Goal: Task Accomplishment & Management: Manage account settings

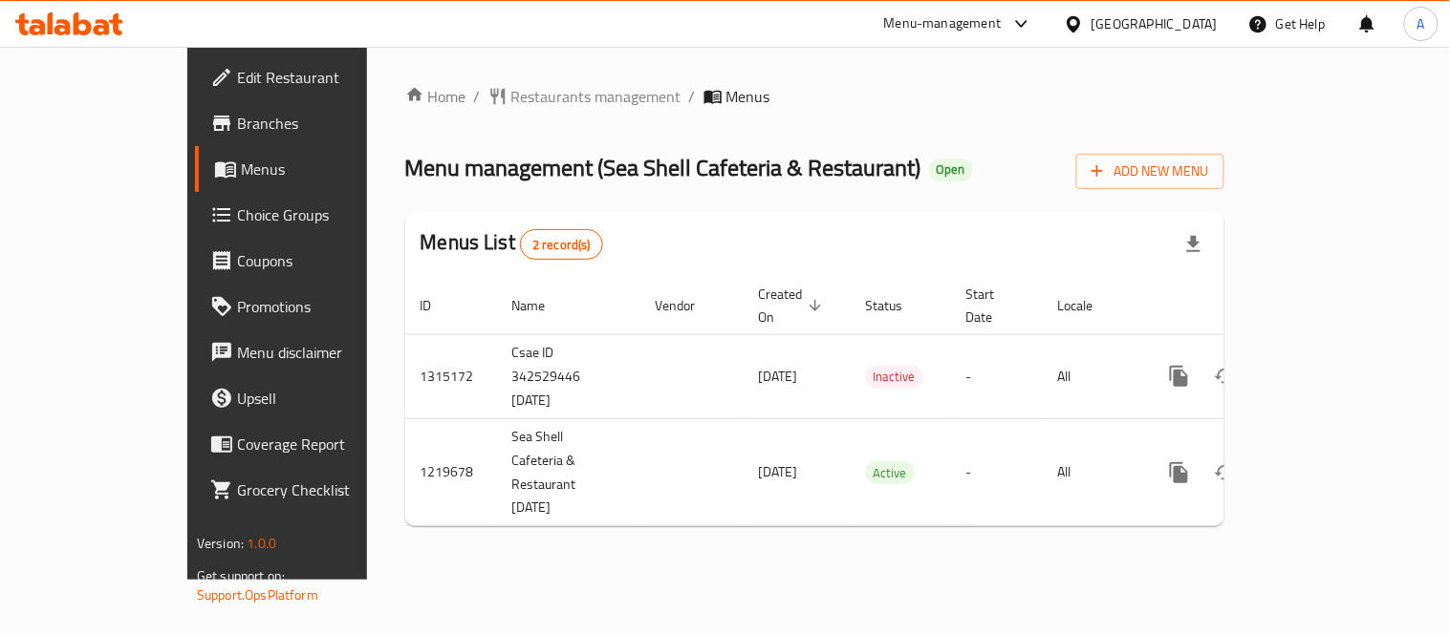
click at [418, 580] on div "Home / Restaurants management / Menus Menu management ( Sea Shell Cafeteria & R…" at bounding box center [814, 313] width 895 height 533
click at [920, 130] on div "Home / Restaurants management / Menus Menu management ( Sea Shell Cafeteria & R…" at bounding box center [814, 313] width 819 height 457
click at [873, 555] on div "Home / Restaurants management / Menus Menu management ( Sea Shell Cafeteria & R…" at bounding box center [814, 313] width 895 height 533
click at [693, 570] on div "Home / Restaurants management / Menus Menu management ( Sea Shell Cafeteria & R…" at bounding box center [814, 313] width 895 height 533
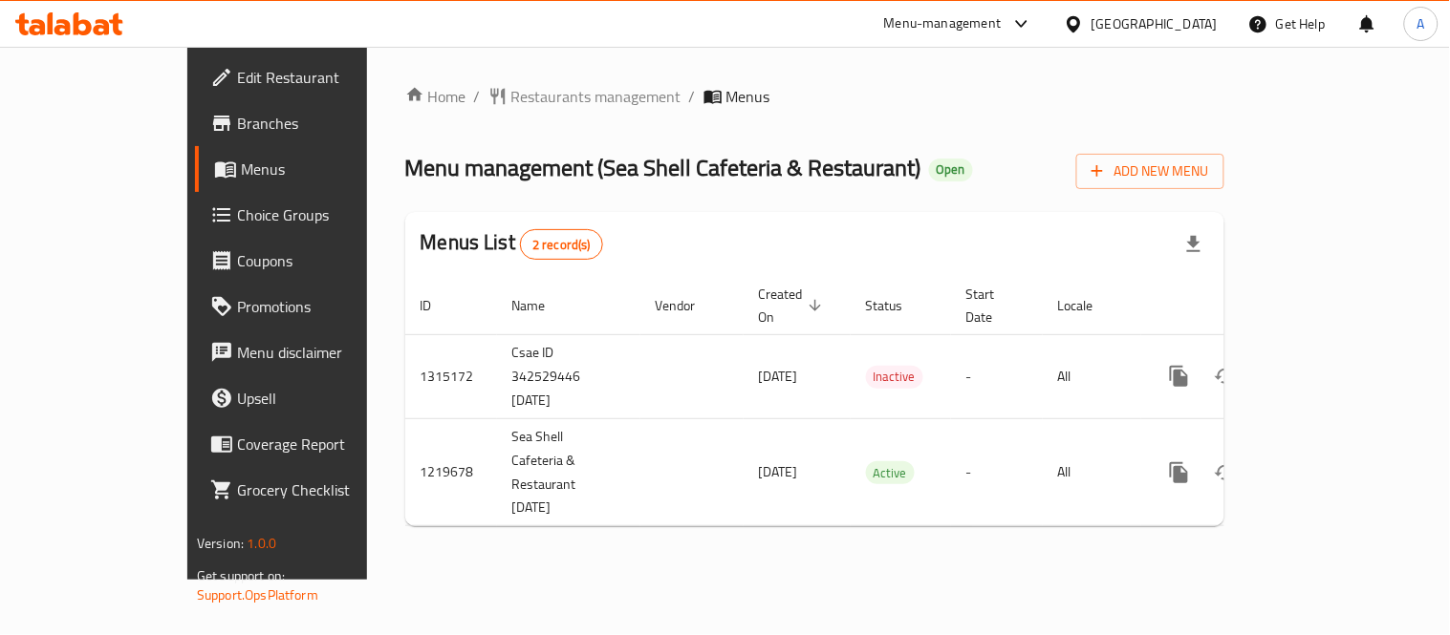
click at [785, 535] on div "Home / Restaurants management / Menus Menu management ( Sea Shell Cafeteria & R…" at bounding box center [814, 313] width 895 height 533
click at [543, 565] on div "Home / Restaurants management / Menus Menu management ( Sea Shell Cafeteria & R…" at bounding box center [814, 313] width 895 height 533
click at [998, 508] on div "Home / Restaurants management / Menus Menu management ( Sea Shell Cafeteria & R…" at bounding box center [814, 313] width 895 height 533
drag, startPoint x: 617, startPoint y: 589, endPoint x: 626, endPoint y: 574, distance: 16.7
click at [617, 580] on div "Home / Restaurants management / Menus Menu management ( Sea Shell Cafeteria & R…" at bounding box center [814, 313] width 895 height 533
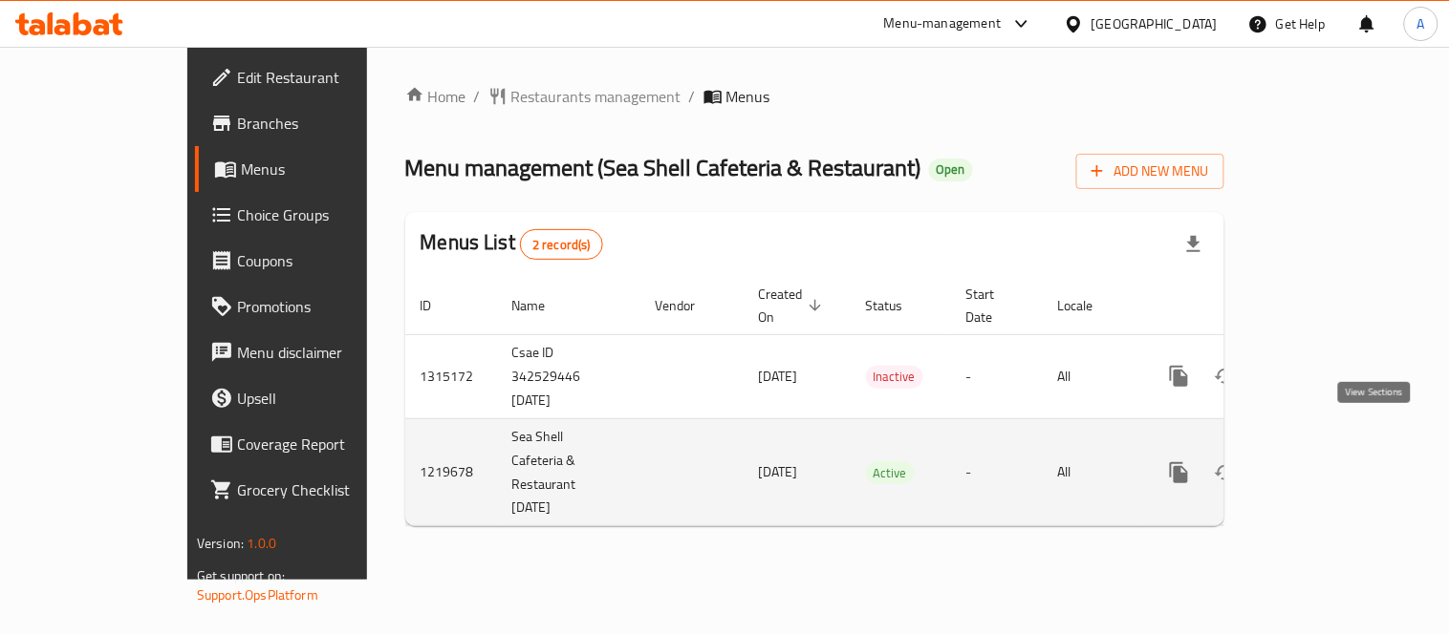
click at [1328, 462] on icon "enhanced table" at bounding box center [1316, 473] width 23 height 23
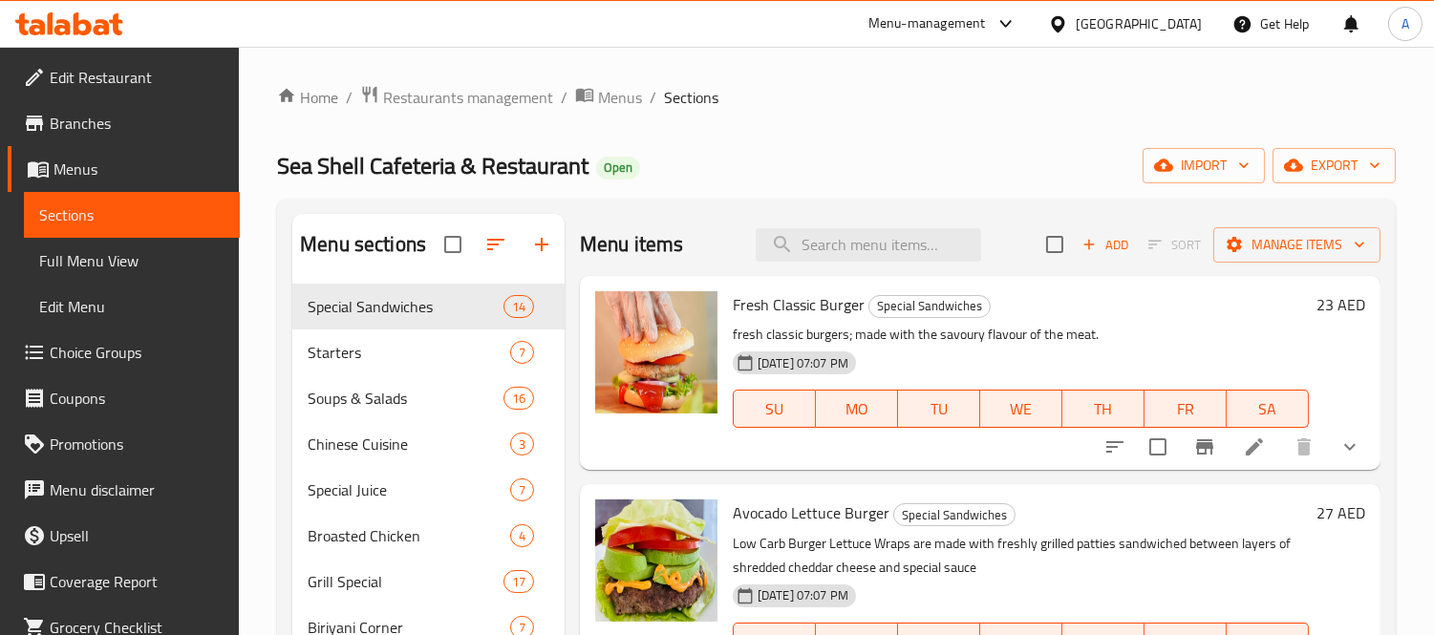
click at [1196, 444] on icon "Branch-specific-item" at bounding box center [1204, 447] width 17 height 15
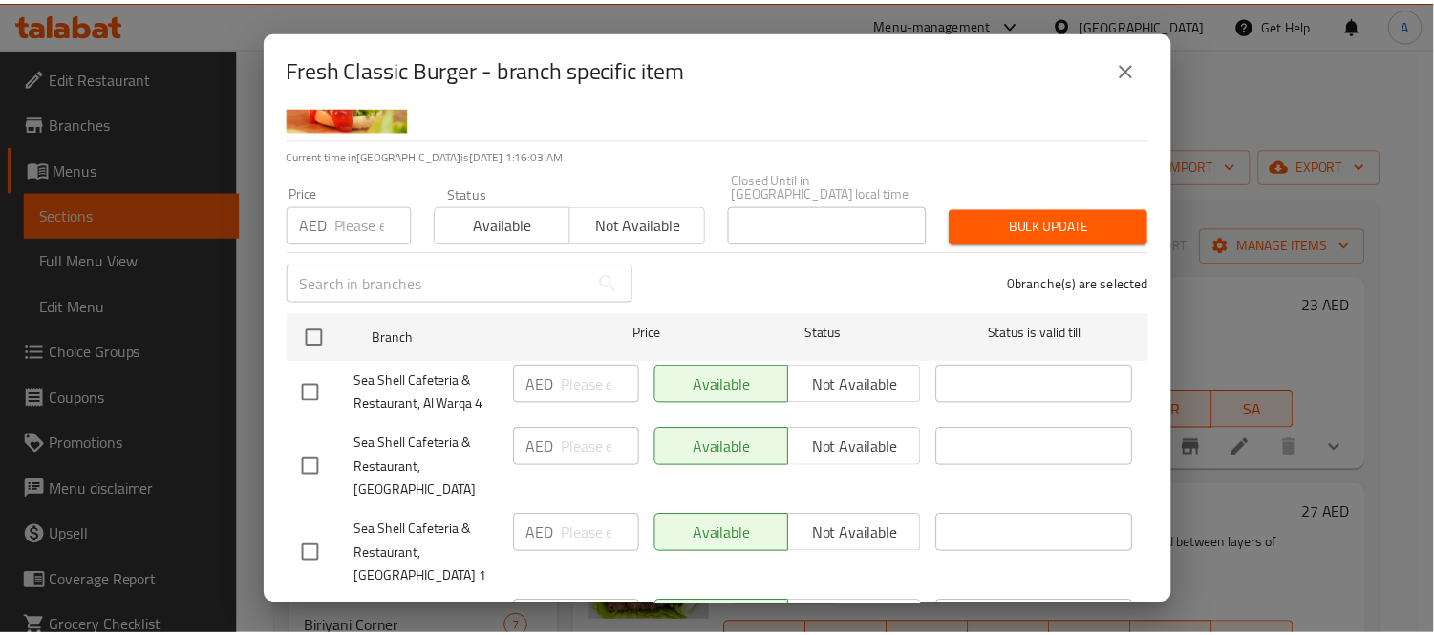
scroll to position [463, 0]
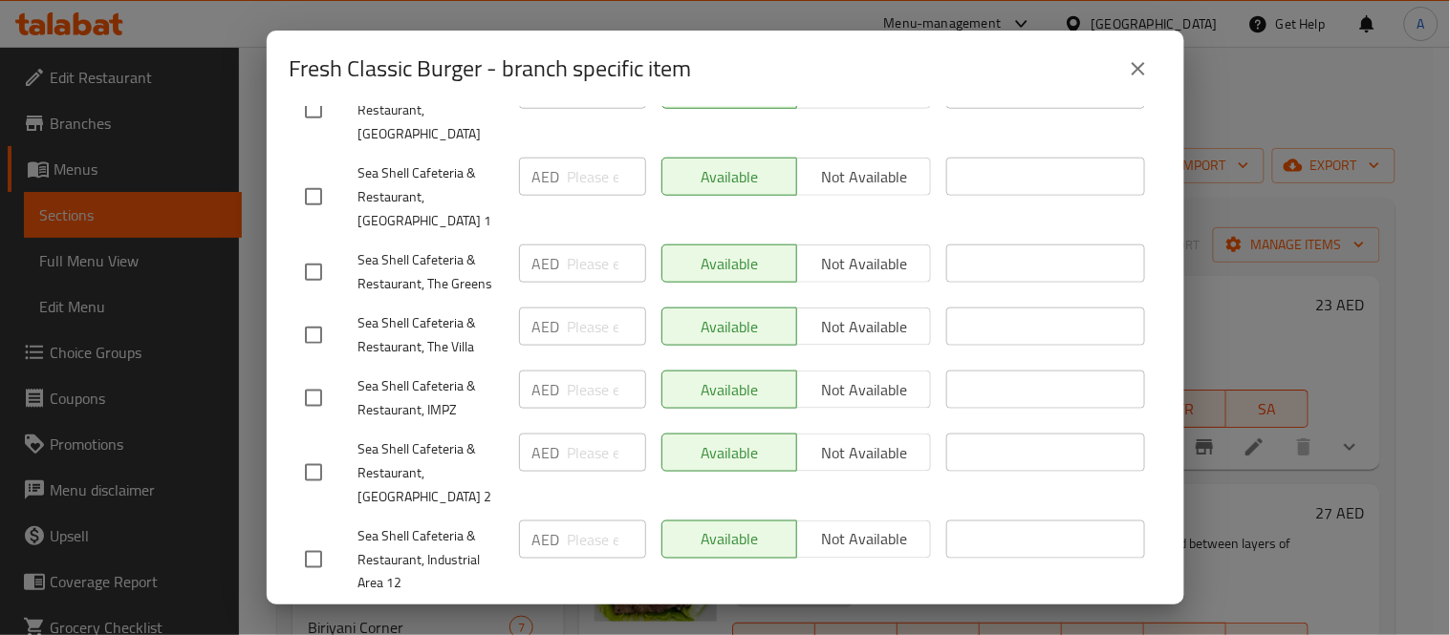
click at [1135, 72] on icon "close" at bounding box center [1138, 68] width 23 height 23
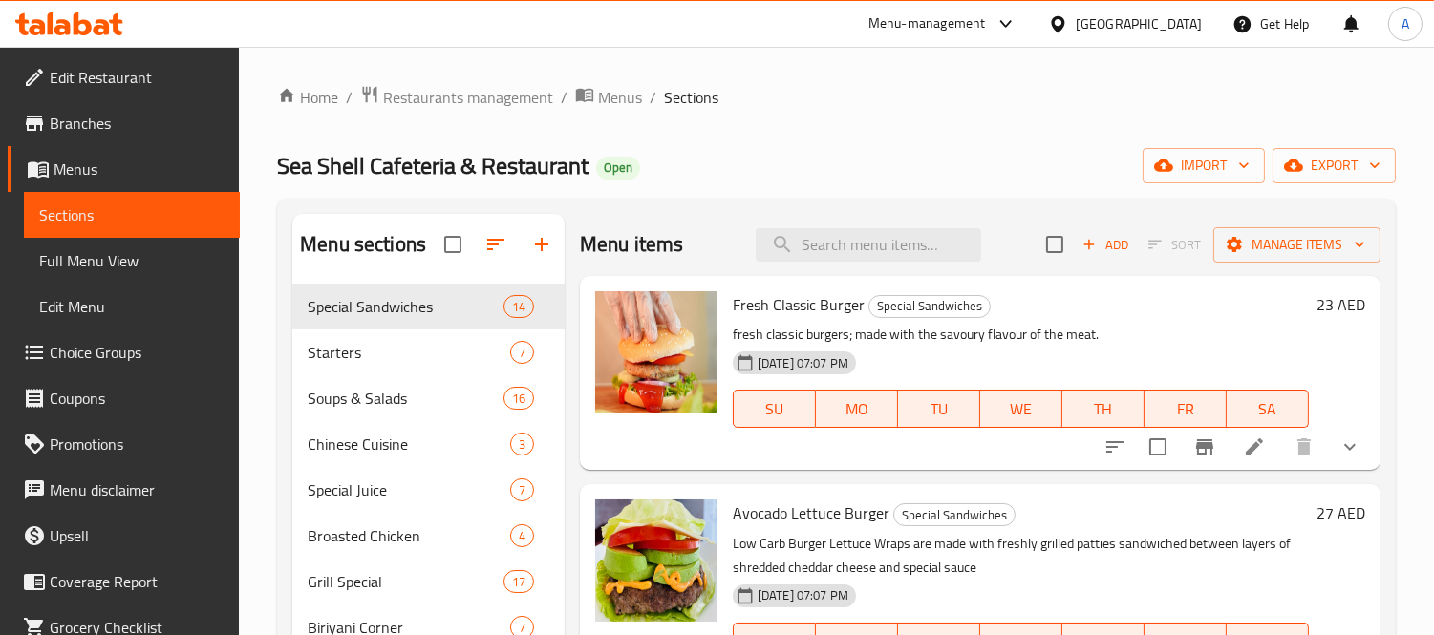
click at [1167, 313] on h6 "Fresh Classic Burger Special Sandwiches" at bounding box center [1021, 304] width 576 height 27
click at [1089, 360] on div "18-01-2024 07:07 PM SU MO TU WE TH FR SA" at bounding box center [1020, 395] width 591 height 103
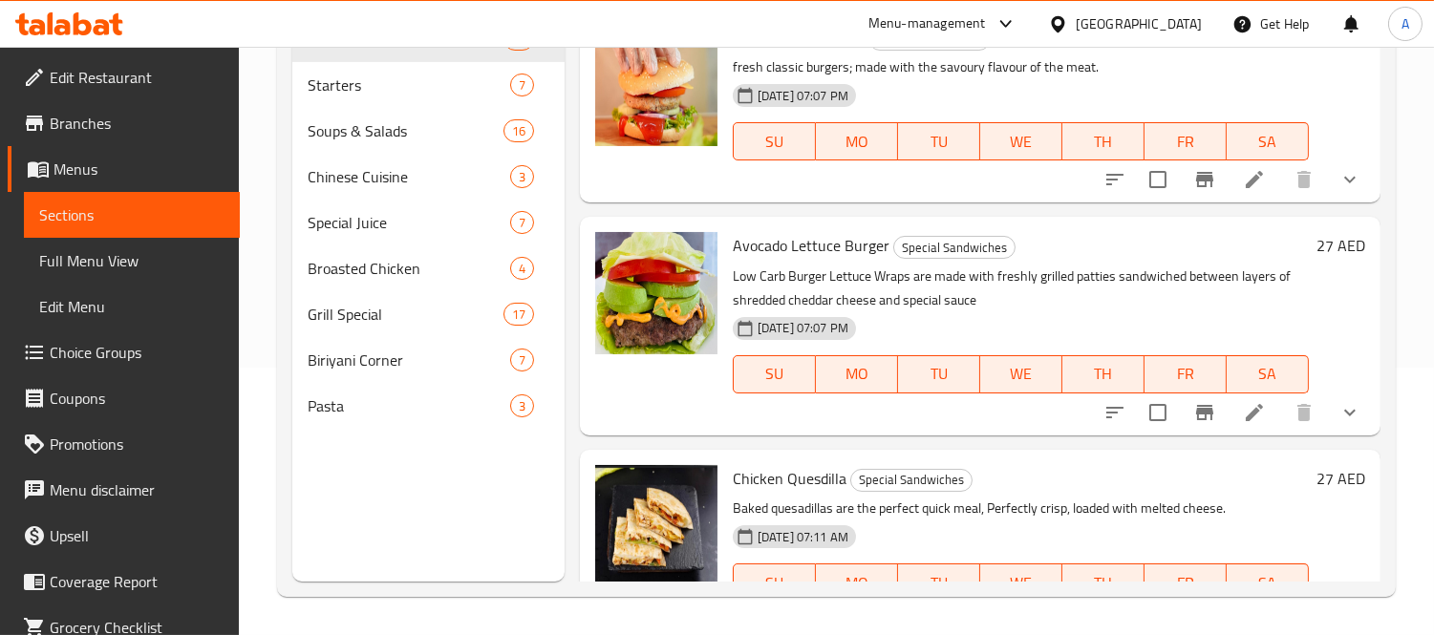
click at [361, 491] on div "Menu sections Special Sandwiches 14 Starters 7 Soups & Salads 16 Chinese Cuisin…" at bounding box center [428, 263] width 272 height 635
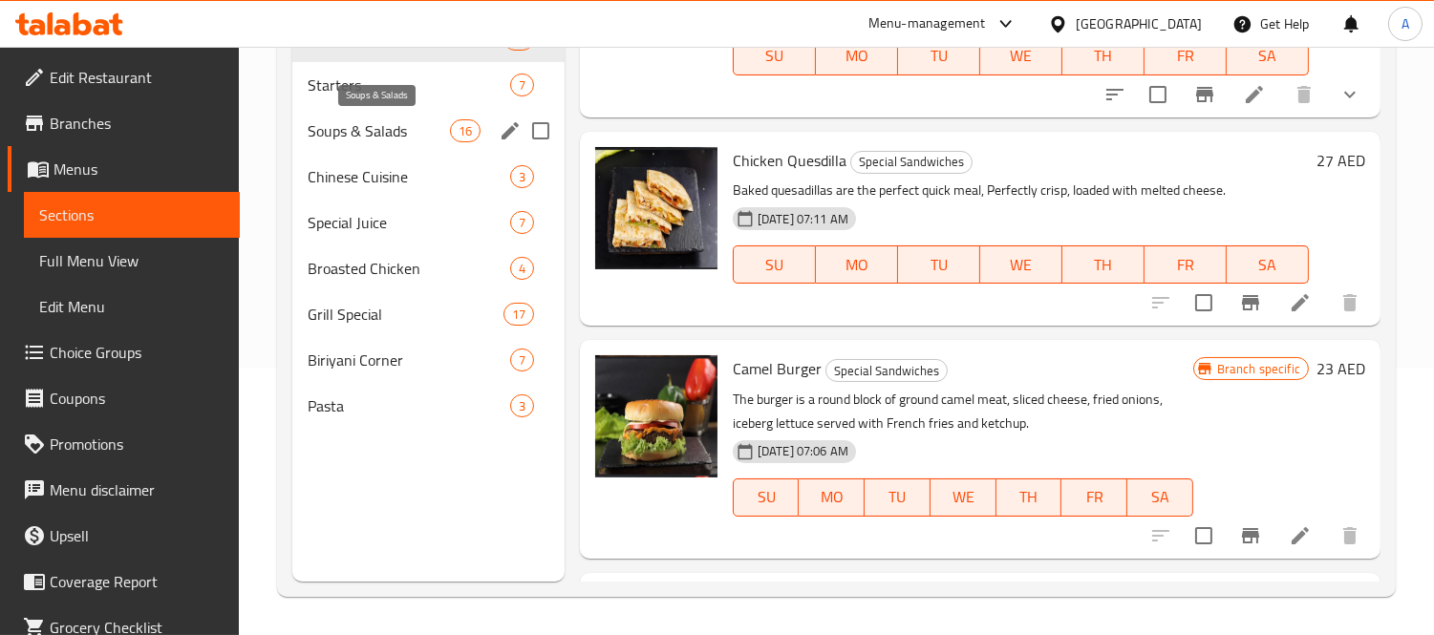
click at [392, 124] on span "Soups & Salads" at bounding box center [378, 130] width 141 height 23
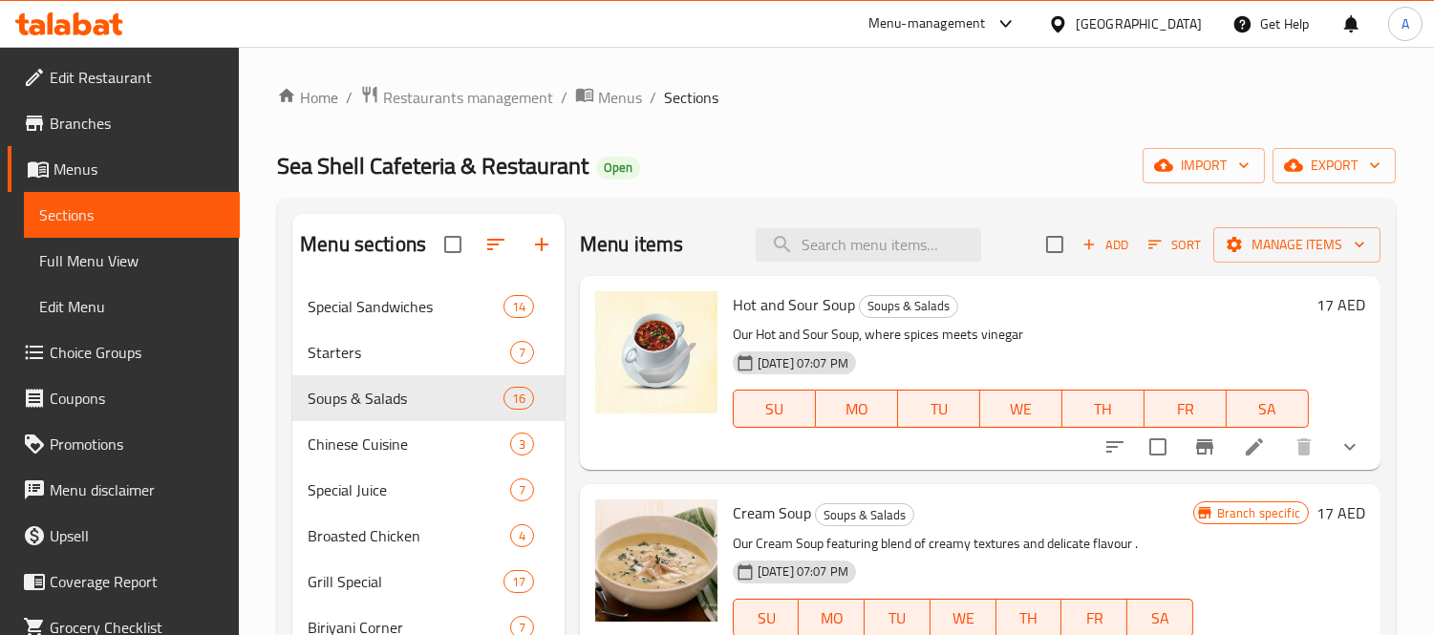
click at [1042, 347] on div "18-01-2024 07:07 PM SU MO TU WE TH FR SA" at bounding box center [1020, 395] width 591 height 103
click at [1112, 346] on div "18-01-2024 07:07 PM SU MO TU WE TH FR SA" at bounding box center [1020, 395] width 591 height 103
click at [827, 145] on div "Home / Restaurants management / Menus / Sections Sea Shell Cafeteria & Restaura…" at bounding box center [836, 475] width 1119 height 780
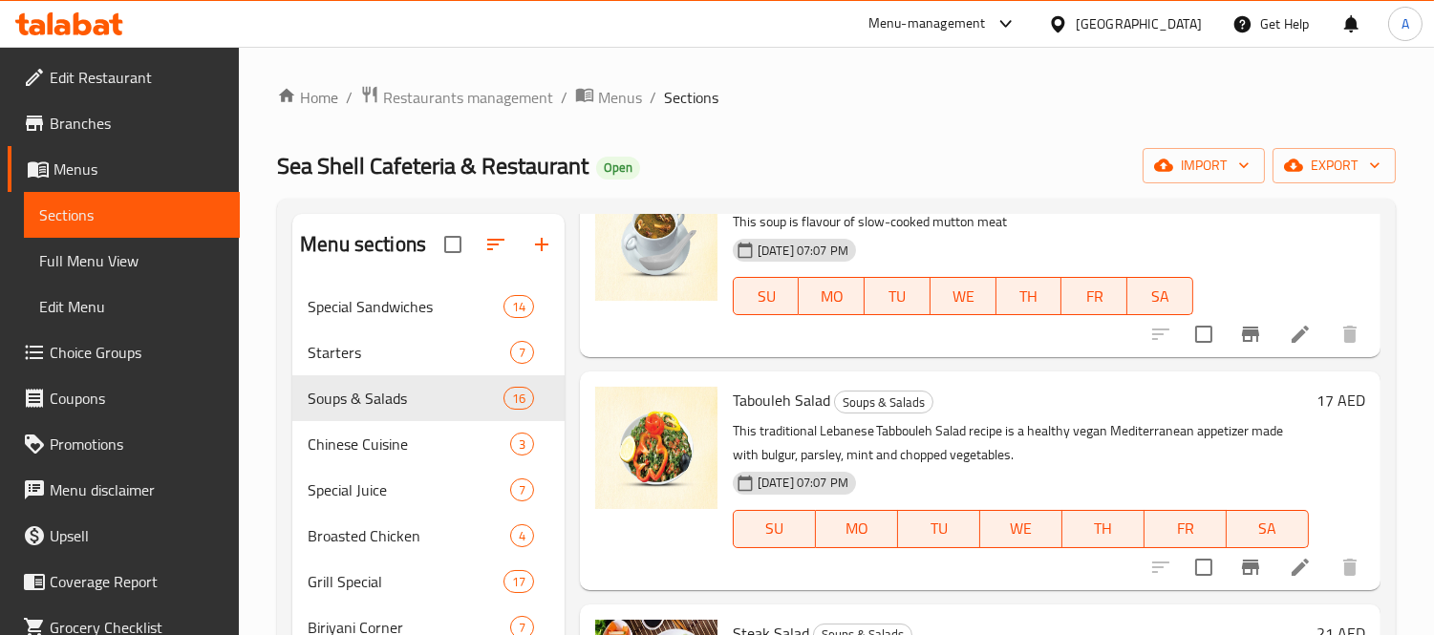
scroll to position [1062, 0]
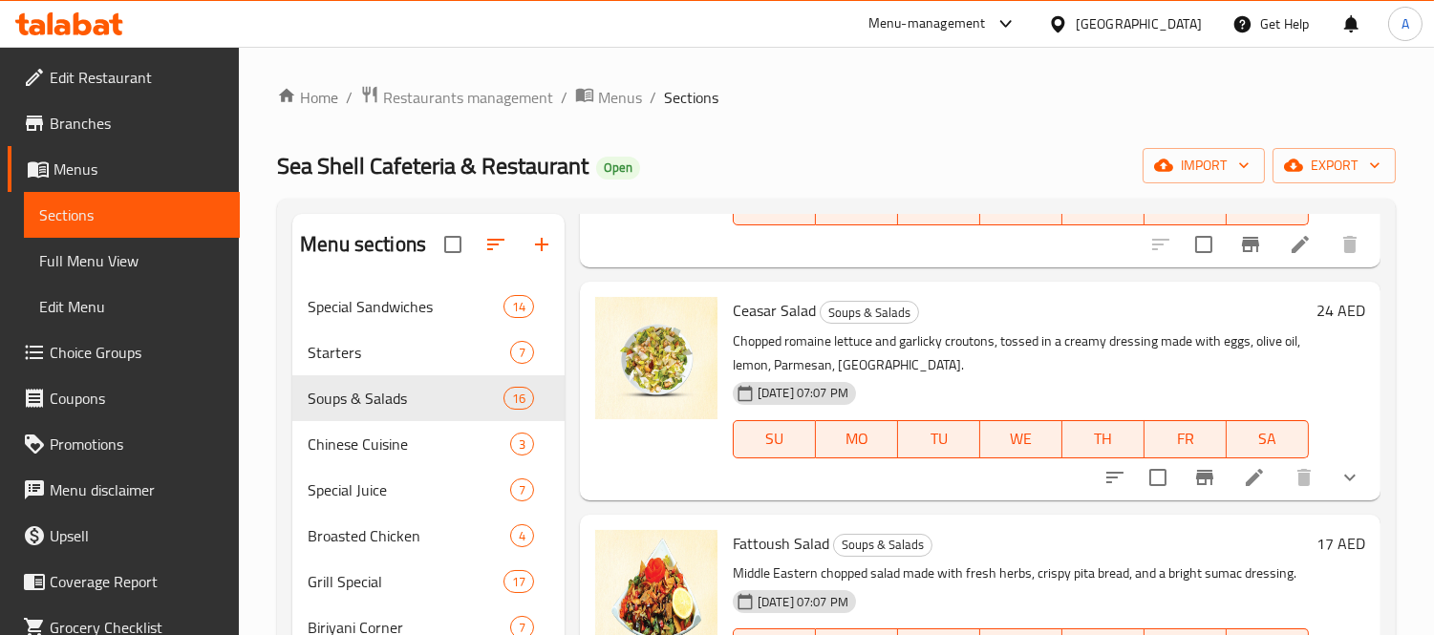
click at [1042, 363] on p "Chopped romaine lettuce and garlicky croutons, tossed in a creamy dressing made…" at bounding box center [1021, 354] width 576 height 48
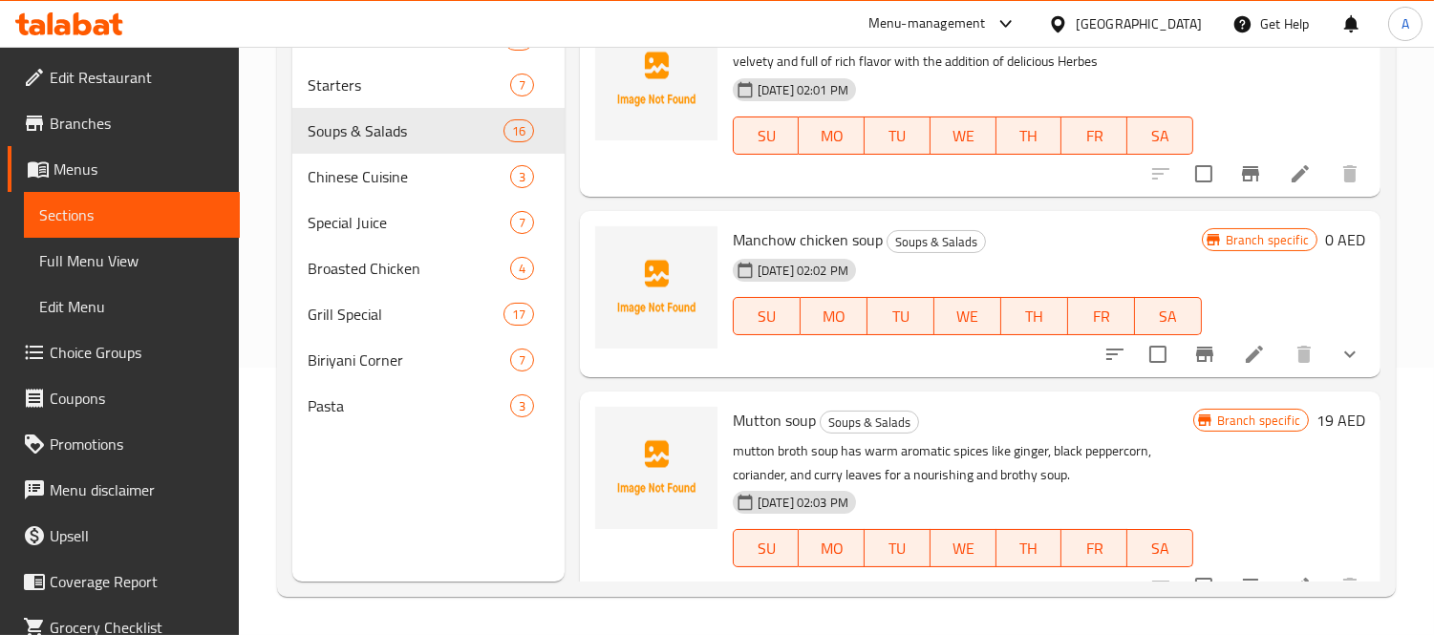
scroll to position [2841, 0]
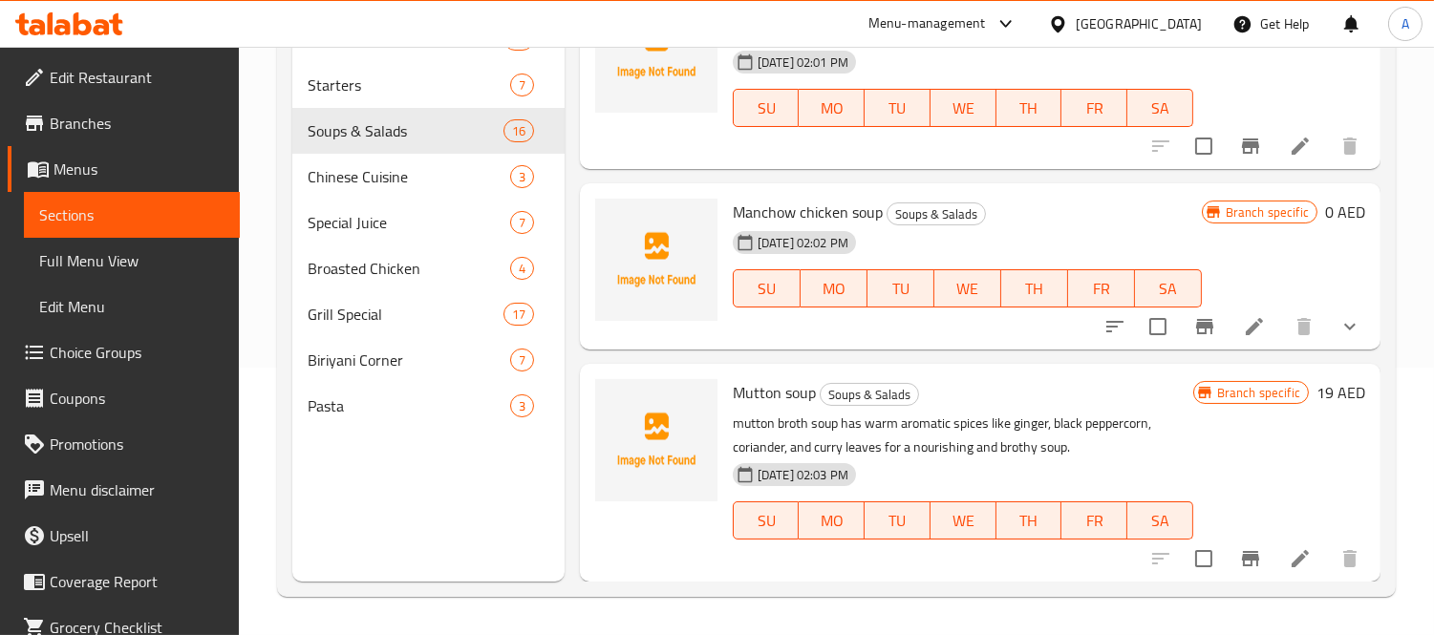
click at [573, 562] on div "Menu items Add Sort Manage items Hot and Sour Soup Soups & Salads Our Hot and S…" at bounding box center [973, 263] width 816 height 635
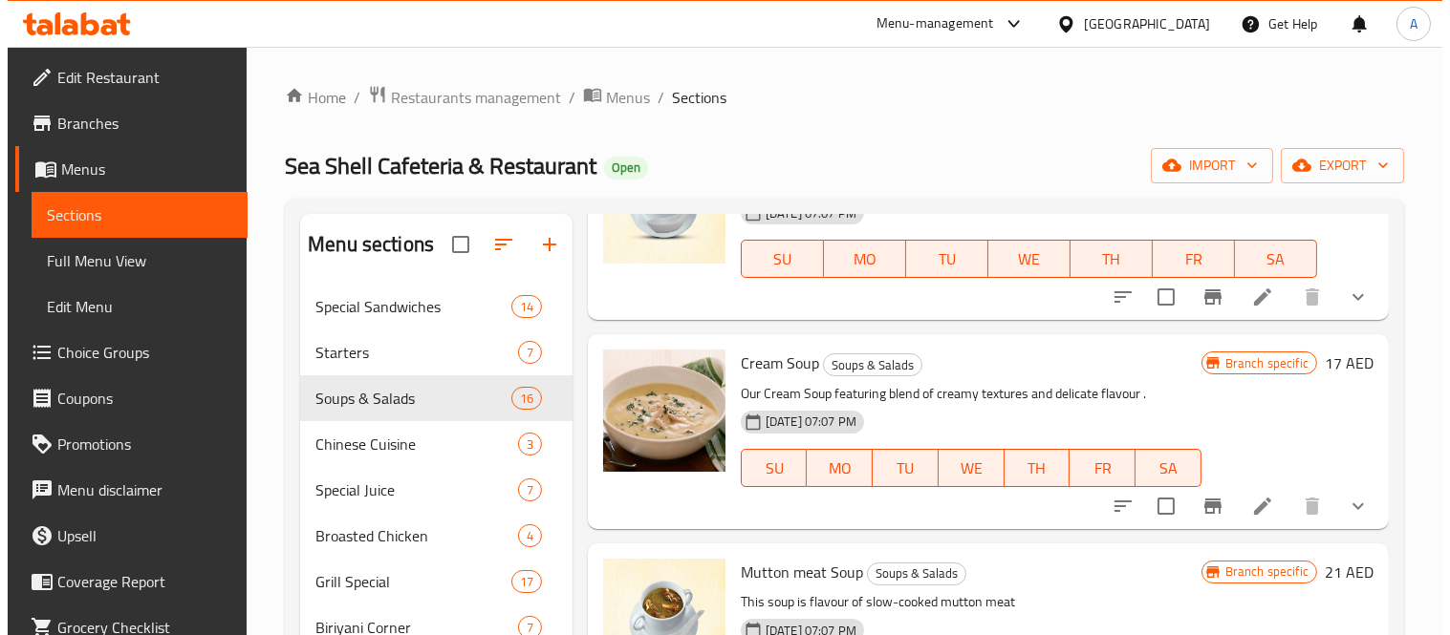
scroll to position [0, 0]
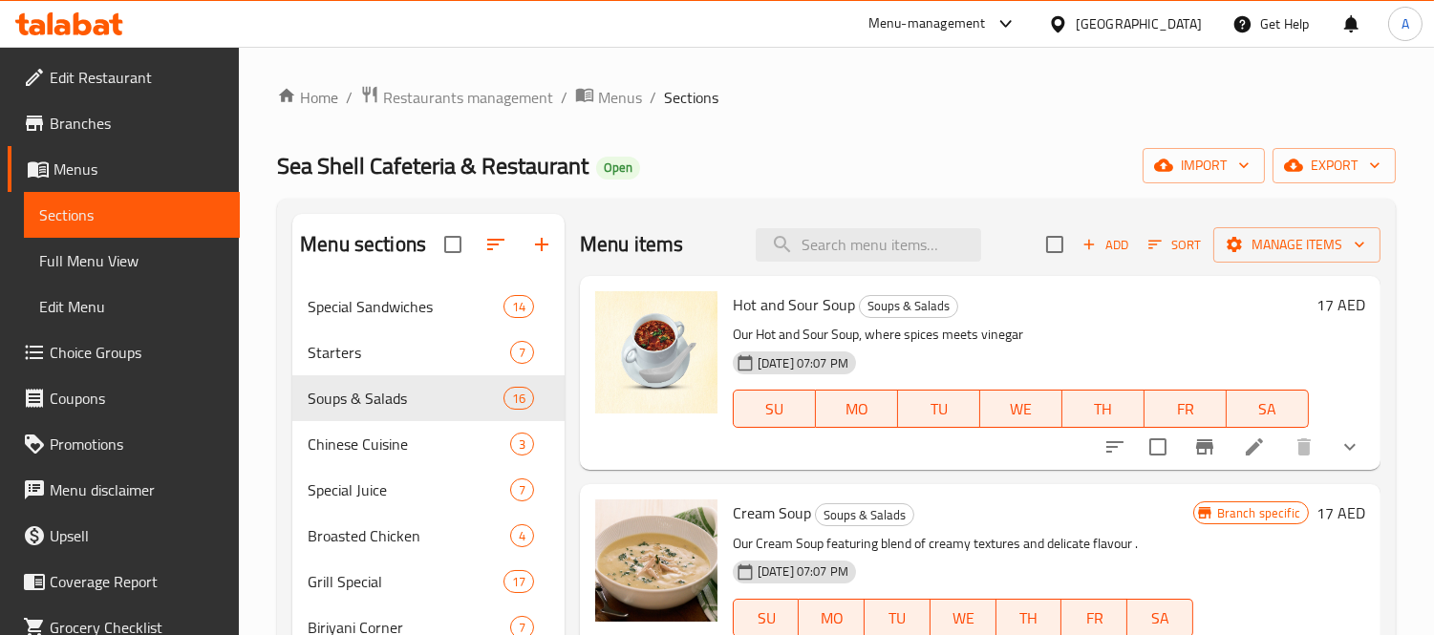
click at [1015, 334] on p "Our Hot and Sour Soup, where spices meets vinegar" at bounding box center [1021, 335] width 576 height 24
click at [1043, 334] on p "Our Hot and Sour Soup, where spices meets vinegar" at bounding box center [1021, 335] width 576 height 24
click at [1042, 319] on div "Hot and Sour Soup Soups & Salads Our Hot and Sour Soup, where spices meets vine…" at bounding box center [1020, 373] width 591 height 179
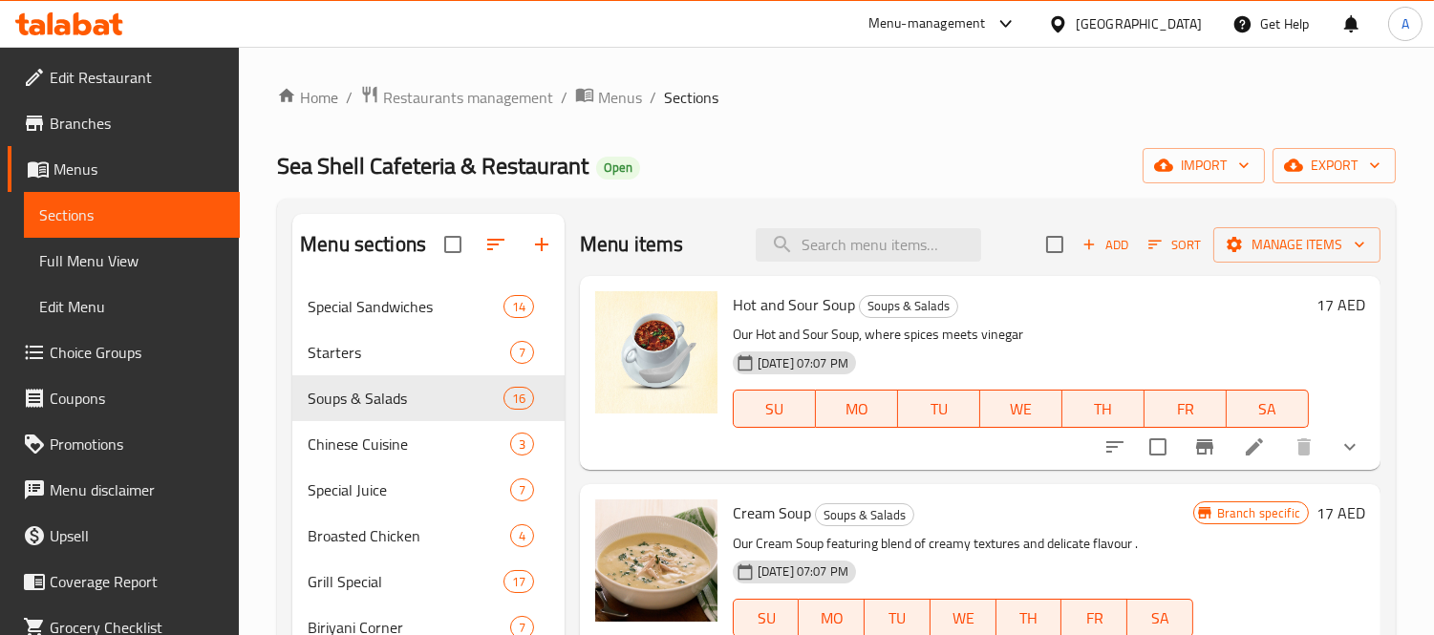
click at [870, 156] on div "Sea Shell Cafeteria & Restaurant Open import export" at bounding box center [836, 165] width 1119 height 35
drag, startPoint x: 113, startPoint y: 172, endPoint x: 135, endPoint y: 175, distance: 22.2
click at [113, 172] on span "Menus" at bounding box center [139, 169] width 171 height 23
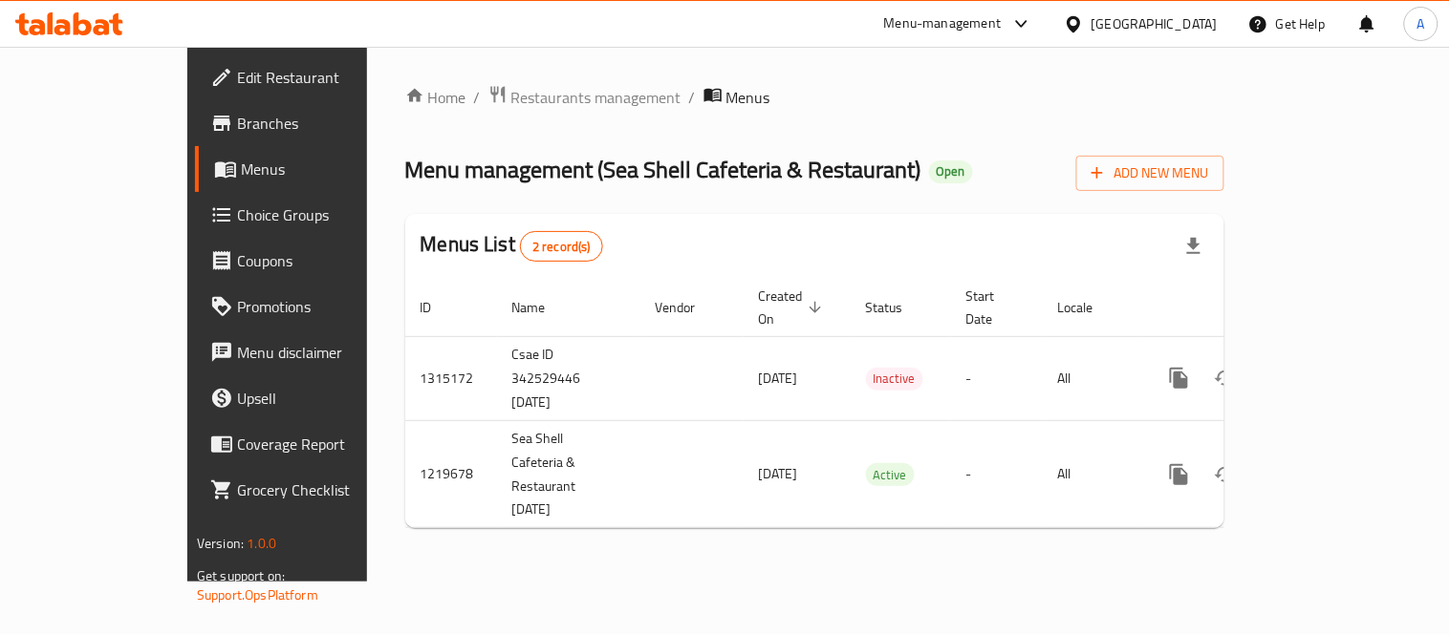
click at [652, 570] on div "Home / Restaurants management / Menus Menu management ( Sea Shell Cafeteria & R…" at bounding box center [814, 314] width 895 height 535
click at [613, 546] on div "Home / Restaurants management / Menus Menu management ( Sea Shell Cafeteria & R…" at bounding box center [814, 314] width 895 height 535
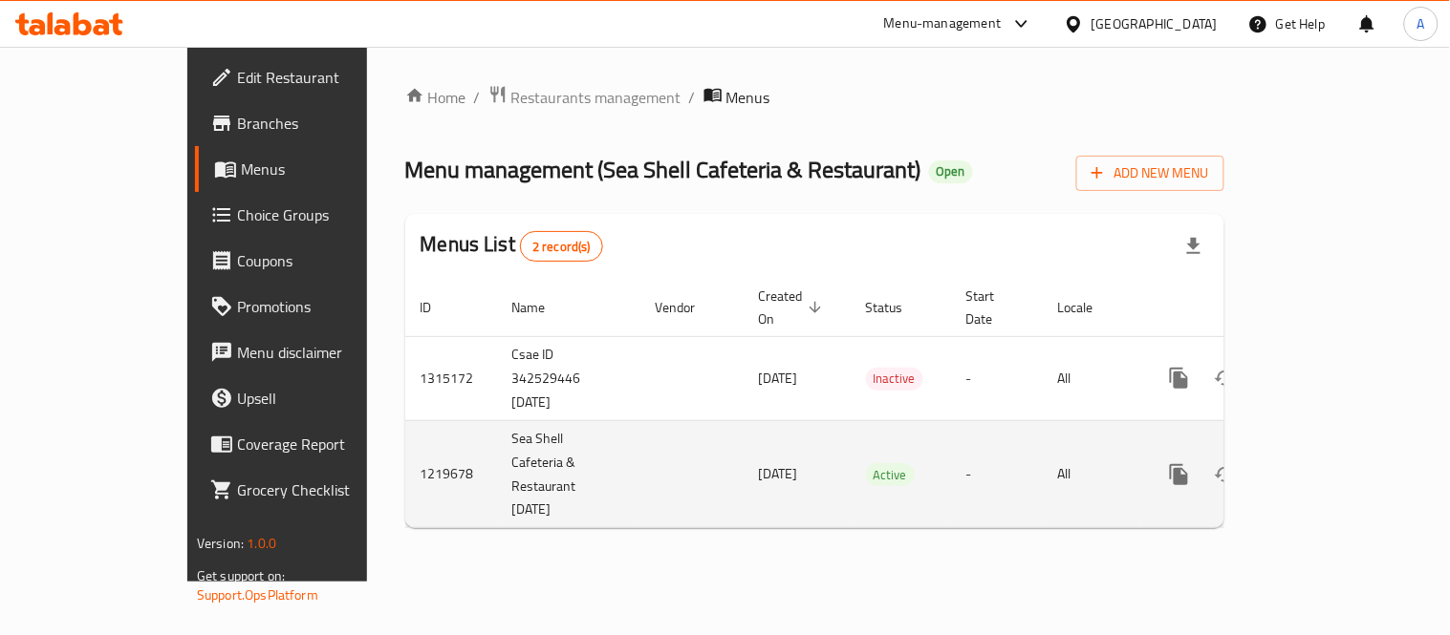
click at [1328, 463] on icon "enhanced table" at bounding box center [1316, 474] width 23 height 23
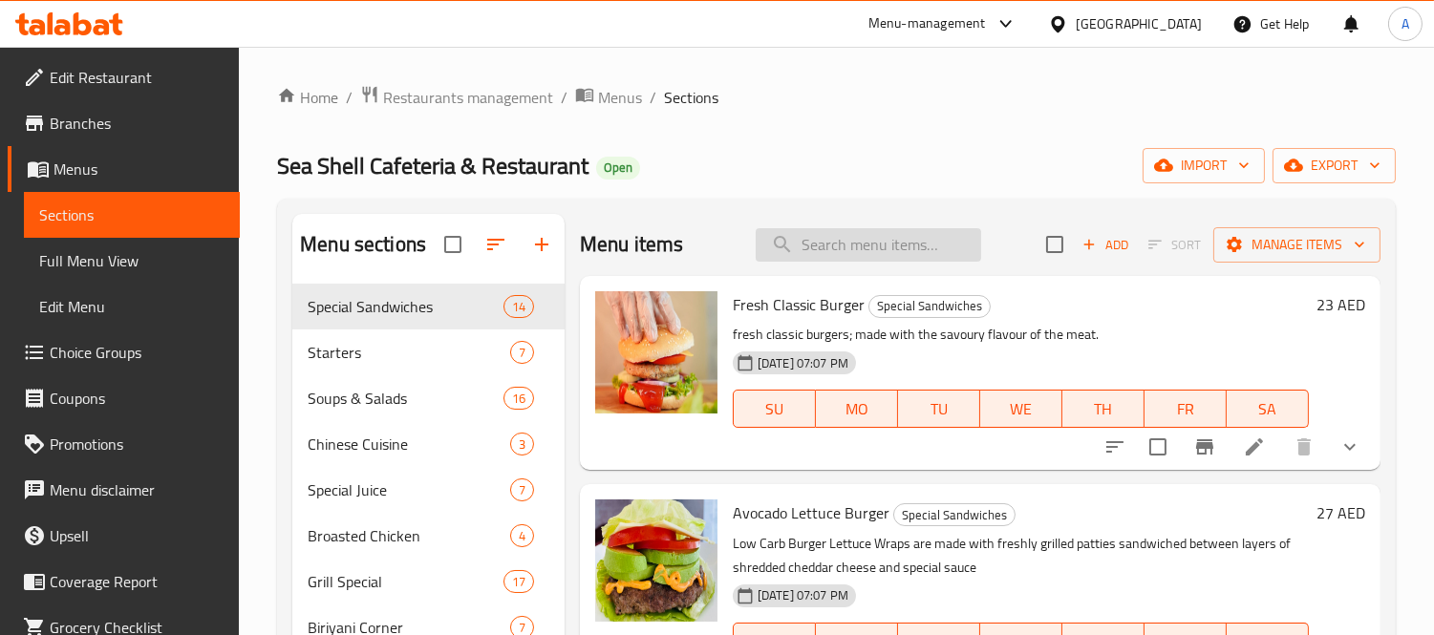
click at [921, 250] on input "search" at bounding box center [868, 244] width 225 height 33
paste input "Mutton soup"
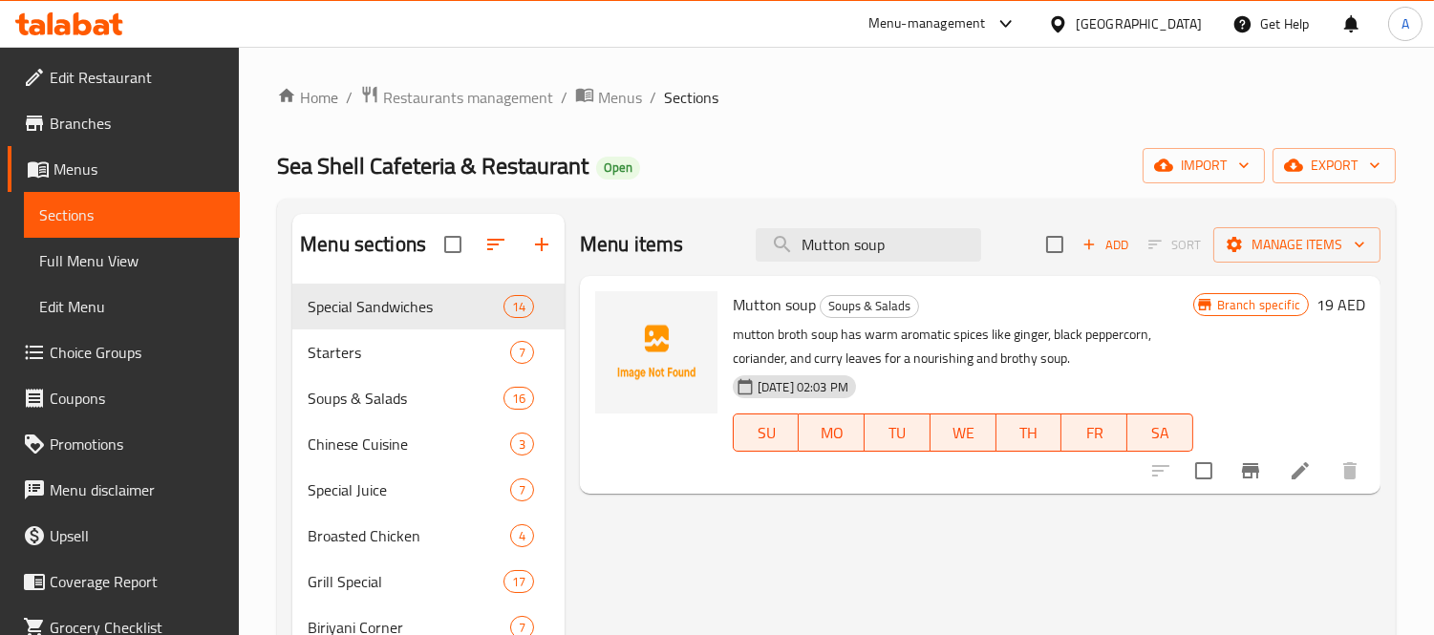
type input "Mutton soup"
click at [730, 532] on div "Menu items Mutton soup Add Sort Manage items Mutton soup Soups & Salads mutton …" at bounding box center [973, 531] width 816 height 635
click at [676, 521] on div "Menu items Mutton soup Add Sort Manage items Mutton soup Soups & Salads mutton …" at bounding box center [973, 531] width 816 height 635
drag, startPoint x: 988, startPoint y: 541, endPoint x: 1227, endPoint y: 498, distance: 242.7
click at [988, 541] on div "Menu items Mutton soup Add Sort Manage items Mutton soup Soups & Salads mutton …" at bounding box center [973, 531] width 816 height 635
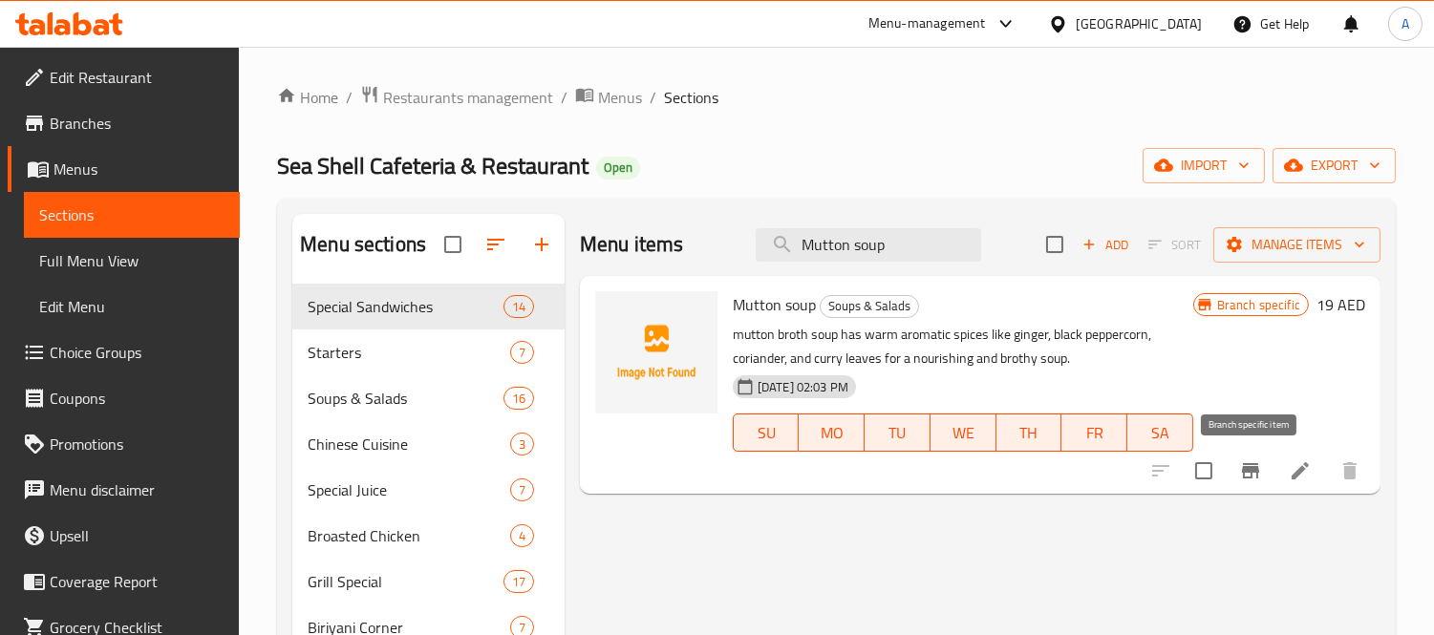
click at [1246, 481] on icon "Branch-specific-item" at bounding box center [1250, 471] width 23 height 23
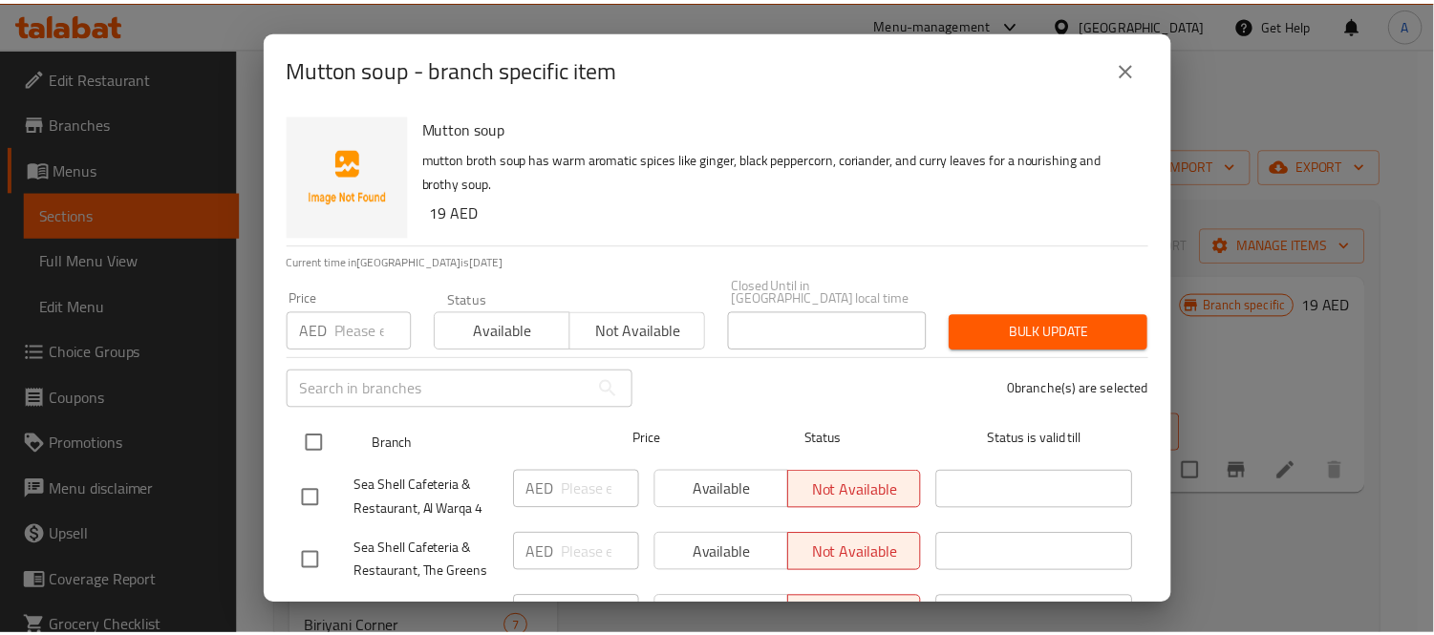
scroll to position [463, 0]
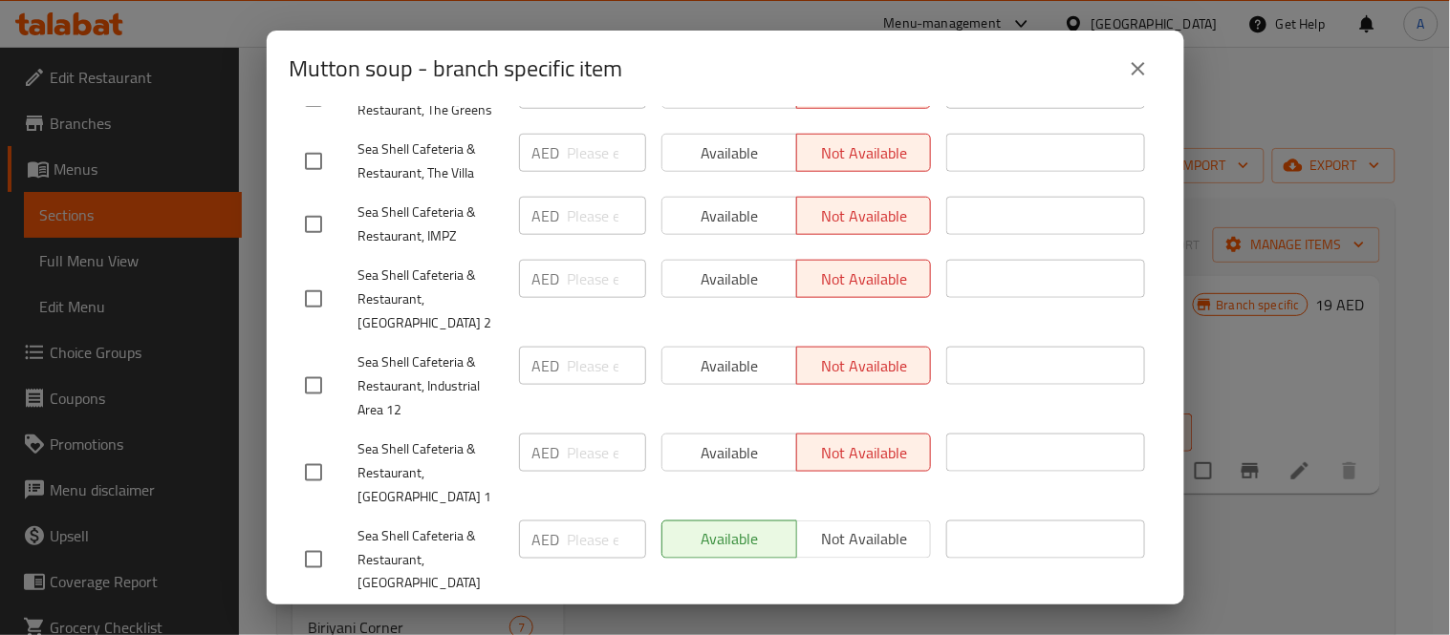
click at [1131, 65] on icon "close" at bounding box center [1138, 68] width 23 height 23
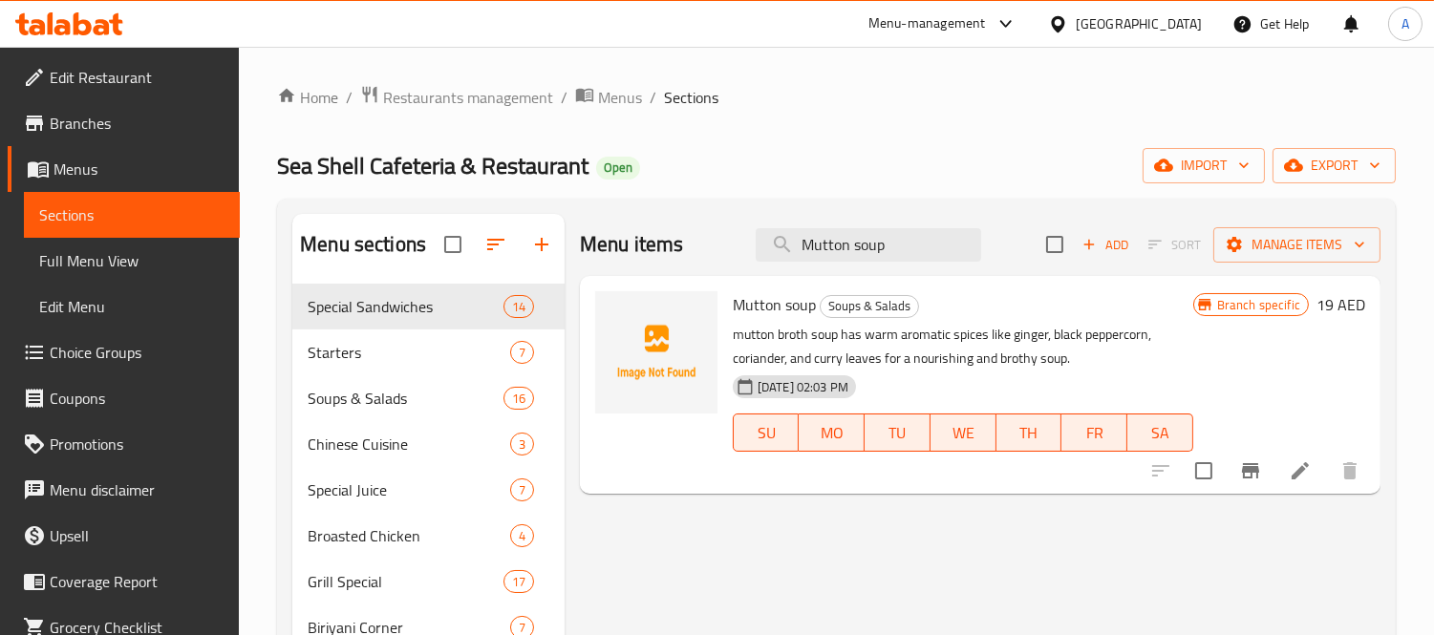
click at [1277, 383] on div "Branch specific 19 AED" at bounding box center [1279, 384] width 172 height 187
click at [74, 119] on span "Branches" at bounding box center [137, 123] width 175 height 23
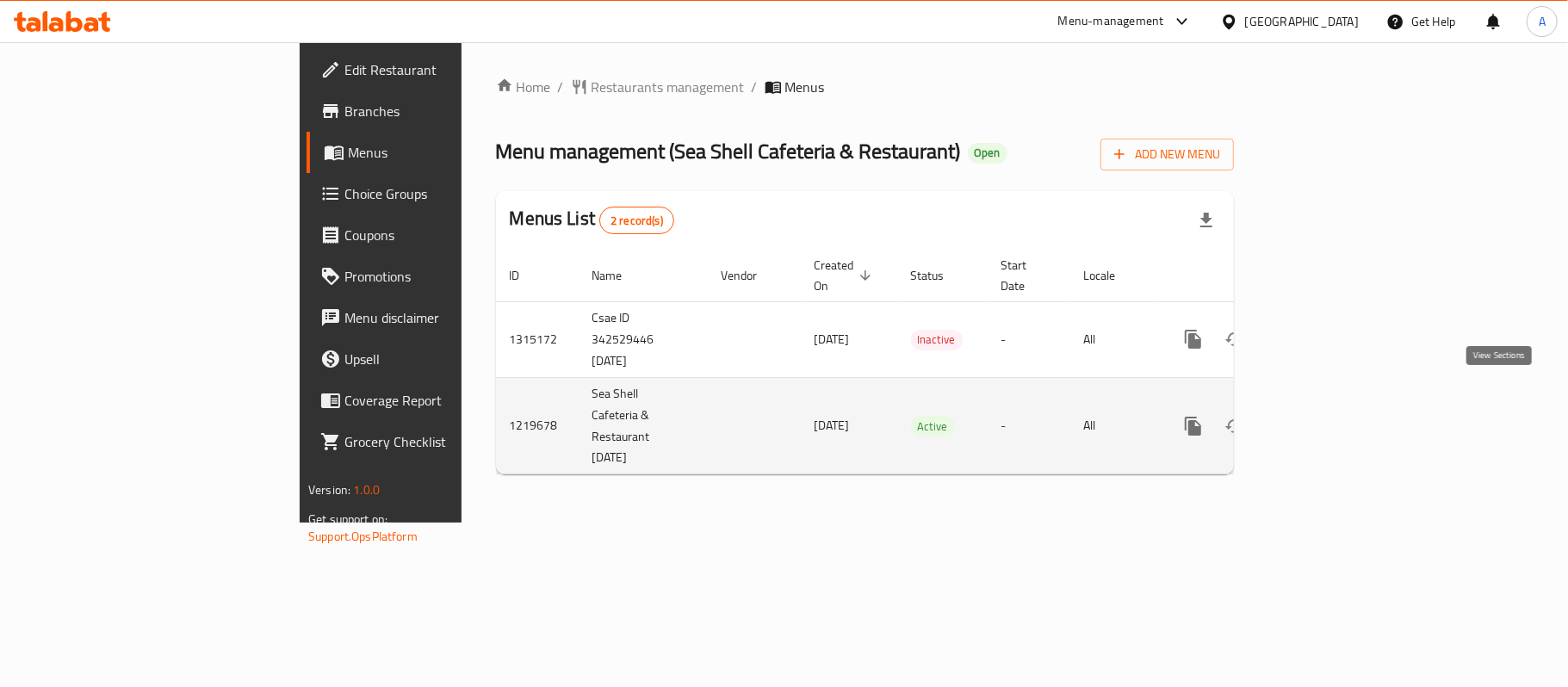
click at [1327, 417] on icon "enhanced table" at bounding box center [1317, 426] width 21 height 21
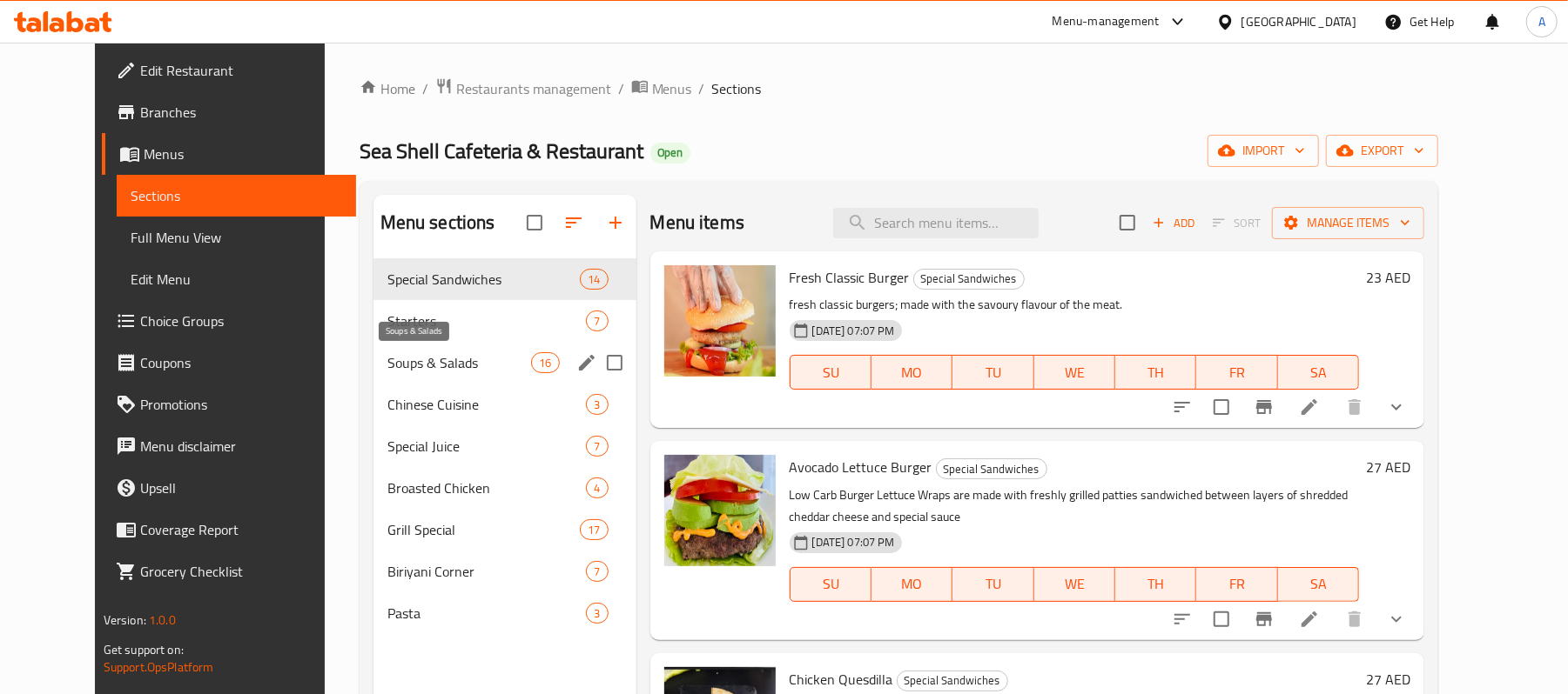
click at [428, 361] on span "Soups & Salads" at bounding box center [459, 362] width 145 height 21
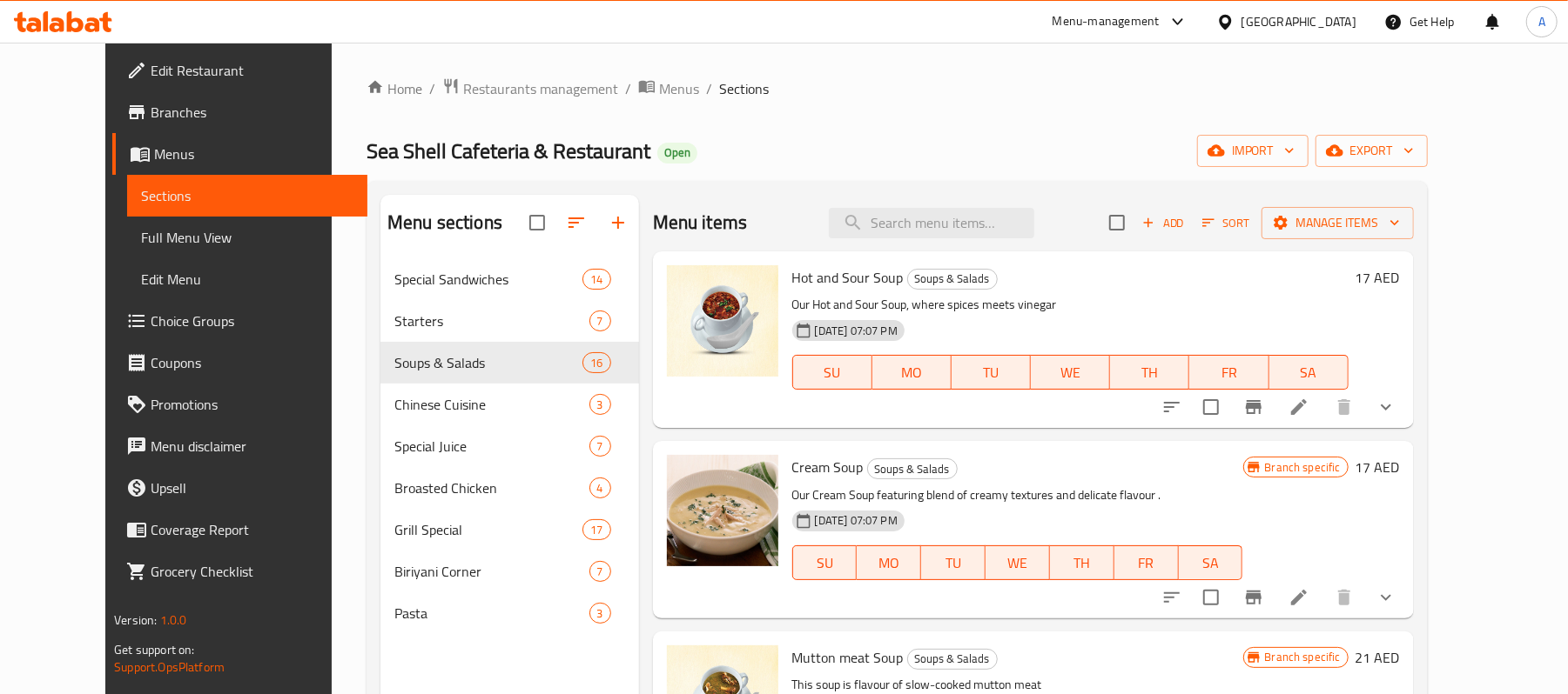
click at [1097, 296] on p "Our Hot and Sour Soup, where spices meets vinegar" at bounding box center [1071, 305] width 557 height 22
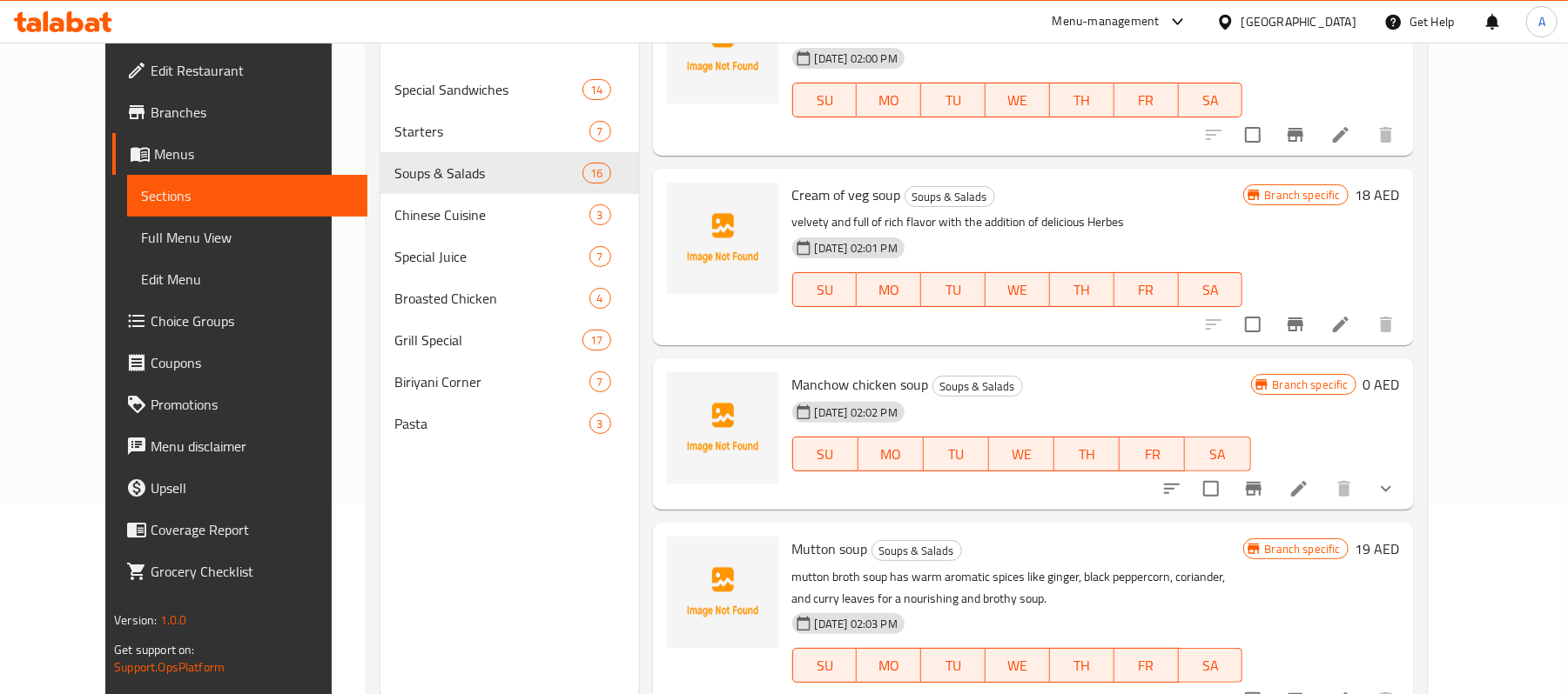
scroll to position [244, 0]
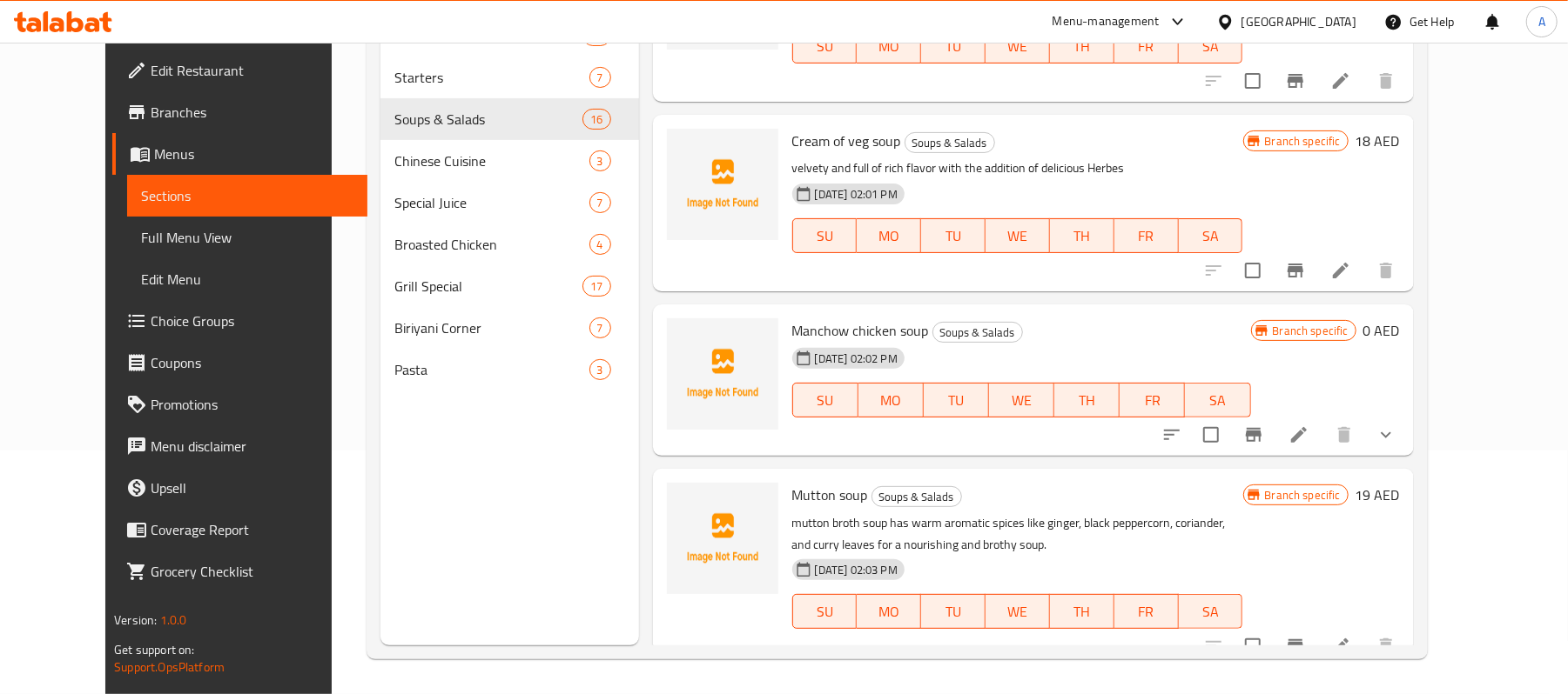
click at [1128, 513] on p "mutton broth soup has warm aromatic spices like ginger, black peppercorn, coria…" at bounding box center [1018, 535] width 451 height 44
click at [409, 495] on div "Menu sections Special Sandwiches 14 Starters 7 Soups & Salads 16 Chinese Cuisin…" at bounding box center [510, 298] width 259 height 694
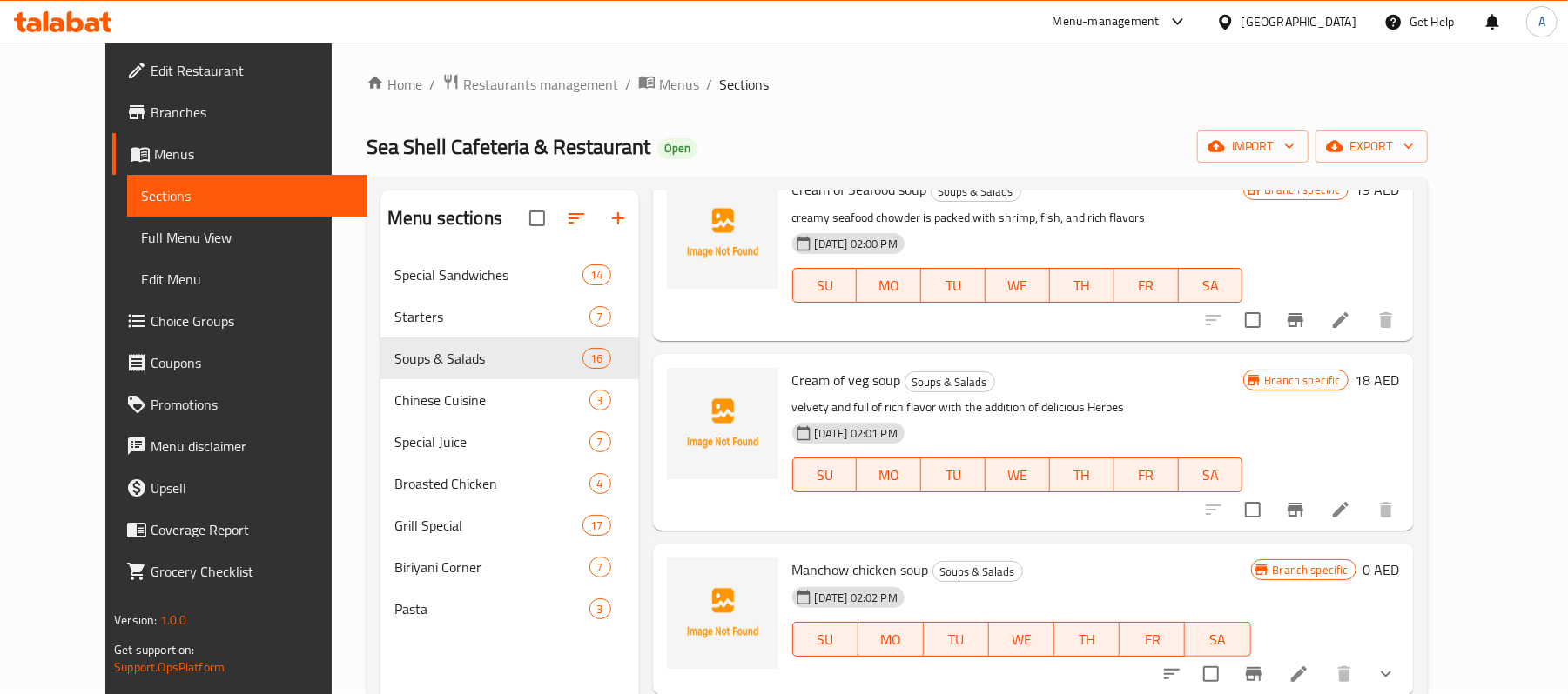
scroll to position [0, 0]
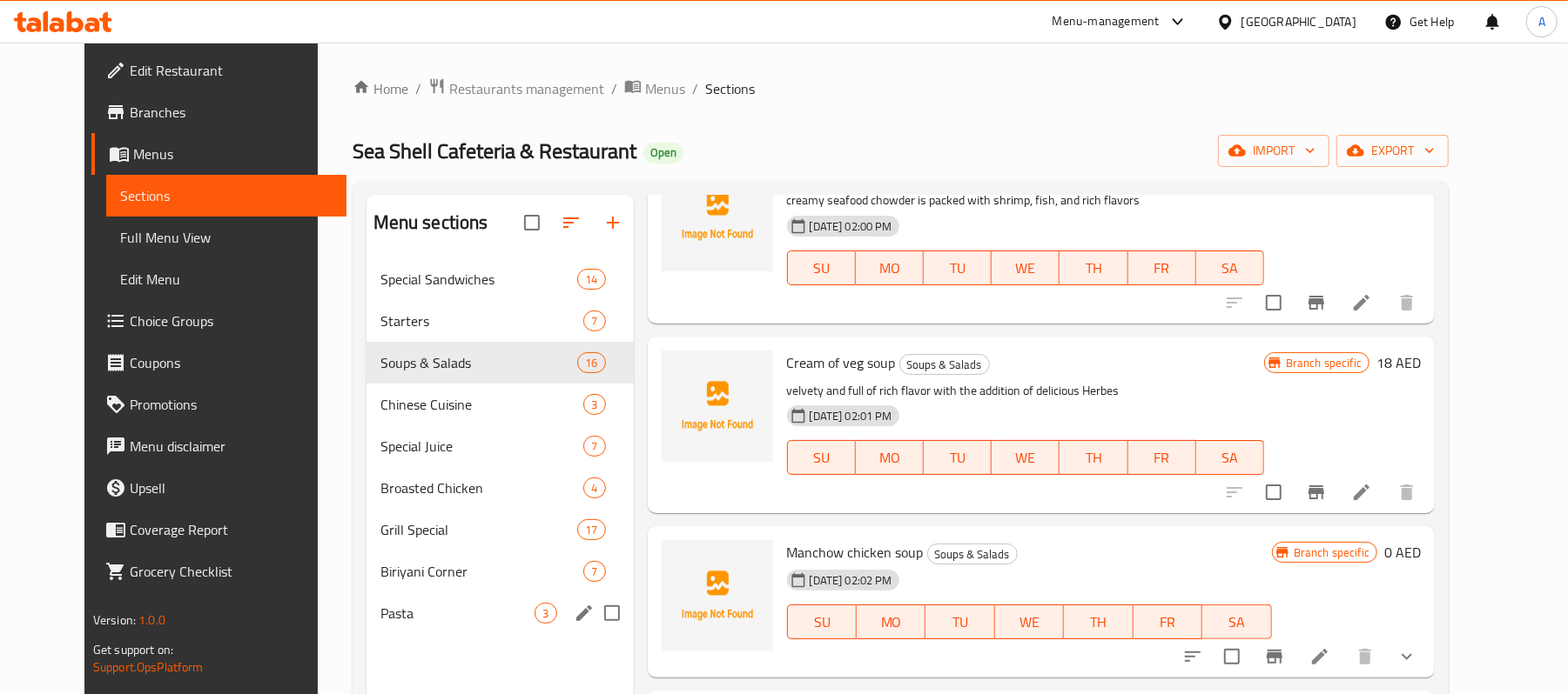
click at [443, 632] on div "Pasta 3" at bounding box center [499, 614] width 267 height 42
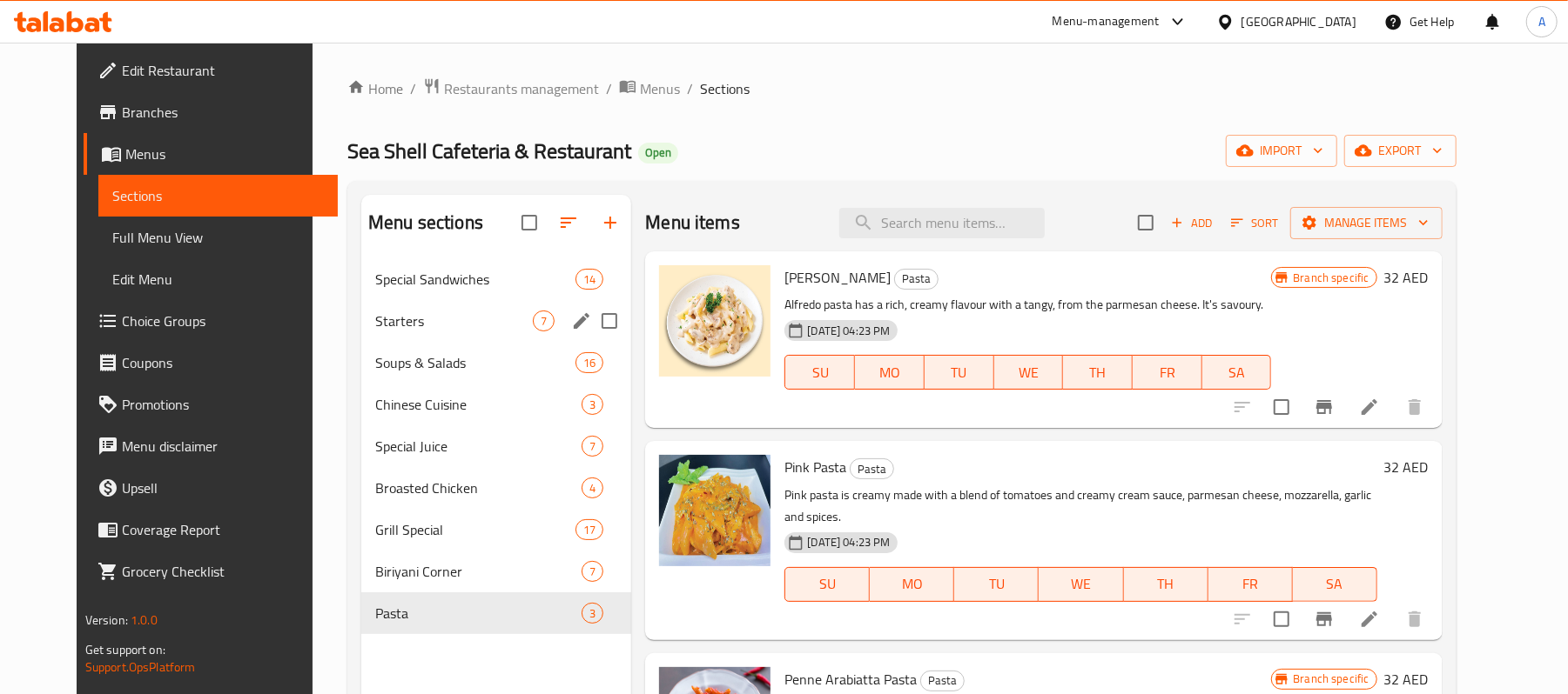
click at [405, 324] on span "Starters" at bounding box center [454, 321] width 158 height 21
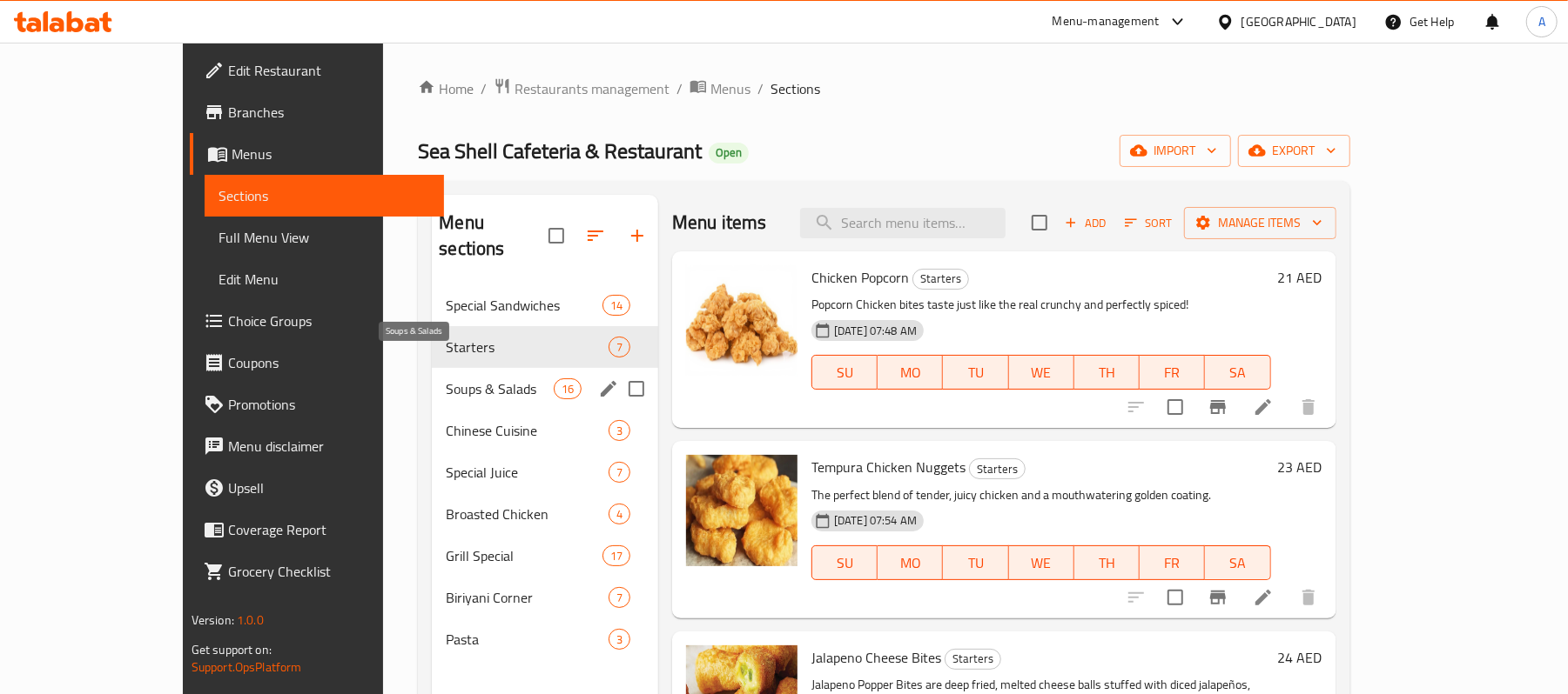
drag, startPoint x: 425, startPoint y: 369, endPoint x: 437, endPoint y: 371, distance: 12.2
click at [446, 379] on span "Soups & Salads" at bounding box center [499, 389] width 108 height 21
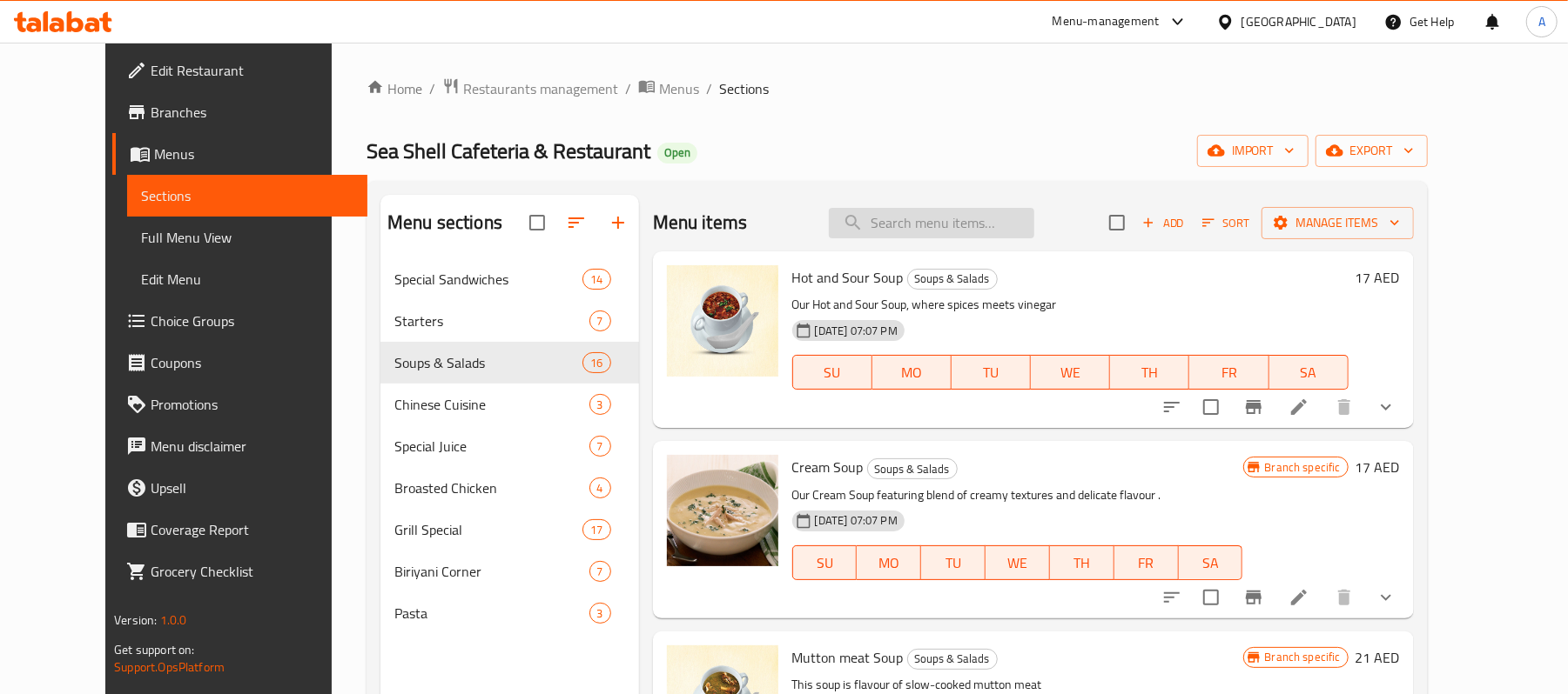
click at [958, 221] on input "search" at bounding box center [931, 222] width 205 height 30
paste input "Arabic salad"
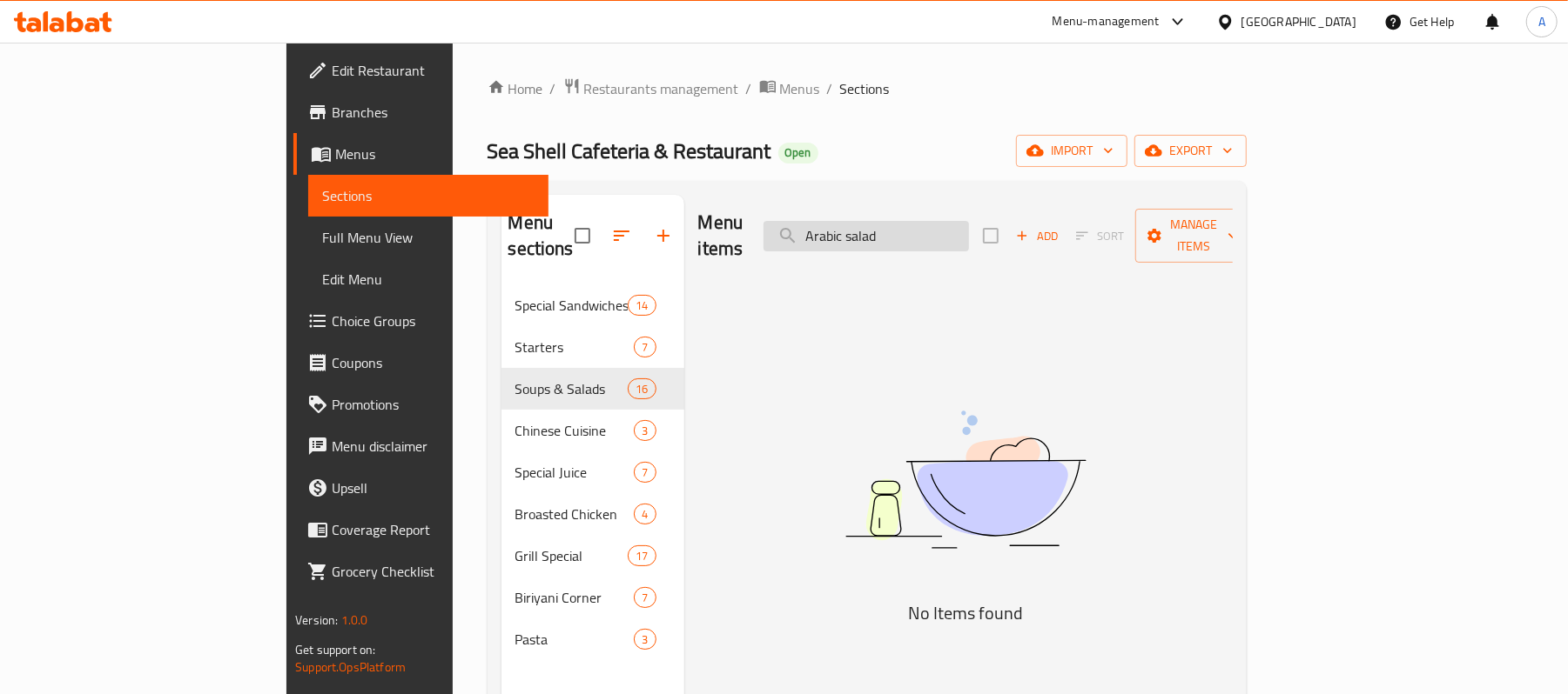
click at [940, 230] on input "Arabic salad" at bounding box center [866, 236] width 205 height 30
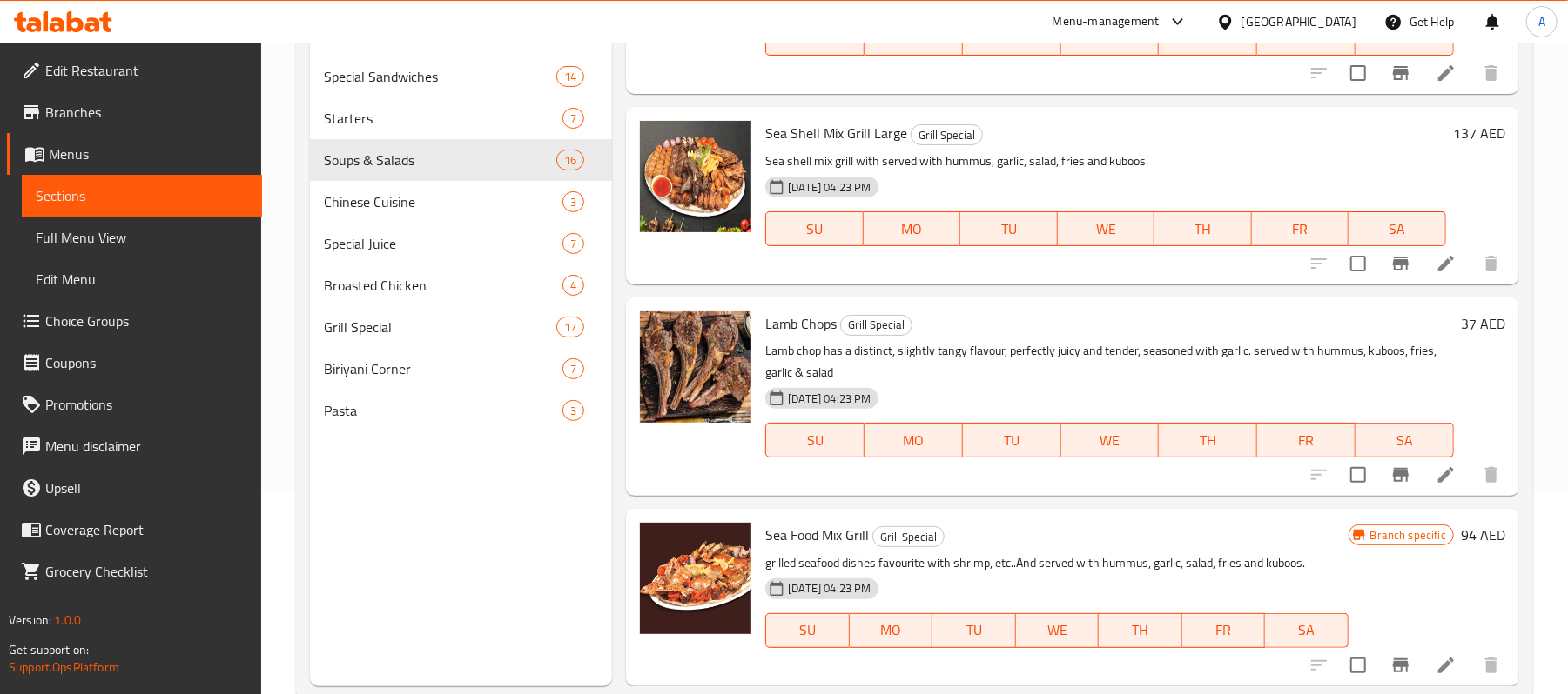
scroll to position [244, 0]
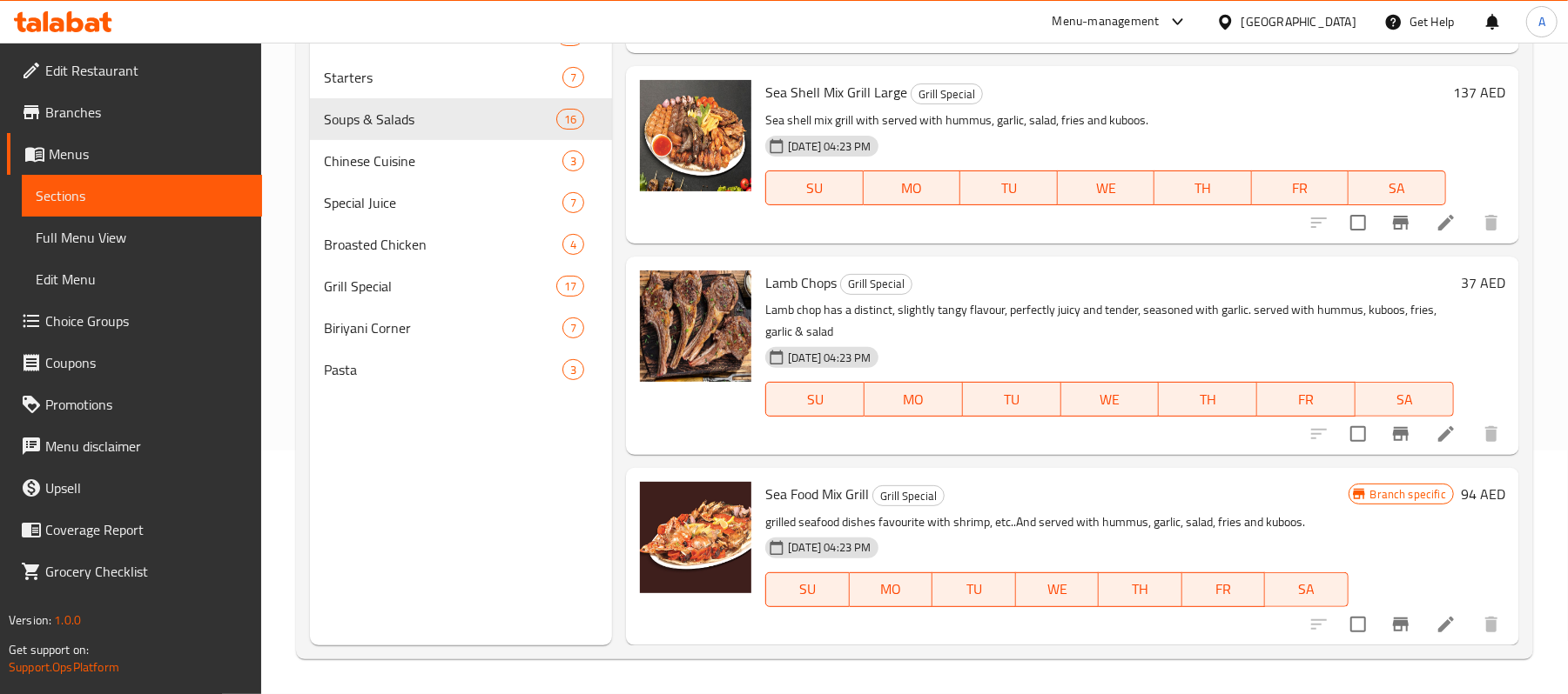
type input "salad"
click at [1506, 663] on div "Home / Restaurants management / Menus / Sections Sea Shell Cafeteria & Restaura…" at bounding box center [915, 246] width 1307 height 895
click at [508, 419] on div "Menu sections Special Sandwiches 14 Starters 7 Soups & Salads 16 Chinese Cuisin…" at bounding box center [461, 298] width 302 height 694
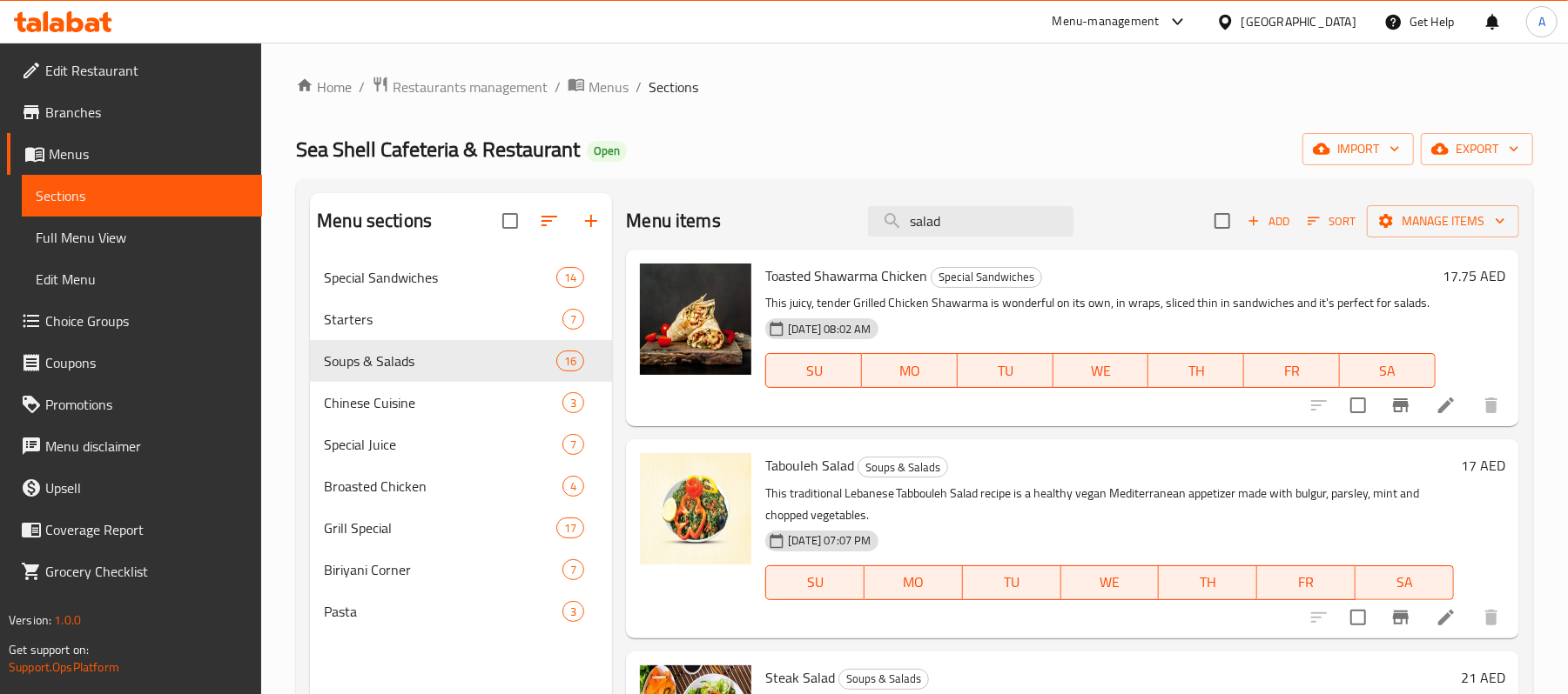
scroll to position [0, 0]
click at [1250, 230] on span "Add" at bounding box center [1268, 223] width 47 height 20
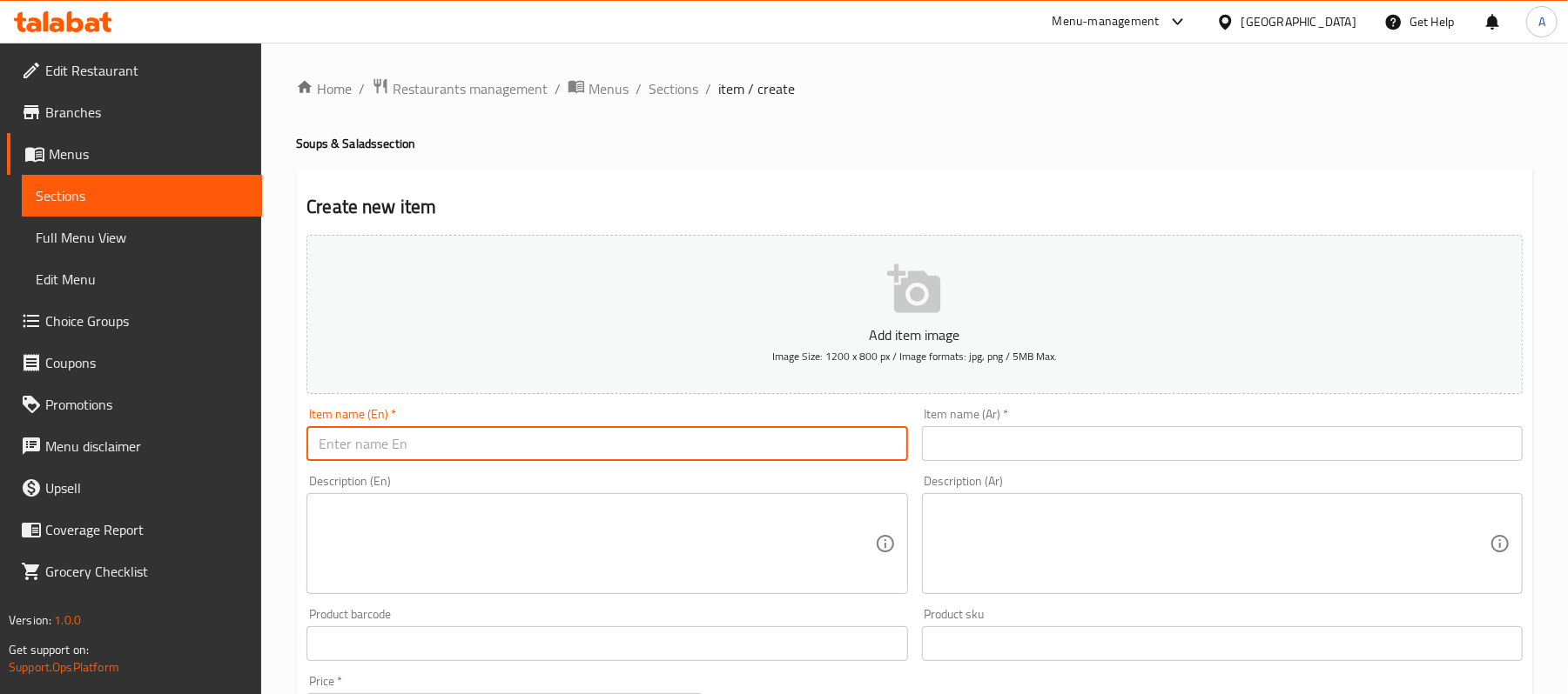
click at [487, 429] on input "text" at bounding box center [606, 444] width 600 height 35
paste input "Arabic salad"
type input "Arabic salad"
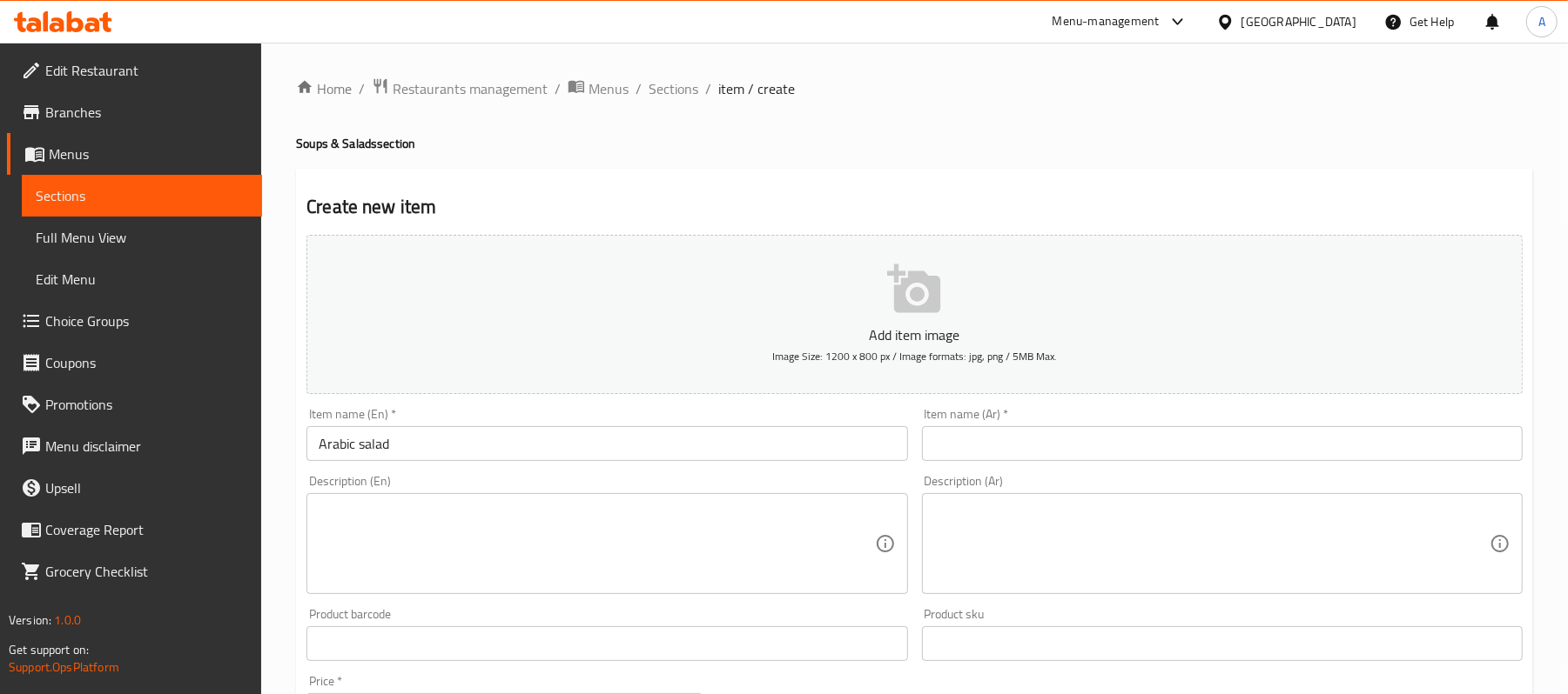
click at [493, 527] on textarea at bounding box center [597, 544] width 556 height 83
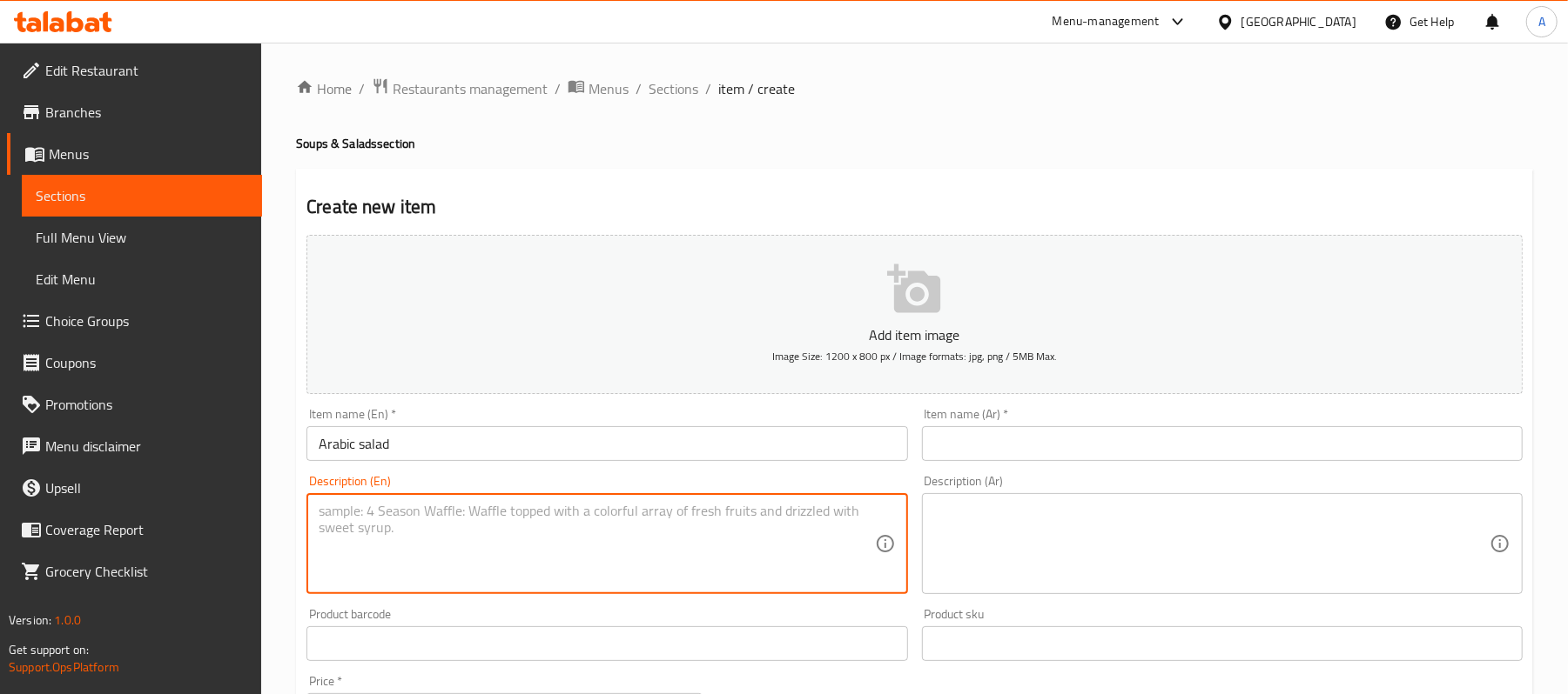
paste textarea "A finely chopped Arabic salad made up of cucumber, tomato, red pepper, red onio…"
type textarea "A finely chopped Arabic salad made up of cucumber, tomato, red pepper, red onio…"
click at [492, 606] on div "Product barcode Product barcode" at bounding box center [607, 635] width 615 height 67
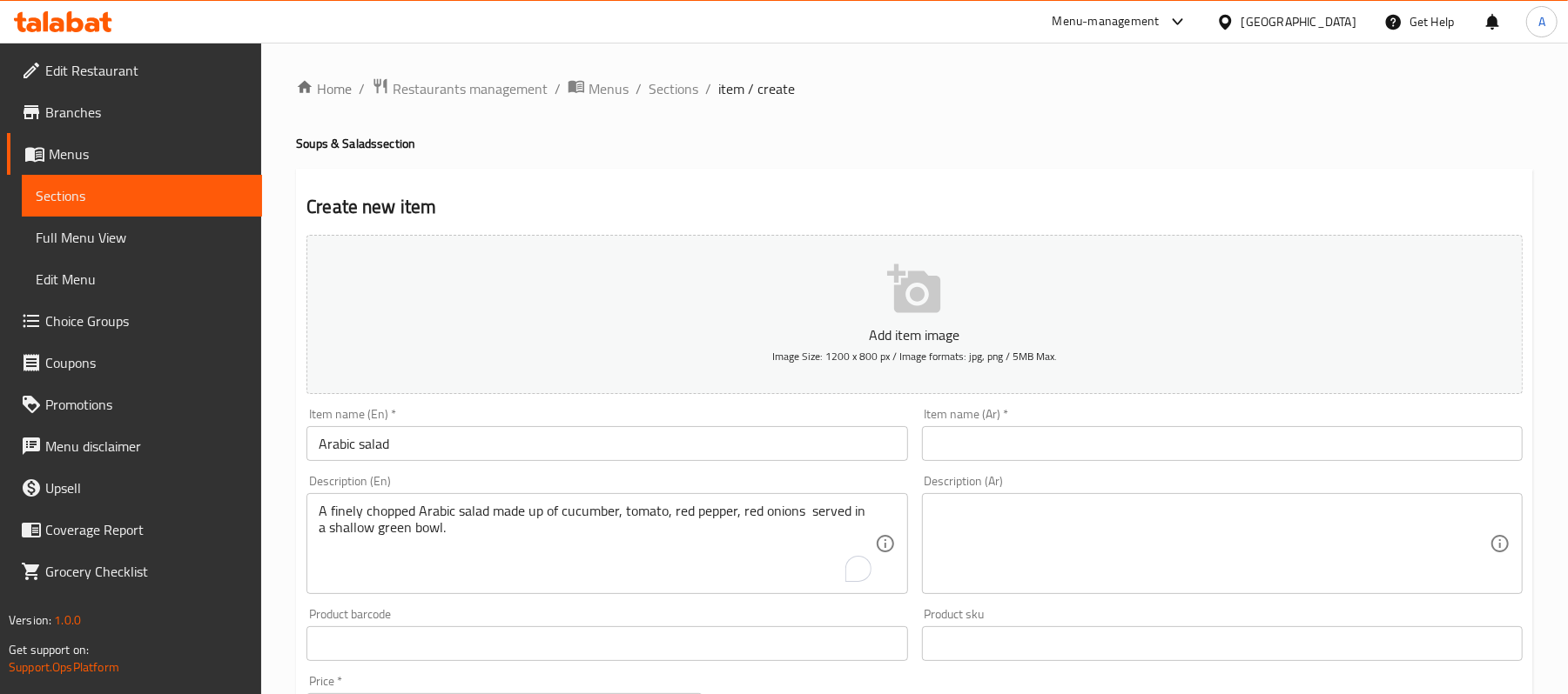
scroll to position [534, 0]
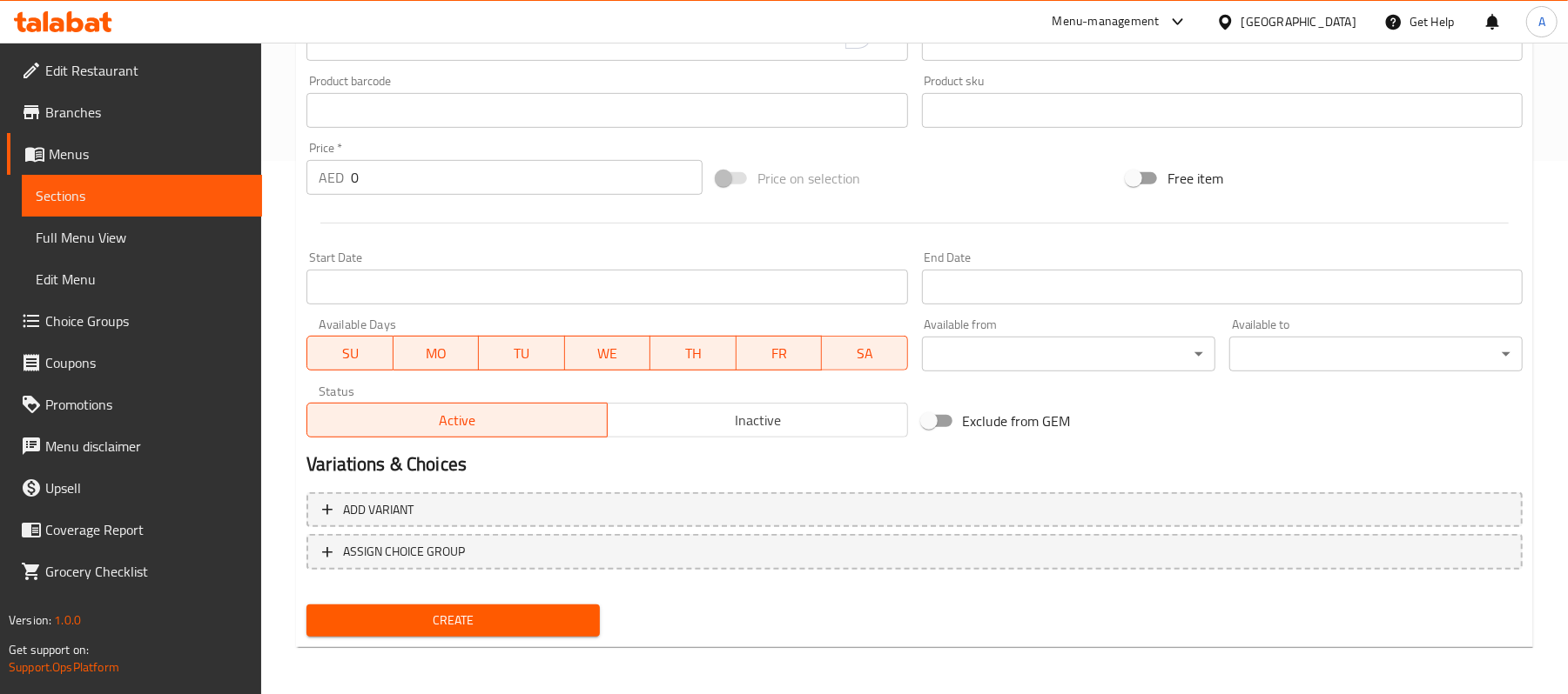
click at [421, 183] on input "0" at bounding box center [527, 178] width 352 height 35
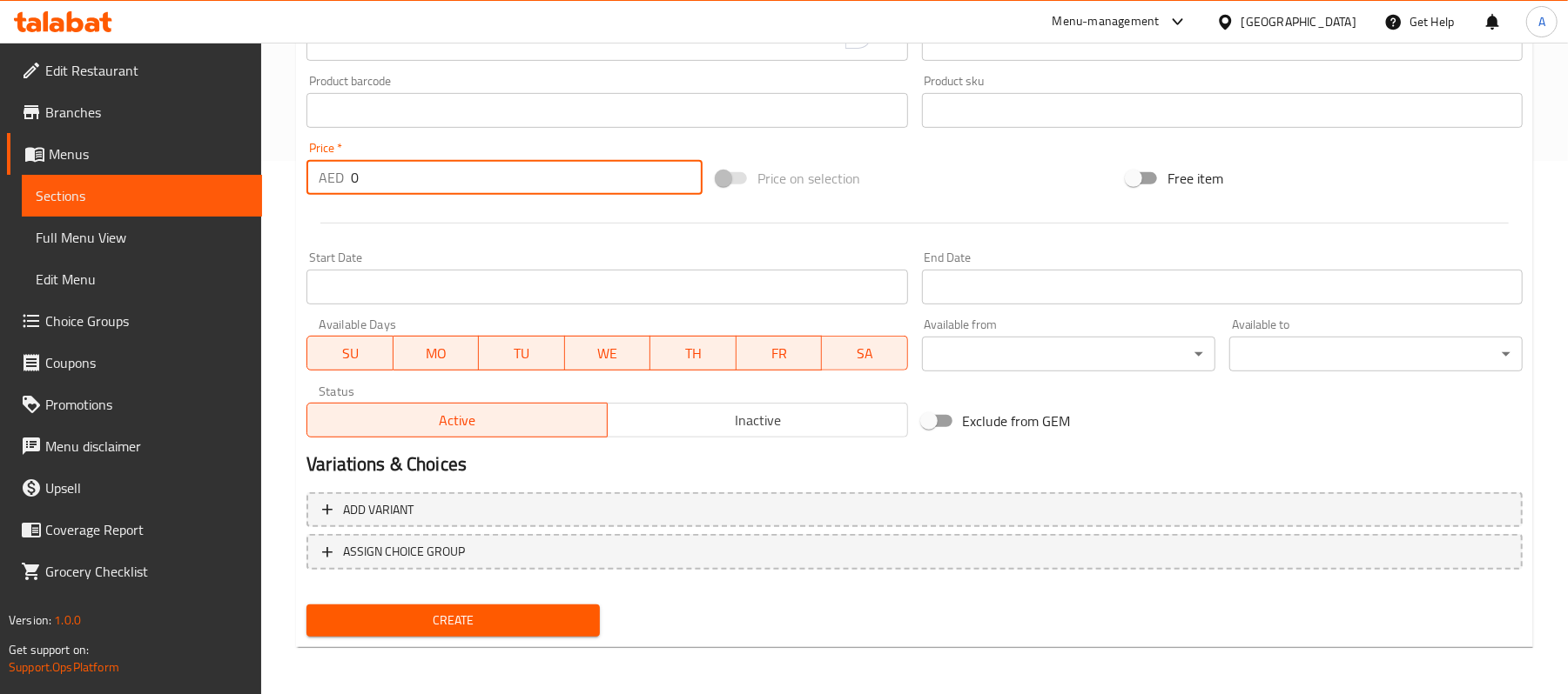
click at [421, 183] on input "0" at bounding box center [527, 178] width 352 height 35
paste input "19"
type input "19"
click at [412, 205] on div at bounding box center [915, 223] width 1230 height 43
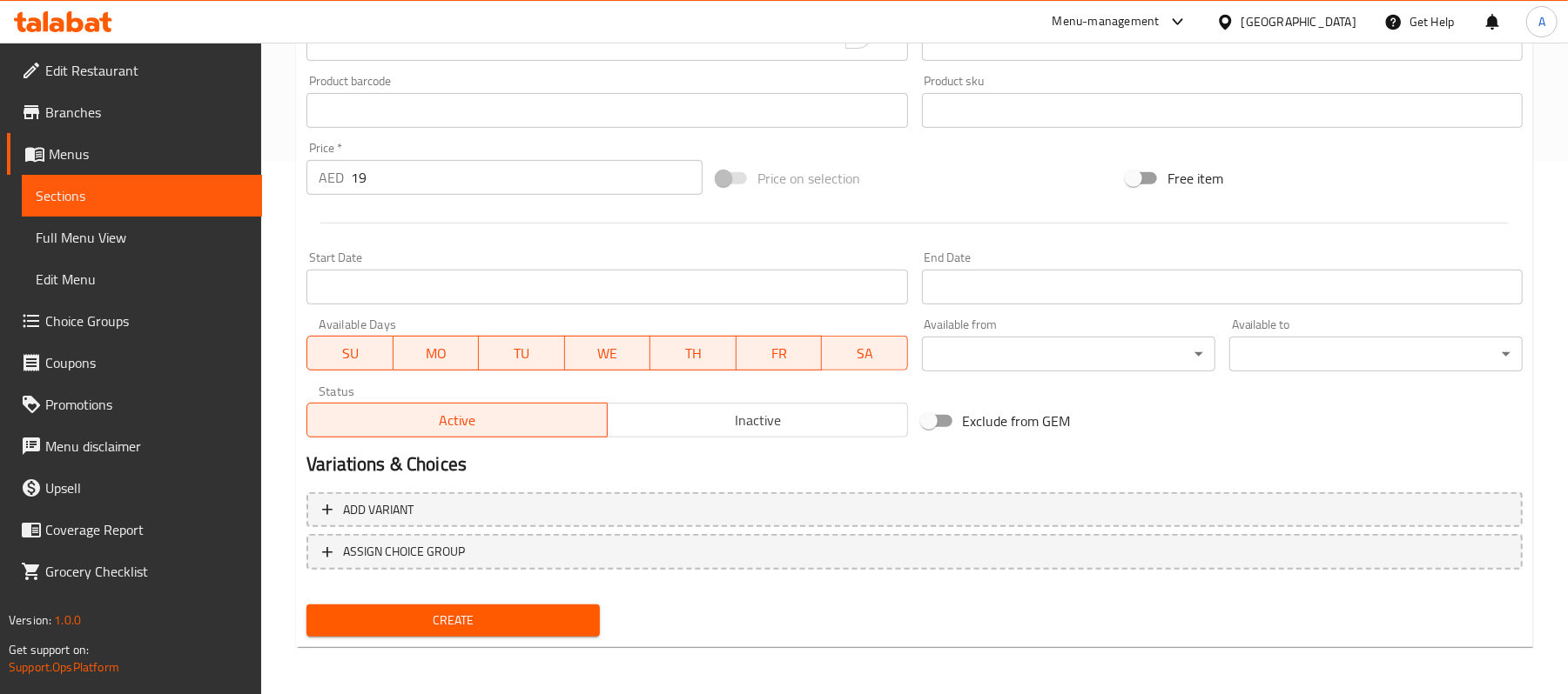
scroll to position [0, 0]
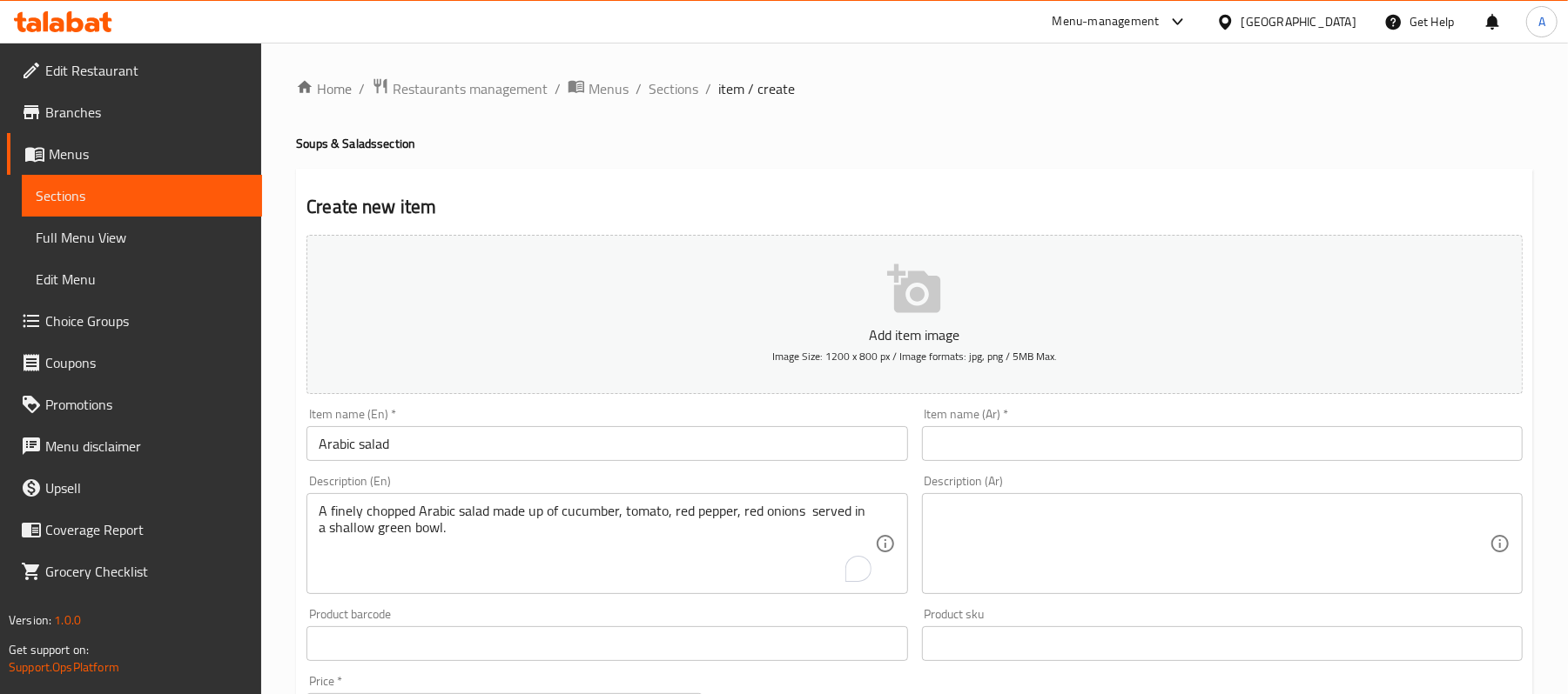
click at [1008, 509] on textarea at bounding box center [1212, 544] width 556 height 83
paste textarea "سلطة عربية مفرومة ناعماً مكونة من الخيار والطماطم والفلفل الأحمر والبصل الأحمر …"
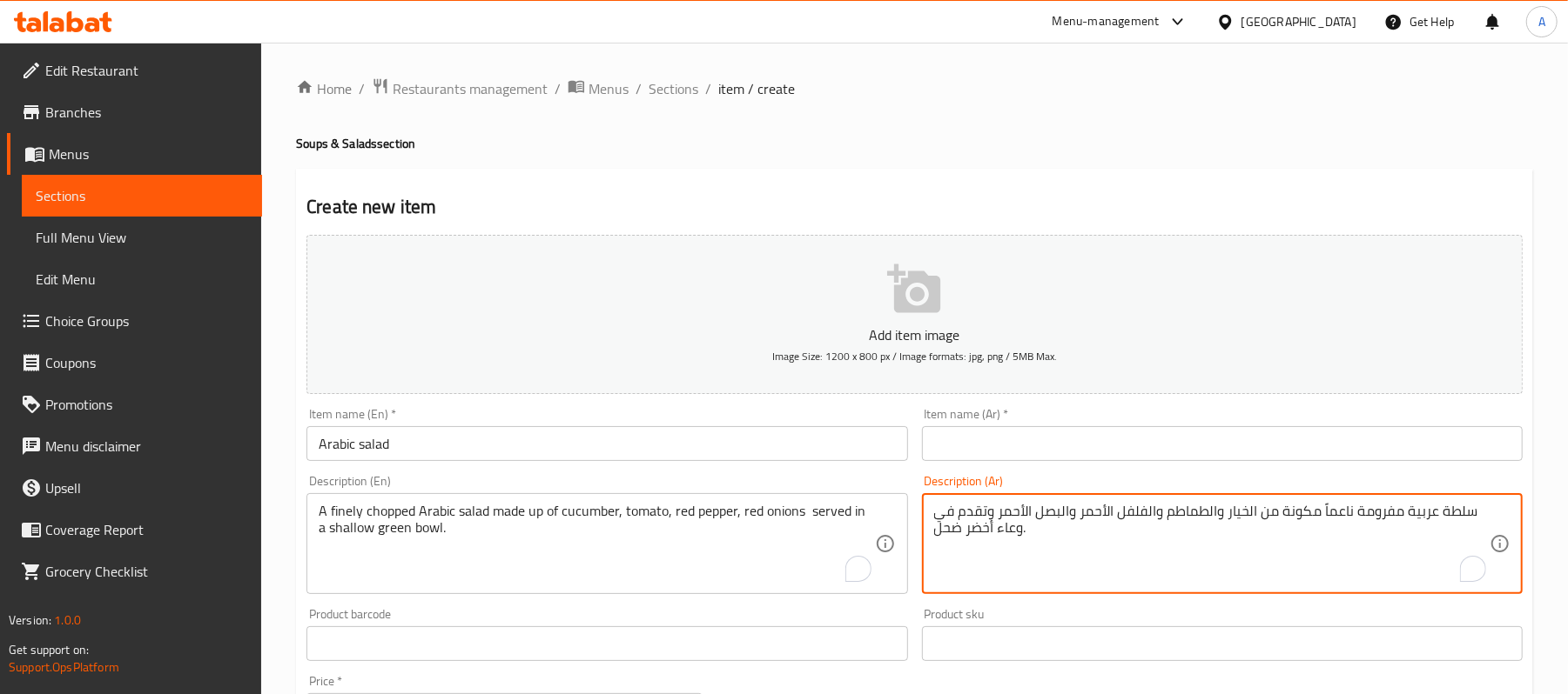
type textarea "سلطة عربية مفرومة ناعماً مكونة من الخيار والطماطم والفلفل الأحمر والبصل الأحمر …"
click at [551, 408] on div "Item name (En)   * Arabic salad Item name (En) *" at bounding box center [607, 434] width 615 height 67
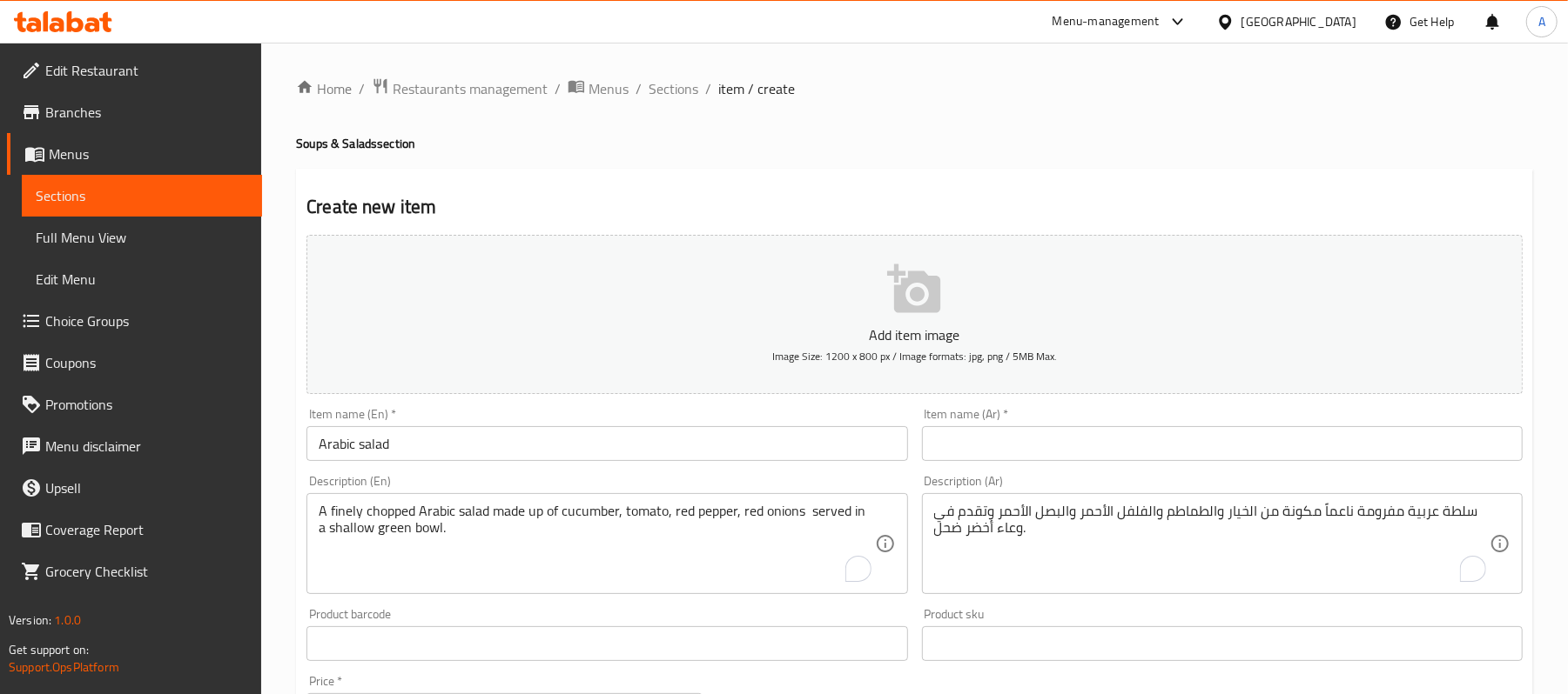
click at [555, 434] on input "Arabic salad" at bounding box center [606, 444] width 600 height 35
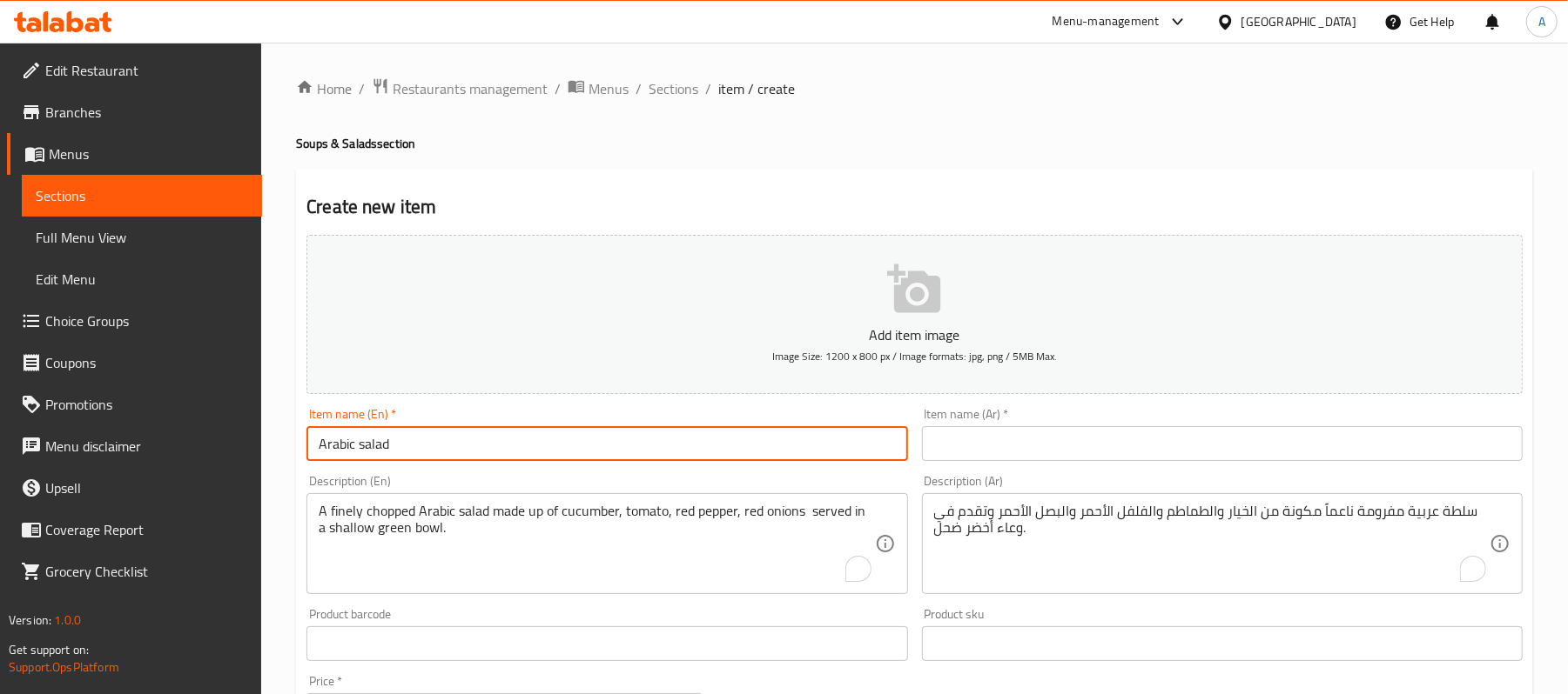
click at [555, 434] on input "Arabic salad" at bounding box center [606, 444] width 600 height 35
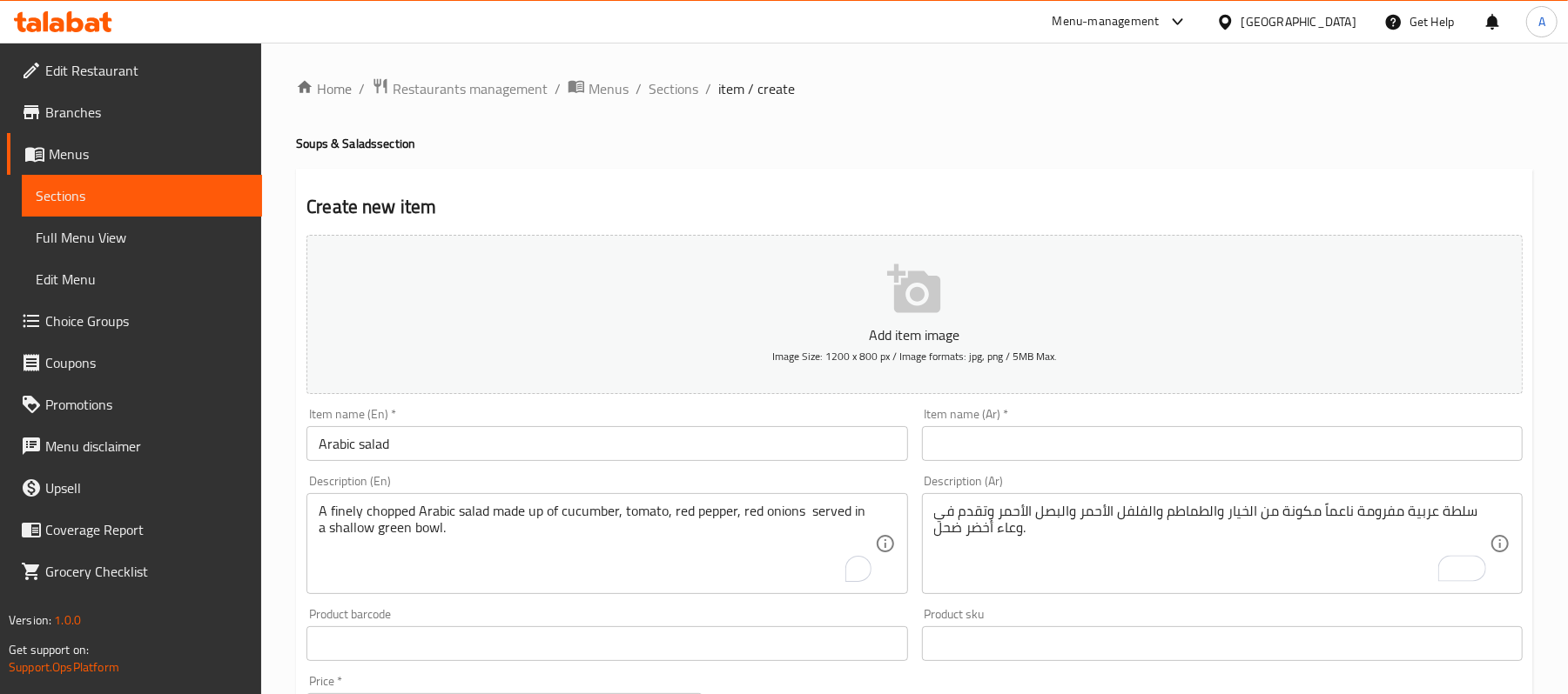
click at [1063, 432] on input "text" at bounding box center [1222, 444] width 600 height 35
paste input "سلطة عربية"
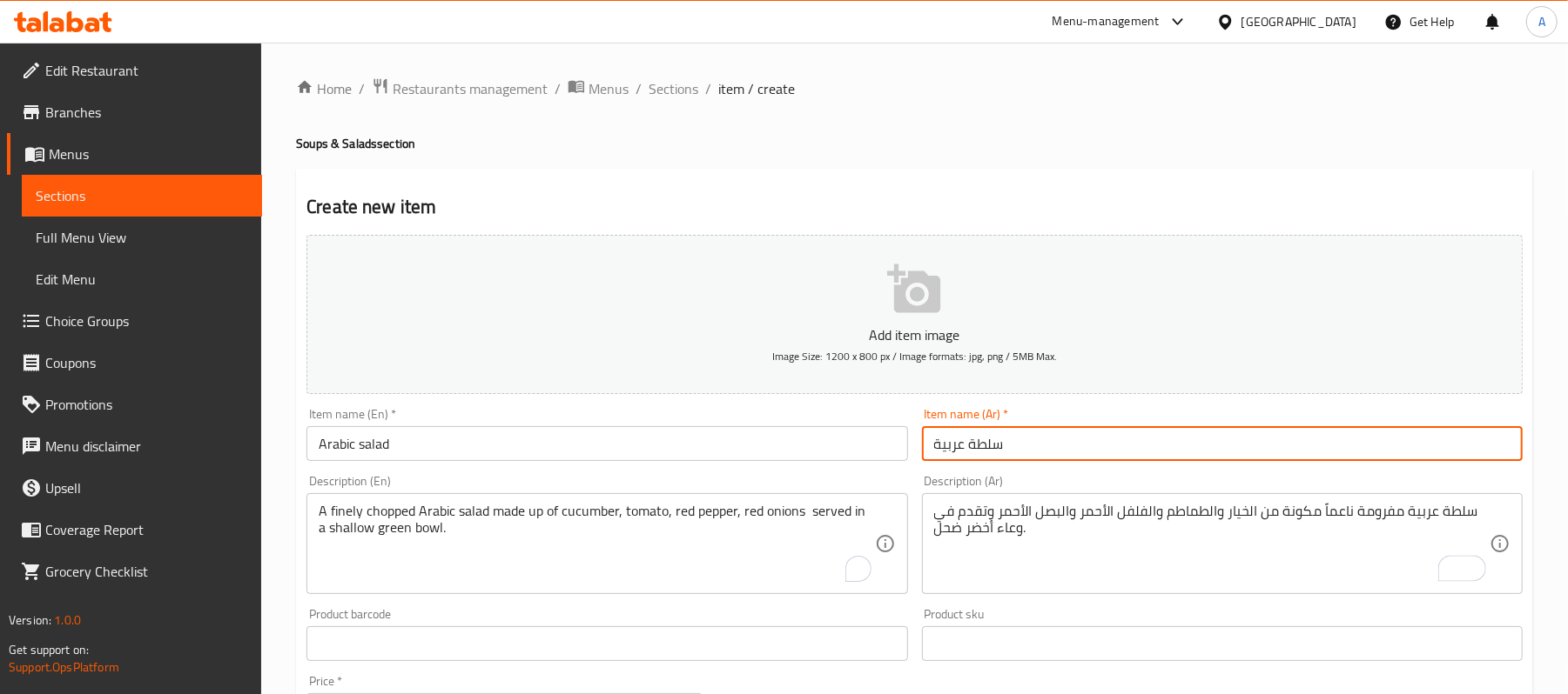
type input "سلطة عربية"
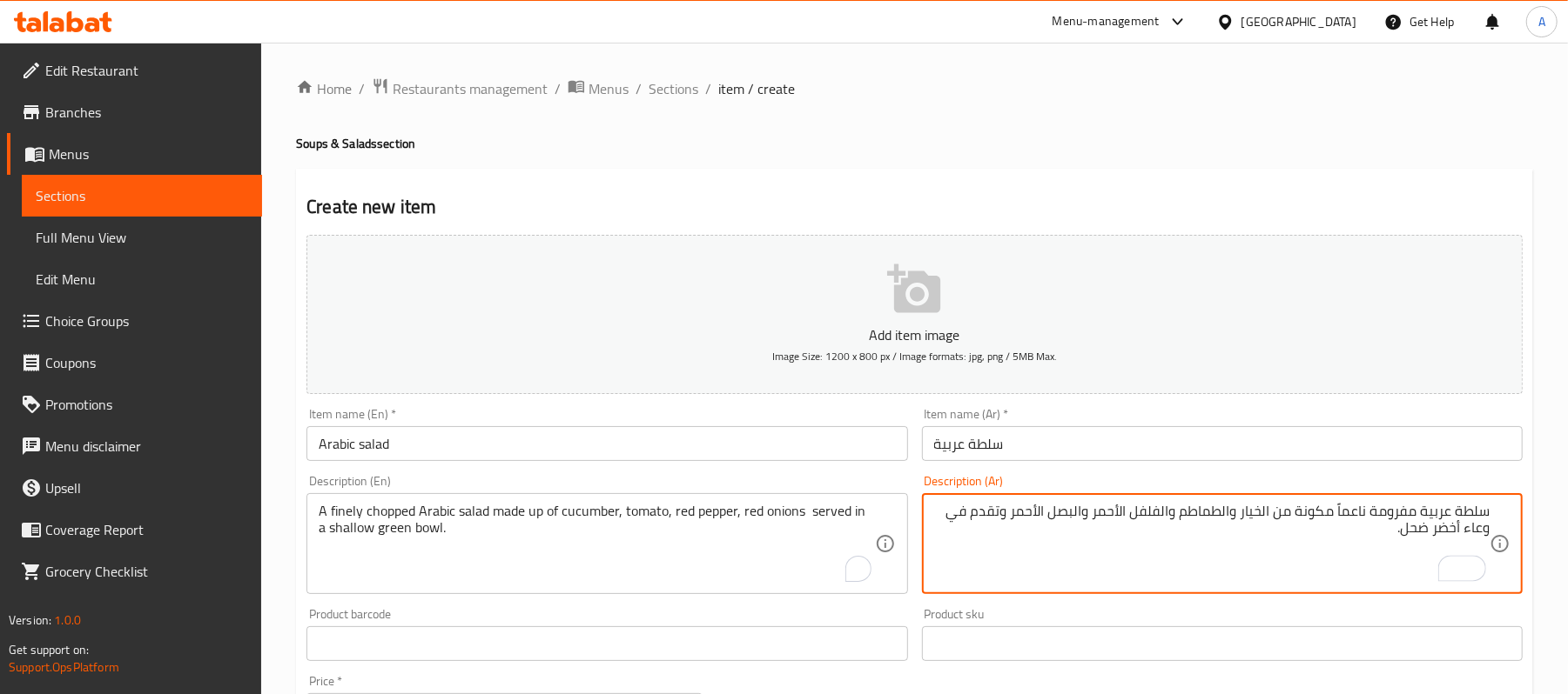
click at [1206, 613] on div "Product sku Product sku" at bounding box center [1222, 635] width 600 height 53
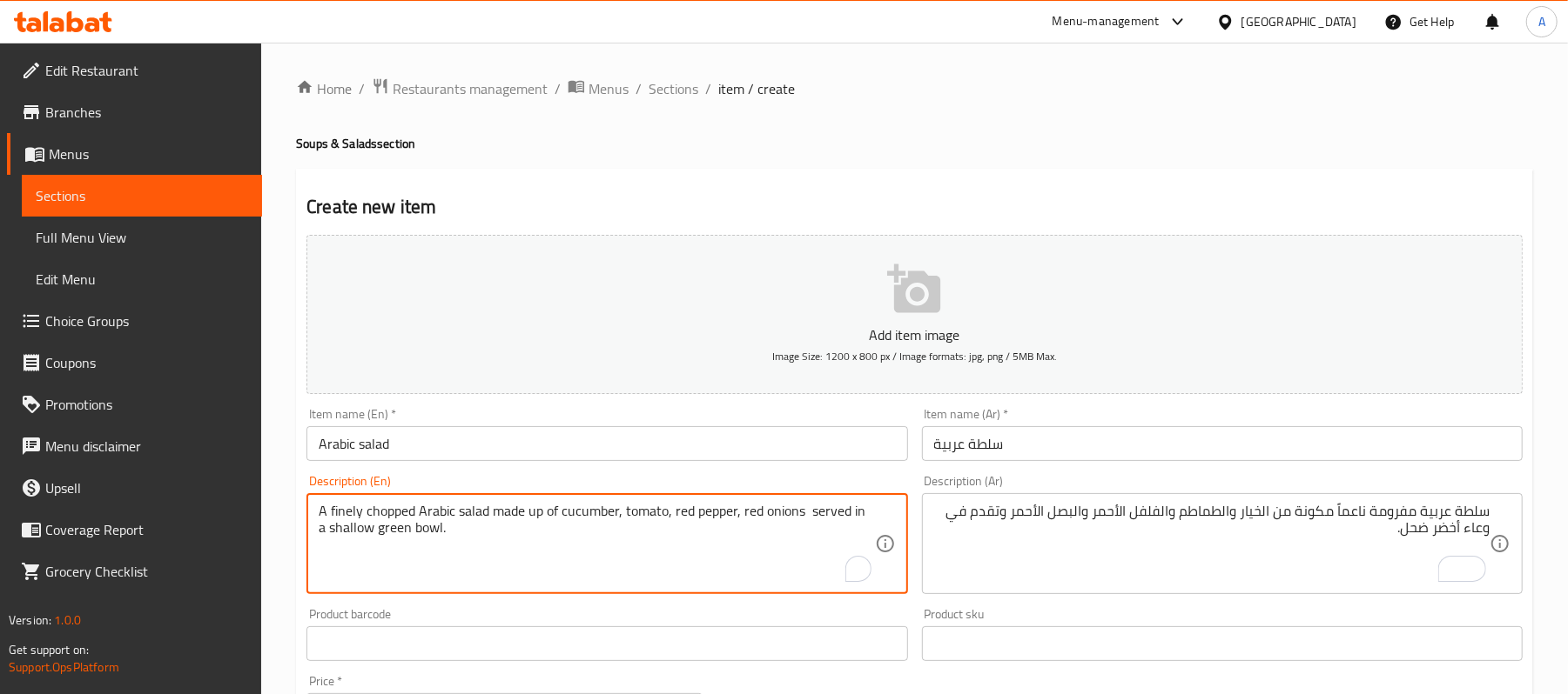
click at [378, 505] on textarea "A finely chopped Arabic salad made up of cucumber, tomato, red pepper, red onio…" at bounding box center [597, 544] width 556 height 83
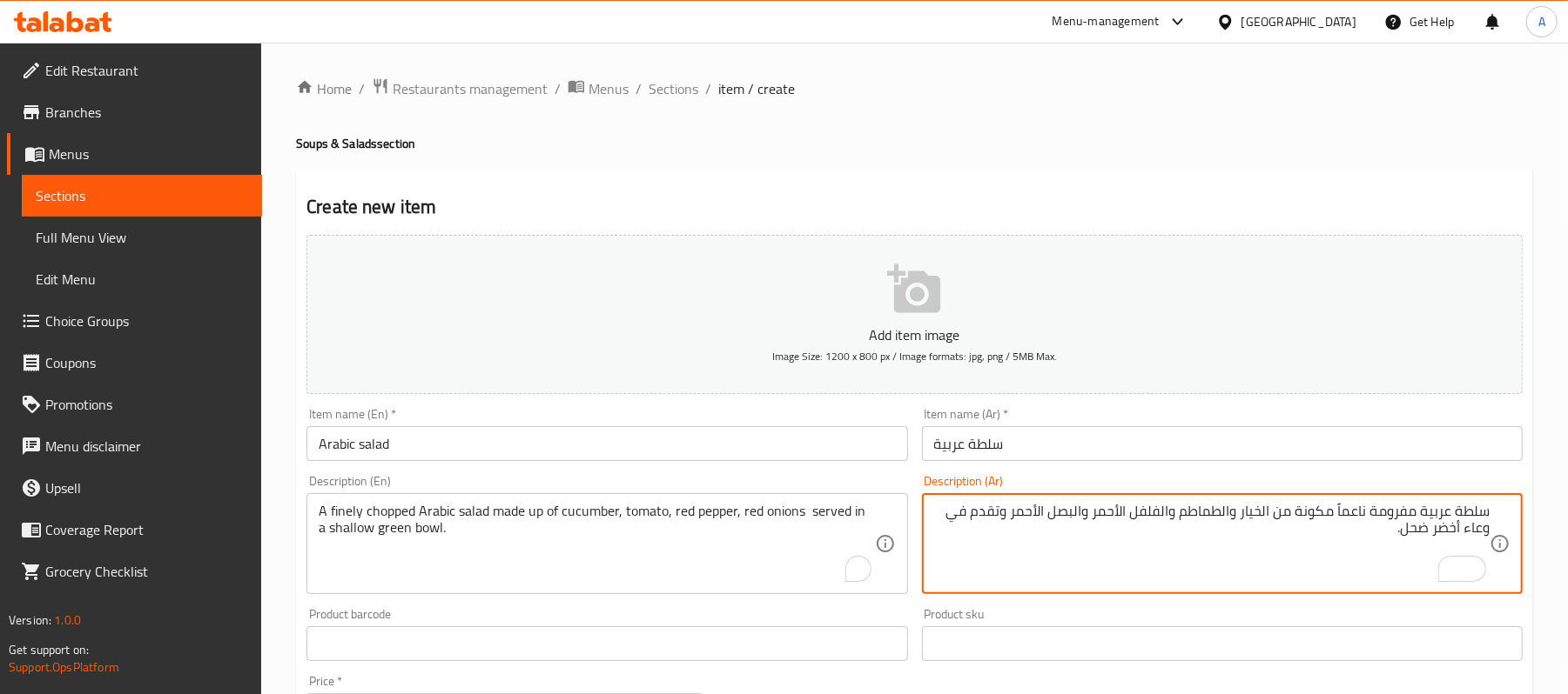
click at [1394, 509] on textarea "سلطة عربية مفرومة ناعماً مكونة من الخيار والطماطم والفلفل الأحمر والبصل الأحمر …" at bounding box center [1212, 544] width 556 height 83
paste textarea "طع"
click at [1262, 537] on textarea "سلطة عربية مقطع ناعماً مكونة من الخيار والطماطم والفلفل الأحمر والبصل الأحمر وت…" at bounding box center [1212, 544] width 556 height 83
type textarea "سلطة عربية مقطع ناعماً مكونة من الخيار والطماطم والفلفل الأحمر والبصل الأحمر وت…"
click at [1102, 565] on textarea "سلطة عربية مقطع ناعماً مكونة من الخيار والطماطم والفلفل الأحمر والبصل الأحمر وت…" at bounding box center [1212, 544] width 556 height 83
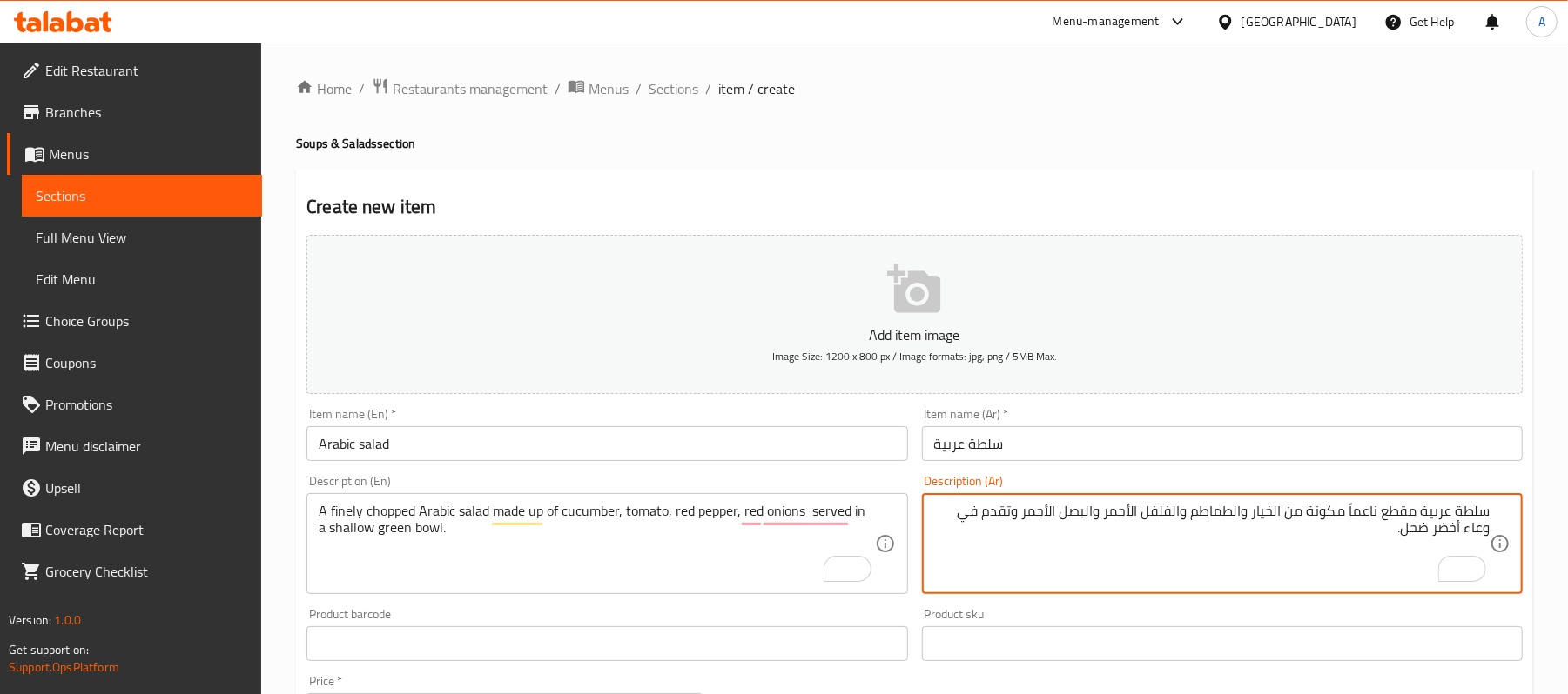
click at [979, 544] on textarea "سلطة عربية مقطع ناعماً مكونة من الخيار والطماطم والفلفل الأحمر والبصل الأحمر وت…" at bounding box center [1212, 544] width 556 height 83
click at [959, 537] on textarea "سلطة عربية مقطع ناعماً مكونة من الخيار والطماطم والفلفل الأحمر والبصل الأحمر وت…" at bounding box center [1212, 544] width 556 height 83
click at [1330, 551] on textarea "سلطة عربية مقطع ناعماً مكونة من الخيار والطماطم والفلفل الأحمر والبصل الأحمر وت…" at bounding box center [1212, 544] width 556 height 83
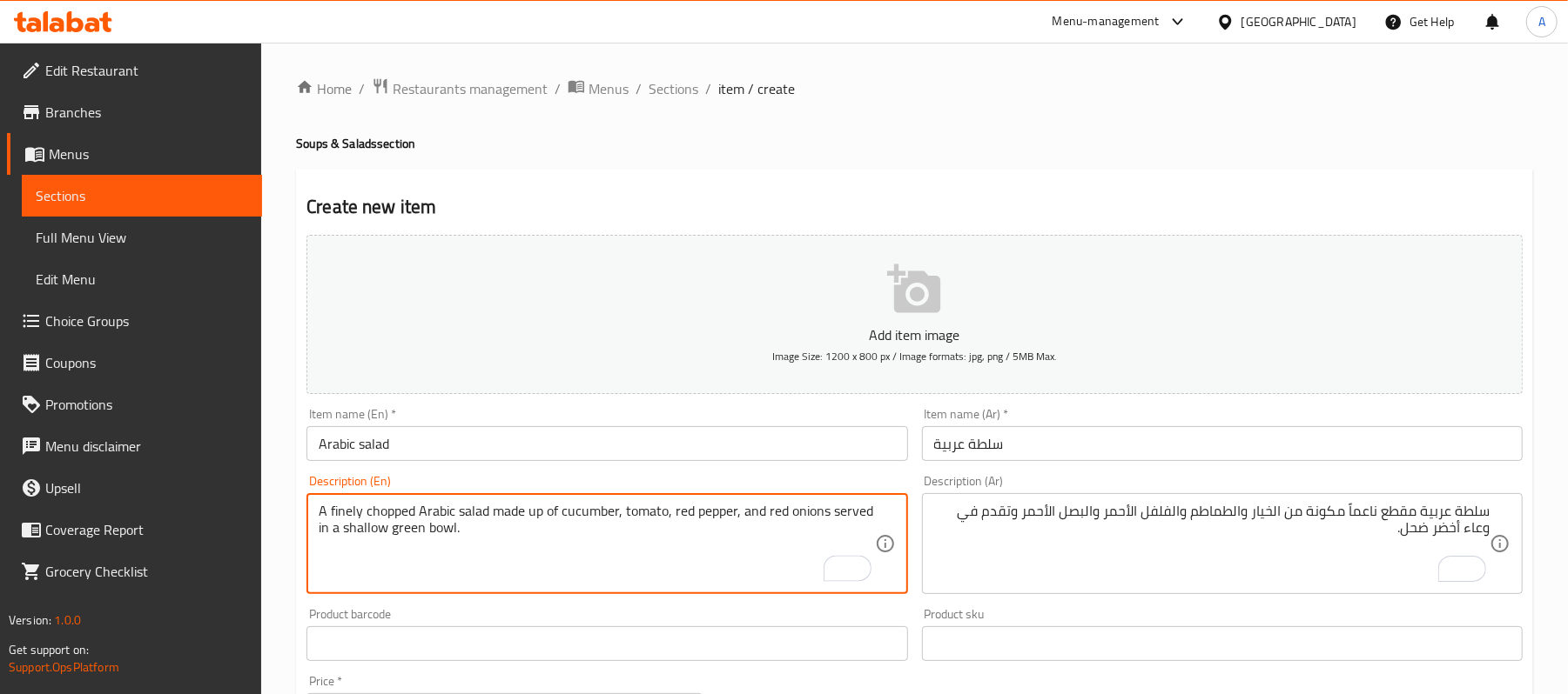
type textarea "A finely chopped Arabic salad made up of cucumber, tomato, red pepper, and red …"
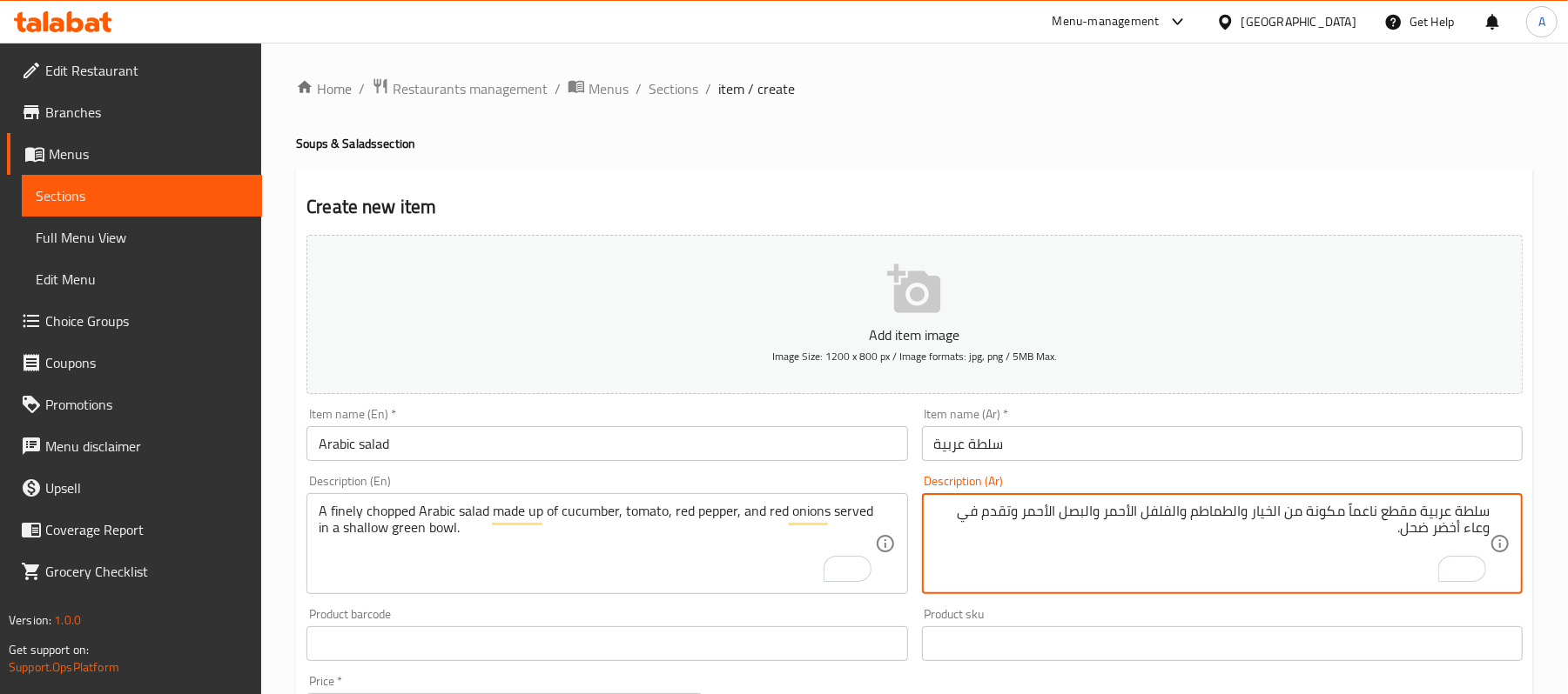
click at [1175, 539] on textarea "سلطة عربية مقطع ناعماً مكونة من الخيار والطماطم والفلفل الأحمر والبصل الأحمر وت…" at bounding box center [1212, 544] width 556 height 83
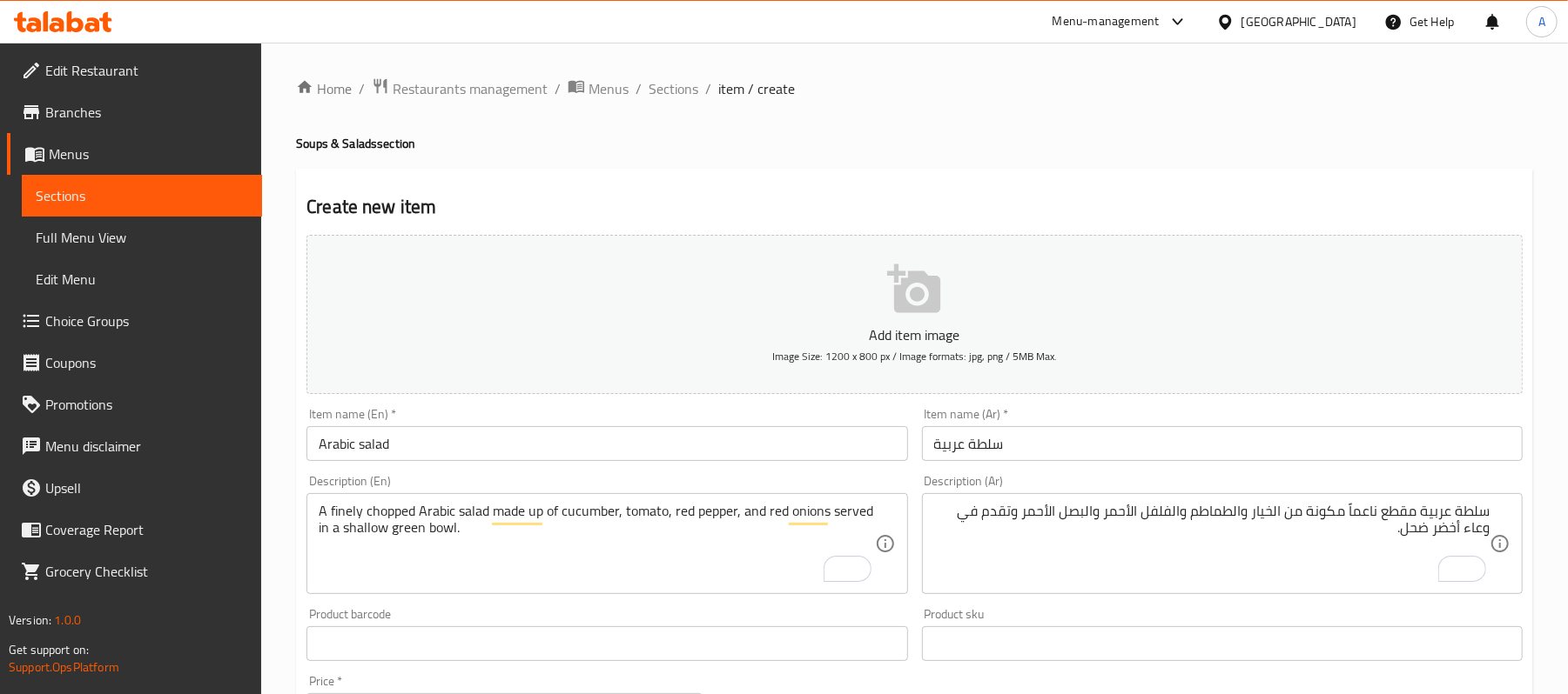
click at [1184, 614] on div "Product sku Product sku" at bounding box center [1222, 635] width 600 height 53
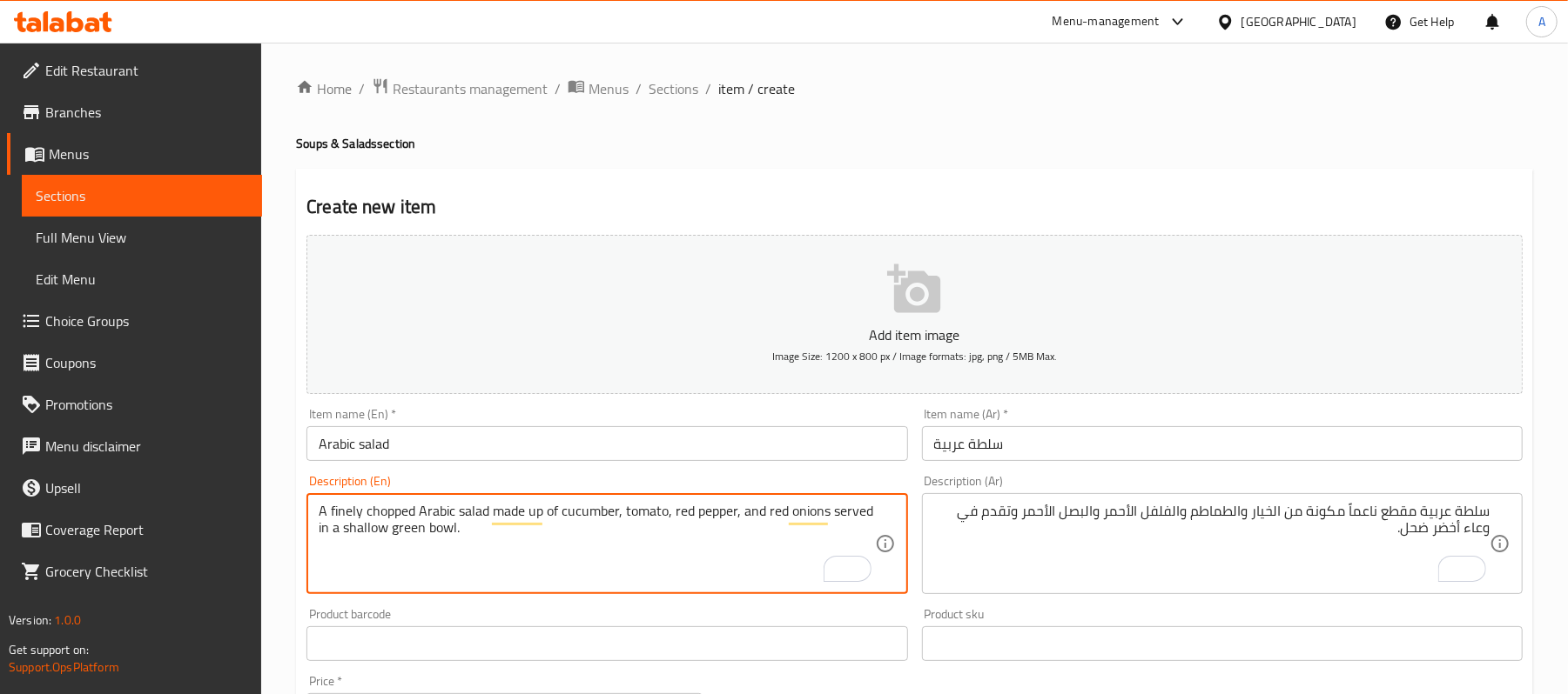
click at [360, 527] on textarea "A finely chopped Arabic salad made up of cucumber, tomato, red pepper, and red …" at bounding box center [597, 544] width 556 height 83
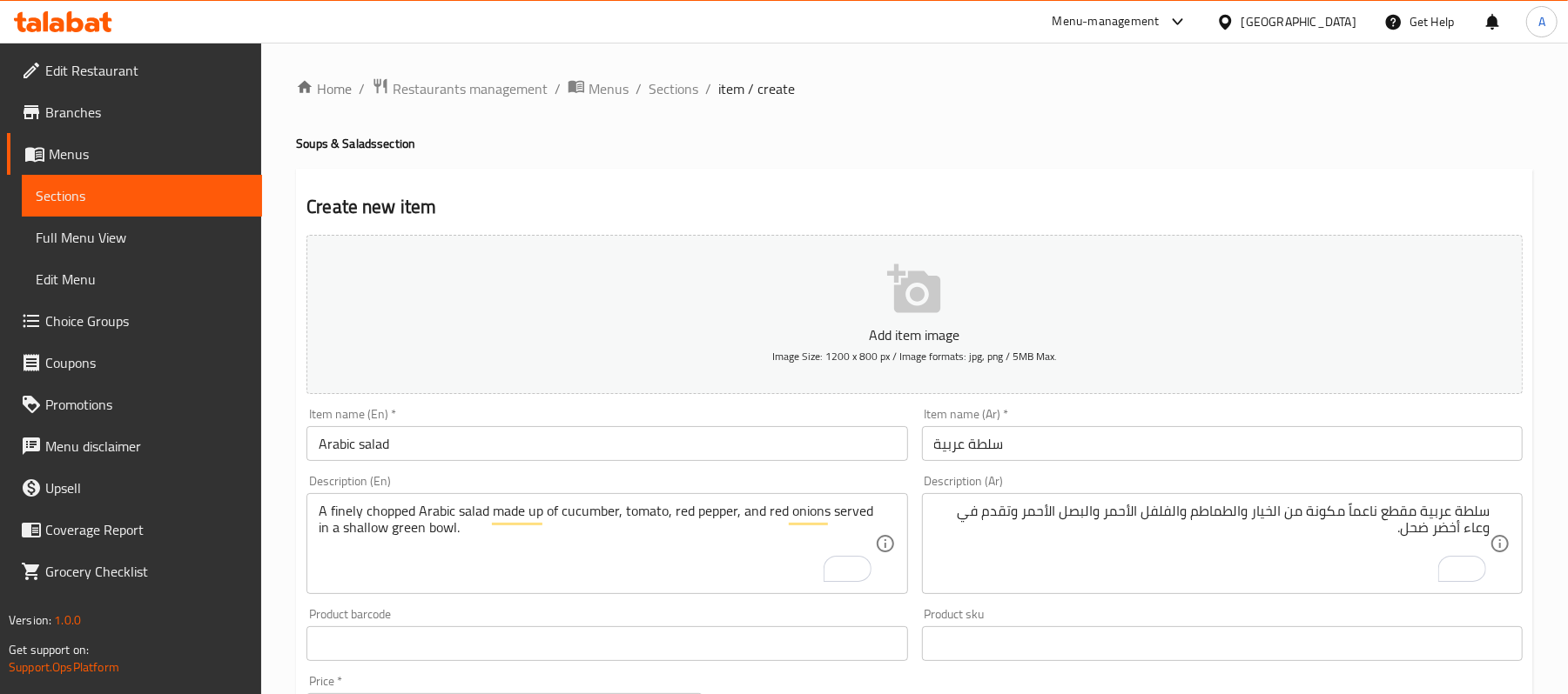
click at [733, 568] on textarea "A finely chopped Arabic salad made up of cucumber, tomato, red pepper, and red …" at bounding box center [597, 544] width 556 height 83
click at [797, 619] on div "Product barcode Product barcode" at bounding box center [606, 635] width 600 height 53
click at [1360, 609] on div "Product sku Product sku" at bounding box center [1222, 635] width 600 height 53
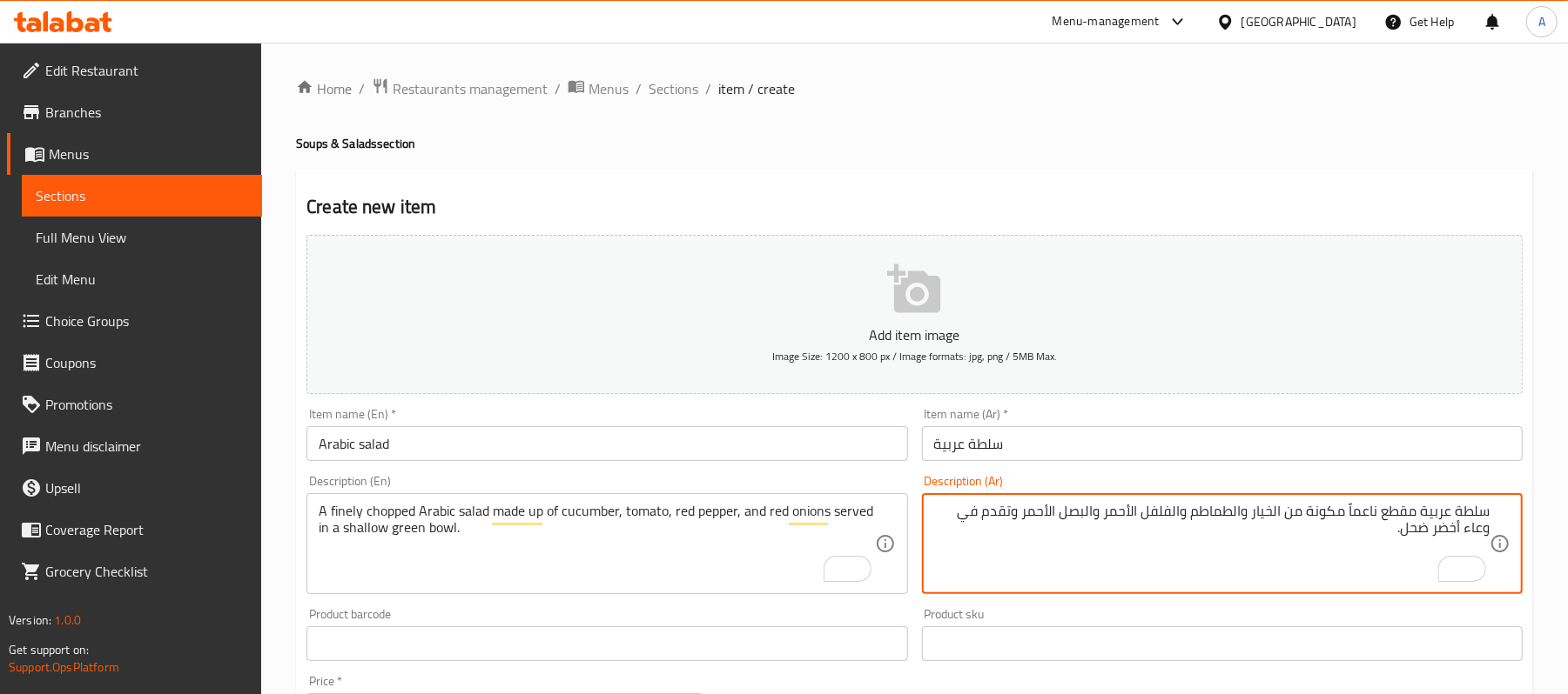
click at [1367, 540] on textarea "سلطة عربية مقطع ناعماً مكونة من الخيار والطماطم والفلفل الأحمر والبصل الأحمر وت…" at bounding box center [1212, 544] width 556 height 83
click at [1409, 529] on textarea "سلطة عربية مقطع ناعماً مكونة من الخيار والطماطم والفلفل الأحمر والبصل الأحمر وت…" at bounding box center [1212, 544] width 556 height 83
type textarea "سلطة عربية مقطع ناعماً مكونة من الخيار والطماطم والفلفل الأحمر والبصل الأحمر وت…"
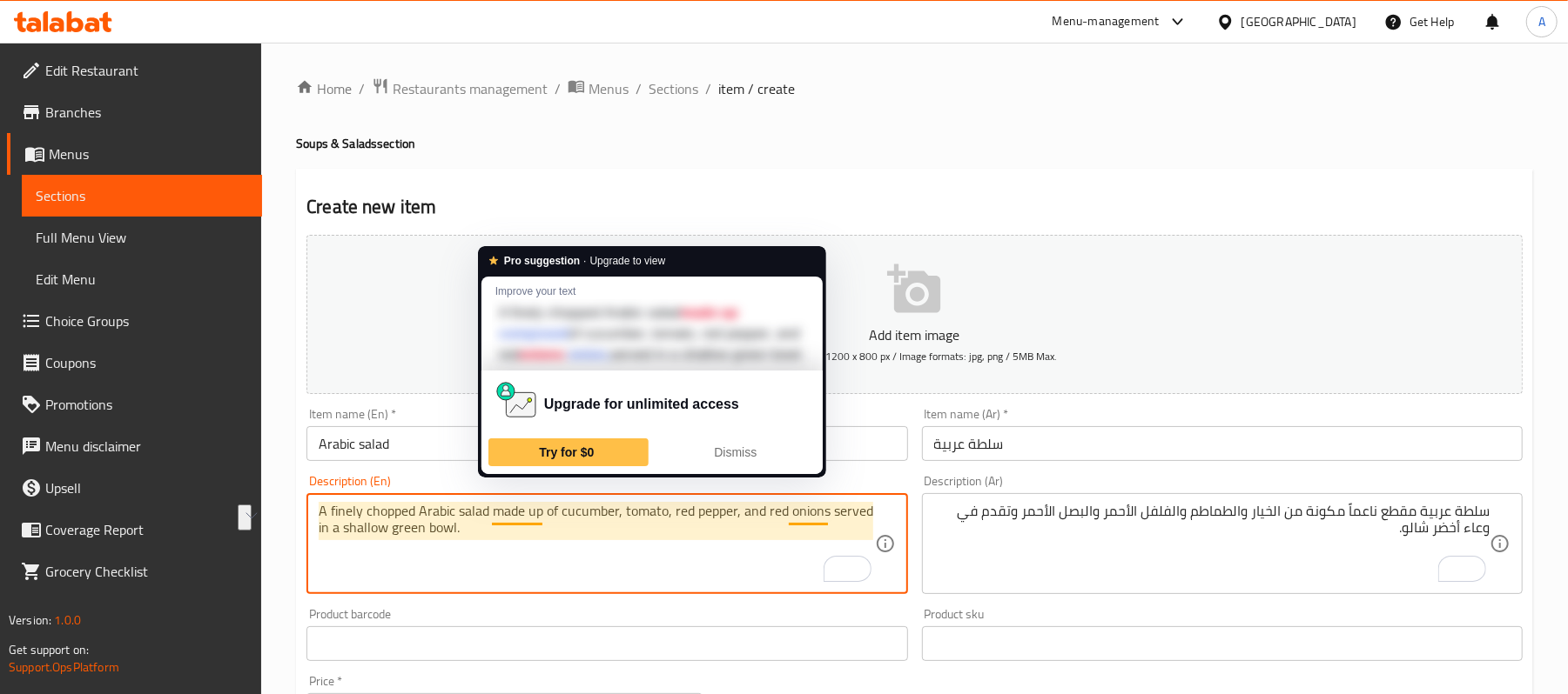
drag, startPoint x: 541, startPoint y: 512, endPoint x: 492, endPoint y: 514, distance: 49.0
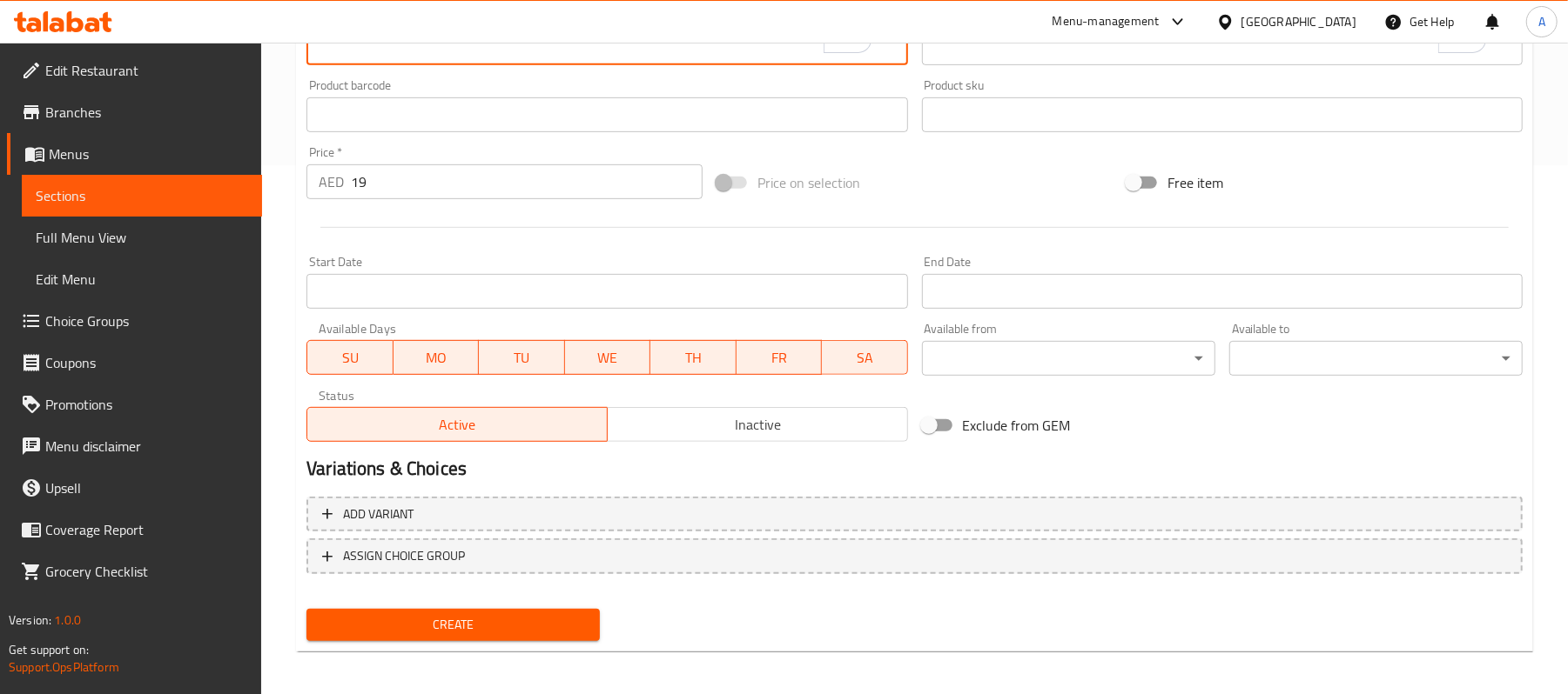
scroll to position [534, 0]
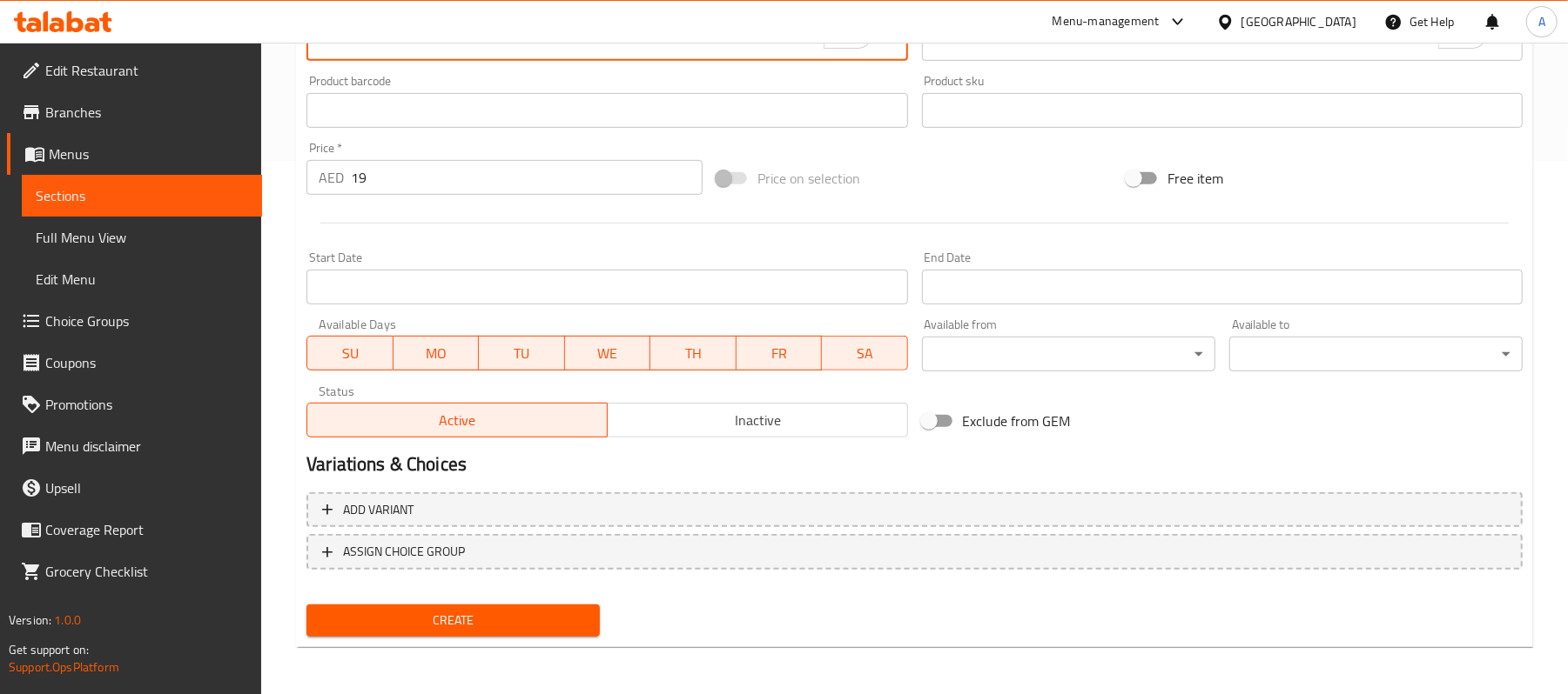
click at [1264, 607] on div "Create" at bounding box center [915, 620] width 1230 height 46
click at [526, 638] on div "Create" at bounding box center [453, 620] width 307 height 46
click at [526, 628] on span "Create" at bounding box center [453, 621] width 265 height 22
click at [185, 189] on span "Sections" at bounding box center [141, 196] width 212 height 21
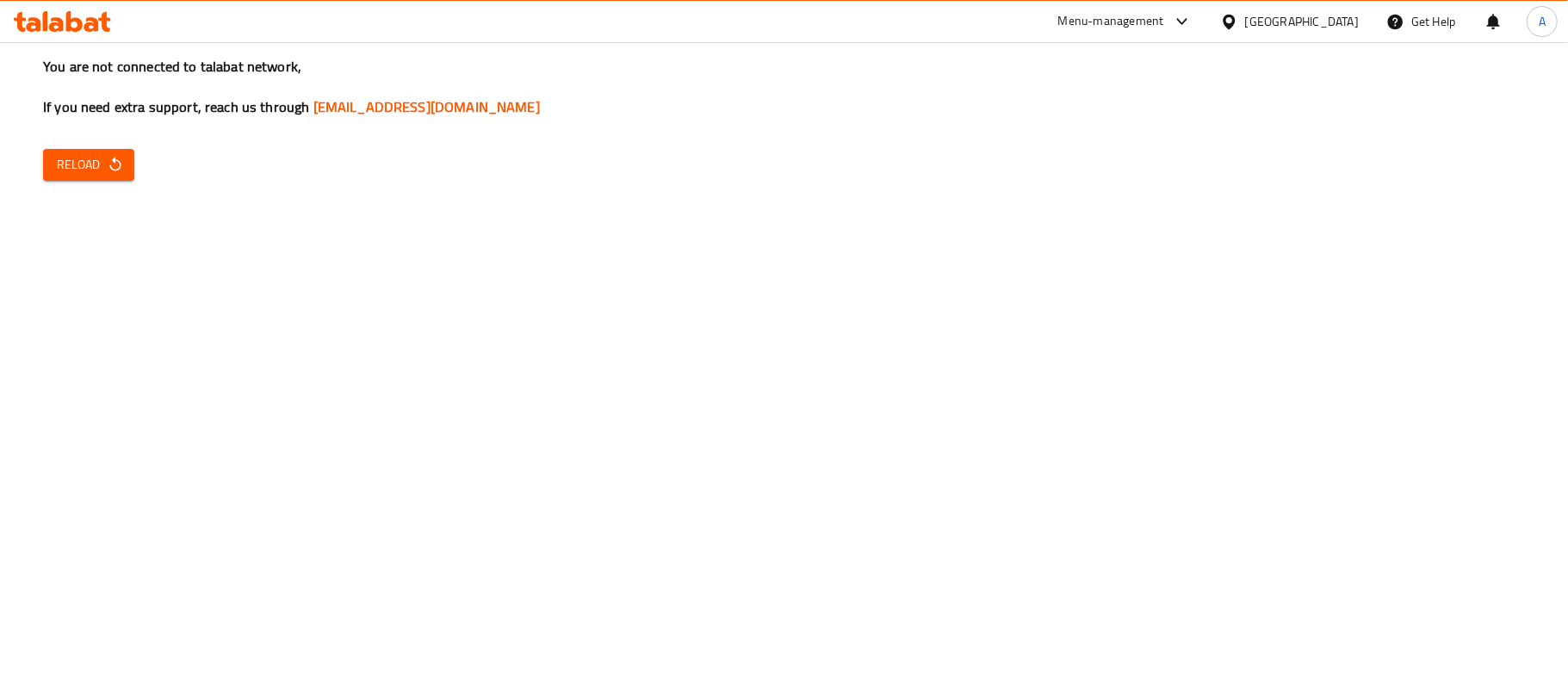
click at [101, 164] on span "Reload" at bounding box center [88, 165] width 64 height 22
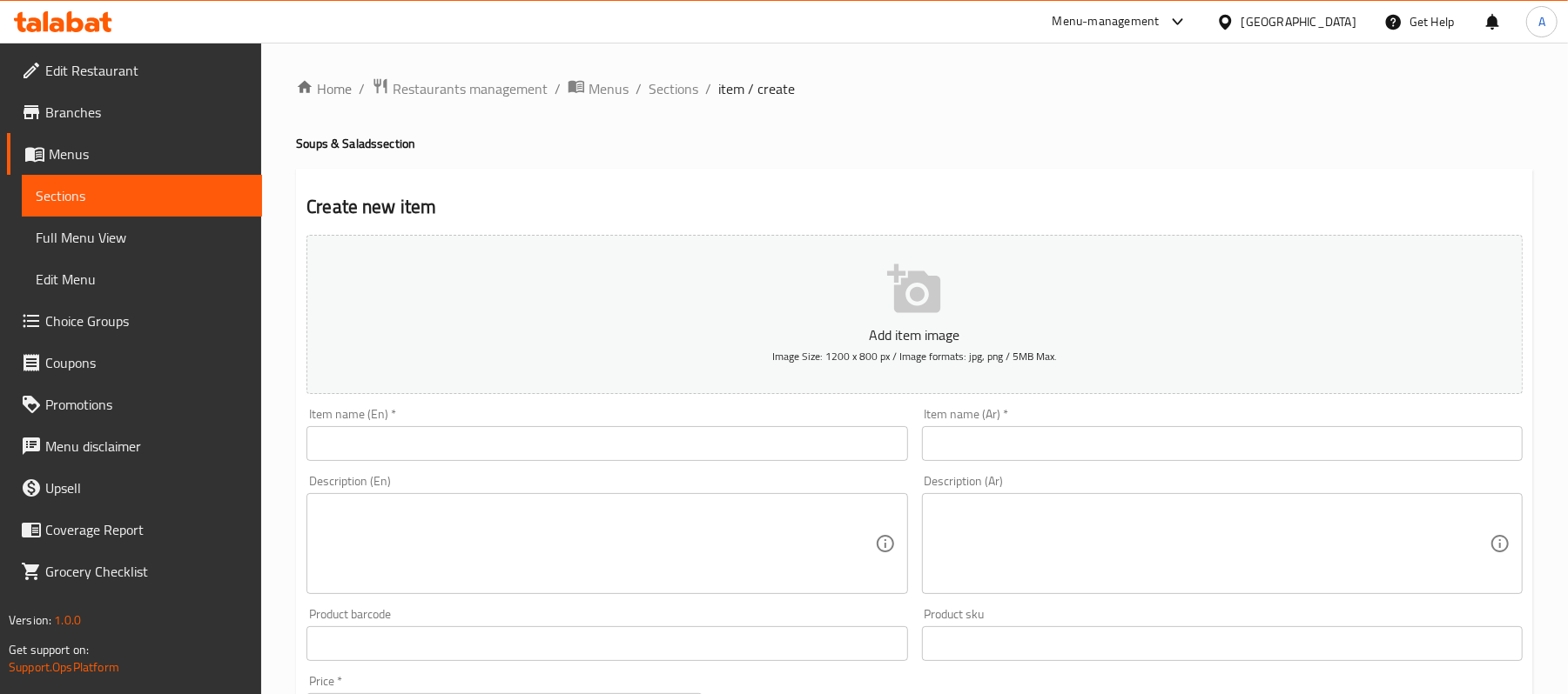
click at [105, 252] on link "Full Menu View" at bounding box center [142, 238] width 241 height 42
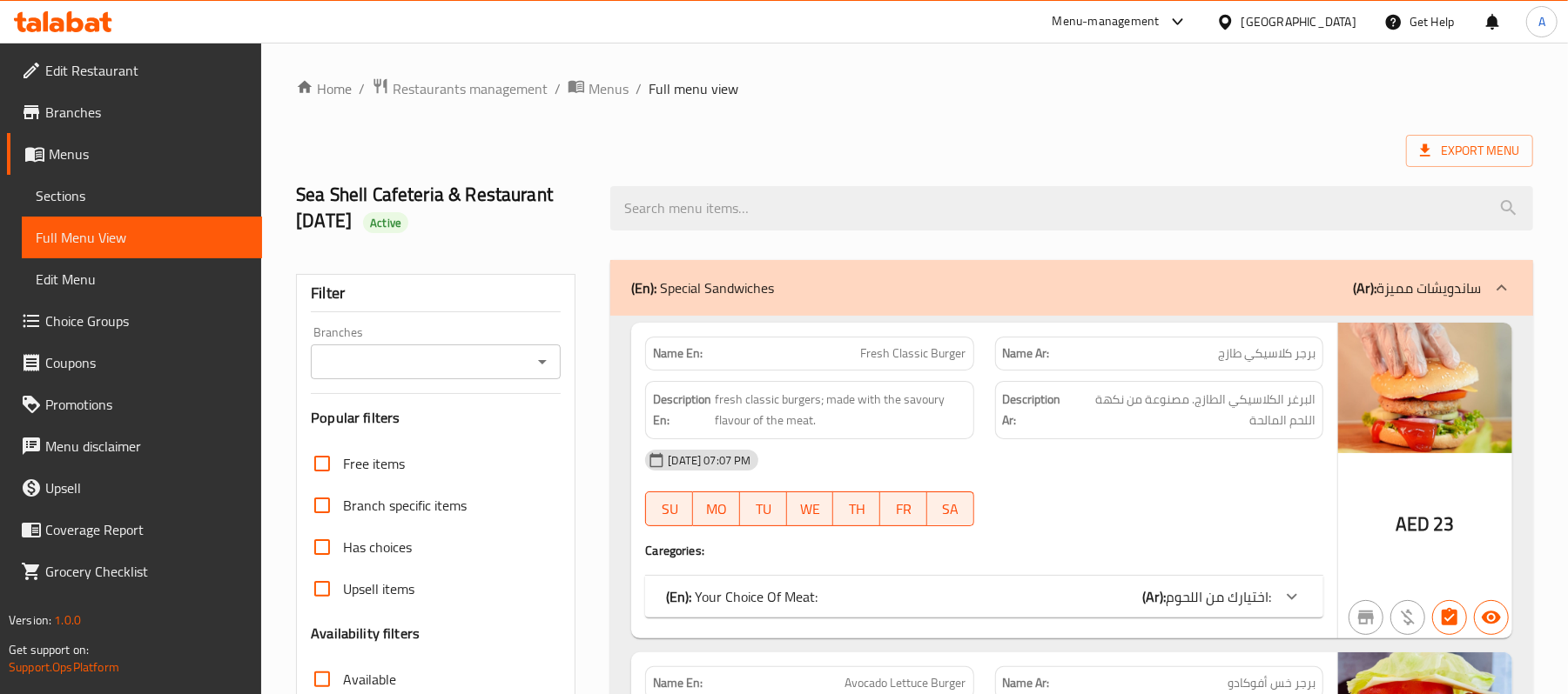
click at [548, 365] on icon "Open" at bounding box center [542, 362] width 21 height 21
click at [386, 369] on input "Branches" at bounding box center [421, 362] width 210 height 25
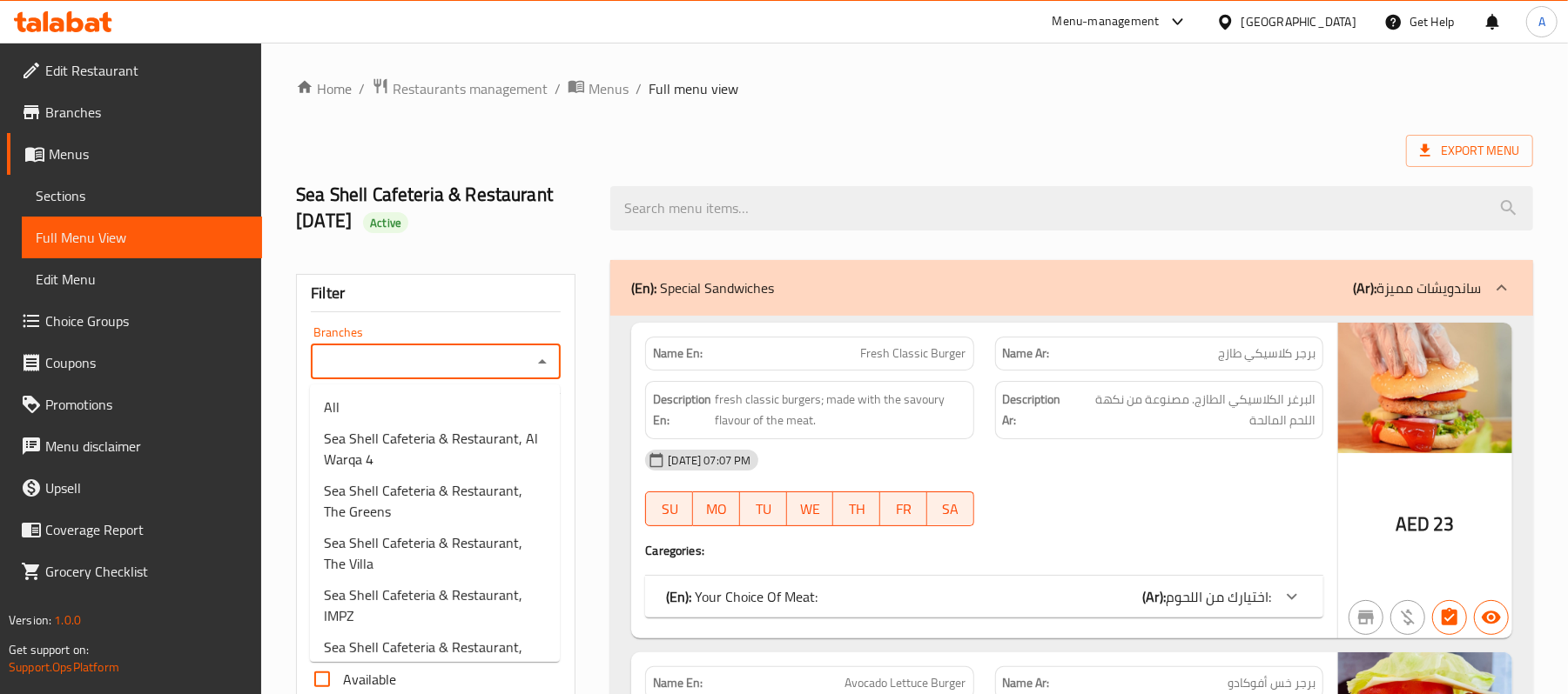
paste input "Al Garhoud"
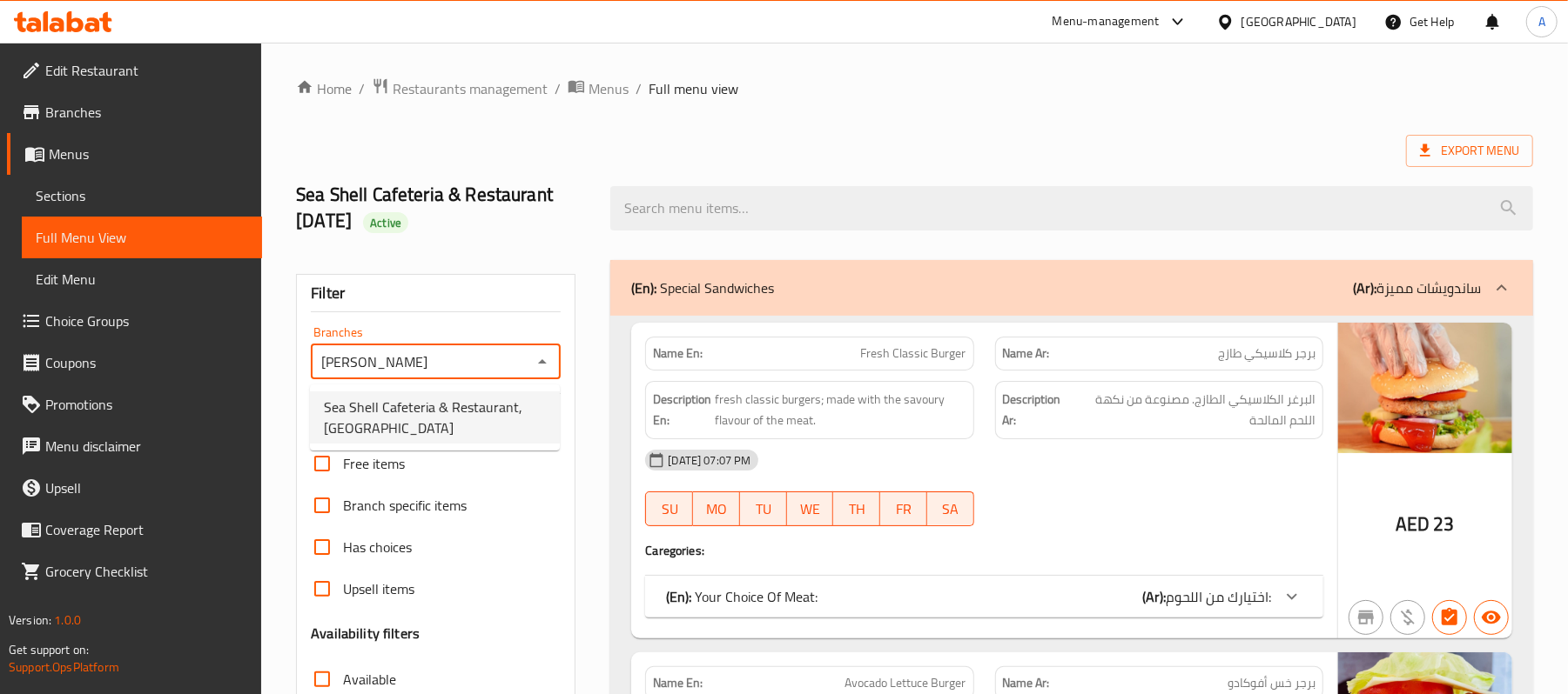
click at [409, 425] on span "Sea Shell Cafeteria & Restaurant, Al Garhoud" at bounding box center [435, 418] width 222 height 42
type input "Sea Shell Cafeteria & Restaurant, Al Garhoud"
click at [1449, 166] on span "Export Menu" at bounding box center [1470, 150] width 128 height 32
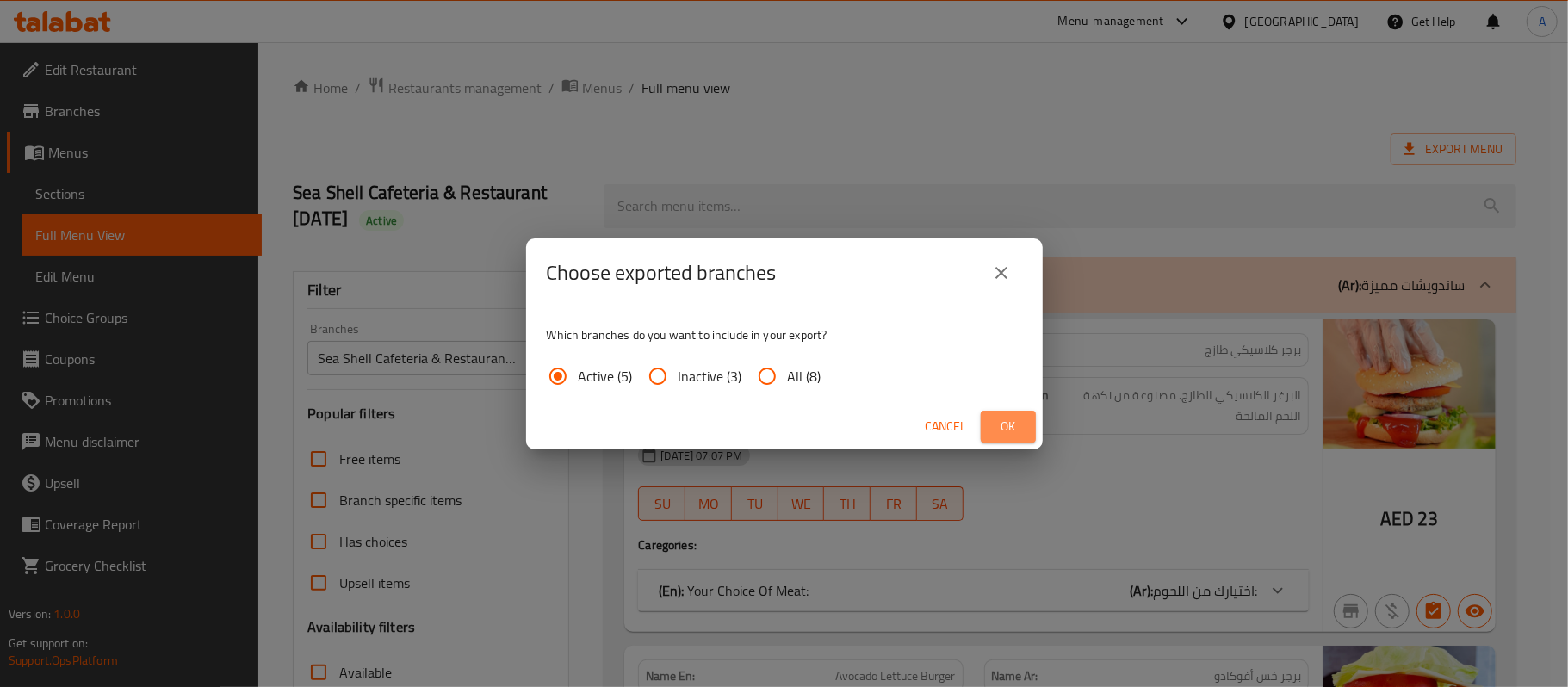
click at [1000, 425] on span "Ok" at bounding box center [1008, 427] width 28 height 22
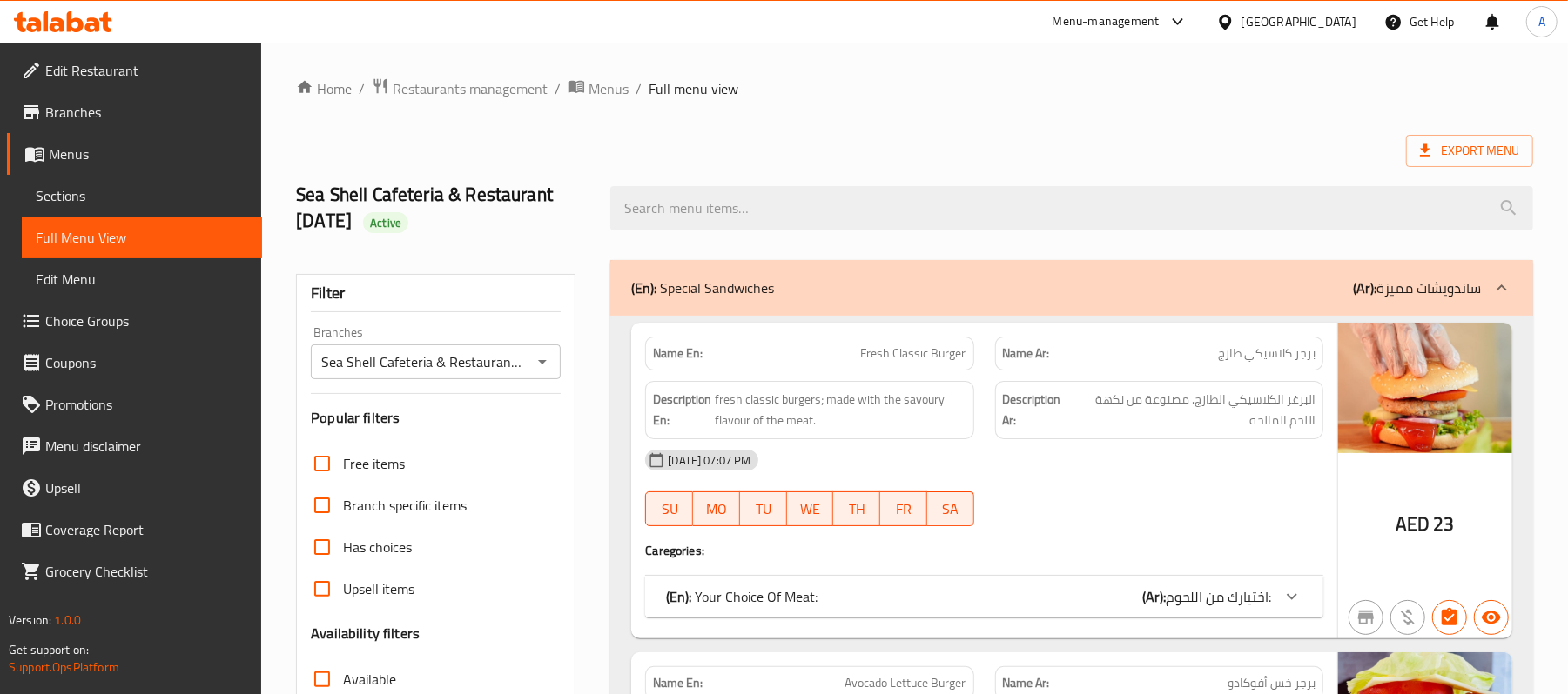
click at [129, 189] on span "Sections" at bounding box center [141, 196] width 212 height 21
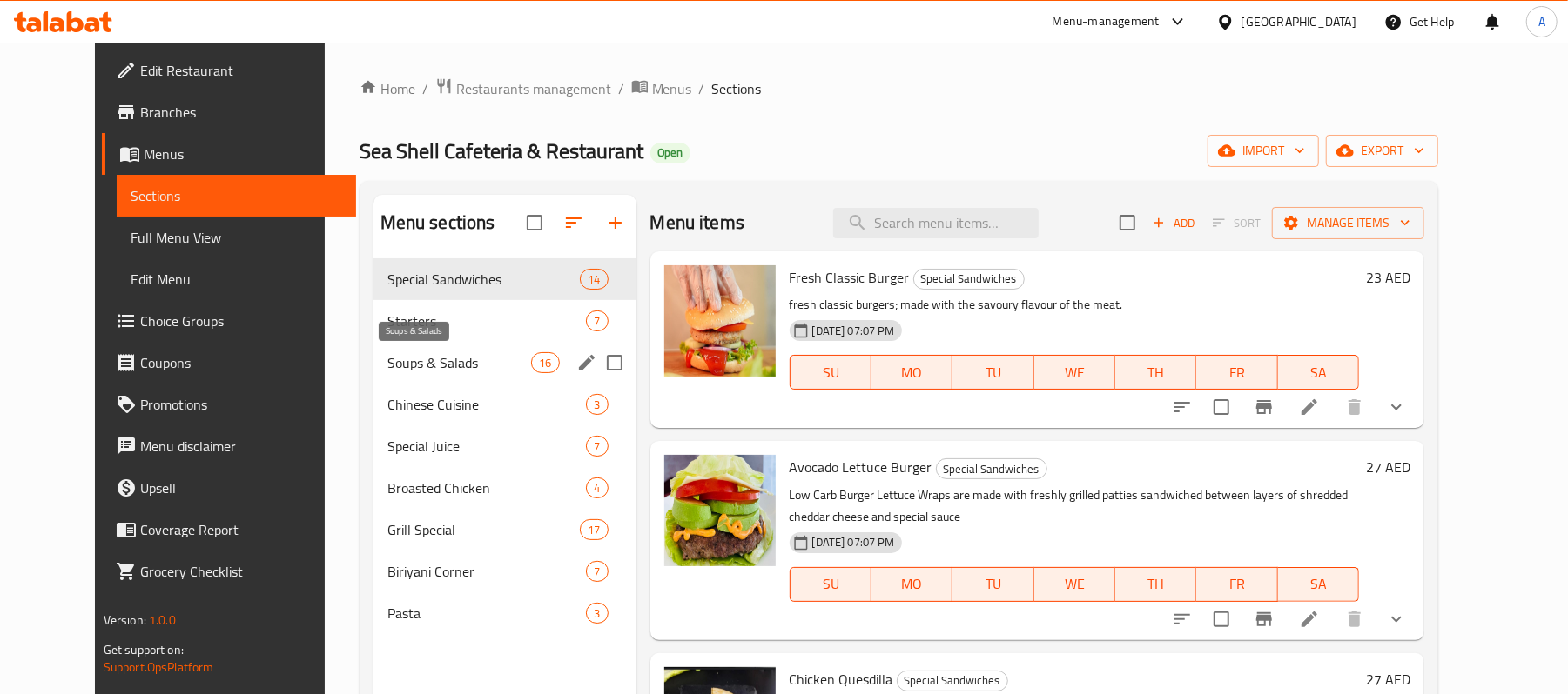
click at [387, 373] on span "Soups & Salads" at bounding box center [459, 362] width 145 height 21
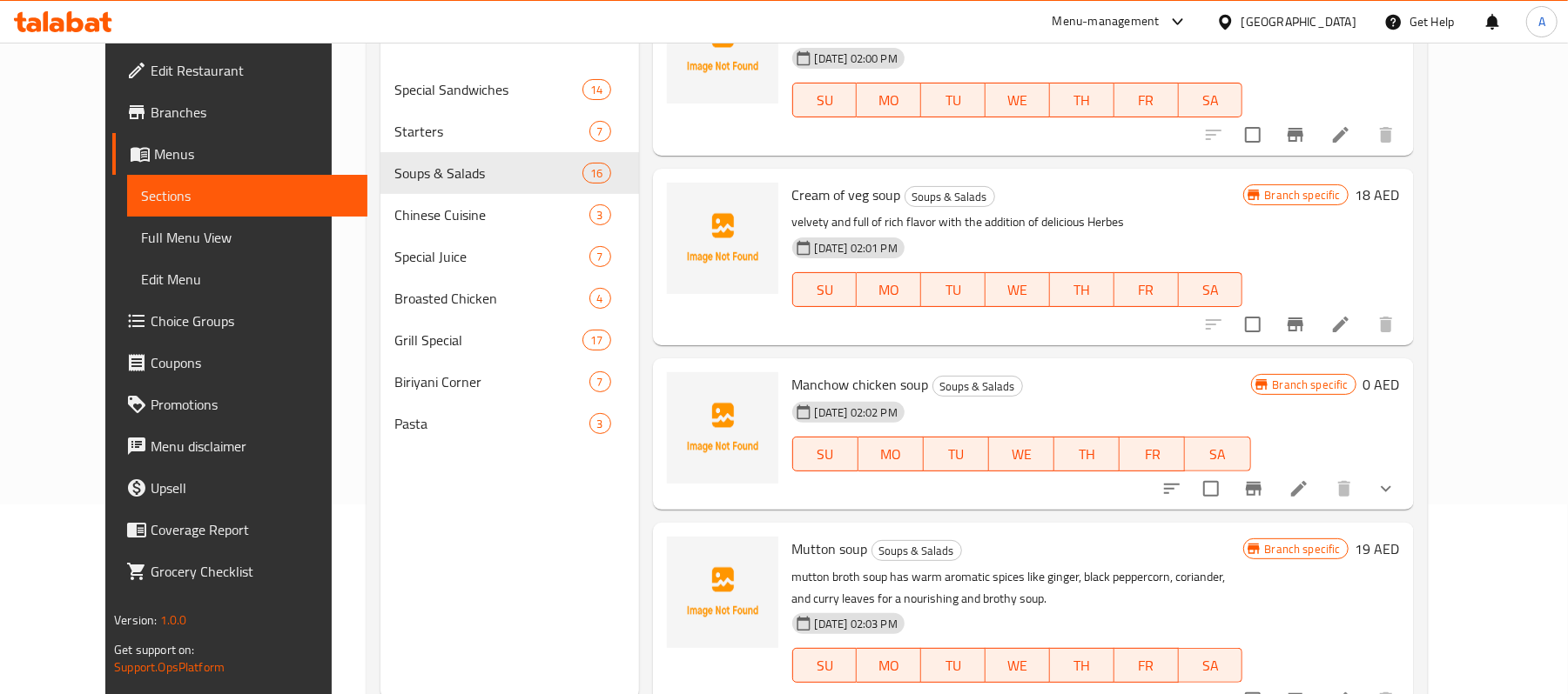
scroll to position [244, 0]
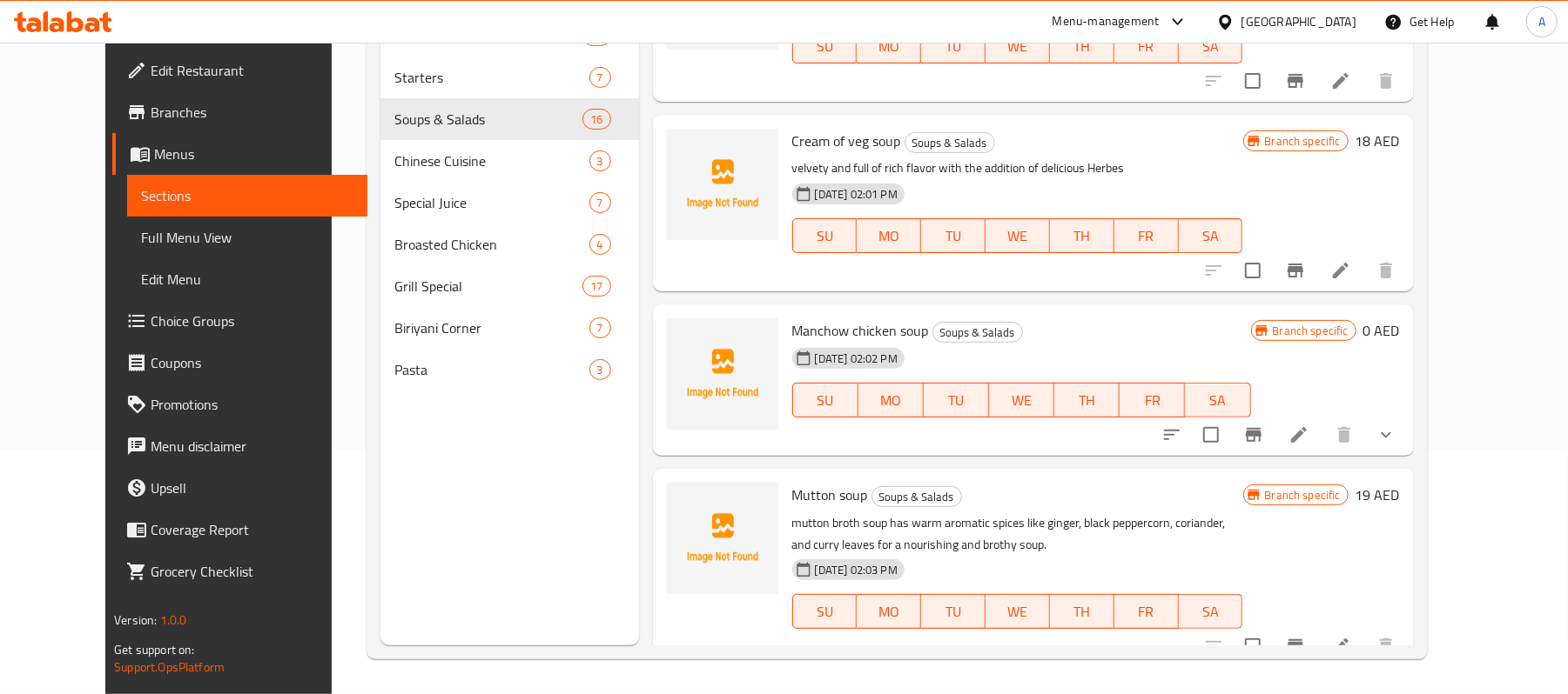
click at [564, 529] on div "Menu sections Special Sandwiches 14 Starters 7 Soups & Salads 16 Chinese Cuisin…" at bounding box center [510, 298] width 259 height 694
click at [466, 550] on div "Menu sections Special Sandwiches 14 Starters 7 Soups & Salads 16 Chinese Cuisin…" at bounding box center [510, 298] width 259 height 694
click at [150, 117] on span "Branches" at bounding box center [251, 112] width 203 height 21
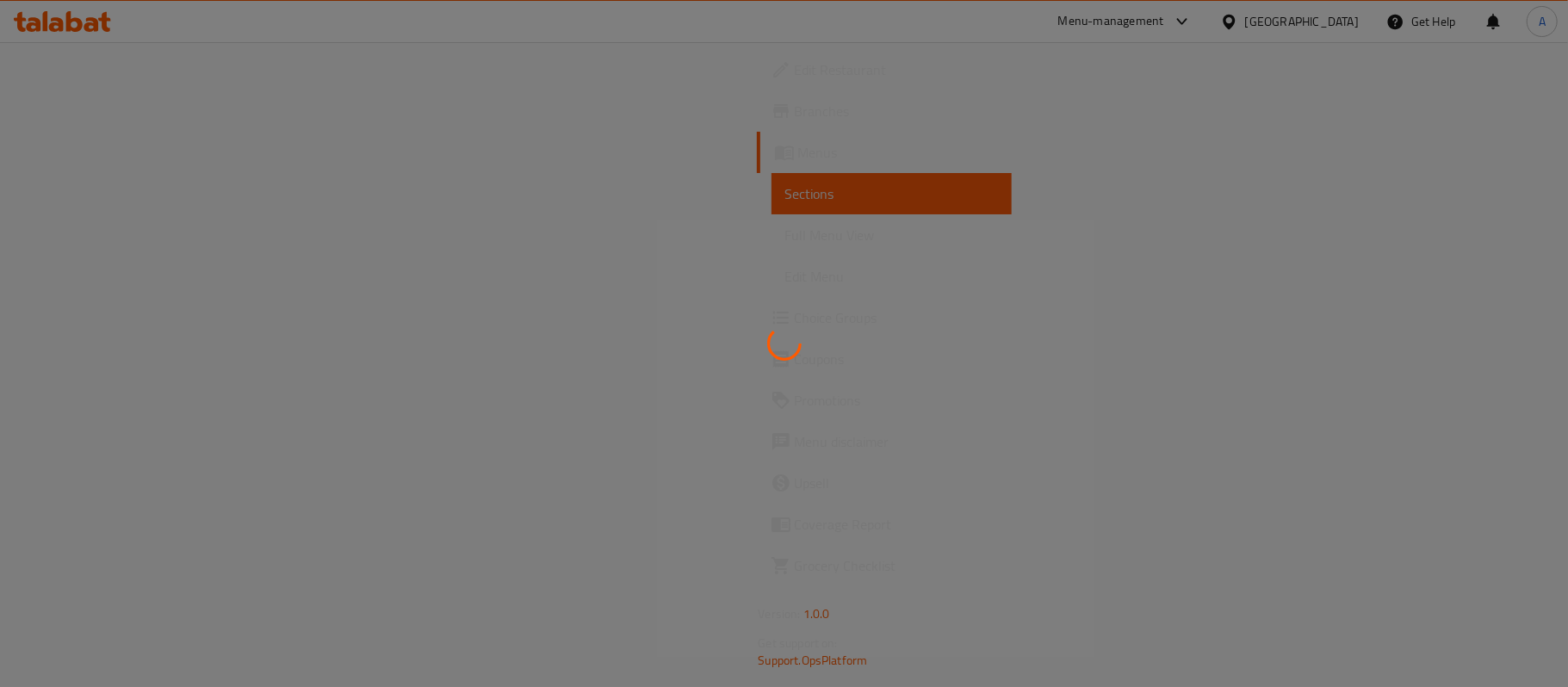
click at [189, 204] on div at bounding box center [784, 344] width 1568 height 687
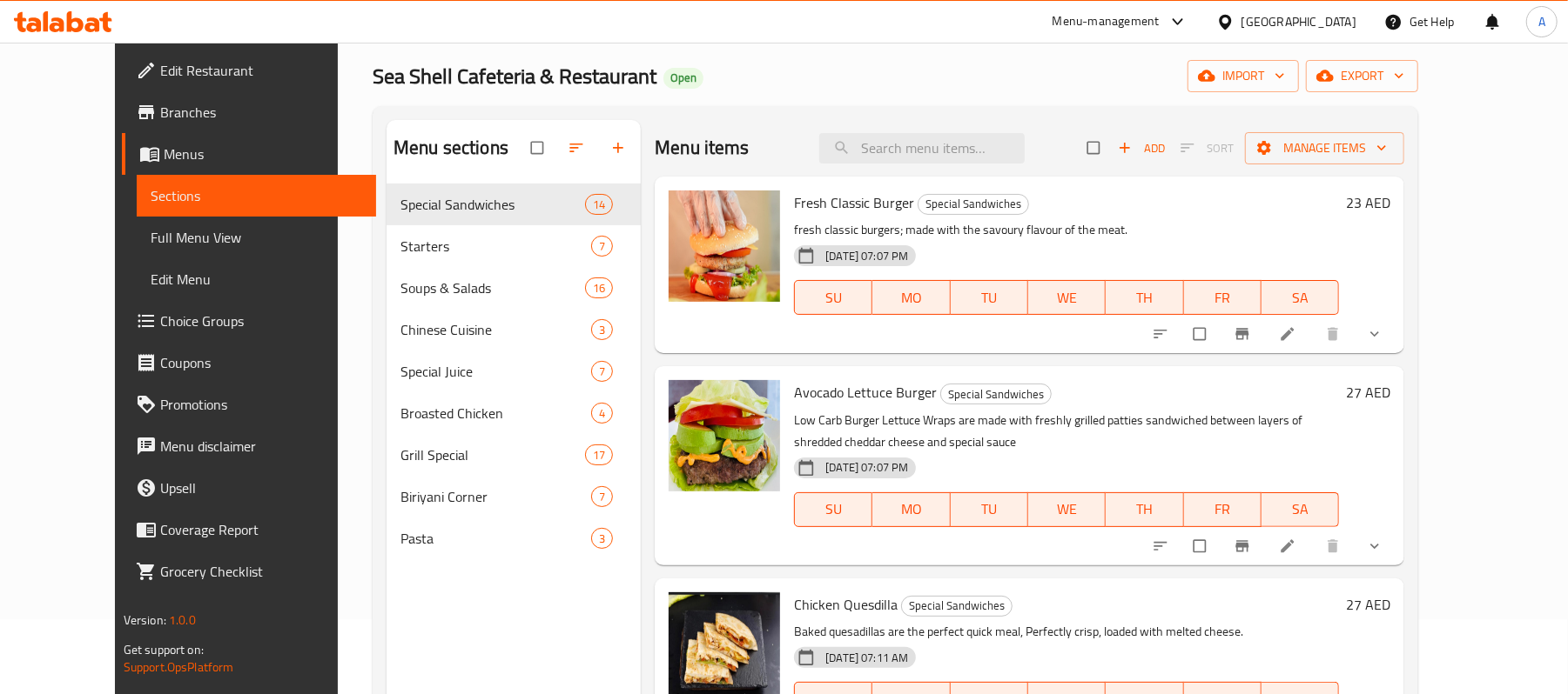
scroll to position [116, 0]
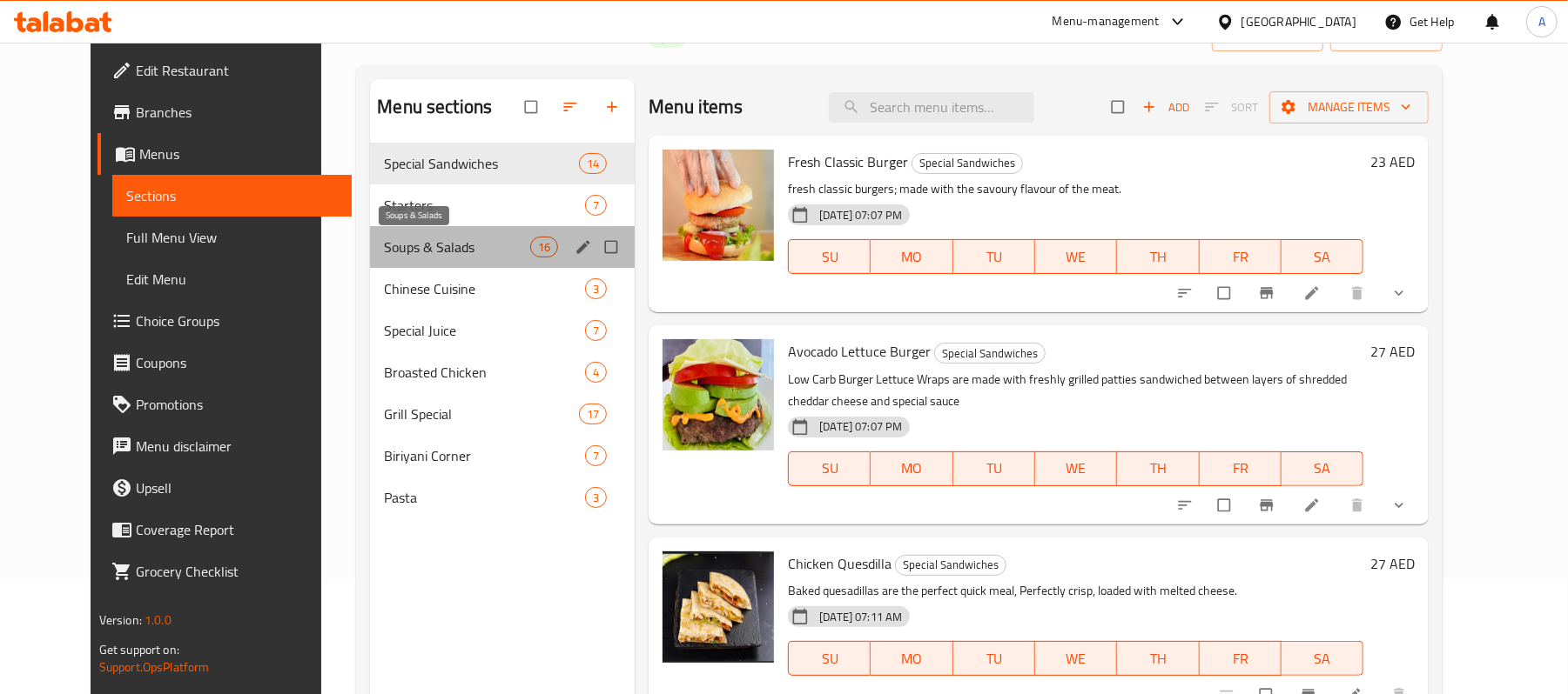
click at [387, 242] on span "Soups & Salads" at bounding box center [456, 247] width 147 height 21
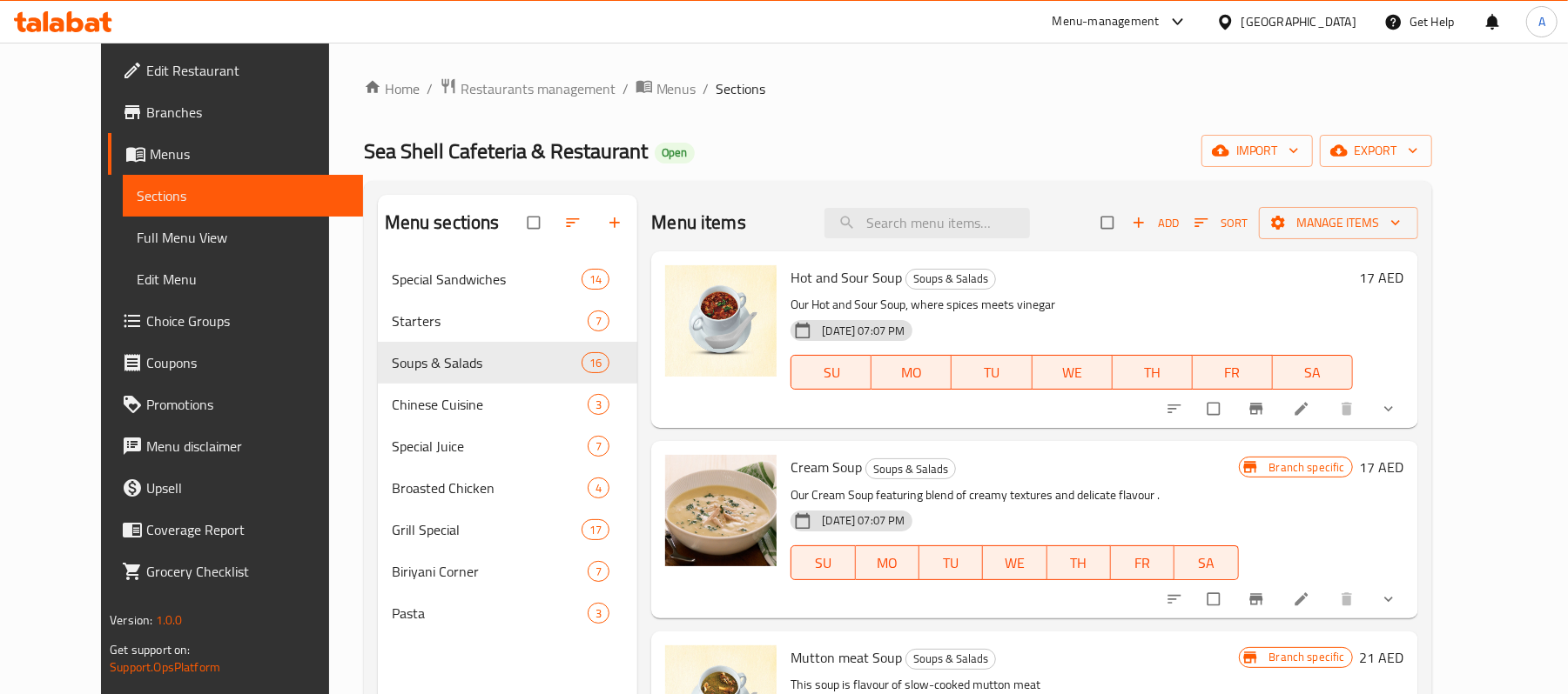
click at [1179, 227] on span "Add" at bounding box center [1155, 223] width 47 height 20
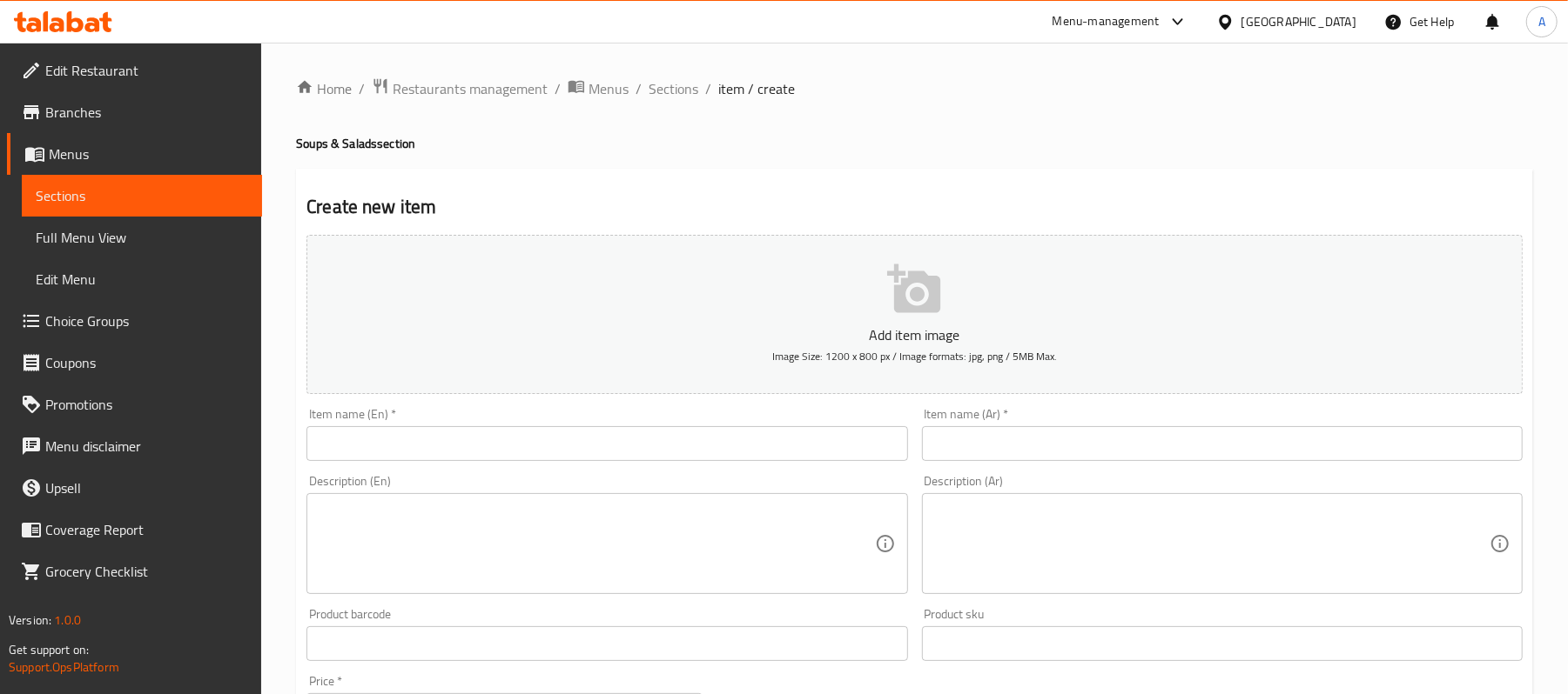
click at [478, 433] on input "text" at bounding box center [606, 444] width 600 height 35
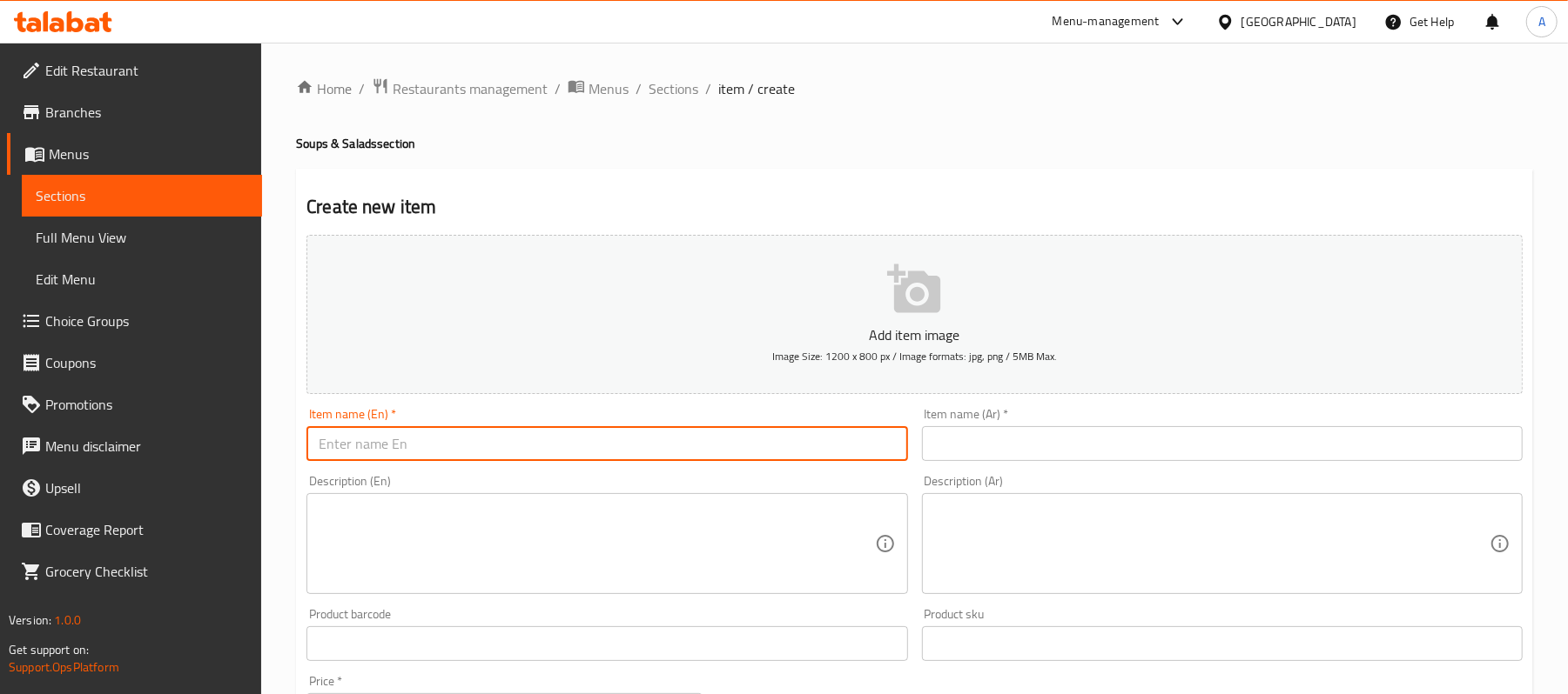
click at [477, 440] on input "text" at bounding box center [606, 444] width 600 height 35
paste input "Arabic salad"
type input "Arabic salad"
click at [407, 508] on textarea at bounding box center [597, 544] width 556 height 83
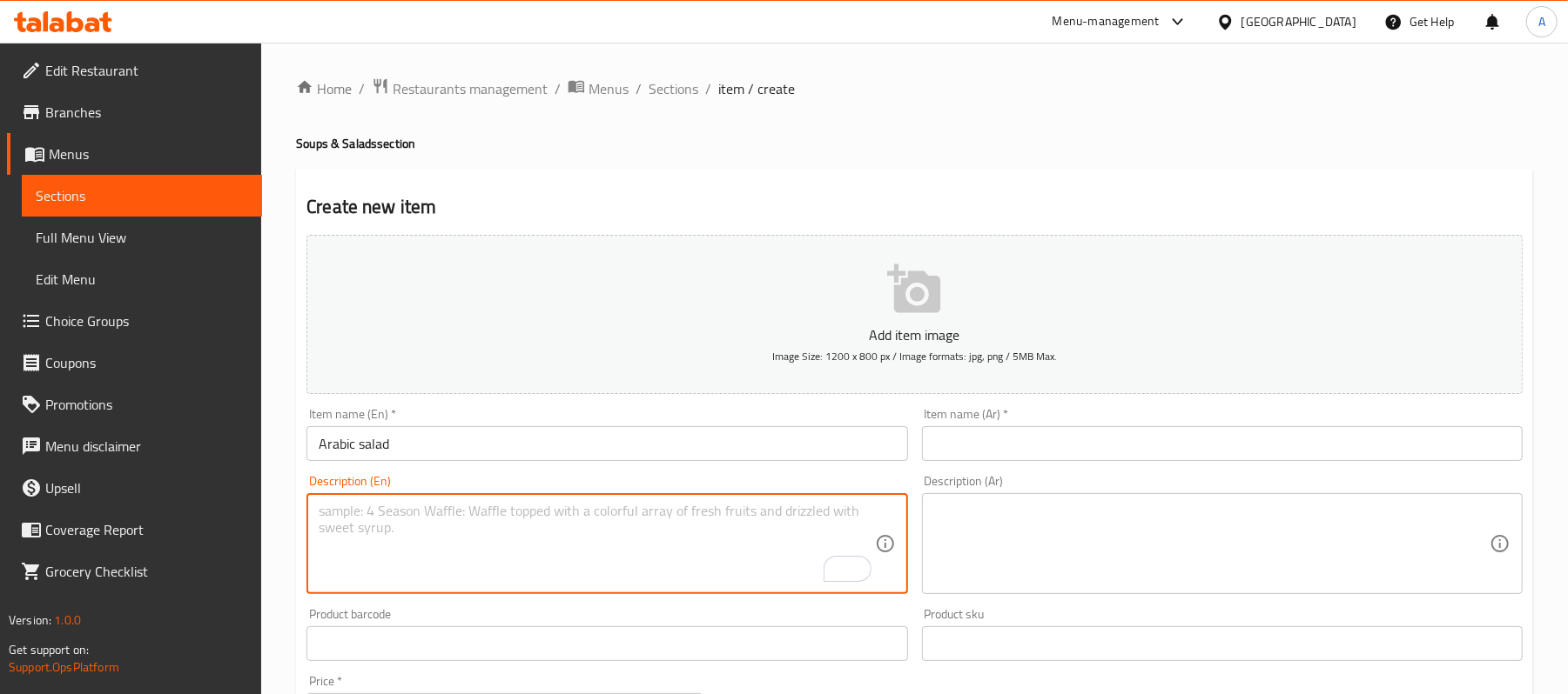
paste textarea "A finely chopped Arabic salad made up of cucumber, tomato, red pepper, red onio…"
type textarea "A finely chopped Arabic salad made up of cucumber, tomato, red pepper, red onio…"
click at [1026, 451] on input "text" at bounding box center [1222, 444] width 600 height 35
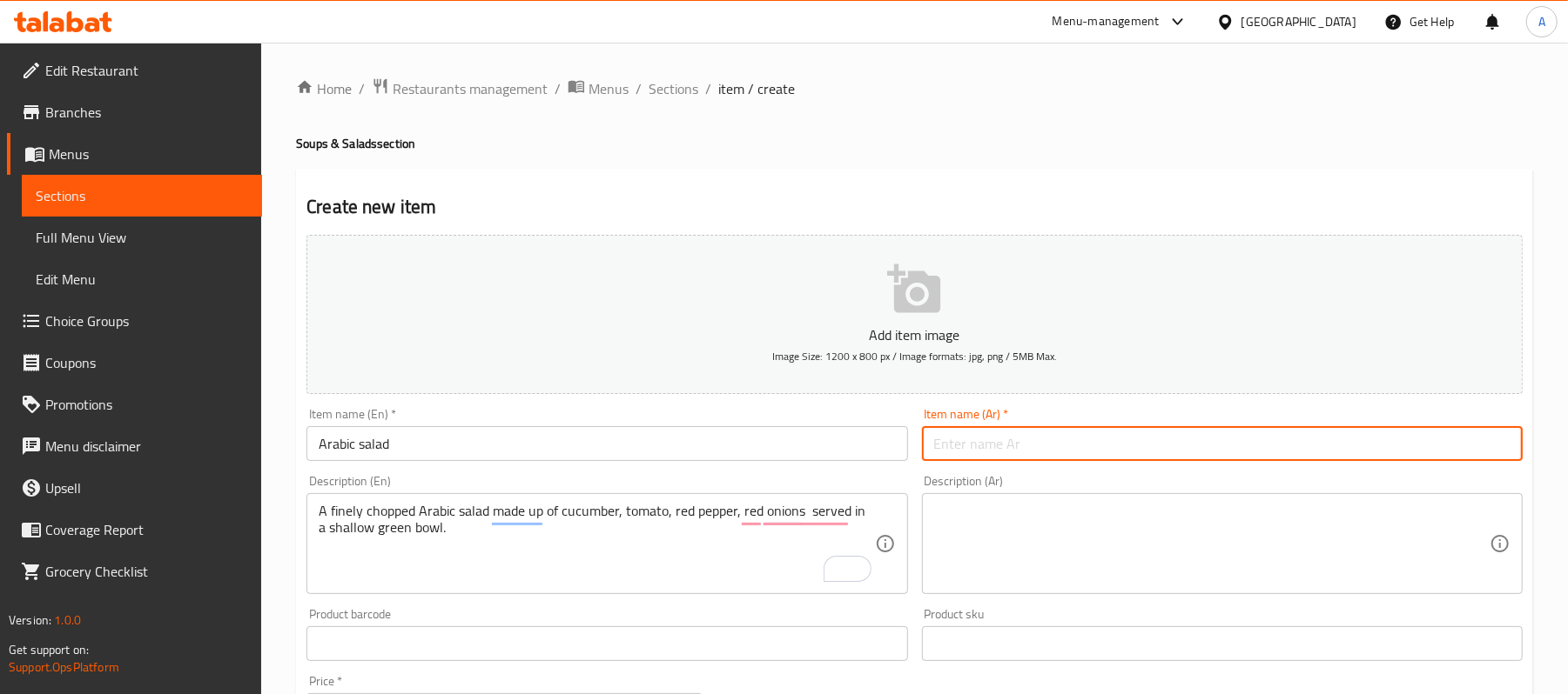
paste input "سلطة عربية"
type input "سلطة عربية"
click at [1059, 529] on textarea at bounding box center [1212, 544] width 556 height 83
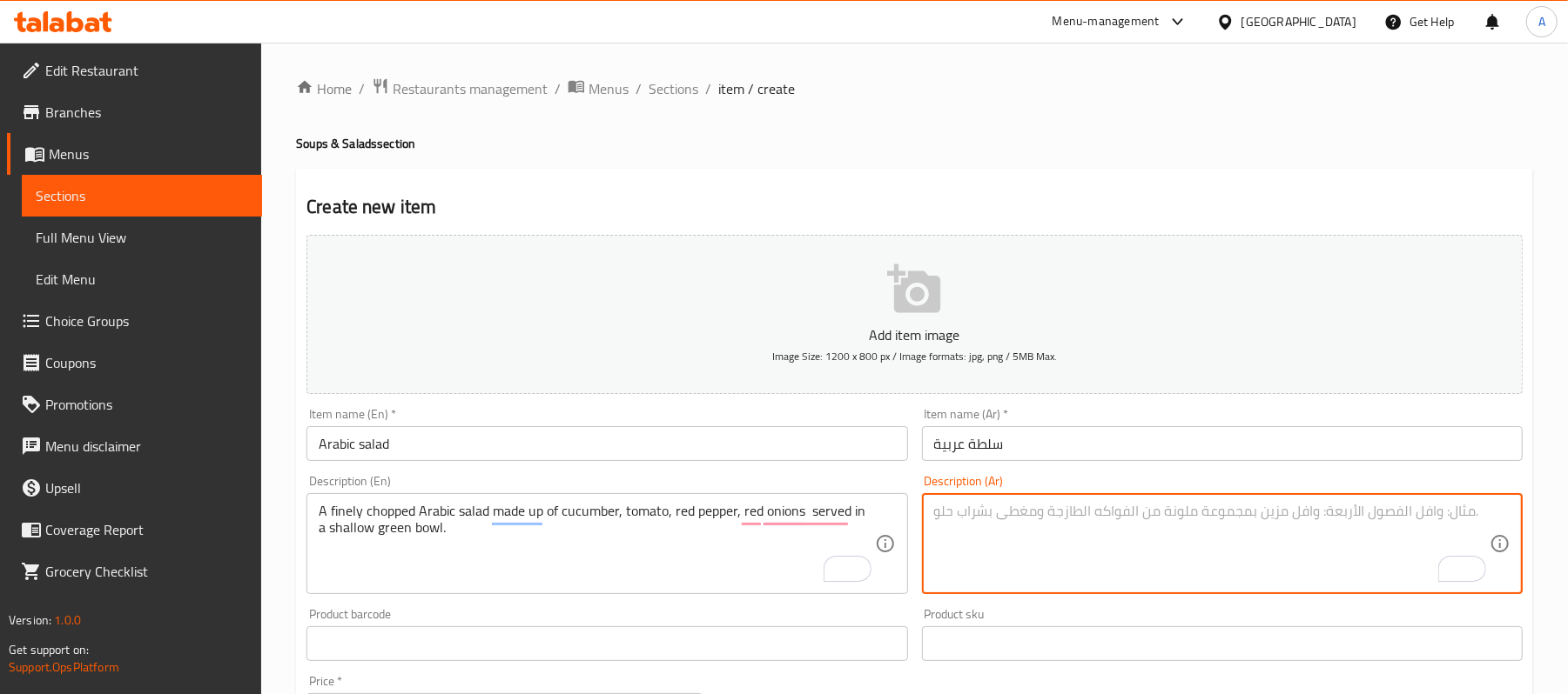
paste textarea "سلطة عربية مفرومة ناعماً مكونة من الخيار والطماطم والفلفل الأحمر والبصل الأحمر …"
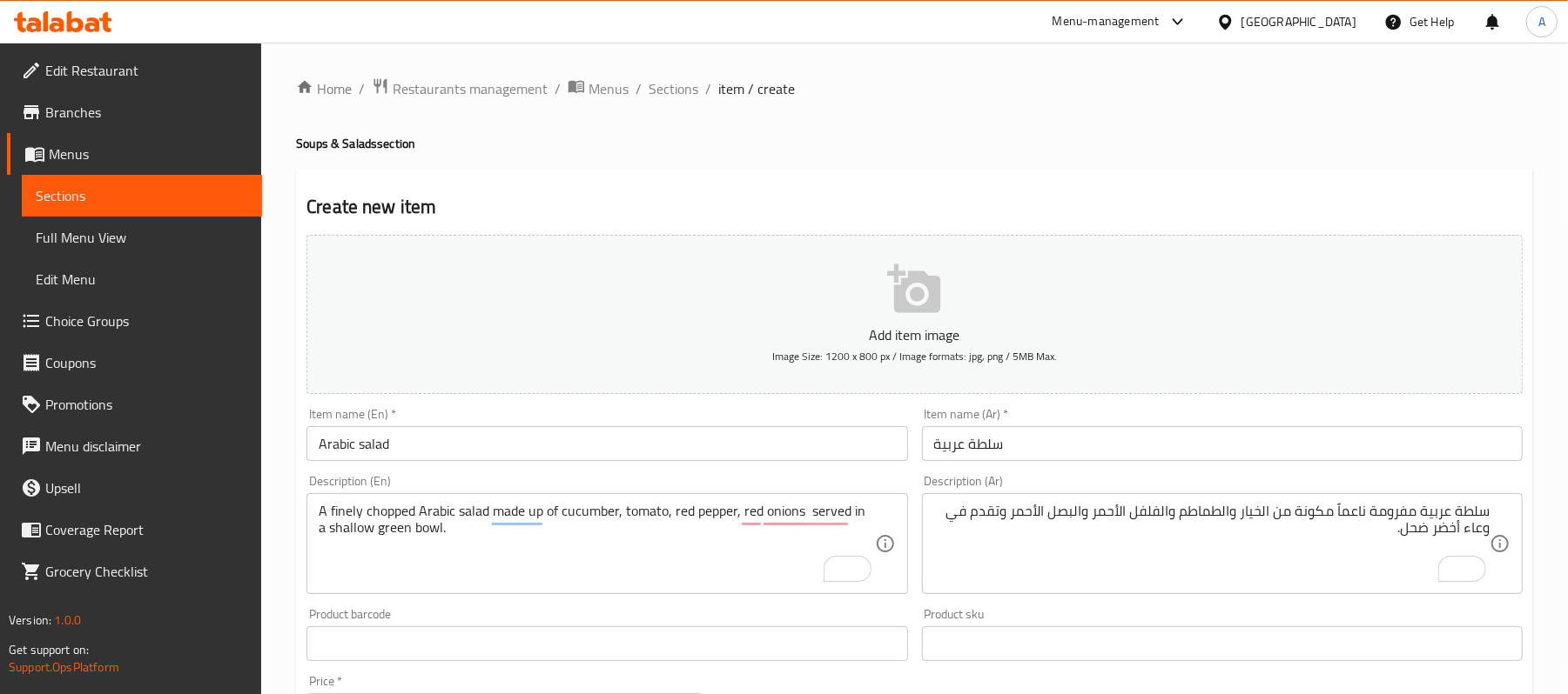
click at [1015, 527] on textarea "سلطة عربية مفرومة ناعماً مكونة من الخيار والطماطم والفلفل الأحمر والبصل الأحمر …" at bounding box center [1212, 544] width 556 height 83
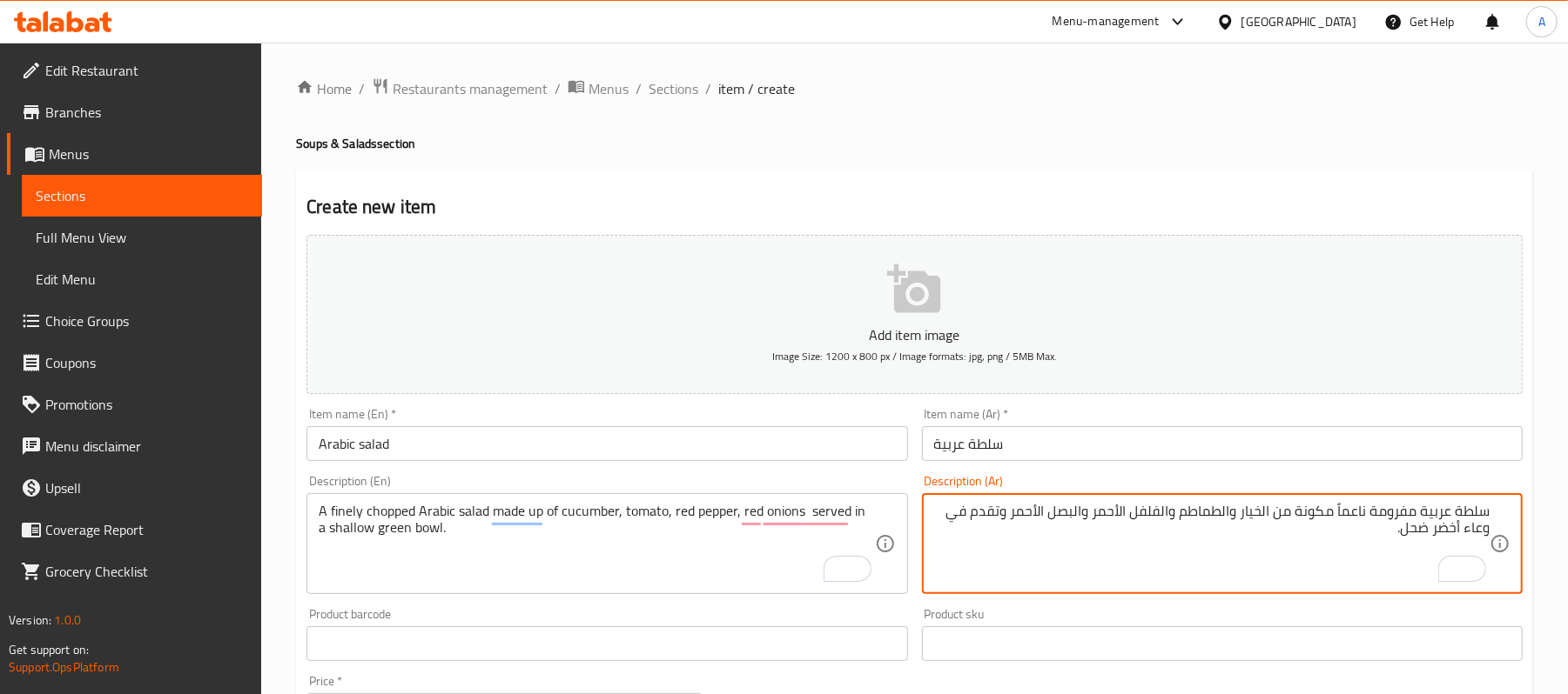
click at [1419, 537] on textarea "سلطة عربية مفرومة ناعماً مكونة من الخيار والطماطم والفلفل الأحمر والبصل الأحمر …" at bounding box center [1212, 544] width 556 height 83
click at [1366, 566] on textarea "سلطة عربية مفرومة ناعماً مكونة من الخيار والطماطم والفلفل الأحمر والبصل الأحمر …" at bounding box center [1212, 544] width 556 height 83
click at [1380, 603] on div "Product sku Product sku" at bounding box center [1222, 635] width 615 height 67
click at [1390, 513] on textarea "سلطة عربية مفرومة ناعماً مكونة من الخيار والطماطم والفلفل الأحمر والبصل الأحمر …" at bounding box center [1212, 544] width 556 height 83
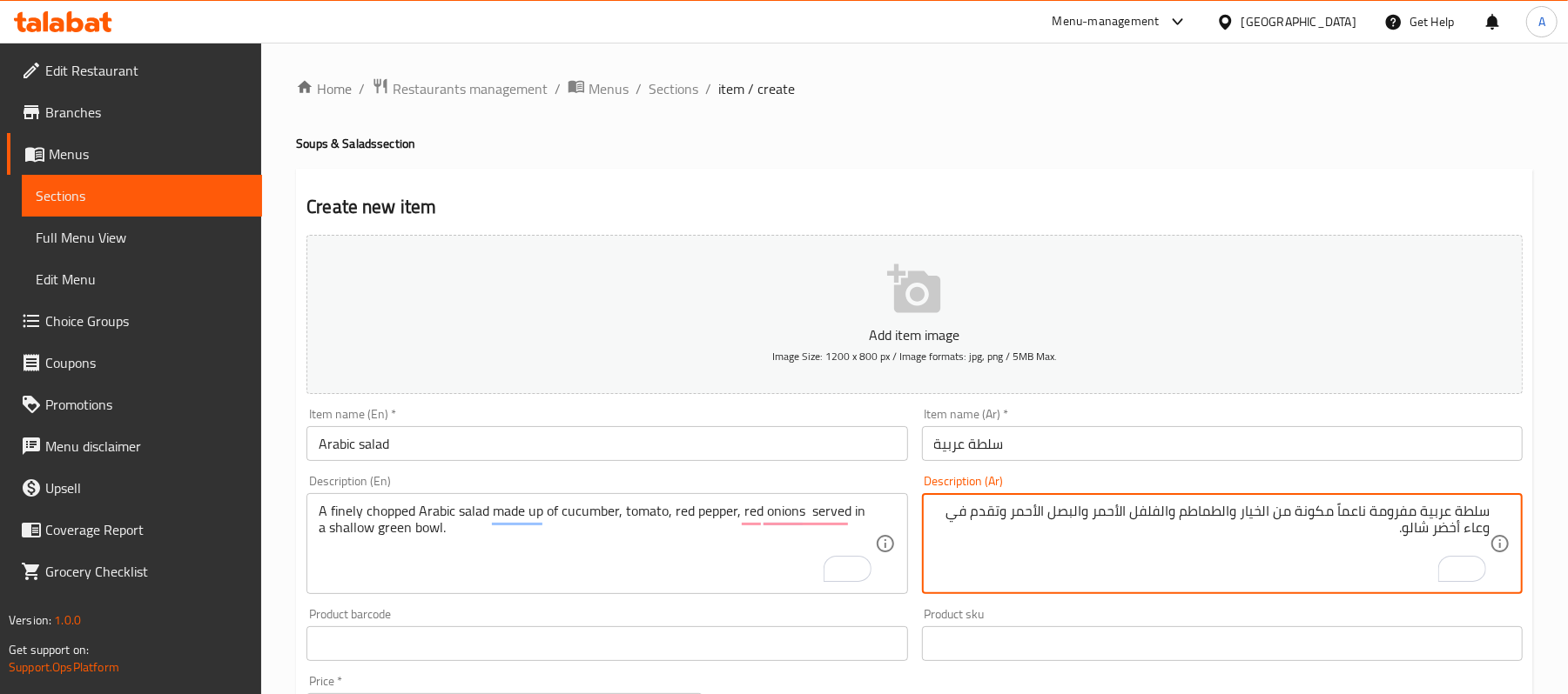
paste textarea "طع"
type textarea "سلطة عربية مقطع ناعماً مكونة من الخيار والطماطم والفلفل الأحمر والبصل الأحمر وت…"
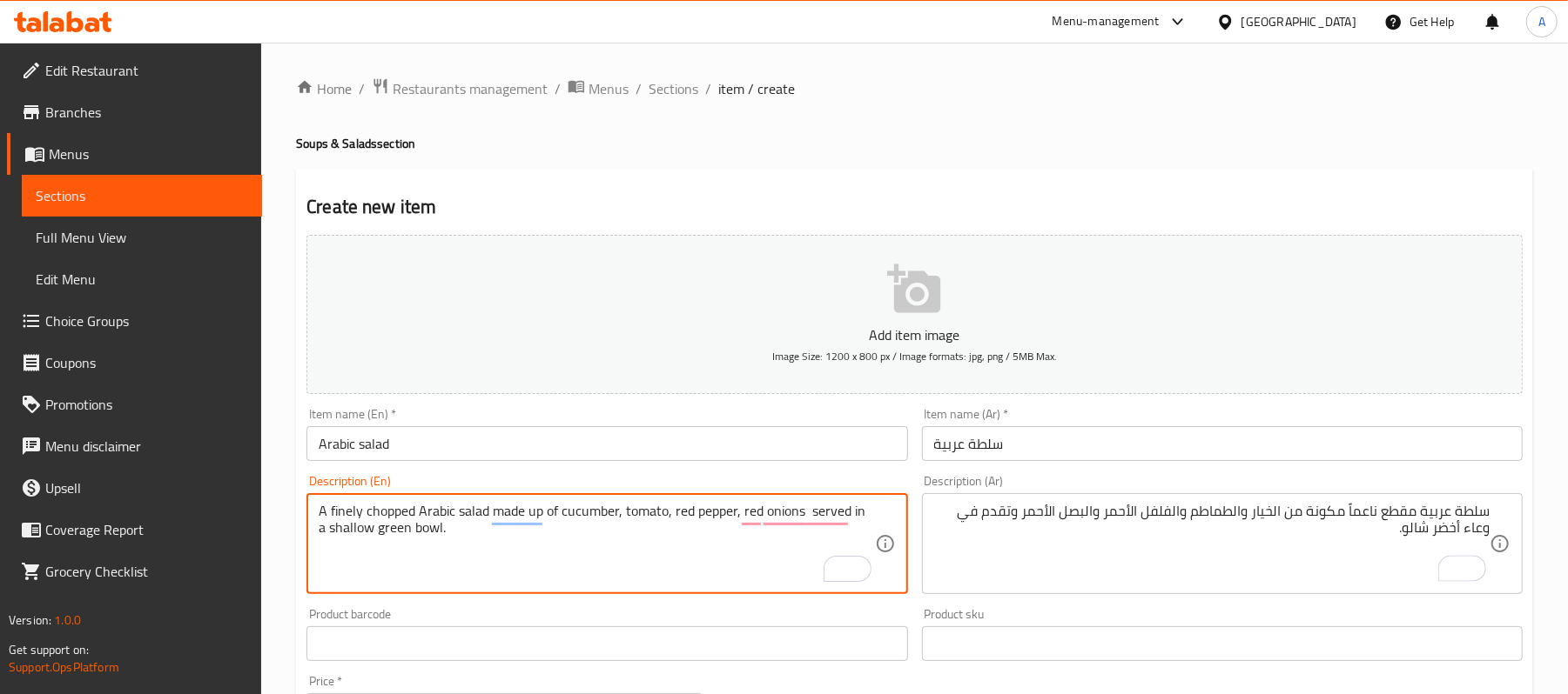
click at [350, 516] on textarea "A finely chopped Arabic salad made up of cucumber, tomato, red pepper, red onio…" at bounding box center [597, 544] width 556 height 83
click at [344, 513] on textarea "A finely chopped Arabic salad made up of cucumber, tomato, red pepper, and red …" at bounding box center [597, 544] width 556 height 83
type textarea "A finely chopped Arabic salad made up of cucumber, tomato, red pepper, and red …"
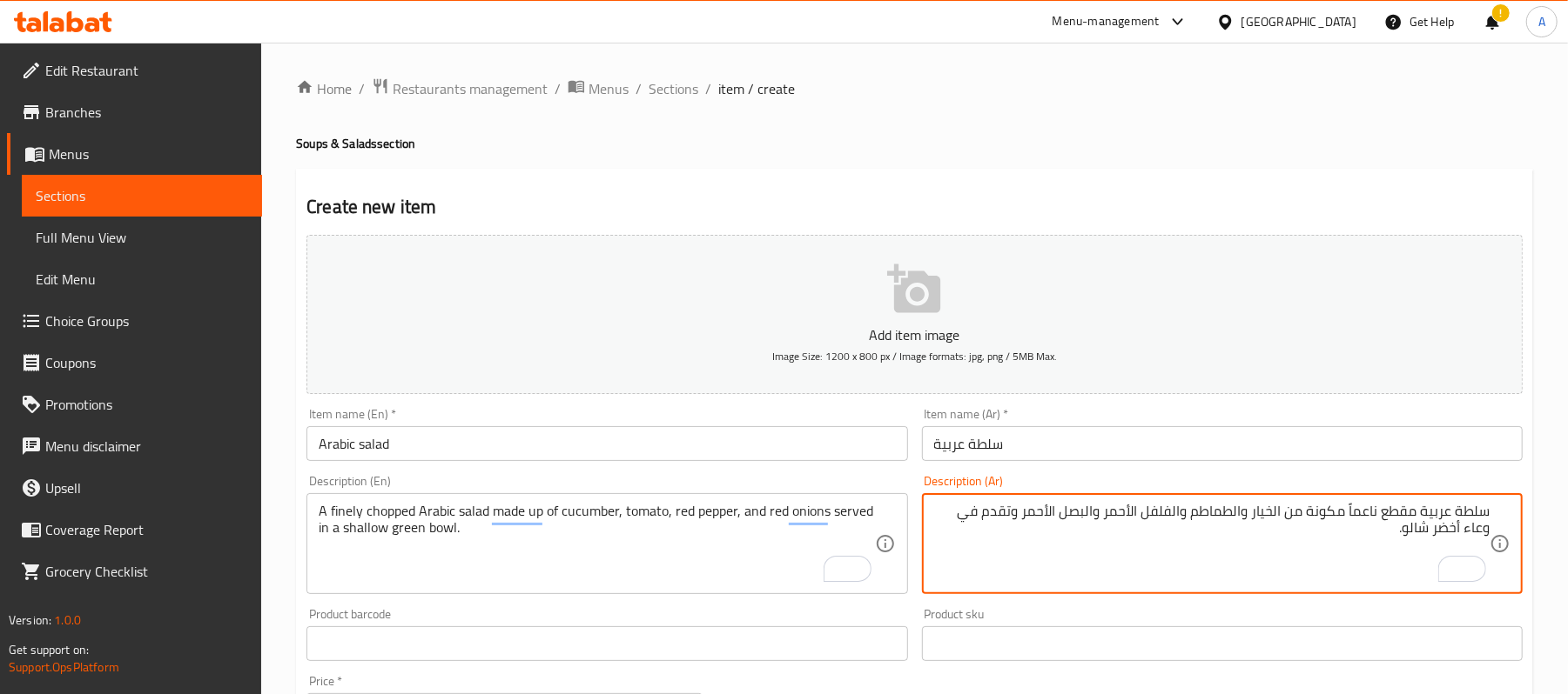
click at [1359, 514] on textarea "سلطة عربية مقطع ناعماً مكونة من الخيار والطماطم والفلفل الأحمر والبصل الأحمر وت…" at bounding box center [1212, 544] width 556 height 83
type textarea "سلطة عربية مقطع فاينلي مكونة من الخيار والطماطم والفلفل الأحمر والبصل الأحمر وت…"
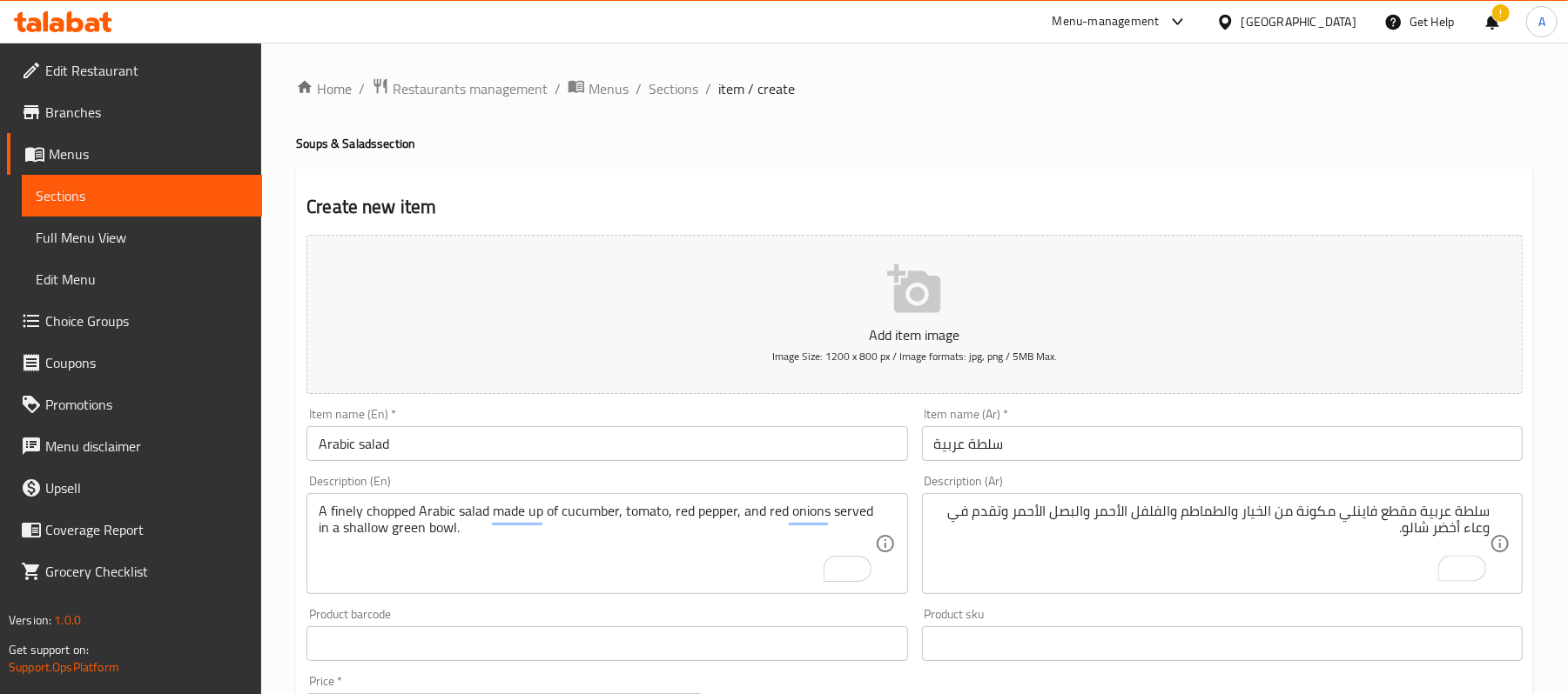
click at [1320, 606] on div "Product sku Product sku" at bounding box center [1222, 635] width 615 height 67
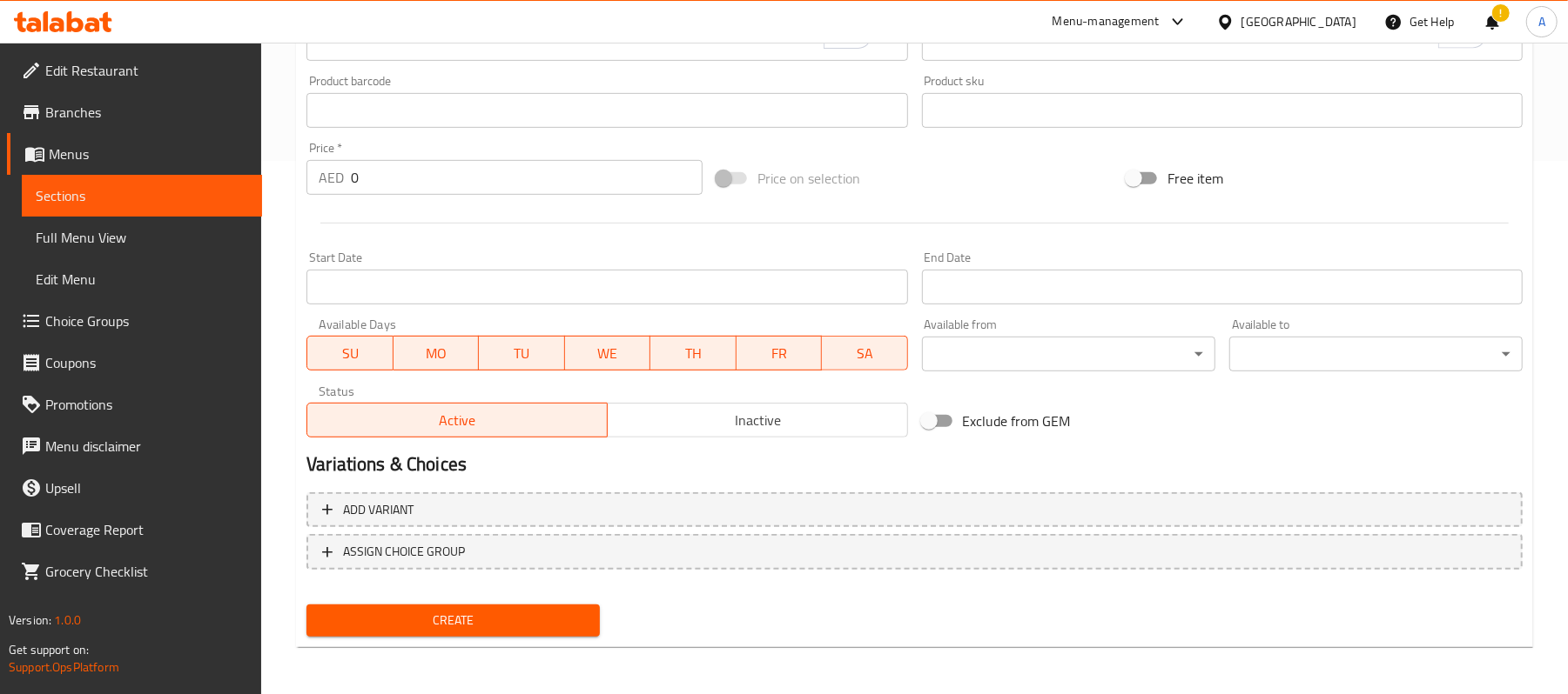
click at [636, 182] on input "0" at bounding box center [527, 178] width 352 height 35
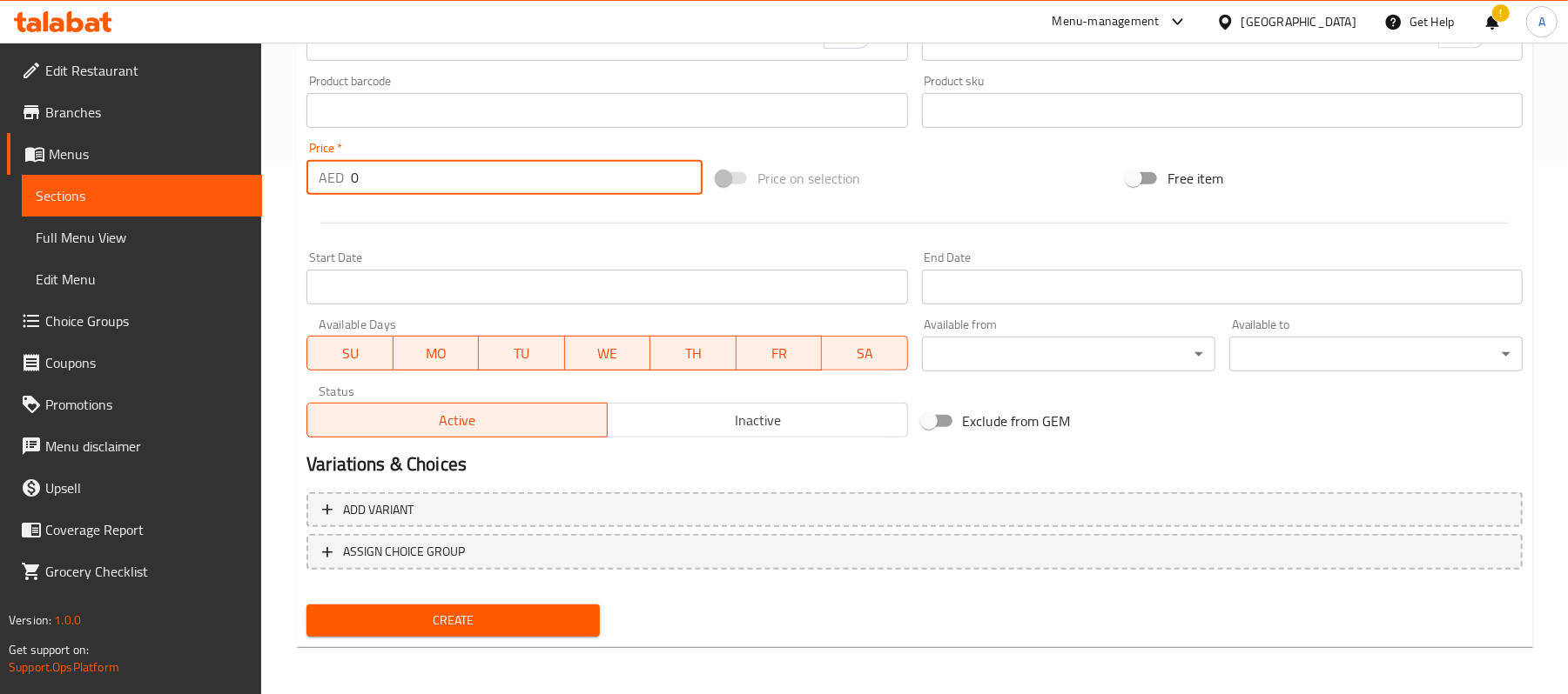
click at [636, 182] on input "0" at bounding box center [527, 178] width 352 height 35
type input "19"
click at [428, 644] on div "Create new item Add item image Image Size: 1200 x 800 px / Image formats: jpg, …" at bounding box center [915, 142] width 1237 height 1013
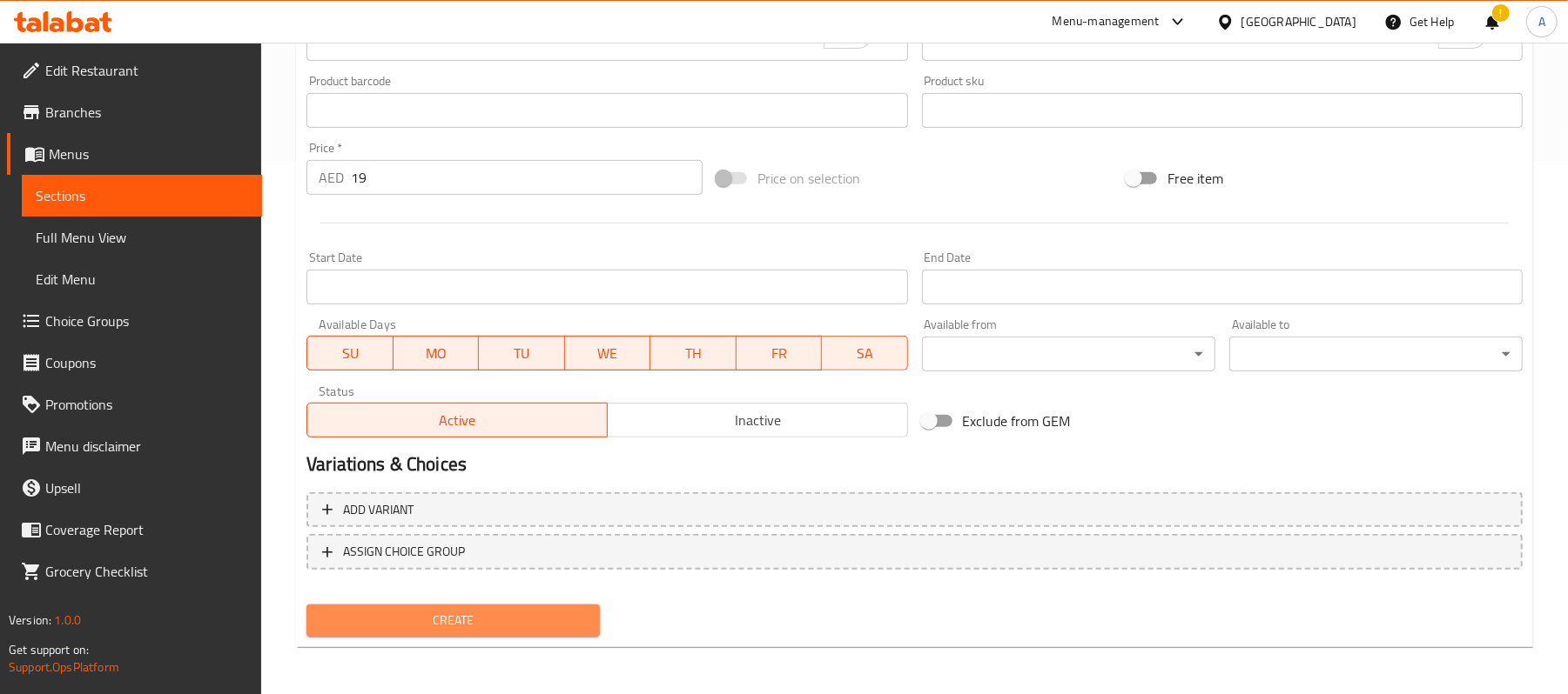
click at [429, 631] on button "Create" at bounding box center [453, 620] width 293 height 32
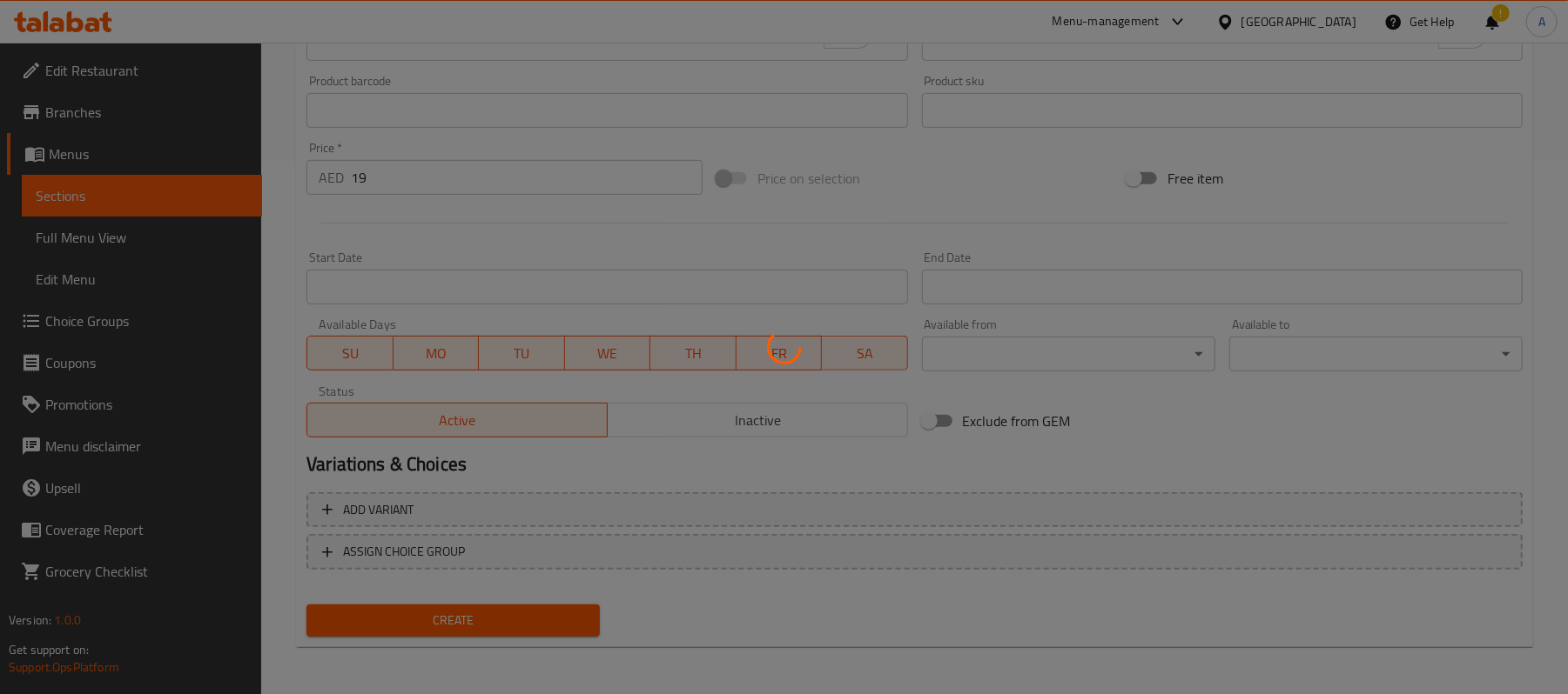
type input "0"
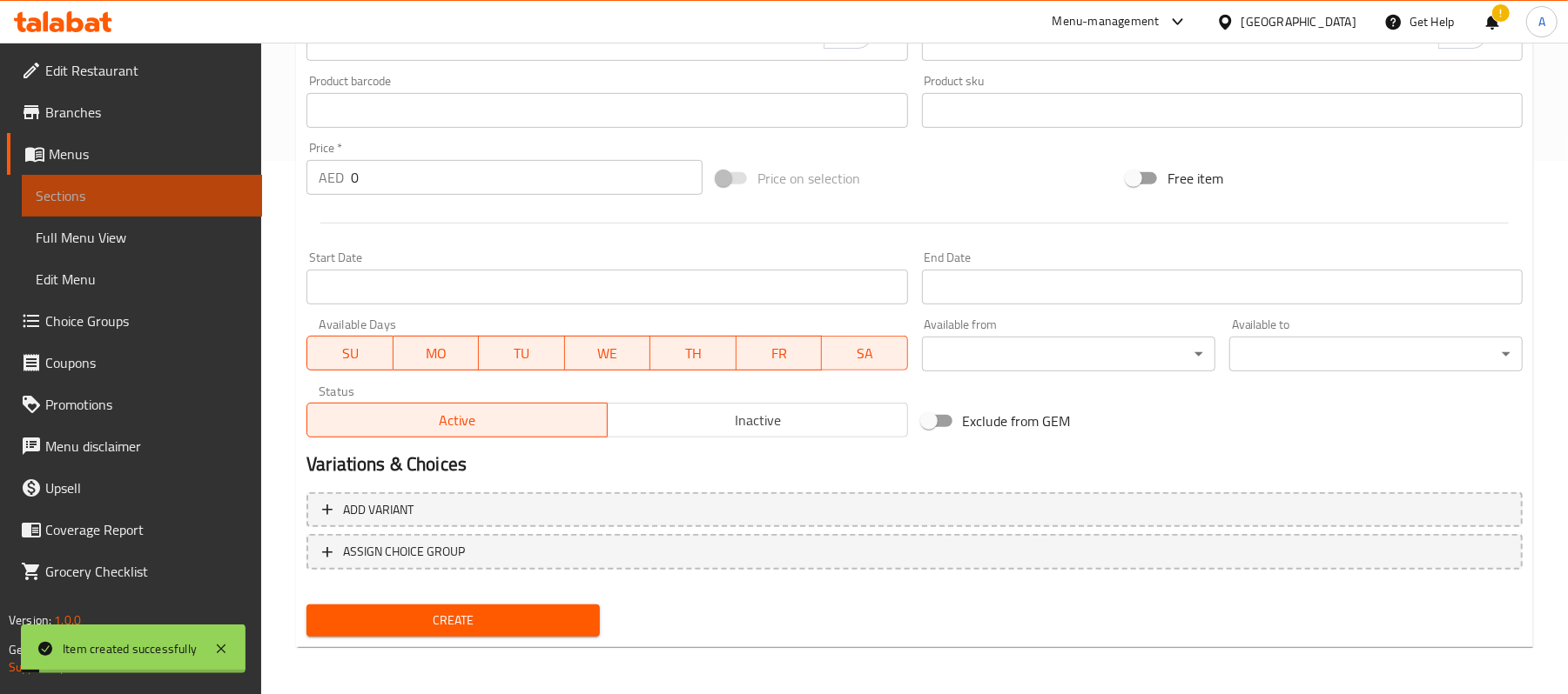
click at [144, 186] on span "Sections" at bounding box center [141, 196] width 212 height 21
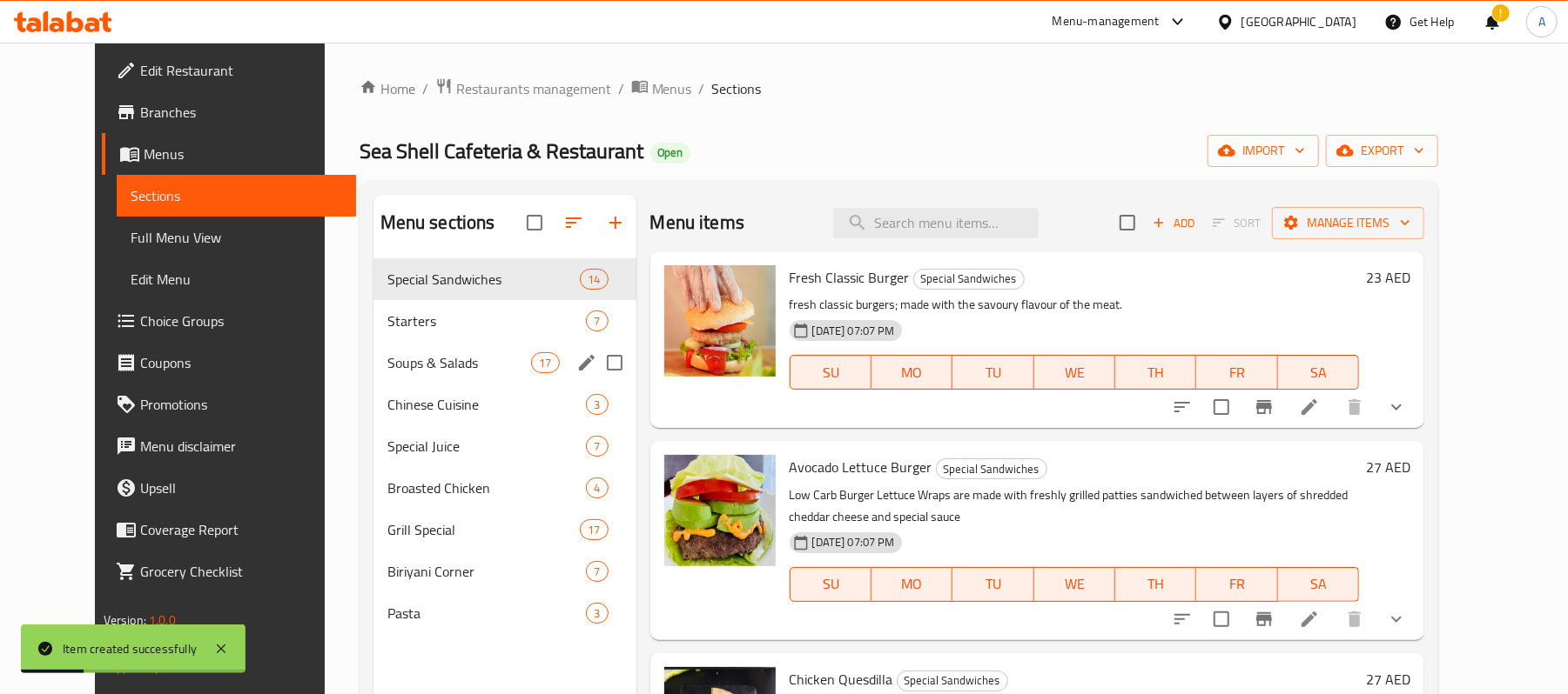
click at [404, 363] on span "Soups & Salads" at bounding box center [459, 362] width 145 height 21
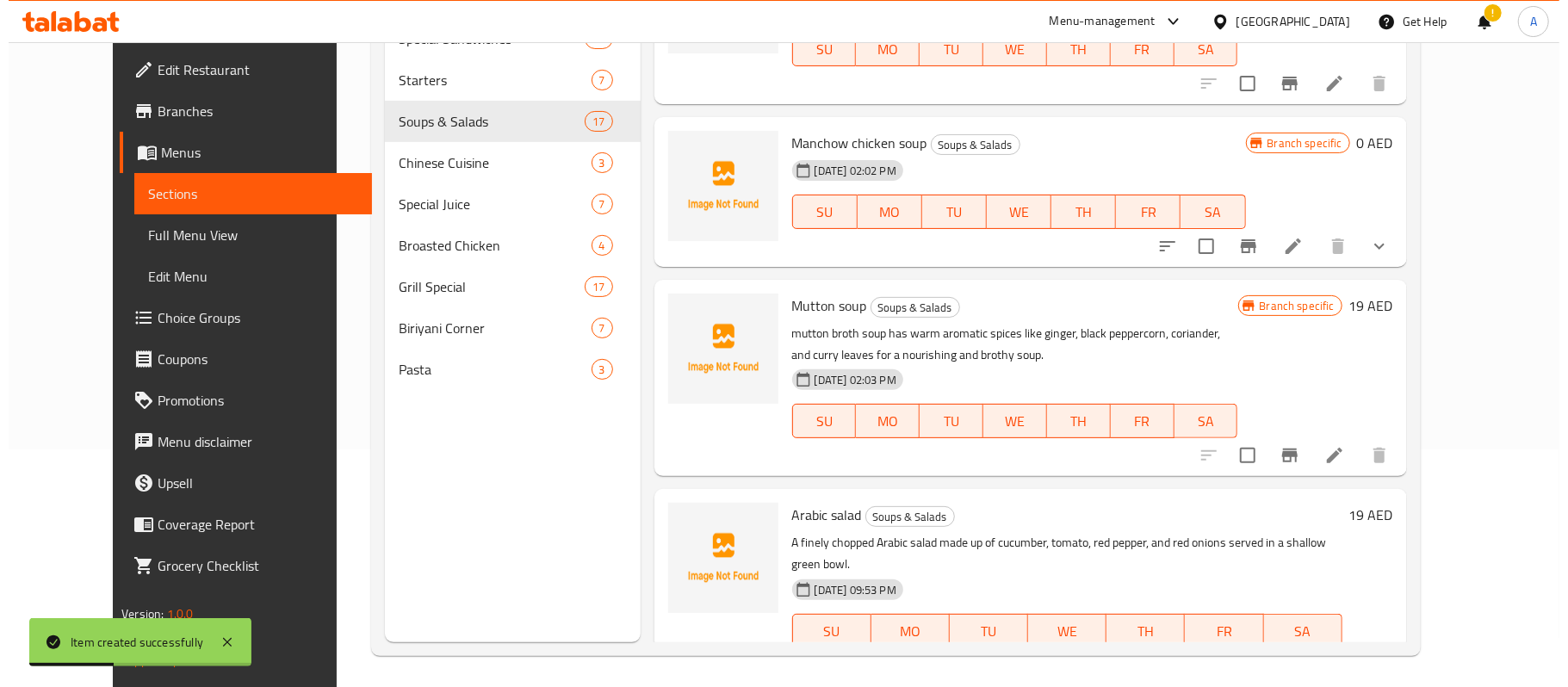
scroll to position [242, 0]
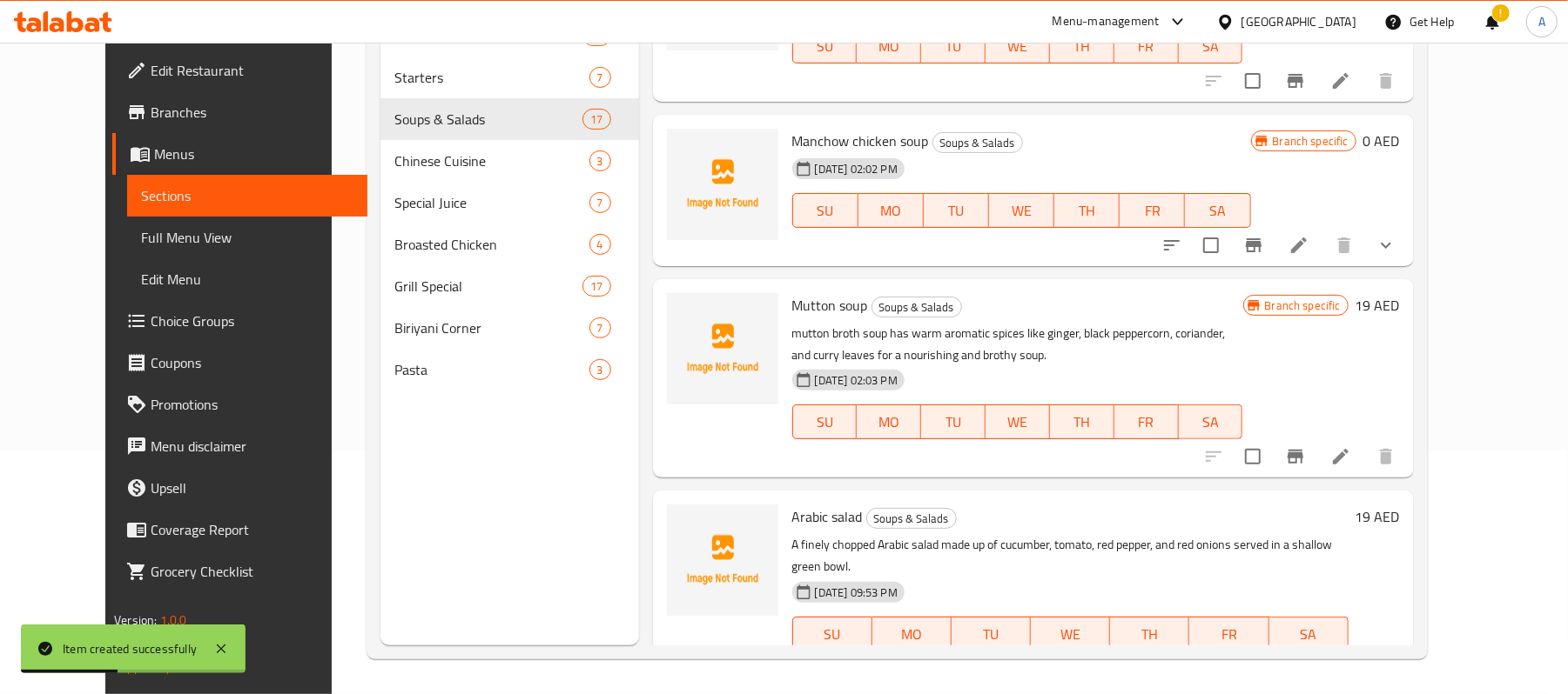
click at [1008, 505] on h6 "Arabic salad Soups & Salads" at bounding box center [1071, 516] width 557 height 25
click at [1303, 662] on icon "Branch-specific-item" at bounding box center [1295, 668] width 15 height 14
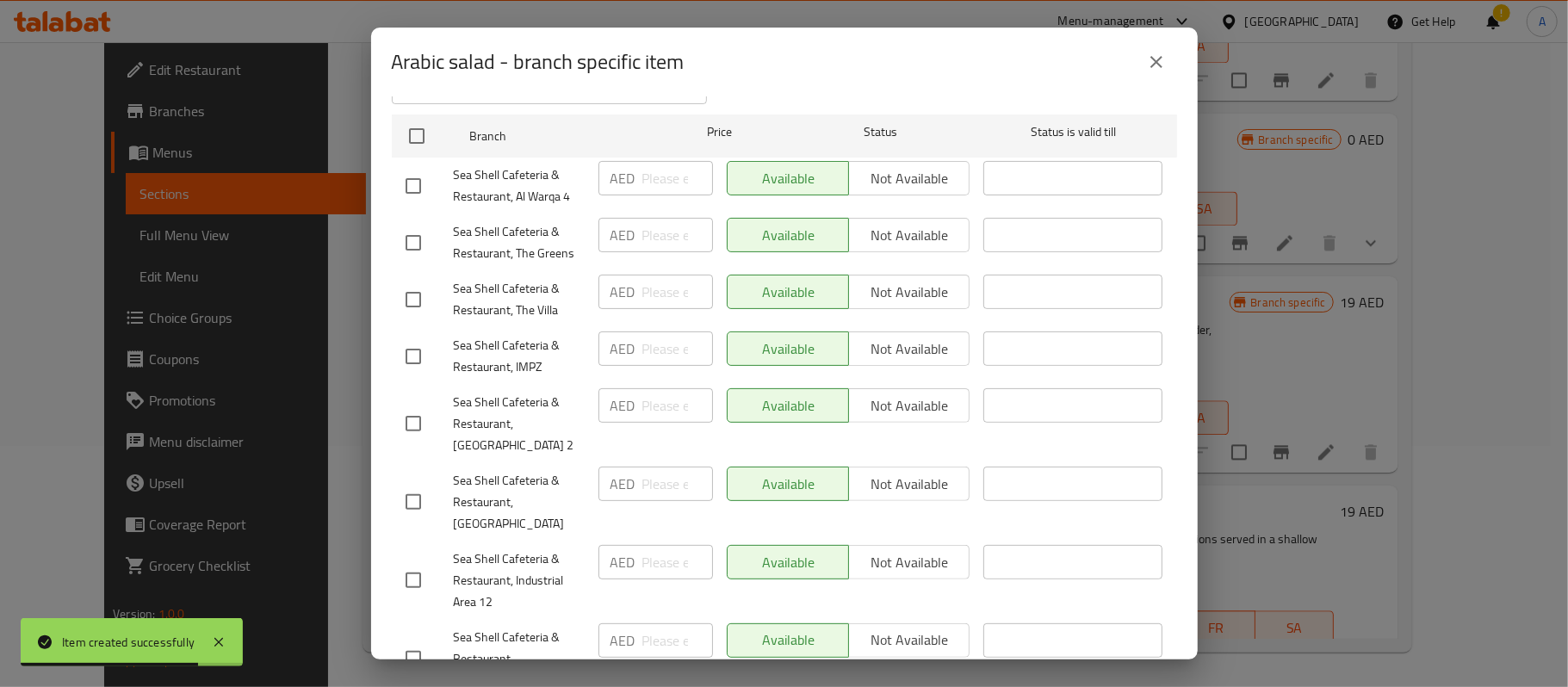
scroll to position [304, 0]
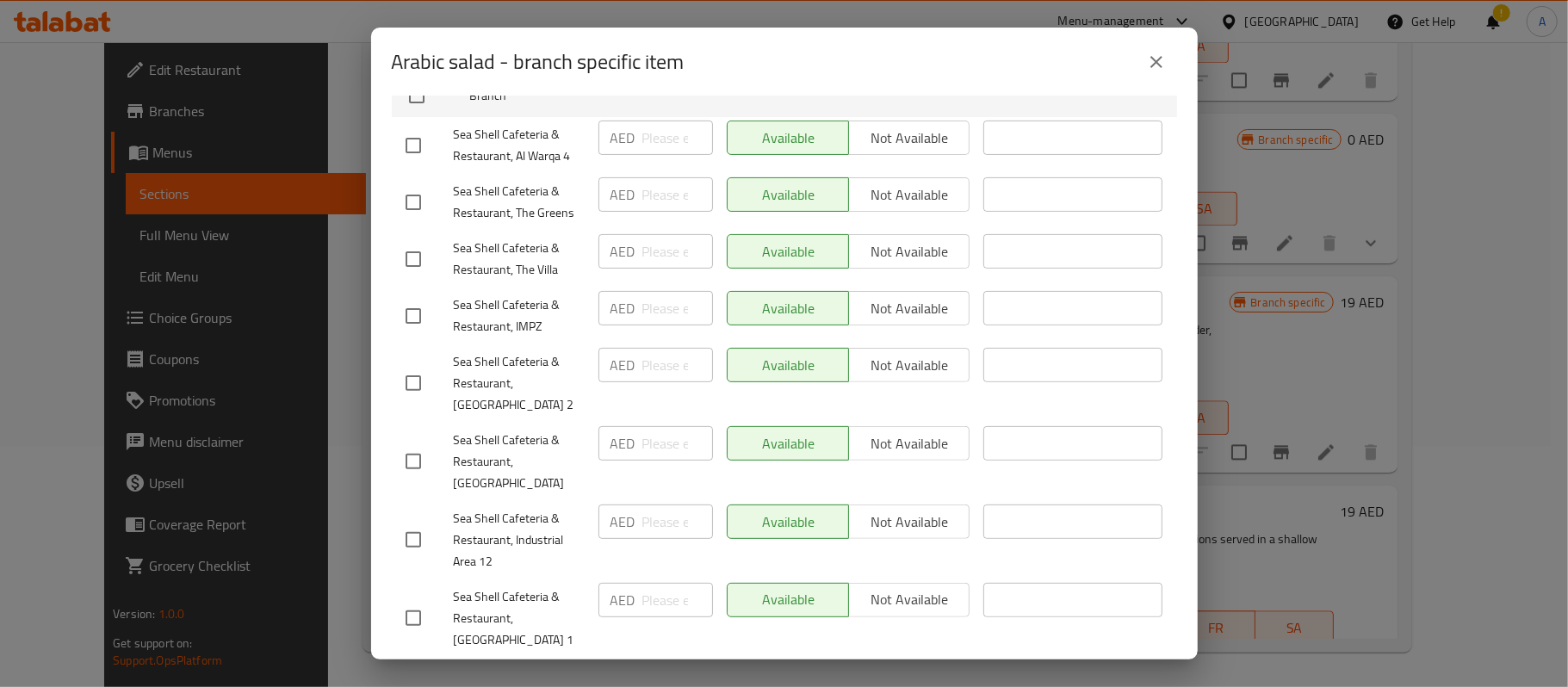
click at [295, 535] on div "Arabic salad - branch specific item Arabic salad A finely chopped Arabic salad …" at bounding box center [784, 344] width 1568 height 687
click at [1154, 62] on icon "close" at bounding box center [1156, 61] width 12 height 12
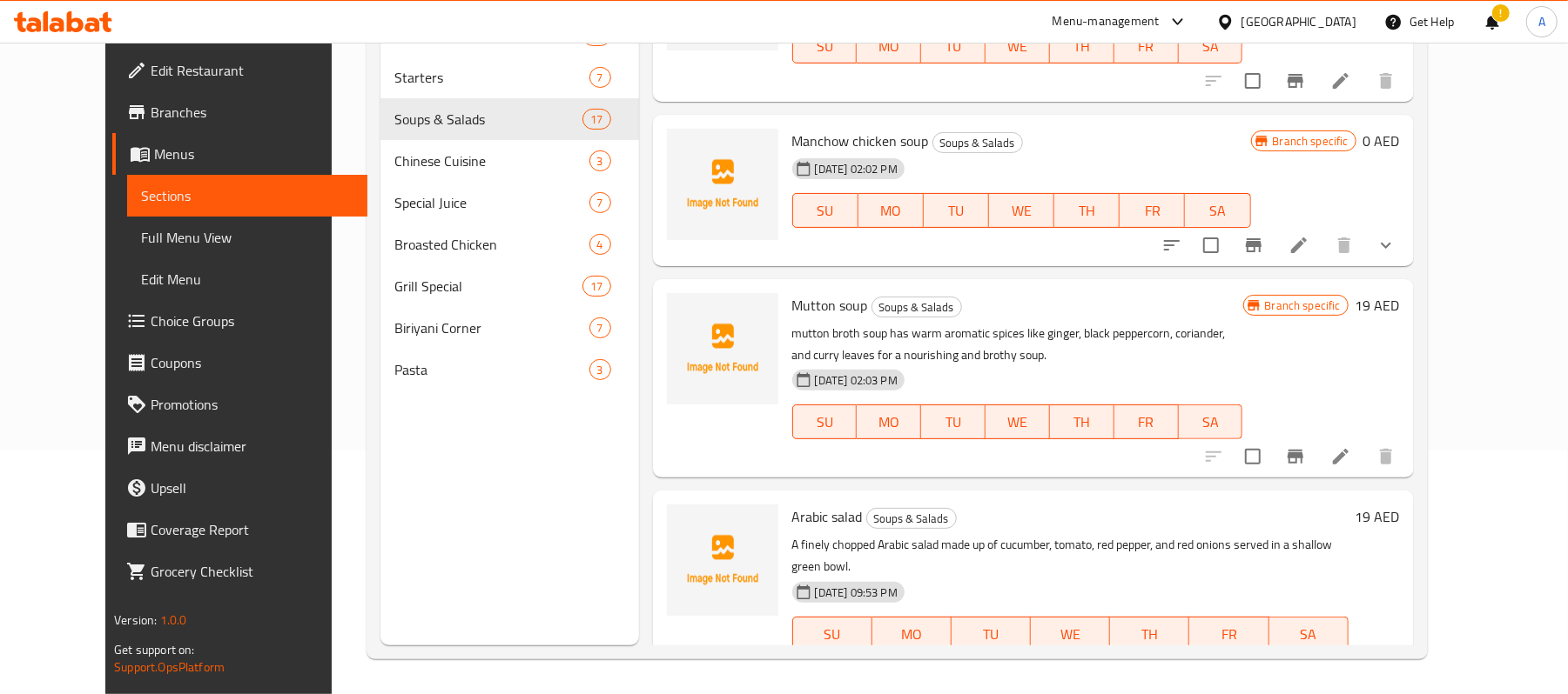
click at [1303, 450] on icon "Branch-specific-item" at bounding box center [1295, 456] width 15 height 14
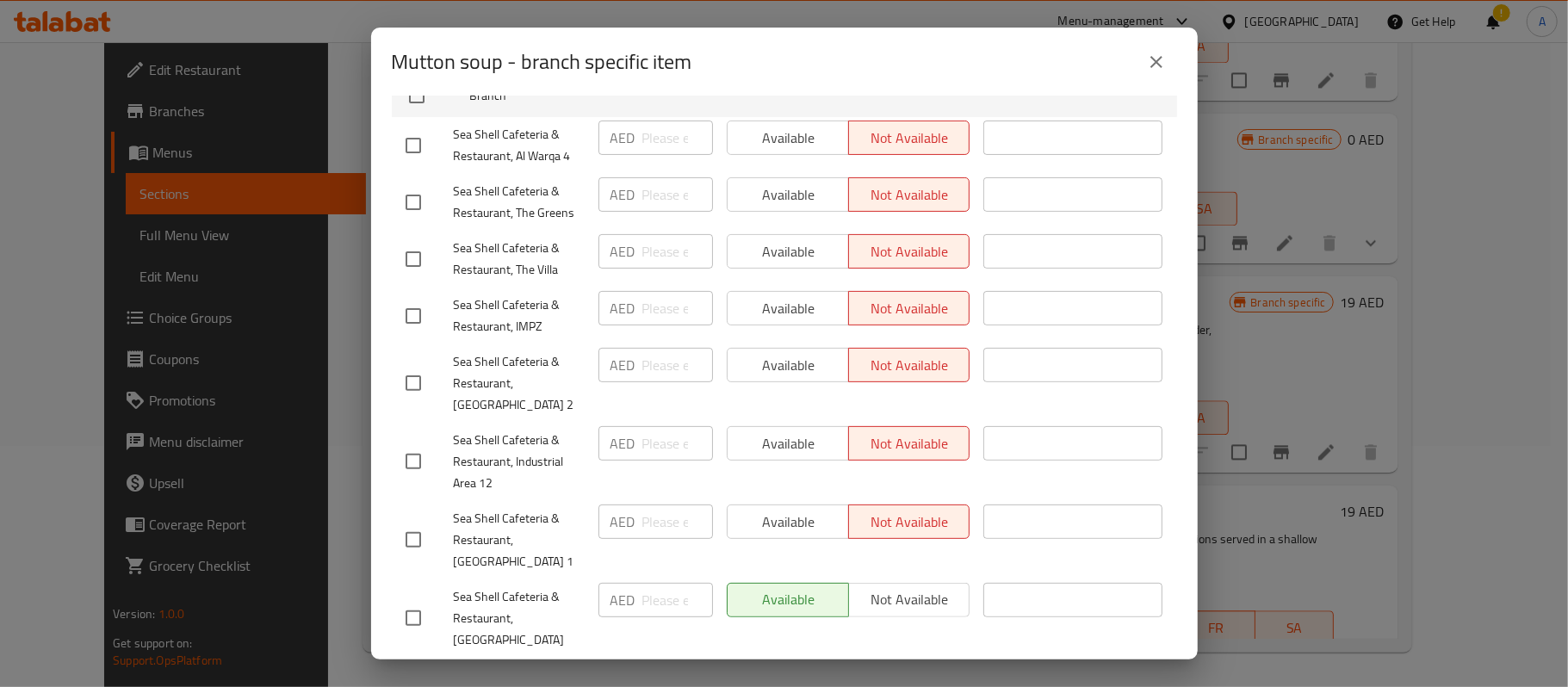
click at [1159, 64] on icon "close" at bounding box center [1156, 61] width 12 height 12
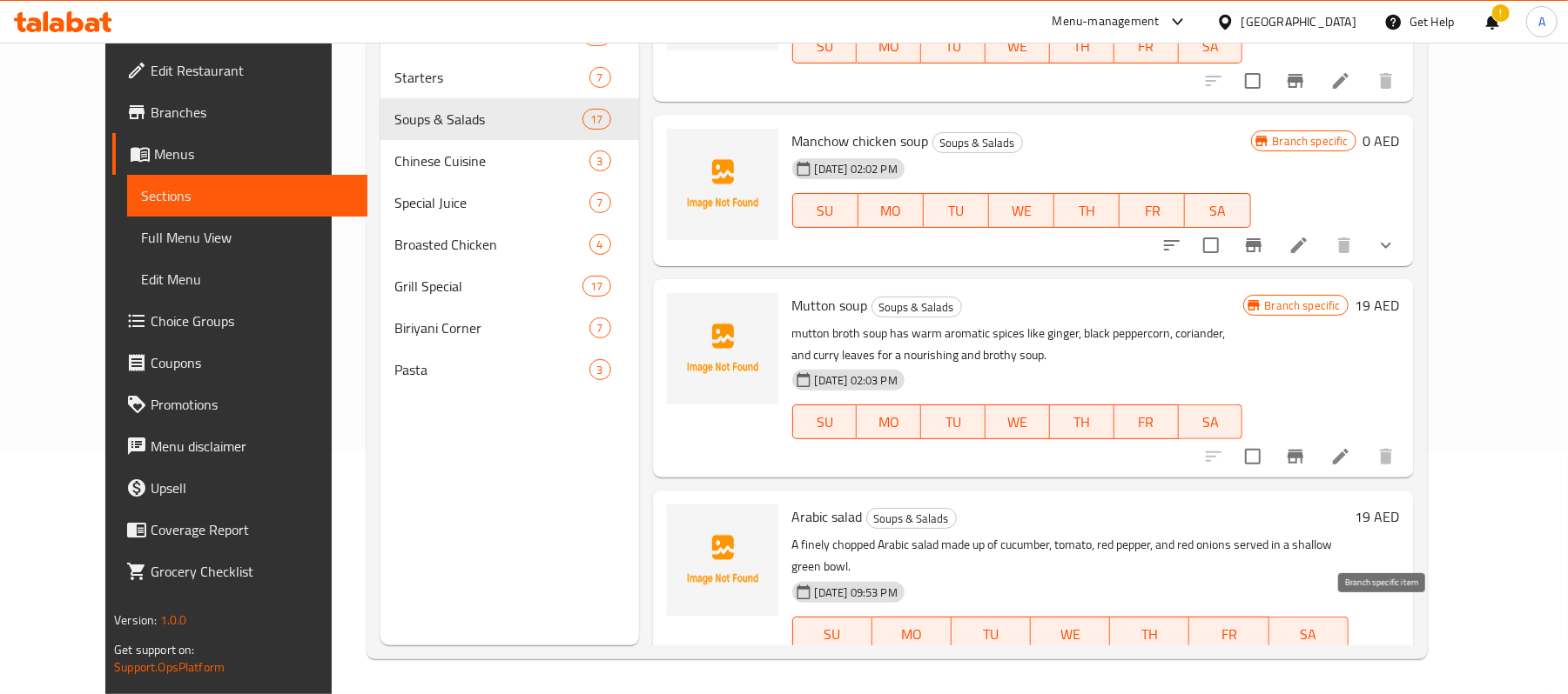
click at [1303, 662] on icon "Branch-specific-item" at bounding box center [1295, 668] width 15 height 14
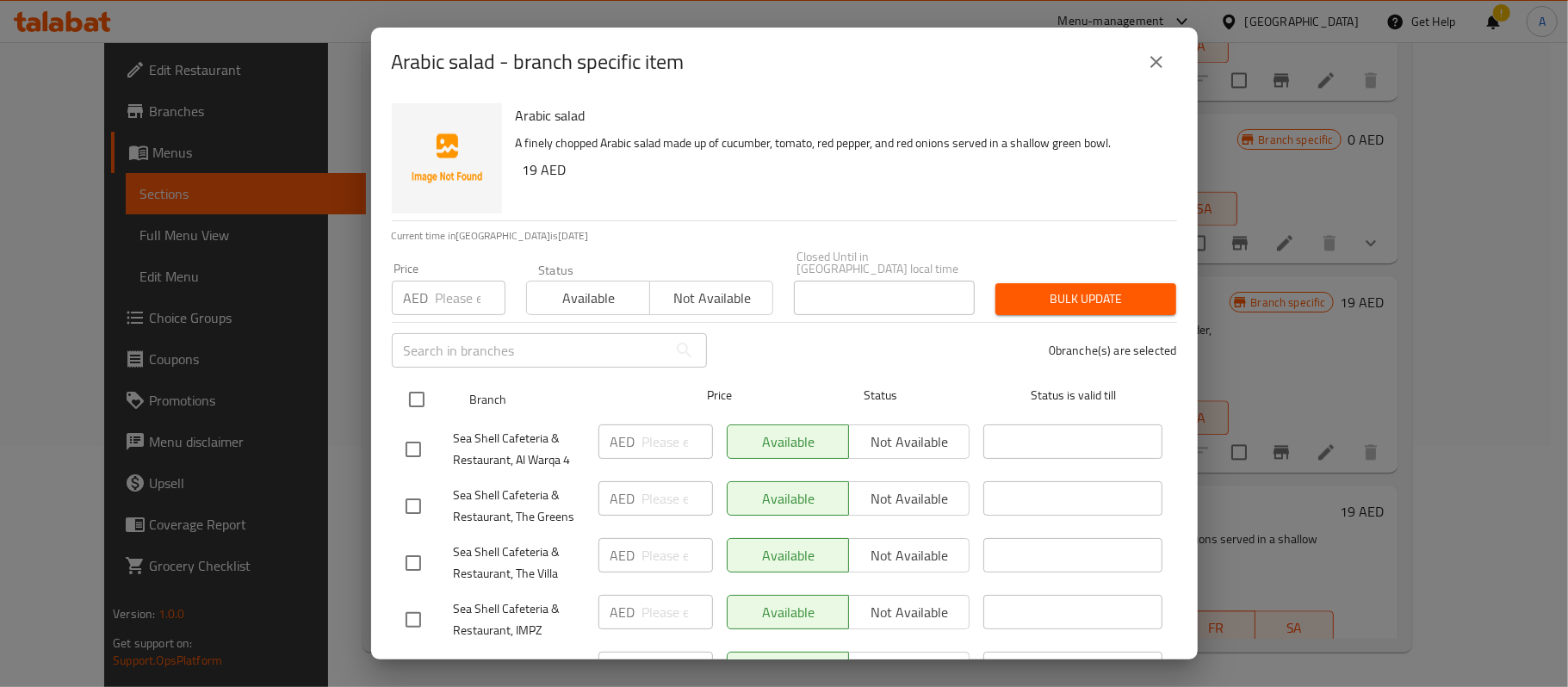
click at [422, 399] on input "checkbox" at bounding box center [416, 399] width 36 height 36
checkbox input "true"
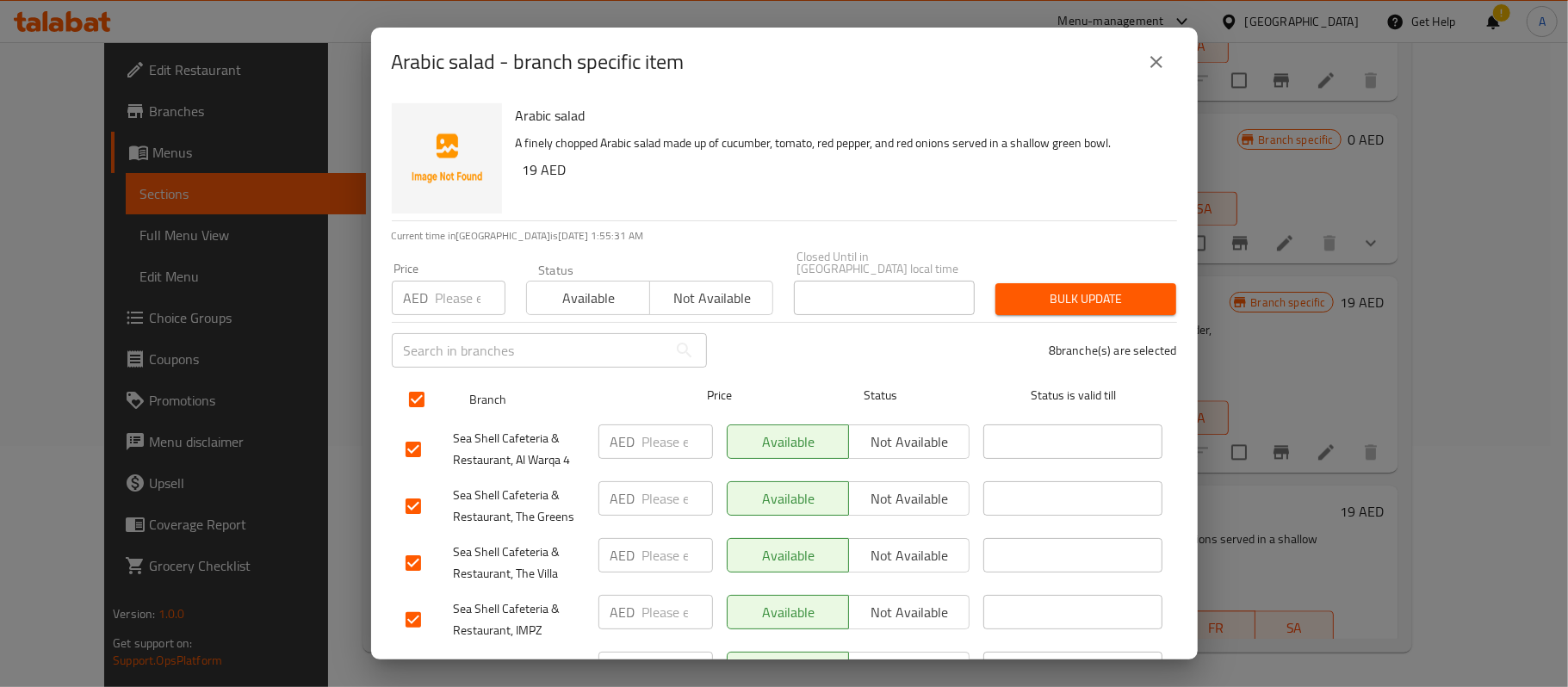
checkbox input "true"
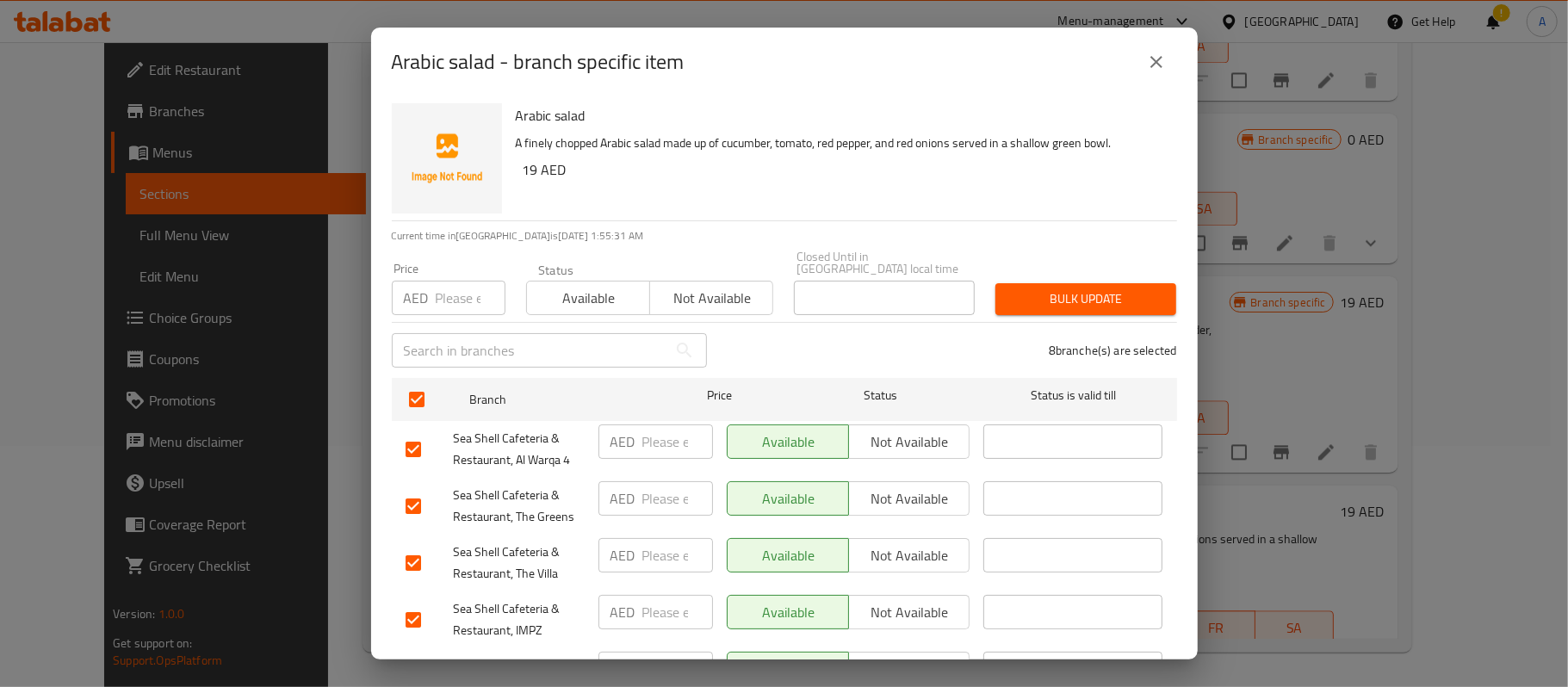
click at [707, 301] on span "Not available" at bounding box center [711, 298] width 109 height 25
click at [1027, 304] on span "Bulk update" at bounding box center [1086, 299] width 153 height 22
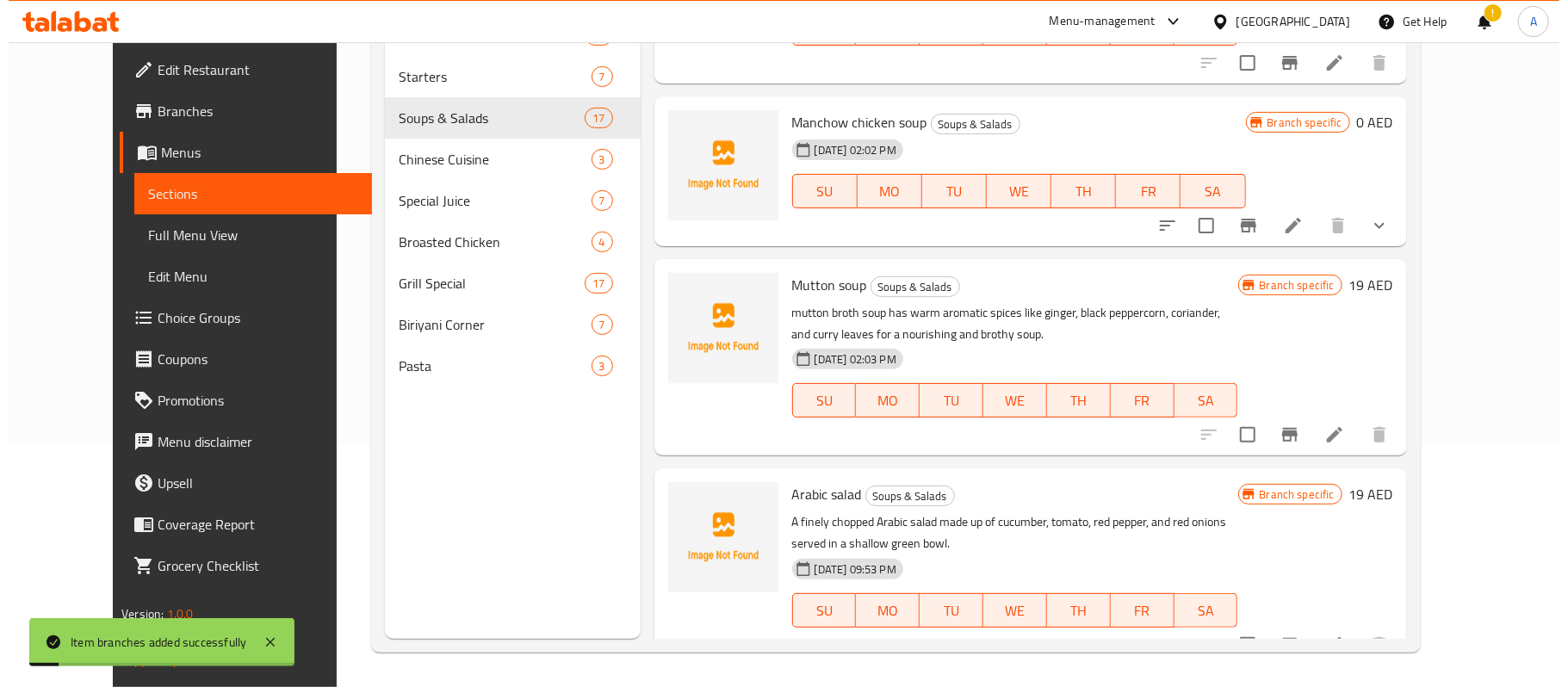
scroll to position [2614, 0]
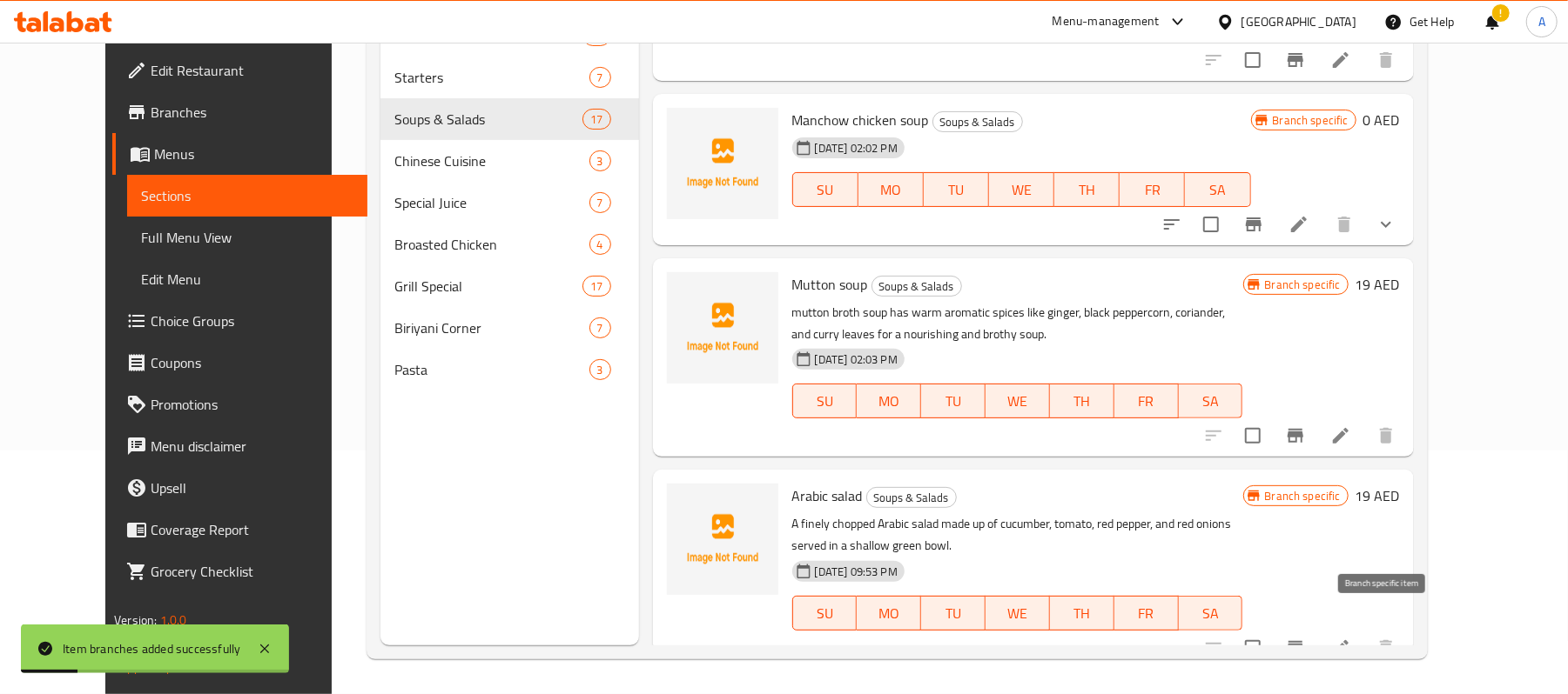
click at [1303, 641] on icon "Branch-specific-item" at bounding box center [1295, 648] width 15 height 14
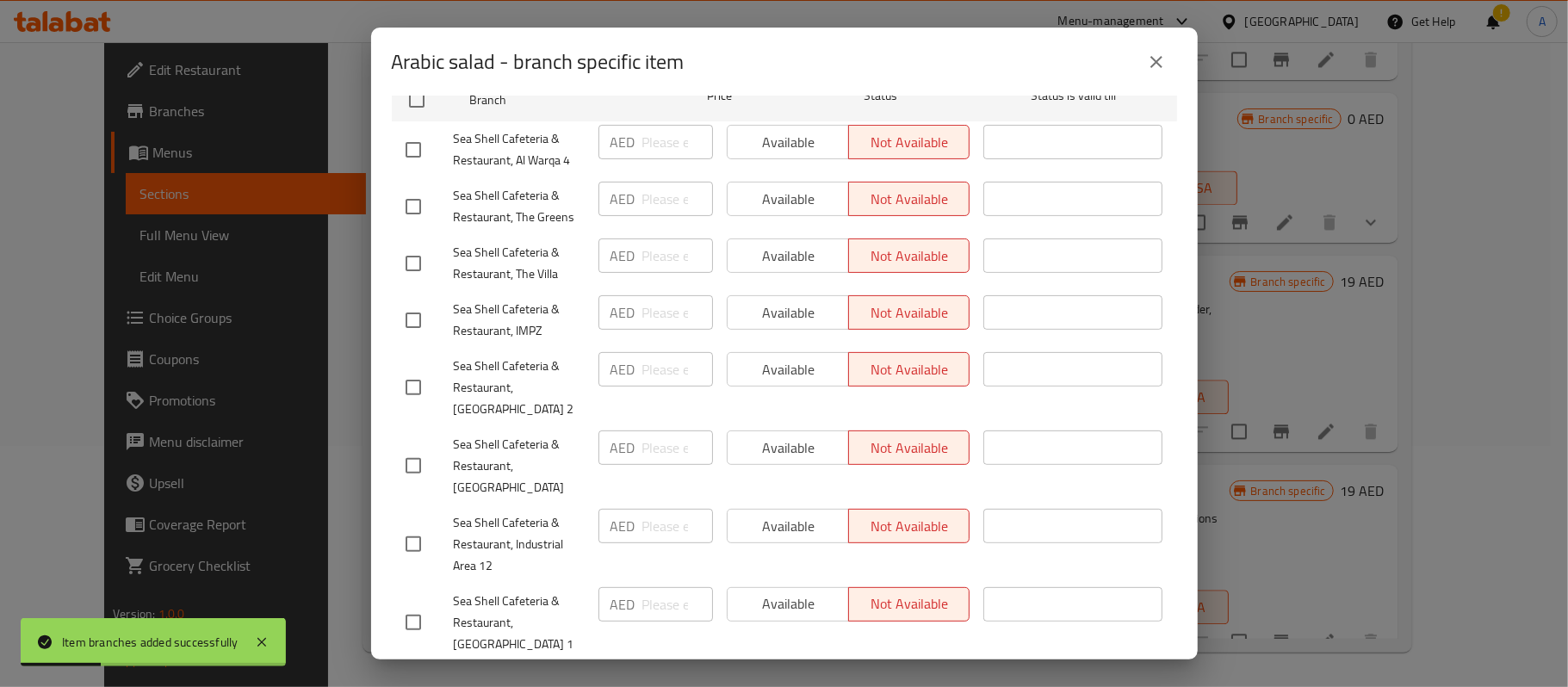
scroll to position [304, 0]
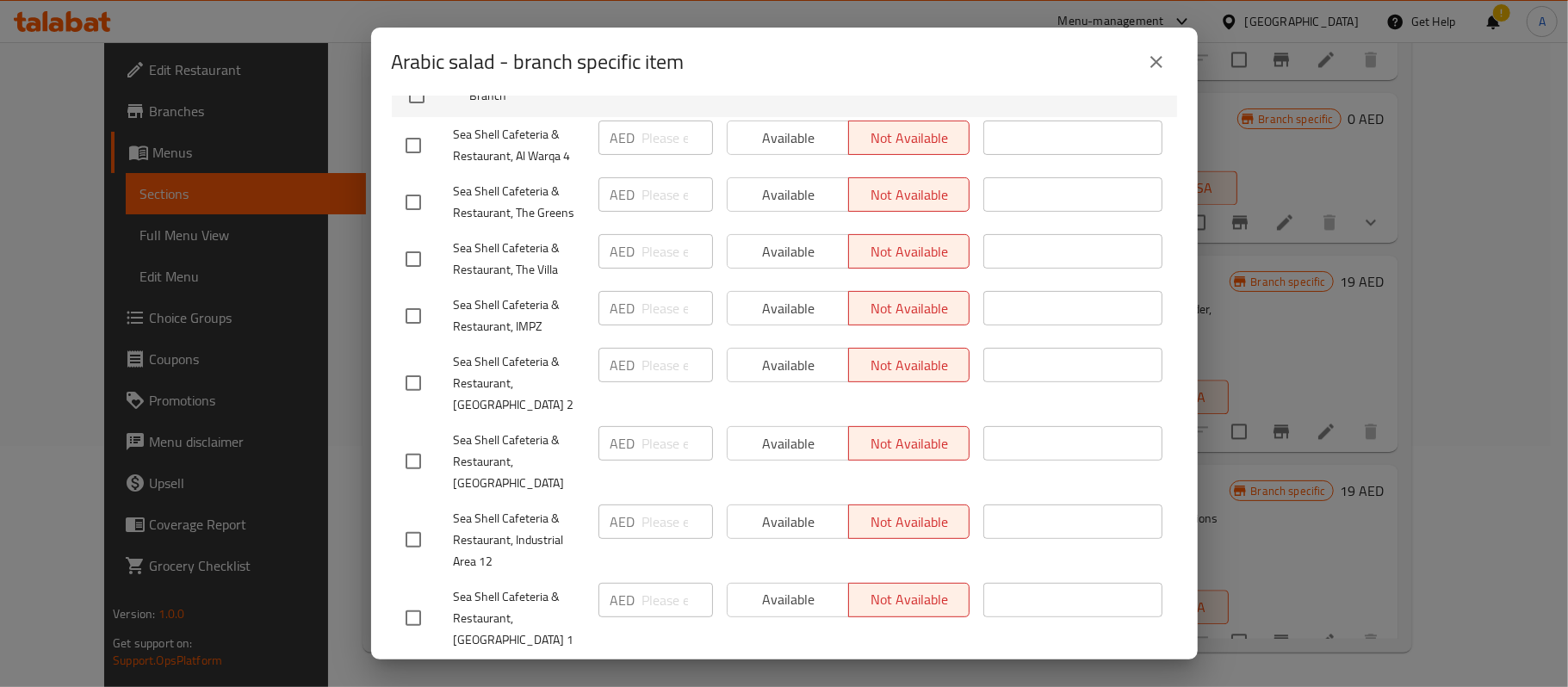
click at [769, 383] on div "Available Not available" at bounding box center [849, 383] width 258 height 86
click at [406, 448] on input "checkbox" at bounding box center [414, 462] width 36 height 36
checkbox input "true"
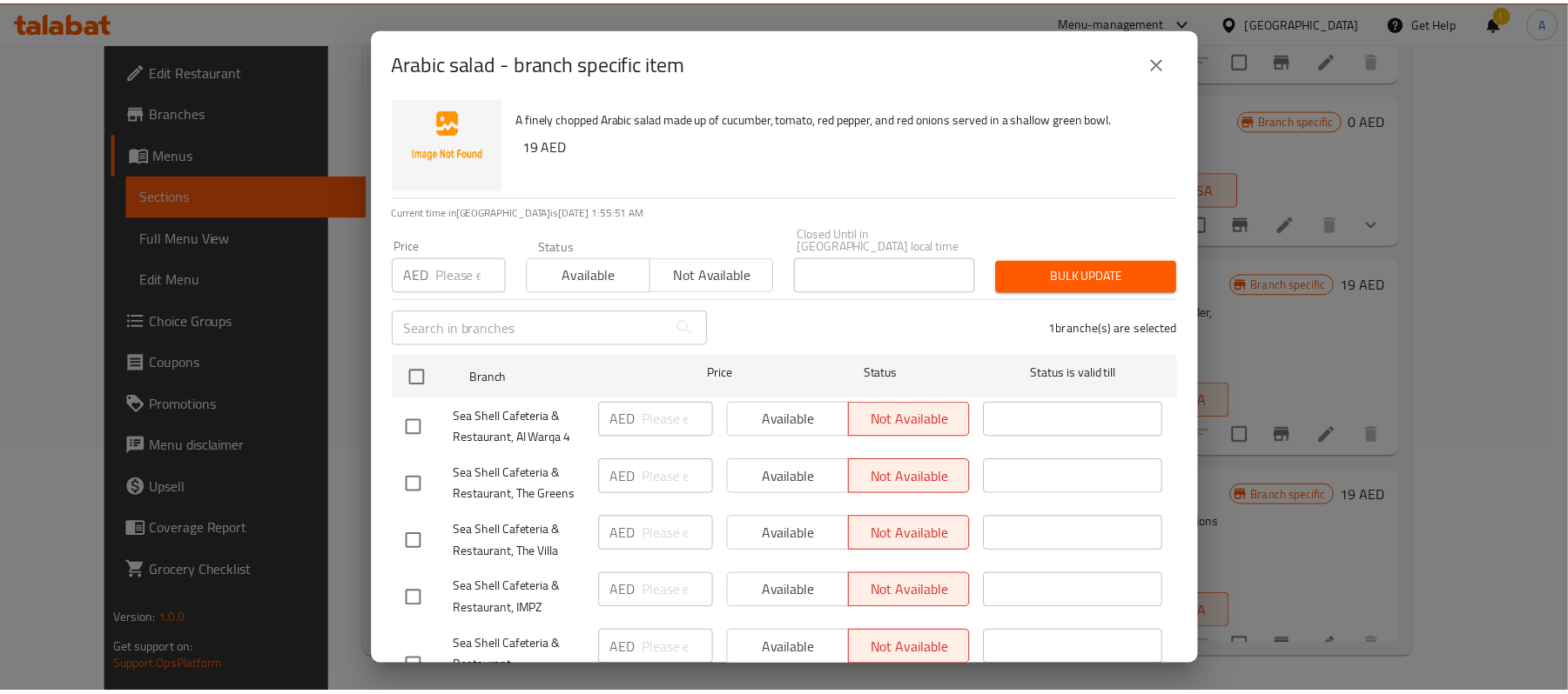
scroll to position [0, 0]
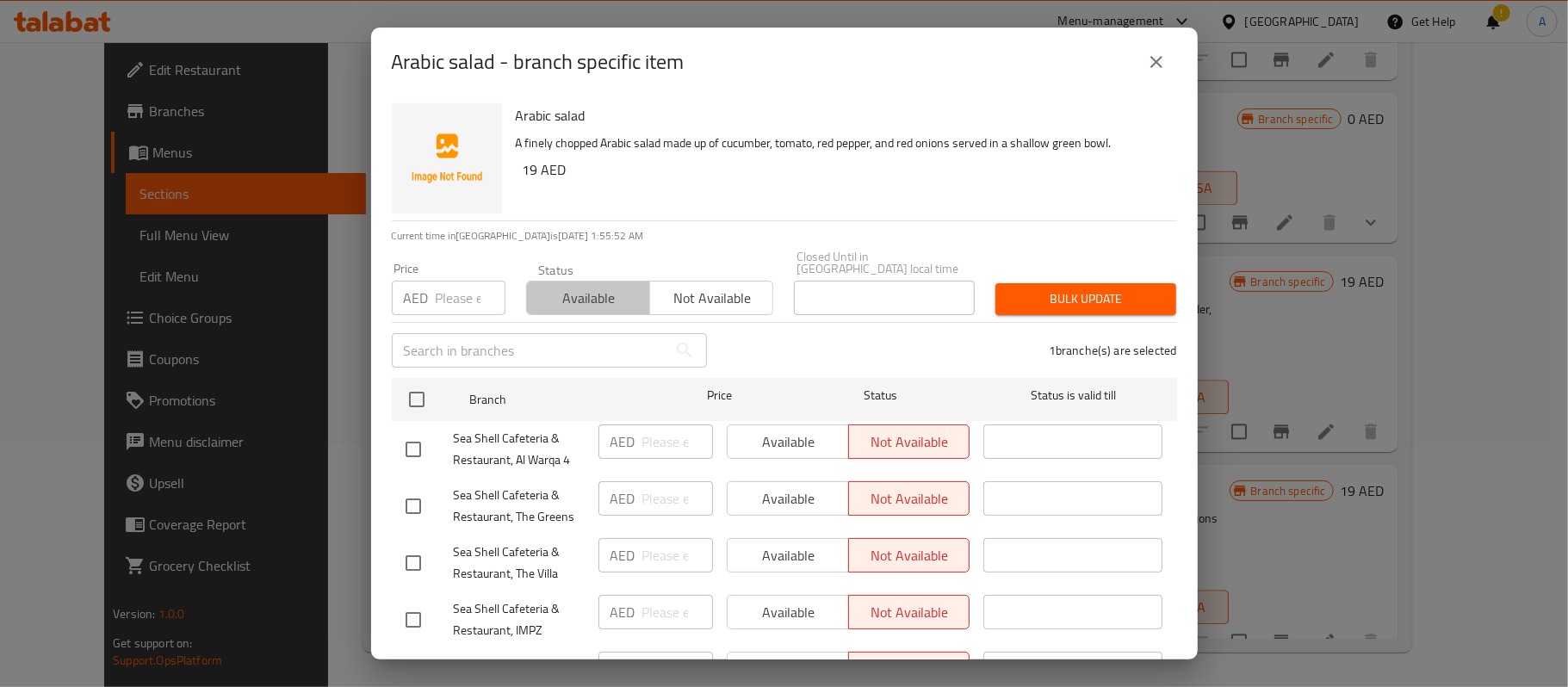
click at [599, 304] on span "Available" at bounding box center [588, 298] width 109 height 25
click at [1044, 278] on div "Bulk update" at bounding box center [1086, 299] width 202 height 52
click at [1052, 300] on span "Bulk update" at bounding box center [1086, 299] width 153 height 22
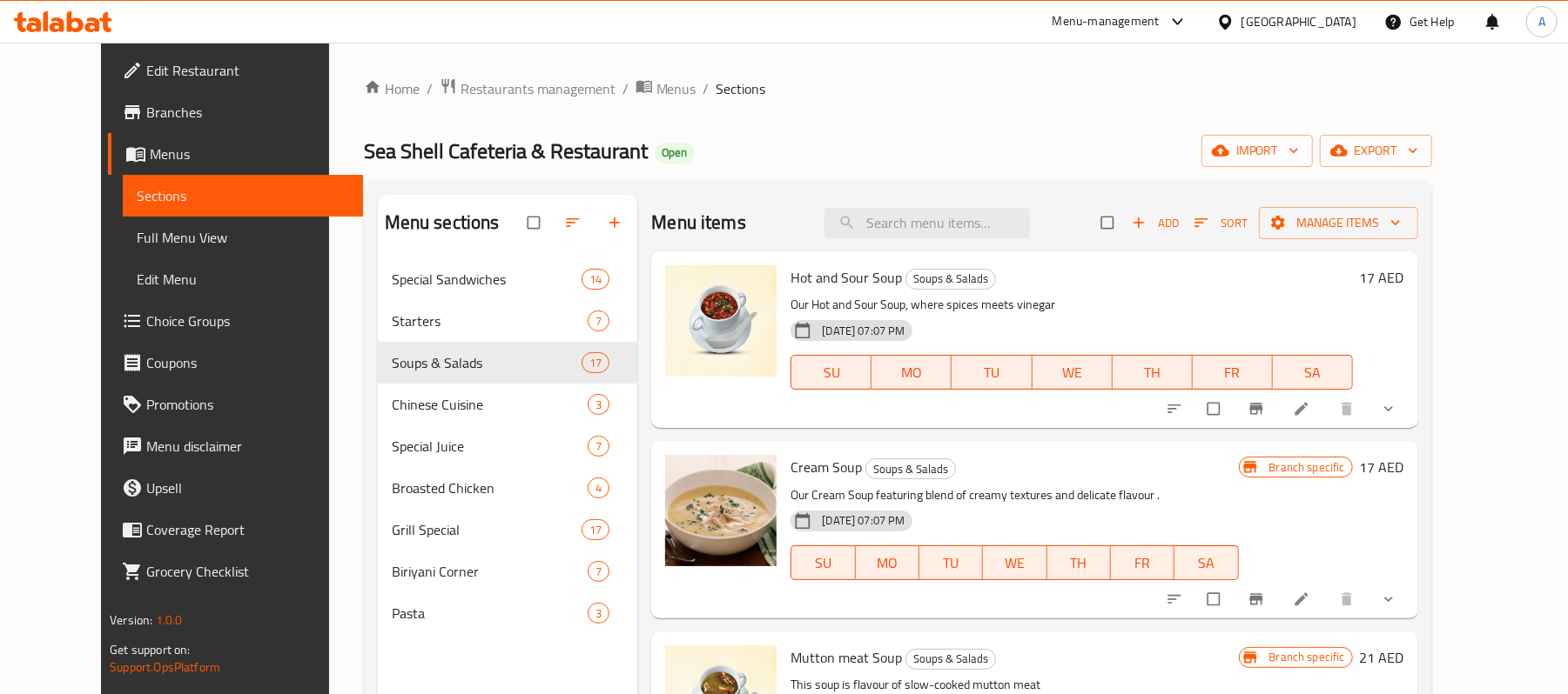
click at [1107, 321] on div "[DATE] 07:07 PM SU MO TU WE TH FR SA" at bounding box center [1071, 360] width 576 height 94
click at [190, 74] on span "Edit Restaurant" at bounding box center [248, 70] width 203 height 21
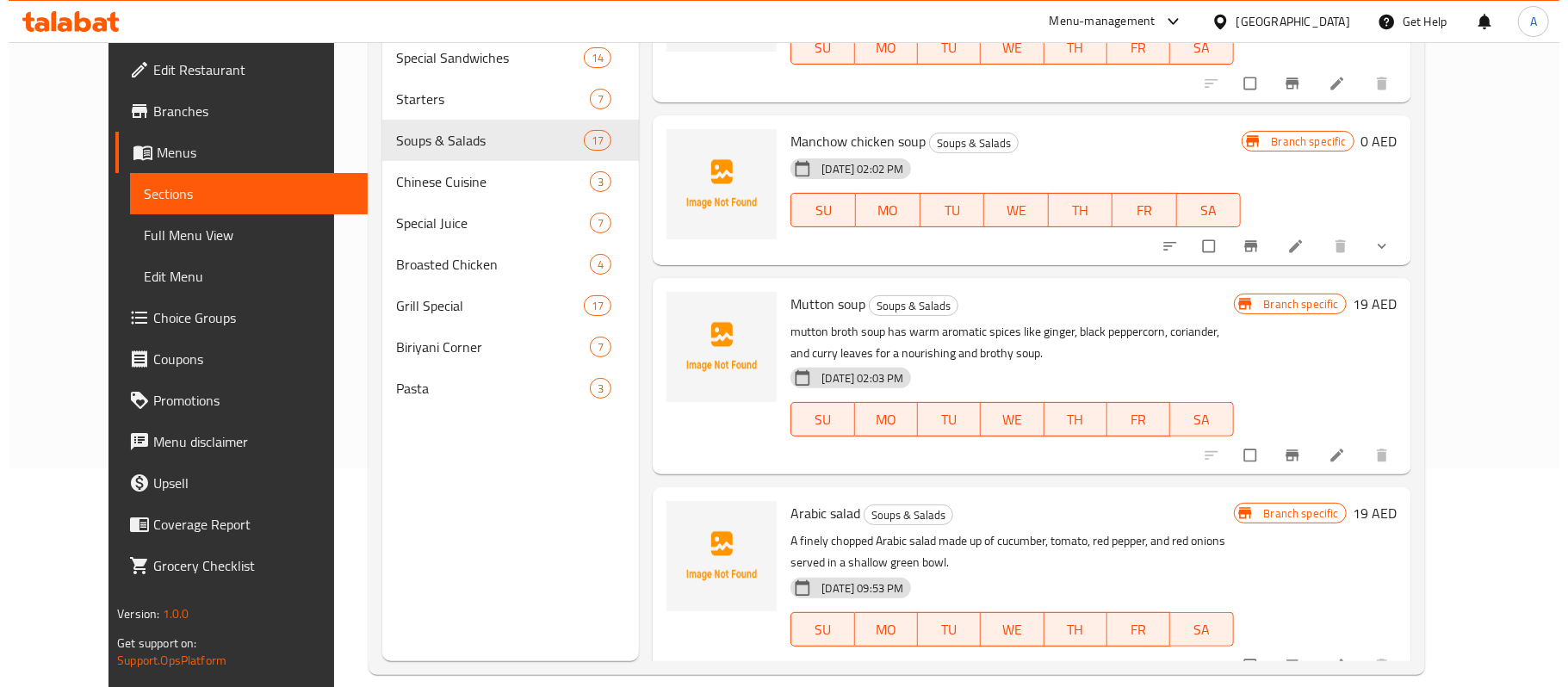
scroll to position [242, 0]
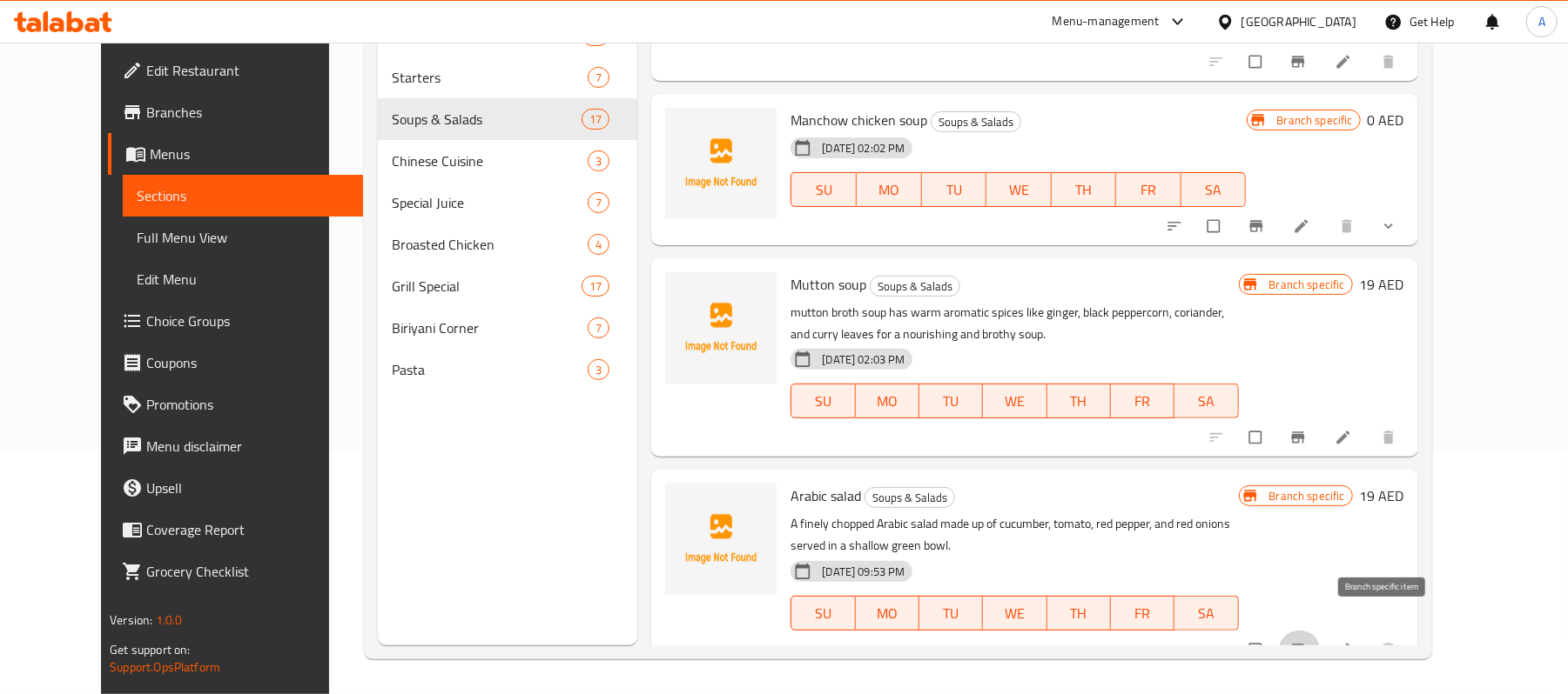
click at [1321, 631] on button "Branch-specific-item" at bounding box center [1300, 650] width 42 height 38
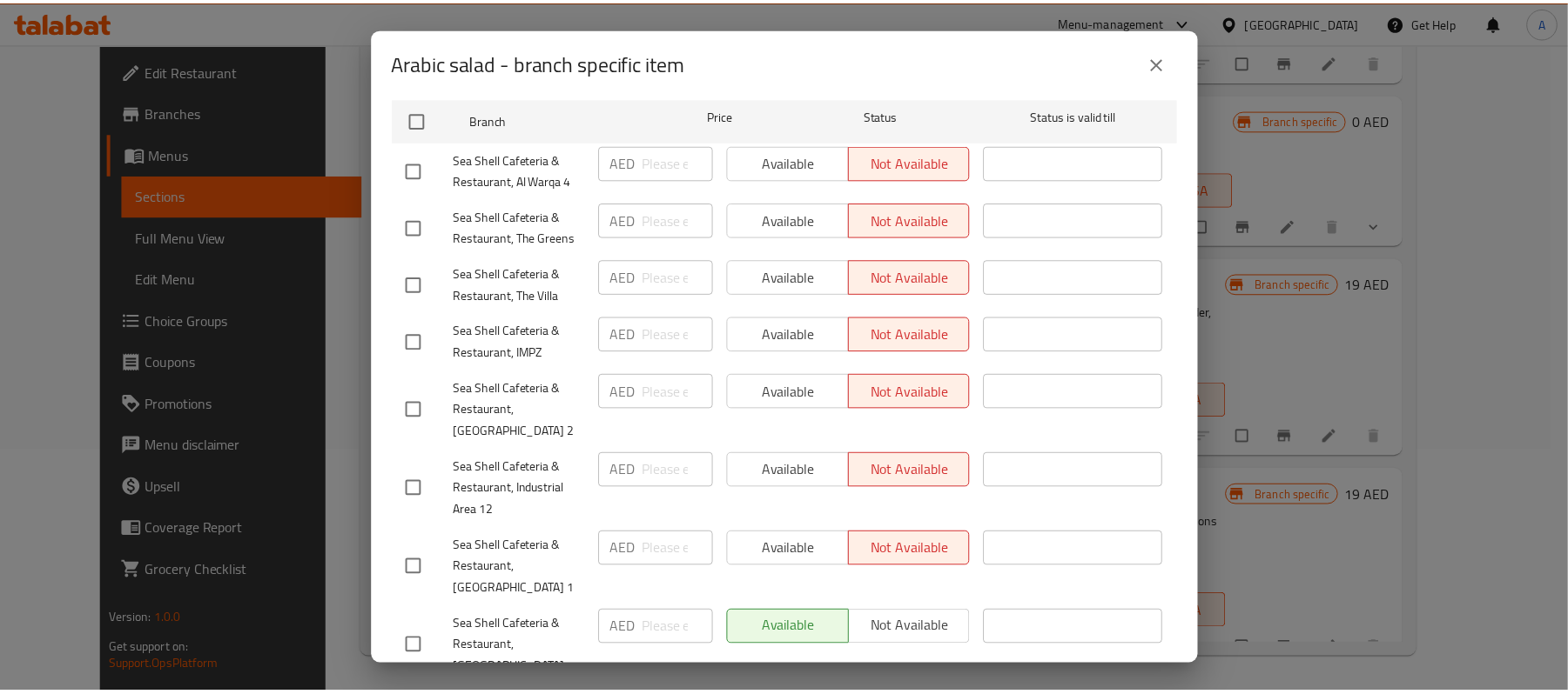
scroll to position [307, 0]
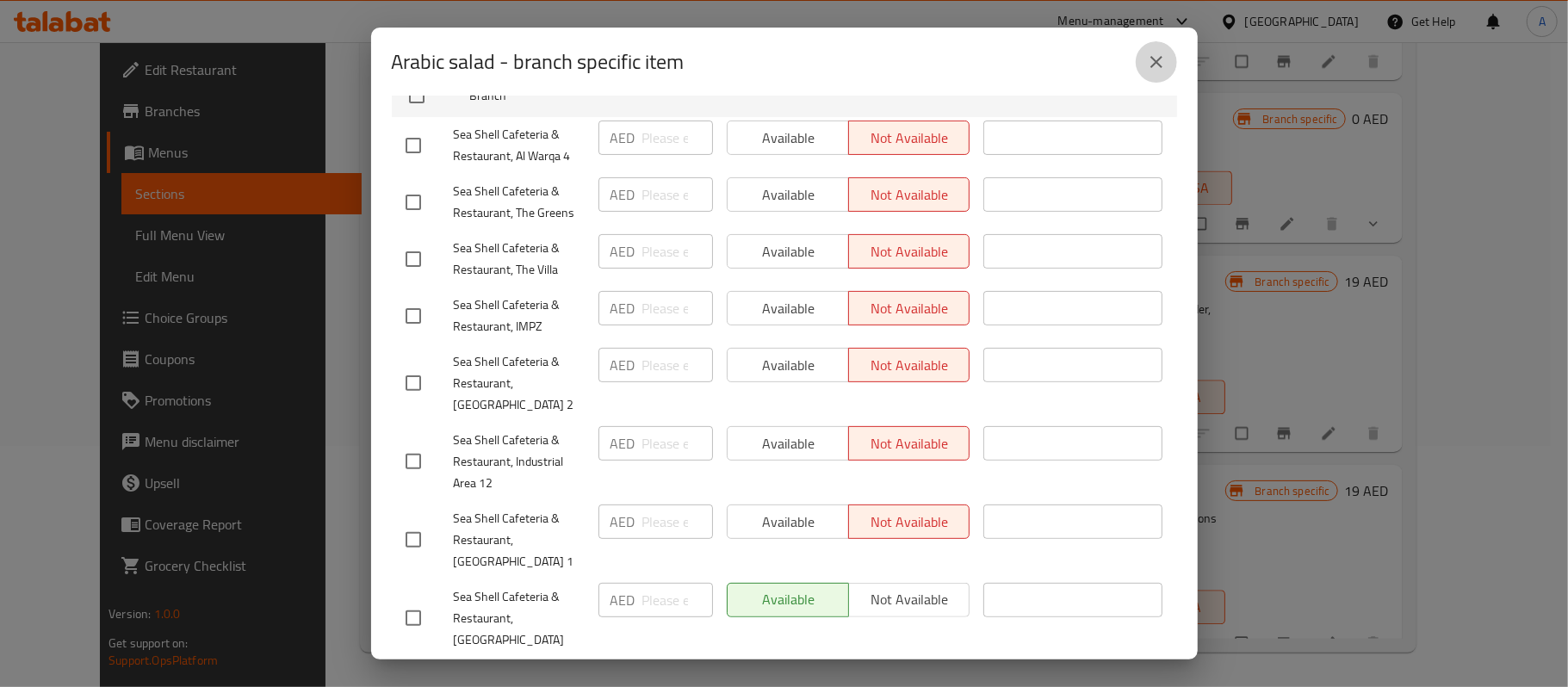
click at [1159, 63] on icon "close" at bounding box center [1156, 61] width 21 height 21
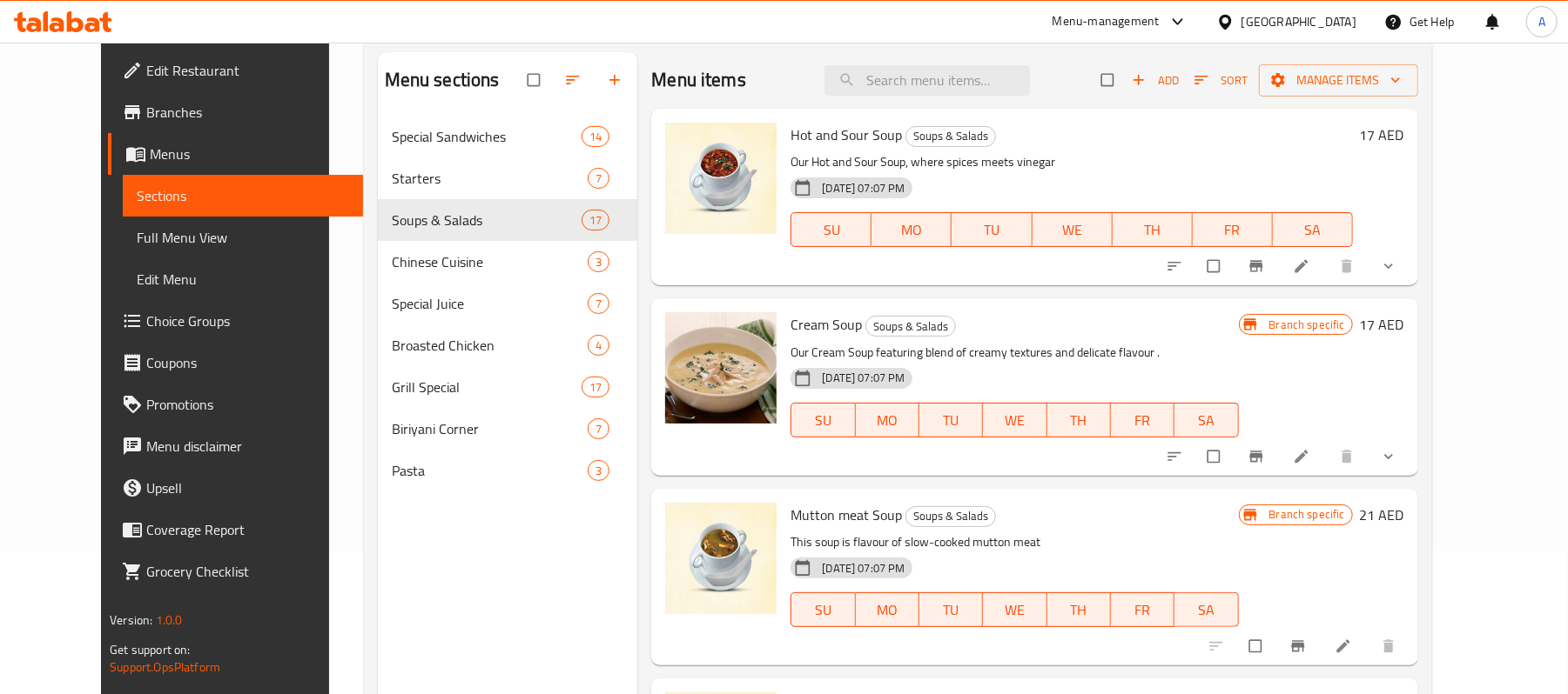
scroll to position [0, 0]
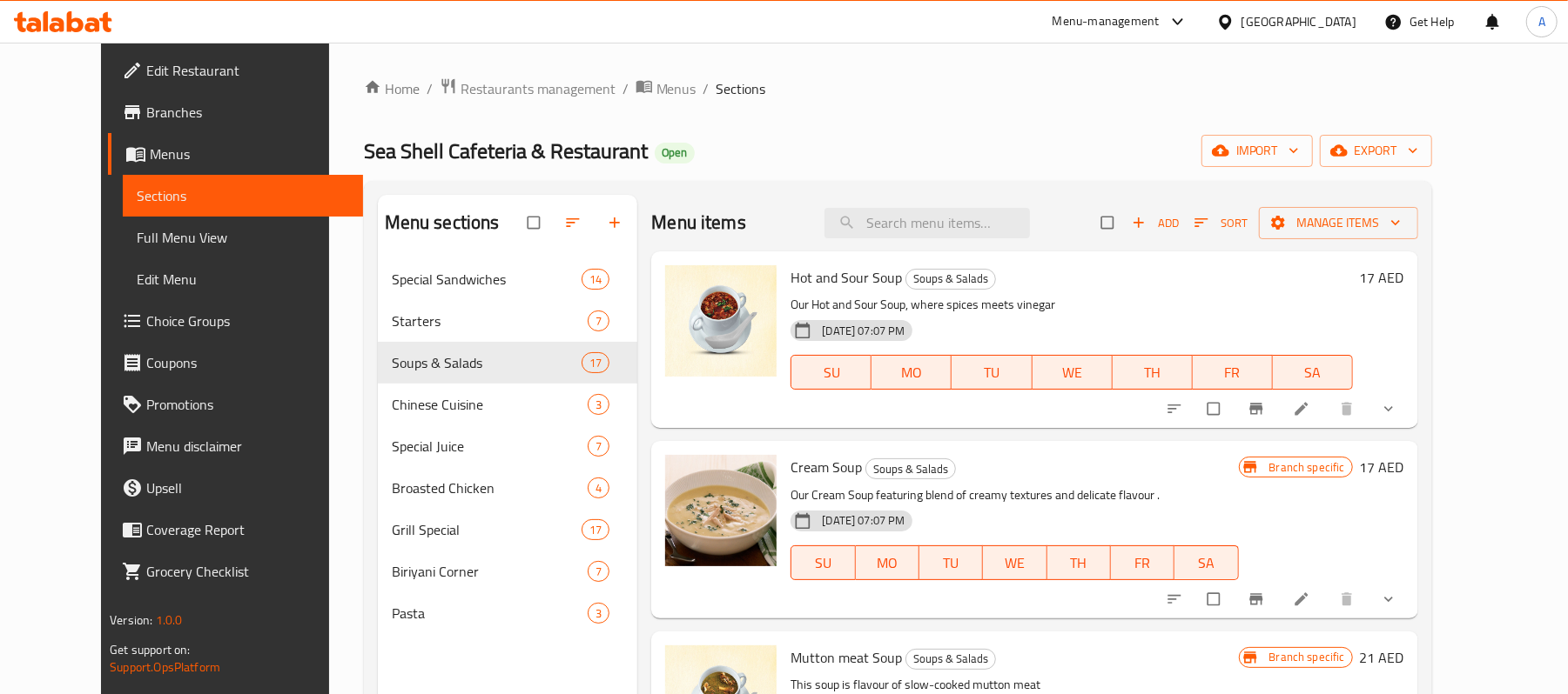
click at [895, 102] on div "Home / Restaurants management / Menus / Sections Sea Shell Cafeteria & Restaura…" at bounding box center [897, 490] width 1068 height 826
click at [1062, 108] on div "Home / Restaurants management / Menus / Sections Sea Shell Cafeteria & Restaura…" at bounding box center [897, 490] width 1068 height 826
click at [1017, 220] on input "search" at bounding box center [927, 222] width 205 height 30
paste input "Steak salad"
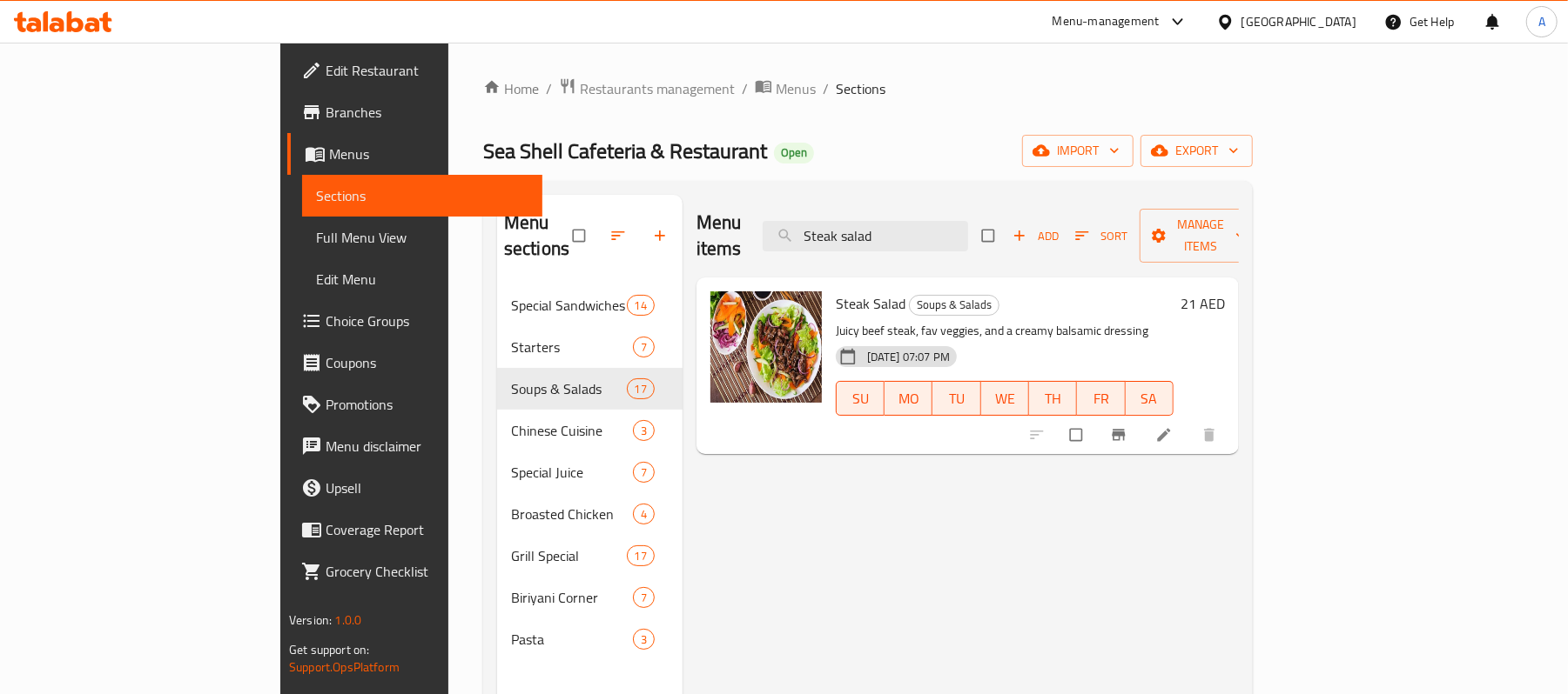
click at [1038, 321] on p "Juicy beef steak, fav veggies, and a creamy balsamic dressing" at bounding box center [1004, 332] width 338 height 22
click at [1025, 340] on div "18-01-2024 07:07 PM SU MO TU WE TH FR SA" at bounding box center [1005, 386] width 352 height 94
click at [952, 444] on div "Menu items Steak salad Add Sort Manage items Steak Salad Soups & Salads Juicy b…" at bounding box center [960, 542] width 557 height 694
drag, startPoint x: 982, startPoint y: 239, endPoint x: 982, endPoint y: 227, distance: 12.0
click at [968, 239] on input "Steak salad" at bounding box center [865, 236] width 205 height 30
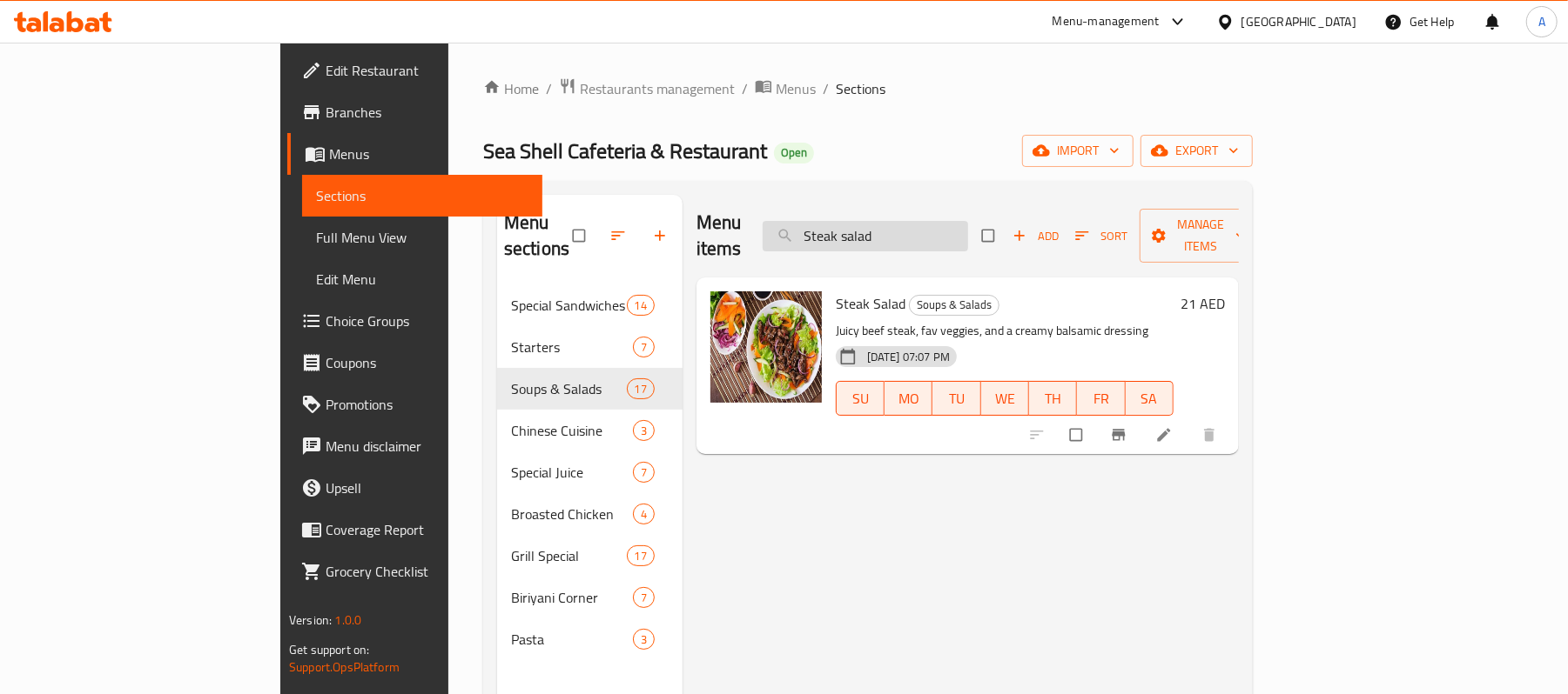
click at [968, 227] on input "Steak salad" at bounding box center [865, 236] width 205 height 30
paste input "Mushroom soup"
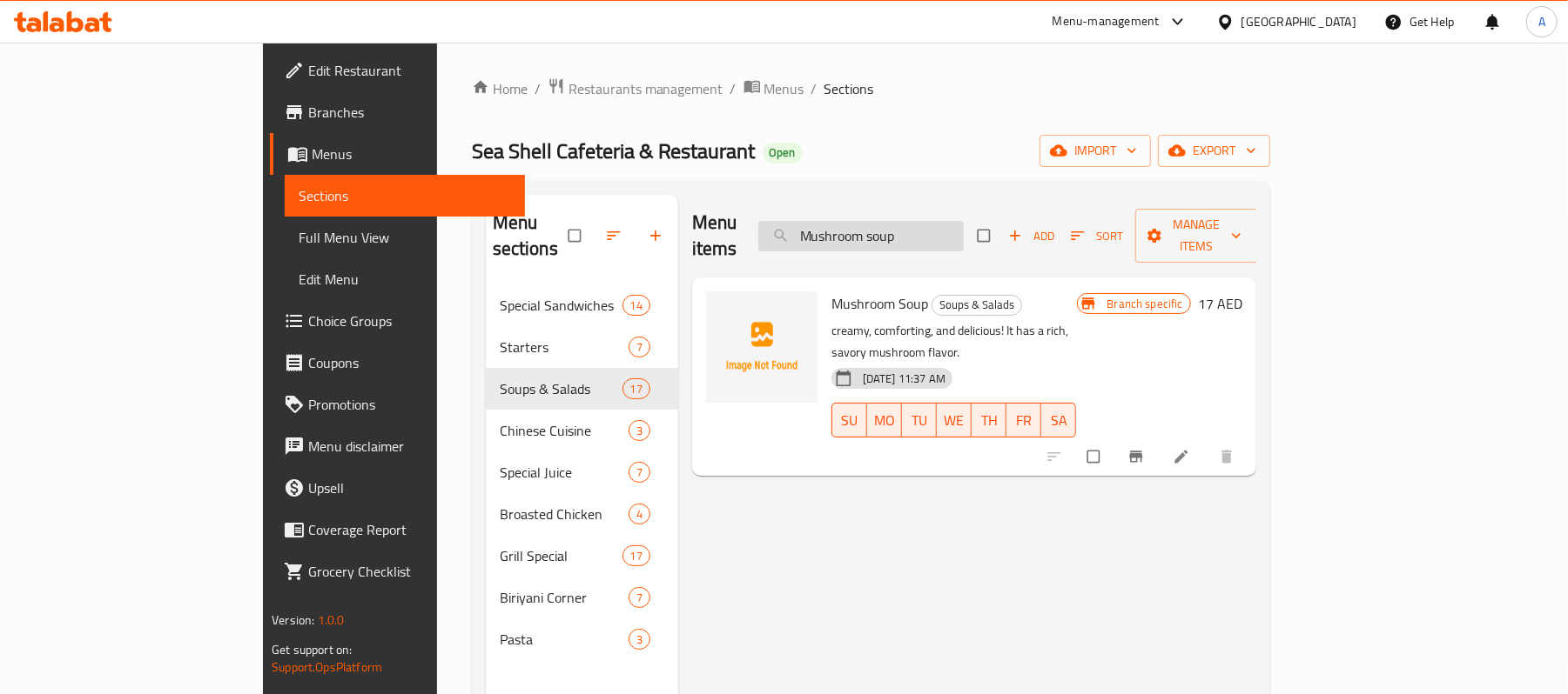
click at [964, 221] on input "Mushroom soup" at bounding box center [860, 236] width 205 height 30
paste input "Tom yu"
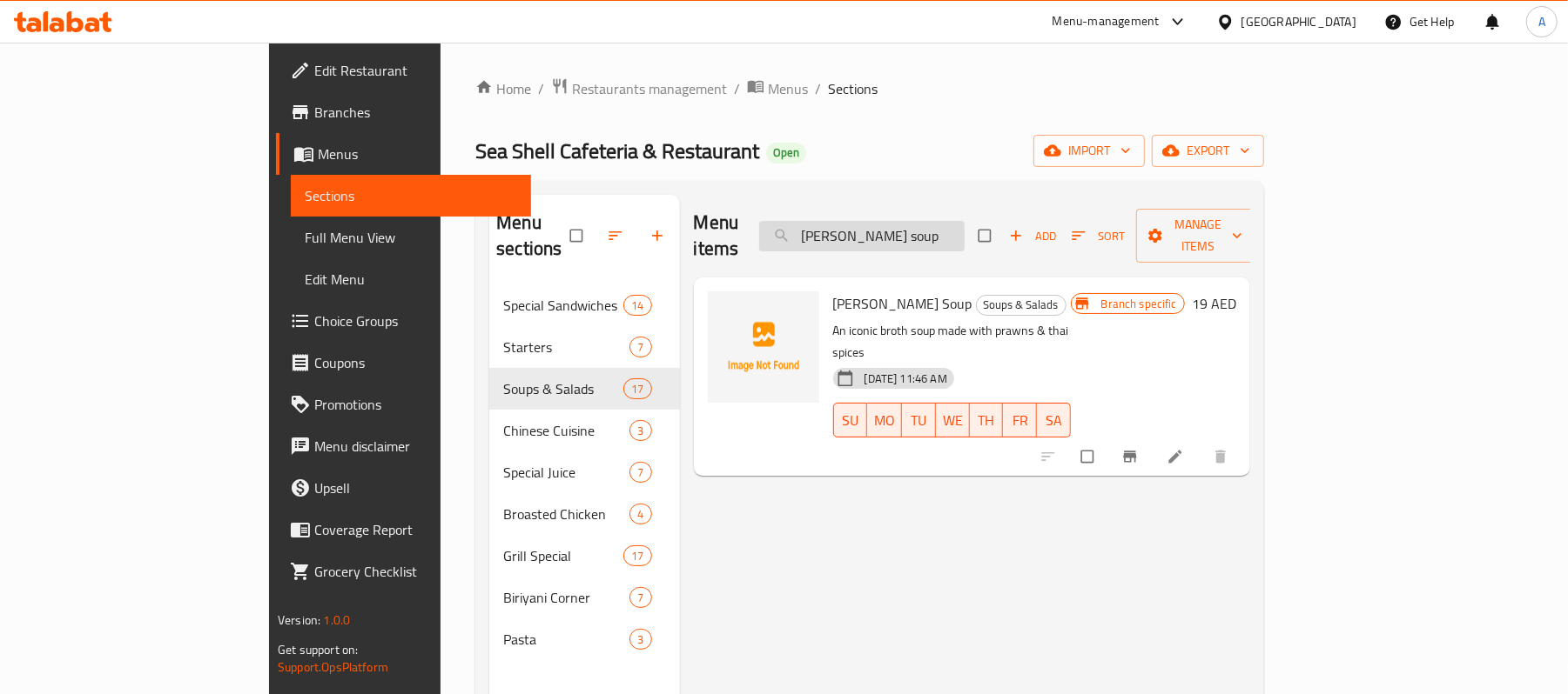
click at [965, 228] on input "Tom yum soup" at bounding box center [861, 236] width 205 height 30
paste input "Cream of veg"
click at [965, 228] on input "Tom yum soup" at bounding box center [861, 236] width 205 height 30
type input "Cream of veg soup"
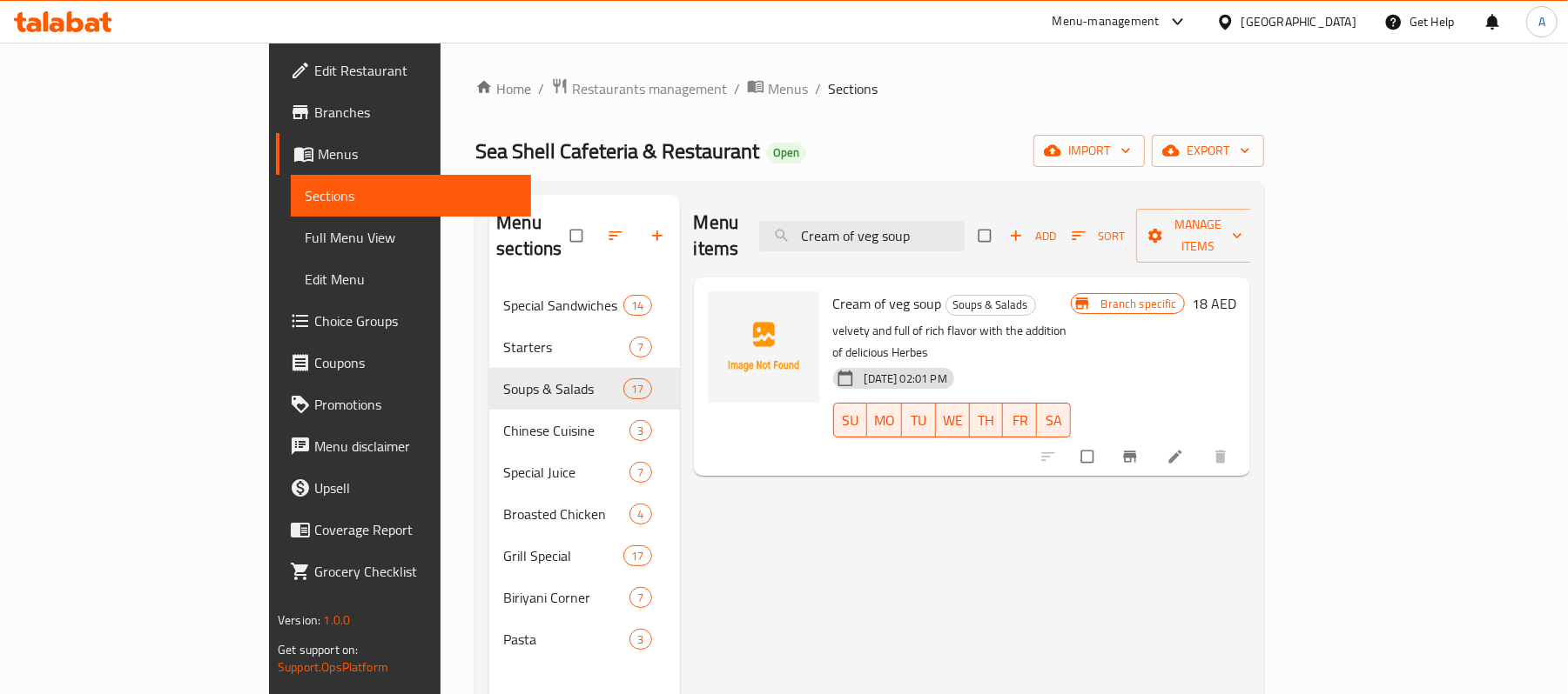
click at [962, 526] on div "Menu items Cream of veg soup Add Sort Manage items Cream of veg soup Soups & Sa…" at bounding box center [965, 542] width 570 height 694
click at [787, 577] on div "Menu items Cream of veg soup Add Sort Manage items Cream of veg soup Soups & Sa…" at bounding box center [965, 542] width 570 height 694
click at [965, 226] on input "Cream of veg soup" at bounding box center [861, 236] width 205 height 30
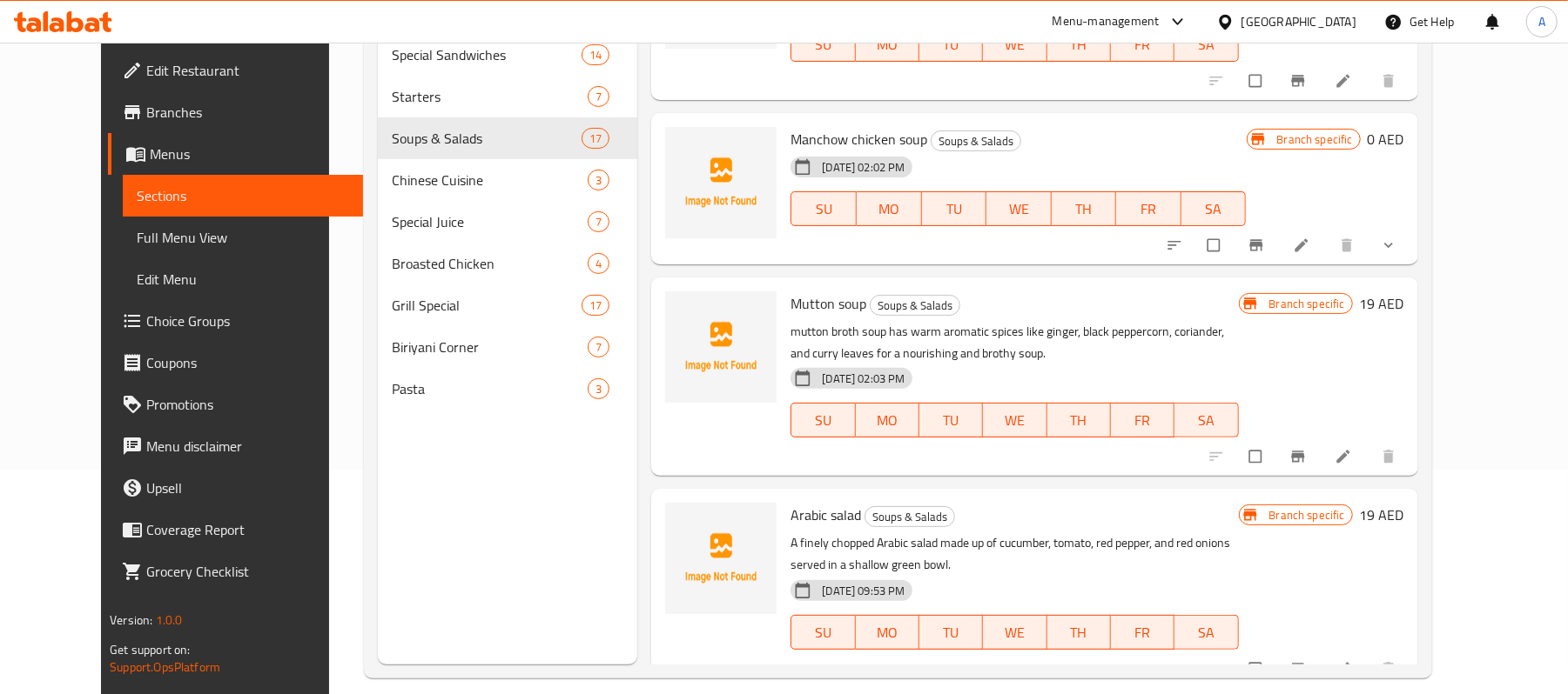
scroll to position [244, 0]
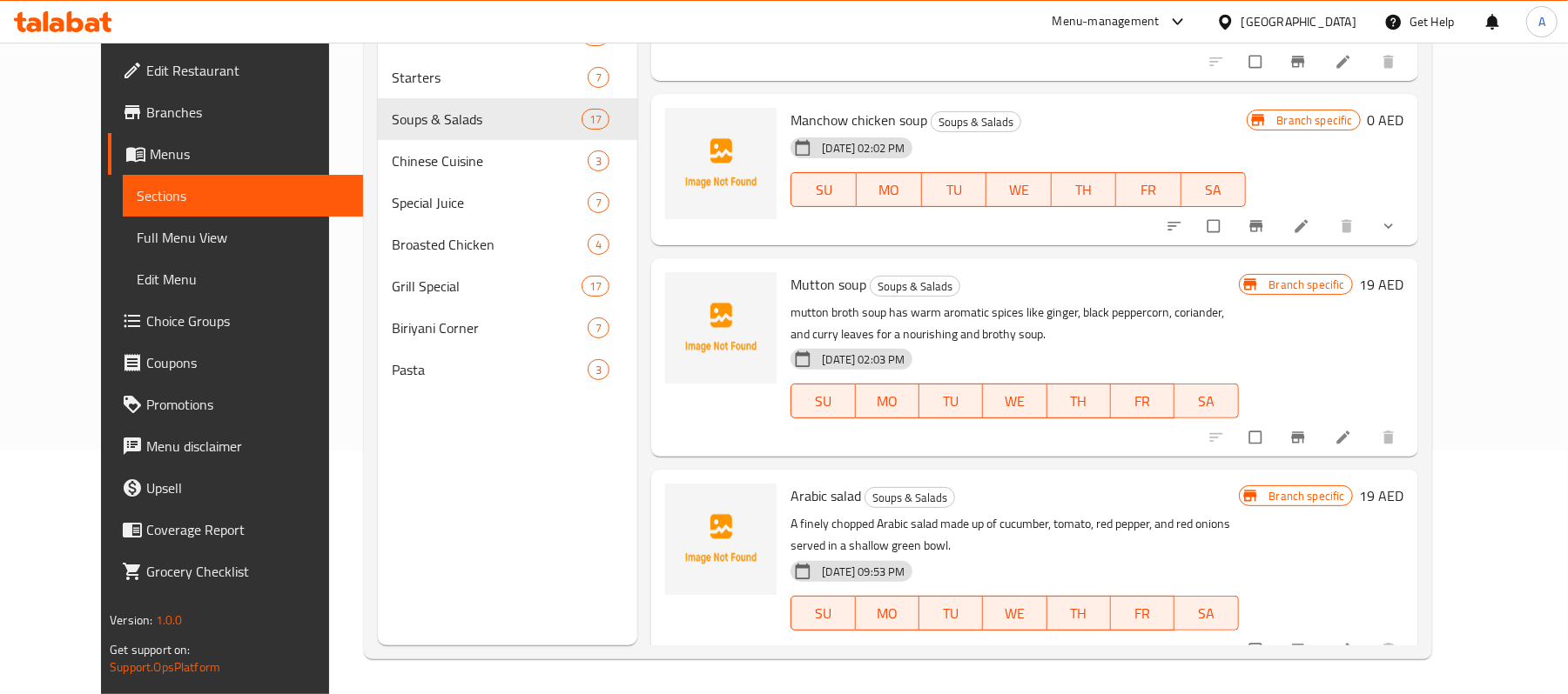
click at [1031, 514] on p "A finely chopped Arabic salad made up of cucumber, tomato, red pepper, and red …" at bounding box center [1014, 536] width 447 height 44
click at [1010, 302] on p "mutton broth soup has warm aromatic spices like ginger, black peppercorn, coria…" at bounding box center [1014, 324] width 447 height 44
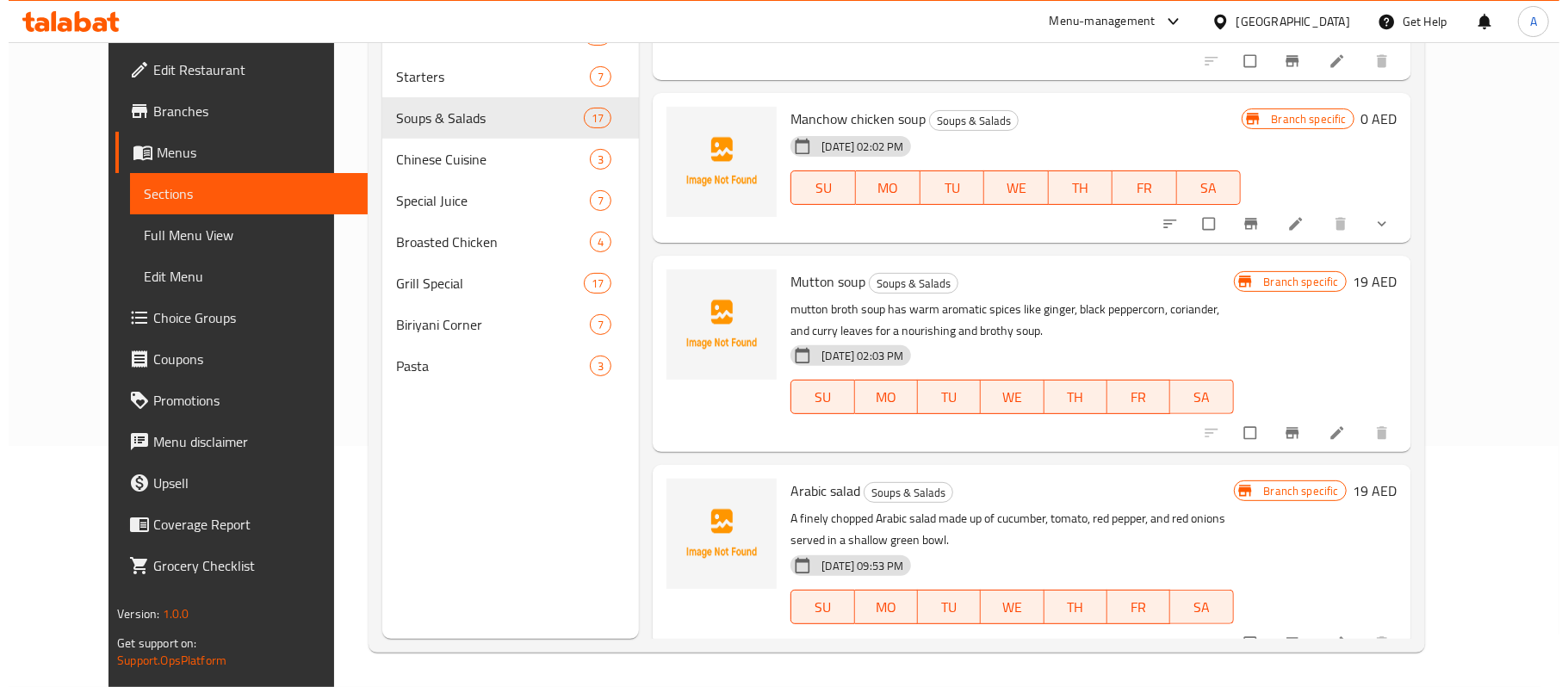
scroll to position [512, 0]
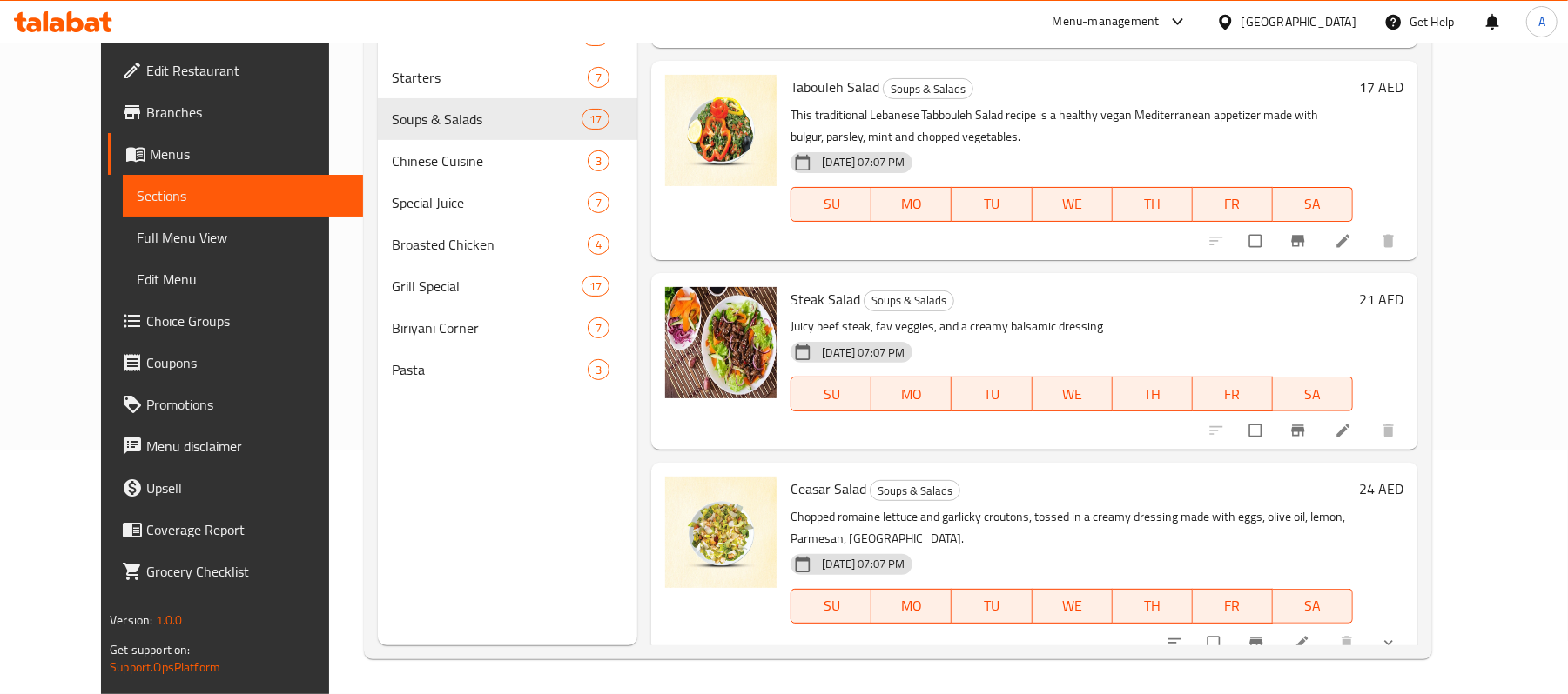
click at [1048, 339] on div "18-01-2024 07:07 PM SU MO TU WE TH FR SA" at bounding box center [1071, 382] width 576 height 94
click at [1321, 428] on button "Branch-specific-item" at bounding box center [1300, 431] width 42 height 38
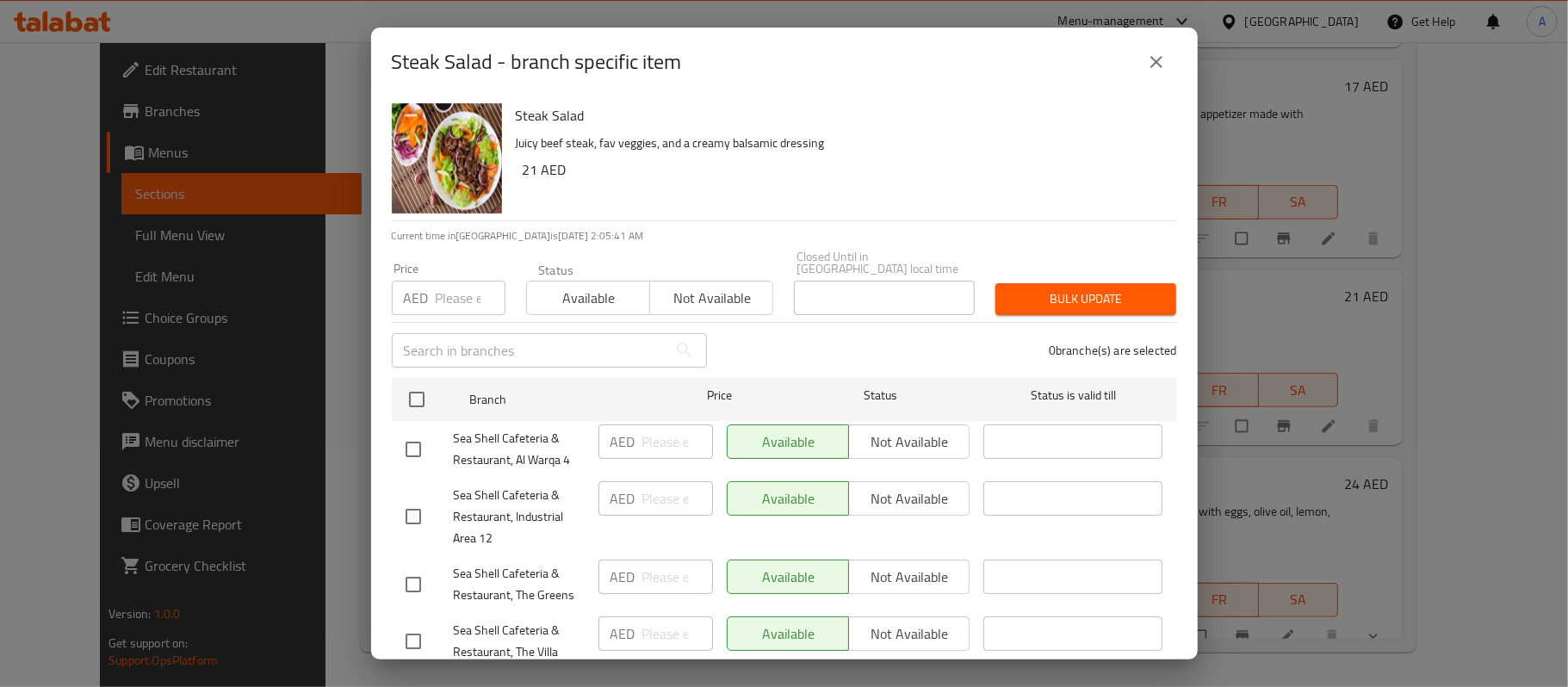
scroll to position [304, 0]
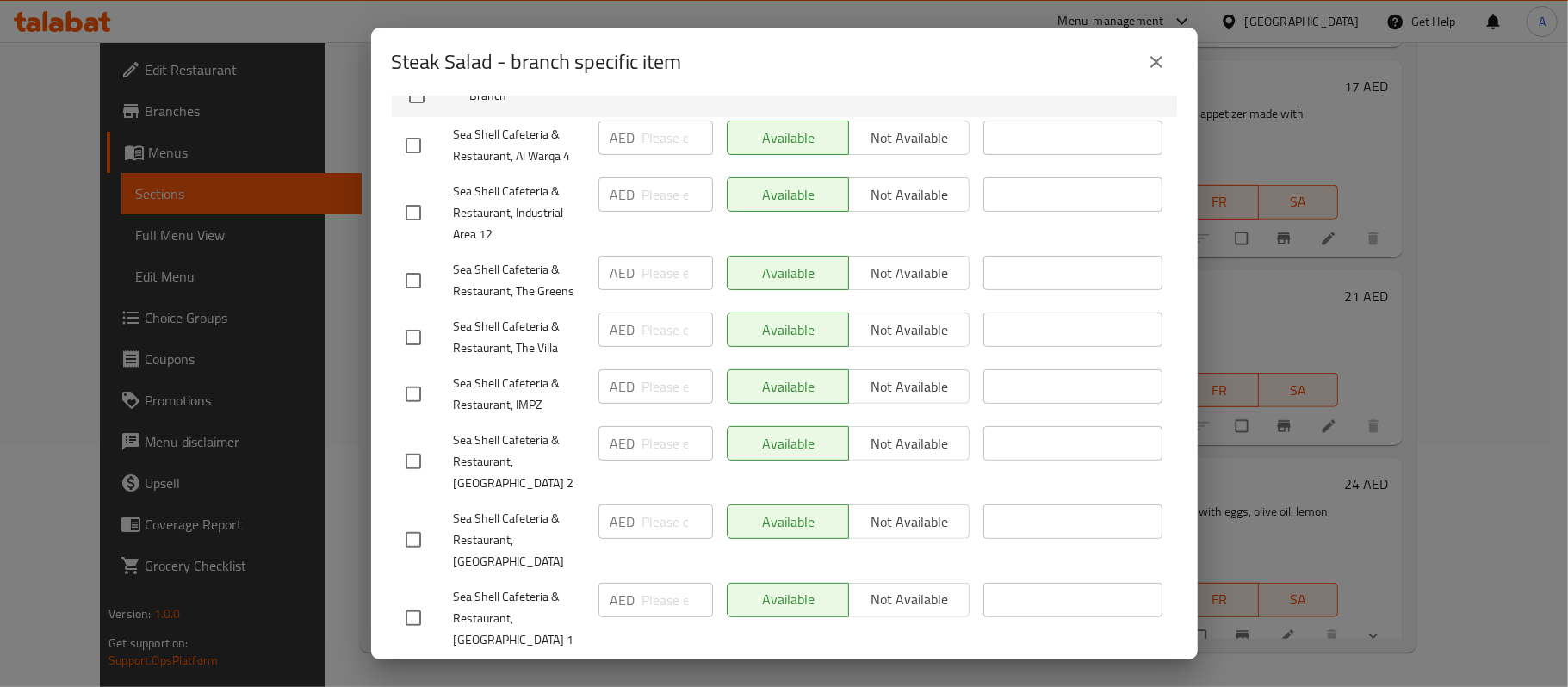
click at [401, 538] on input "checkbox" at bounding box center [414, 540] width 36 height 36
checkbox input "true"
click at [659, 527] on input "number" at bounding box center [678, 522] width 70 height 34
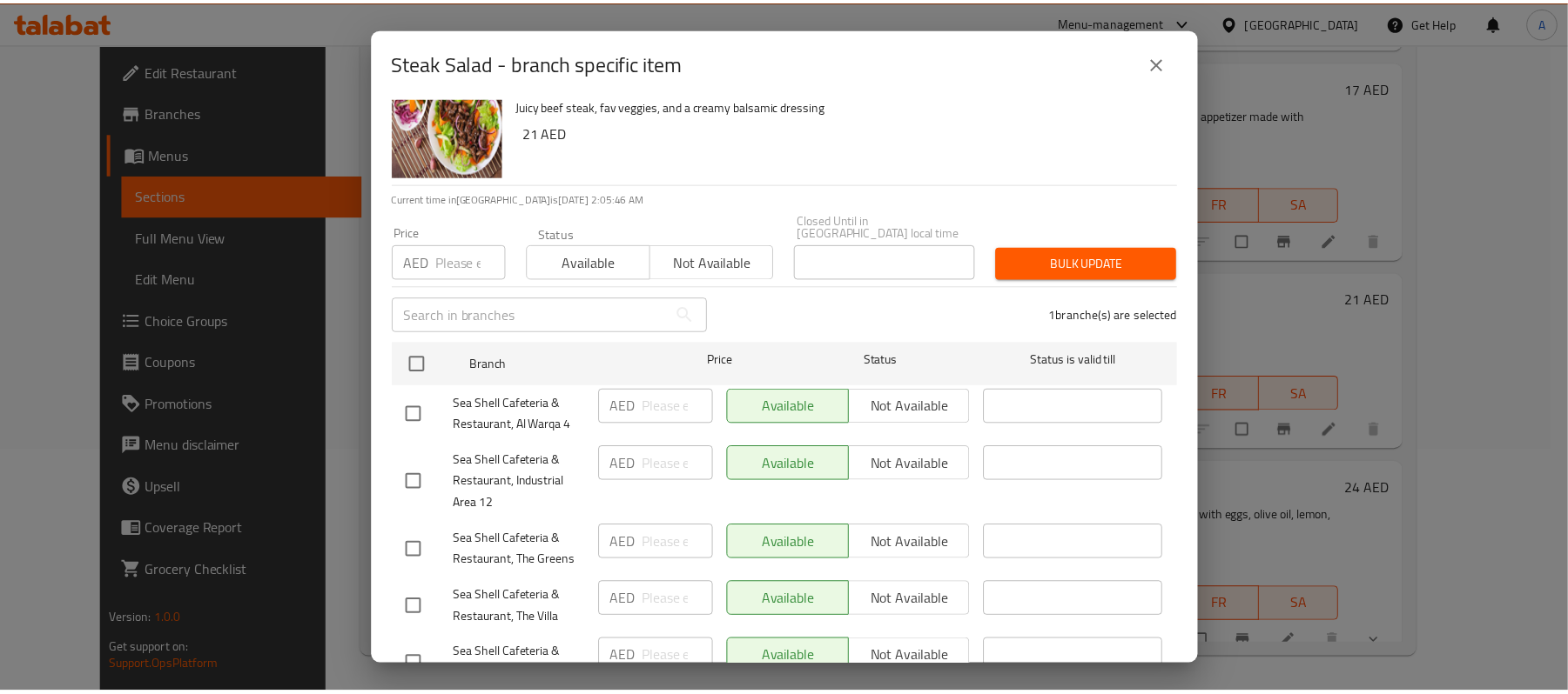
scroll to position [0, 0]
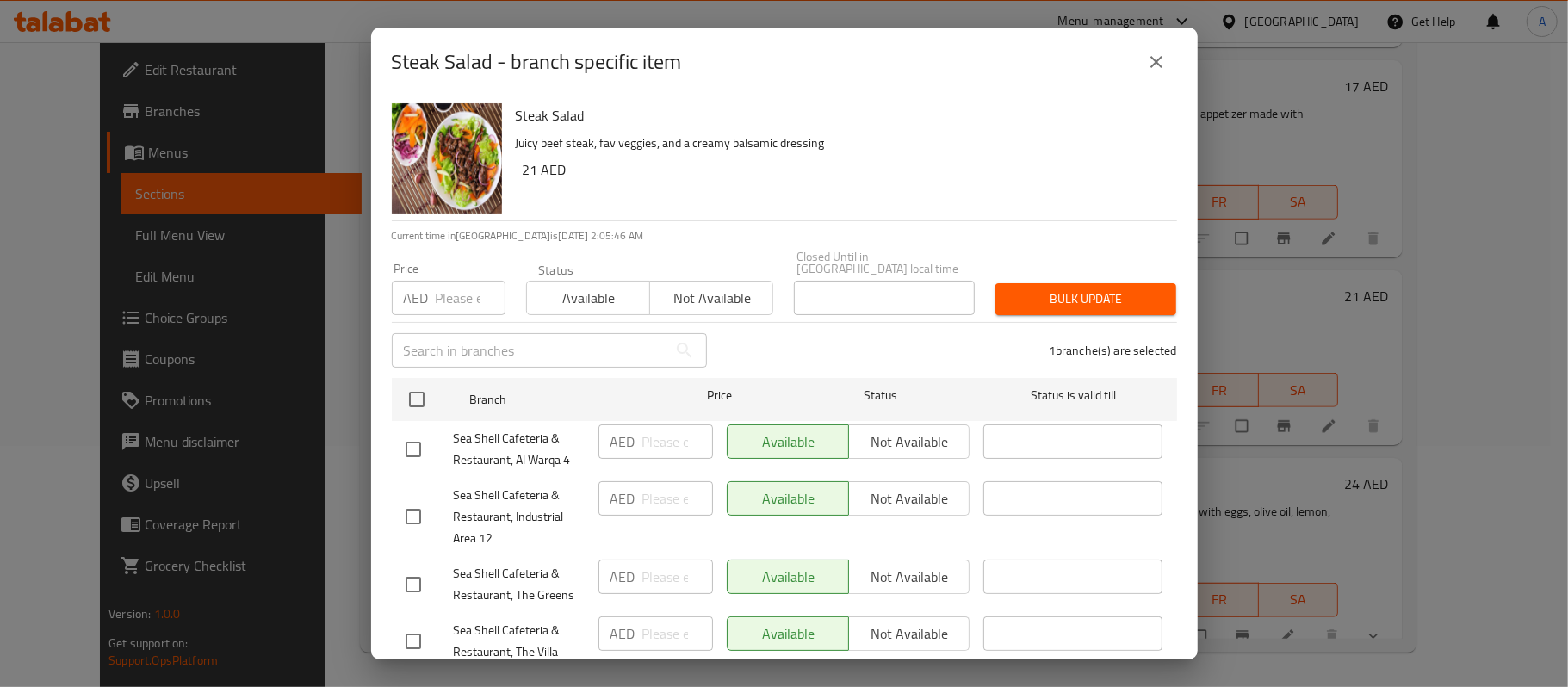
type input "23"
click at [1020, 305] on span "Bulk update" at bounding box center [1086, 299] width 153 height 22
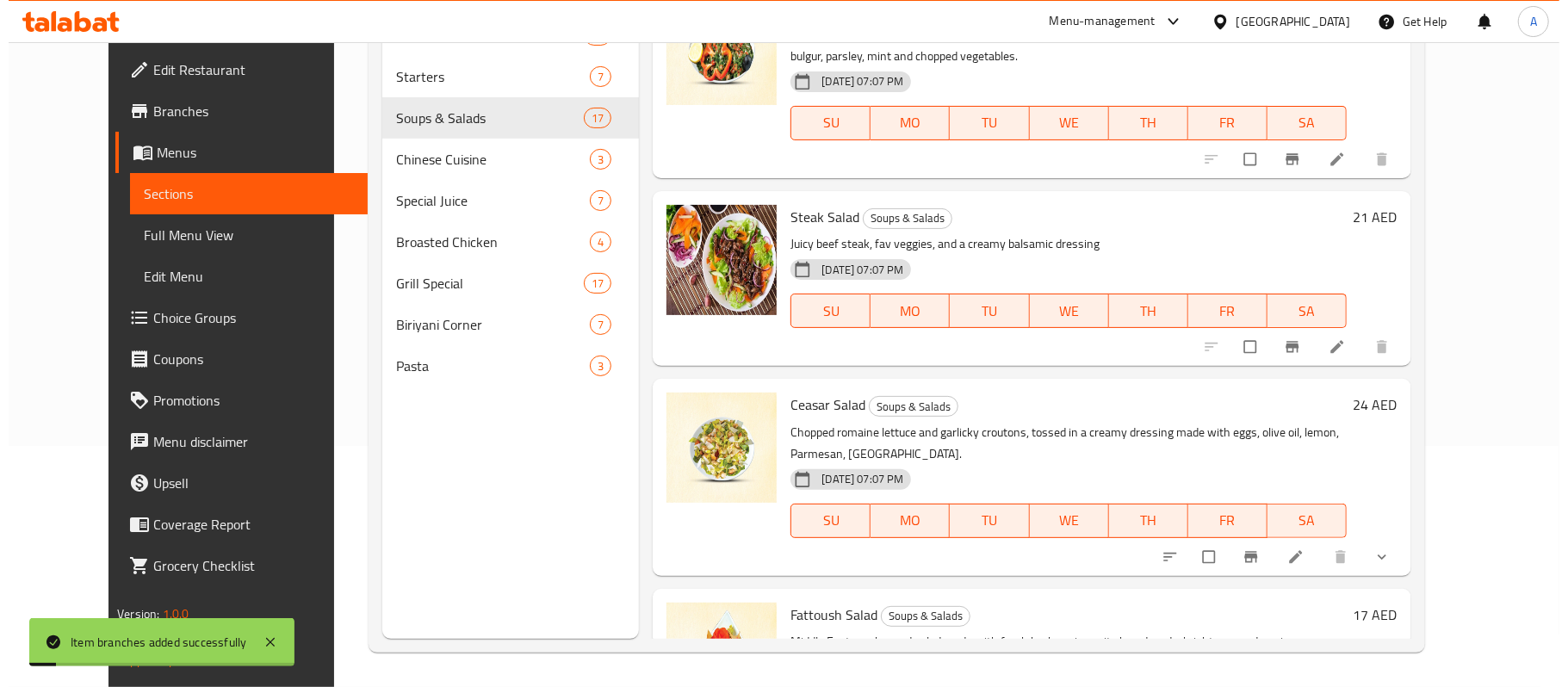
scroll to position [627, 0]
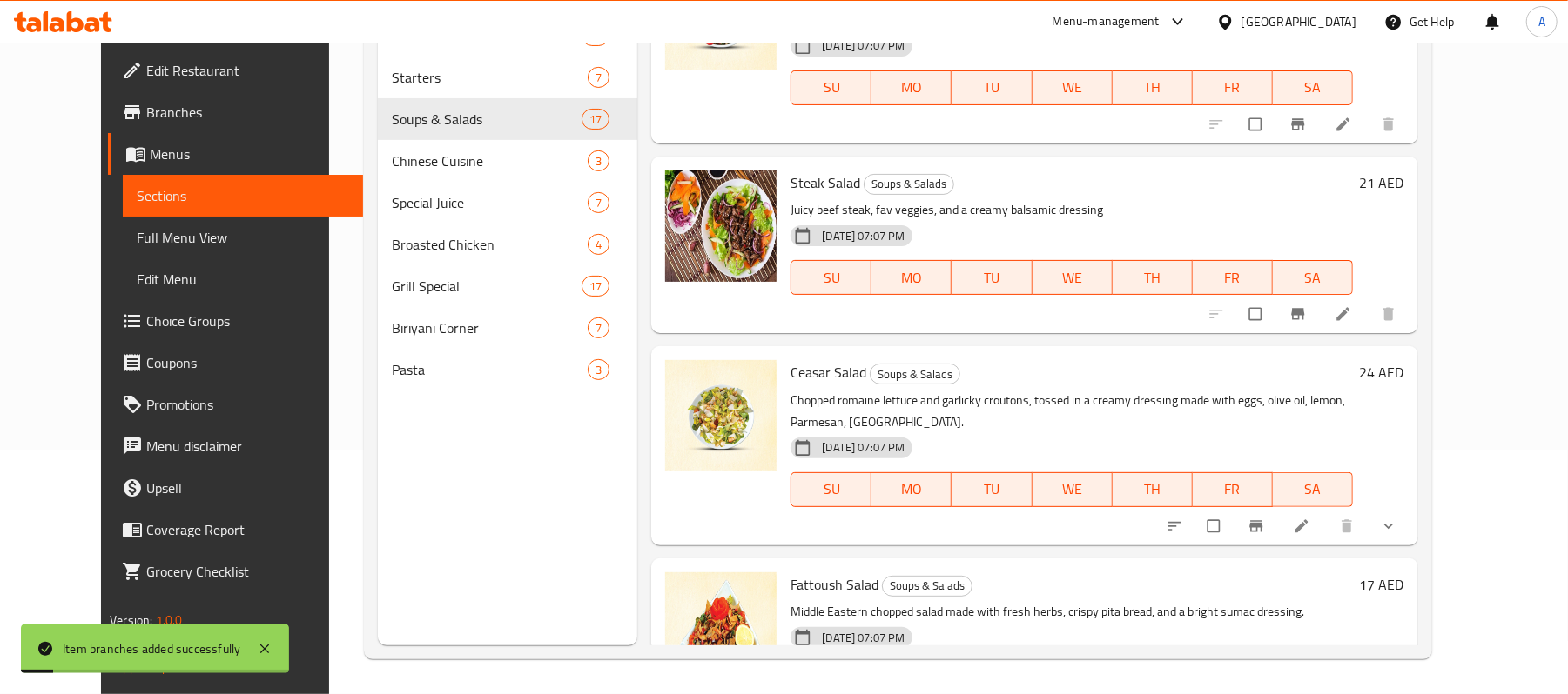
click at [1167, 322] on div "Steak Salad Soups & Salads Juicy beef steak, fav veggies, and a creamy balsamic…" at bounding box center [1071, 245] width 576 height 163
click at [1321, 318] on button "Branch-specific-item" at bounding box center [1300, 314] width 42 height 38
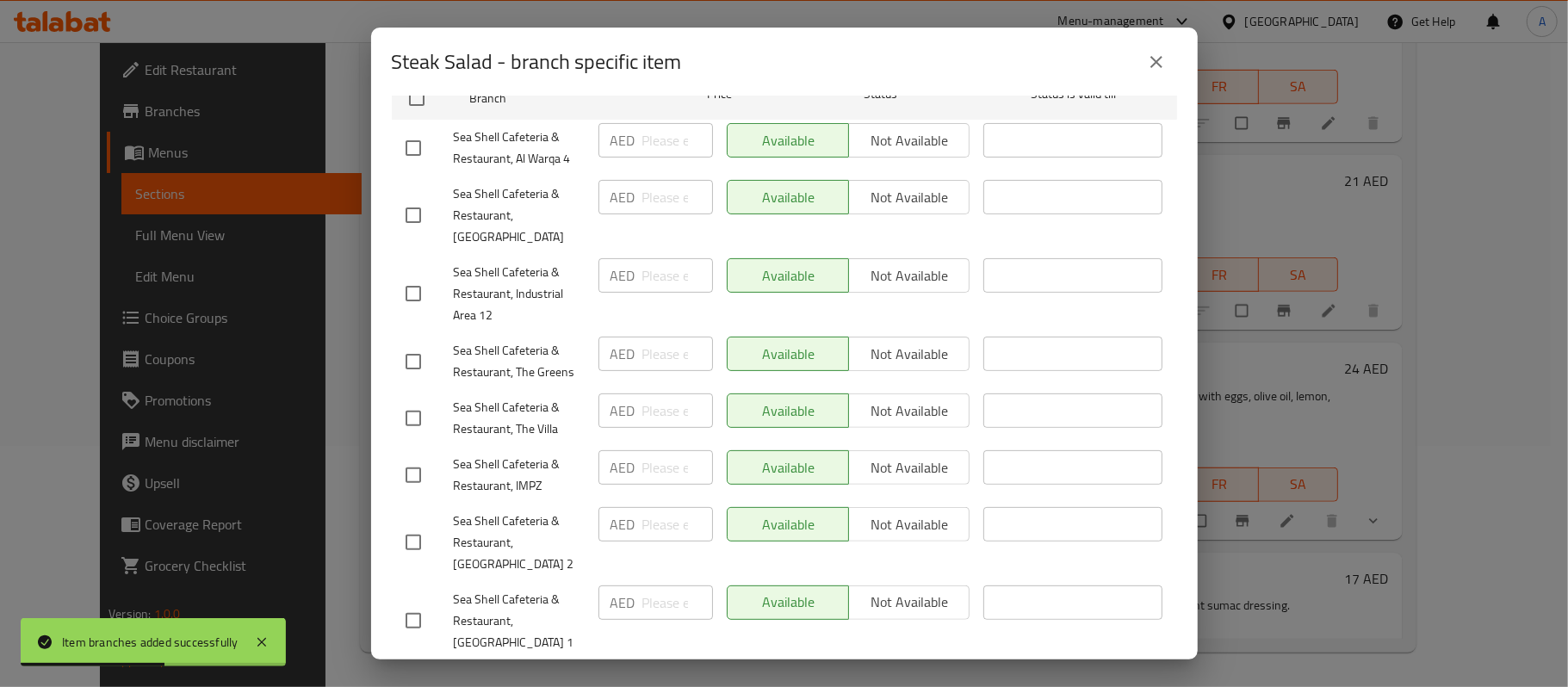
scroll to position [304, 0]
click at [411, 202] on input "checkbox" at bounding box center [414, 213] width 36 height 36
checkbox input "true"
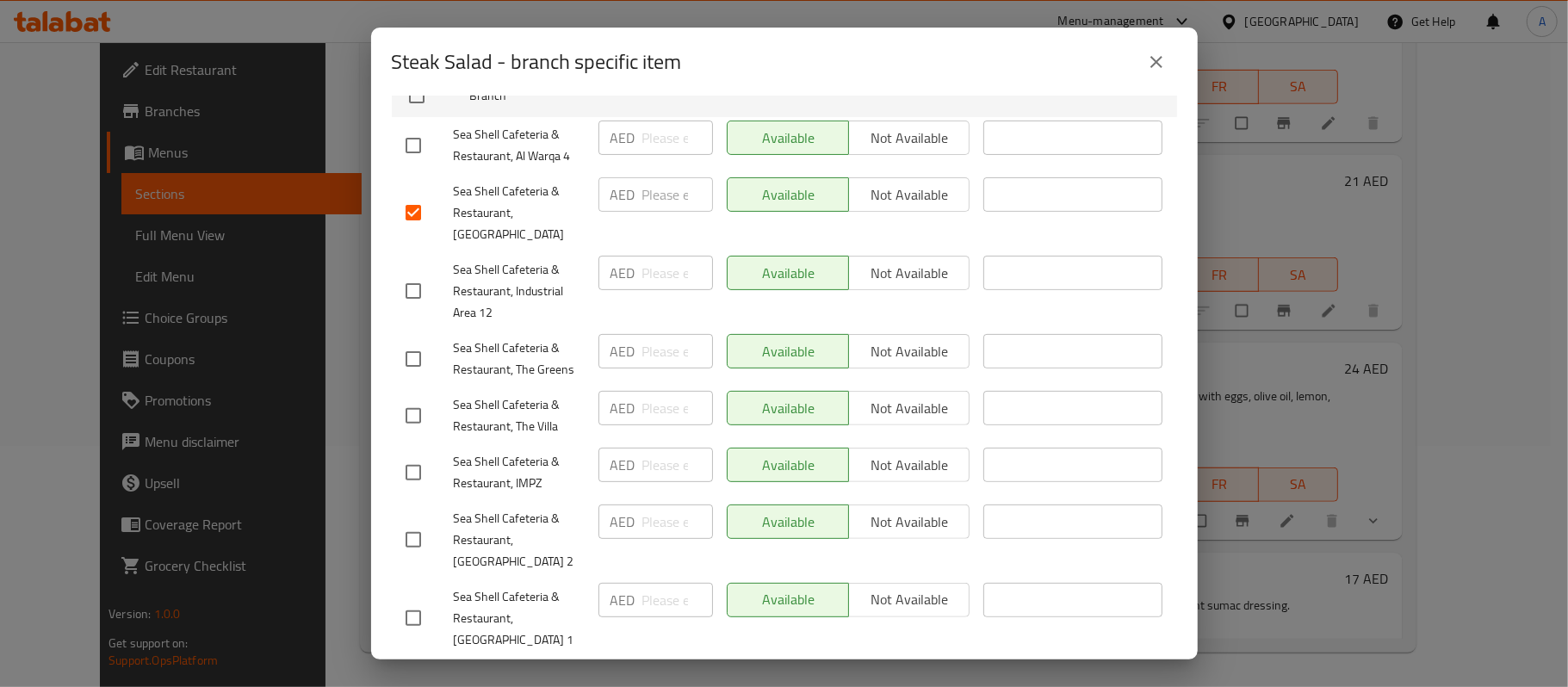
click at [665, 188] on input "number" at bounding box center [678, 195] width 70 height 34
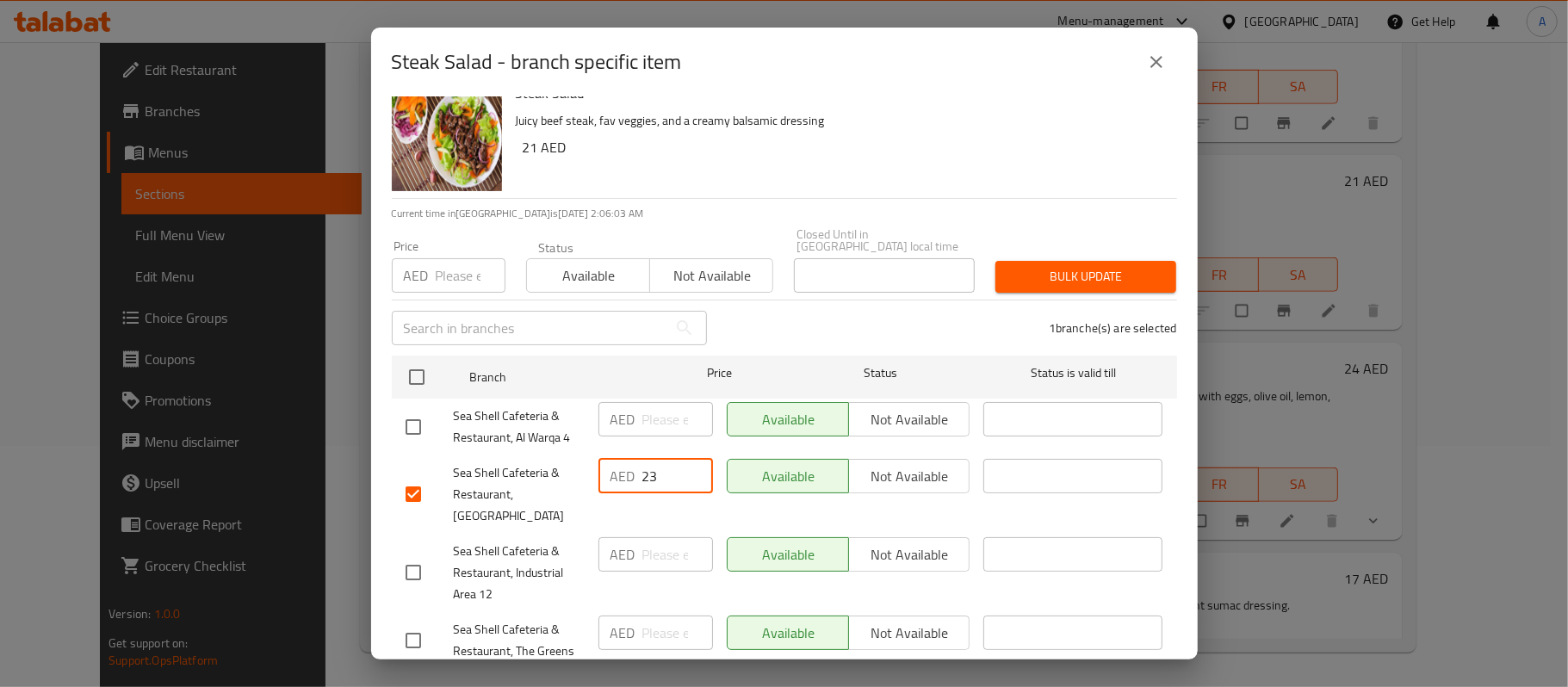
scroll to position [0, 0]
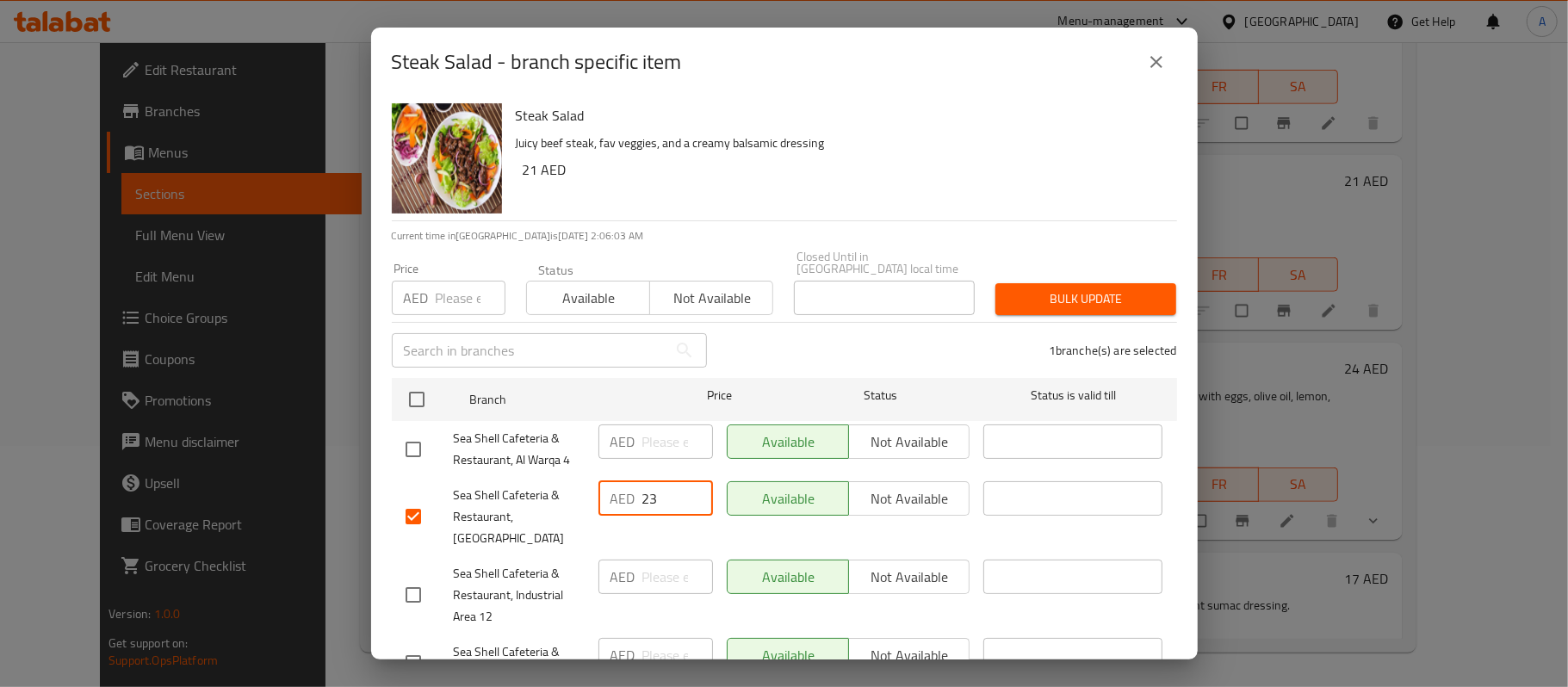
type input "23"
click at [448, 301] on input "number" at bounding box center [469, 298] width 69 height 34
type input "23"
click at [1054, 310] on button "Bulk update" at bounding box center [1086, 298] width 181 height 32
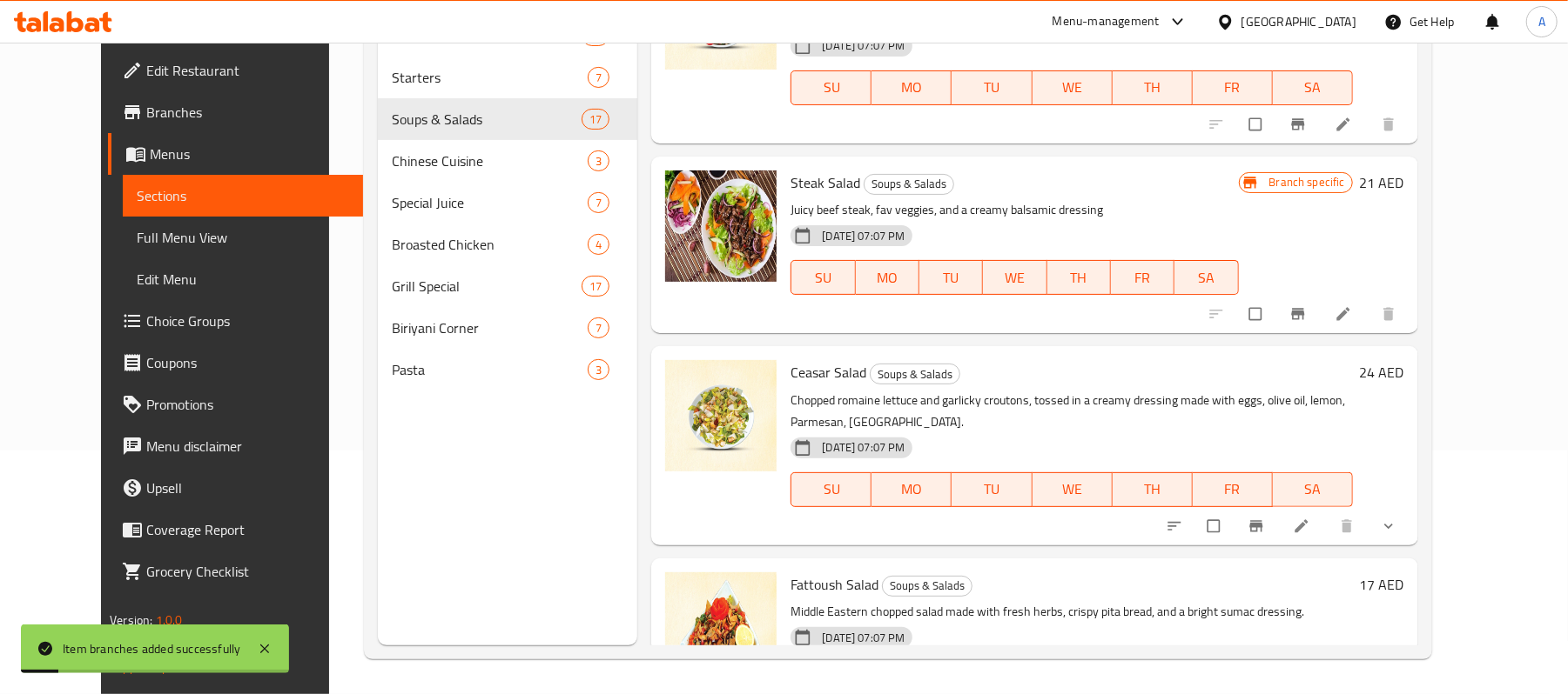
click at [1304, 314] on icon "Branch-specific-item" at bounding box center [1297, 314] width 13 height 11
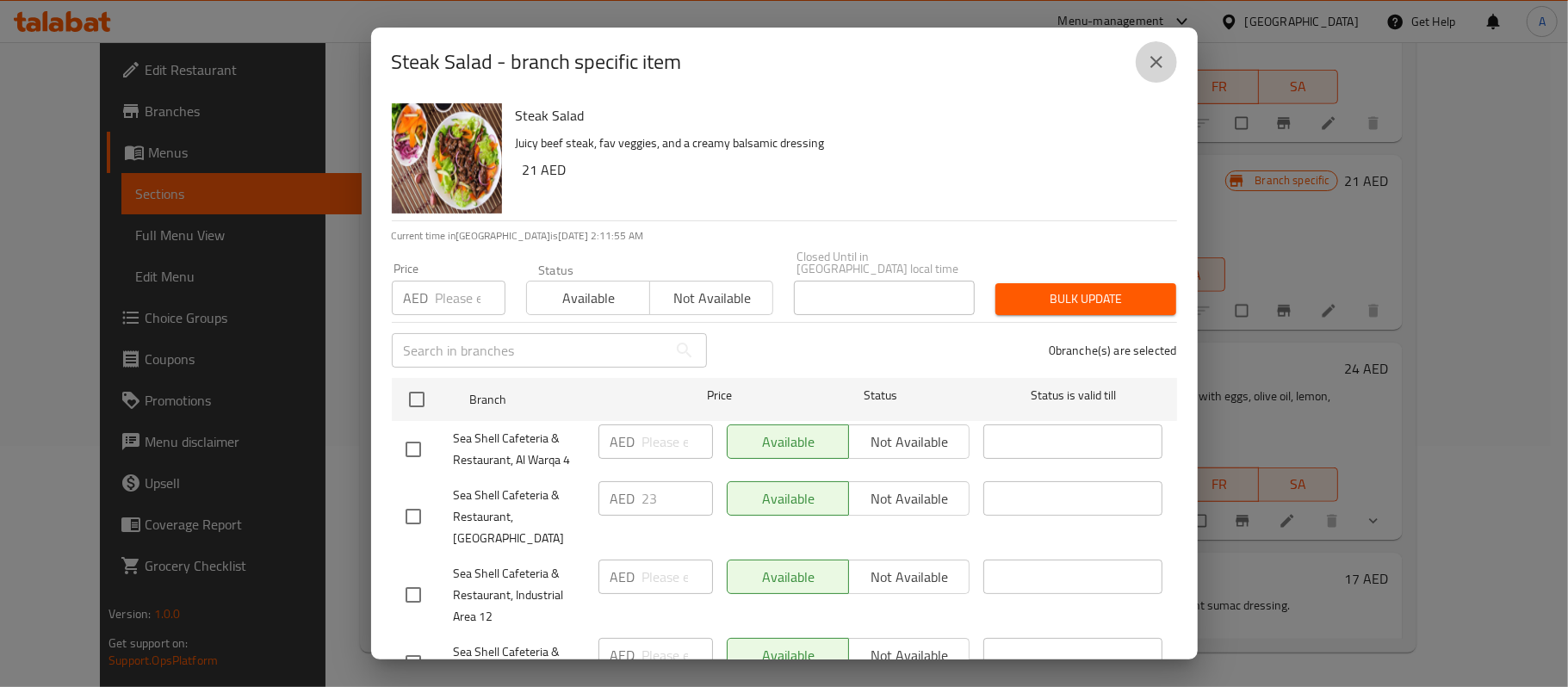
click at [1161, 70] on icon "close" at bounding box center [1156, 61] width 21 height 21
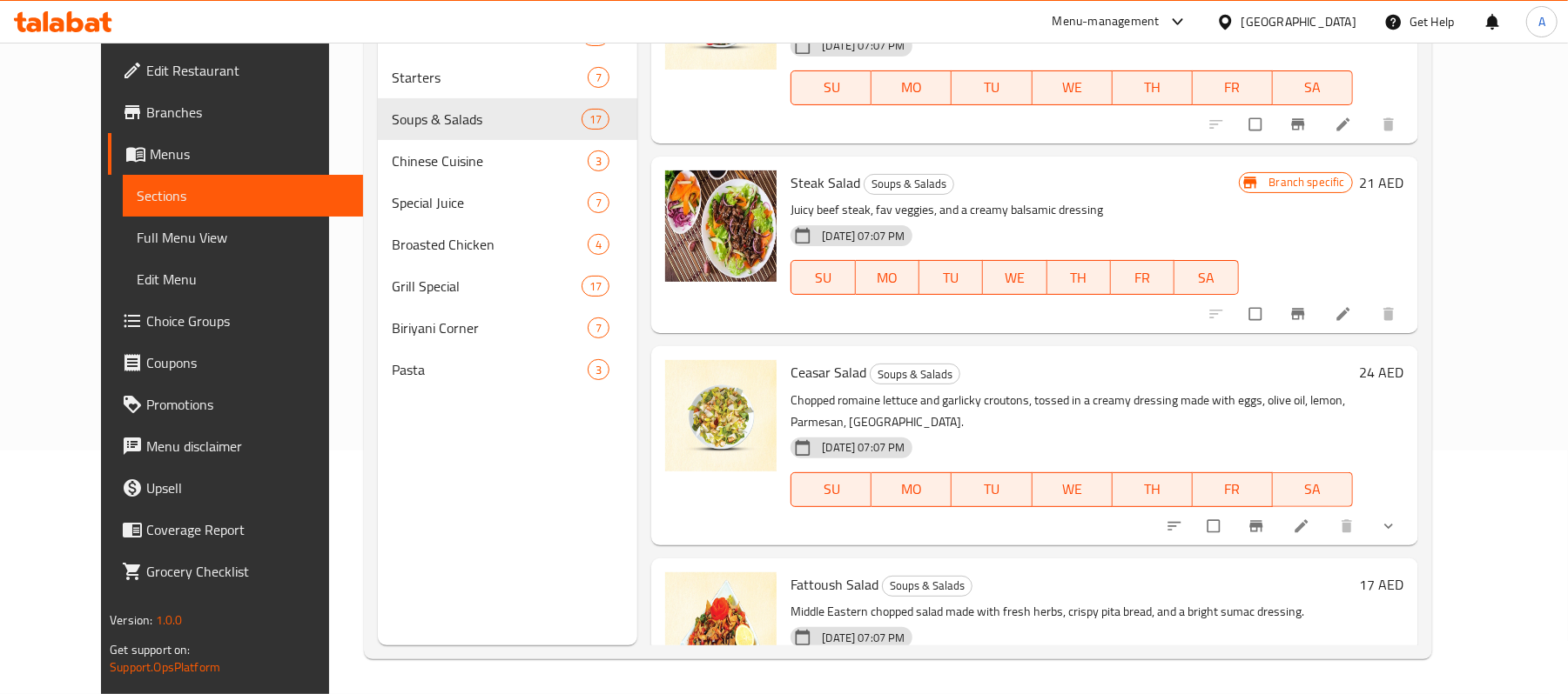
click at [1069, 254] on div "SU MO TU WE TH FR SA" at bounding box center [1014, 278] width 461 height 49
click at [958, 419] on p "Chopped romaine lettuce and garlicky croutons, tossed in a creamy dressing made…" at bounding box center [1071, 412] width 561 height 44
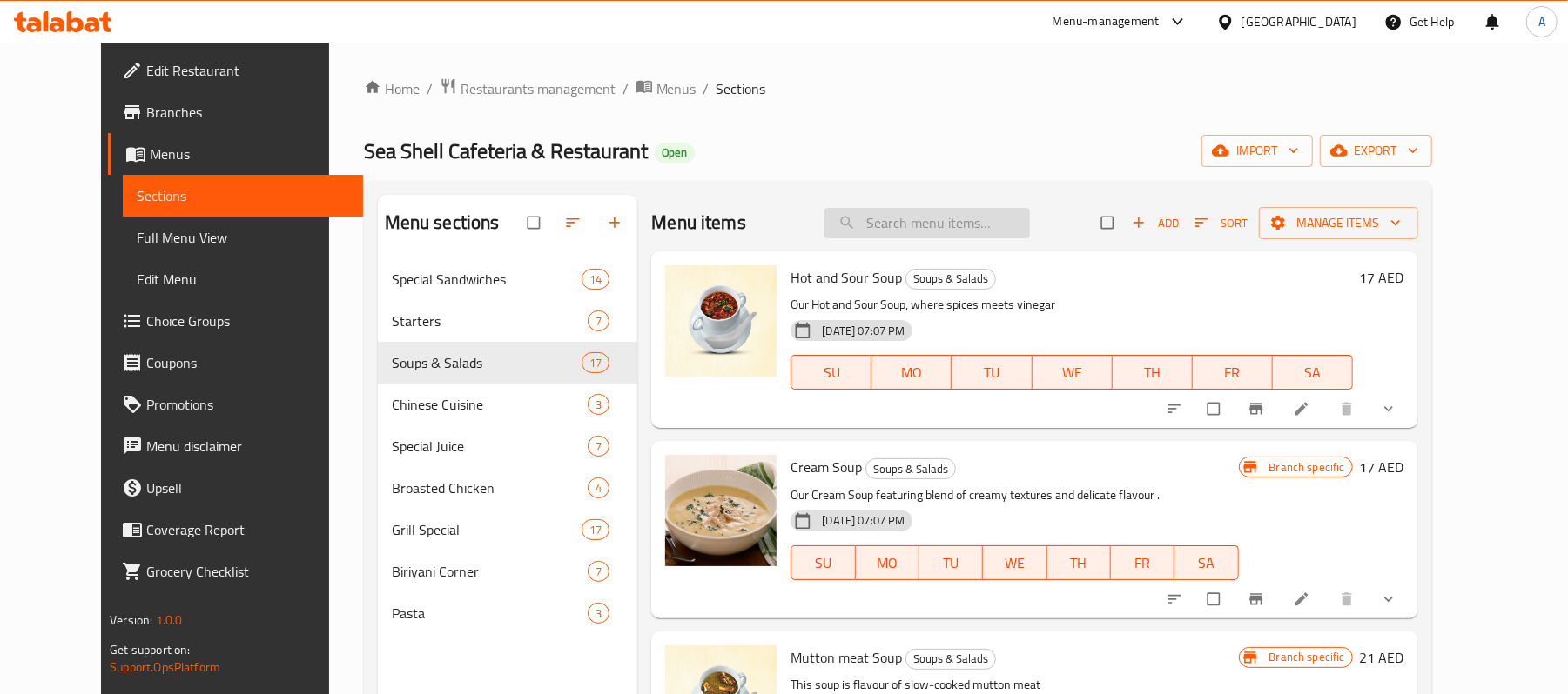
click at [912, 230] on input "search" at bounding box center [927, 222] width 205 height 30
paste input "Green salad"
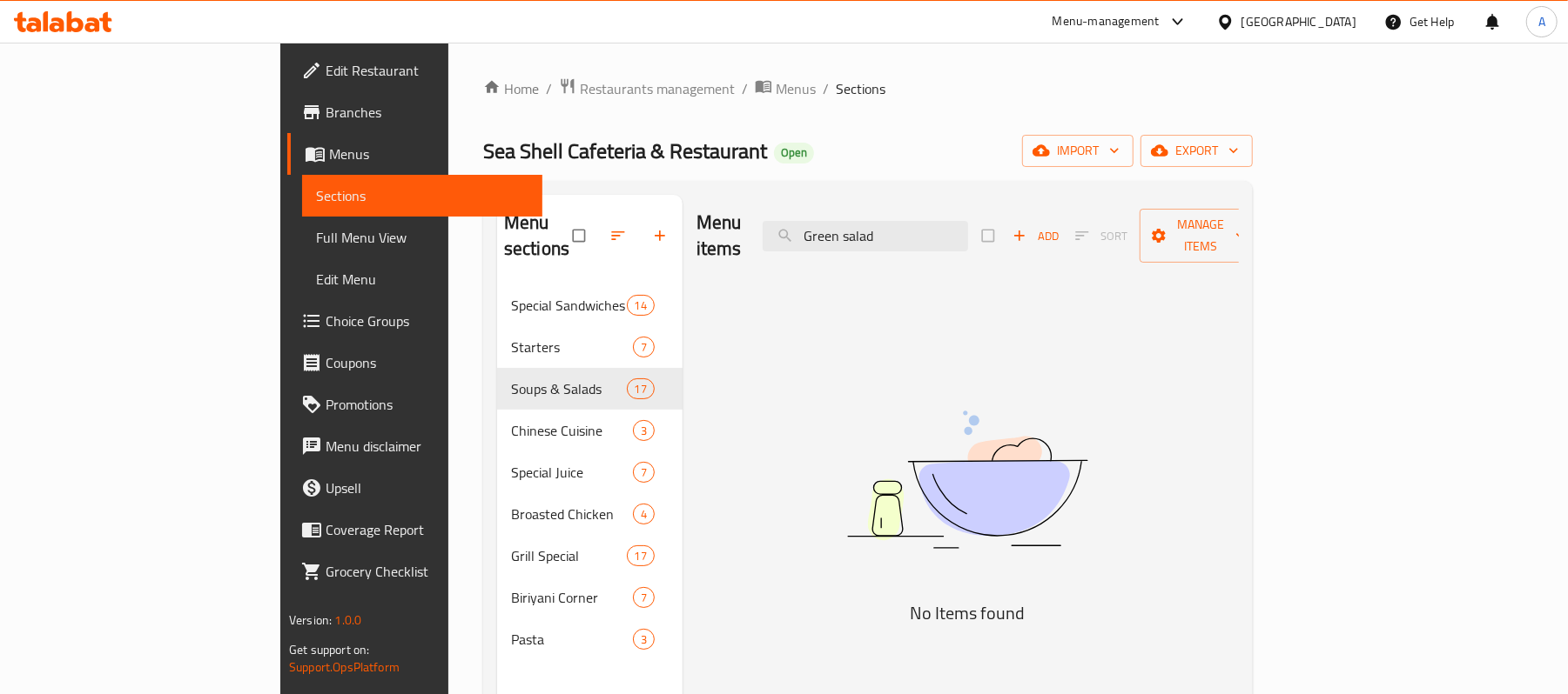
drag, startPoint x: 940, startPoint y: 226, endPoint x: 1093, endPoint y: 240, distance: 153.6
click at [1093, 240] on div "Menu items Green salad Add Sort Manage items" at bounding box center [967, 236] width 542 height 83
type input "Green"
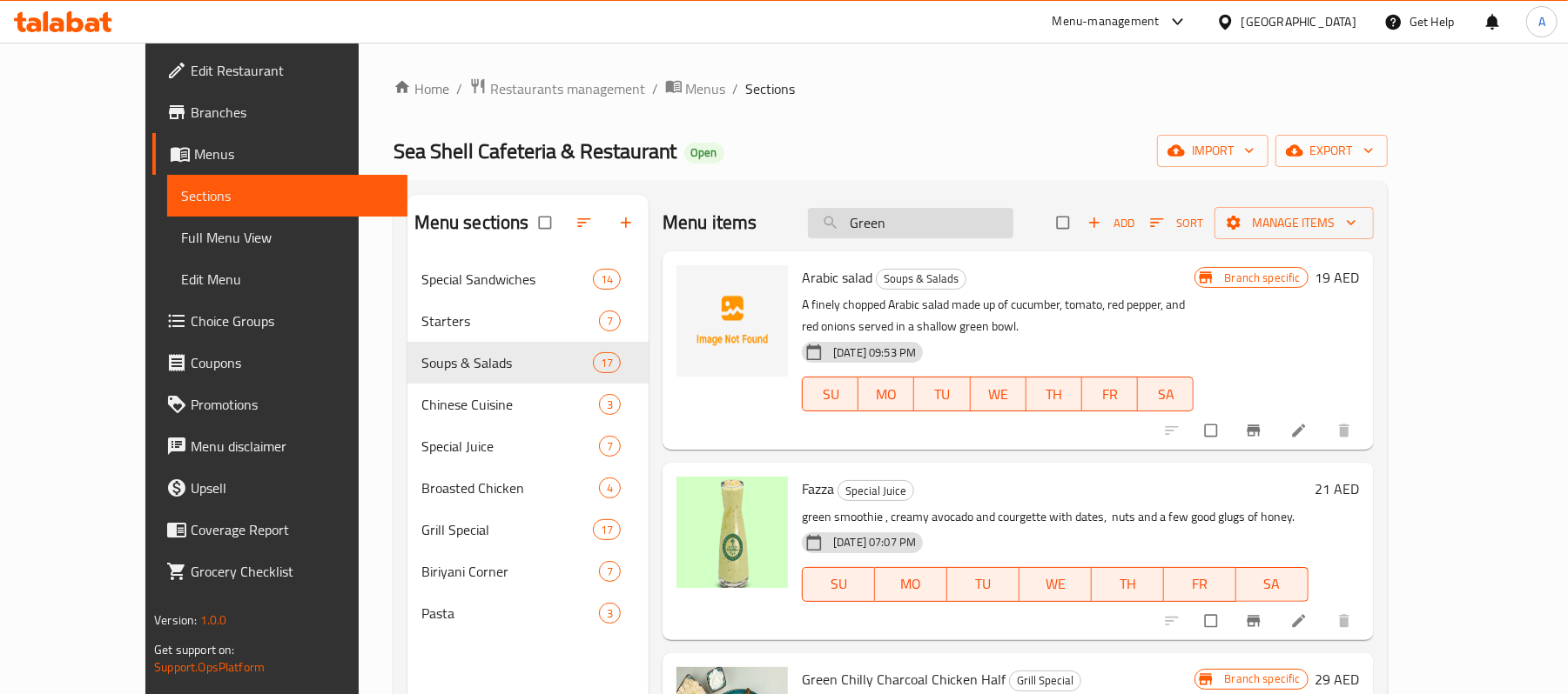
click at [968, 227] on input "Green" at bounding box center [910, 222] width 205 height 30
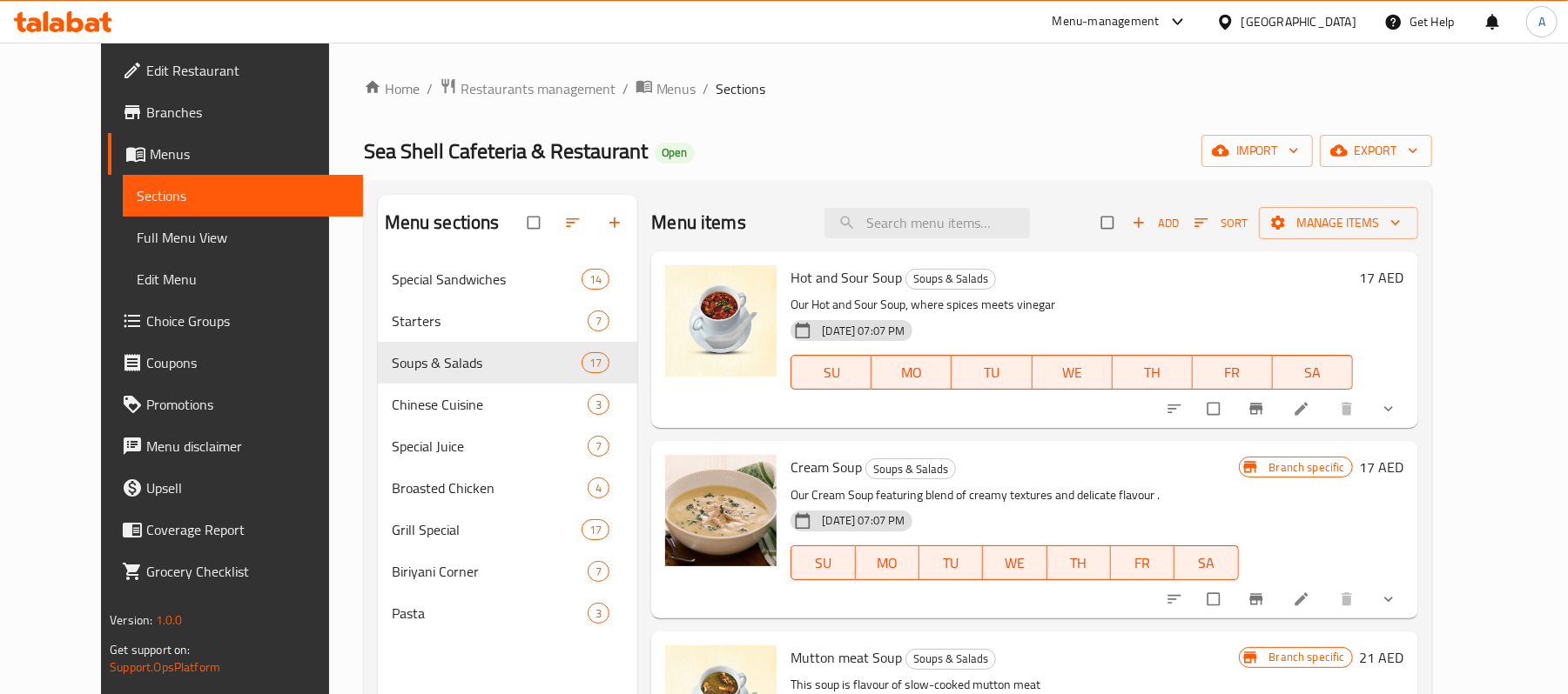
click at [1179, 221] on span "Add" at bounding box center [1155, 223] width 47 height 20
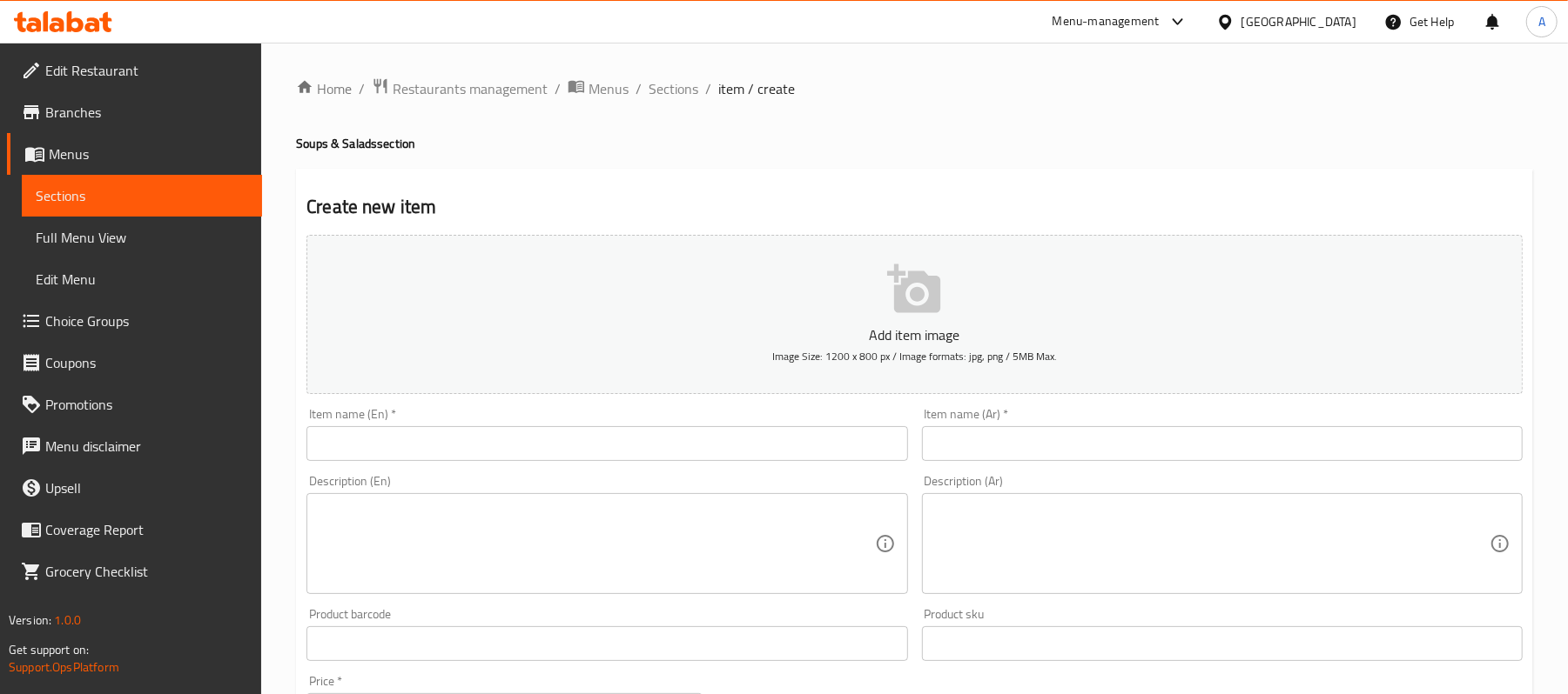
click at [495, 444] on input "text" at bounding box center [606, 444] width 600 height 35
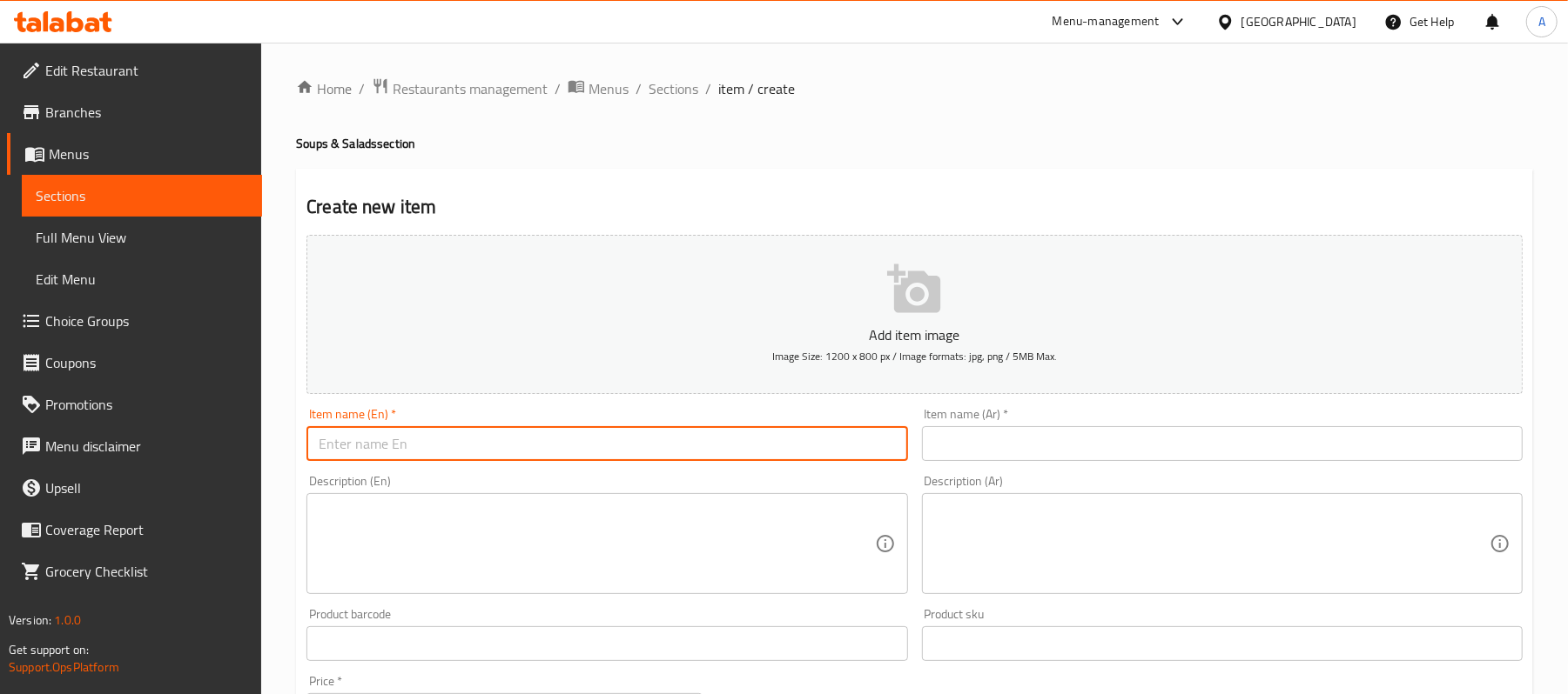
paste input "Green salad"
type input "Green salad"
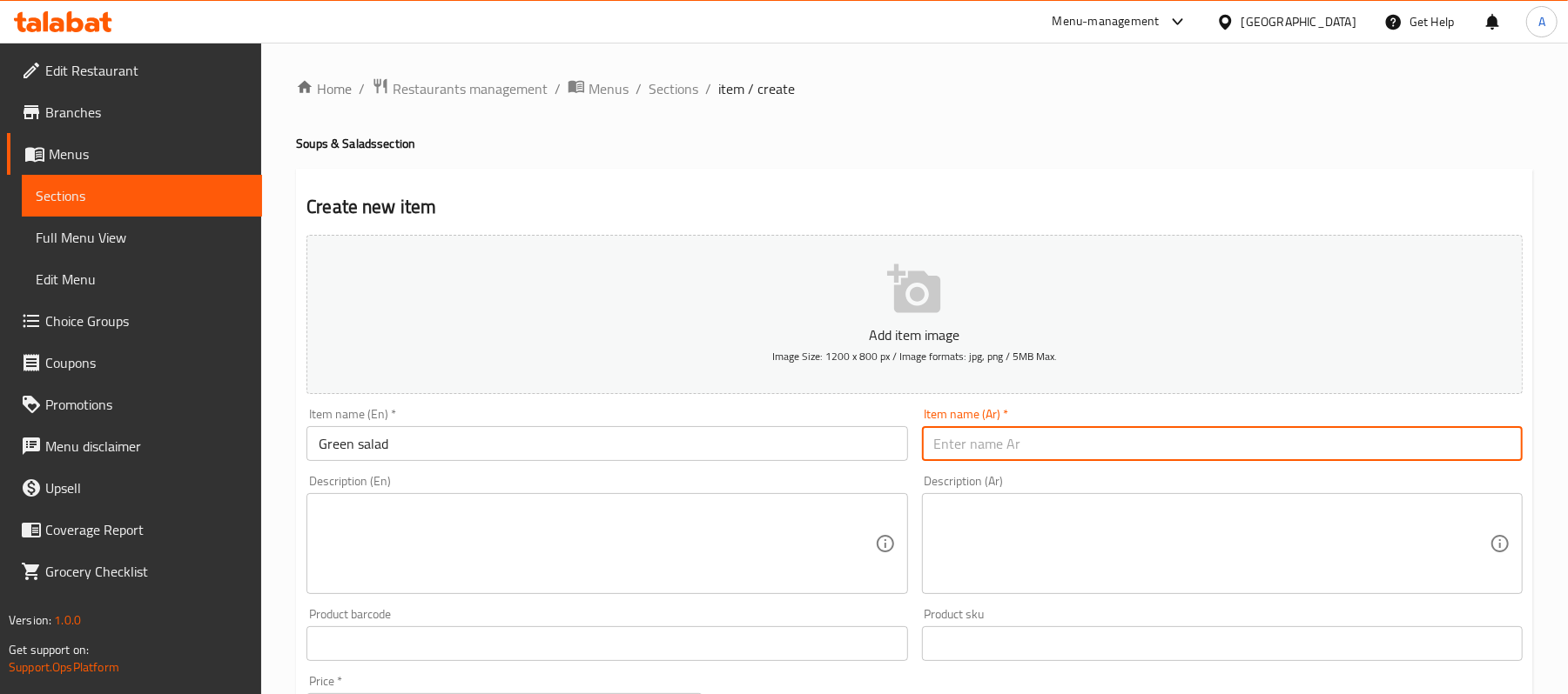
click at [1156, 454] on input "text" at bounding box center [1222, 444] width 600 height 35
paste input "سلطة خضراء"
type input "سلطة خضراء"
click at [1143, 484] on div "Description (Ar) Description (Ar)" at bounding box center [1222, 535] width 600 height 119
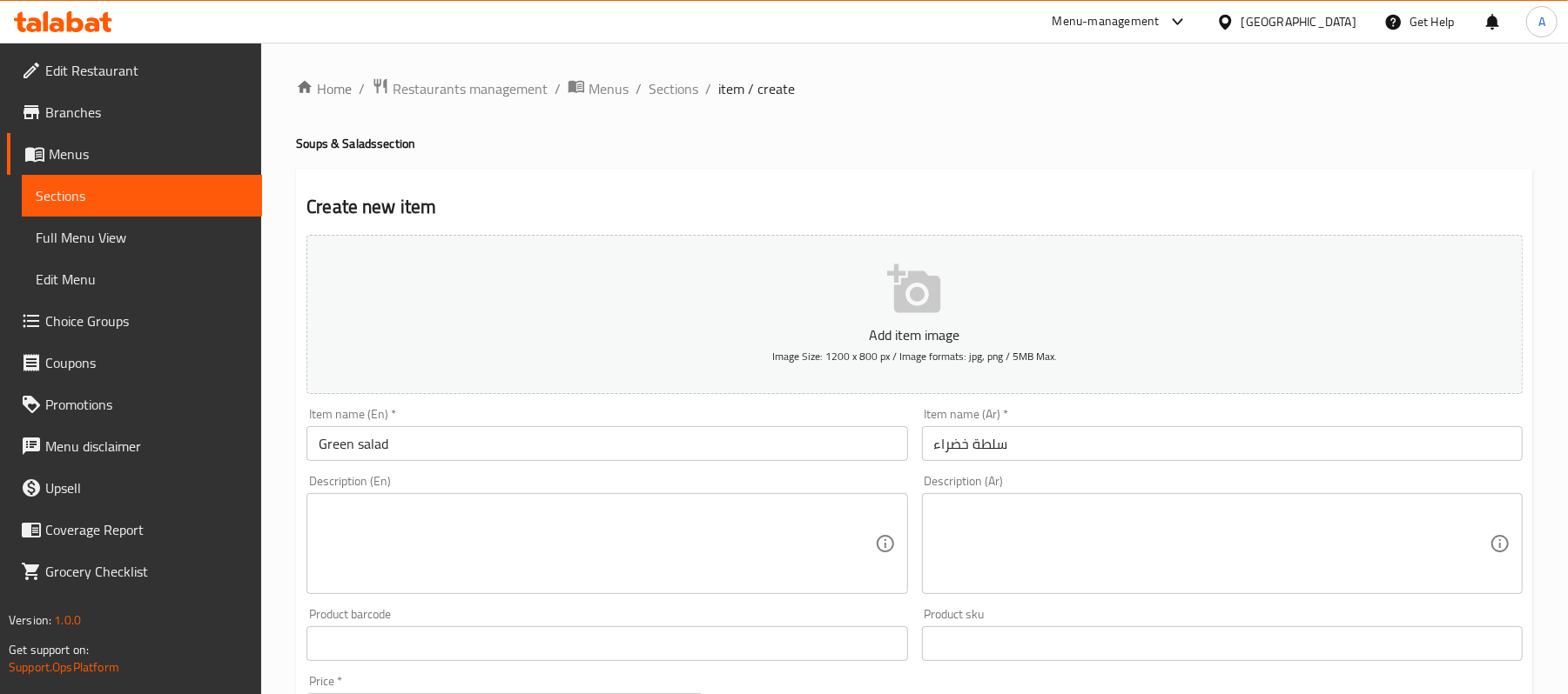
click at [594, 534] on textarea at bounding box center [597, 544] width 556 height 83
drag, startPoint x: 460, startPoint y: 537, endPoint x: 273, endPoint y: 609, distance: 200.4
click at [460, 537] on textarea "To enrich screen reader interactions, please activate Accessibility in Grammarl…" at bounding box center [597, 544] width 556 height 83
paste textarea "combination of onion, bell pepper, salad greens, , and tomato in a large salad …"
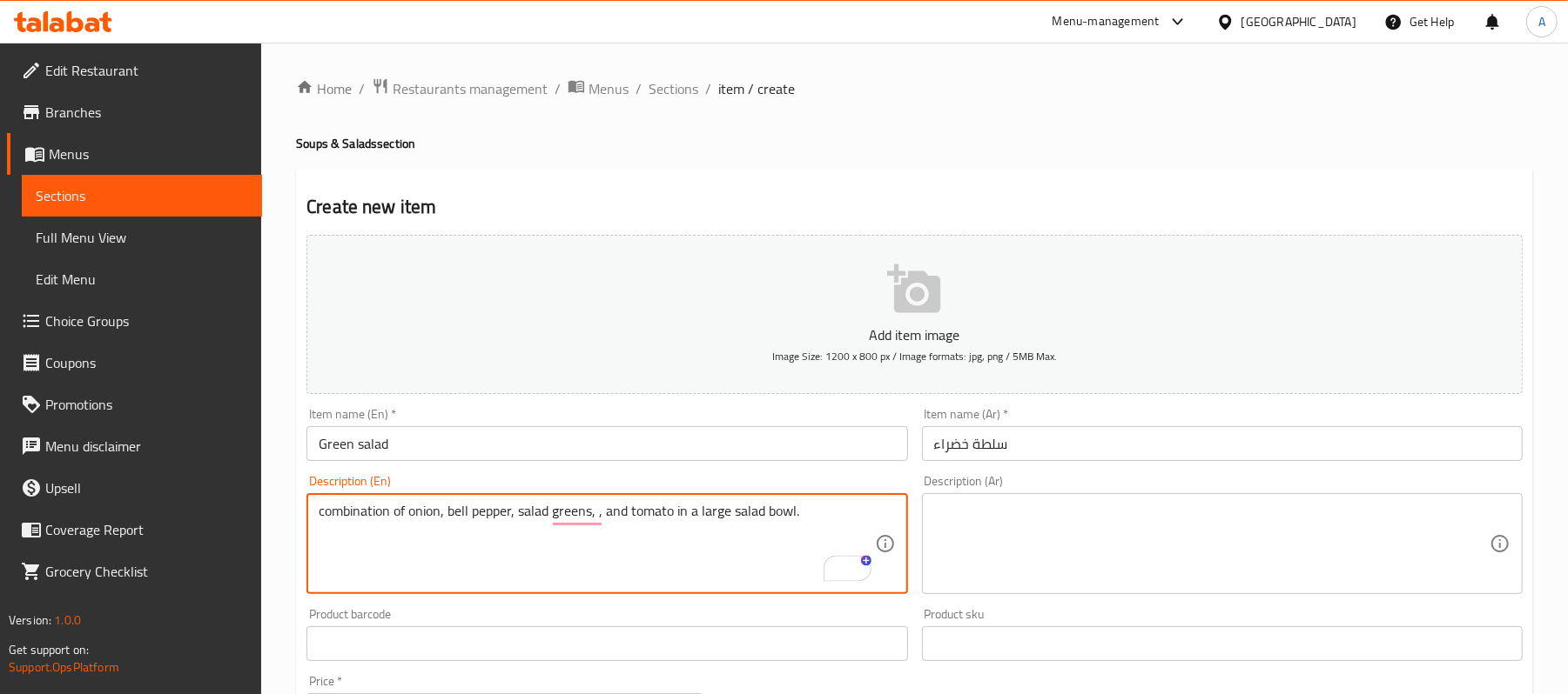
type textarea "combination of onion, bell pepper, salad greens, , and tomato in a large salad …"
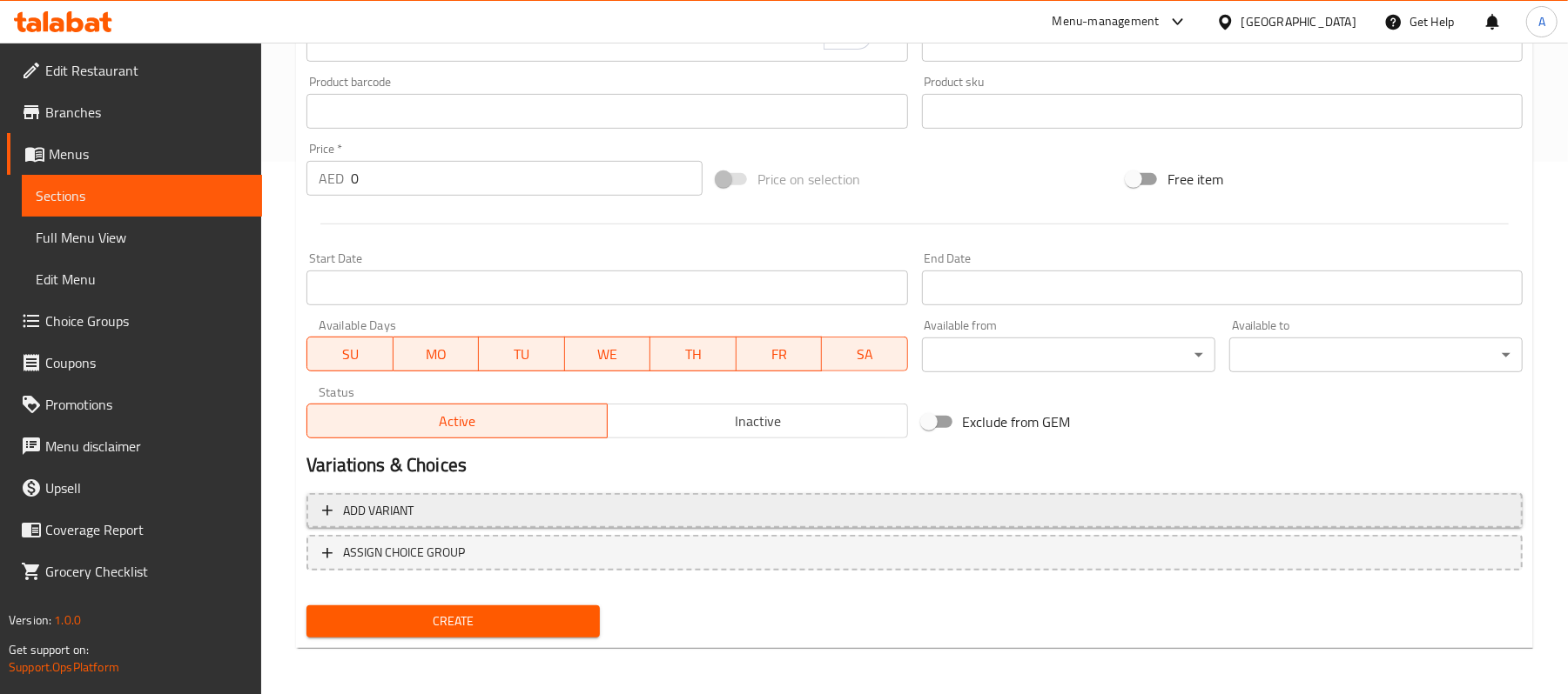
scroll to position [534, 0]
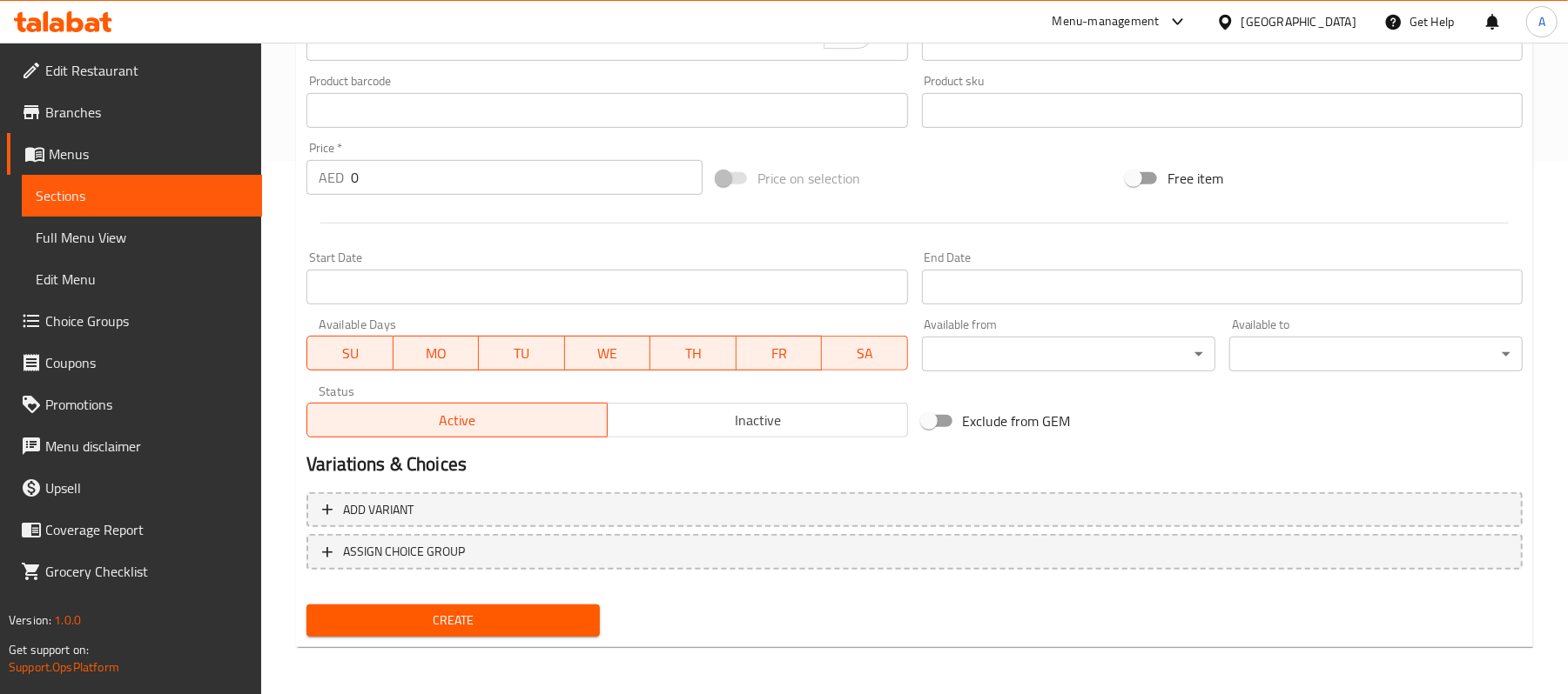
click at [434, 189] on input "0" at bounding box center [527, 178] width 352 height 35
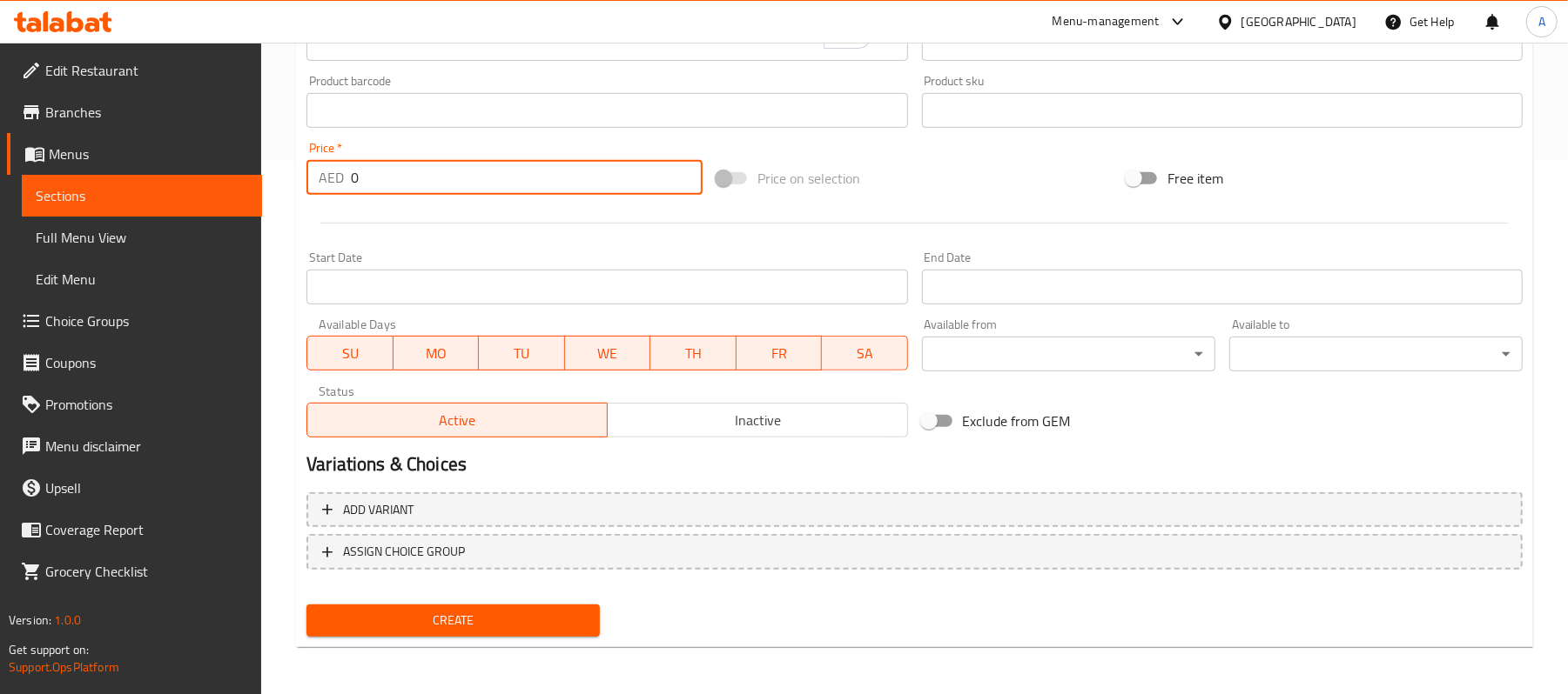
click at [434, 189] on input "0" at bounding box center [527, 178] width 352 height 35
paste input "18"
type input "18"
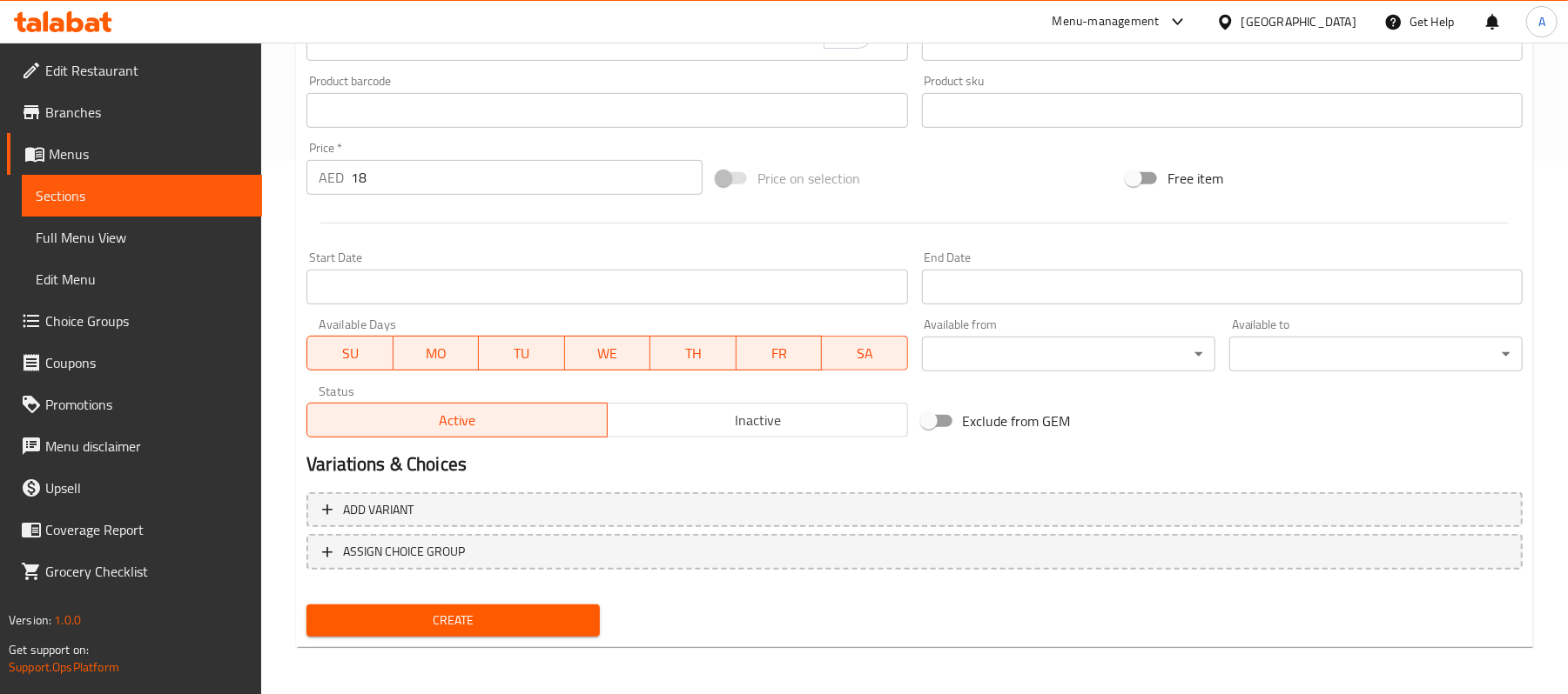
click at [440, 237] on div at bounding box center [915, 223] width 1230 height 43
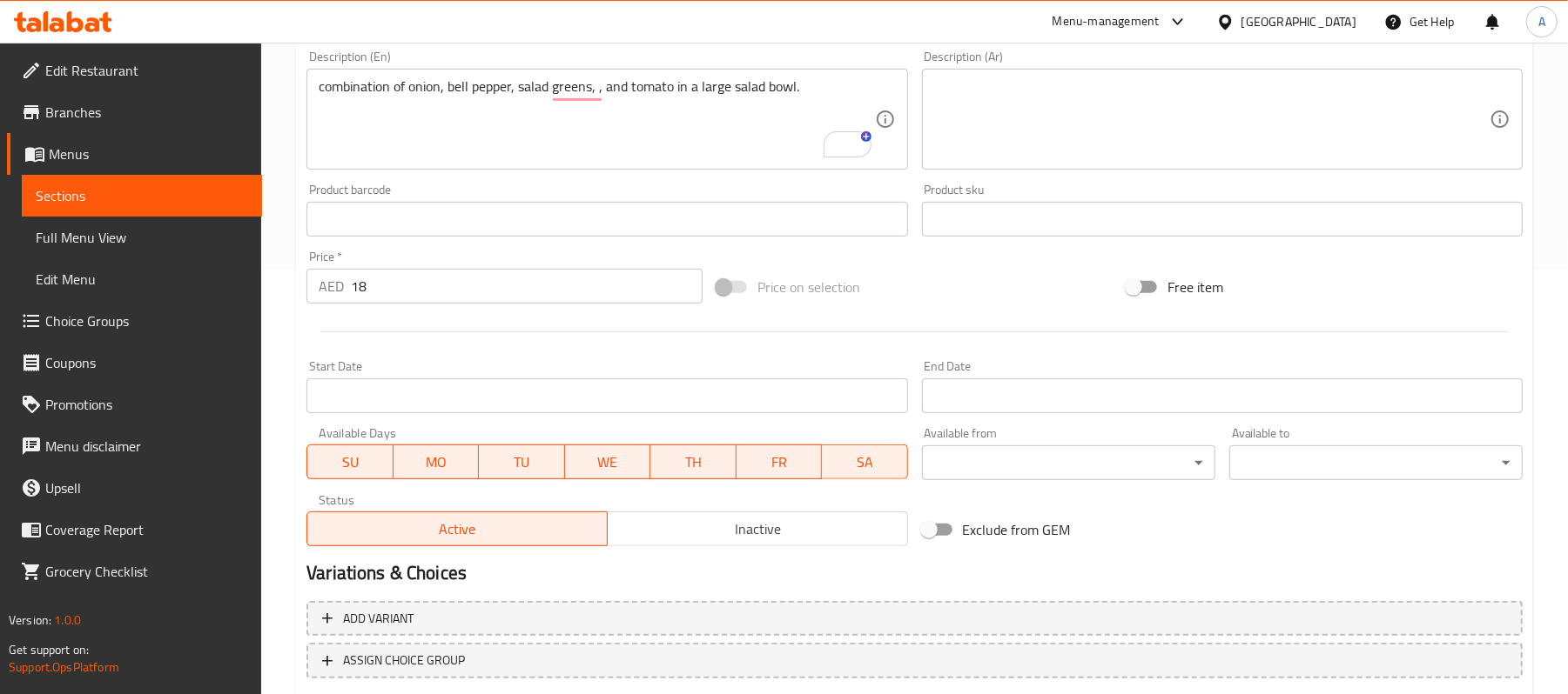
scroll to position [418, 0]
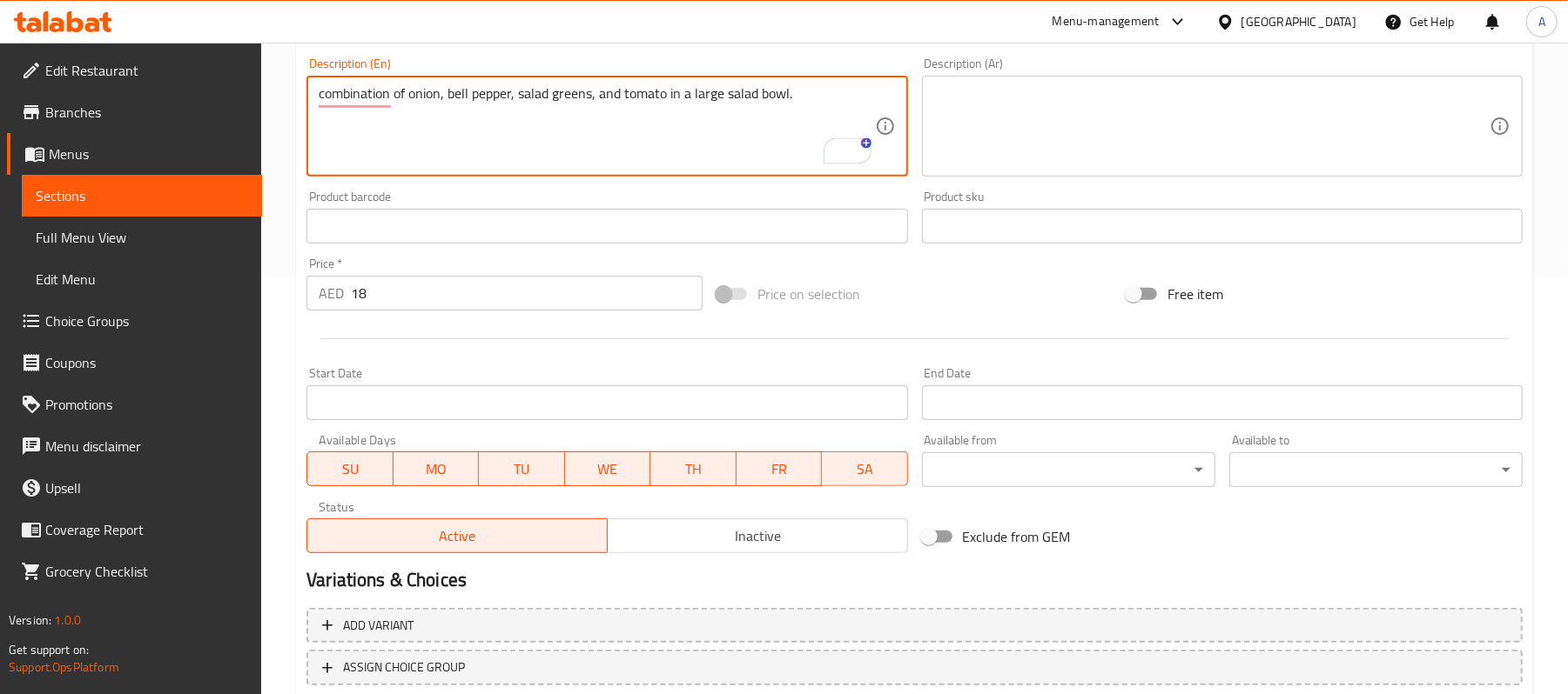
type textarea "combination of onion, bell pepper, salad greens, and tomato in a large salad bo…"
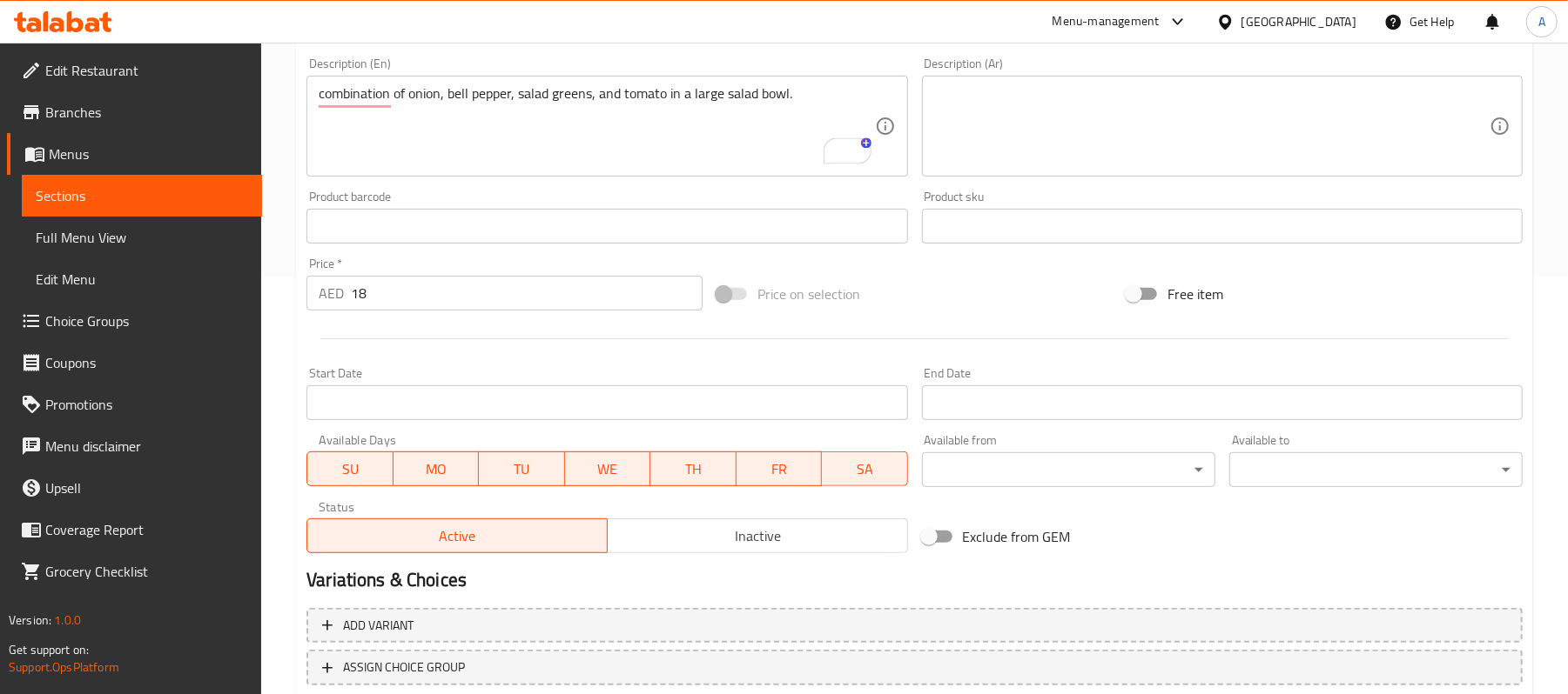
click at [631, 204] on div "Product barcode Product barcode" at bounding box center [606, 217] width 600 height 53
drag, startPoint x: 749, startPoint y: 136, endPoint x: 743, endPoint y: 118, distance: 19.0
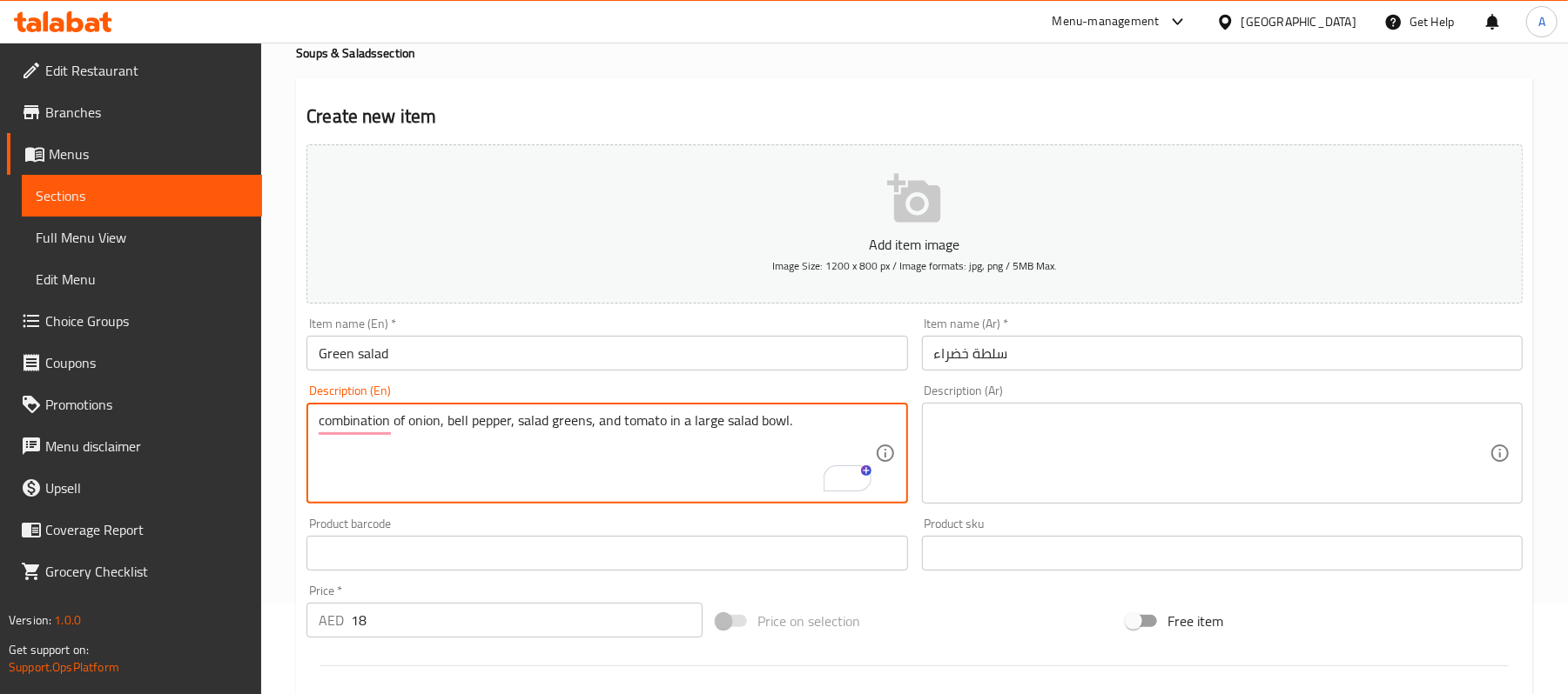
scroll to position [69, 0]
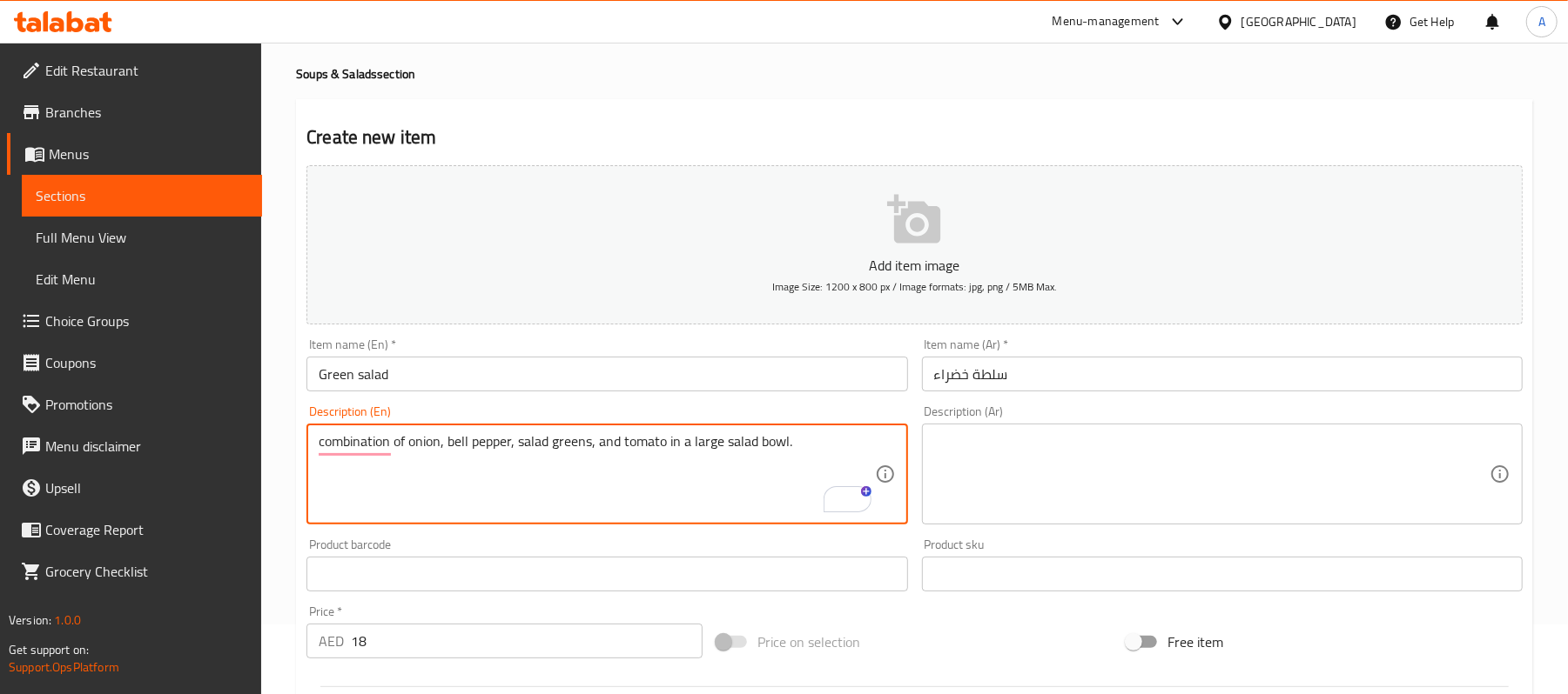
click at [784, 457] on textarea "combination of onion, bell pepper, salad greens, and tomato in a large salad bo…" at bounding box center [597, 475] width 556 height 83
click at [1098, 475] on textarea at bounding box center [1212, 475] width 556 height 83
paste textarea "مزيج من البصل والفلفل الحلو والخضراوات الورقية والطماطم في وعاء سلطة كبير."
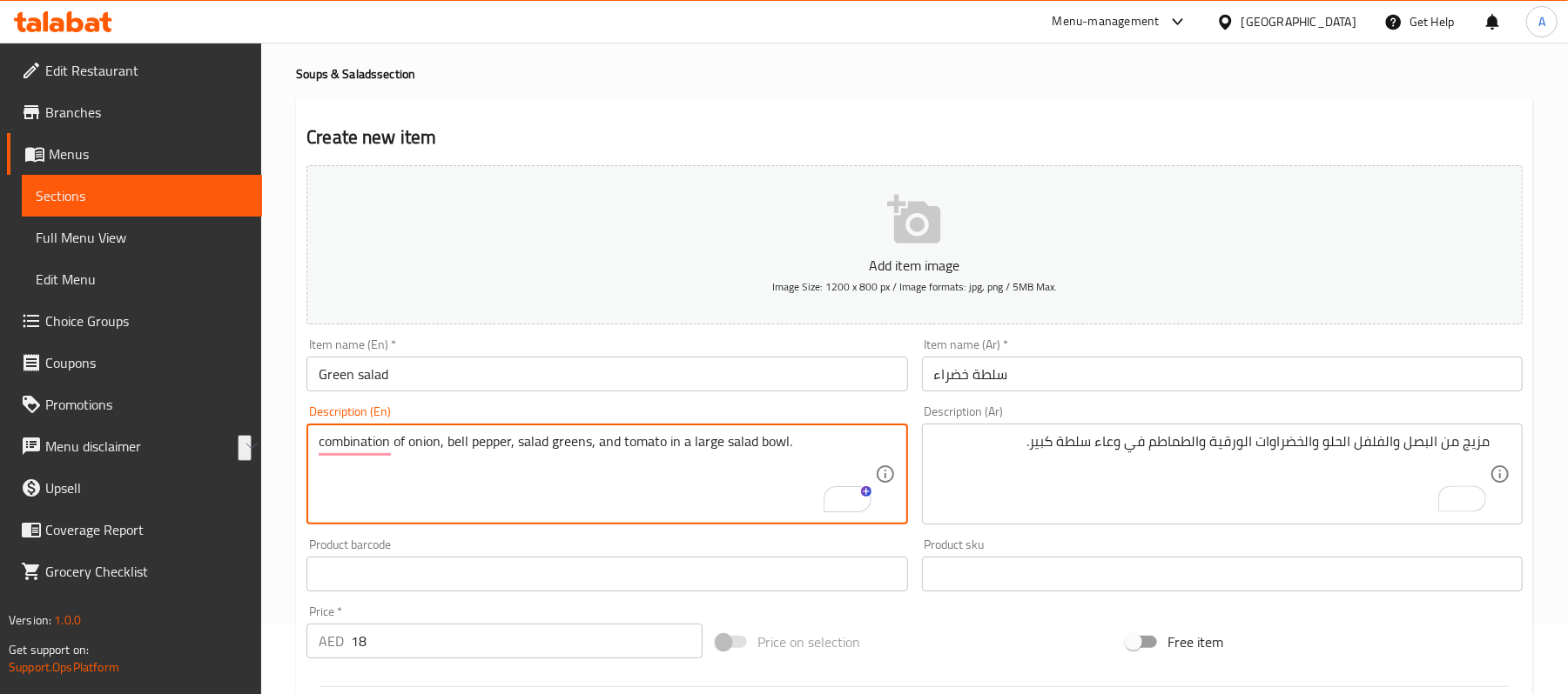
drag, startPoint x: 510, startPoint y: 437, endPoint x: 446, endPoint y: 436, distance: 64.0
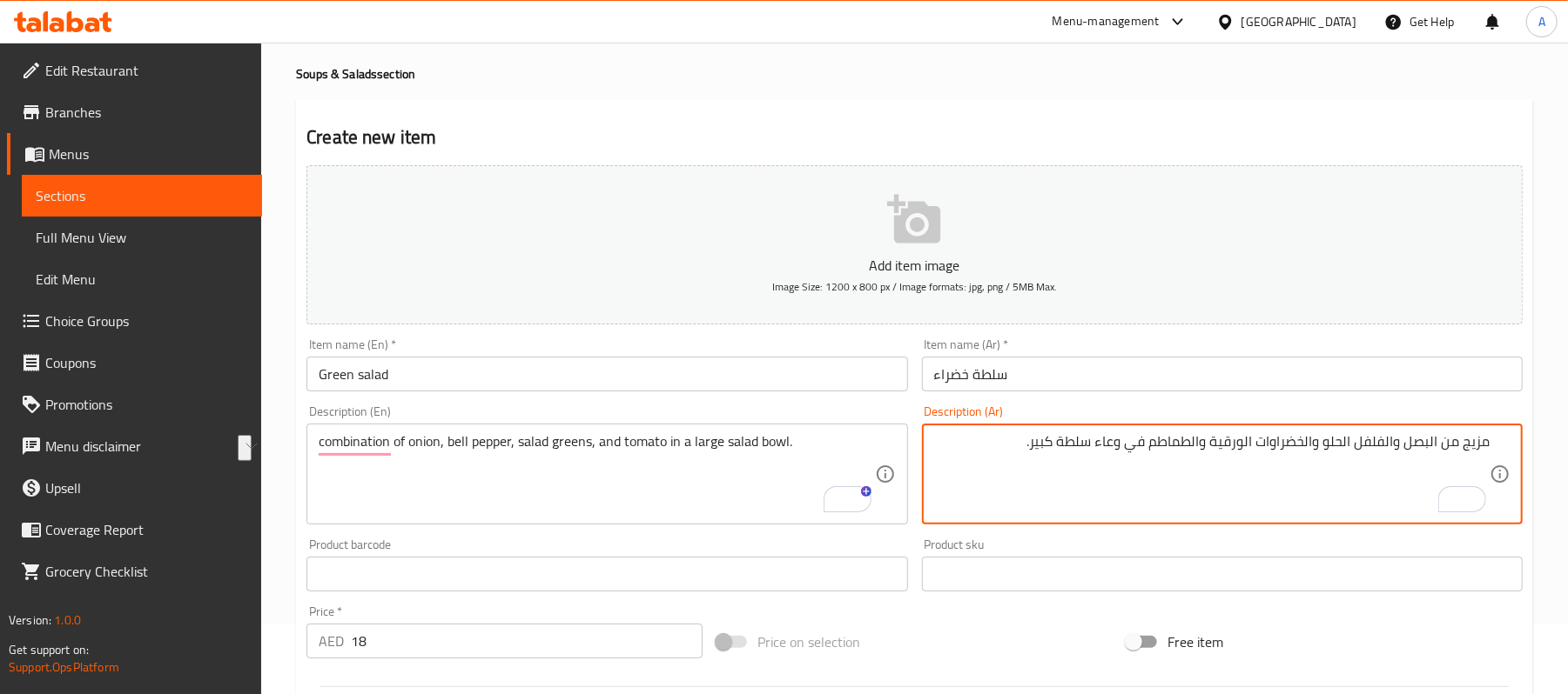
drag, startPoint x: 1393, startPoint y: 440, endPoint x: 1327, endPoint y: 433, distance: 66.4
paste textarea "فلفل"
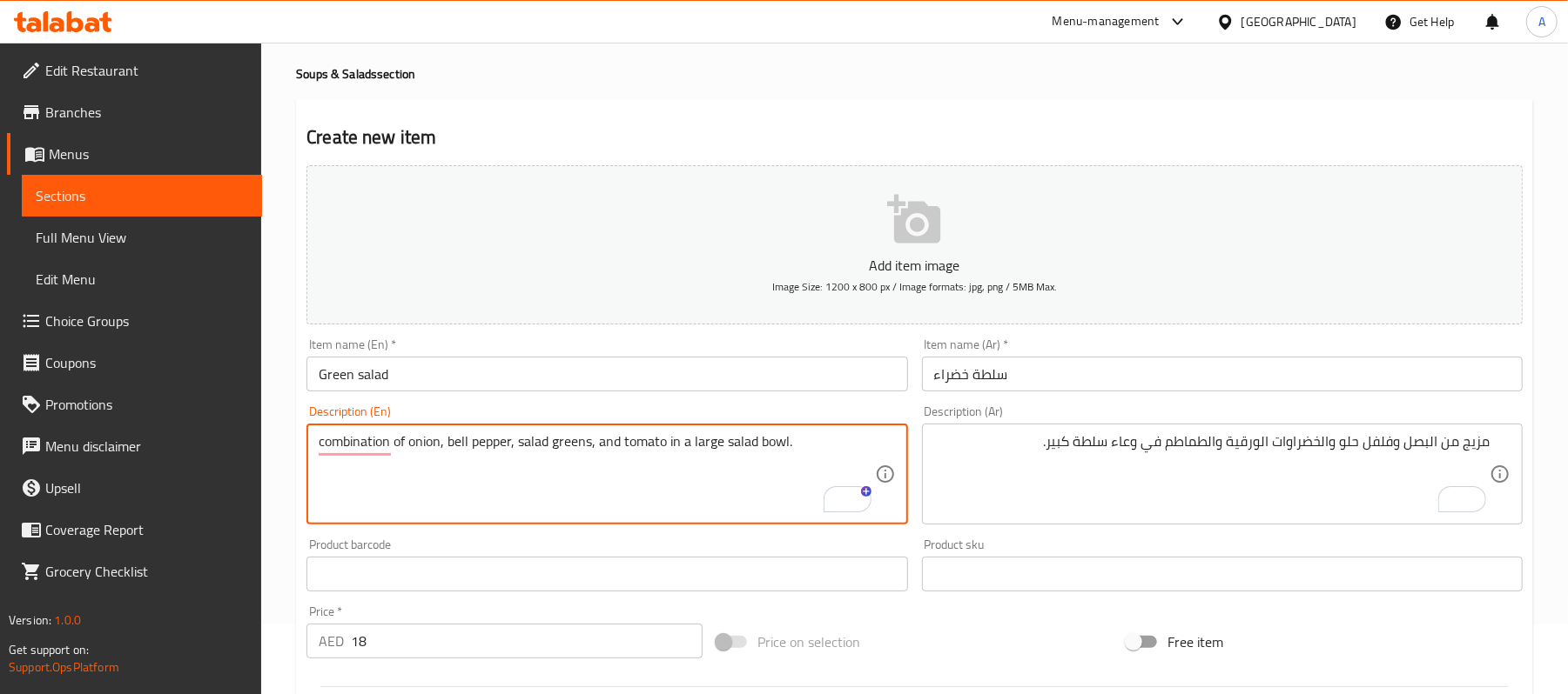
click at [1011, 370] on input "سلطة خضراء" at bounding box center [1222, 374] width 600 height 35
drag, startPoint x: 589, startPoint y: 437, endPoint x: 519, endPoint y: 418, distance: 72.5
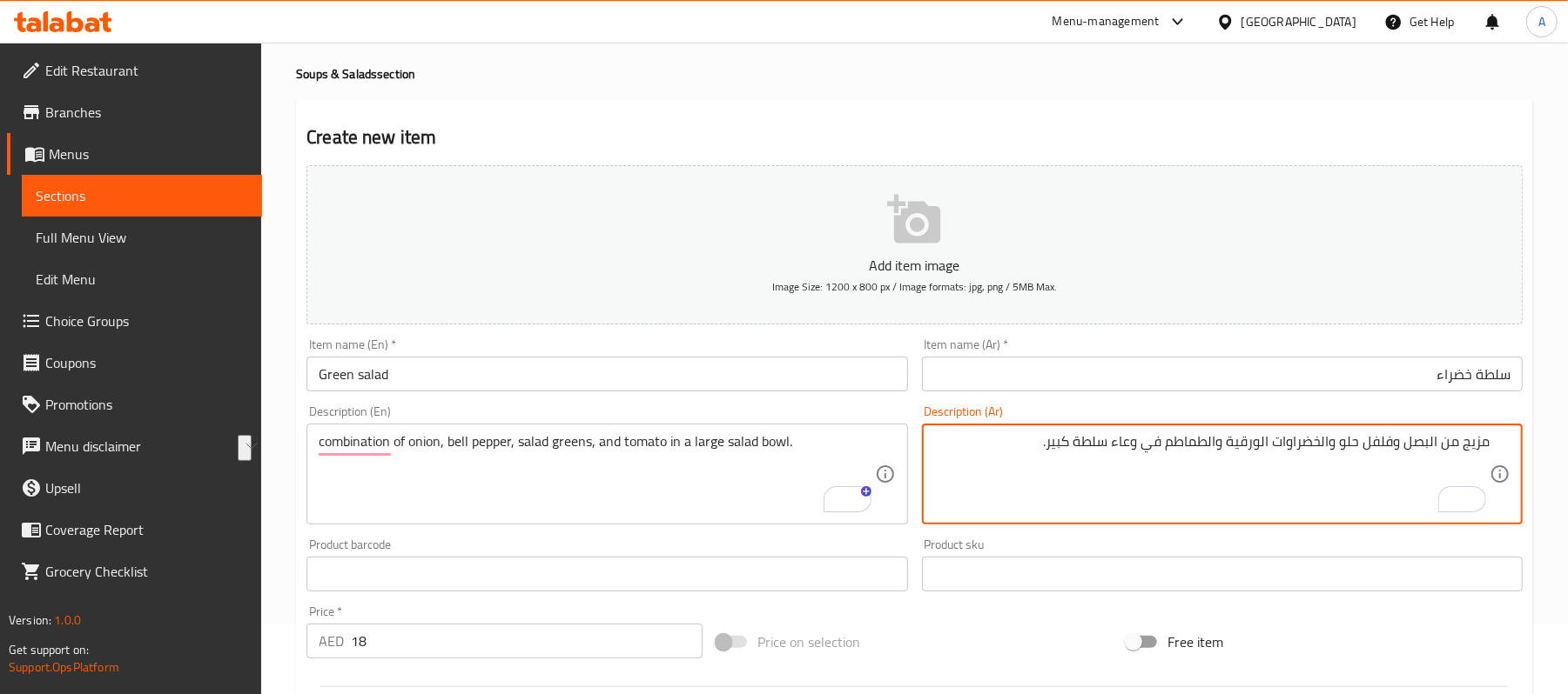
drag, startPoint x: 1331, startPoint y: 443, endPoint x: 1226, endPoint y: 436, distance: 105.2
paste textarea "لطة خضراء"
click at [1307, 484] on textarea "مزيج من البصل وفلفل حلو وسلطة خضراء والطماطم في وعاء سلطة كبير." at bounding box center [1212, 475] width 556 height 83
type textarea "مزيج من البصل وفلفل حلو وسلطة خضراء والطماطم في وعاء سلطة كبير."
click at [1307, 628] on div "Free item" at bounding box center [1325, 642] width 410 height 47
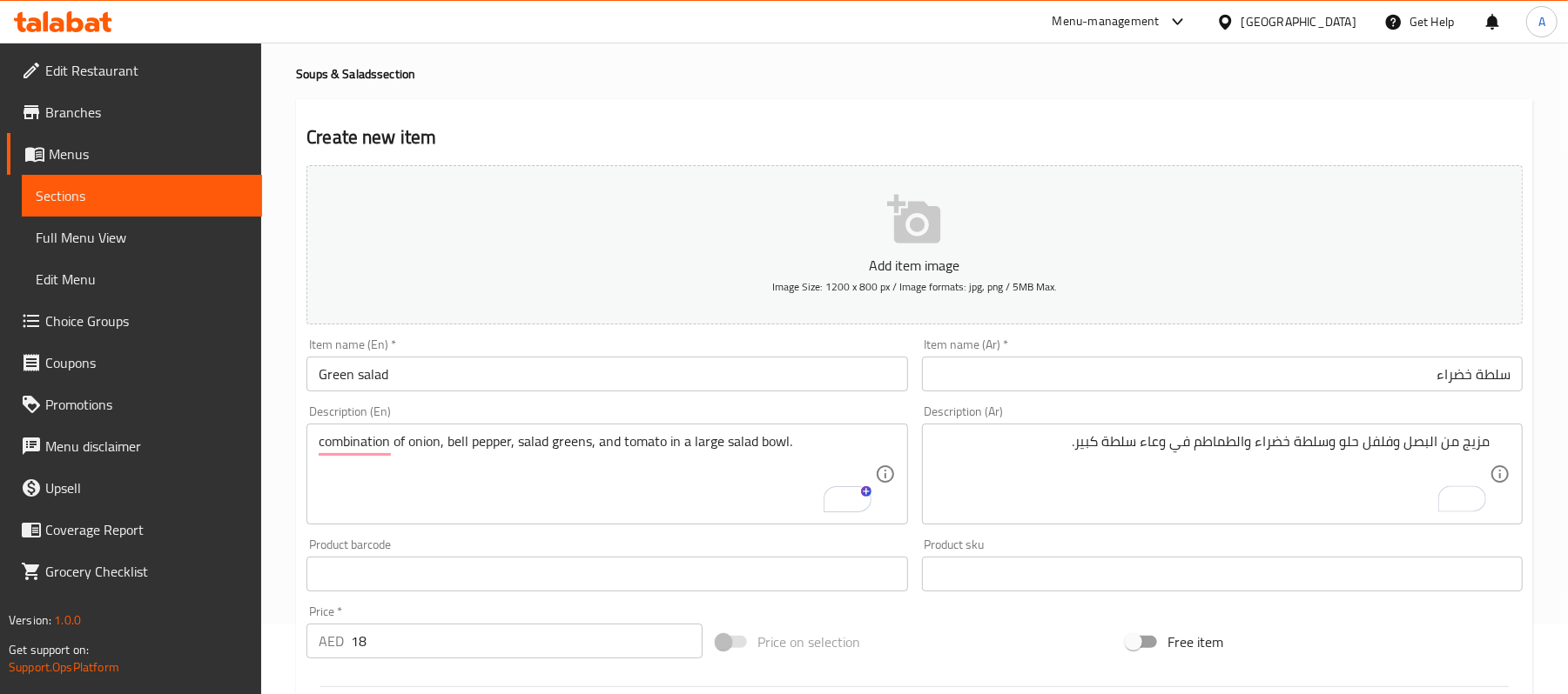
scroll to position [534, 0]
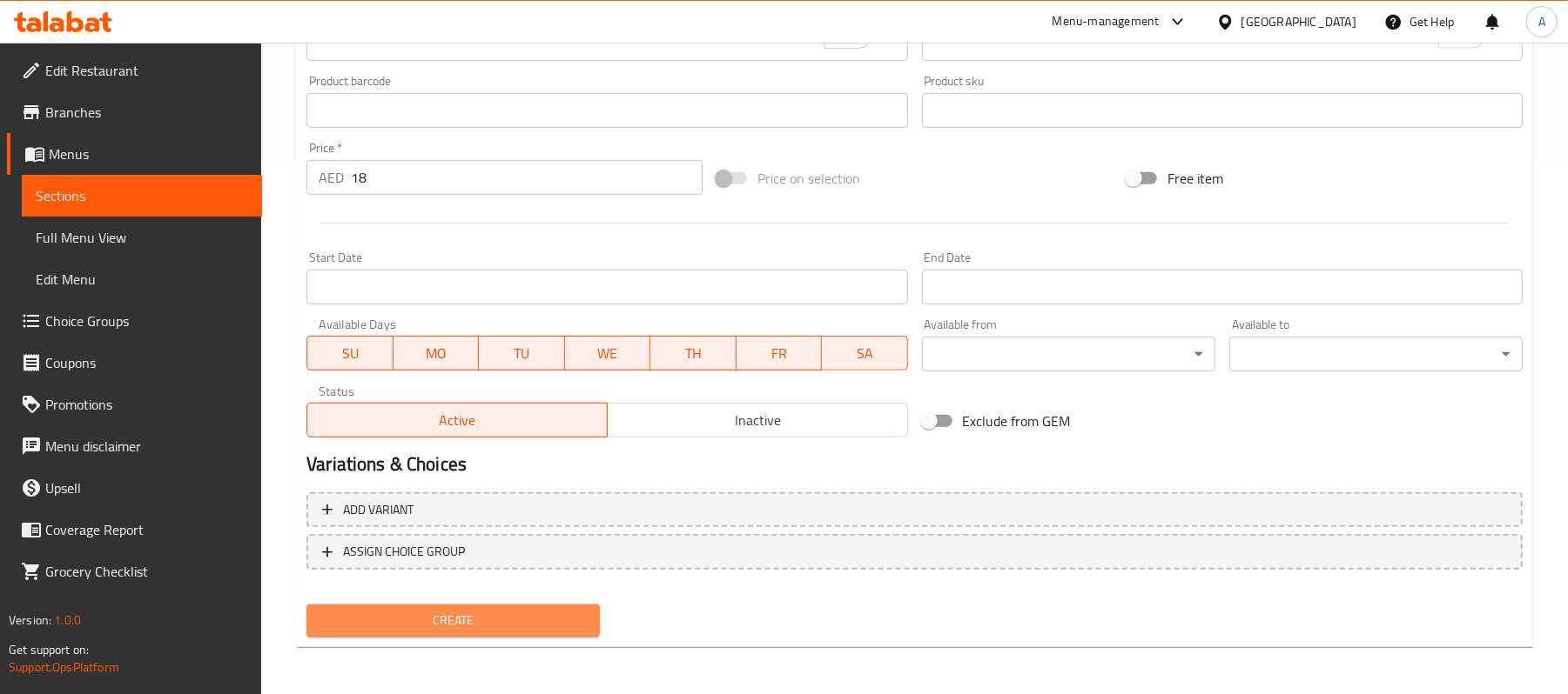
click at [534, 634] on button "Create" at bounding box center [453, 620] width 293 height 32
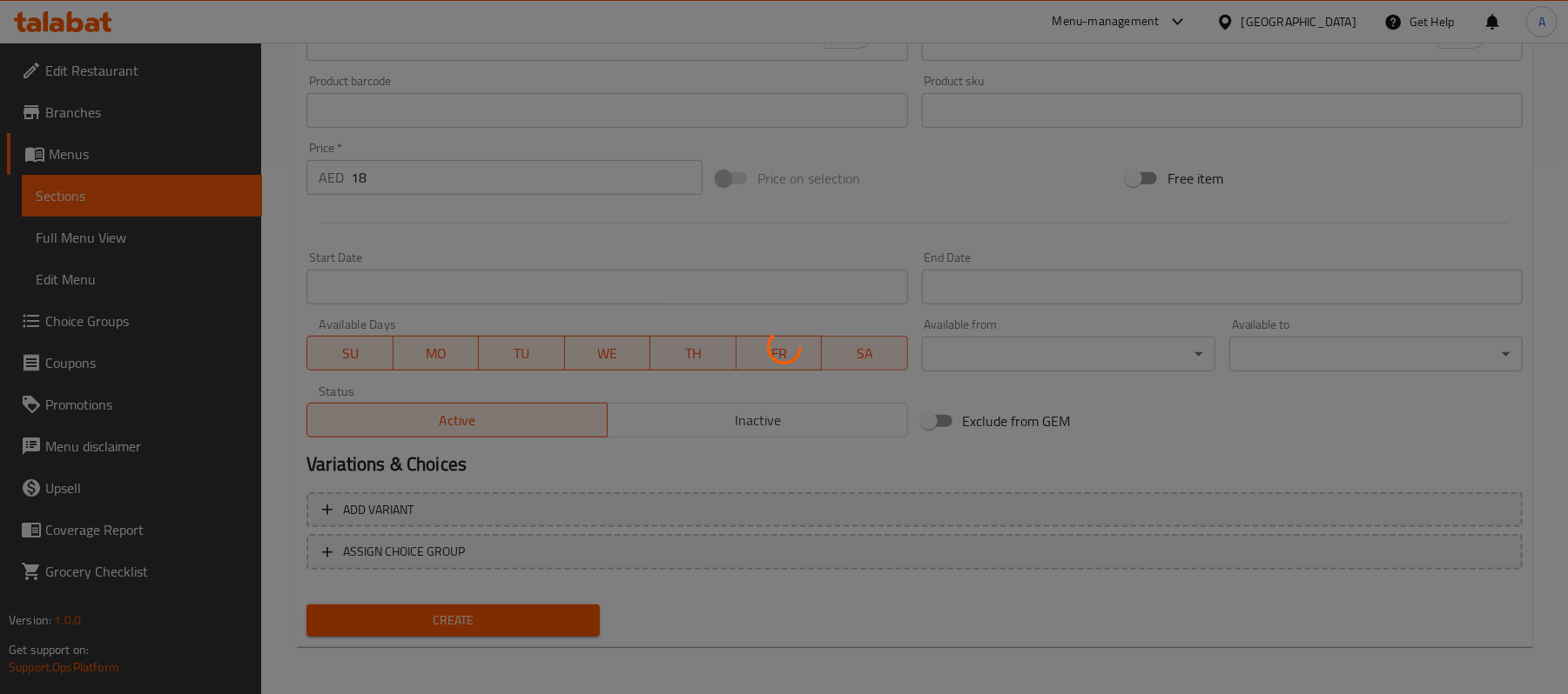
type input "0"
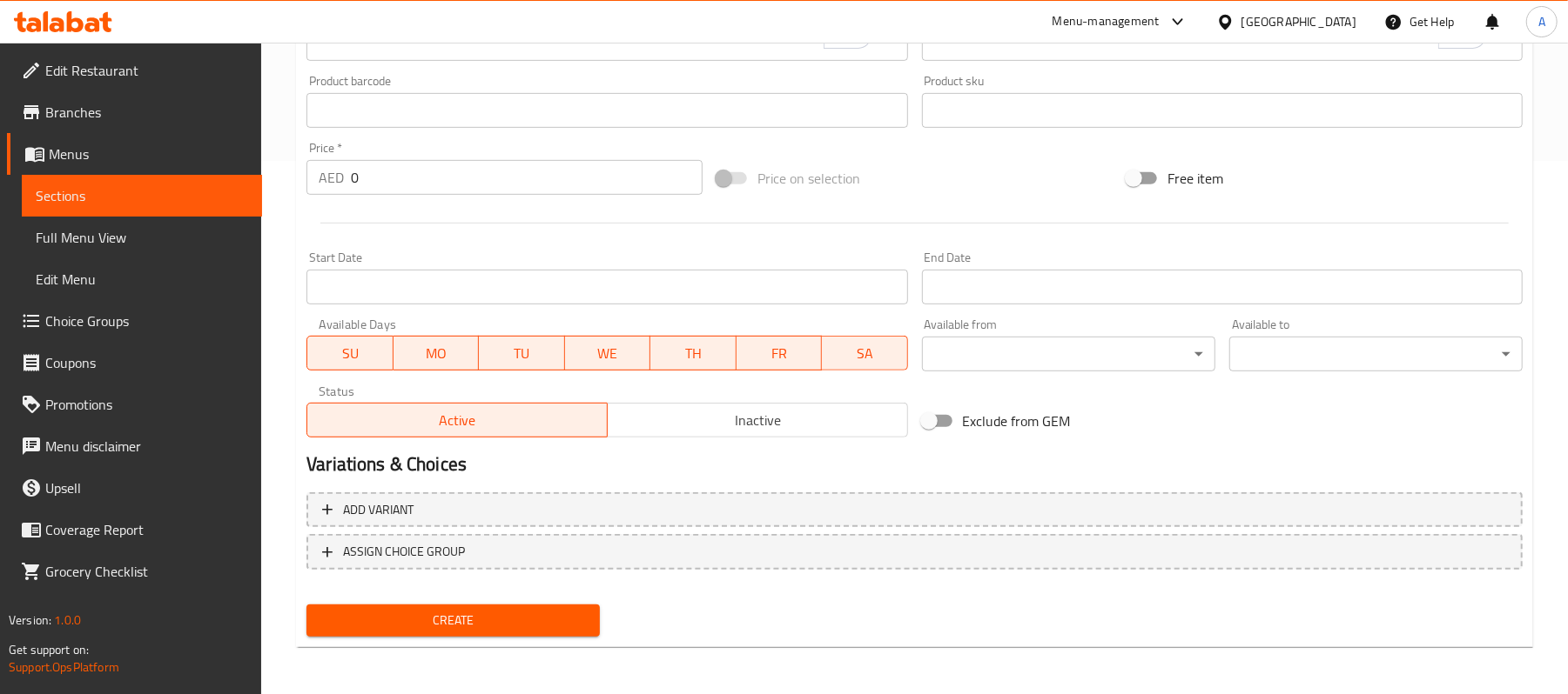
scroll to position [0, 0]
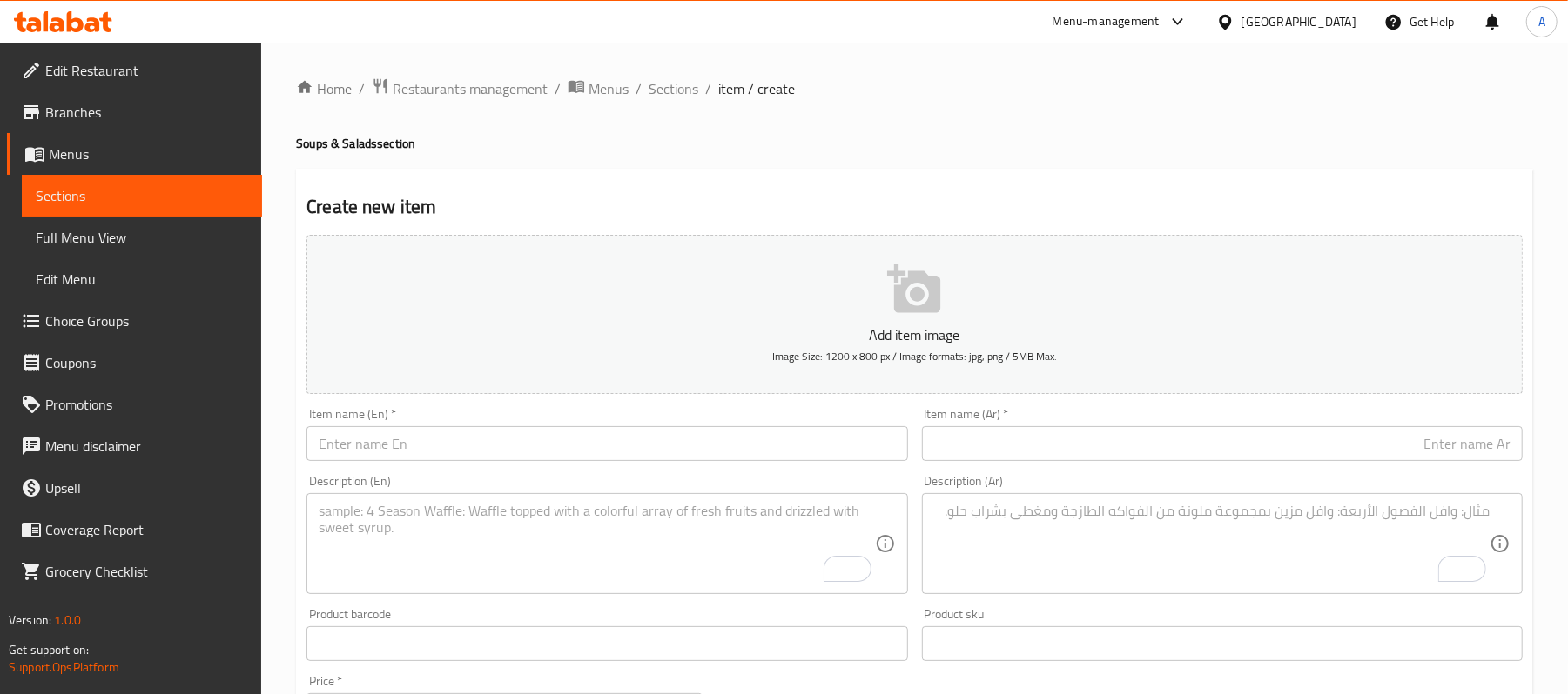
click at [57, 178] on link "Sections" at bounding box center [142, 196] width 241 height 42
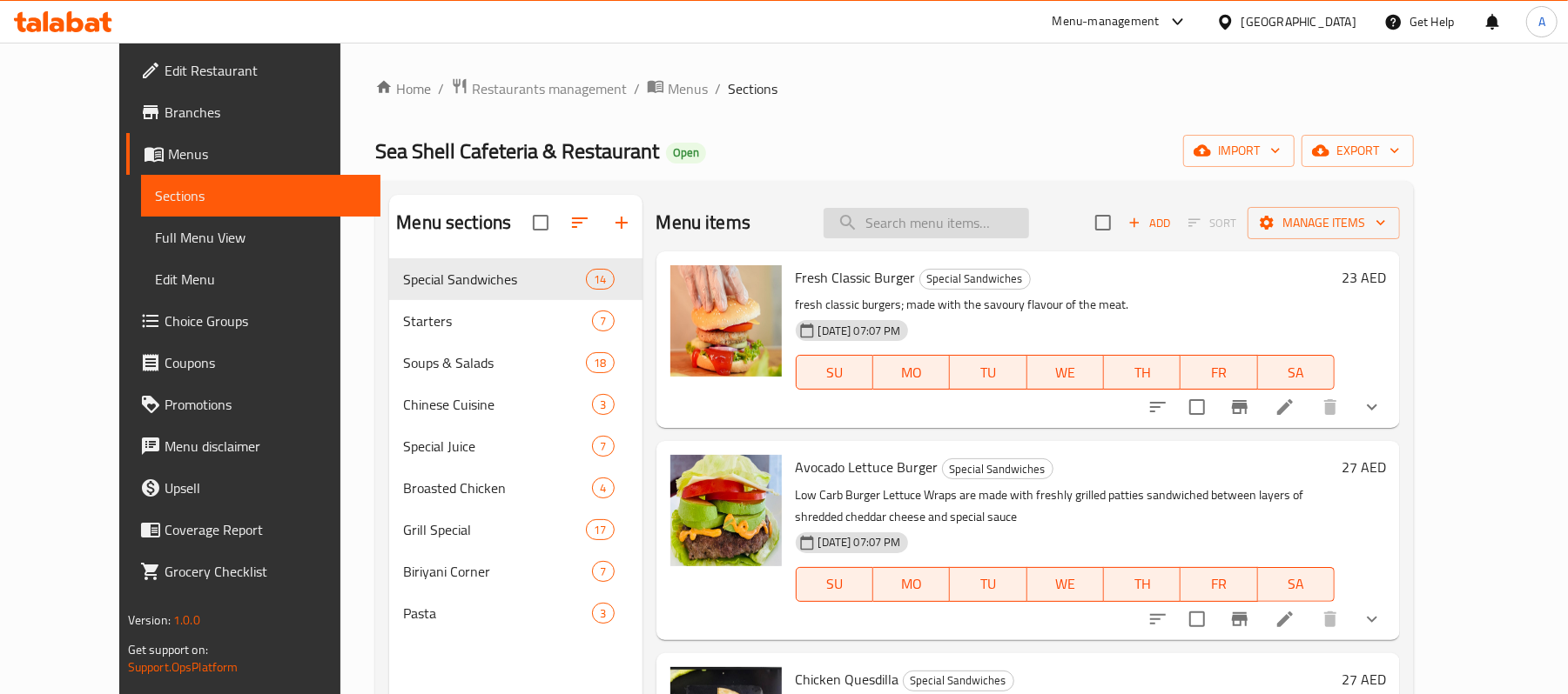
click at [999, 226] on input "search" at bounding box center [926, 222] width 205 height 30
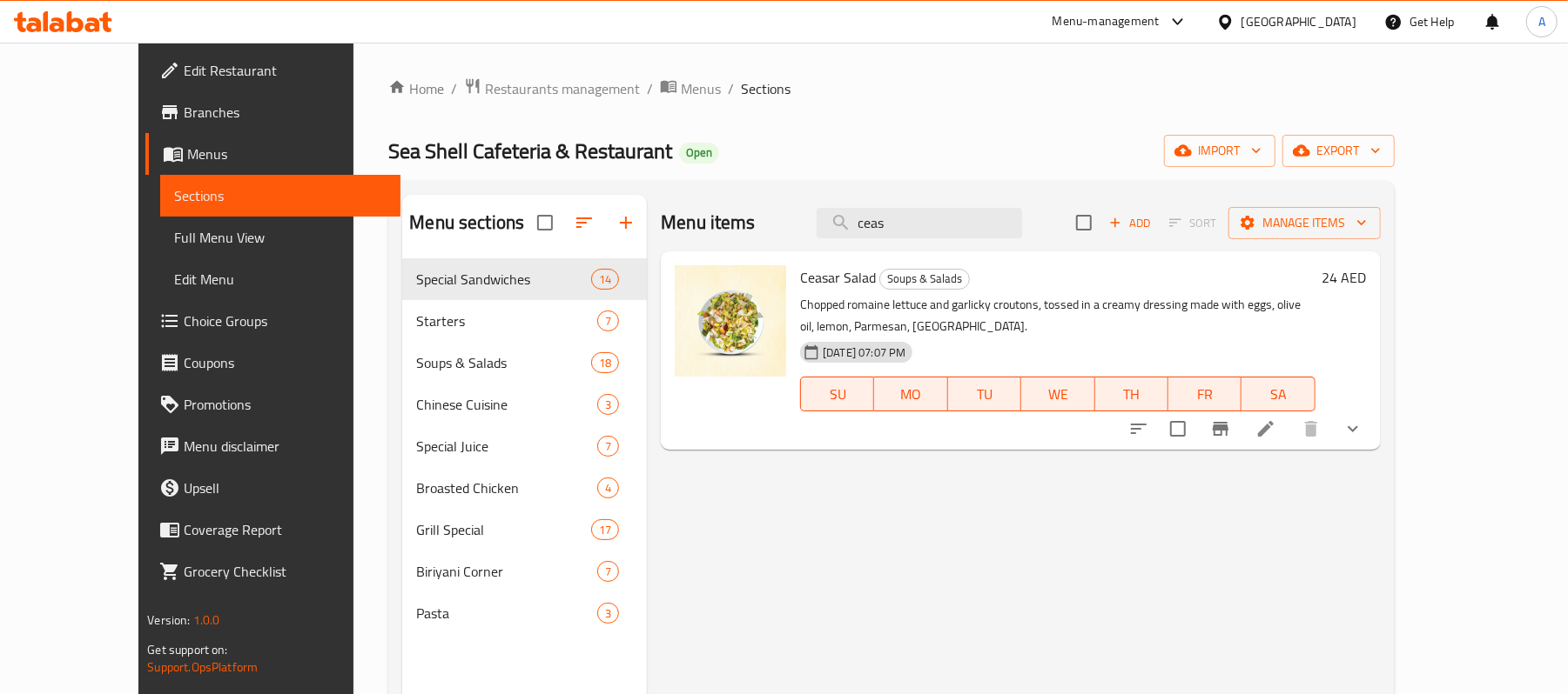
type input "ceas"
click at [1367, 283] on h6 "24 AED" at bounding box center [1344, 277] width 45 height 25
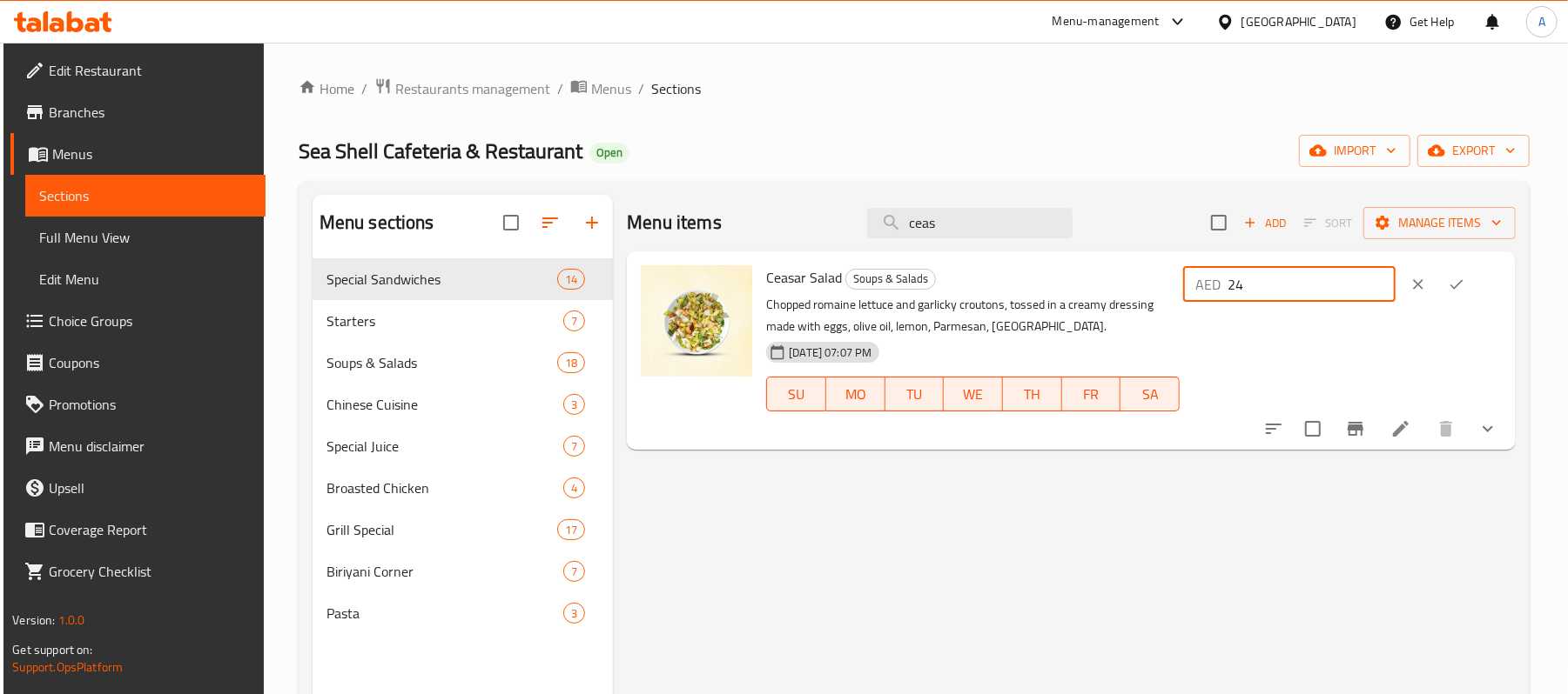
click at [1336, 289] on input "24" at bounding box center [1311, 284] width 168 height 35
click at [1335, 289] on input "24" at bounding box center [1311, 284] width 168 height 35
type input "0"
click at [1465, 290] on icon "ok" at bounding box center [1456, 284] width 17 height 17
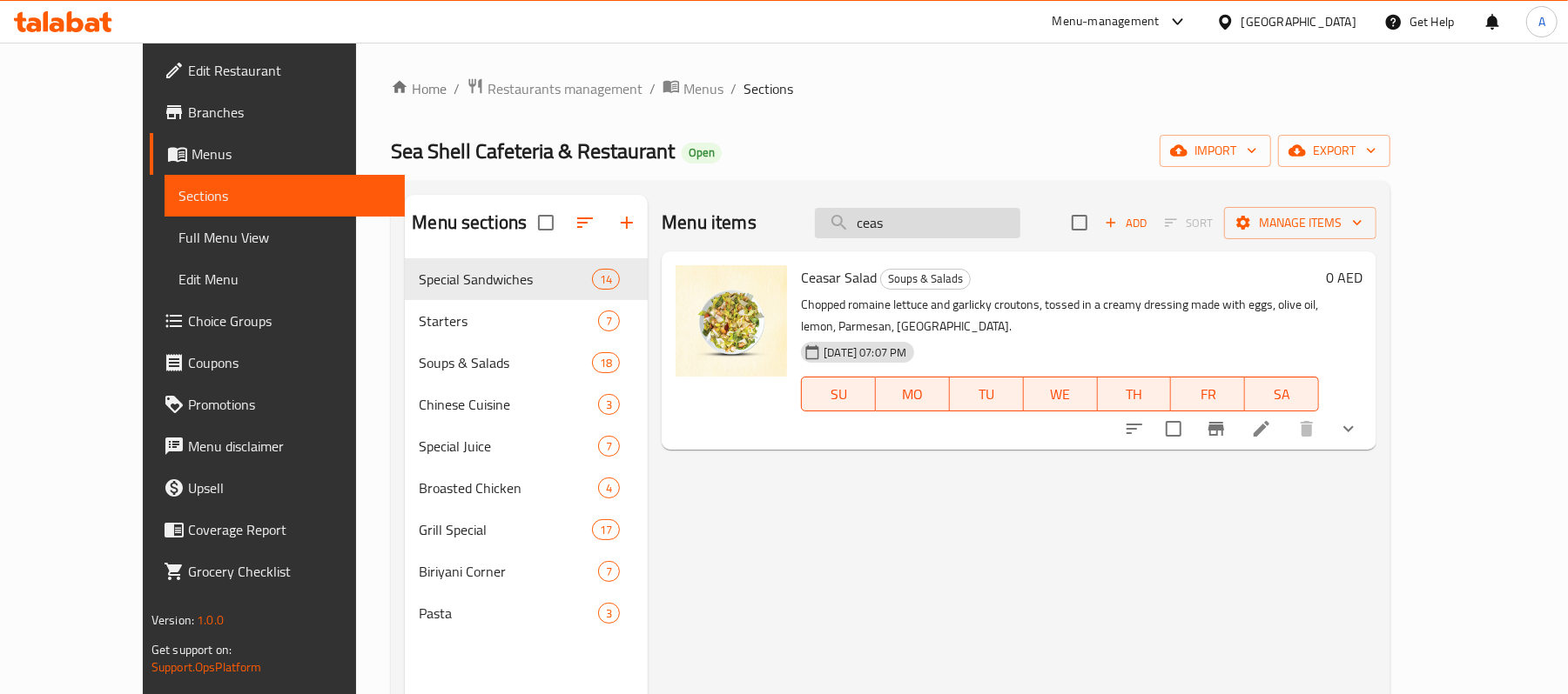
click at [924, 234] on input "ceas" at bounding box center [917, 222] width 205 height 30
paste input "Tuna fish salad"
click at [924, 234] on input "Tuna fish salad" at bounding box center [917, 222] width 205 height 30
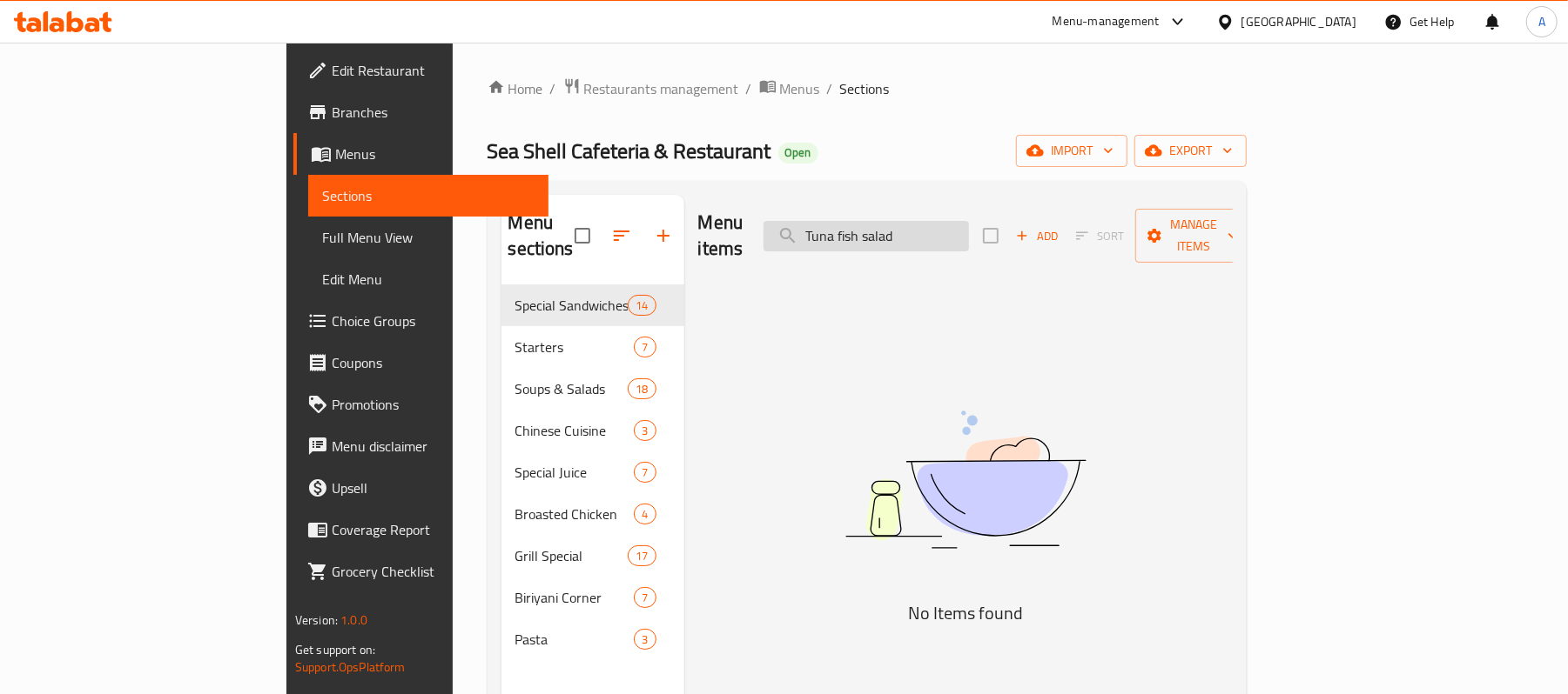
click at [968, 227] on input "Tuna fish salad" at bounding box center [866, 236] width 205 height 30
click at [968, 225] on input "Tuna fish salad" at bounding box center [866, 236] width 205 height 30
type input "T"
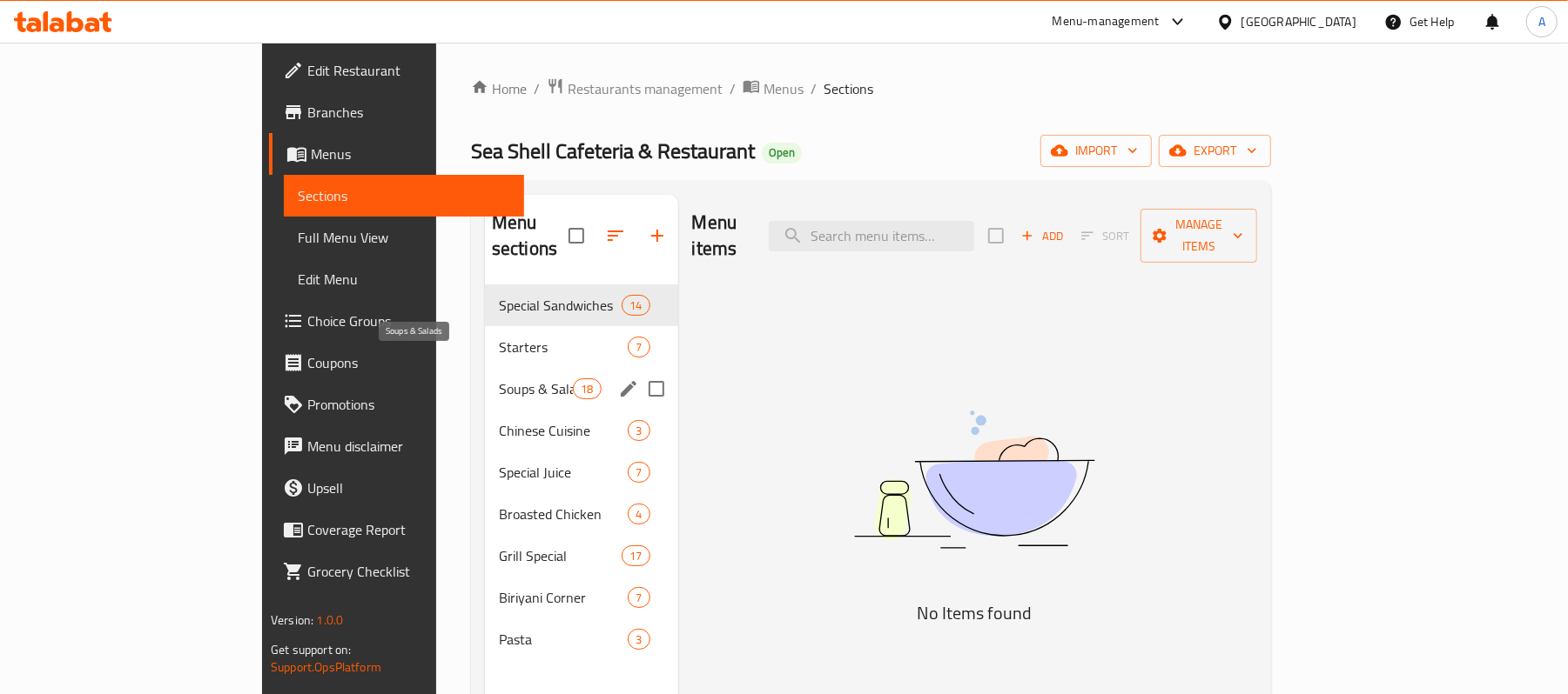
click at [499, 379] on span "Soups & Salads" at bounding box center [536, 389] width 74 height 21
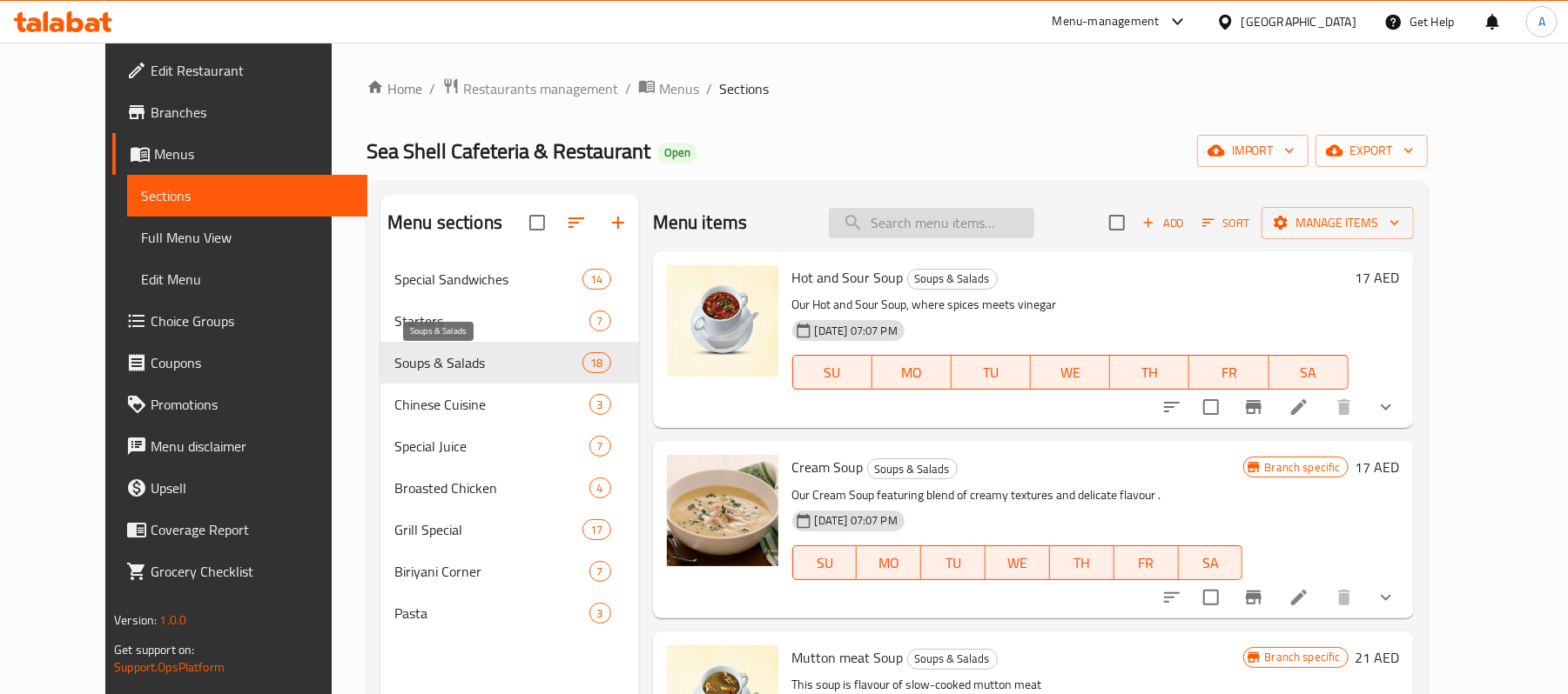
click at [1010, 216] on input "search" at bounding box center [931, 222] width 205 height 30
click at [1008, 216] on input "search" at bounding box center [931, 222] width 205 height 30
paste input "Tuna fish salad"
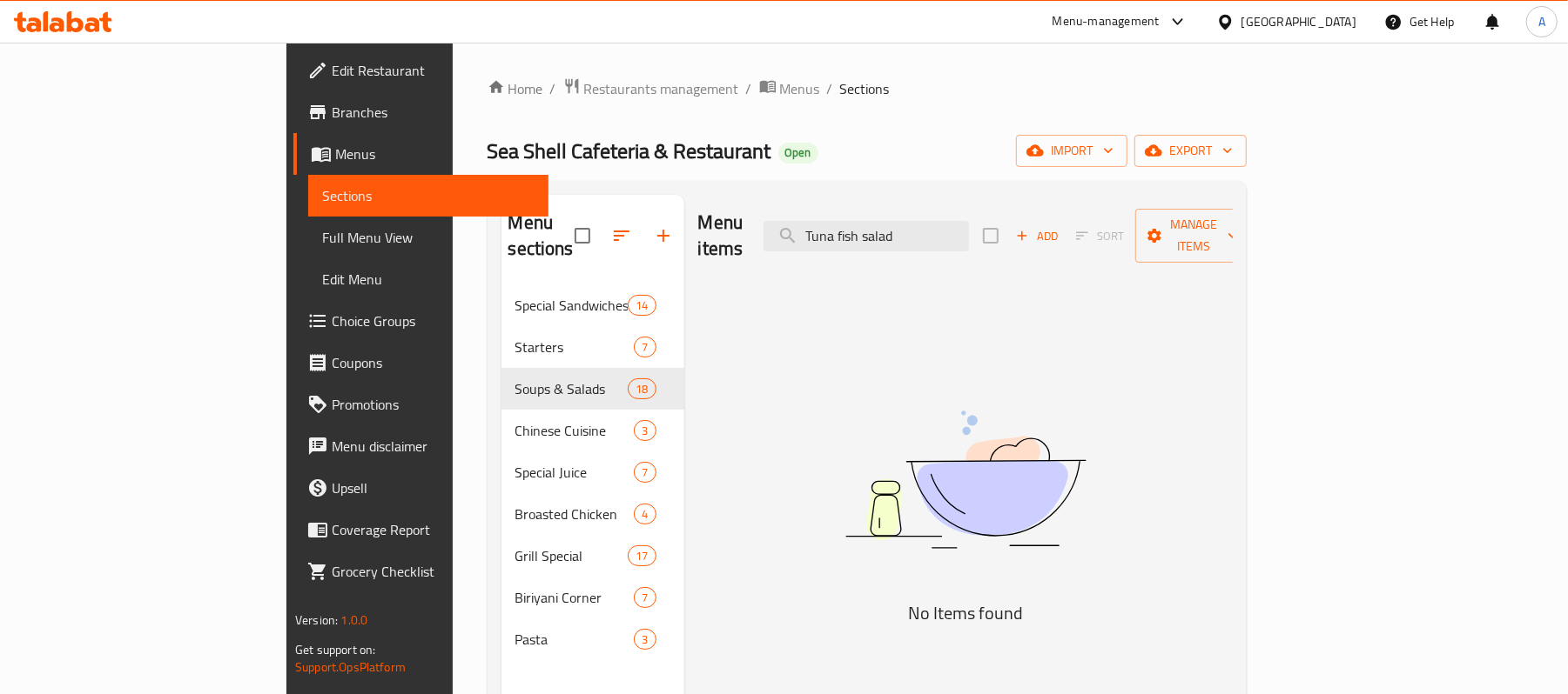
drag, startPoint x: 937, startPoint y: 220, endPoint x: 1060, endPoint y: 242, distance: 125.0
click at [1060, 242] on div "Menu items Tuna fish salad Add Sort Manage items" at bounding box center [965, 236] width 535 height 83
type input "T"
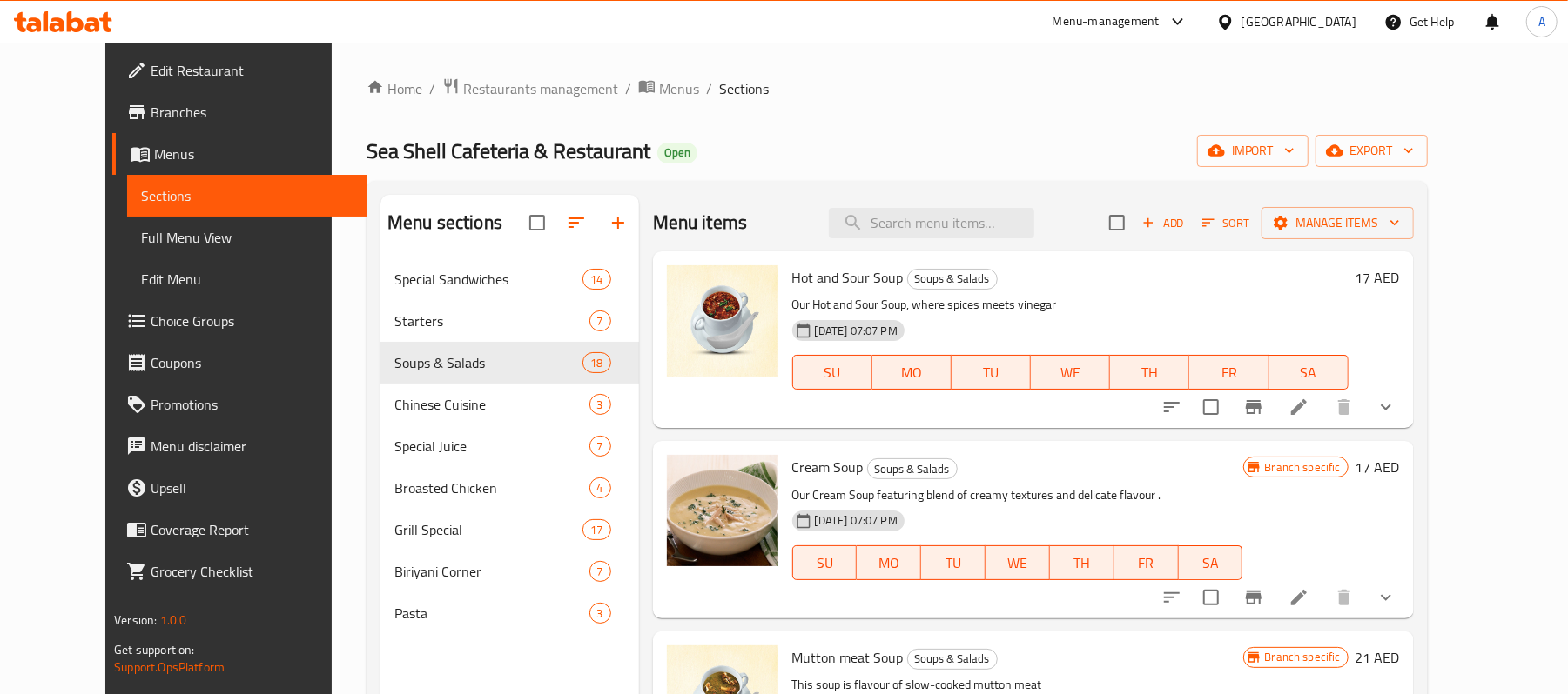
click at [794, 158] on div "Sea Shell Cafeteria & Restaurant Open import export" at bounding box center [897, 150] width 1061 height 32
click at [1186, 233] on span "Add" at bounding box center [1163, 223] width 47 height 20
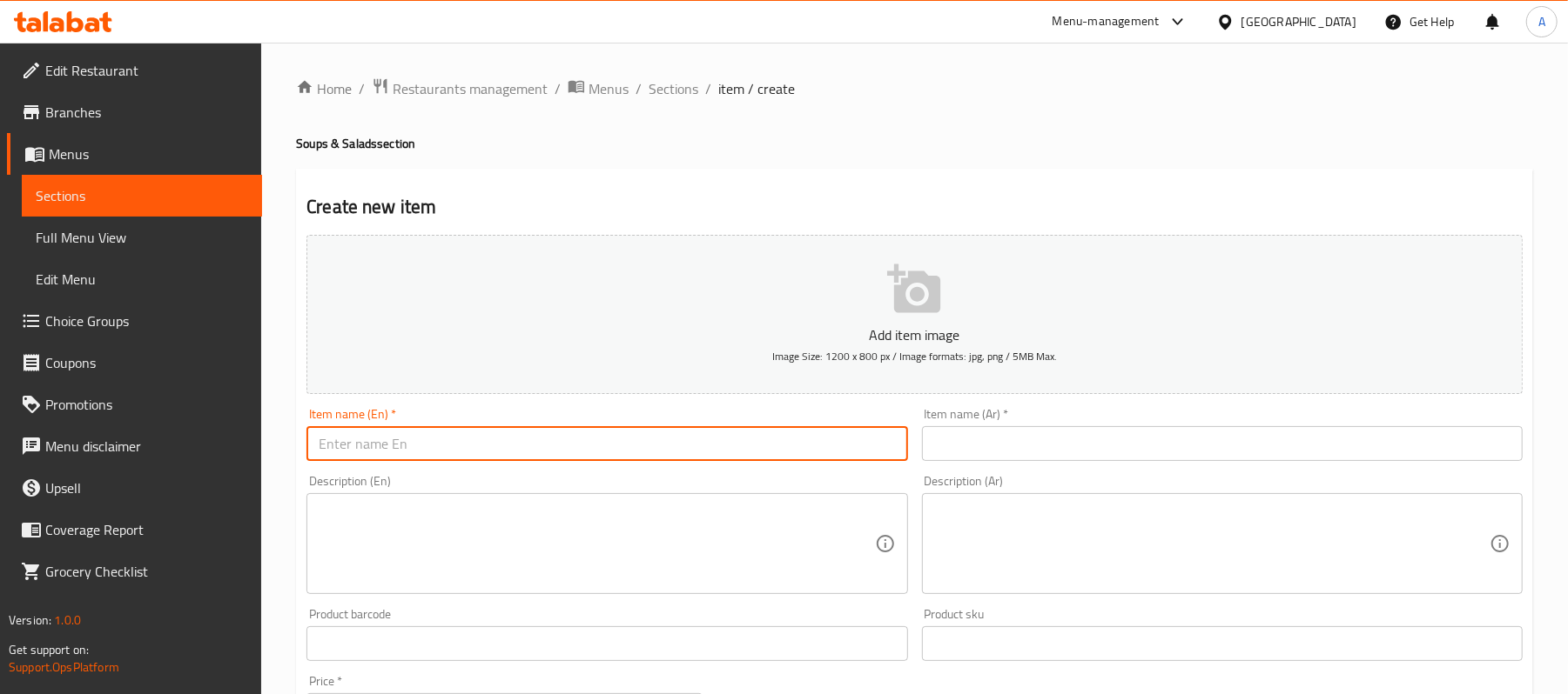
click at [422, 453] on input "text" at bounding box center [606, 444] width 600 height 35
paste input "Tuna fish salad"
type input "Tuna fish salad"
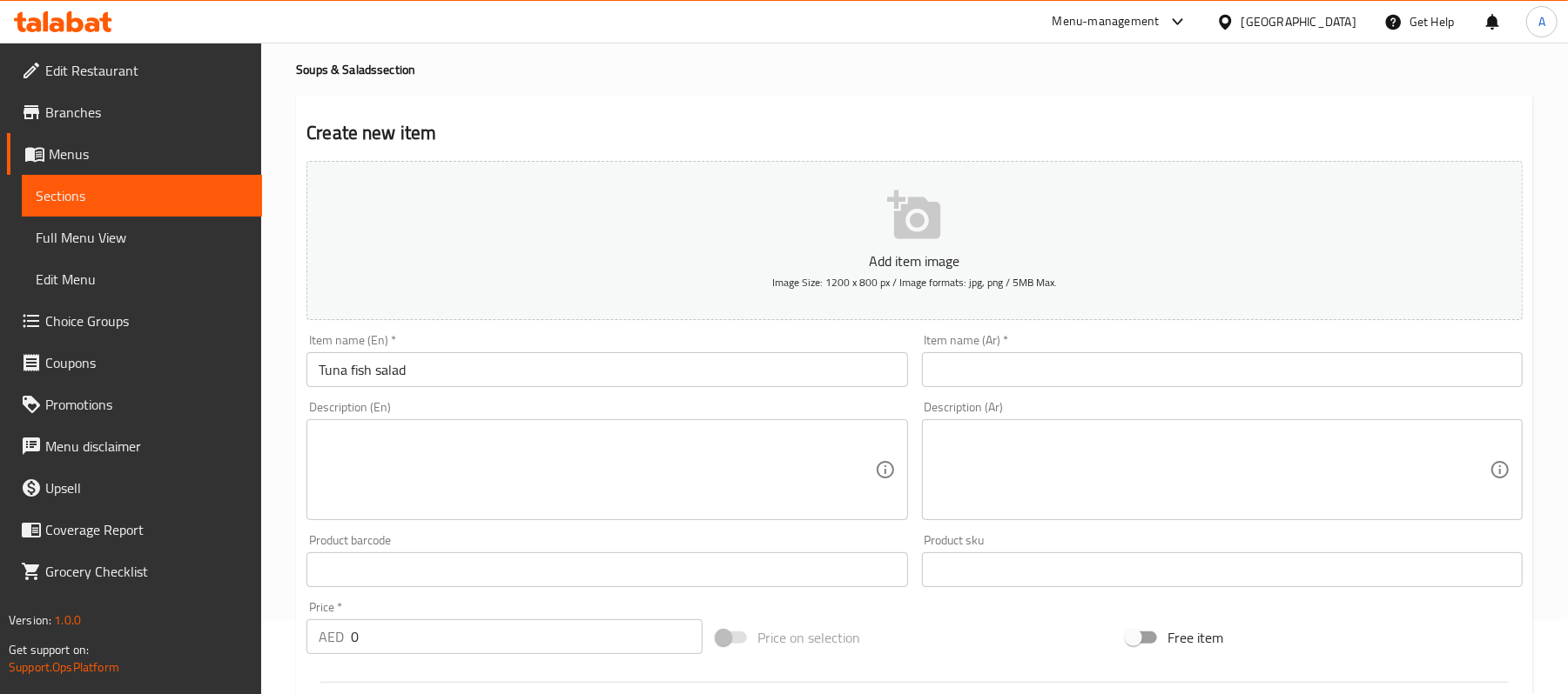
scroll to position [116, 0]
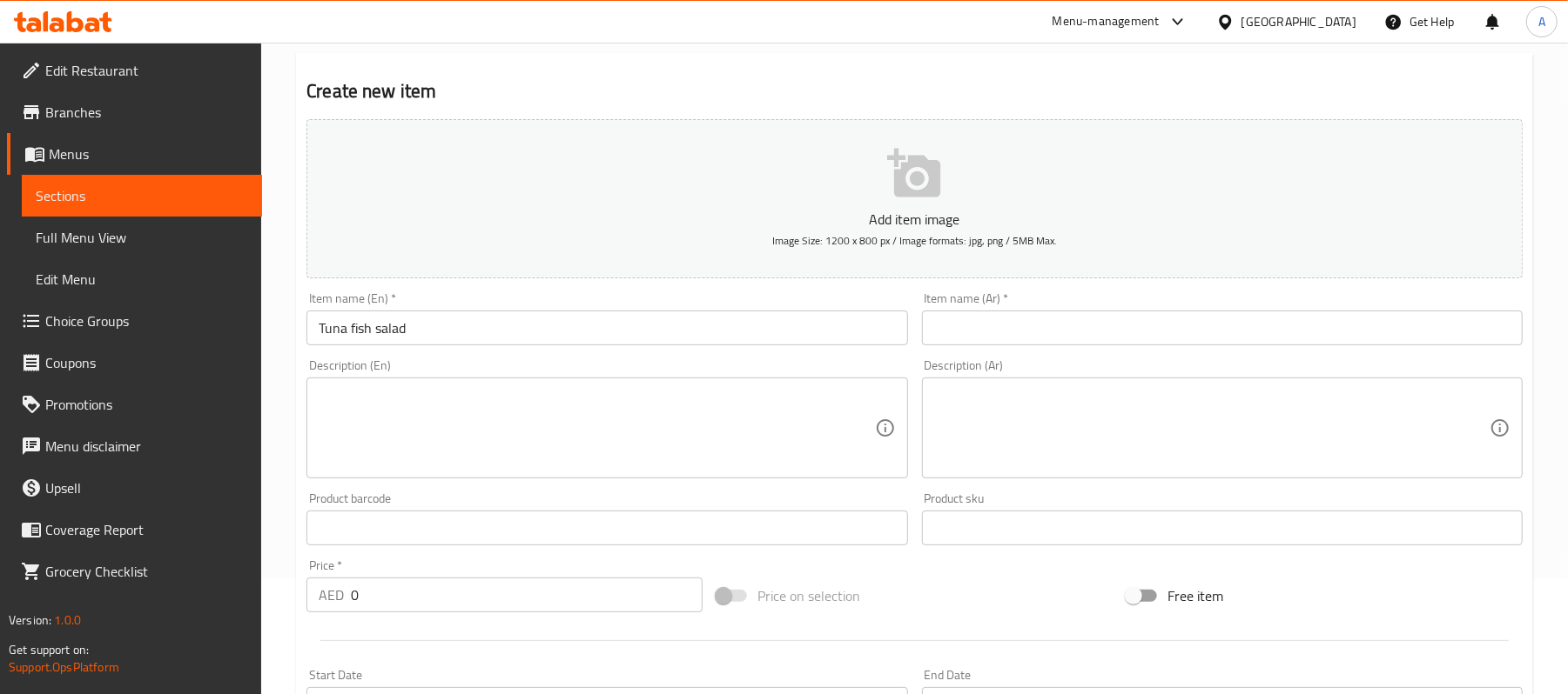
click at [397, 603] on input "0" at bounding box center [527, 595] width 352 height 35
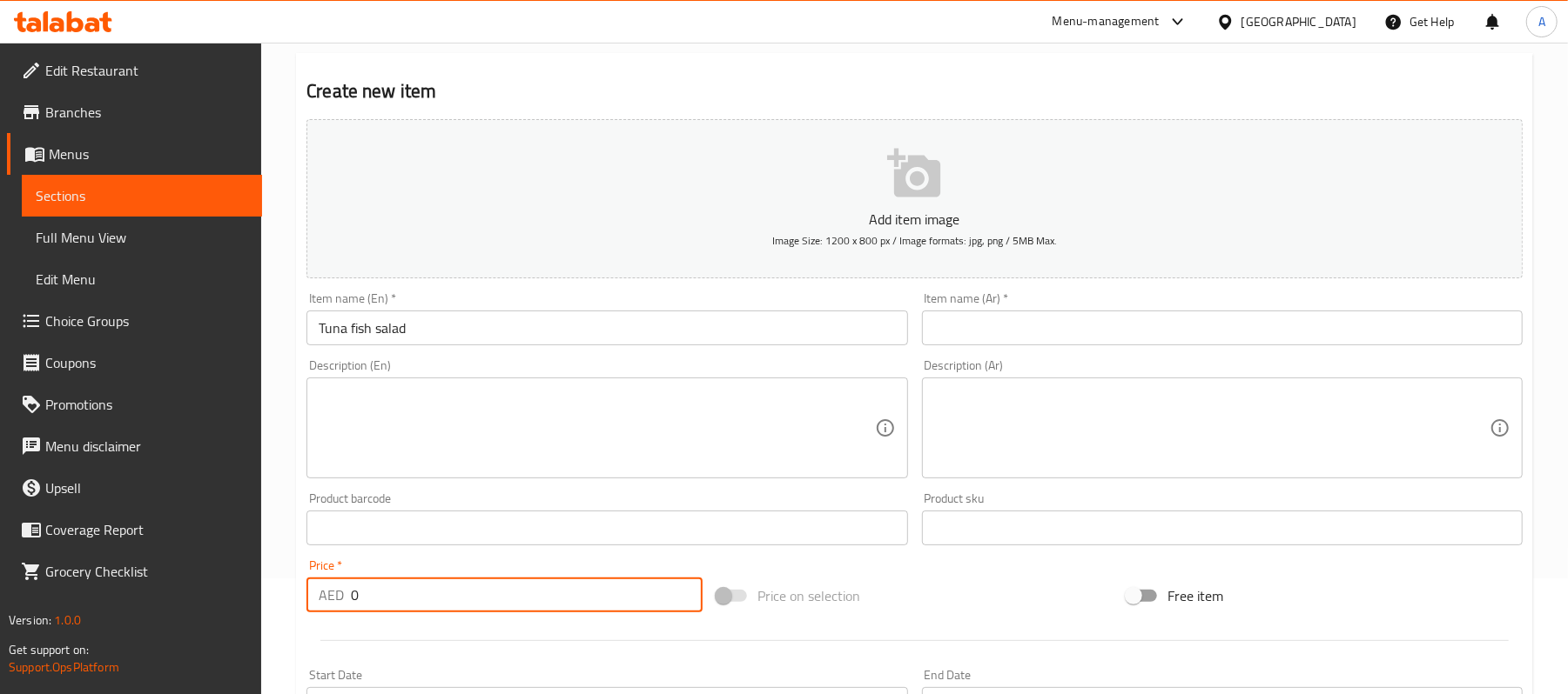
click at [397, 603] on input "0" at bounding box center [527, 595] width 352 height 35
paste input "22"
type input "22"
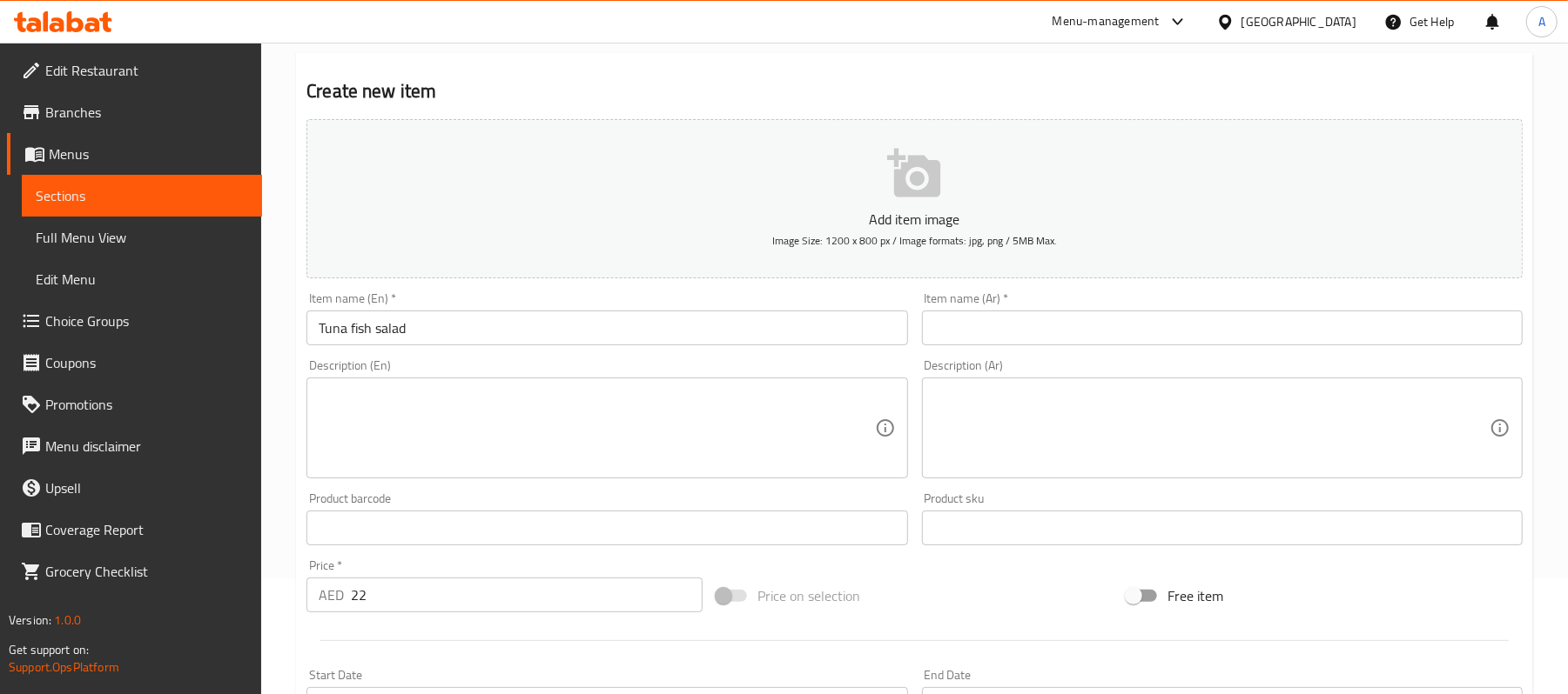
click at [442, 444] on textarea at bounding box center [597, 428] width 556 height 83
paste textarea "A finely chopped tuna fish made up of cucumber, tomato, red pepper, red onions …"
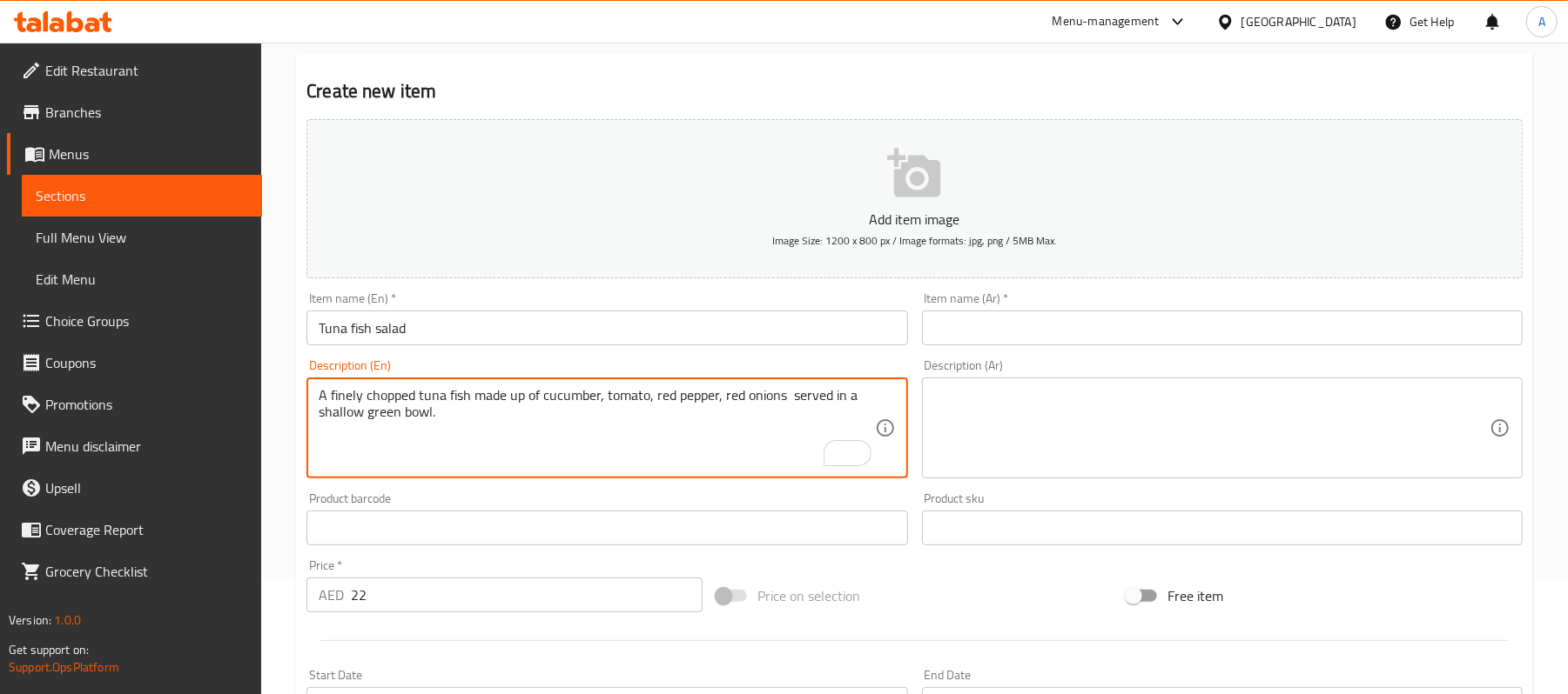
type textarea "A finely chopped tuna fish made up of cucumber, tomato, red pepper, red onions …"
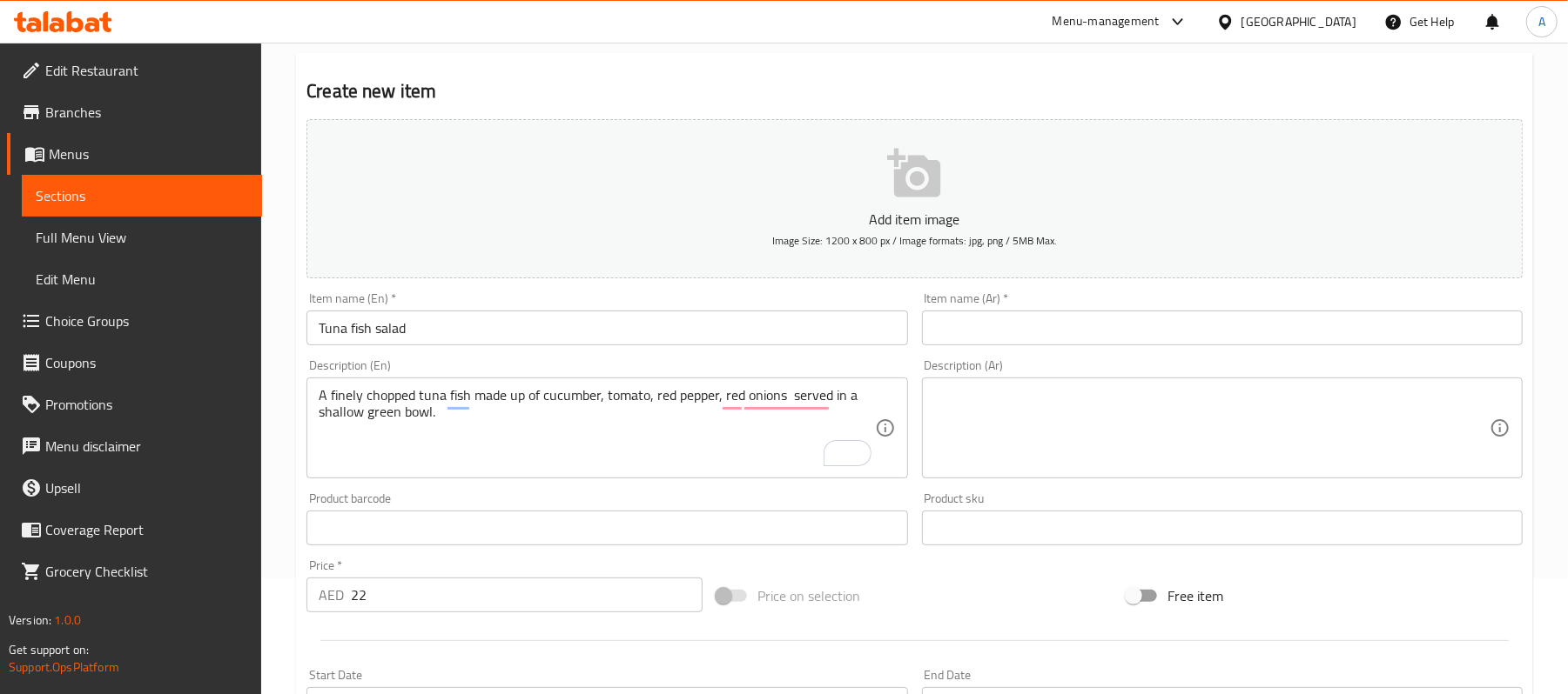
click at [1147, 443] on textarea at bounding box center [1212, 428] width 556 height 83
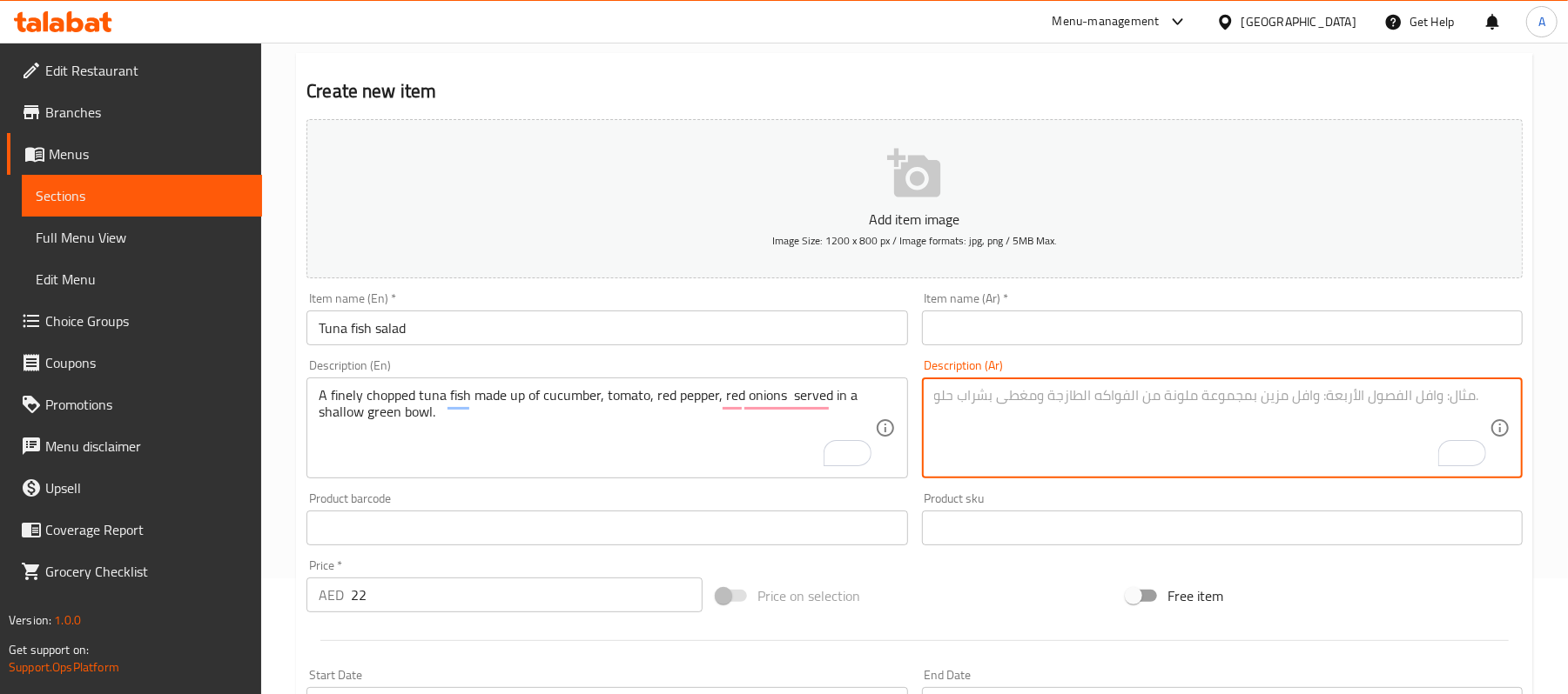
click at [1366, 429] on textarea "To enrich screen reader interactions, please activate Accessibility in Grammarl…" at bounding box center [1212, 428] width 556 height 83
paste textarea "سمكة تونة مفرومة ناعماً مكونة من الخيار والطماطم والفلفل الأحمر والبصل الأحمر و…"
click at [1407, 401] on textarea "سمكة تونة مفرومة ناعماً مكونة من الخيار والطماطم والفلفل الأحمر والبصل الأحمر و…" at bounding box center [1212, 428] width 556 height 83
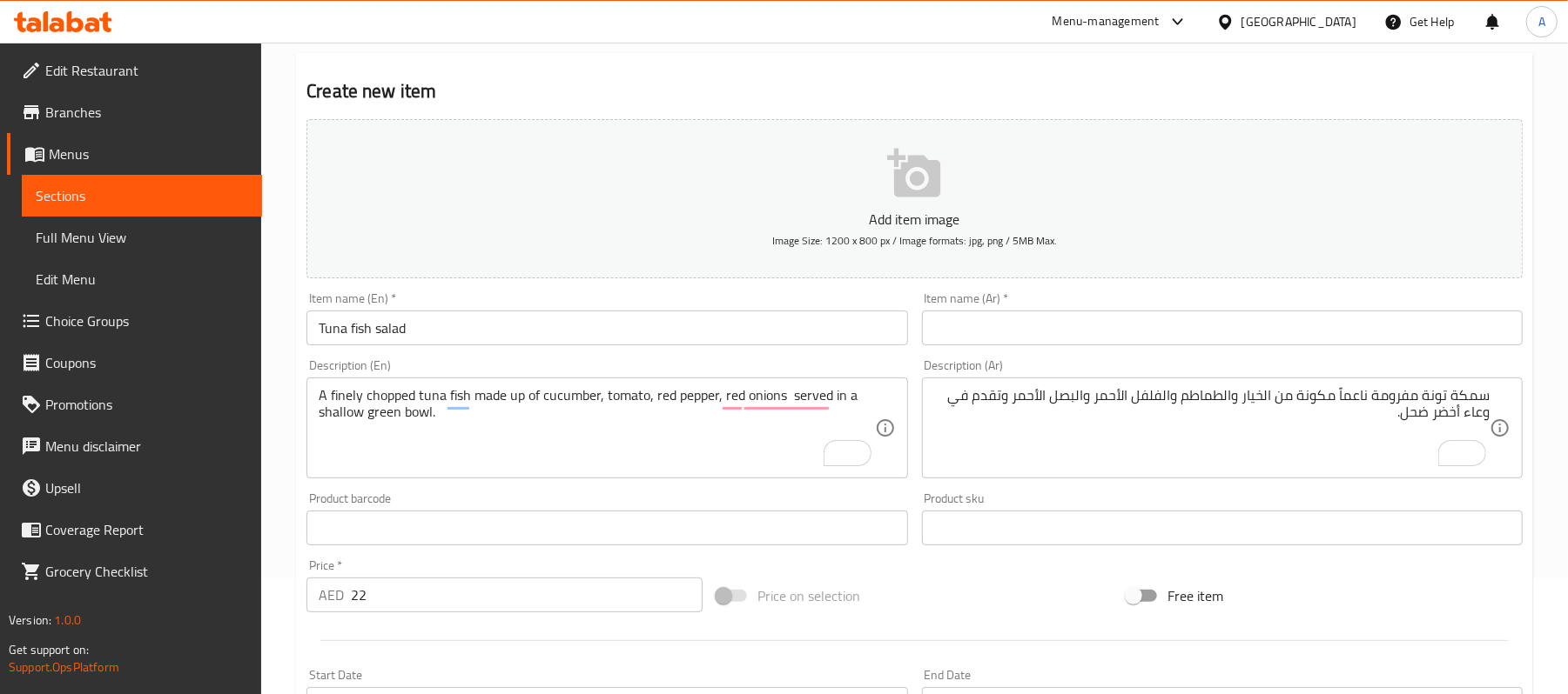
click at [1401, 395] on textarea "سمكة تونة مفرومة ناعماً مكونة من الخيار والطماطم والفلفل الأحمر والبصل الأحمر و…" at bounding box center [1212, 428] width 556 height 83
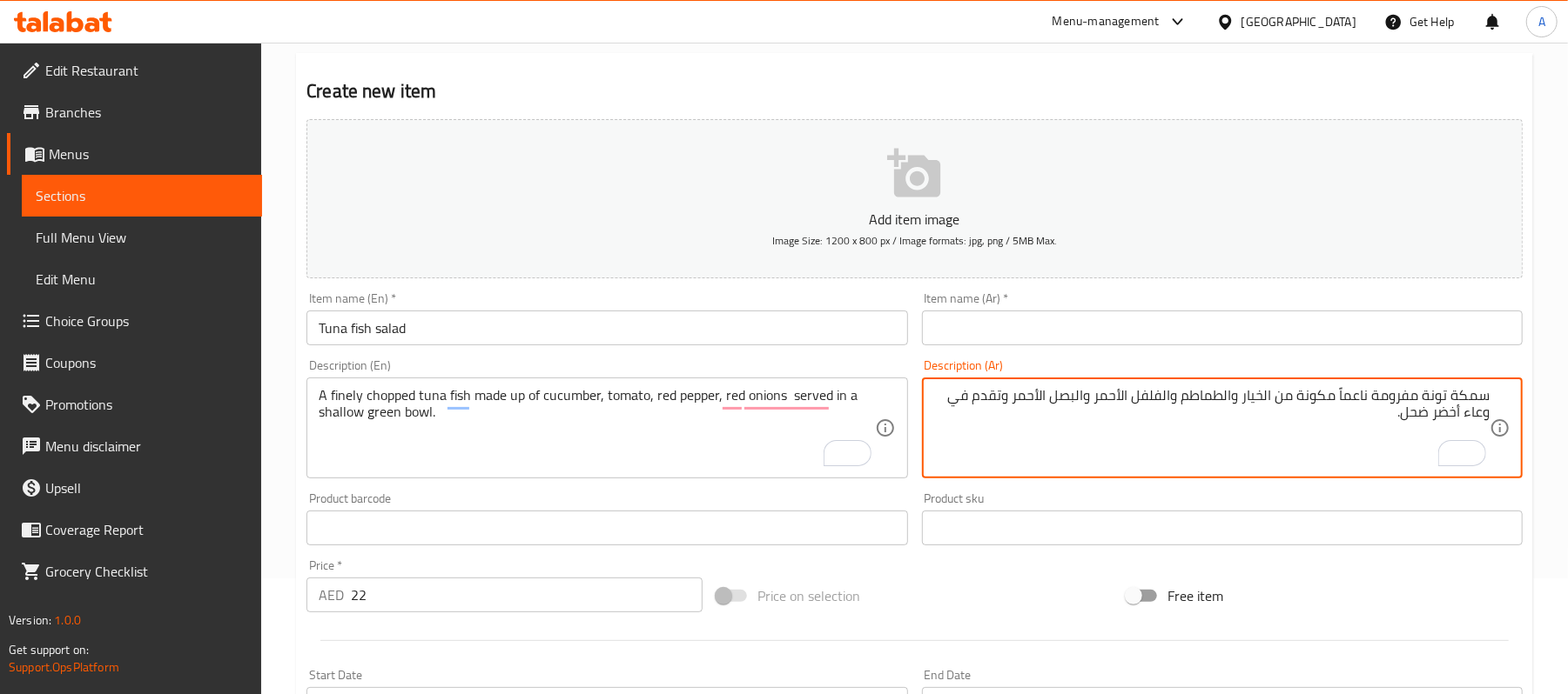
click at [1401, 395] on textarea "سمكة تونة مفرومة ناعماً مكونة من الخيار والطماطم والفلفل الأحمر والبصل الأحمر و…" at bounding box center [1212, 428] width 556 height 83
paste textarea "طع"
click at [1359, 401] on textarea "سمكة تونة مقطع ناعماً مكونة من الخيار والطماطم والفلفل الأحمر والبصل الأحمر وتق…" at bounding box center [1212, 428] width 556 height 83
click at [1419, 415] on textarea "سمكة تونة مقطع فاينلي مكونة من الخيار والطماطم والفلفل الأحمر والبصل الأحمر وتق…" at bounding box center [1212, 428] width 556 height 83
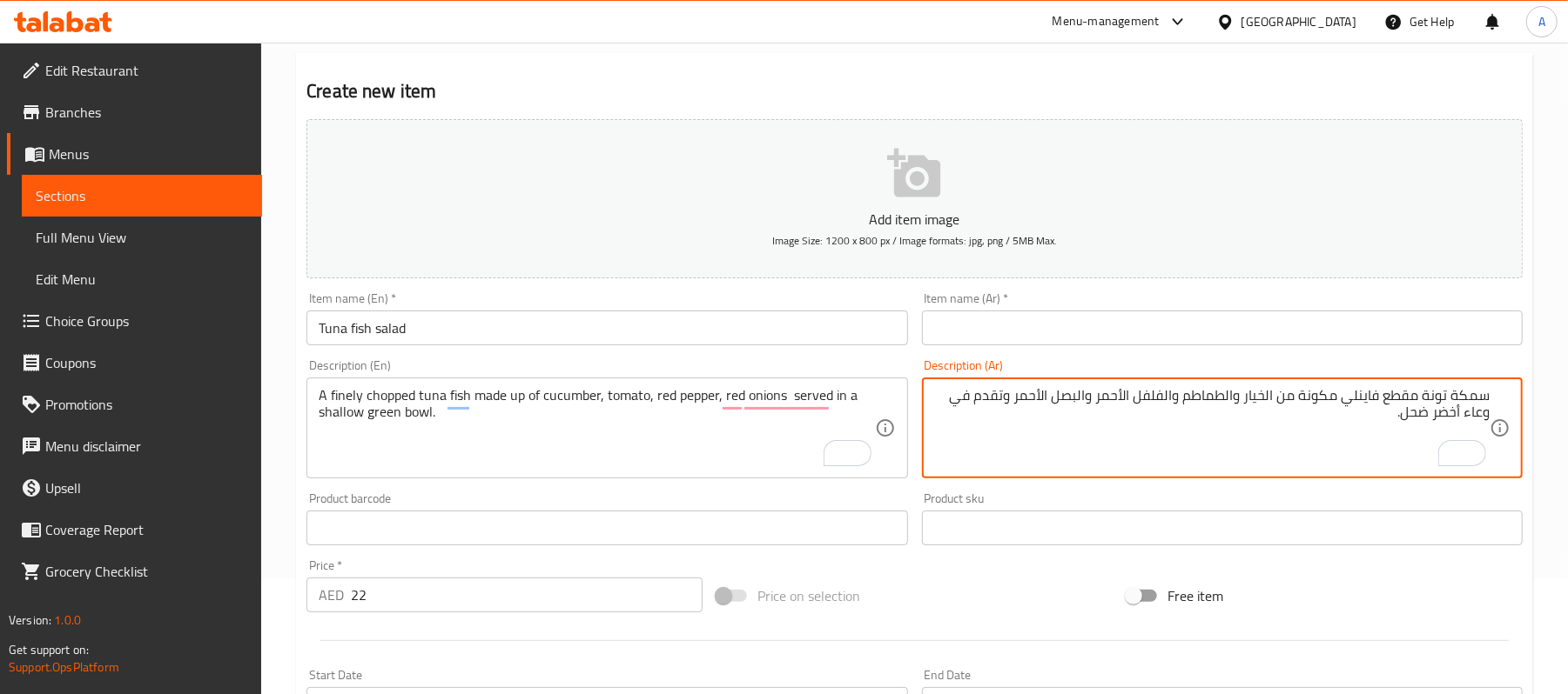
click at [1419, 415] on textarea "سمكة تونة مقطع فاينلي مكونة من الخيار والطماطم والفلفل الأحمر والبصل الأحمر وتق…" at bounding box center [1212, 428] width 556 height 83
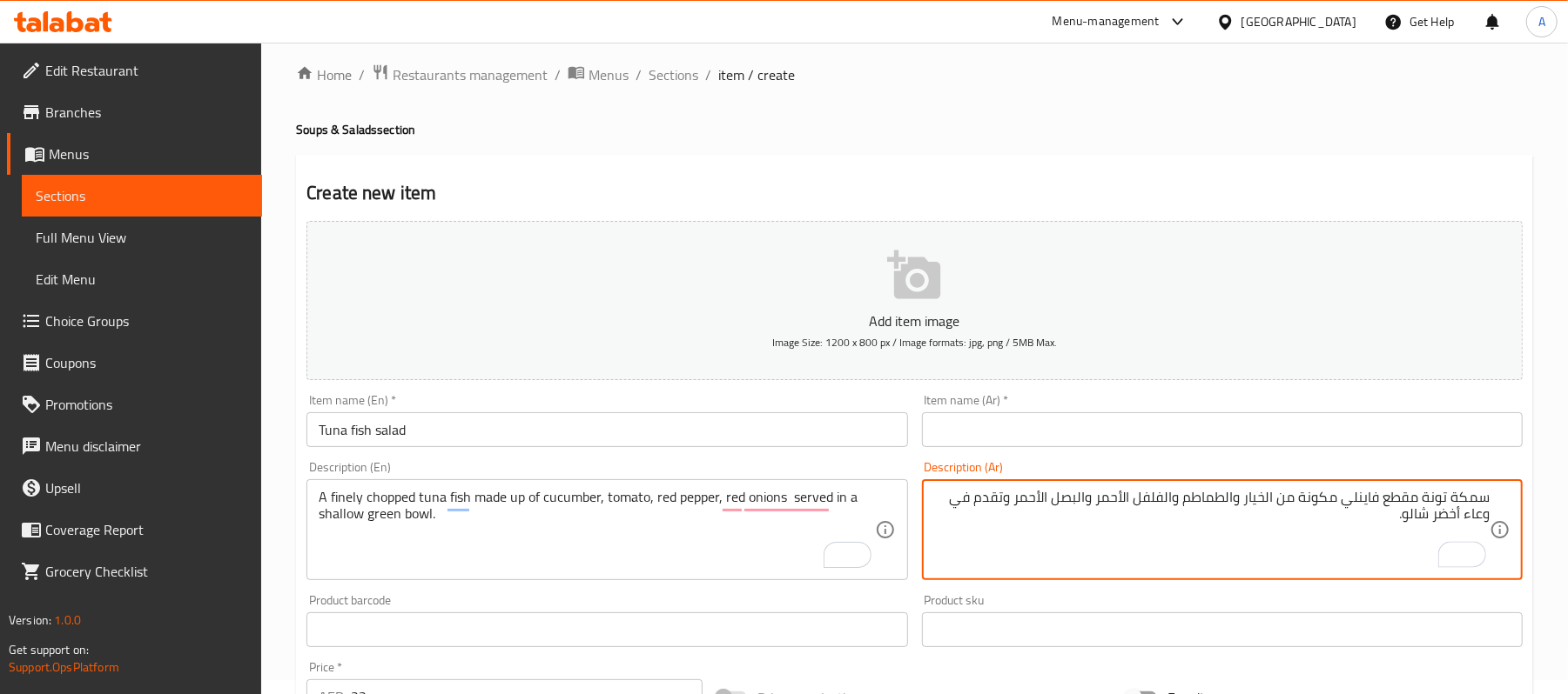
scroll to position [0, 0]
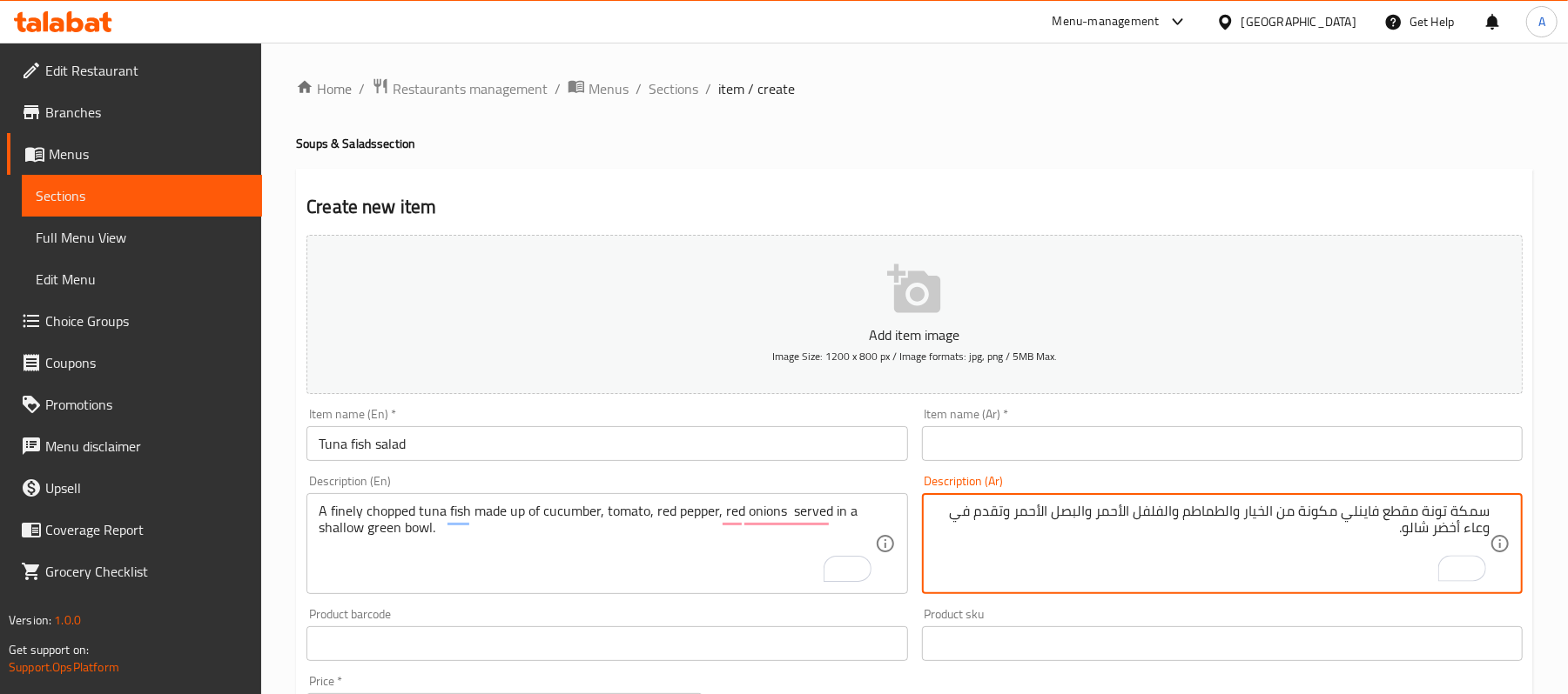
type textarea "سمكة تونة مقطع فاينلي مكونة من الخيار والطماطم والفلفل الأحمر والبصل الأحمر وتق…"
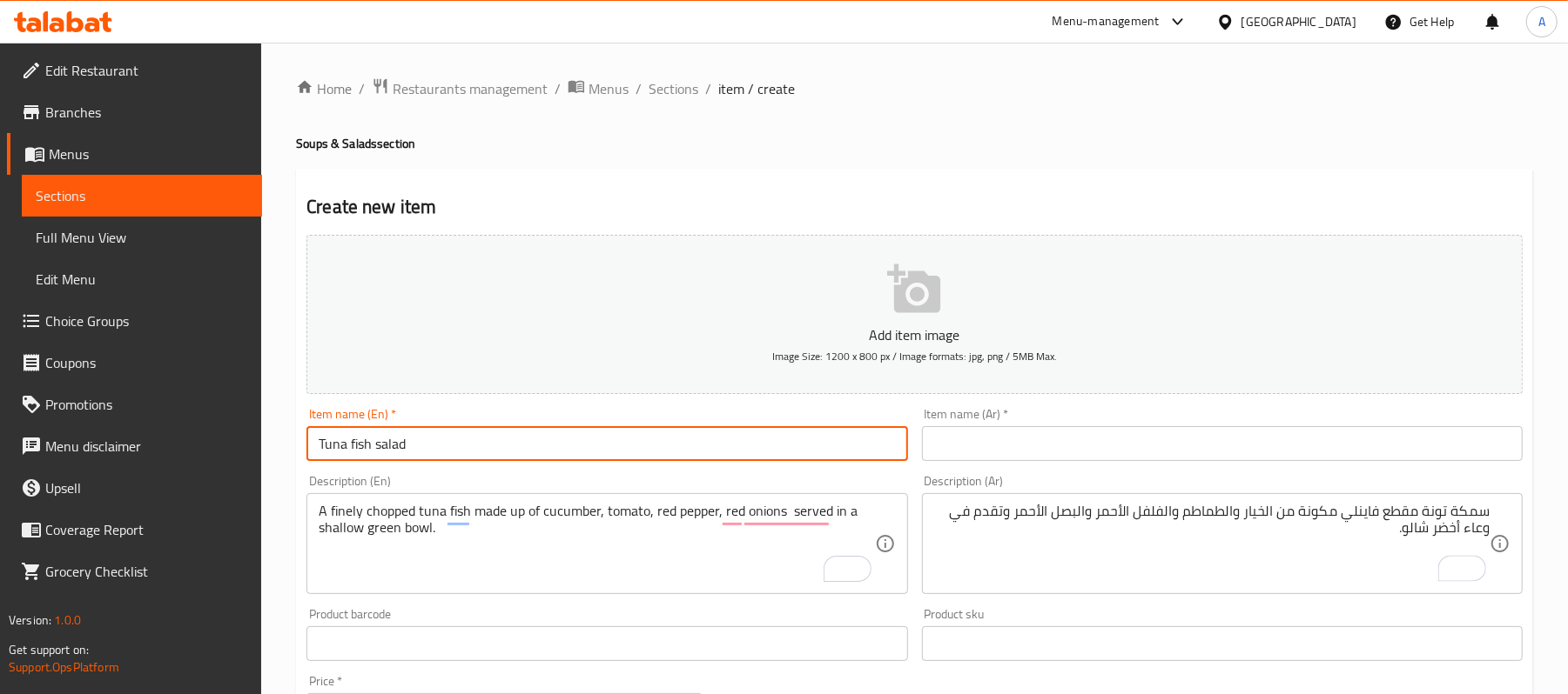
click at [421, 442] on input "Tuna fish salad" at bounding box center [606, 444] width 600 height 35
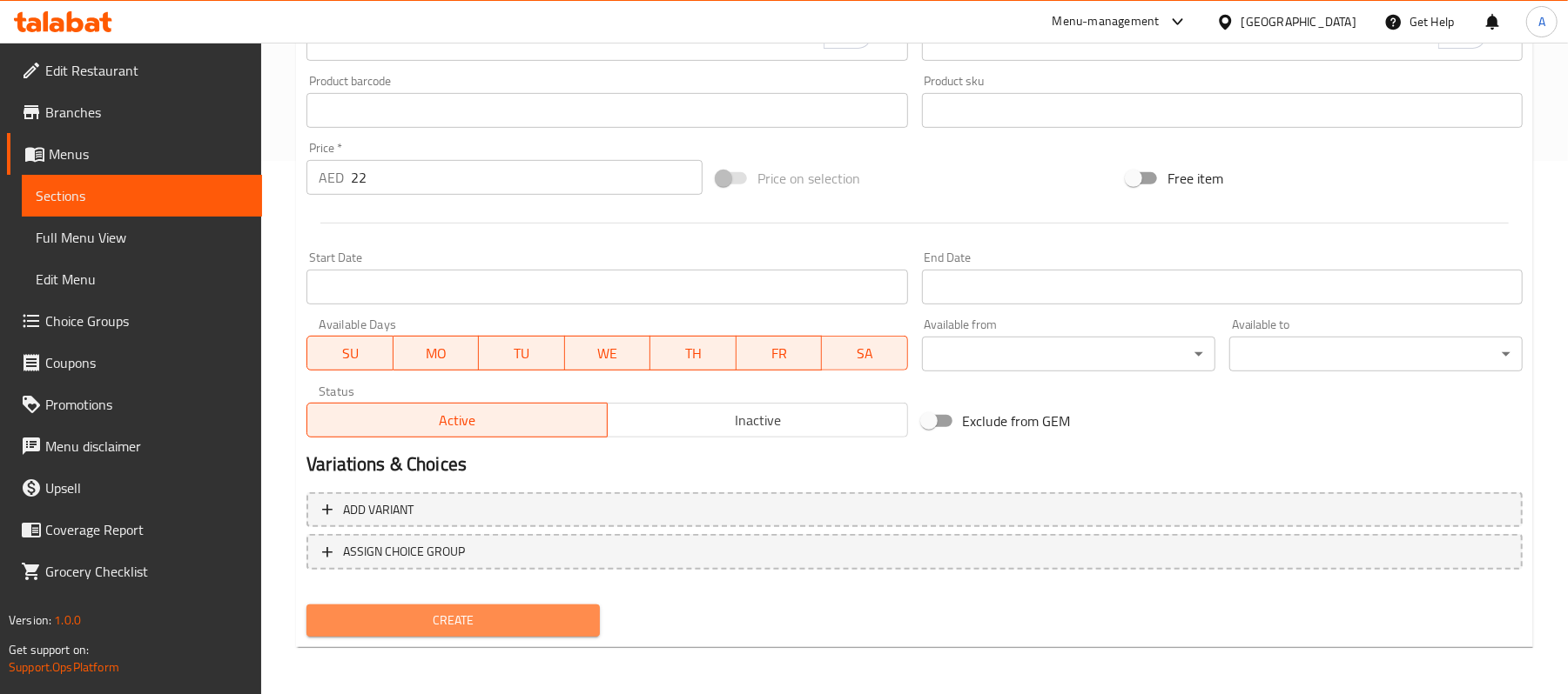
click at [443, 616] on span "Create" at bounding box center [453, 621] width 265 height 22
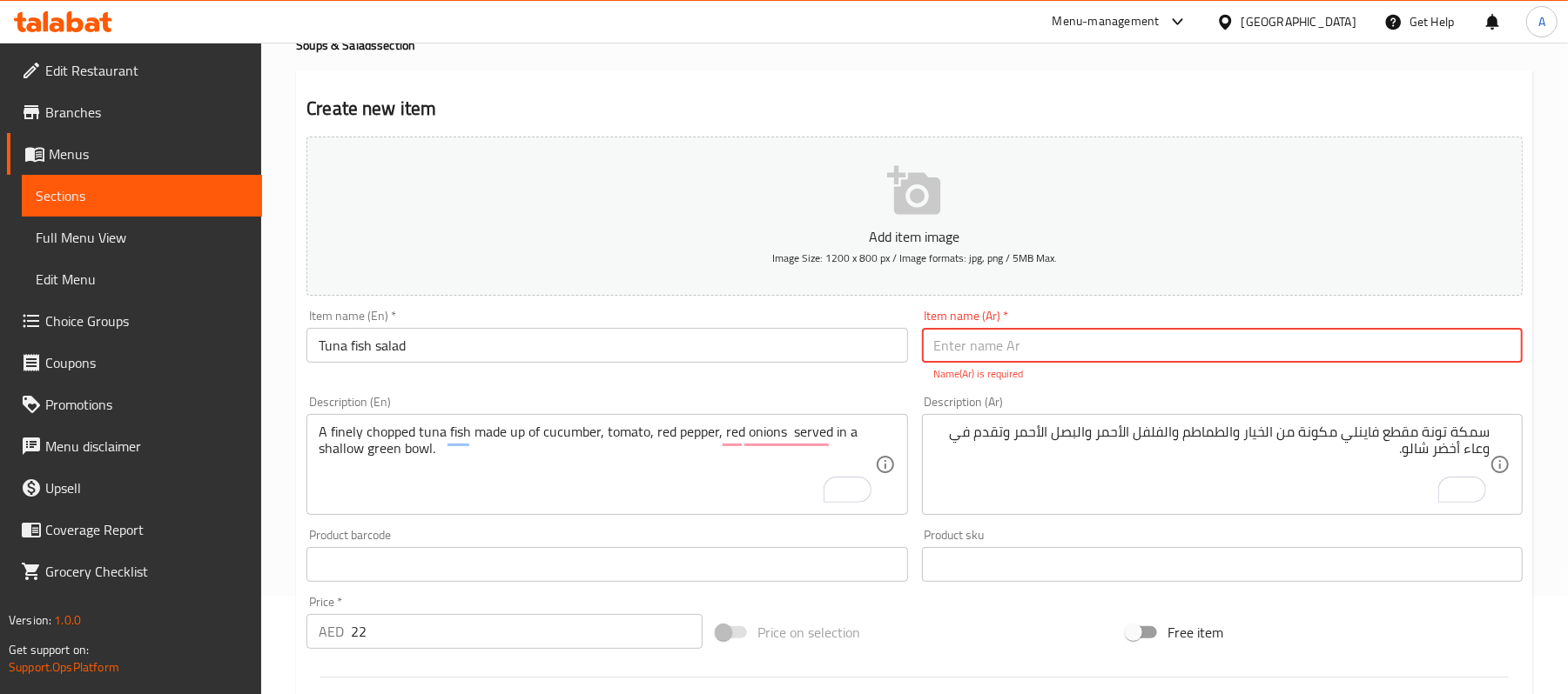
click at [675, 336] on input "Tuna fish salad" at bounding box center [606, 345] width 600 height 35
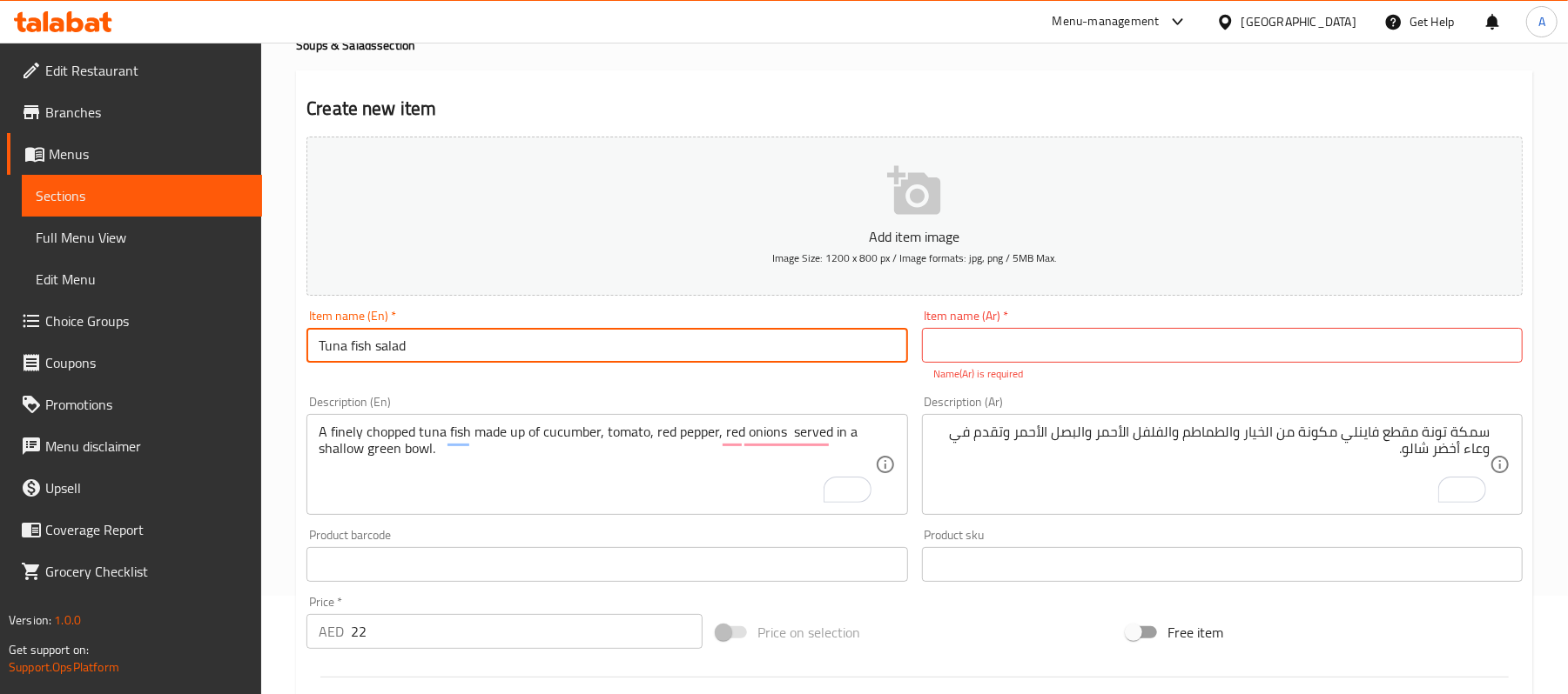
click at [675, 336] on input "Tuna fish salad" at bounding box center [606, 345] width 600 height 35
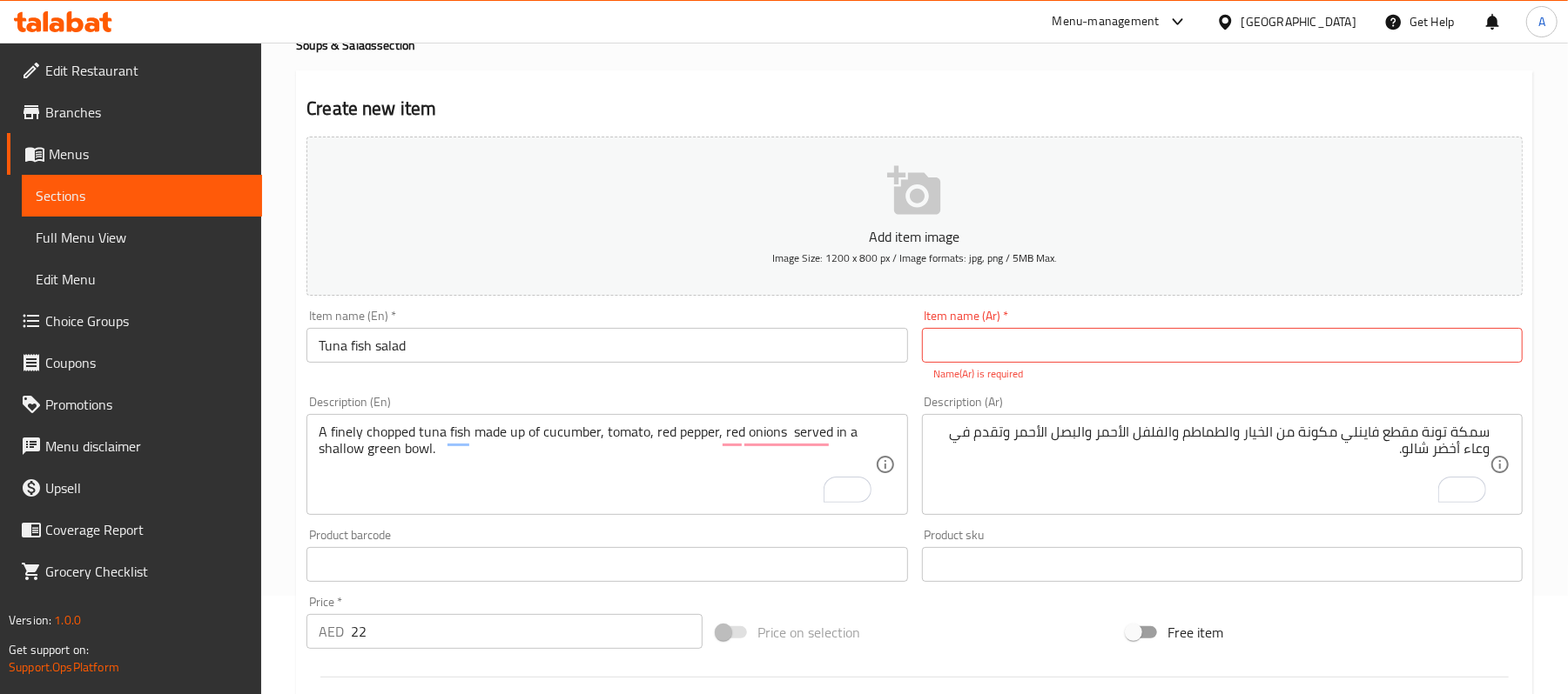
click at [1405, 352] on input "text" at bounding box center [1222, 345] width 600 height 35
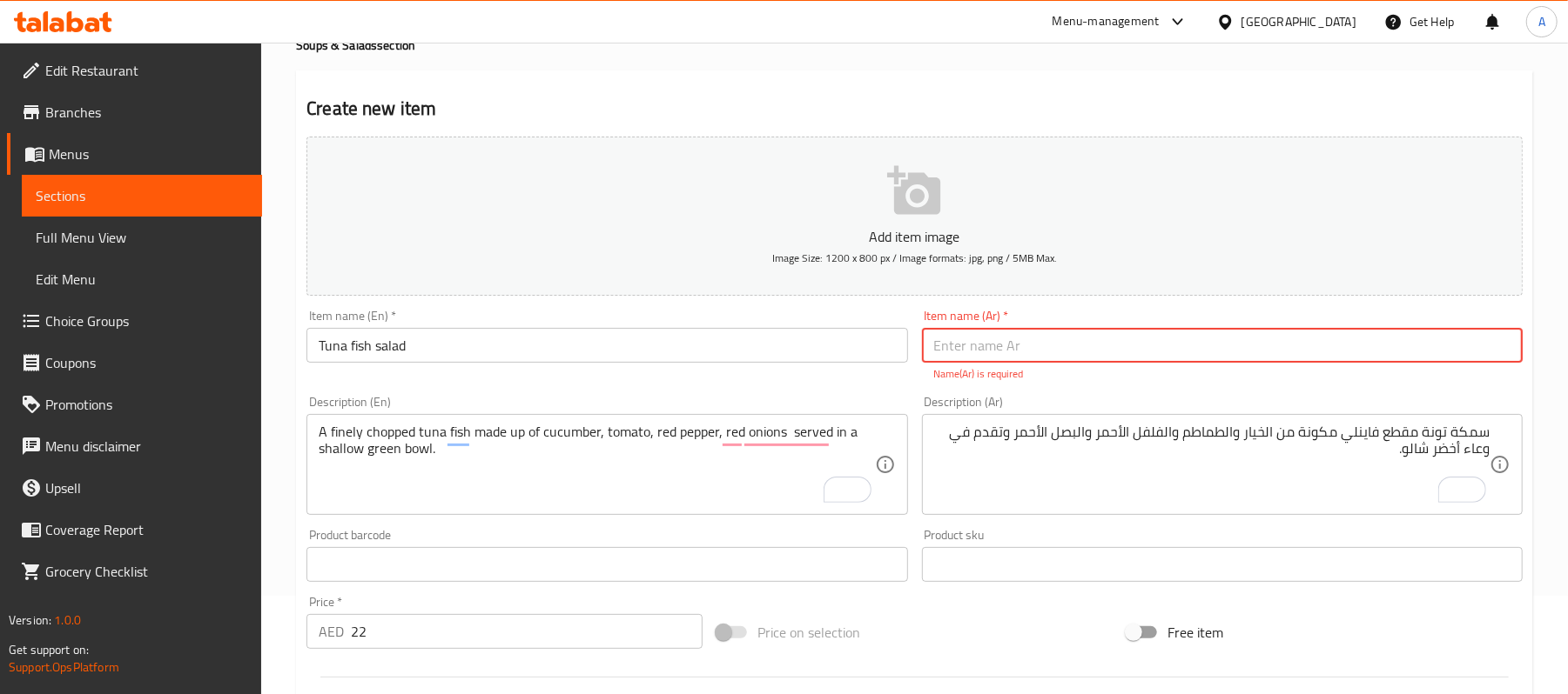
paste input "سلطة سمك التونة"
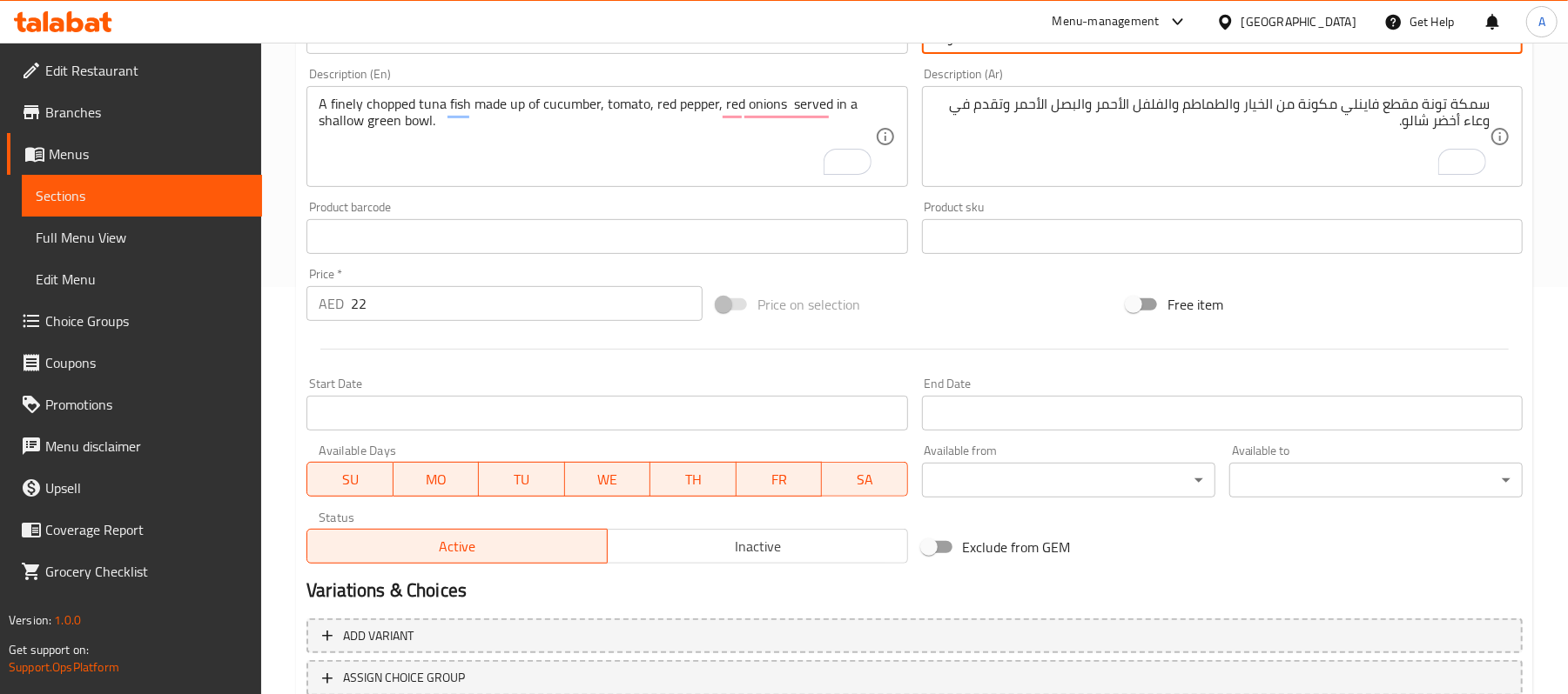
scroll to position [534, 0]
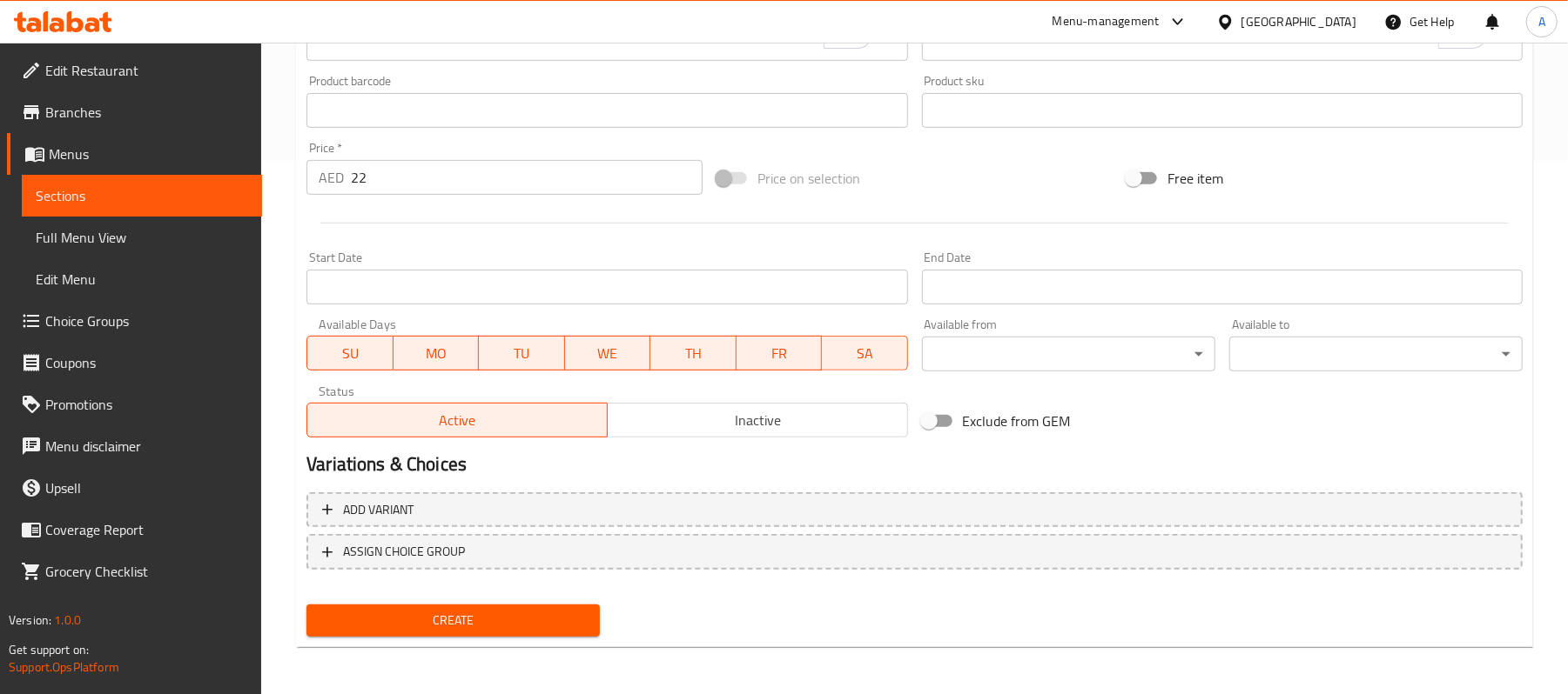
type input "سلطة سمك التونة"
click at [514, 624] on span "Create" at bounding box center [453, 621] width 265 height 22
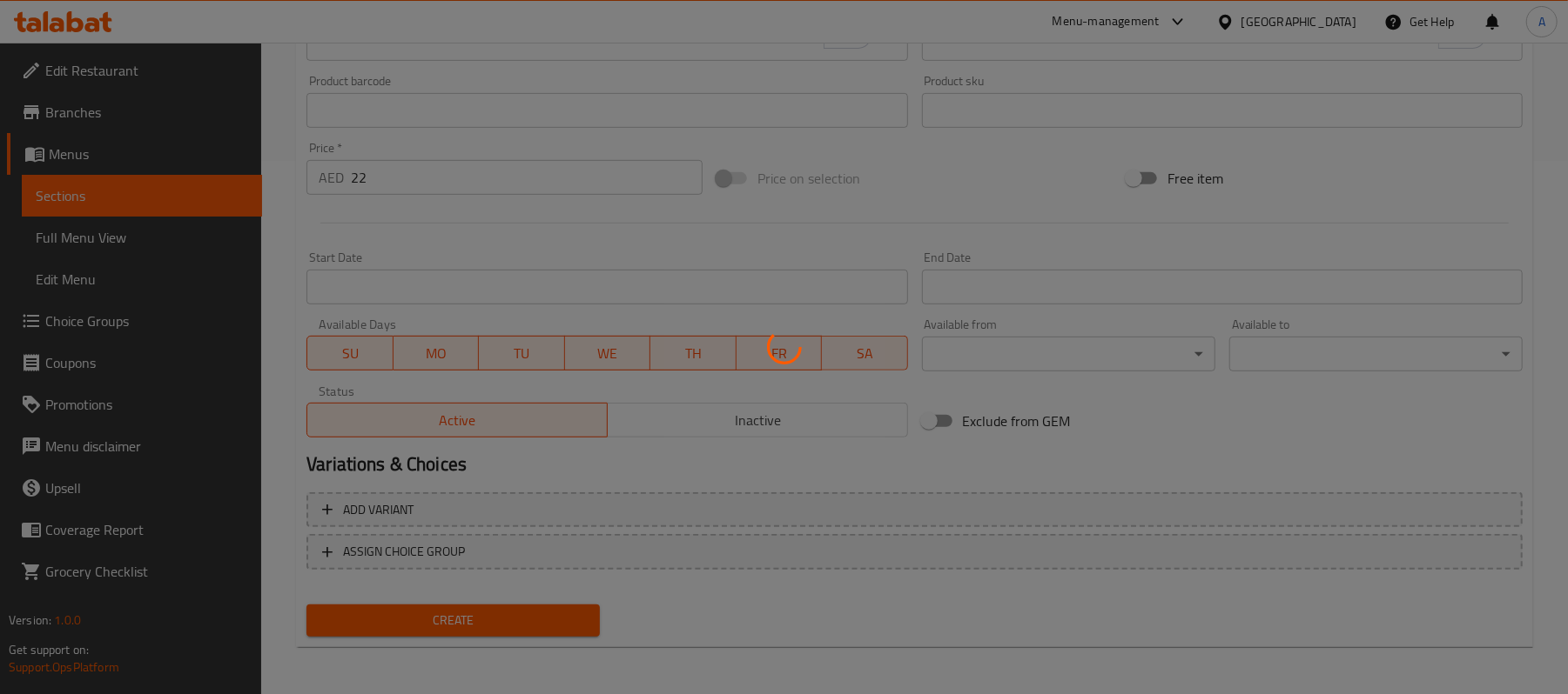
type input "0"
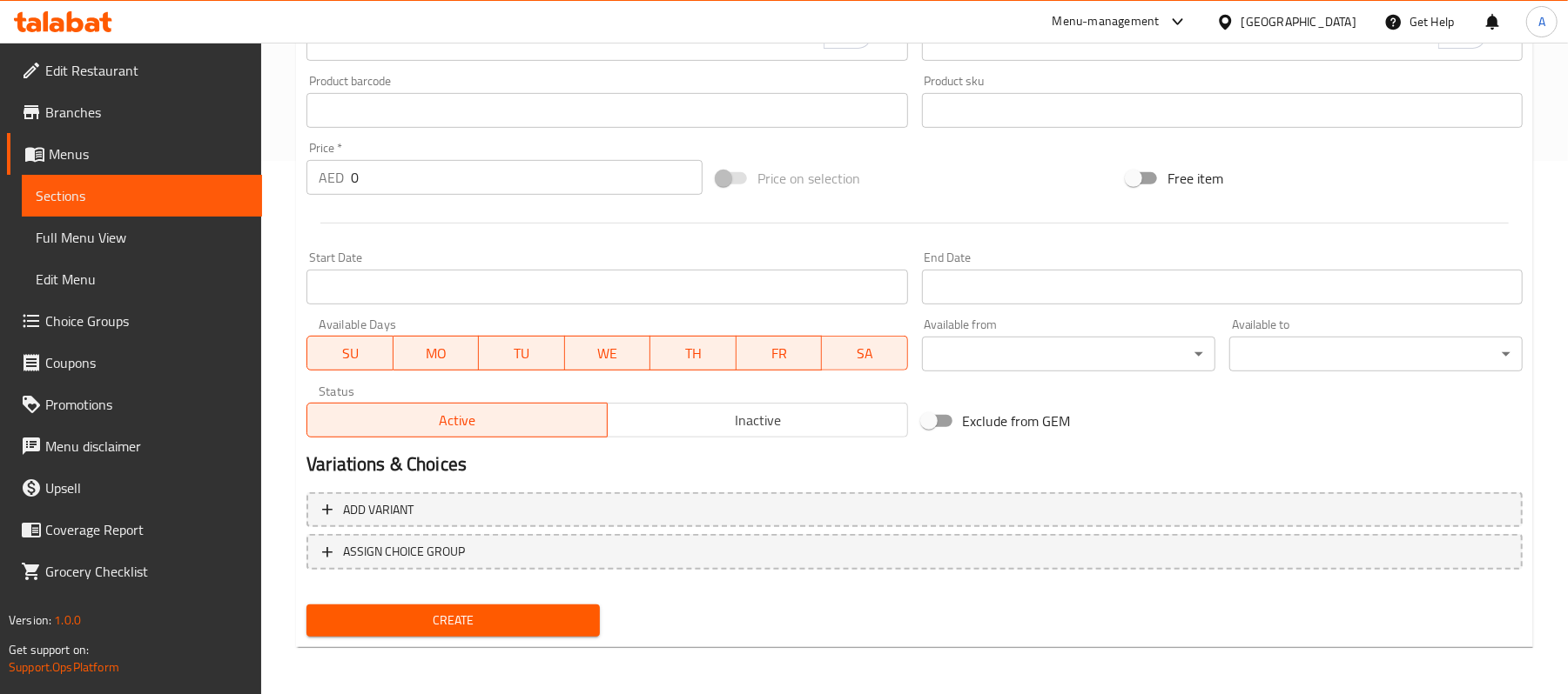
scroll to position [0, 0]
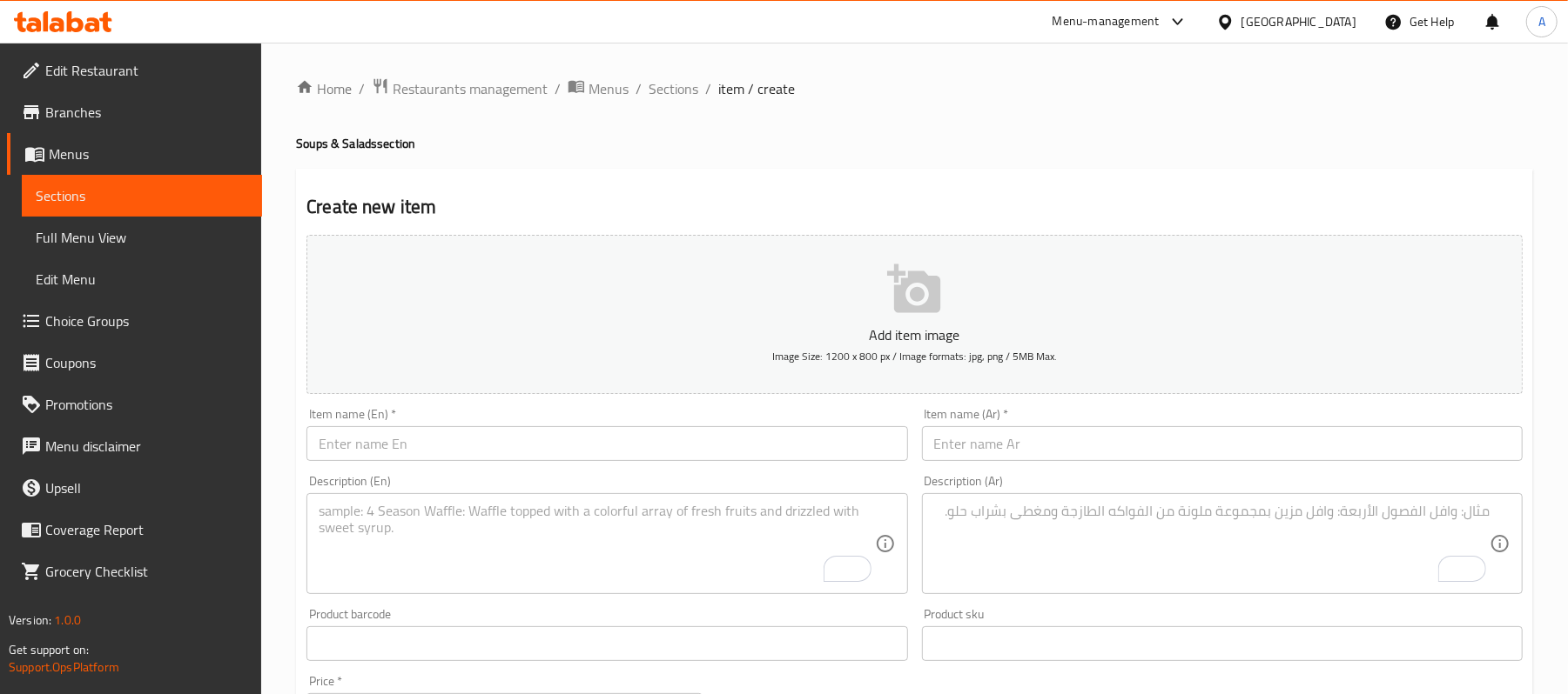
click at [475, 451] on input "text" at bounding box center [606, 444] width 600 height 35
paste input "Grilled halloumi salad"
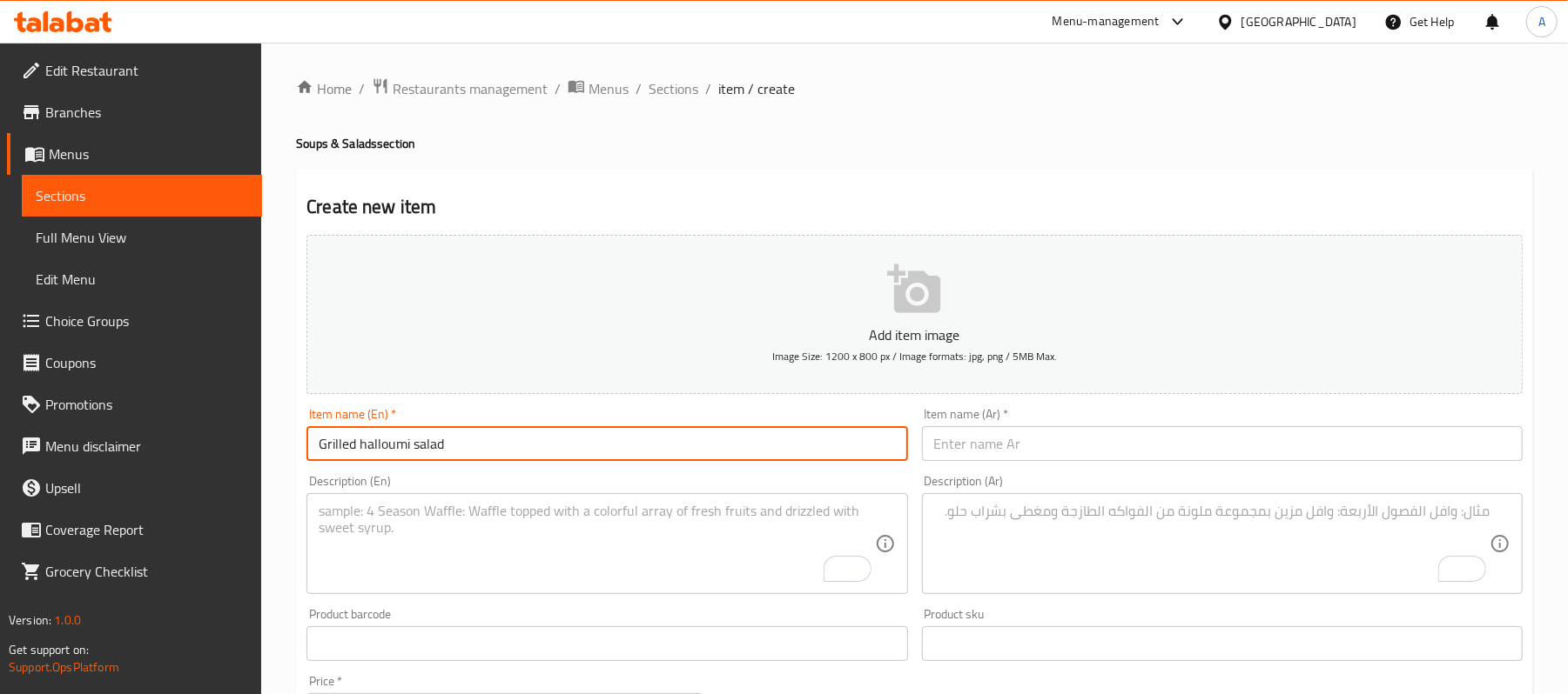
type input "Grilled halloumi salad"
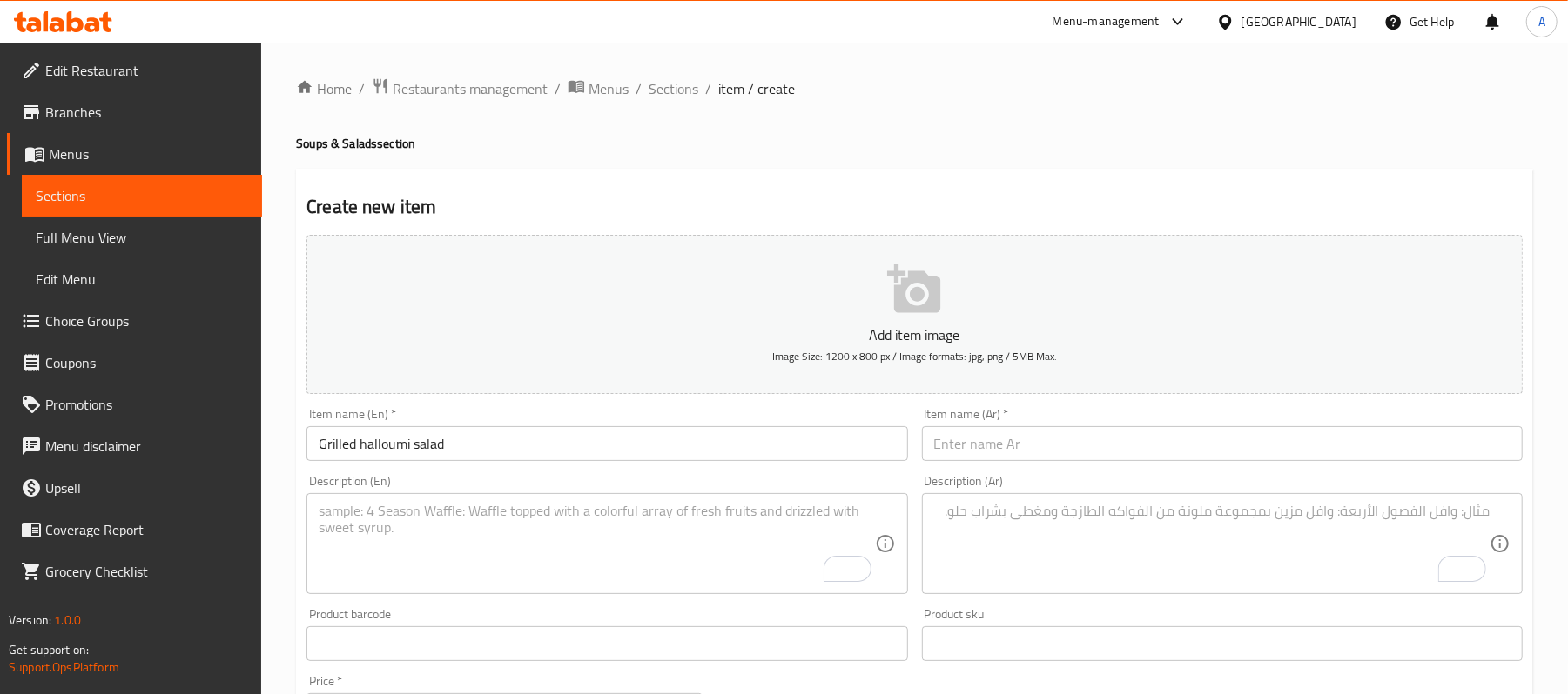
click at [1094, 433] on input "text" at bounding box center [1222, 444] width 600 height 35
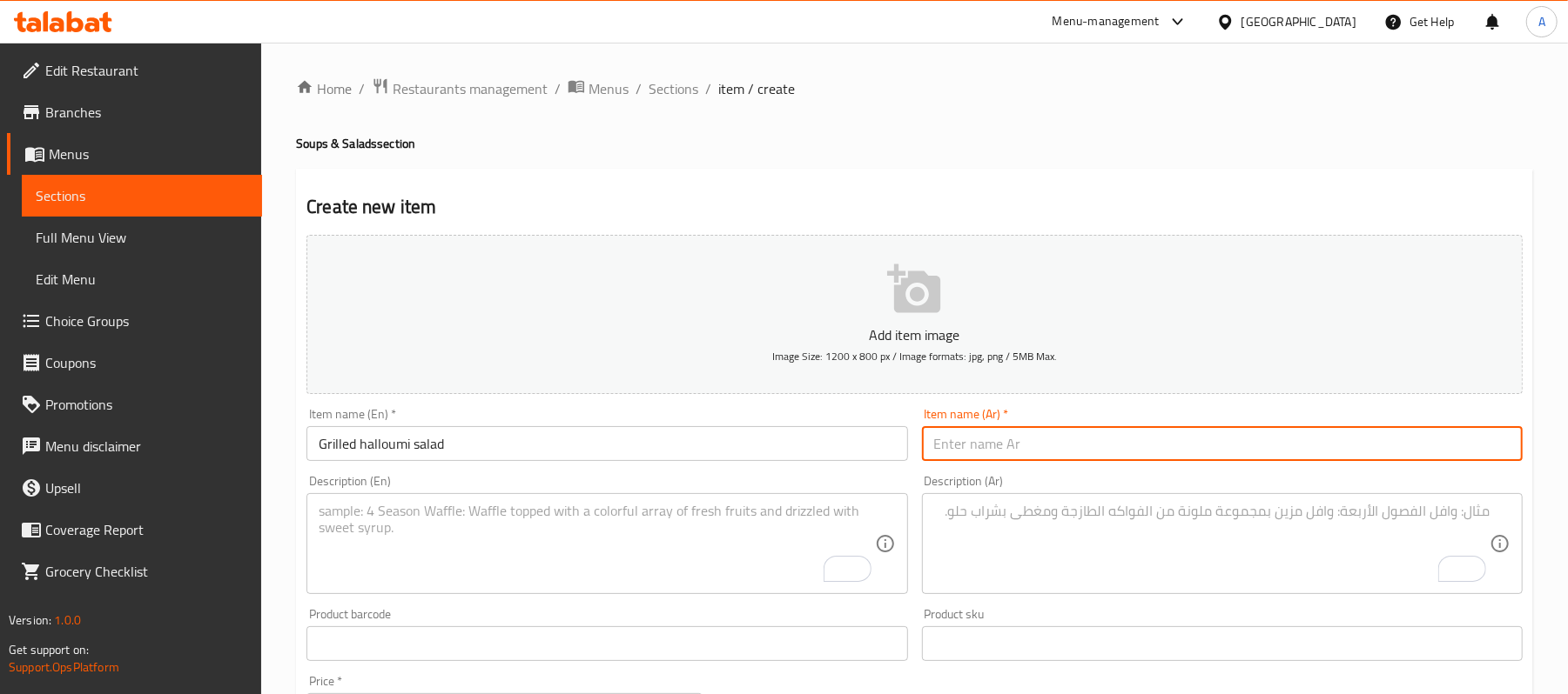
paste input "سلطة الحلوم المشوي"
type input "سلطة الحلوم المشوي"
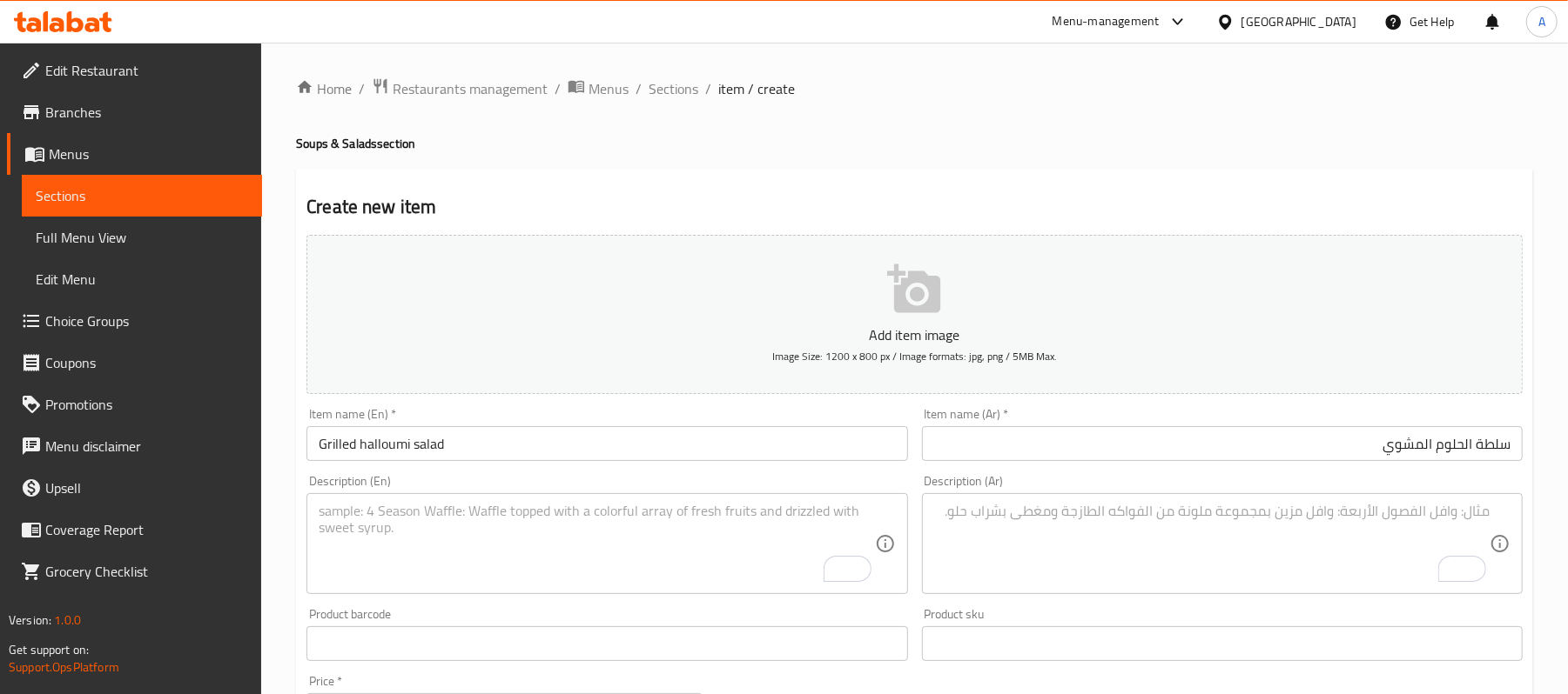
click at [1436, 485] on div "Description (Ar) Description (Ar)" at bounding box center [1222, 535] width 600 height 119
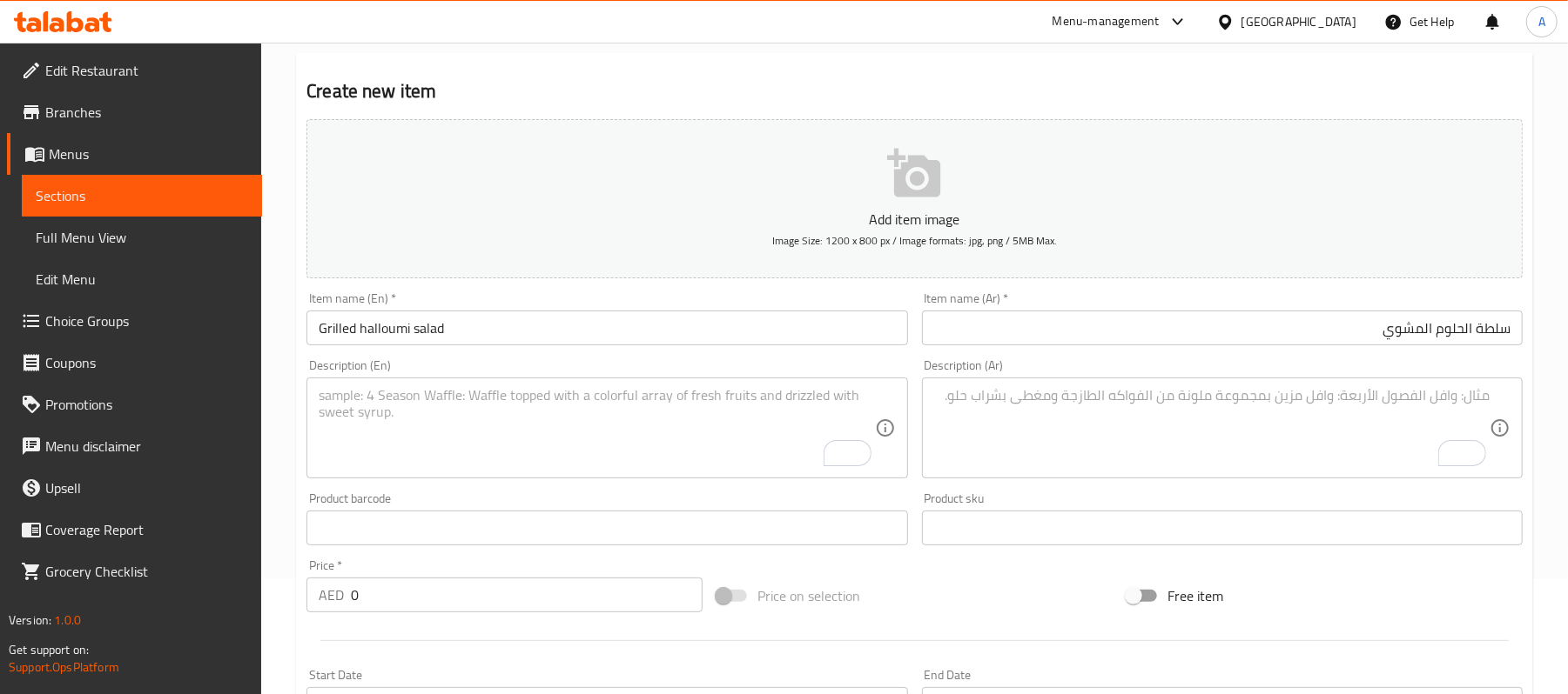
click at [386, 603] on input "0" at bounding box center [527, 595] width 352 height 35
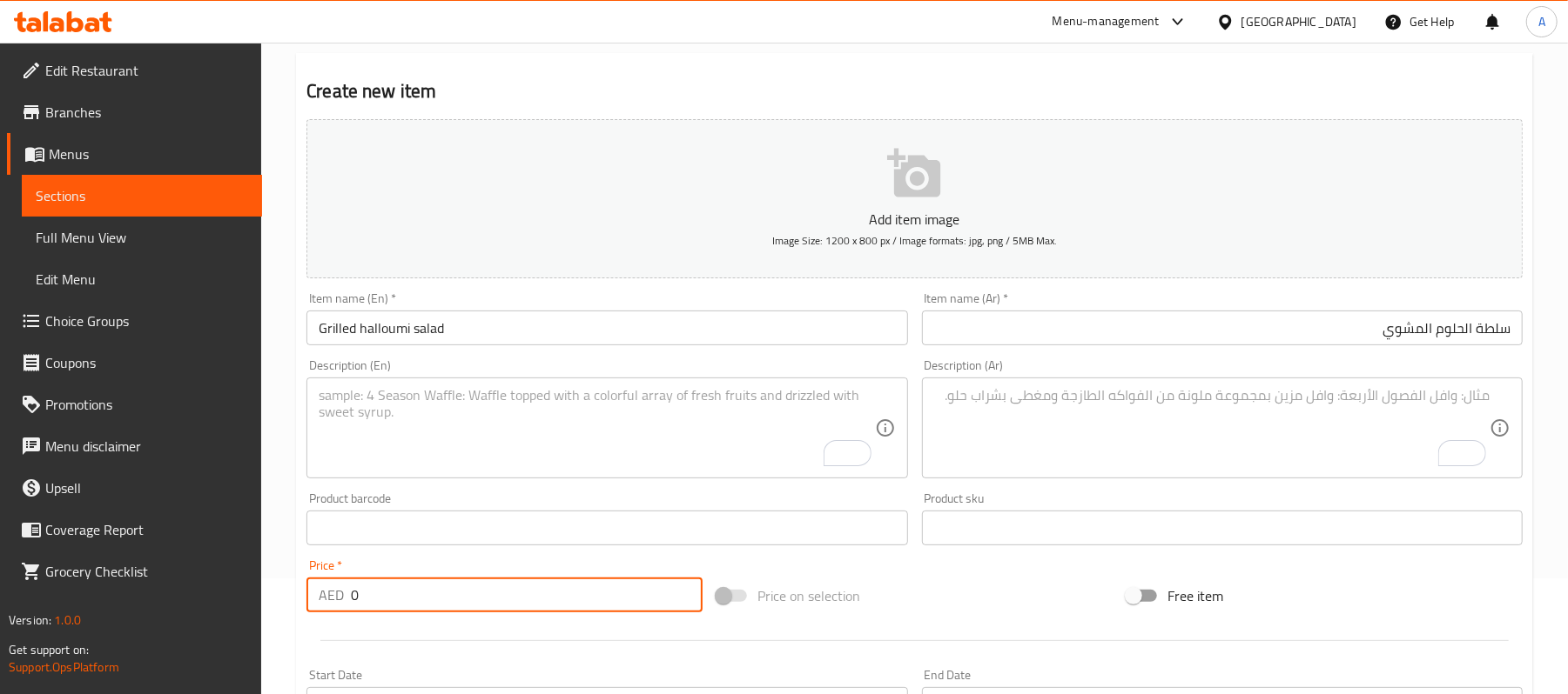
click at [386, 603] on input "0" at bounding box center [527, 595] width 352 height 35
paste input "23"
click at [386, 603] on input "0" at bounding box center [527, 595] width 352 height 35
type input "23"
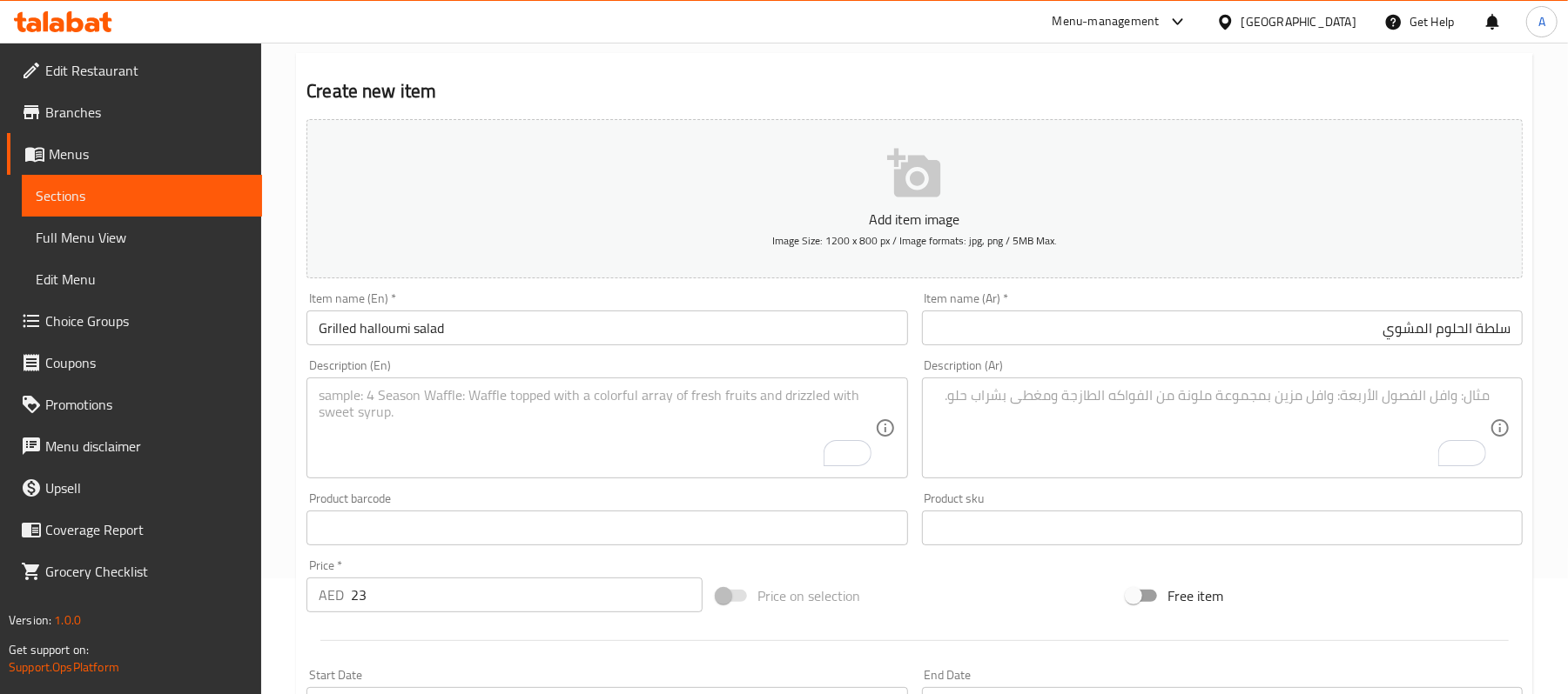
click at [924, 606] on div "Price on selection" at bounding box center [915, 597] width 410 height 47
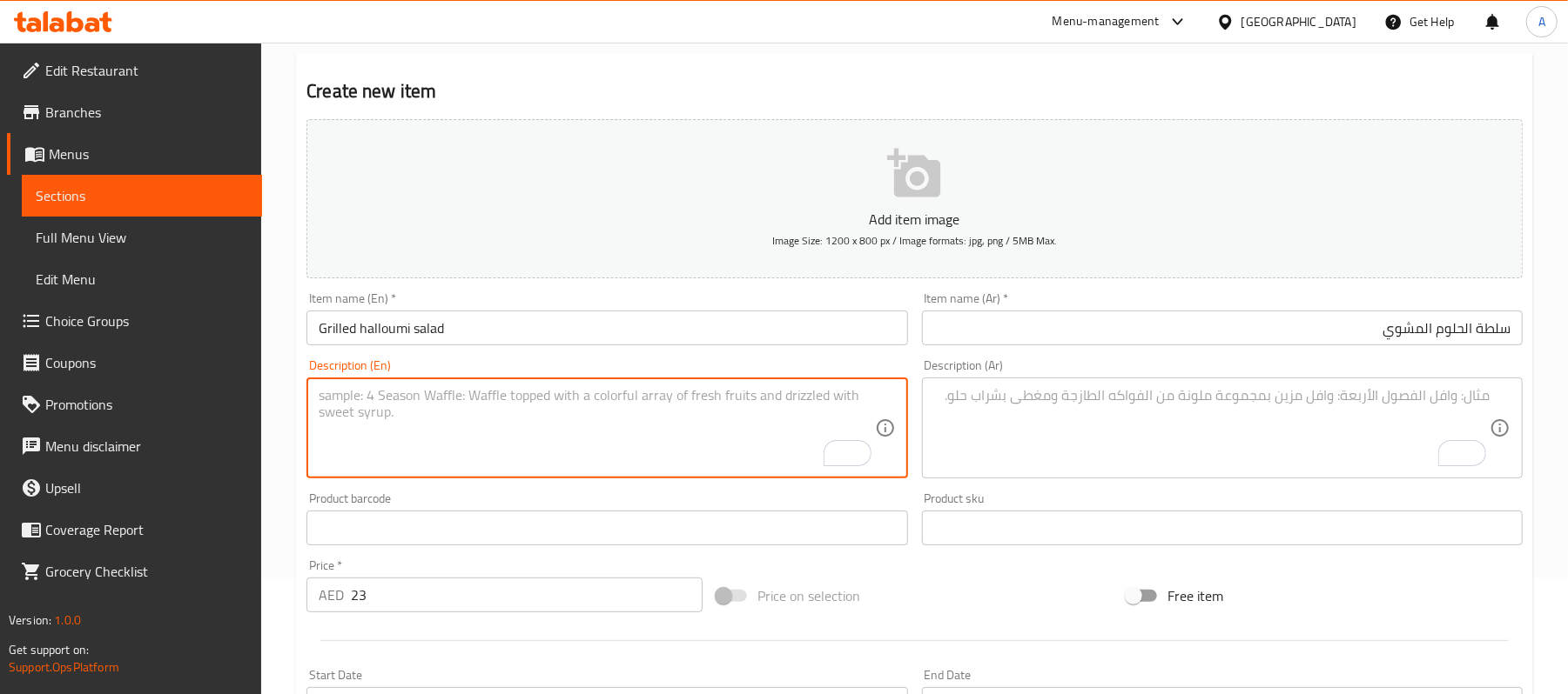
click at [552, 413] on textarea "To enrich screen reader interactions, please activate Accessibility in Grammarl…" at bounding box center [597, 428] width 556 height 83
paste textarea "This grilled halloumi salad is a delicious summer main or side dish. It feature…"
click at [548, 422] on textarea "This grilled halloumi salad is a delicious summer main or side dish. It feature…" at bounding box center [597, 428] width 556 height 83
type textarea "This grilled halloumi salad is a delicious summer main or side dish. It feature…"
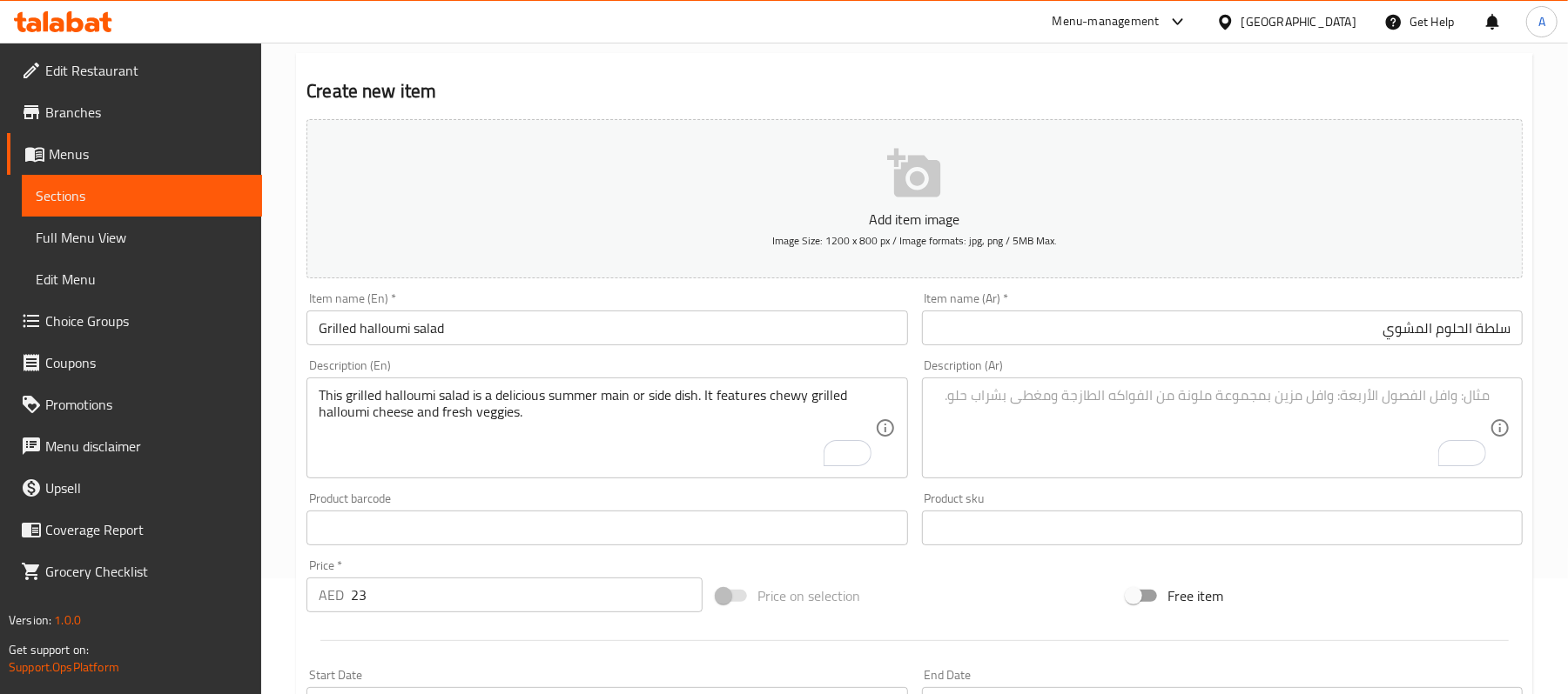
click at [1210, 435] on textarea "To enrich screen reader interactions, please activate Accessibility in Grammarl…" at bounding box center [1212, 428] width 556 height 83
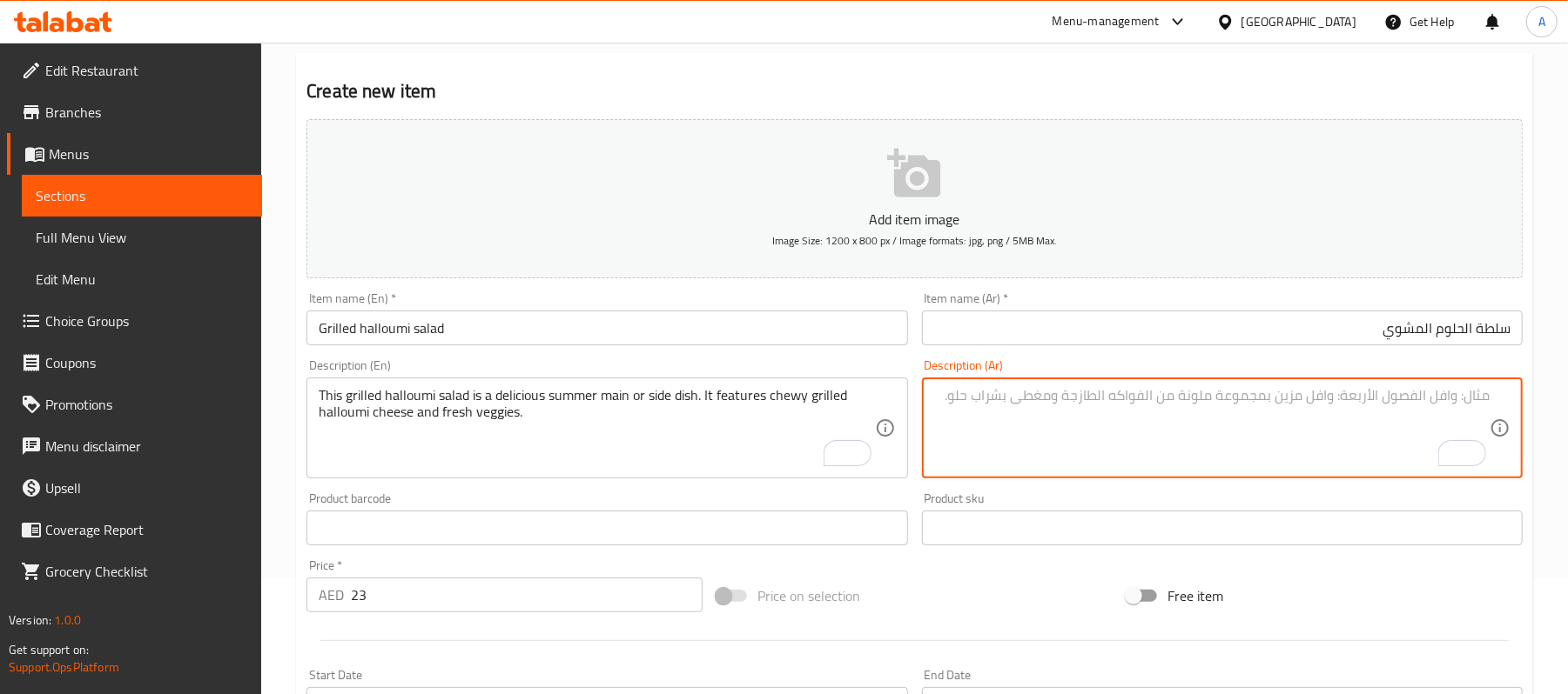
paste textarea "سلطة الحلوم المشوي هذه طبق رئيسي أو جانبي لذيذ في الصيف. تتميز بجبنة الحلوم الم…"
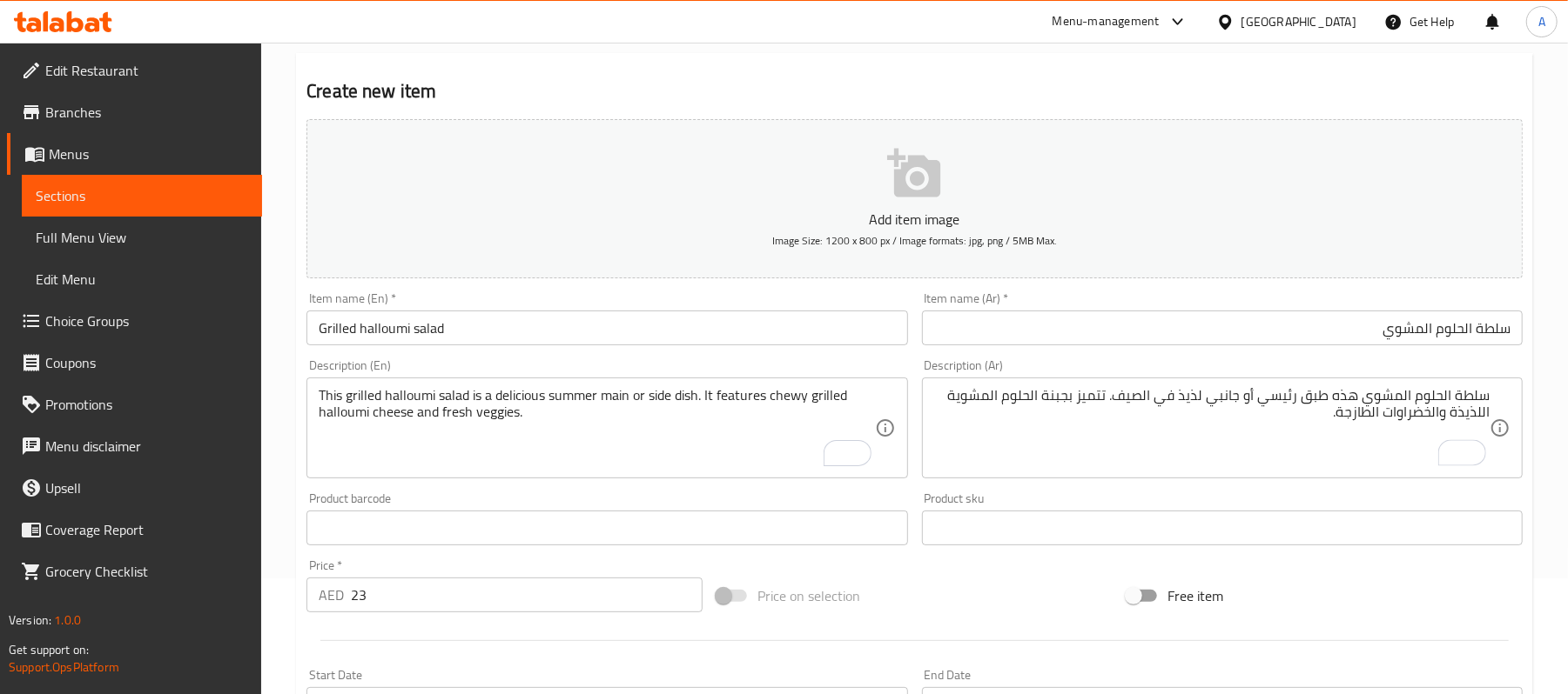
click at [1018, 606] on div "Price on selection" at bounding box center [915, 597] width 410 height 47
click at [965, 585] on div "Price on selection" at bounding box center [915, 597] width 410 height 47
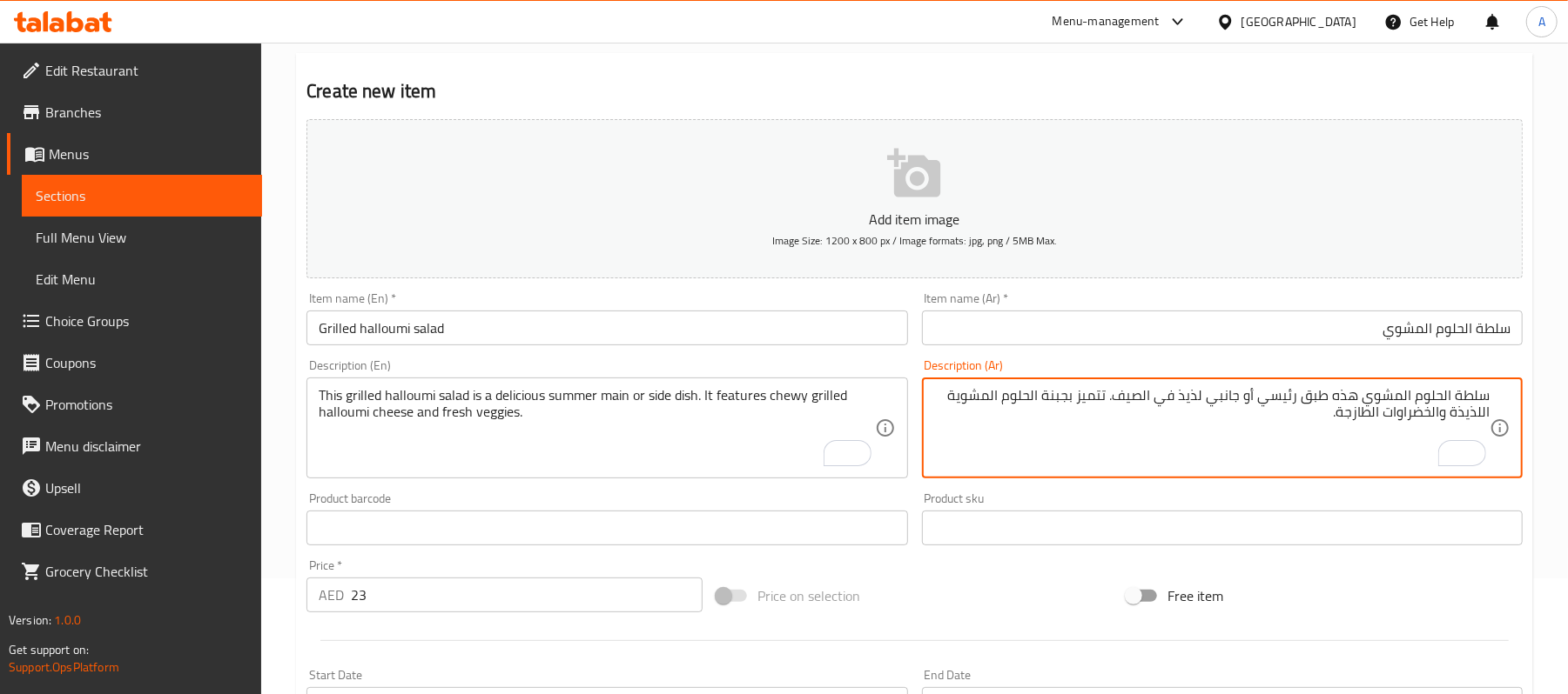
click at [1334, 398] on textarea "سلطة الحلوم المشوي هذه طبق رئيسي أو جانبي لذيذ في الصيف. تتميز بجبنة الحلوم الم…" at bounding box center [1212, 428] width 556 height 83
click at [1348, 394] on textarea "سلطة الحلوم المشوي هذه طبق رئيسي أو جانبي لذيذ في الصيف. تتميز بجبنة الحلوم الم…" at bounding box center [1212, 428] width 556 height 83
click at [1498, 387] on div "سلطة الحلوم المشوي هذه طبق رئيسي أو جانبي لذيذ في الصيف. تتميز بجبنة الحلوم الم…" at bounding box center [1222, 428] width 600 height 101
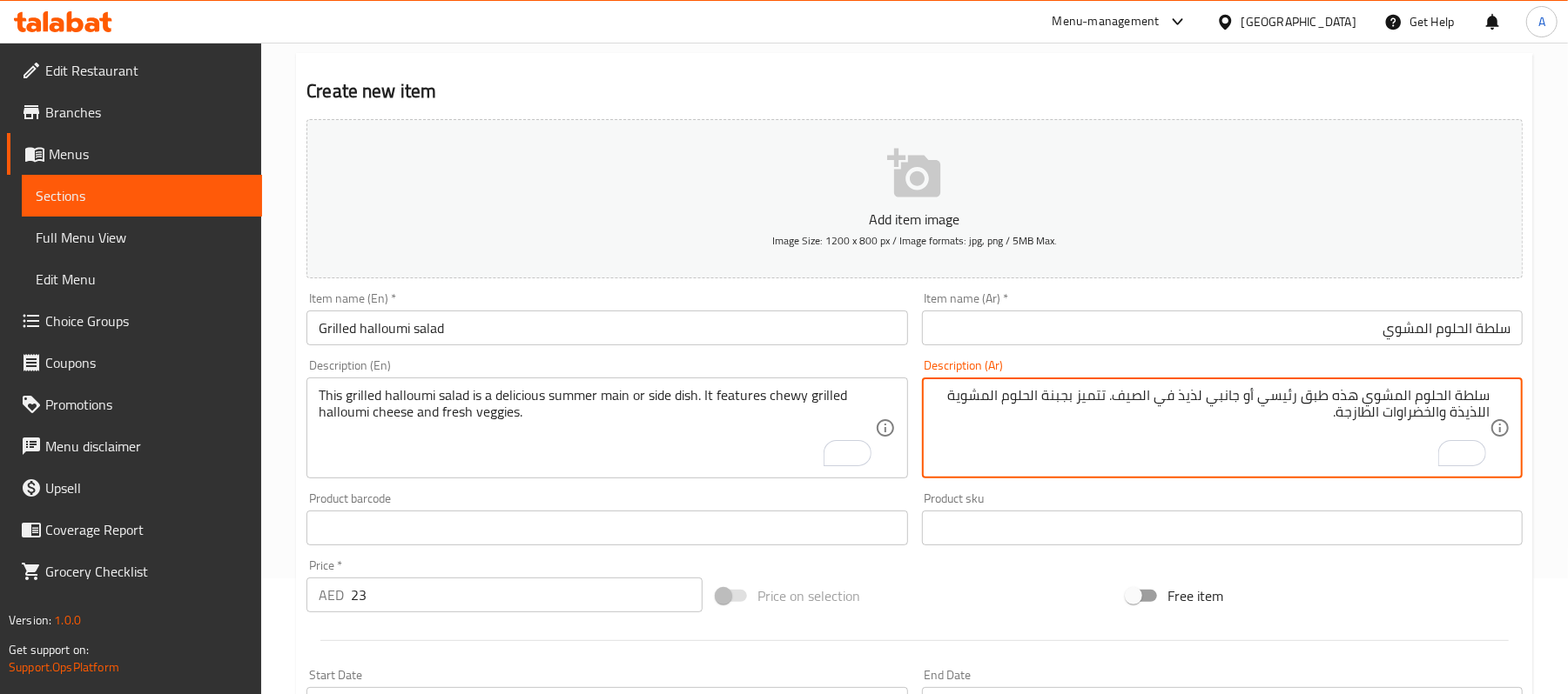
click at [1494, 395] on div "سلطة الحلوم المشوي هذه طبق رئيسي أو جانبي لذيذ في الصيف. تتميز بجبنة الحلوم الم…" at bounding box center [1222, 428] width 600 height 101
click at [1491, 401] on div "سلطة الحلوم المشوي هذه طبق رئيسي أو جانبي لذيذ في الصيف. تتميز بجبنة الحلوم الم…" at bounding box center [1222, 428] width 600 height 101
click at [1487, 401] on textarea "سلطة الحلوم المشوي هذه طبق رئيسي أو جانبي لذيذ في الصيف. تتميز بجبنة الحلوم الم…" at bounding box center [1212, 428] width 556 height 83
paste textarea "هذه"
click at [1229, 447] on textarea "هذه سلطة الحلوم المشوي هذه طبق رئيسي أو جانبي لذيذ في الصيف. تتميز بجبنة الحلوم…" at bounding box center [1212, 428] width 556 height 83
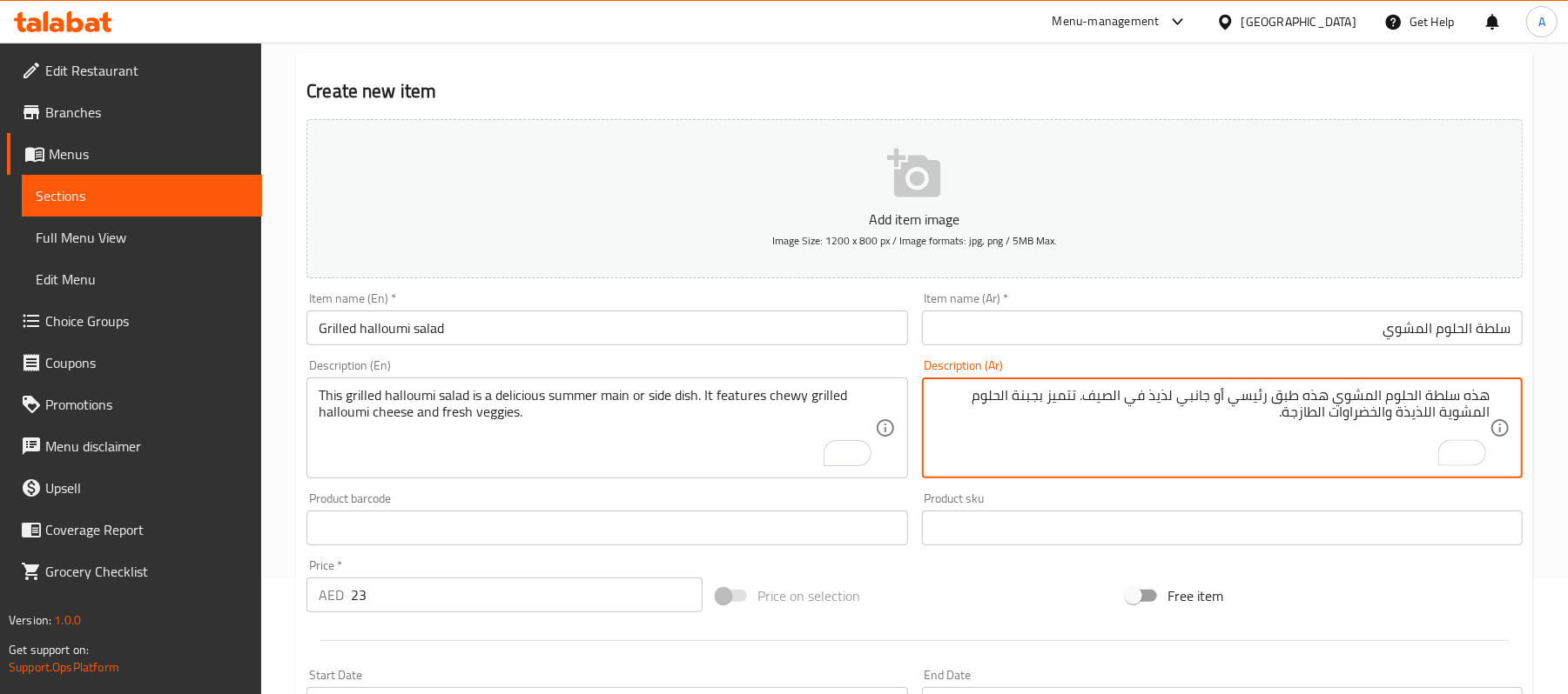
click at [1323, 398] on textarea "هذه سلطة الحلوم المشوي هذه طبق رئيسي أو جانبي لذيذ في الصيف. تتميز بجبنة الحلوم…" at bounding box center [1212, 428] width 556 height 83
click at [1188, 397] on textarea "هذه سلطة الحلوم المشوي طبق رئيسي أو جانبي لذيذ في الصيف. تتميز بجبنة الحلوم الم…" at bounding box center [1212, 428] width 556 height 83
click at [1262, 401] on textarea "هذه سلطة الحلوم المشوي طبق رئيسي أو جانبي لذيذ في الصيف. تتميز بجبنة الحلوم الم…" at bounding box center [1212, 428] width 556 height 83
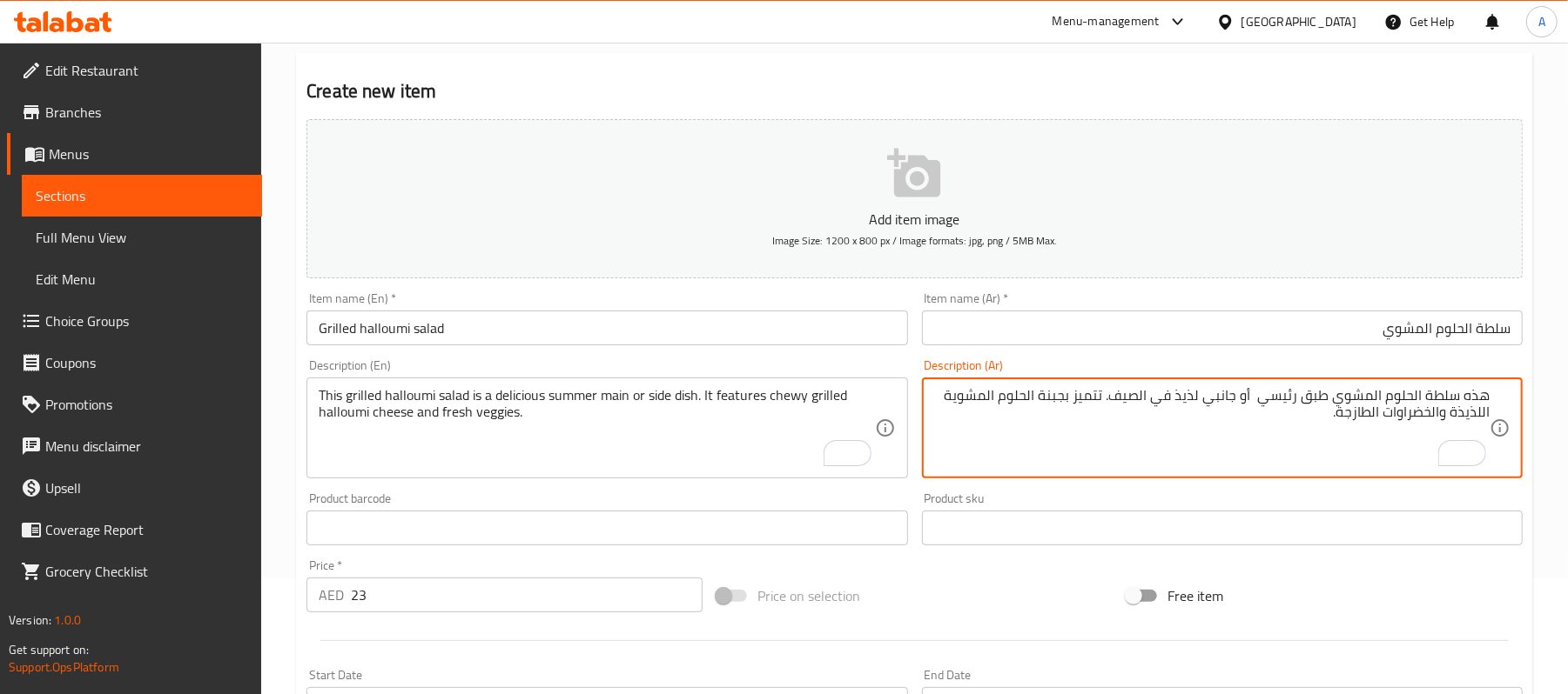
paste textarea "لذيذ"
drag, startPoint x: 1178, startPoint y: 399, endPoint x: 1093, endPoint y: 398, distance: 85.0
click at [1093, 398] on textarea "هذه سلطة الحلوم المشوي طبق رئيسي لذيذ أو جانبي لذيذ في الصيف. تتميز بجبنة الحلو…" at bounding box center [1212, 428] width 556 height 83
click at [1310, 397] on textarea "هذه سلطة الحلوم المشوي طبق رئيسي لذيذ أو جانبي . تتميز بجبنة الحلوم المشوية الل…" at bounding box center [1212, 428] width 556 height 83
click at [1309, 397] on textarea "هذه سلطة الحلوم المشوي طبق رئيسي لذيذ أو جانبي . تتميز بجبنة الحلوم المشوية الل…" at bounding box center [1212, 428] width 556 height 83
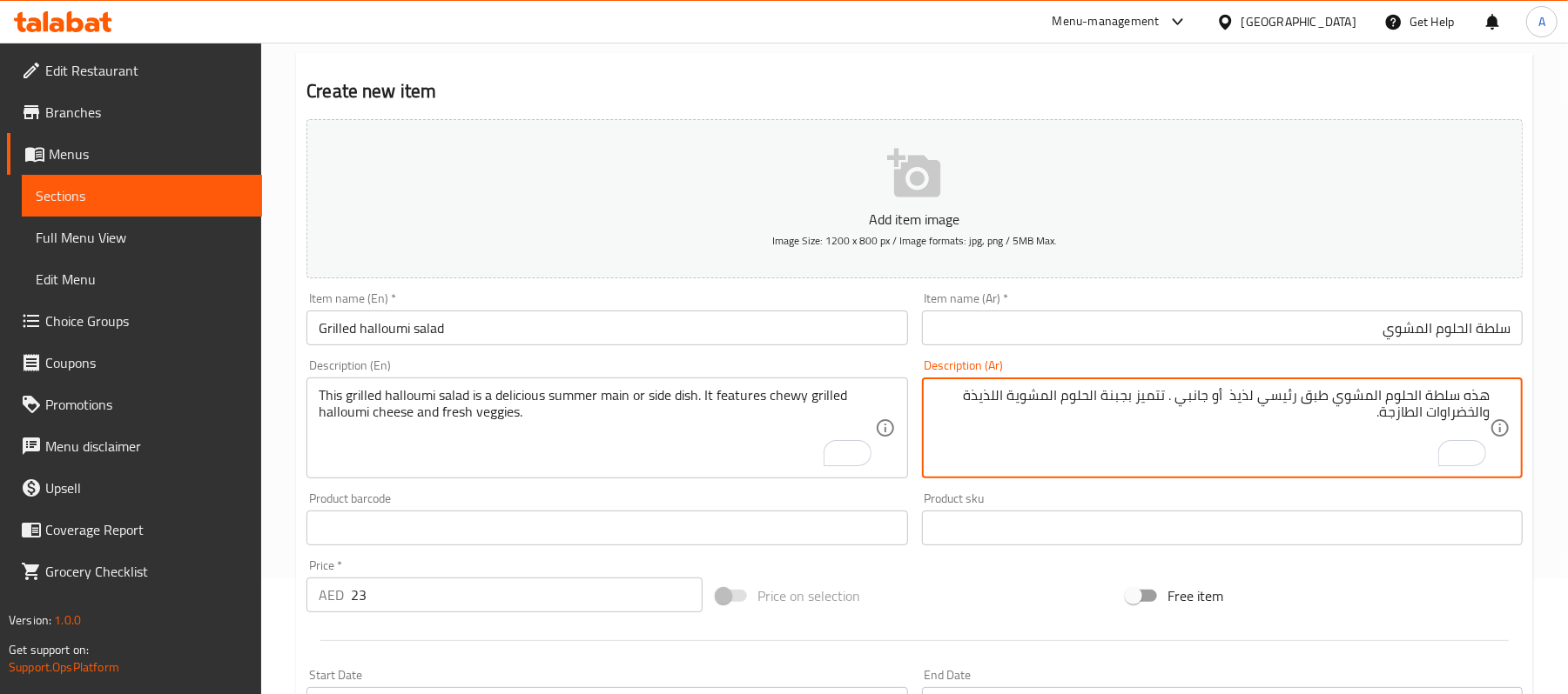
click at [1213, 399] on textarea "هذه سلطة الحلوم المشوي طبق رئيسي لذيذ أو جانبي . تتميز بجبنة الحلوم المشوية الل…" at bounding box center [1212, 428] width 556 height 83
paste textarea "بق"
click at [1240, 454] on textarea "هذه سلطة الحلوم المشوي طبق رئيسي لذيذ أو طبق جانبي . تتميز بجبنة الحلوم المشوية…" at bounding box center [1212, 428] width 556 height 83
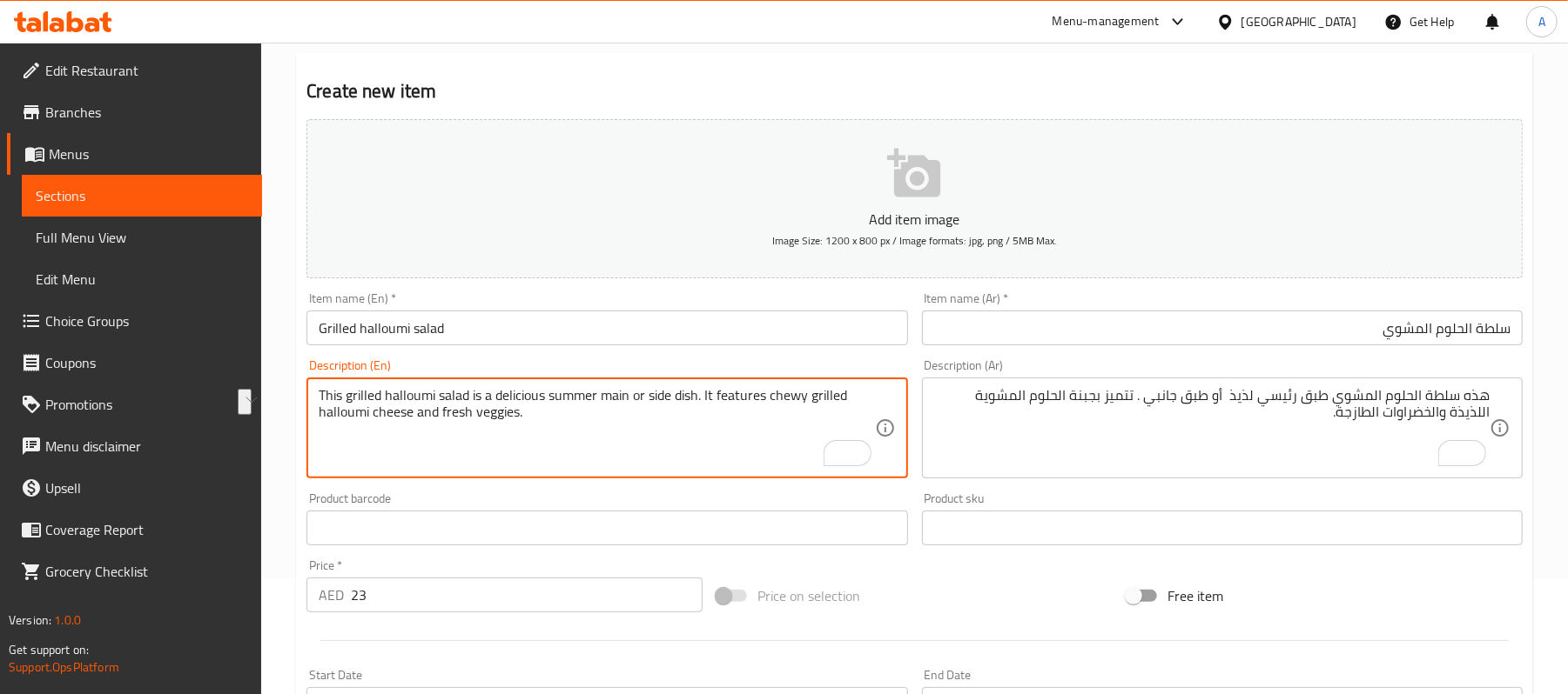
drag, startPoint x: 803, startPoint y: 398, endPoint x: 704, endPoint y: 401, distance: 99.0
click at [704, 401] on textarea "This grilled halloumi salad is a delicious summer main or side dish. It feature…" at bounding box center [597, 428] width 556 height 83
click at [696, 425] on textarea "This grilled halloumi salad is a delicious summer main or side dish. It feature…" at bounding box center [597, 428] width 556 height 83
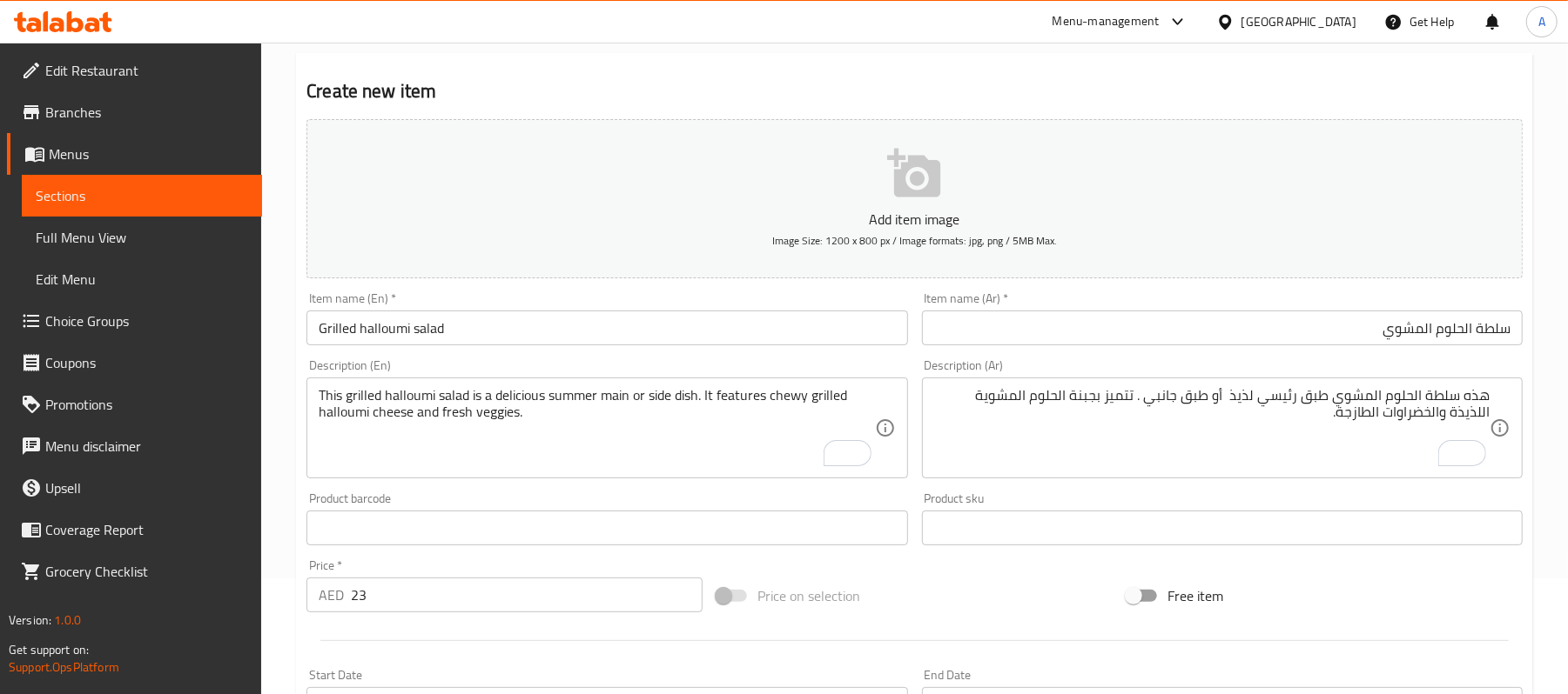
drag, startPoint x: 1108, startPoint y: 398, endPoint x: 1116, endPoint y: 402, distance: 8.9
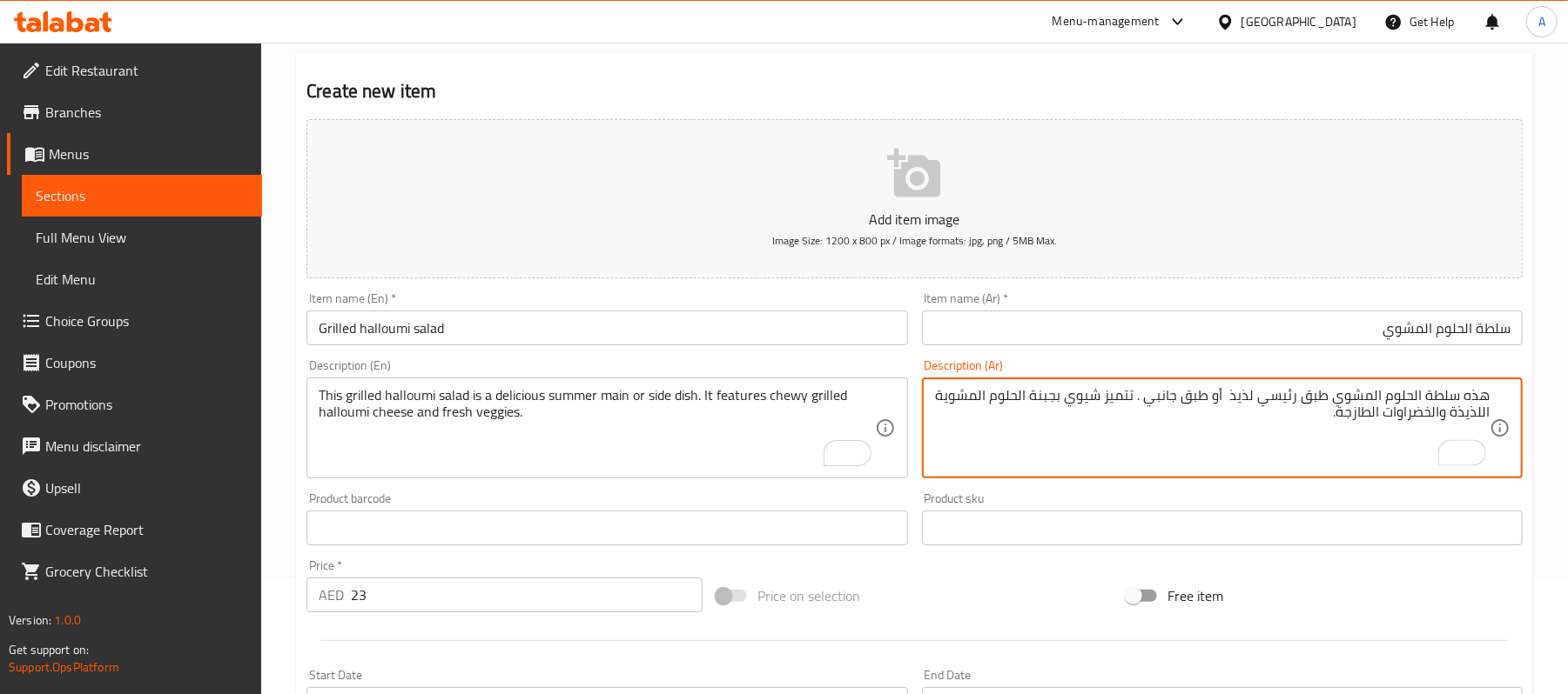
click at [1196, 450] on textarea "هذه سلطة الحلوم المشوي طبق رئيسي لذيذ أو طبق جانبي . تتميز شيوي بجبنة الحلوم ال…" at bounding box center [1212, 428] width 556 height 83
click at [1087, 398] on textarea "هذه سلطة الحلوم المشوي طبق رئيسي لذيذ أو طبق جانبي . تتميز شيوي بجبنة الحلوم ال…" at bounding box center [1212, 428] width 556 height 83
click at [942, 392] on textarea "هذه سلطة الحلوم المشوي طبق رئيسي لذيذ أو طبق جانبي . تتميز بجبنة الحلوم المشوية…" at bounding box center [1212, 428] width 556 height 83
paste textarea "شيوي"
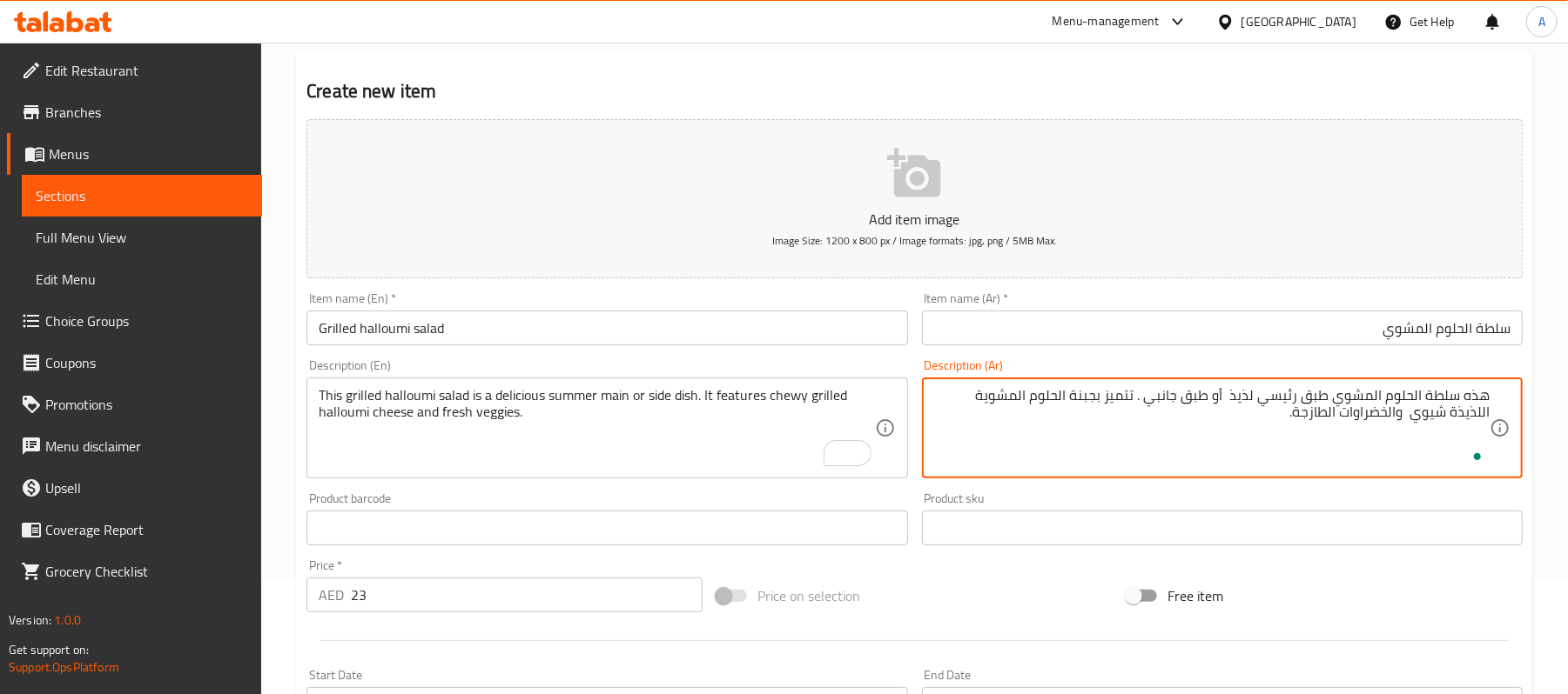
type textarea "هذه سلطة الحلوم المشوي طبق رئيسي لذيذ أو طبق جانبي . تتميز بجبنة الحلوم المشوية…"
click at [1119, 498] on div "Product sku Product sku" at bounding box center [1222, 519] width 600 height 53
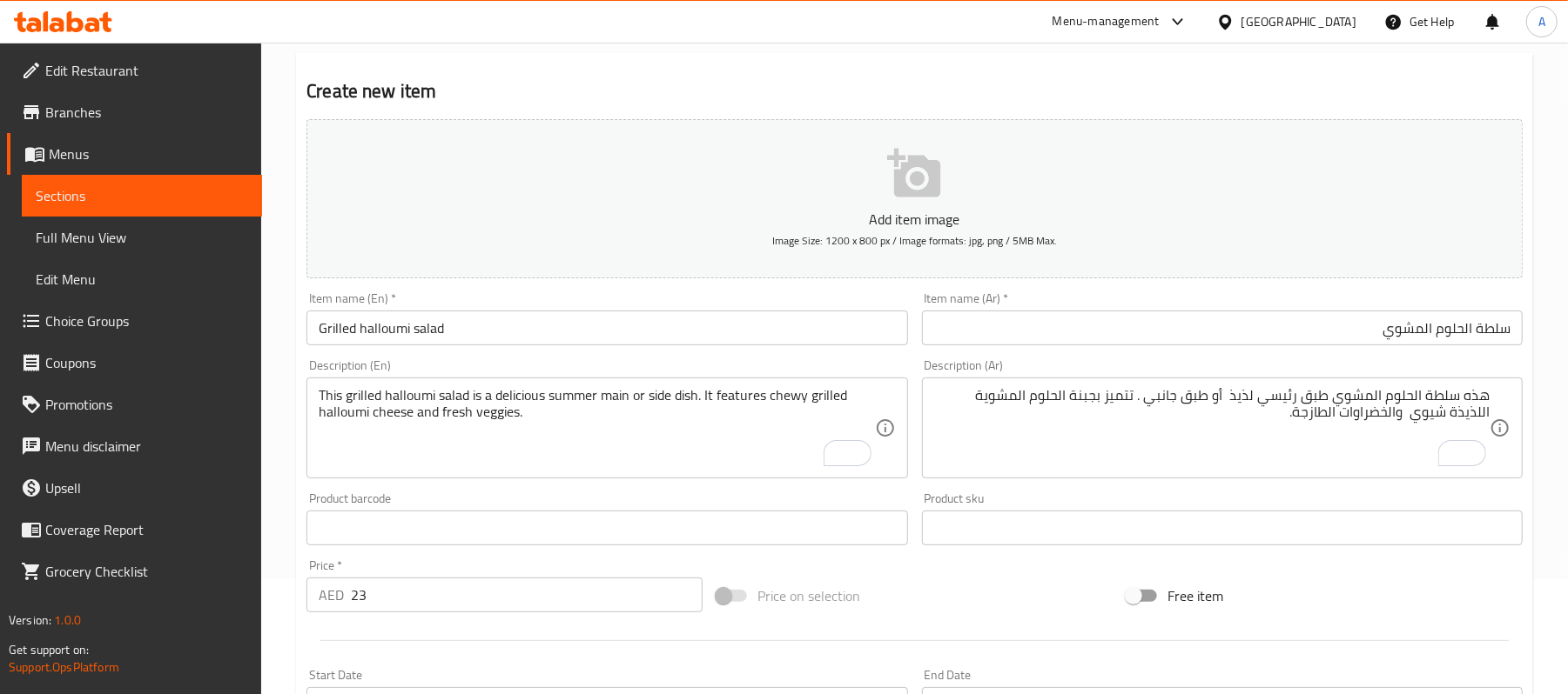
click at [958, 613] on div "Price on selection" at bounding box center [915, 597] width 410 height 47
click at [291, 477] on div "Home / Restaurants management / Menus / Sections / item / create Soups & Salads…" at bounding box center [915, 520] width 1307 height 1187
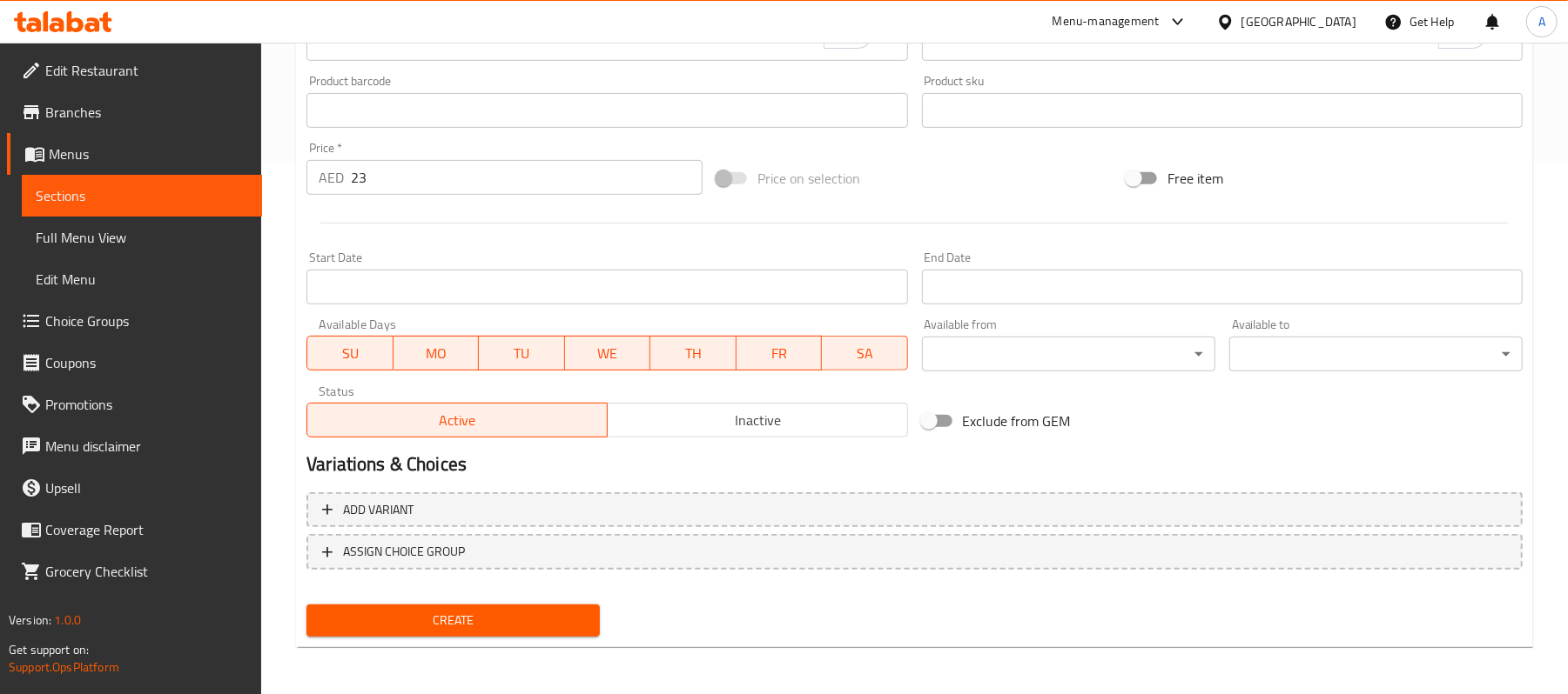
scroll to position [0, 0]
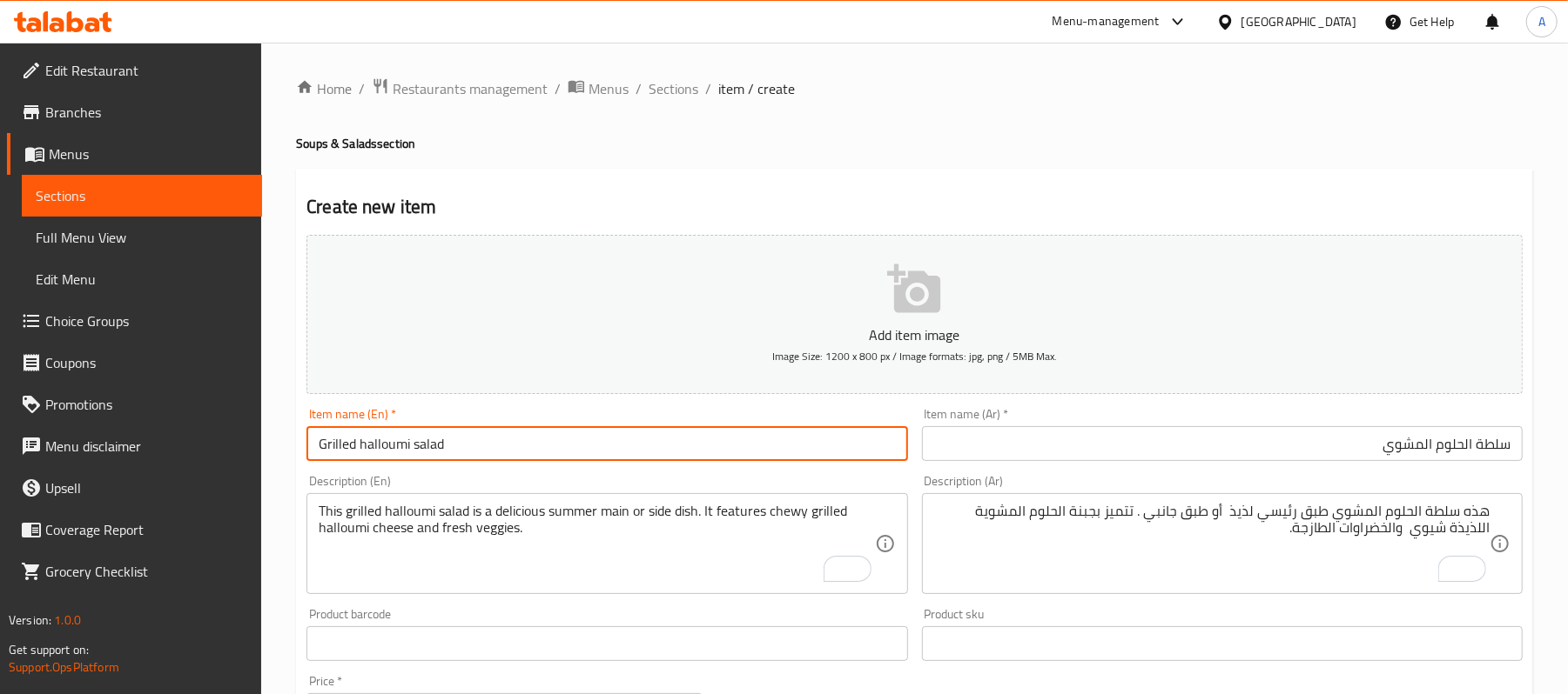
click at [492, 449] on input "Grilled halloumi salad" at bounding box center [606, 444] width 600 height 35
click at [492, 447] on input "Grilled halloumi salad" at bounding box center [606, 444] width 600 height 35
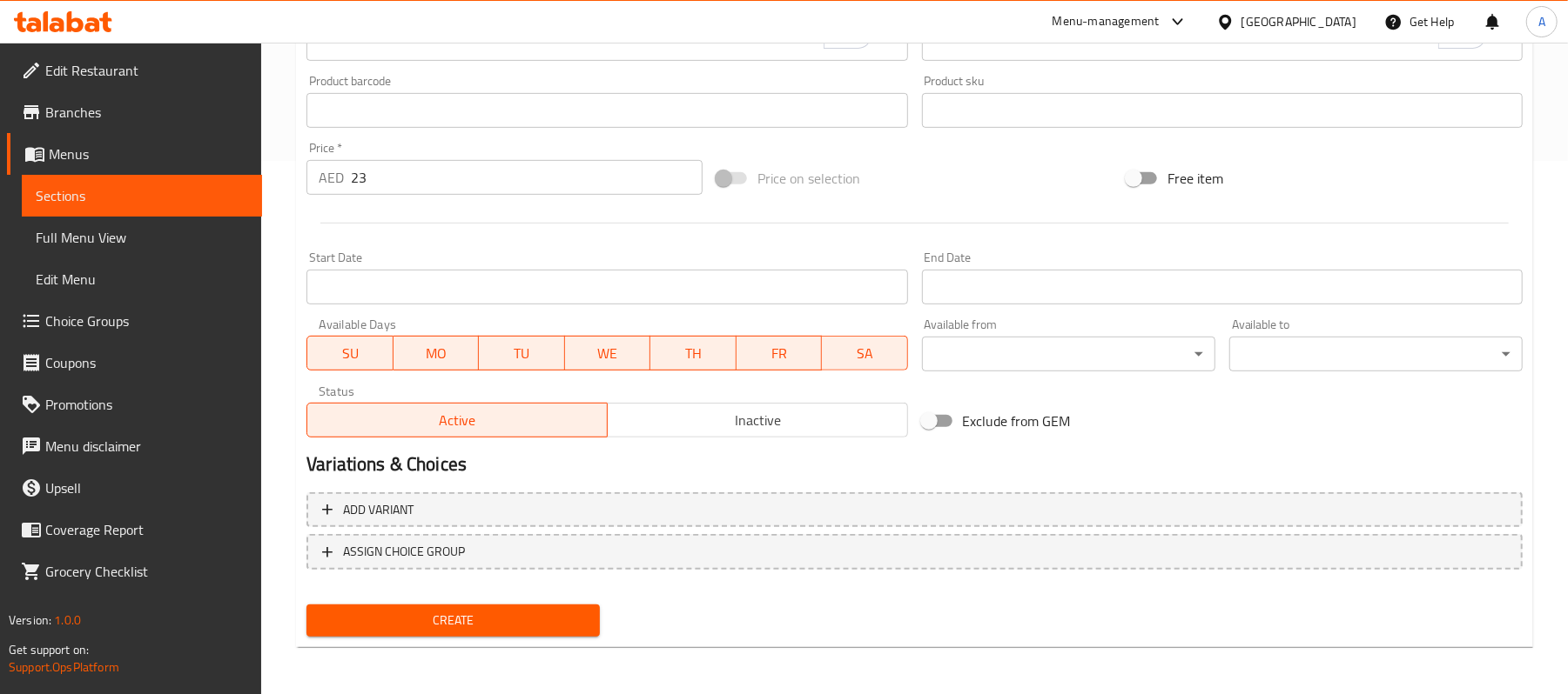
click at [571, 475] on h2 "Variations & Choices" at bounding box center [914, 464] width 1216 height 26
click at [530, 623] on span "Create" at bounding box center [453, 621] width 265 height 22
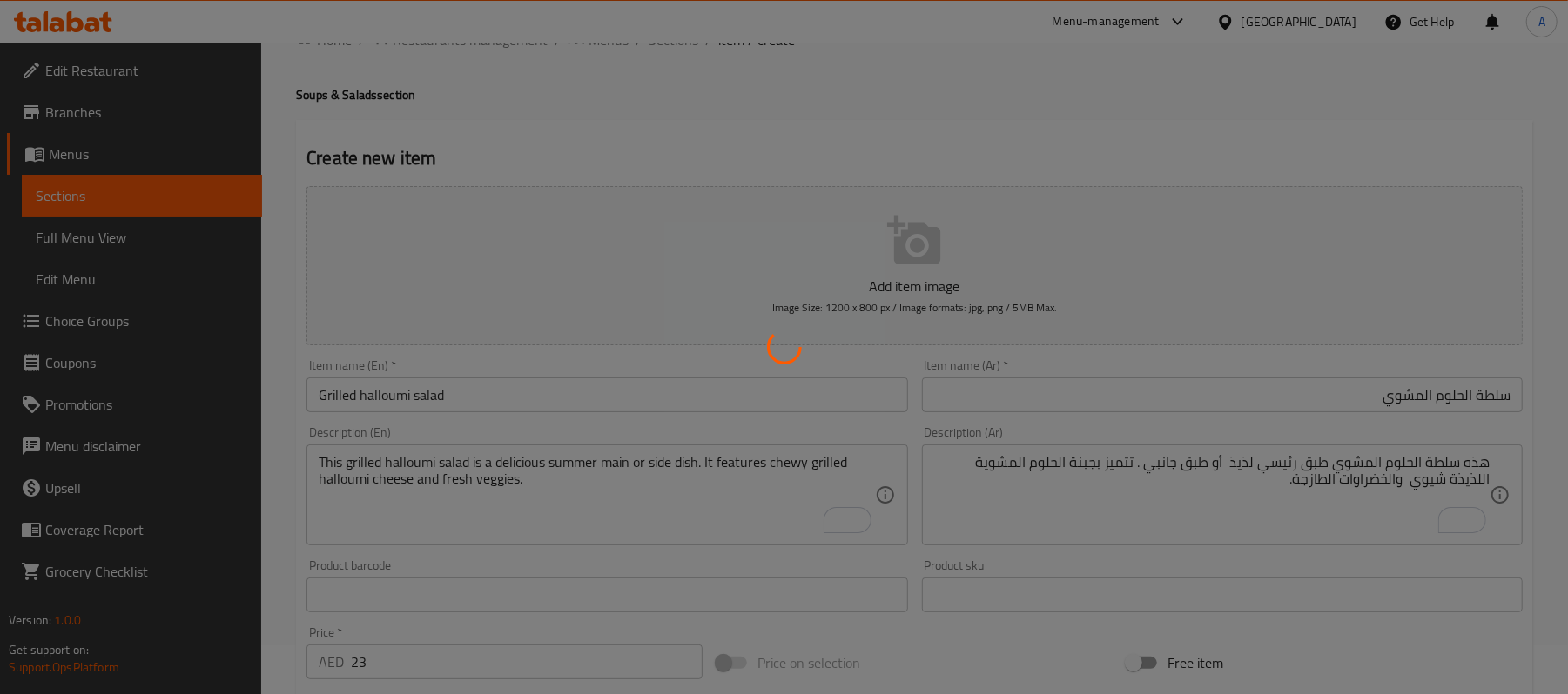
scroll to position [0, 0]
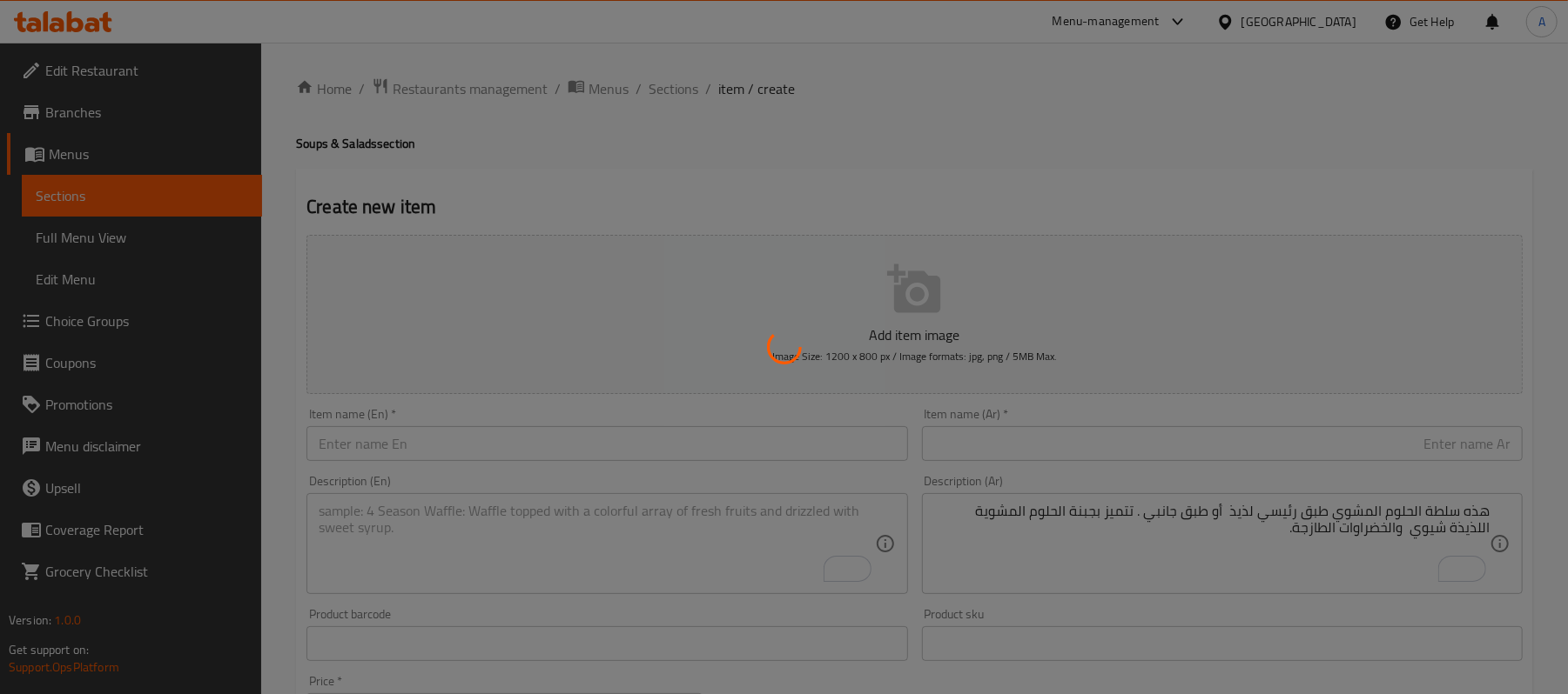
type input "0"
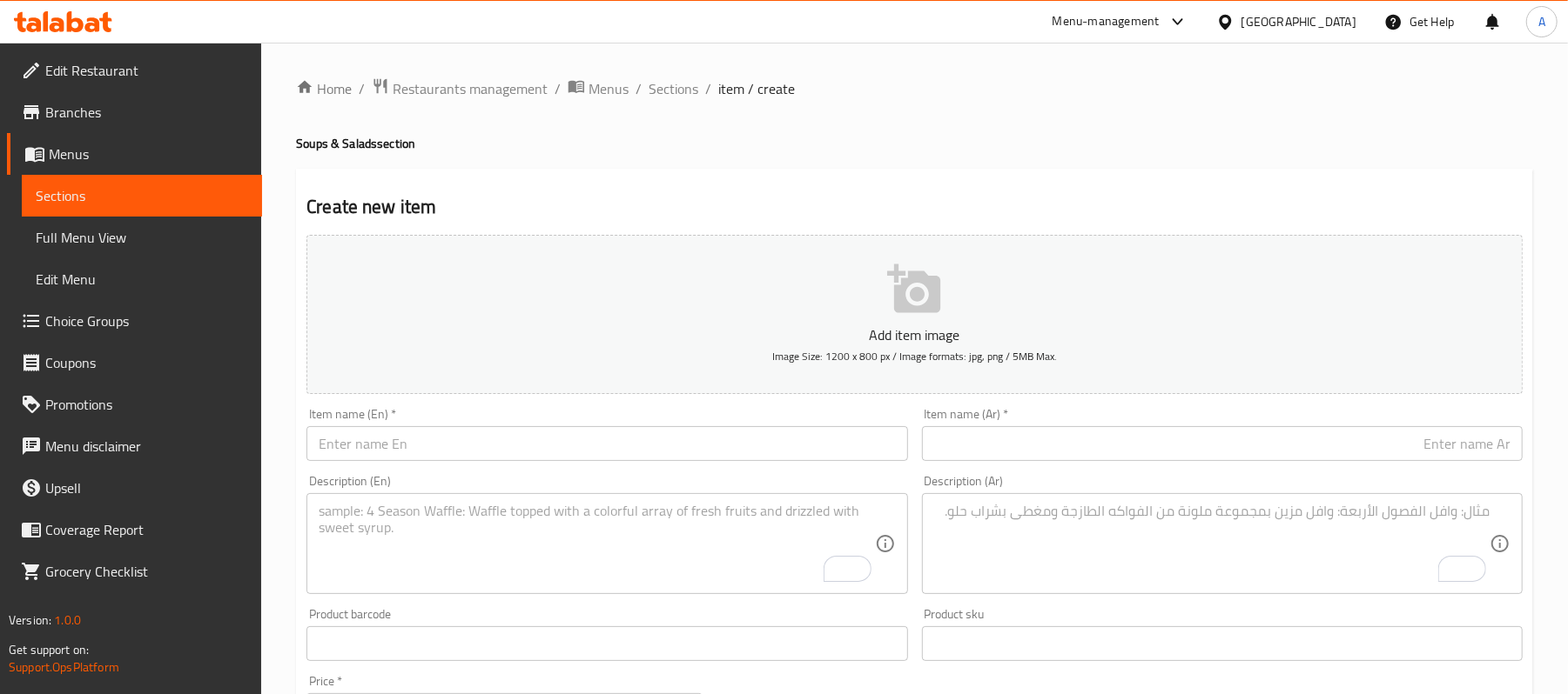
click at [150, 210] on link "Sections" at bounding box center [142, 196] width 241 height 42
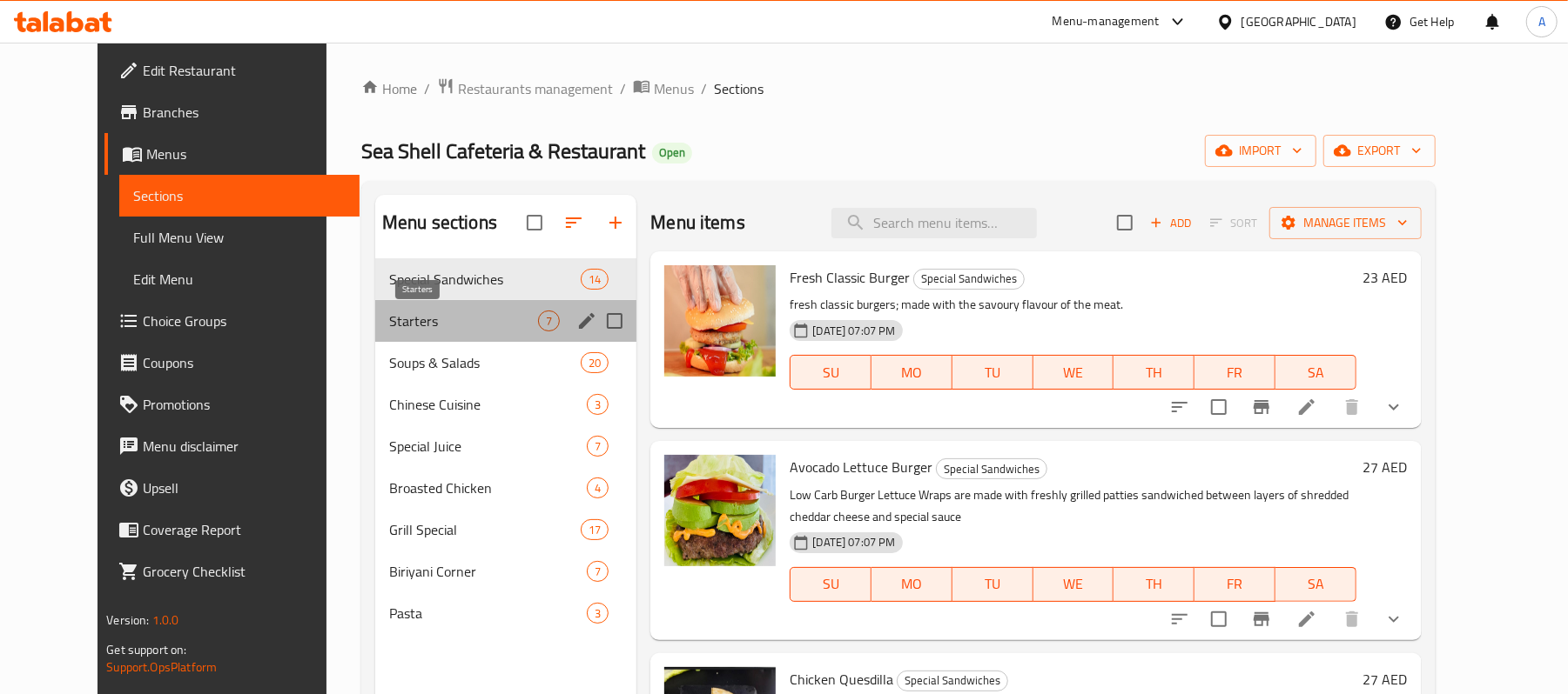
click at [389, 321] on span "Starters" at bounding box center [463, 321] width 149 height 21
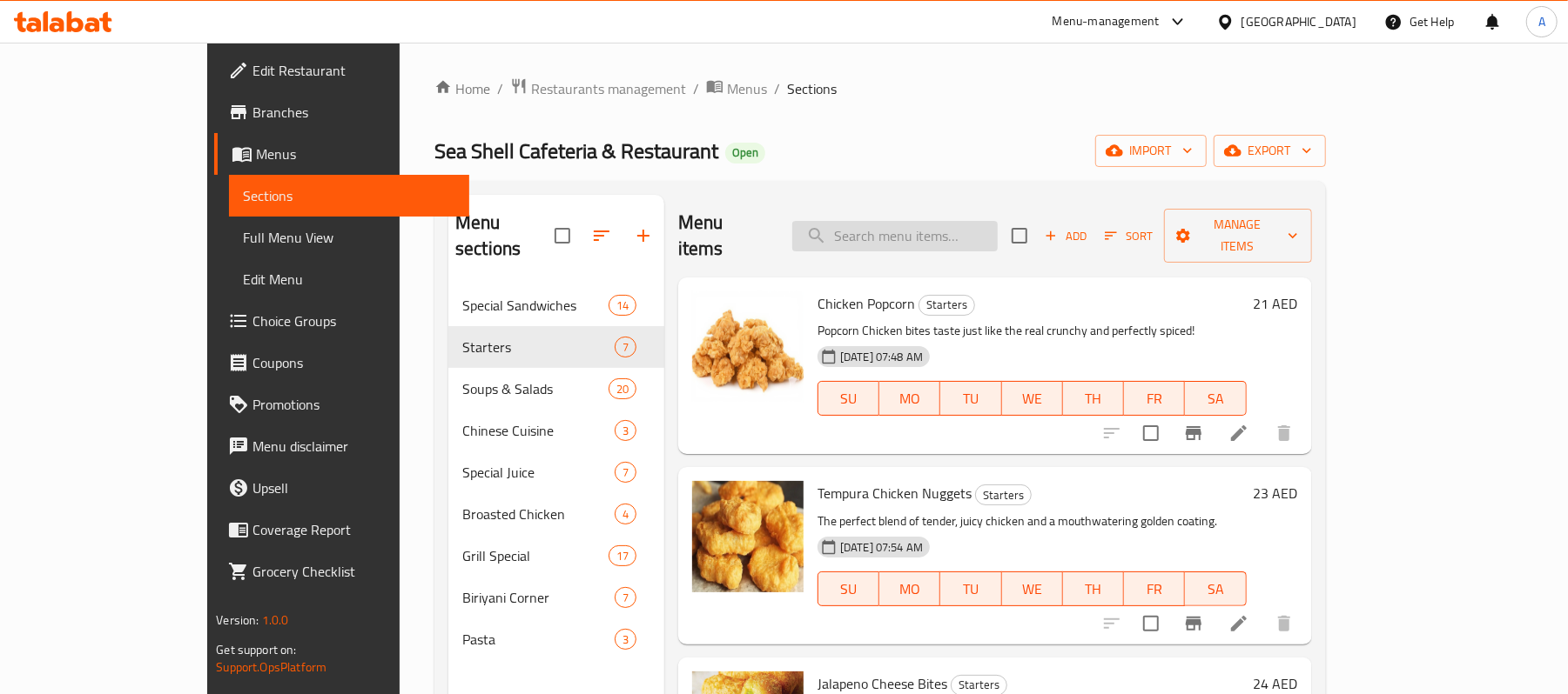
click at [998, 227] on input "search" at bounding box center [895, 236] width 205 height 30
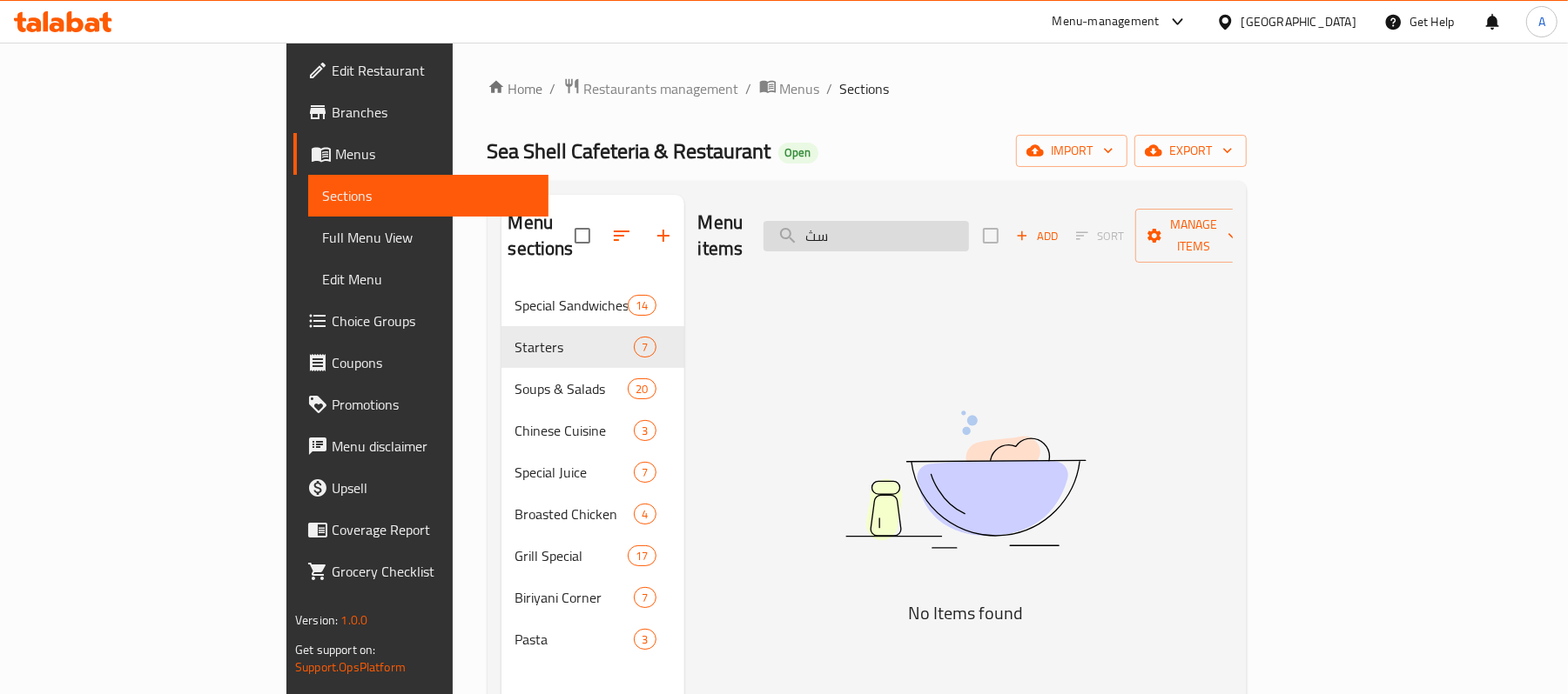
type input "س"
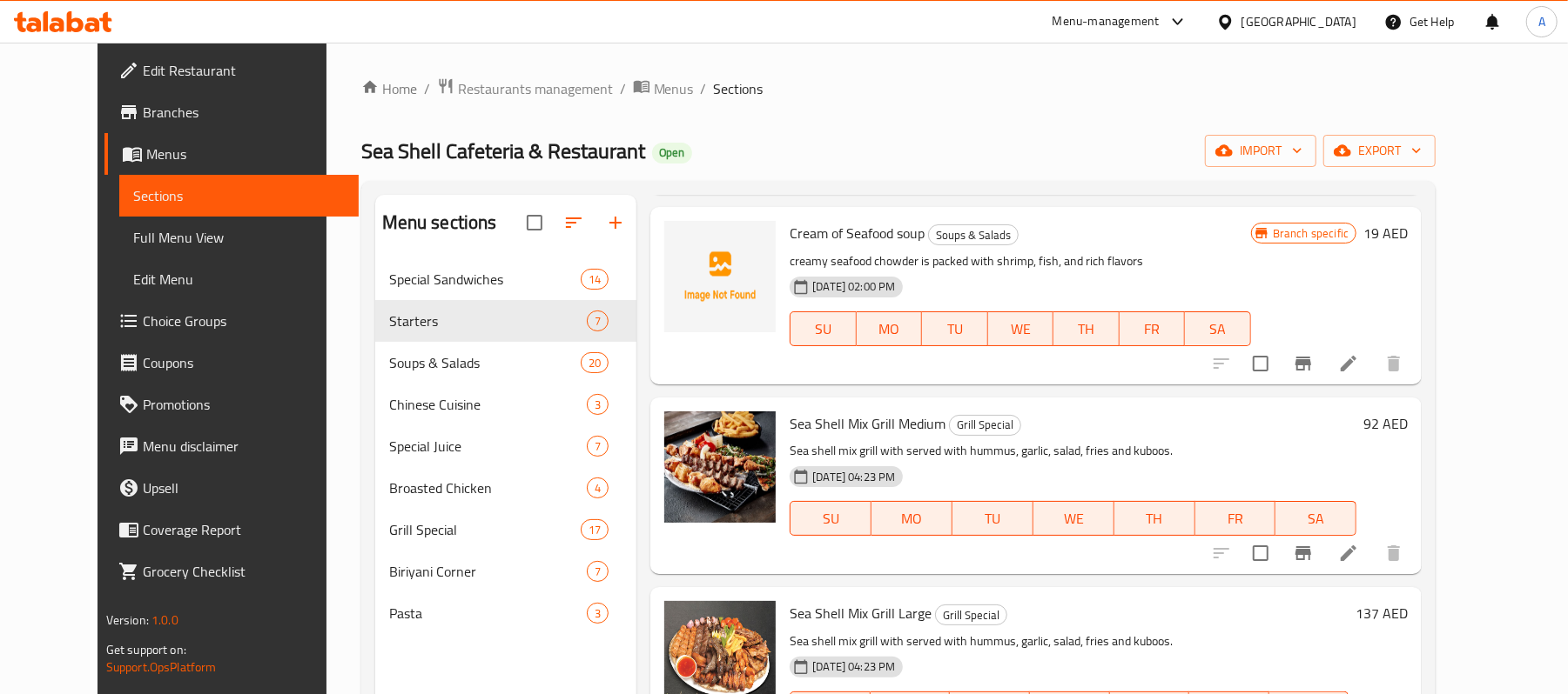
scroll to position [237, 0]
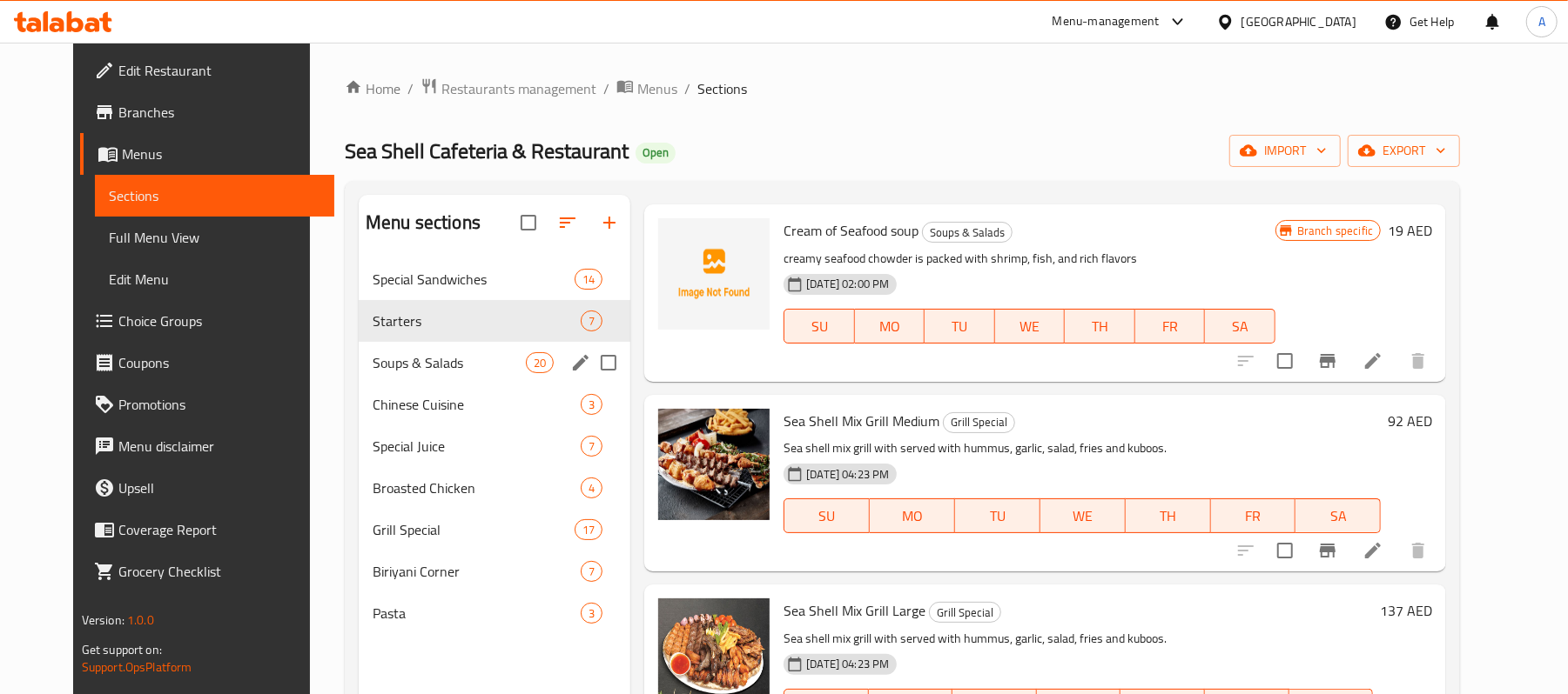
type input "sea"
click at [433, 378] on div "Soups & Salads 20" at bounding box center [495, 363] width 272 height 42
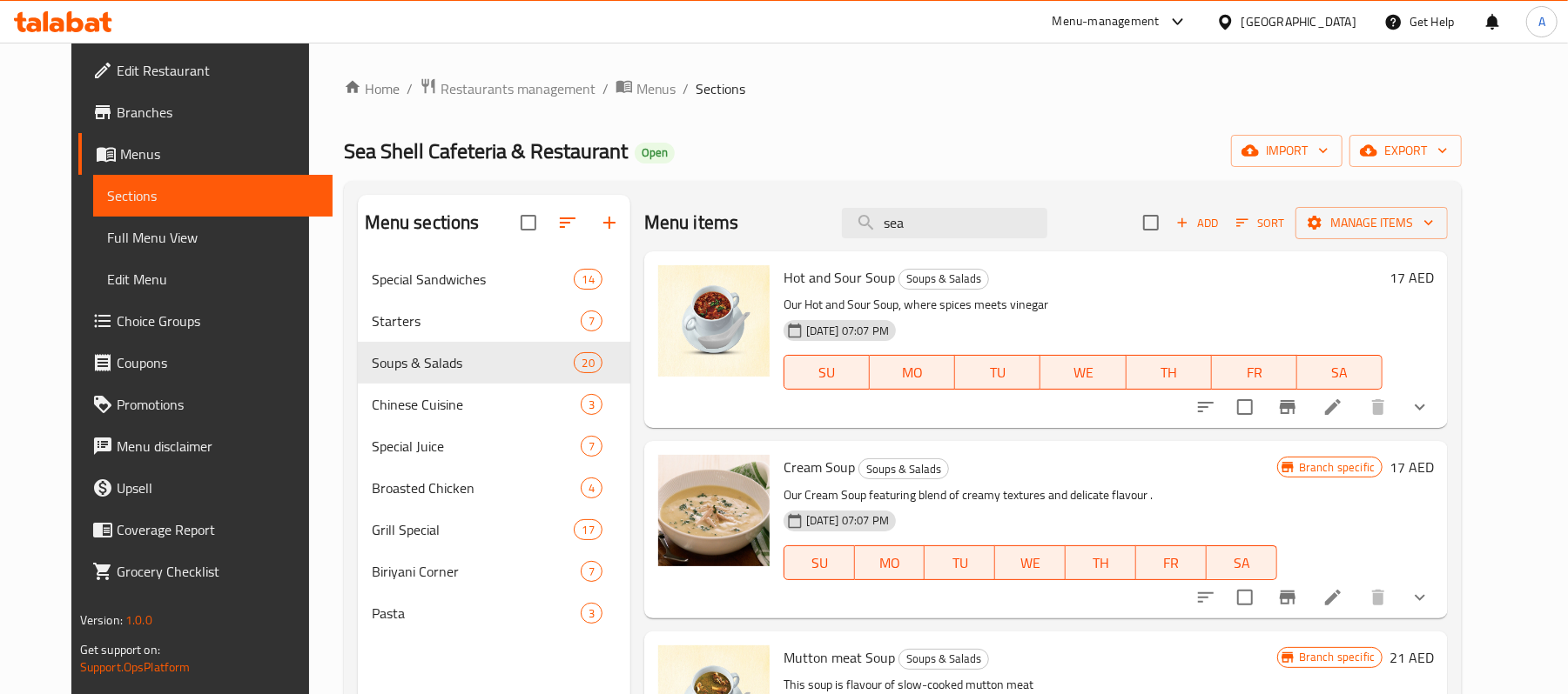
click at [851, 279] on span "Hot and Sour Soup" at bounding box center [839, 277] width 111 height 26
copy h6 "Hot and Sour Soup"
click at [1045, 460] on h6 "Cream Soup Soups & Salads" at bounding box center [1030, 467] width 494 height 25
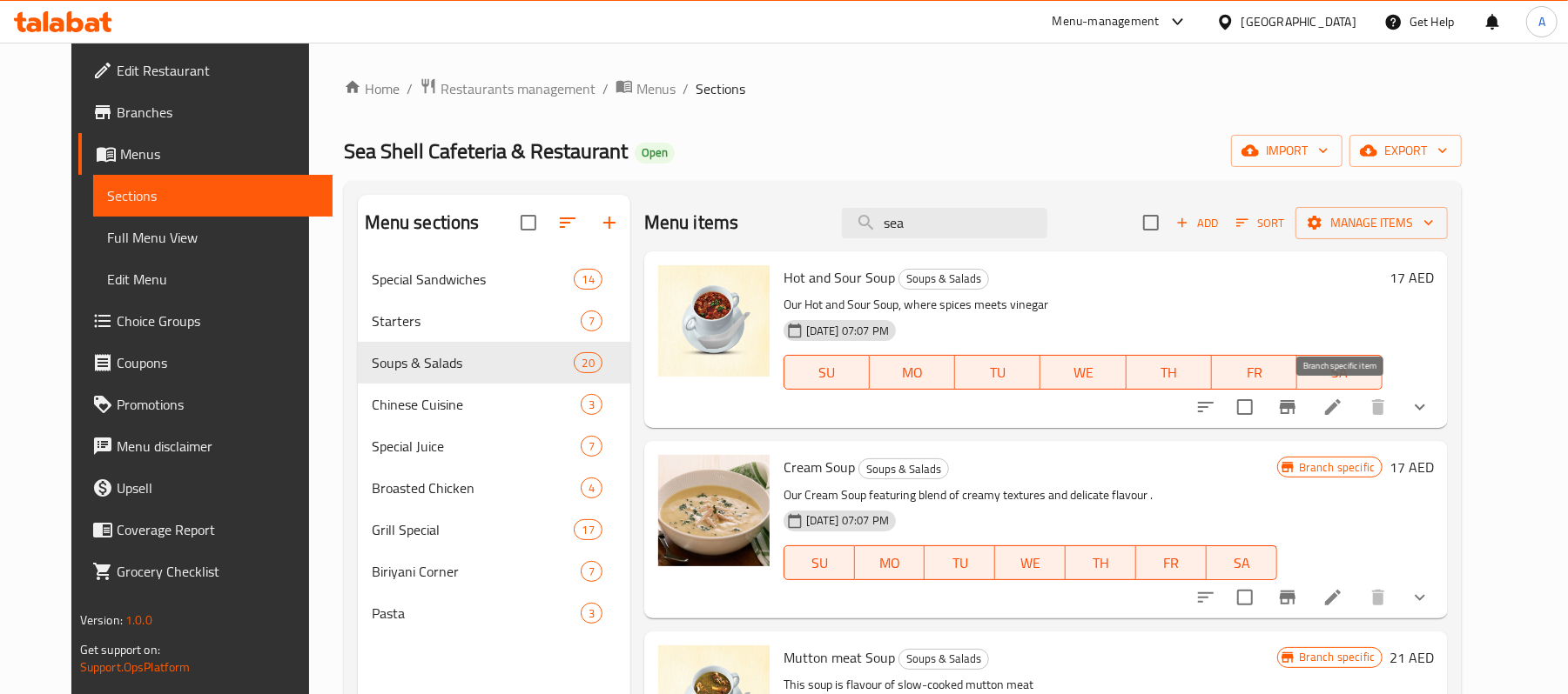
click at [1298, 413] on icon "Branch-specific-item" at bounding box center [1287, 407] width 21 height 21
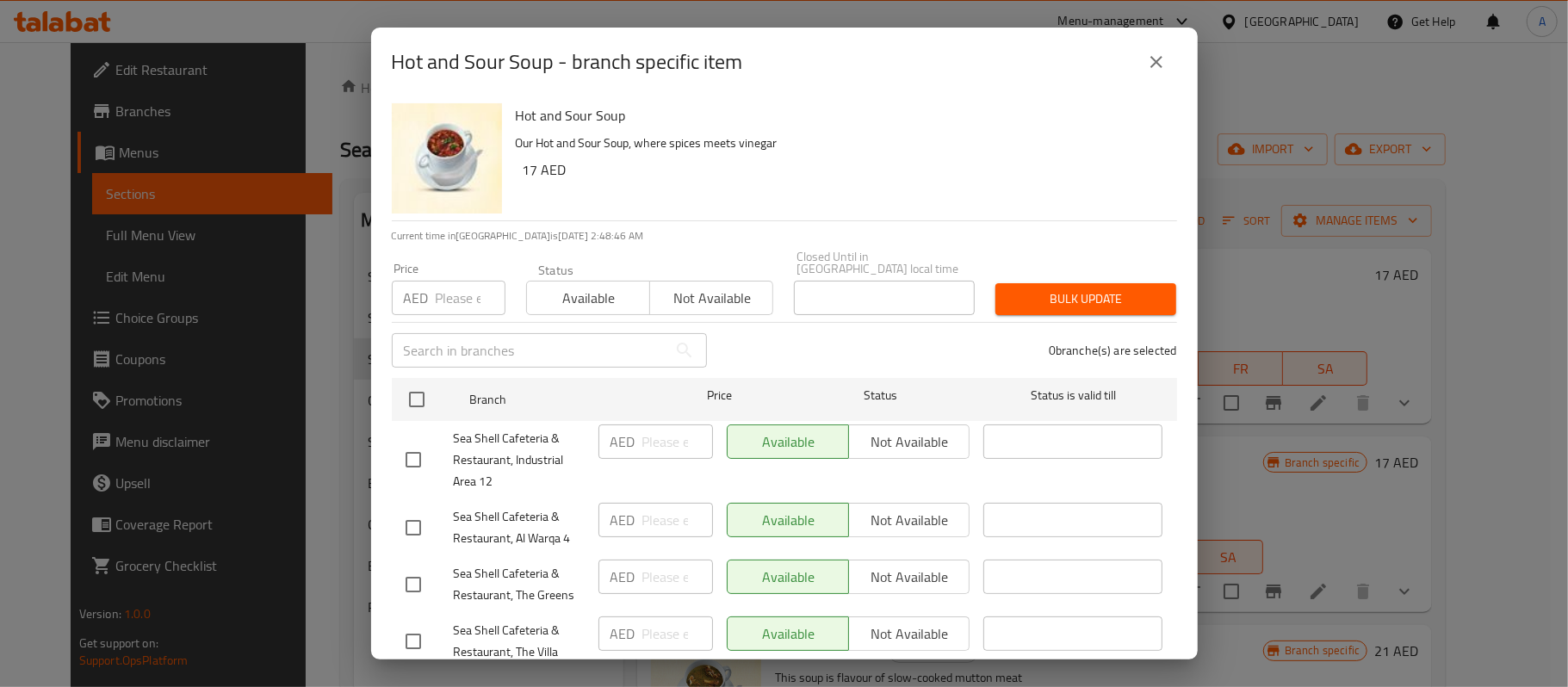
click at [1155, 64] on icon "close" at bounding box center [1156, 61] width 21 height 21
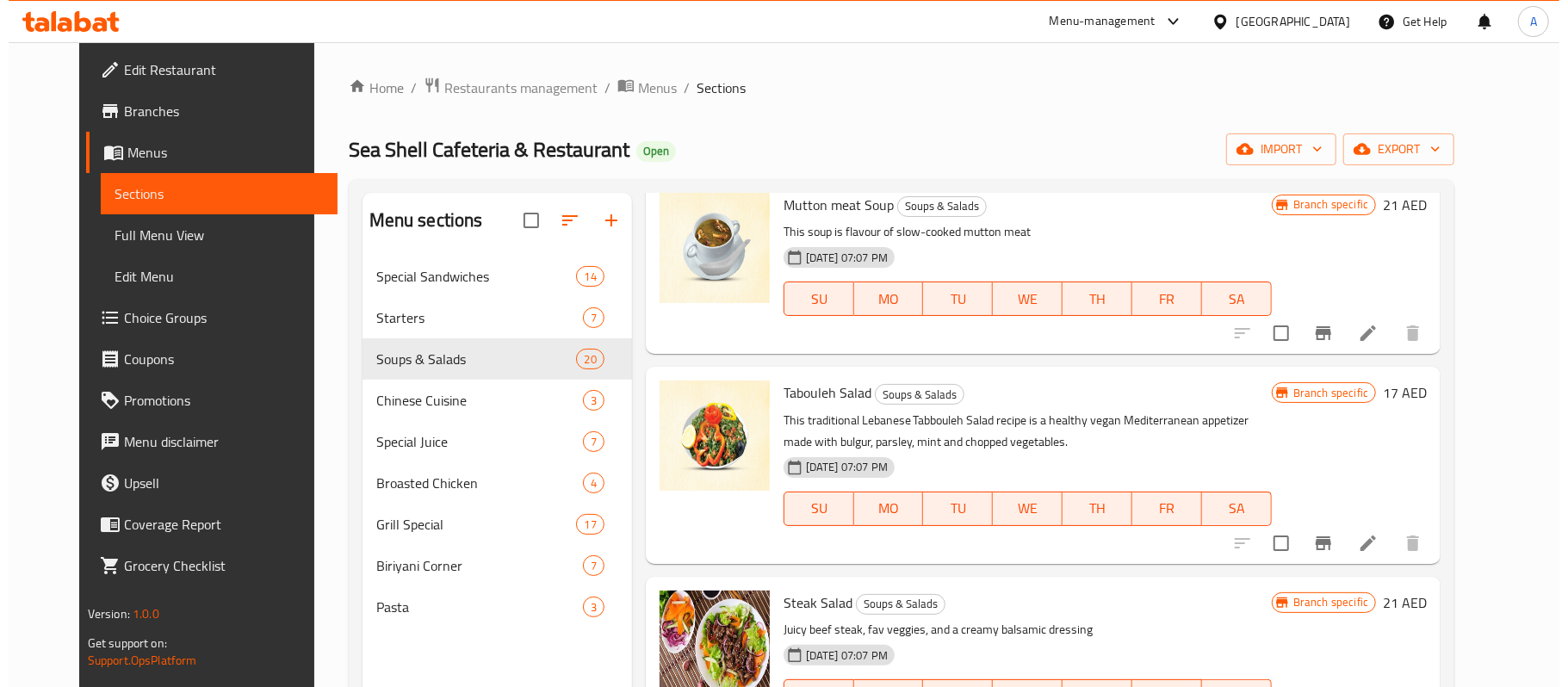
scroll to position [459, 0]
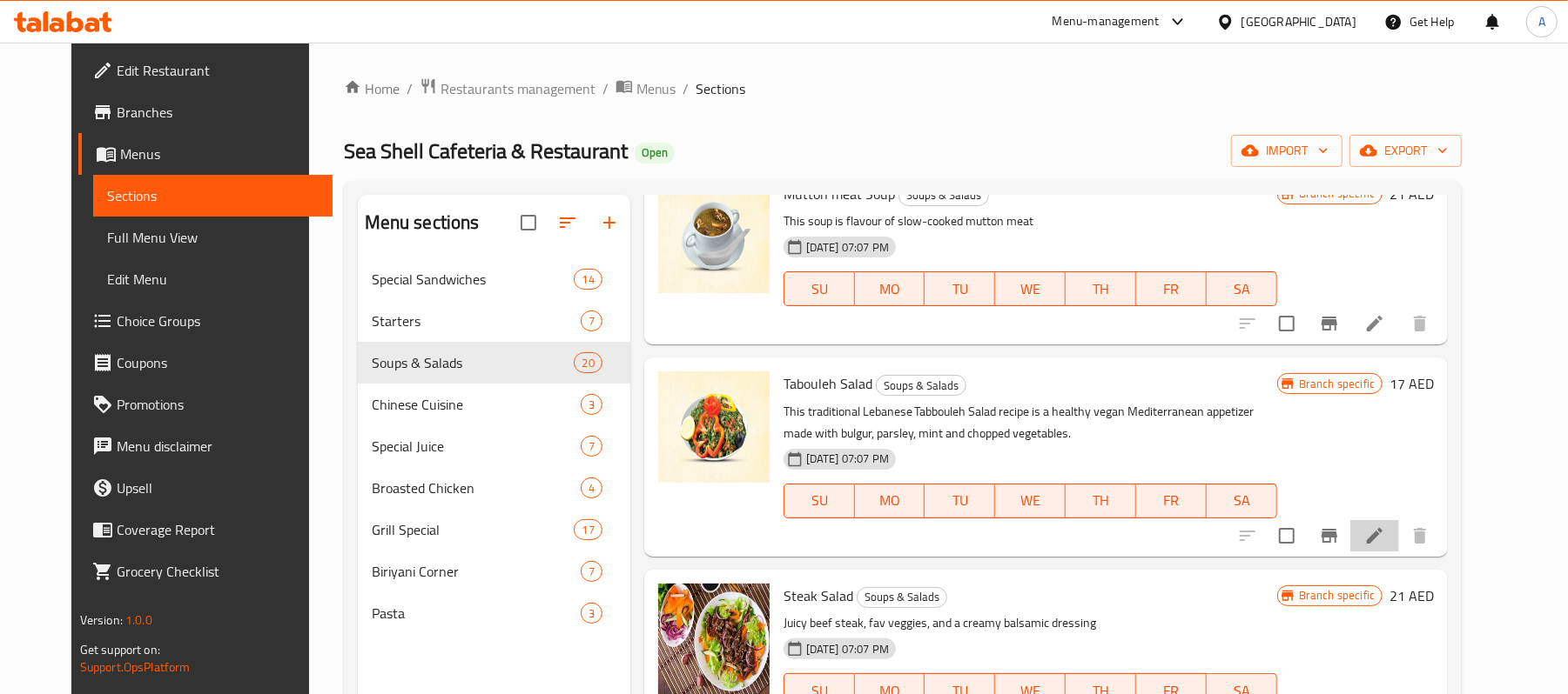
click at [1399, 551] on li at bounding box center [1375, 536] width 49 height 31
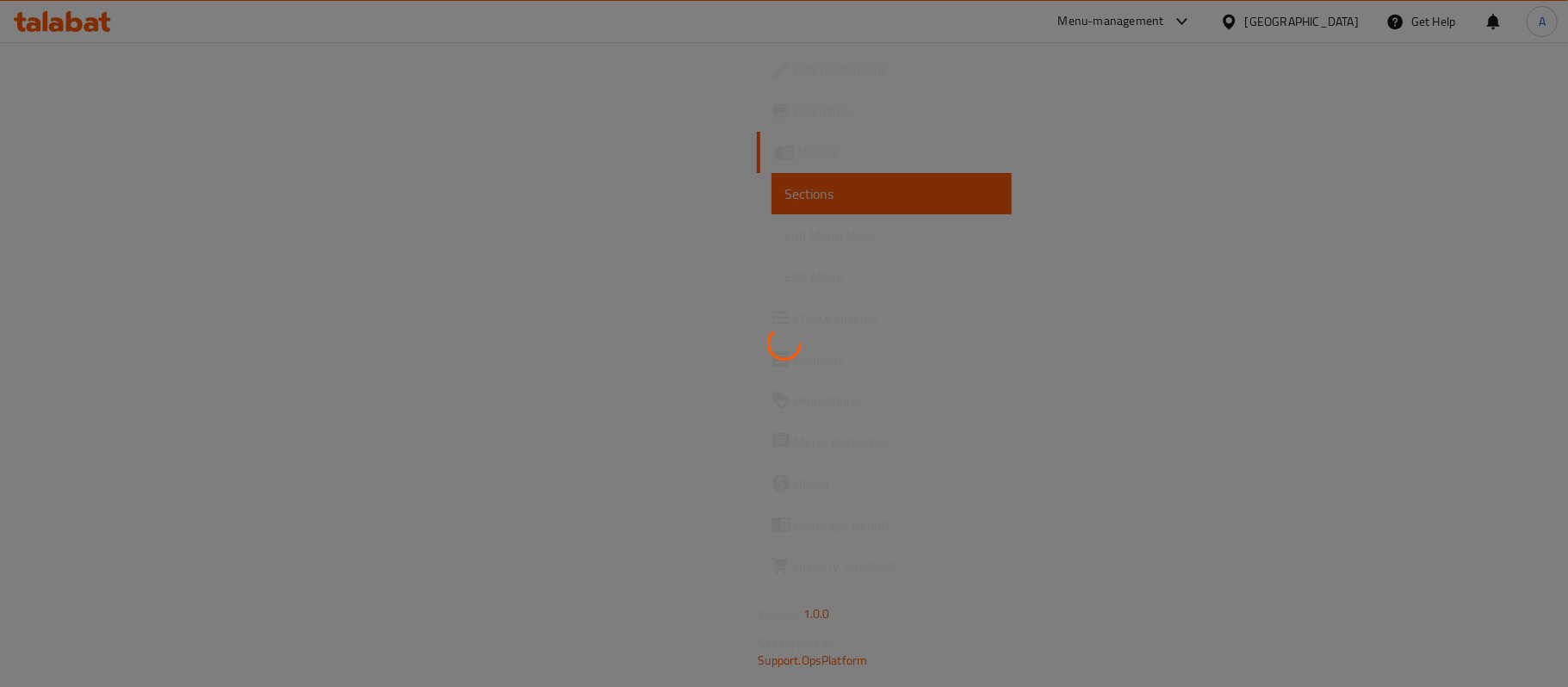
click at [1380, 539] on div at bounding box center [784, 344] width 1568 height 687
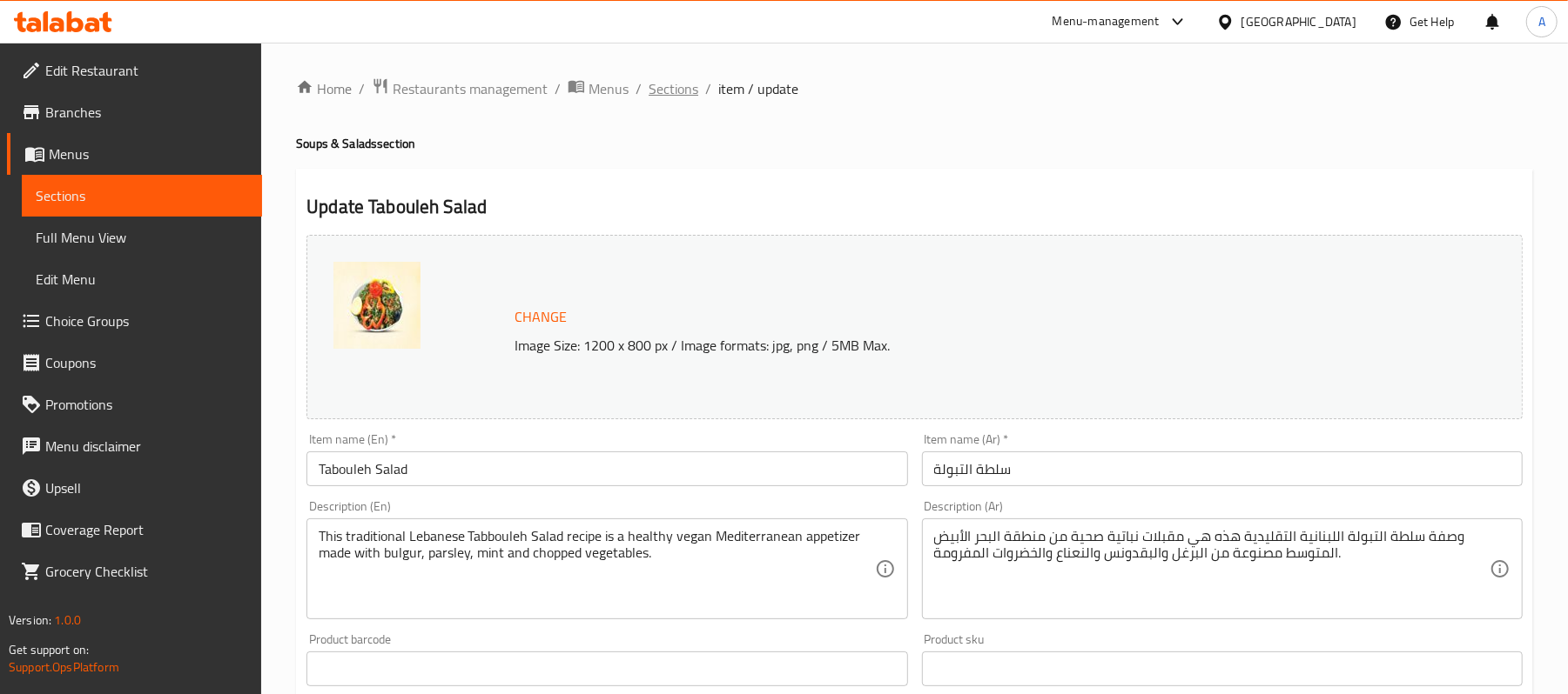
click at [680, 86] on span "Sections" at bounding box center [673, 88] width 49 height 21
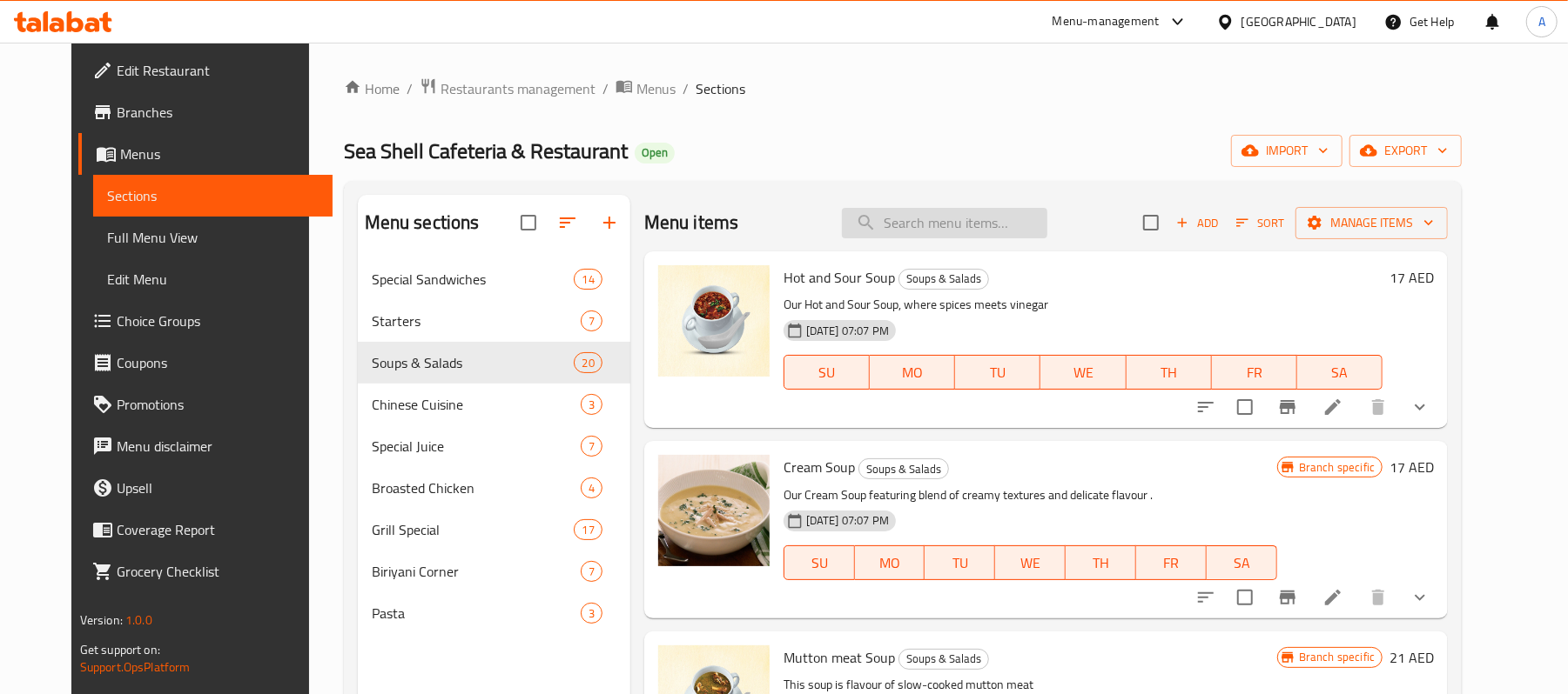
click at [962, 230] on input "search" at bounding box center [944, 222] width 205 height 30
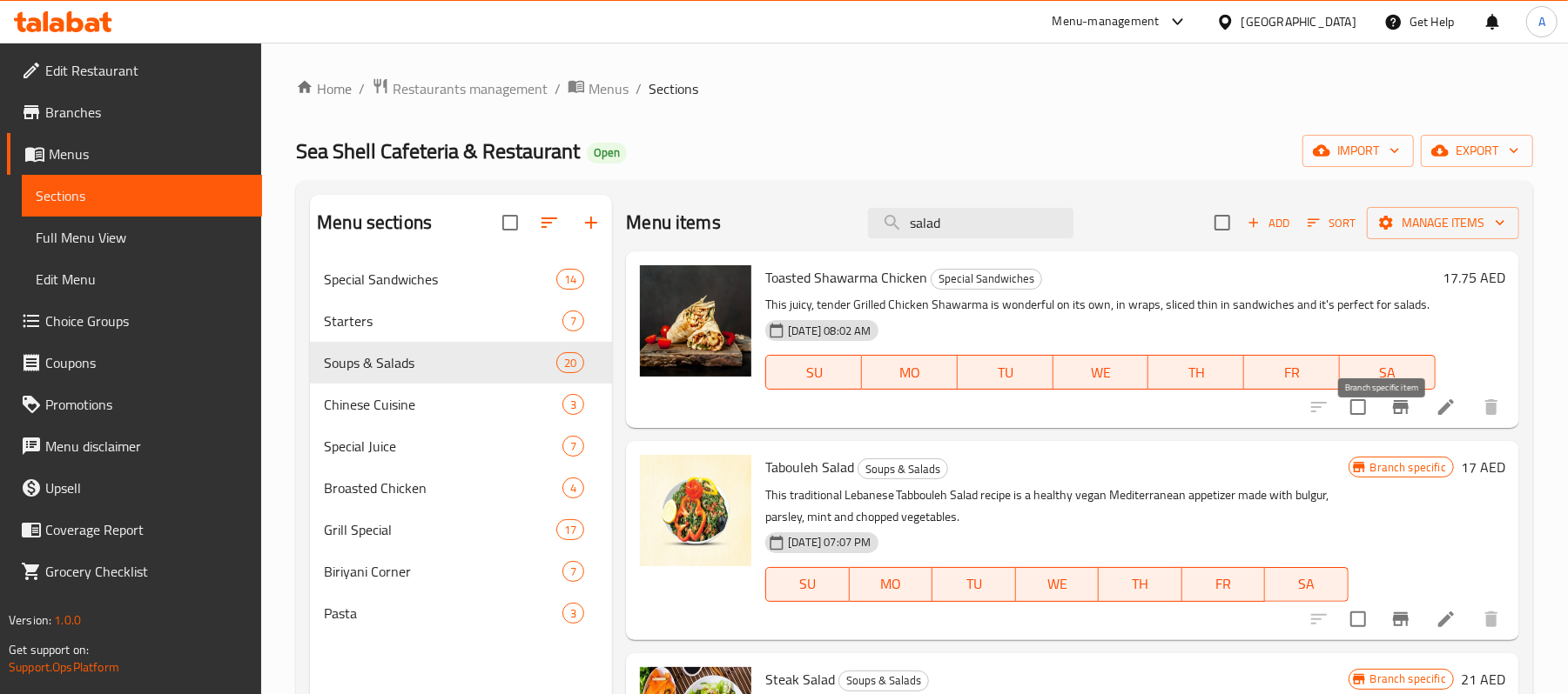
type input "salad"
click at [1393, 414] on icon "Branch-specific-item" at bounding box center [1400, 407] width 15 height 14
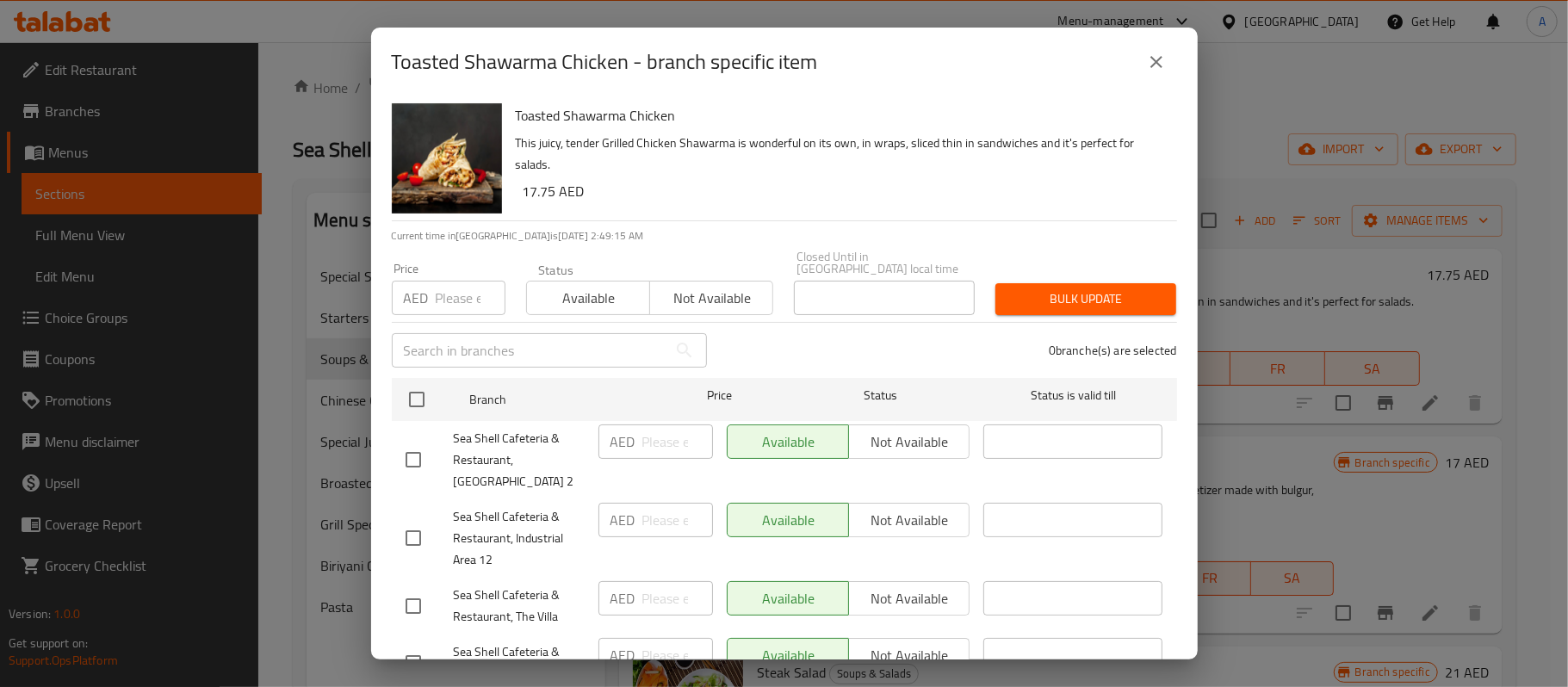
click at [707, 298] on span "Not available" at bounding box center [711, 298] width 109 height 25
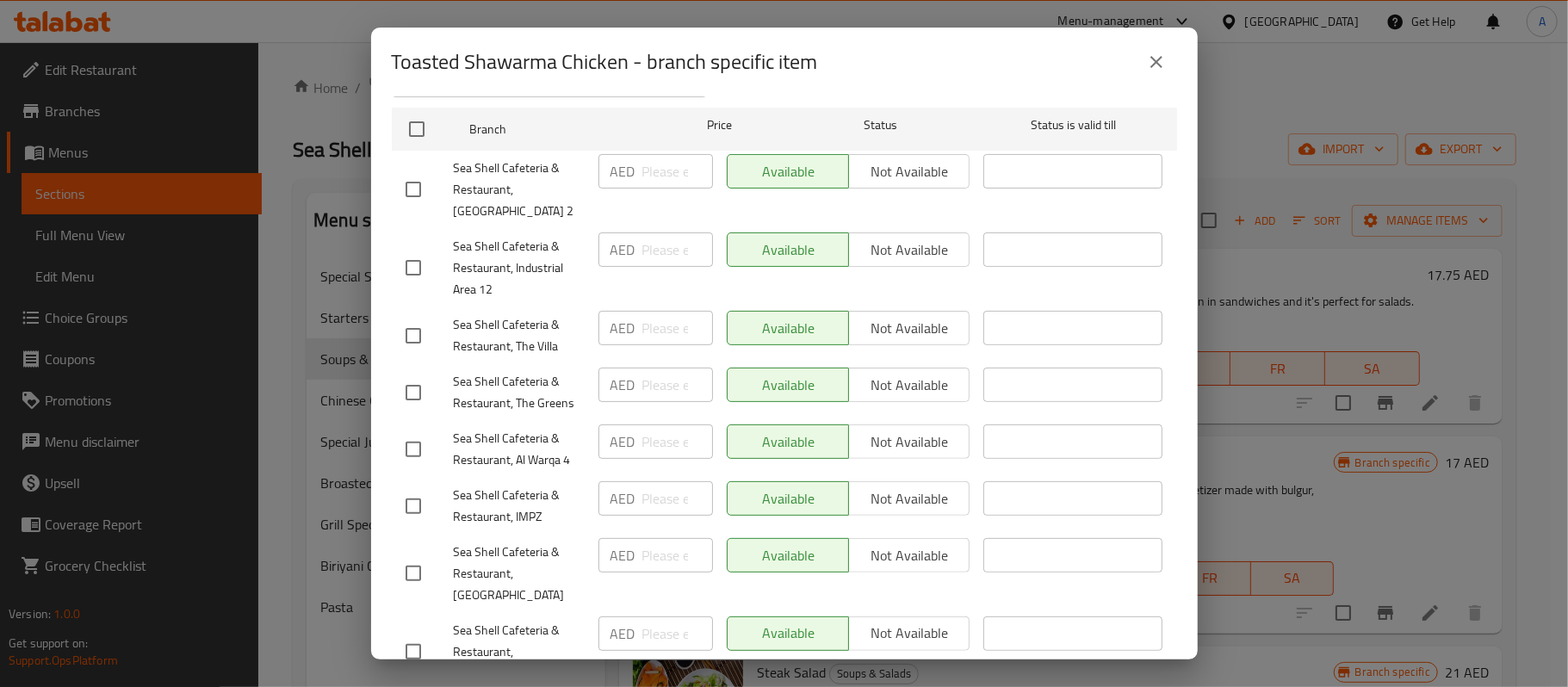
scroll to position [304, 0]
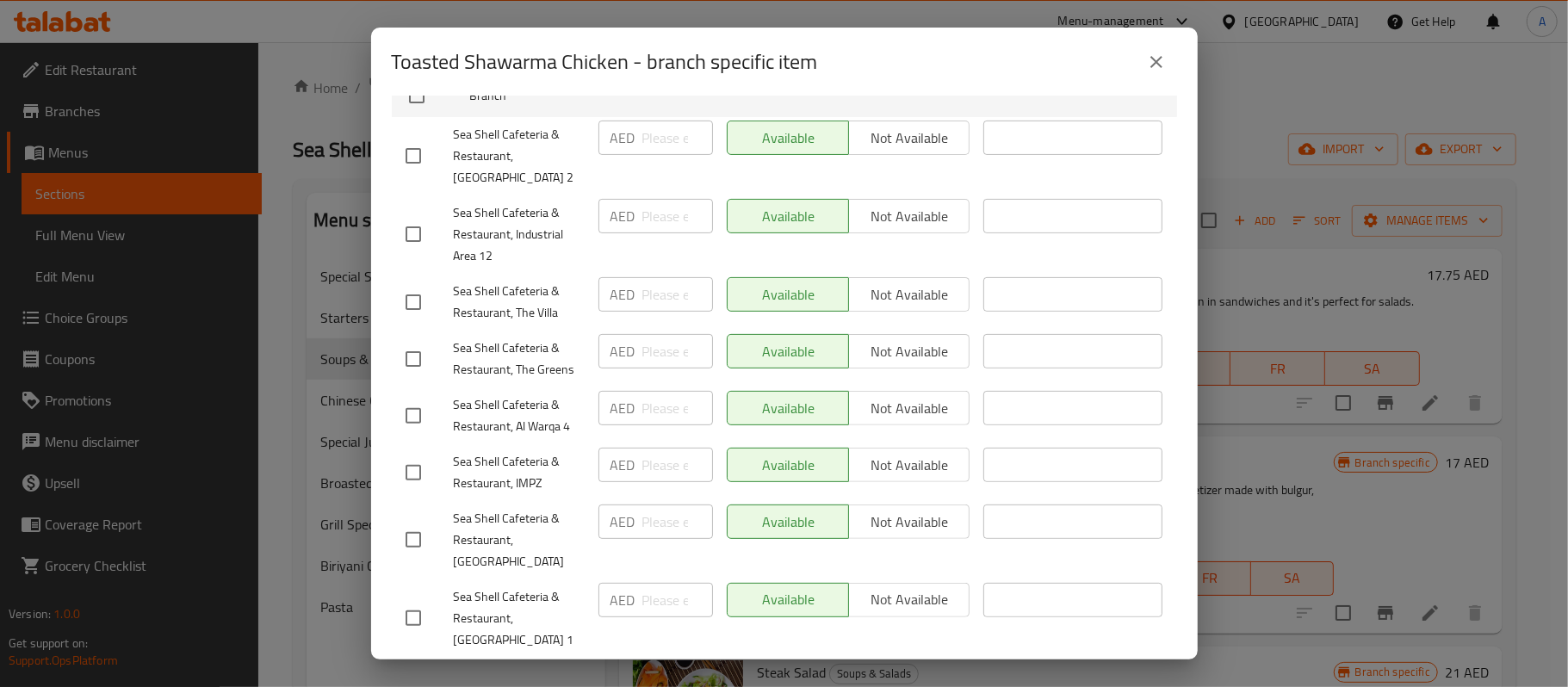
click at [424, 522] on input "checkbox" at bounding box center [414, 540] width 36 height 36
checkbox input "true"
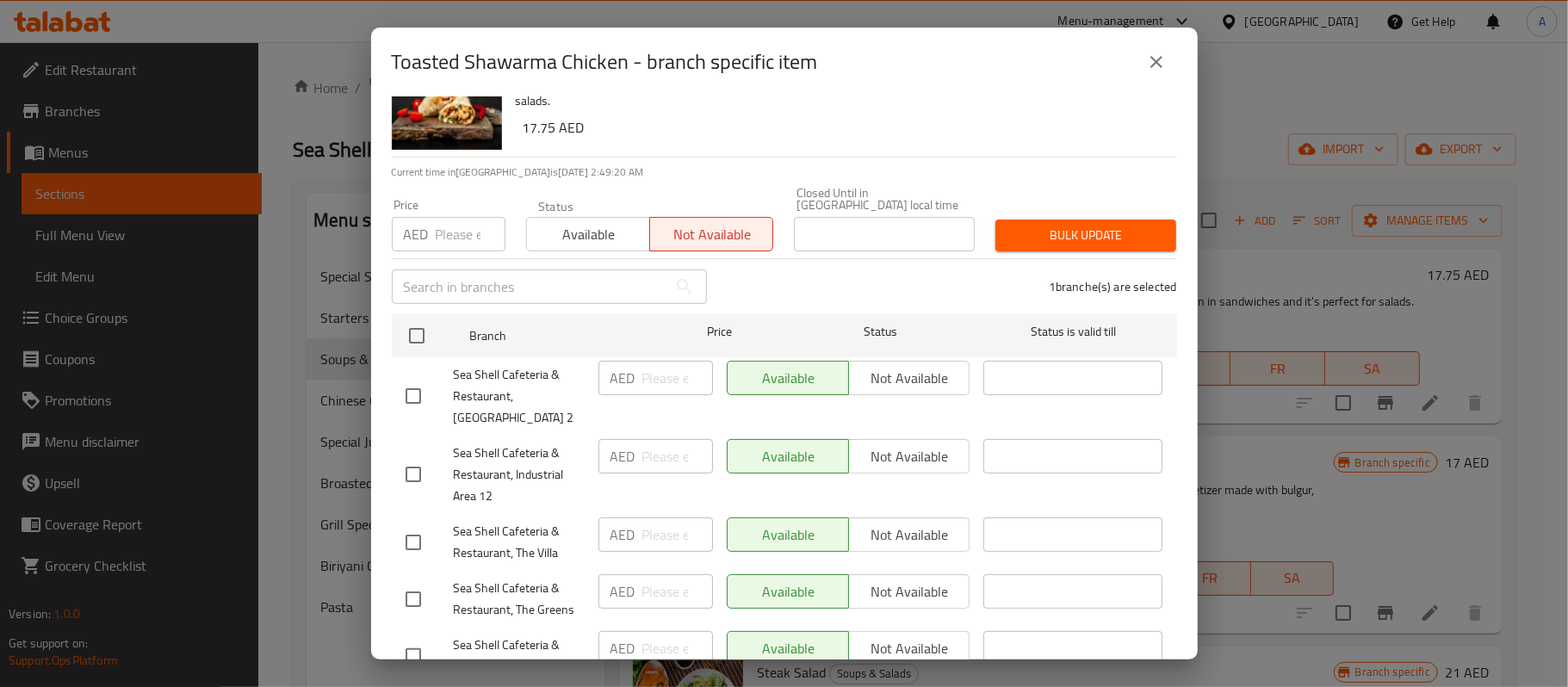
scroll to position [0, 0]
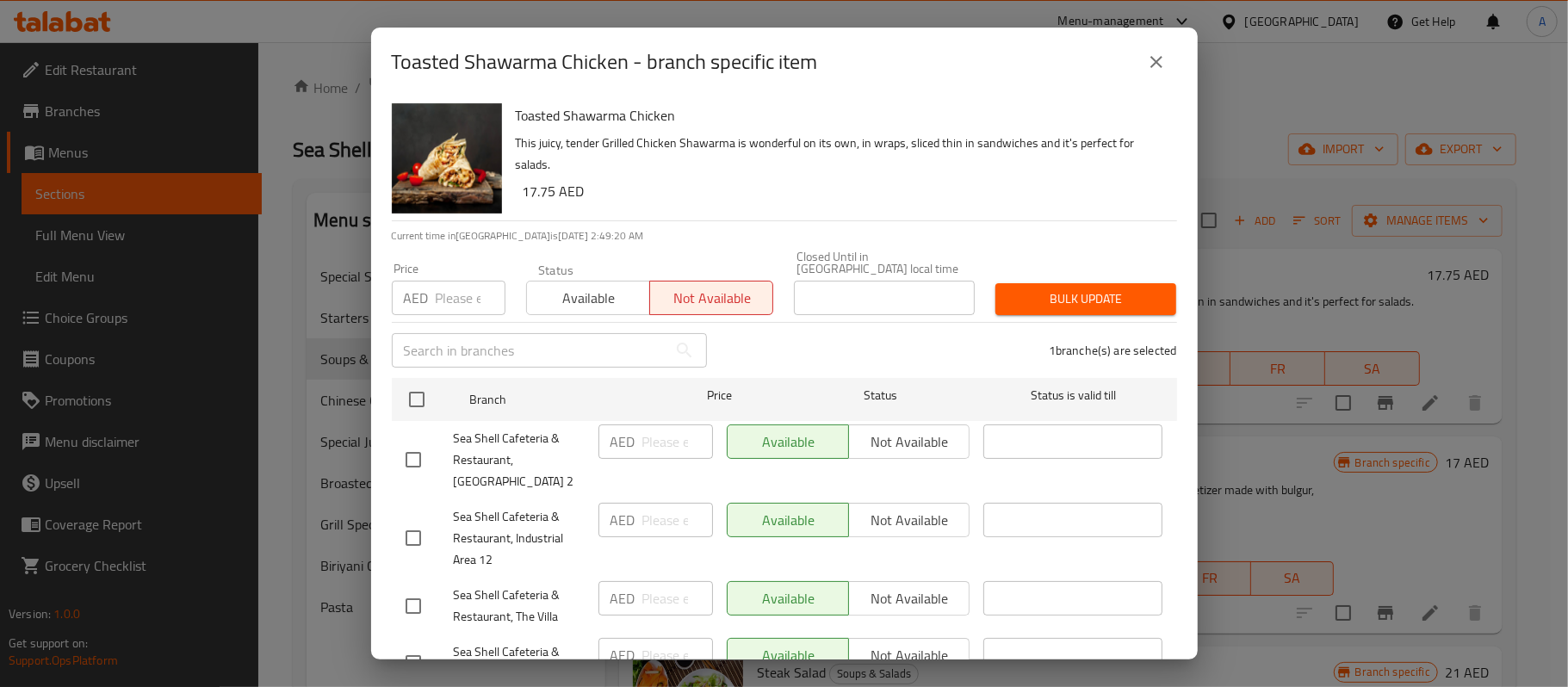
click at [1053, 295] on span "Bulk update" at bounding box center [1086, 299] width 153 height 22
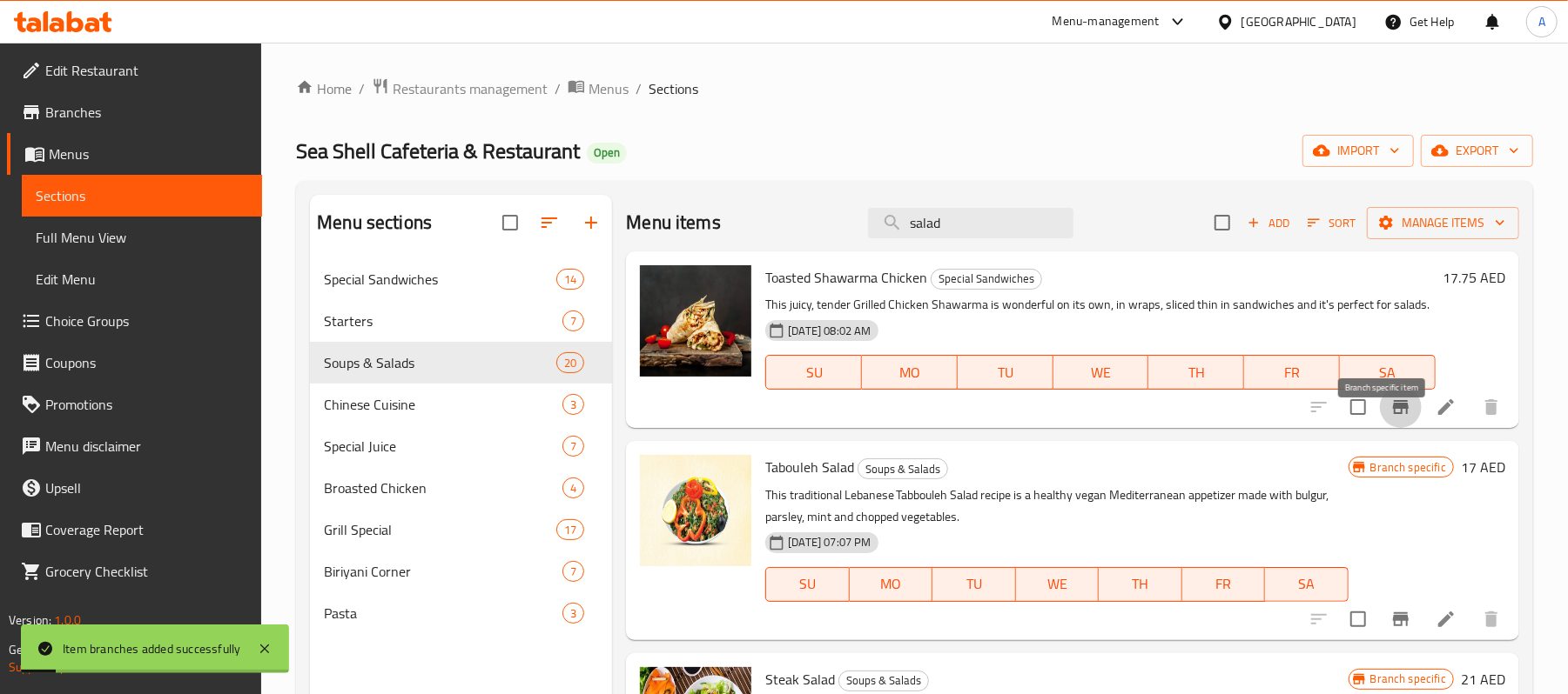
click at [1390, 418] on icon "Branch-specific-item" at bounding box center [1400, 407] width 21 height 21
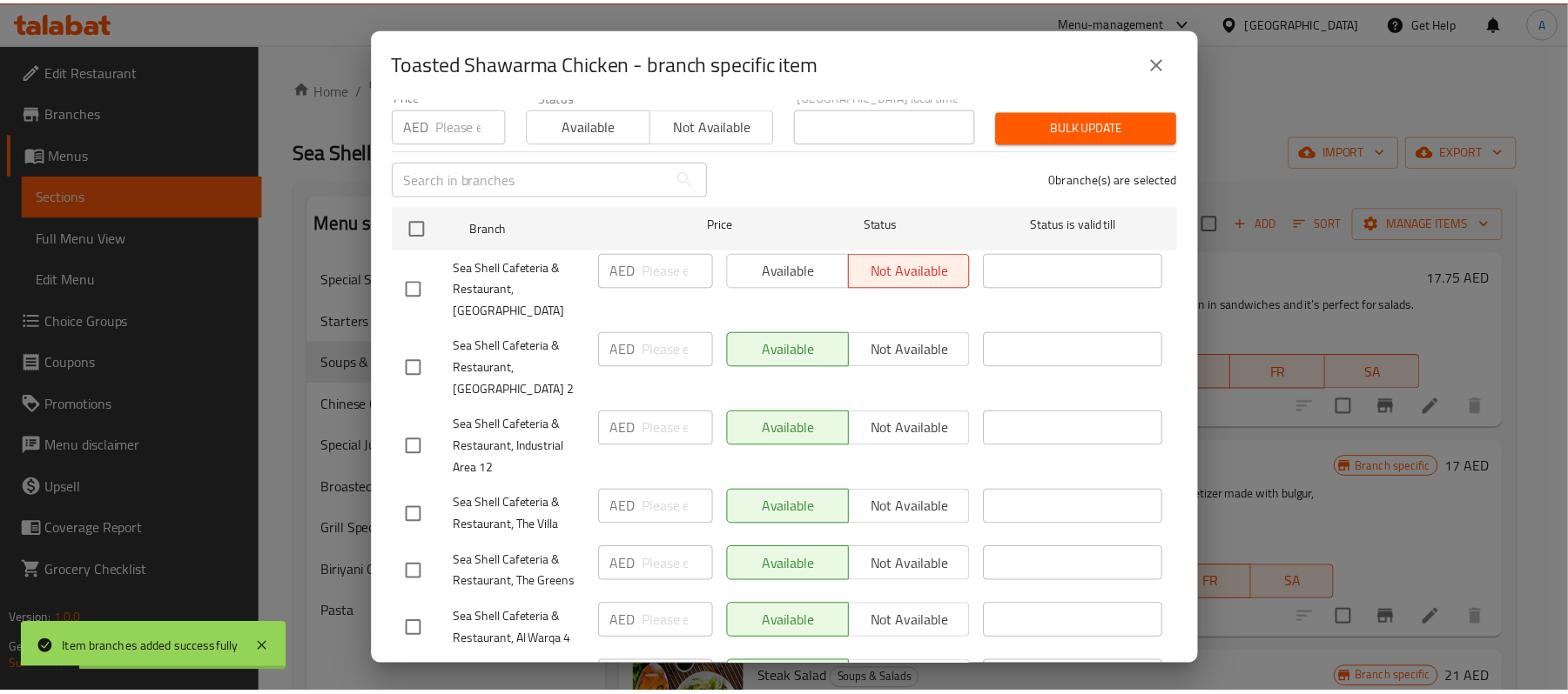
scroll to position [307, 0]
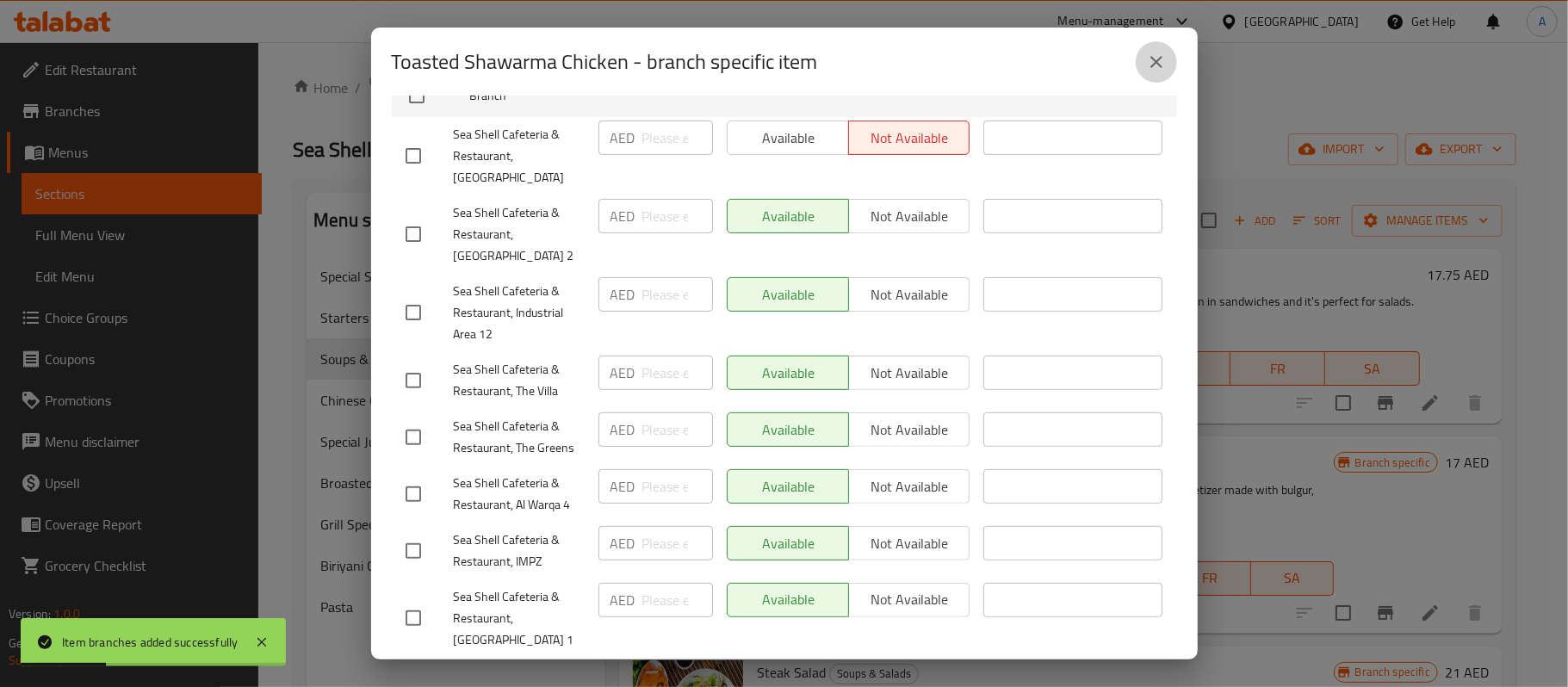
click at [1151, 56] on icon "close" at bounding box center [1156, 61] width 21 height 21
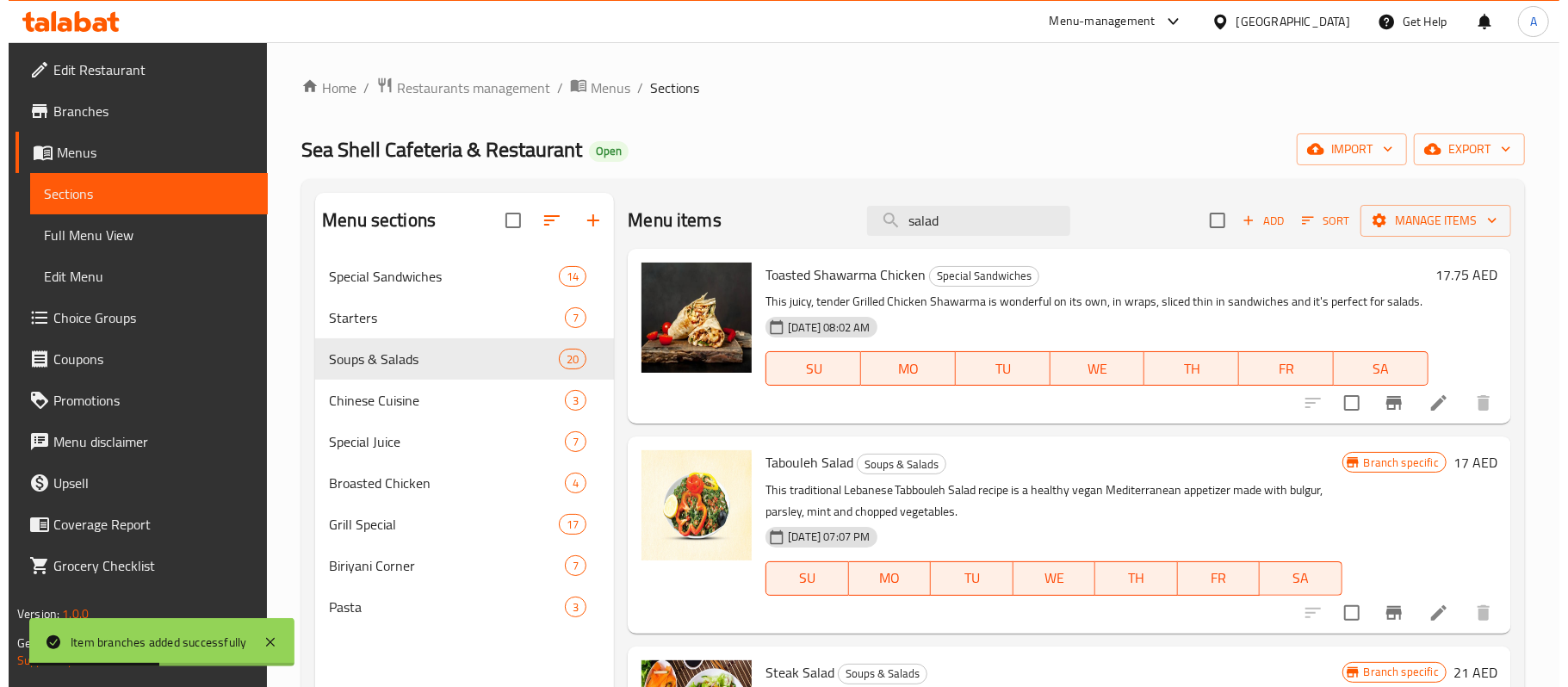
scroll to position [233, 0]
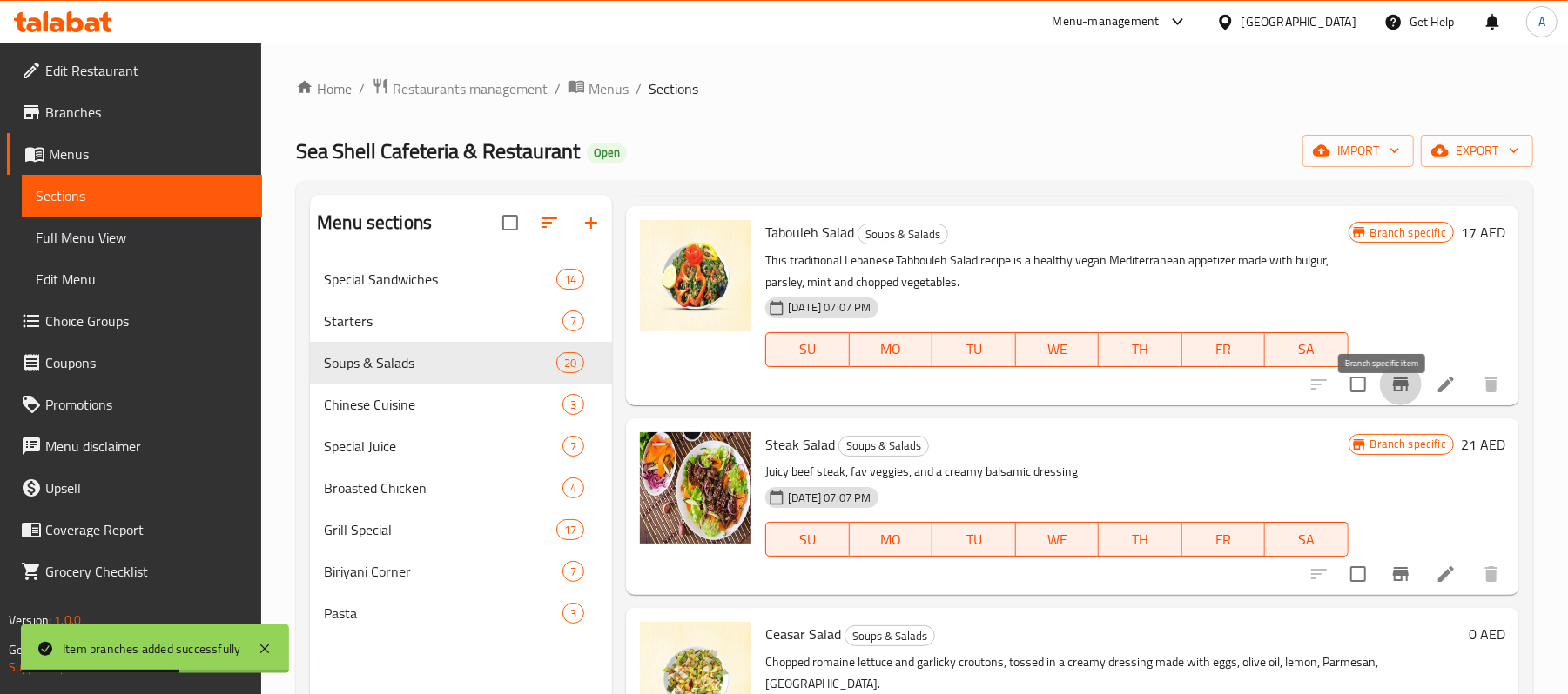
click at [1383, 405] on button "Branch-specific-item" at bounding box center [1400, 384] width 42 height 42
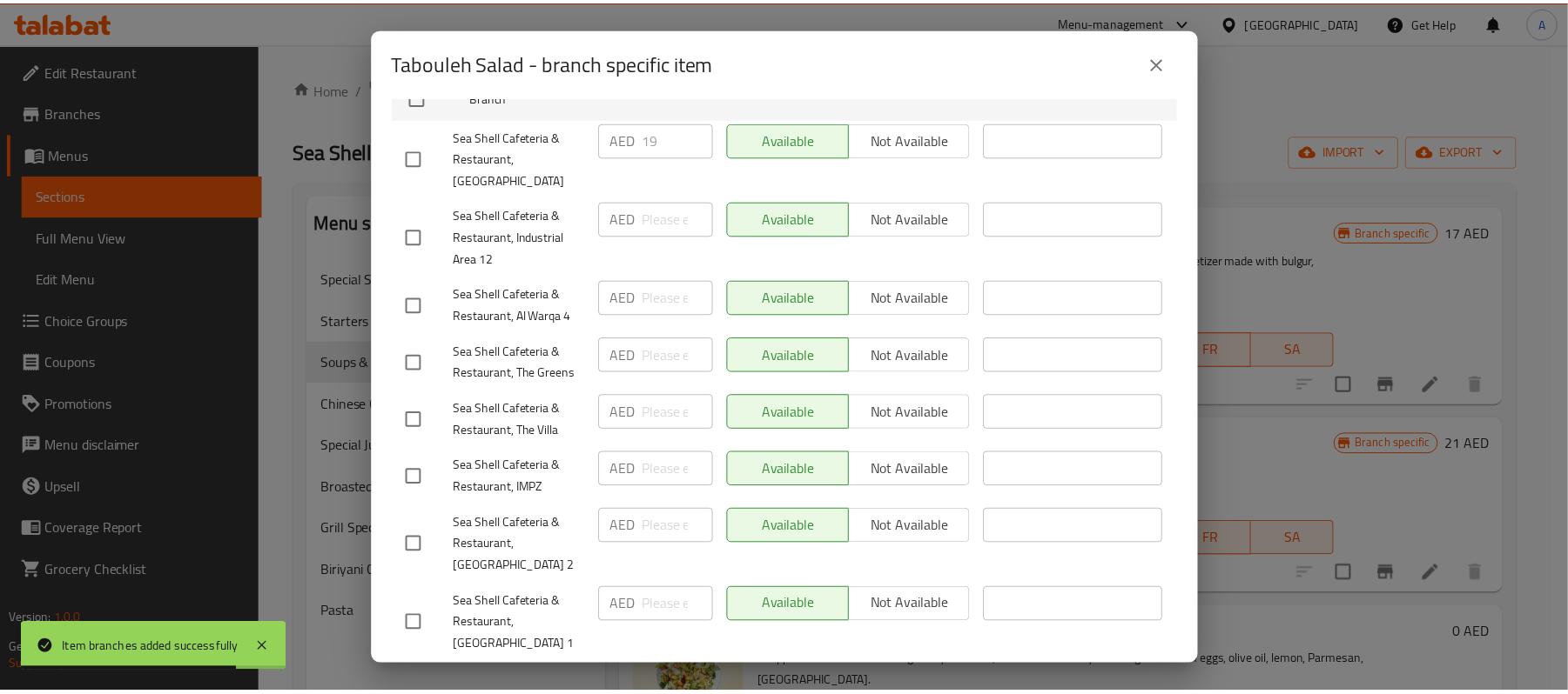
scroll to position [0, 0]
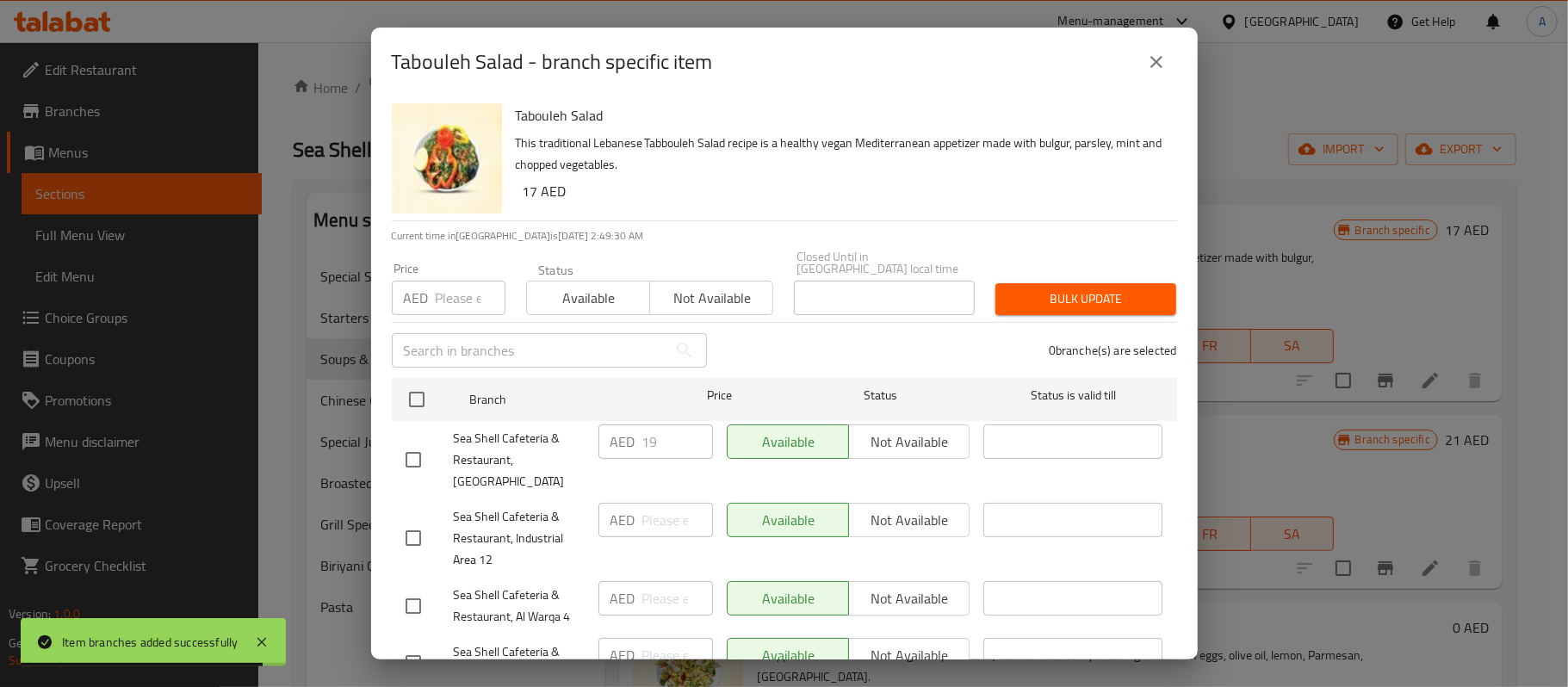
click at [1153, 57] on icon "close" at bounding box center [1156, 61] width 21 height 21
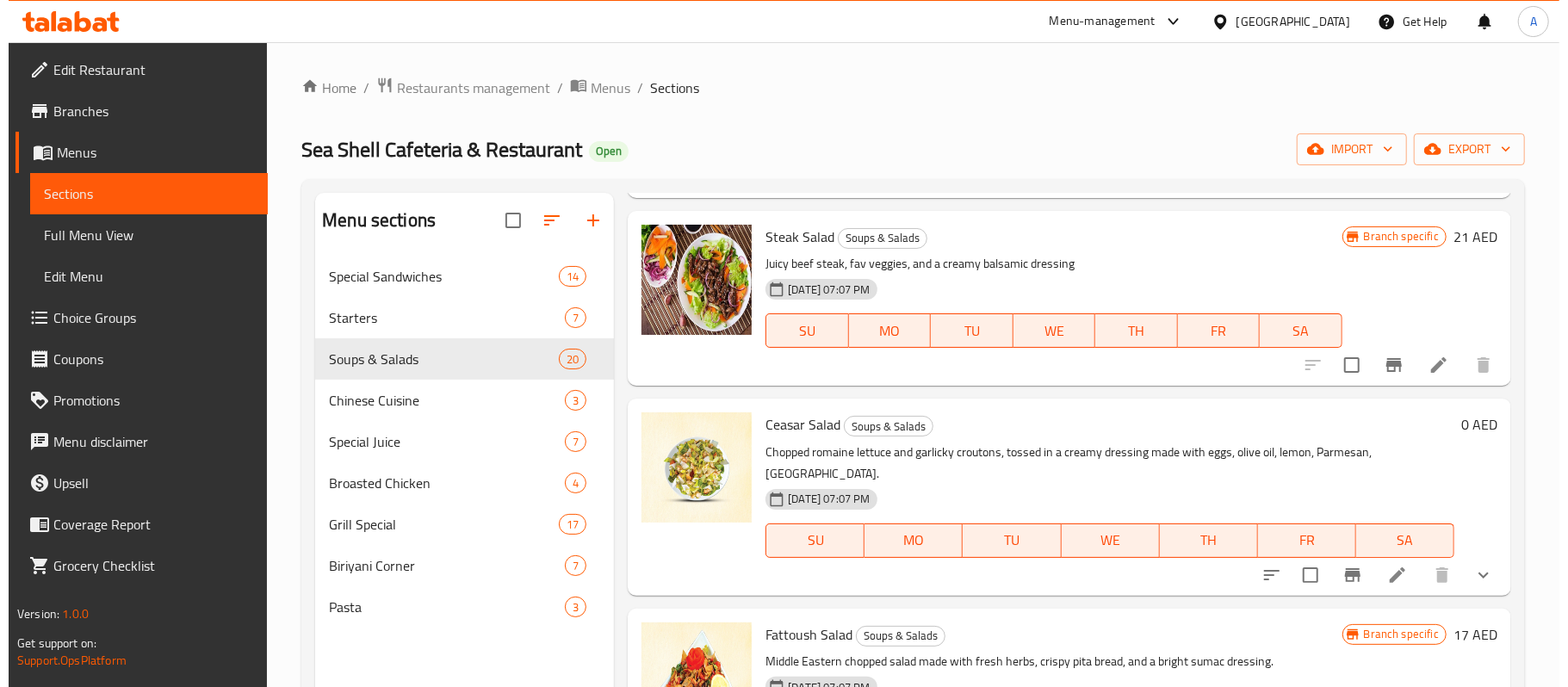
scroll to position [443, 0]
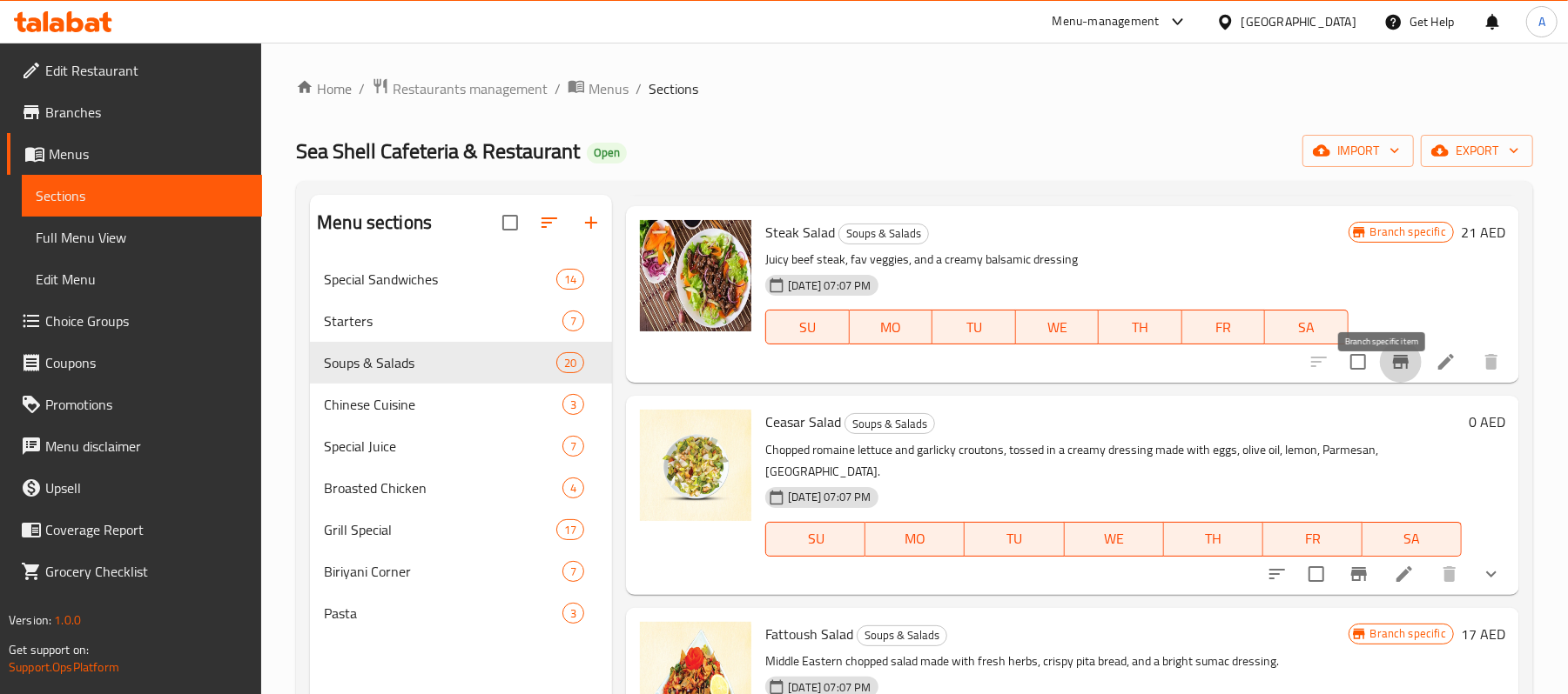
click at [1393, 369] on icon "Branch-specific-item" at bounding box center [1400, 362] width 15 height 14
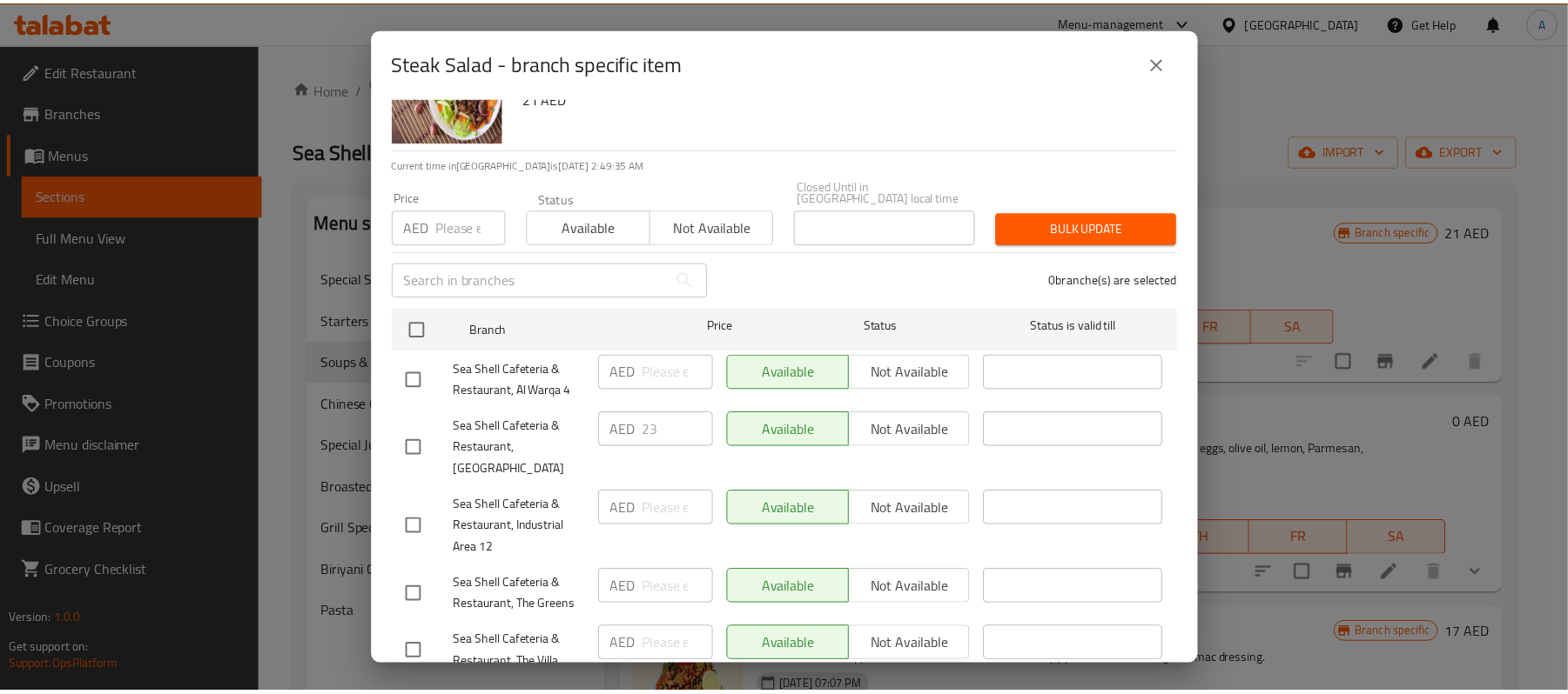
scroll to position [0, 0]
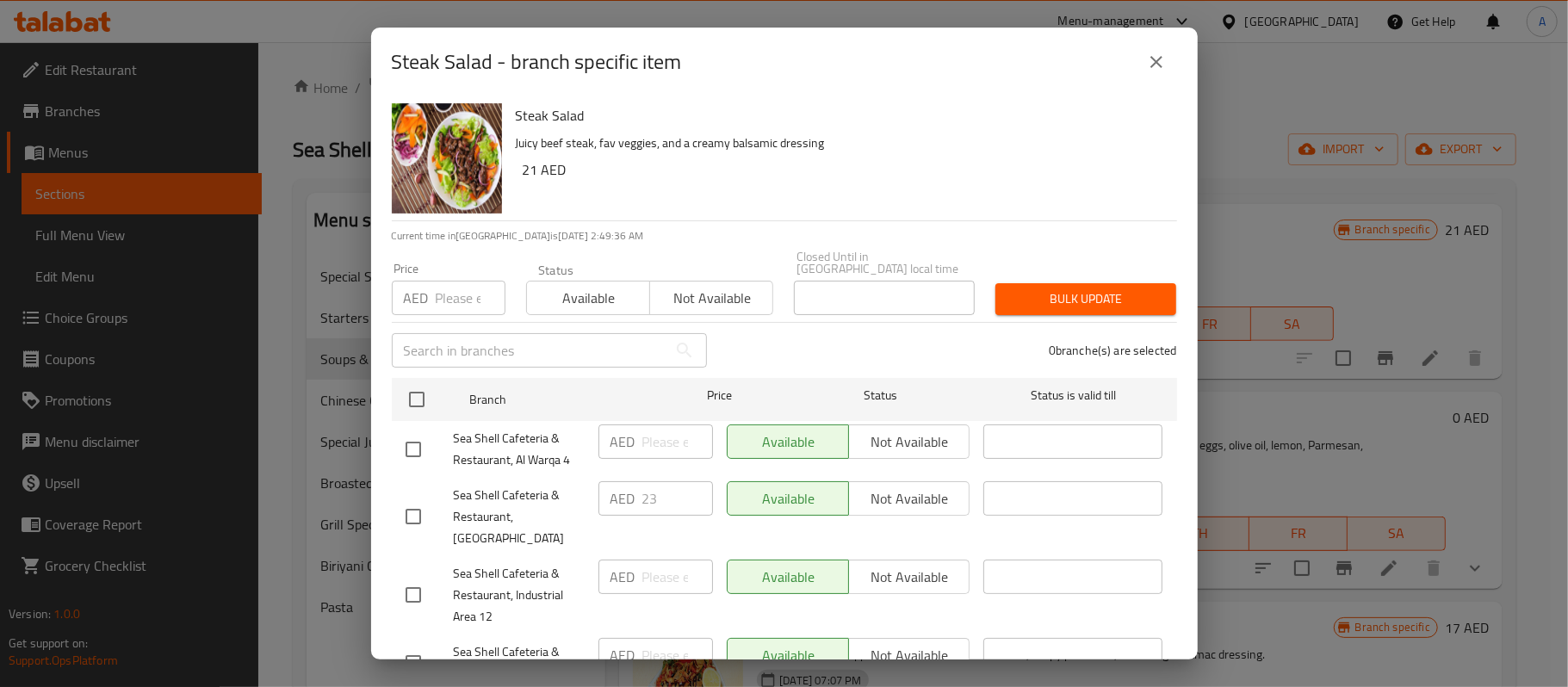
click at [1151, 70] on icon "close" at bounding box center [1156, 61] width 21 height 21
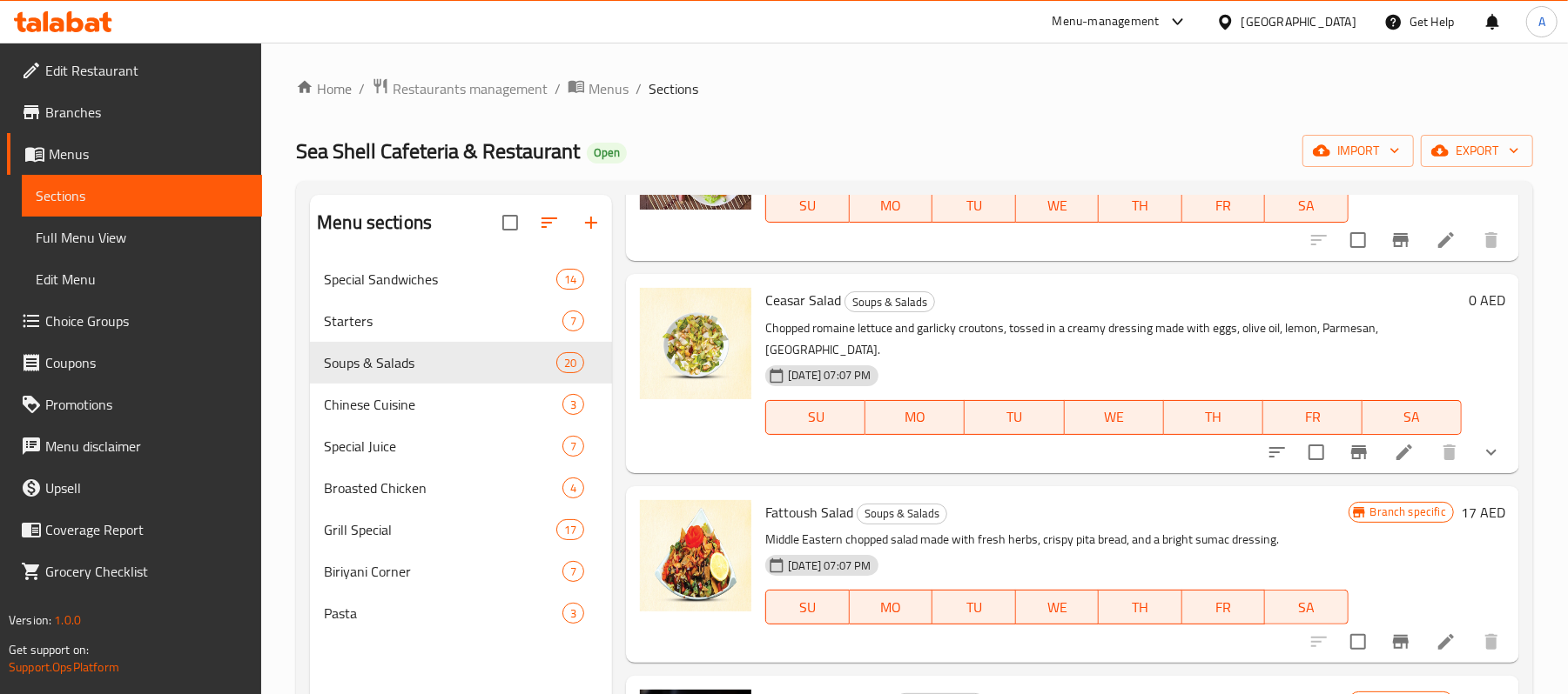
scroll to position [676, 0]
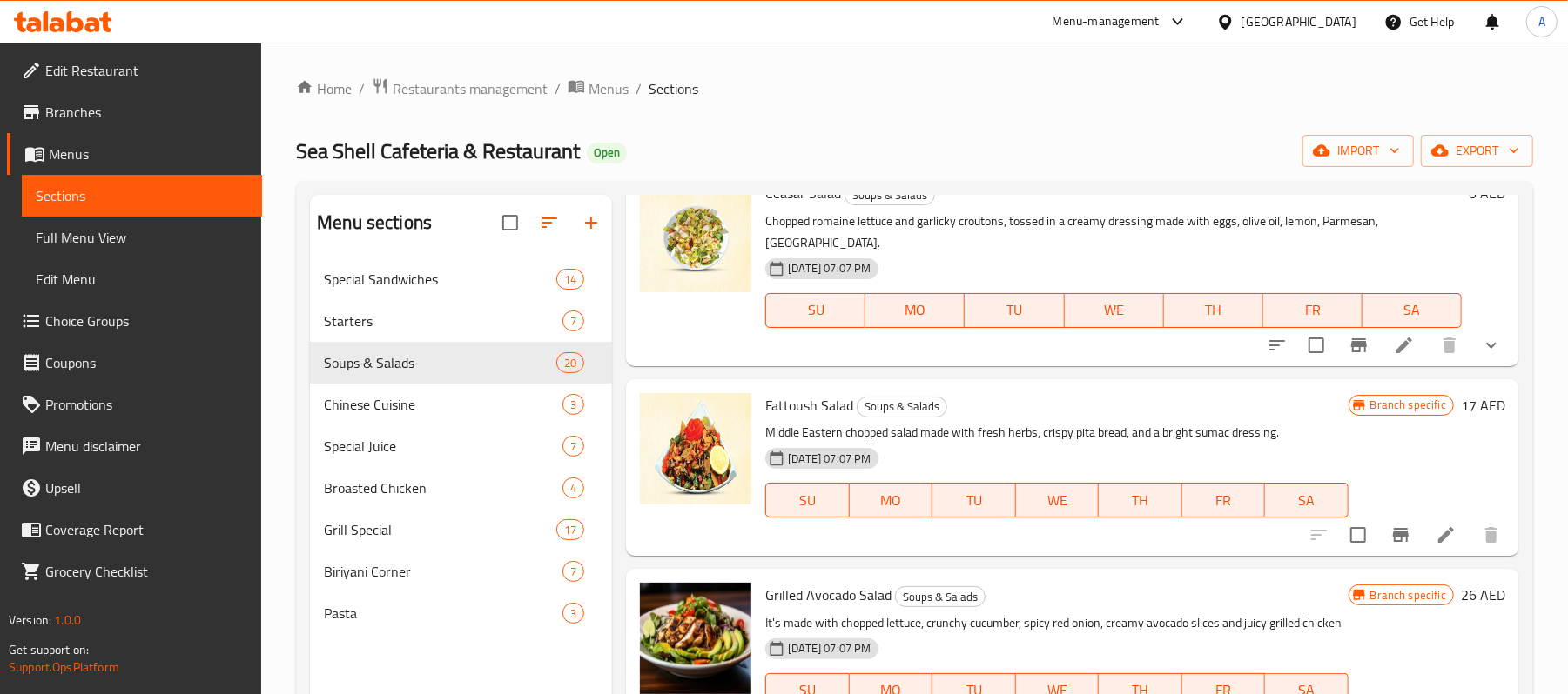
click at [1039, 283] on div "[DATE] 07:07 PM SU MO TU WE TH FR SA" at bounding box center [1113, 298] width 711 height 94
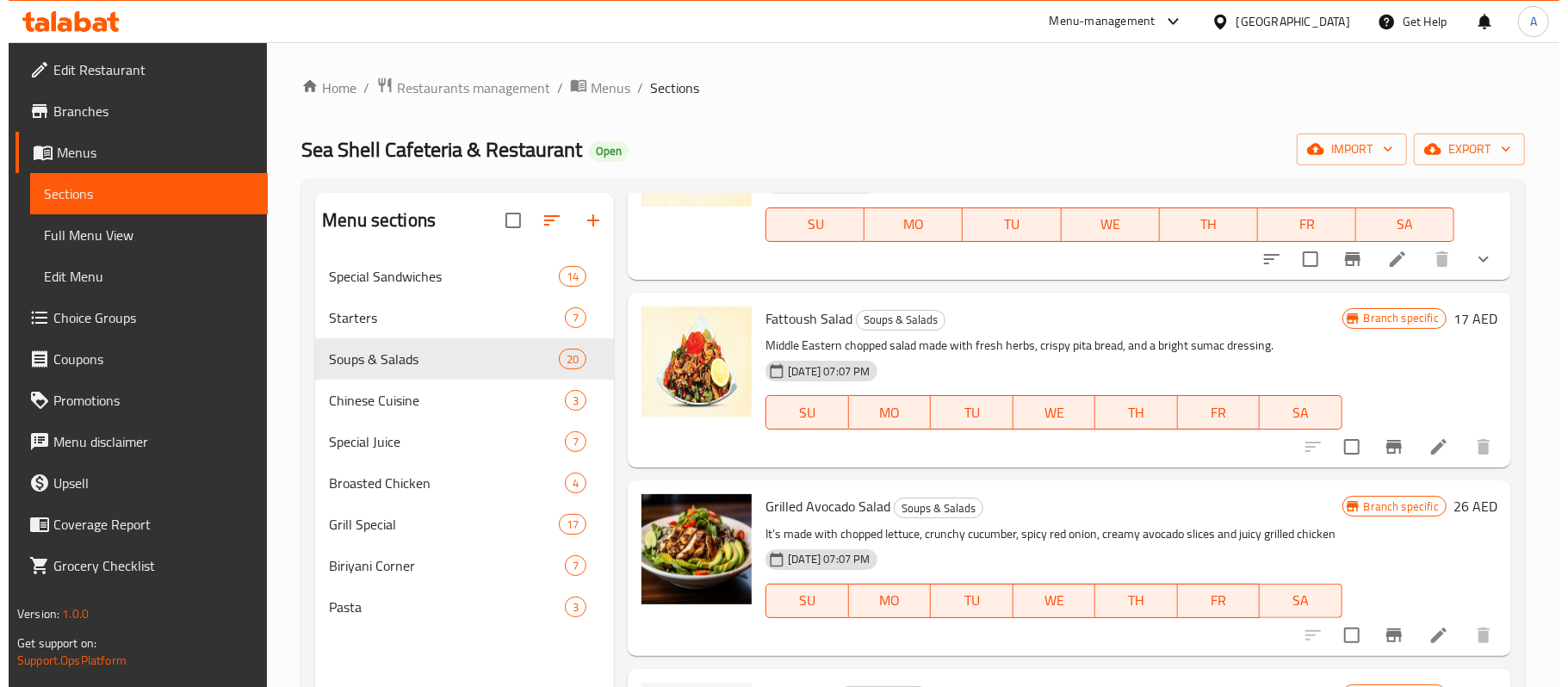
scroll to position [783, 0]
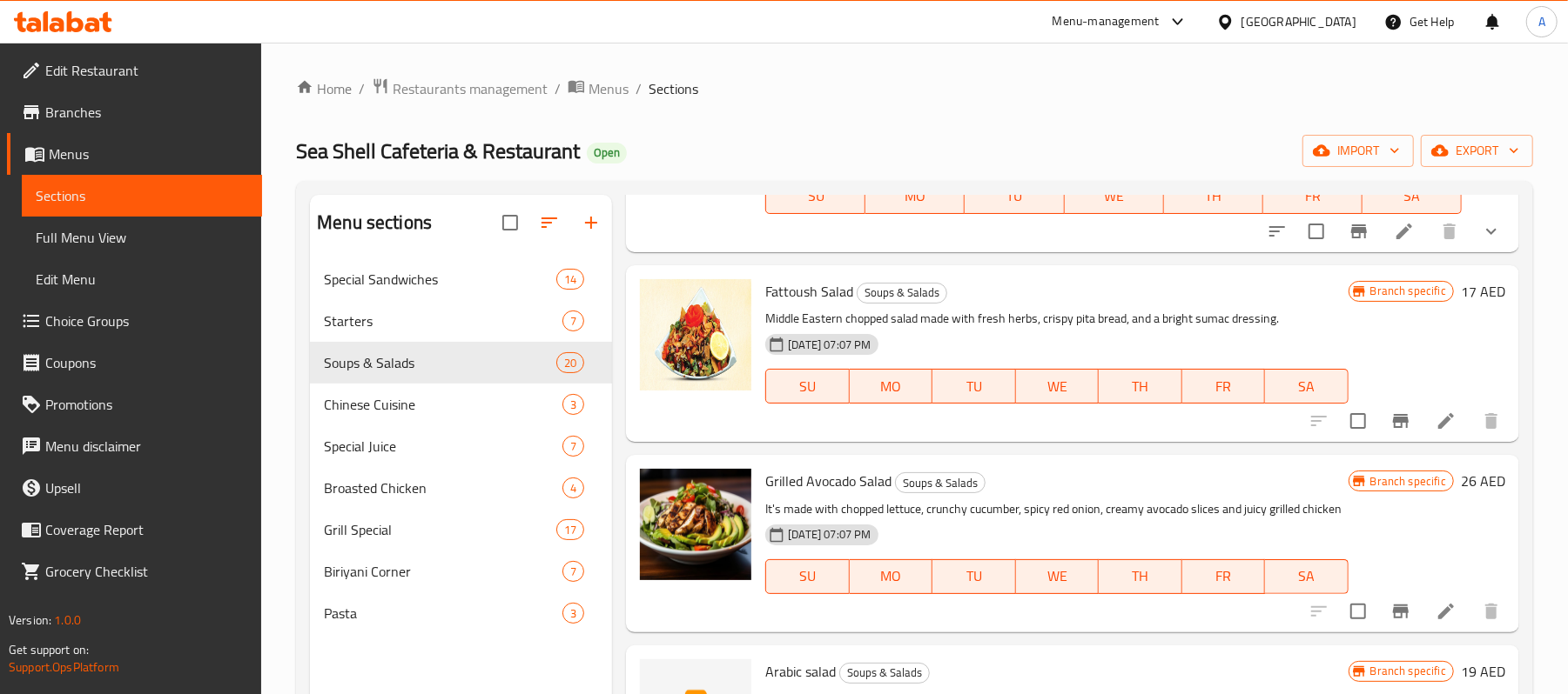
click at [1078, 371] on div "[DATE] 07:07 PM SU MO TU WE TH FR SA" at bounding box center [1056, 373] width 597 height 94
click at [1393, 428] on icon "Branch-specific-item" at bounding box center [1400, 421] width 15 height 14
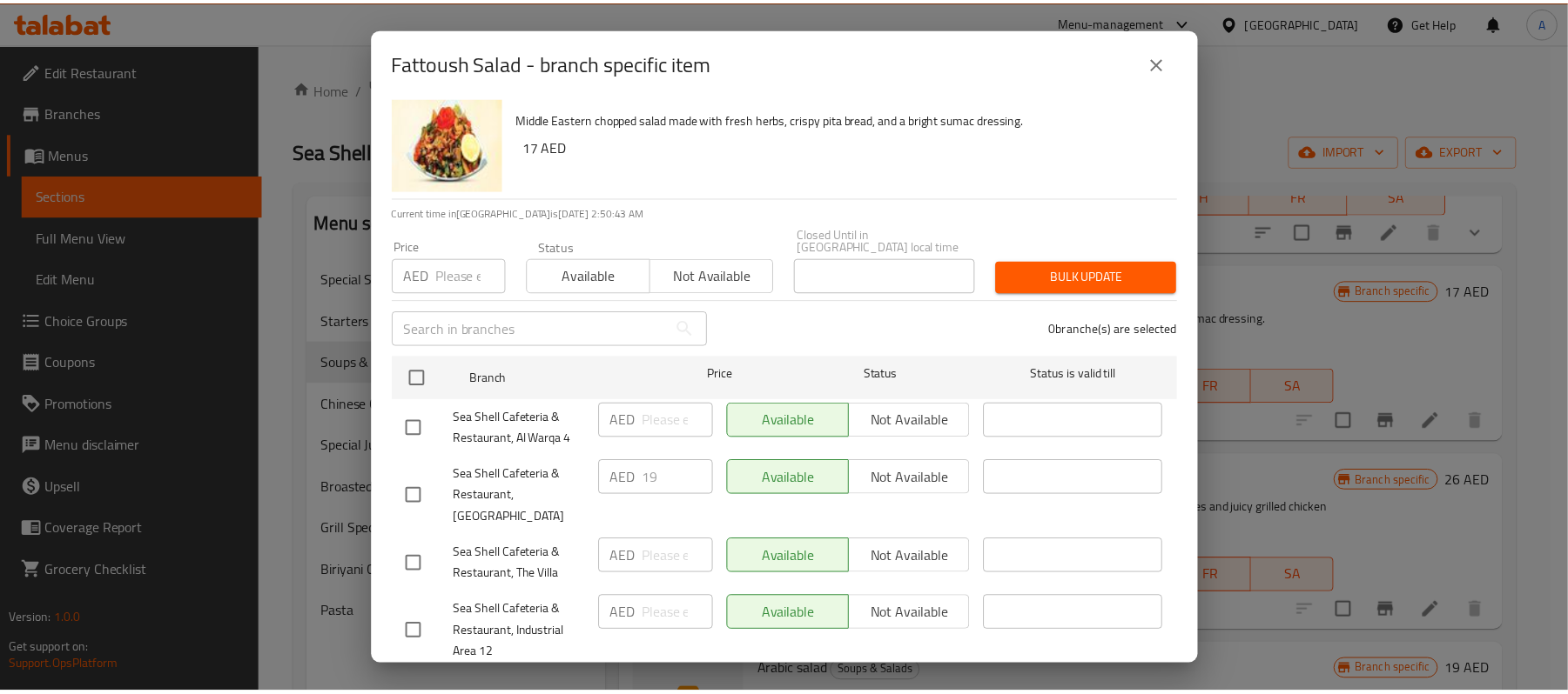
scroll to position [0, 0]
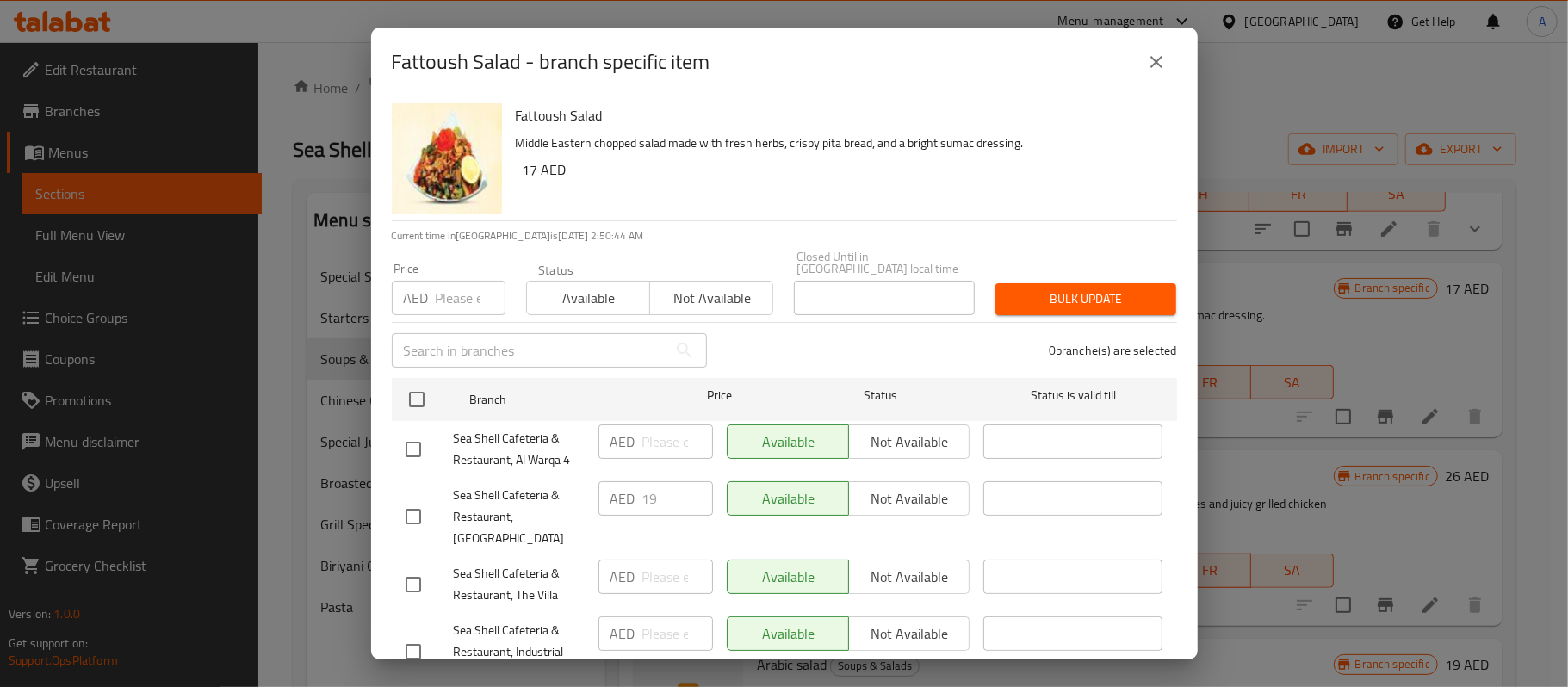
click at [1146, 63] on icon "close" at bounding box center [1156, 61] width 21 height 21
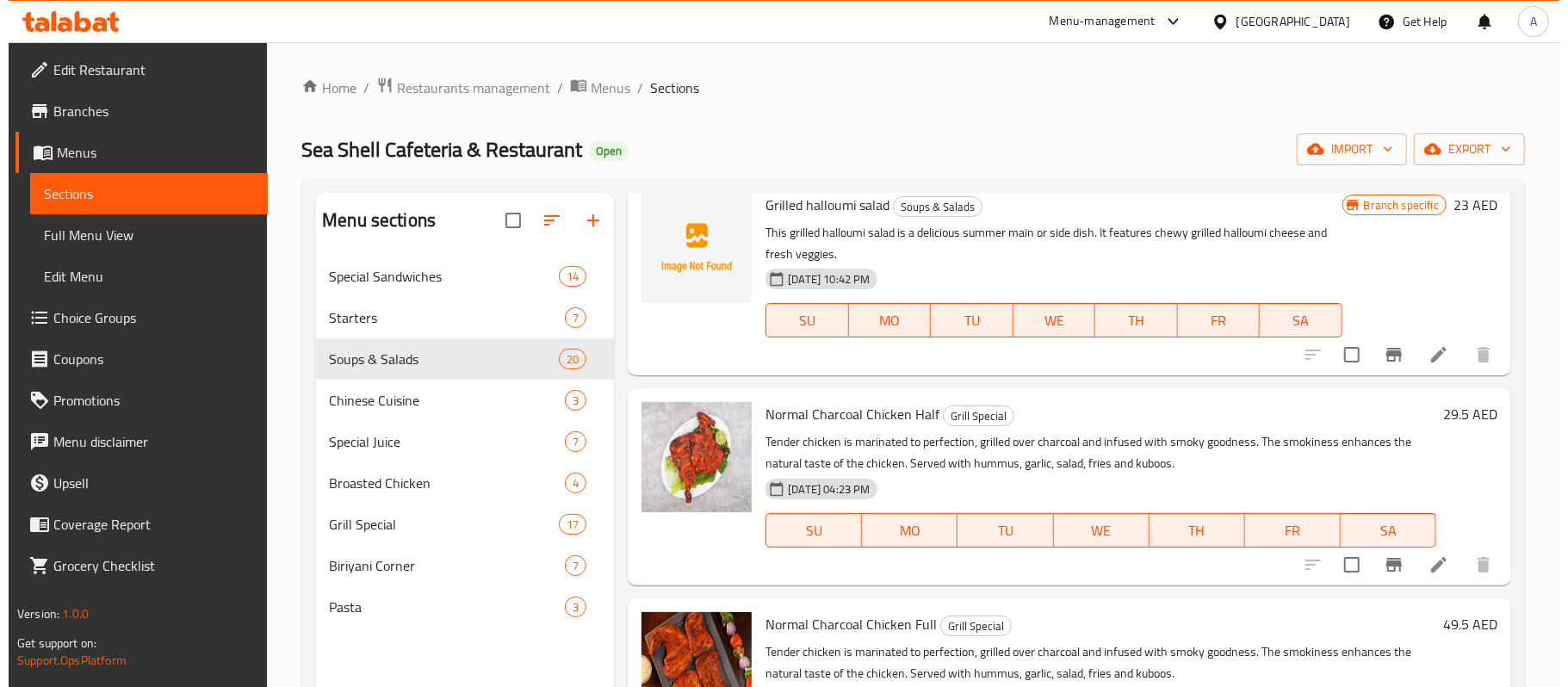
scroll to position [1927, 0]
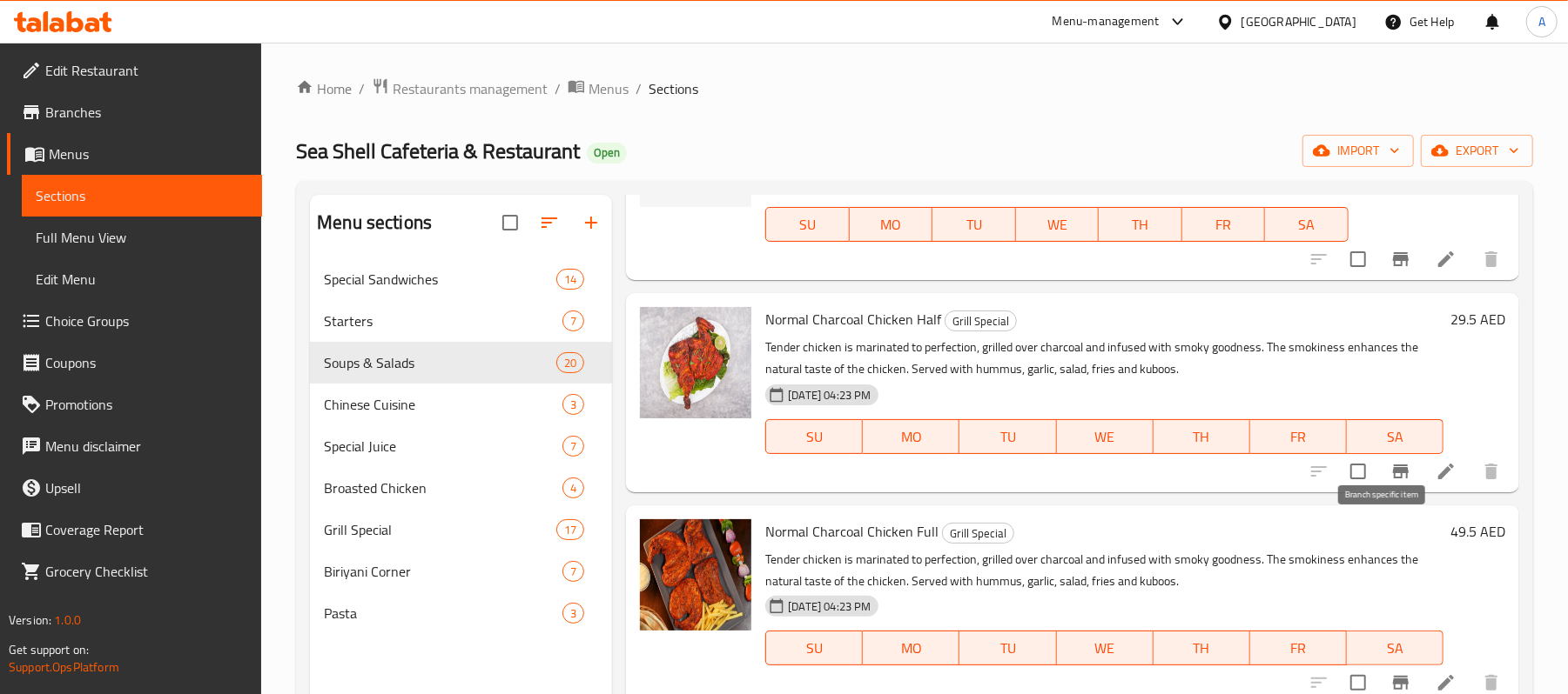
click at [1390, 482] on icon "Branch-specific-item" at bounding box center [1400, 471] width 21 height 21
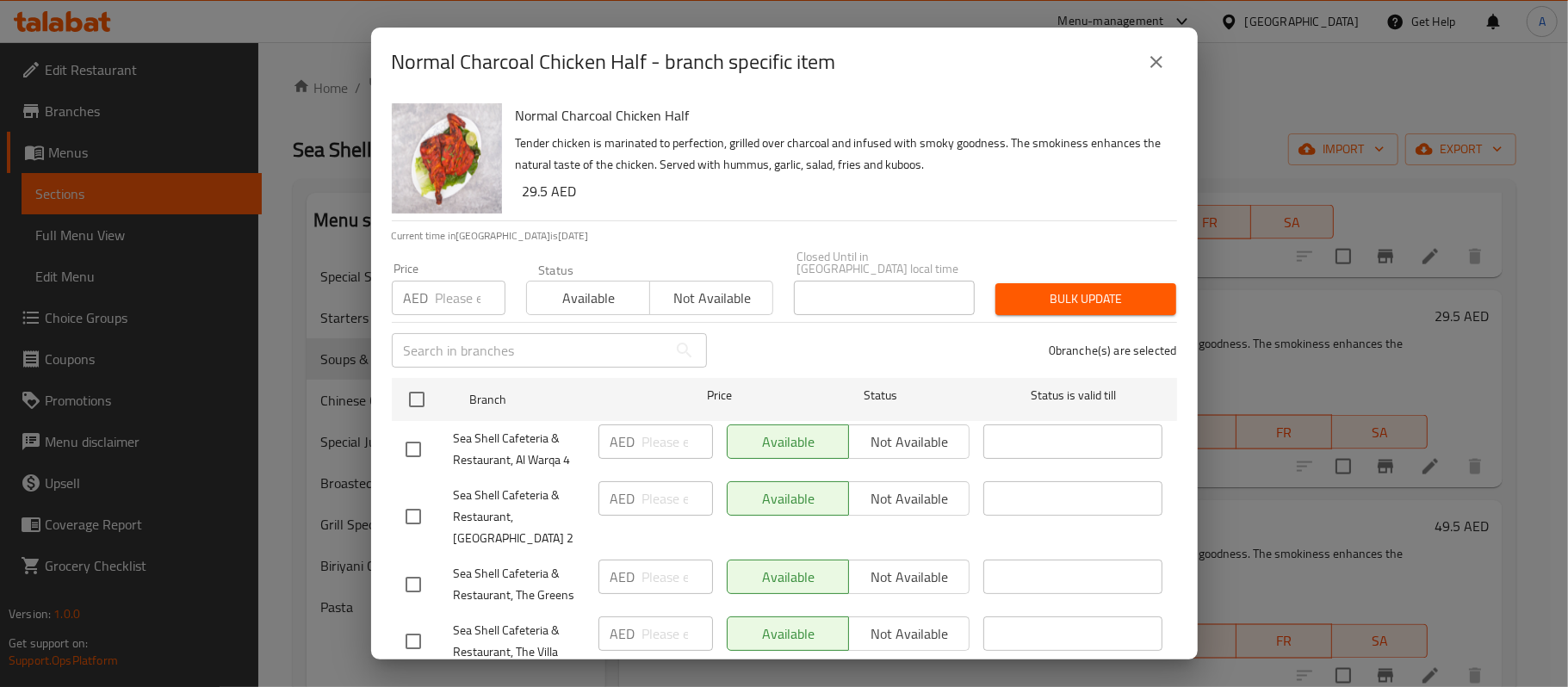
scroll to position [304, 0]
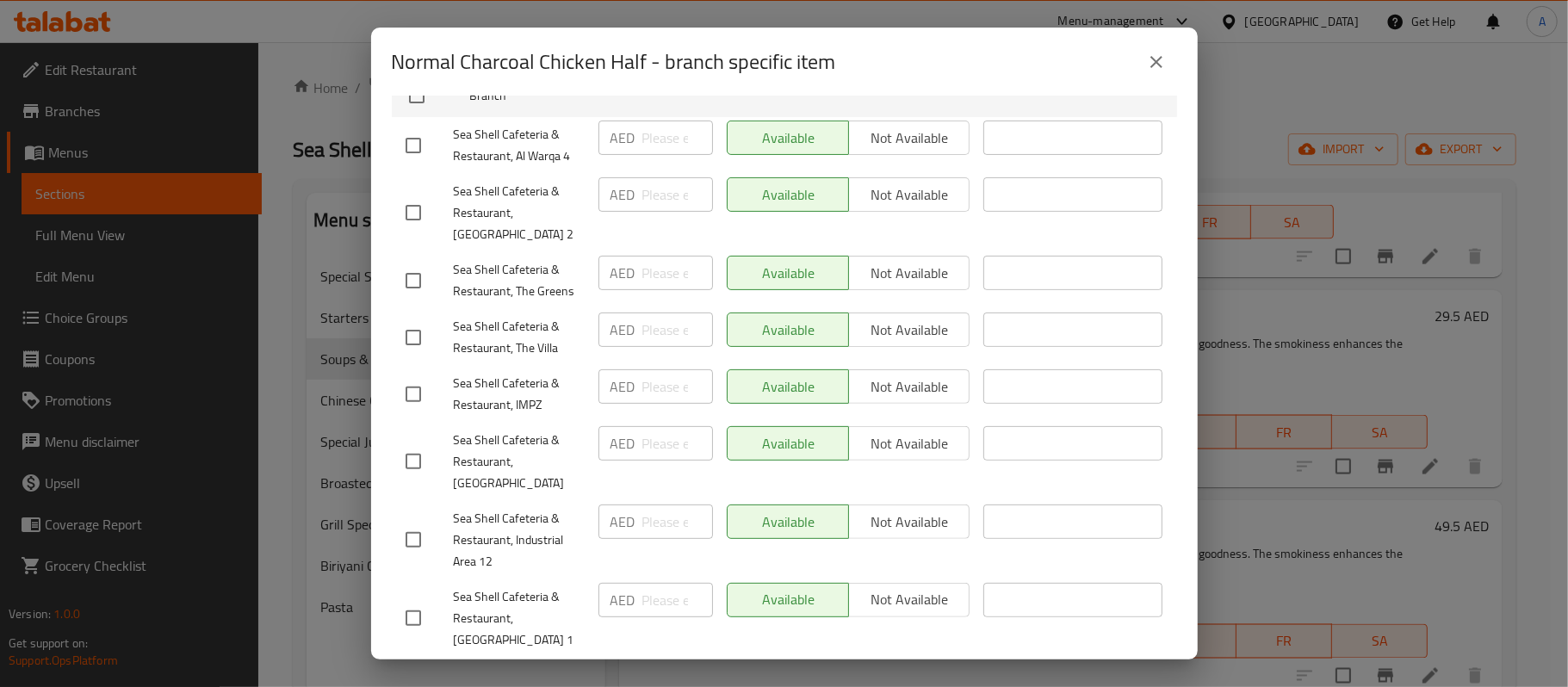
click at [408, 460] on input "checkbox" at bounding box center [414, 462] width 36 height 36
checkbox input "true"
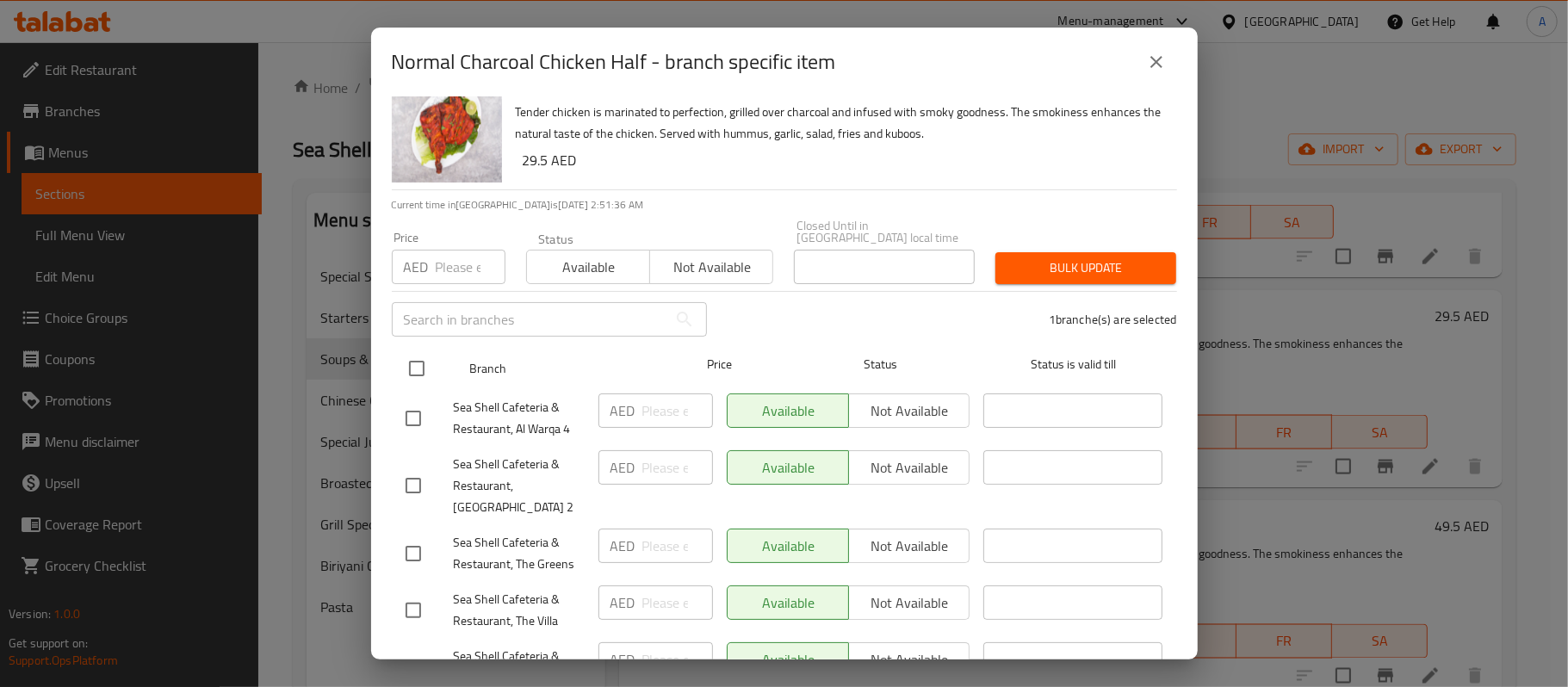
scroll to position [0, 0]
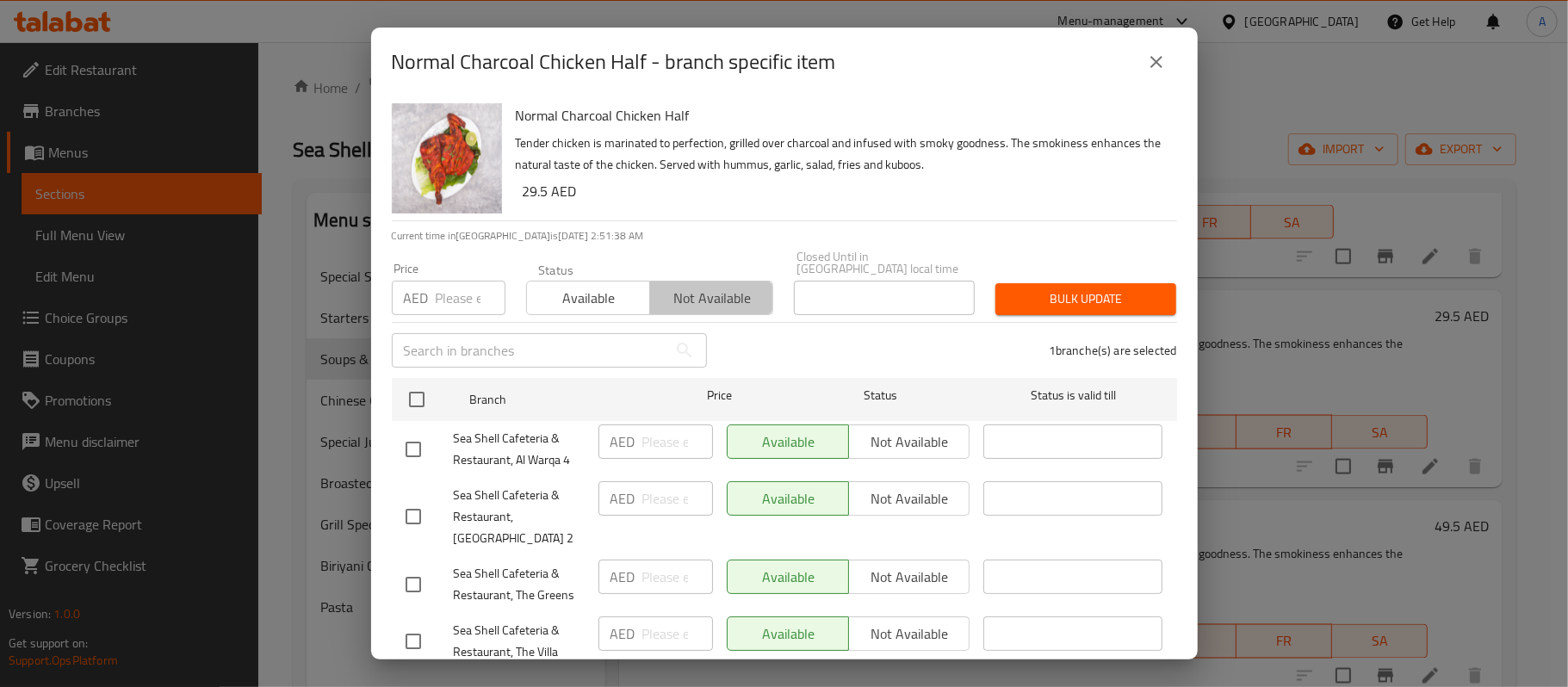
drag, startPoint x: 721, startPoint y: 291, endPoint x: 763, endPoint y: 289, distance: 42.0
click at [721, 291] on span "Not available" at bounding box center [711, 298] width 109 height 25
click at [1069, 298] on span "Bulk update" at bounding box center [1086, 299] width 153 height 22
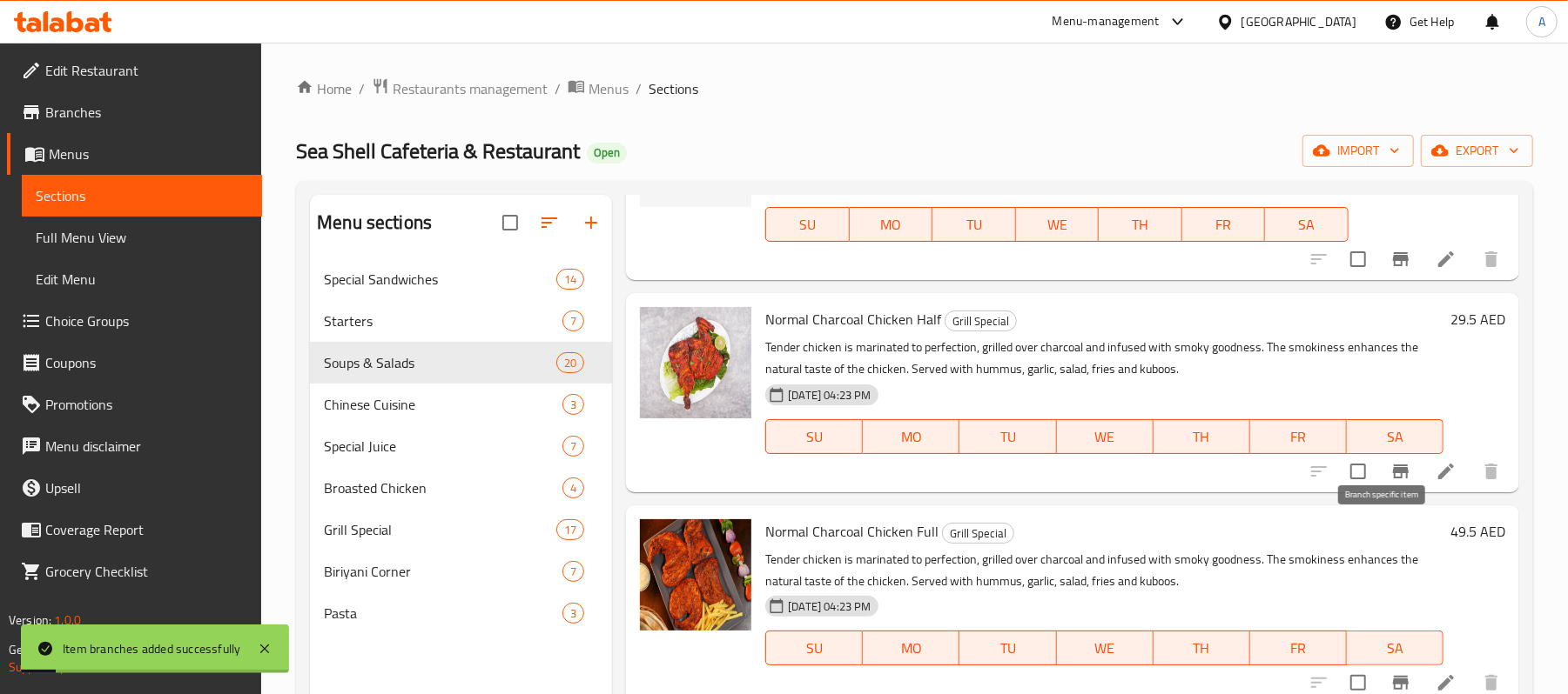
click at [1390, 482] on icon "Branch-specific-item" at bounding box center [1400, 471] width 21 height 21
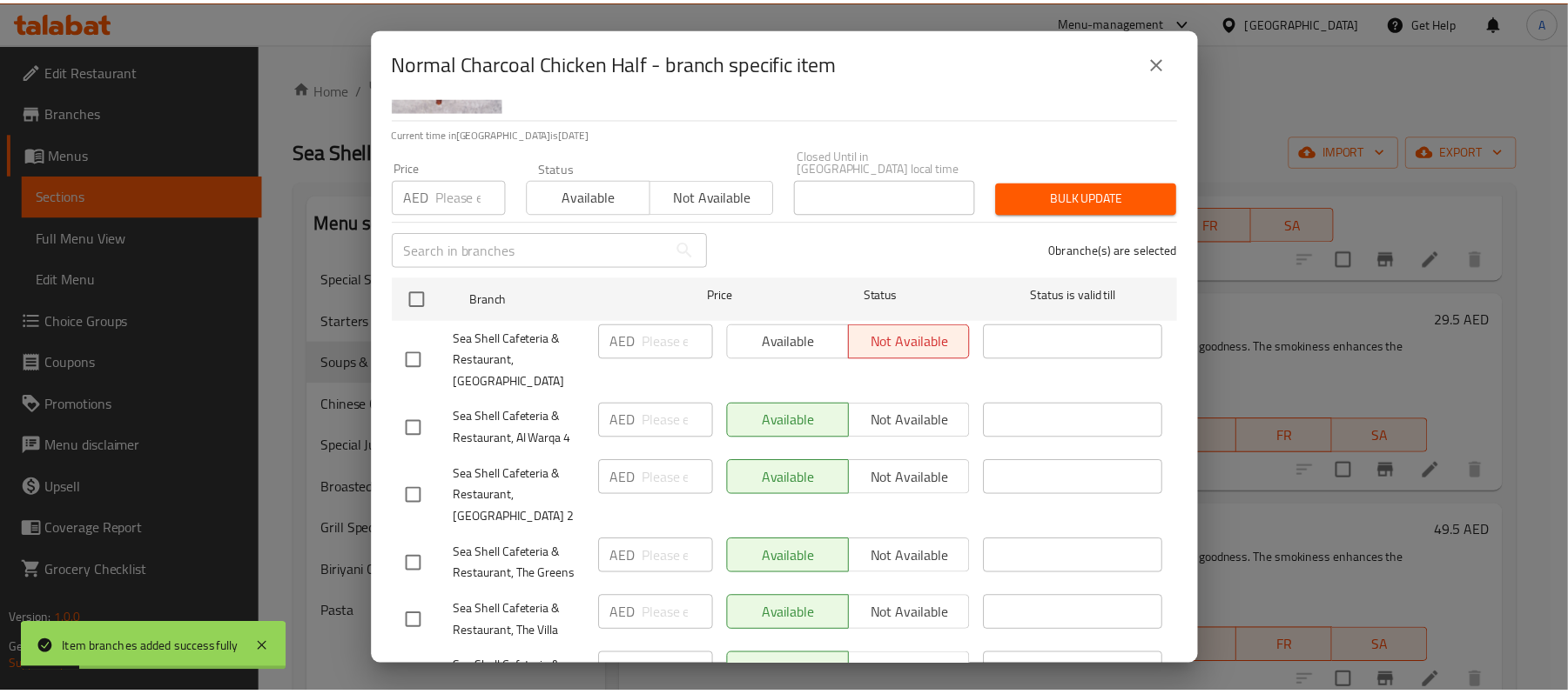
scroll to position [307, 0]
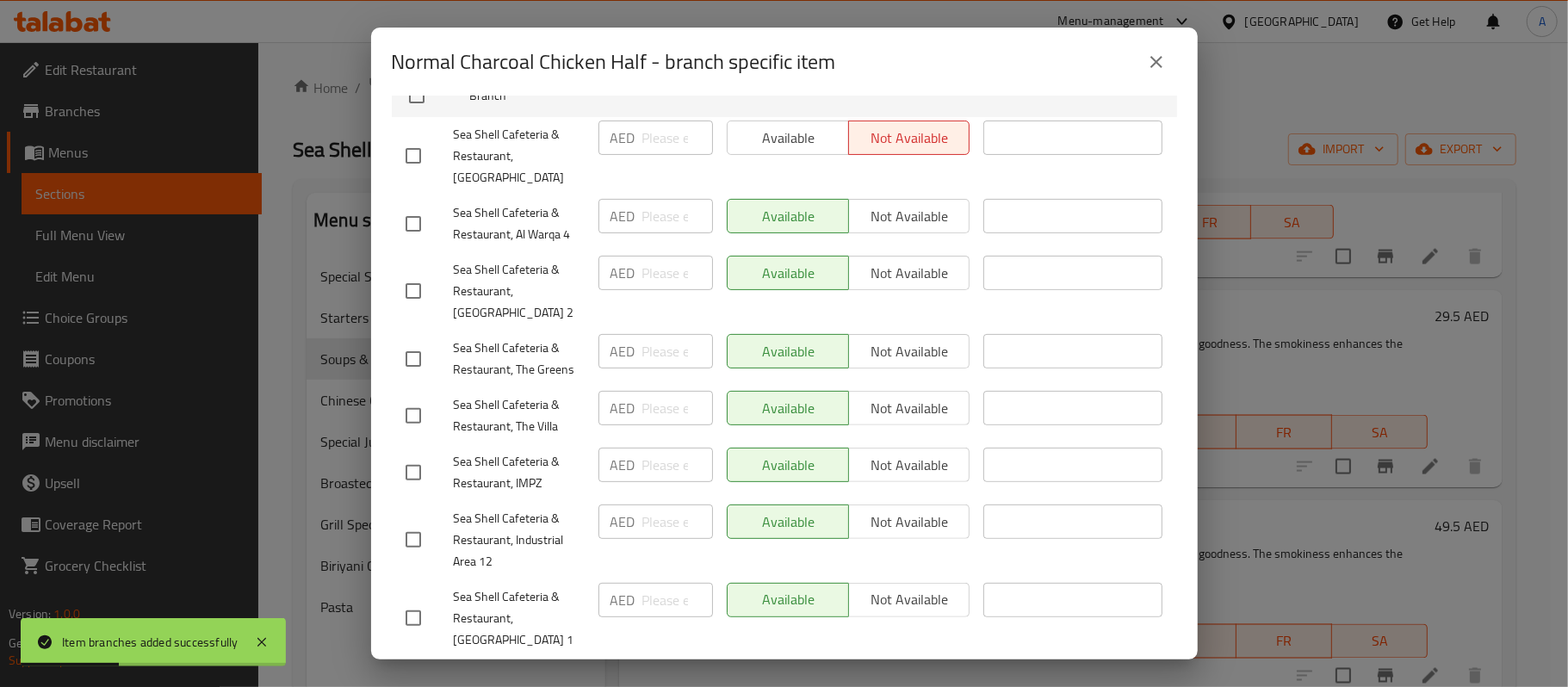
click at [1162, 64] on icon "close" at bounding box center [1156, 61] width 21 height 21
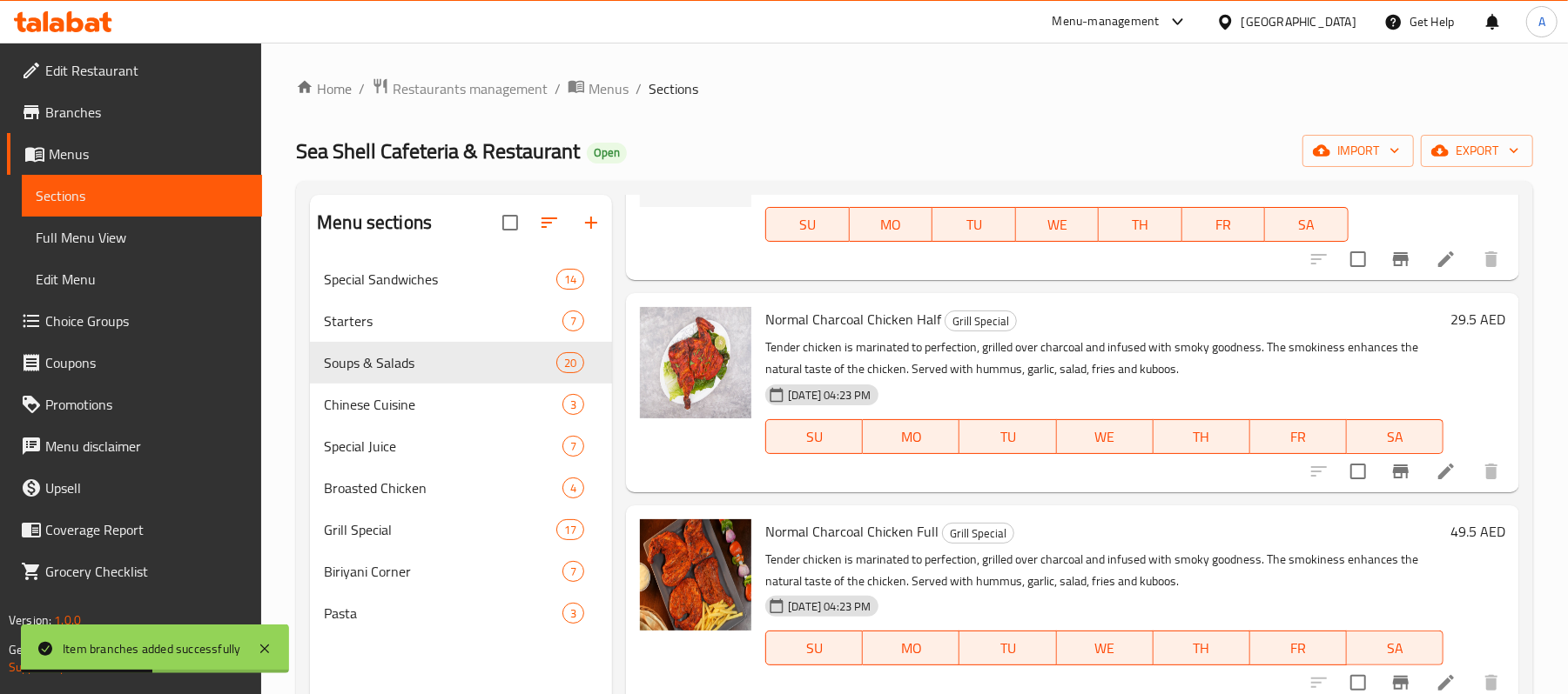
click at [1132, 381] on p "Tender chicken is marinated to perfection, grilled over charcoal and infused wi…" at bounding box center [1104, 359] width 678 height 44
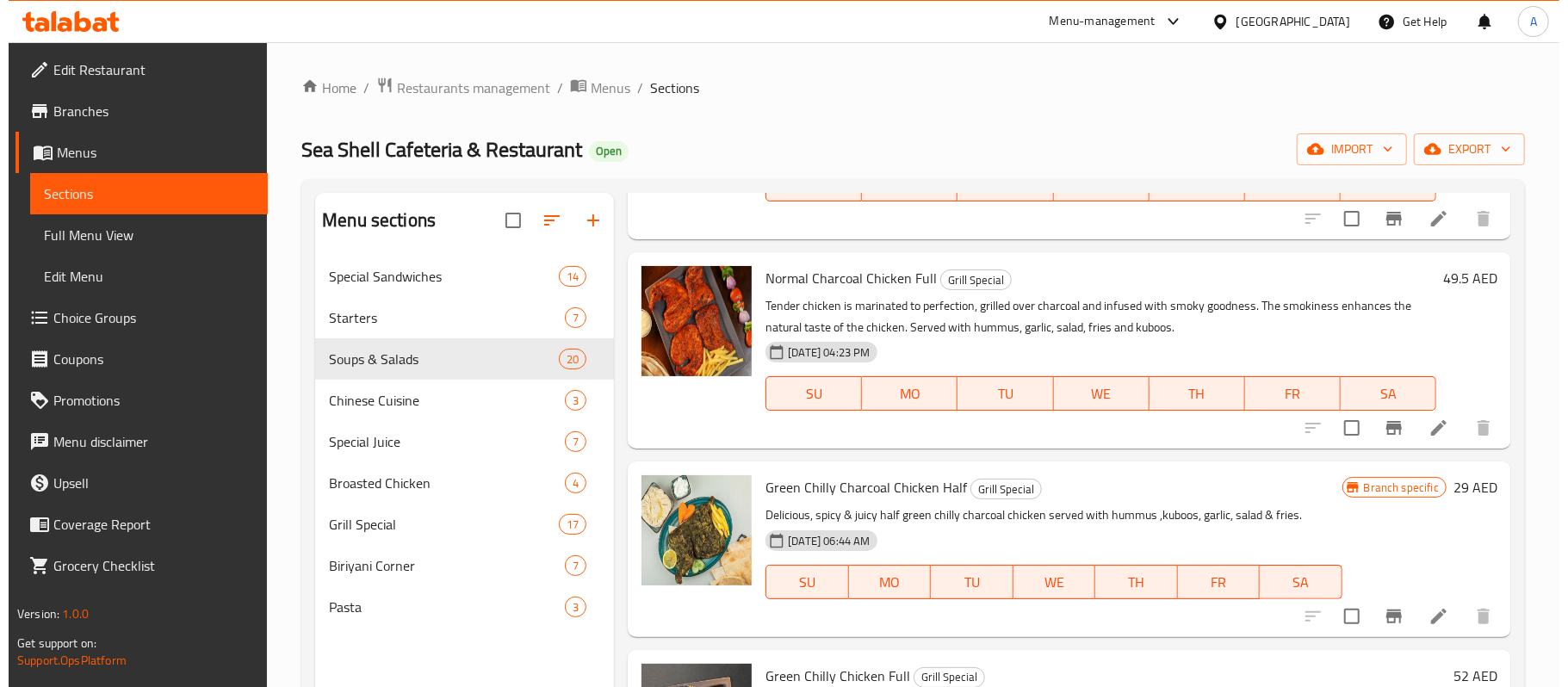
scroll to position [2219, 0]
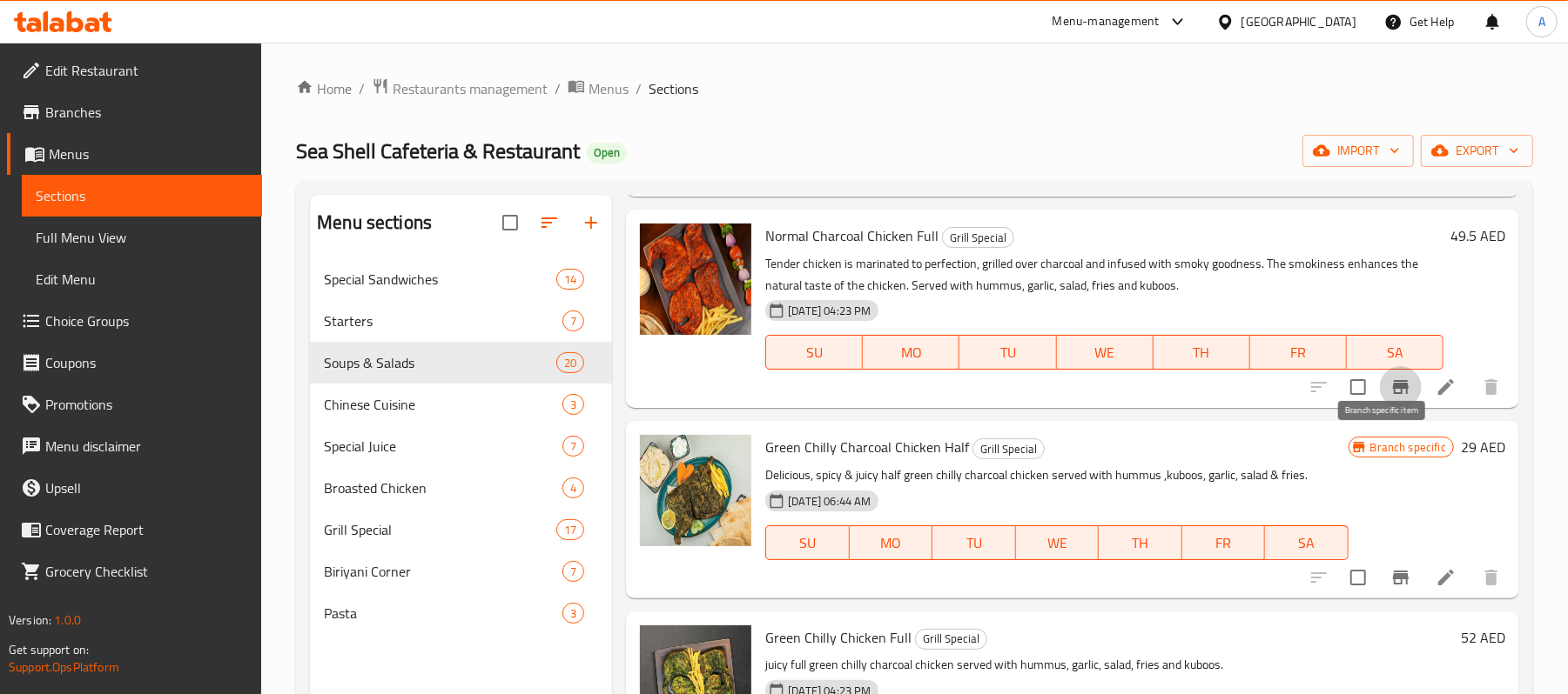
click at [1390, 398] on icon "Branch-specific-item" at bounding box center [1400, 387] width 21 height 21
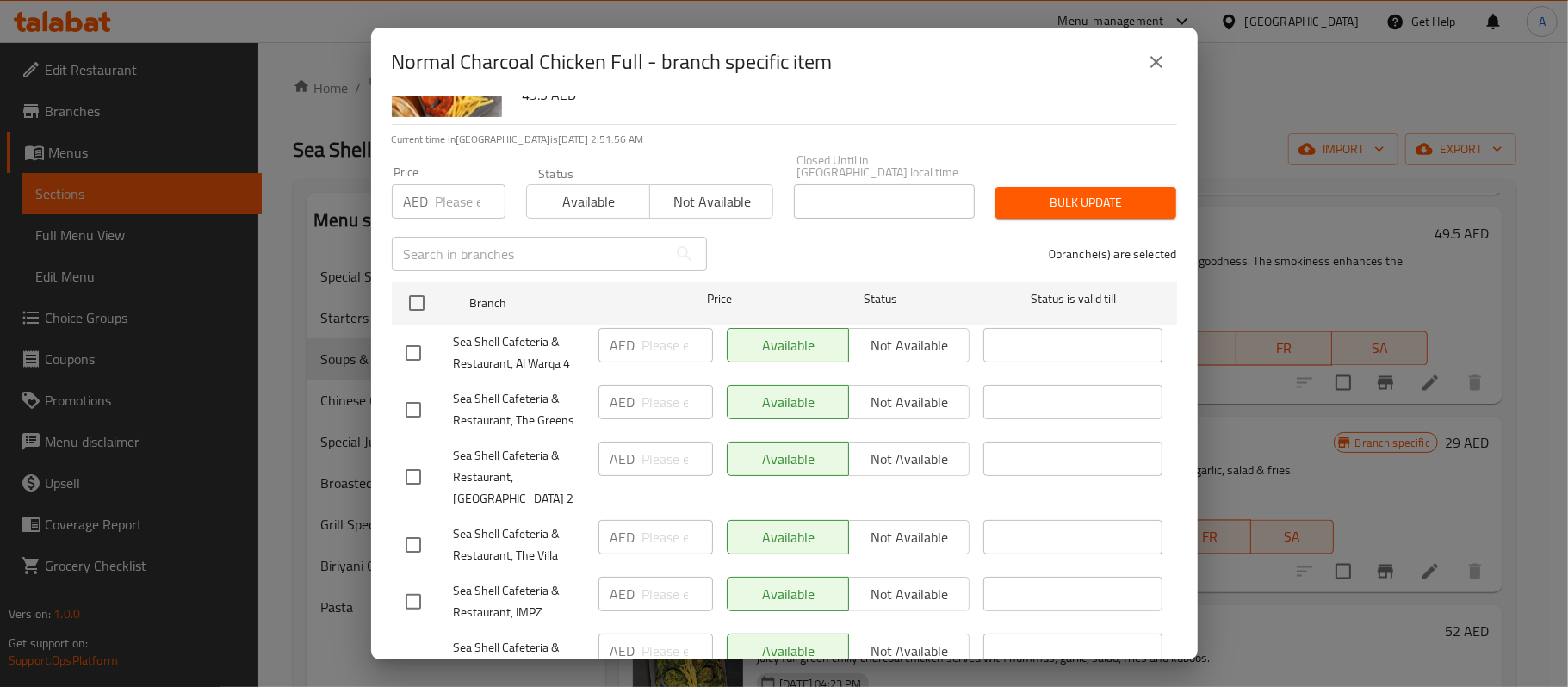
scroll to position [304, 0]
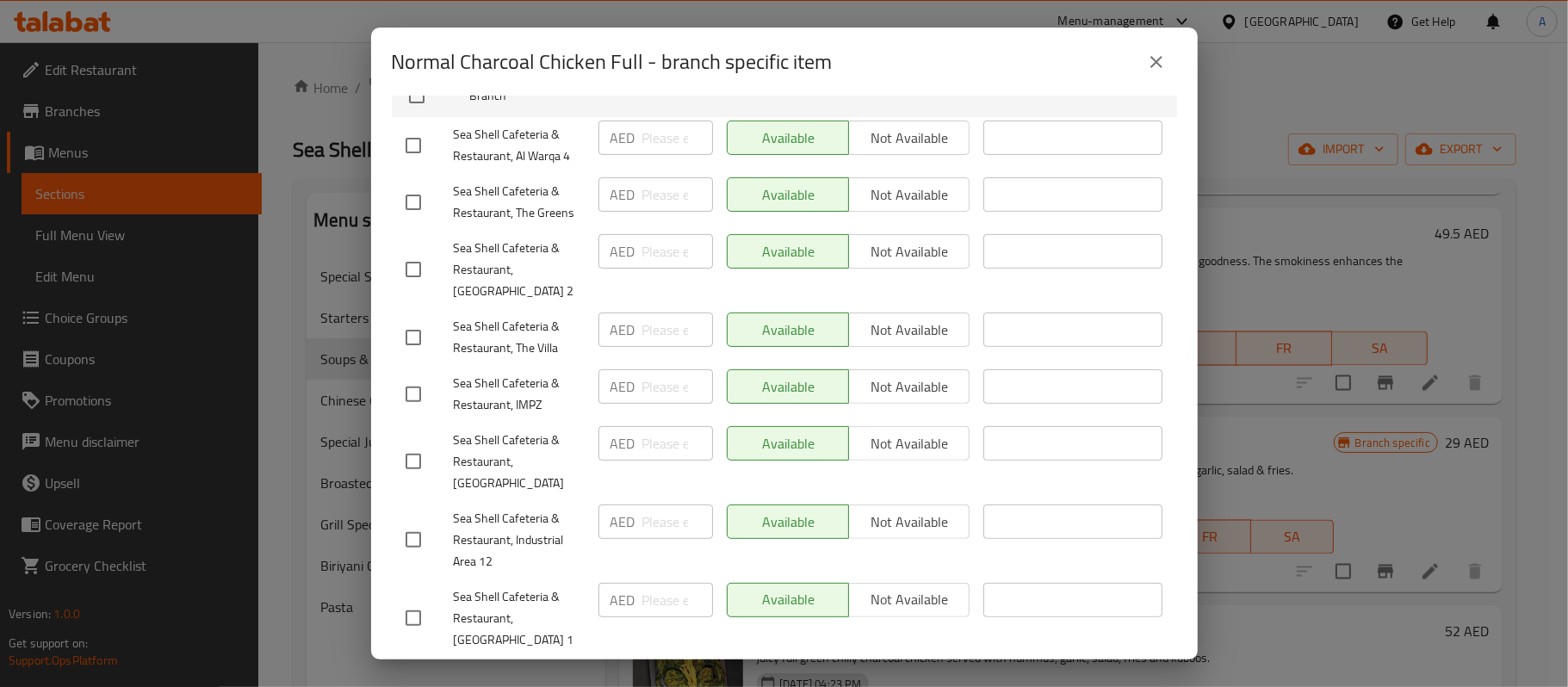
click at [416, 453] on input "checkbox" at bounding box center [414, 462] width 36 height 36
checkbox input "true"
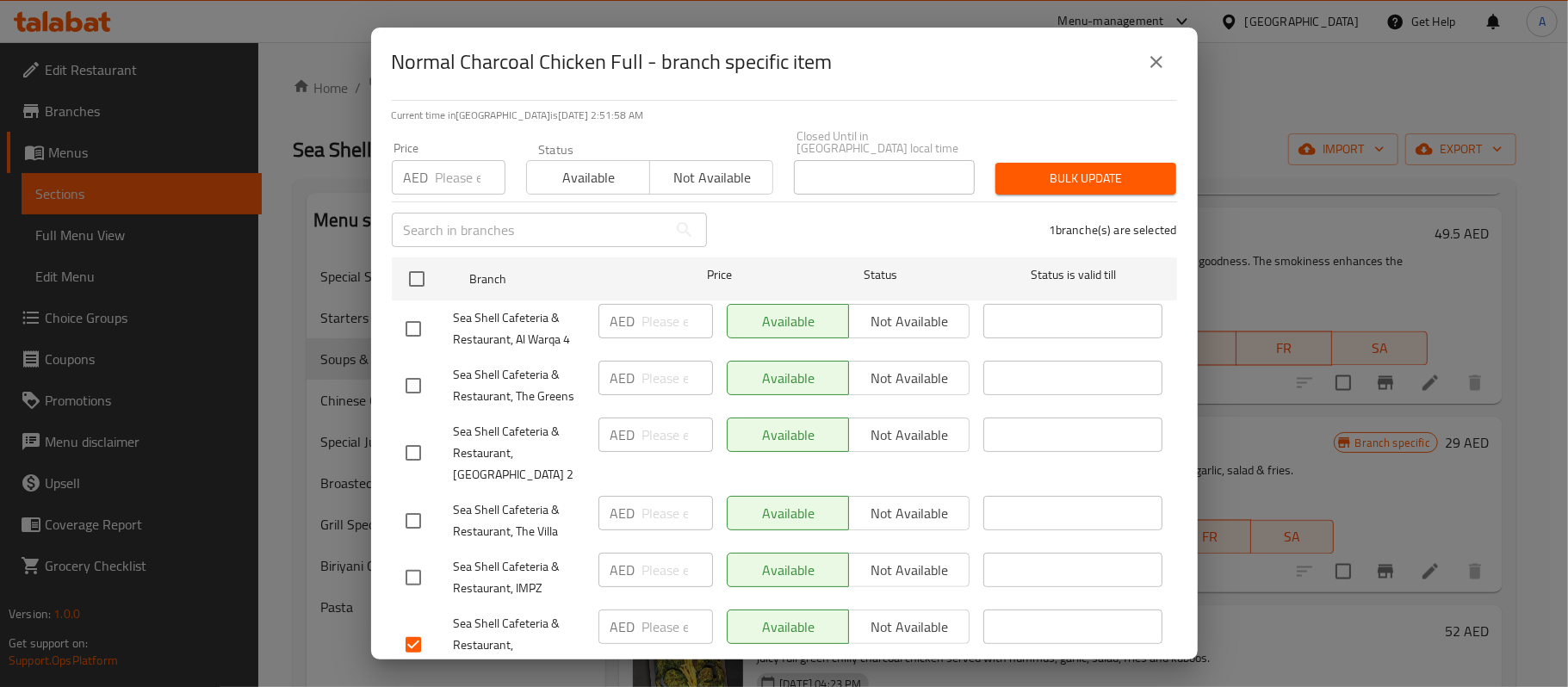
scroll to position [0, 0]
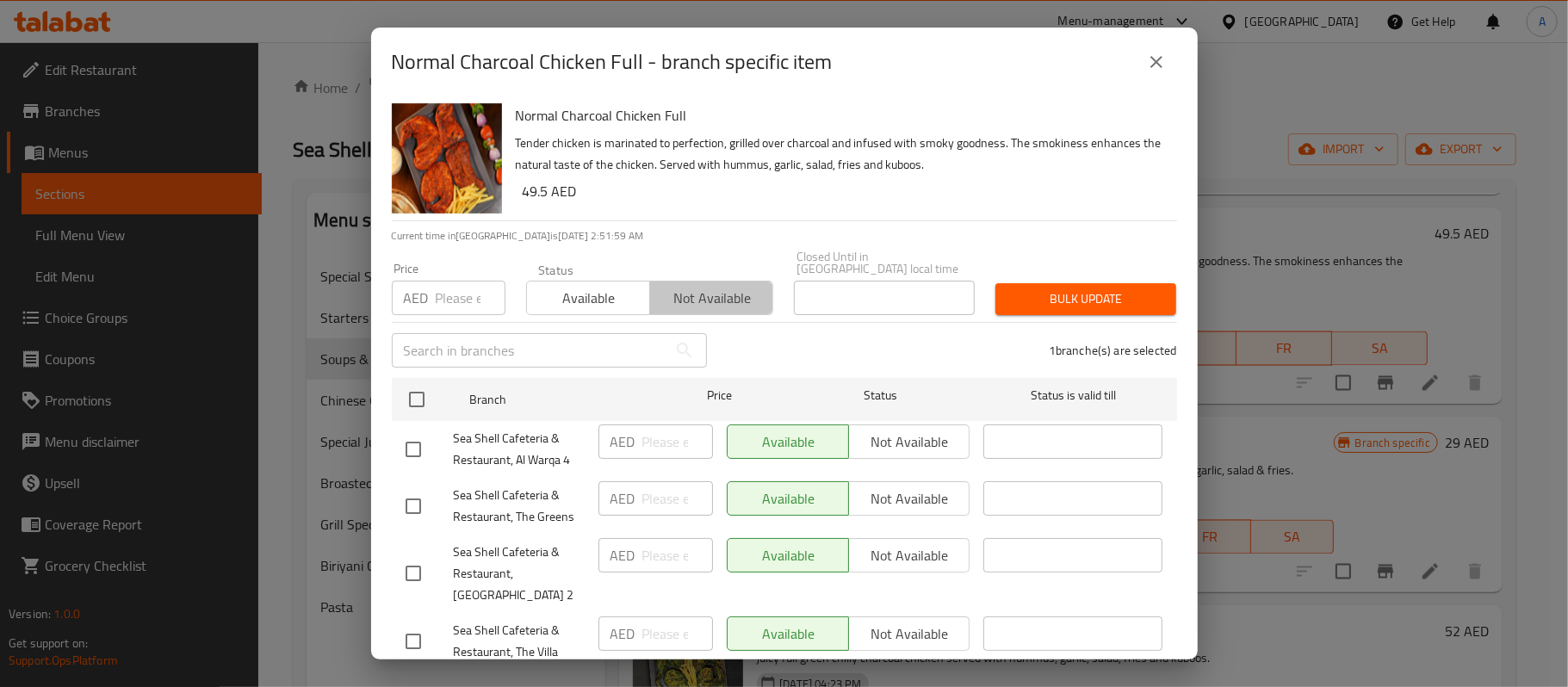
click at [730, 300] on span "Not available" at bounding box center [711, 298] width 109 height 25
click at [1090, 297] on span "Bulk update" at bounding box center [1086, 299] width 153 height 22
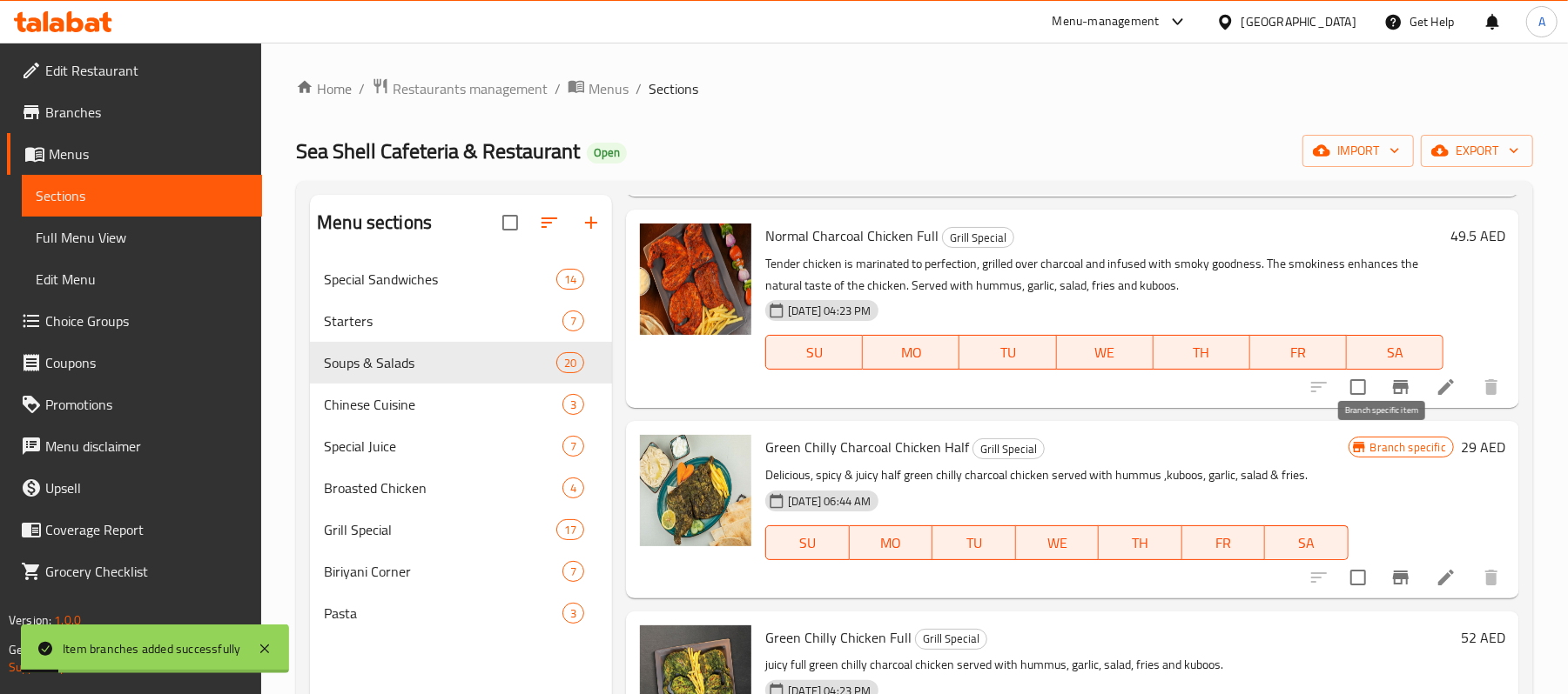
click at [1393, 394] on icon "Branch-specific-item" at bounding box center [1400, 387] width 15 height 14
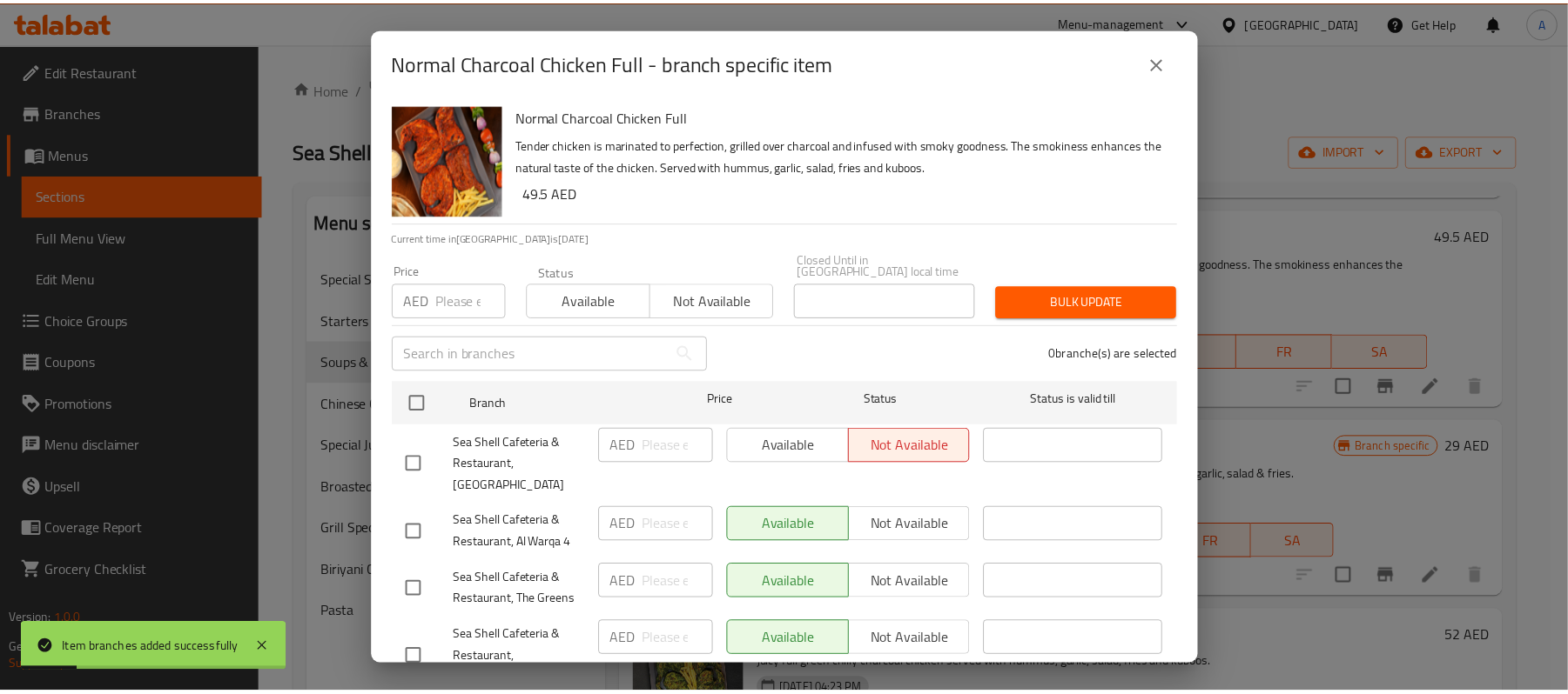
scroll to position [307, 0]
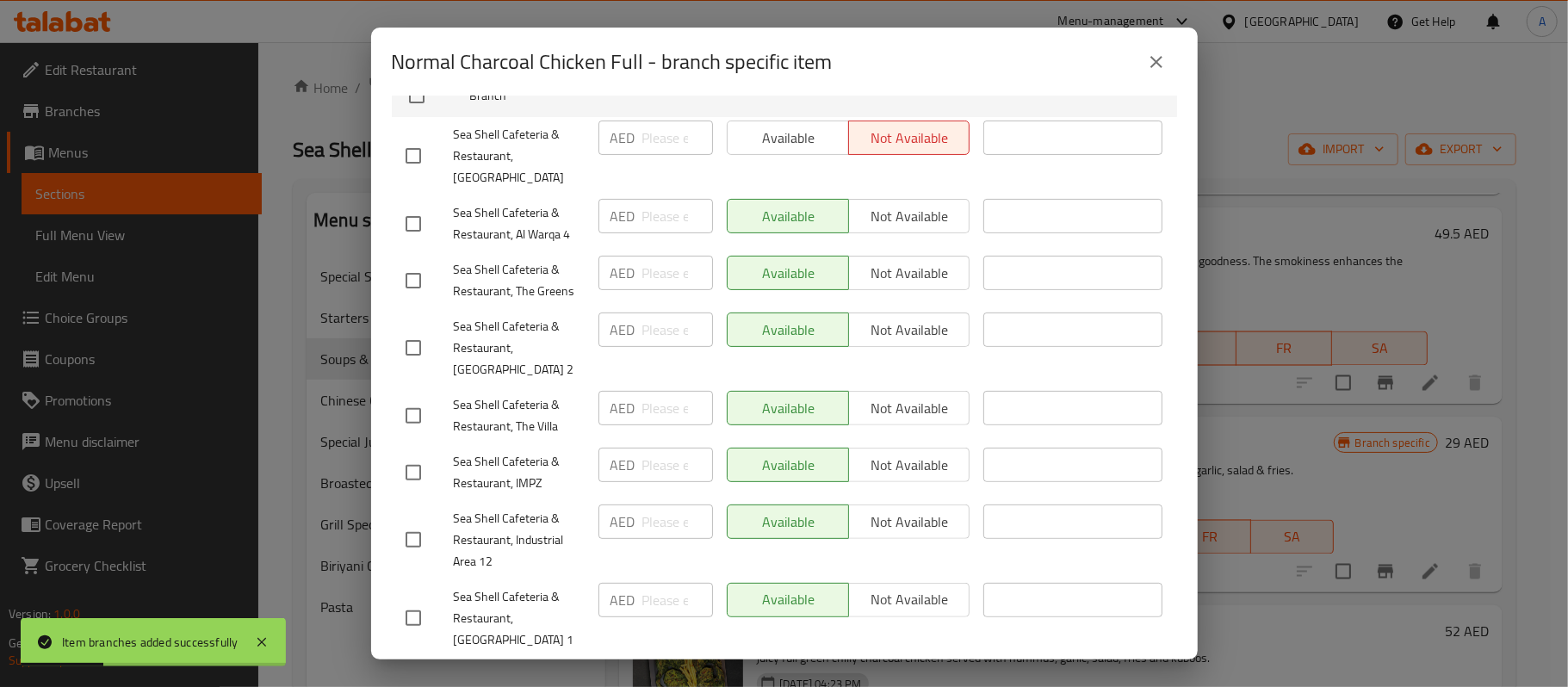
click at [1126, 74] on div "Normal Charcoal Chicken Full - branch specific item" at bounding box center [784, 62] width 785 height 41
click at [1138, 72] on button "close" at bounding box center [1156, 62] width 41 height 41
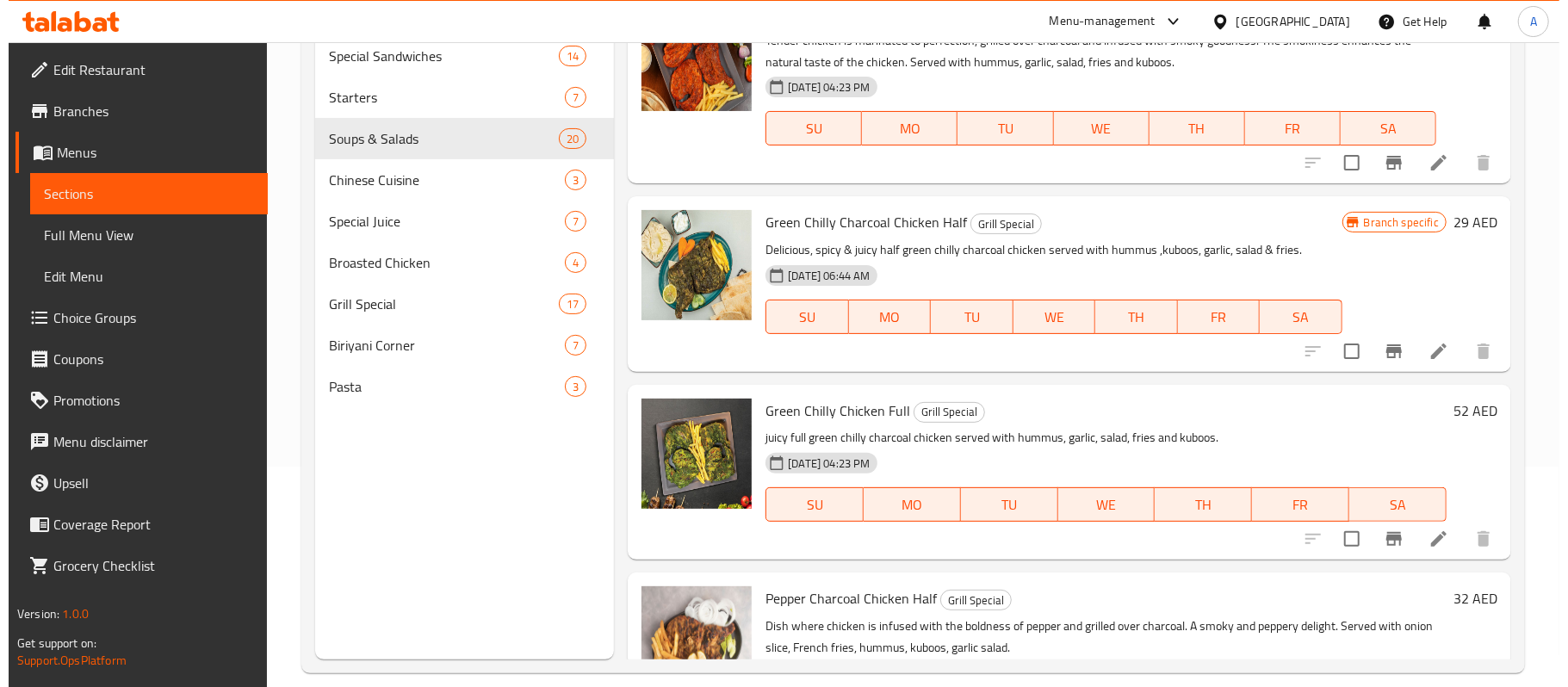
scroll to position [242, 0]
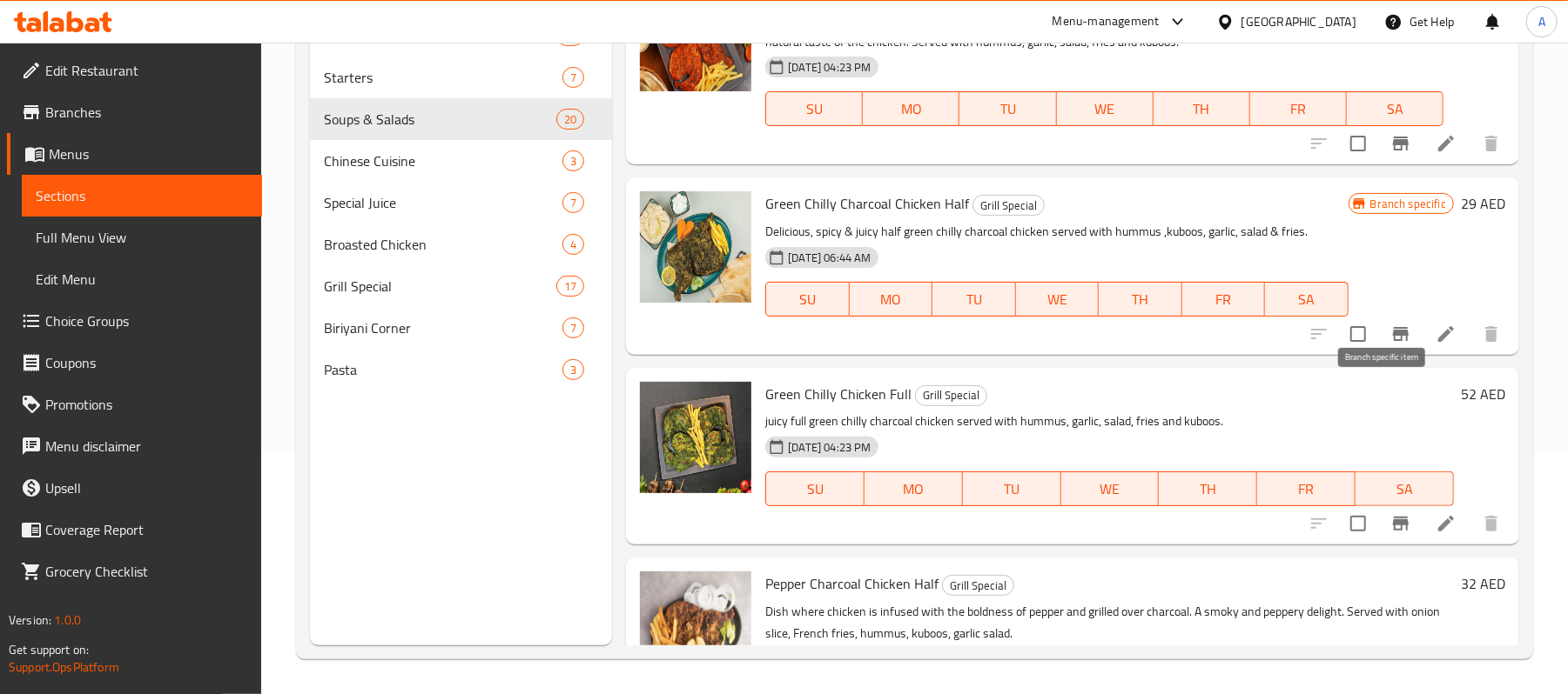
click at [1393, 342] on icon "Branch-specific-item" at bounding box center [1400, 333] width 15 height 14
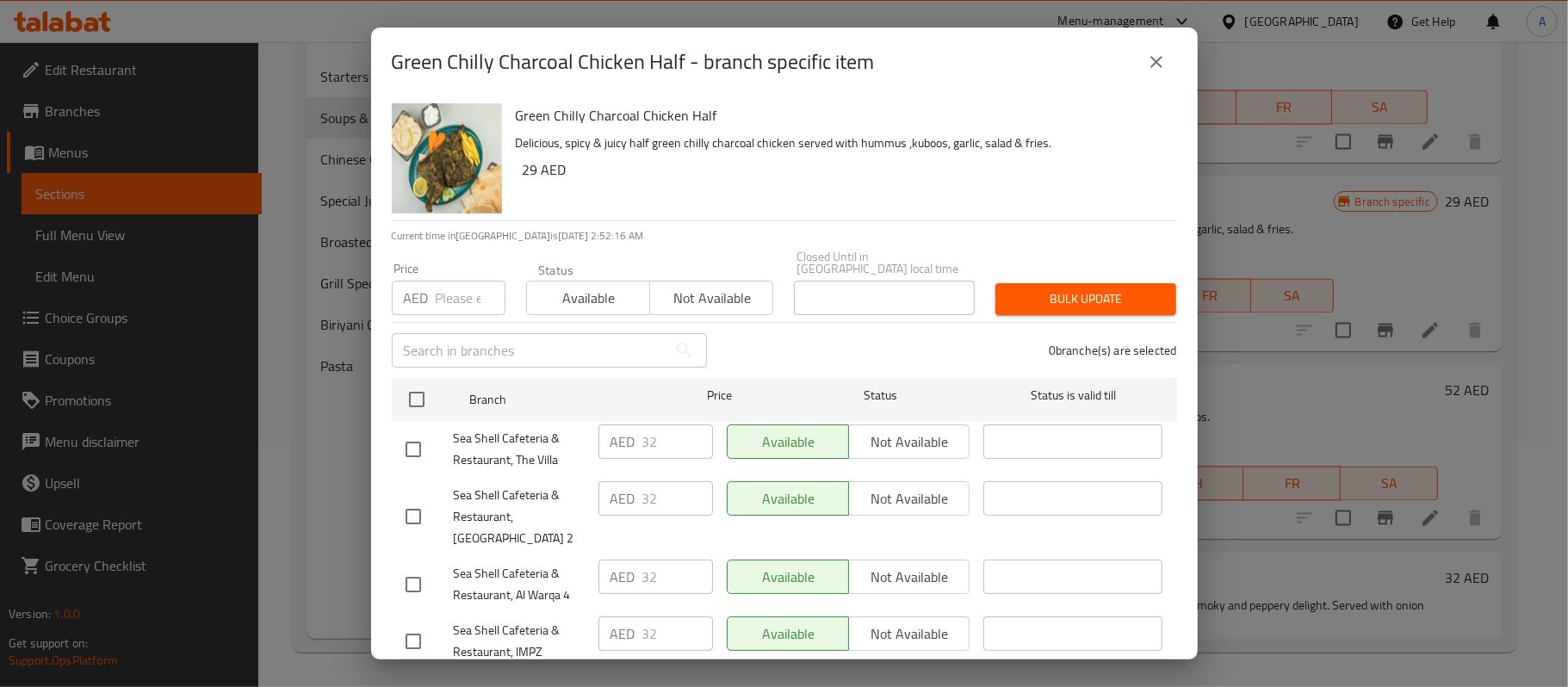
click at [679, 298] on span "Not available" at bounding box center [711, 298] width 109 height 25
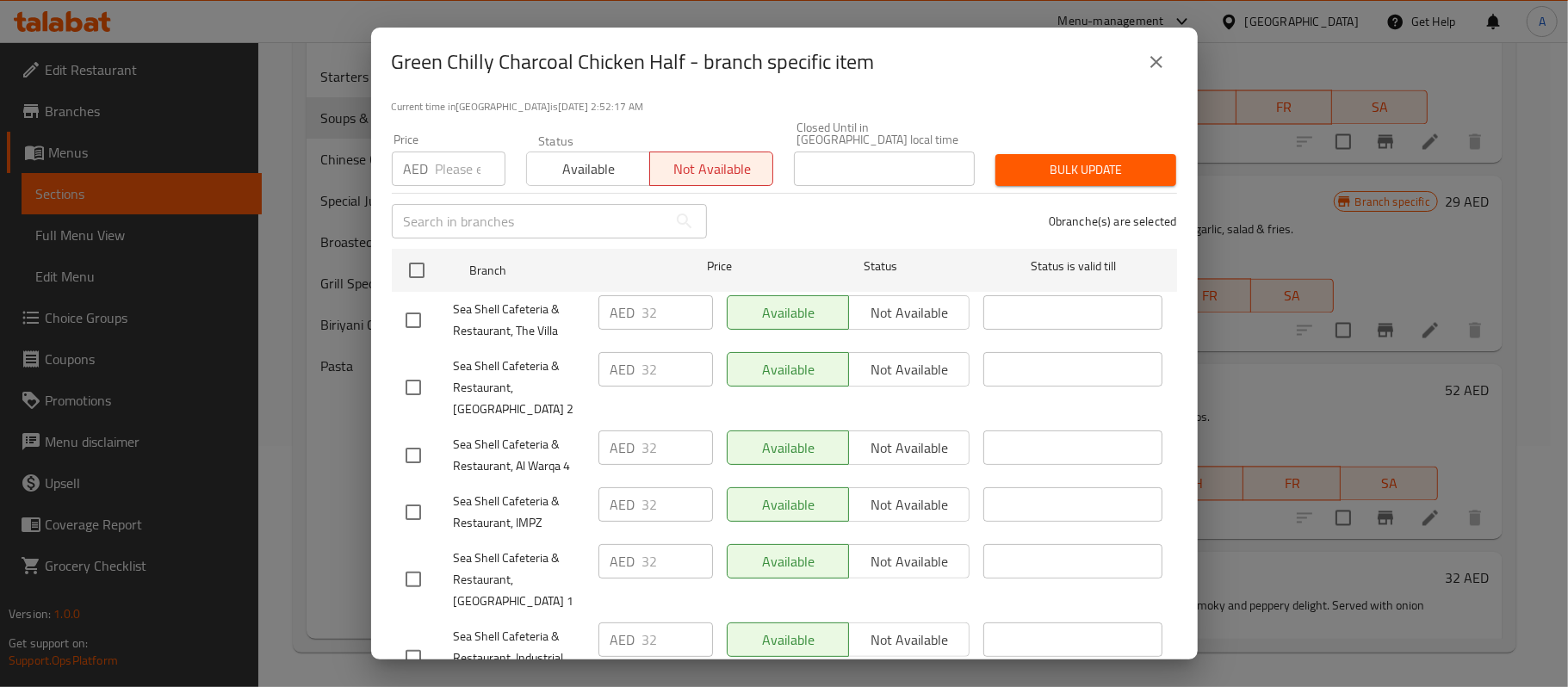
scroll to position [304, 0]
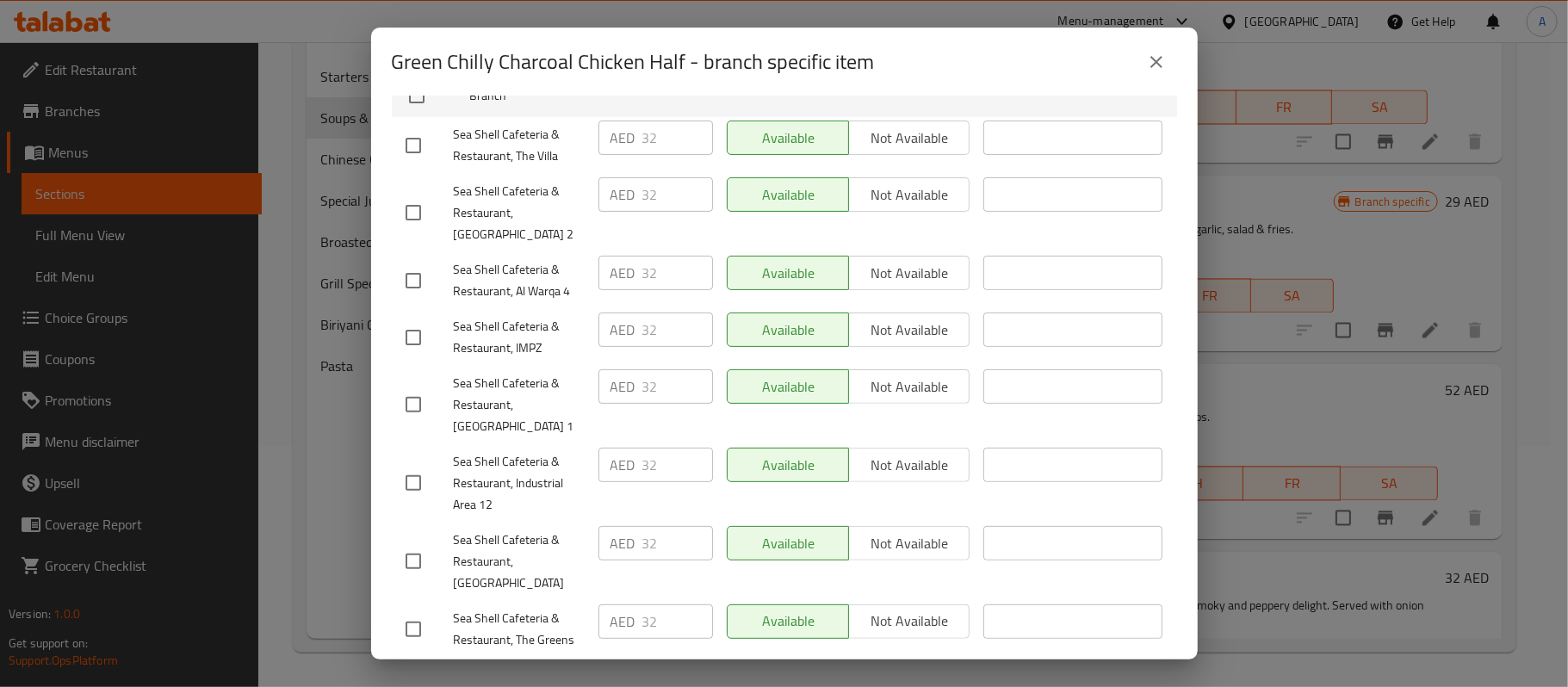
click at [421, 544] on input "checkbox" at bounding box center [414, 562] width 36 height 36
checkbox input "true"
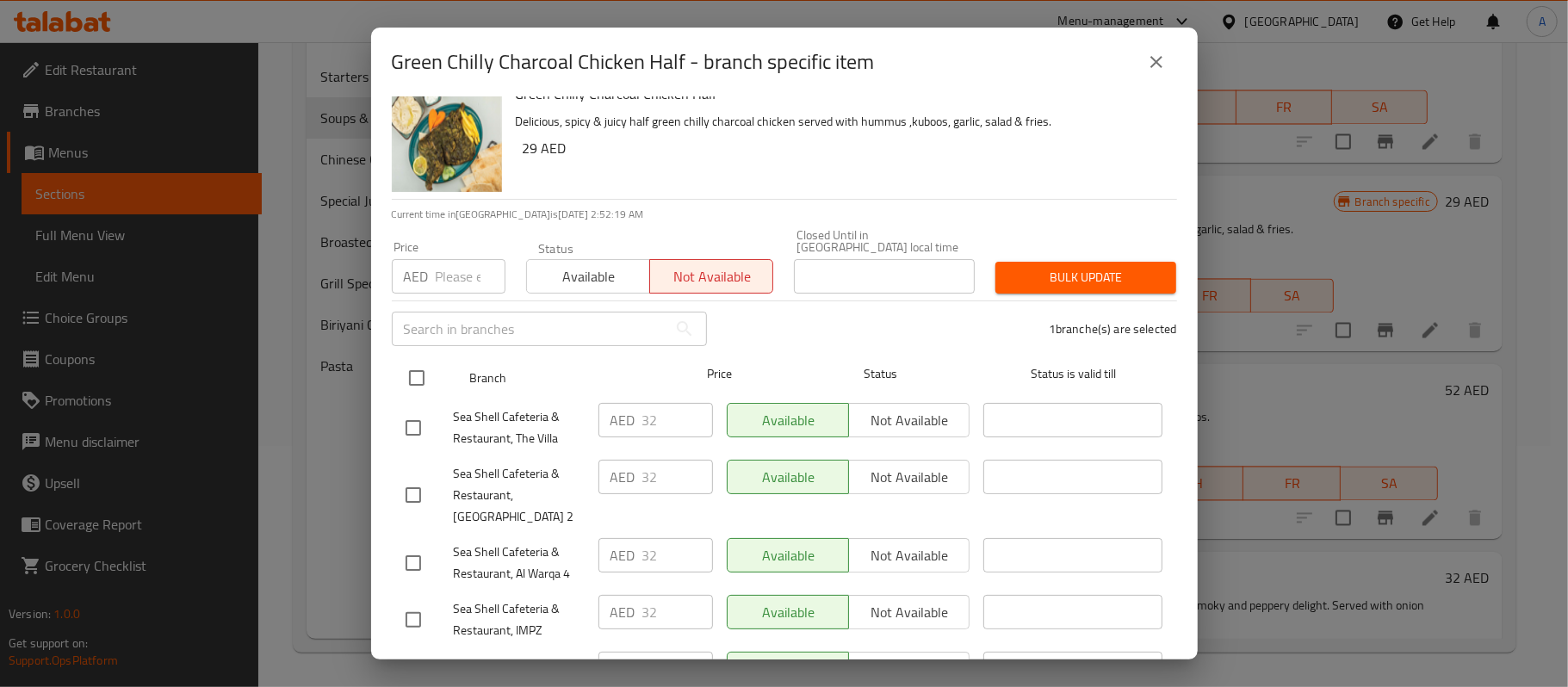
scroll to position [0, 0]
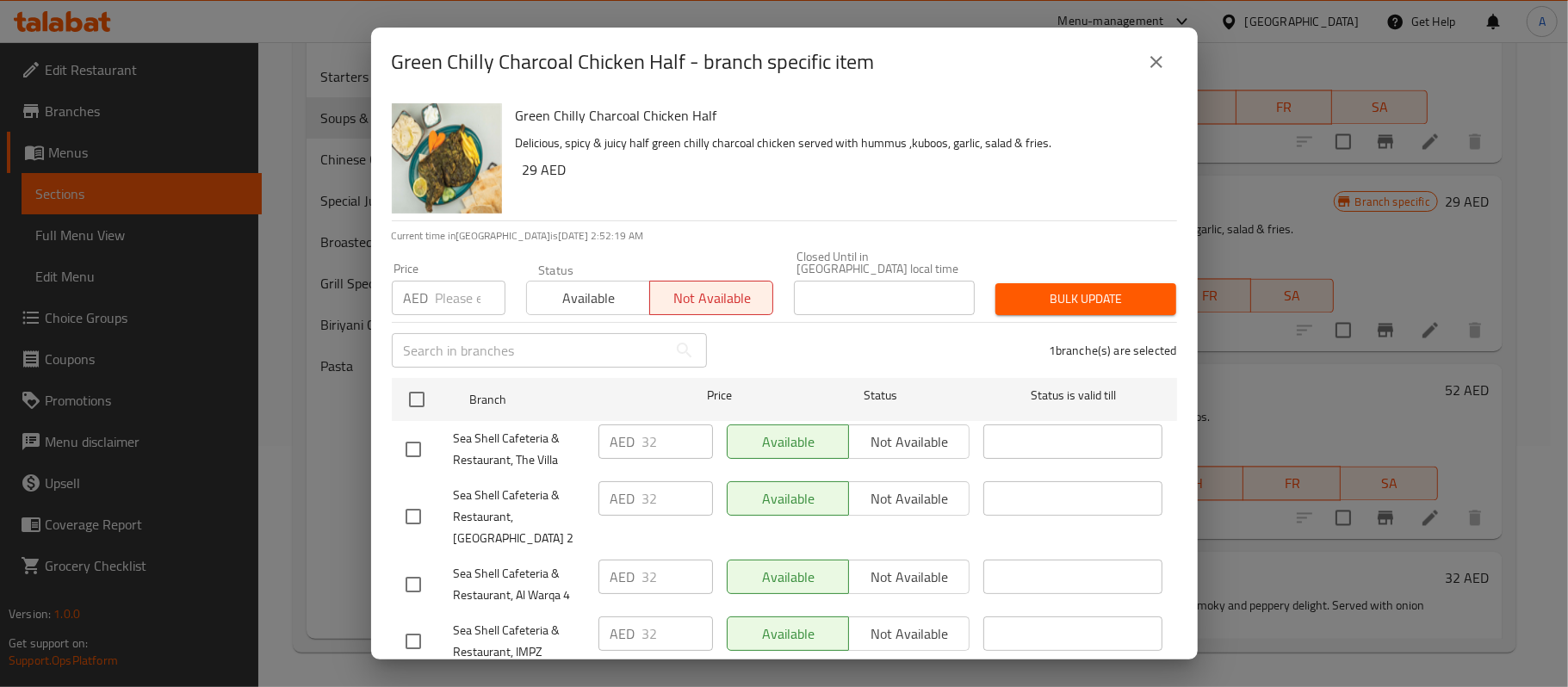
click at [1089, 301] on span "Bulk update" at bounding box center [1086, 299] width 153 height 22
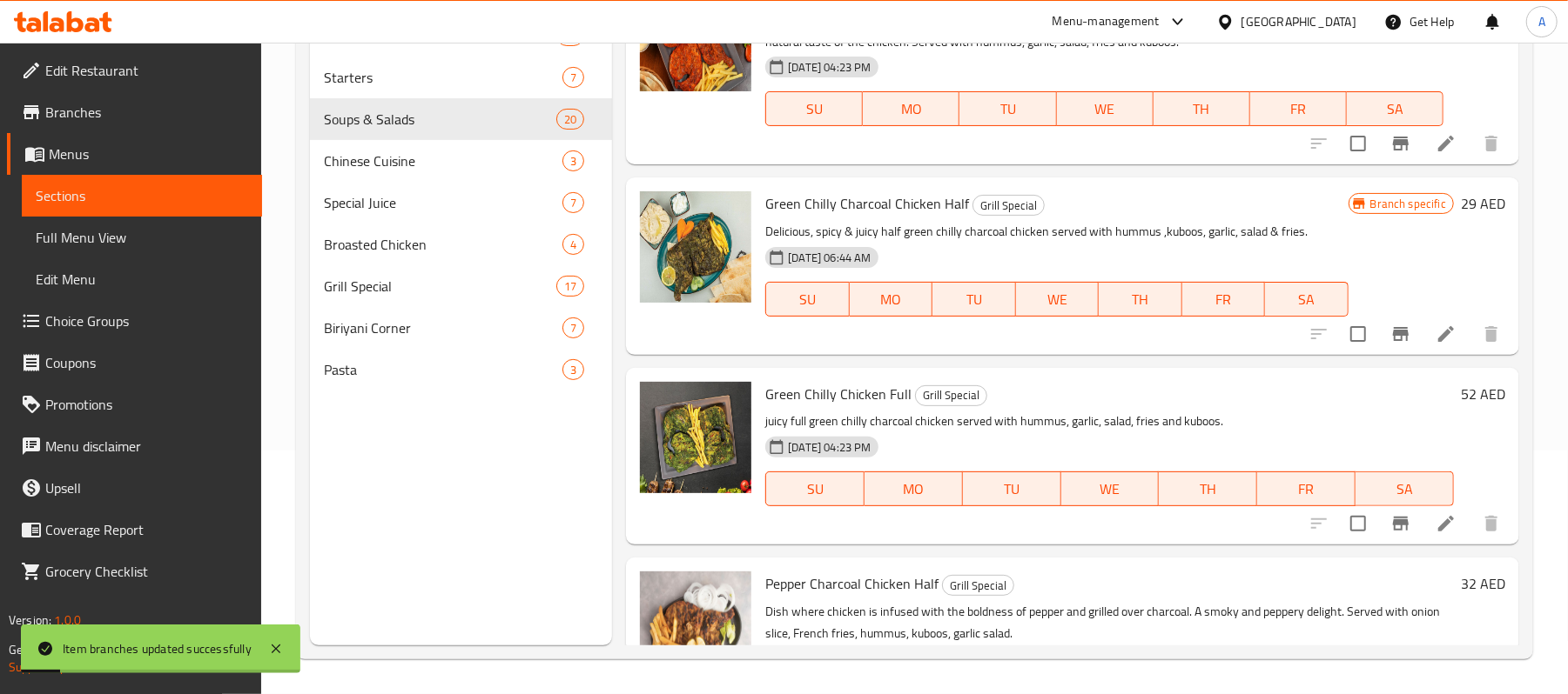
click at [1102, 243] on p "Delicious, spicy & juicy half green chilly charcoal chicken served with hummus …" at bounding box center [1056, 232] width 582 height 22
click at [1390, 535] on icon "Branch-specific-item" at bounding box center [1400, 524] width 21 height 21
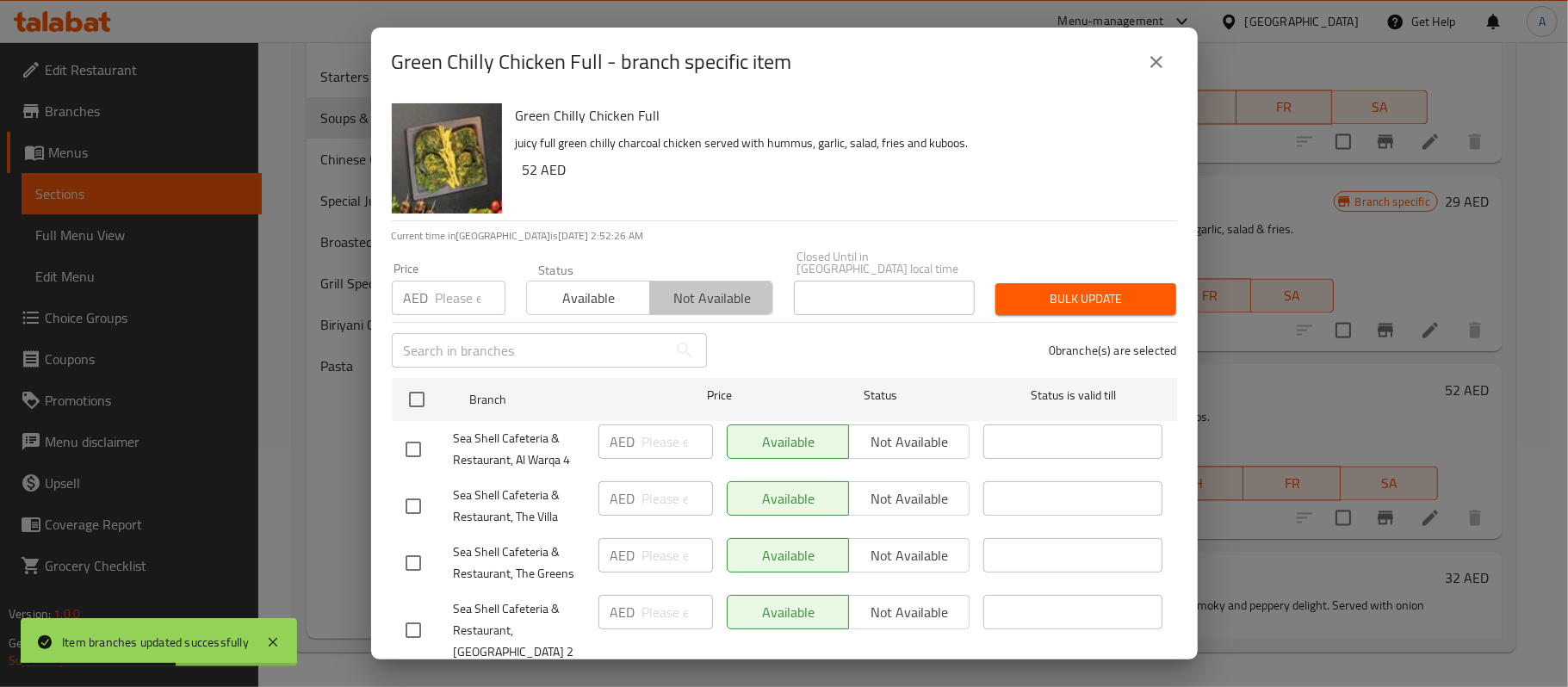
click at [727, 312] on button "Not available" at bounding box center [711, 298] width 124 height 34
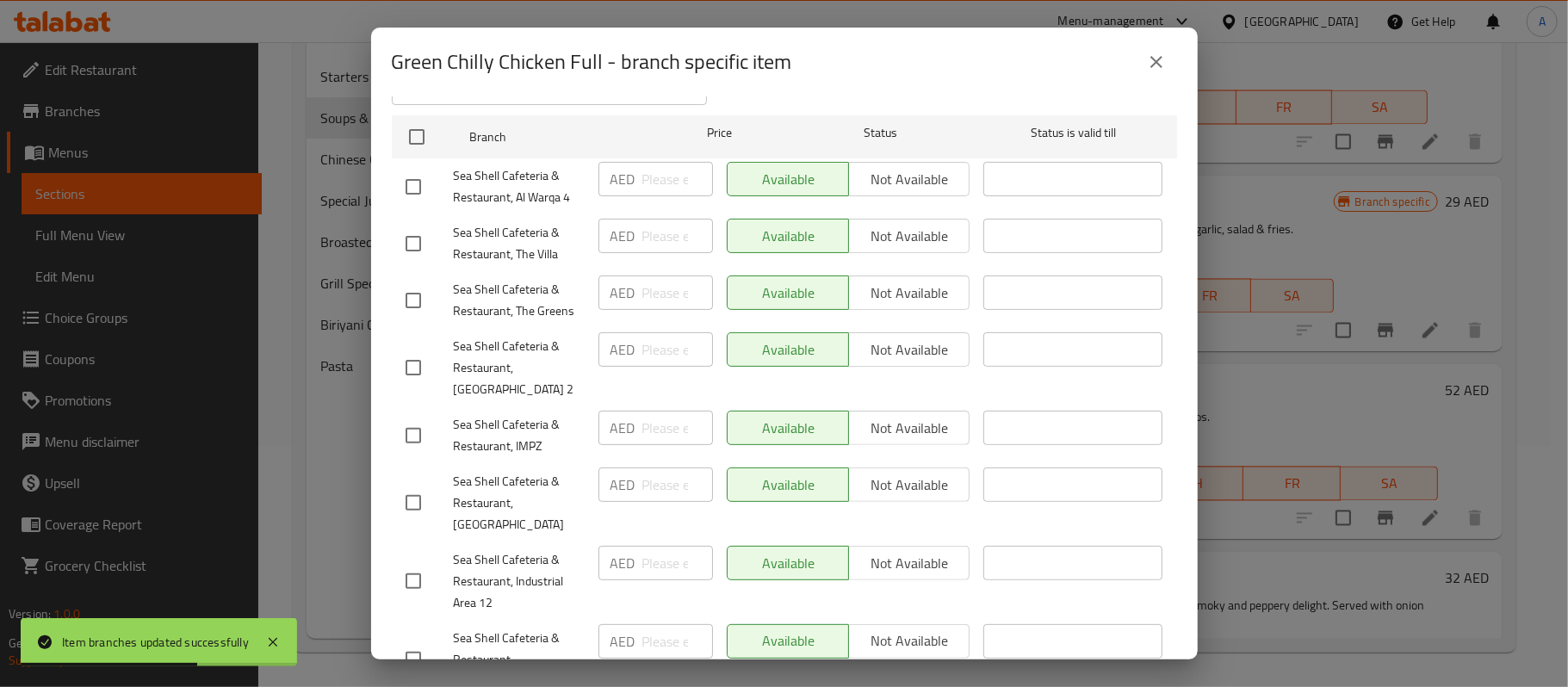
scroll to position [304, 0]
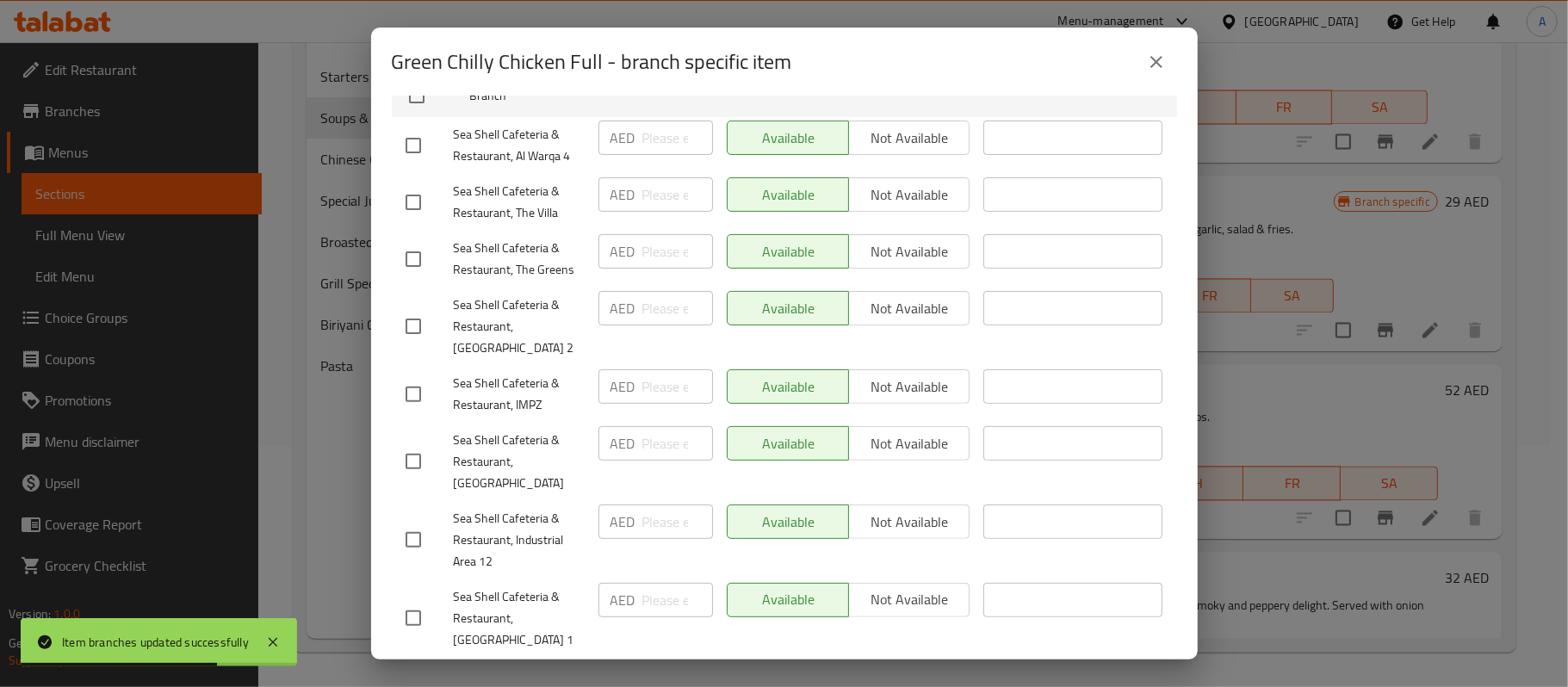
click at [421, 444] on input "checkbox" at bounding box center [414, 462] width 36 height 36
checkbox input "true"
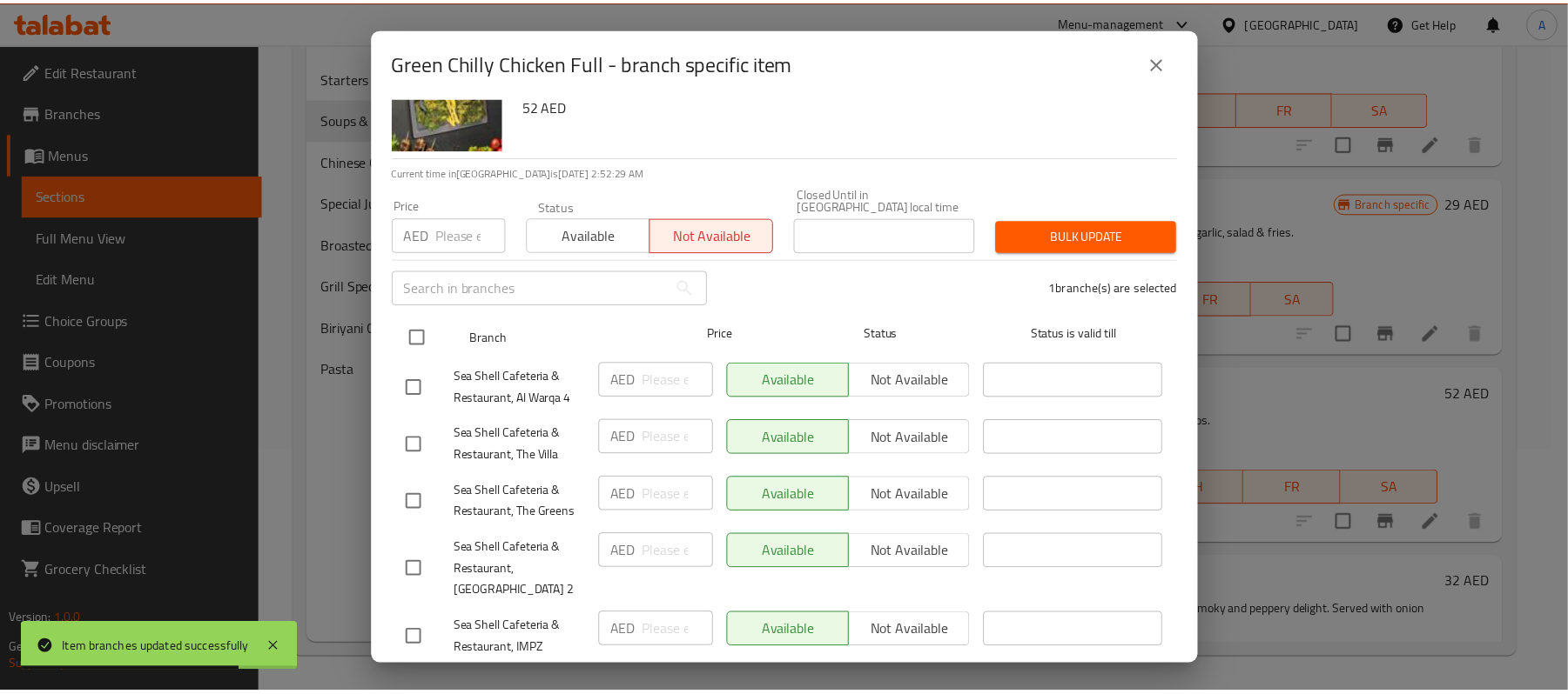
scroll to position [0, 0]
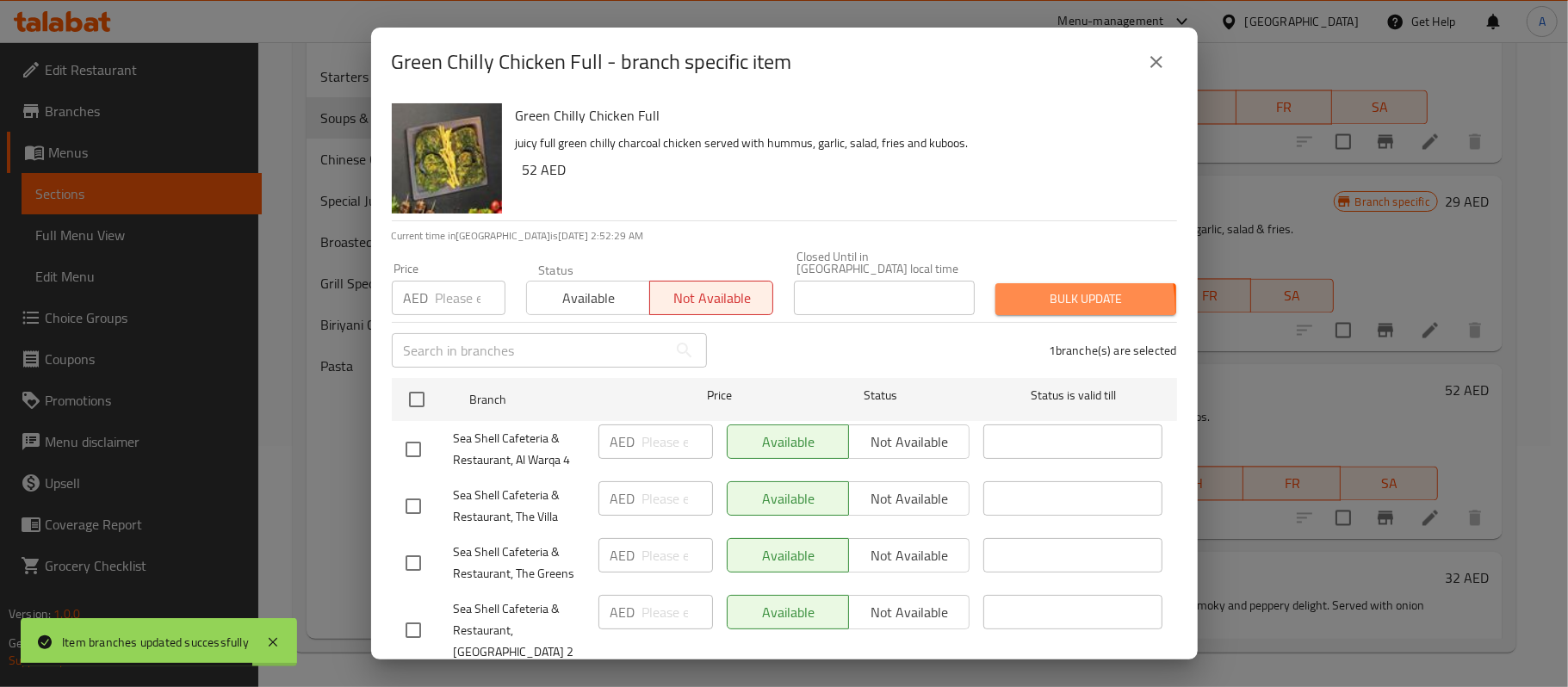
click at [1009, 310] on button "Bulk update" at bounding box center [1086, 298] width 181 height 32
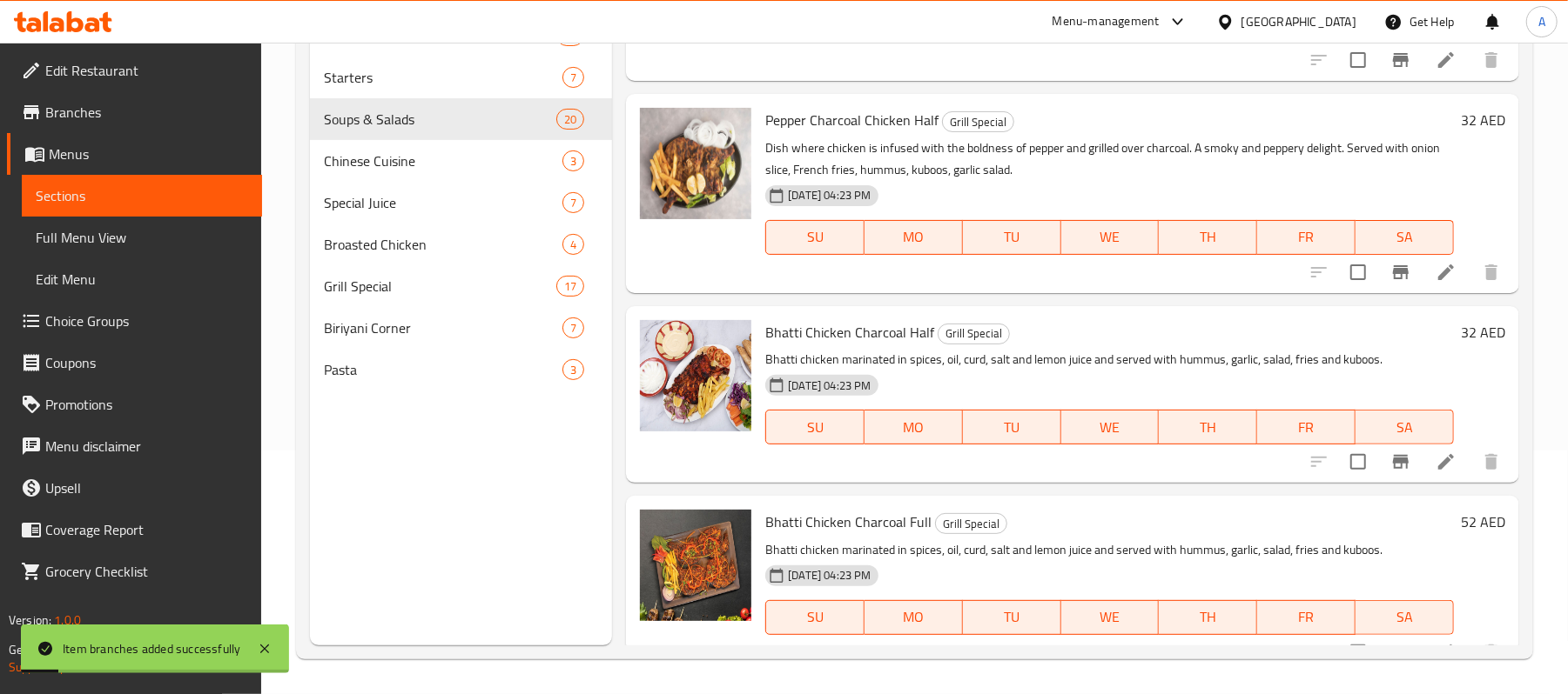
scroll to position [2357, 0]
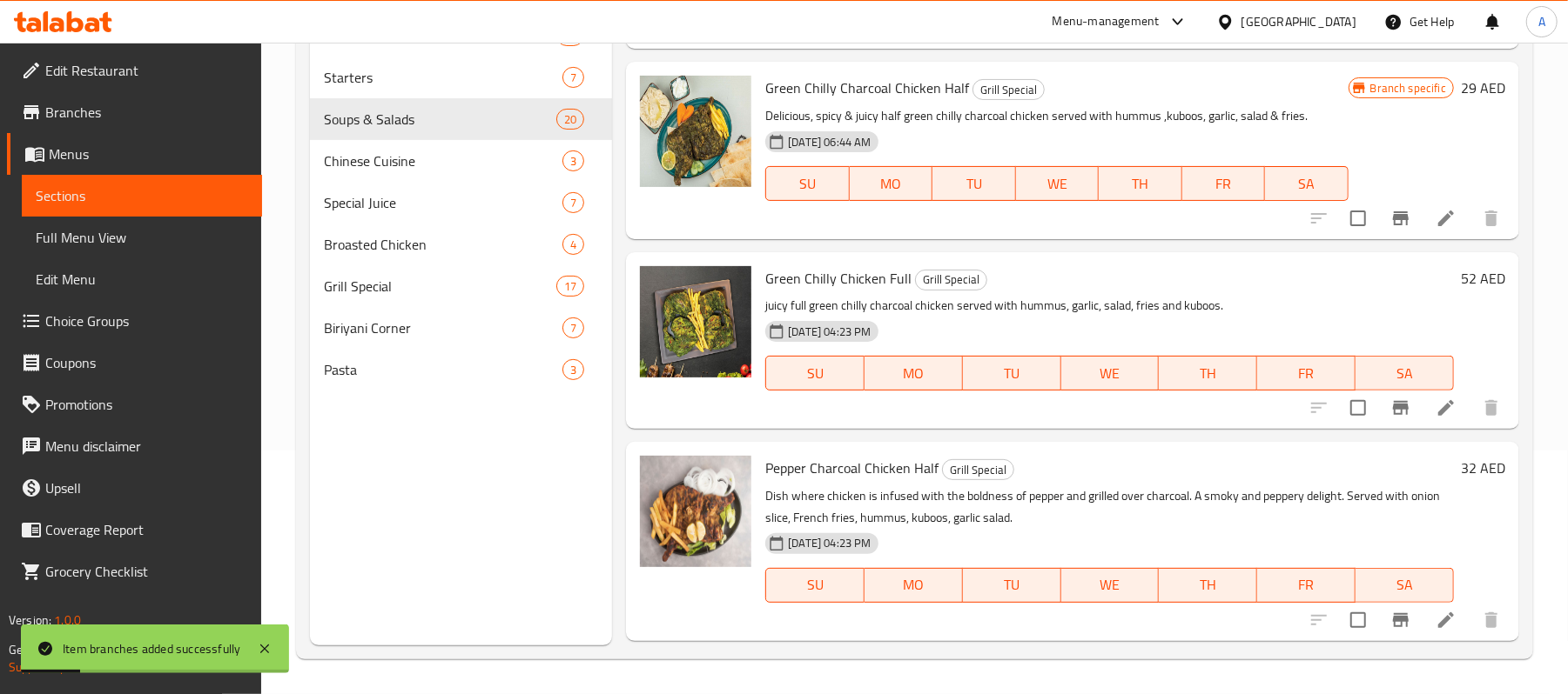
click at [1077, 317] on p "juicy full green chilly charcoal chicken served with hummus, garlic, salad, fri…" at bounding box center [1110, 306] width 689 height 22
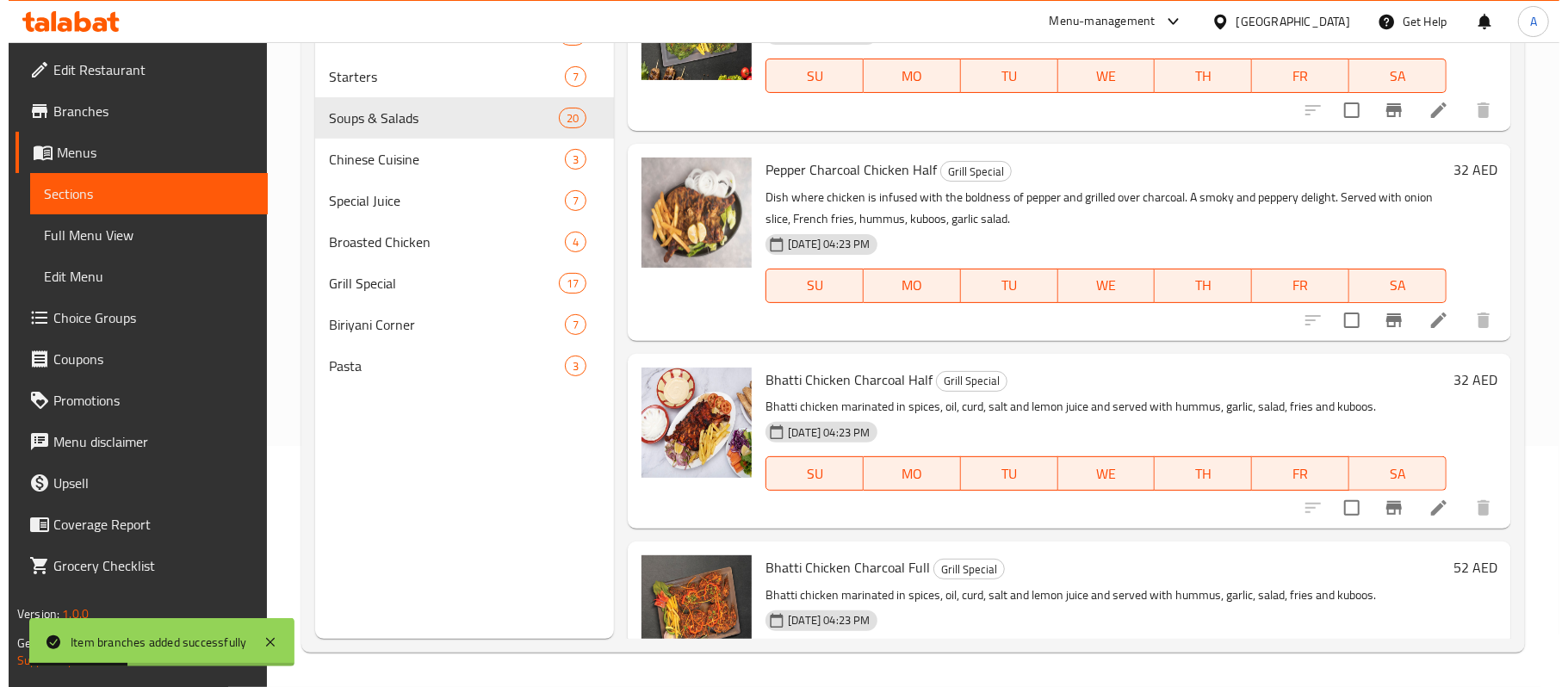
scroll to position [2681, 0]
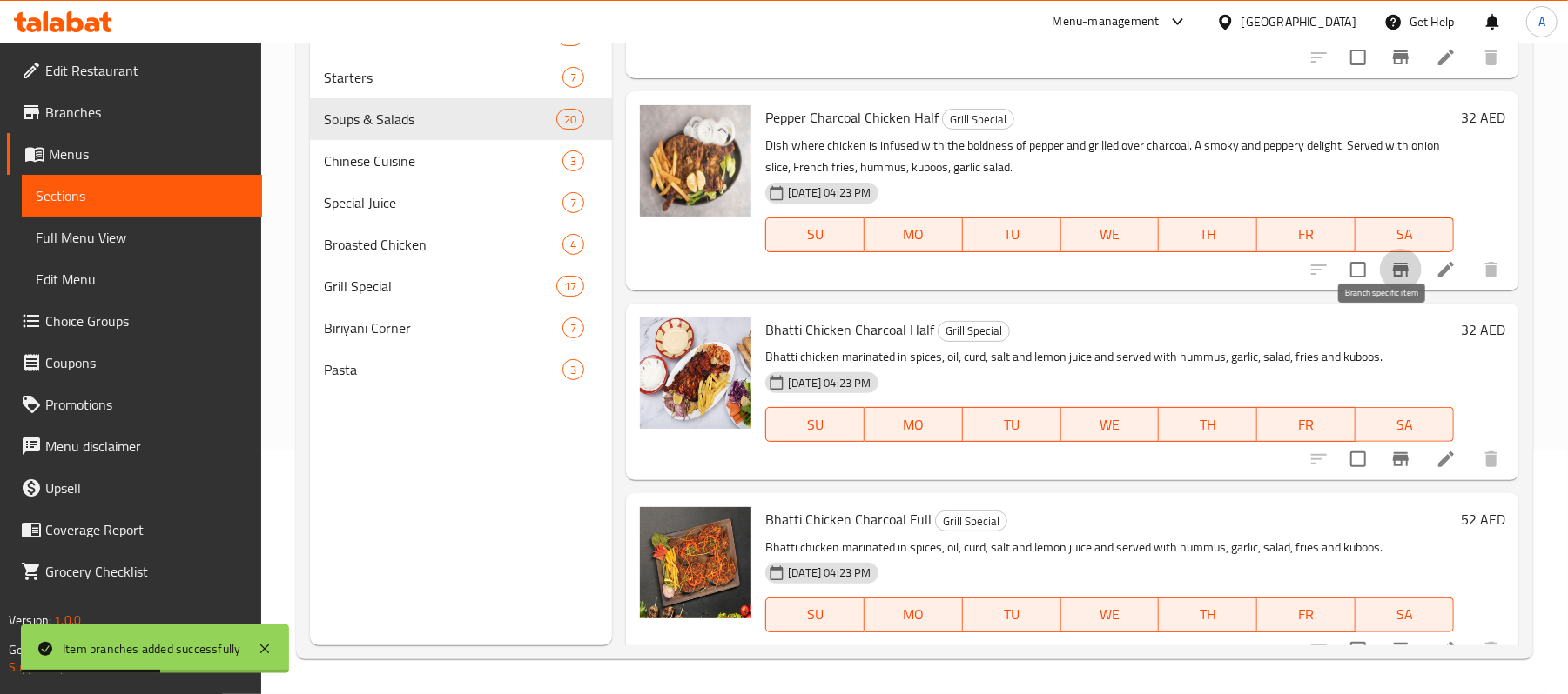
click at [1393, 277] on icon "Branch-specific-item" at bounding box center [1400, 270] width 15 height 14
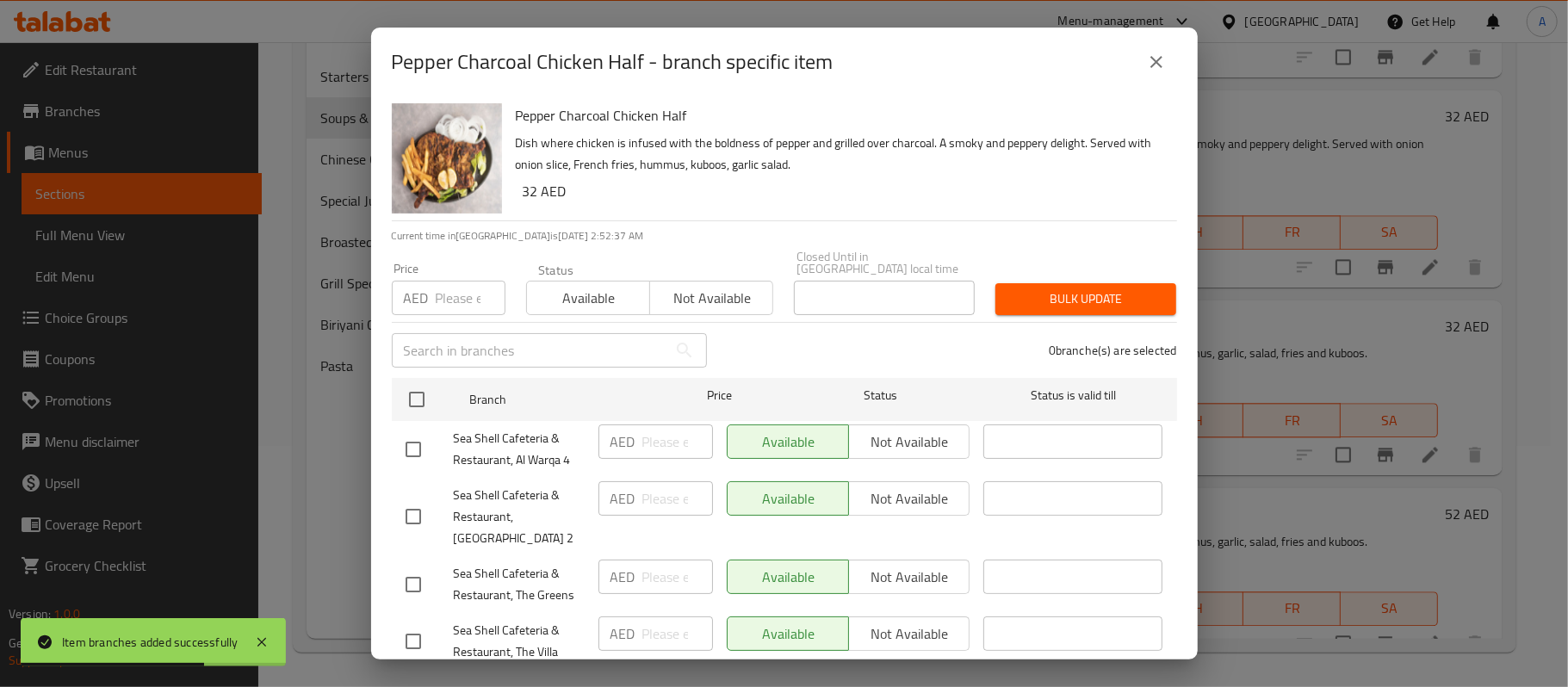
click at [716, 310] on span "Not available" at bounding box center [711, 298] width 109 height 25
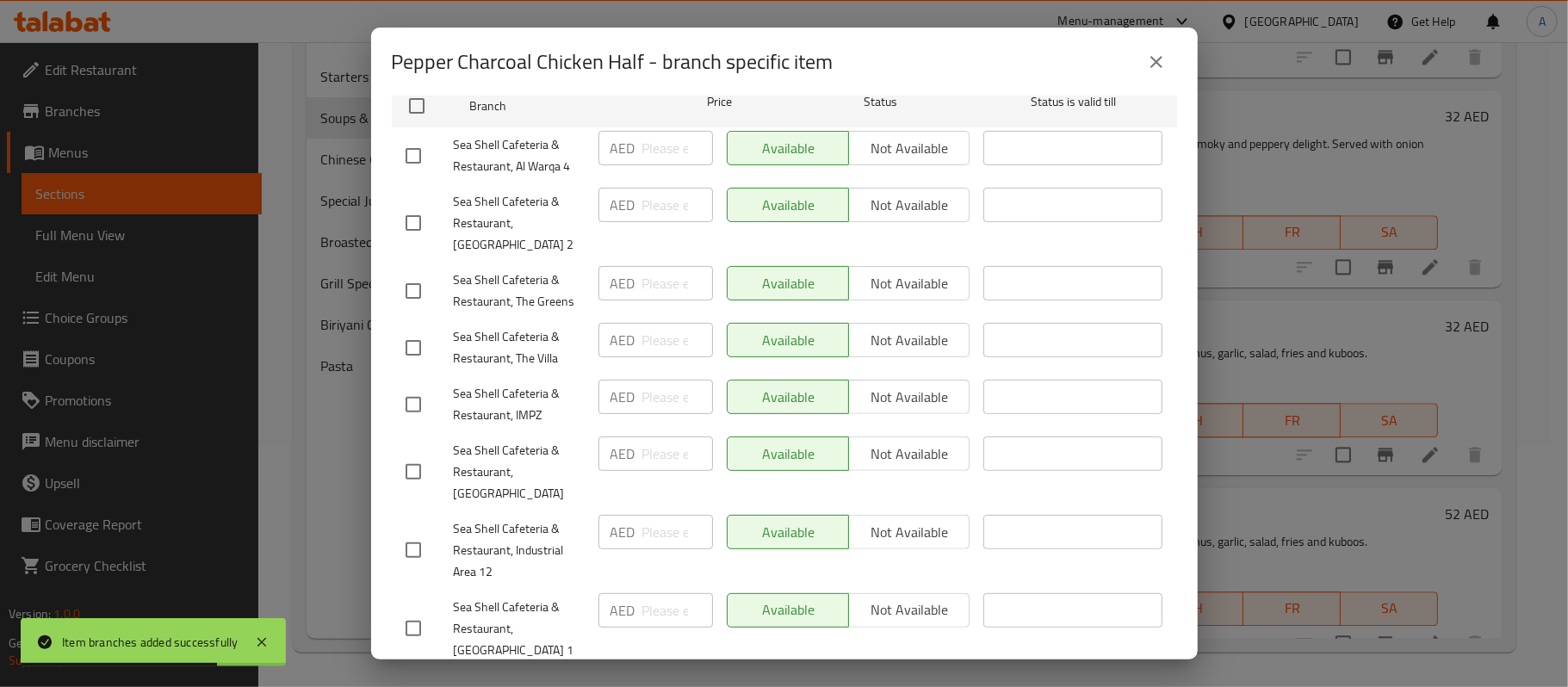
scroll to position [304, 0]
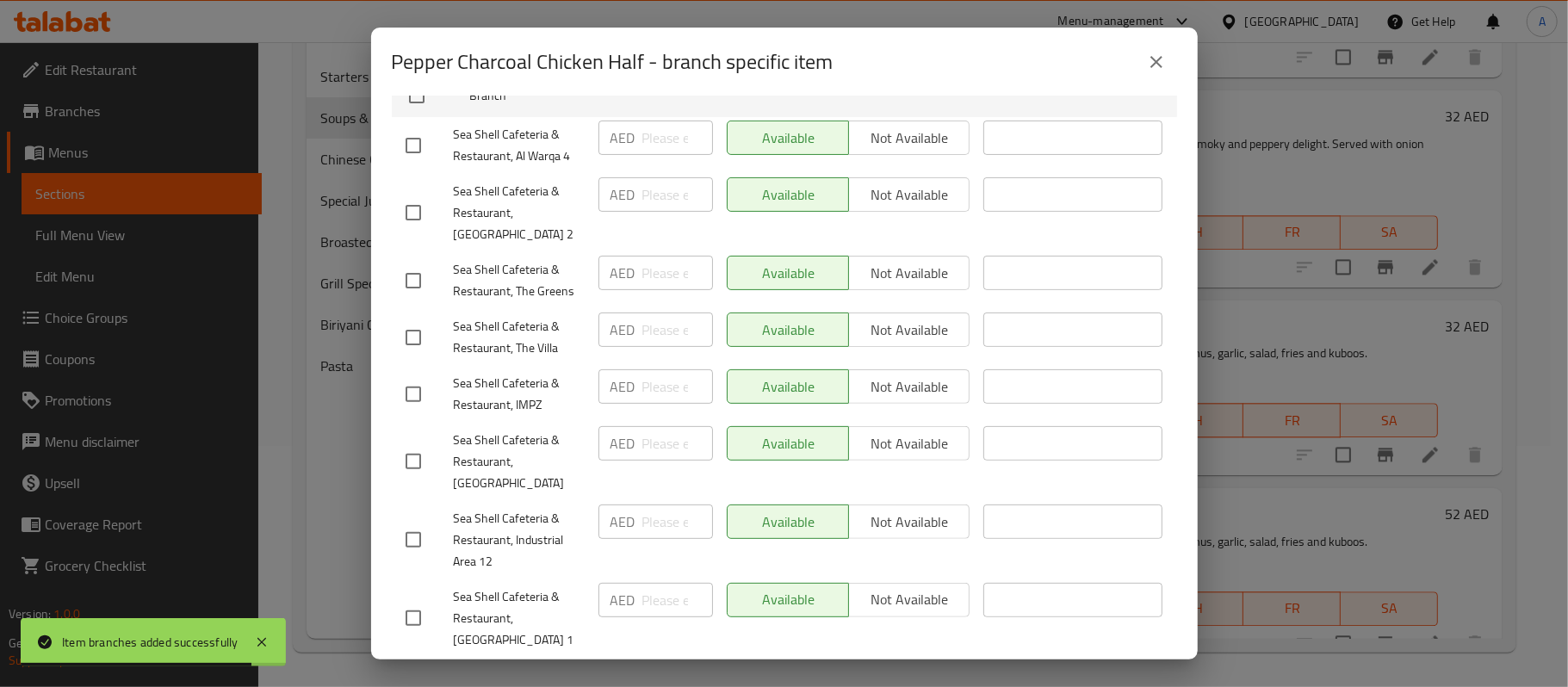
click at [415, 460] on input "checkbox" at bounding box center [414, 462] width 36 height 36
checkbox input "true"
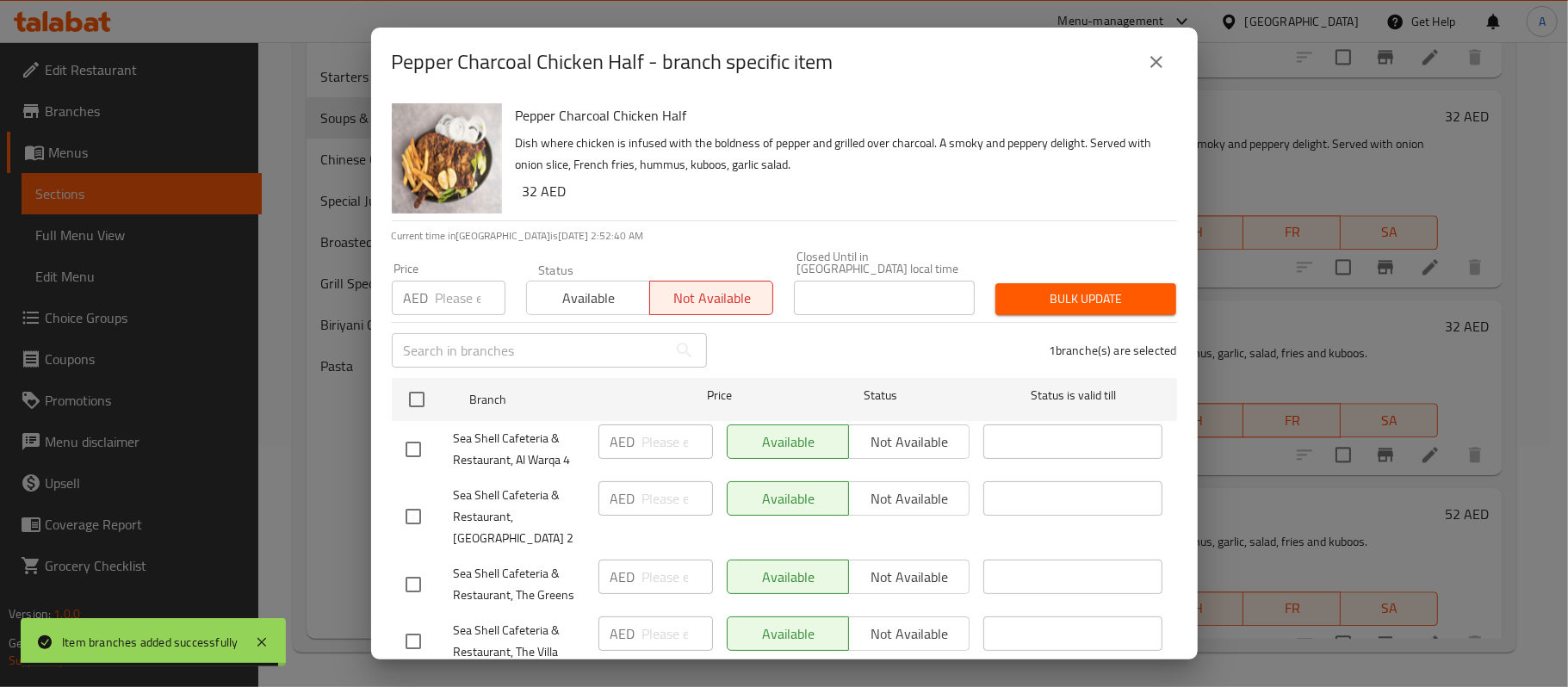
click at [1009, 307] on span "Bulk update" at bounding box center [1086, 299] width 153 height 22
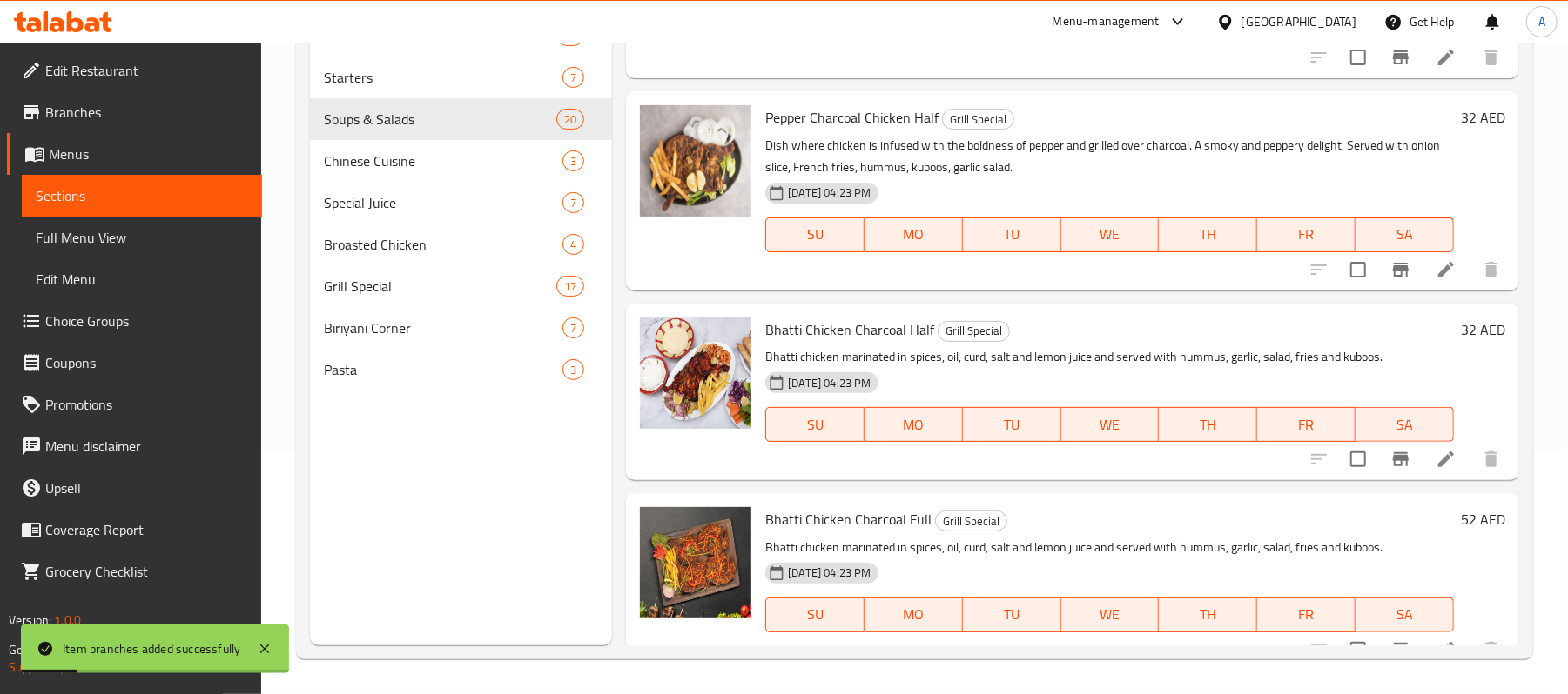
click at [1399, 291] on button "Branch-specific-item" at bounding box center [1400, 270] width 42 height 42
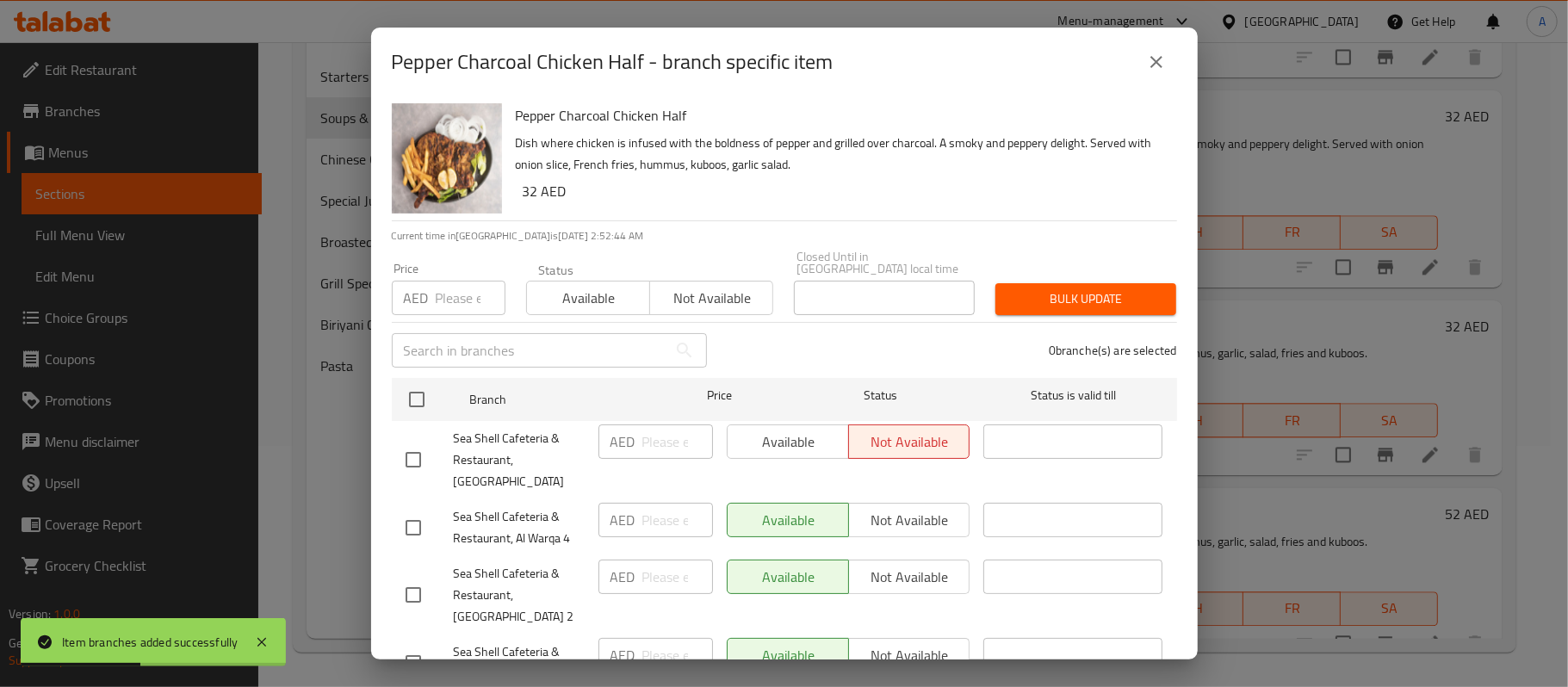
click at [1164, 66] on icon "close" at bounding box center [1156, 61] width 21 height 21
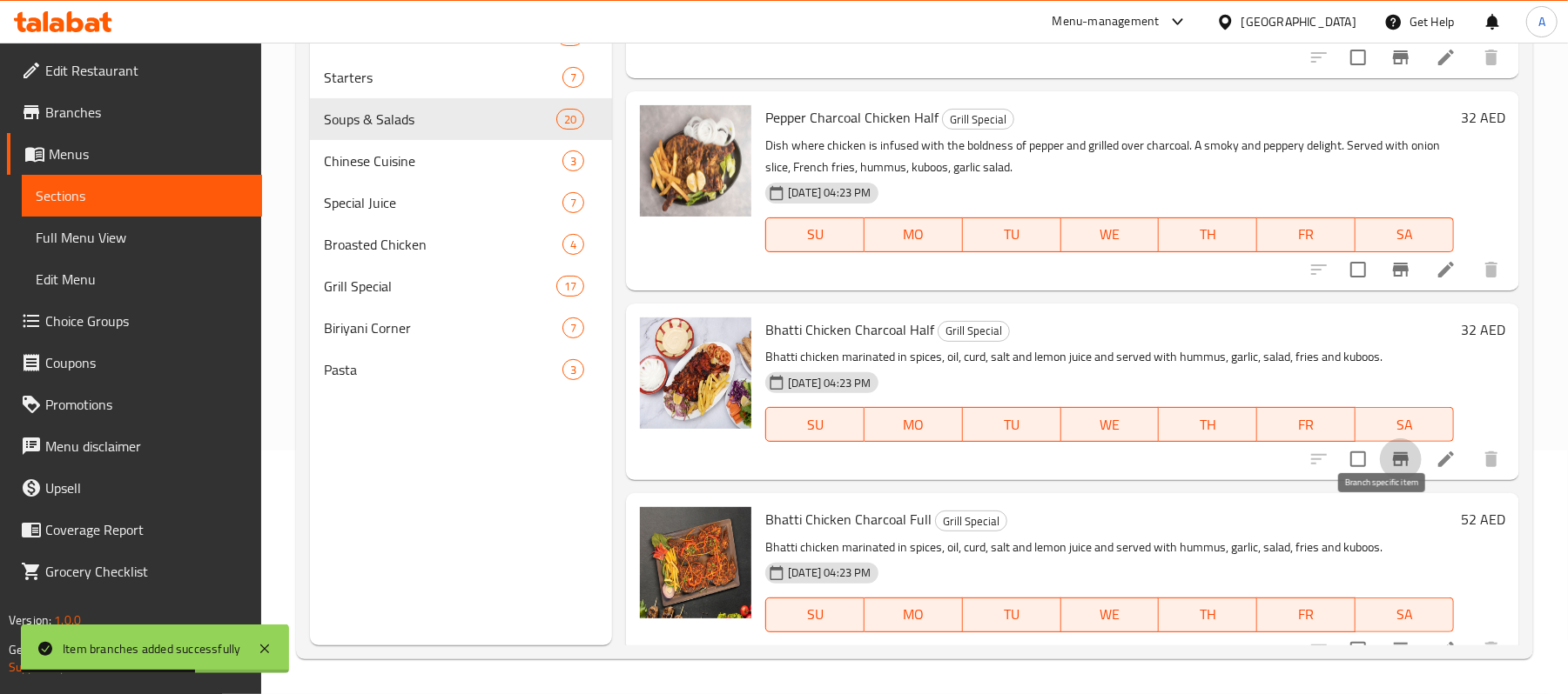
click at [1390, 470] on icon "Branch-specific-item" at bounding box center [1400, 459] width 21 height 21
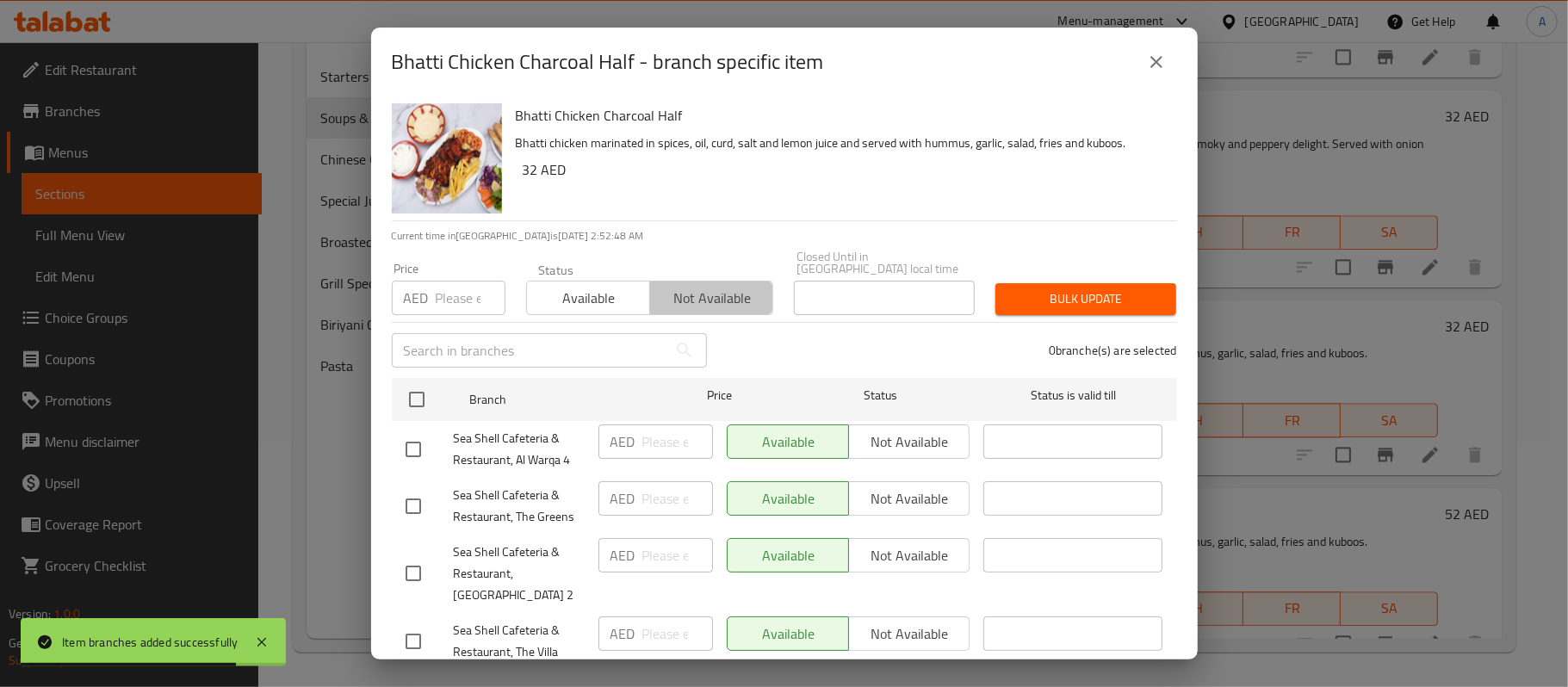
click at [725, 301] on span "Not available" at bounding box center [711, 298] width 109 height 25
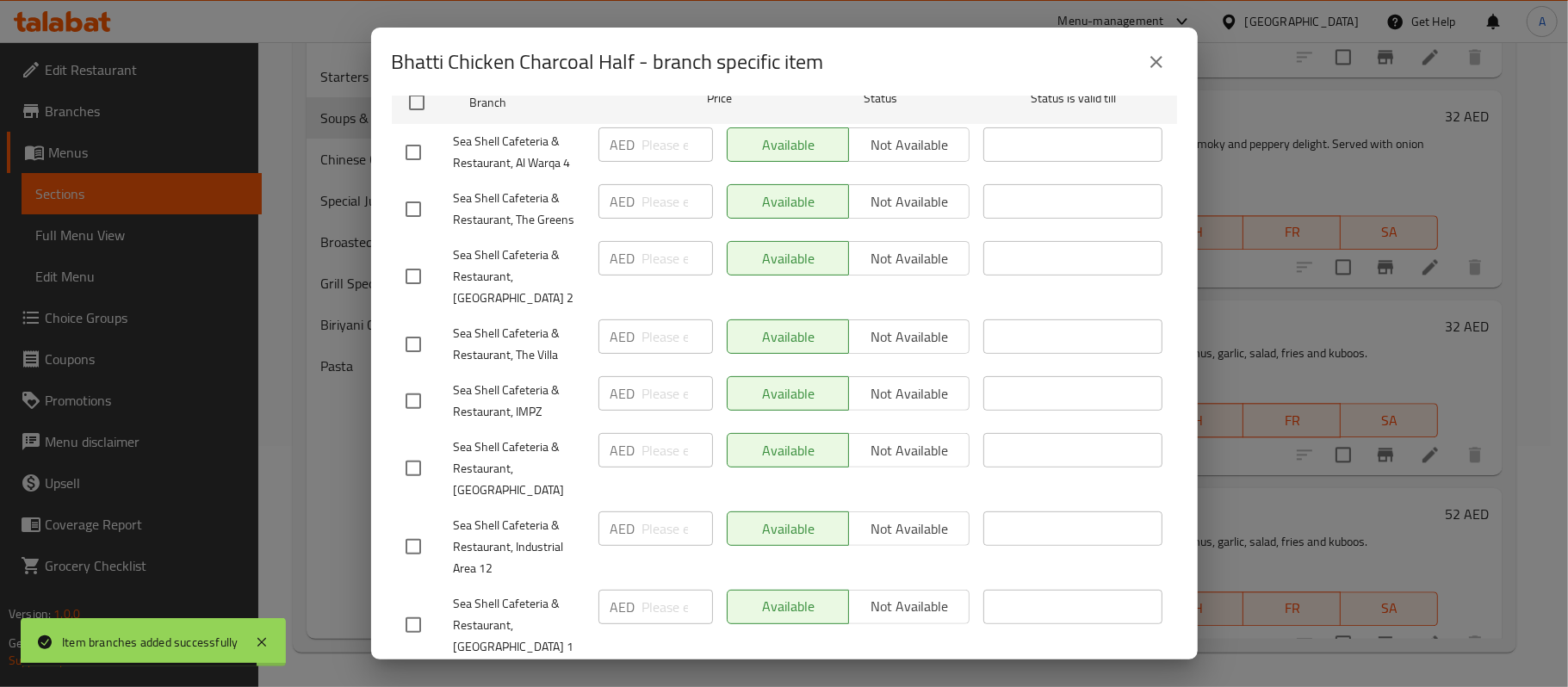
scroll to position [304, 0]
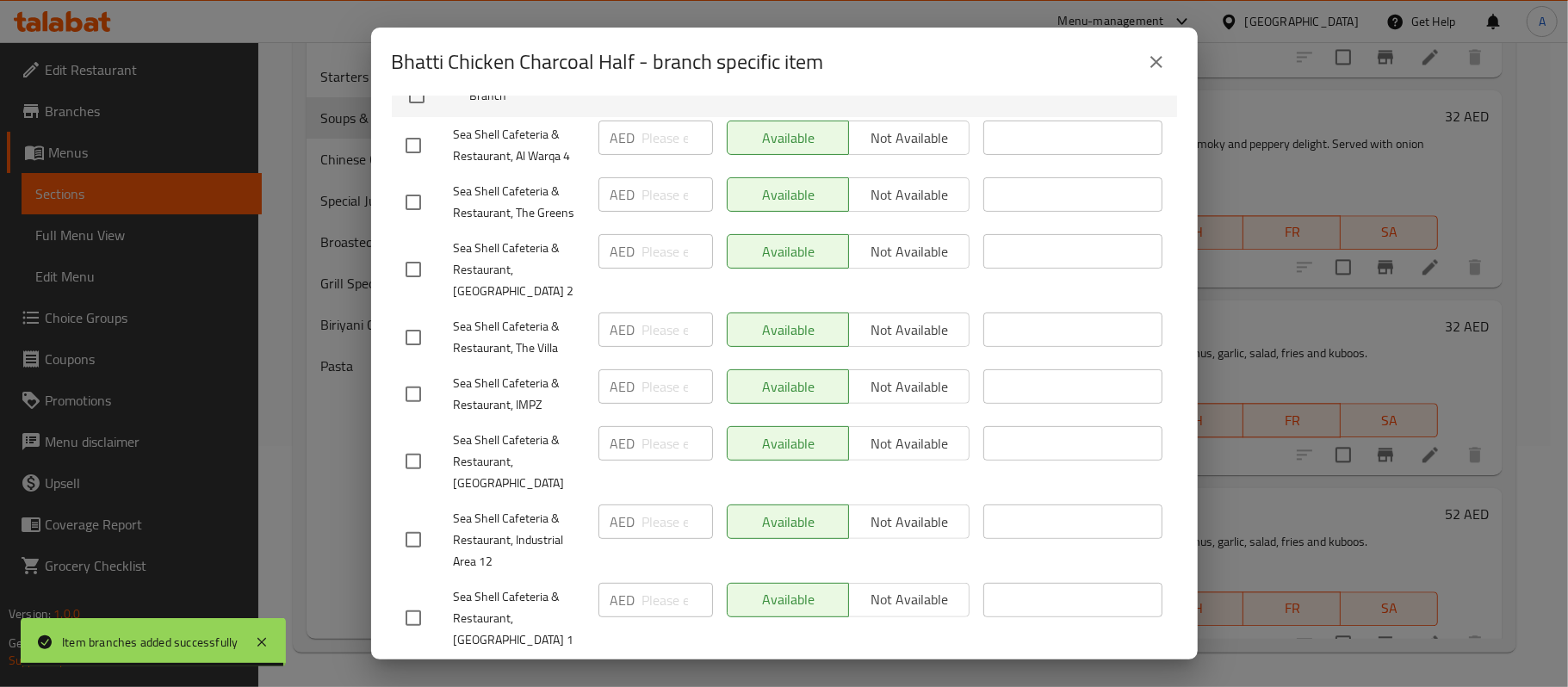
click at [417, 444] on input "checkbox" at bounding box center [414, 462] width 36 height 36
checkbox input "true"
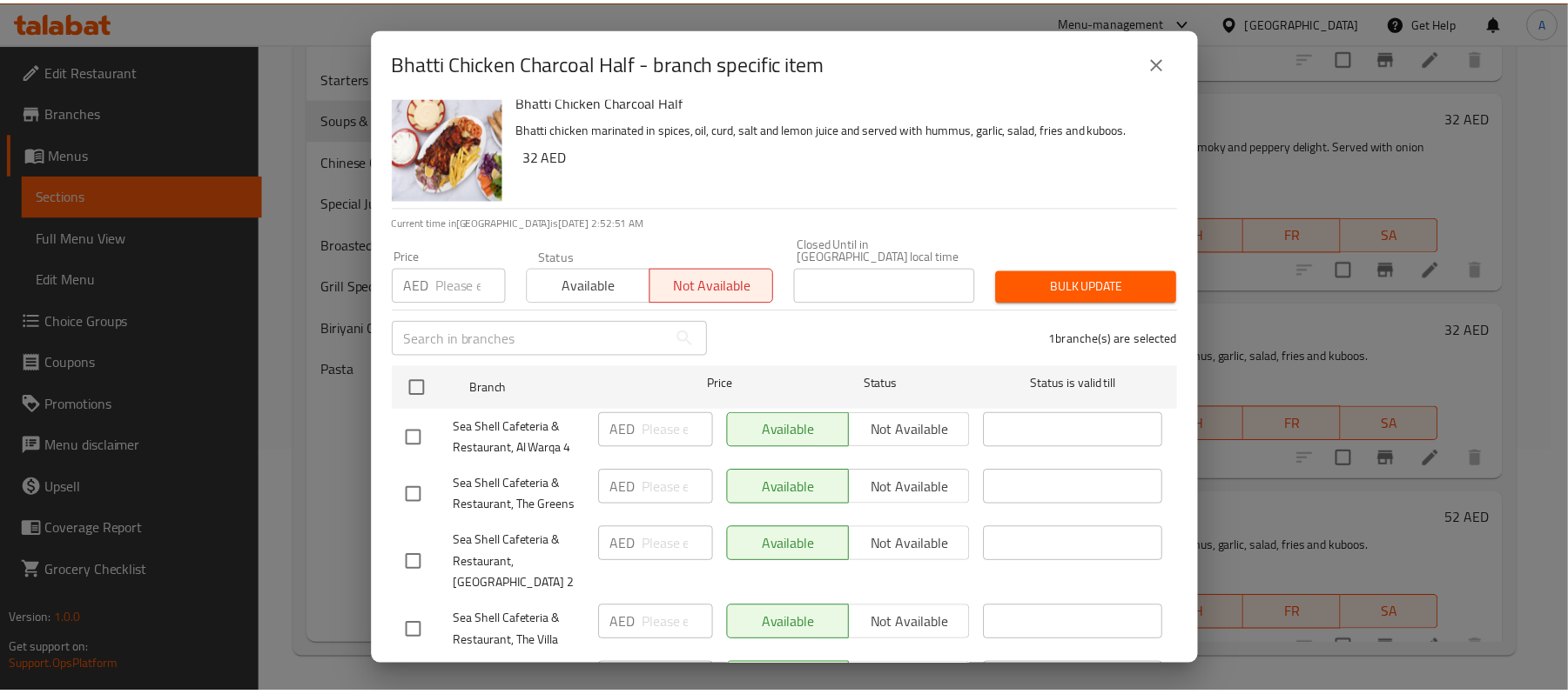
scroll to position [0, 0]
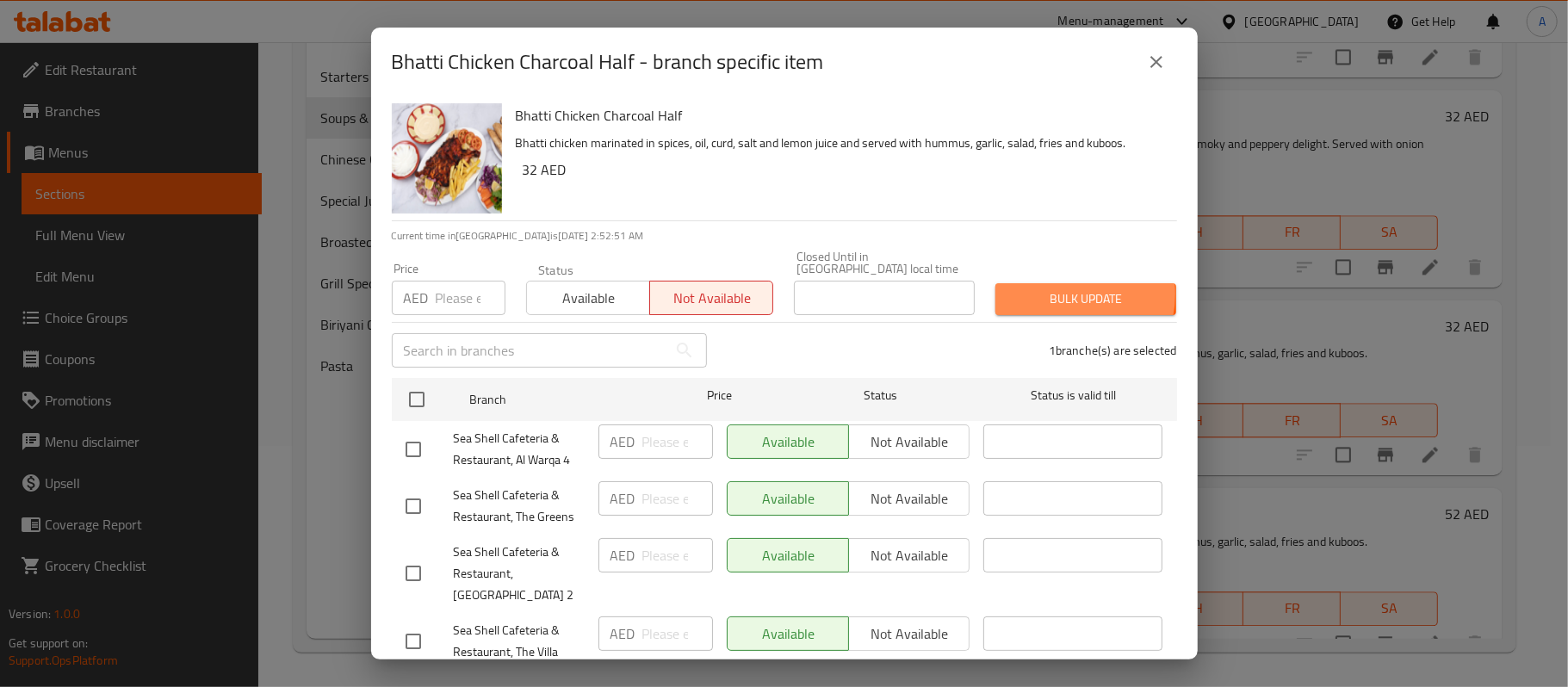
click at [1045, 294] on span "Bulk update" at bounding box center [1086, 299] width 153 height 22
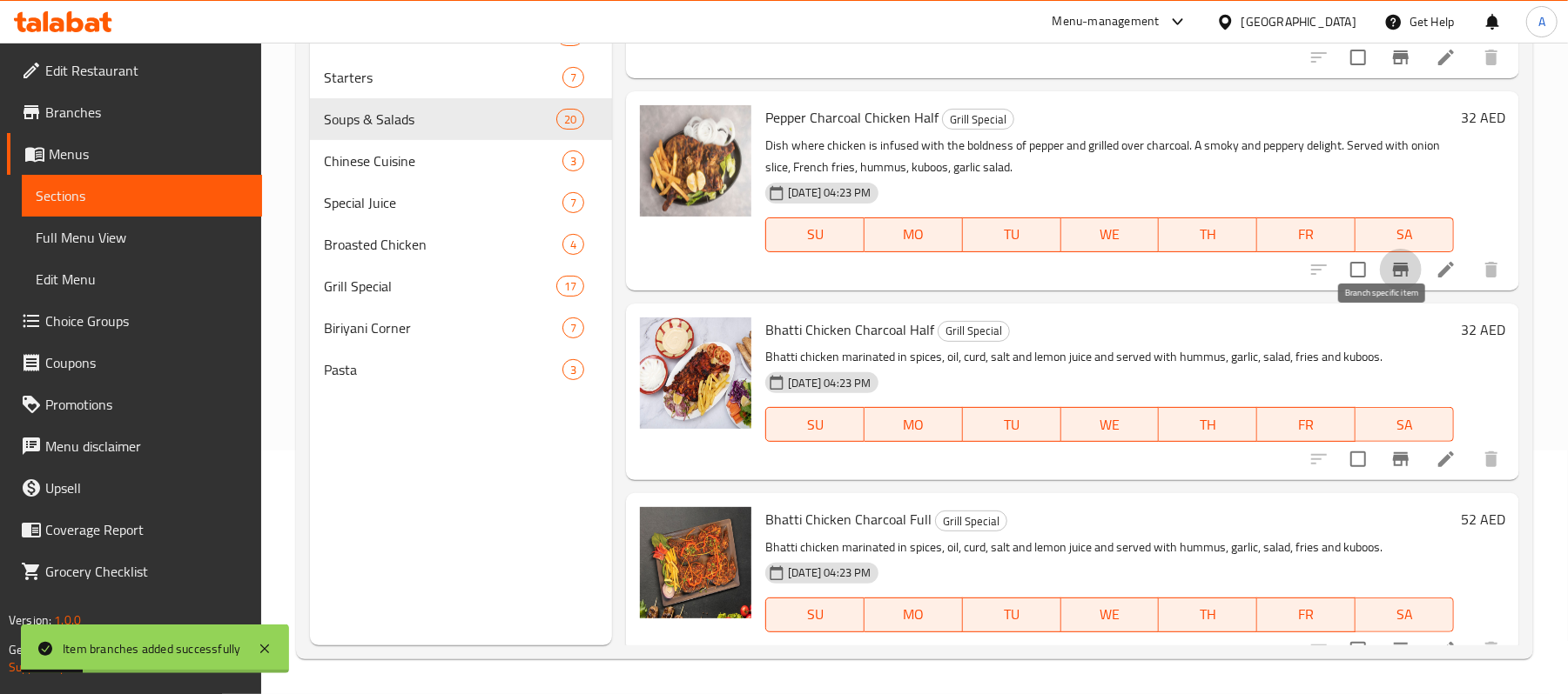
click at [1393, 277] on icon "Branch-specific-item" at bounding box center [1400, 270] width 15 height 14
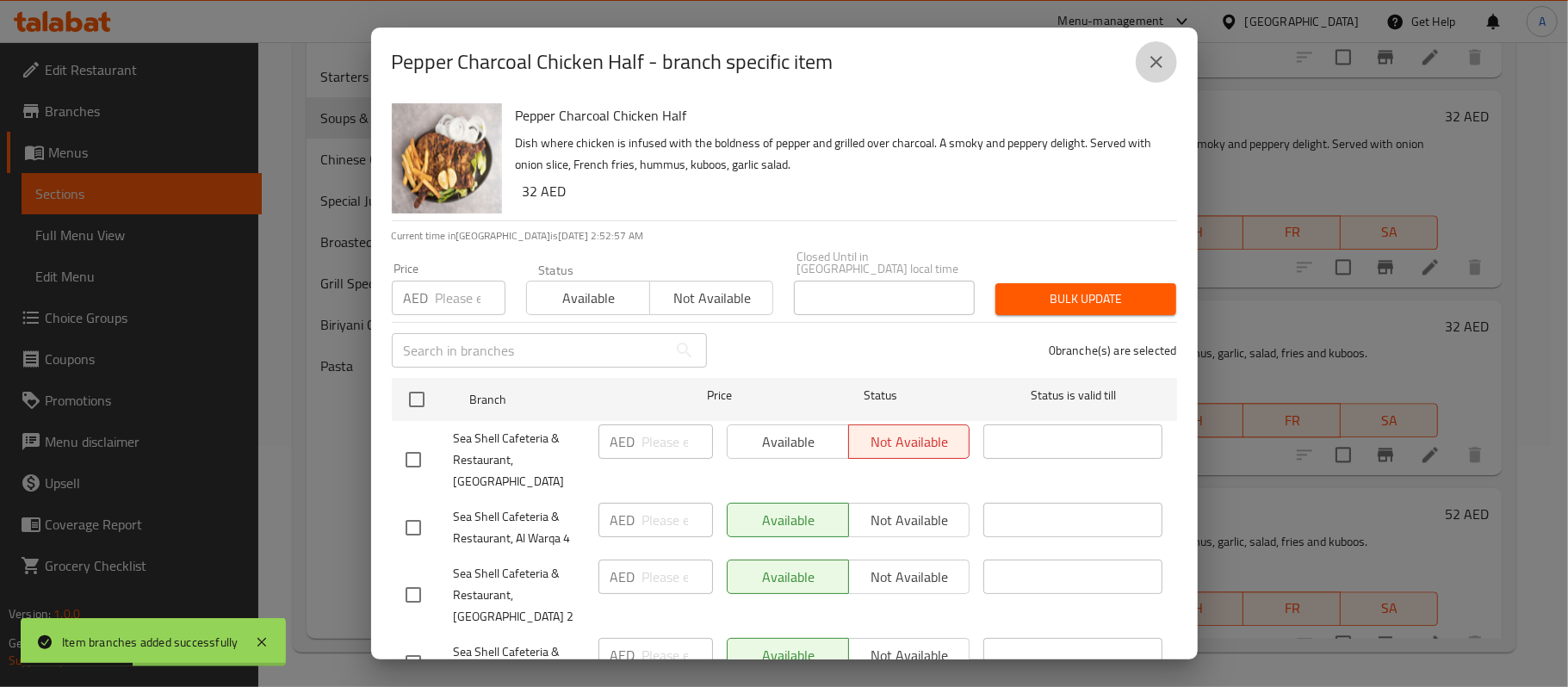
click at [1155, 66] on icon "close" at bounding box center [1156, 61] width 21 height 21
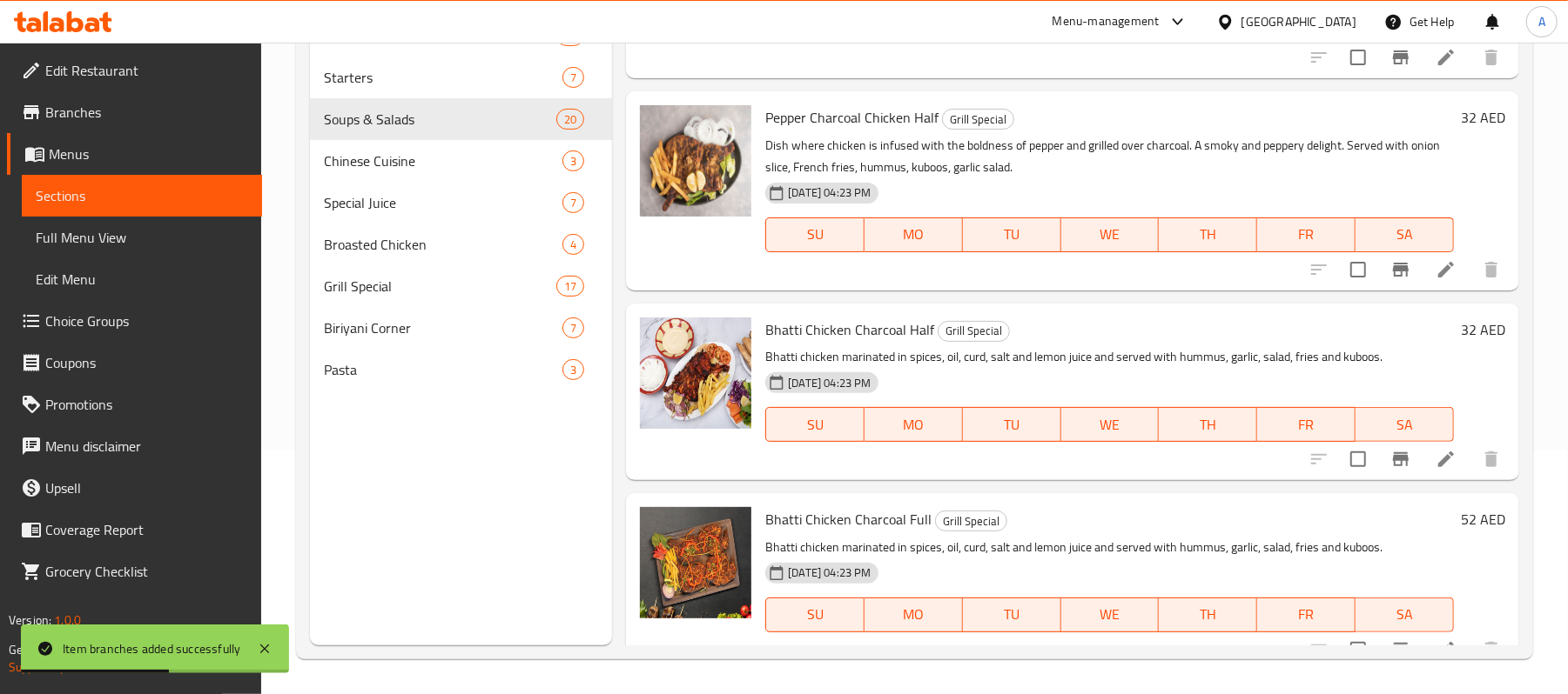
click at [1379, 480] on button "Branch-specific-item" at bounding box center [1400, 460] width 42 height 42
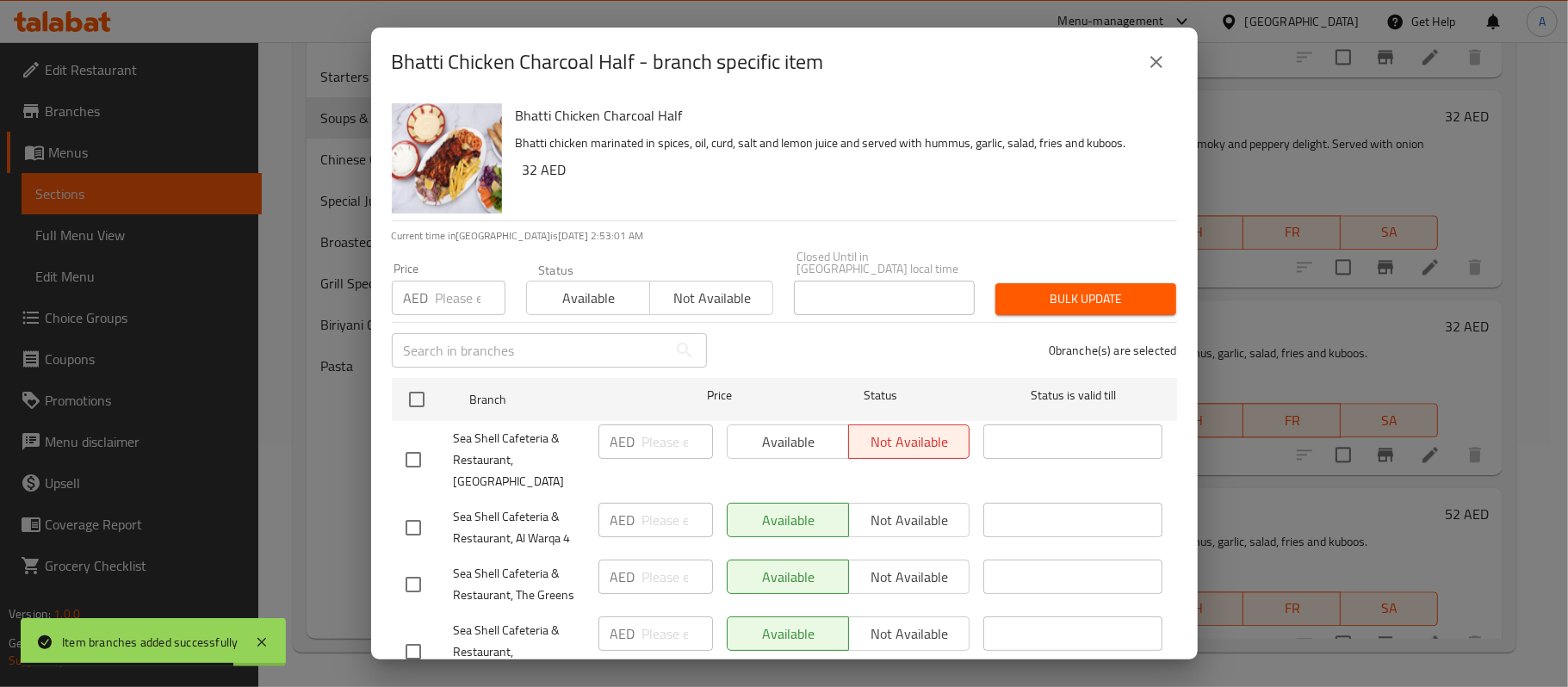
click at [1158, 66] on icon "close" at bounding box center [1156, 61] width 12 height 12
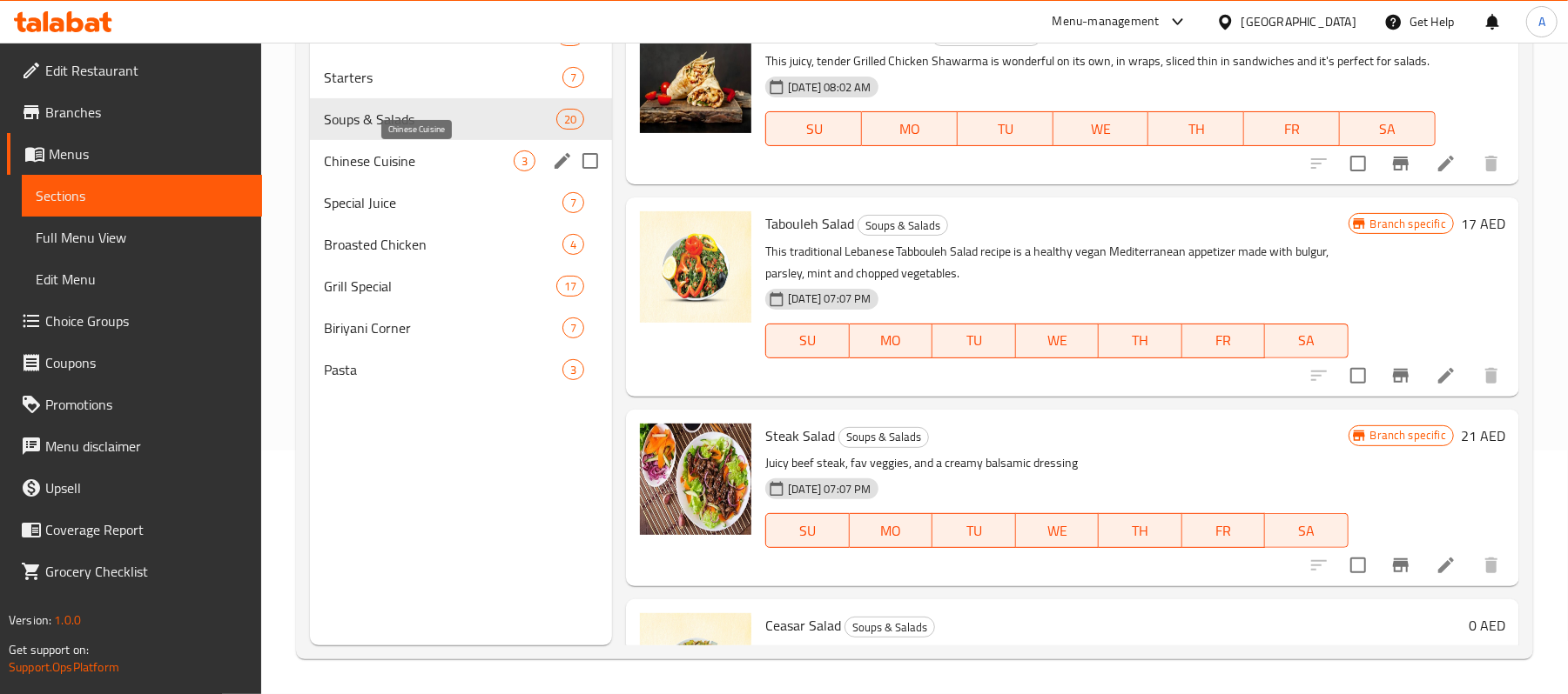
click at [420, 151] on span "Chinese Cuisine" at bounding box center [418, 160] width 190 height 21
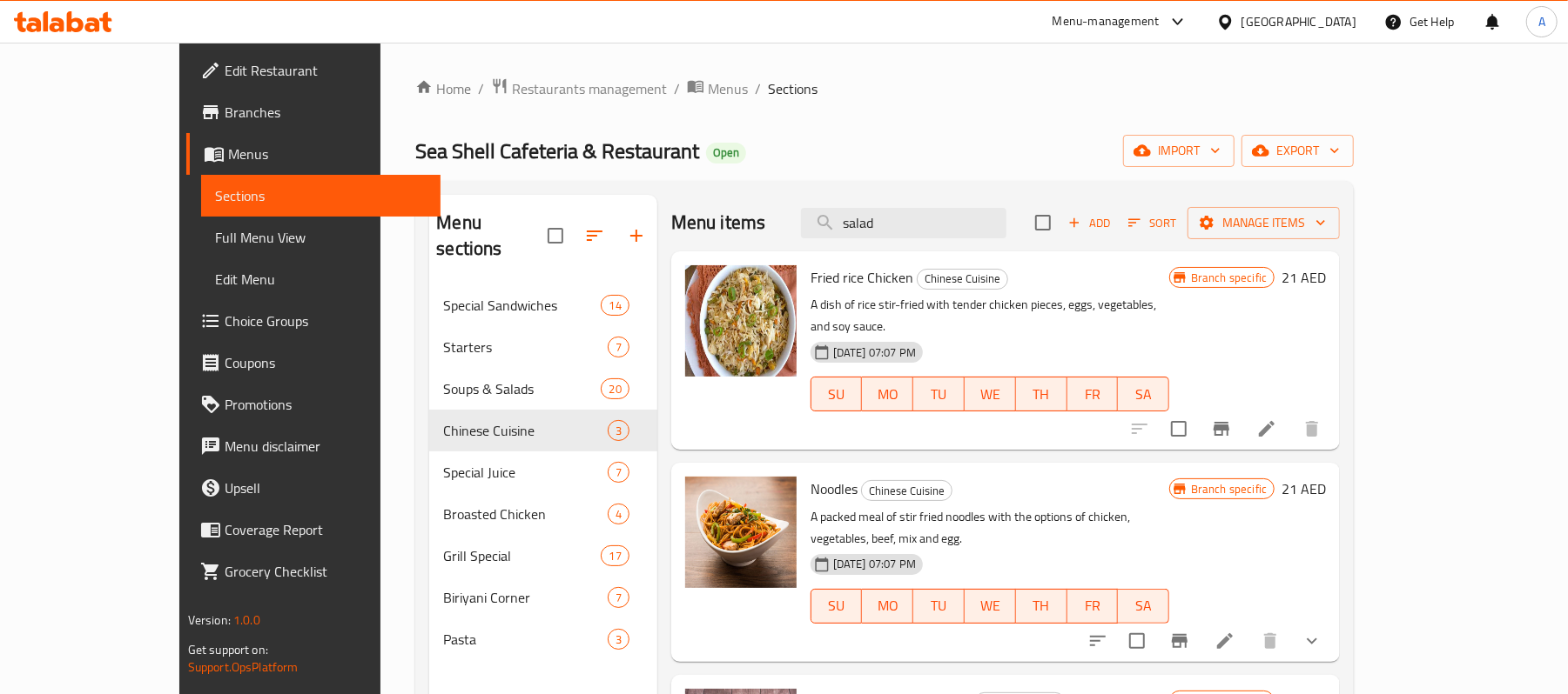
click at [1169, 311] on p "A dish of rice stir-fried with tender chicken pieces, eggs, vegetables, and soy…" at bounding box center [990, 316] width 359 height 44
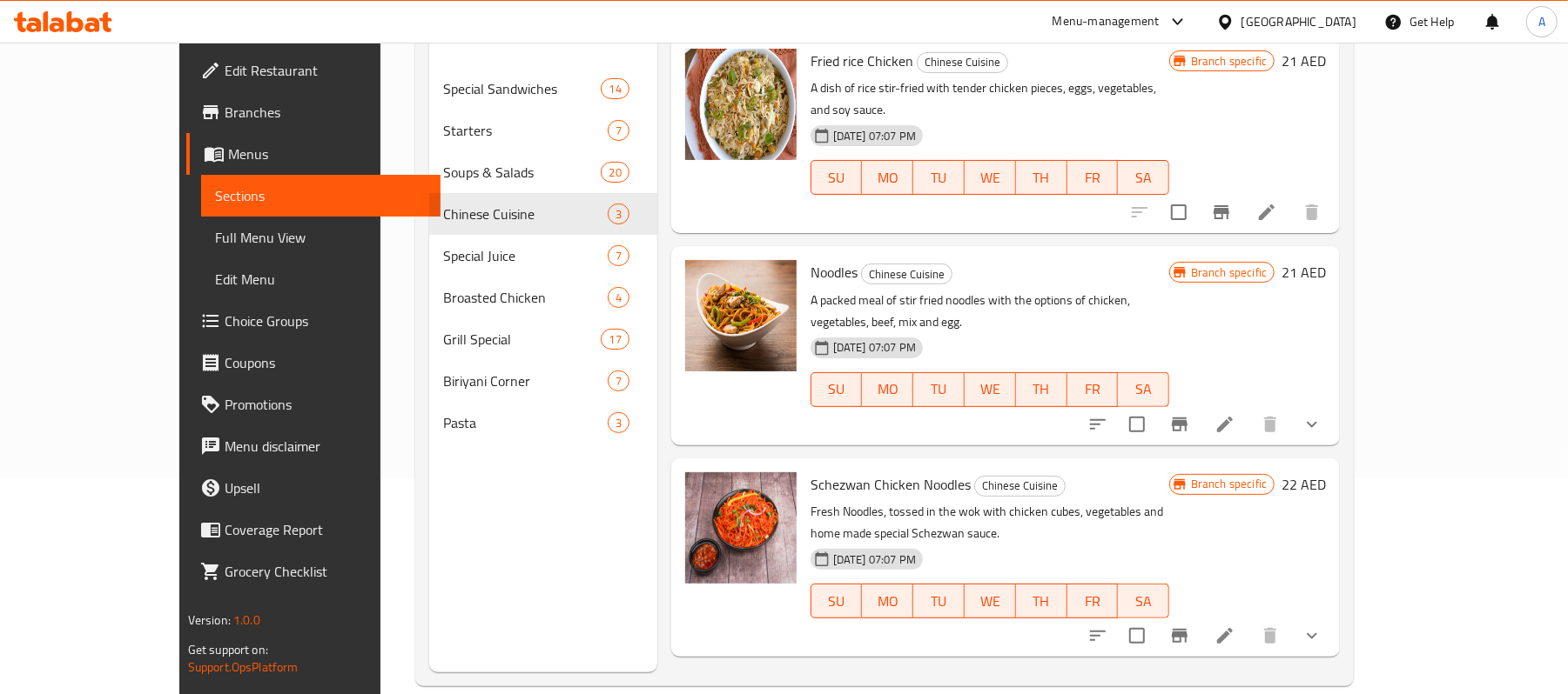
scroll to position [244, 0]
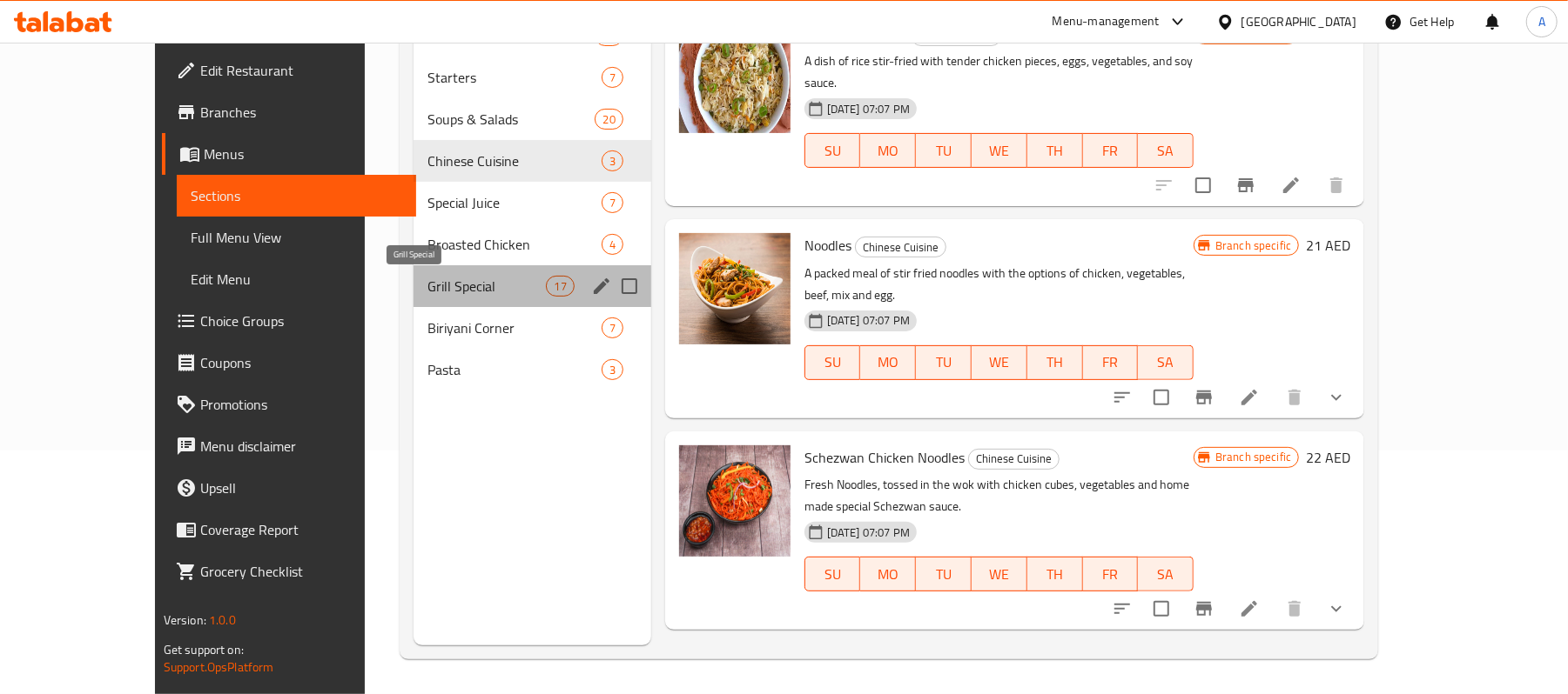
click at [427, 293] on span "Grill Special" at bounding box center [487, 286] width 119 height 21
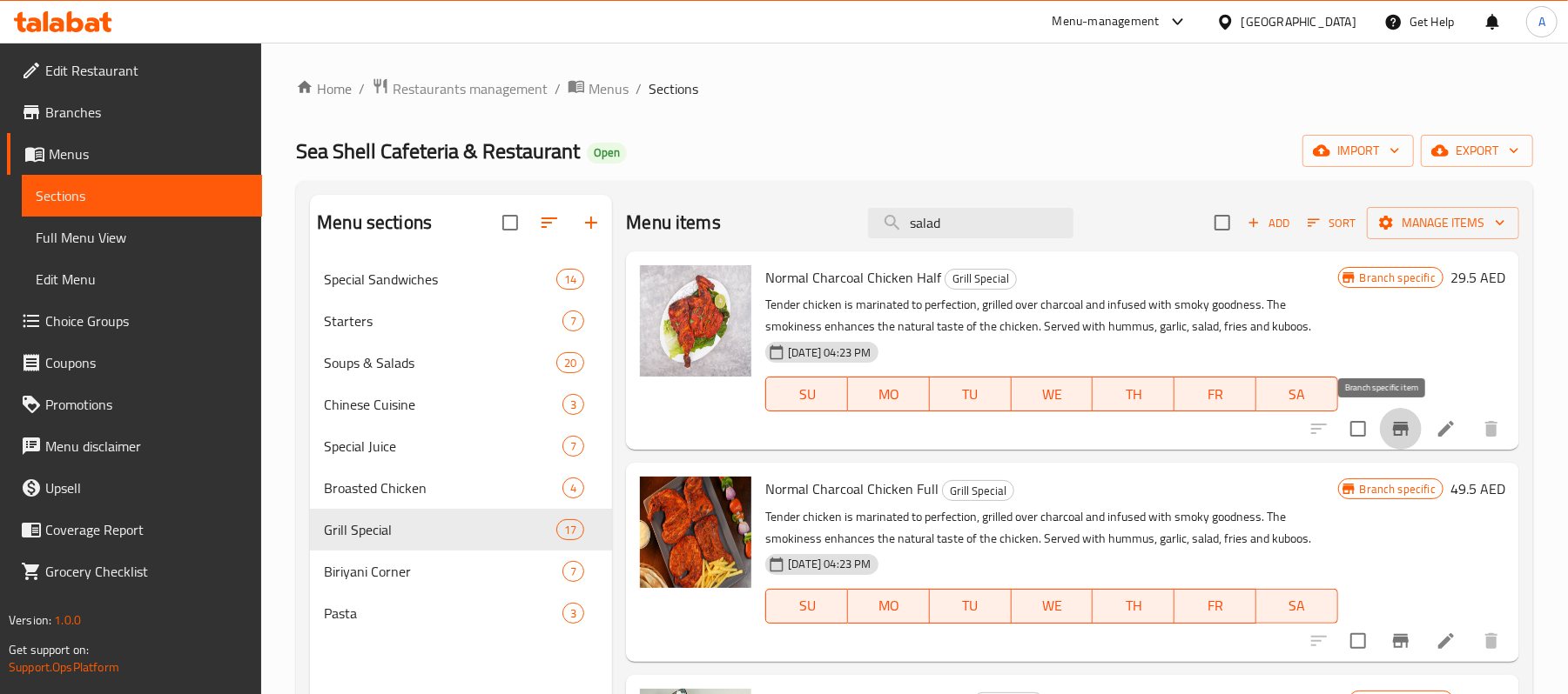
click at [1390, 433] on icon "Branch-specific-item" at bounding box center [1400, 429] width 21 height 21
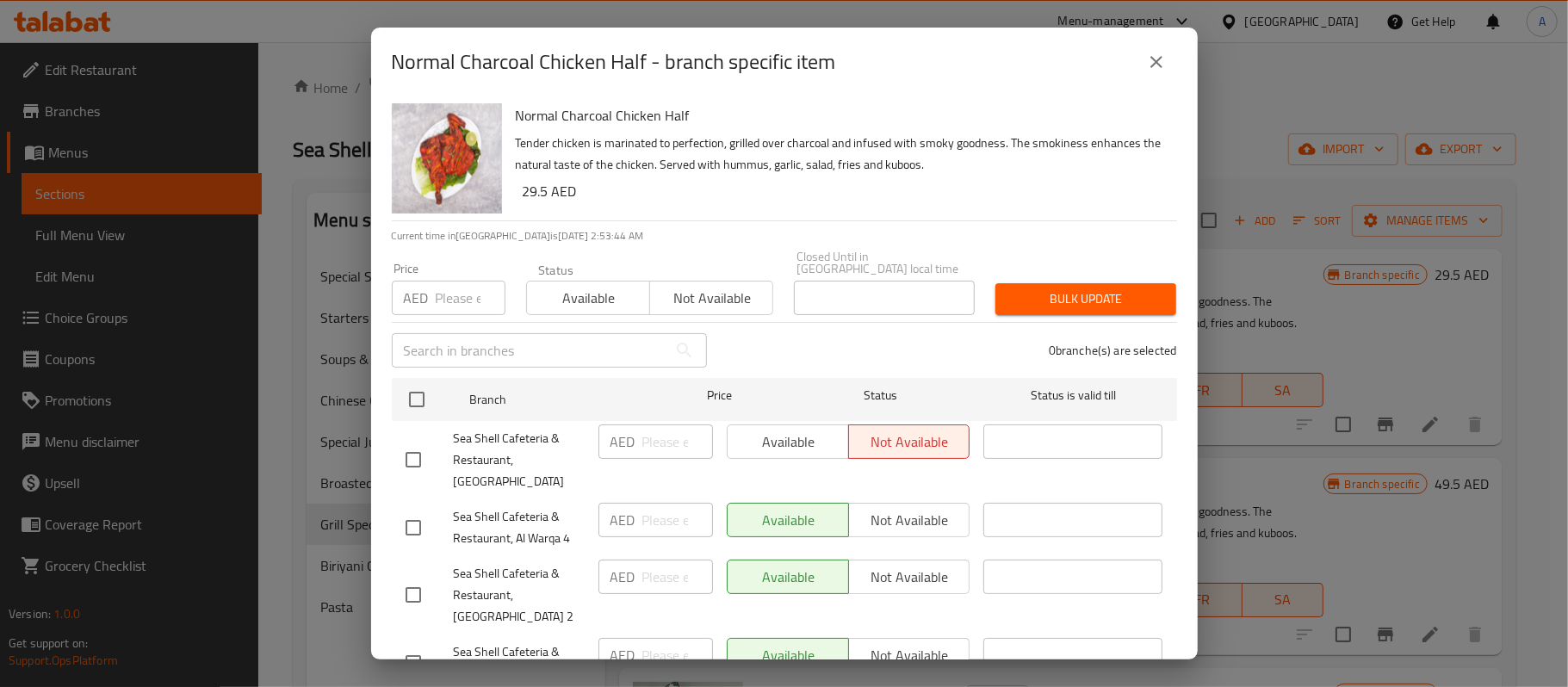
click at [1149, 70] on icon "close" at bounding box center [1156, 61] width 21 height 21
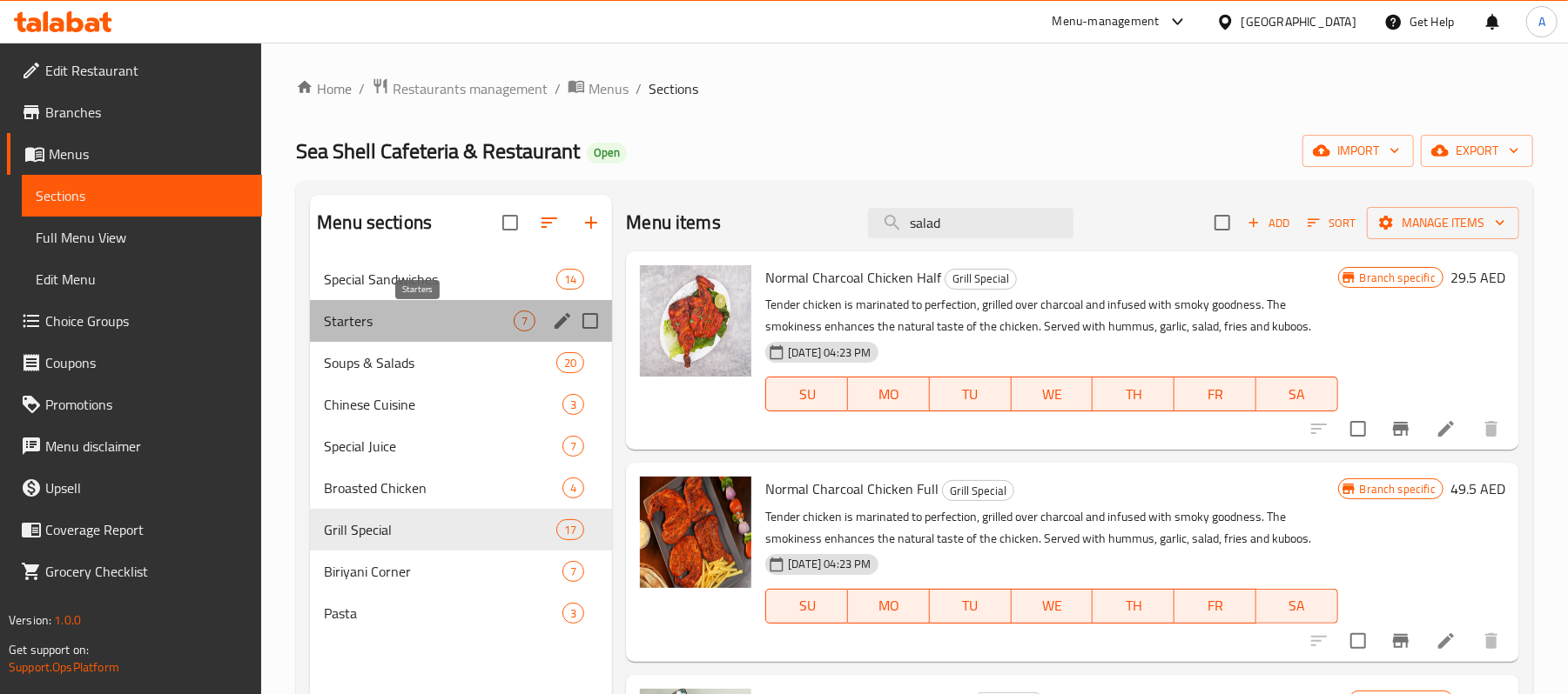
click at [374, 318] on span "Starters" at bounding box center [418, 321] width 190 height 21
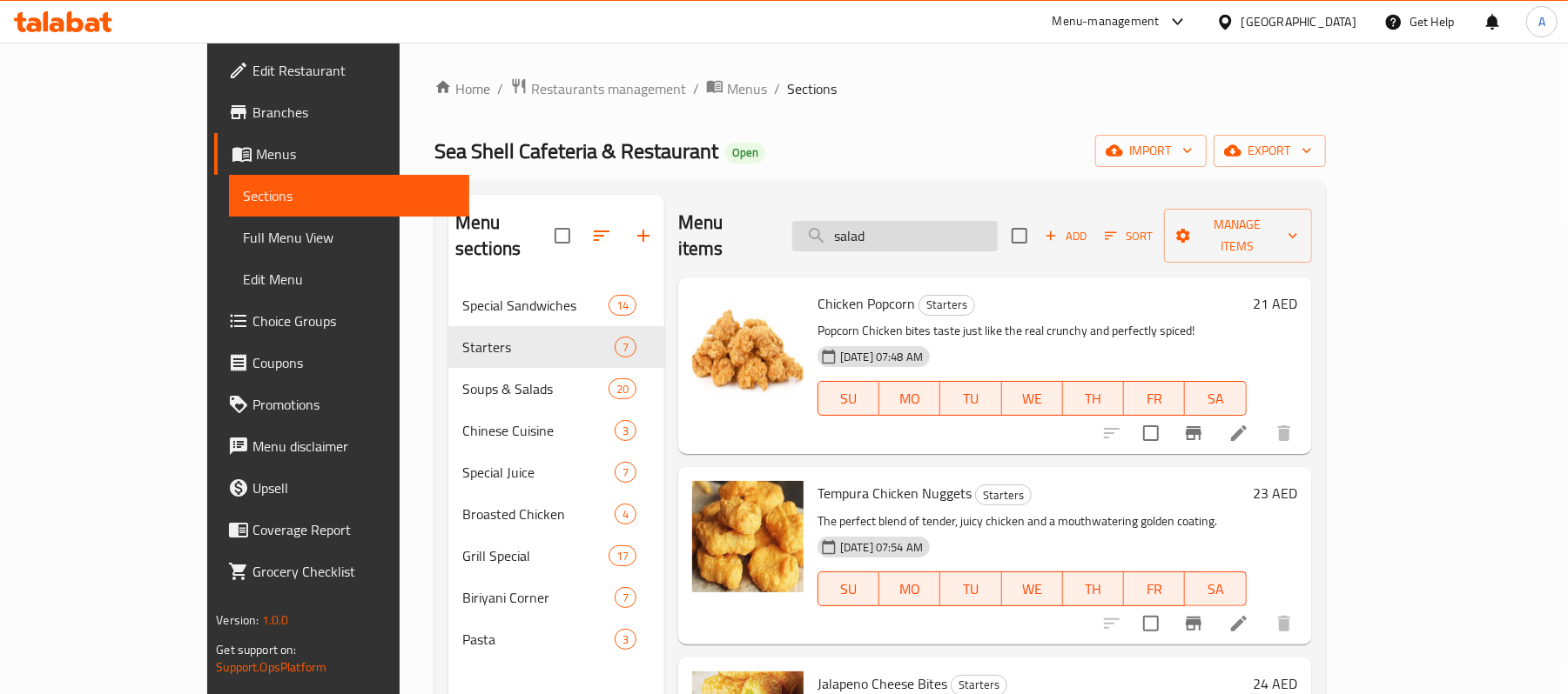
click at [973, 221] on input "salad" at bounding box center [895, 236] width 205 height 30
paste input "Cheese with potato"
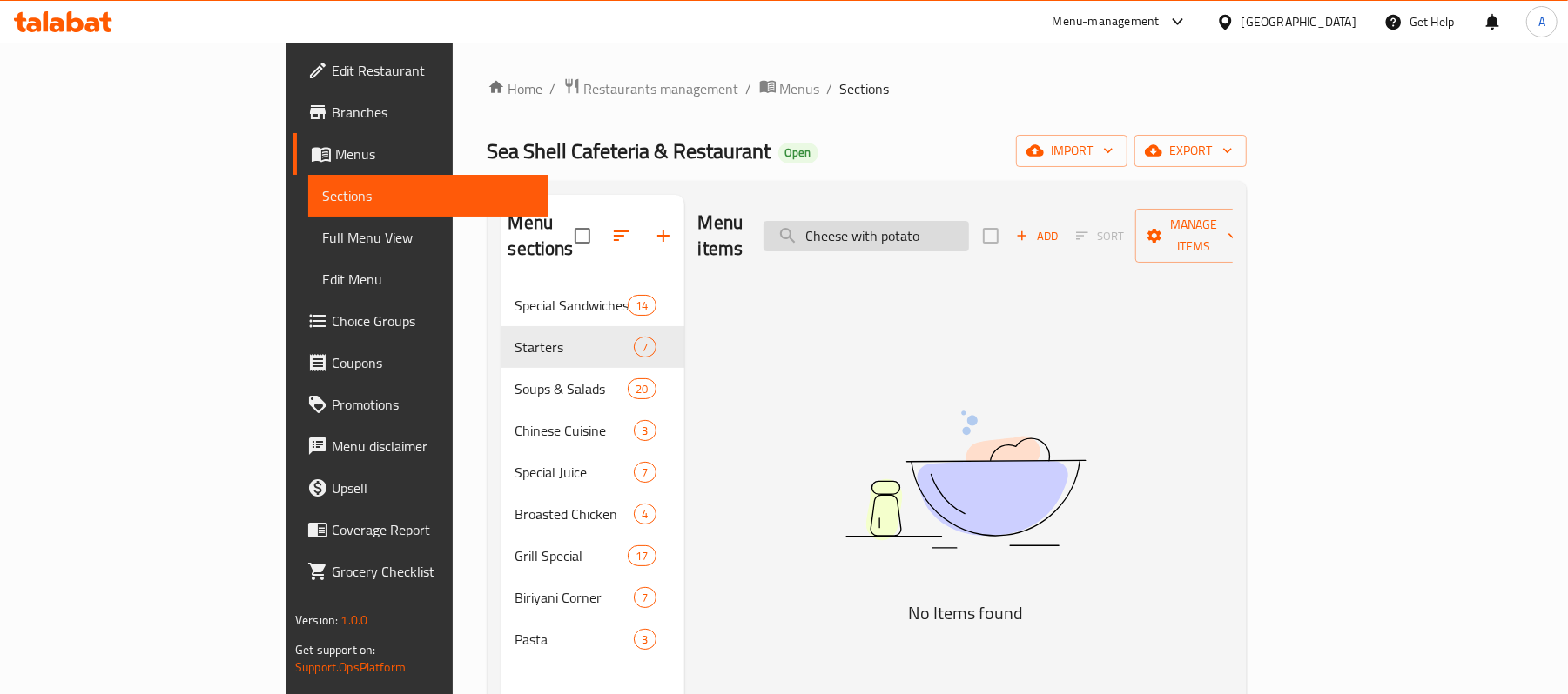
click at [968, 221] on input "Cheese with potato" at bounding box center [866, 236] width 205 height 30
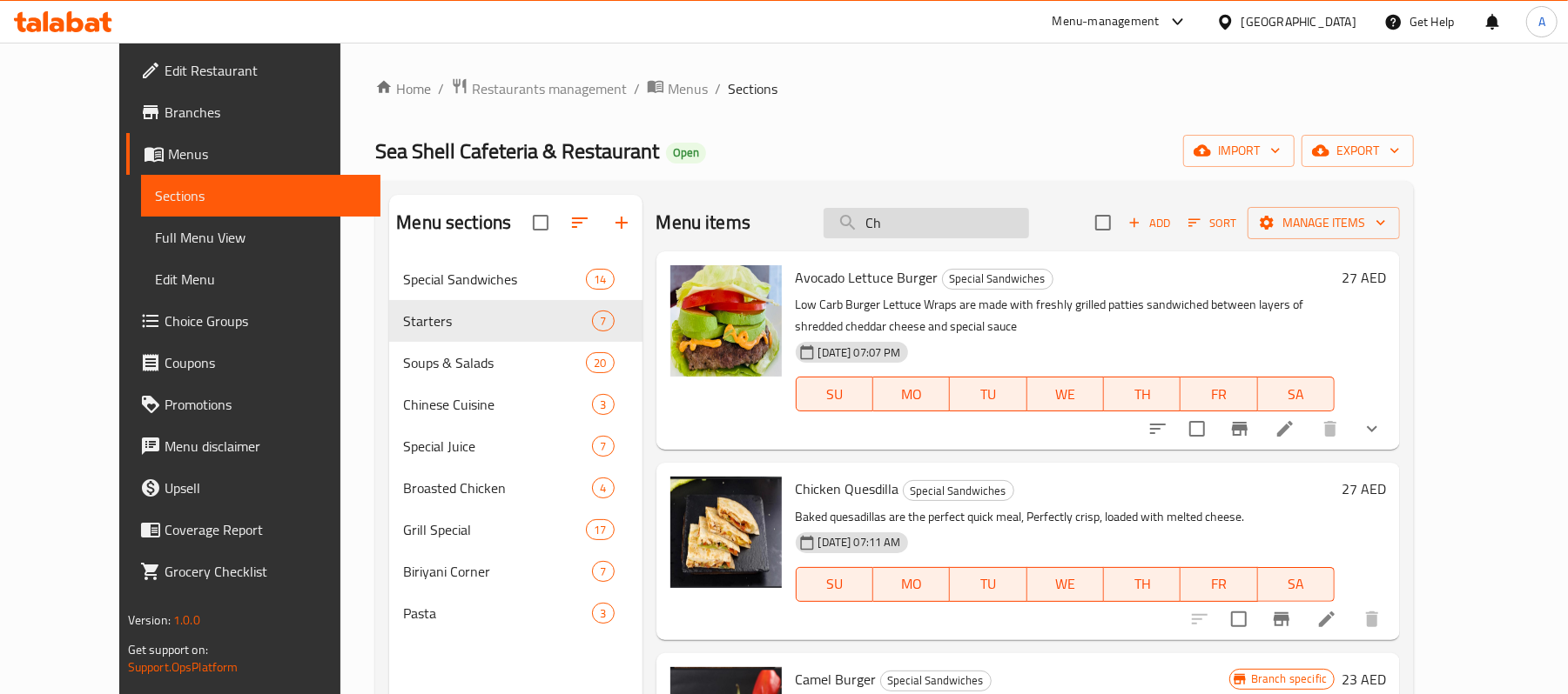
type input "C"
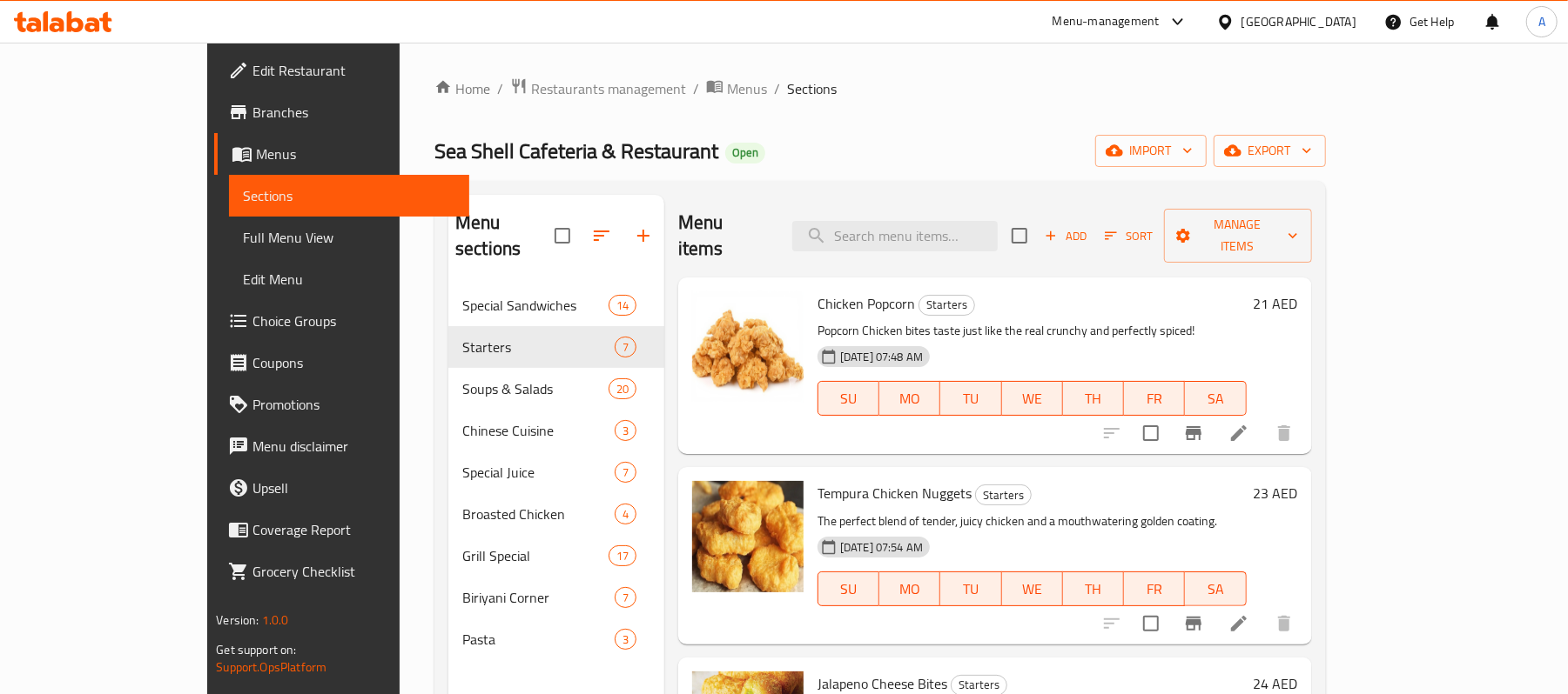
scroll to position [44, 0]
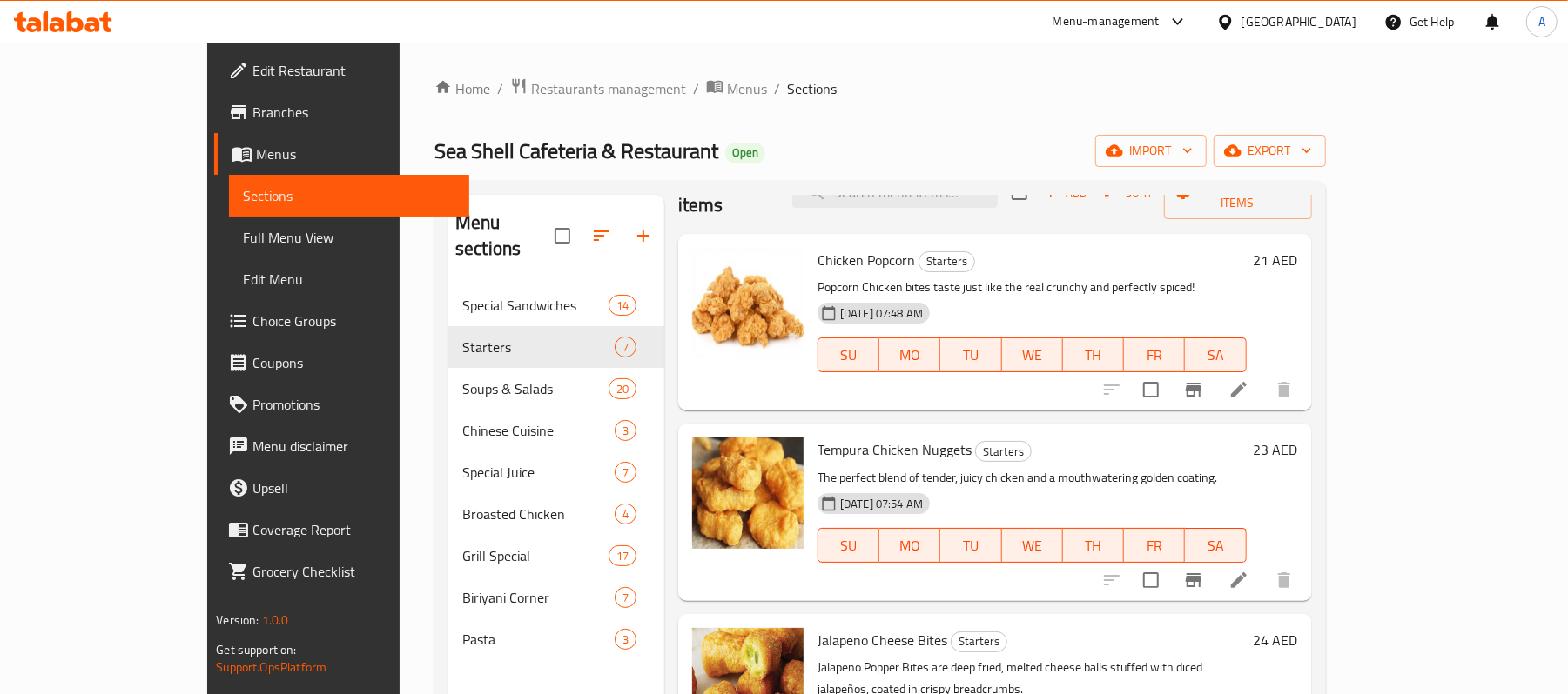
click at [1312, 324] on div "Chicken Popcorn Starters Popcorn Chicken bites taste just like the real crunchy…" at bounding box center [995, 322] width 634 height 177
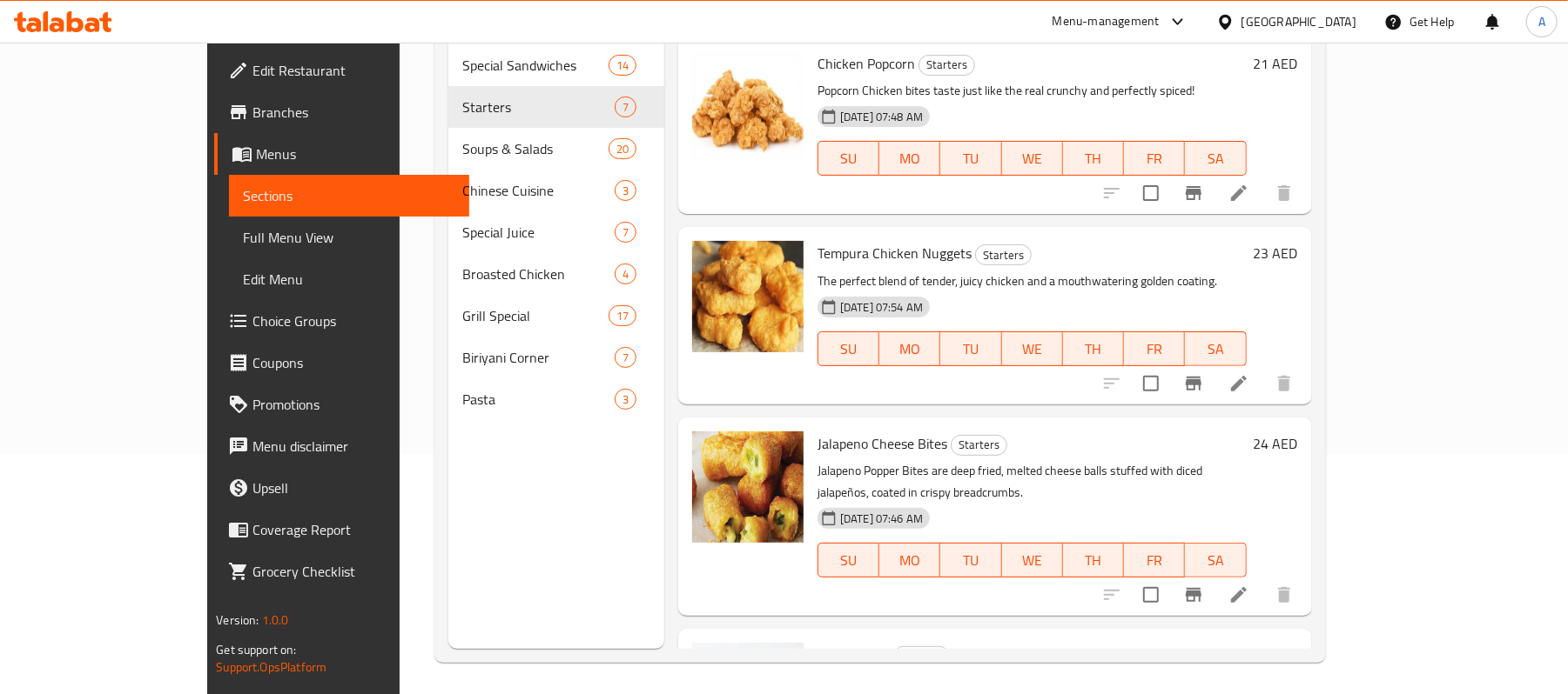
scroll to position [0, 0]
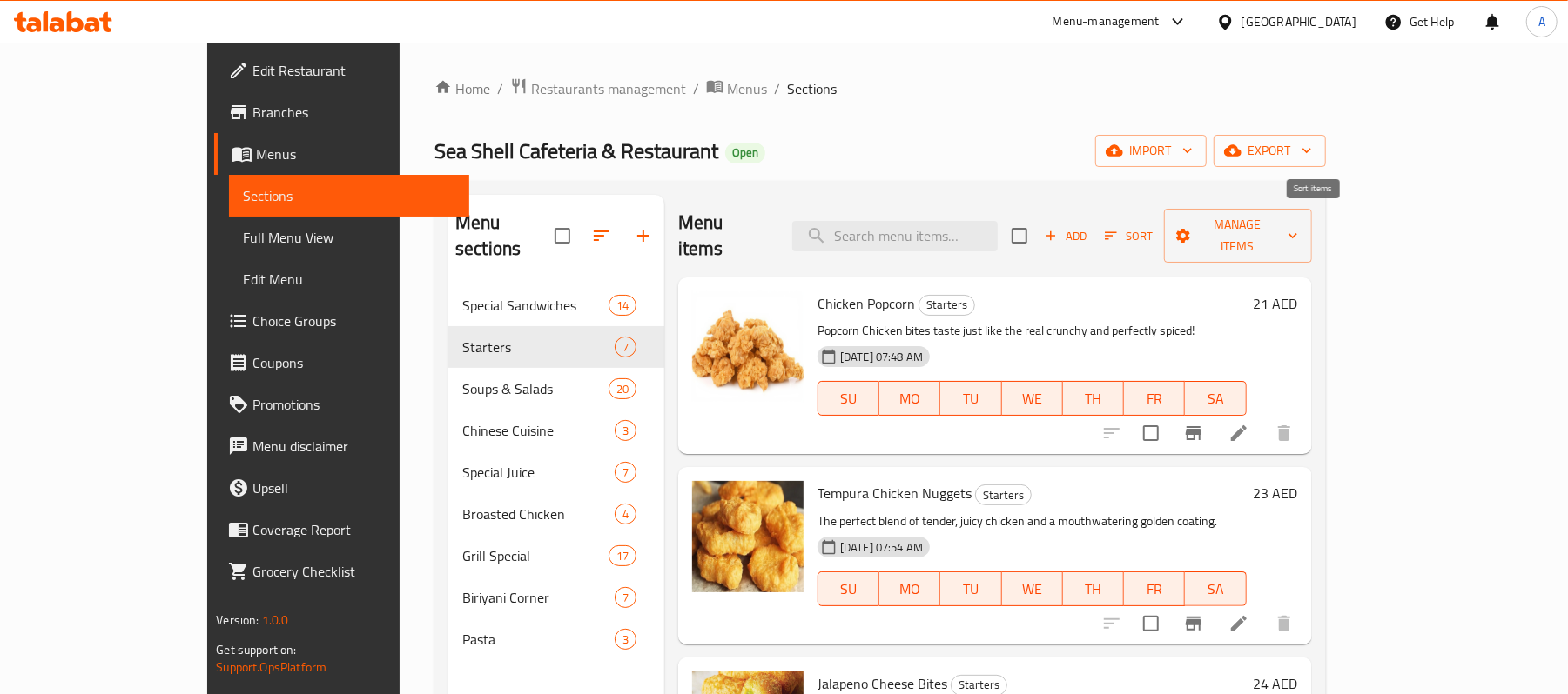
click at [1089, 226] on span "Add" at bounding box center [1066, 236] width 47 height 20
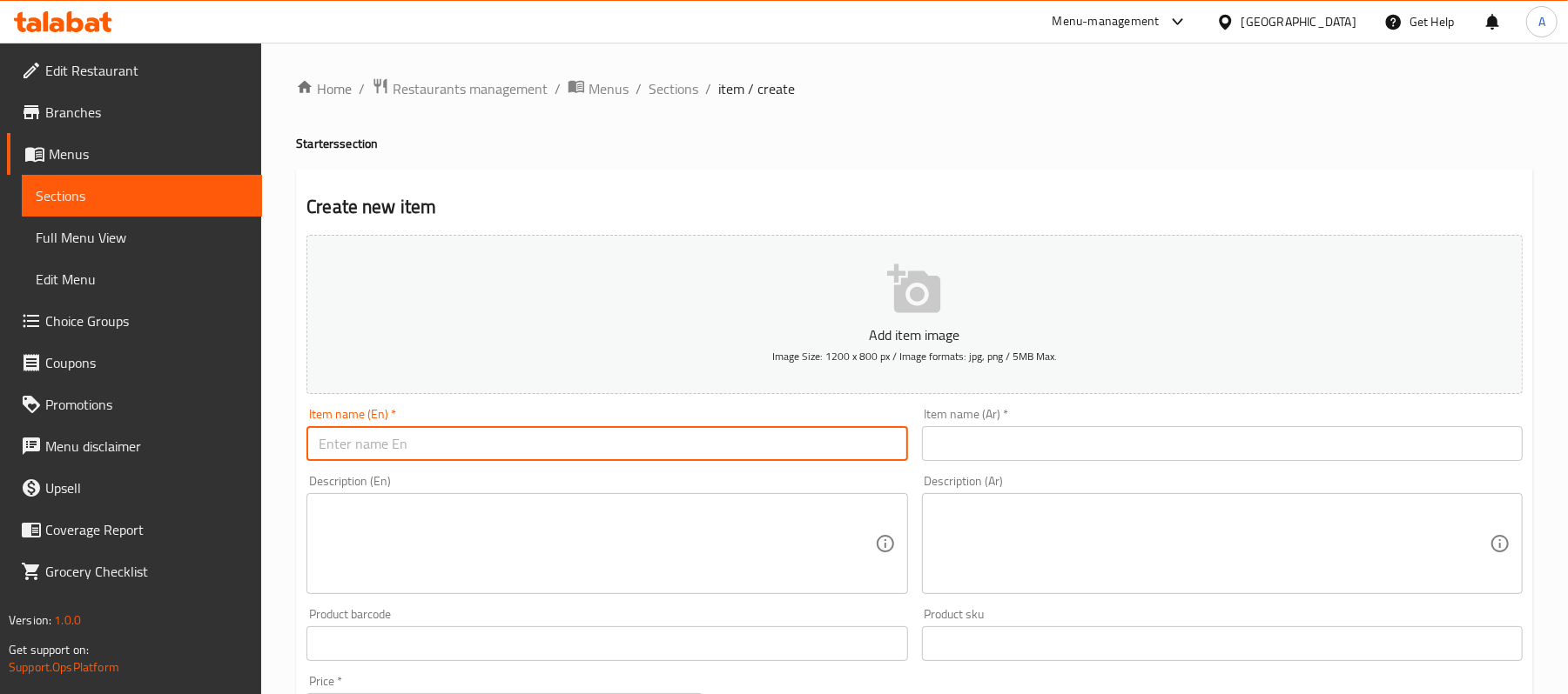
click at [423, 433] on input "text" at bounding box center [606, 444] width 600 height 35
paste input "Cheese with potato"
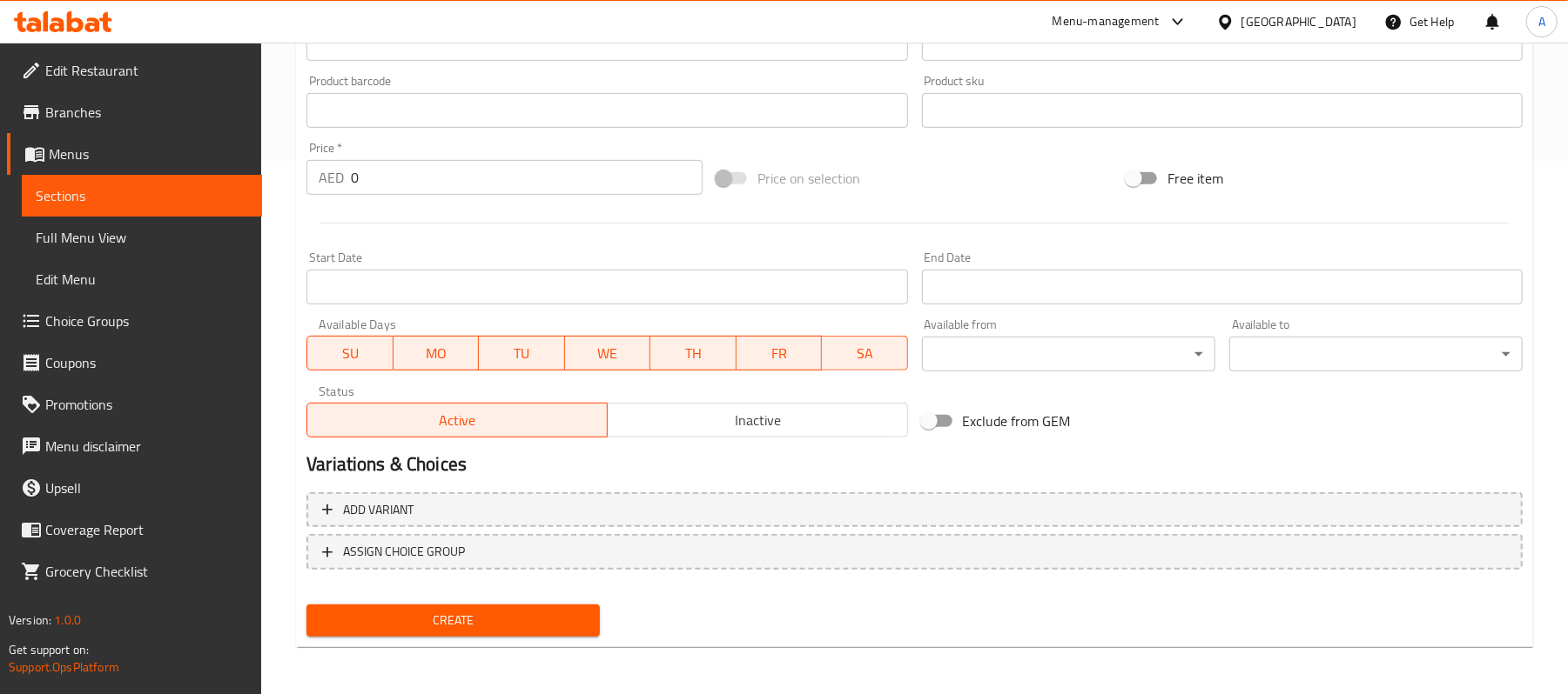
type input "Cheese with potato"
click at [395, 171] on input "0" at bounding box center [527, 178] width 352 height 35
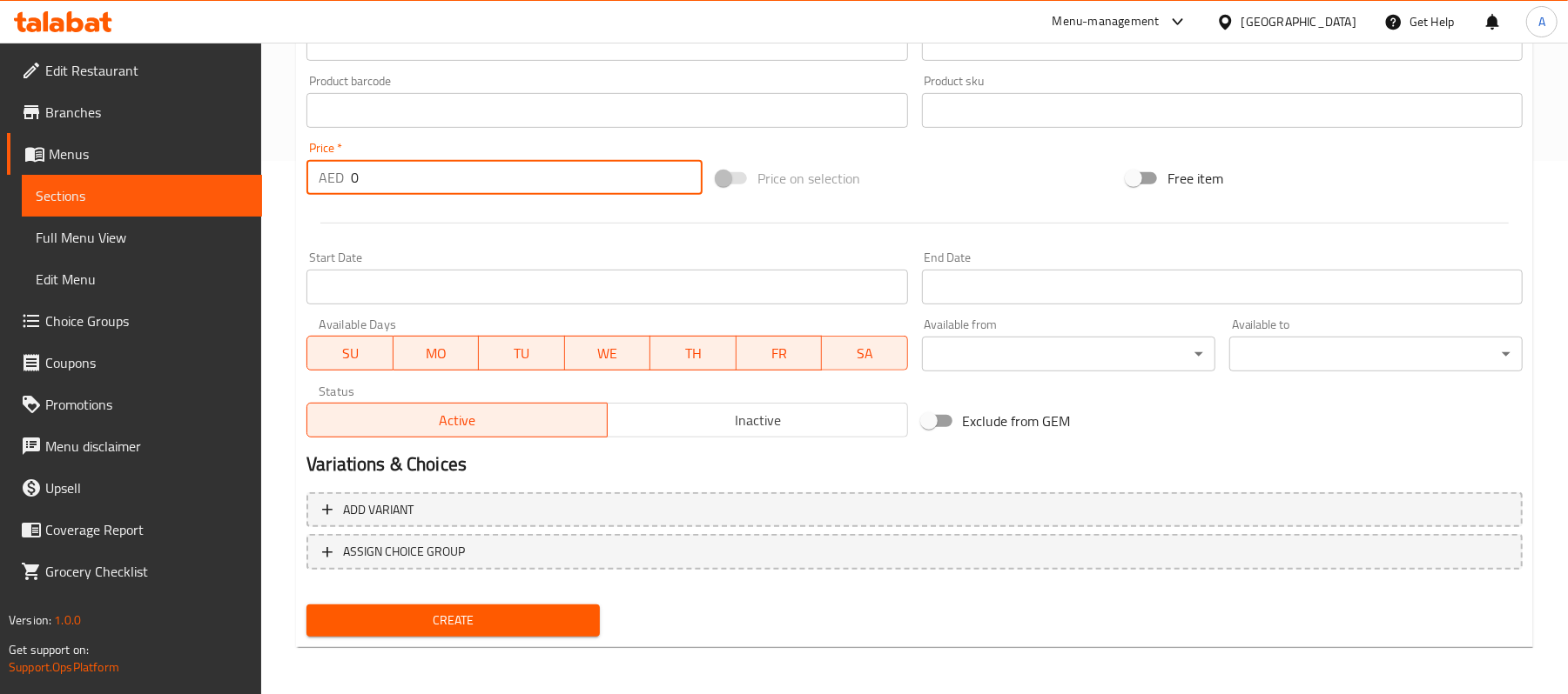
click at [395, 171] on input "0" at bounding box center [527, 178] width 352 height 35
type input "23"
click at [338, 227] on div at bounding box center [915, 223] width 1230 height 43
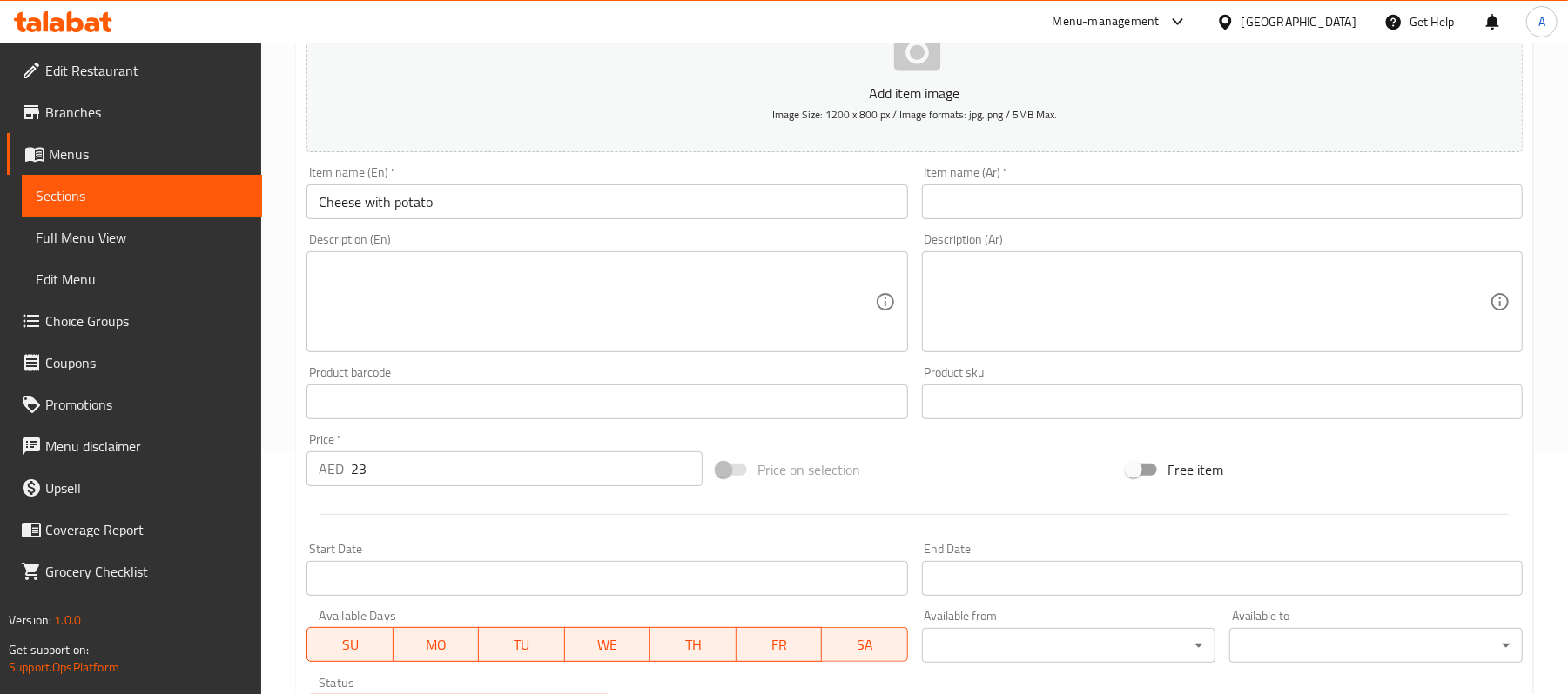
scroll to position [186, 0]
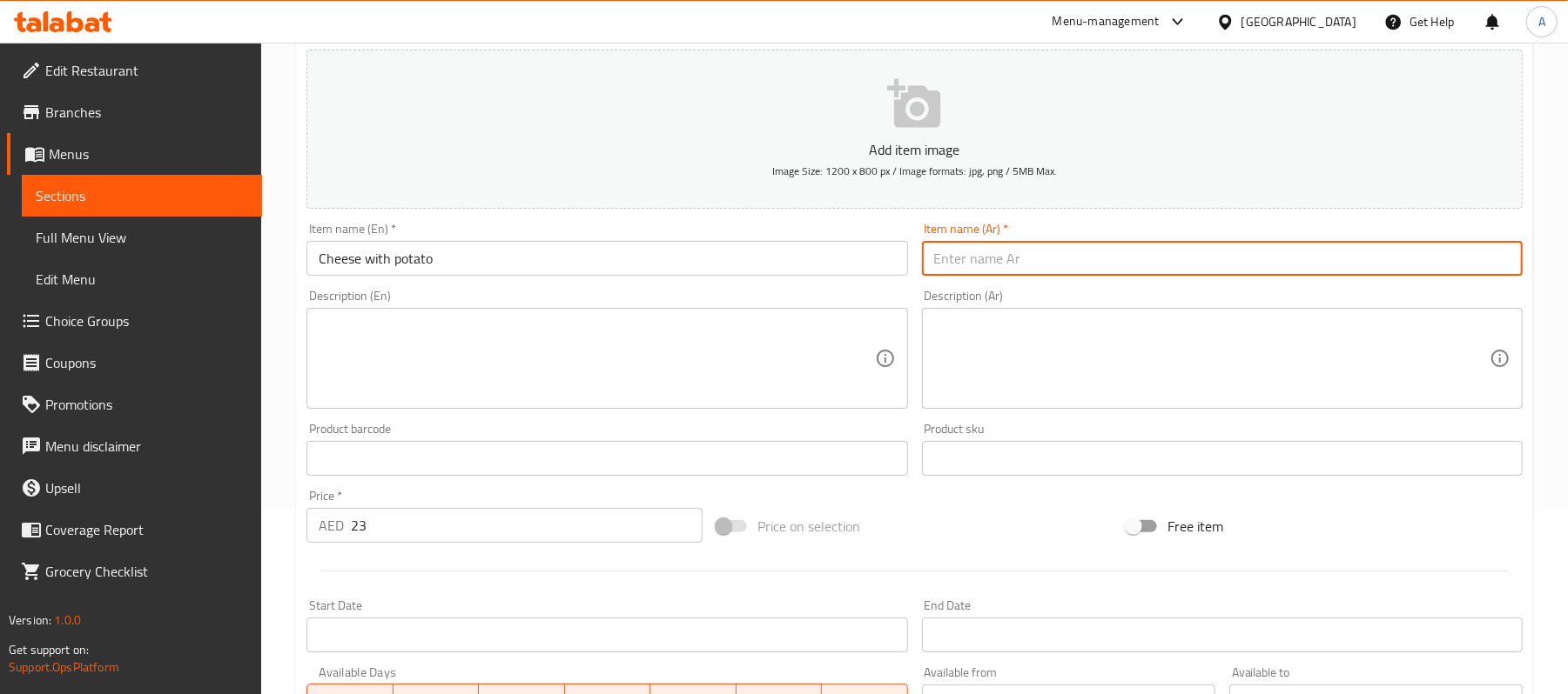
click at [996, 262] on input "text" at bounding box center [1222, 259] width 600 height 35
paste input "جبن مع بطاطس"
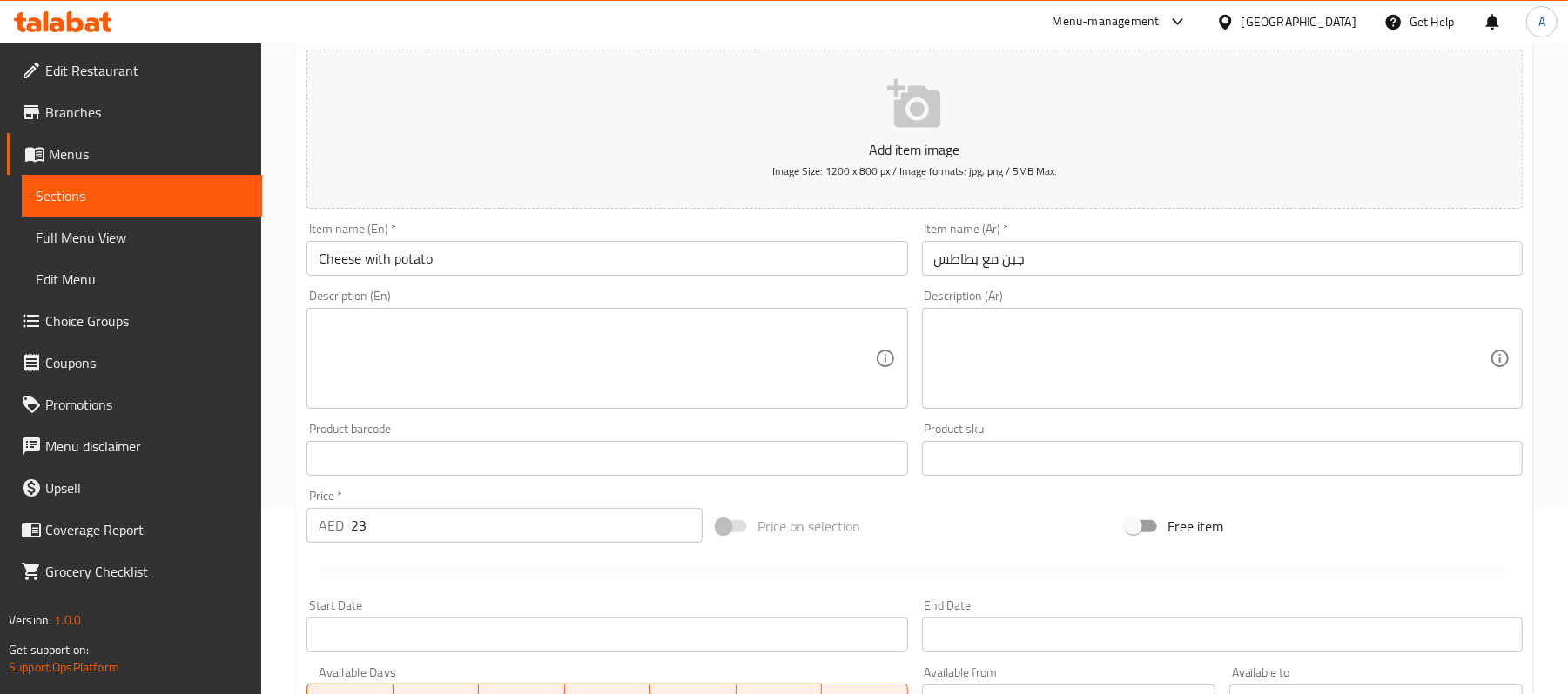
click at [1013, 266] on input "جبن مع بطاطس" at bounding box center [1222, 259] width 600 height 35
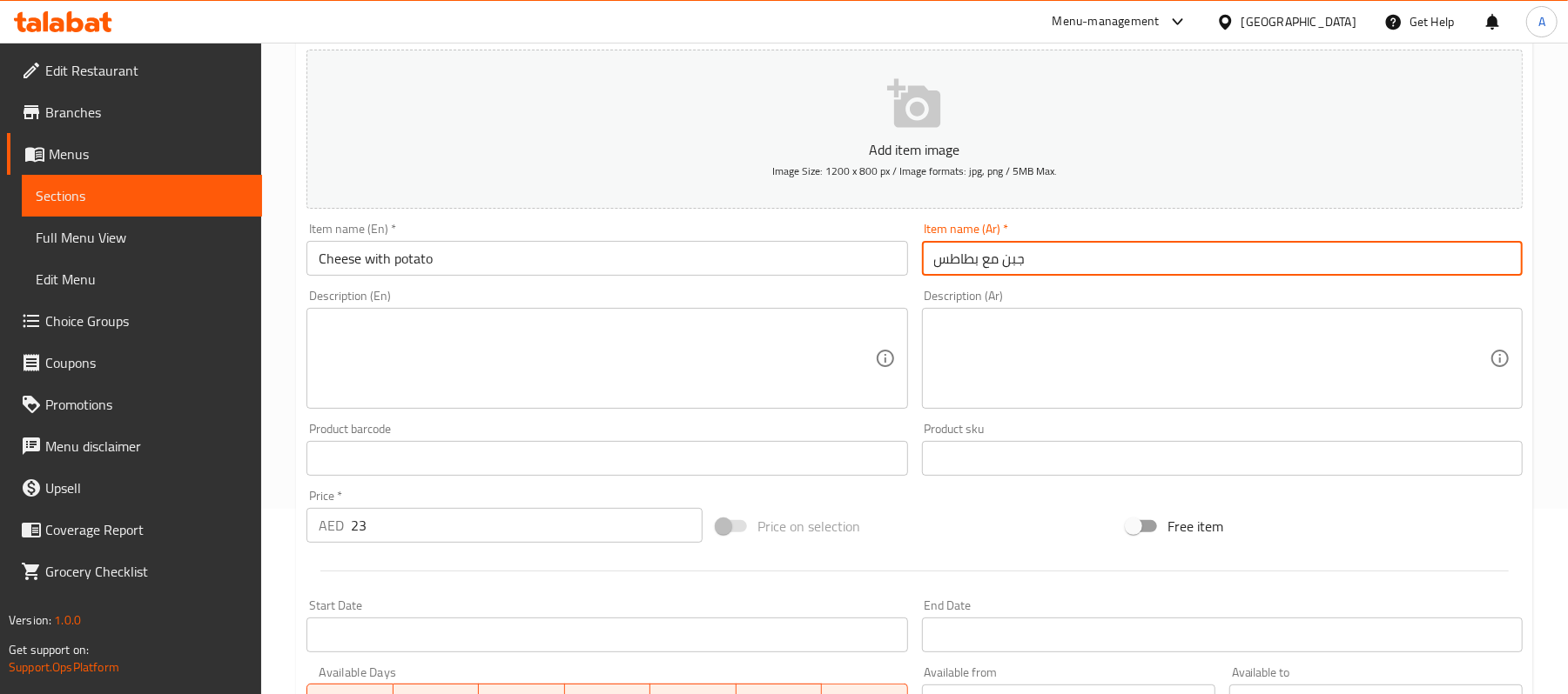
click at [1013, 266] on input "جبن مع بطاطس" at bounding box center [1222, 259] width 600 height 35
paste input "ة"
type input "جبنة مع بطاطس"
click at [548, 356] on textarea at bounding box center [597, 359] width 556 height 83
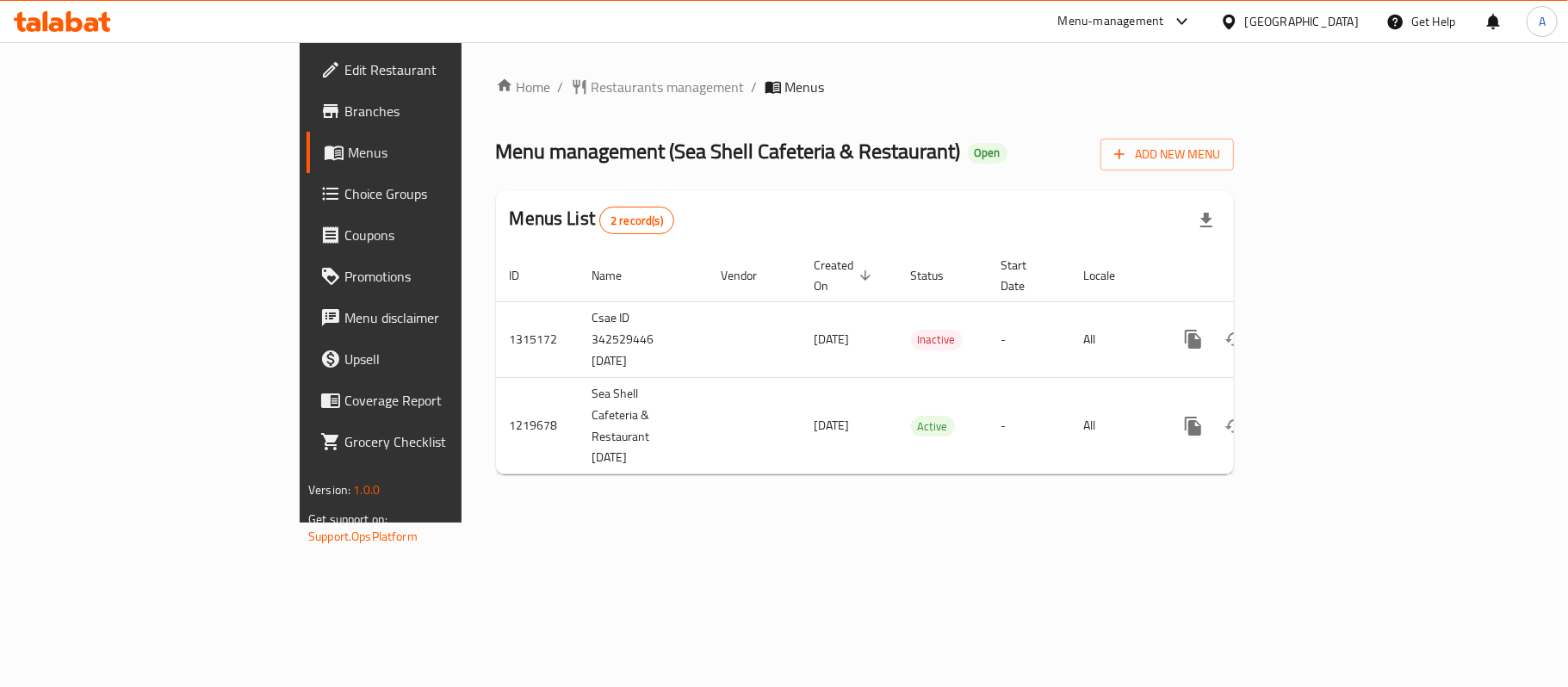
click at [777, 511] on div "Home / Restaurants management / Menus Menu management ( Sea Shell Cafeteria & R…" at bounding box center [864, 282] width 807 height 481
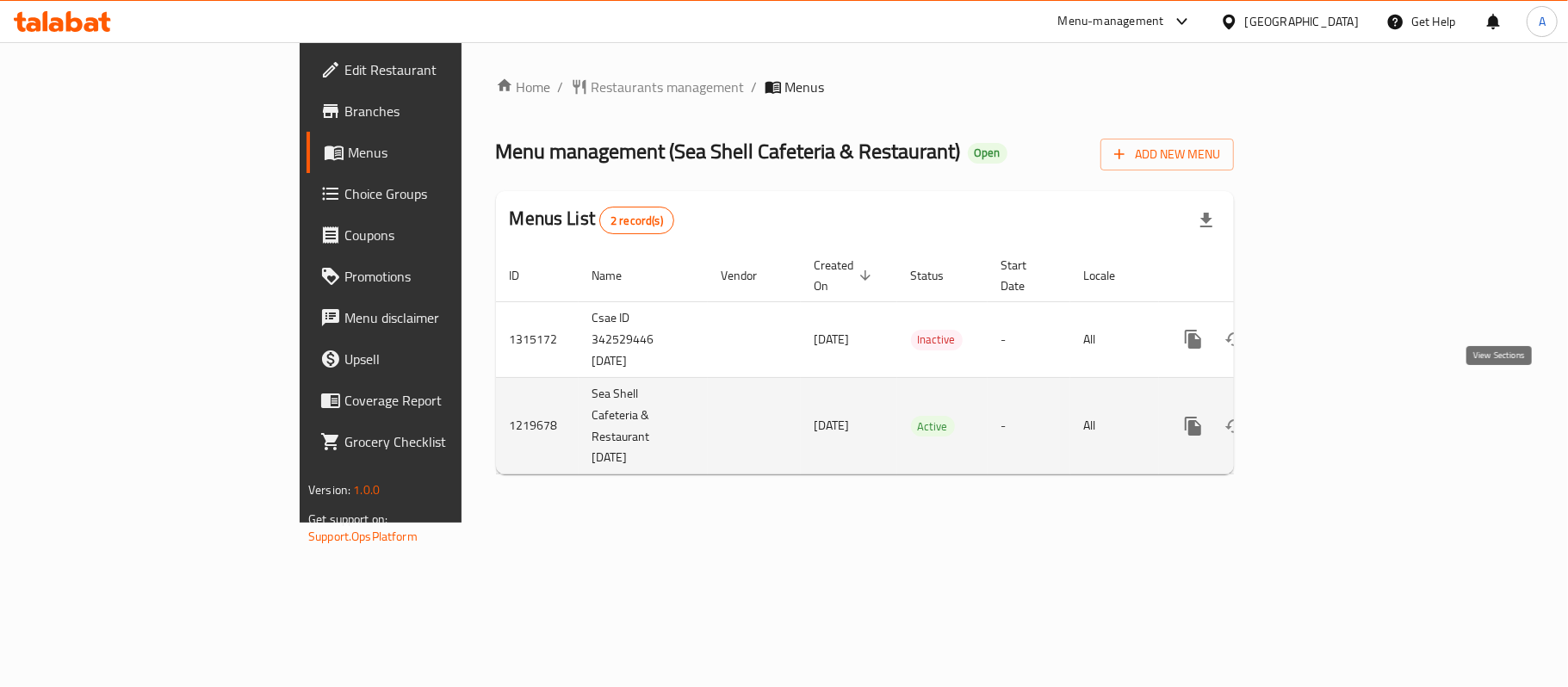
click at [1326, 418] on icon "enhanced table" at bounding box center [1317, 426] width 15 height 15
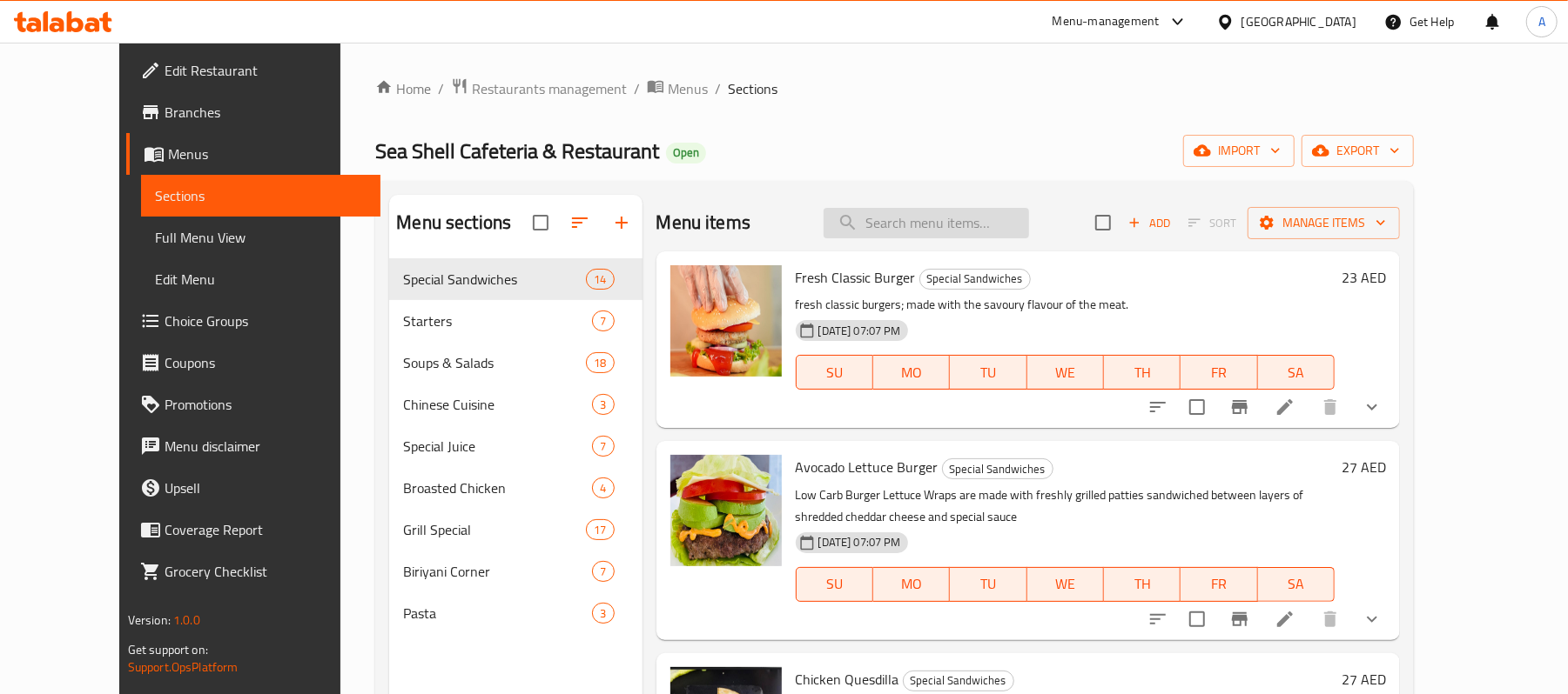
click at [1029, 228] on input "search" at bounding box center [926, 222] width 205 height 30
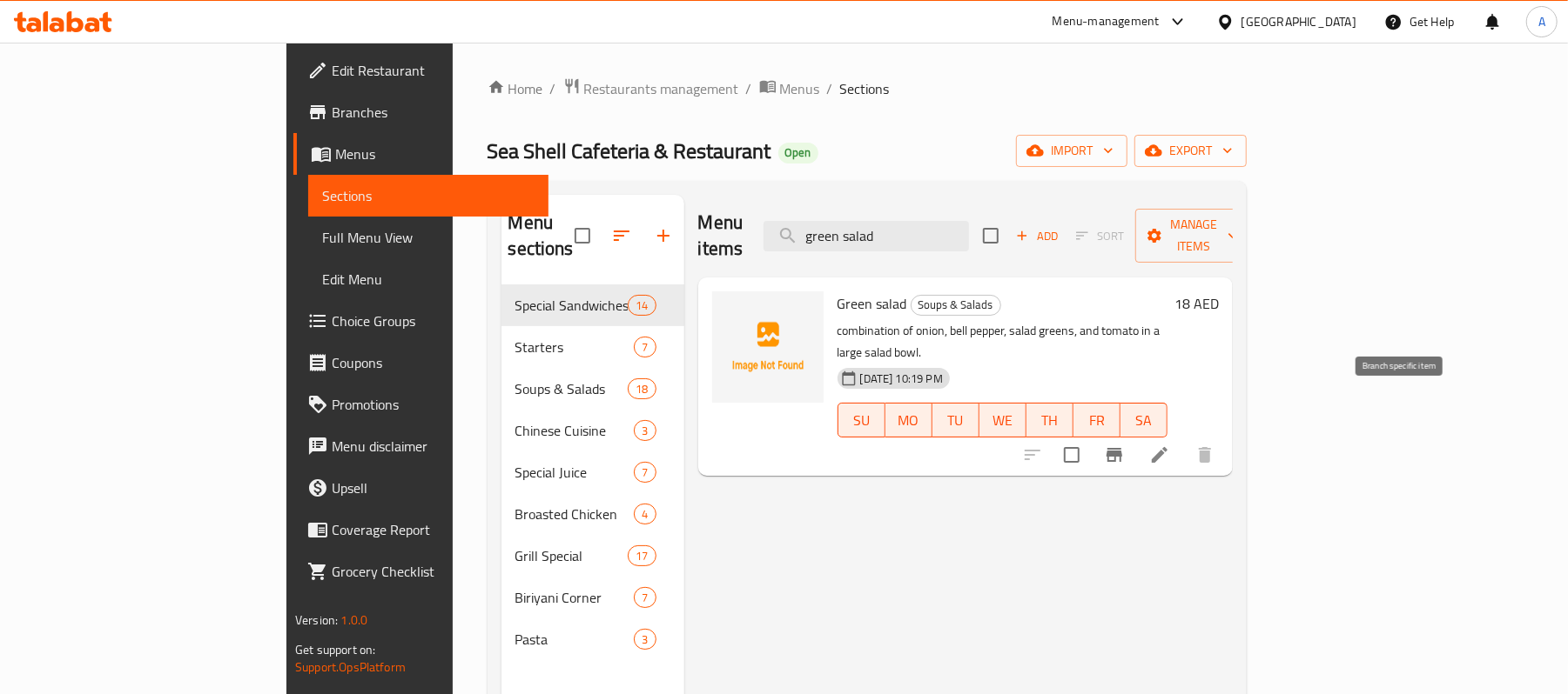
type input "green salad"
click at [1122, 448] on icon "Branch-specific-item" at bounding box center [1113, 454] width 15 height 14
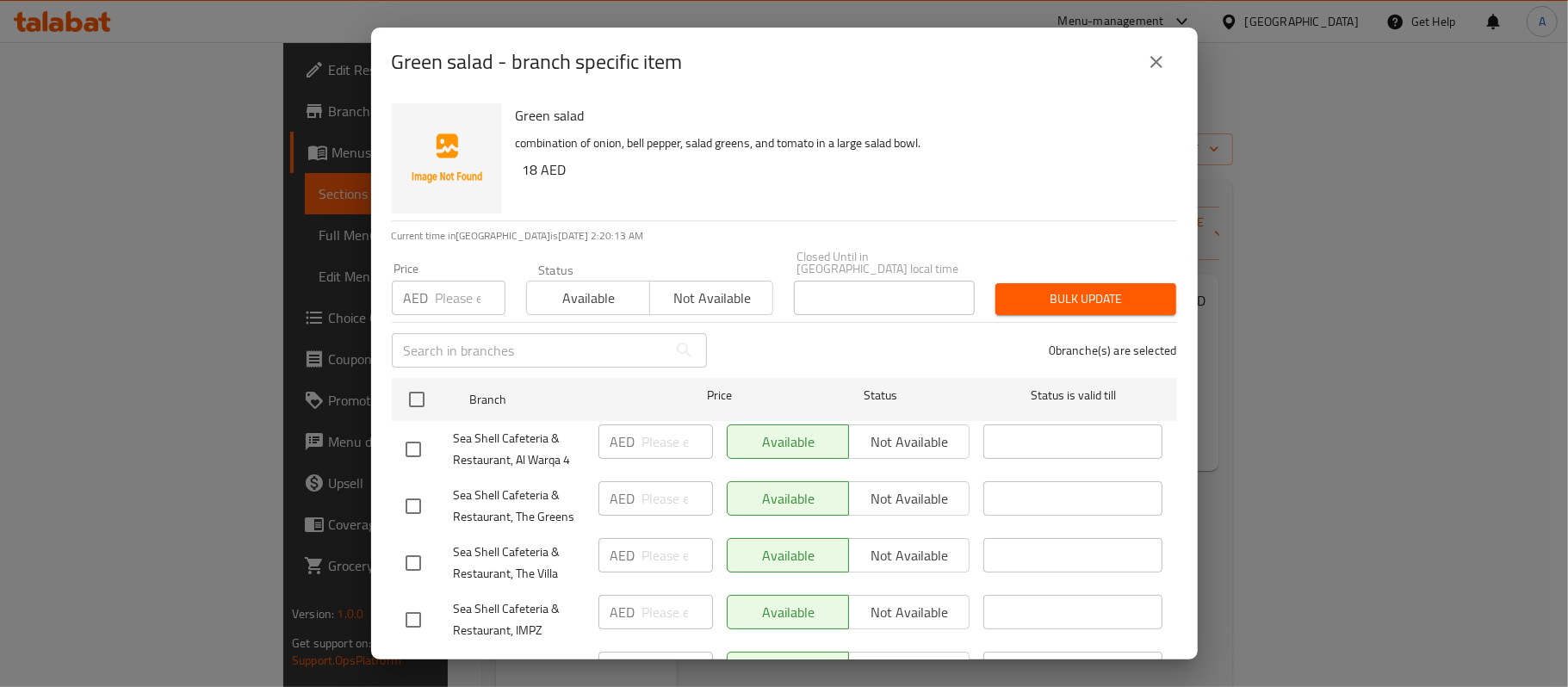
click at [707, 321] on div "Status Available Not available" at bounding box center [650, 289] width 269 height 72
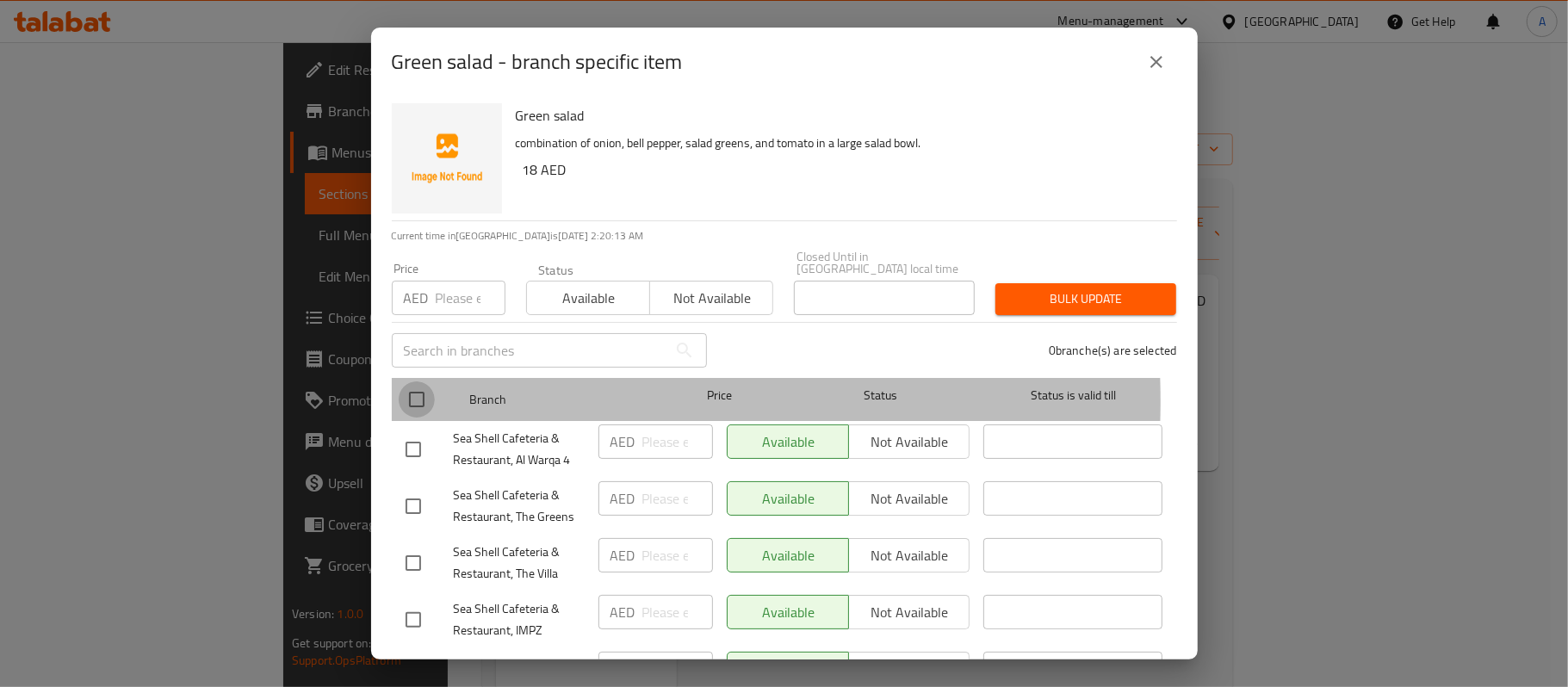
click at [415, 401] on input "checkbox" at bounding box center [416, 399] width 36 height 36
checkbox input "true"
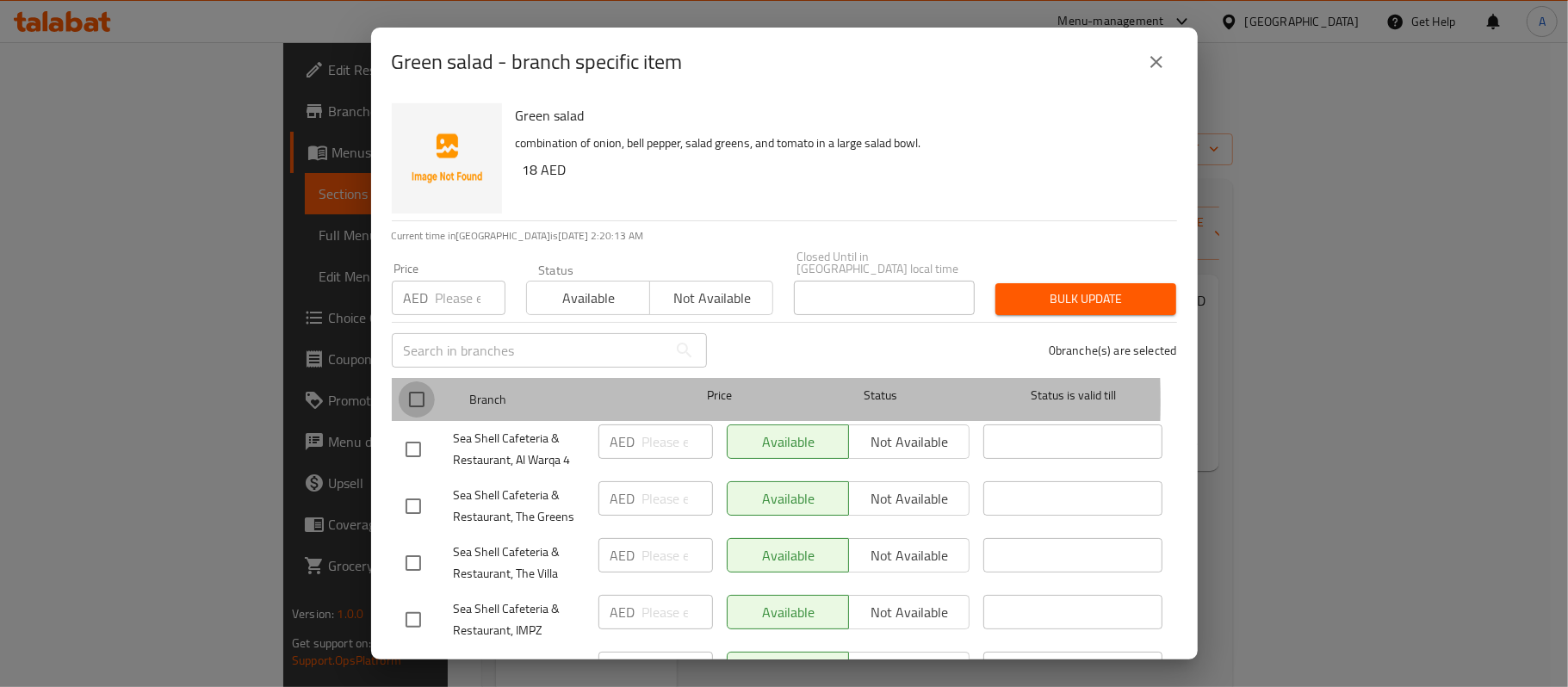
checkbox input "true"
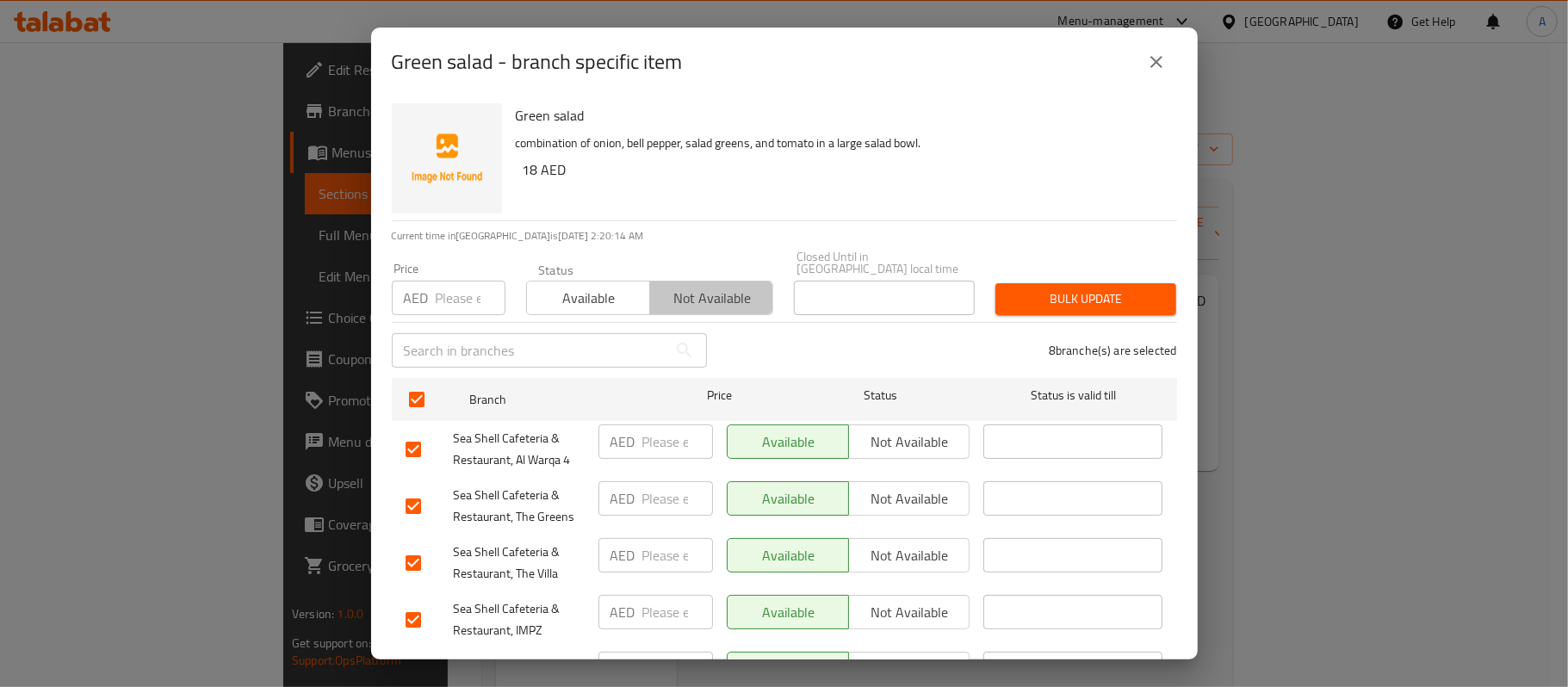
click at [710, 298] on span "Not available" at bounding box center [711, 298] width 109 height 25
click at [1093, 311] on button "Bulk update" at bounding box center [1086, 298] width 181 height 32
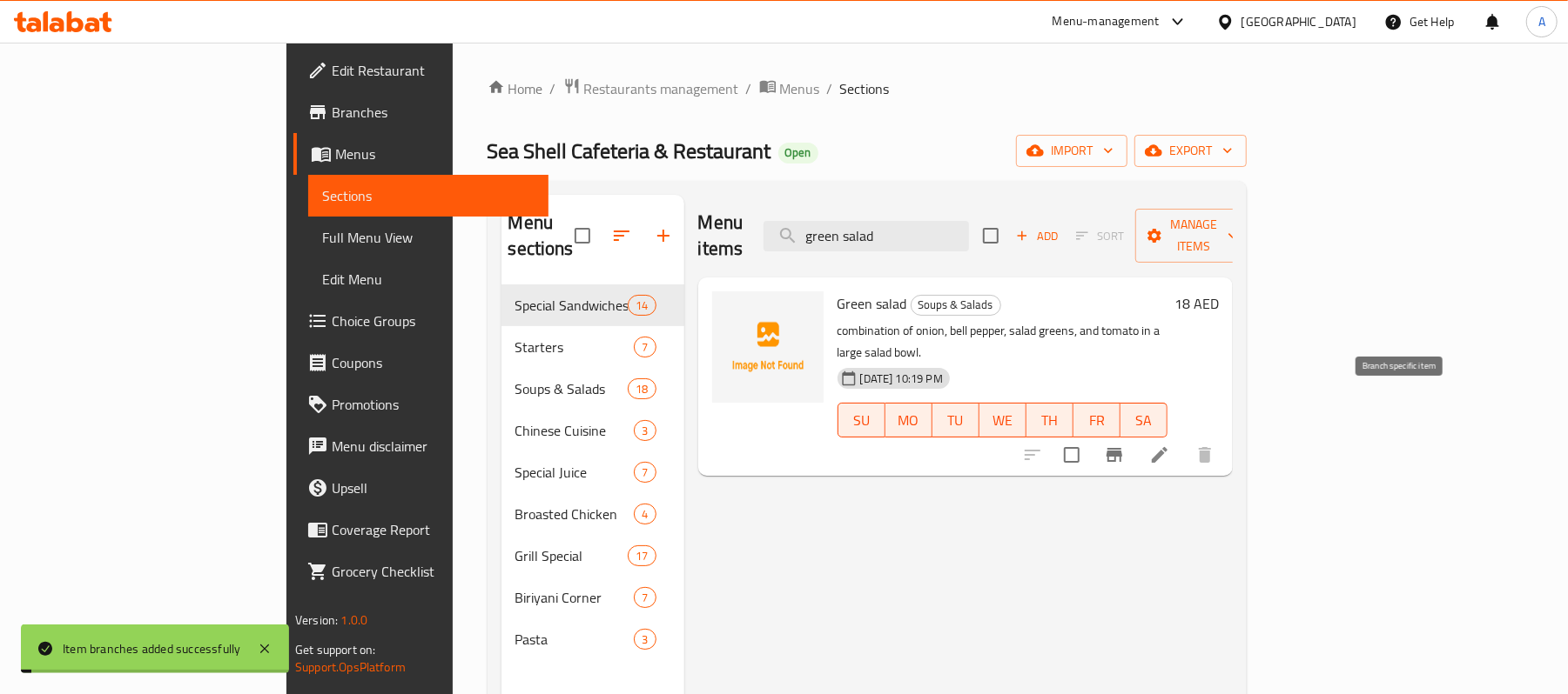
click at [1135, 434] on button "Branch-specific-item" at bounding box center [1114, 455] width 42 height 42
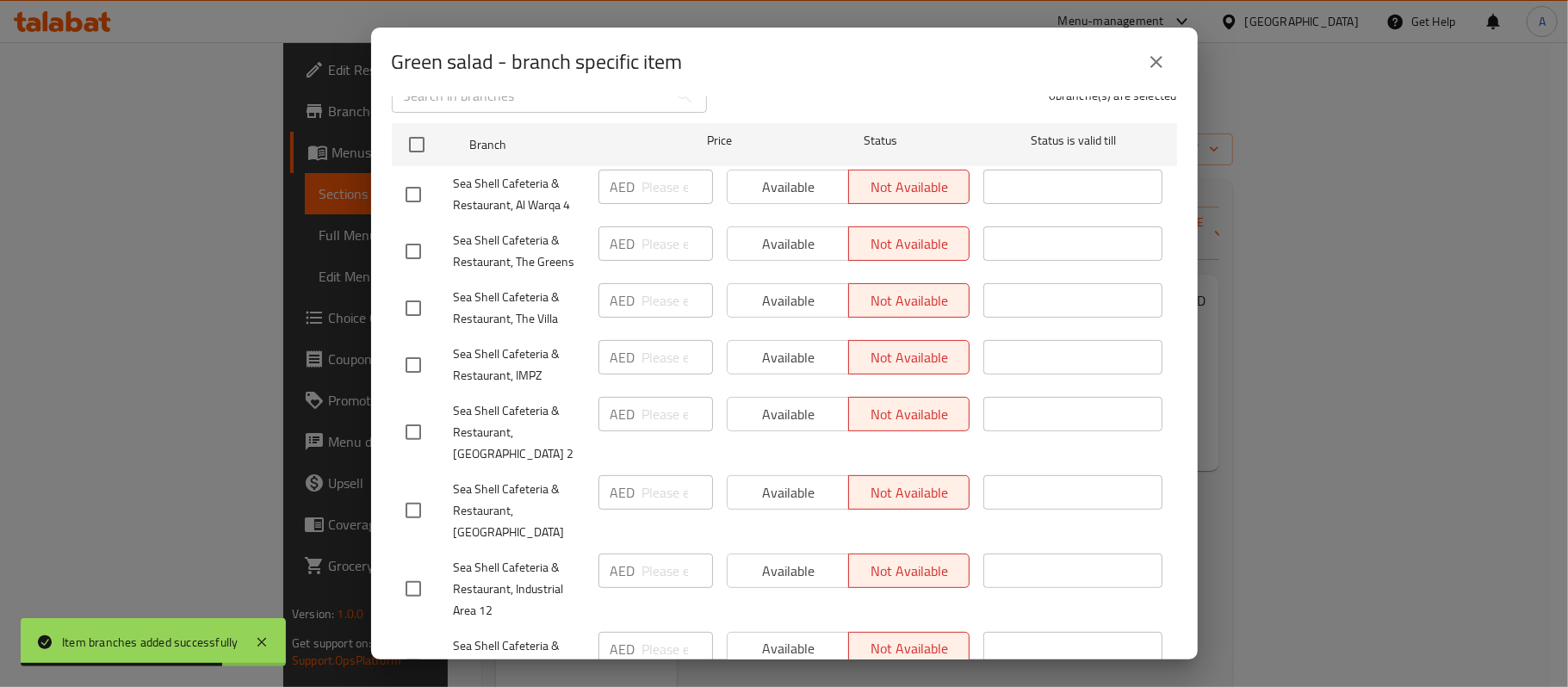
scroll to position [304, 0]
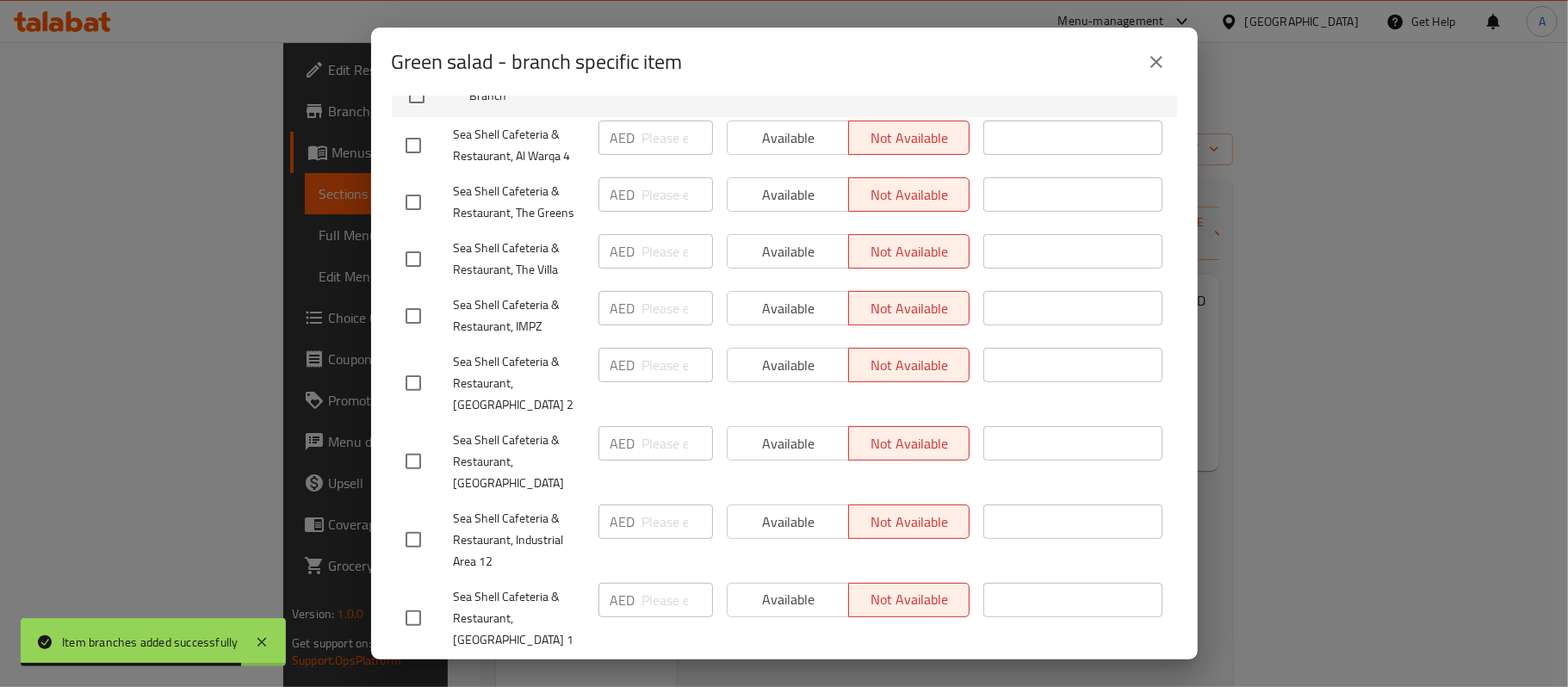
click at [397, 444] on input "checkbox" at bounding box center [414, 462] width 36 height 36
checkbox input "true"
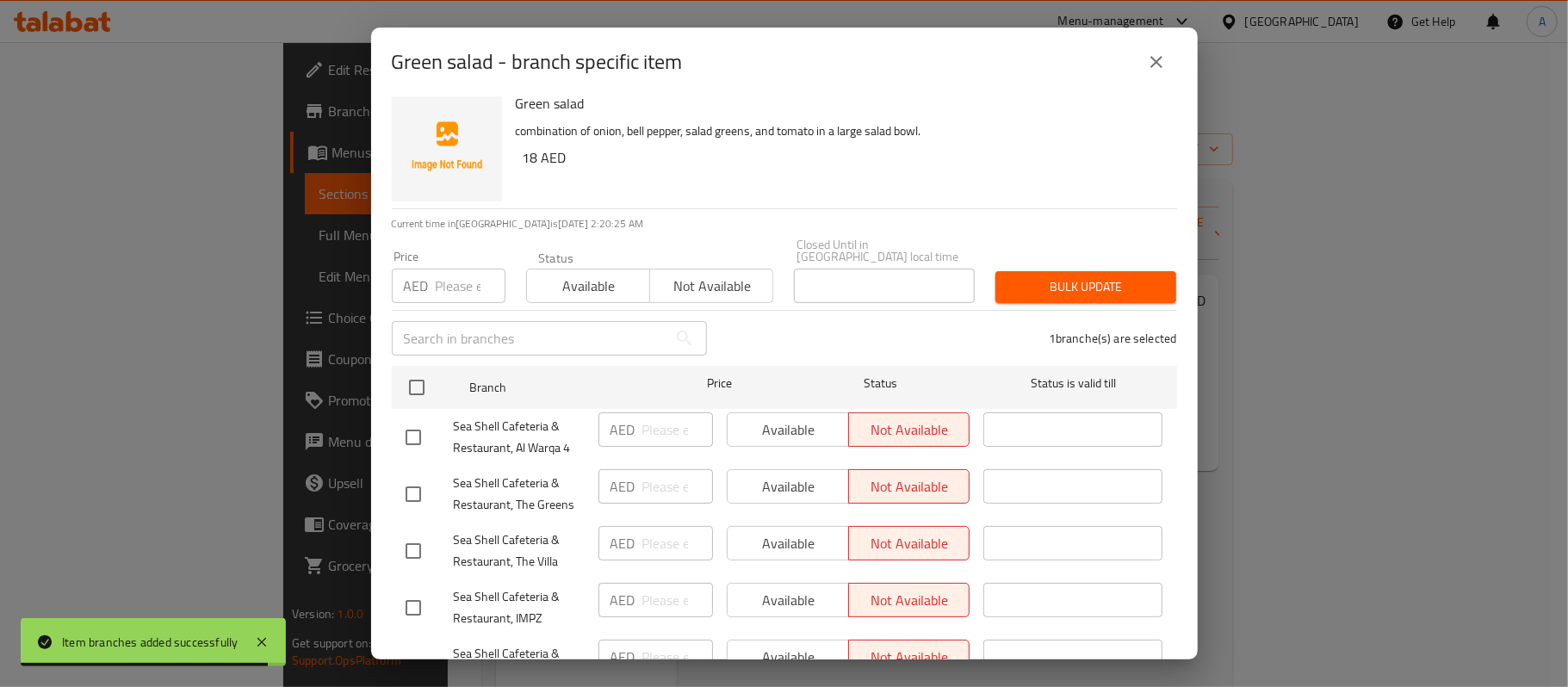
scroll to position [0, 0]
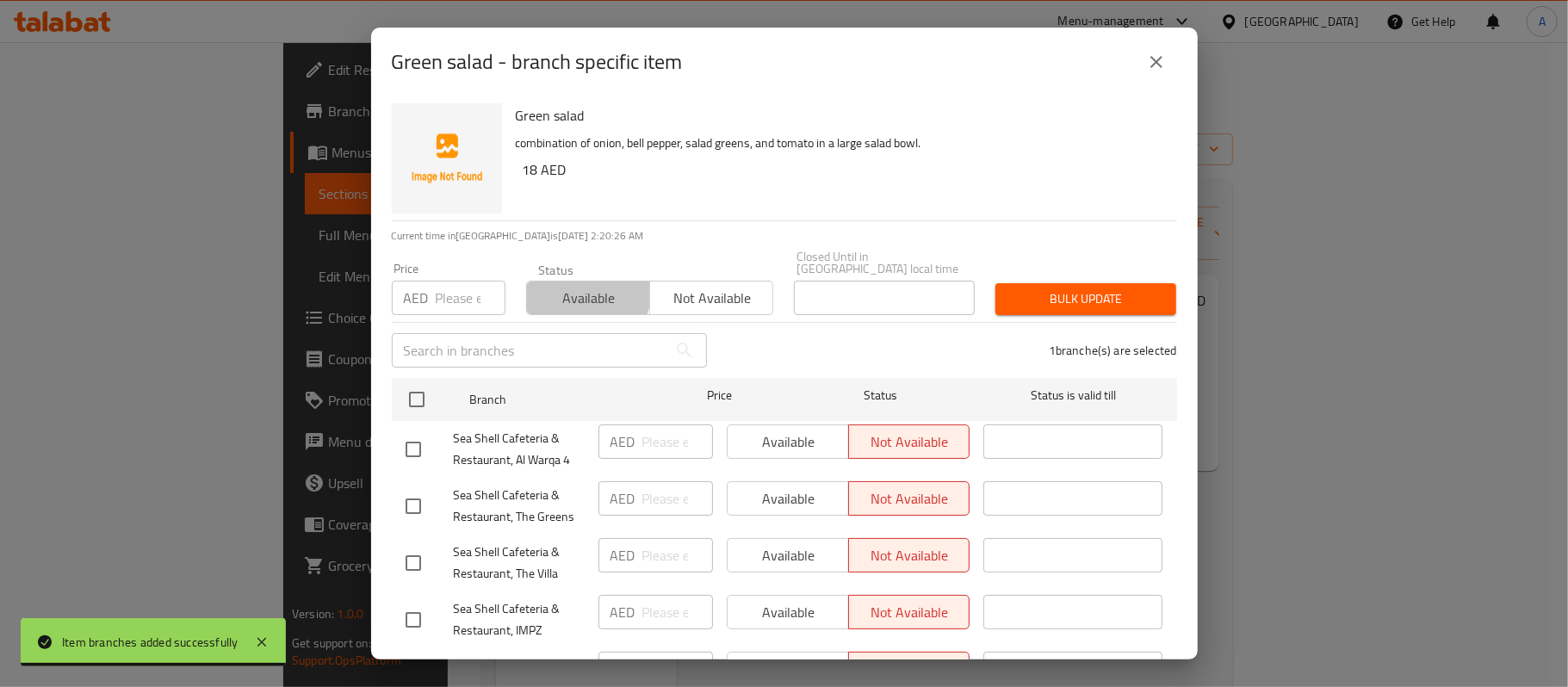
click at [566, 288] on span "Available" at bounding box center [588, 298] width 109 height 25
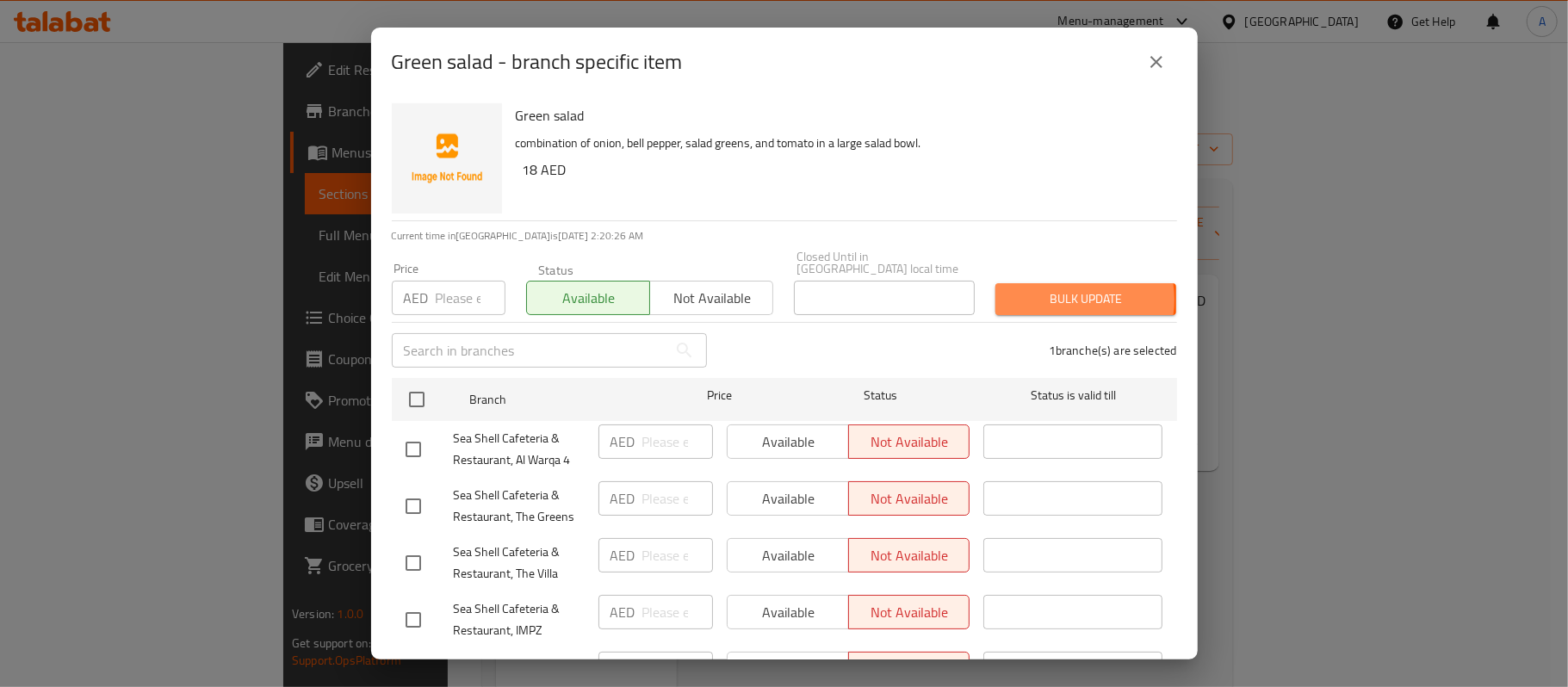
click at [1054, 300] on span "Bulk update" at bounding box center [1086, 299] width 153 height 22
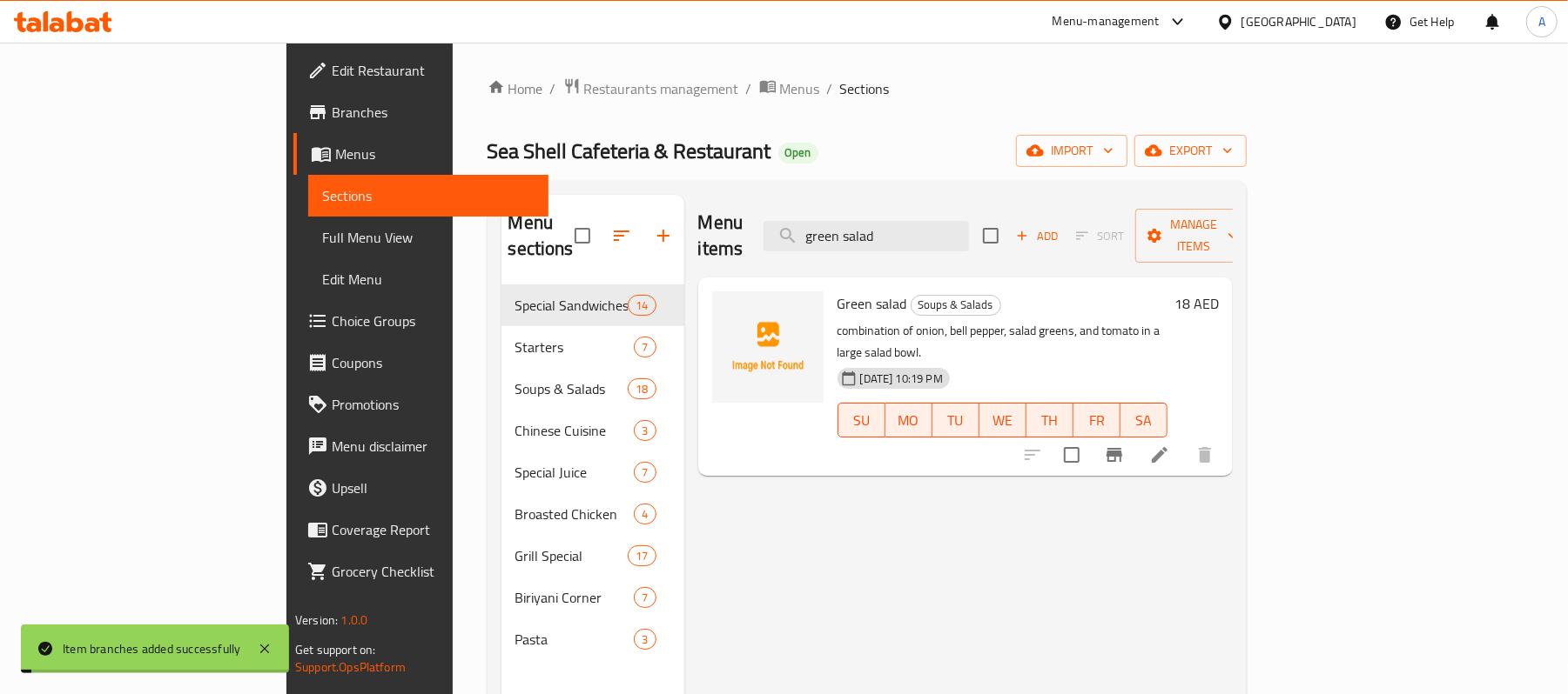
click at [1233, 472] on div "Menu items green salad Add Sort Manage items Green salad Soups & Salads combina…" at bounding box center [958, 542] width 548 height 694
click at [1135, 434] on button "Branch-specific-item" at bounding box center [1114, 455] width 42 height 42
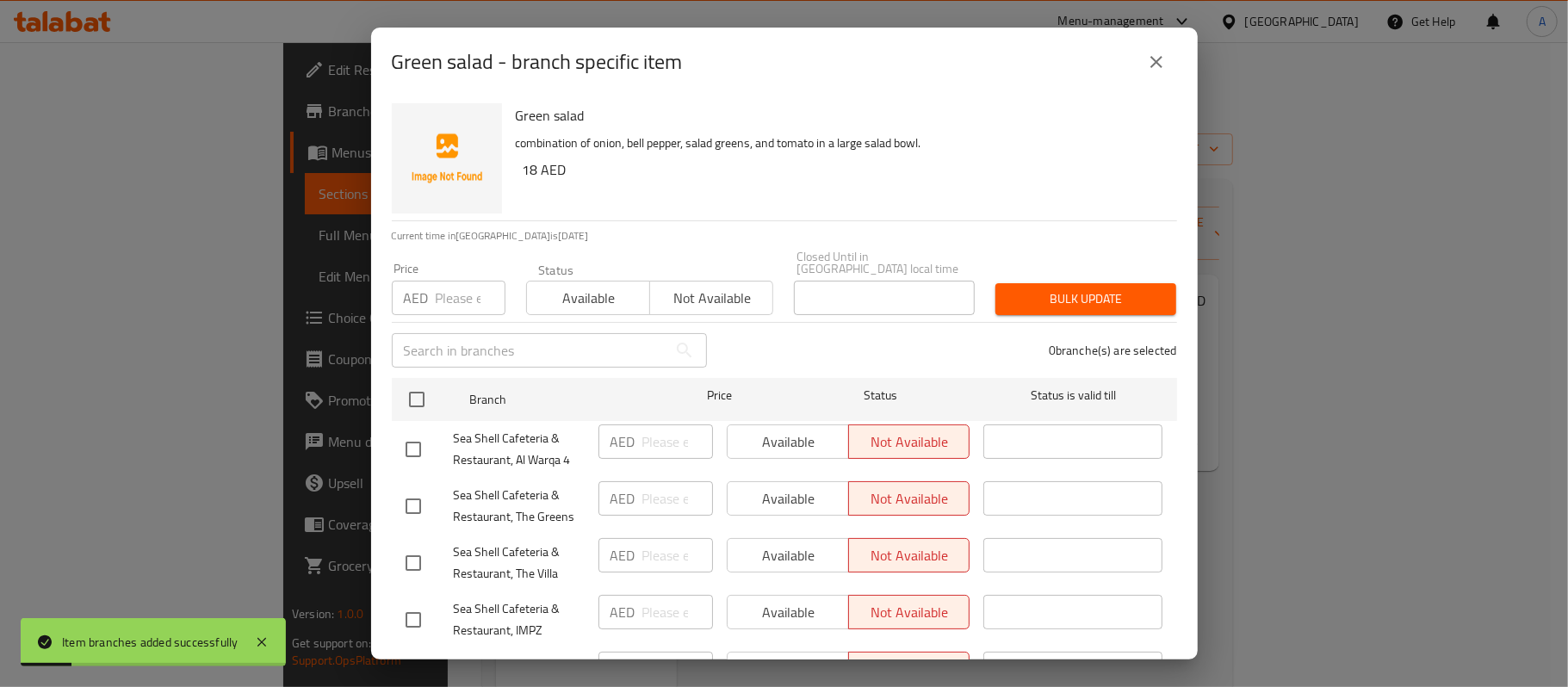
scroll to position [304, 0]
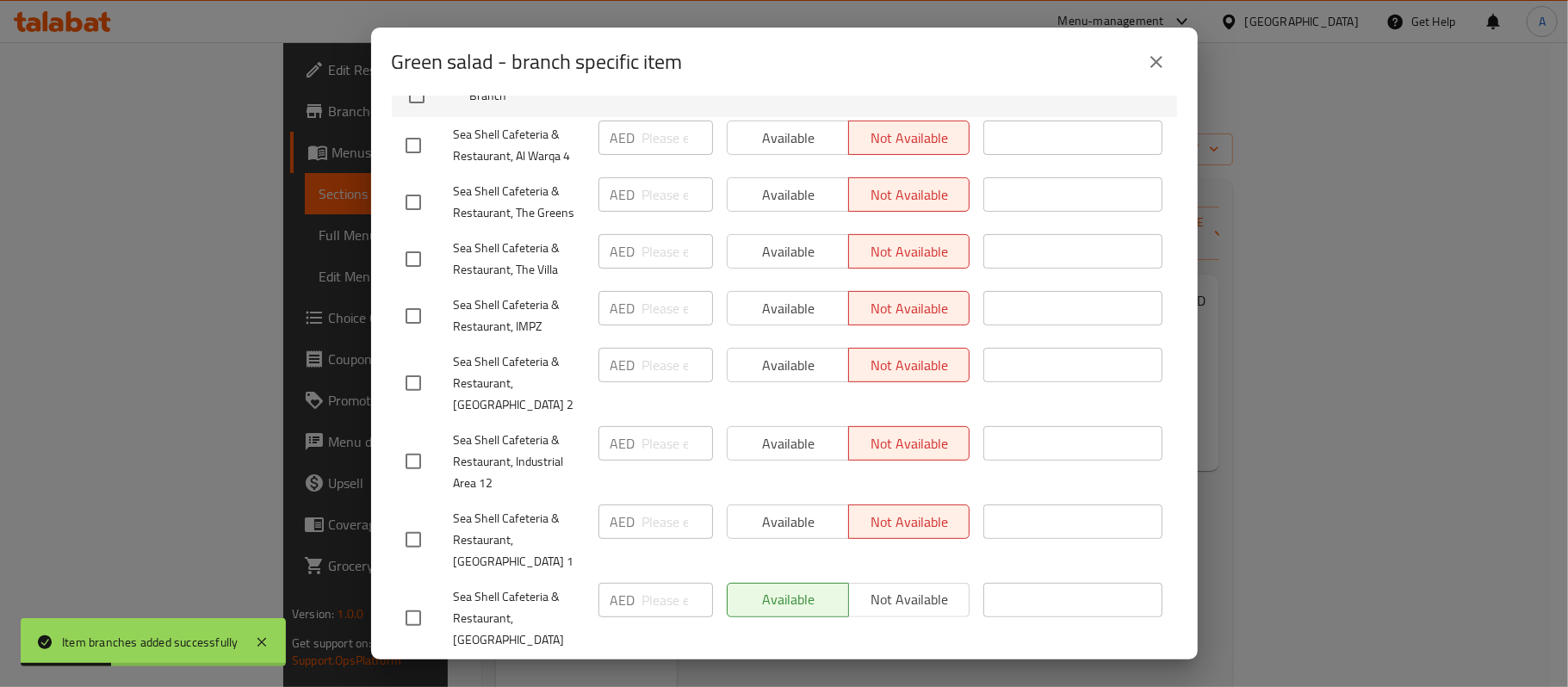
click at [1154, 57] on icon "close" at bounding box center [1156, 61] width 21 height 21
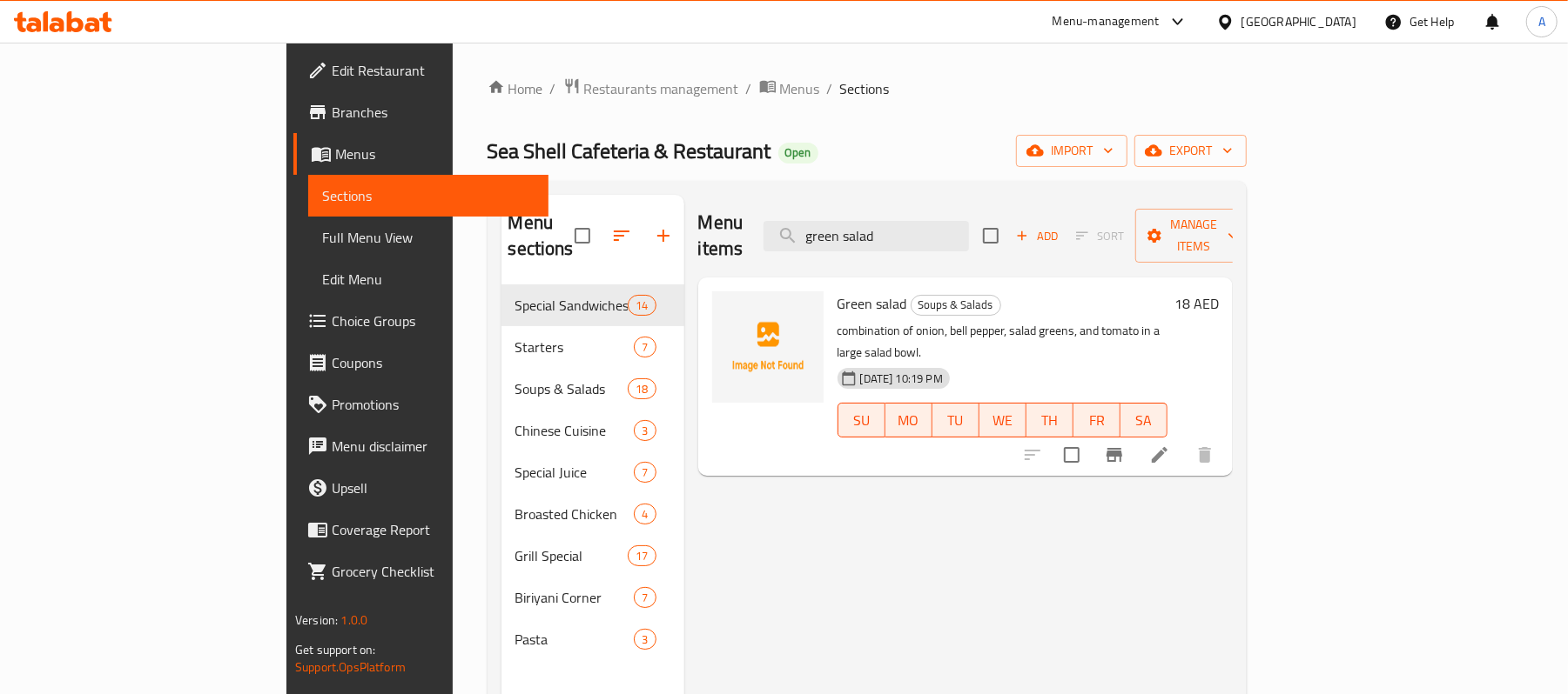
click at [979, 588] on div "Menu items green salad Add Sort Manage items Green salad Soups & Salads combina…" at bounding box center [958, 542] width 548 height 694
click at [1125, 444] on icon "Branch-specific-item" at bounding box center [1114, 454] width 21 height 21
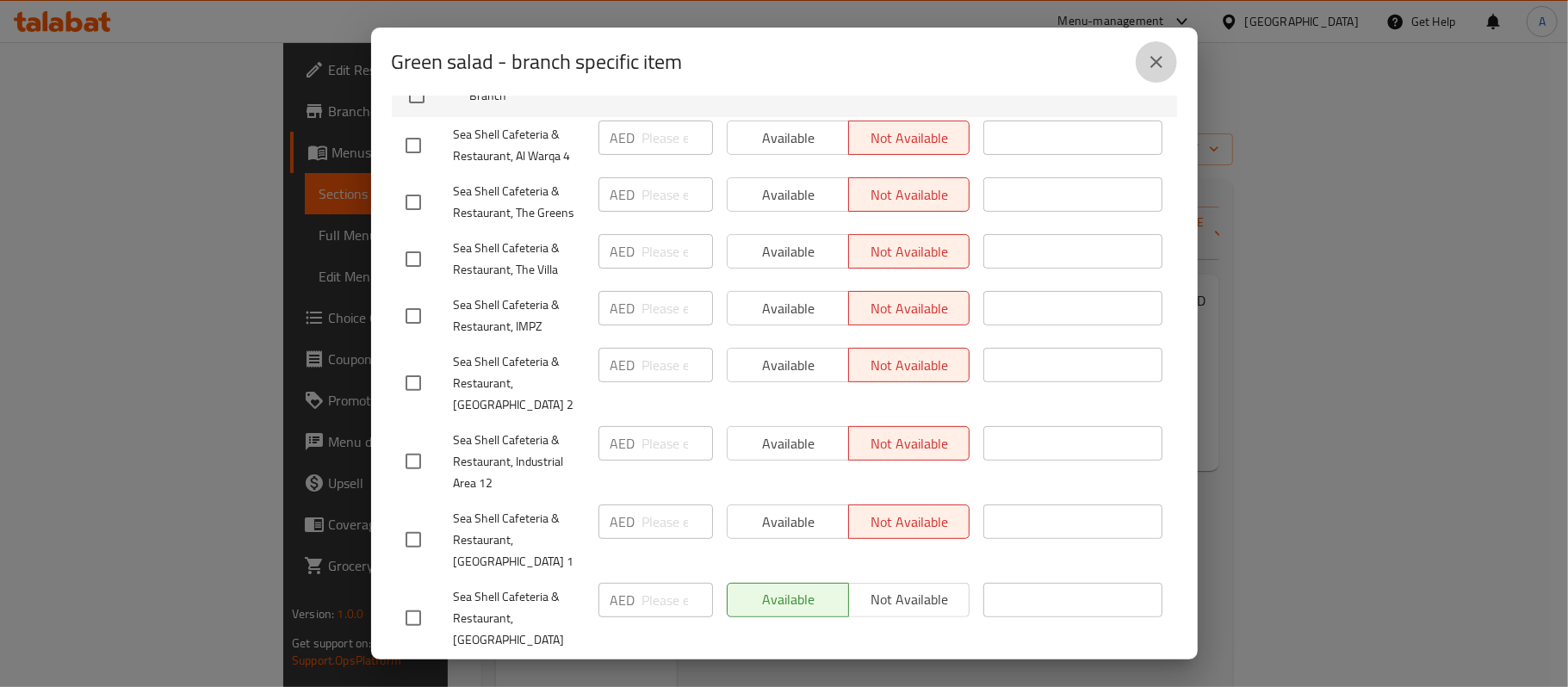
click at [1152, 69] on icon "close" at bounding box center [1156, 61] width 21 height 21
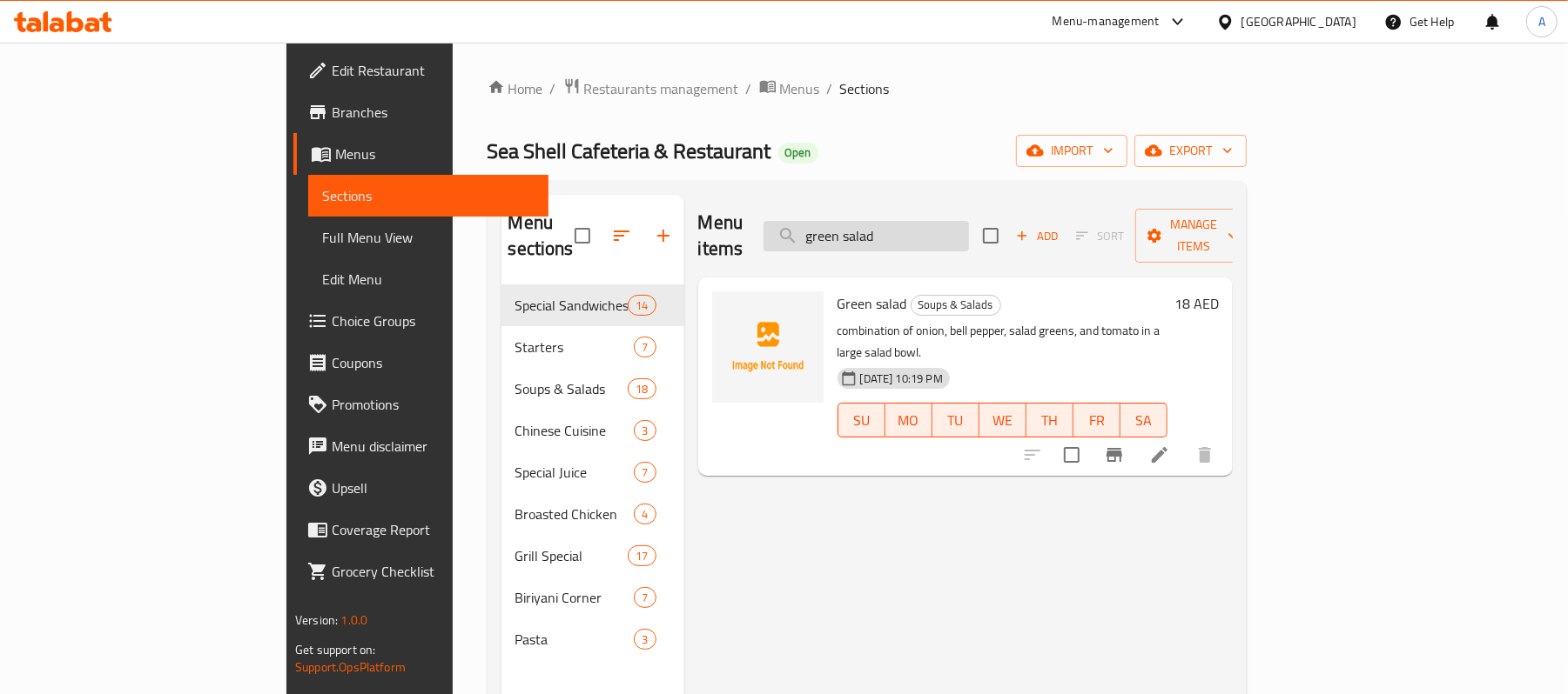
drag, startPoint x: 1056, startPoint y: 199, endPoint x: 1056, endPoint y: 219, distance: 20.0
click at [1056, 199] on div "Menu items green salad Add Sort Manage items" at bounding box center [965, 236] width 535 height 83
click at [968, 221] on input "green salad" at bounding box center [866, 236] width 205 height 30
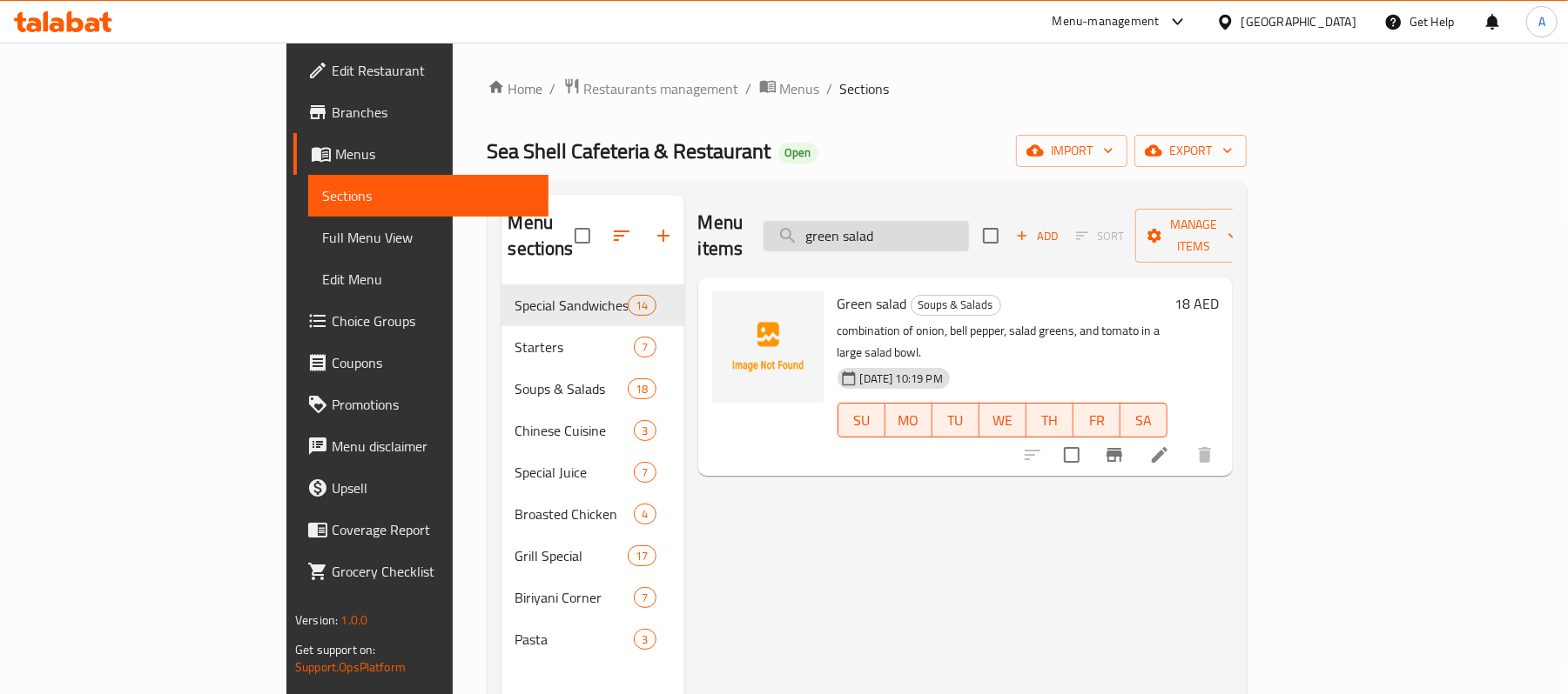
paste input "Ceaser salad (chicken/Shrimps)"
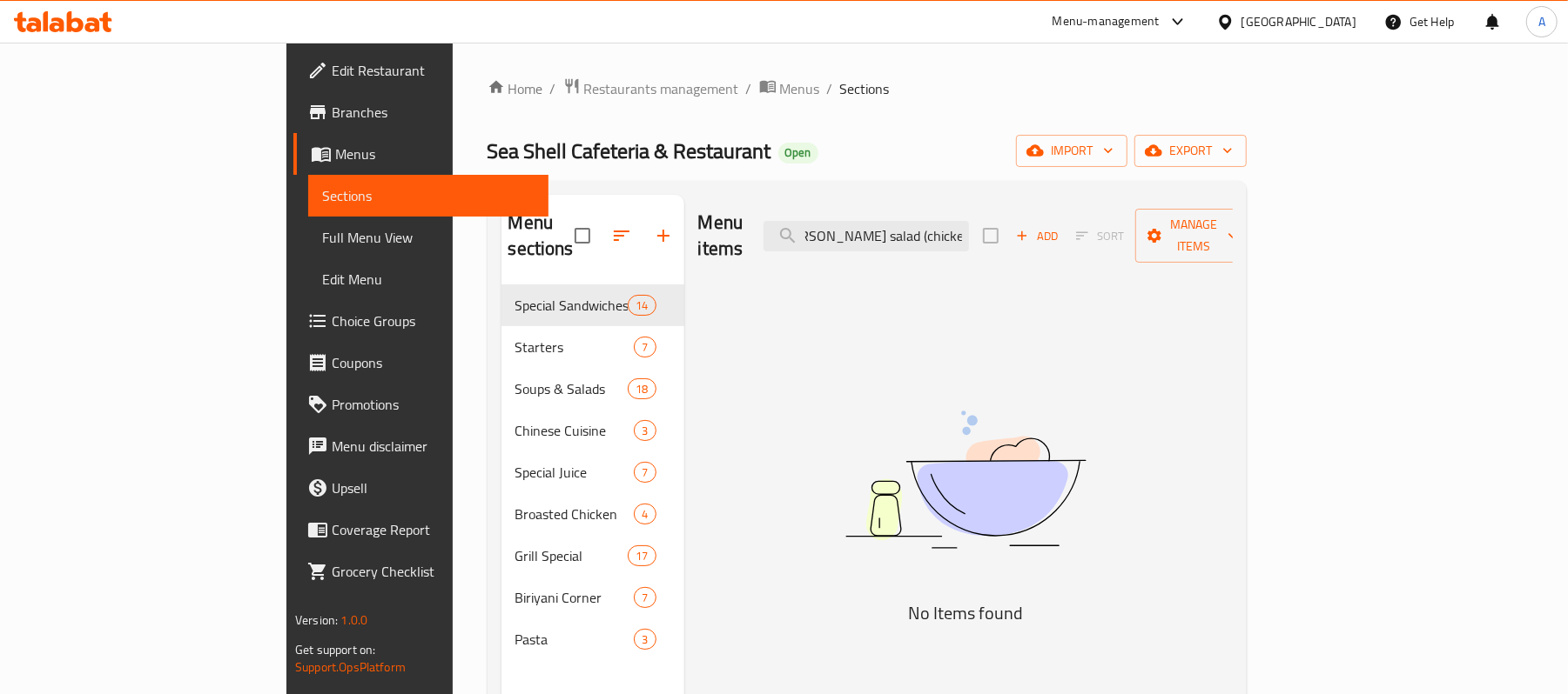
drag, startPoint x: 958, startPoint y: 223, endPoint x: 1133, endPoint y: 227, distance: 175.0
click at [1133, 227] on div "Menu items Ceaser salad (chicken/Shrimps) Add Sort Manage items" at bounding box center [965, 236] width 535 height 83
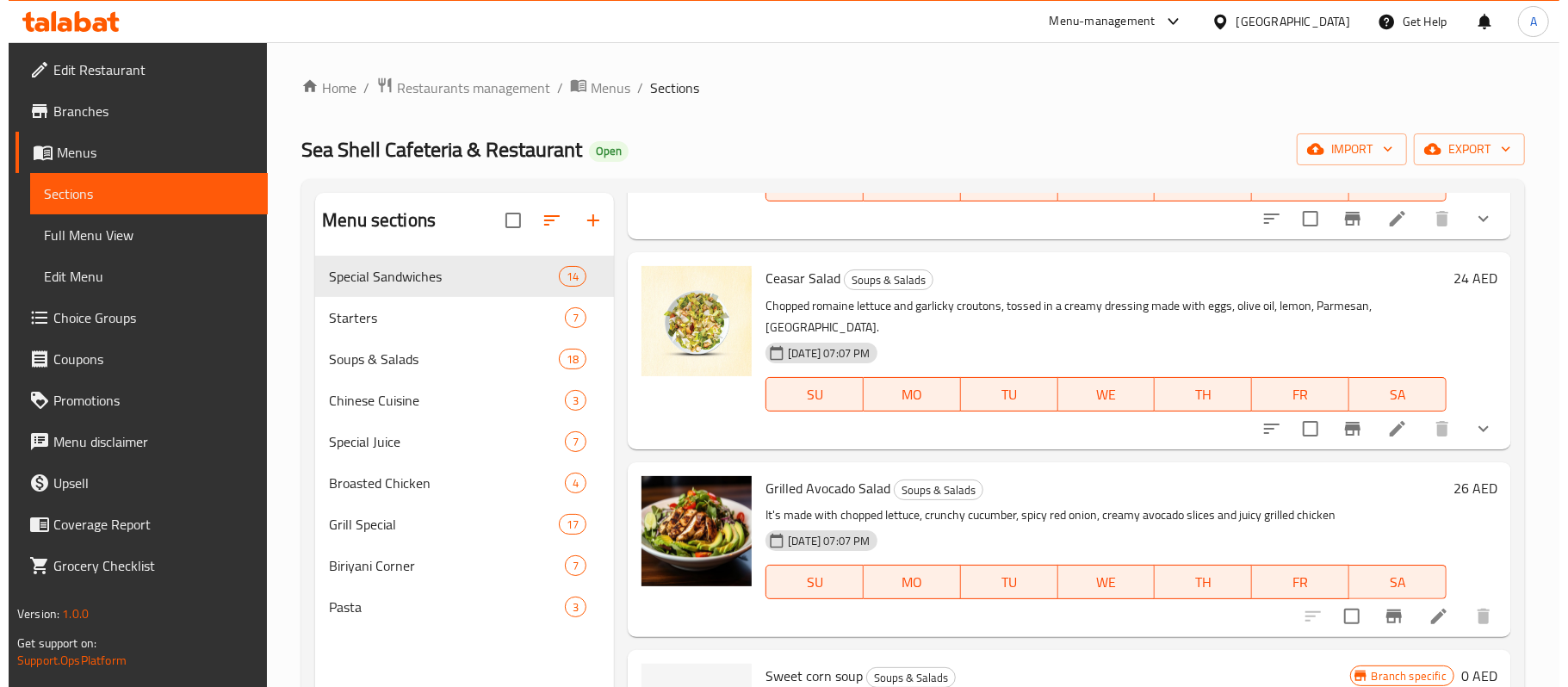
scroll to position [2381, 0]
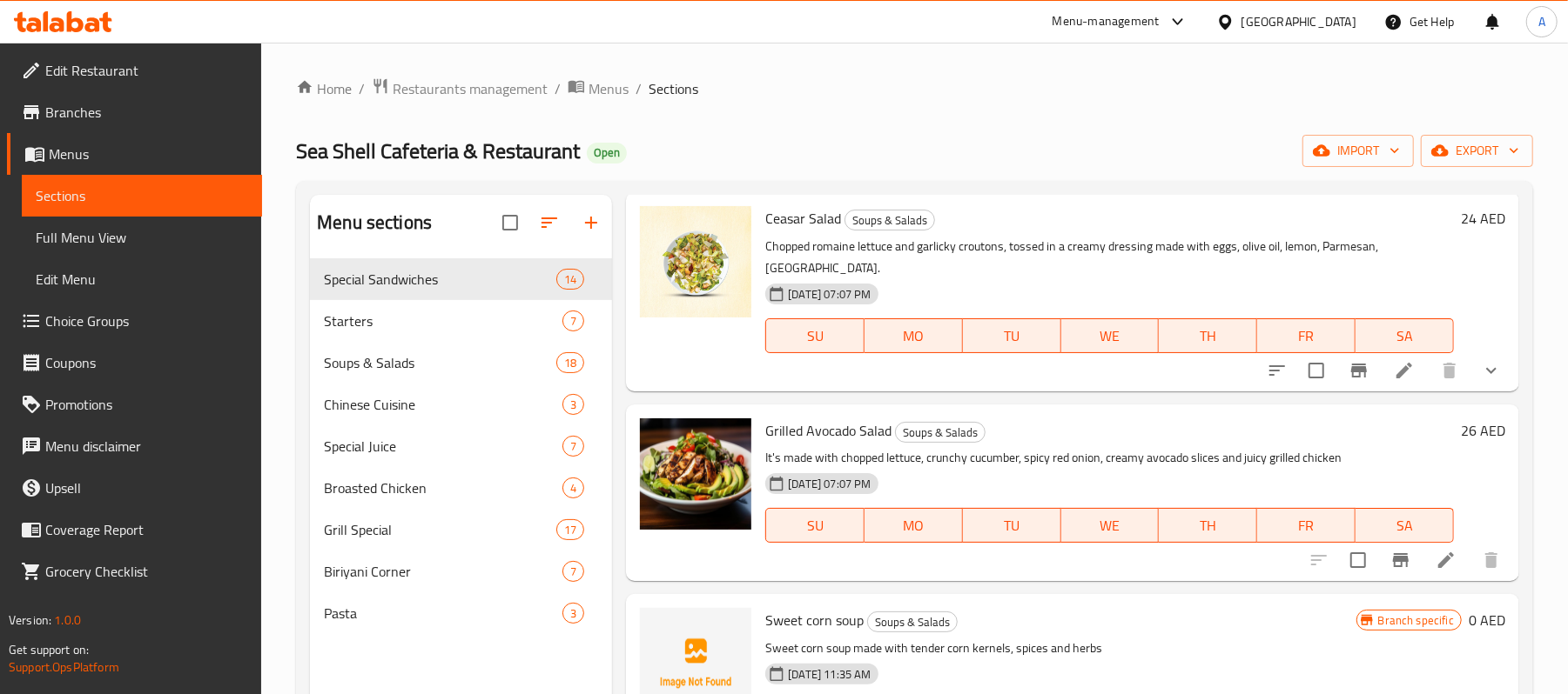
type input "Ce"
click at [1481, 382] on icon "show more" at bounding box center [1491, 371] width 21 height 21
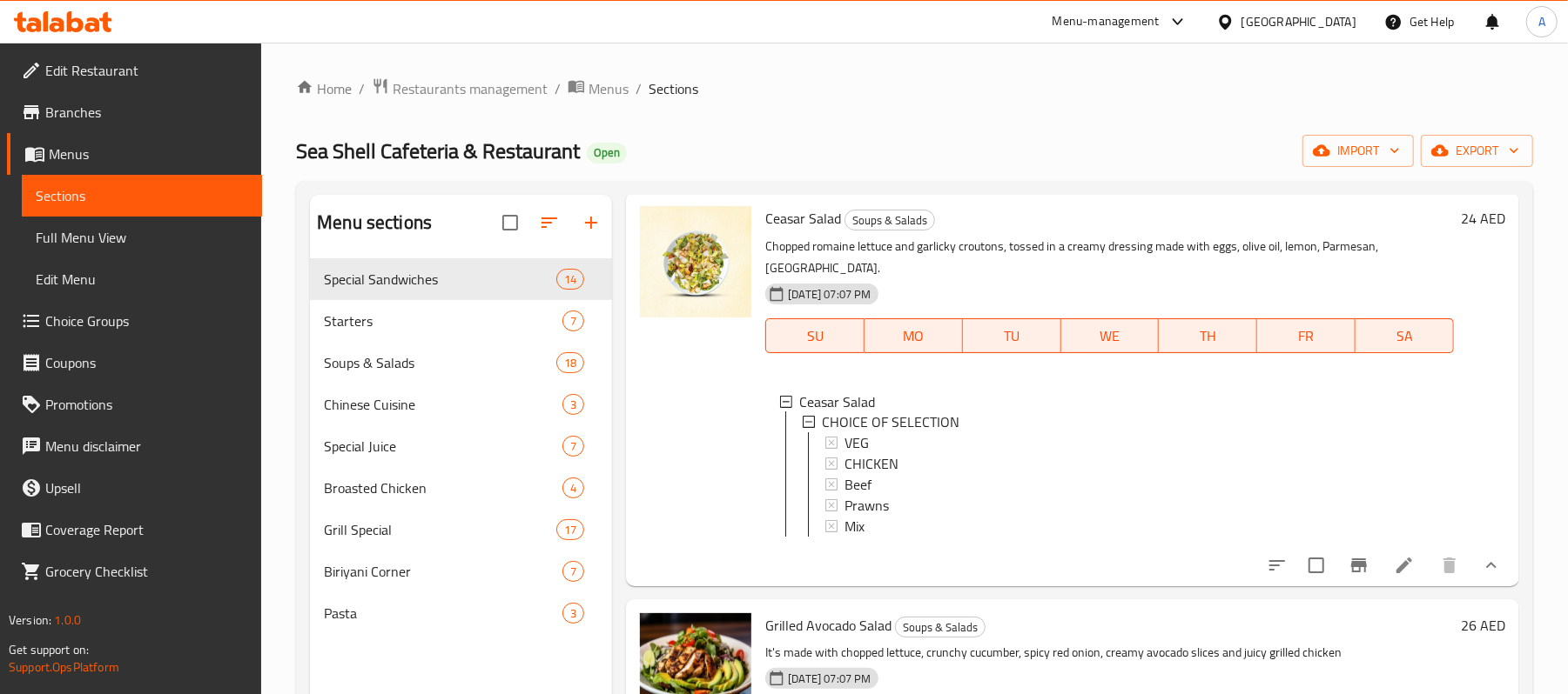
click at [743, 506] on div at bounding box center [696, 389] width 126 height 380
click at [871, 475] on span "CHICKEN" at bounding box center [871, 464] width 54 height 21
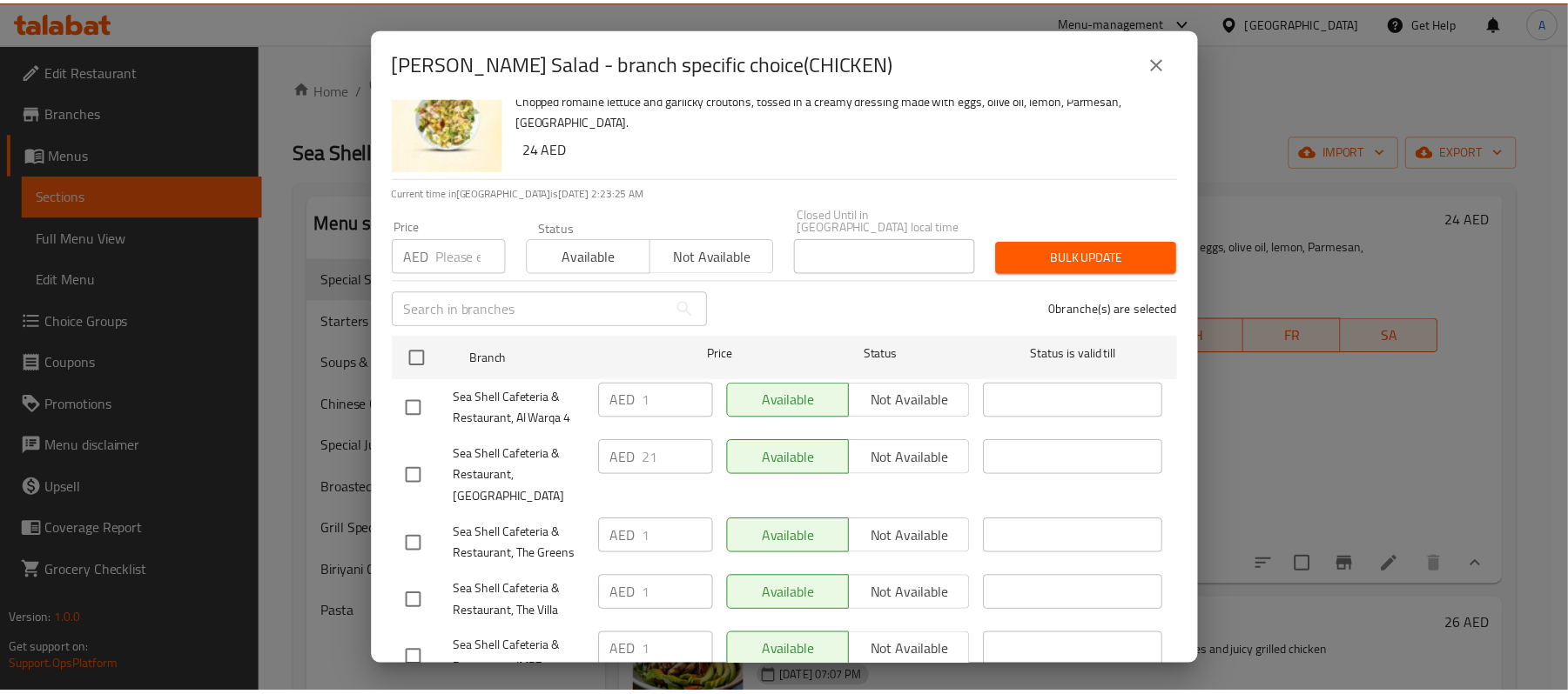
scroll to position [0, 0]
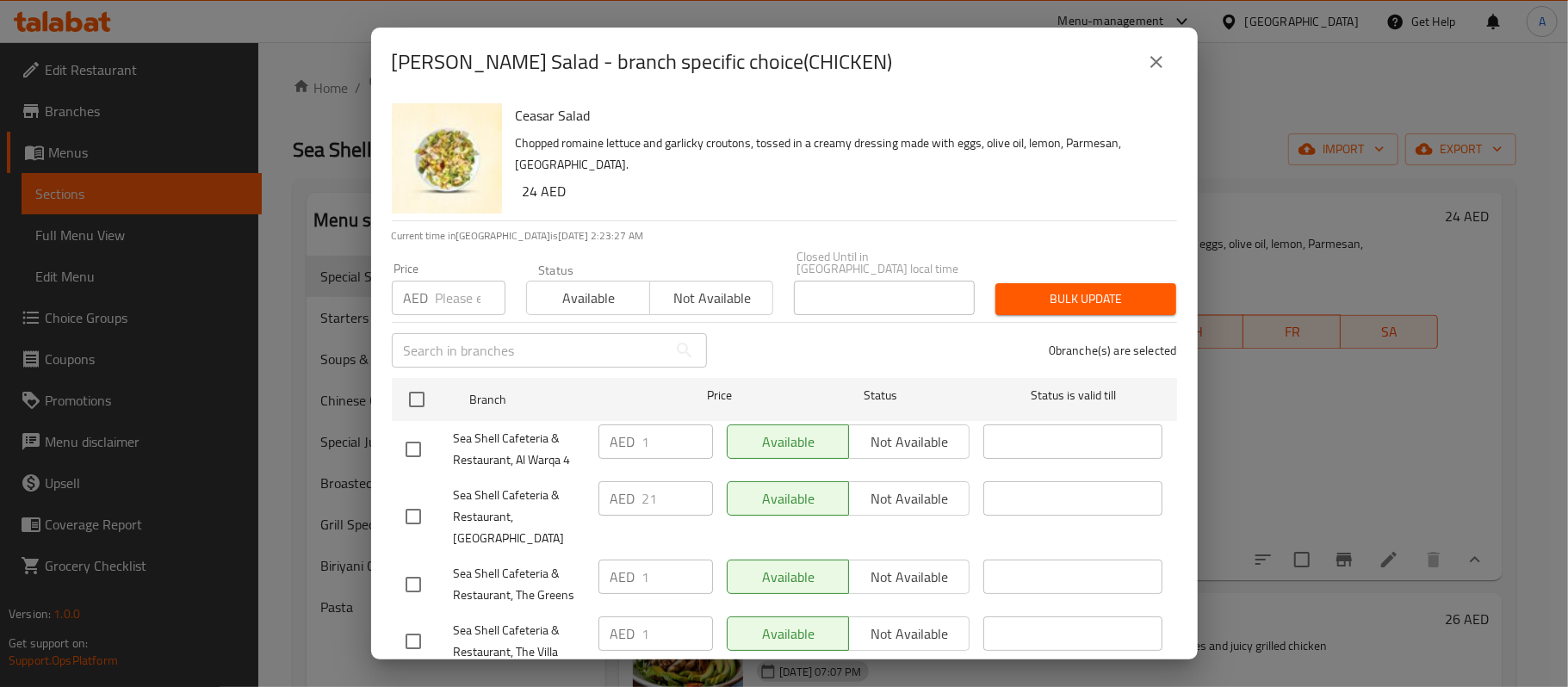
click at [408, 504] on input "checkbox" at bounding box center [414, 517] width 36 height 36
checkbox input "true"
click at [648, 501] on input "21" at bounding box center [678, 499] width 70 height 34
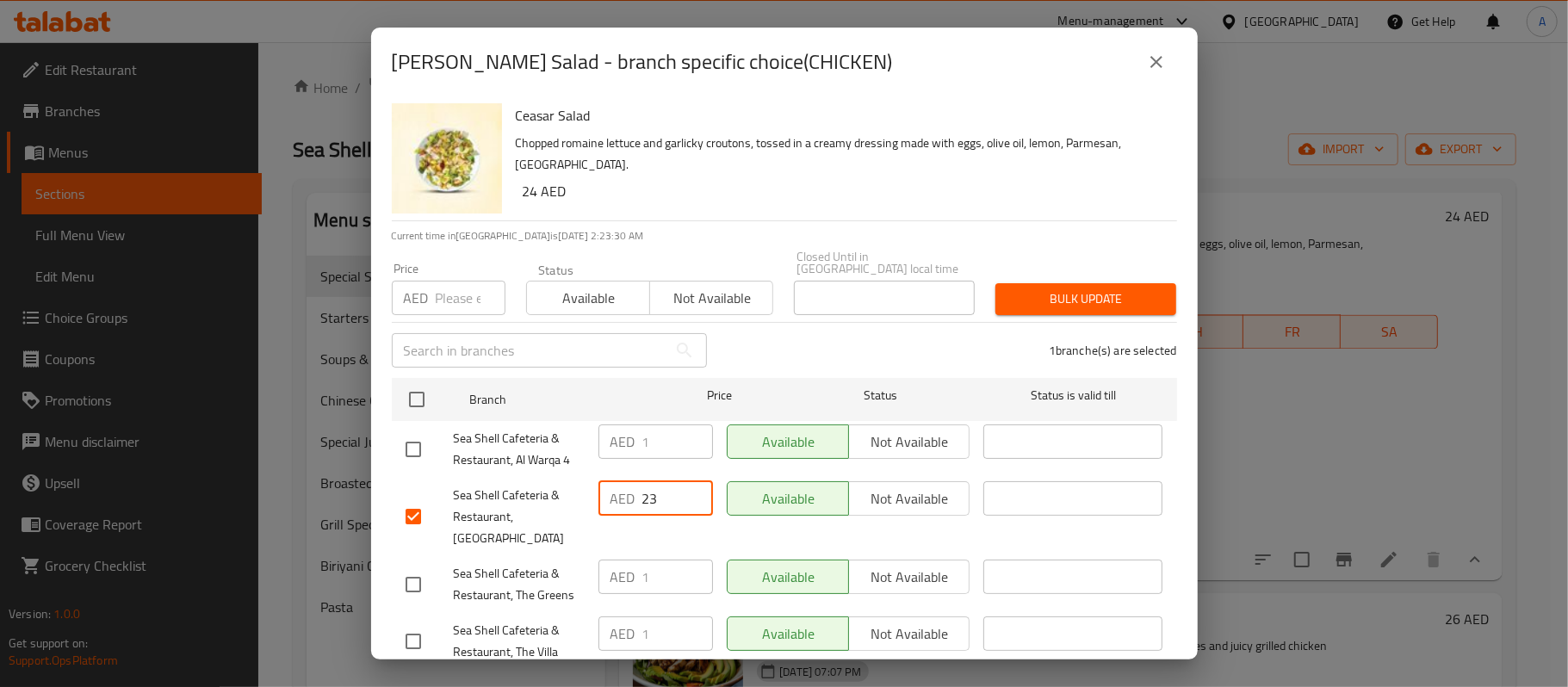
type input "23"
click at [1045, 297] on span "Bulk update" at bounding box center [1086, 299] width 153 height 22
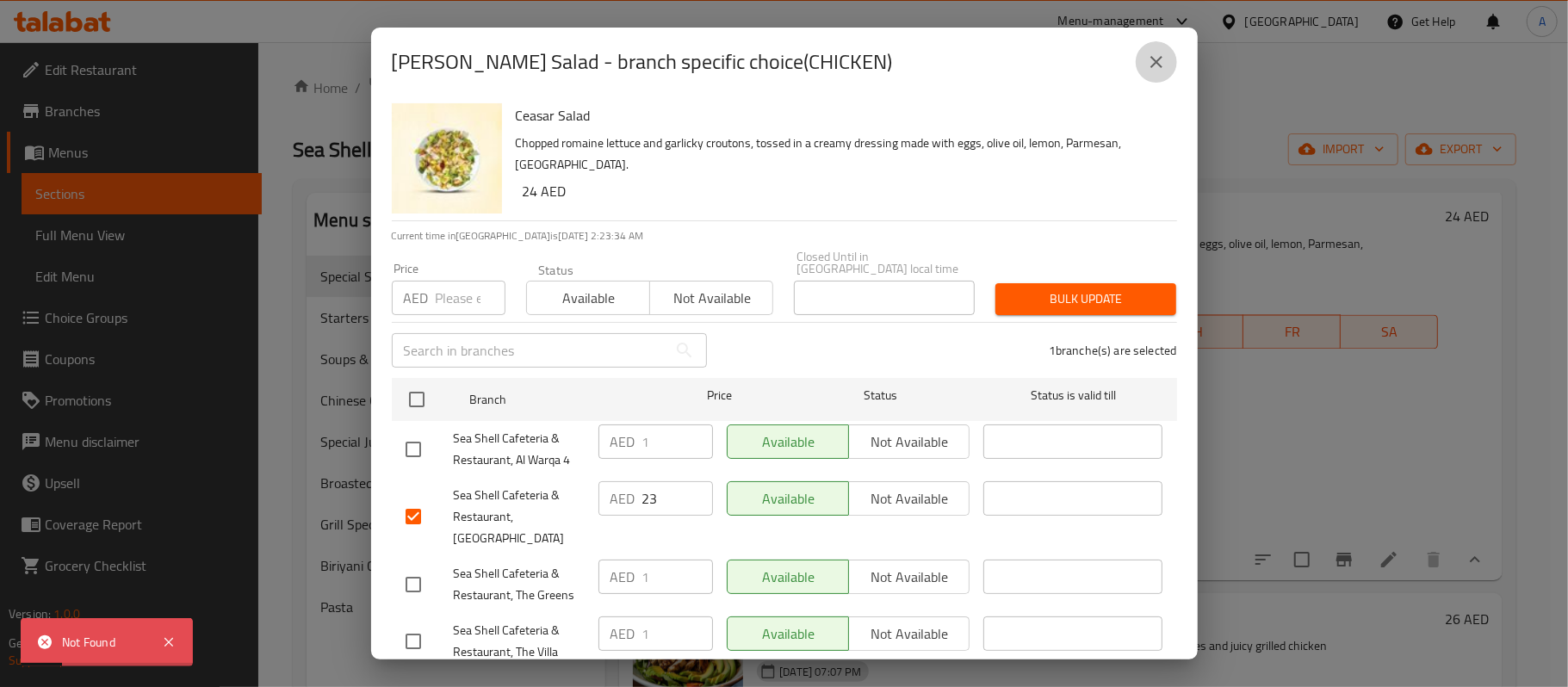
click at [1155, 66] on icon "close" at bounding box center [1156, 61] width 21 height 21
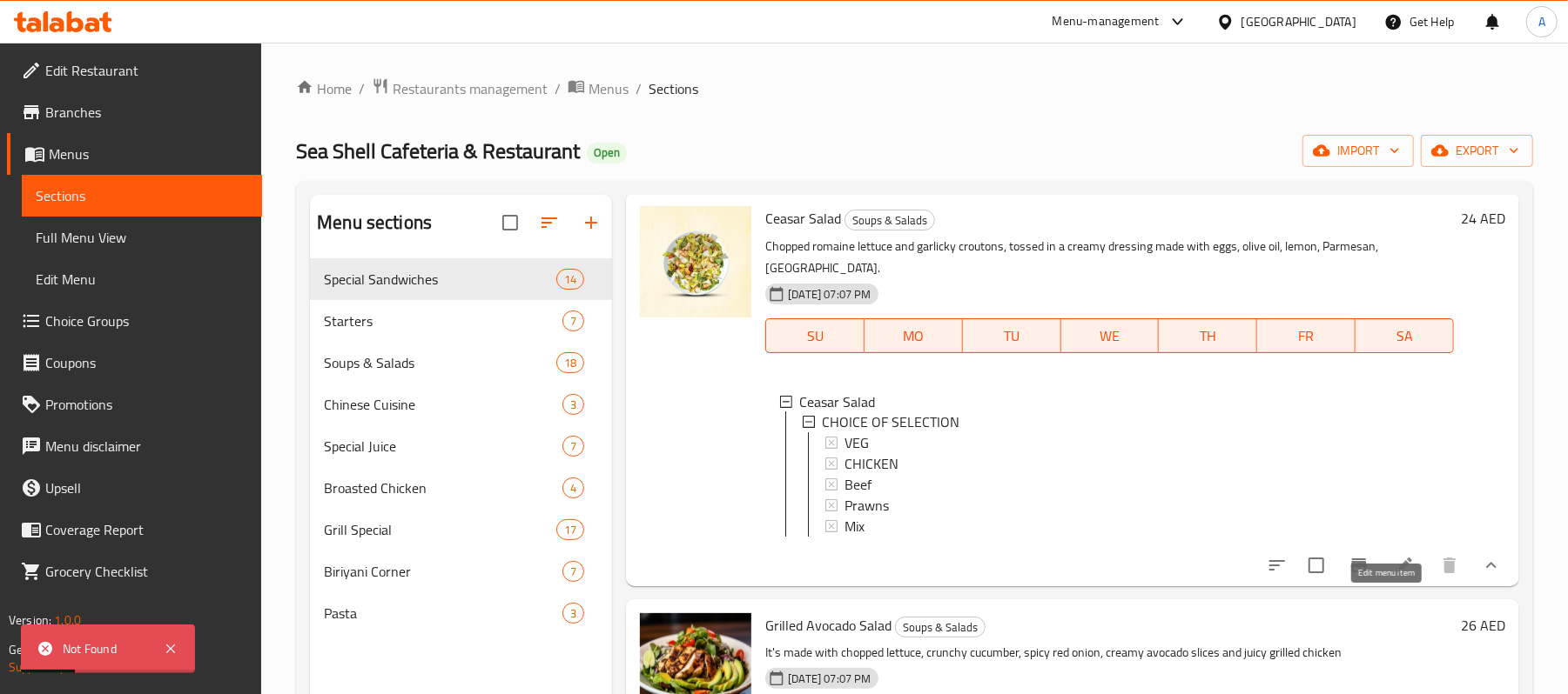
click at [1397, 574] on icon at bounding box center [1404, 565] width 15 height 15
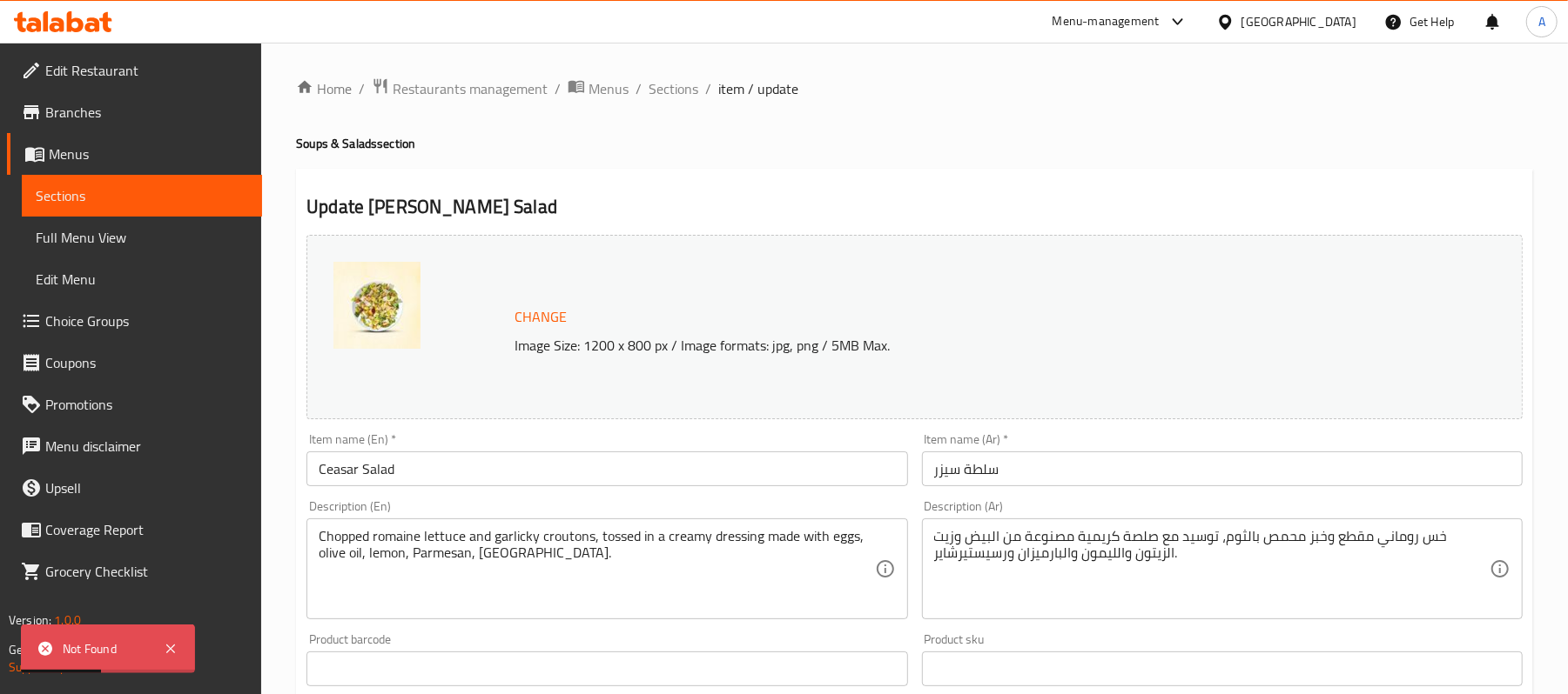
scroll to position [589, 0]
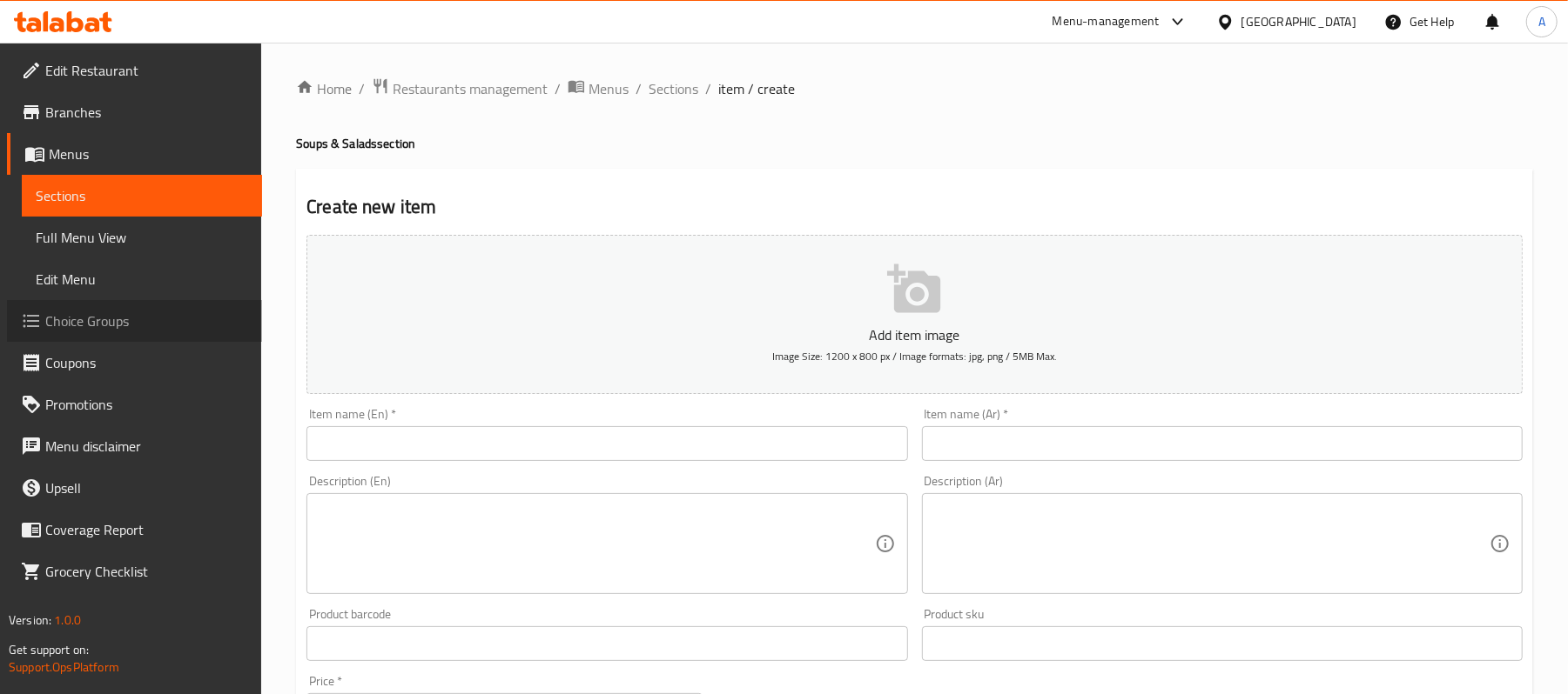
click at [124, 327] on span "Choice Groups" at bounding box center [147, 321] width 203 height 21
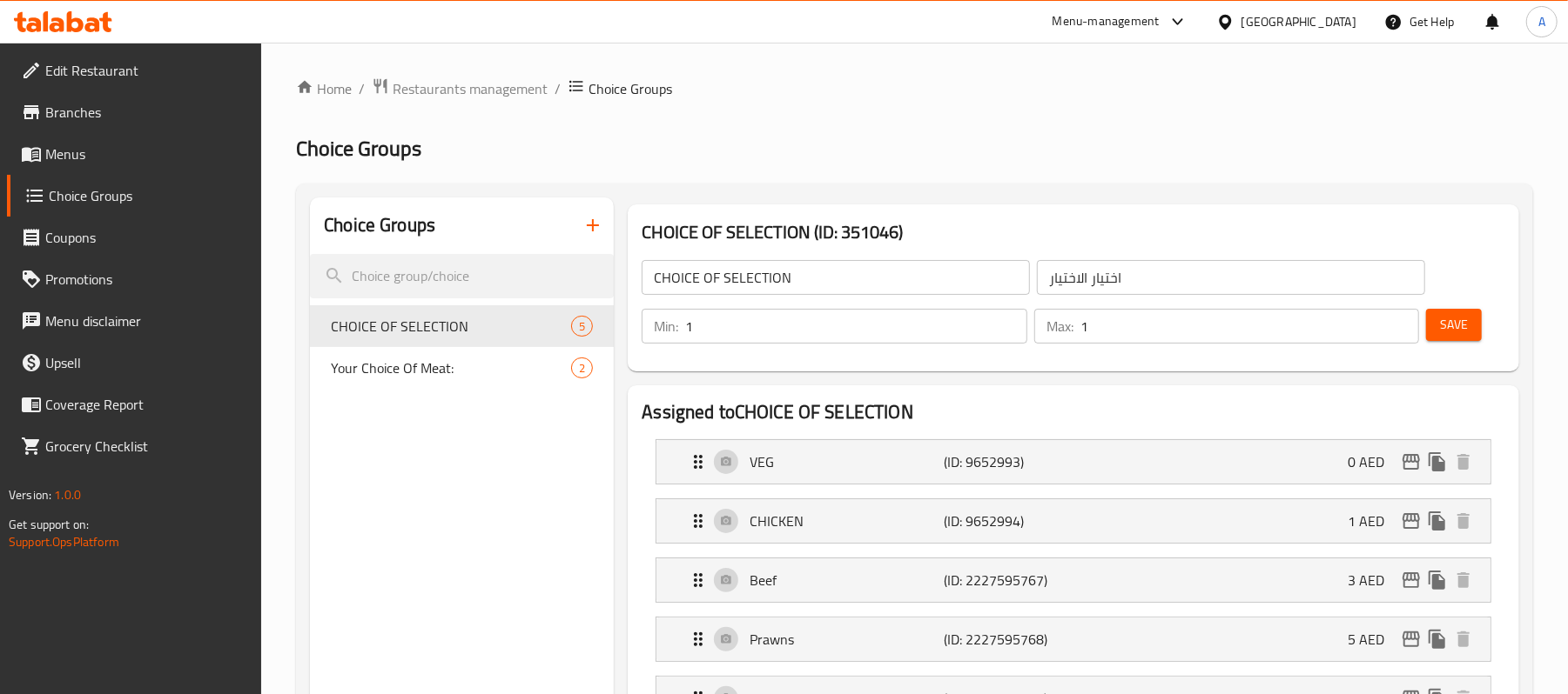
click at [1408, 510] on button "edit" at bounding box center [1411, 521] width 26 height 26
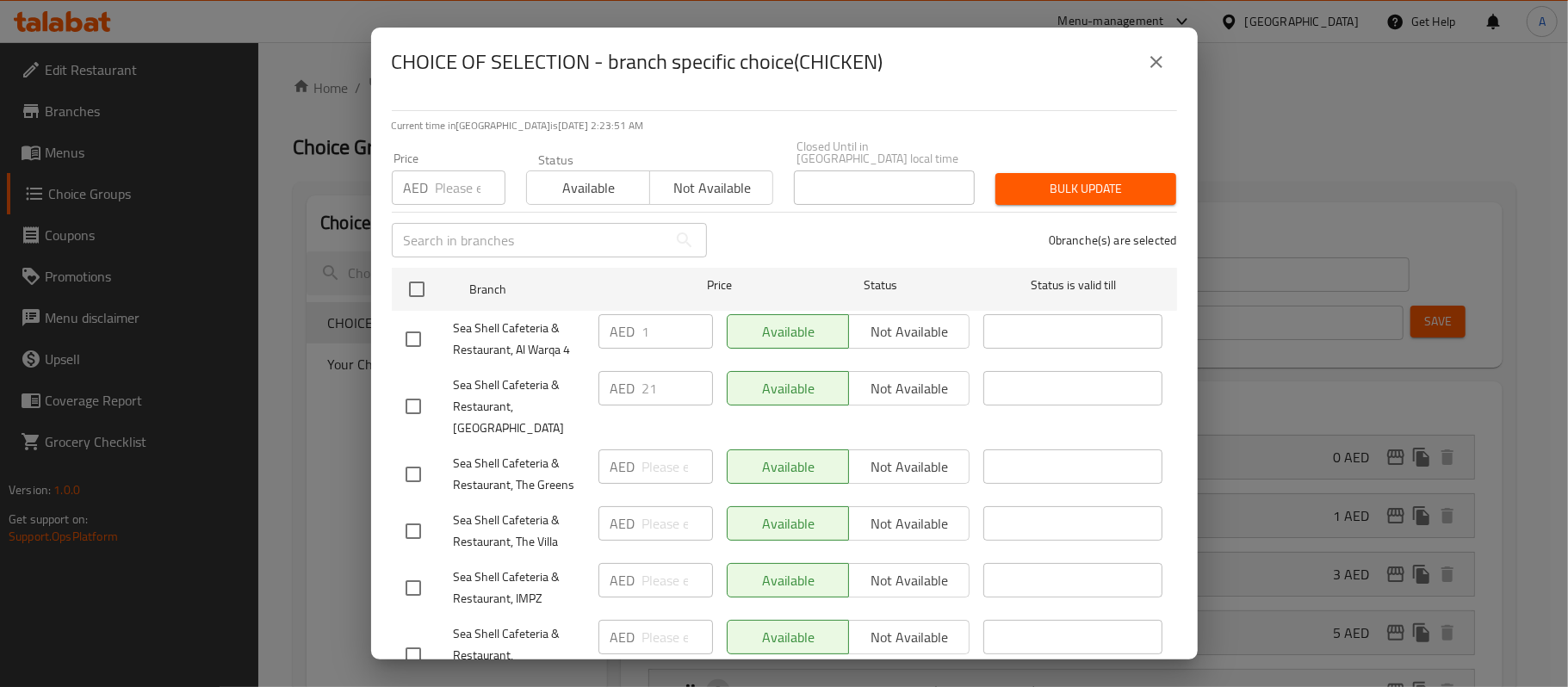
click at [420, 397] on input "checkbox" at bounding box center [414, 407] width 36 height 36
checkbox input "true"
click at [660, 383] on input "21" at bounding box center [678, 389] width 70 height 34
type input "2"
type input "23"
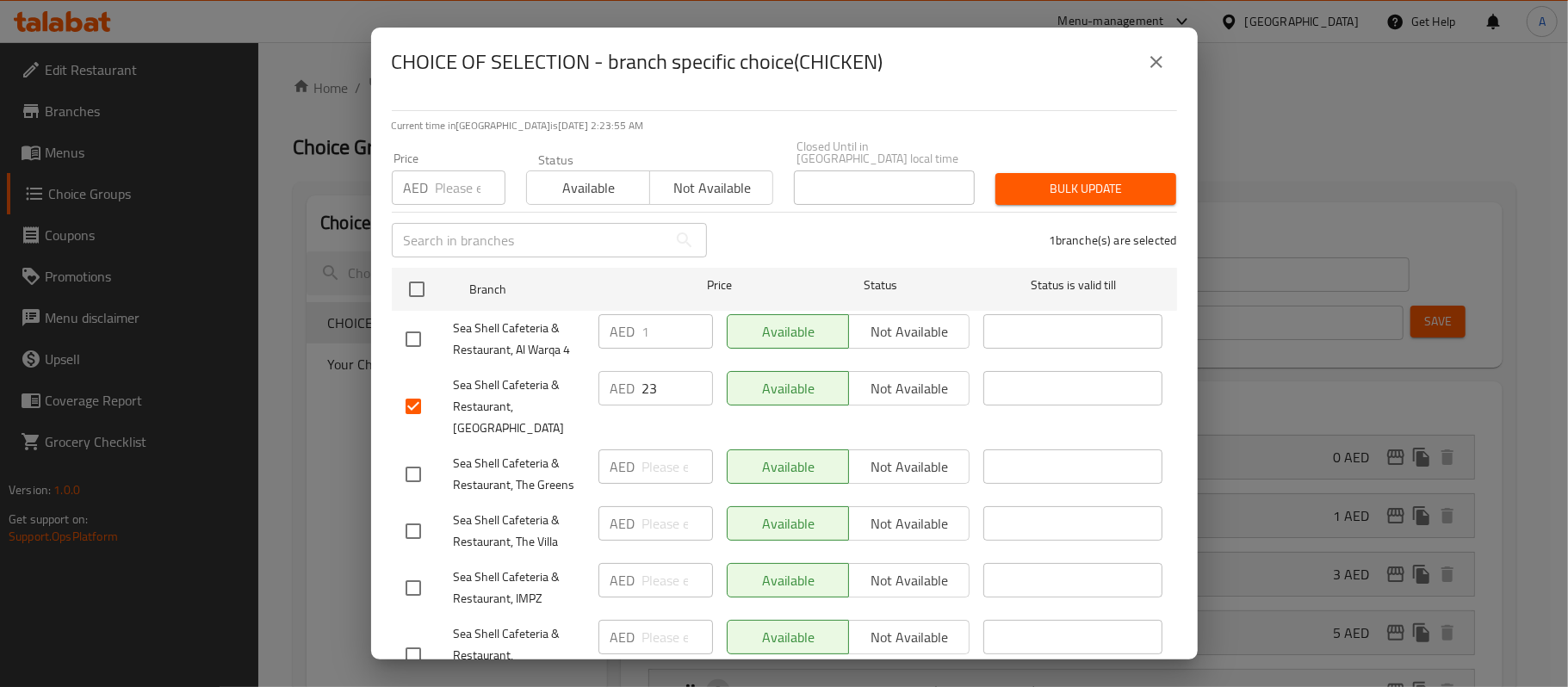
click at [422, 187] on p "AED" at bounding box center [416, 188] width 25 height 21
click at [446, 186] on input "number" at bounding box center [469, 188] width 69 height 34
type input "23"
click at [1099, 183] on span "Bulk update" at bounding box center [1086, 189] width 153 height 22
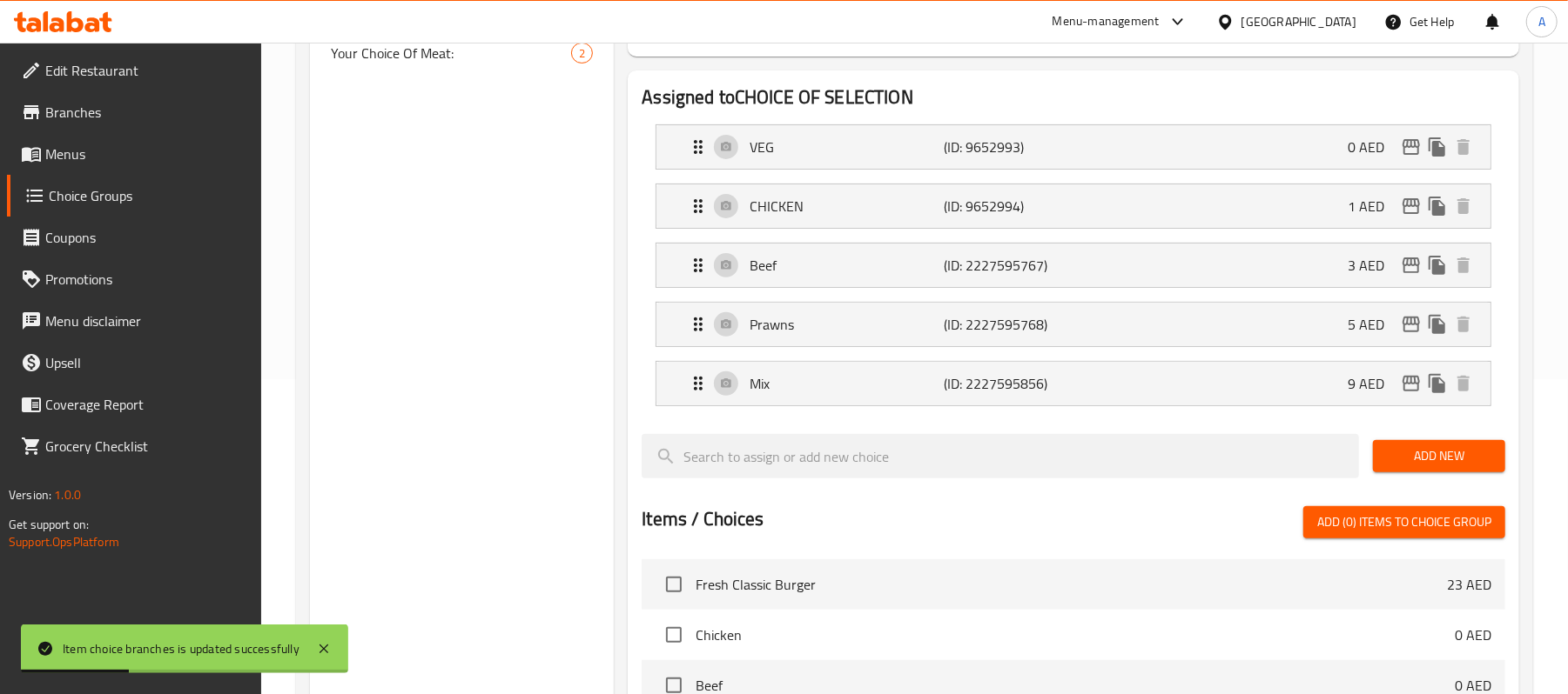
scroll to position [348, 0]
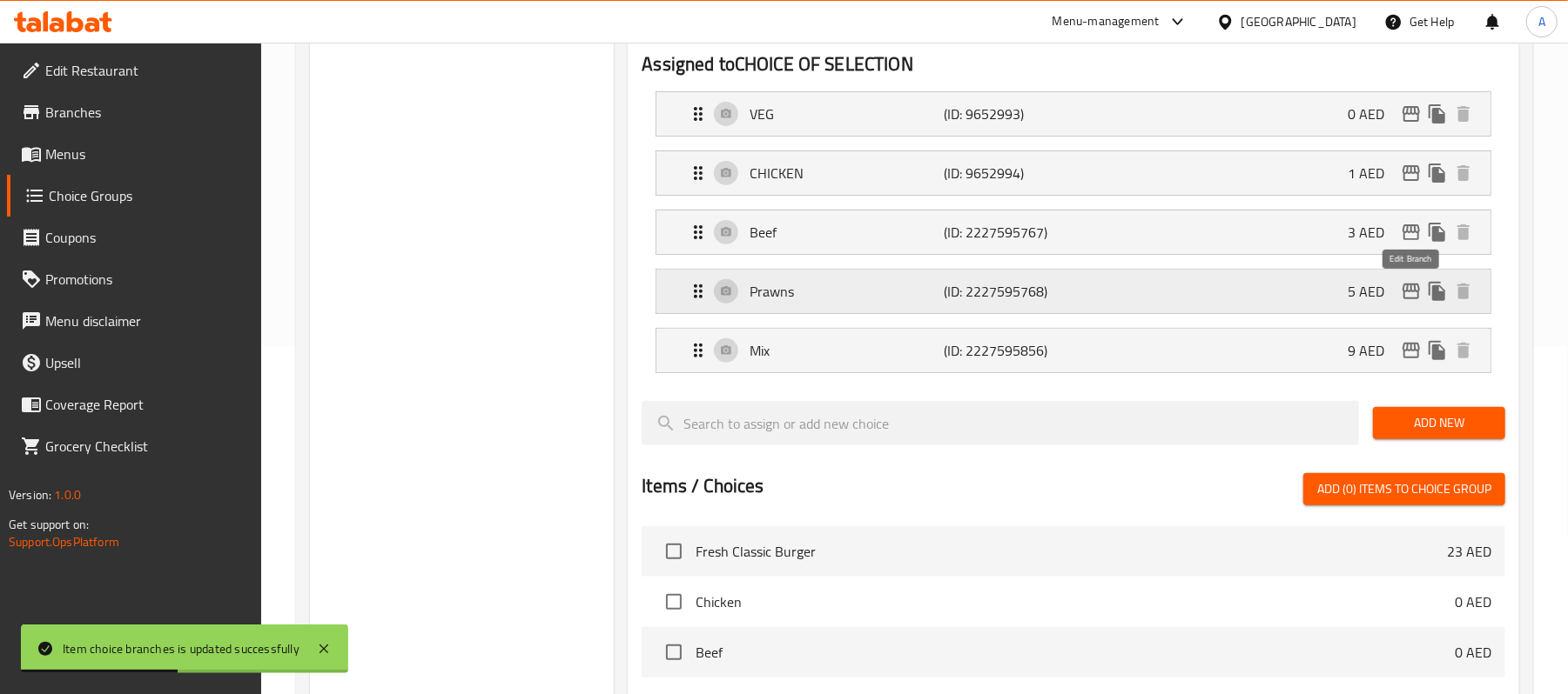
click at [1416, 297] on icon "edit" at bounding box center [1410, 291] width 21 height 21
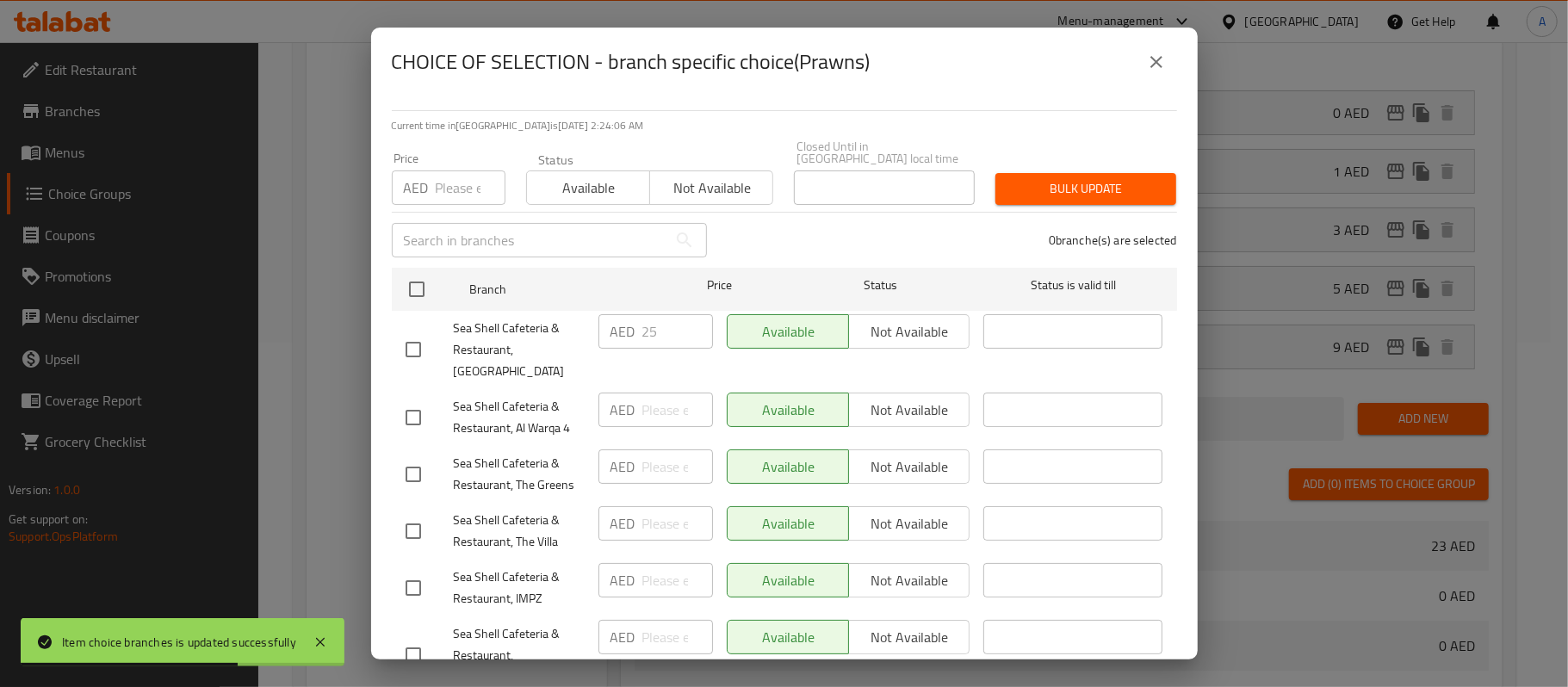
click at [421, 343] on input "checkbox" at bounding box center [414, 350] width 36 height 36
checkbox input "true"
click at [1146, 69] on icon "close" at bounding box center [1156, 61] width 21 height 21
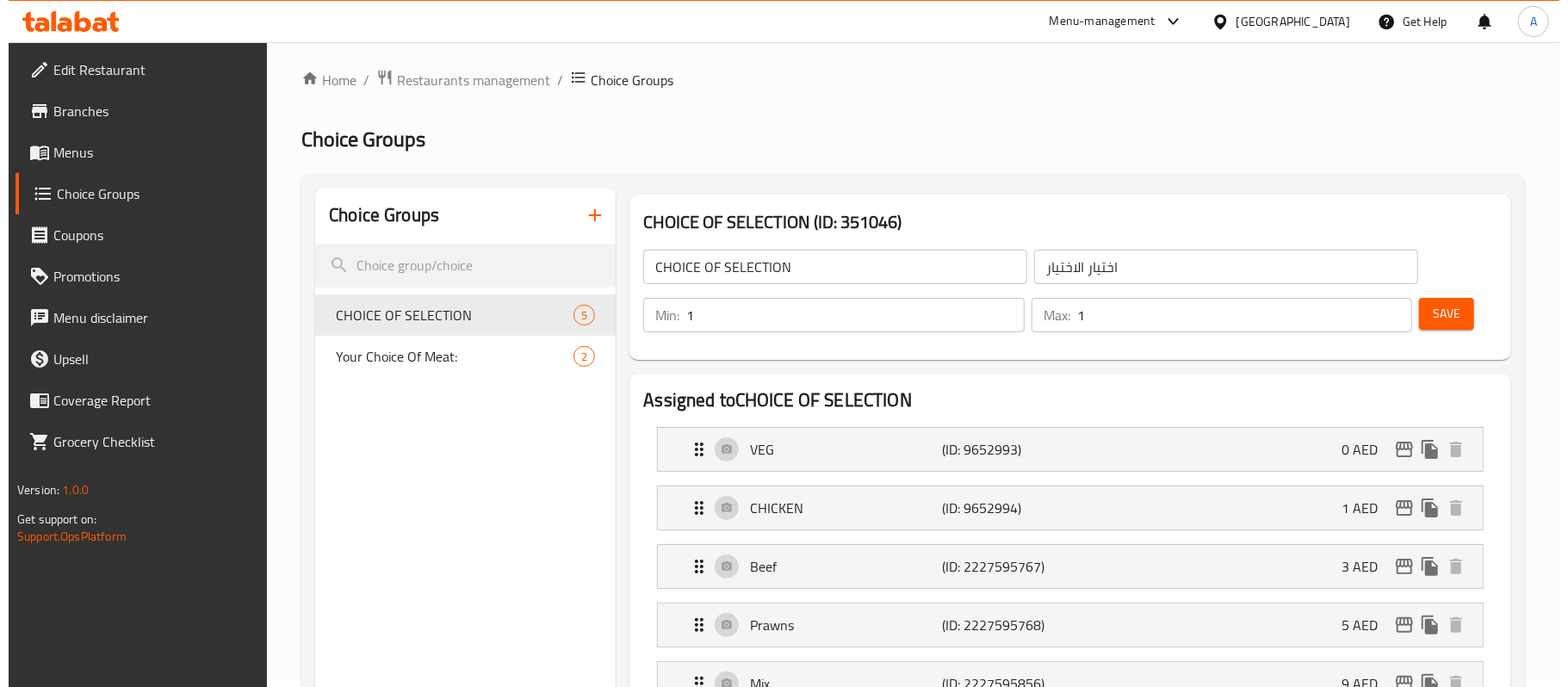
scroll to position [0, 0]
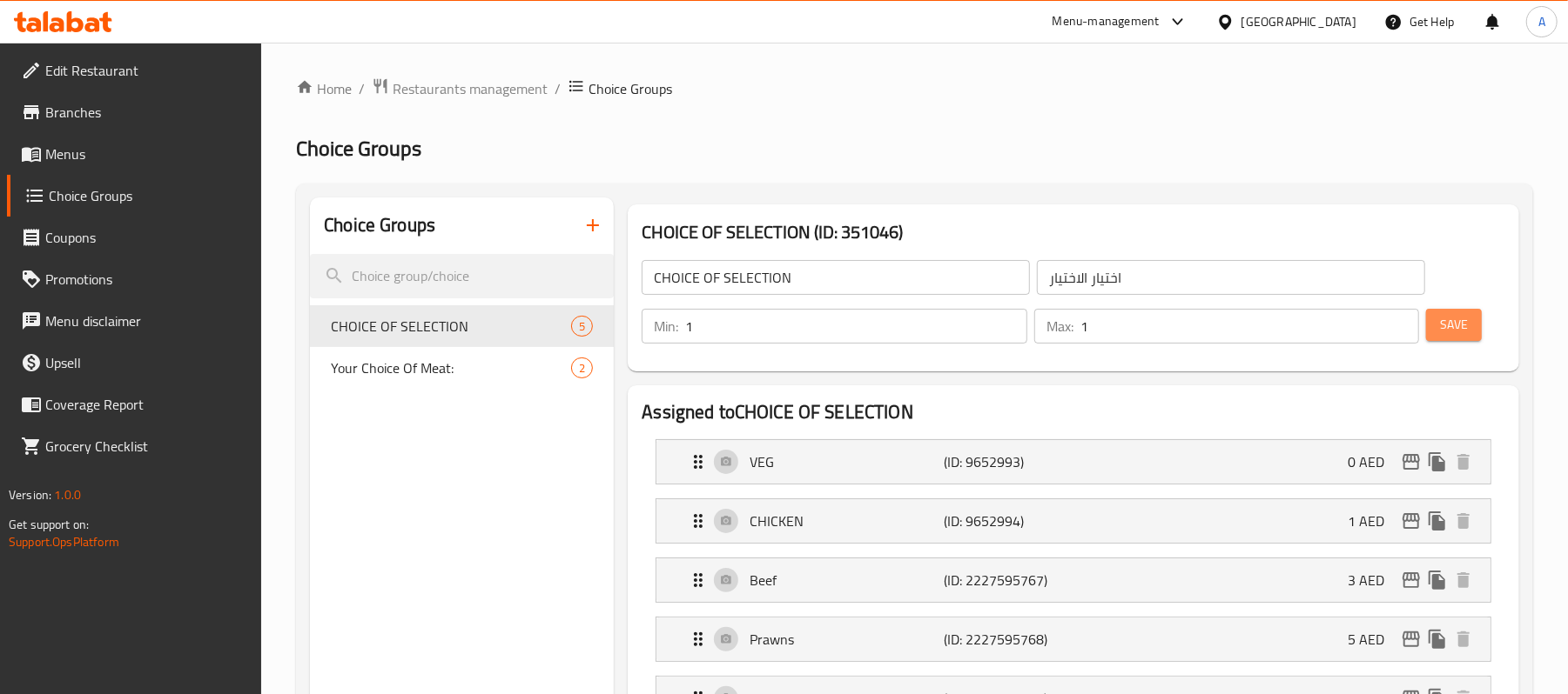
click at [1462, 322] on span "Save" at bounding box center [1453, 325] width 28 height 22
click at [1462, 322] on div at bounding box center [784, 347] width 1568 height 694
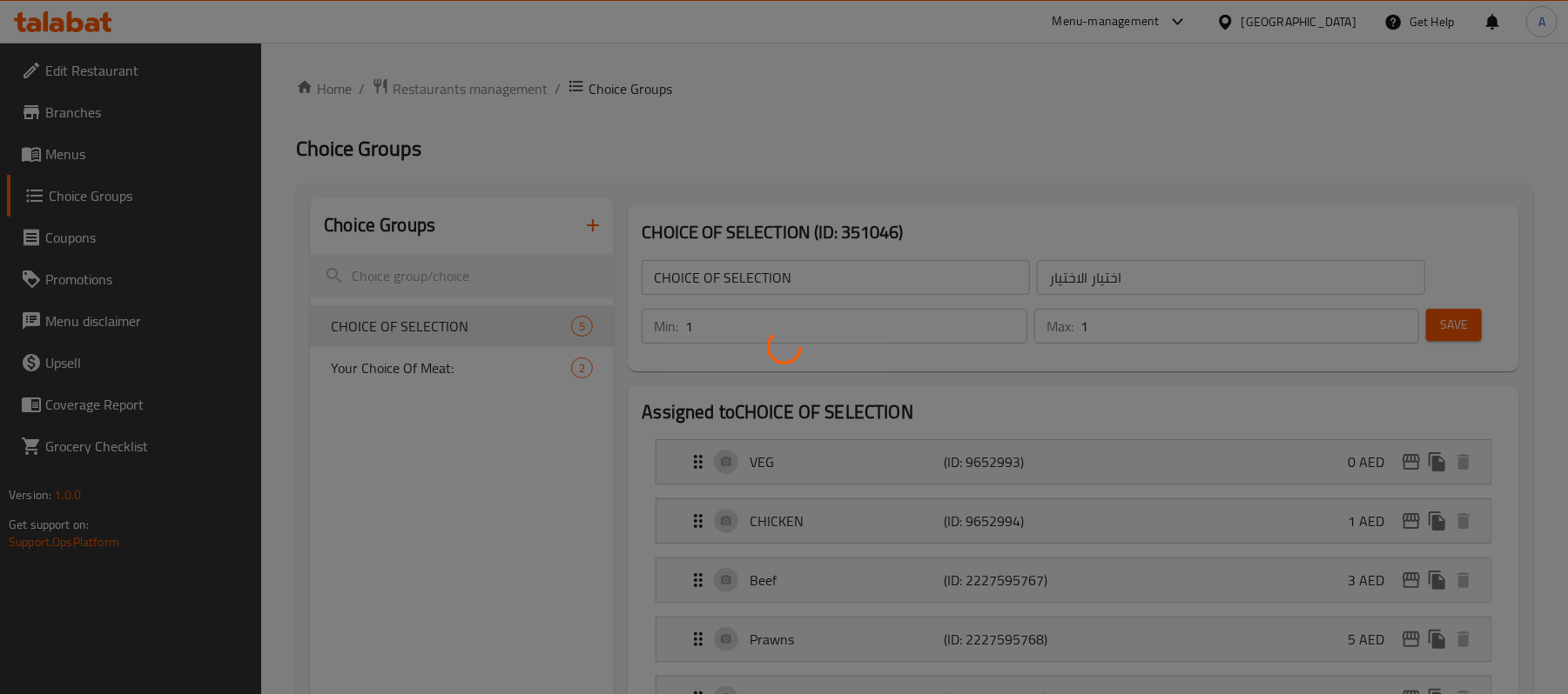
click at [1462, 322] on div at bounding box center [784, 347] width 1568 height 694
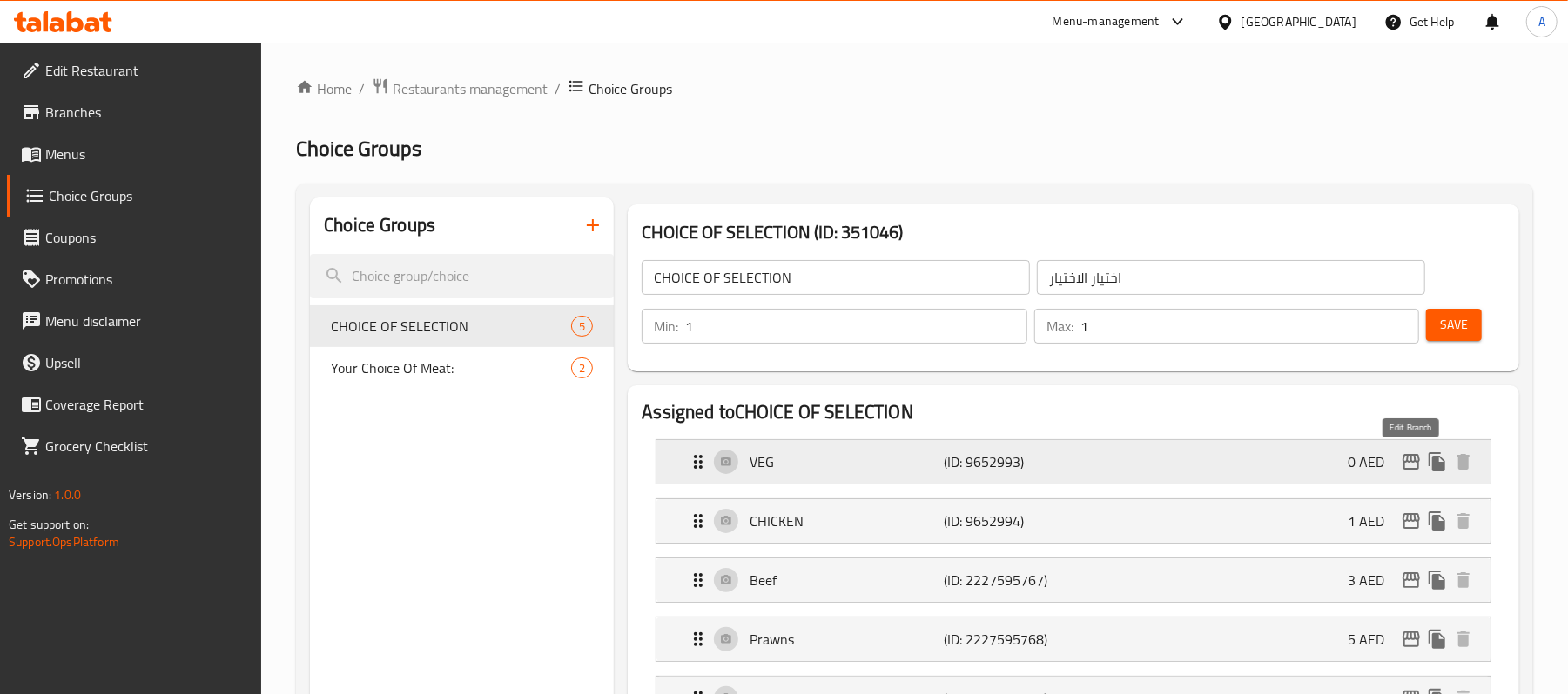
click at [1416, 463] on icon "edit" at bounding box center [1410, 462] width 17 height 15
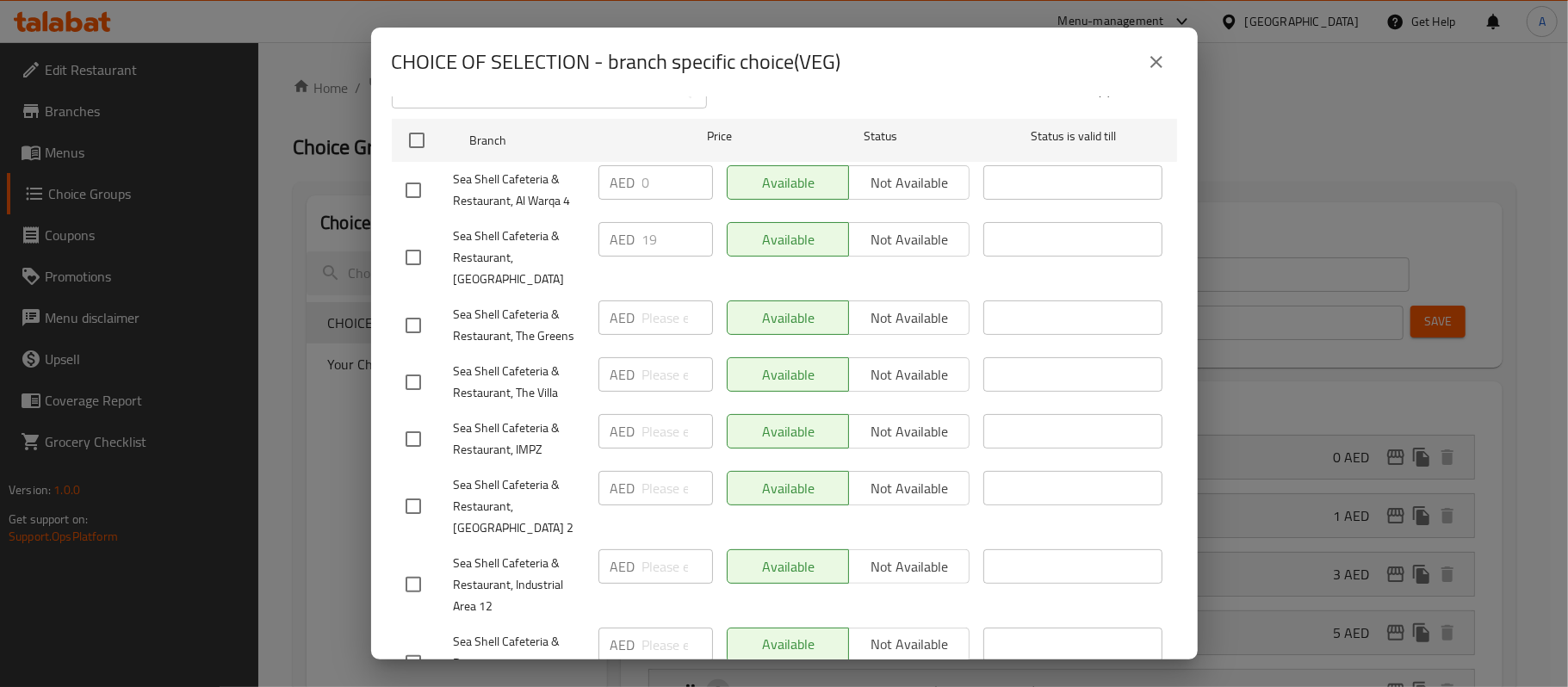
scroll to position [194, 0]
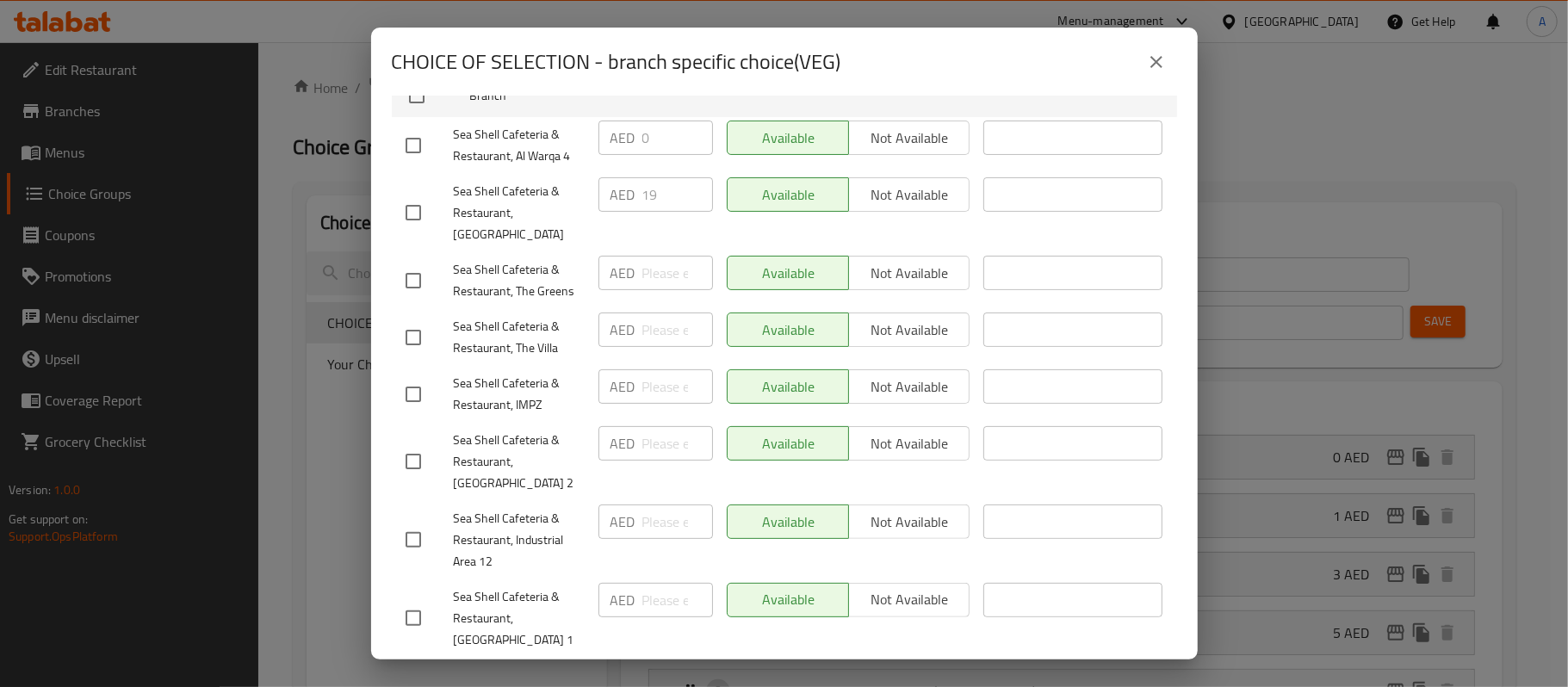
click at [1152, 67] on icon "close" at bounding box center [1156, 61] width 12 height 12
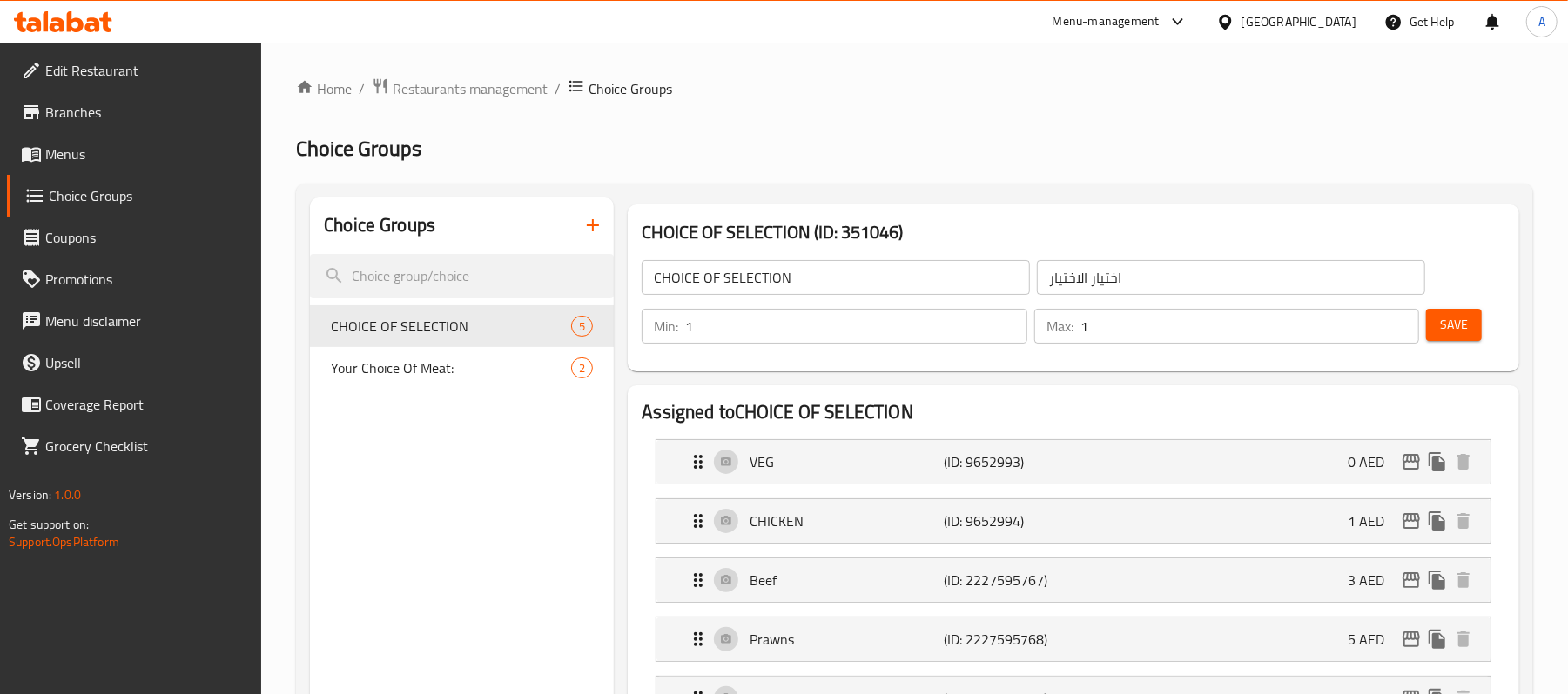
click at [86, 157] on span "Menus" at bounding box center [147, 154] width 203 height 21
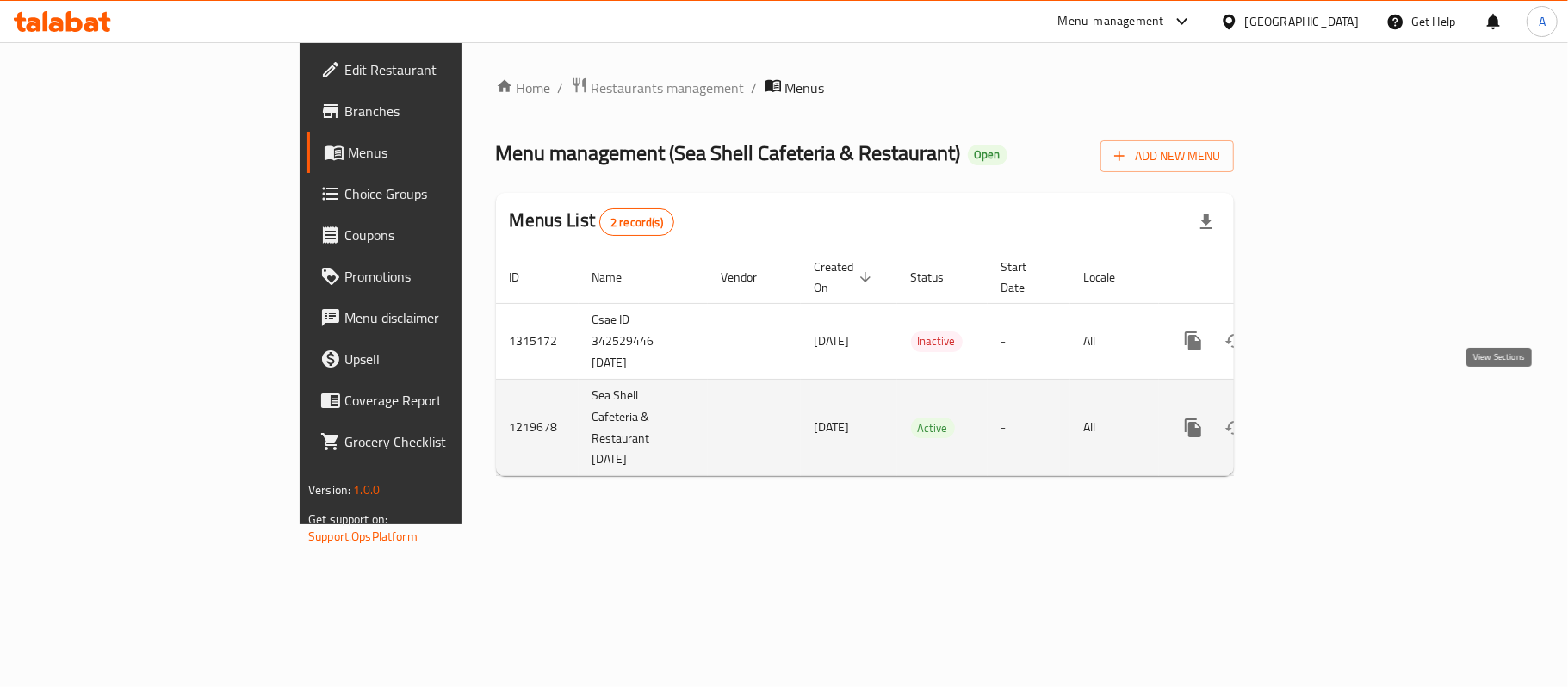
click at [1327, 417] on icon "enhanced table" at bounding box center [1317, 427] width 21 height 21
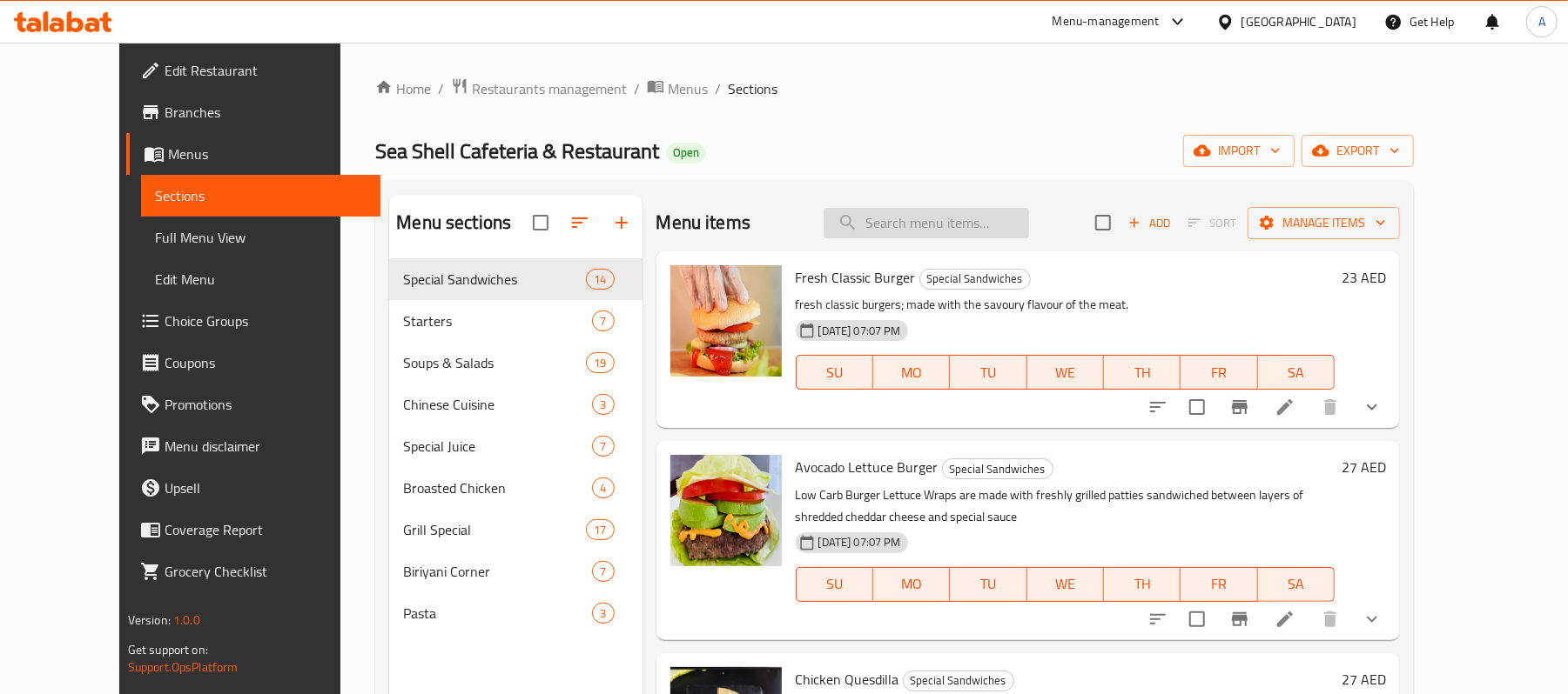
click at [977, 226] on input "search" at bounding box center [926, 222] width 205 height 30
paste input "سلطة سمك التونة"
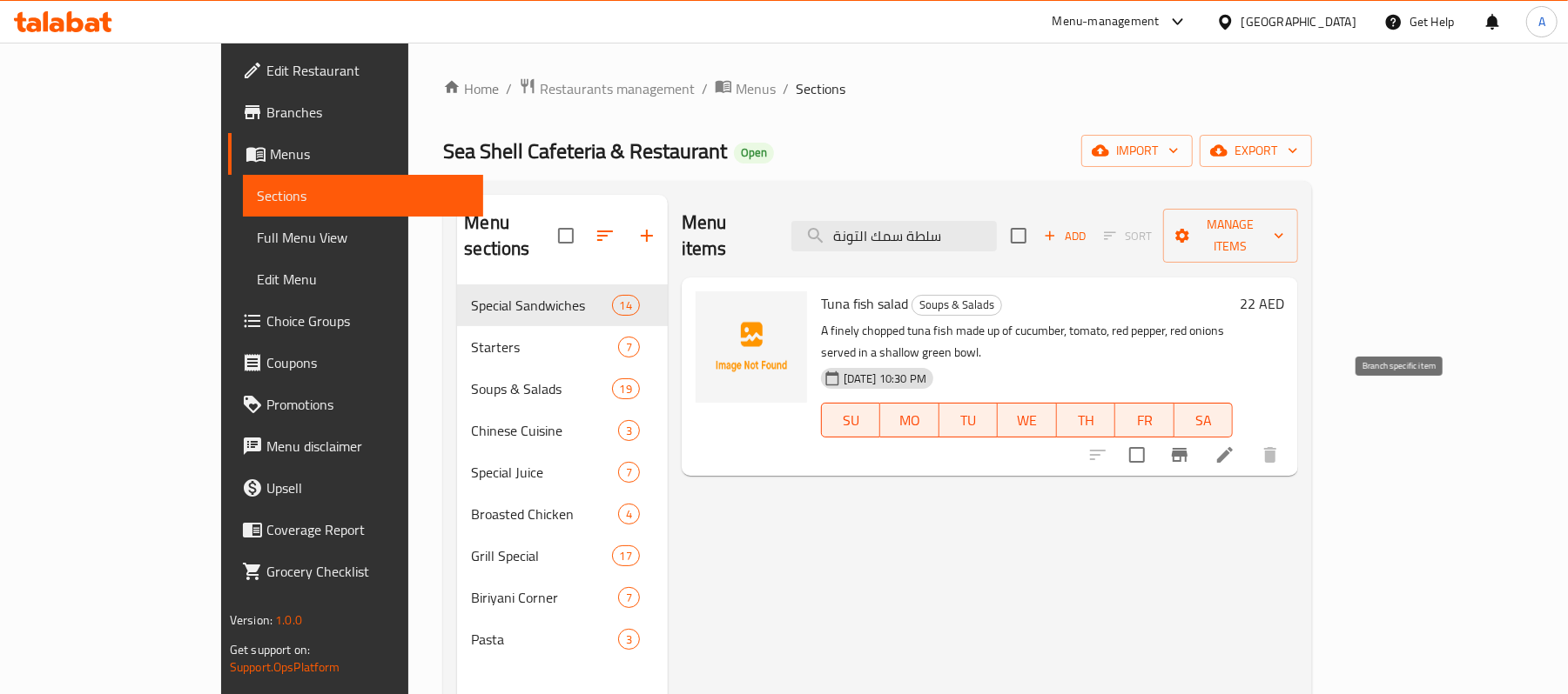
type input "سلطة سمك التونة"
click at [1187, 448] on icon "Branch-specific-item" at bounding box center [1179, 454] width 15 height 14
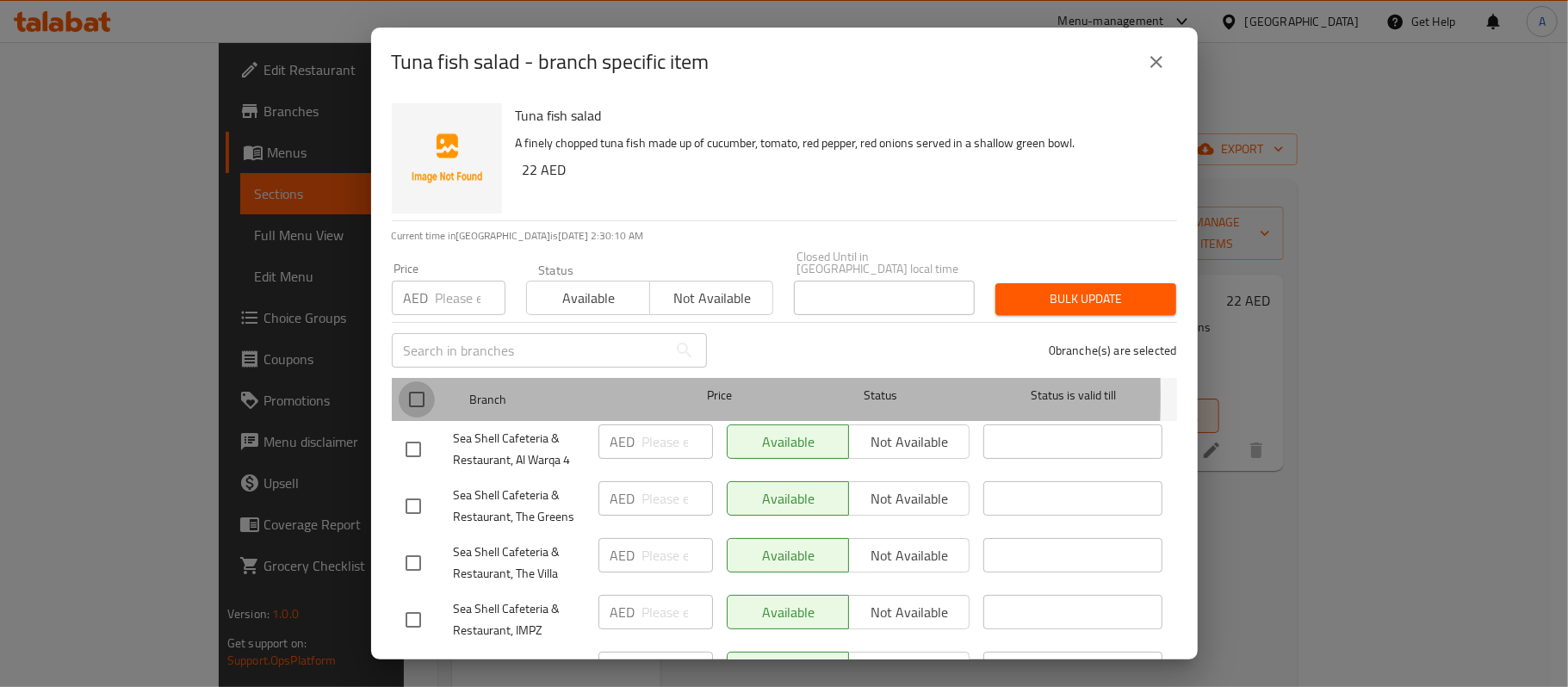
drag, startPoint x: 429, startPoint y: 397, endPoint x: 611, endPoint y: 325, distance: 195.7
click at [428, 397] on input "checkbox" at bounding box center [416, 399] width 36 height 36
checkbox input "true"
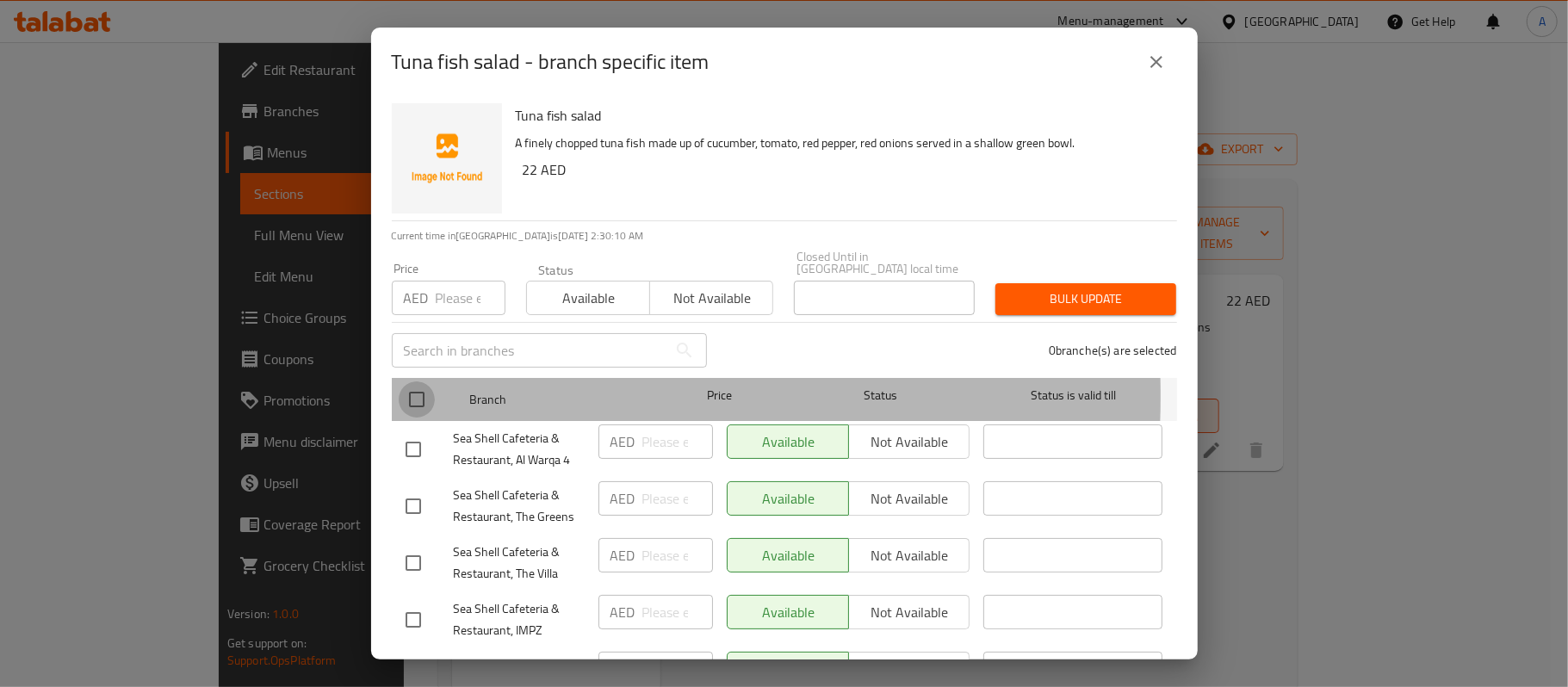
checkbox input "true"
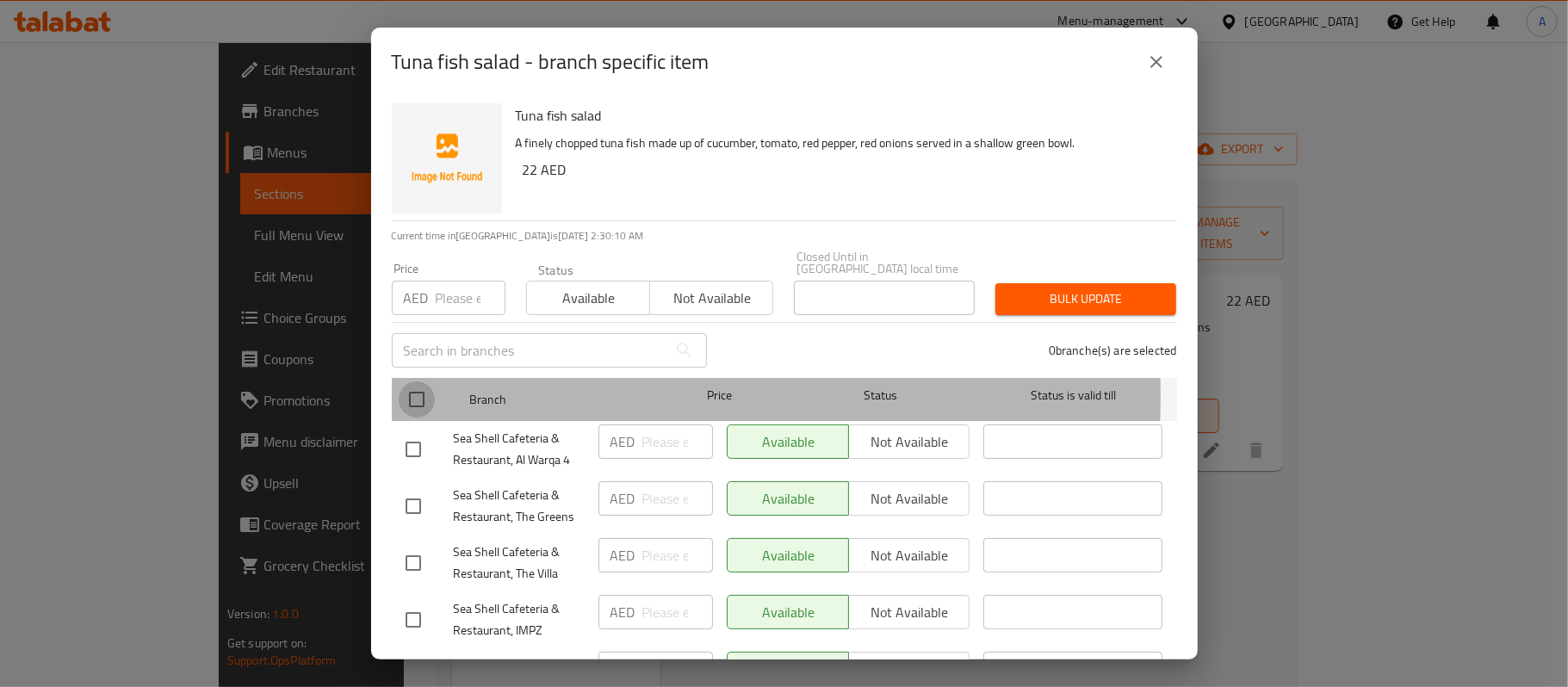
checkbox input "true"
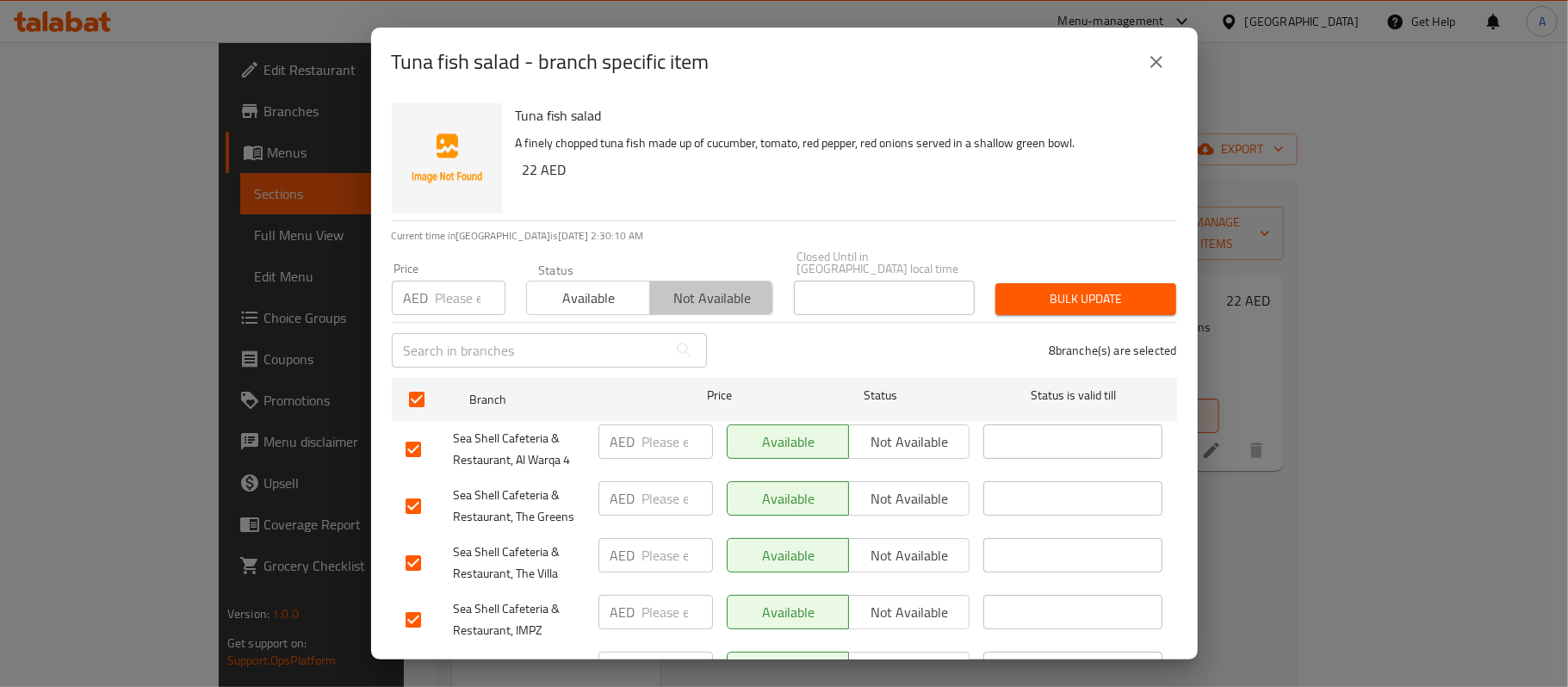
click at [687, 304] on span "Not available" at bounding box center [711, 298] width 109 height 25
click at [1051, 307] on span "Bulk update" at bounding box center [1086, 299] width 153 height 22
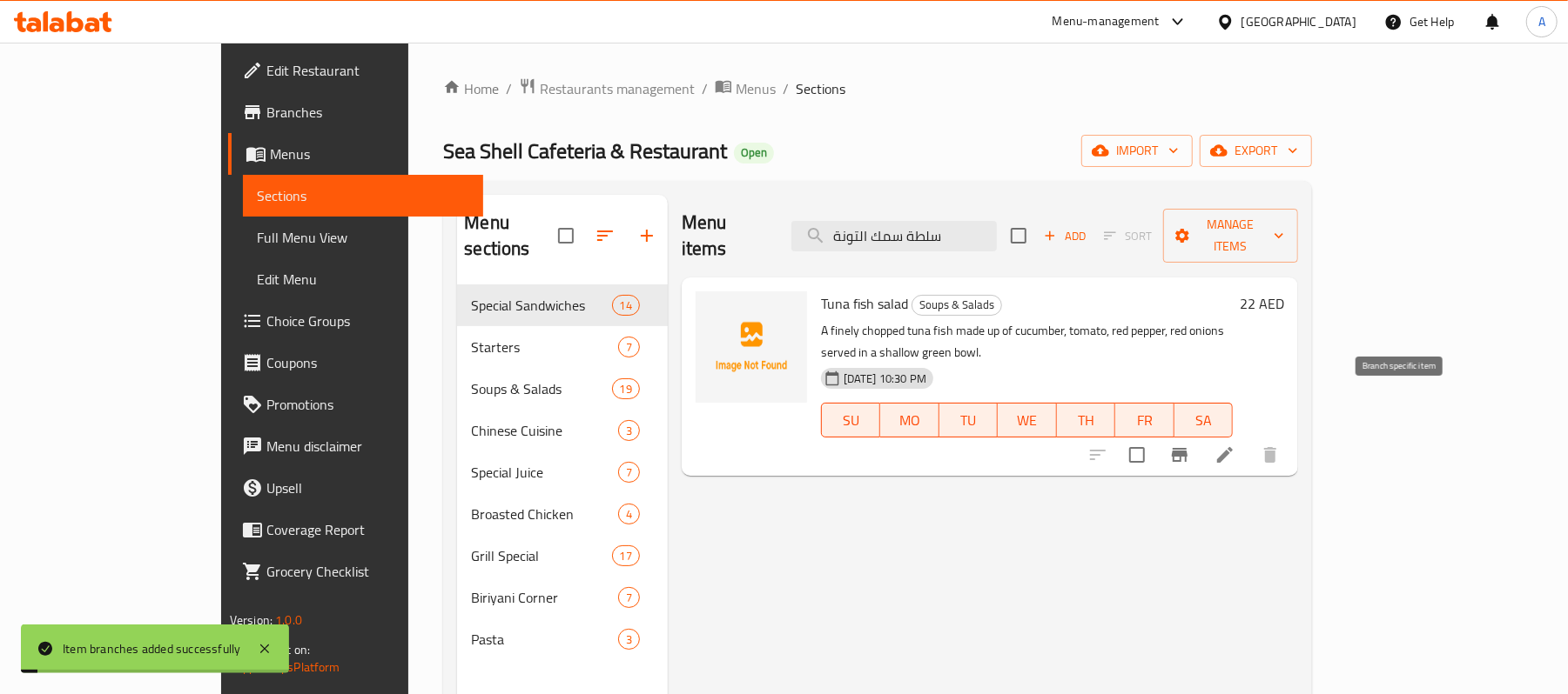
click at [1187, 448] on icon "Branch-specific-item" at bounding box center [1179, 454] width 15 height 14
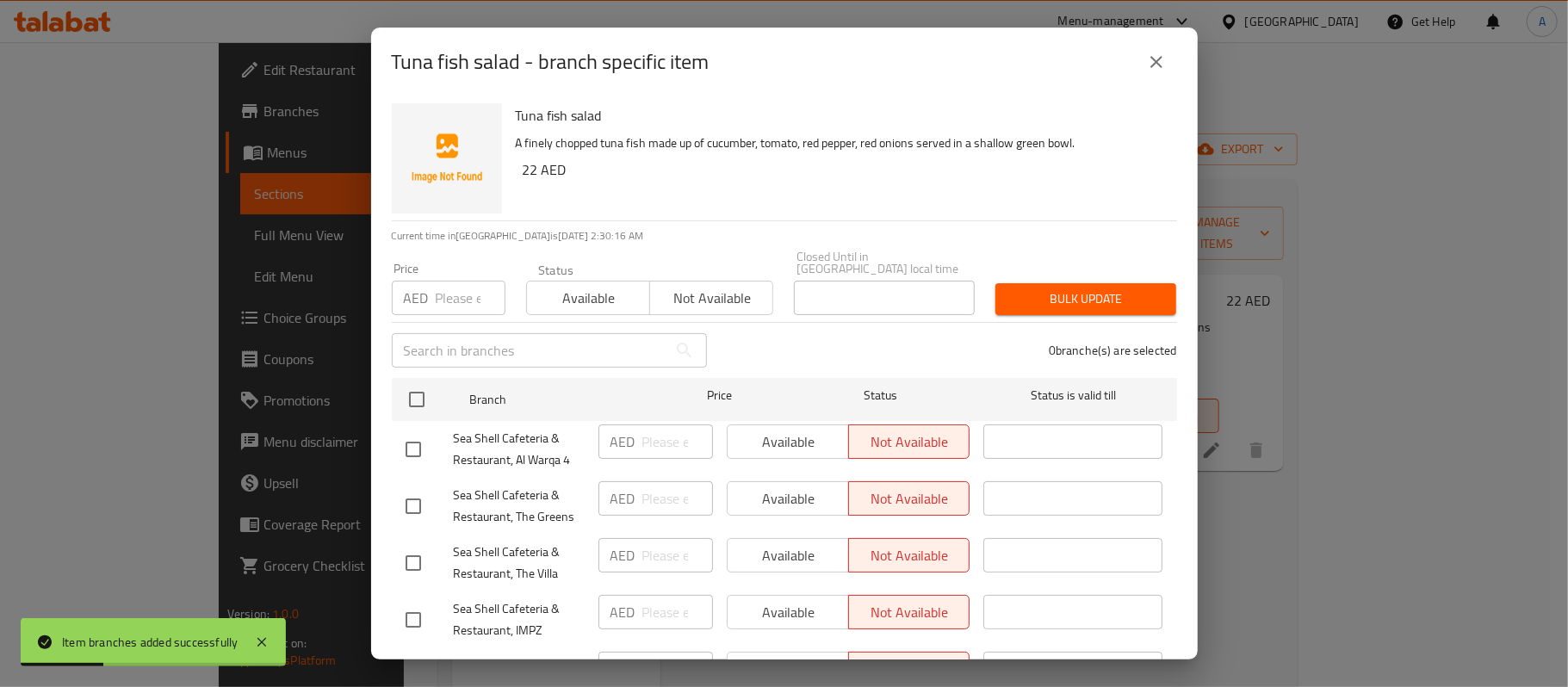
scroll to position [304, 0]
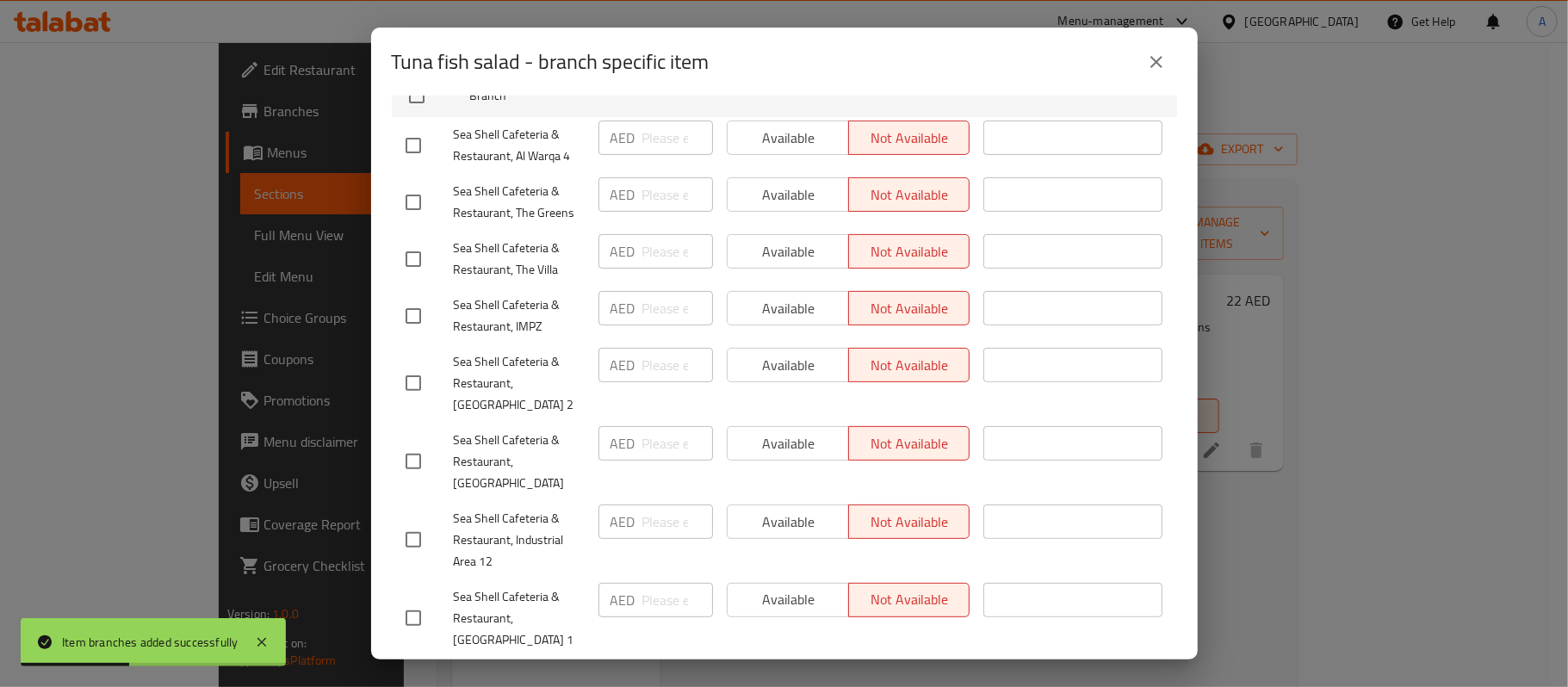
click at [411, 449] on input "checkbox" at bounding box center [414, 462] width 36 height 36
checkbox input "true"
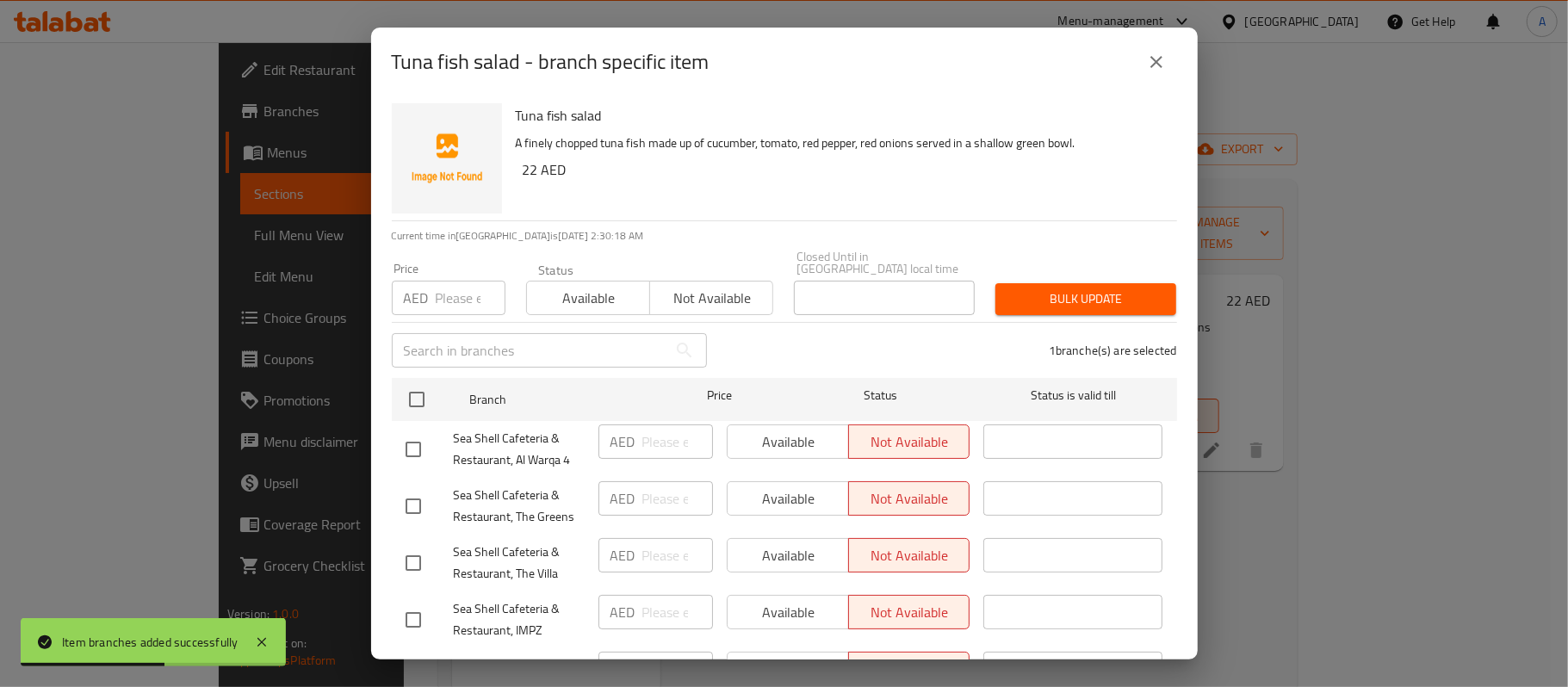
click at [597, 304] on span "Available" at bounding box center [588, 298] width 109 height 25
click at [1095, 304] on span "Bulk update" at bounding box center [1086, 299] width 153 height 22
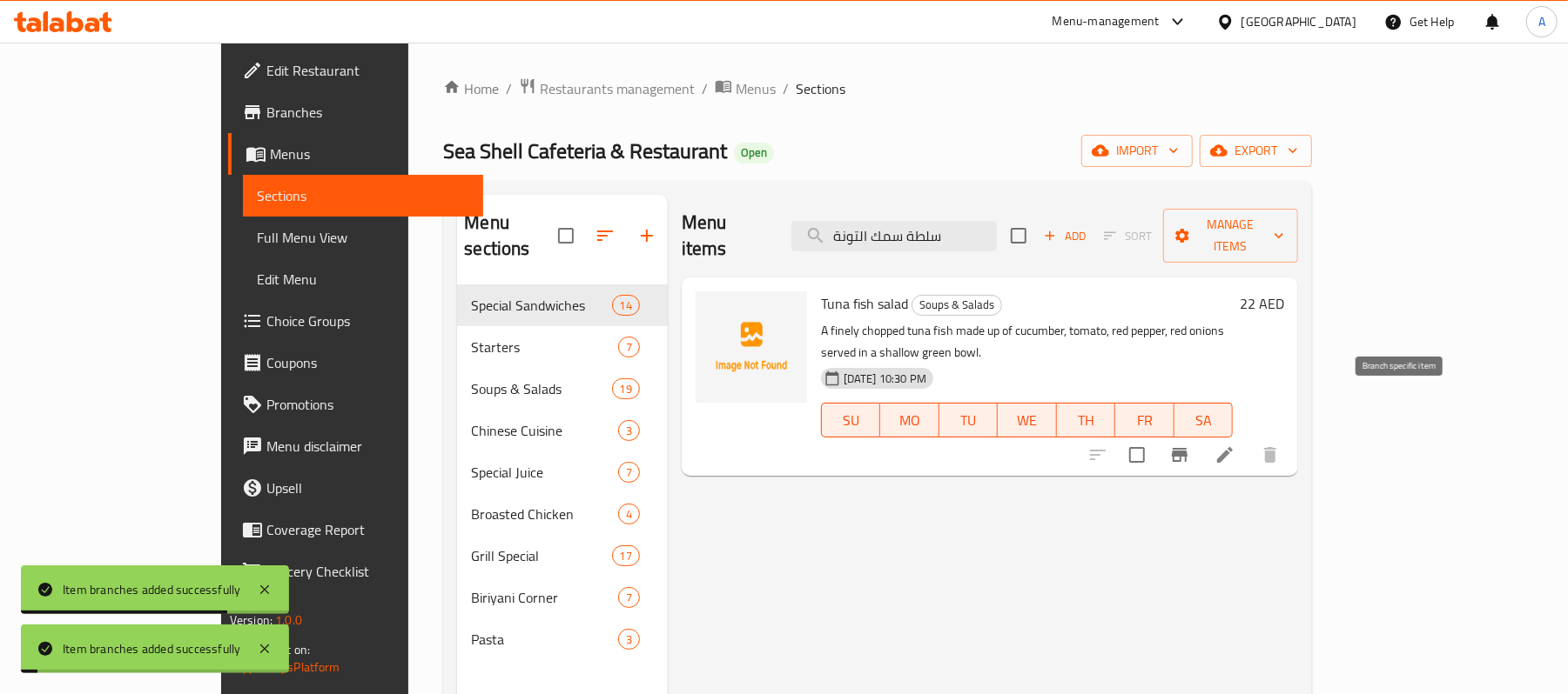
click at [1187, 448] on icon "Branch-specific-item" at bounding box center [1179, 454] width 15 height 14
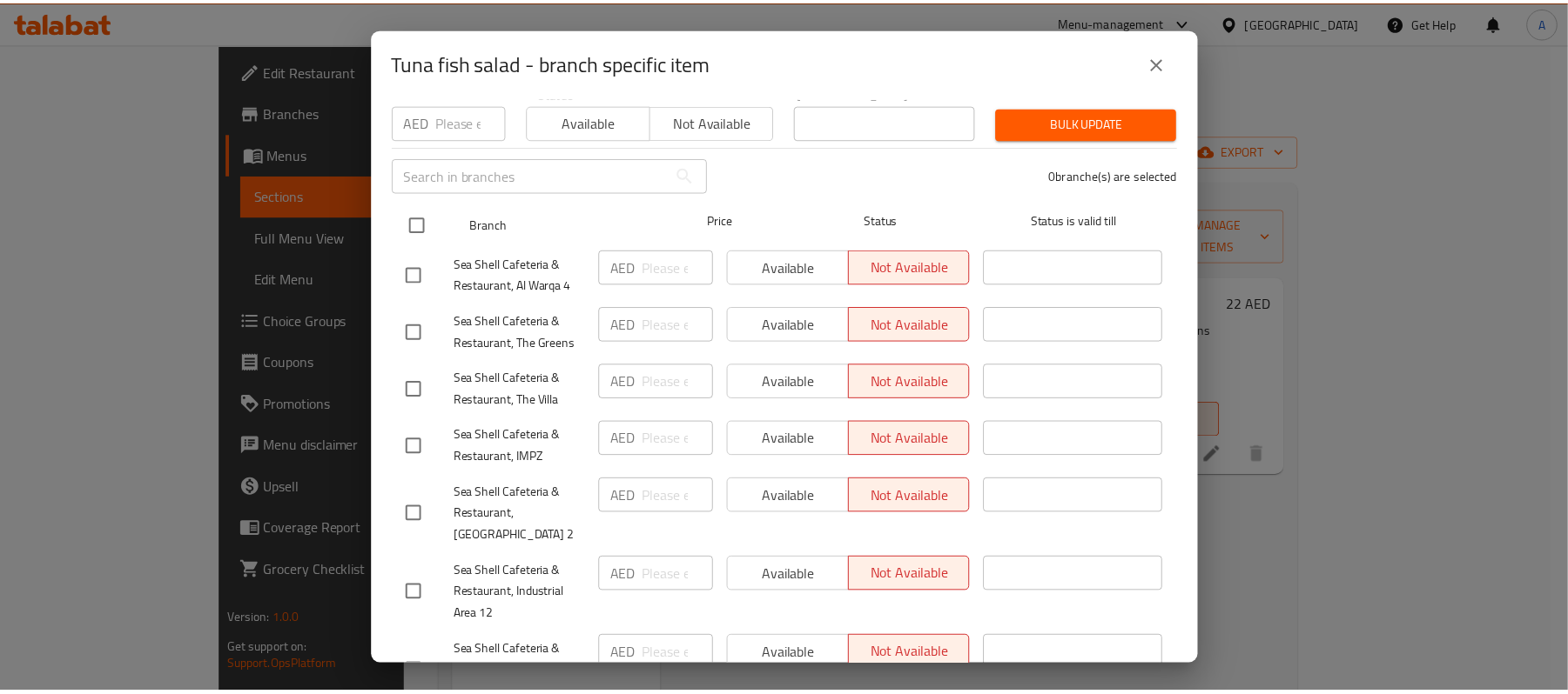
scroll to position [307, 0]
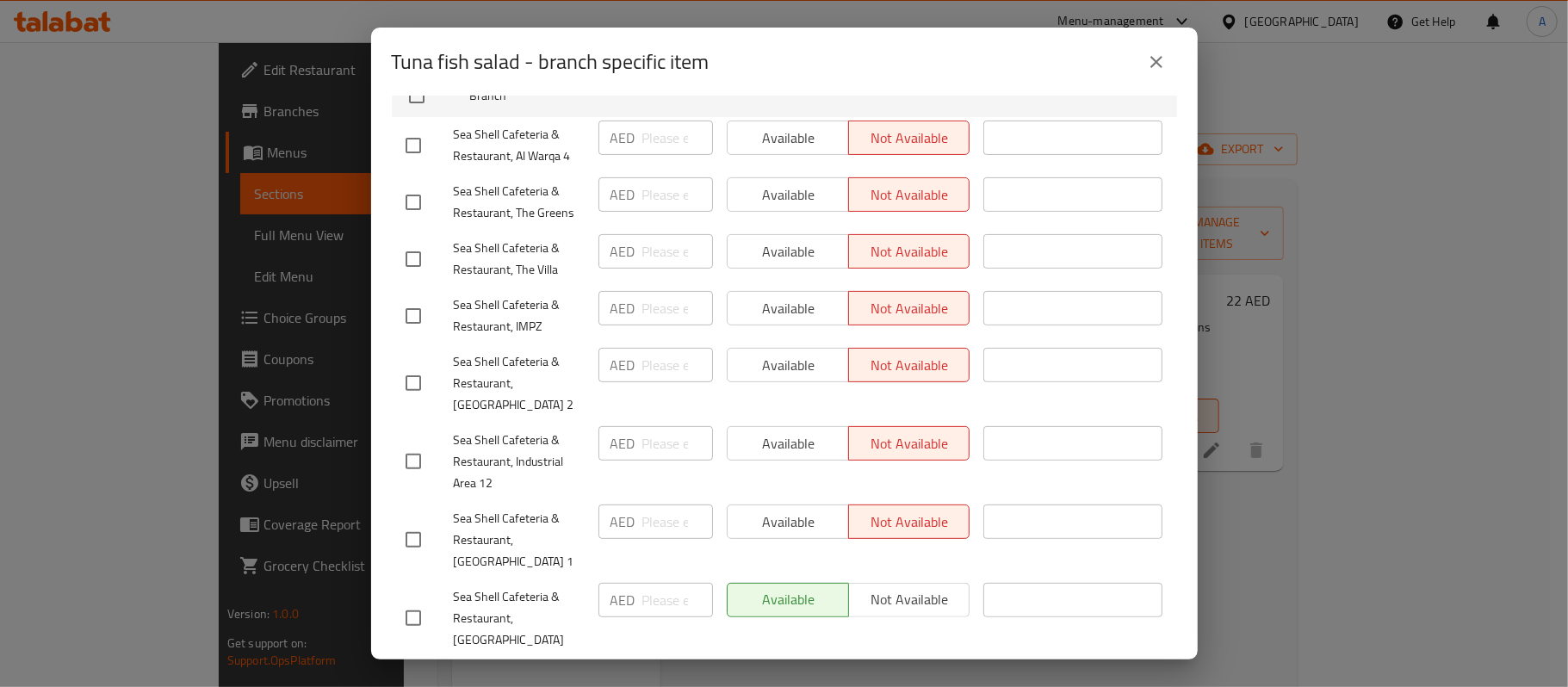
click at [1144, 59] on button "close" at bounding box center [1156, 62] width 41 height 41
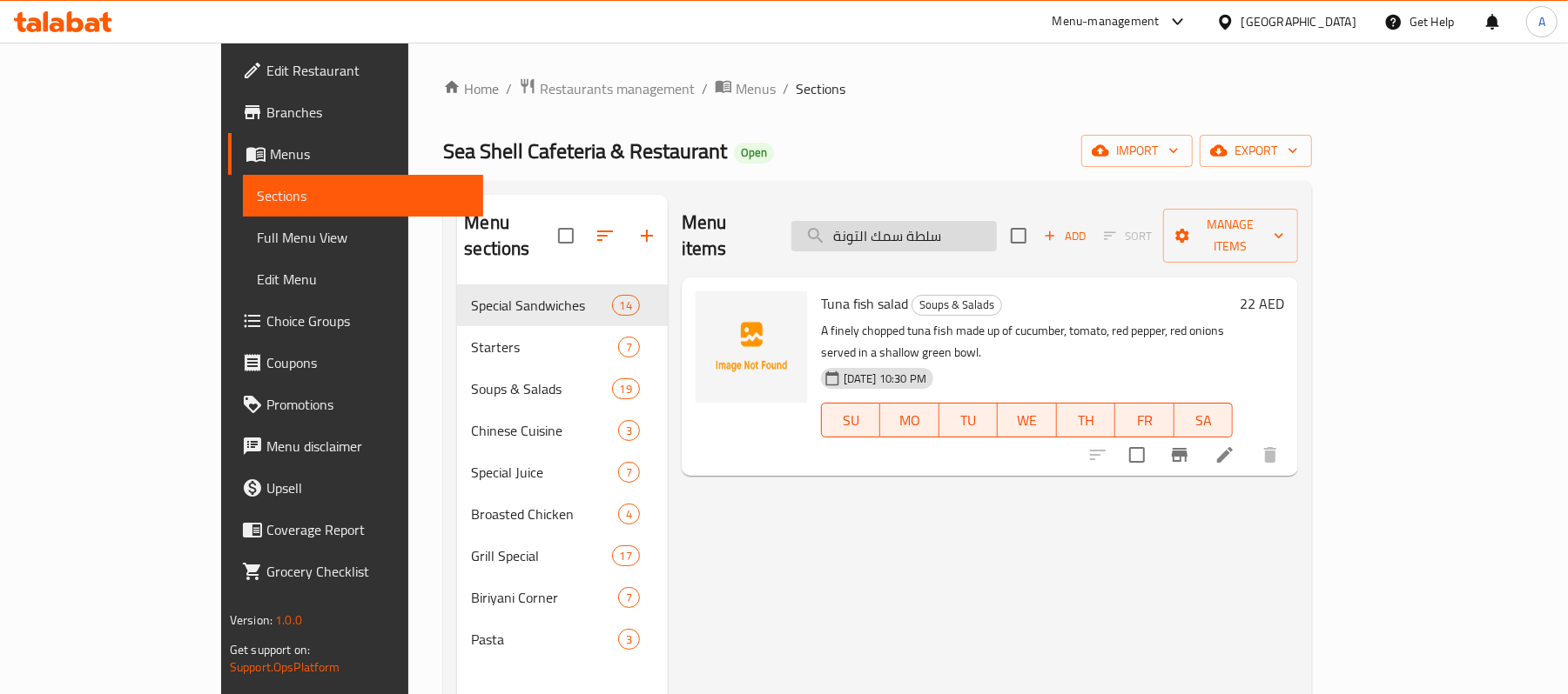
click at [944, 235] on input "سلطة سمك التونة" at bounding box center [894, 236] width 205 height 30
click at [942, 235] on input "سلطة سمك التونة" at bounding box center [894, 236] width 205 height 30
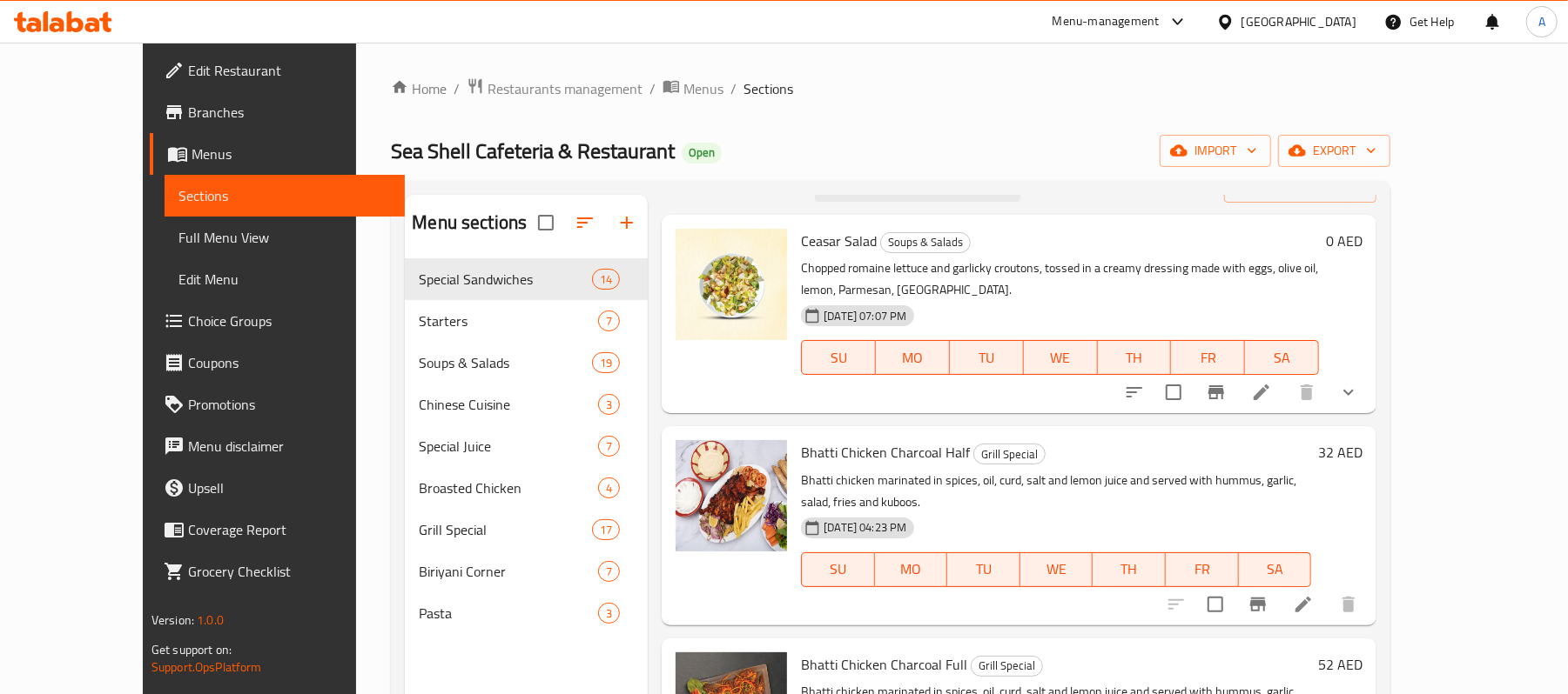
scroll to position [0, 0]
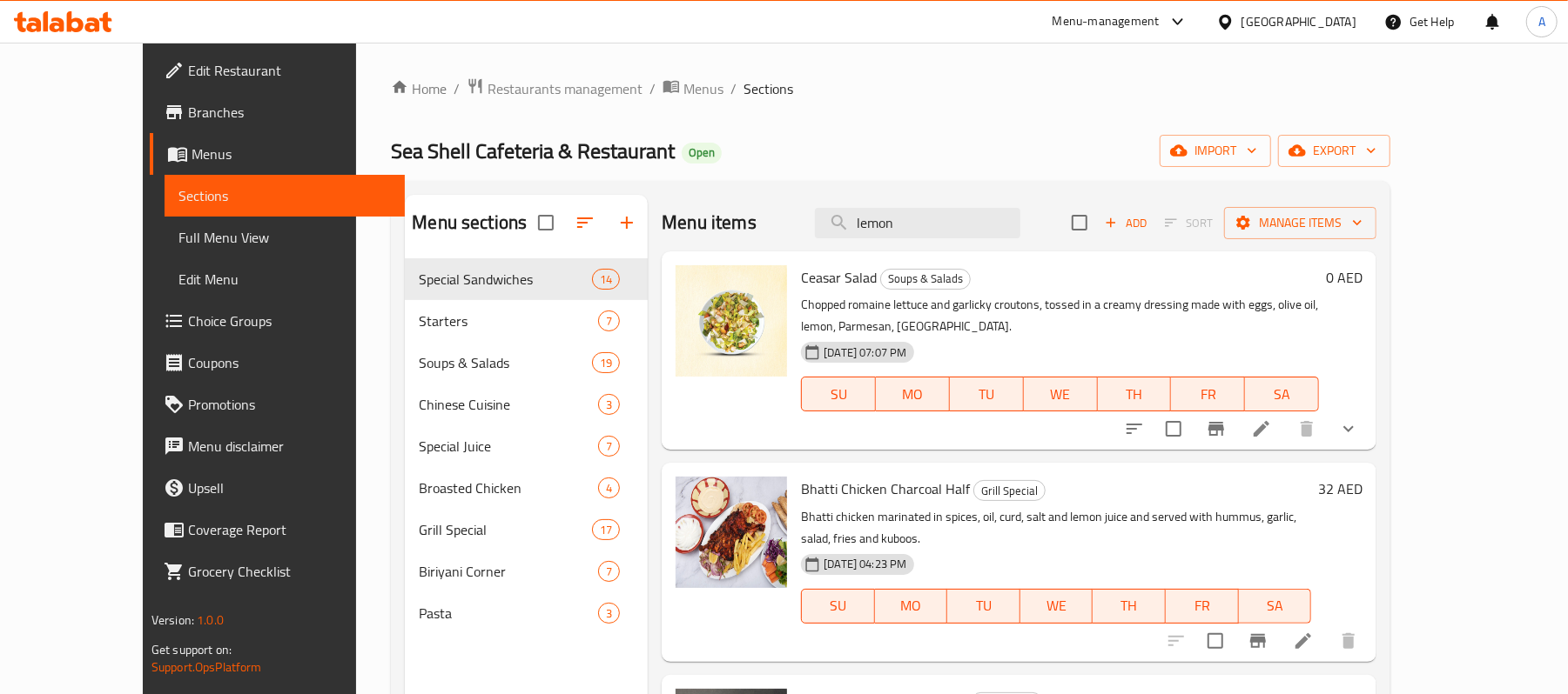
click at [1276, 315] on p "Chopped romaine lettuce and garlicky croutons, tossed in a creamy dressing made…" at bounding box center [1060, 316] width 518 height 44
click at [986, 231] on input "lemon" at bounding box center [917, 222] width 205 height 30
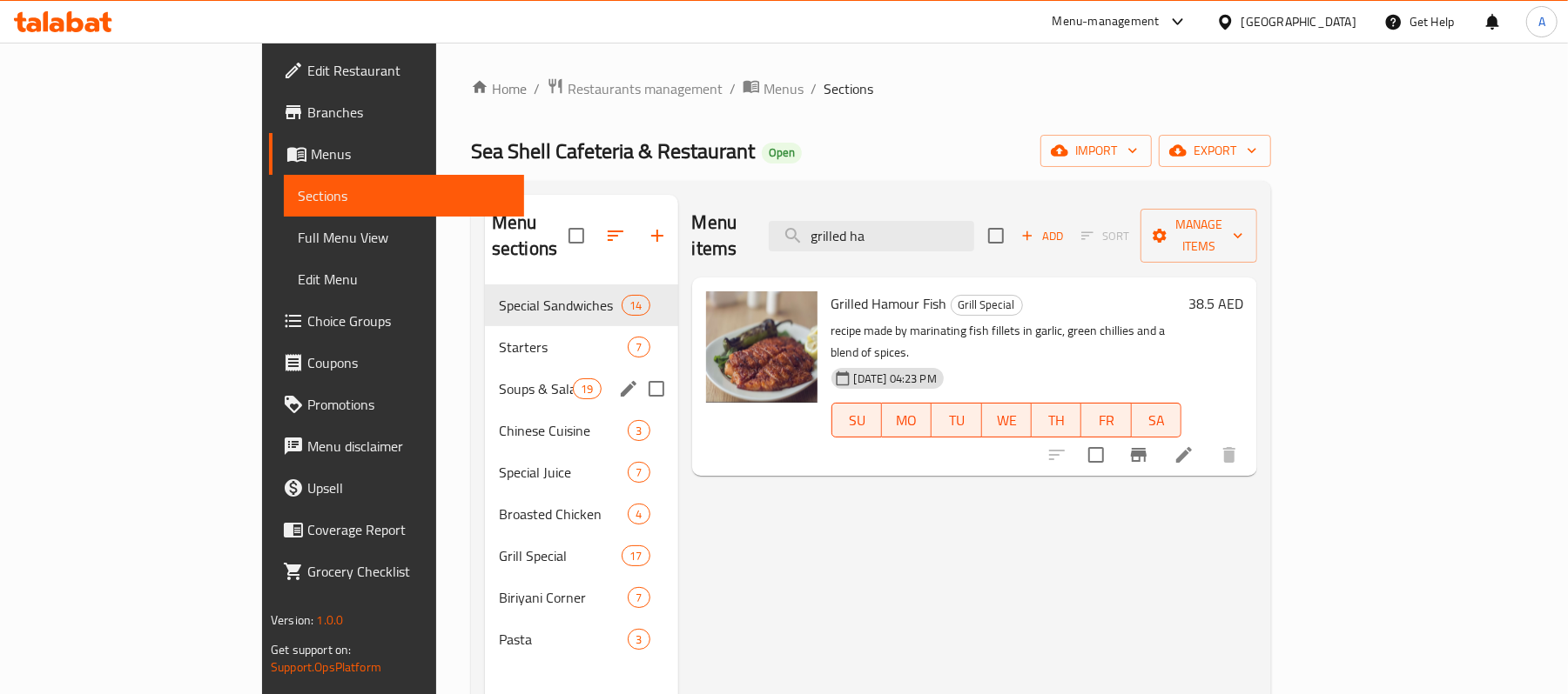
type input "grilled ha"
drag, startPoint x: 419, startPoint y: 352, endPoint x: 1013, endPoint y: 224, distance: 607.6
click at [485, 368] on div "Soups & Salads 19" at bounding box center [581, 389] width 193 height 42
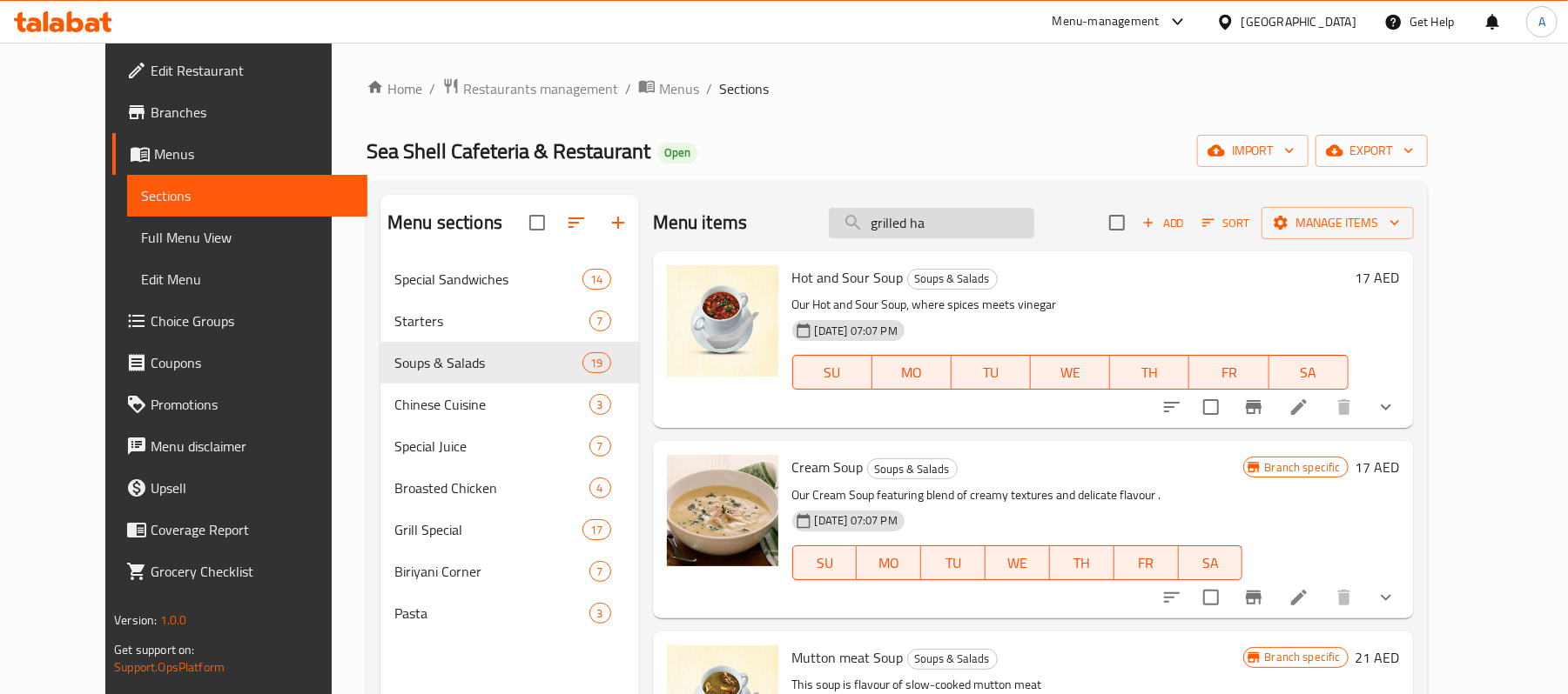
click at [1010, 224] on input "grilled ha" at bounding box center [931, 222] width 205 height 30
click at [1010, 218] on input "grilled ha" at bounding box center [931, 222] width 205 height 30
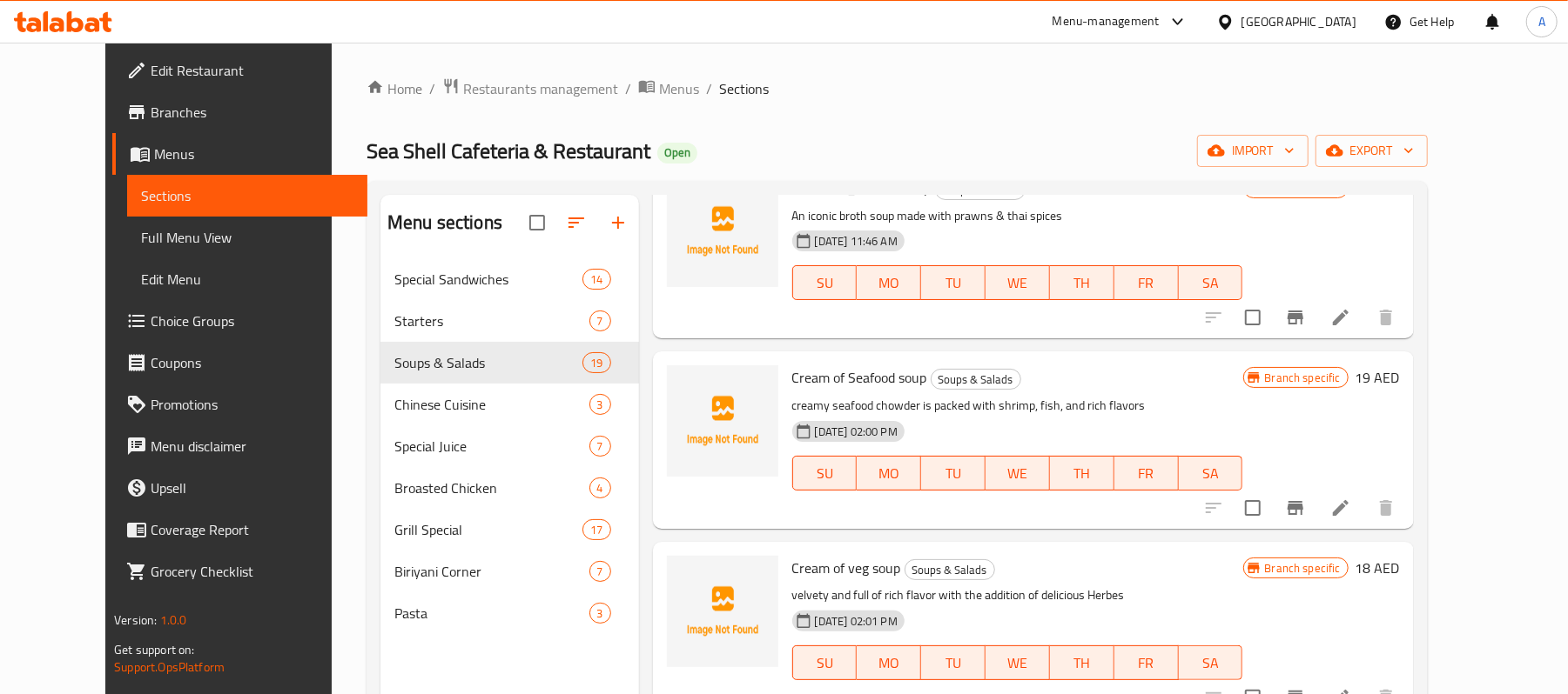
scroll to position [2785, 0]
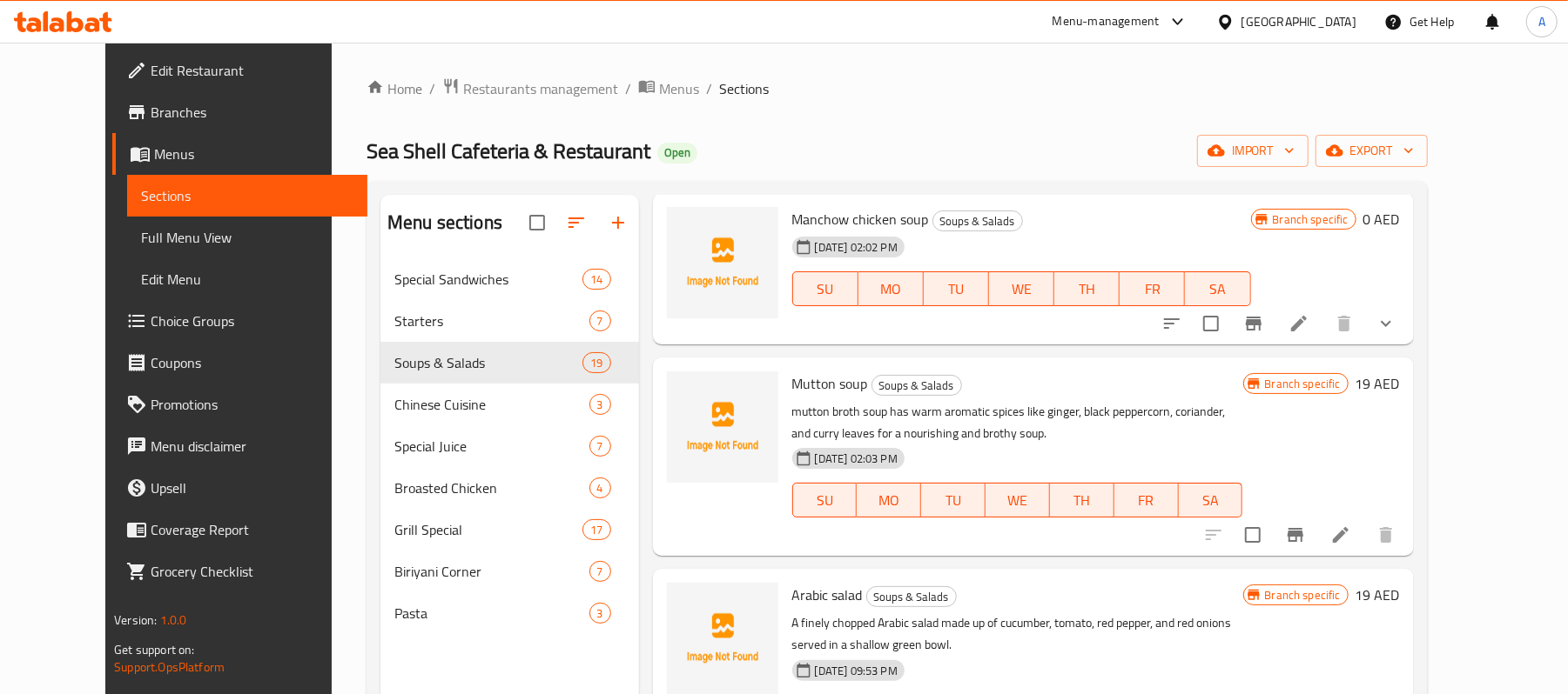
click at [1021, 441] on div "04-10-2025 02:03 PM SU MO TU WE TH FR SA" at bounding box center [1018, 487] width 465 height 94
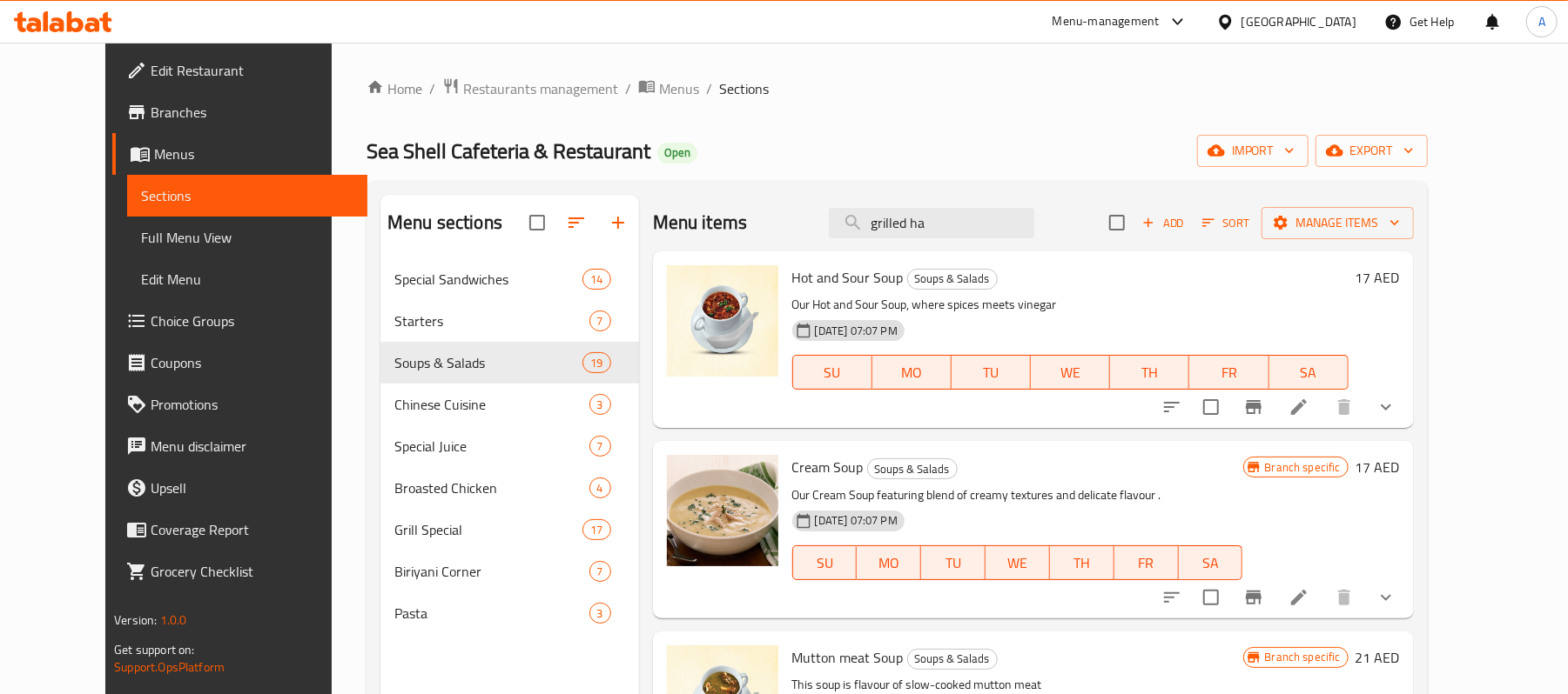
scroll to position [1108, 0]
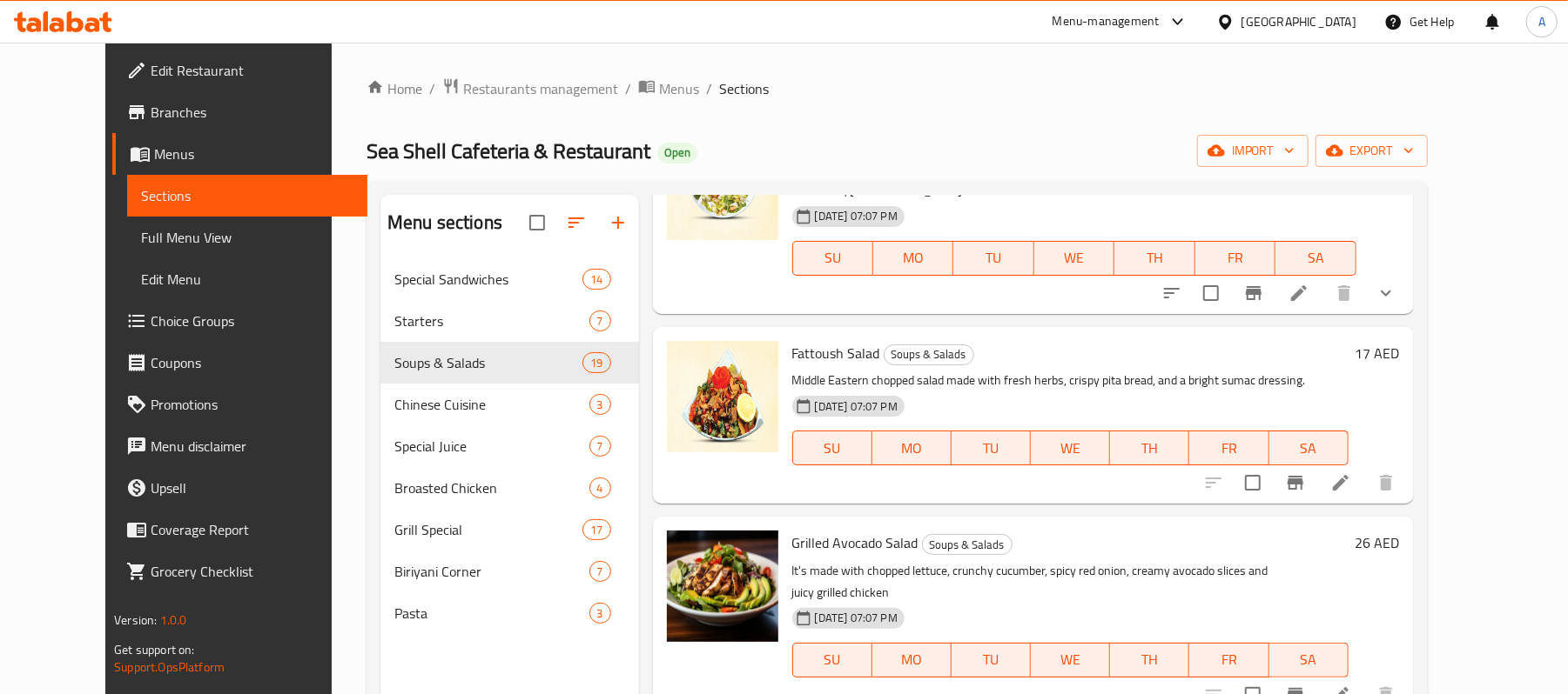
click at [930, 577] on p "It's made with chopped lettuce, crunchy cucumber, spicy red onion, creamy avoca…" at bounding box center [1071, 582] width 557 height 44
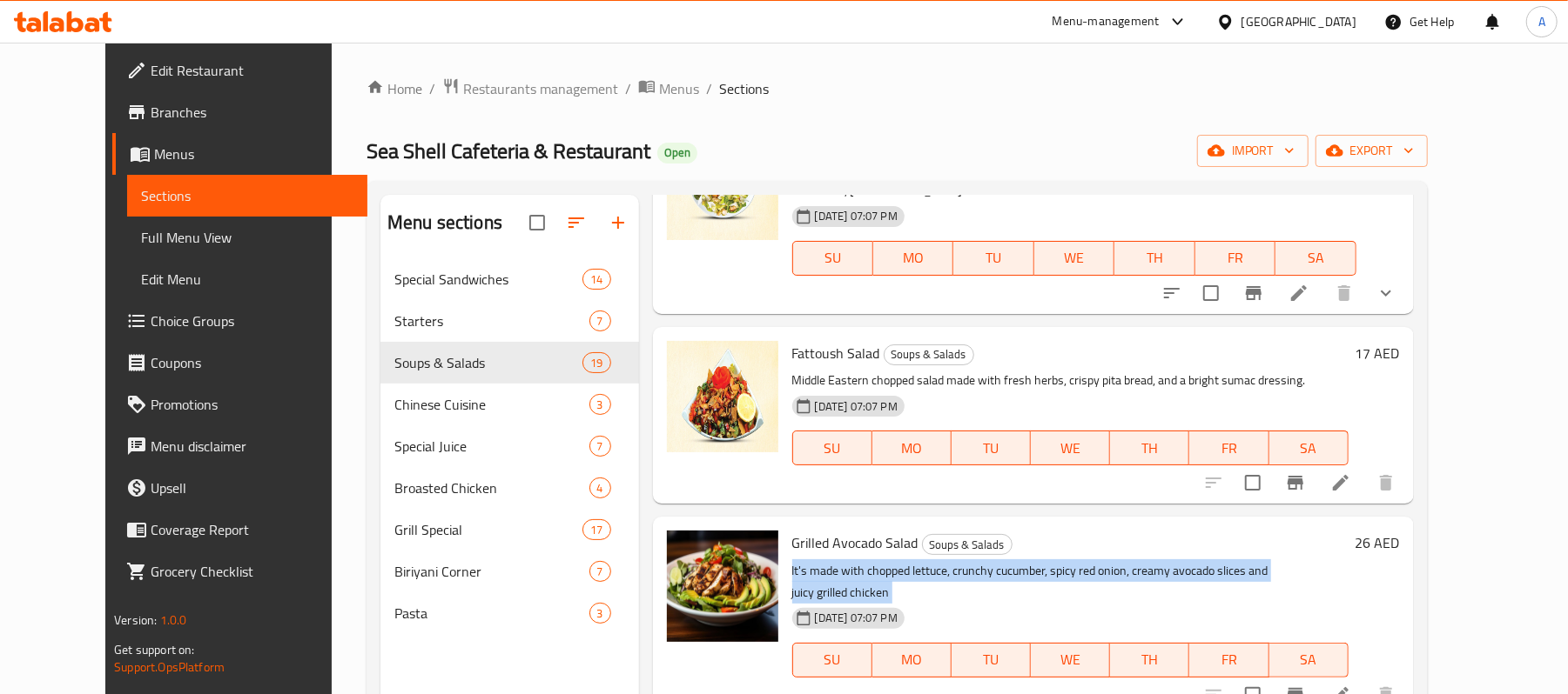
click at [930, 577] on p "It's made with chopped lettuce, crunchy cucumber, spicy red onion, creamy avoca…" at bounding box center [1071, 582] width 557 height 44
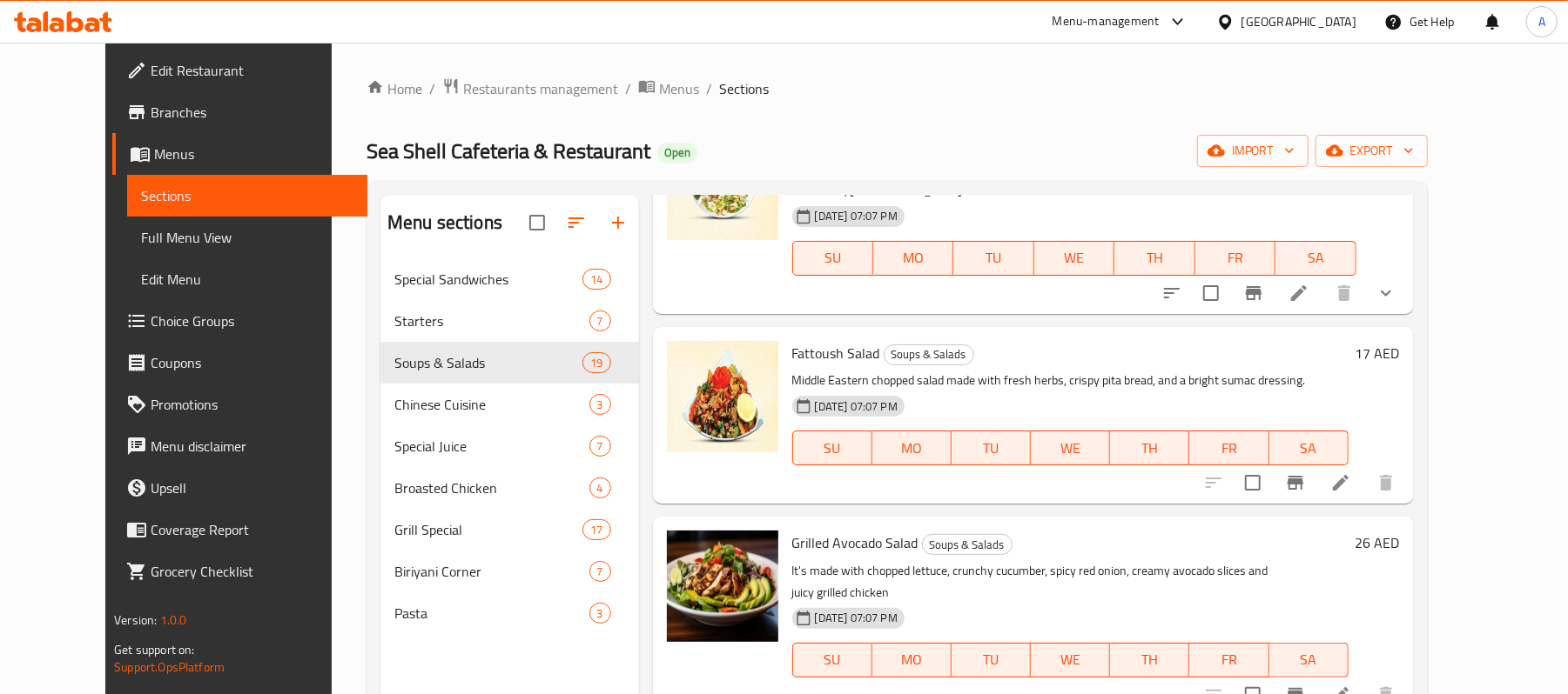
click at [1045, 564] on p "It's made with chopped lettuce, crunchy cucumber, spicy red onion, creamy avoca…" at bounding box center [1071, 582] width 557 height 44
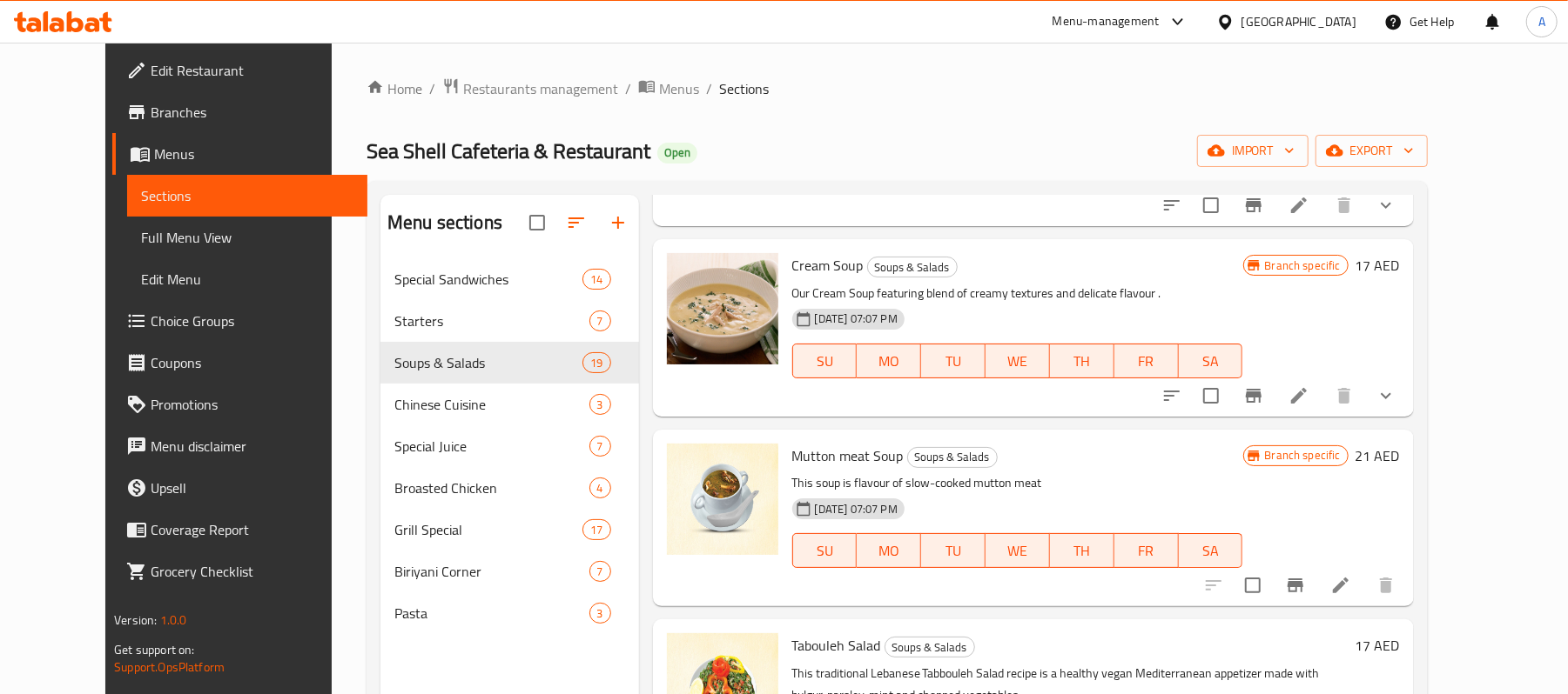
scroll to position [0, 0]
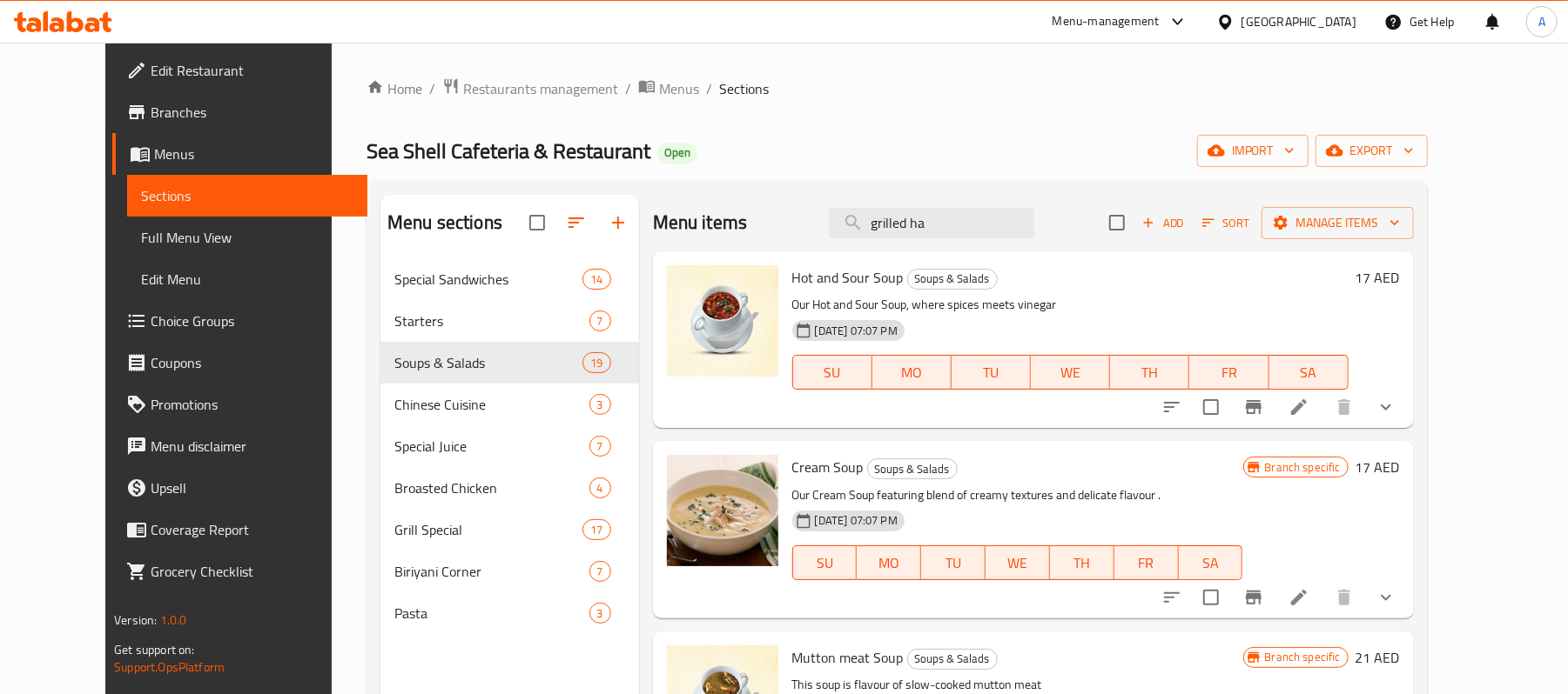
click at [1186, 221] on span "Add" at bounding box center [1163, 223] width 47 height 20
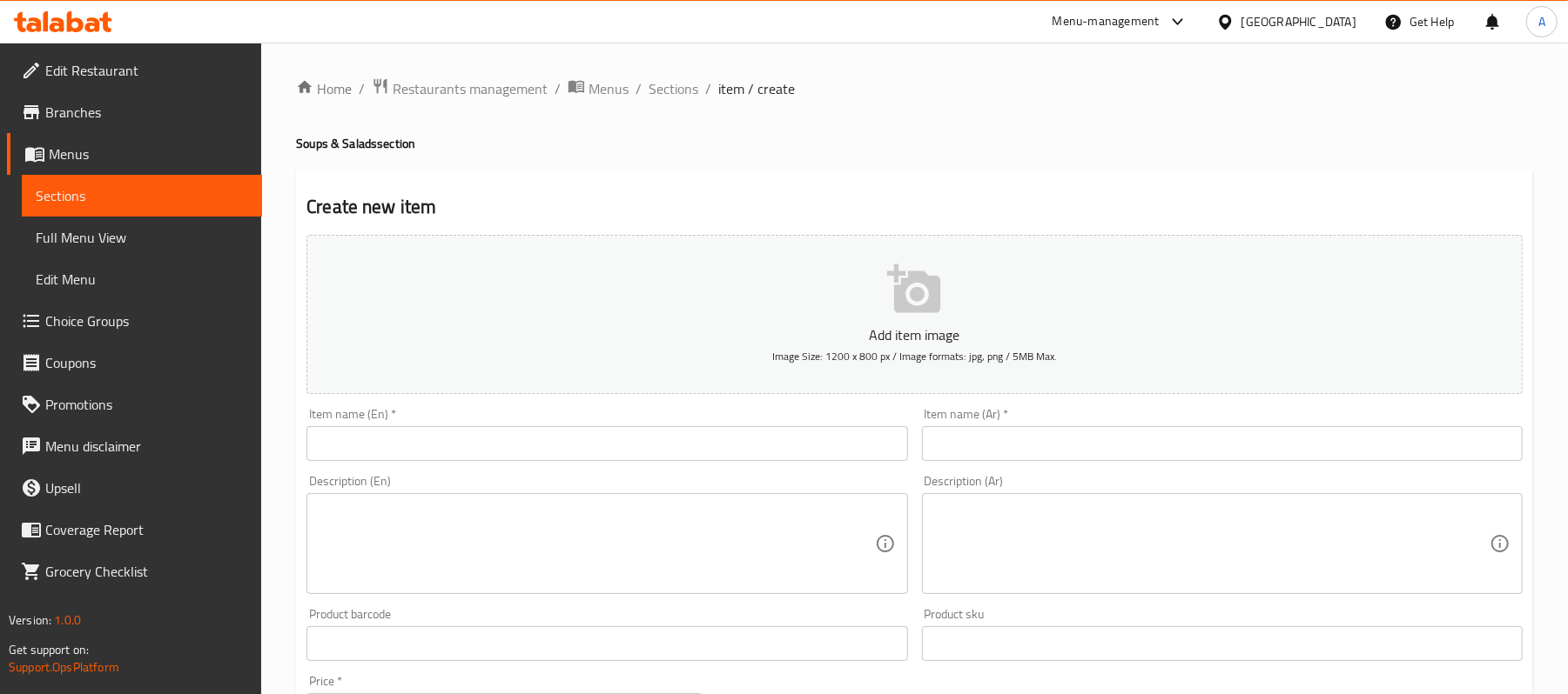
click at [565, 442] on input "text" at bounding box center [606, 444] width 600 height 35
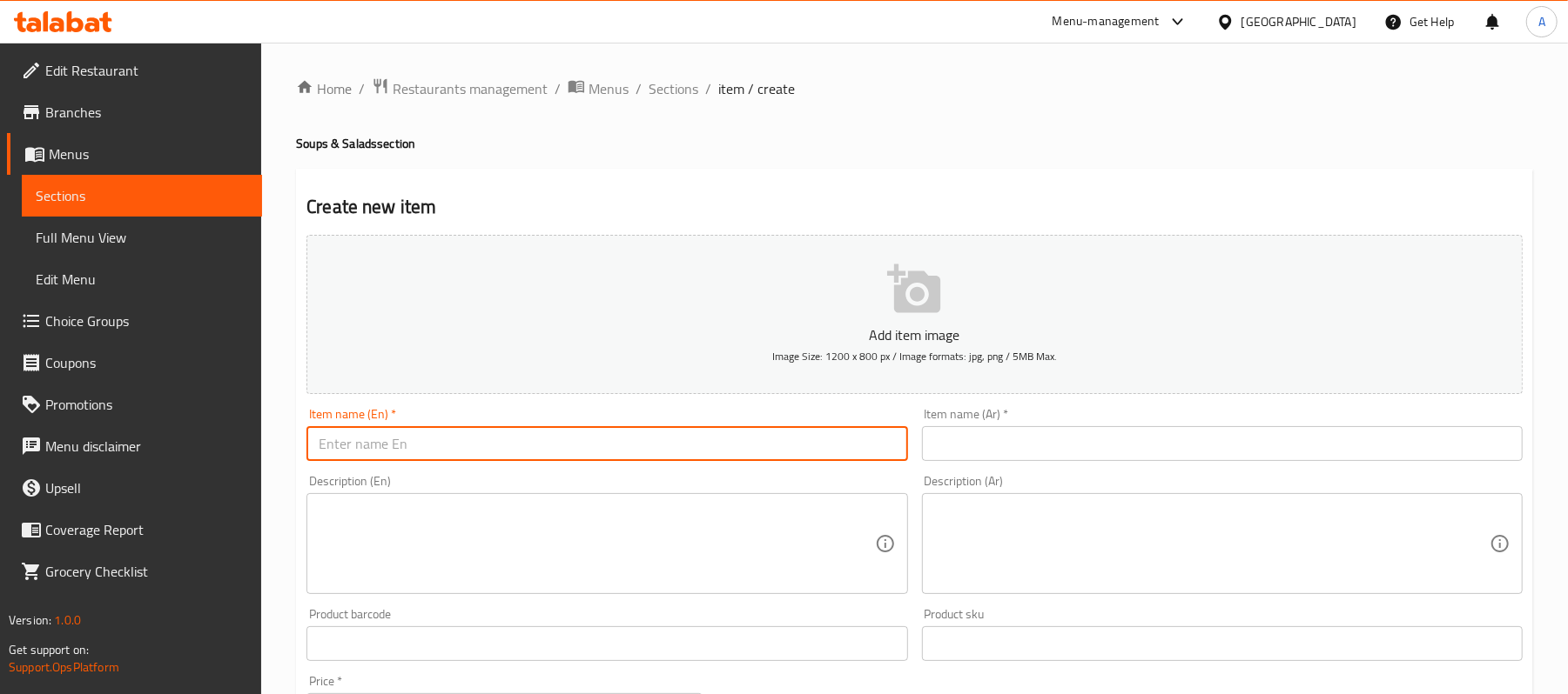
paste input "Grilled halloumi salad"
type input "Grilled halloumi salad"
drag, startPoint x: 174, startPoint y: 200, endPoint x: 174, endPoint y: 31, distance: 169.0
click at [174, 200] on span "Sections" at bounding box center [141, 196] width 212 height 21
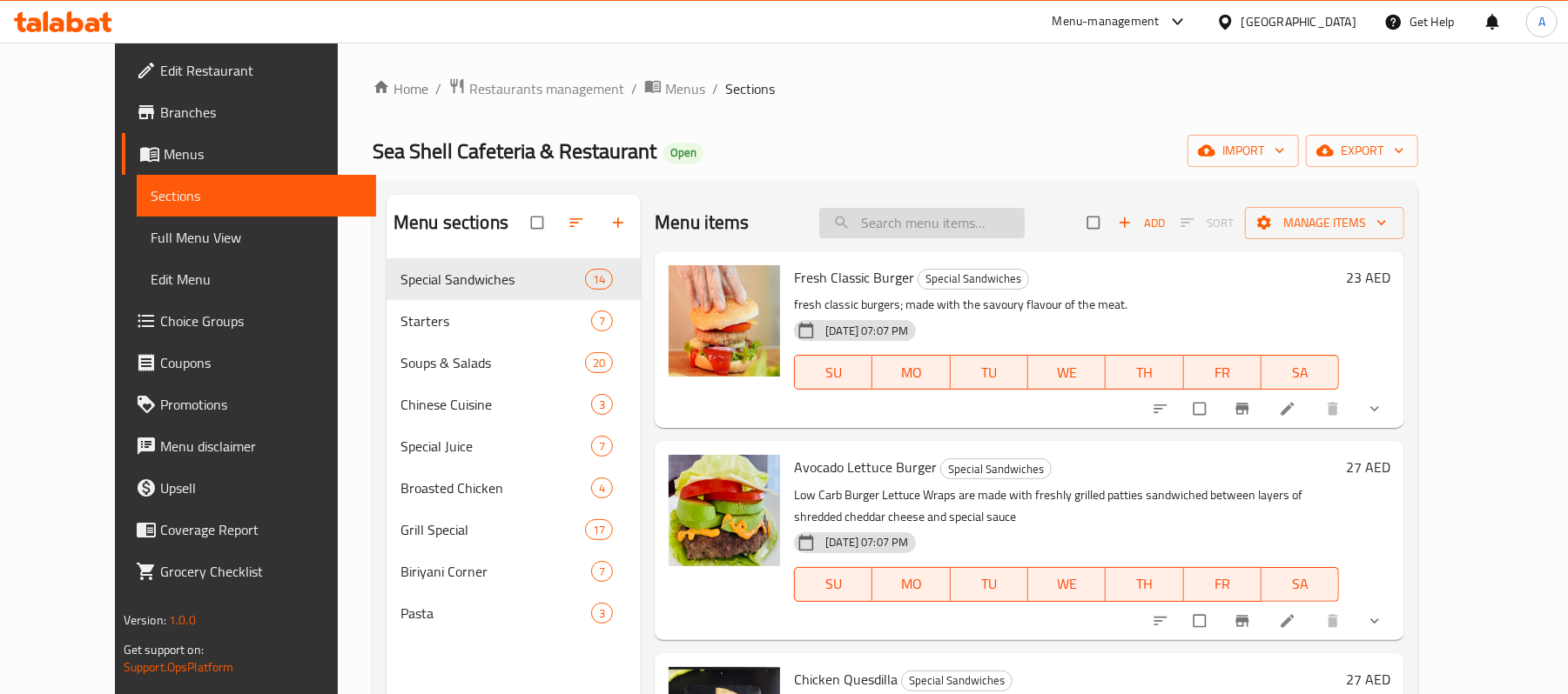
click at [966, 227] on input "search" at bounding box center [921, 222] width 205 height 30
paste input "Grilled halloumi salad"
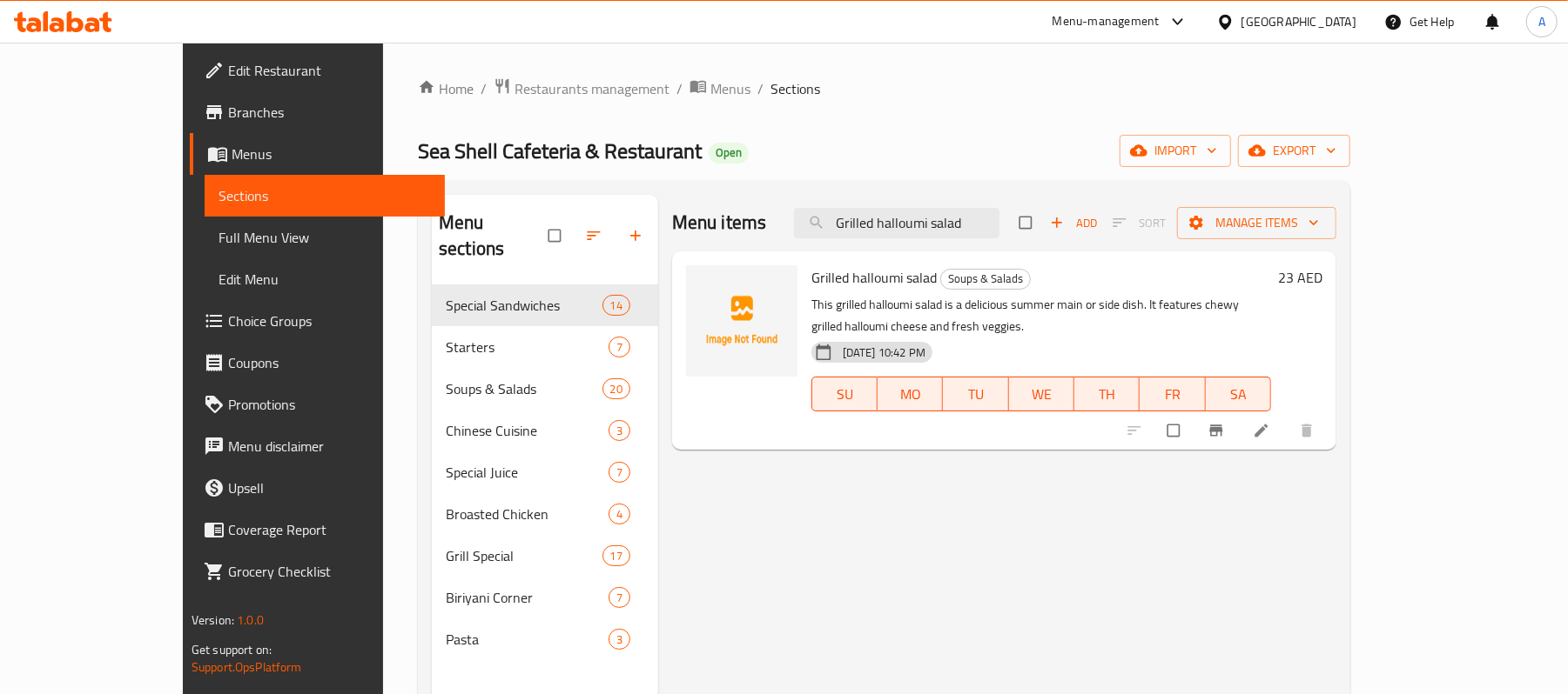
type input "Grilled halloumi salad"
click at [1055, 292] on div "Grilled halloumi salad Soups & Salads This grilled halloumi salad is a deliciou…" at bounding box center [1041, 351] width 474 height 185
click at [1337, 482] on div "Menu items Grilled halloumi salad Add Sort Manage items Grilled halloumi salad …" at bounding box center [997, 542] width 678 height 694
click at [1149, 551] on div "Menu items Grilled halloumi salad Add Sort Manage items Grilled halloumi salad …" at bounding box center [997, 542] width 678 height 694
click at [1239, 420] on button "Branch-specific-item" at bounding box center [1218, 431] width 42 height 38
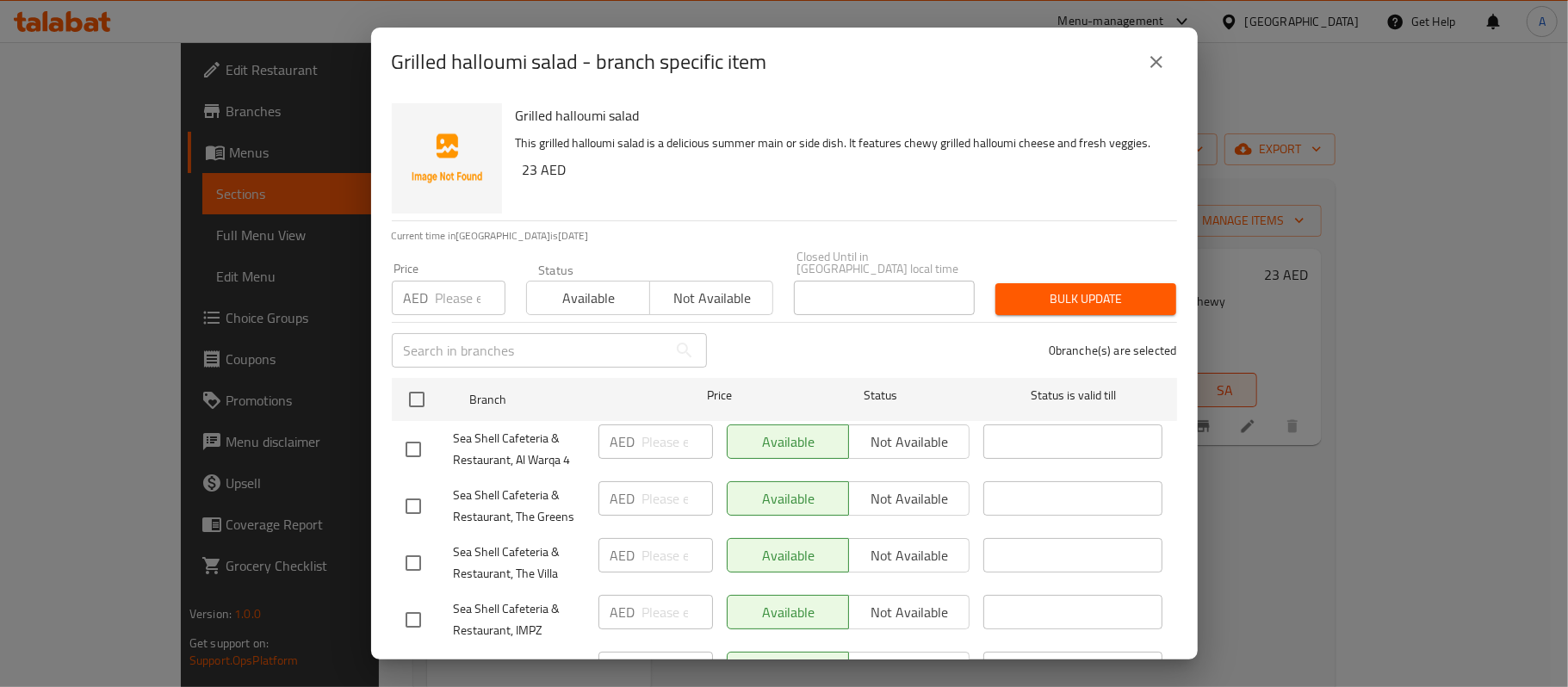
drag, startPoint x: 415, startPoint y: 400, endPoint x: 496, endPoint y: 362, distance: 89.5
click at [415, 400] on input "checkbox" at bounding box center [416, 399] width 36 height 36
checkbox input "true"
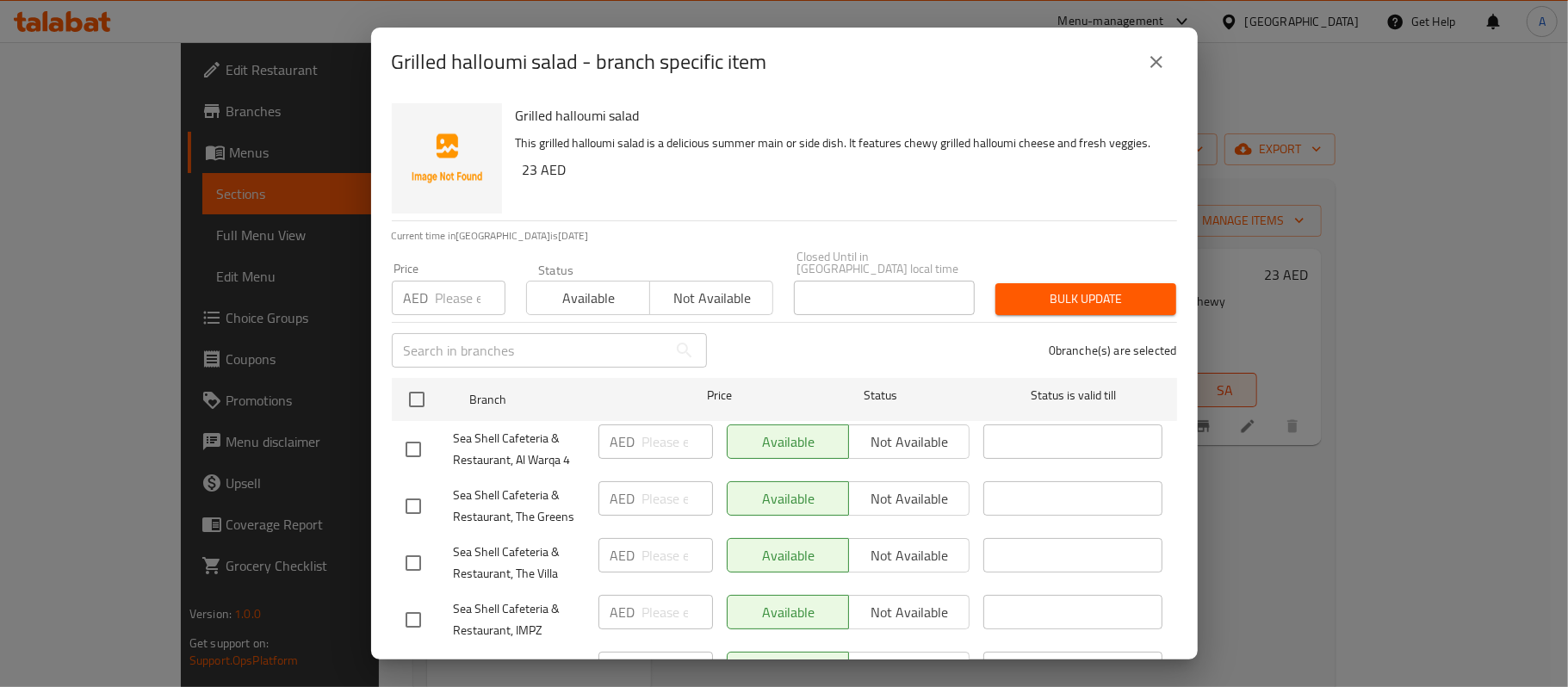
checkbox input "true"
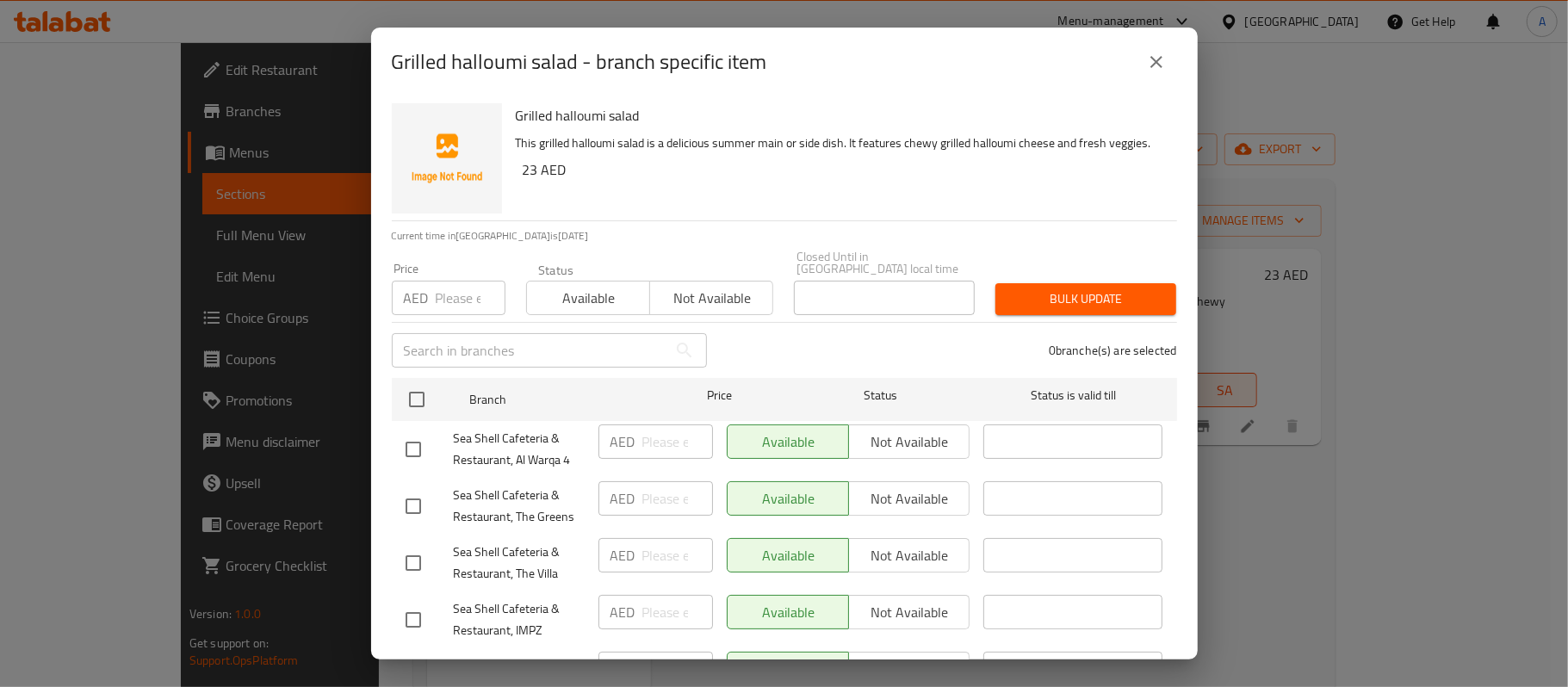
checkbox input "true"
click at [679, 289] on span "Not available" at bounding box center [711, 298] width 109 height 25
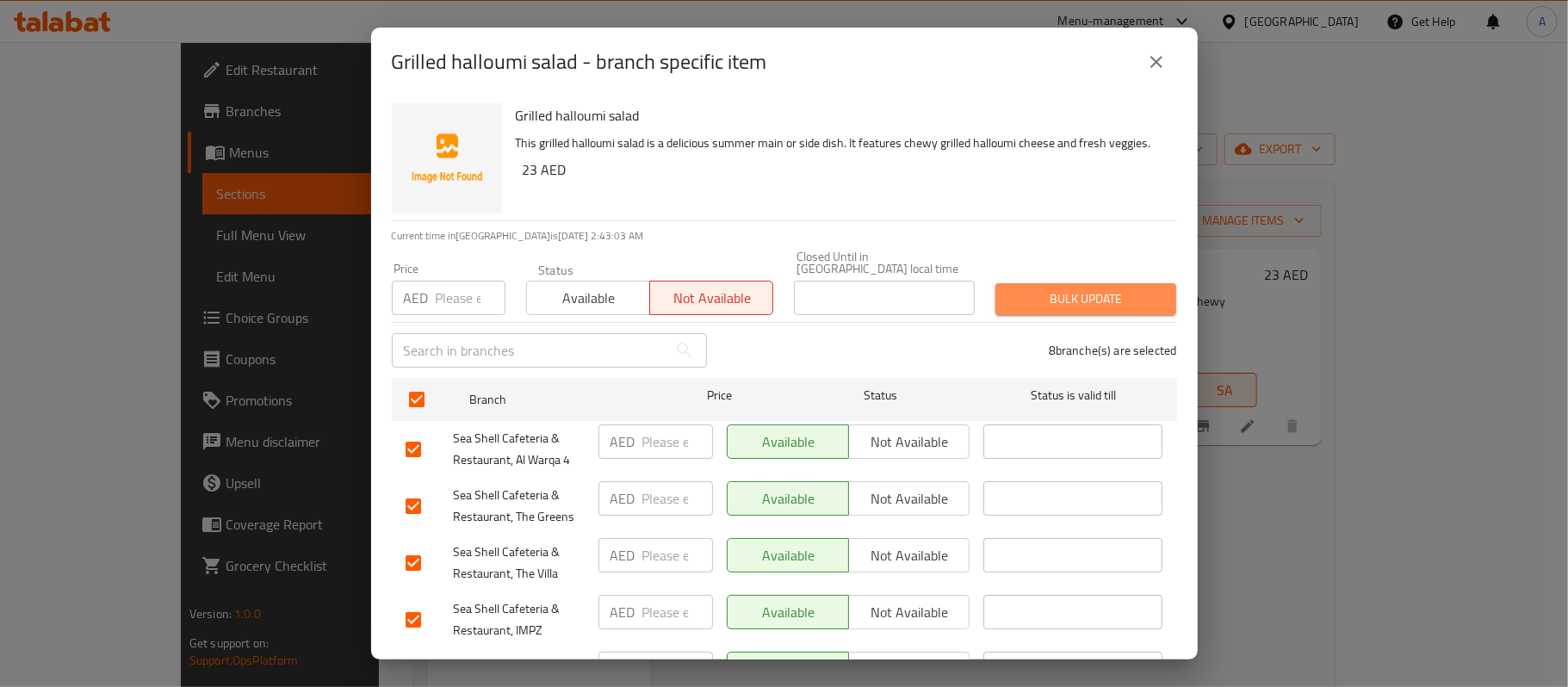
click at [1106, 301] on span "Bulk update" at bounding box center [1086, 299] width 153 height 22
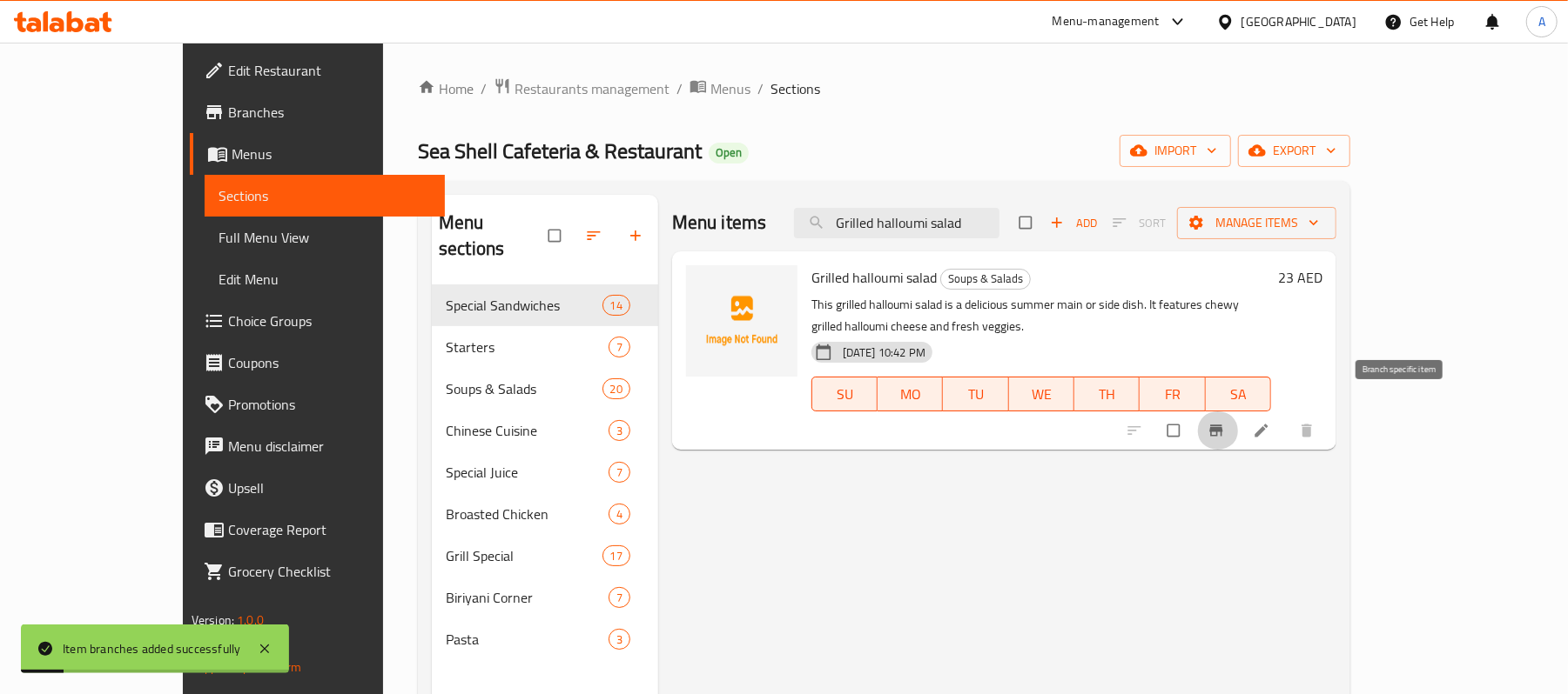
click at [1223, 425] on icon "Branch-specific-item" at bounding box center [1216, 431] width 13 height 11
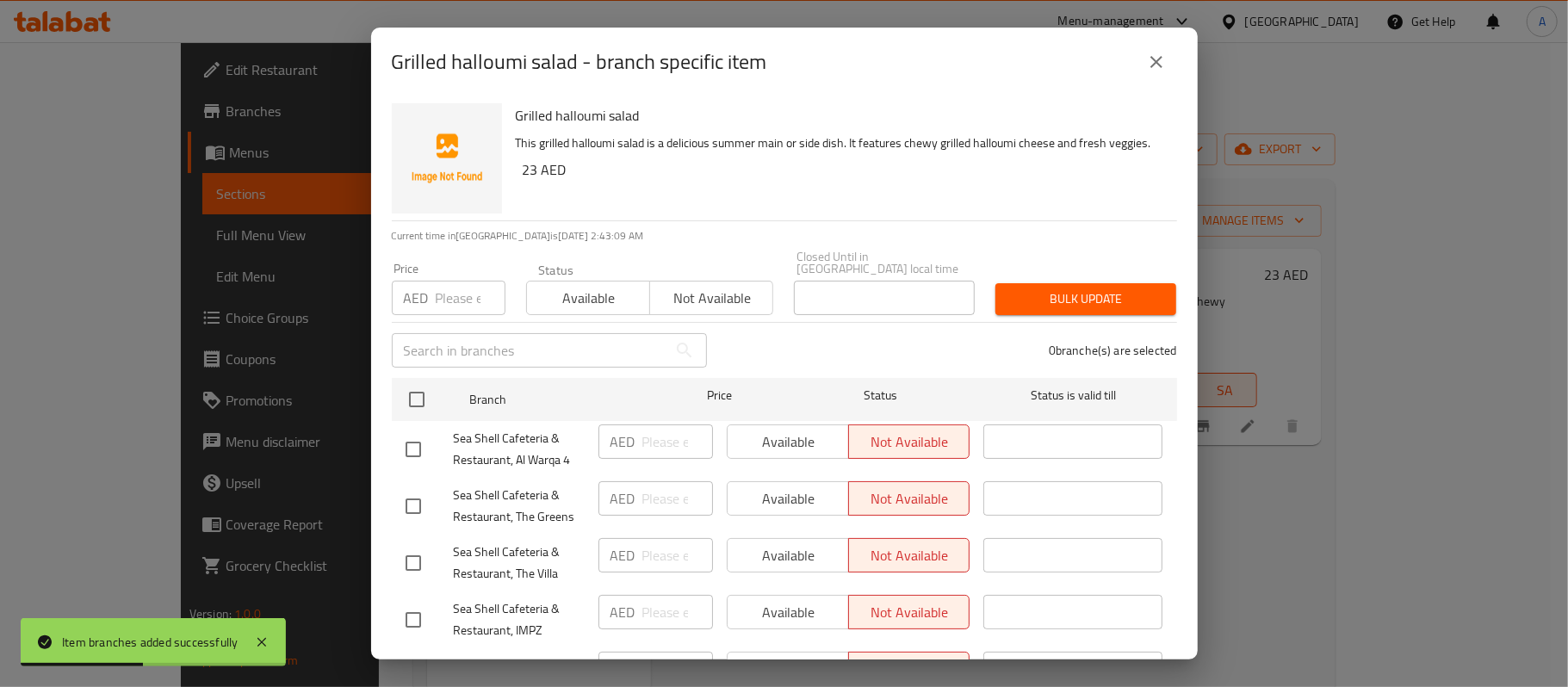
click at [646, 182] on h6 "23 AED" at bounding box center [843, 169] width 641 height 24
click at [644, 182] on h6 "23 AED" at bounding box center [843, 169] width 641 height 24
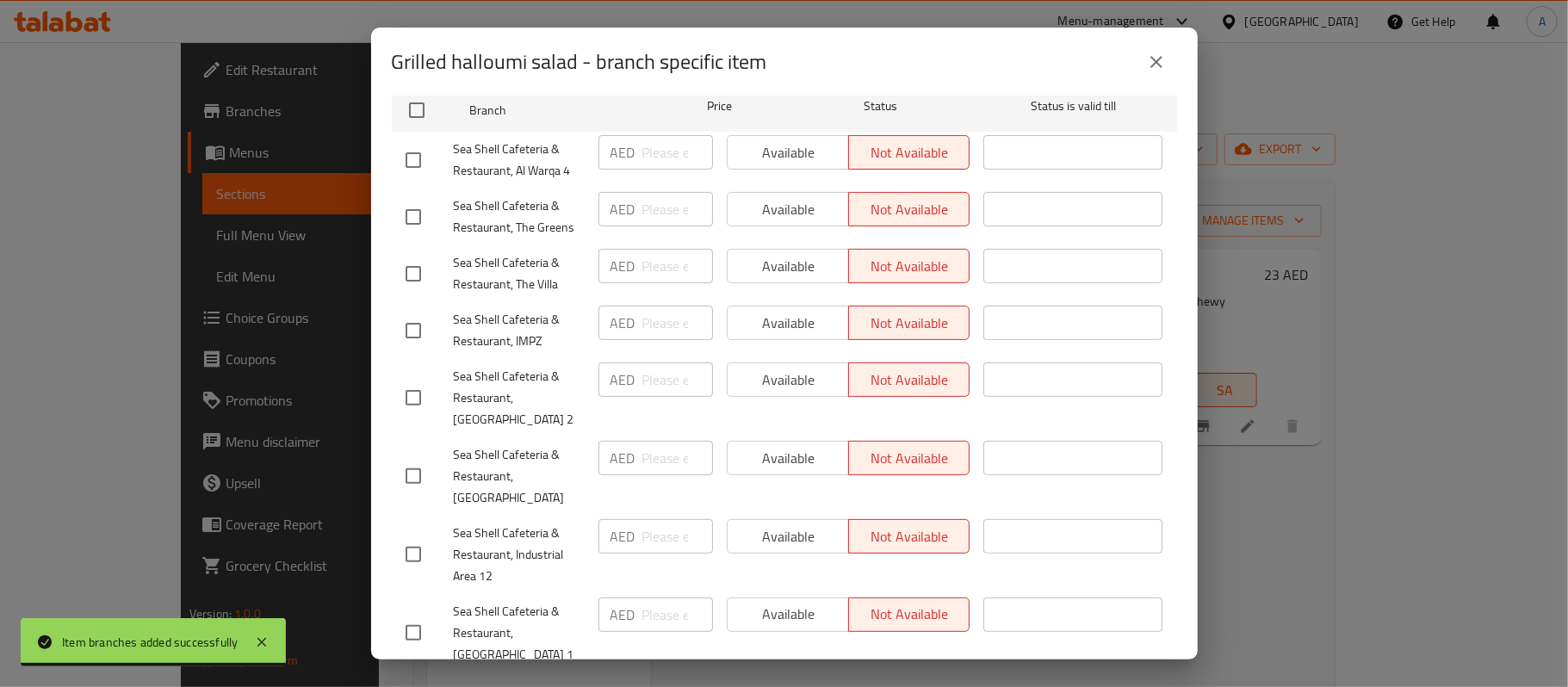
scroll to position [304, 0]
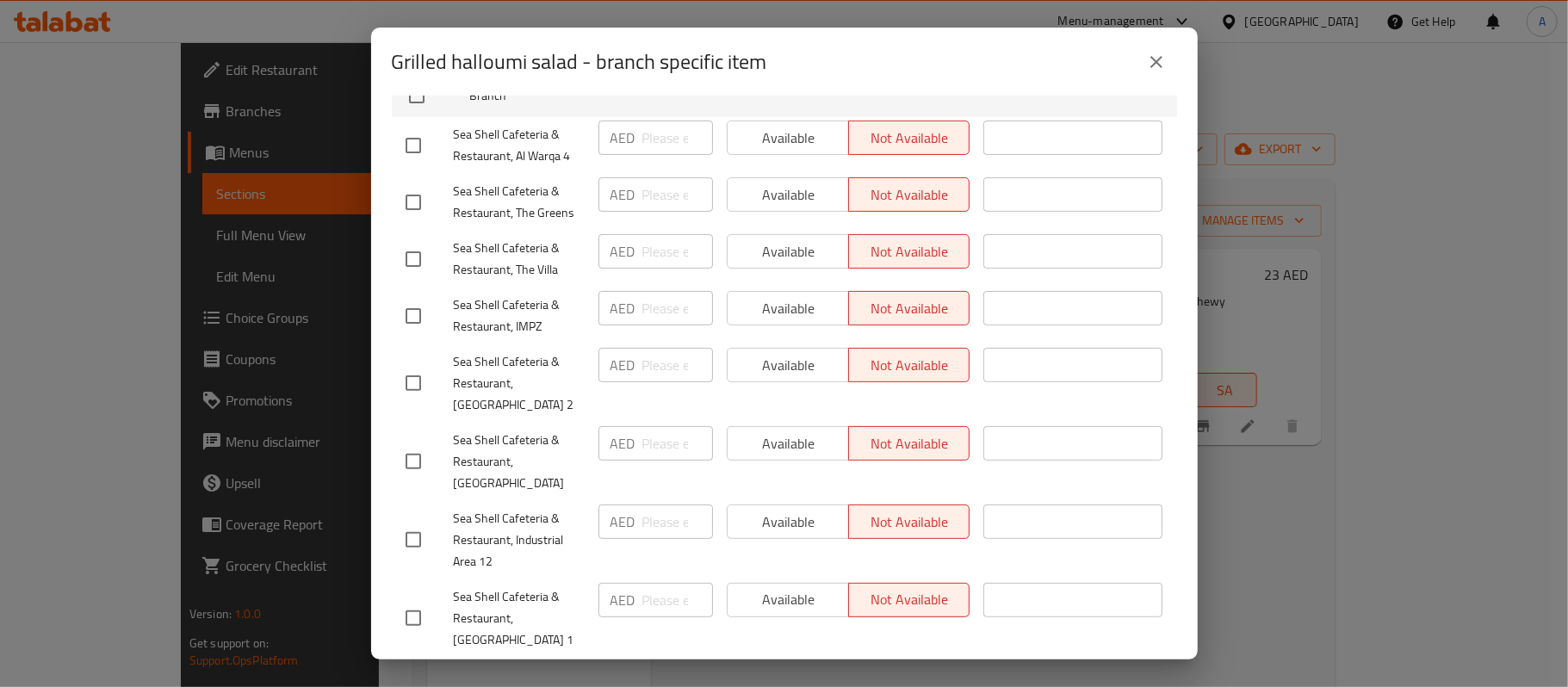
click at [415, 445] on input "checkbox" at bounding box center [414, 462] width 36 height 36
checkbox input "true"
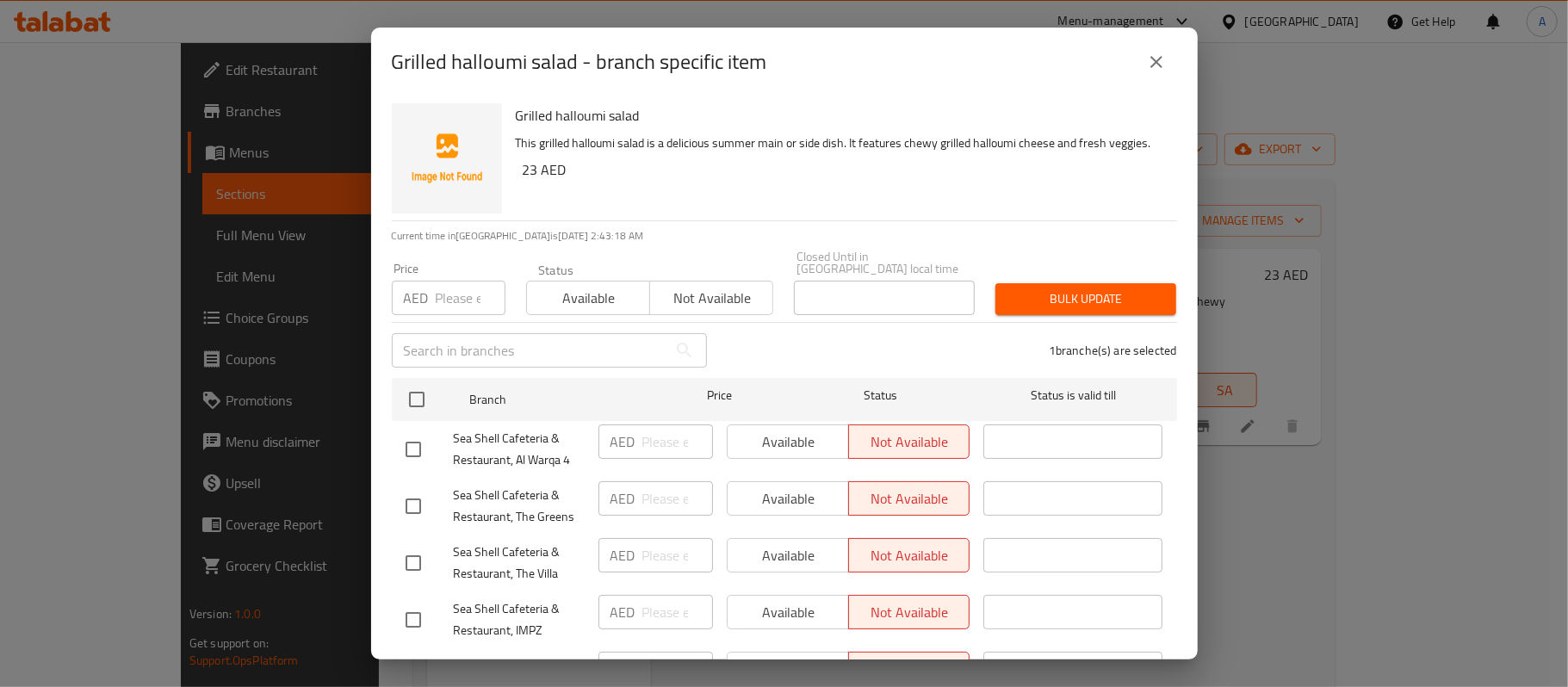
click at [565, 278] on div "Available Not available" at bounding box center [650, 289] width 248 height 51
click at [592, 308] on span "Available" at bounding box center [588, 298] width 109 height 25
click at [1062, 303] on span "Bulk update" at bounding box center [1086, 299] width 153 height 22
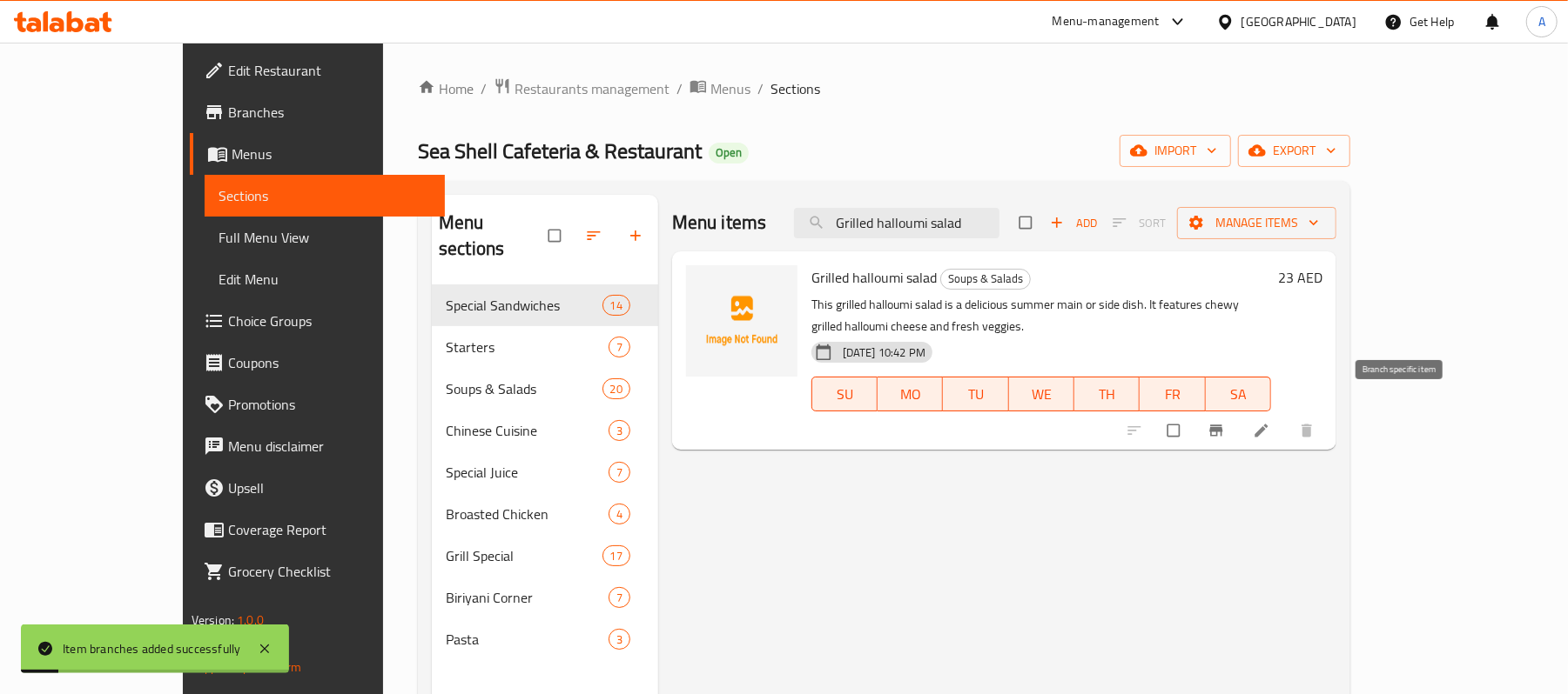
click at [1225, 422] on icon "Branch-specific-item" at bounding box center [1215, 430] width 17 height 17
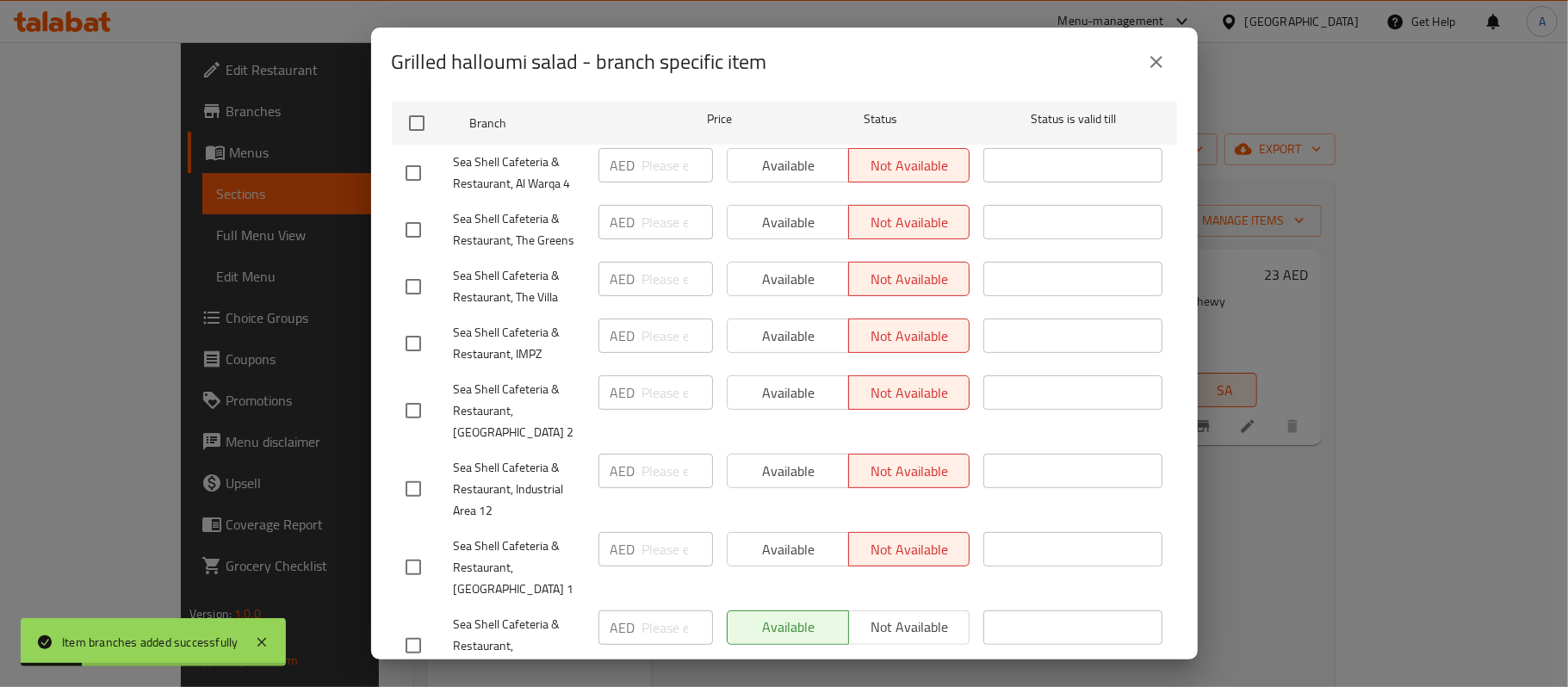
scroll to position [304, 0]
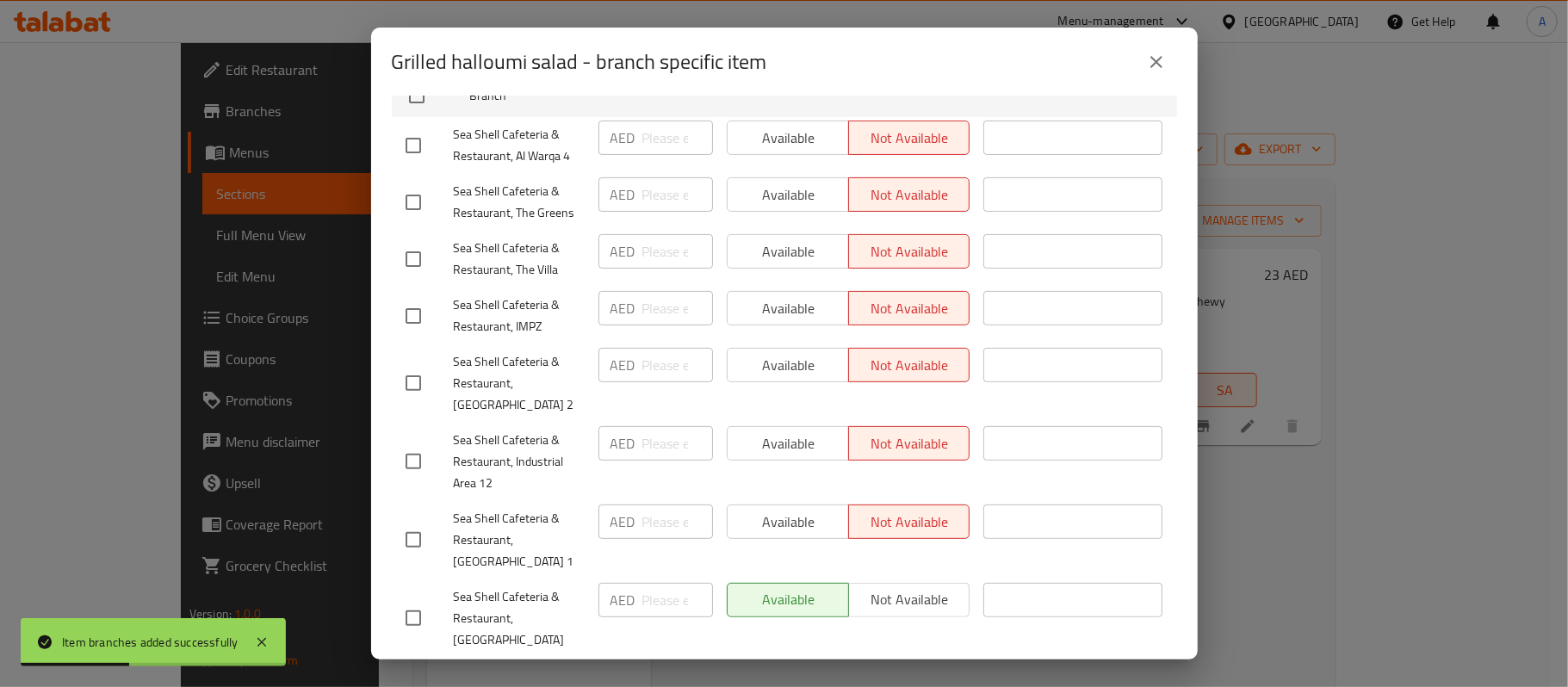
click at [1153, 68] on icon "close" at bounding box center [1156, 61] width 21 height 21
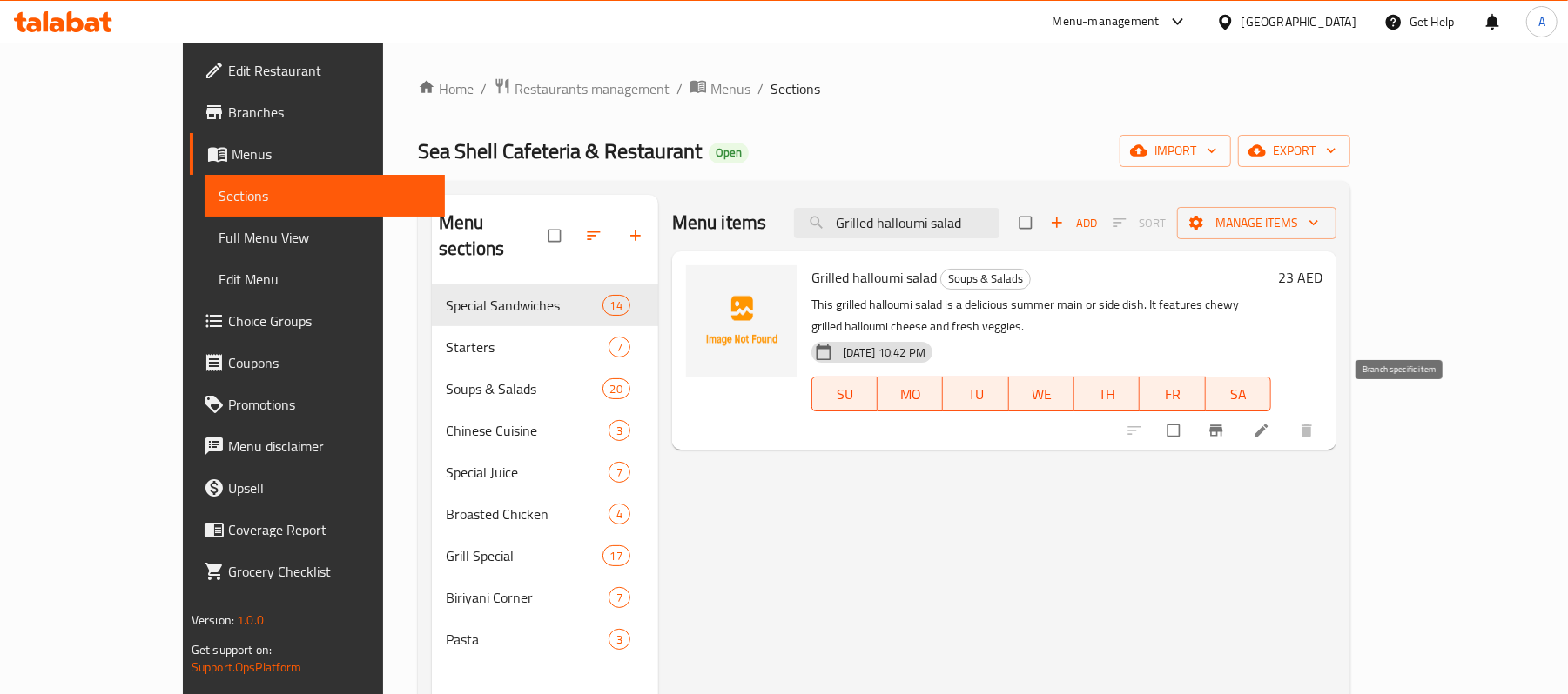
click at [1239, 423] on button "Branch-specific-item" at bounding box center [1218, 431] width 42 height 38
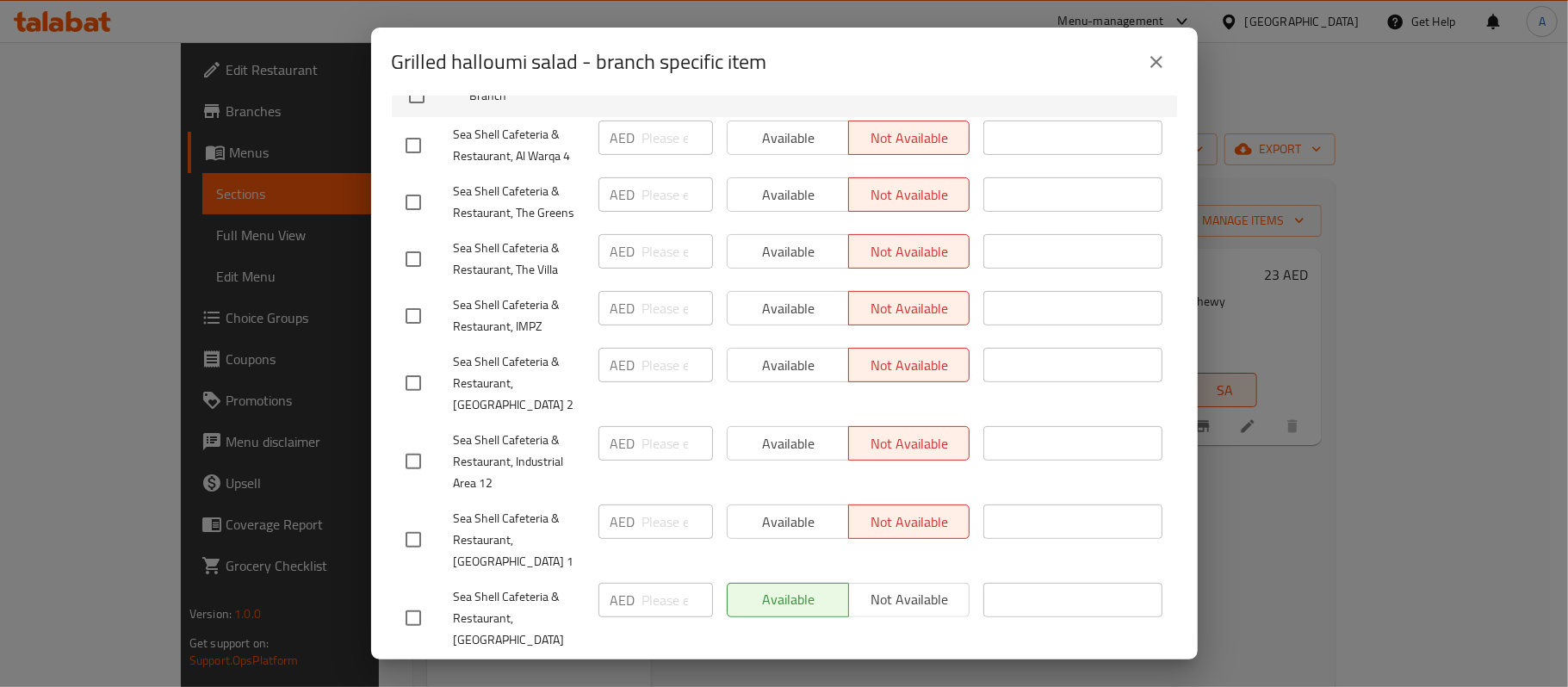
click at [1137, 59] on button "close" at bounding box center [1156, 62] width 41 height 41
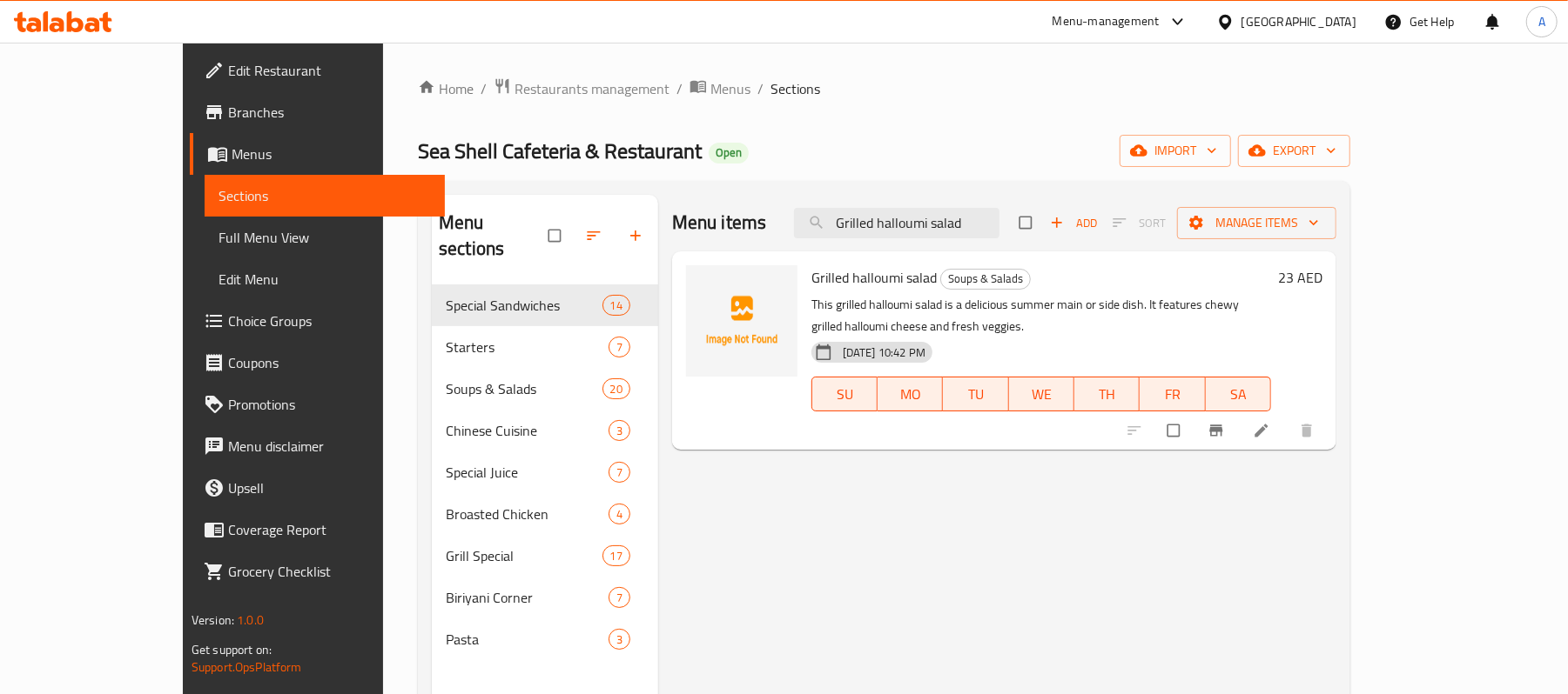
click at [1094, 298] on p "This grilled halloumi salad is a delicious summer main or side dish. It feature…" at bounding box center [1041, 316] width 460 height 44
click at [1239, 423] on button "Branch-specific-item" at bounding box center [1218, 431] width 42 height 38
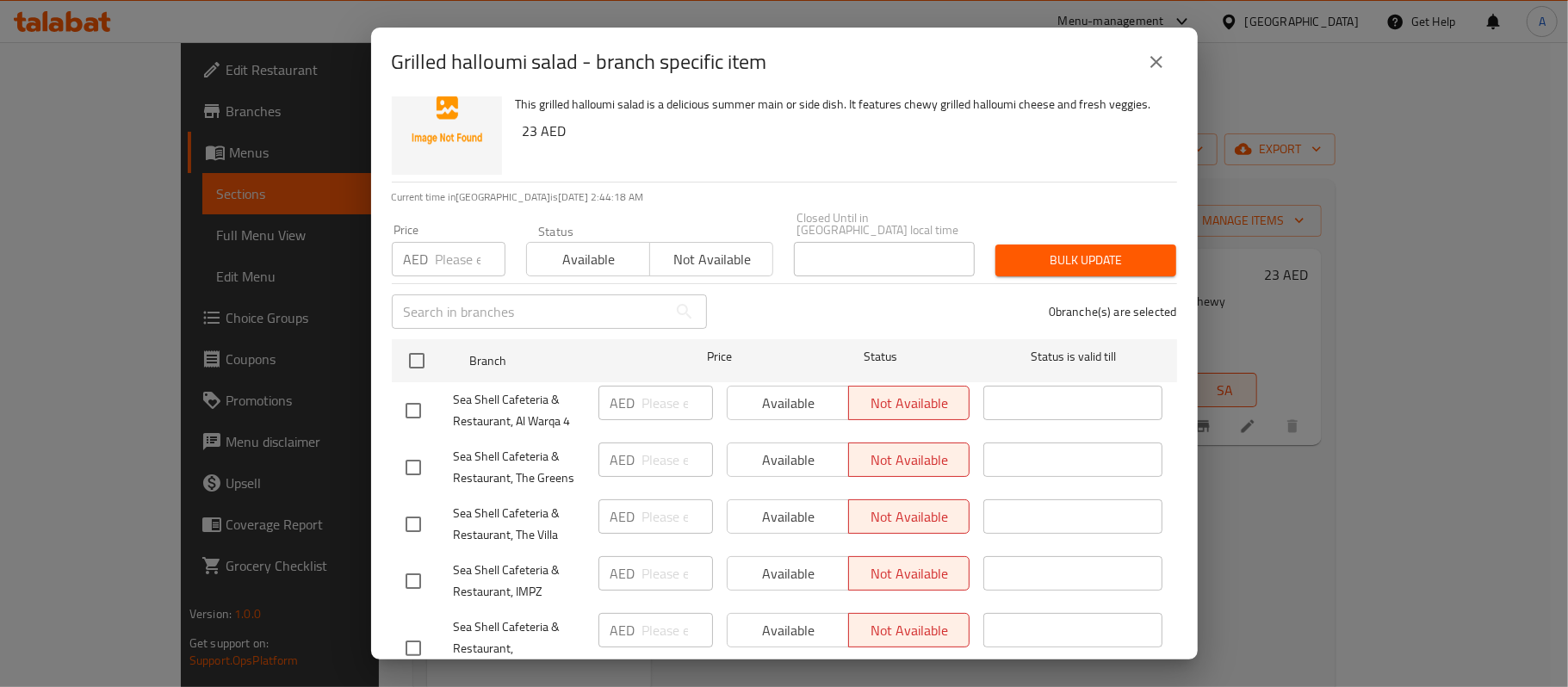
scroll to position [0, 0]
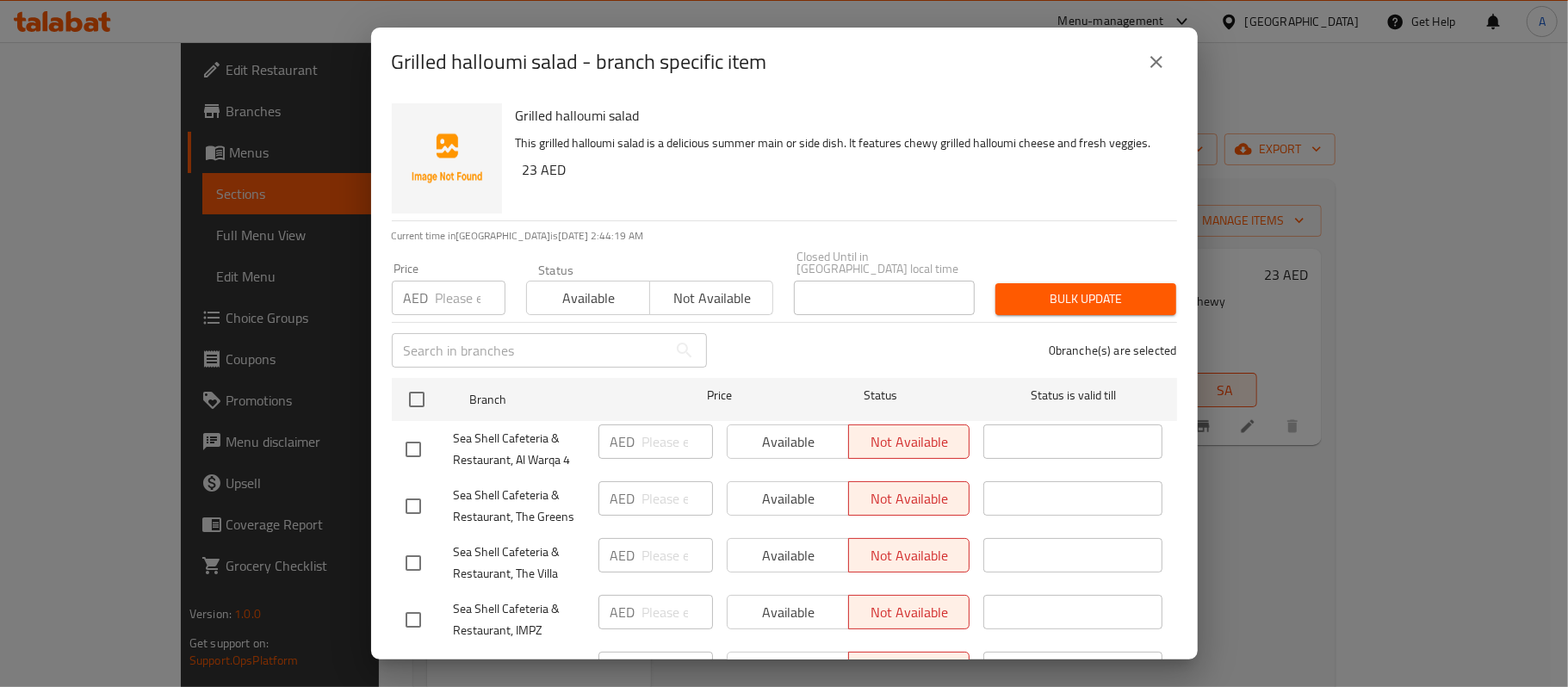
click at [1164, 76] on button "close" at bounding box center [1156, 62] width 41 height 41
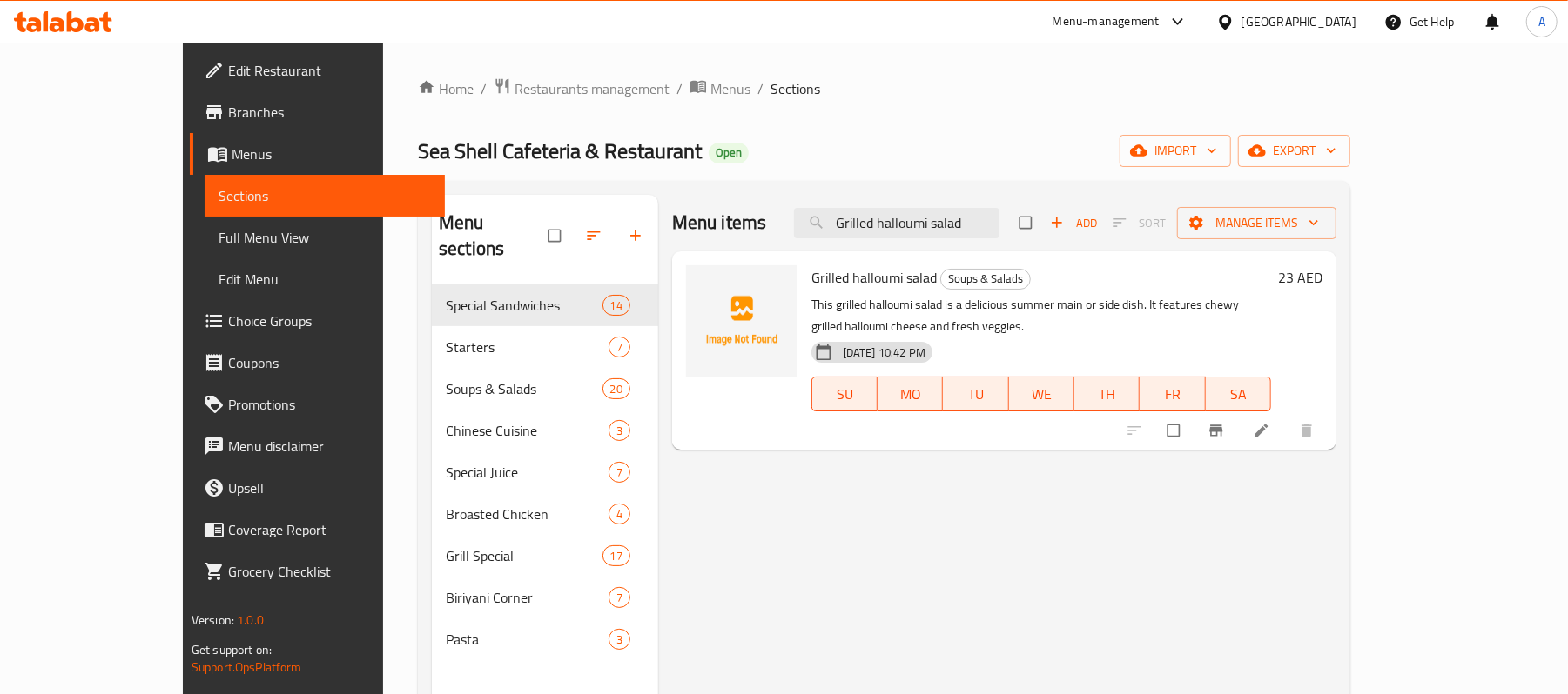
click at [1107, 310] on p "This grilled halloumi salad is a delicious summer main or side dish. It feature…" at bounding box center [1041, 316] width 460 height 44
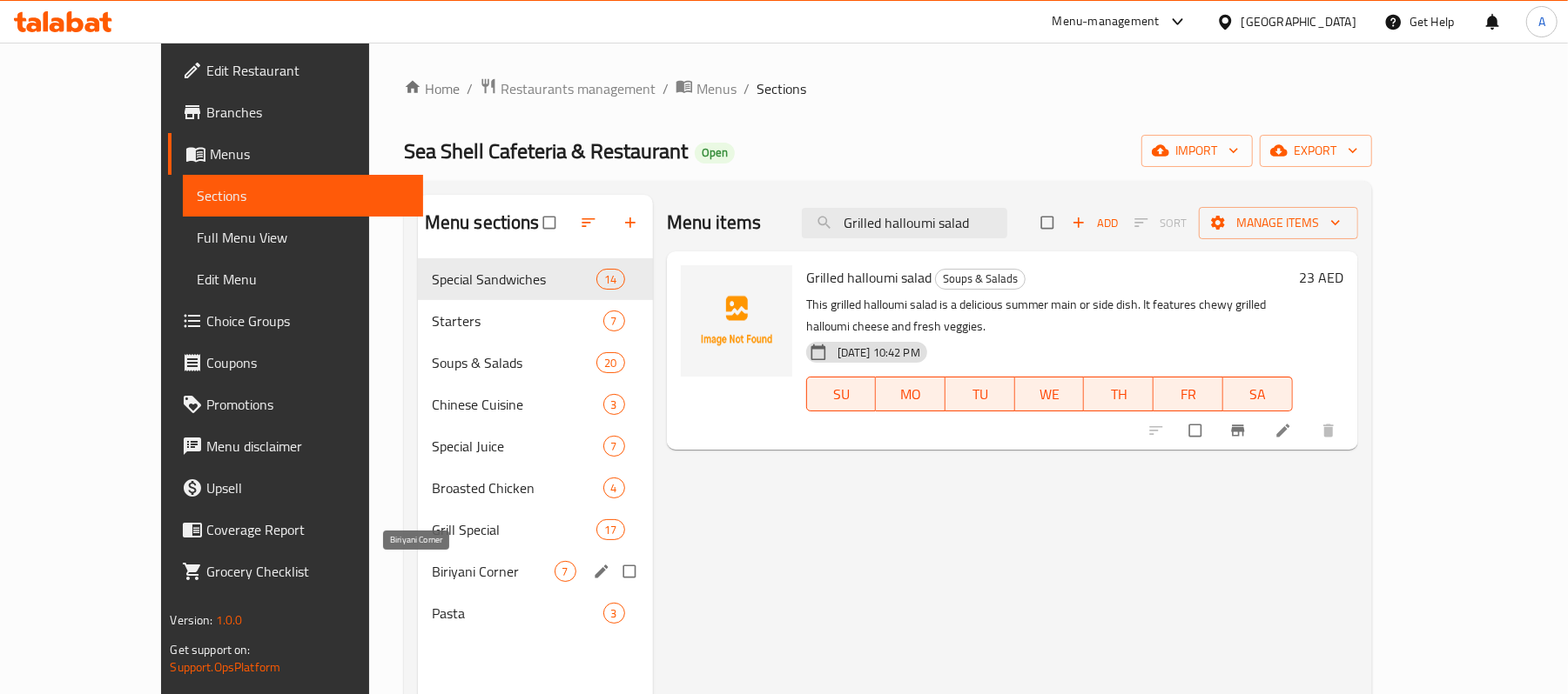
click at [432, 578] on span "Biriyani Corner" at bounding box center [493, 571] width 123 height 21
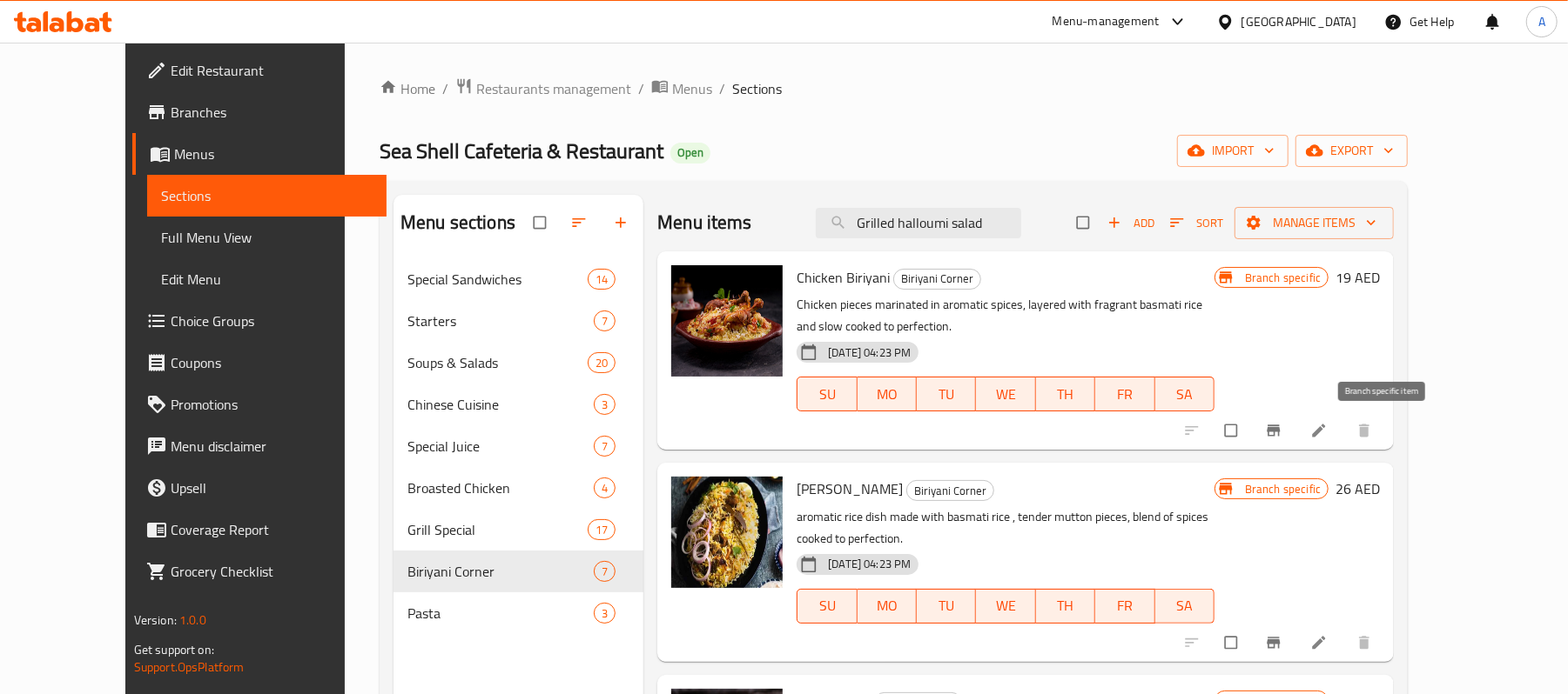
click at [1282, 422] on icon "Branch-specific-item" at bounding box center [1273, 430] width 17 height 17
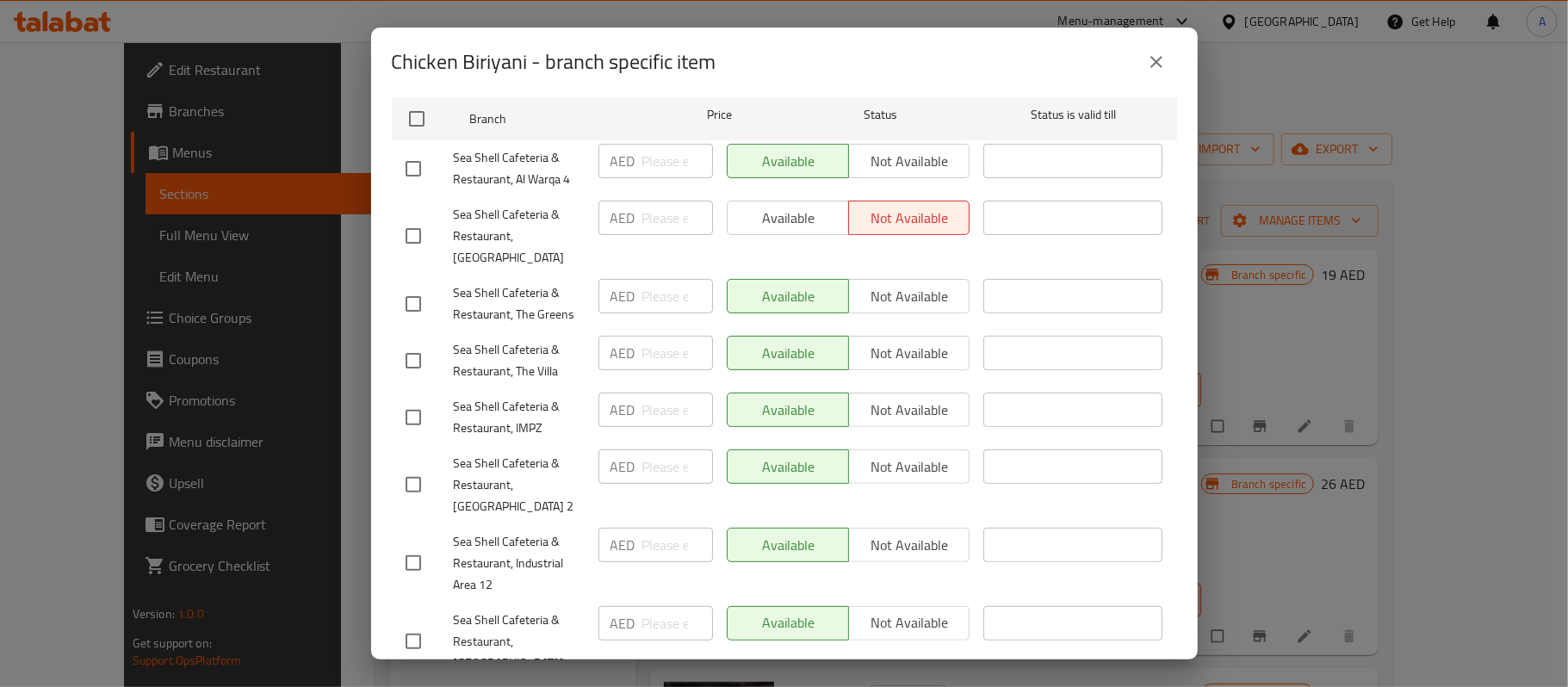
scroll to position [304, 0]
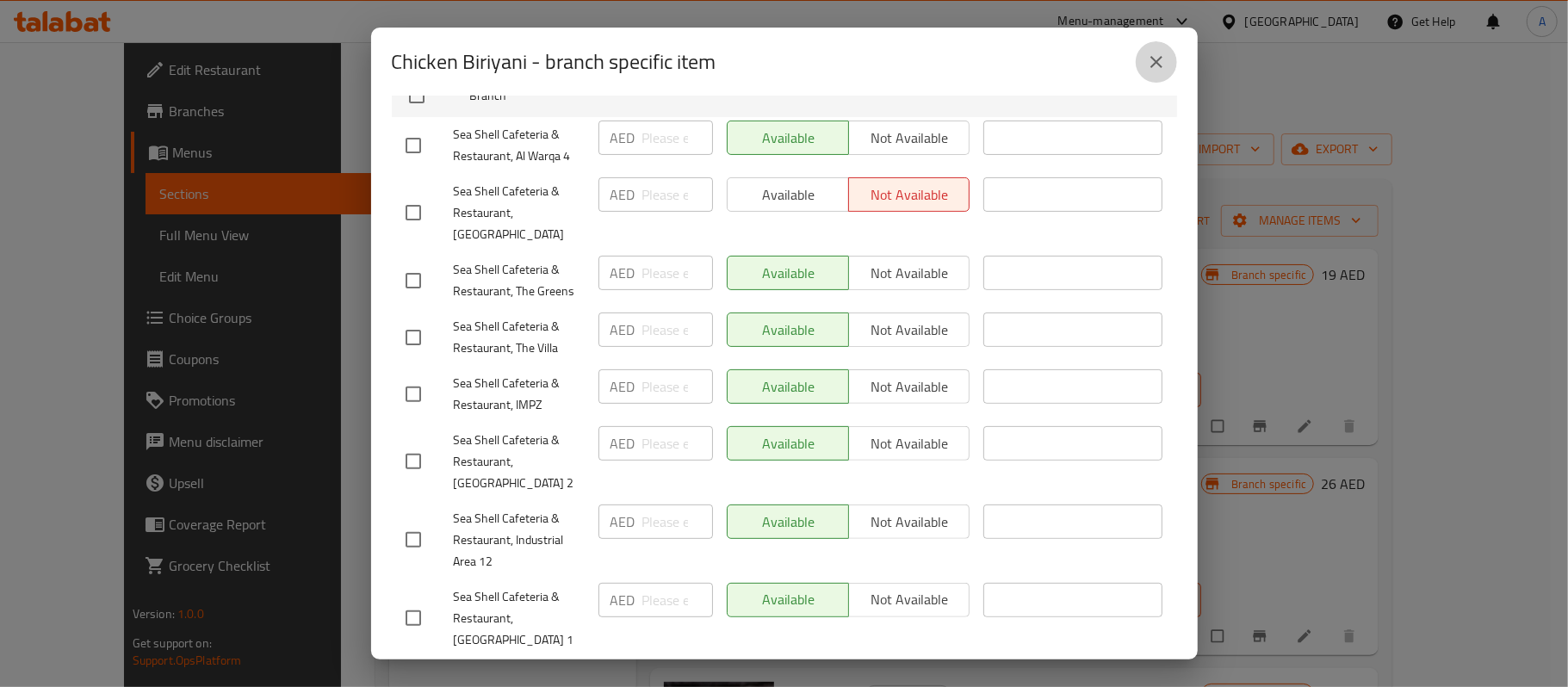
click at [1161, 52] on icon "close" at bounding box center [1156, 61] width 21 height 21
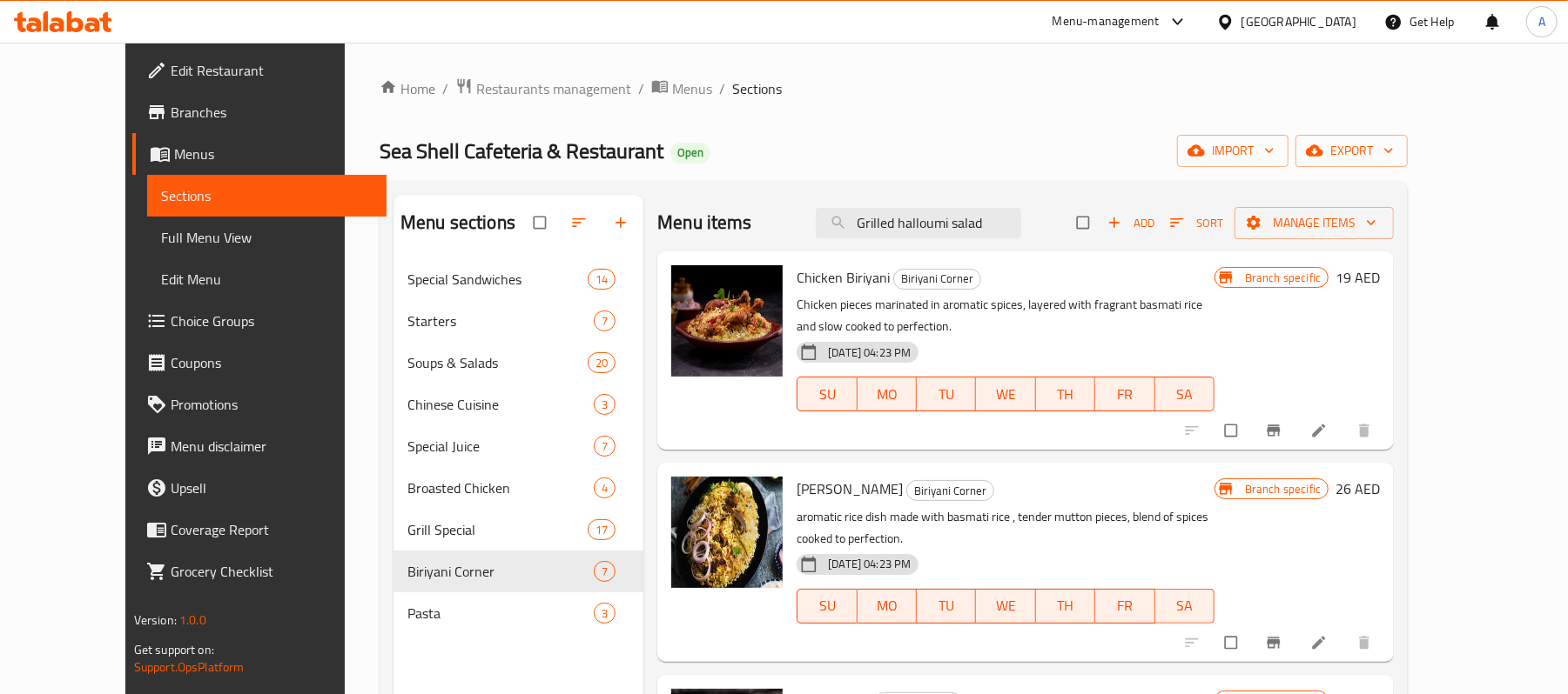
click at [1222, 350] on div "18-01-2024 04:23 PM SU MO TU WE TH FR SA" at bounding box center [1006, 382] width 432 height 94
click at [1021, 226] on input "Grilled halloumi salad" at bounding box center [917, 222] width 205 height 30
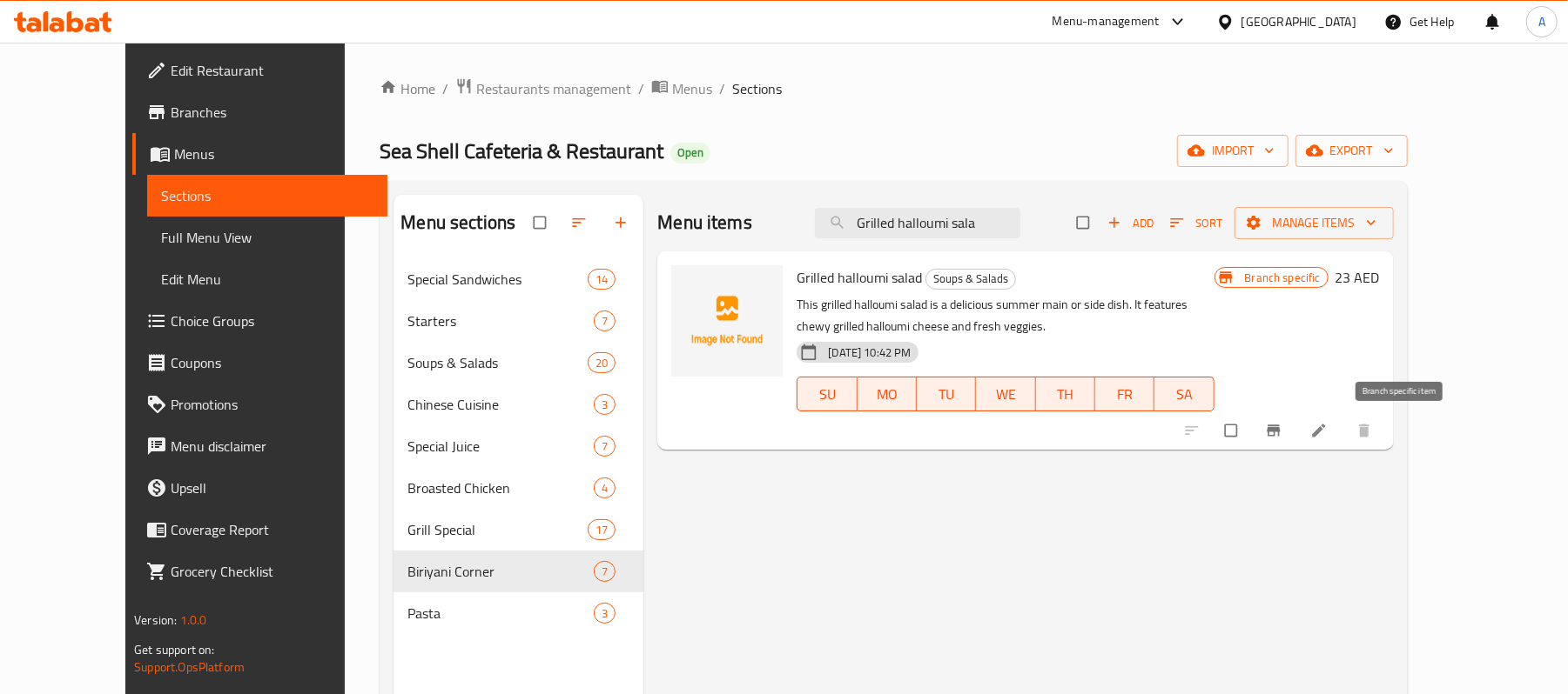
click at [1282, 435] on icon "Branch-specific-item" at bounding box center [1273, 430] width 17 height 17
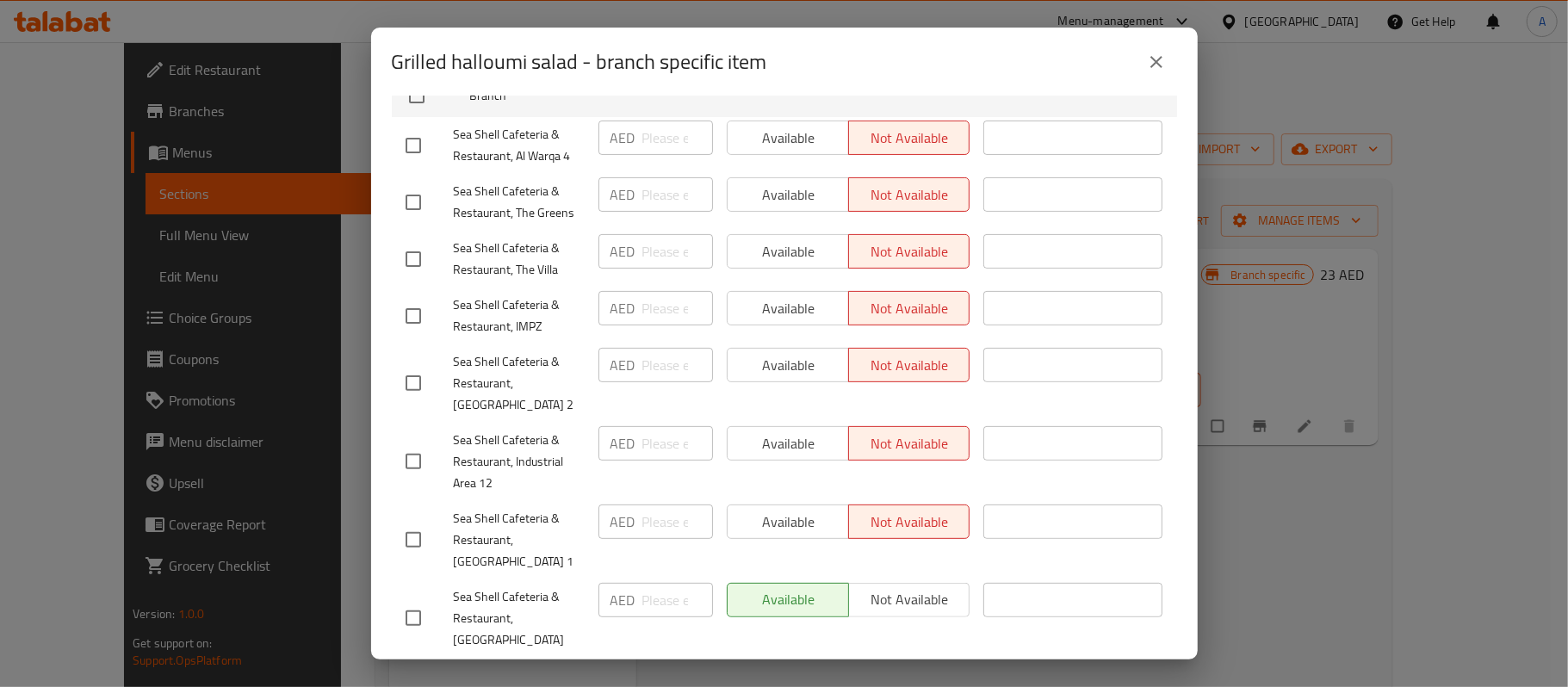
click at [1141, 63] on button "close" at bounding box center [1156, 62] width 41 height 41
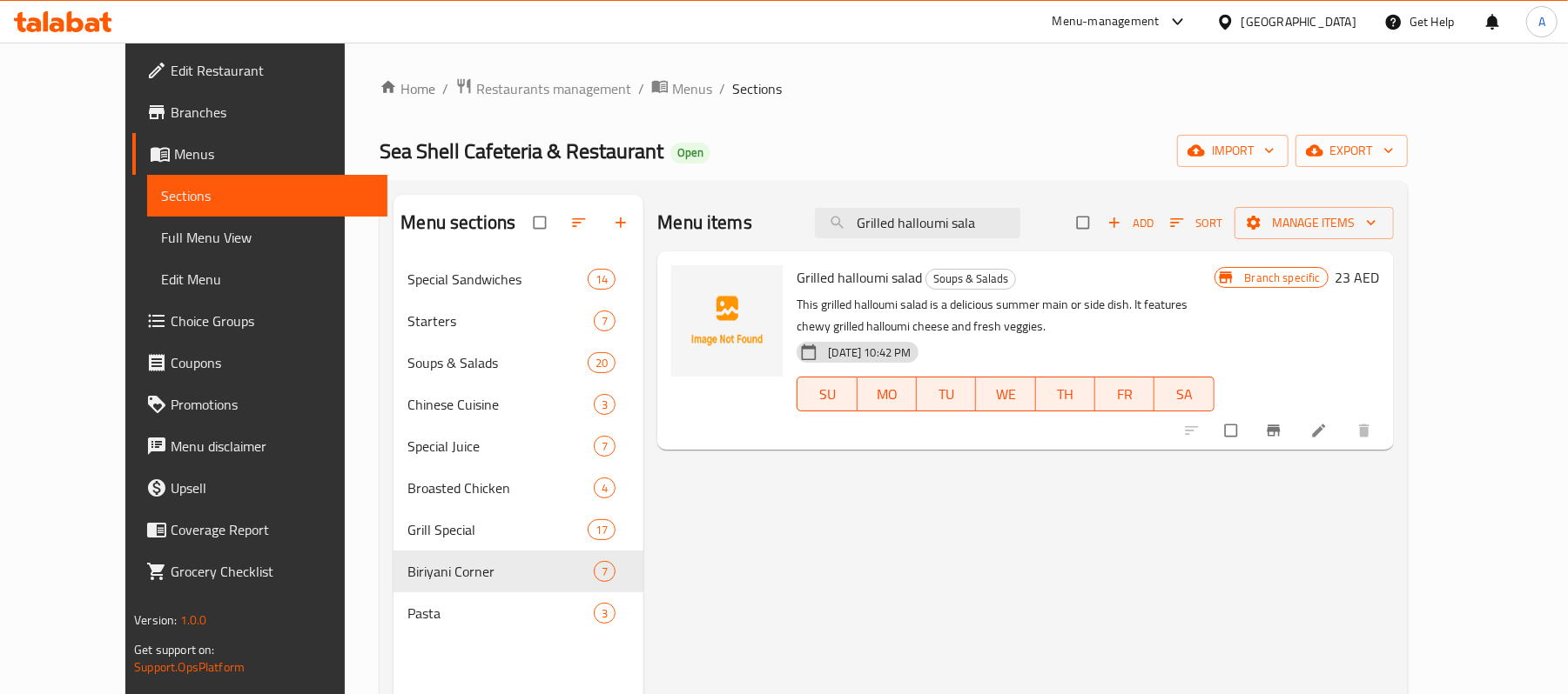
click at [1162, 567] on div "Menu items Grilled halloumi sala Add Sort Manage items Grilled halloumi salad S…" at bounding box center [1018, 542] width 750 height 694
click at [969, 482] on div "Menu items Grilled halloumi sala Add Sort Manage items Grilled halloumi salad S…" at bounding box center [1018, 542] width 750 height 694
click at [1296, 446] on button "Branch-specific-item" at bounding box center [1276, 431] width 42 height 38
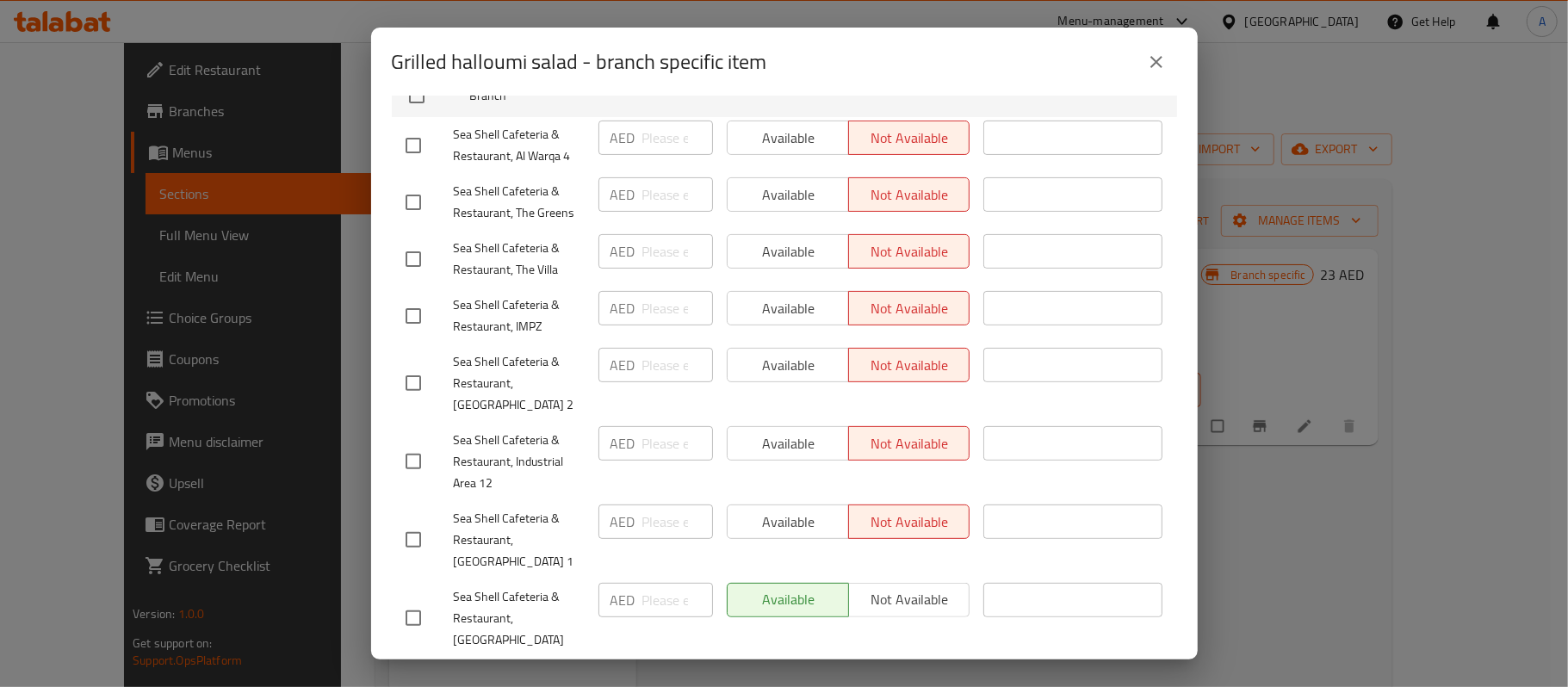
click at [1161, 69] on icon "close" at bounding box center [1156, 61] width 21 height 21
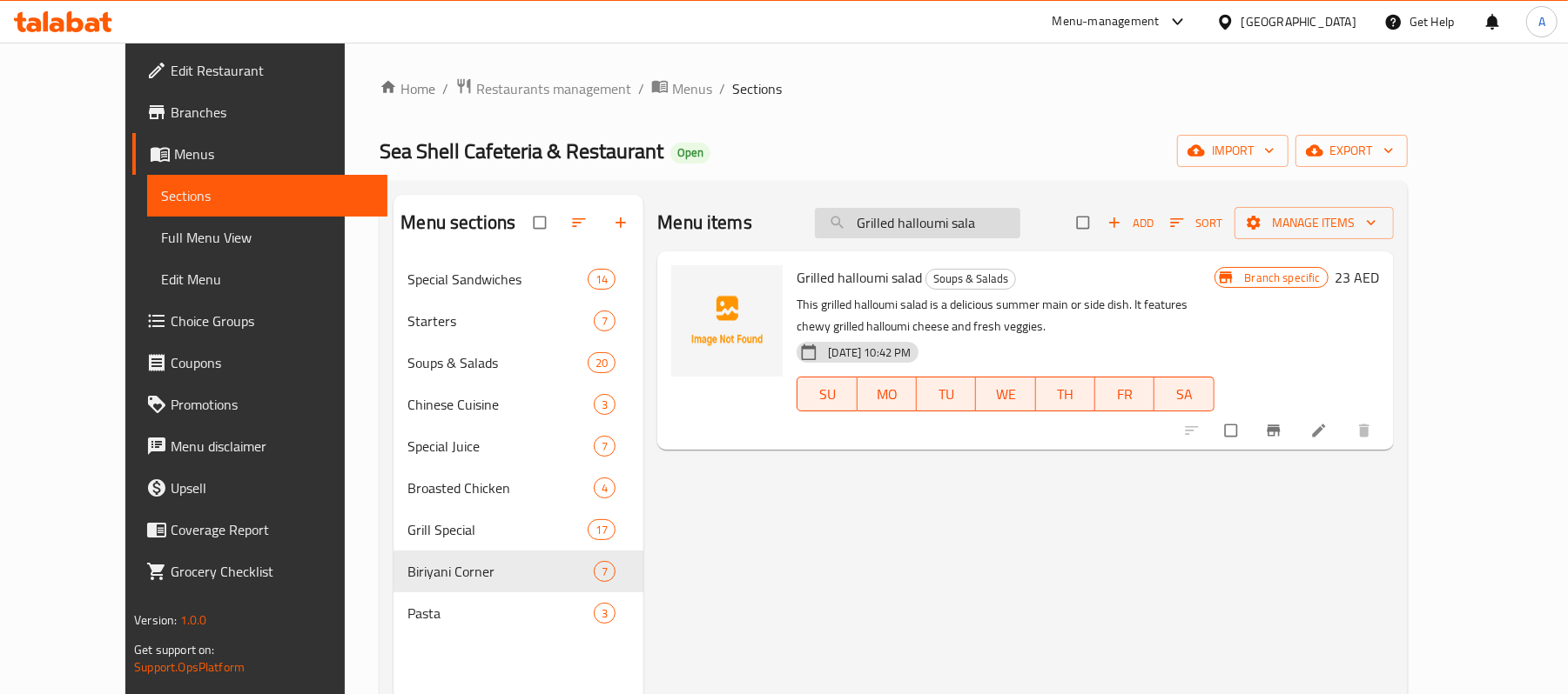
click at [979, 223] on input "Grilled halloumi sala" at bounding box center [917, 222] width 205 height 30
paste input "avocado salad with chicken"
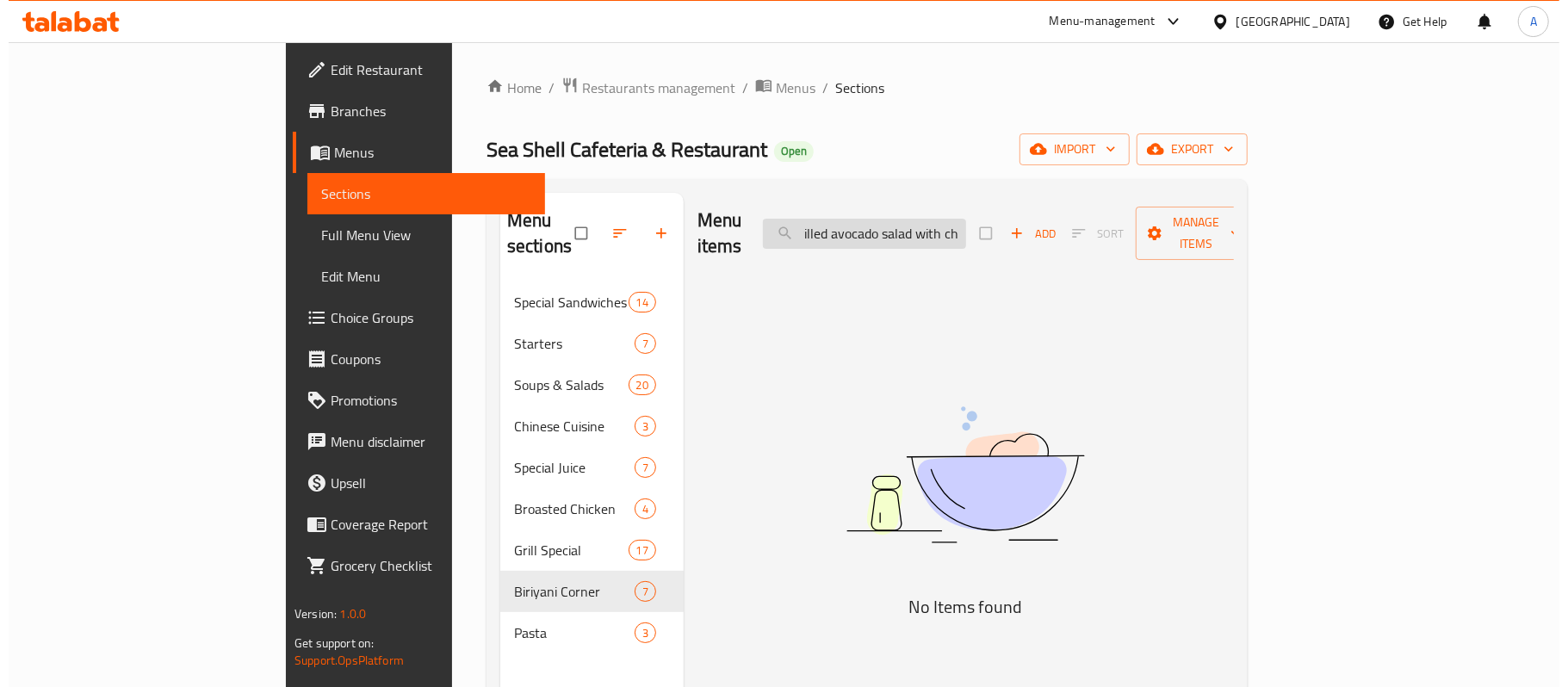
scroll to position [0, 0]
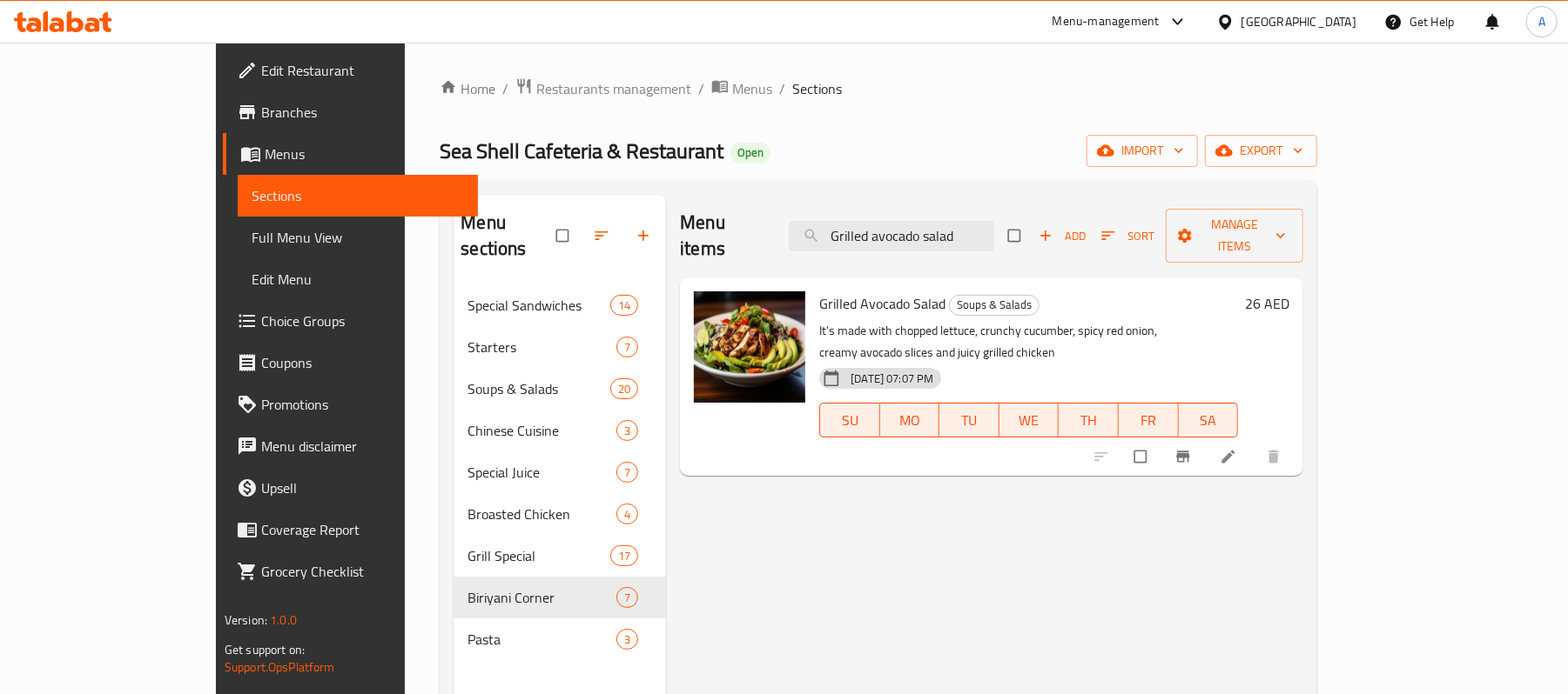
type input "Grilled avocado salad"
click at [1061, 362] on div "[DATE] 07:07 PM SU MO TU WE TH FR SA" at bounding box center [1028, 408] width 433 height 94
drag, startPoint x: 771, startPoint y: 280, endPoint x: 892, endPoint y: 272, distance: 121.3
click at [892, 291] on h6 "Grilled Avocado Salad Soups & Salads" at bounding box center [1029, 303] width 419 height 25
click at [1004, 321] on p "It's made with chopped lettuce, crunchy cucumber, spicy red onion, creamy avoca…" at bounding box center [1029, 342] width 419 height 44
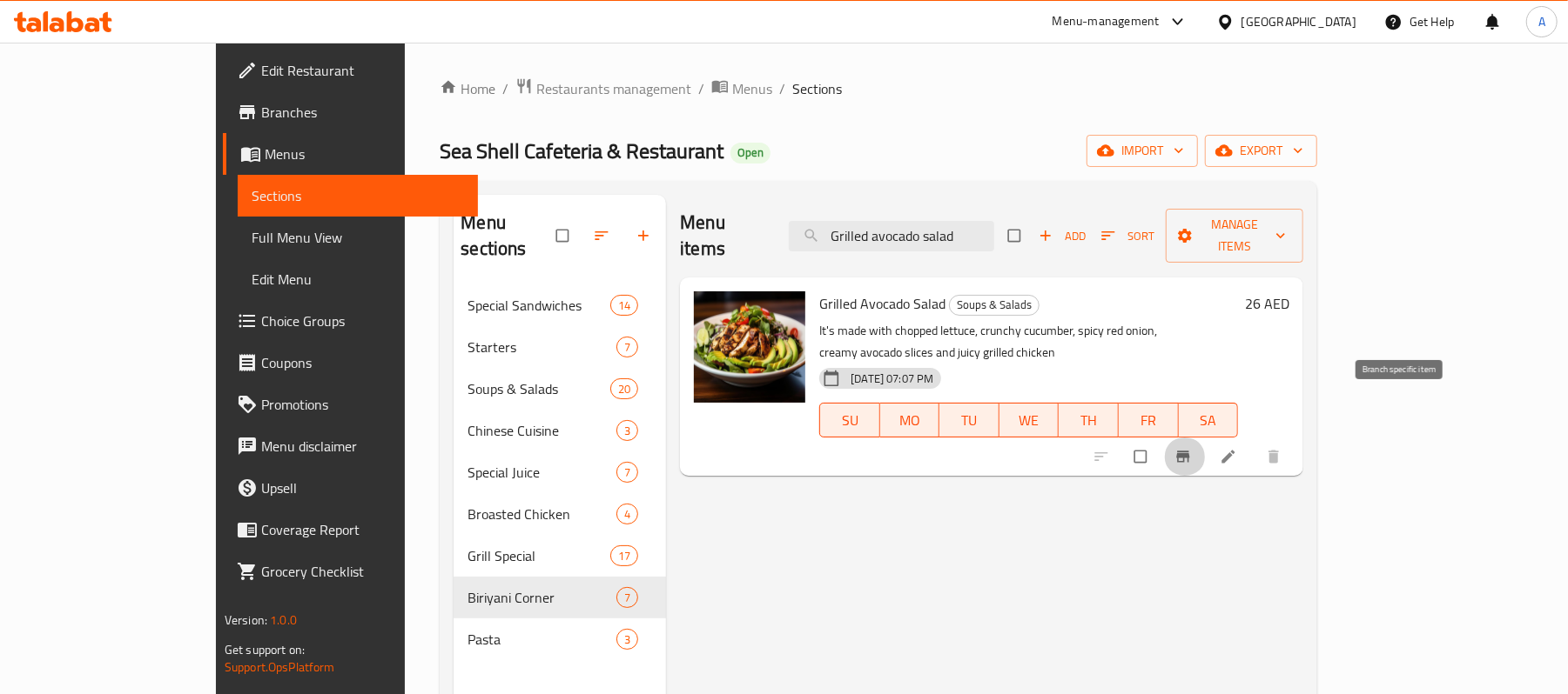
click at [1192, 448] on icon "Branch-specific-item" at bounding box center [1183, 456] width 17 height 17
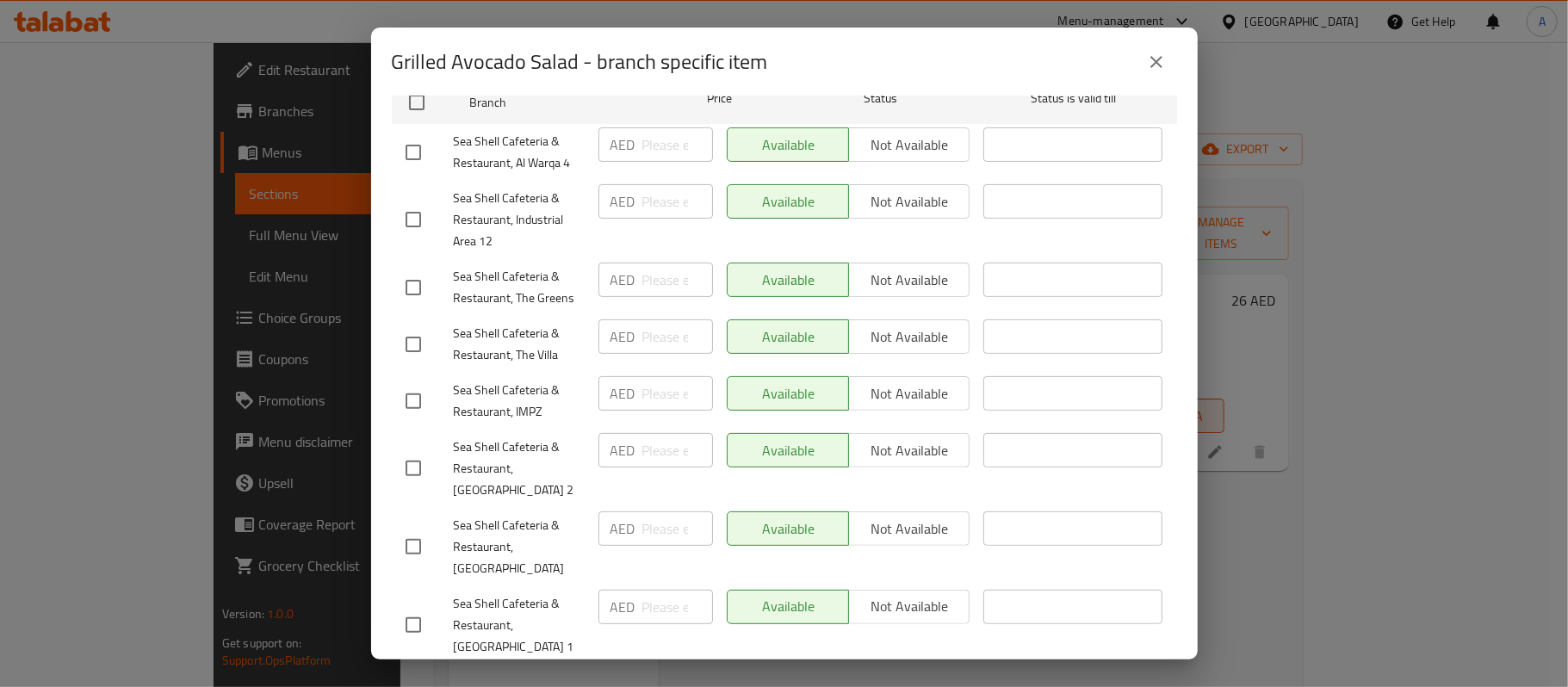
scroll to position [304, 0]
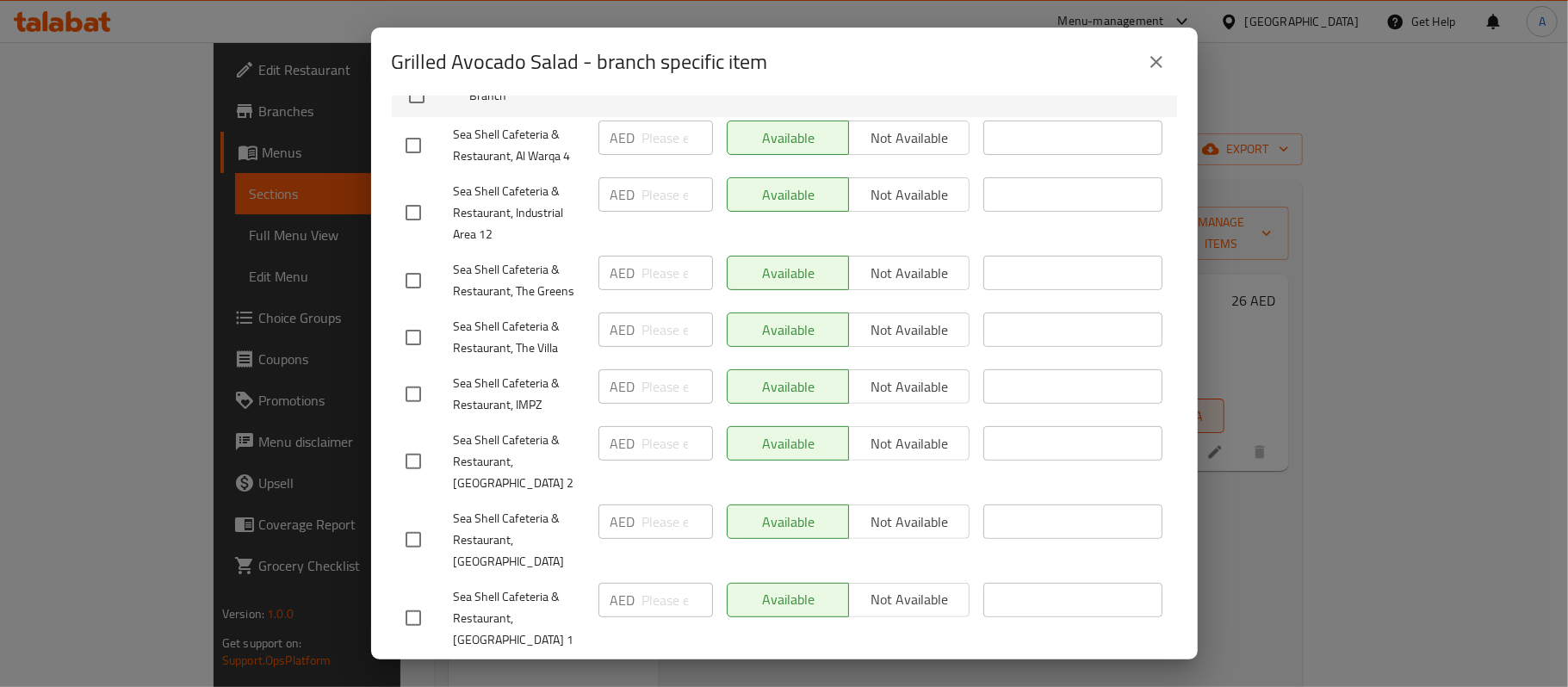
click at [418, 527] on input "checkbox" at bounding box center [414, 540] width 36 height 36
checkbox input "true"
click at [669, 520] on input "number" at bounding box center [678, 522] width 70 height 34
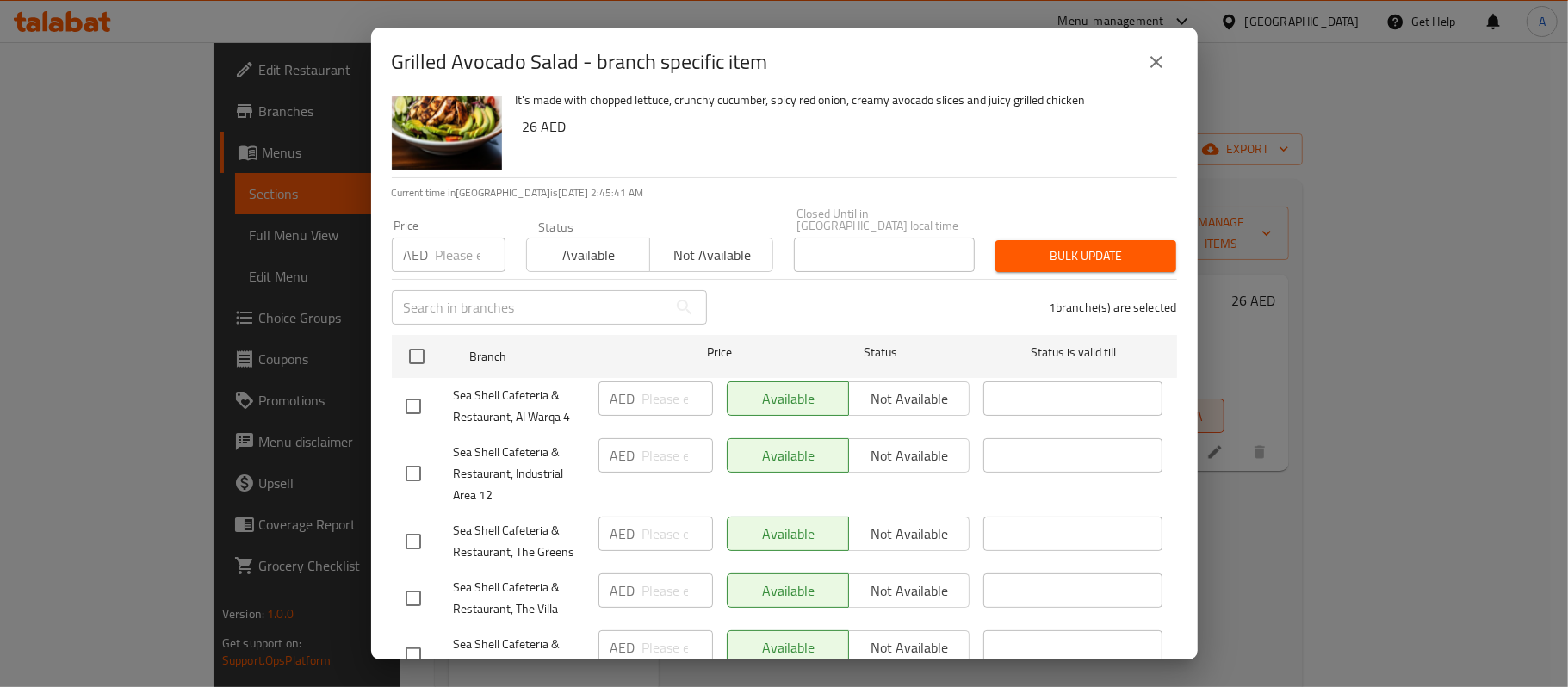
scroll to position [0, 0]
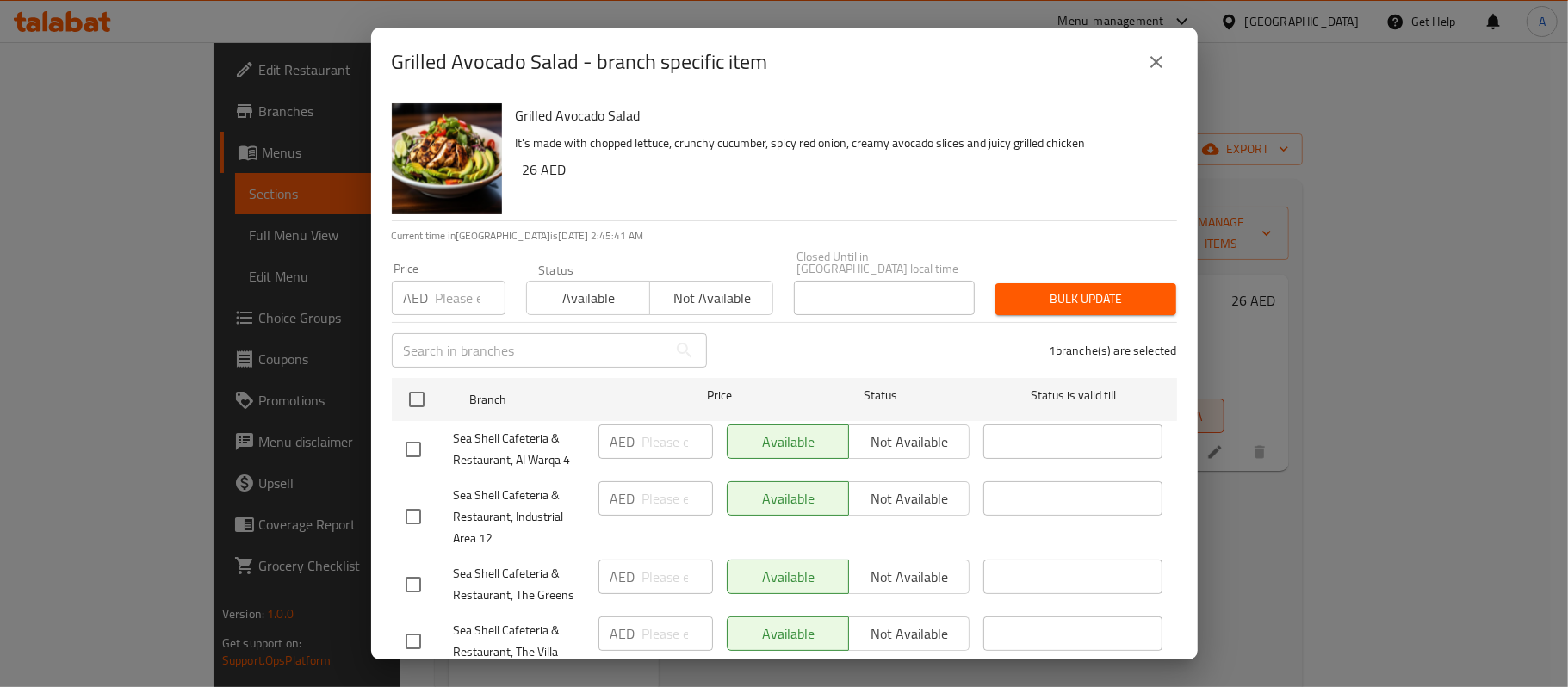
type input "23"
click at [460, 305] on input "number" at bounding box center [469, 298] width 69 height 34
type input "23"
click at [1075, 307] on span "Bulk update" at bounding box center [1086, 299] width 153 height 22
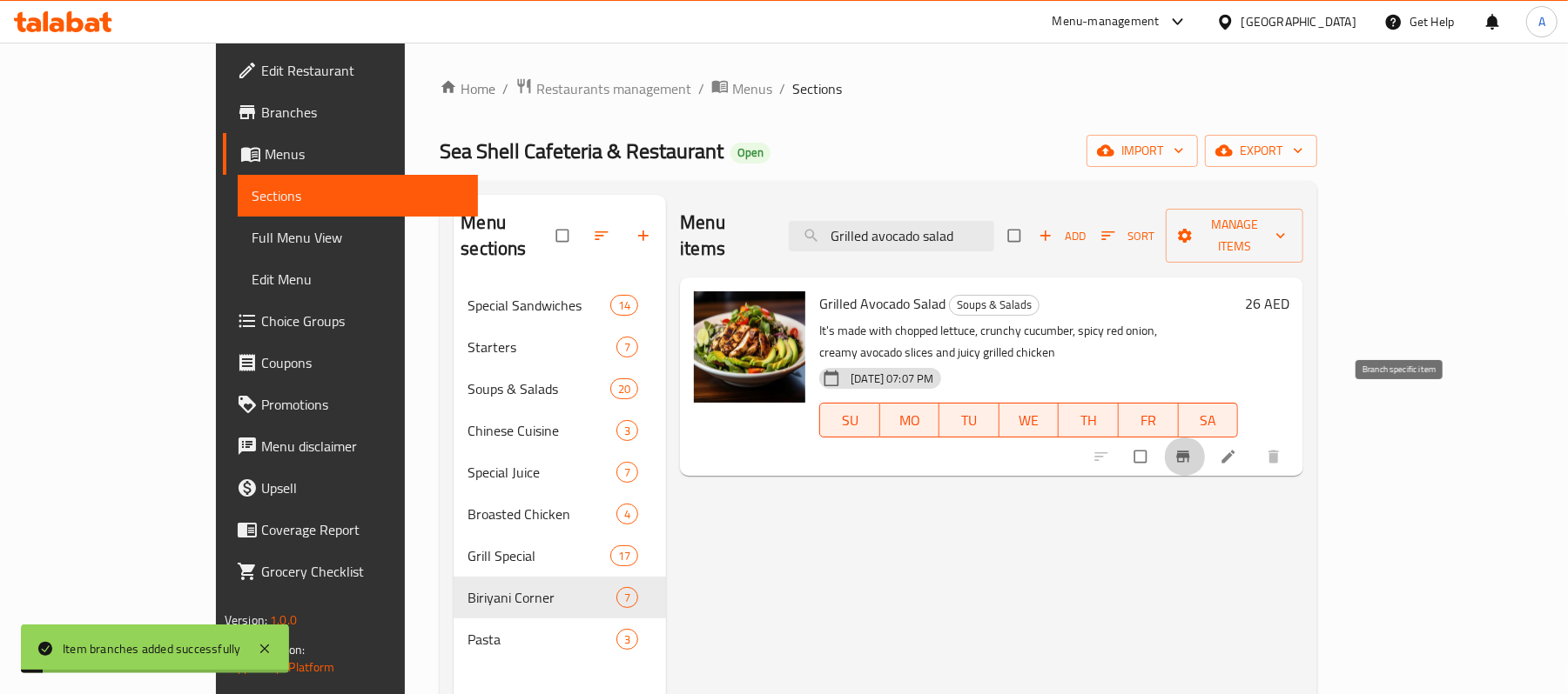
click at [1192, 448] on icon "Branch-specific-item" at bounding box center [1183, 456] width 17 height 17
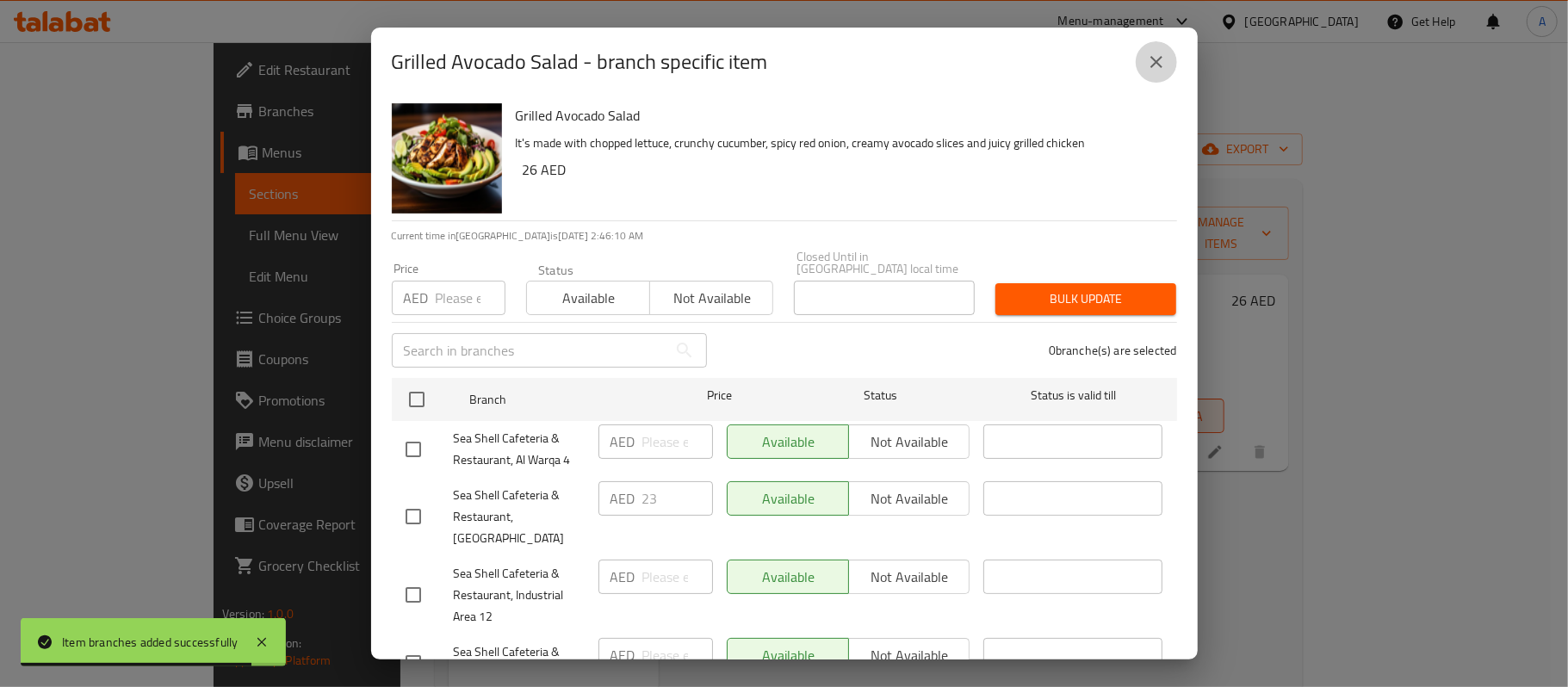
click at [1149, 55] on icon "close" at bounding box center [1156, 61] width 21 height 21
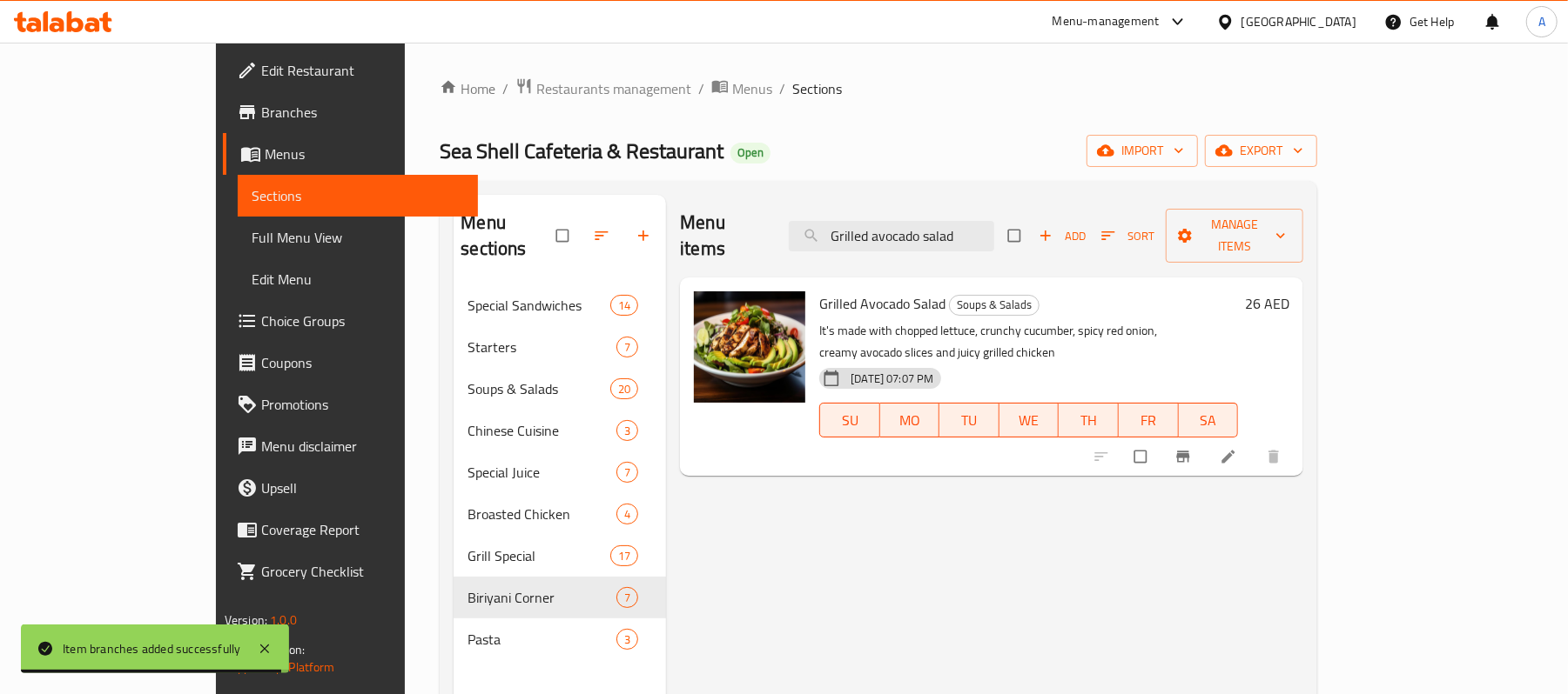
click at [850, 291] on span "Grilled Avocado Salad" at bounding box center [882, 303] width 127 height 26
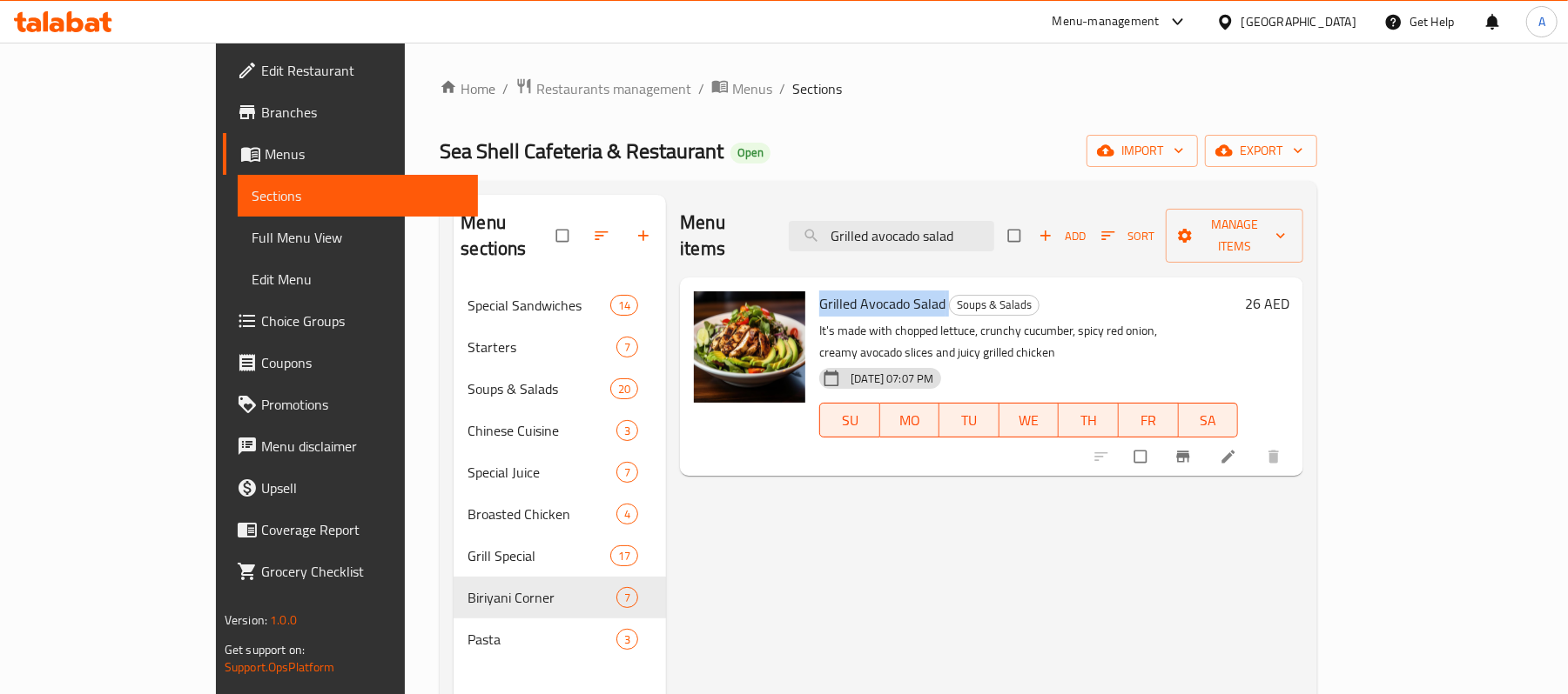
copy h6 "Grilled Avocado Salad"
click at [994, 221] on input "Grilled avocado salad" at bounding box center [891, 236] width 205 height 30
paste input "Fattoush"
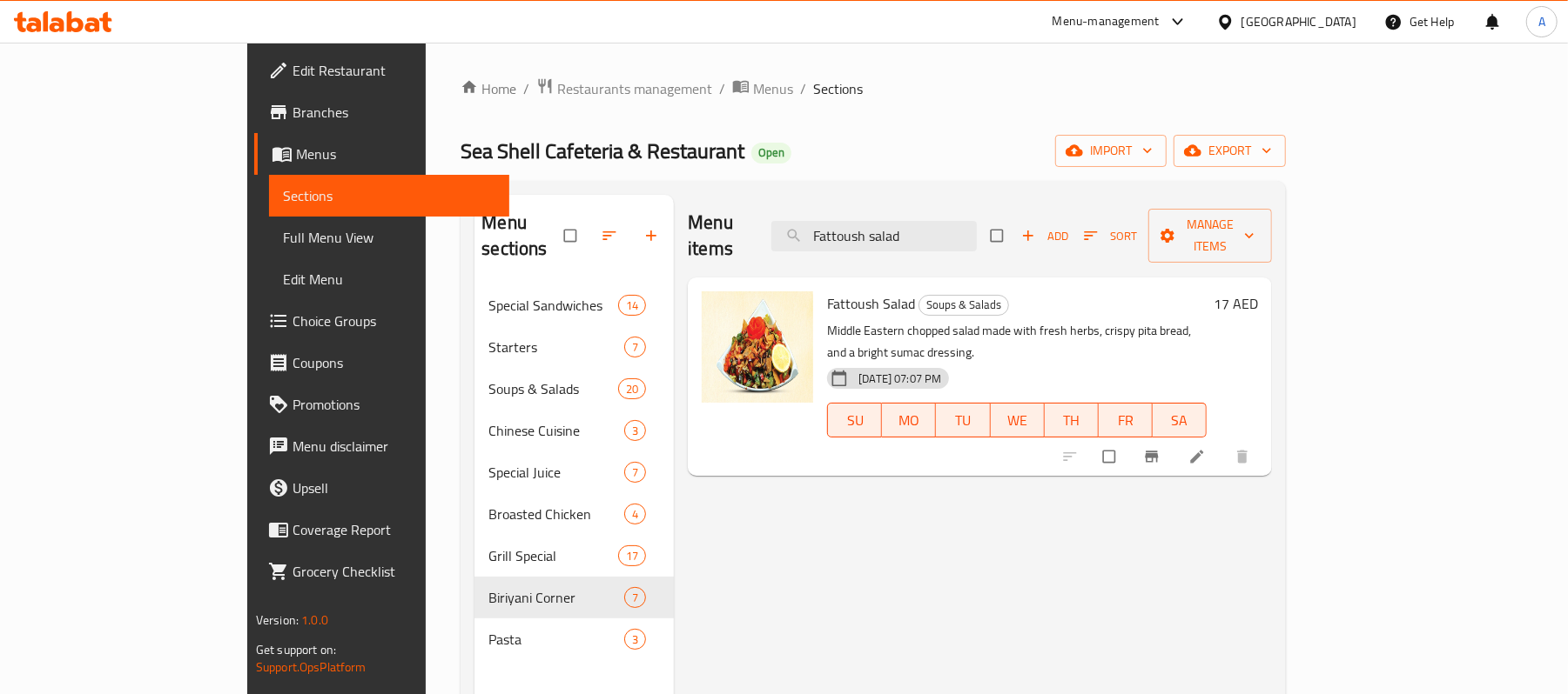
type input "Fattoush salad"
click at [1178, 362] on div "[DATE] 07:07 PM SU MO TU WE TH FR SA" at bounding box center [1017, 408] width 394 height 94
click at [1221, 522] on div "Menu items Fattoush salad Add Sort Manage items Fattoush Salad Soups & Salads M…" at bounding box center [973, 542] width 598 height 694
click at [1161, 448] on icon "Branch-specific-item" at bounding box center [1152, 456] width 17 height 17
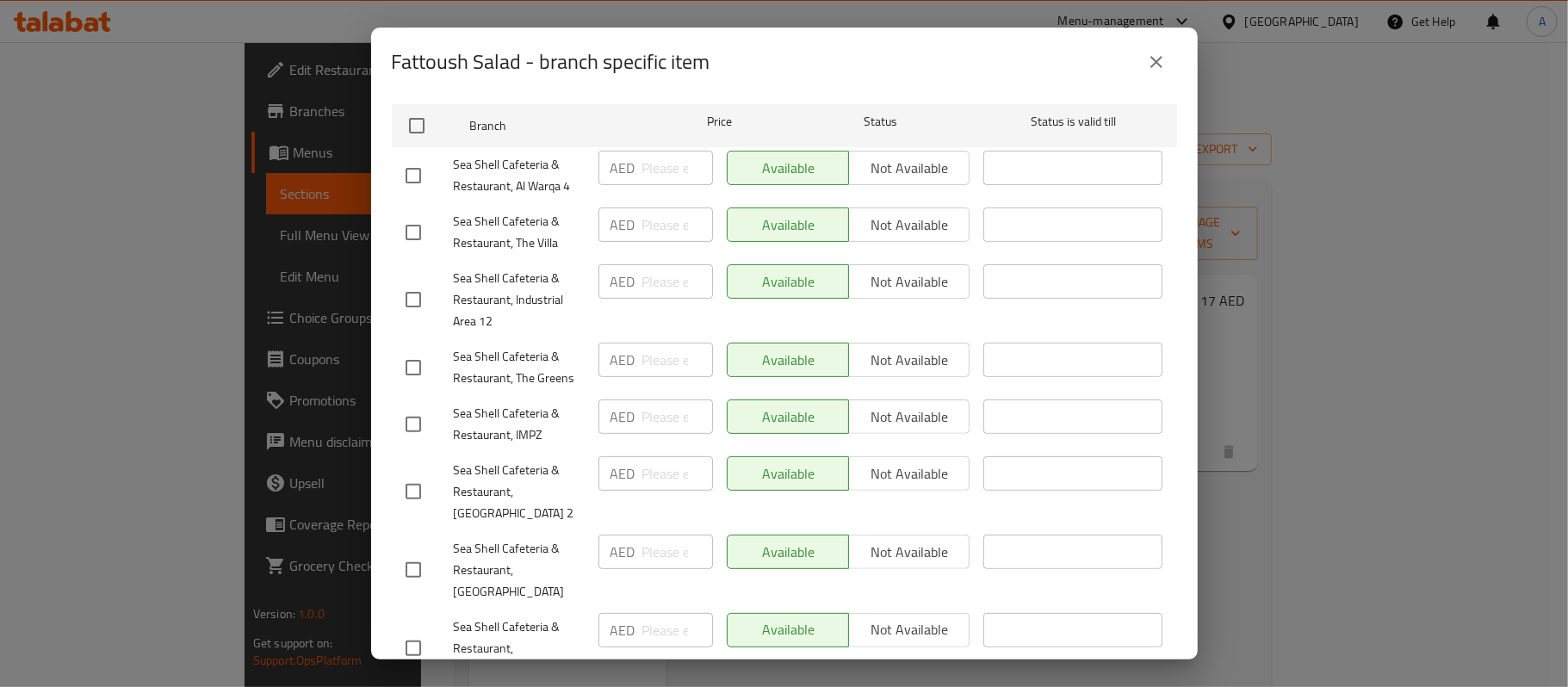
scroll to position [304, 0]
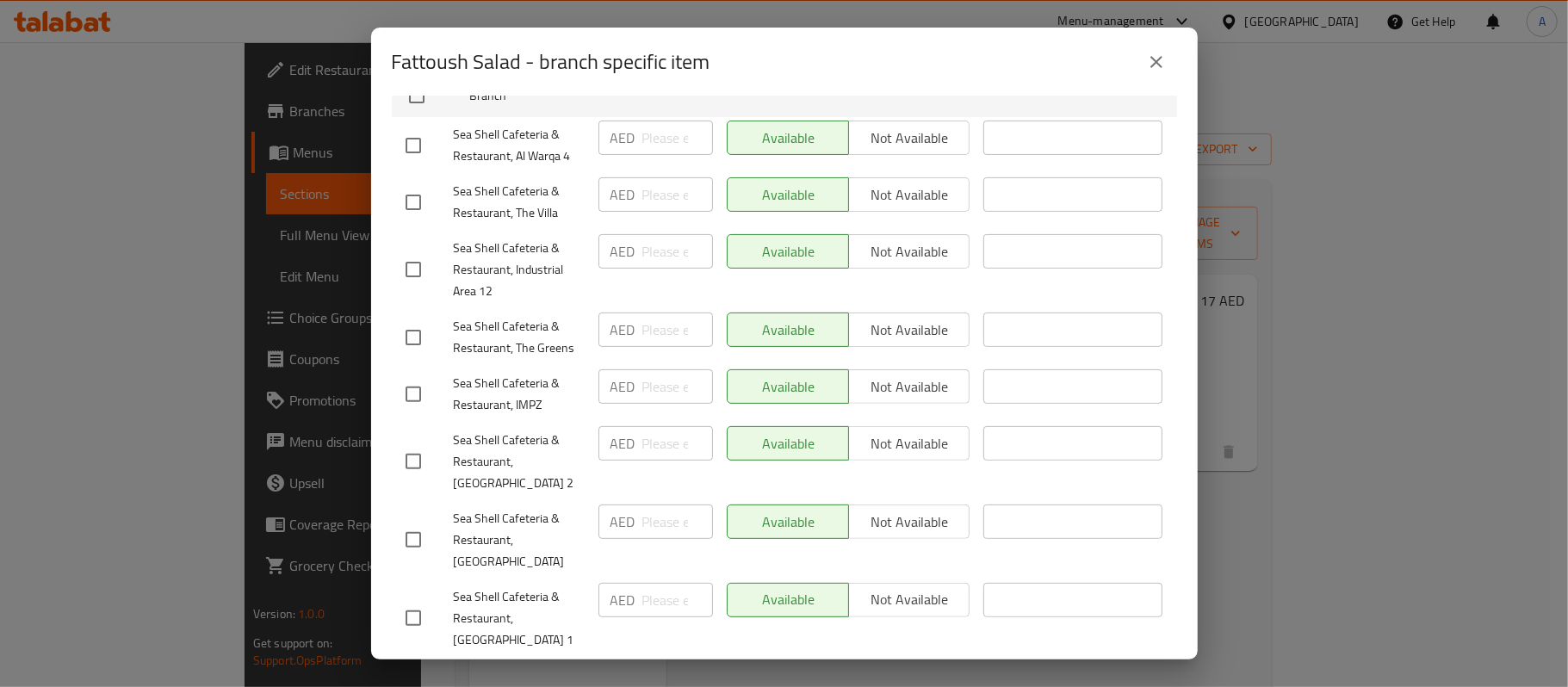
click at [416, 528] on input "checkbox" at bounding box center [414, 540] width 36 height 36
checkbox input "true"
click at [645, 525] on input "number" at bounding box center [678, 522] width 70 height 34
type input "19"
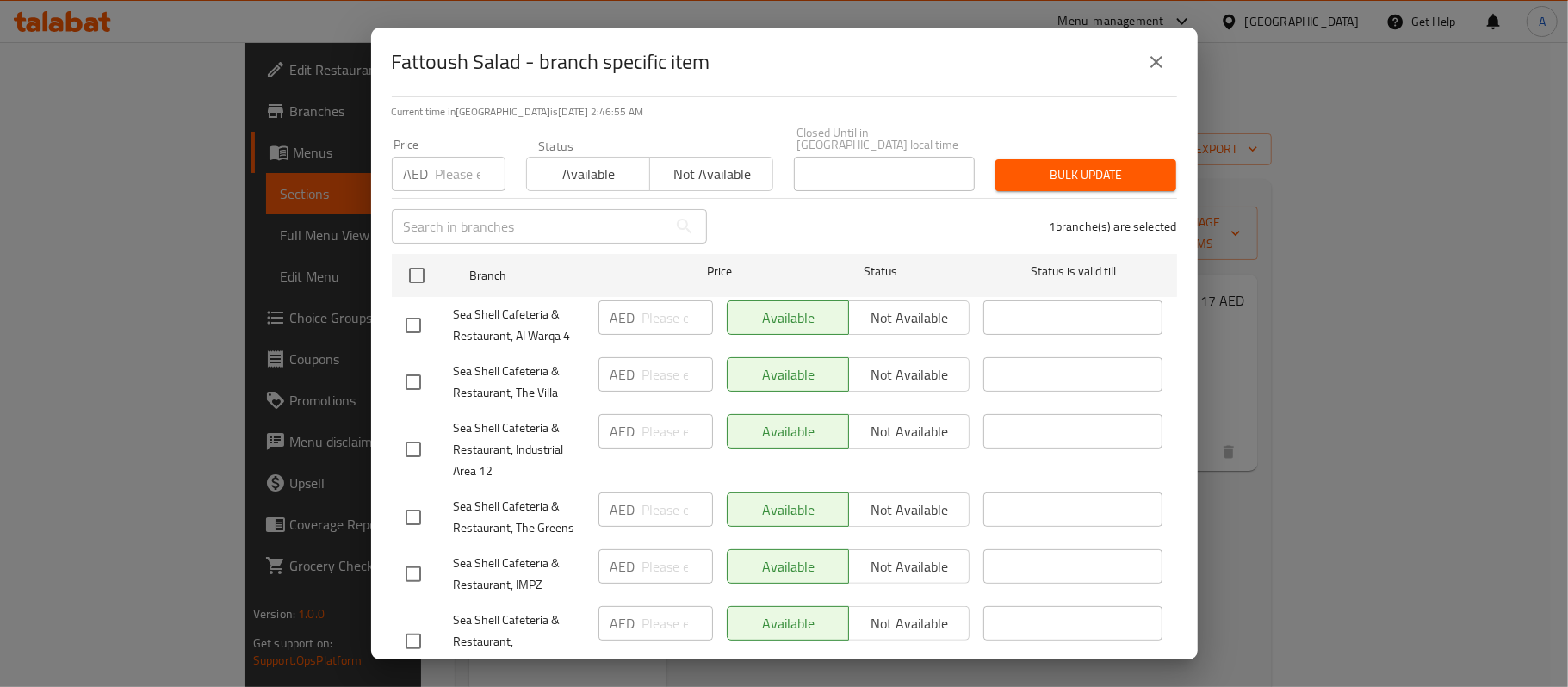
scroll to position [0, 0]
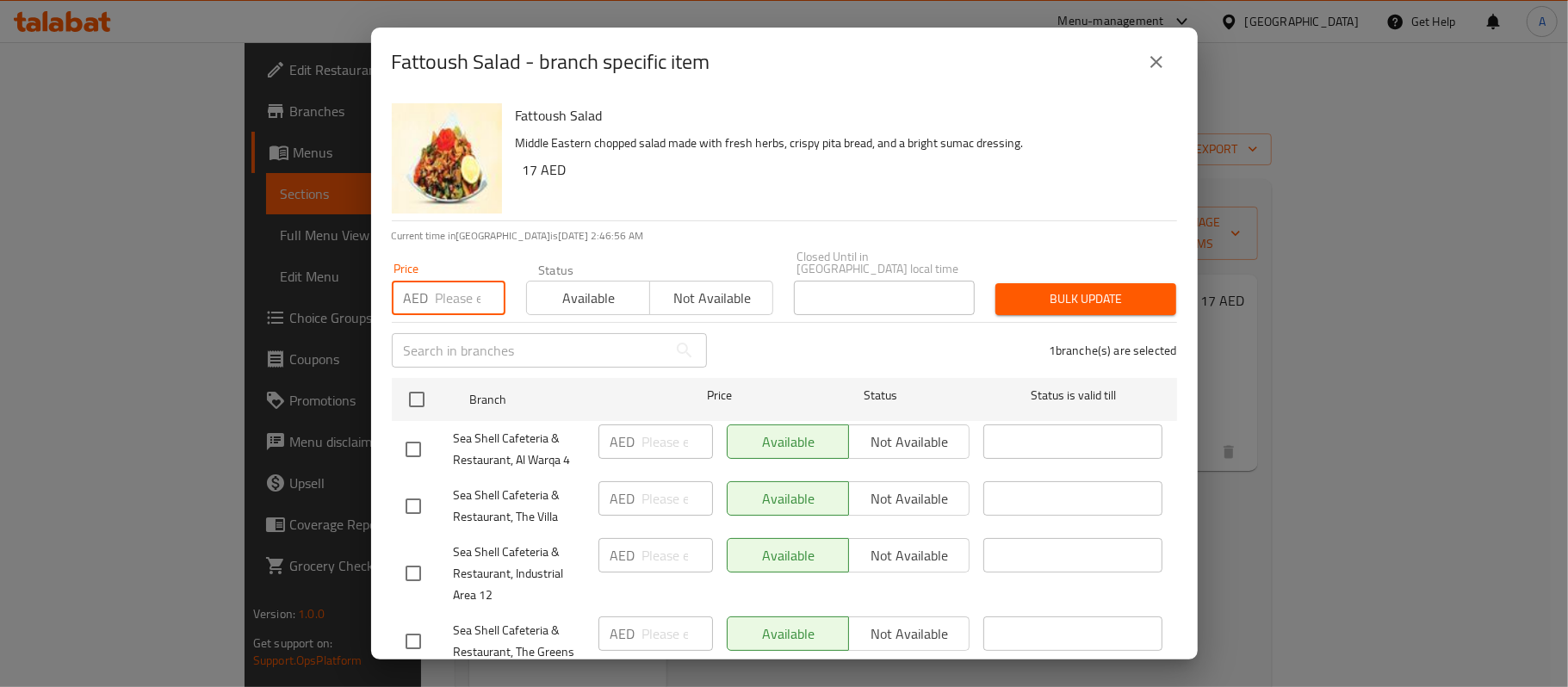
click at [441, 290] on input "number" at bounding box center [469, 298] width 69 height 34
type input "19"
click at [1126, 307] on span "Bulk update" at bounding box center [1086, 299] width 153 height 22
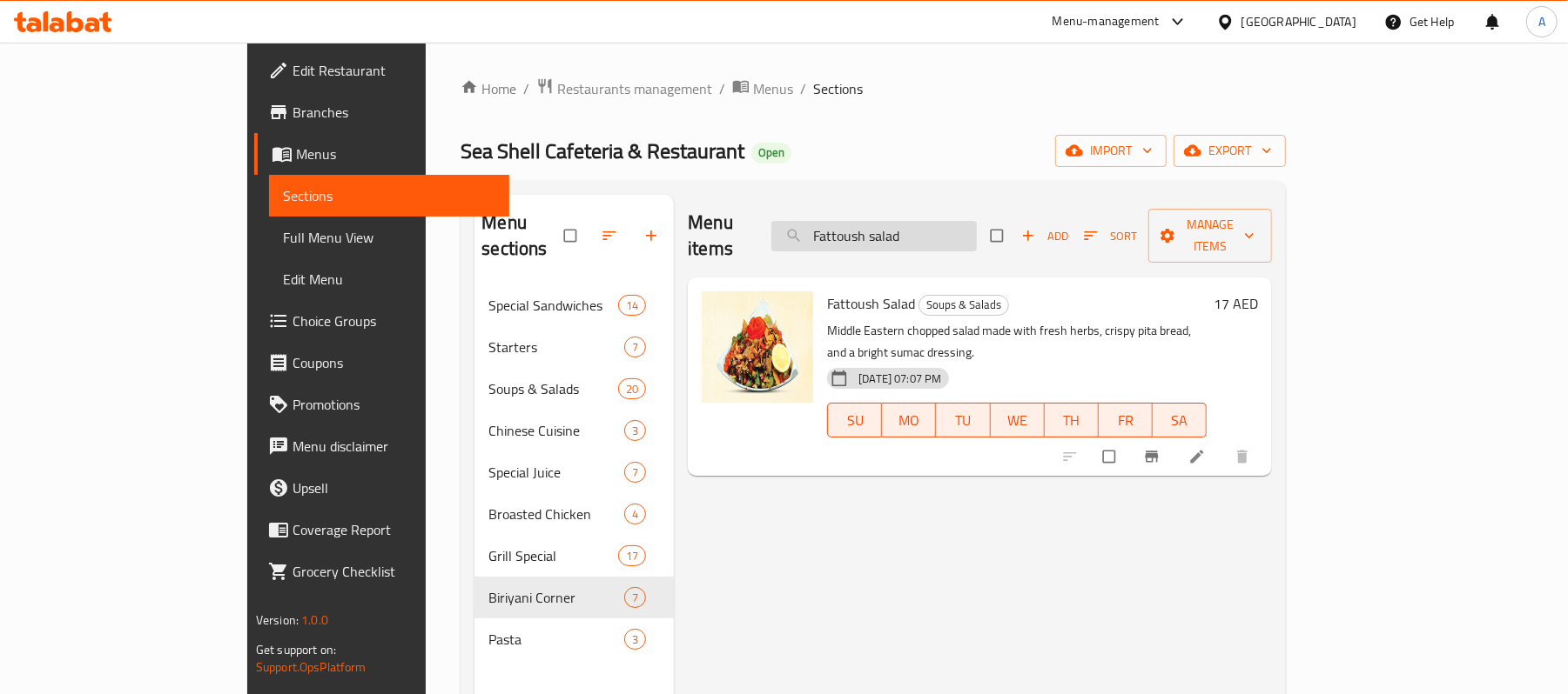
click at [977, 227] on input "Fattoush salad" at bounding box center [874, 236] width 205 height 30
paste input "Taboule"
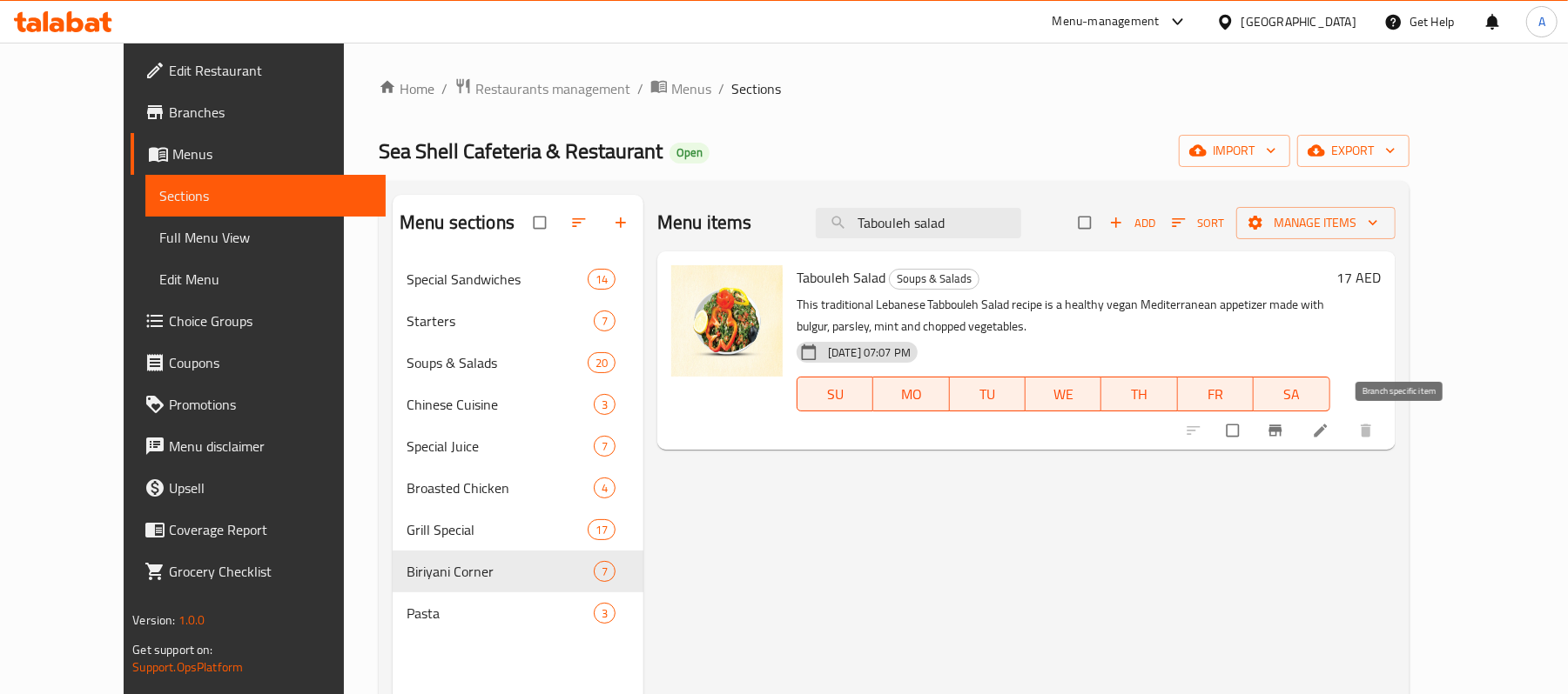
type input "Tabouleh salad"
click at [1284, 434] on icon "Branch-specific-item" at bounding box center [1275, 430] width 17 height 17
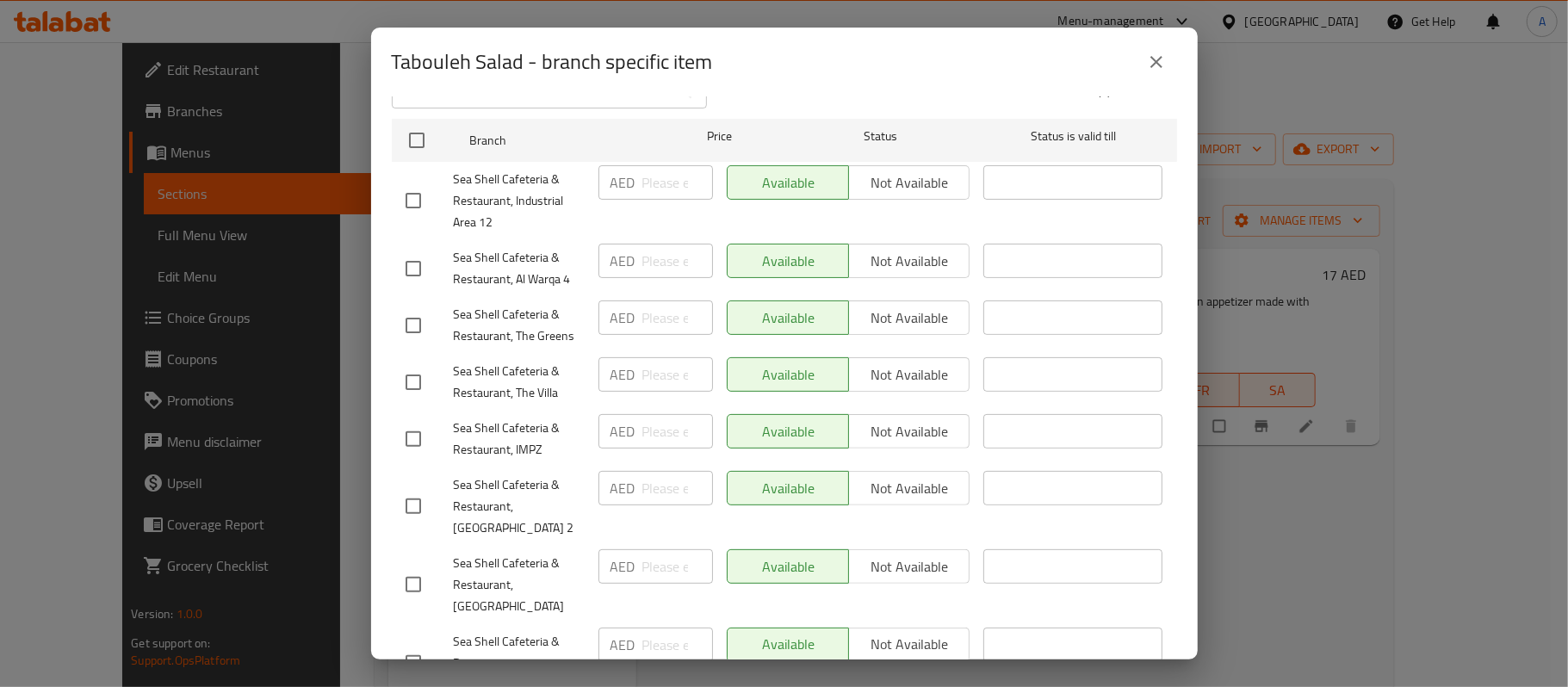
scroll to position [304, 0]
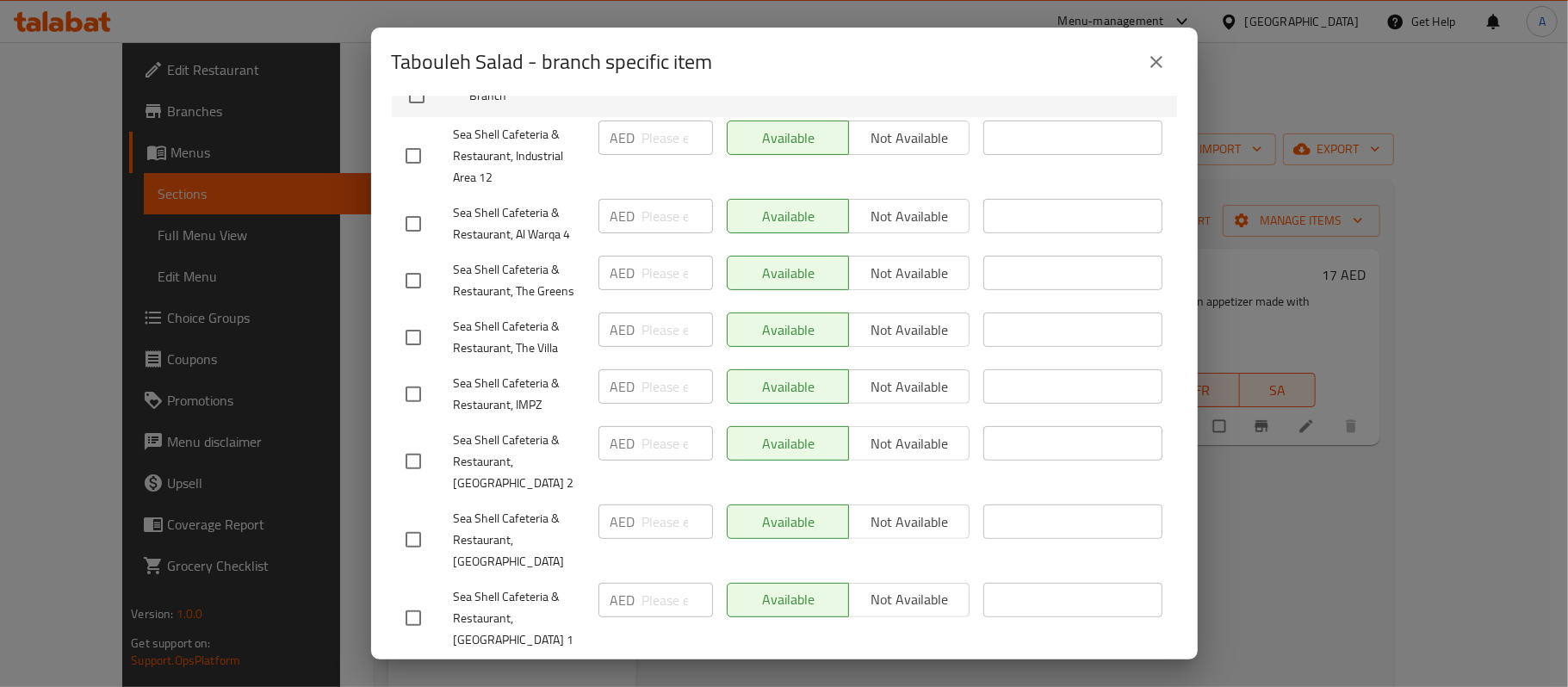
click at [422, 537] on input "checkbox" at bounding box center [414, 540] width 36 height 36
checkbox input "true"
click at [658, 525] on input "number" at bounding box center [678, 522] width 70 height 34
type input "19"
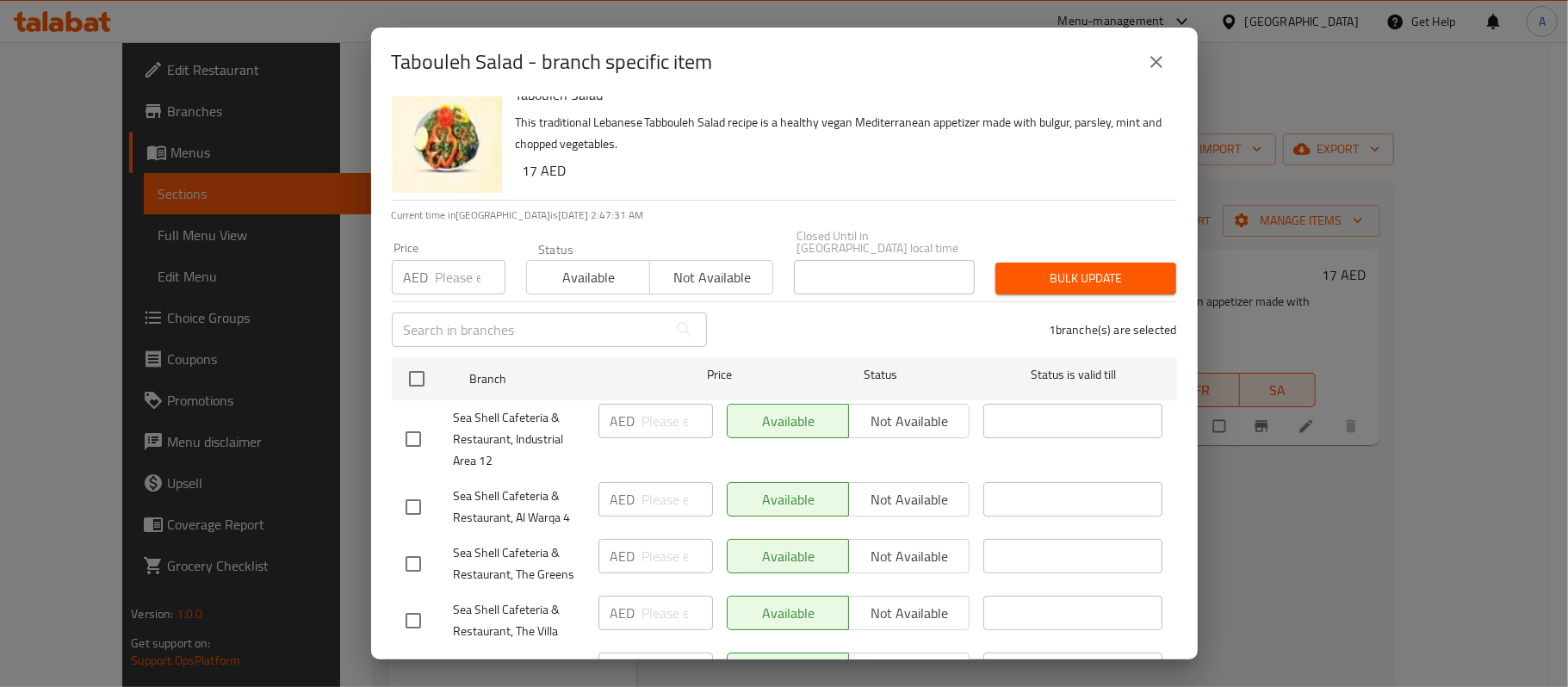
scroll to position [0, 0]
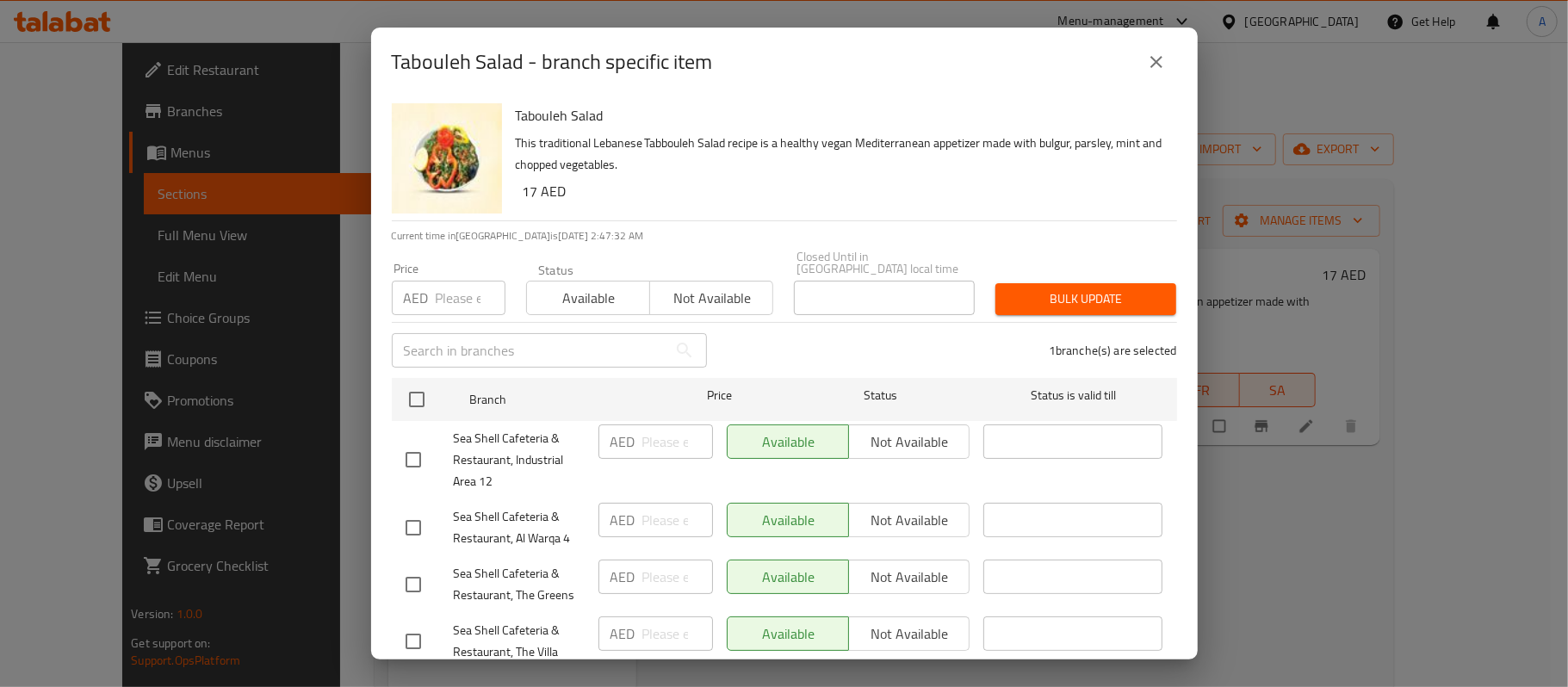
click at [462, 298] on input "number" at bounding box center [469, 298] width 69 height 34
type input "19"
click at [1057, 314] on button "Bulk update" at bounding box center [1086, 298] width 181 height 32
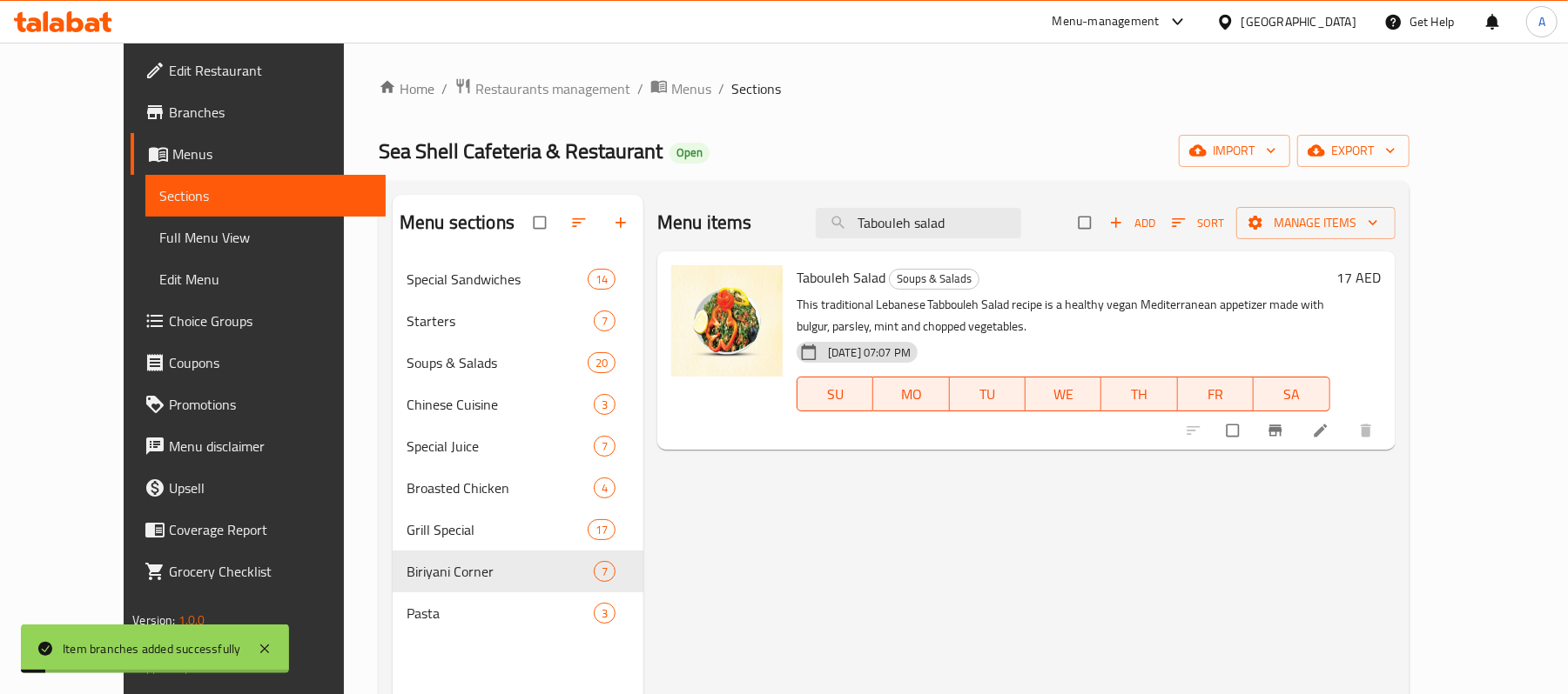
click at [1283, 519] on div "Menu items Tabouleh salad Add Sort Manage items Tabouleh Salad Soups & Salads T…" at bounding box center [1020, 542] width 753 height 694
click at [1298, 435] on button "Branch-specific-item" at bounding box center [1277, 431] width 42 height 38
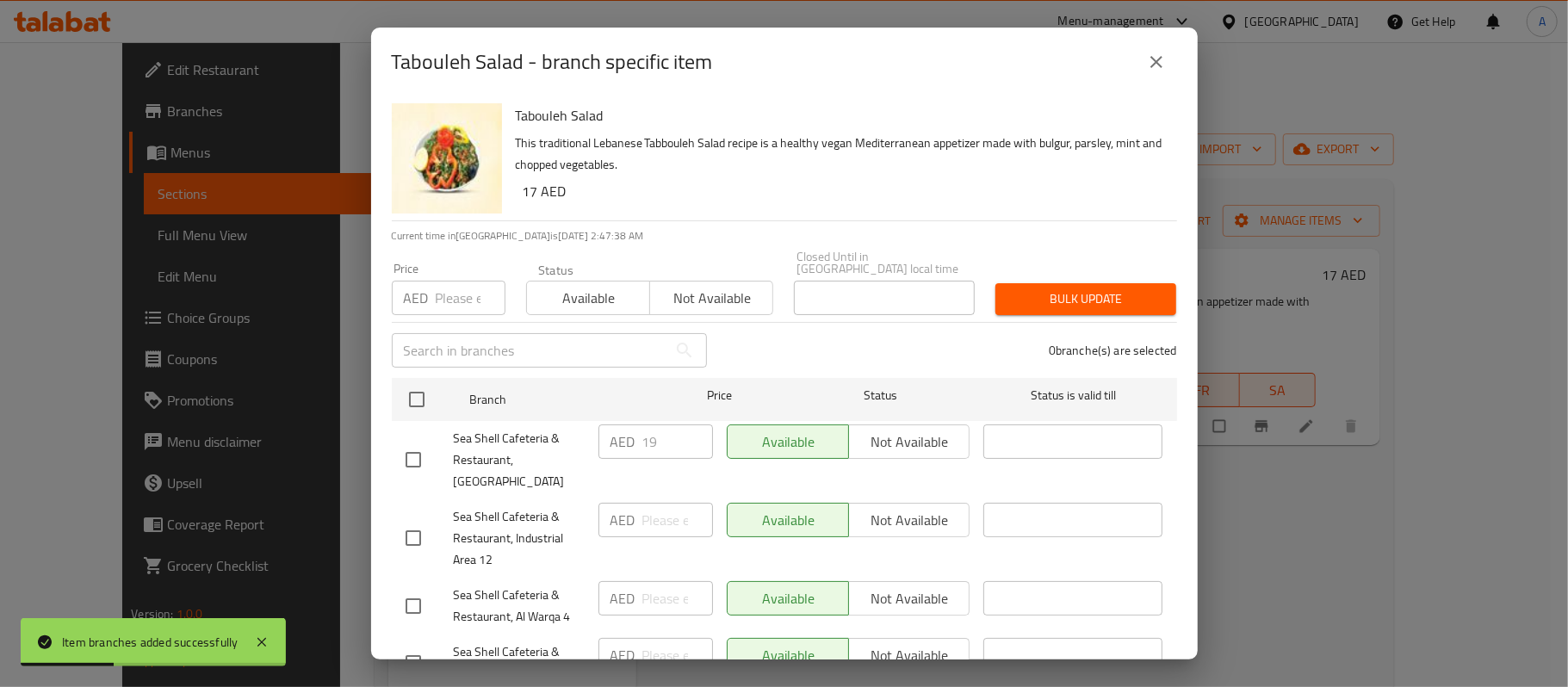
click at [1149, 53] on icon "close" at bounding box center [1156, 61] width 21 height 21
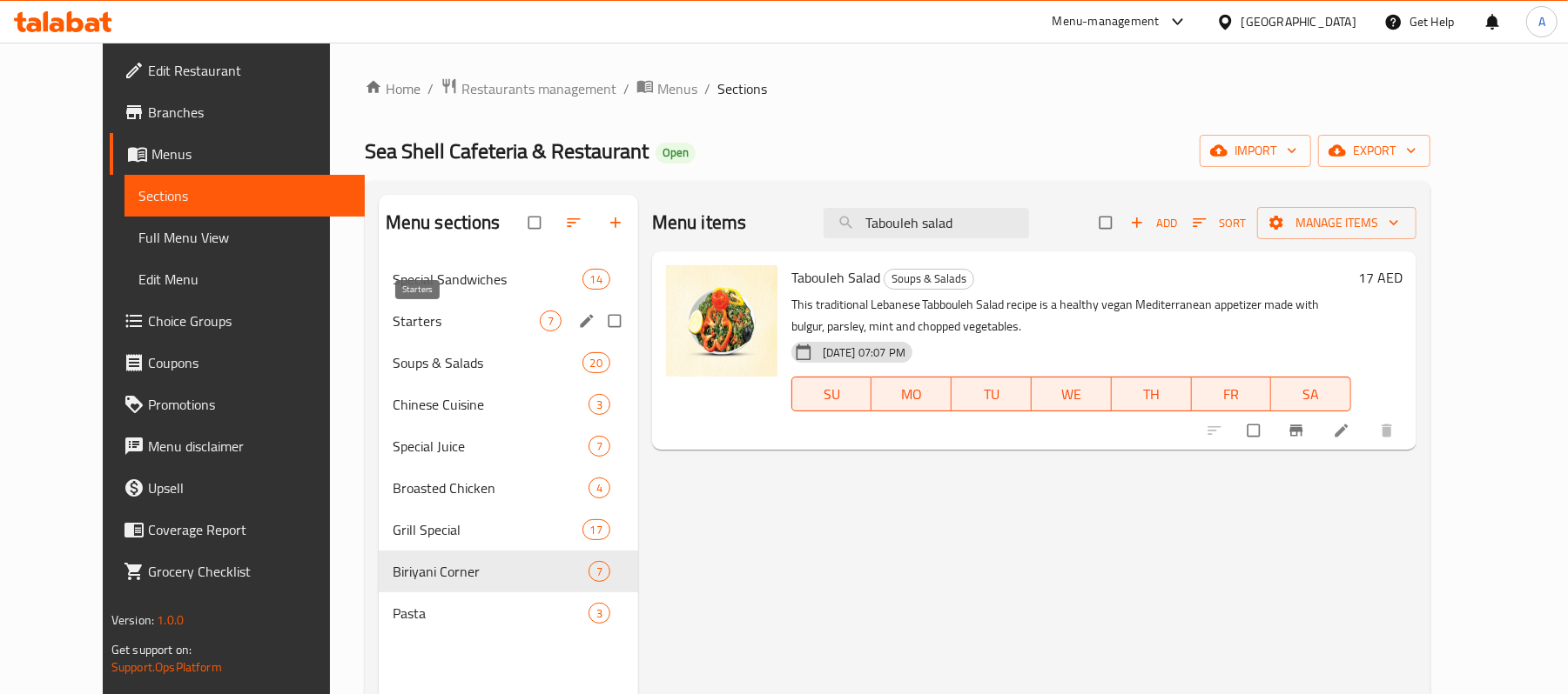
click at [393, 323] on span "Starters" at bounding box center [466, 321] width 147 height 21
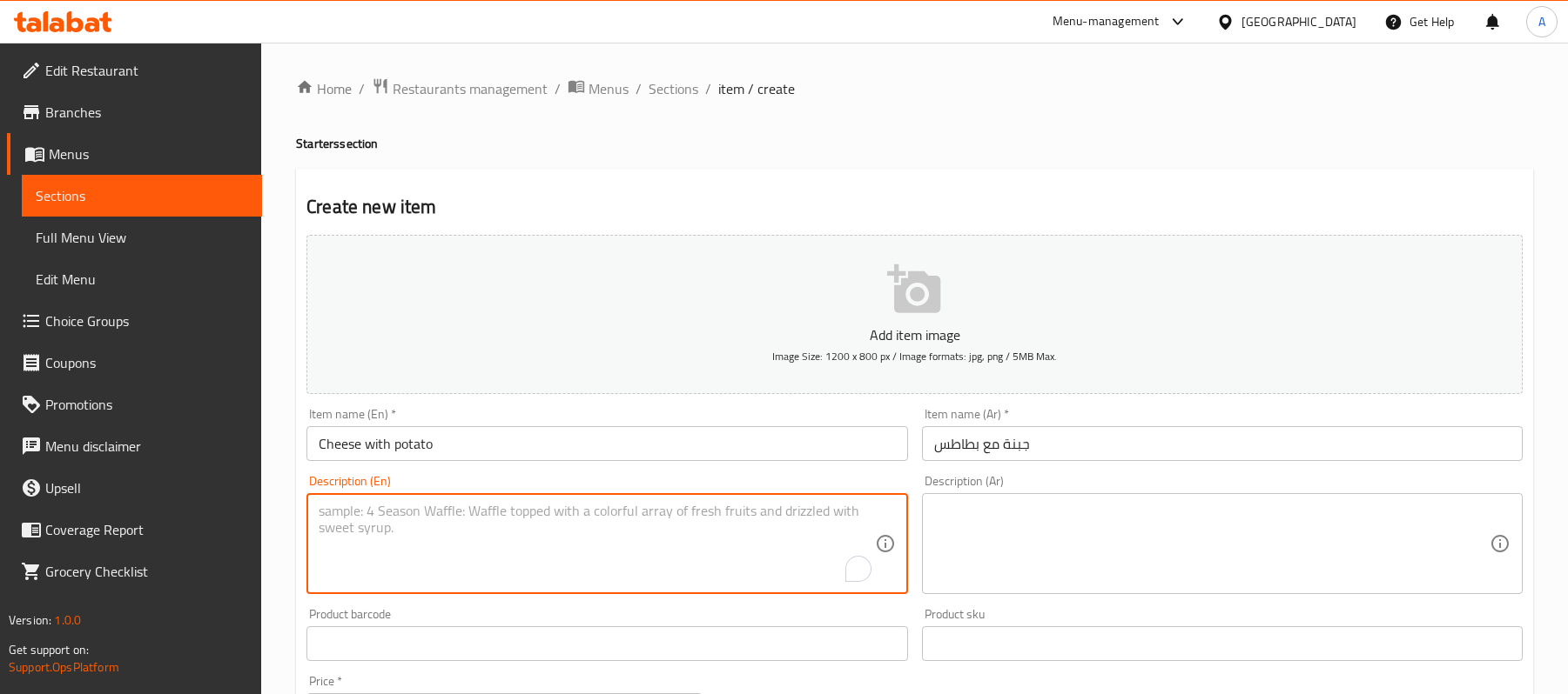
scroll to position [186, 0]
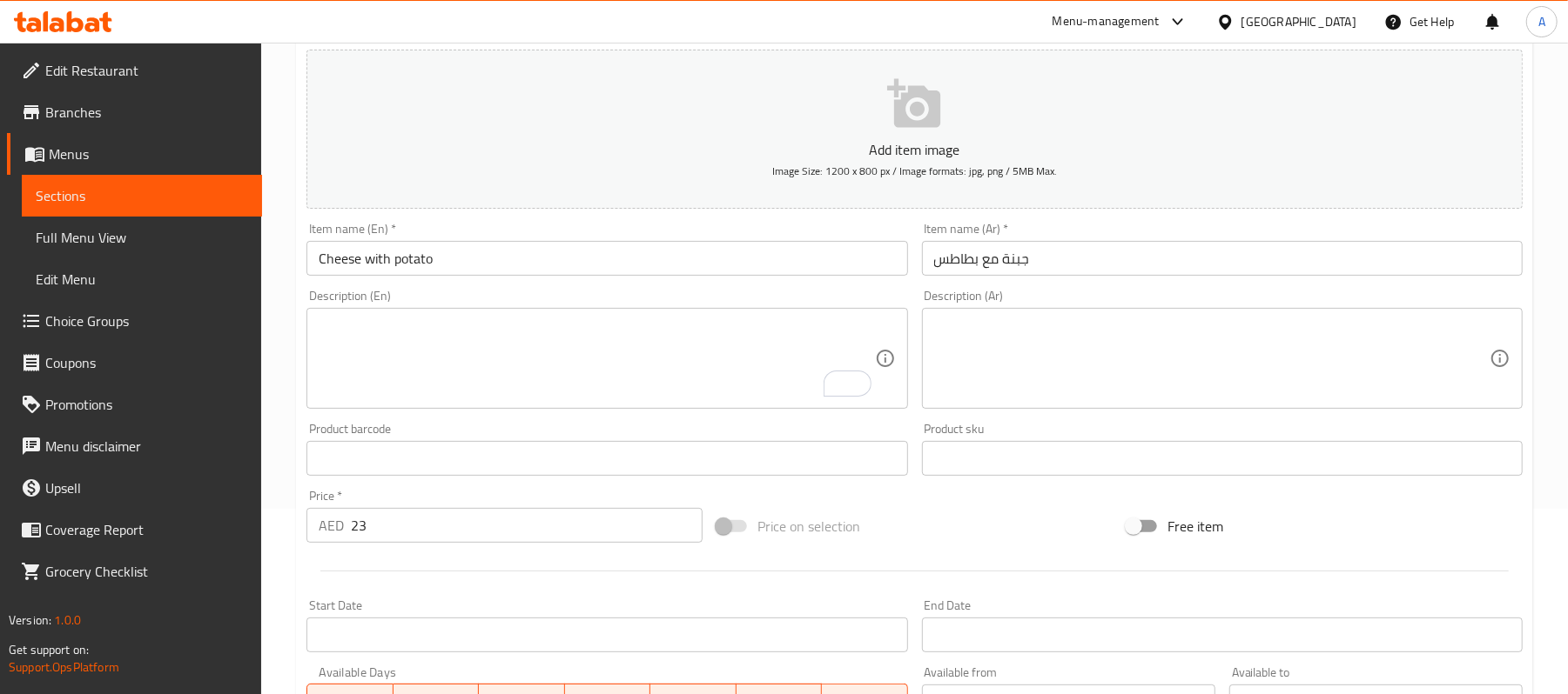
click at [465, 340] on textarea "To enrich screen reader interactions, please activate Accessibility in Grammarl…" at bounding box center [597, 359] width 556 height 83
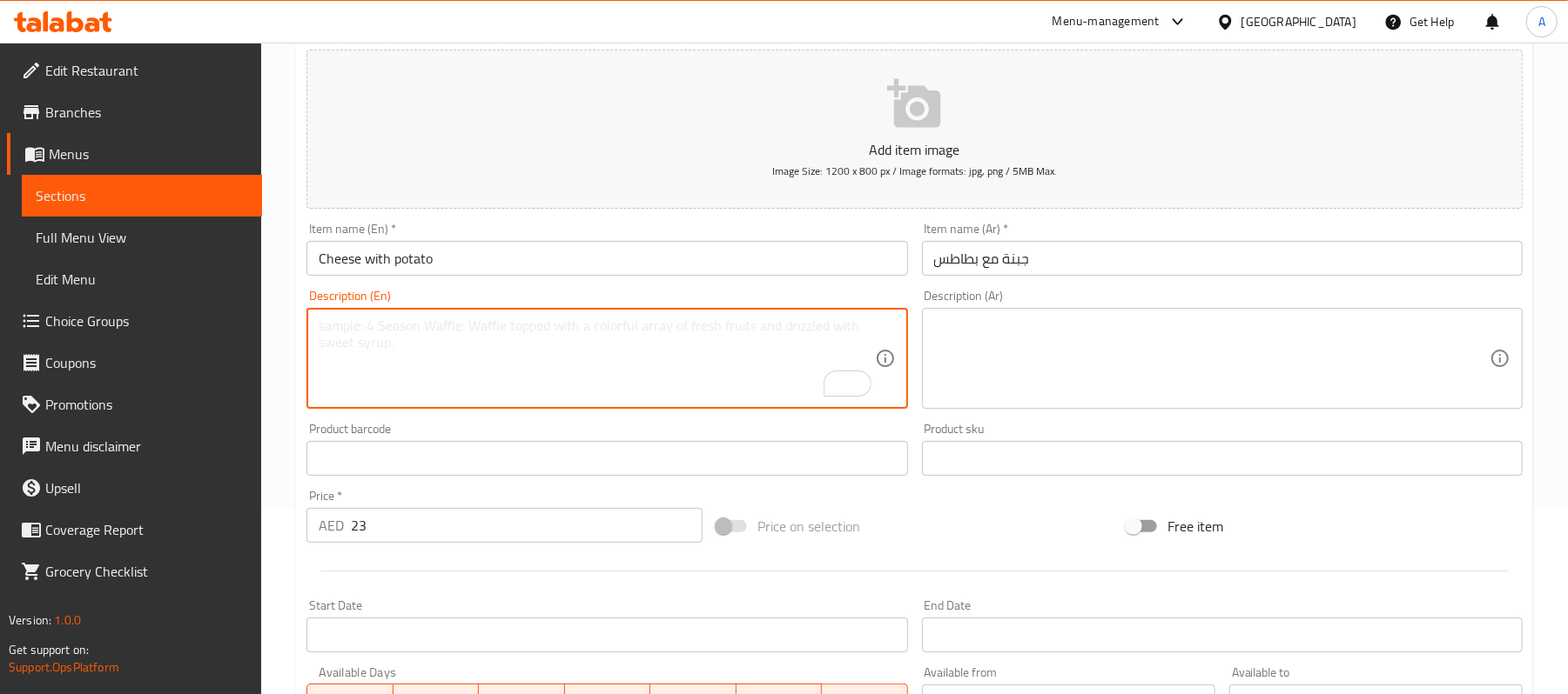
paste textarea "Loaded with potatoes and cheese and baked in the oven for a perfectly browned c…"
click at [1042, 520] on div "Price on selection" at bounding box center [915, 526] width 410 height 47
type textarea "Loaded with potatoes and cheese and baked in the oven for a perfectly browned c…"
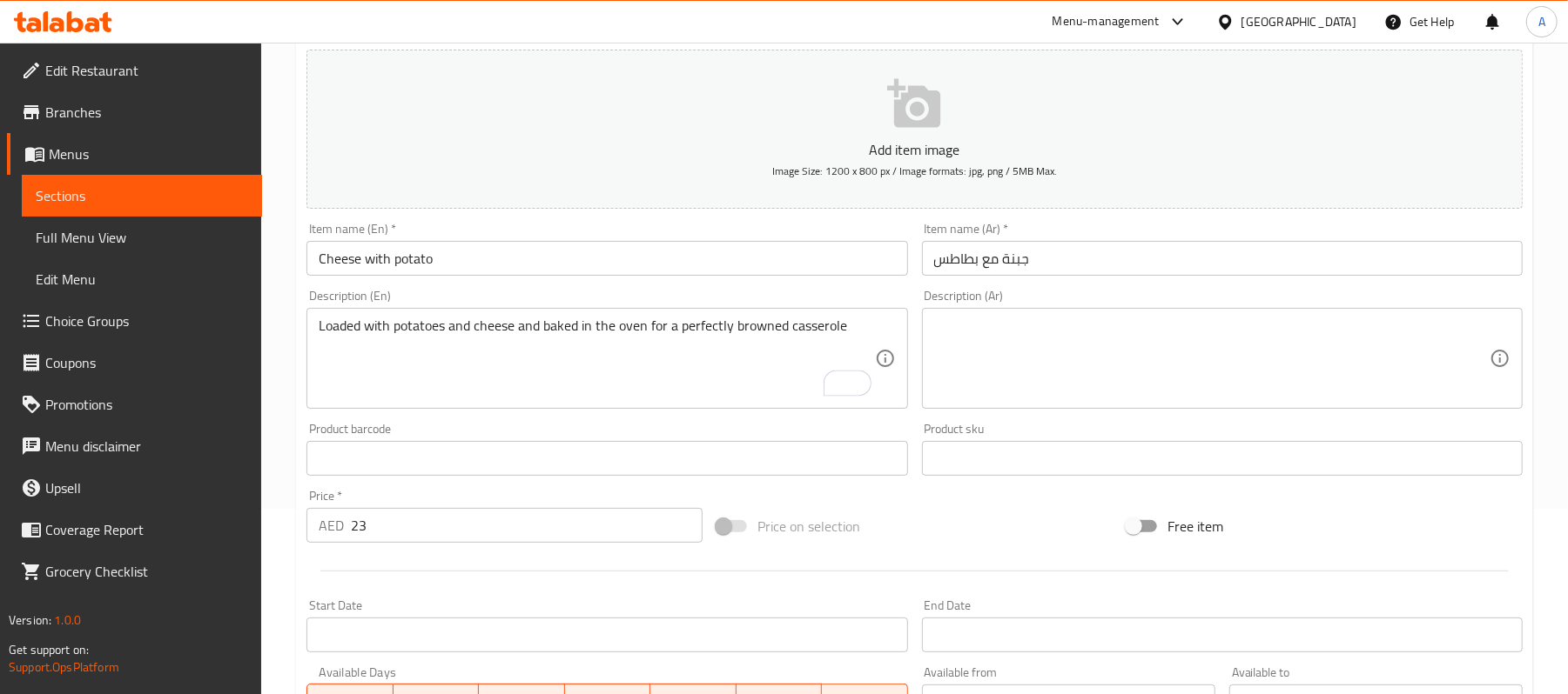
click at [1132, 367] on textarea at bounding box center [1212, 359] width 556 height 83
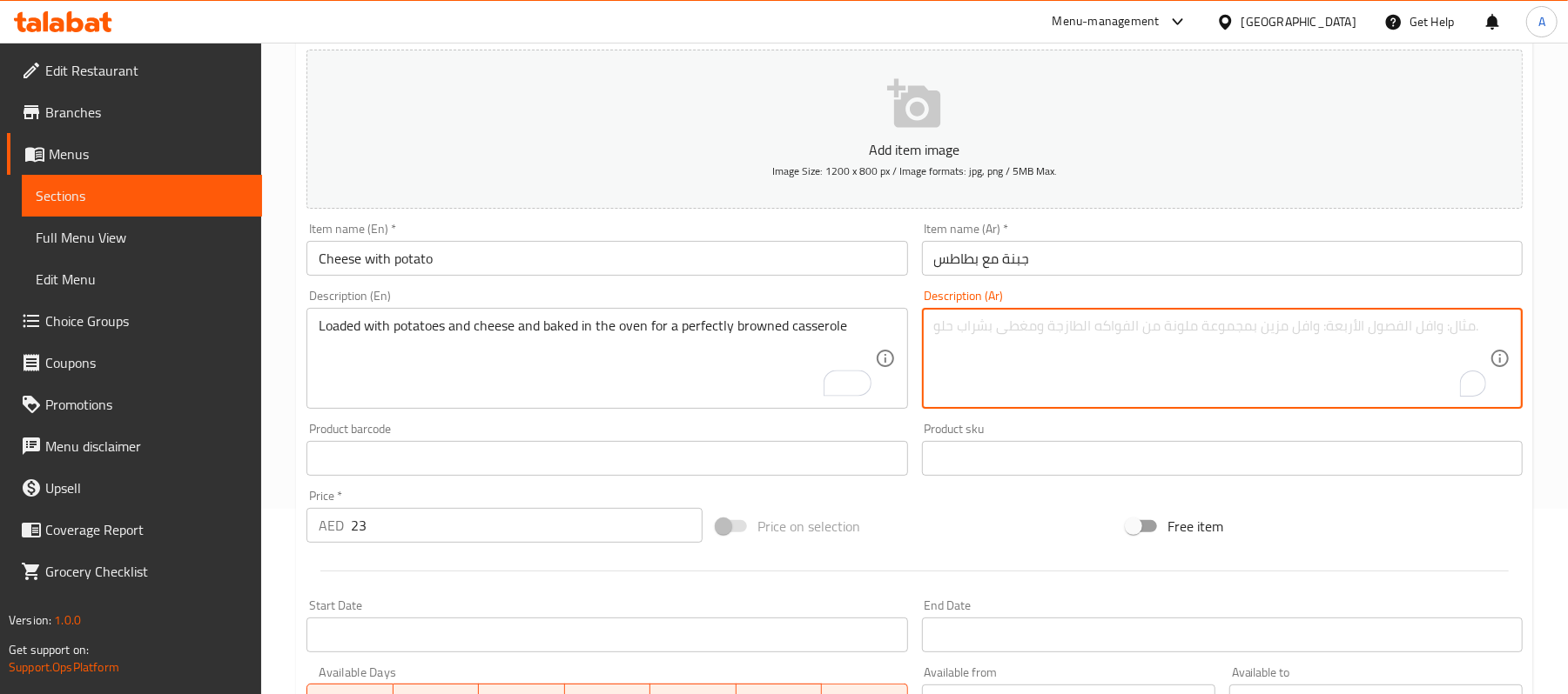
paste textarea "محملة بالبطاطس والجبن ومخبوزة في الفرن للحصول على طبق بني اللون تمامًا!"
click at [1463, 329] on textarea "محملة بالبطاطس والجبن ومخبوزة في الفرن للحصول على طبق بني اللون تمامًا!" at bounding box center [1212, 359] width 556 height 83
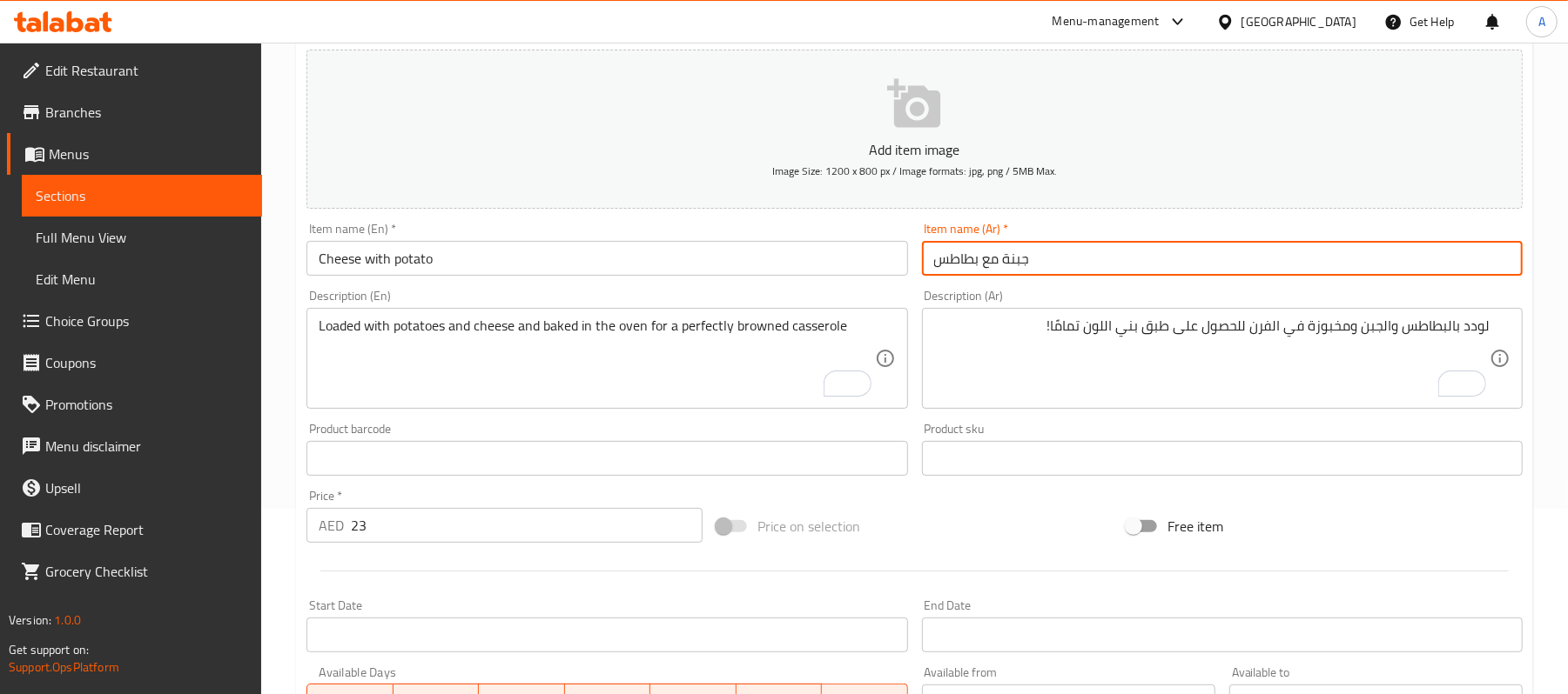
click at [1020, 255] on input "جبنة مع بطاطس" at bounding box center [1222, 259] width 600 height 35
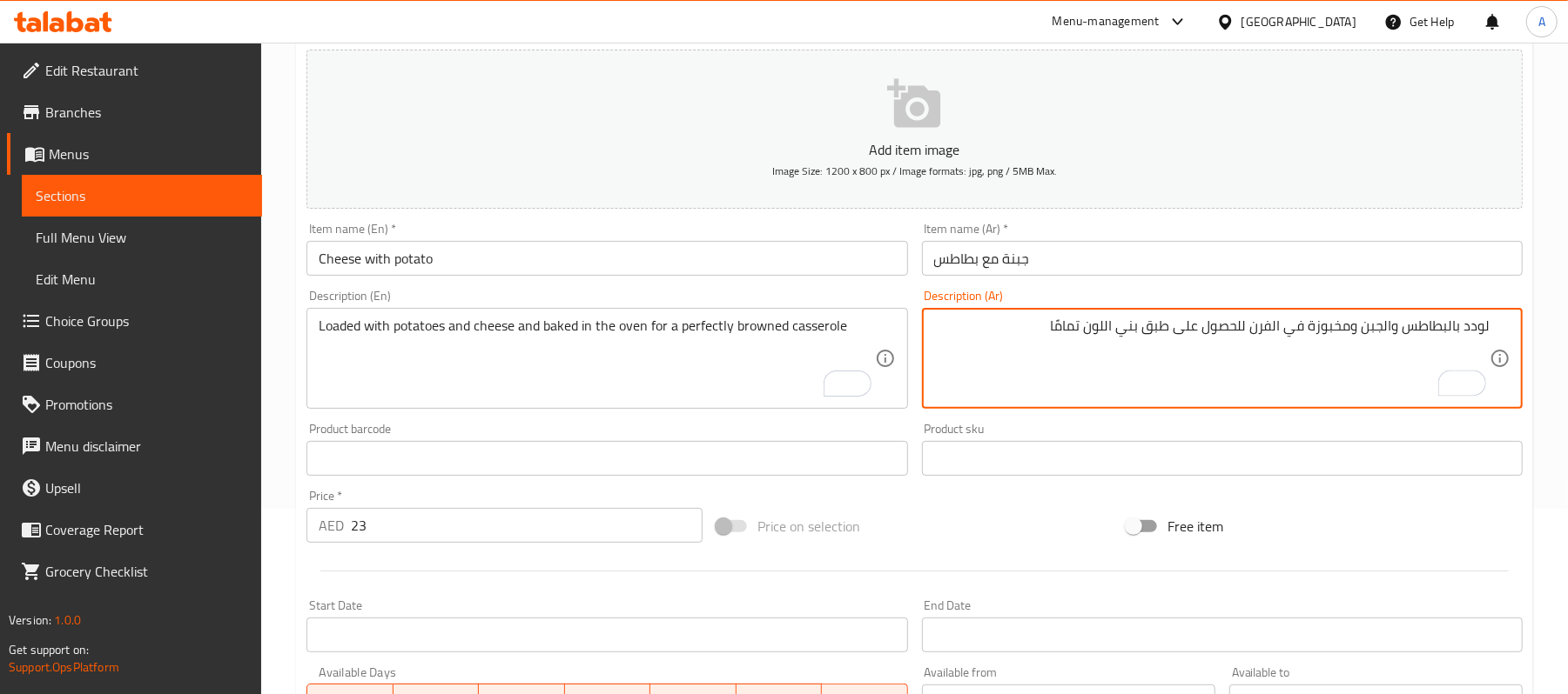
click at [1370, 331] on textarea "لودد بالبطاطس والجبن ومخبوزة في الفرن للحصول على طبق بني اللون تمامًا" at bounding box center [1212, 359] width 556 height 83
click at [1393, 331] on textarea "لودد بالبطاطس والجبن ومخبوزة في الفرن للحصول على طبق بني اللون تمامًا" at bounding box center [1212, 359] width 556 height 83
drag, startPoint x: 1393, startPoint y: 331, endPoint x: 1370, endPoint y: 335, distance: 23.3
click at [1370, 335] on textarea "لودد بالبطاطس والجبن ومخبوزة في الفرن للحصول على طبق بني اللون تمامًا" at bounding box center [1212, 359] width 556 height 83
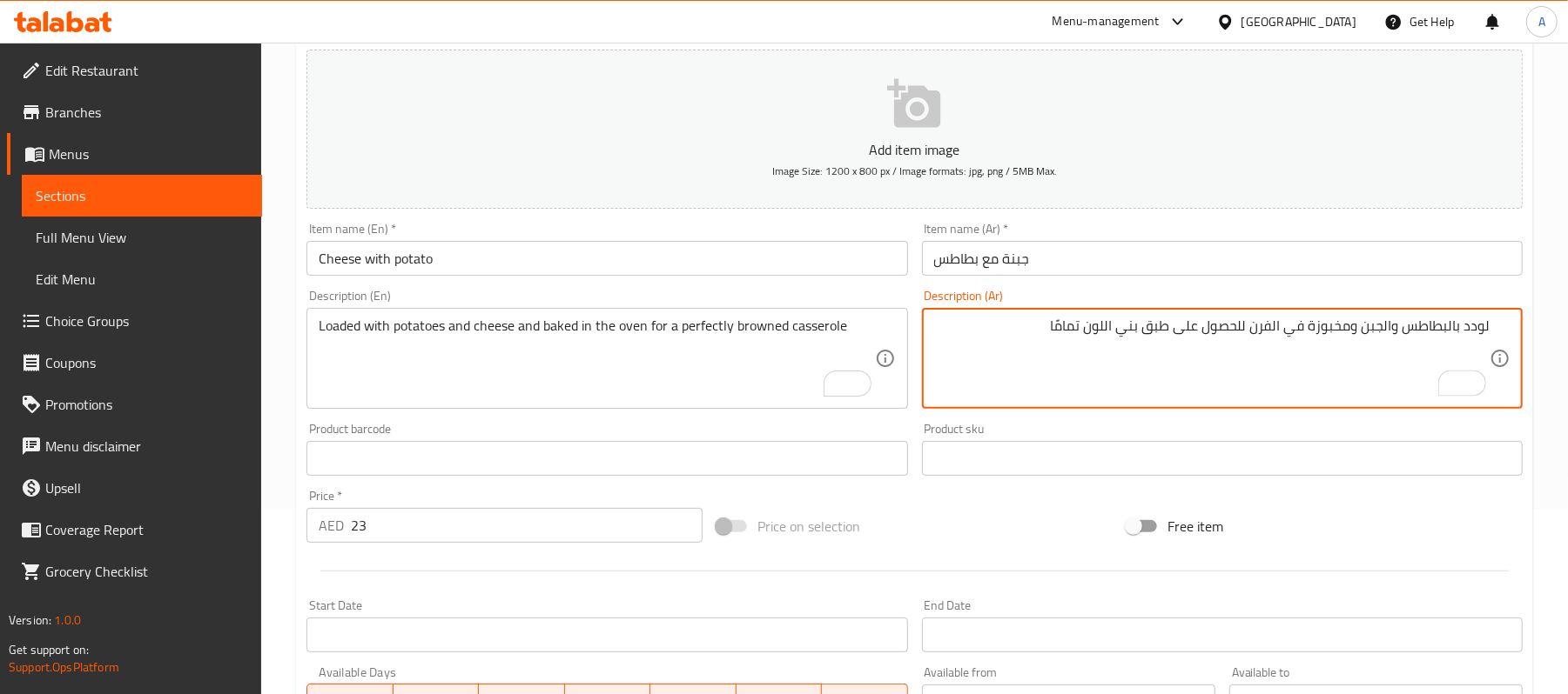
click at [1395, 332] on textarea "لودد بالبطاطس والجبن ومخبوزة في الفرن للحصول على طبق بني اللون تمامًا" at bounding box center [1212, 359] width 556 height 83
drag, startPoint x: 1393, startPoint y: 331, endPoint x: 1366, endPoint y: 336, distance: 27.5
click at [1366, 336] on textarea "لودد بالبطاطس والجبن ومخبوزة في الفرن للحصول على طبق بني اللون تمامًا" at bounding box center [1212, 359] width 556 height 83
paste textarea "بنة"
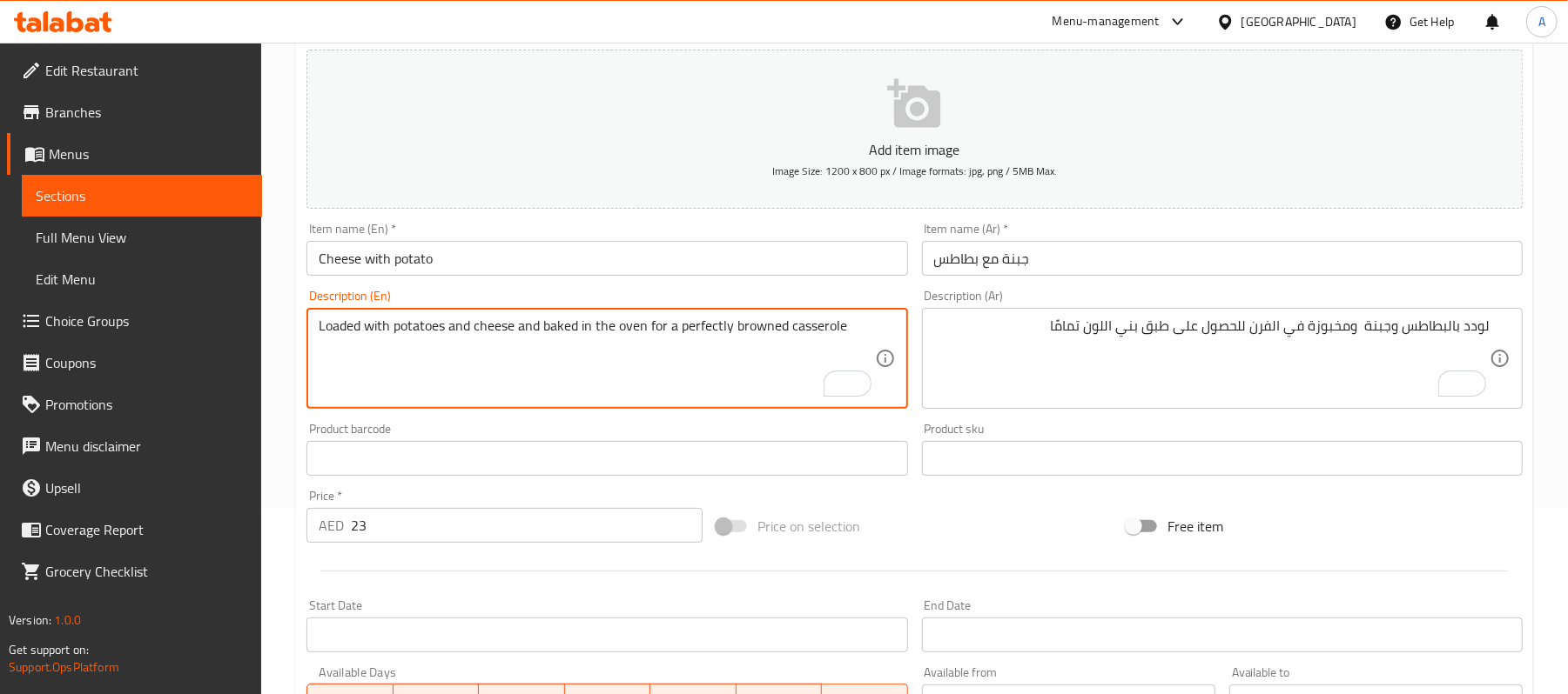
click at [826, 324] on textarea "Loaded with potatoes and cheese and baked in the oven for a perfectly browned c…" at bounding box center [597, 359] width 556 height 83
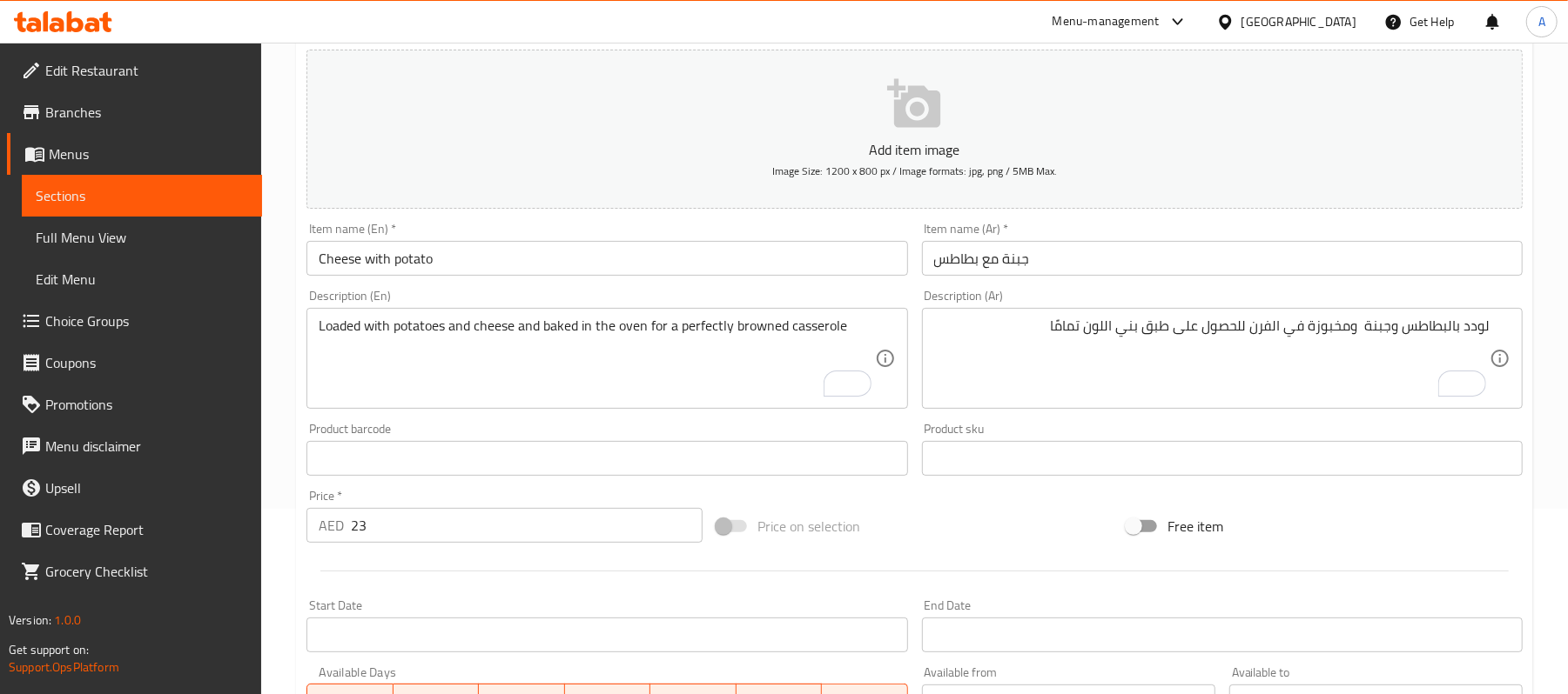
click at [1161, 328] on textarea "لودد بالبطاطس وجبنة ومخبوزة في الفرن للحصول على طبق بني اللون تمامًا" at bounding box center [1212, 359] width 556 height 83
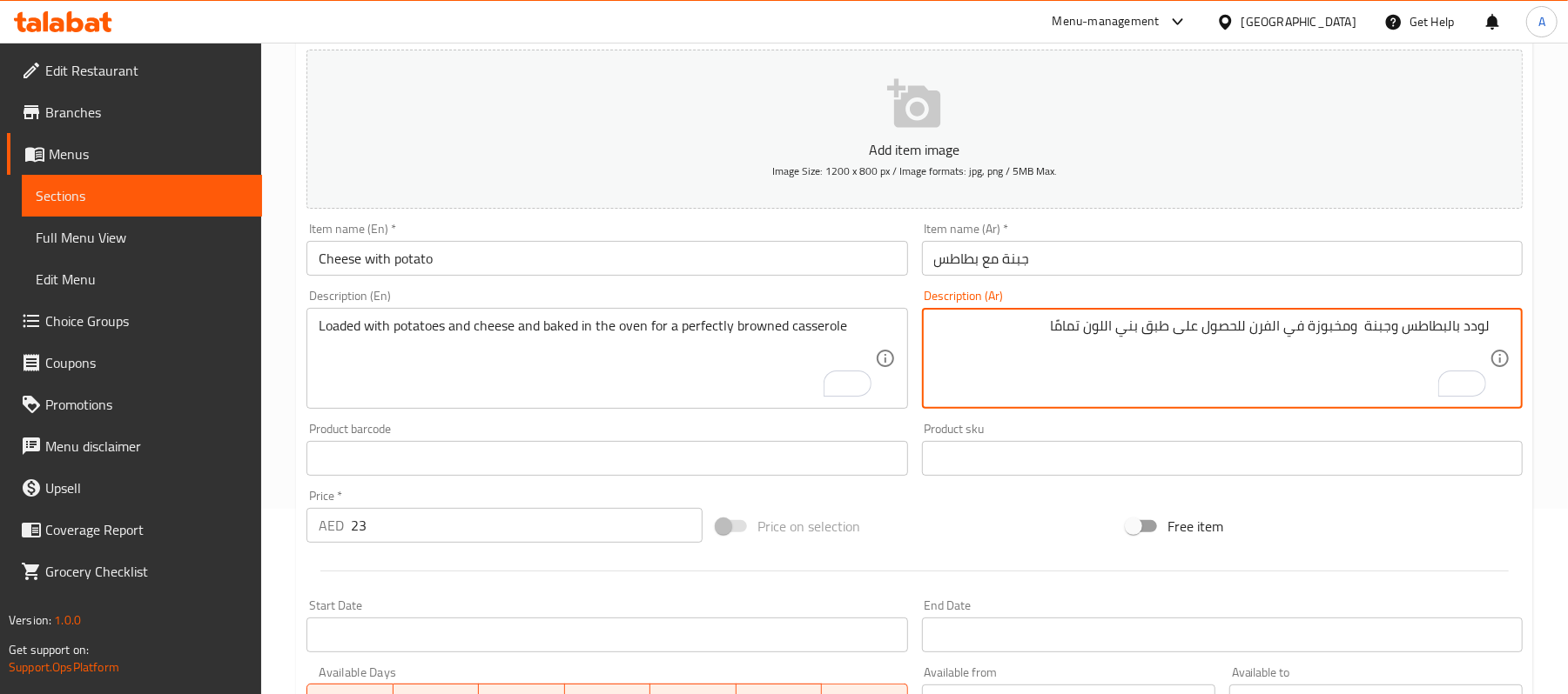
paste textarea "جن"
click at [1032, 335] on textarea "لودد بالبطاطس وجبنة ومخبوزة في الفرن للحصول على طاجن بني اللون تمامًا" at bounding box center [1212, 359] width 556 height 83
type textarea "لودد بالبطاطس وجبنة ومخبوزة في الفرن للحصول على طاجن بني اللون تماما"
click at [1064, 420] on div "Product sku Product sku" at bounding box center [1222, 450] width 615 height 67
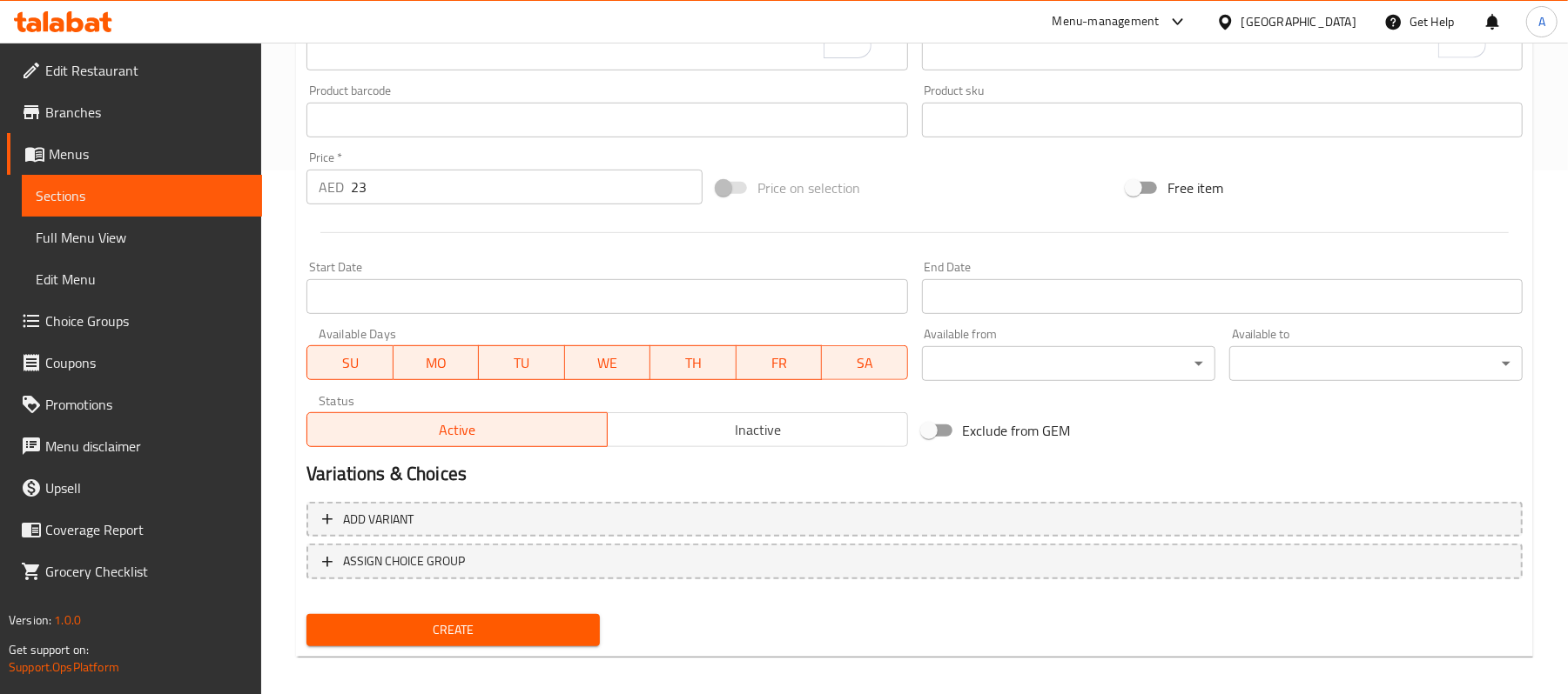
scroll to position [534, 0]
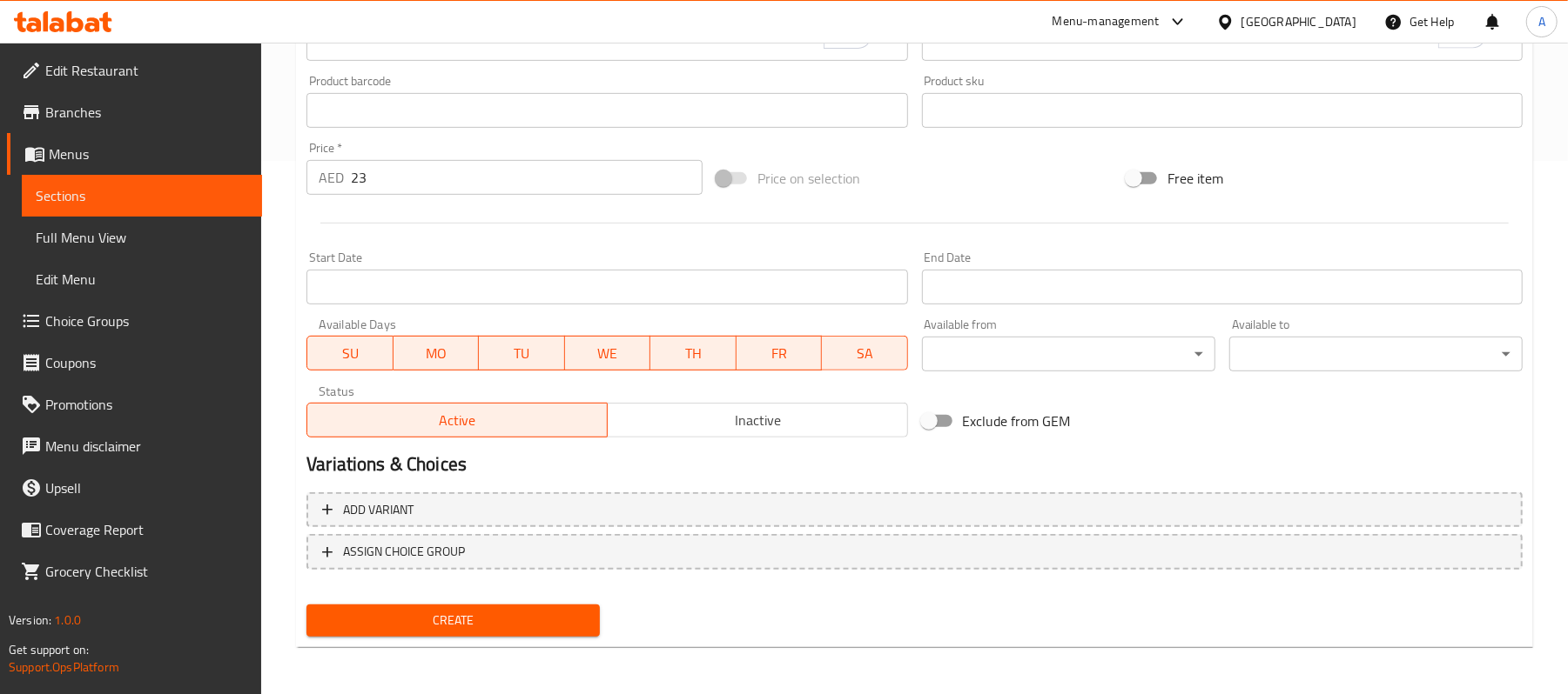
click at [416, 600] on div "Create" at bounding box center [453, 620] width 307 height 46
click at [422, 621] on span "Create" at bounding box center [453, 621] width 265 height 22
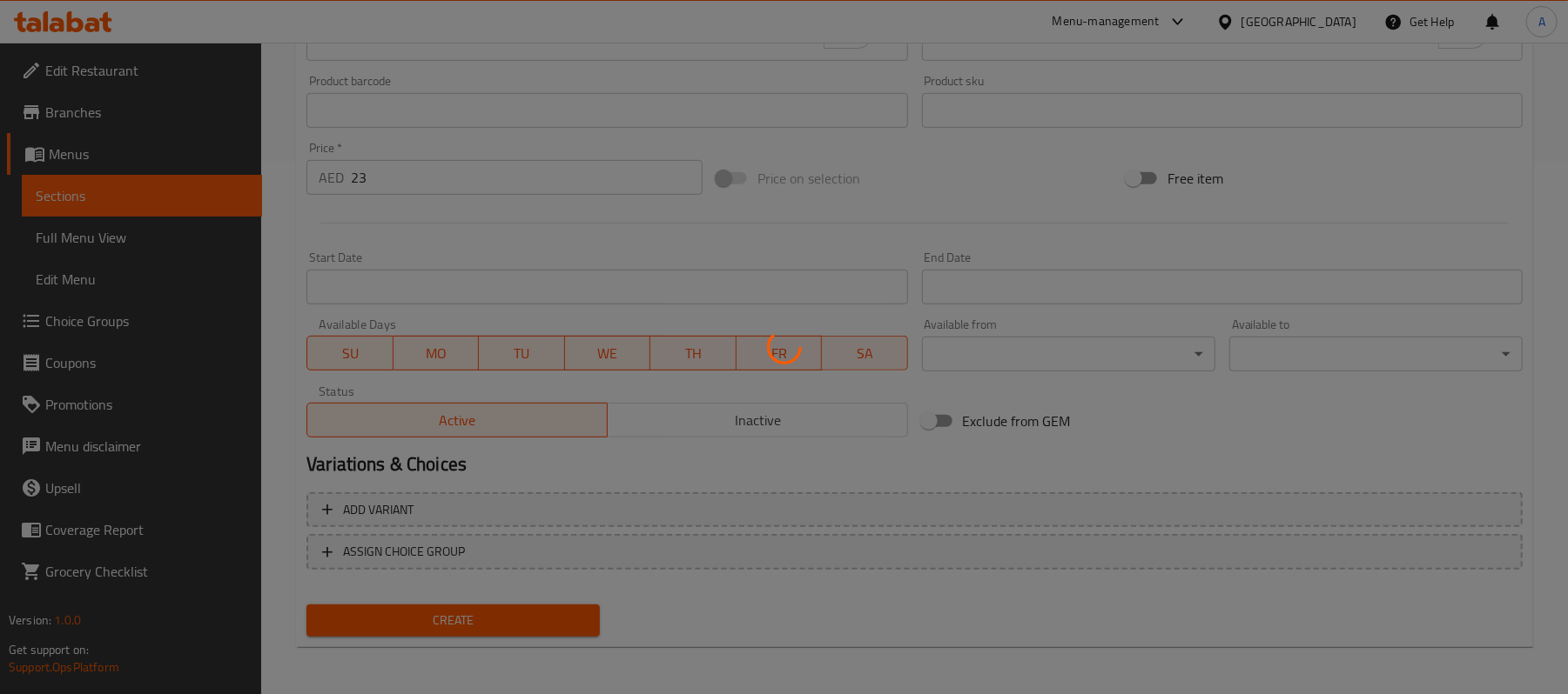
type input "0"
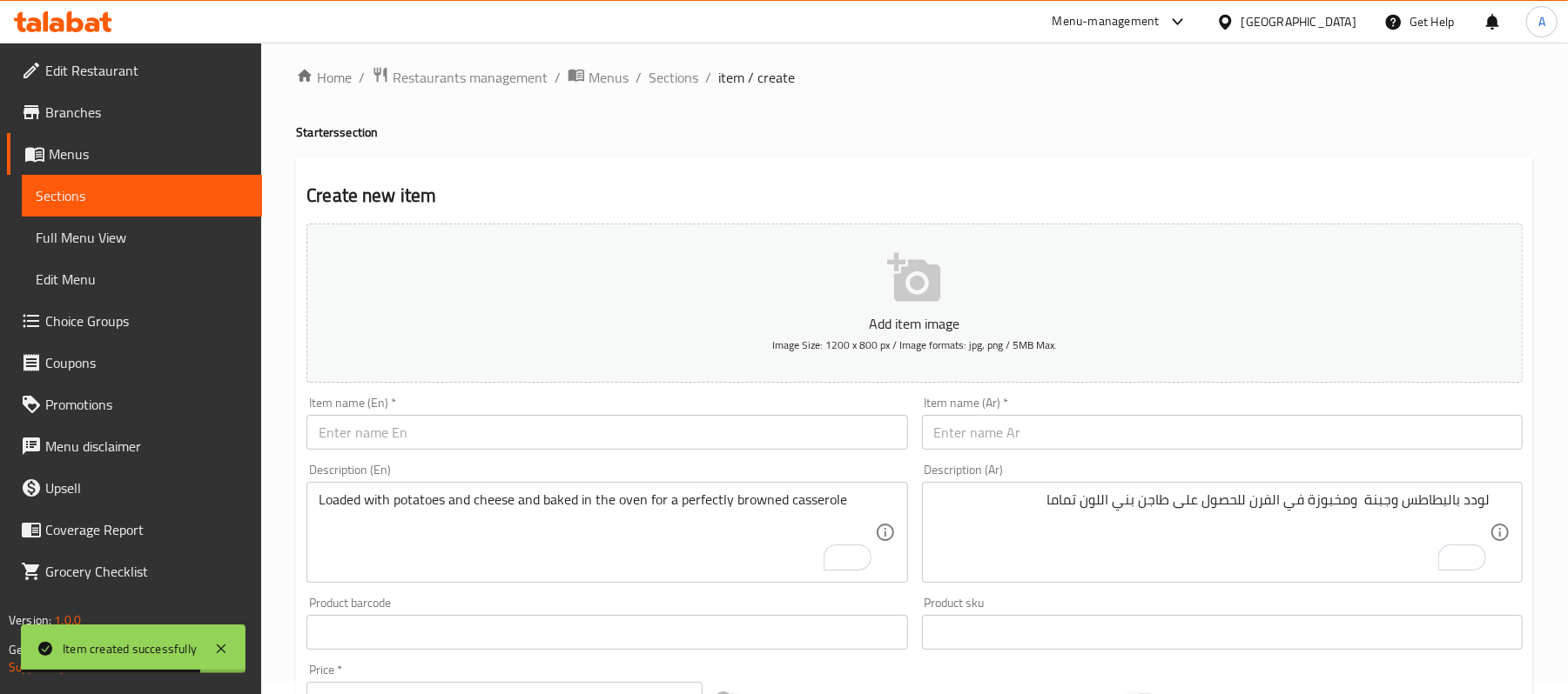
scroll to position [0, 0]
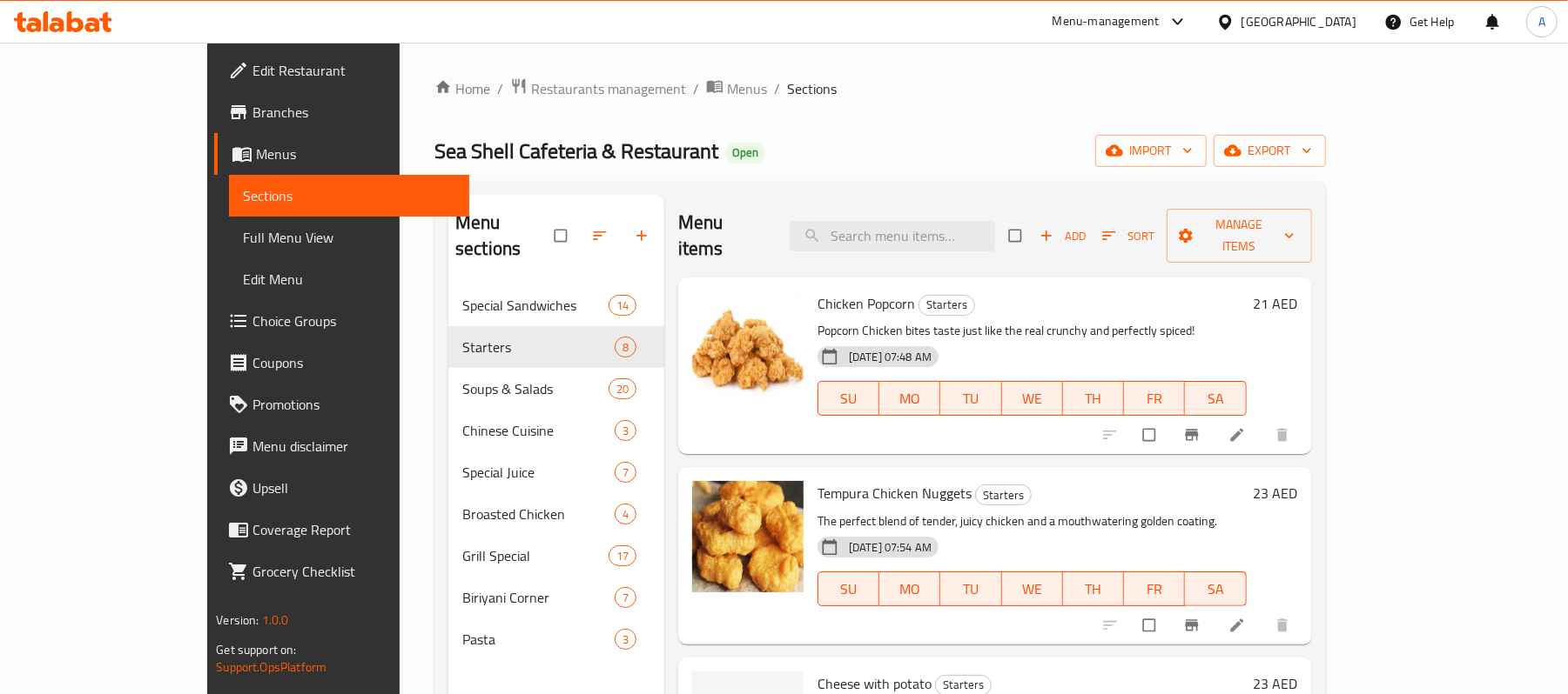
click at [1158, 628] on div "Menu items Add Sort Manage items Chicken Popcorn Starters Popcorn Chicken bites…" at bounding box center [988, 542] width 648 height 694
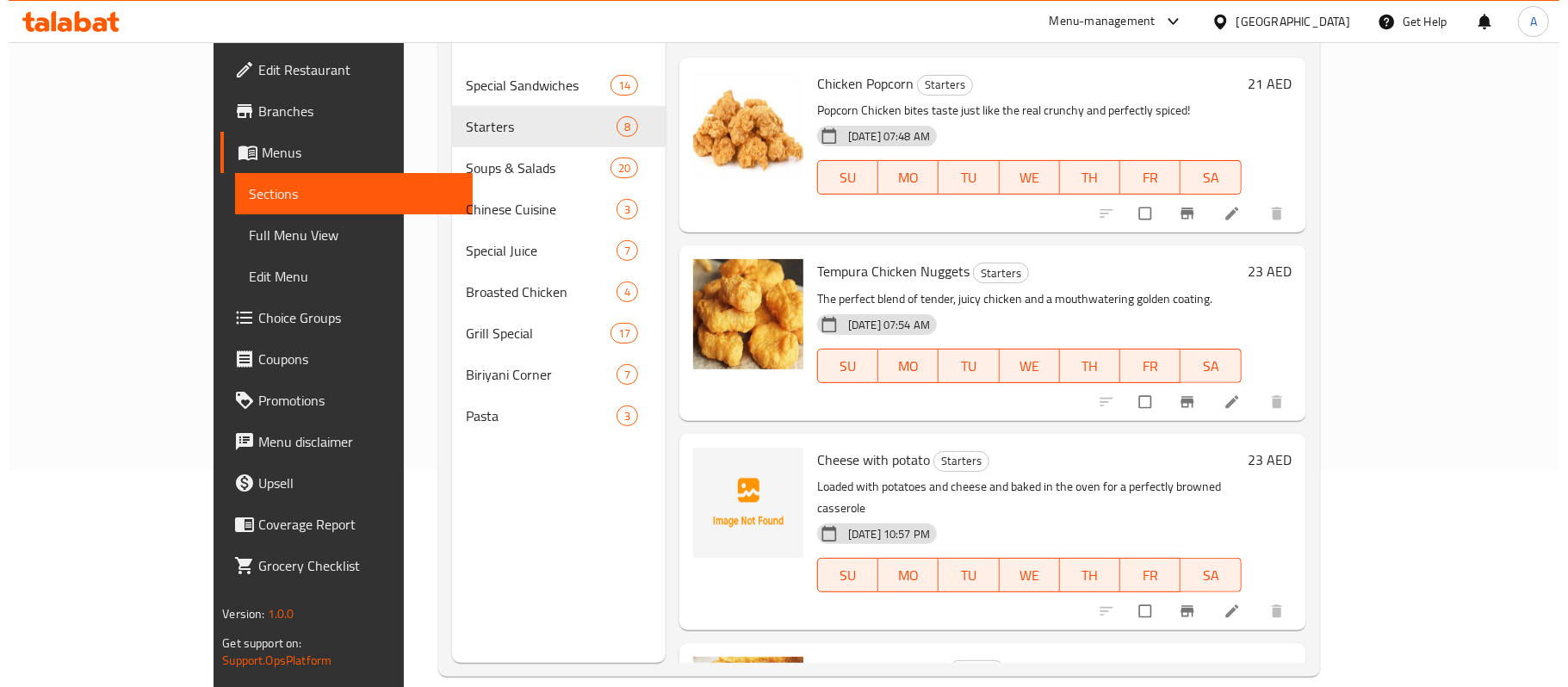
scroll to position [229, 0]
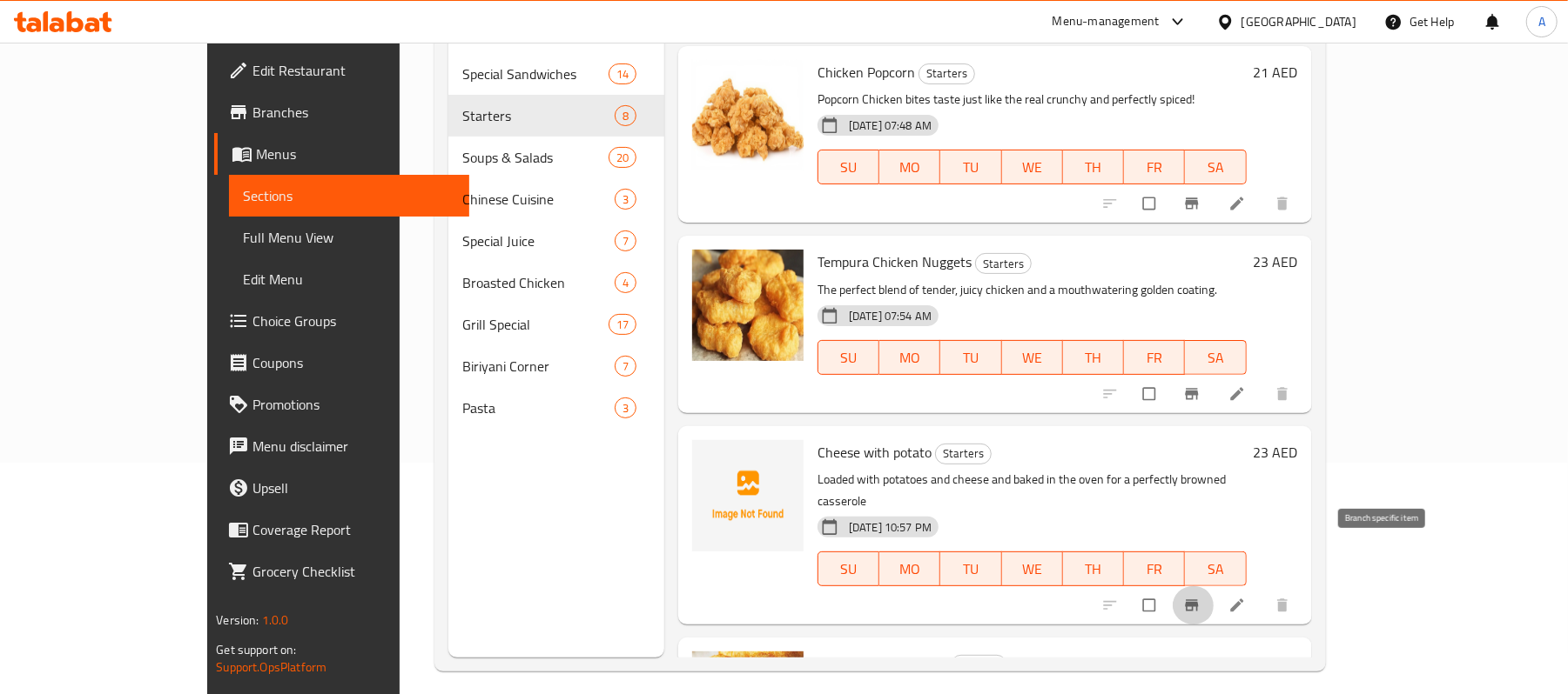
click at [1201, 597] on icon "Branch-specific-item" at bounding box center [1192, 605] width 17 height 17
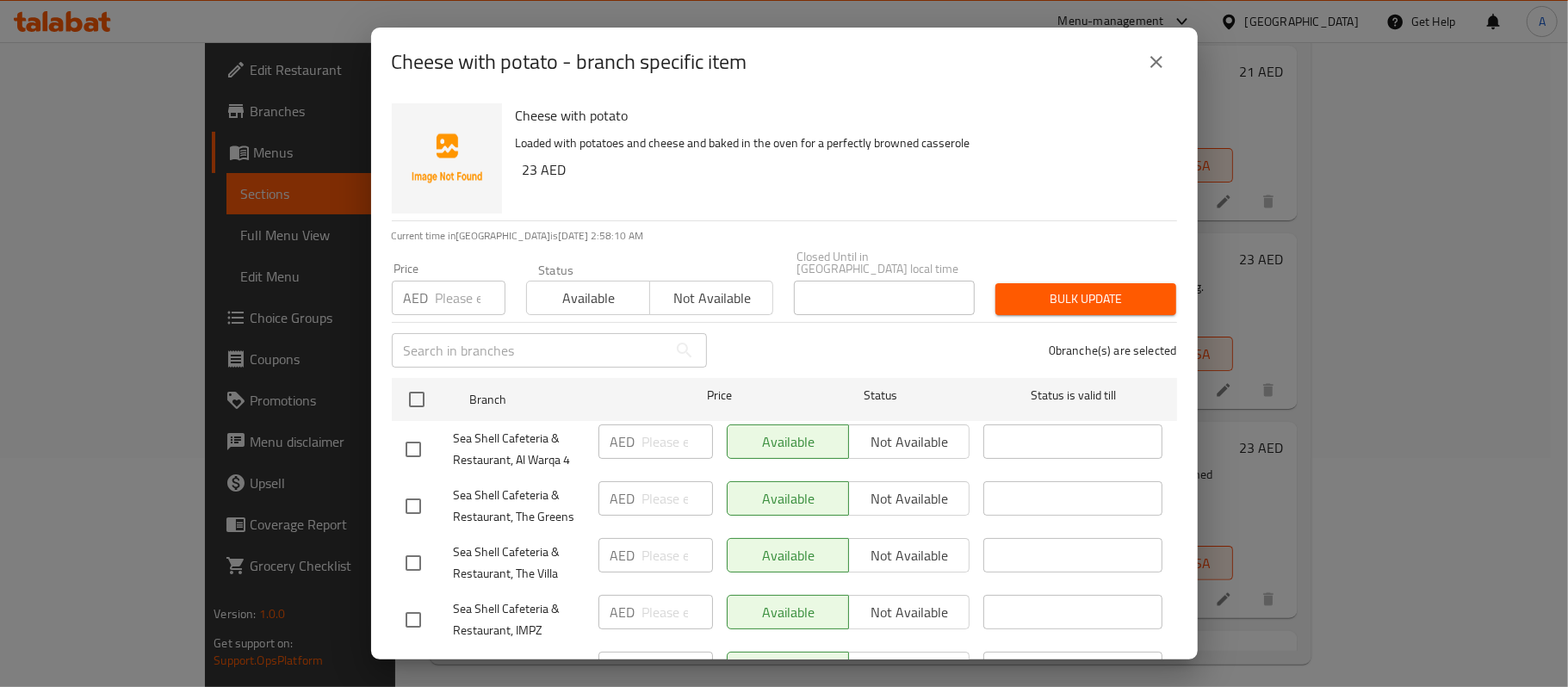
click at [415, 435] on input "checkbox" at bounding box center [414, 450] width 36 height 36
checkbox input "true"
click at [414, 411] on input "checkbox" at bounding box center [416, 399] width 36 height 36
checkbox input "true"
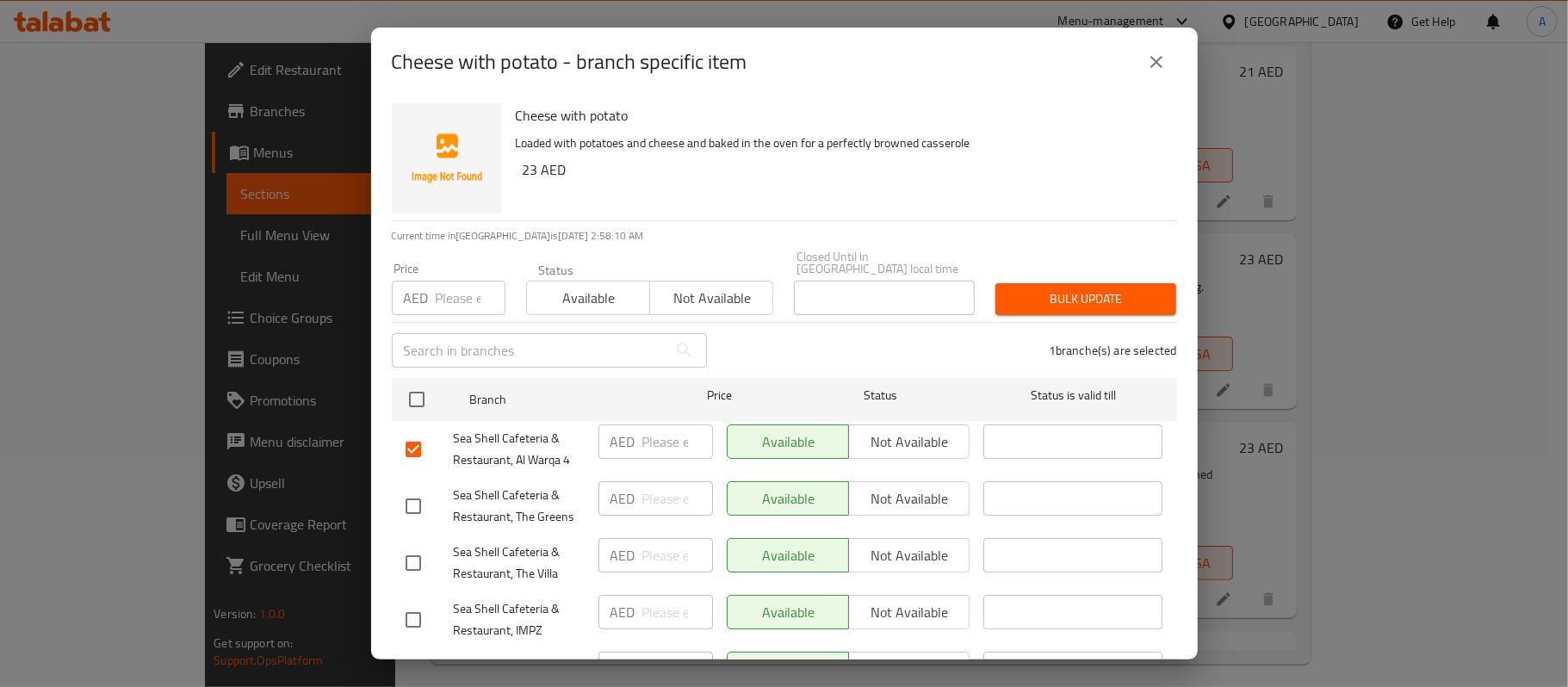
checkbox input "true"
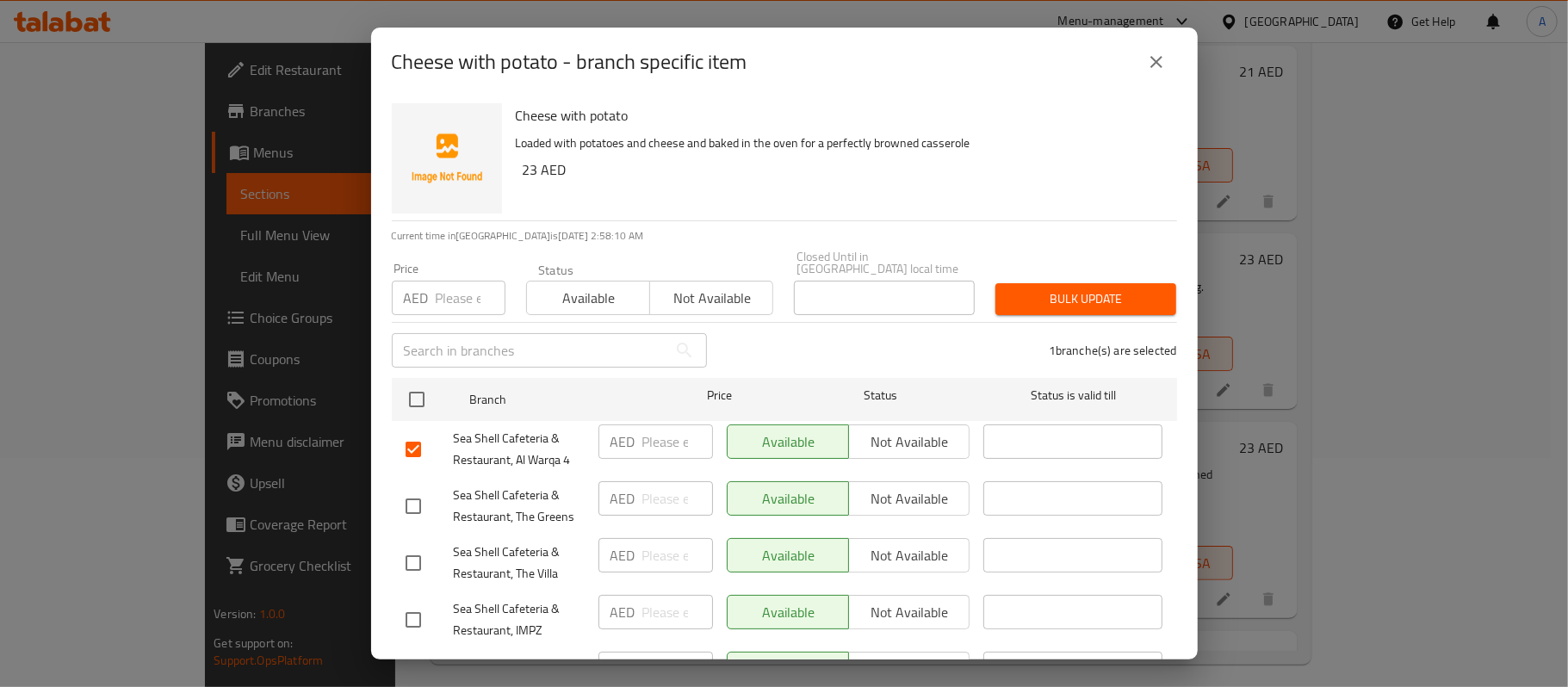
checkbox input "true"
click at [662, 308] on span "Not available" at bounding box center [711, 298] width 109 height 25
click at [1065, 295] on span "Bulk update" at bounding box center [1086, 299] width 153 height 22
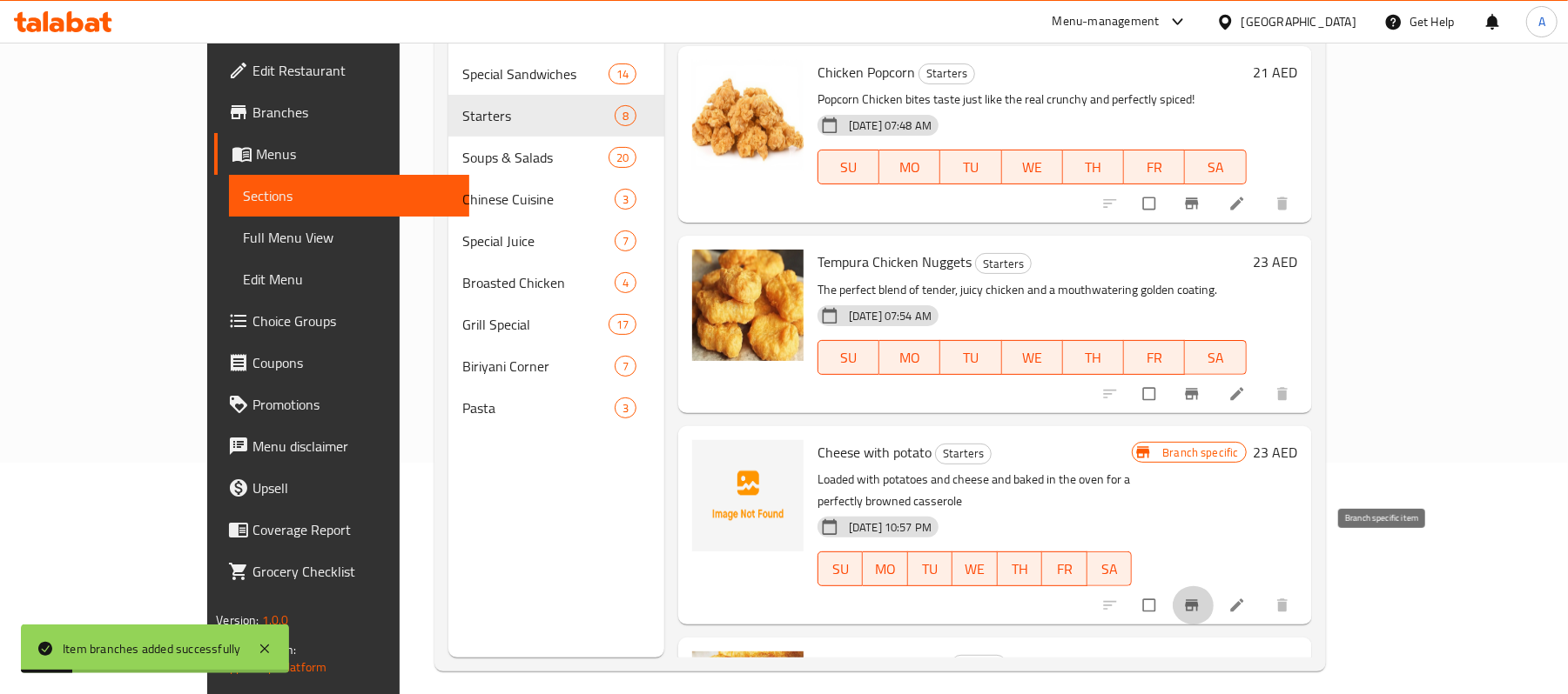
click at [1214, 587] on button "Branch-specific-item" at bounding box center [1194, 606] width 42 height 38
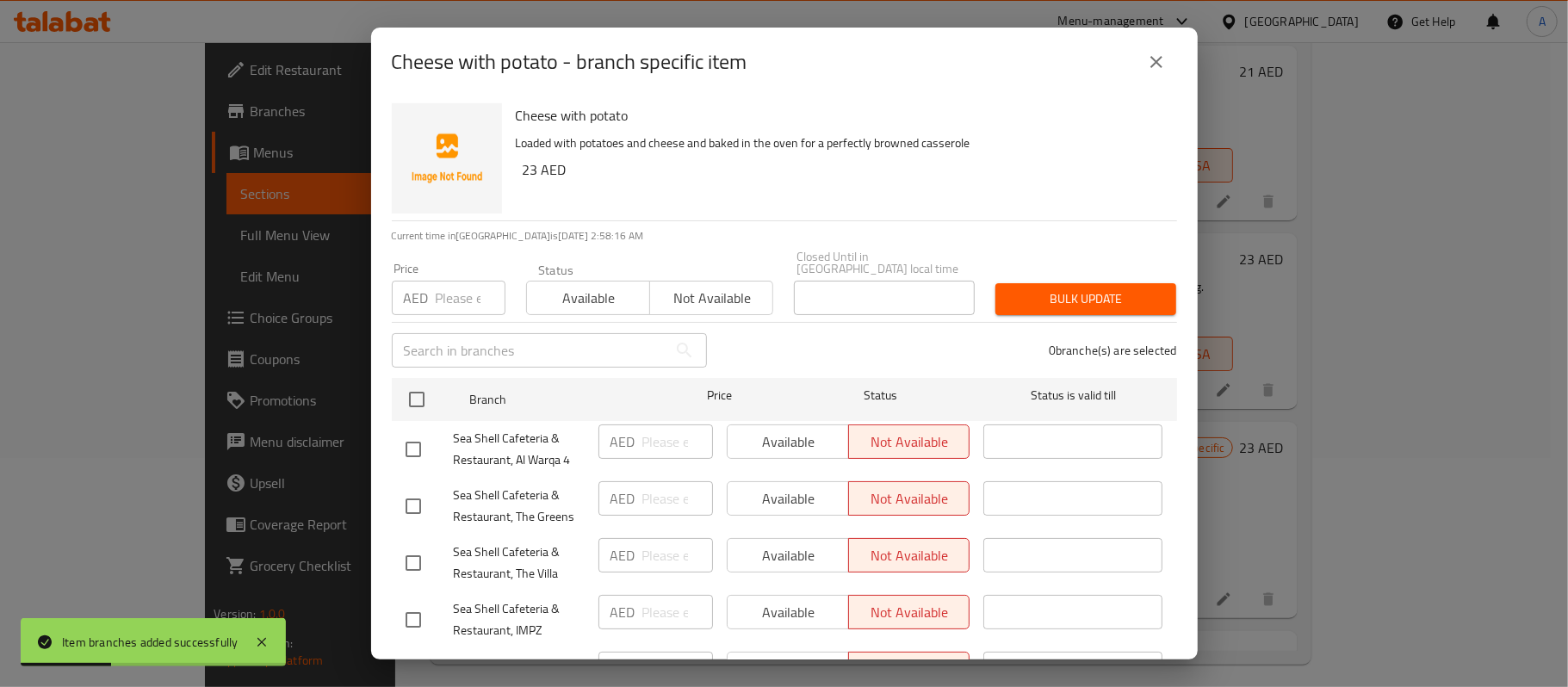
scroll to position [304, 0]
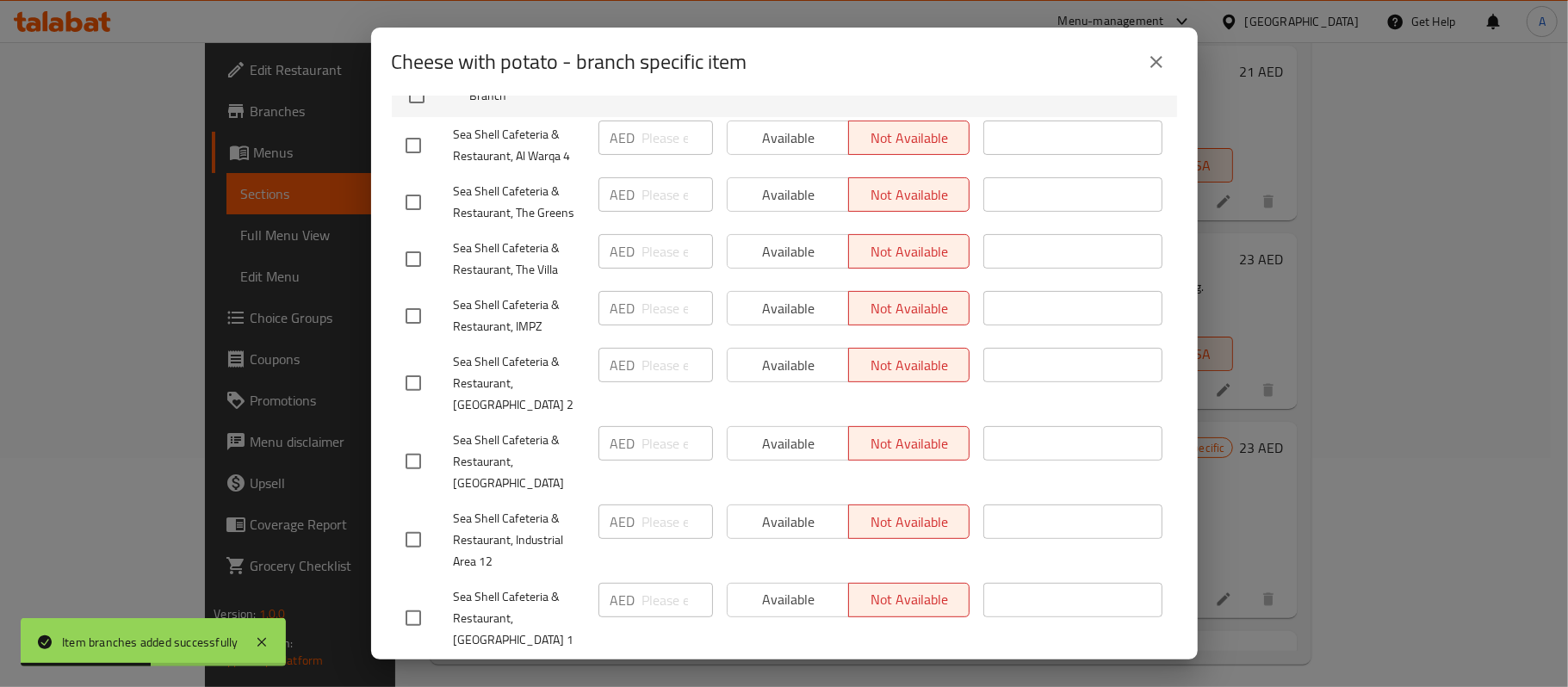
click at [415, 450] on input "checkbox" at bounding box center [414, 462] width 36 height 36
checkbox input "true"
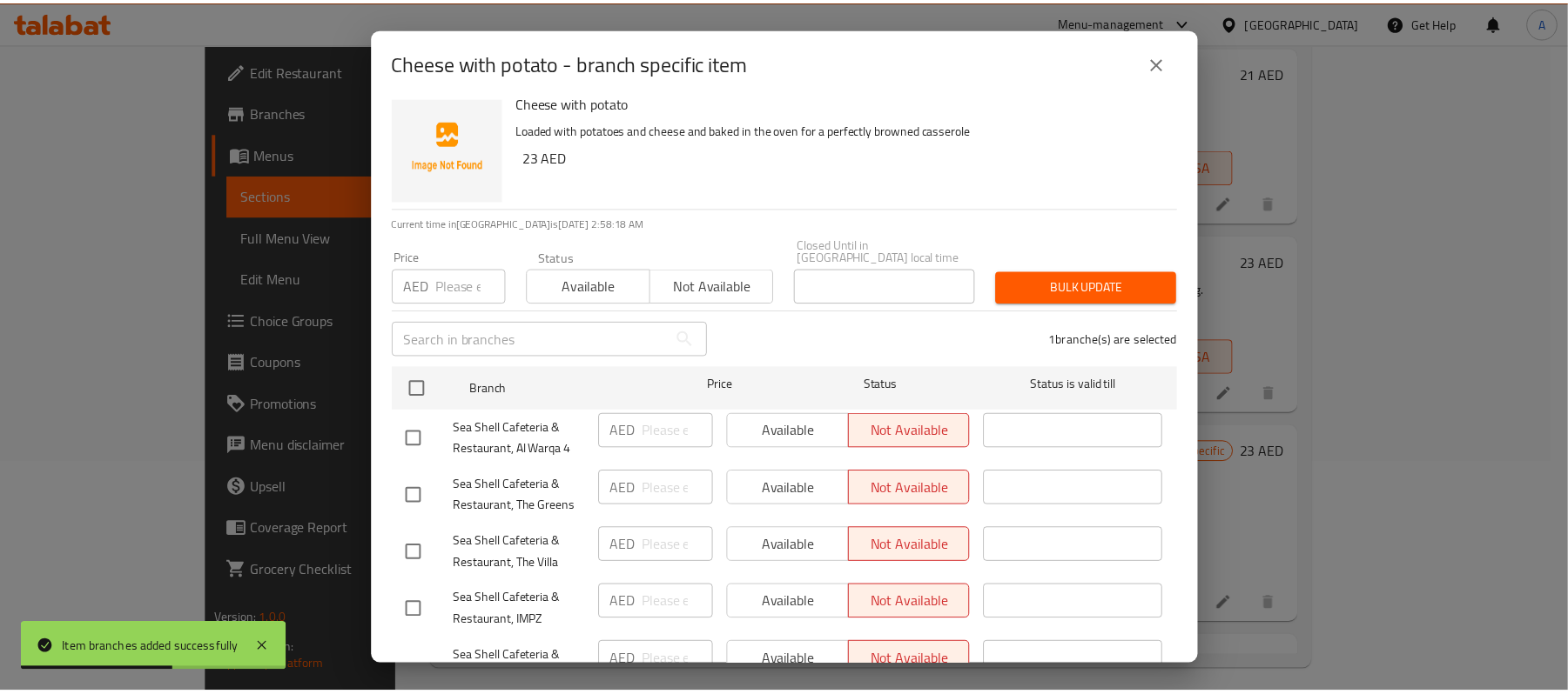
scroll to position [0, 0]
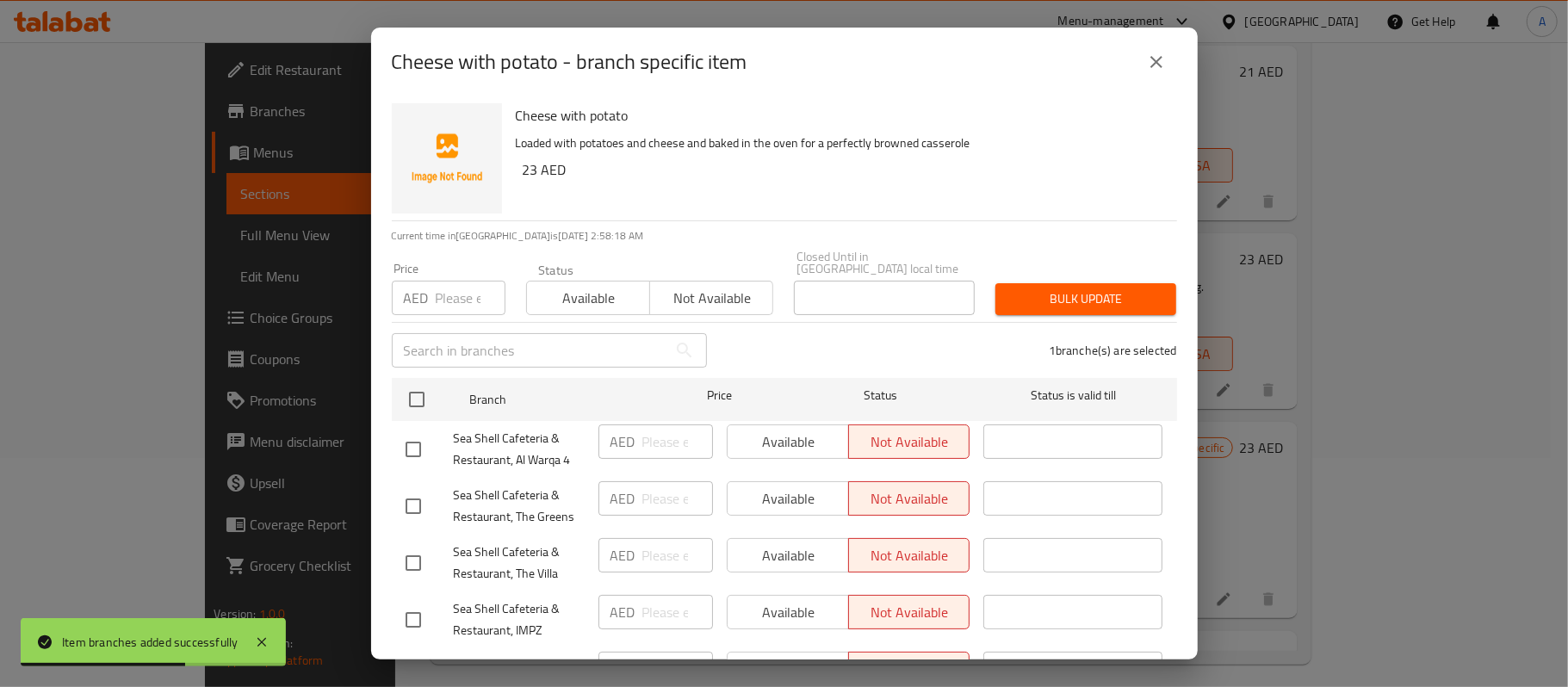
click at [614, 315] on button "Available" at bounding box center [588, 298] width 124 height 34
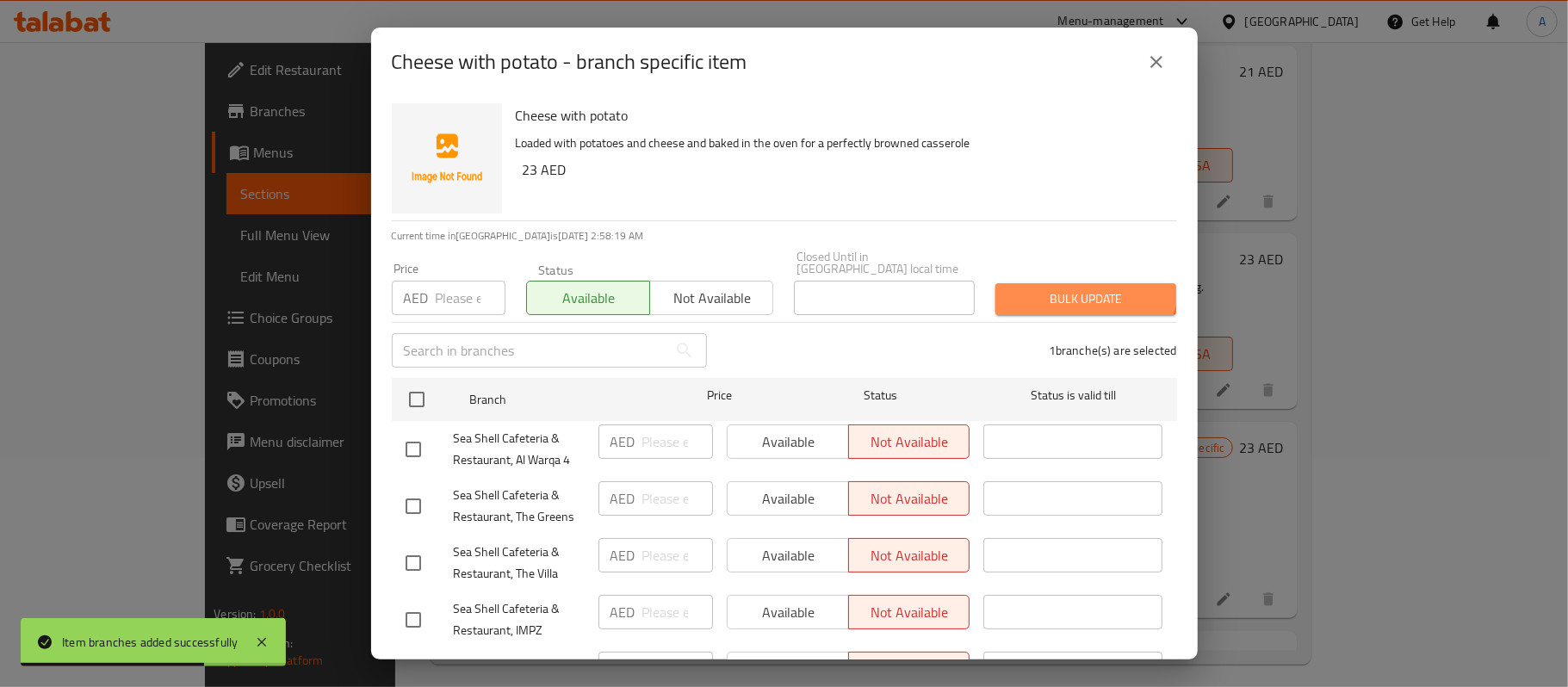
click at [1068, 289] on span "Bulk update" at bounding box center [1086, 299] width 153 height 22
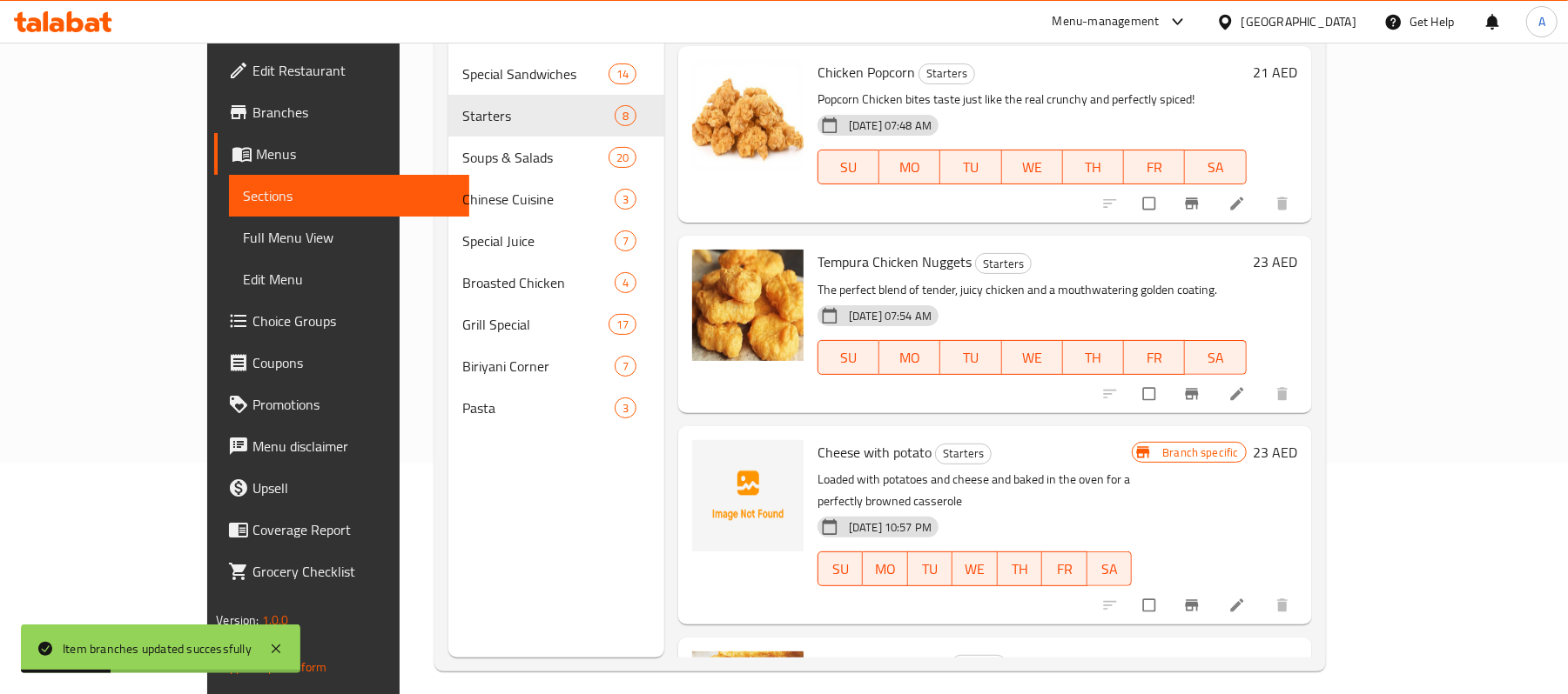
click at [1052, 469] on p "Loaded with potatoes and cheese and baked in the oven for a perfectly browned c…" at bounding box center [974, 491] width 314 height 44
click at [1063, 440] on h6 "Cheese with potato Starters" at bounding box center [974, 452] width 314 height 25
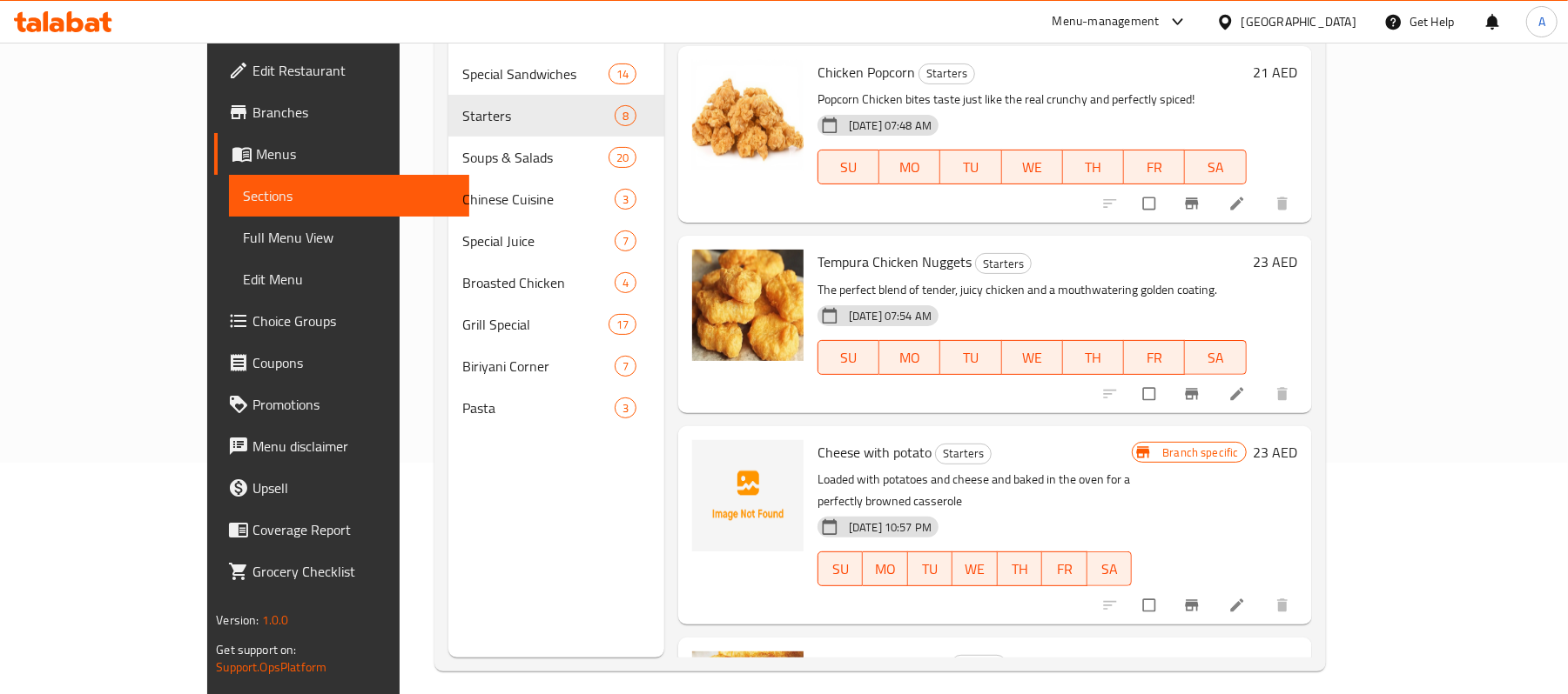
click at [1011, 469] on p "Loaded with potatoes and cheese and baked in the oven for a perfectly browned c…" at bounding box center [974, 491] width 314 height 44
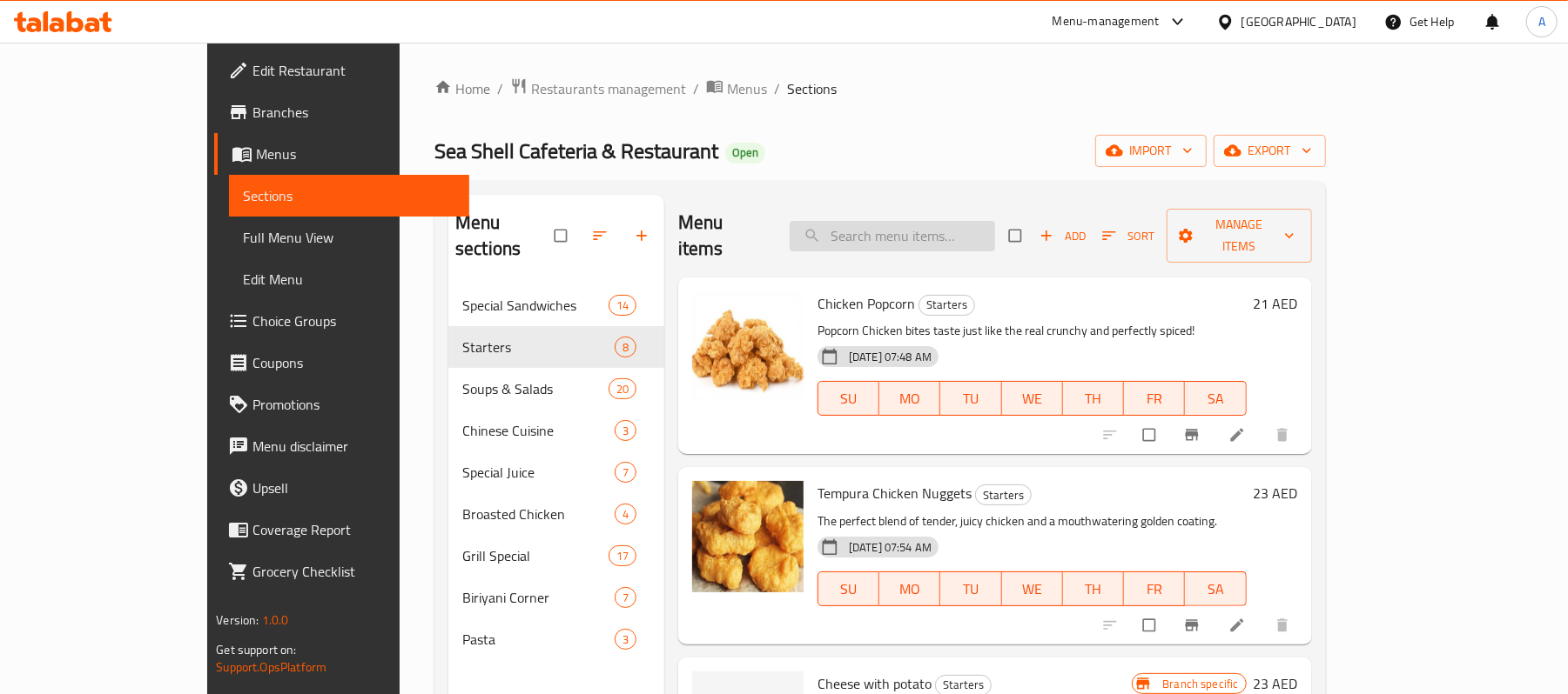
click at [962, 226] on input "search" at bounding box center [892, 236] width 205 height 30
paste input "Dynamite chicken"
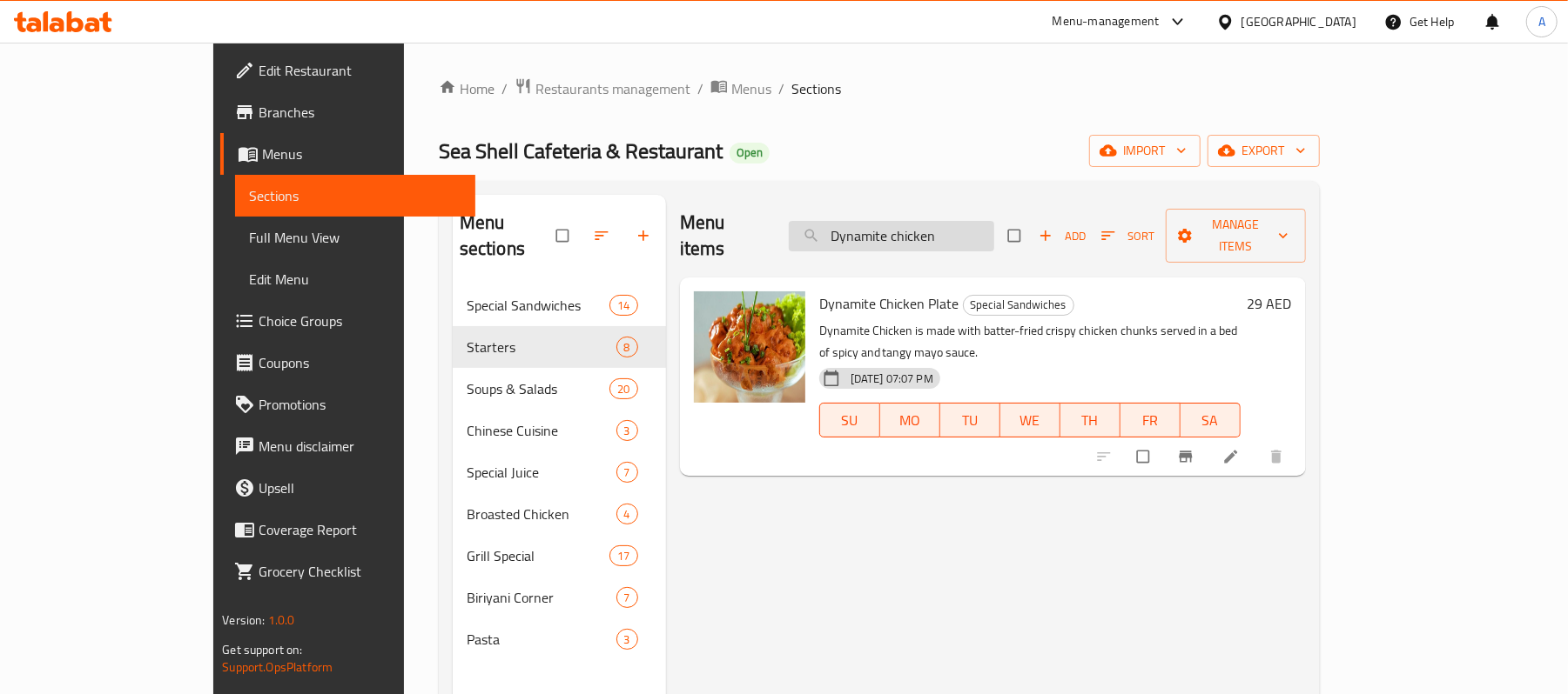
click at [968, 230] on input "Dynamite chicken" at bounding box center [891, 236] width 205 height 30
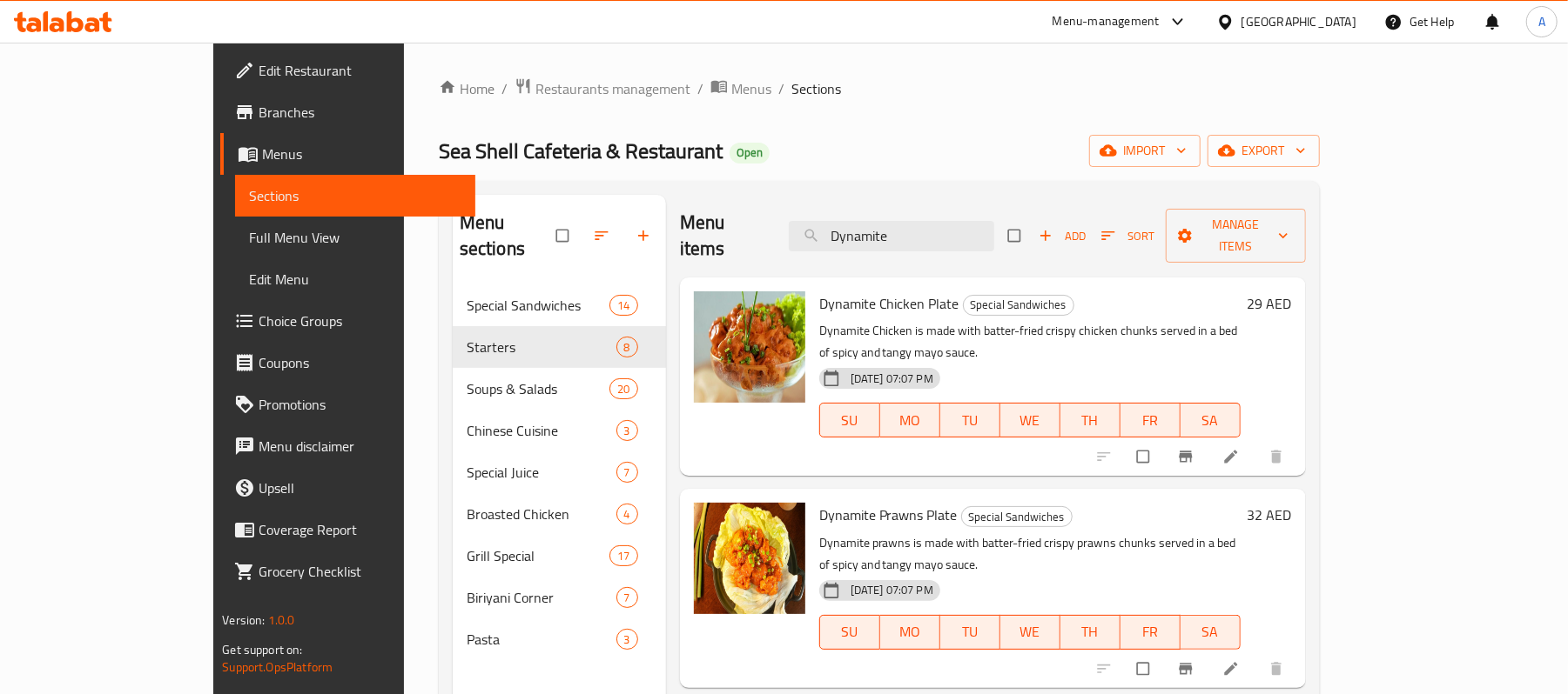
type input "Dynamite"
click at [1125, 503] on h6 "Dynamite Prawns Plate Special Sandwiches" at bounding box center [1030, 515] width 421 height 25
click at [1122, 503] on h6 "Dynamite Prawns Plate Special Sandwiches" at bounding box center [1030, 515] width 421 height 25
click at [1094, 503] on h6 "Dynamite Prawns Plate Special Sandwiches" at bounding box center [1030, 515] width 421 height 25
click at [1091, 439] on div "Menu items Dynamite Add Sort Manage items Dynamite Chicken Plate Special Sandwi…" at bounding box center [986, 542] width 640 height 694
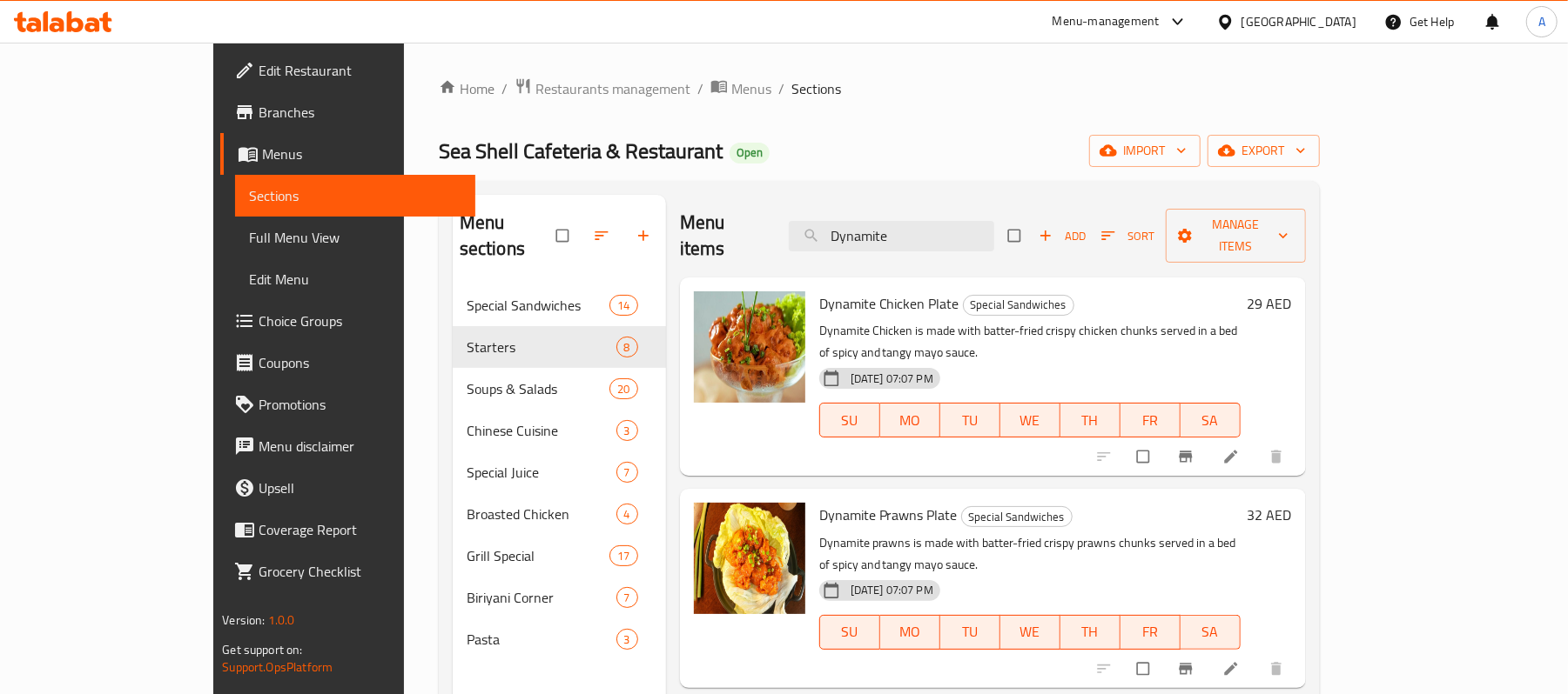
click at [1052, 362] on div "[DATE] 07:07 PM SU MO TU WE TH FR SA" at bounding box center [1030, 408] width 436 height 94
click at [1194, 448] on icon "Branch-specific-item" at bounding box center [1185, 456] width 17 height 17
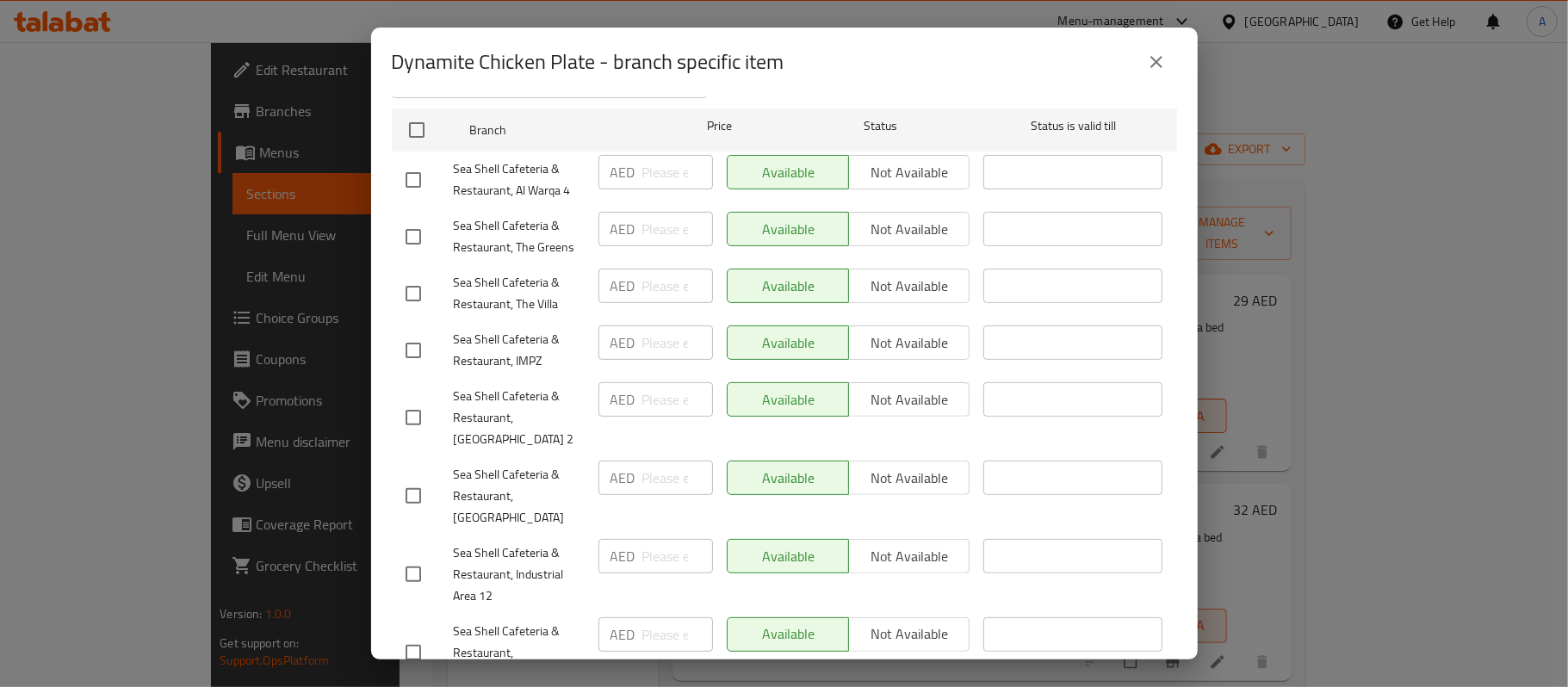
scroll to position [304, 0]
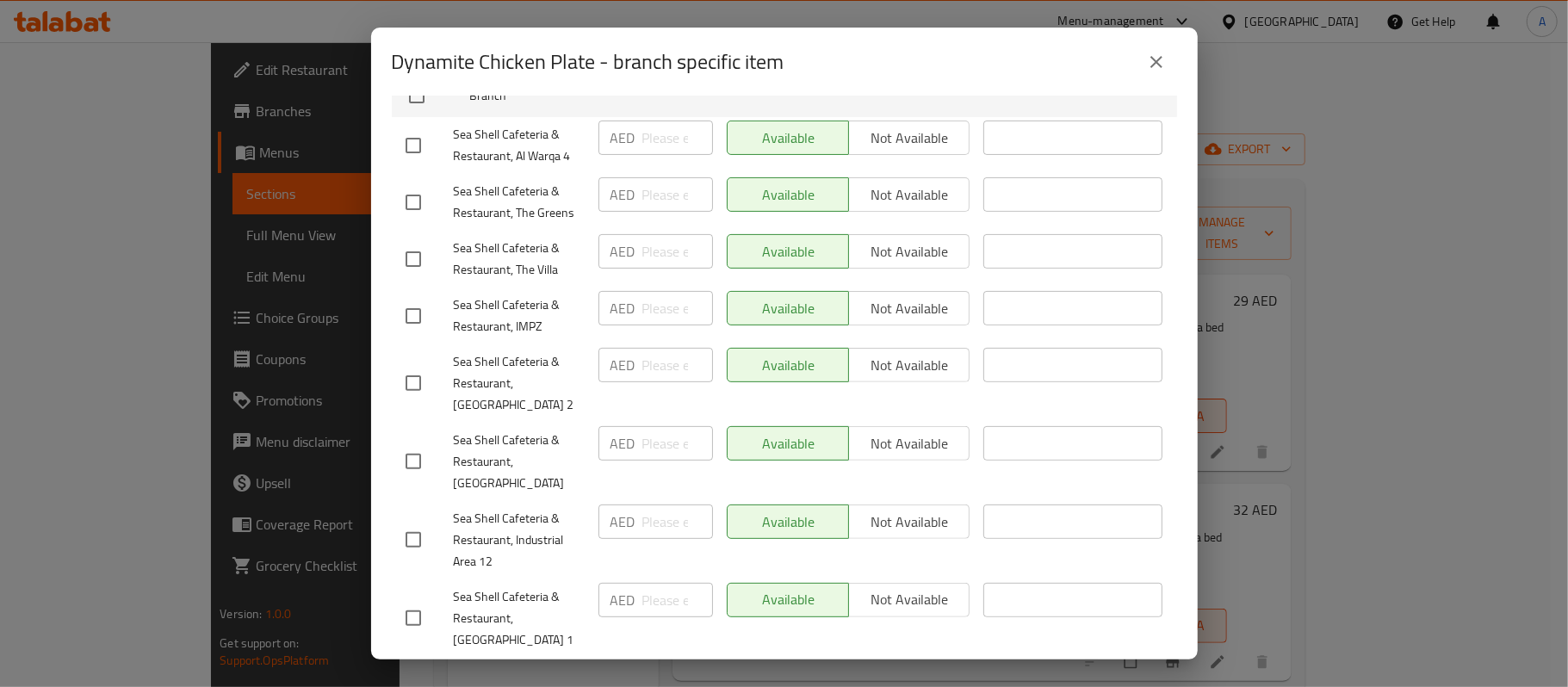
click at [407, 455] on input "checkbox" at bounding box center [414, 462] width 36 height 36
checkbox input "true"
click at [672, 445] on input "number" at bounding box center [678, 444] width 70 height 34
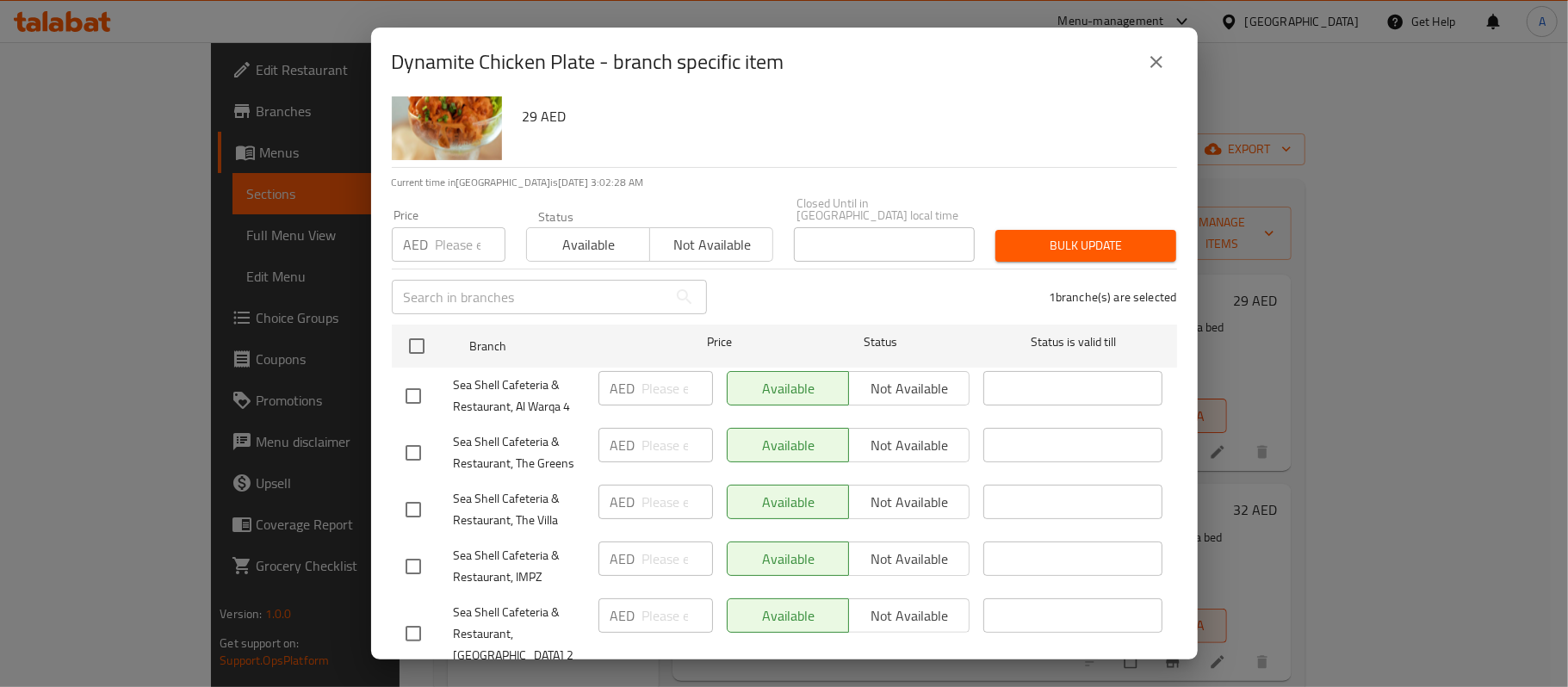
scroll to position [0, 0]
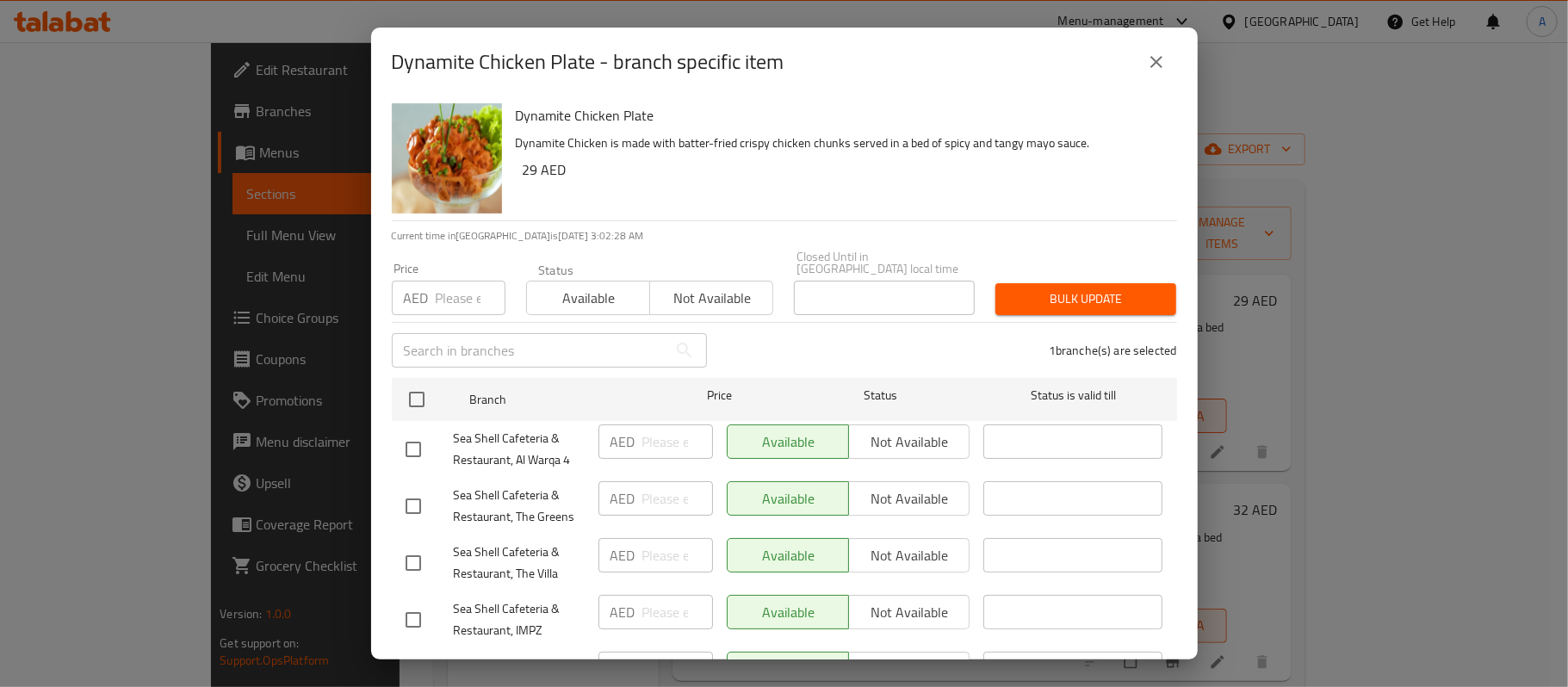
type input "34"
click at [825, 333] on div "1 branche(s) are selected" at bounding box center [953, 350] width 470 height 62
click at [460, 297] on input "number" at bounding box center [469, 298] width 69 height 34
type input "34"
click at [1121, 317] on div "Bulk update" at bounding box center [1086, 299] width 202 height 52
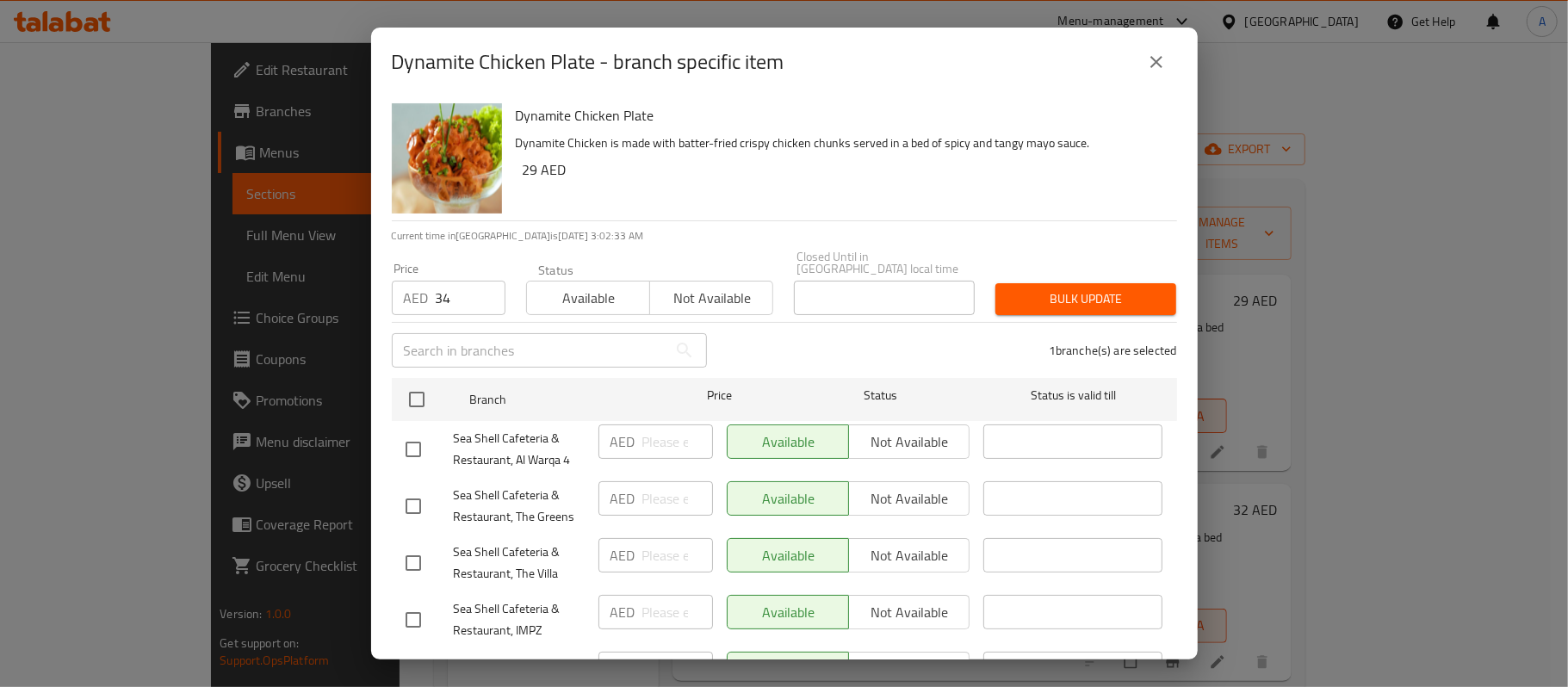
click at [1117, 305] on span "Bulk update" at bounding box center [1086, 299] width 153 height 22
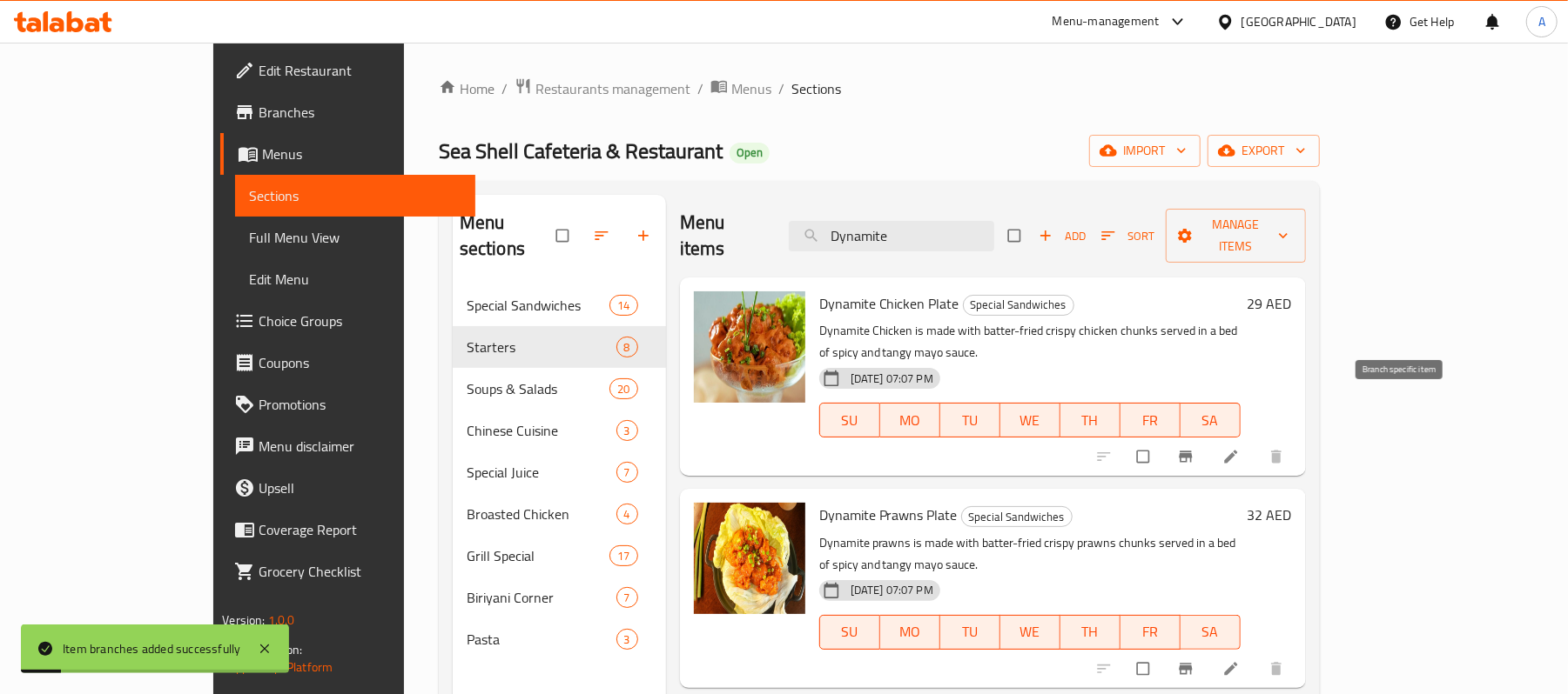
click at [1194, 448] on icon "Branch-specific-item" at bounding box center [1185, 456] width 17 height 17
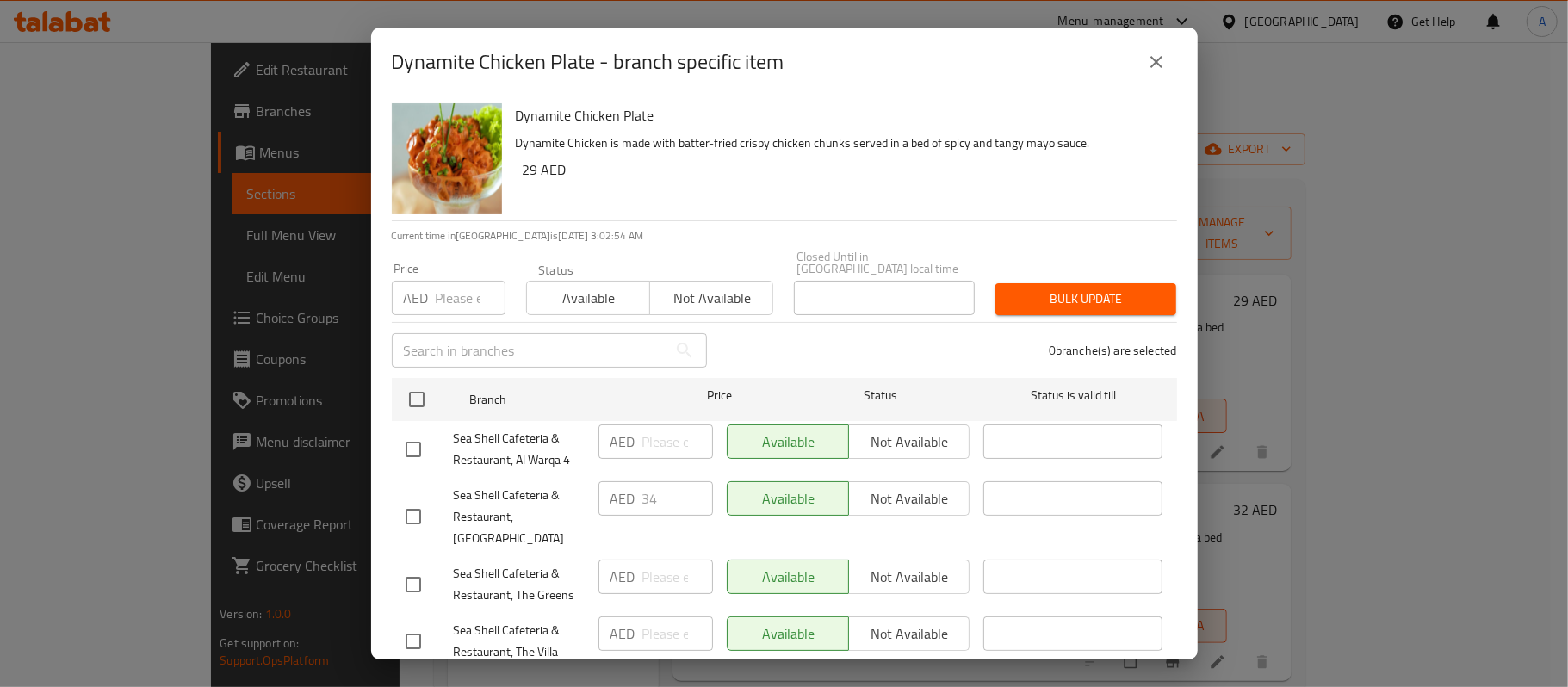
click at [782, 352] on div "0 branche(s) are selected" at bounding box center [953, 350] width 470 height 62
click at [1159, 60] on icon "close" at bounding box center [1156, 61] width 21 height 21
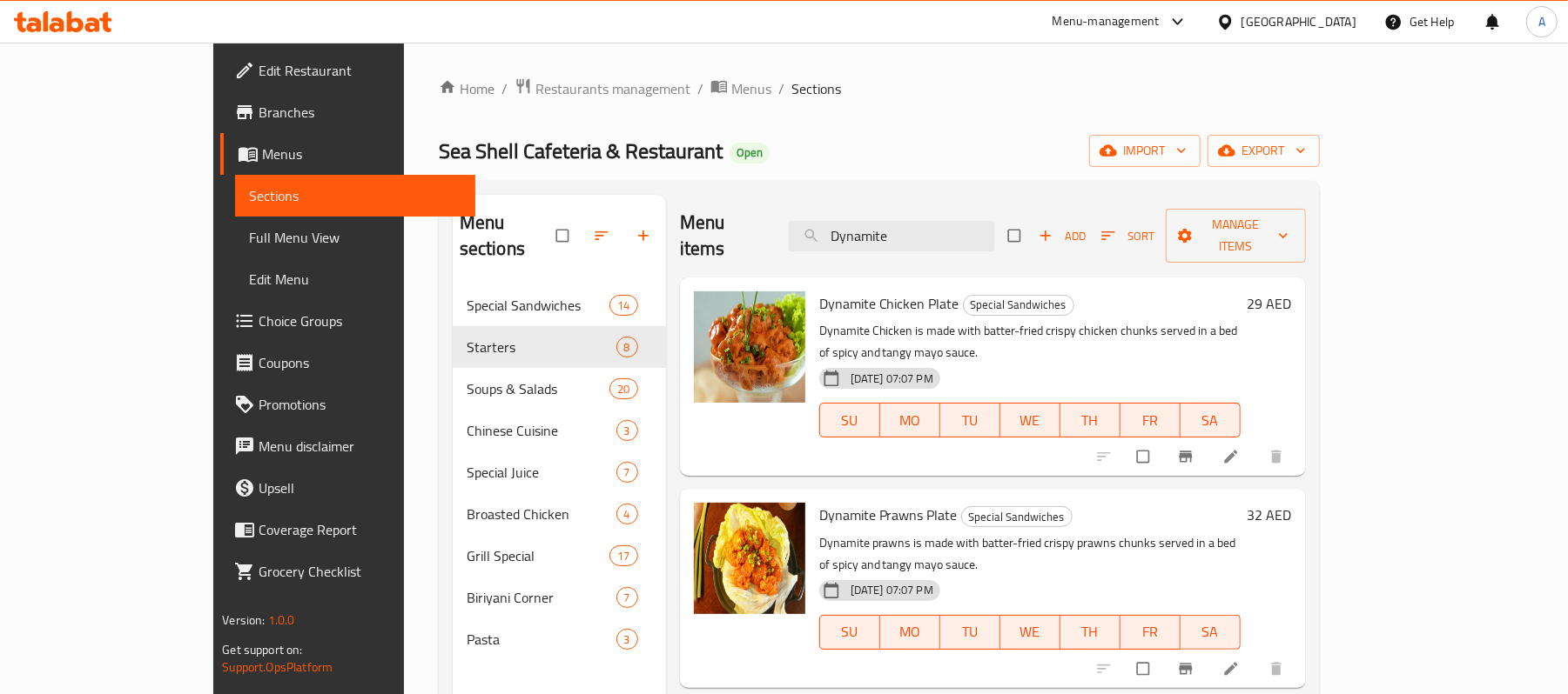
click at [1097, 496] on div "Dynamite Prawns Plate Special Sandwiches Dynamite prawns is made with batter-fr…" at bounding box center [1030, 588] width 436 height 185
click at [1163, 440] on input "checkbox" at bounding box center [1144, 456] width 36 height 33
checkbox input "true"
drag, startPoint x: 1357, startPoint y: 594, endPoint x: 1379, endPoint y: 419, distance: 176.4
click at [1163, 653] on input "checkbox" at bounding box center [1144, 669] width 36 height 33
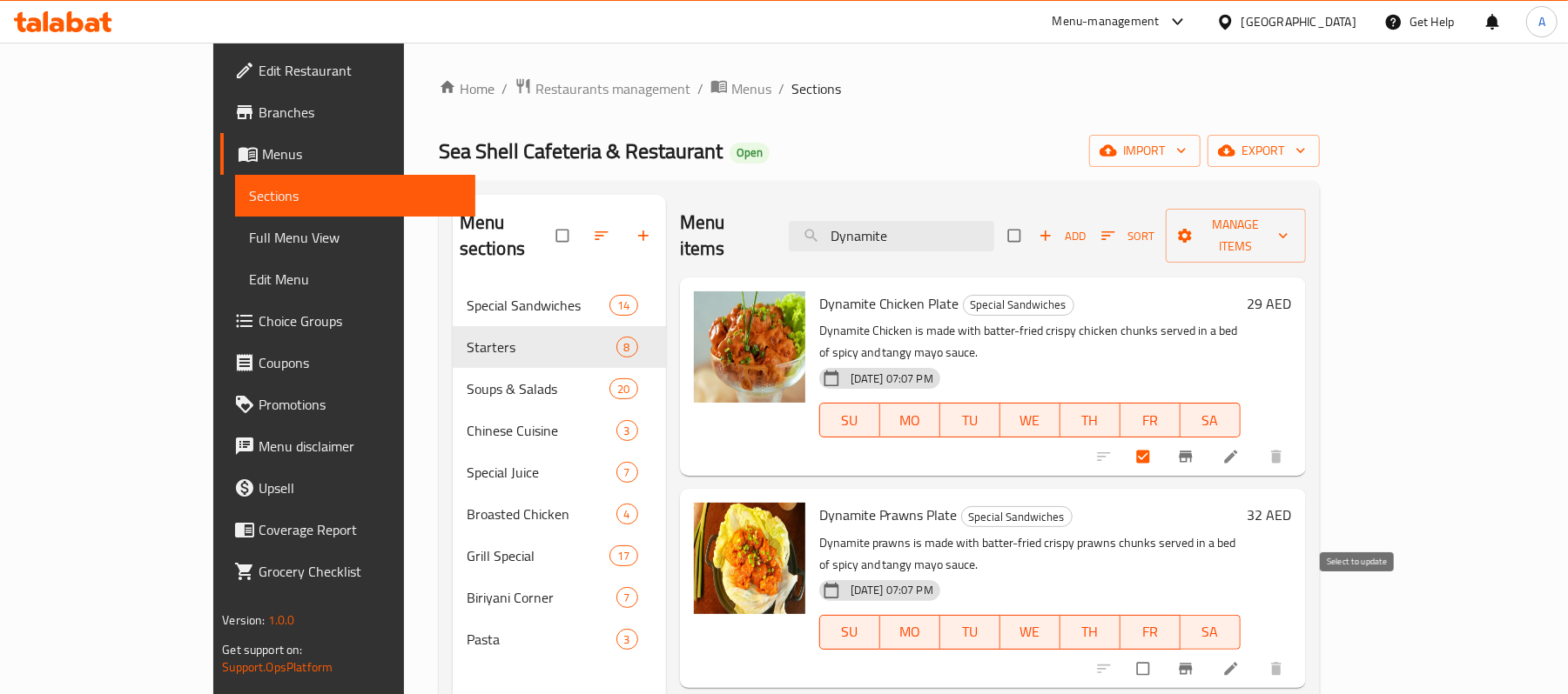
checkbox input "true"
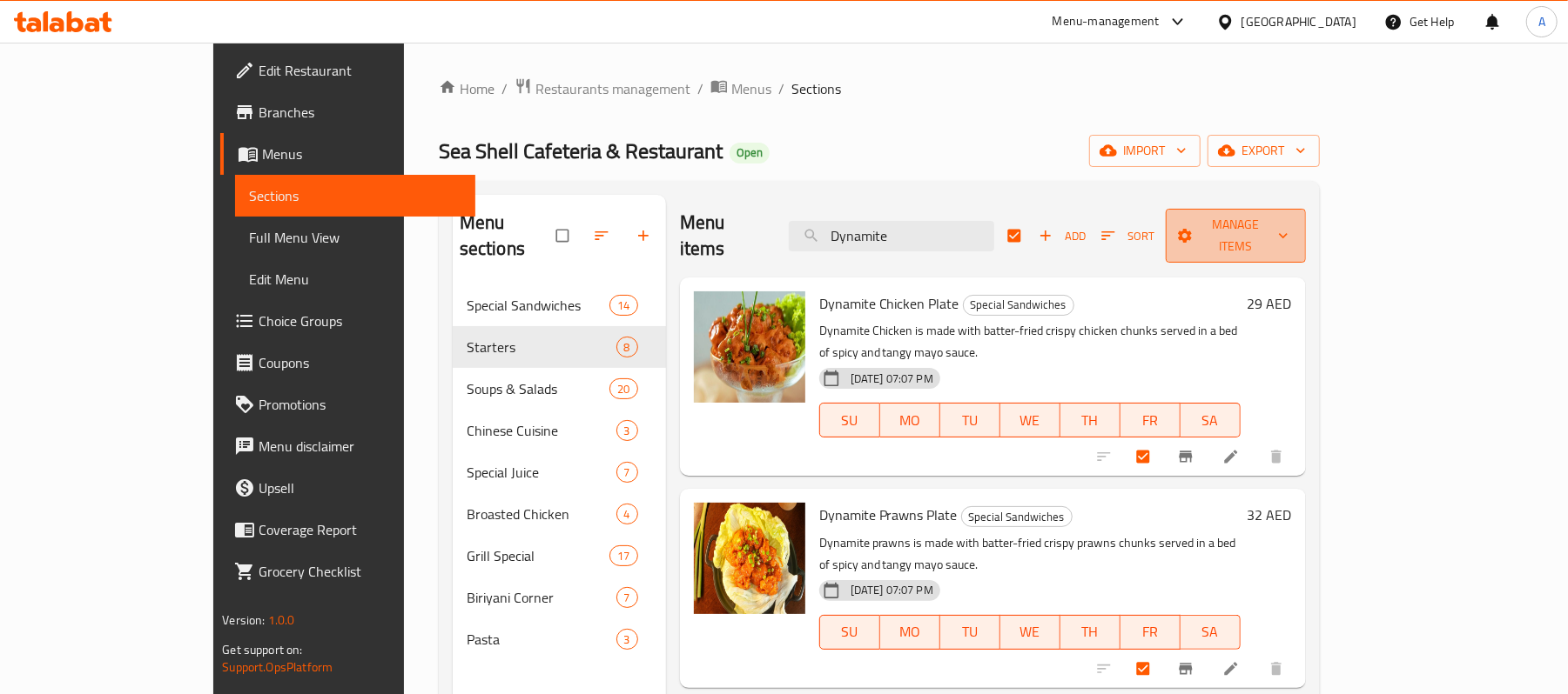
click at [1305, 237] on button "Manage items" at bounding box center [1235, 235] width 139 height 54
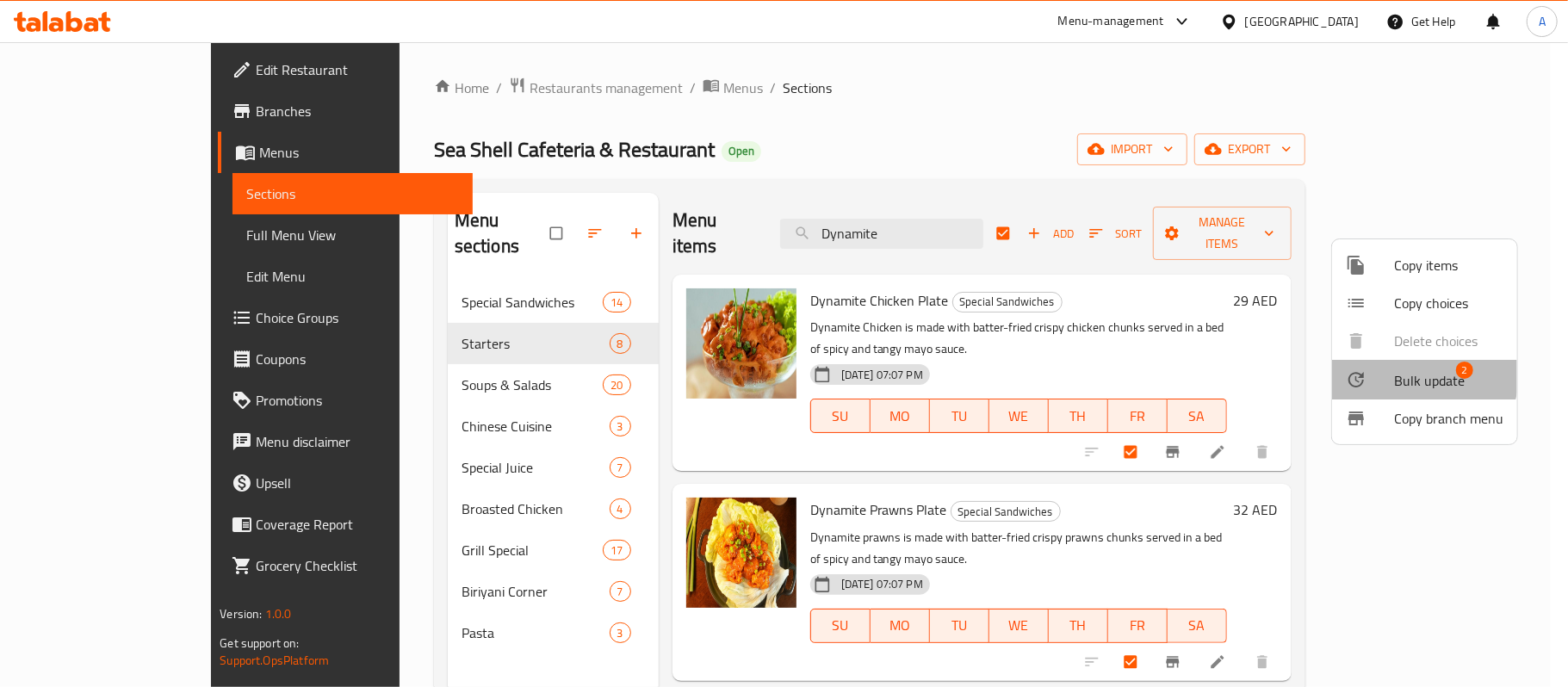
click at [1419, 376] on span "Bulk update" at bounding box center [1429, 380] width 70 height 21
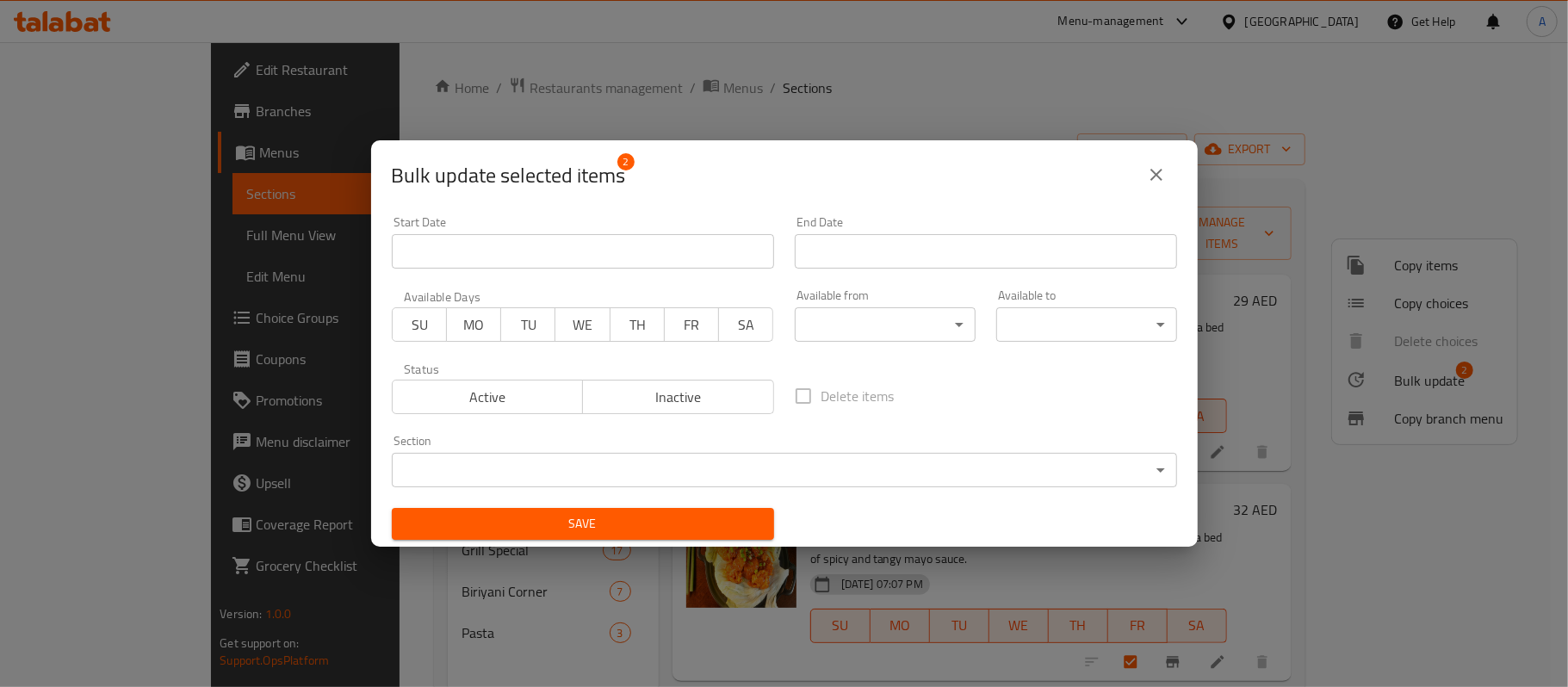
click at [752, 467] on body "​ Menu-management [GEOGRAPHIC_DATA] Get Help A Edit Restaurant Branches Menus S…" at bounding box center [784, 365] width 1568 height 646
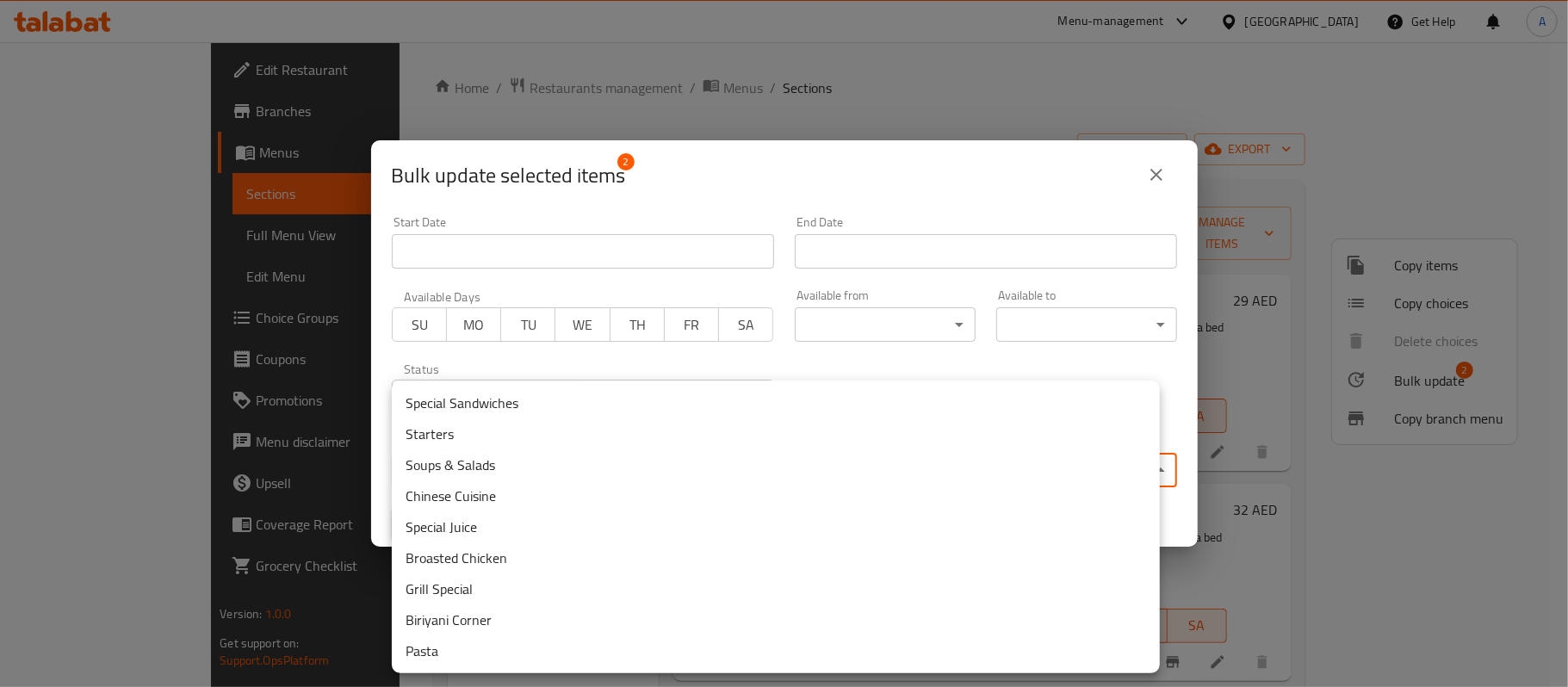
click at [466, 437] on li "Starters" at bounding box center [776, 434] width 768 height 31
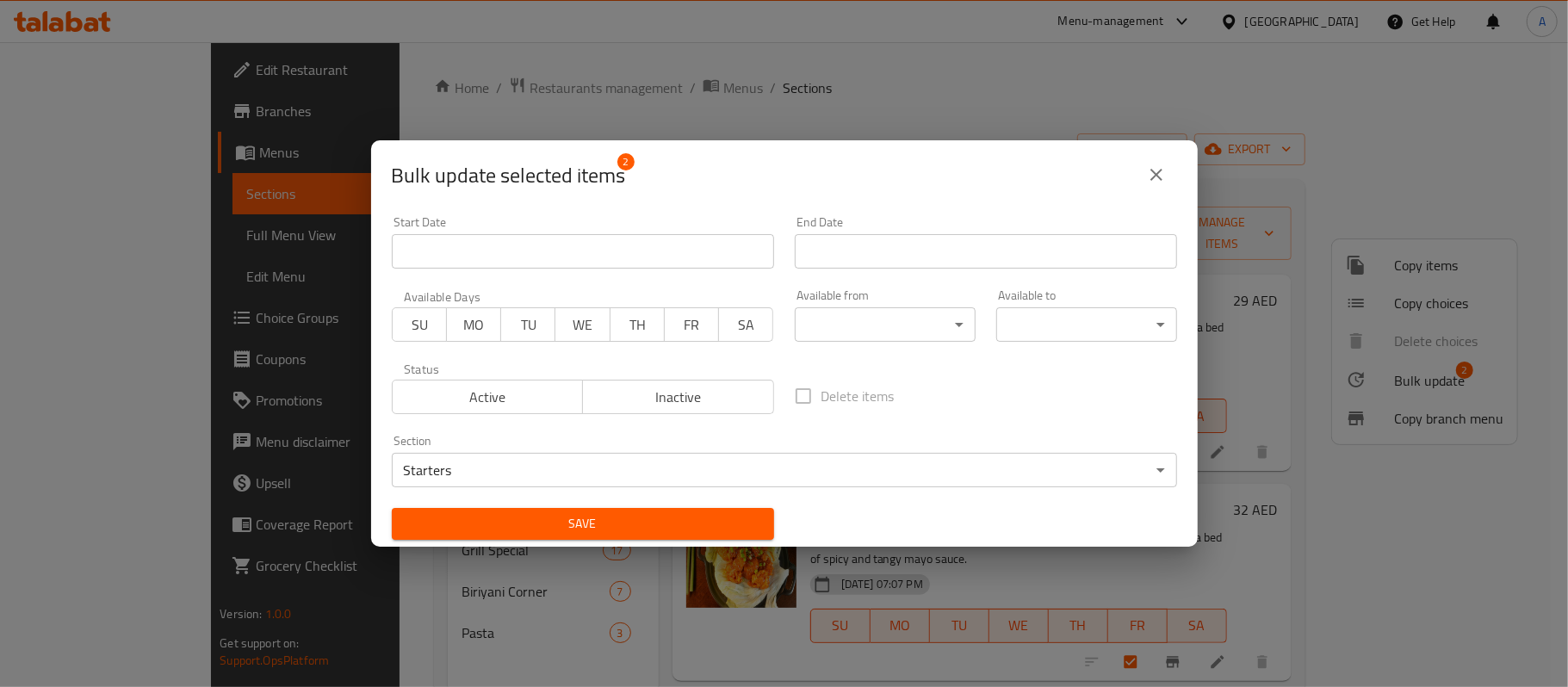
click at [866, 524] on div "Start Date Start Date End Date End Date Available Days SU MO TU WE TH FR SA Ava…" at bounding box center [784, 378] width 806 height 344
click at [567, 524] on span "Save" at bounding box center [583, 524] width 355 height 22
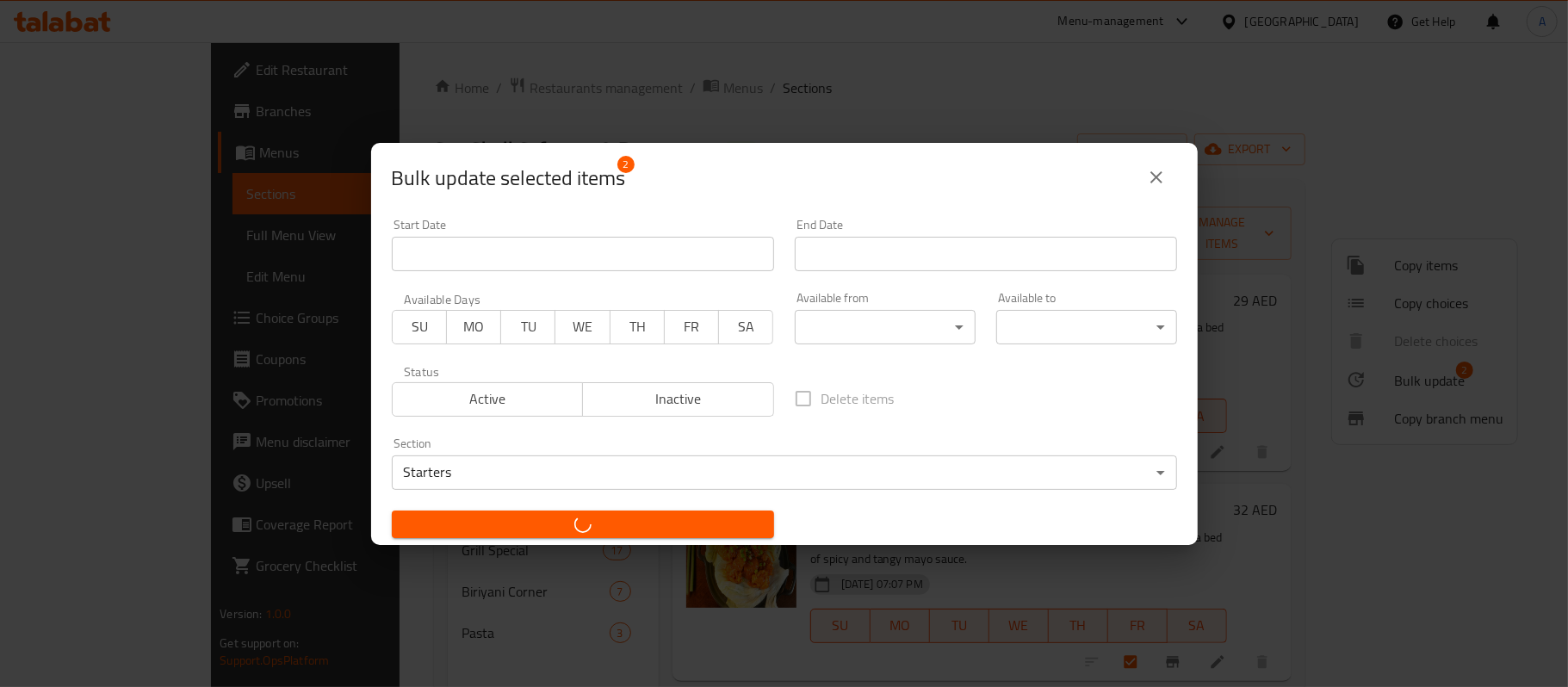
checkbox input "false"
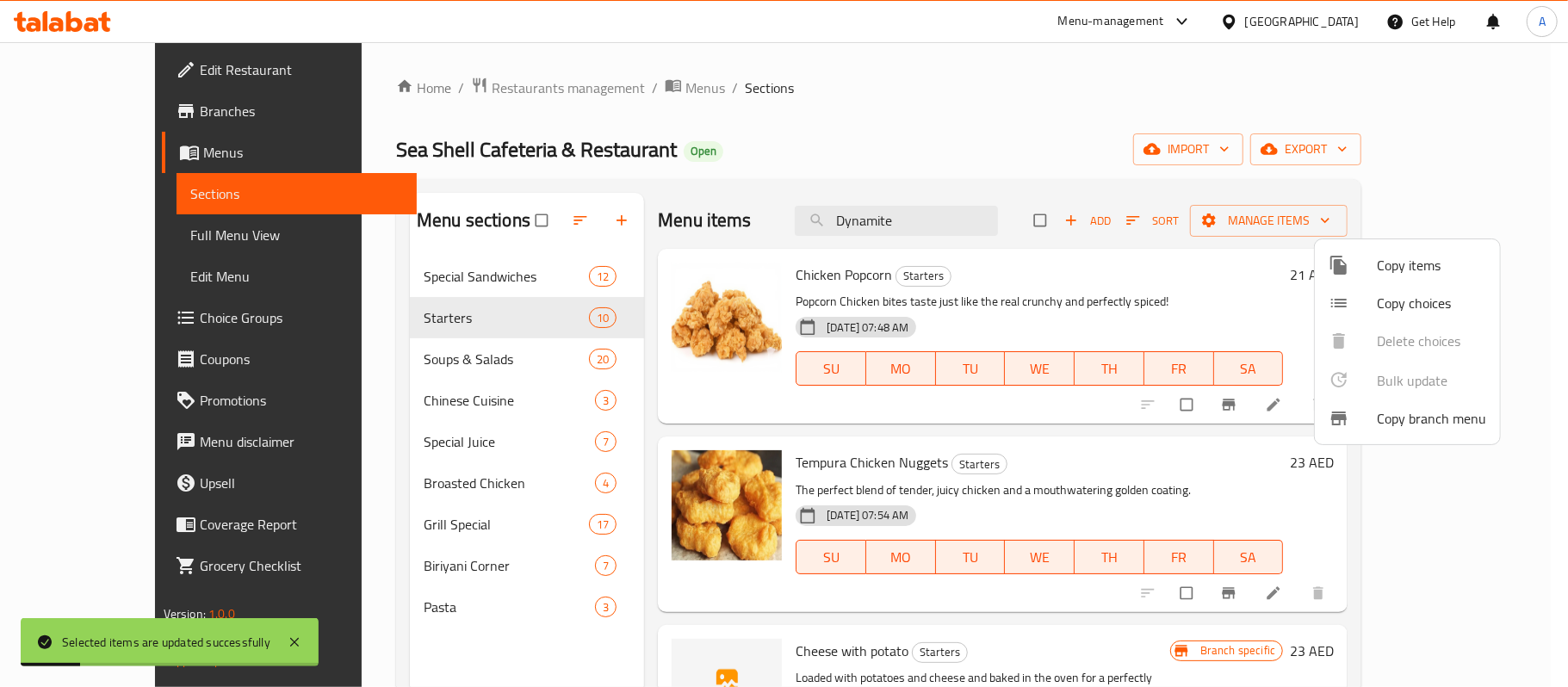
click at [1054, 339] on div at bounding box center [784, 344] width 1568 height 687
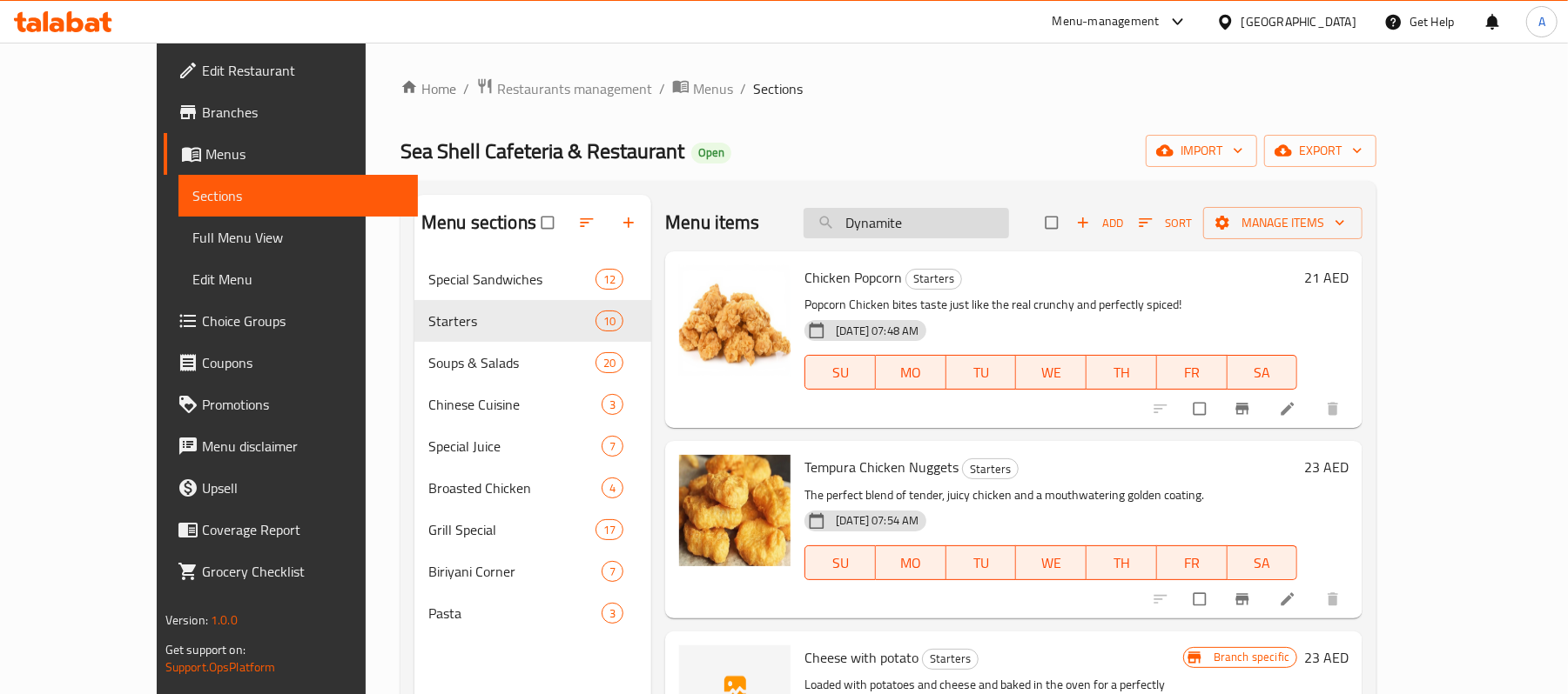
click at [977, 230] on input "Dynamite" at bounding box center [906, 222] width 205 height 30
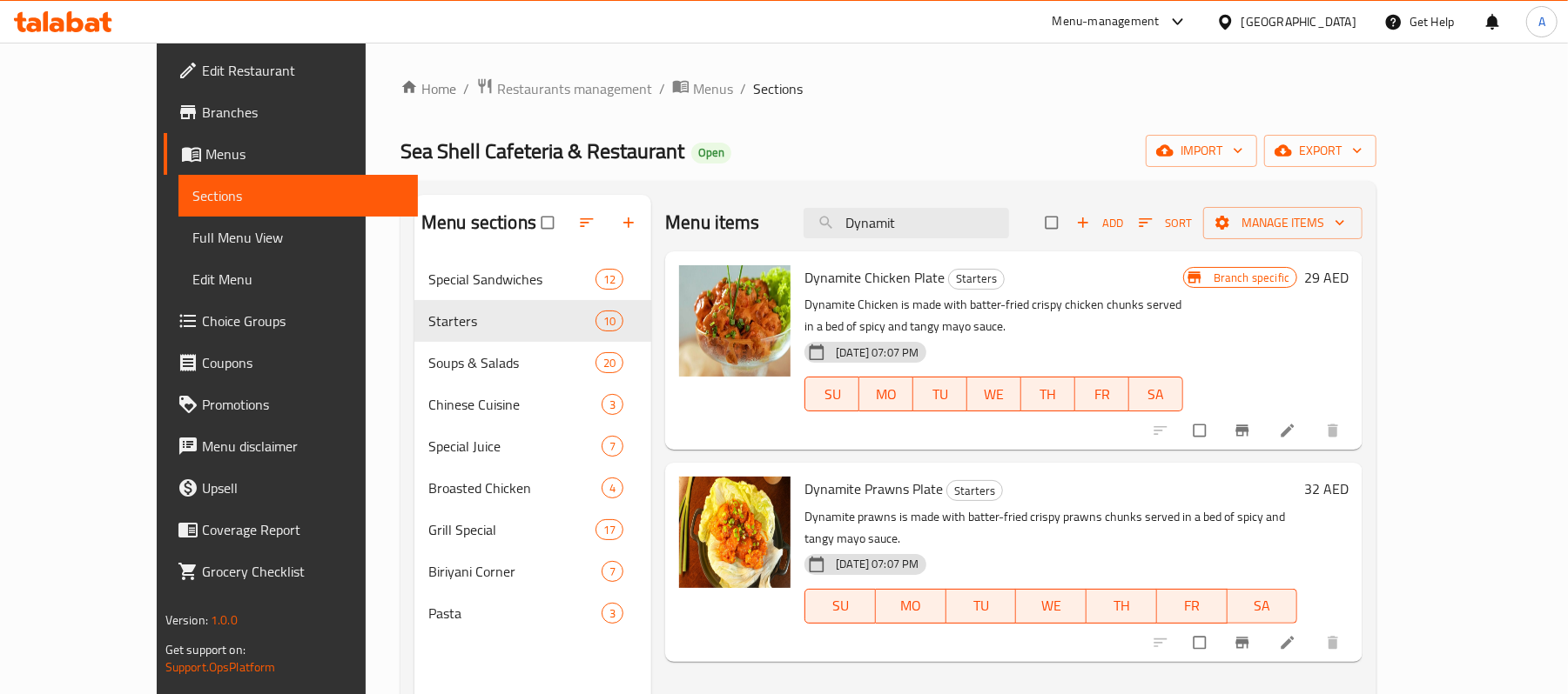
type input "Dynamit"
click at [1063, 480] on h6 "Dynamite Prawns Plate Starters" at bounding box center [1050, 489] width 493 height 25
click at [1265, 624] on button "Branch-specific-item" at bounding box center [1244, 643] width 42 height 38
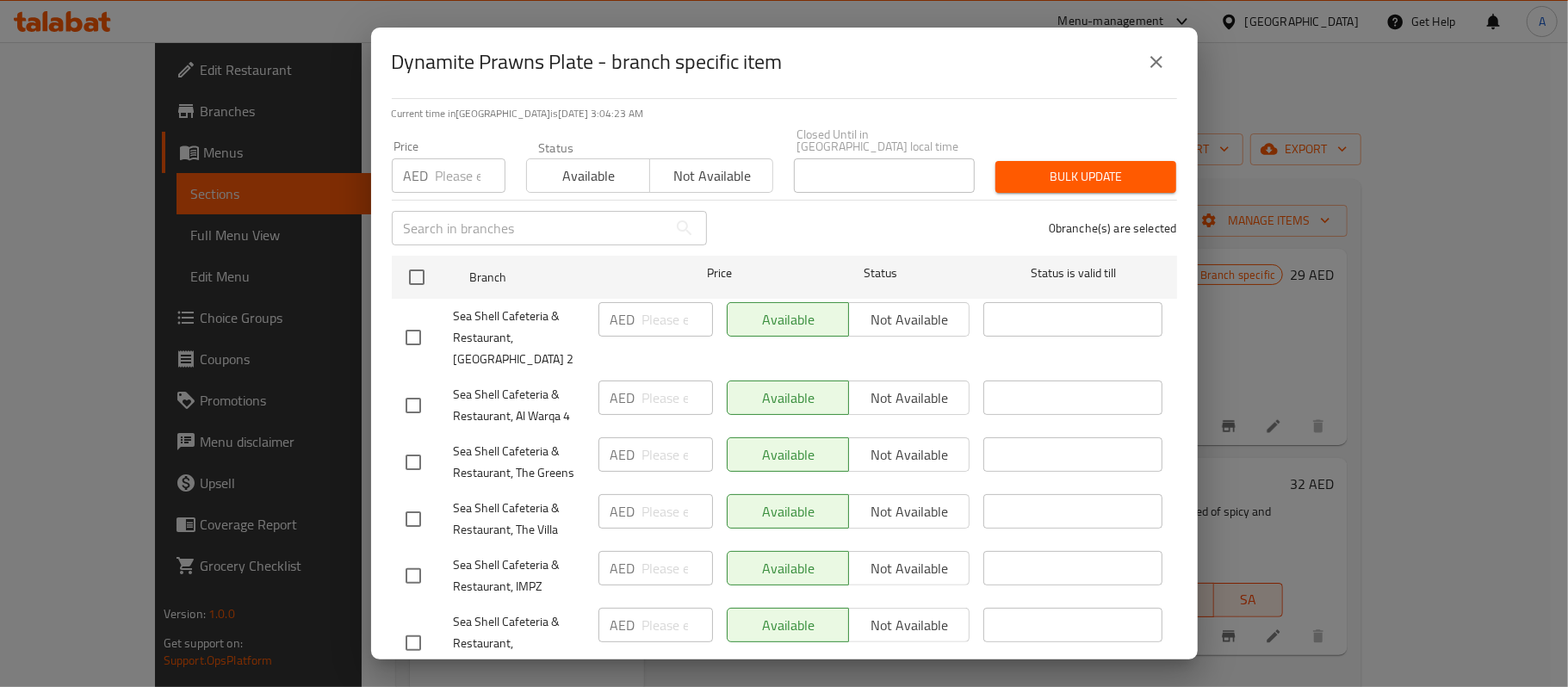
scroll to position [304, 0]
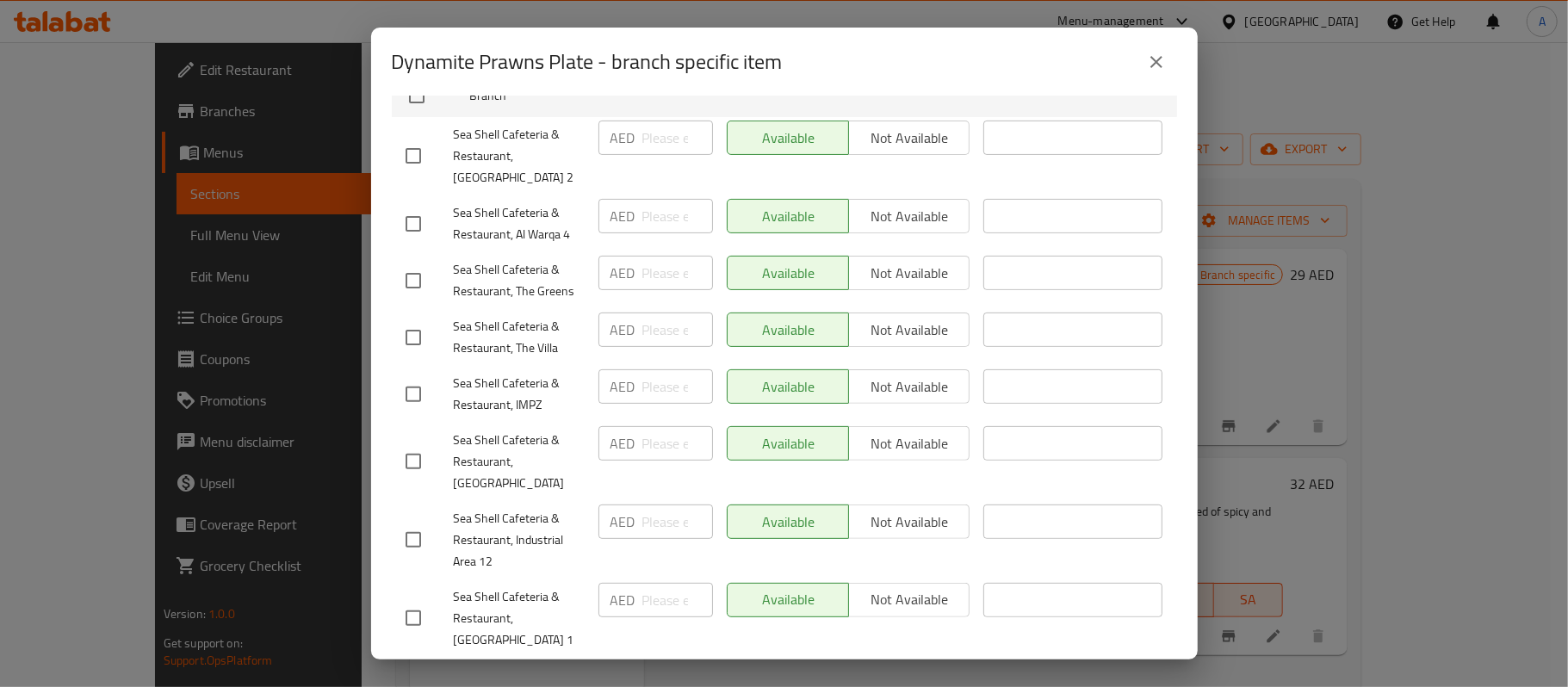
click at [412, 453] on input "checkbox" at bounding box center [414, 462] width 36 height 36
checkbox input "true"
click at [658, 435] on input "number" at bounding box center [678, 444] width 70 height 34
type input "36"
click at [635, 466] on div "AED 36 ​" at bounding box center [655, 462] width 128 height 86
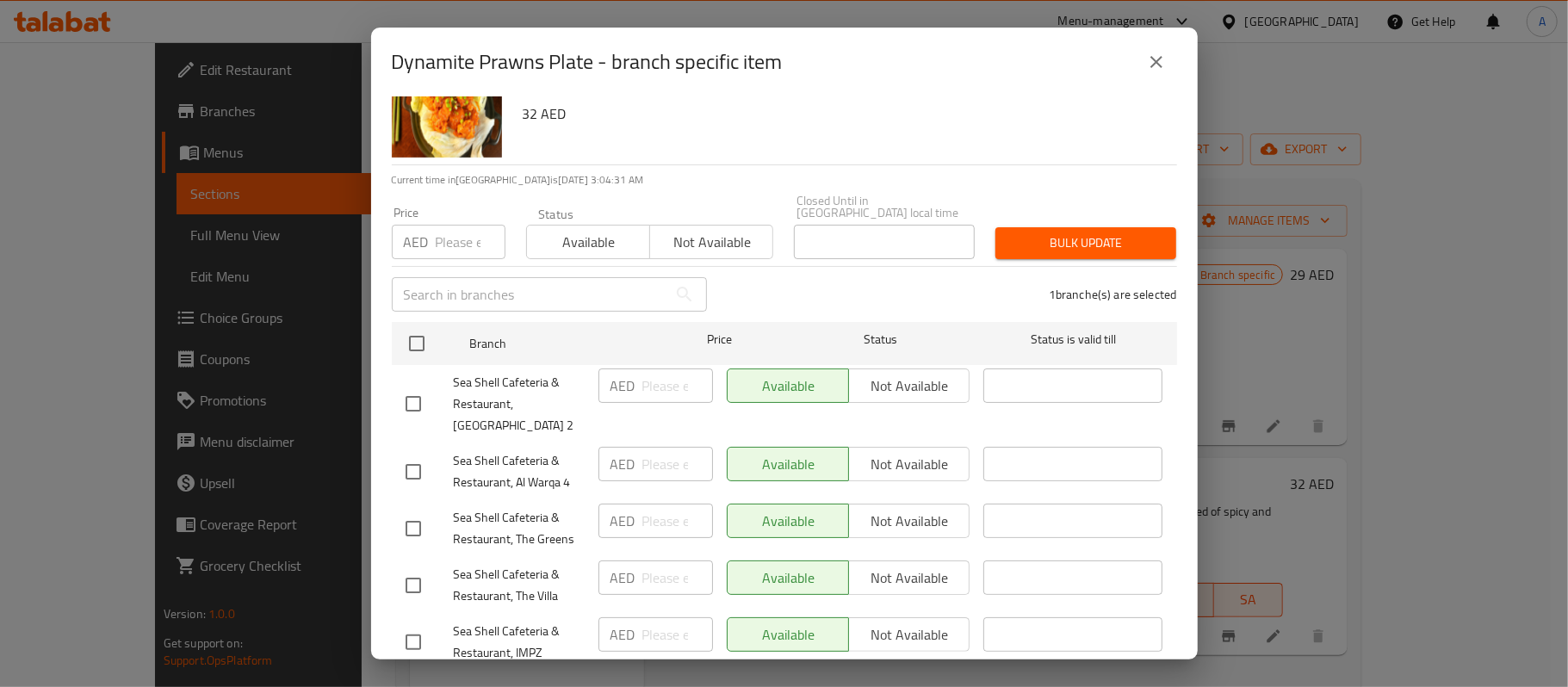
scroll to position [0, 0]
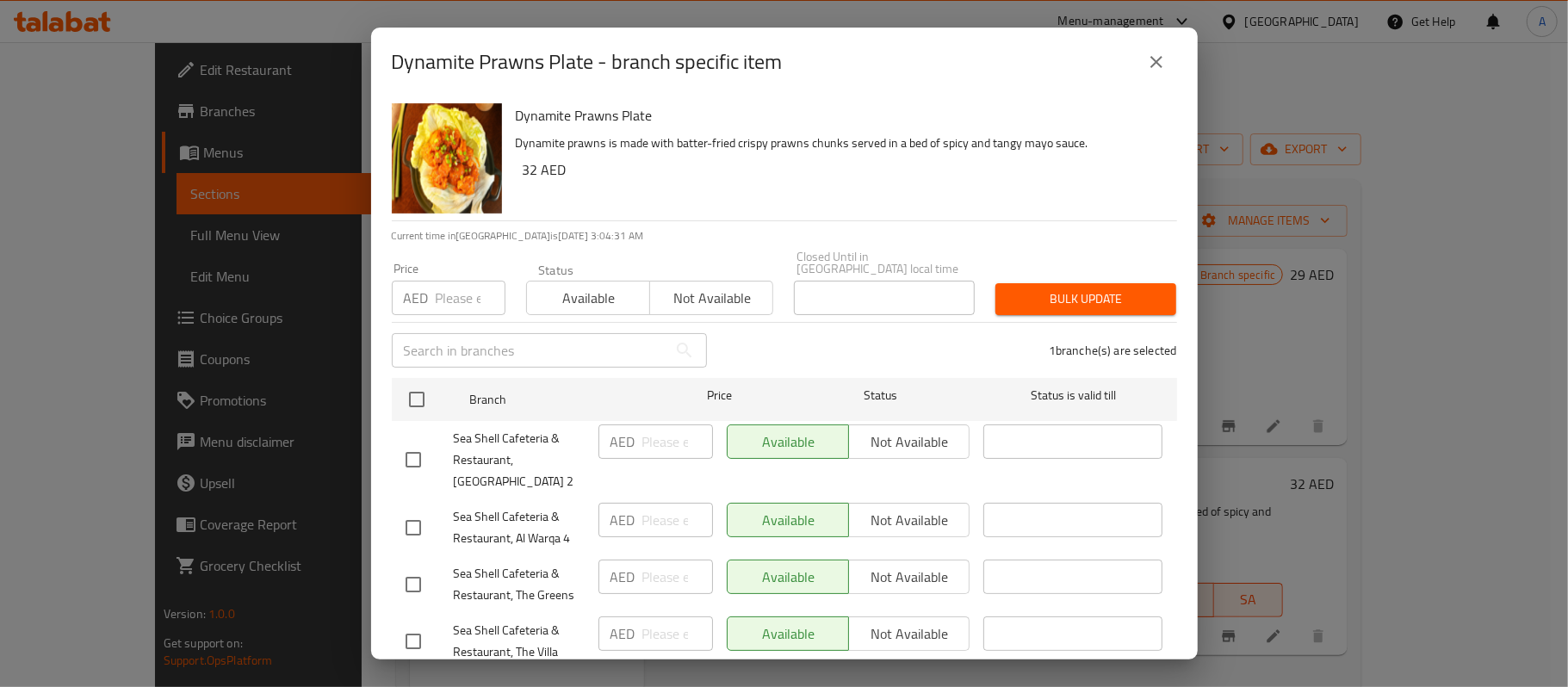
click at [456, 304] on input "number" at bounding box center [469, 298] width 69 height 34
type input "36"
click at [749, 333] on div "1 branche(s) are selected" at bounding box center [953, 350] width 470 height 62
click at [1017, 298] on span "Bulk update" at bounding box center [1086, 299] width 153 height 22
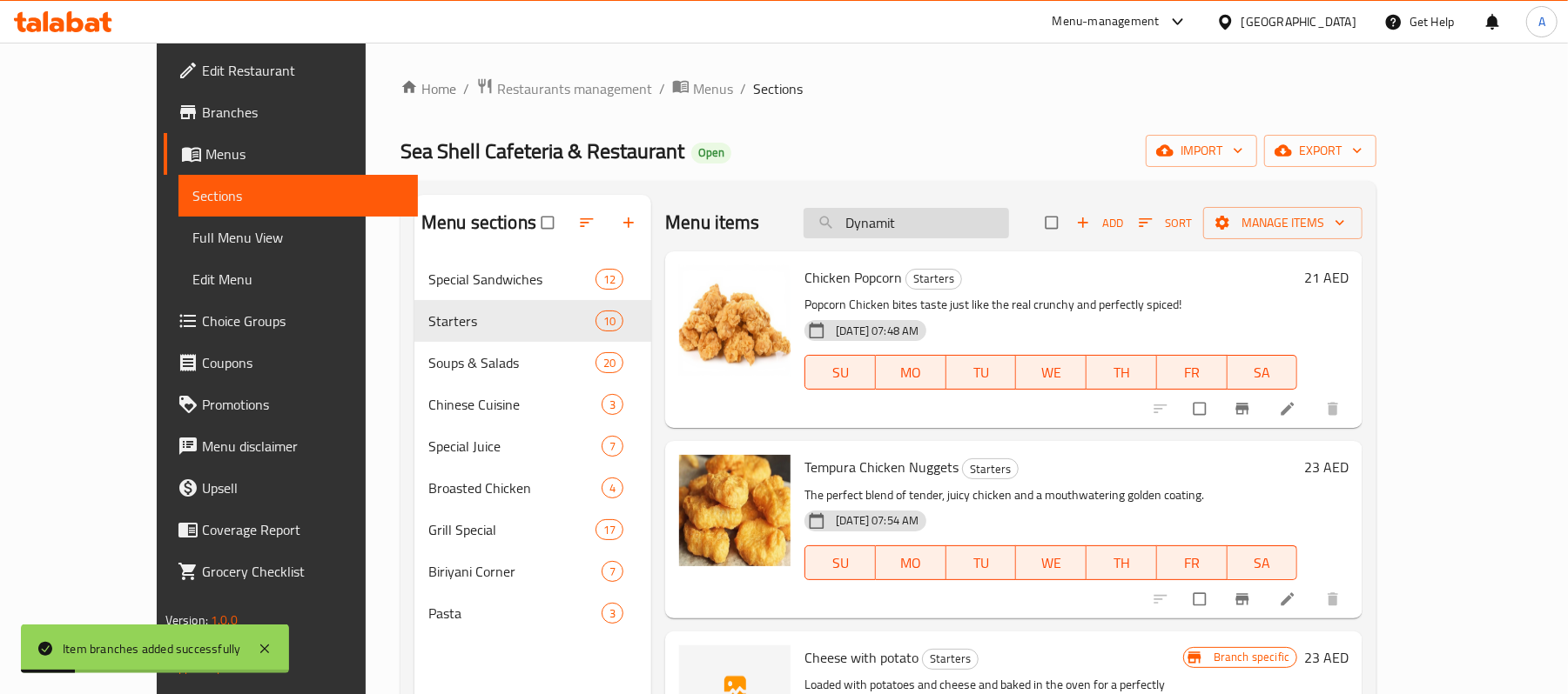
click at [1007, 214] on input "Dynamit" at bounding box center [906, 222] width 205 height 30
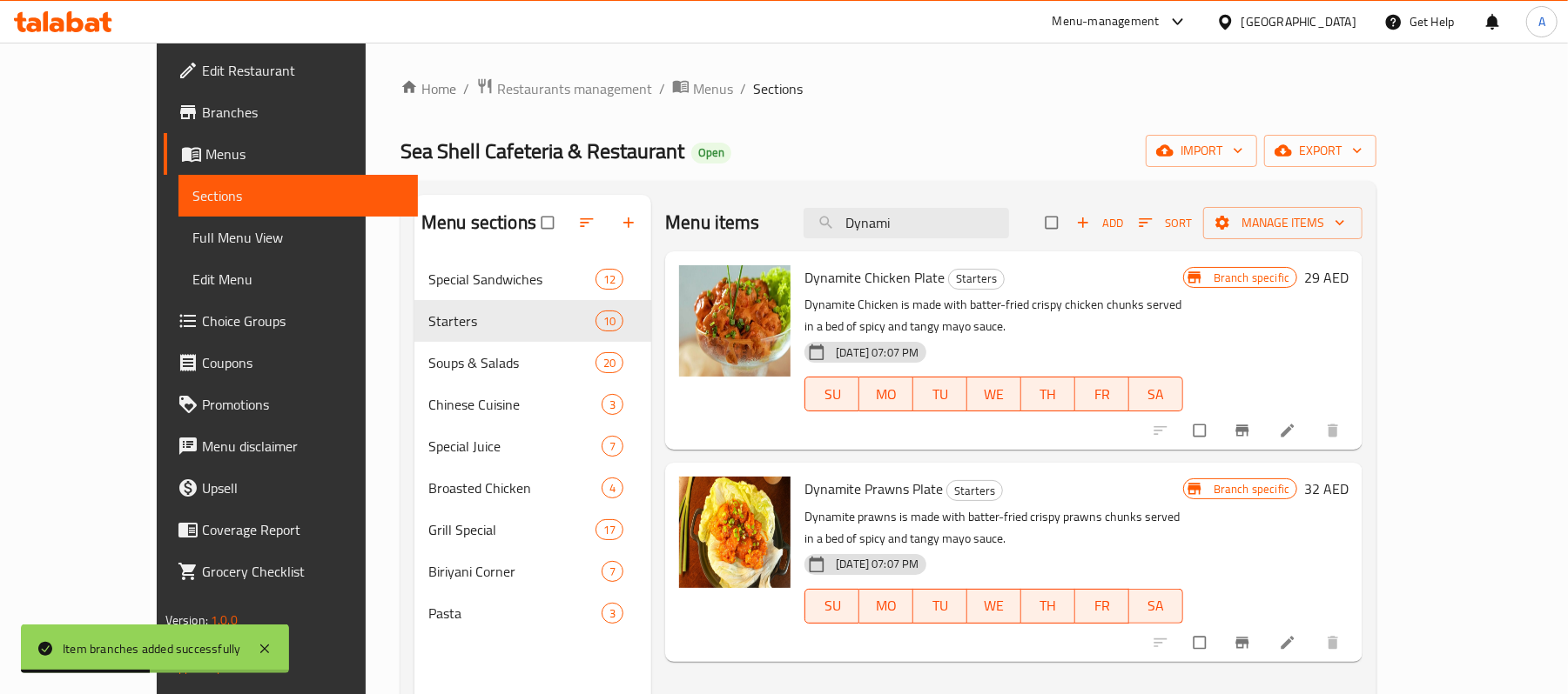
type input "Dynami"
click at [1251, 422] on icon "Branch-specific-item" at bounding box center [1242, 430] width 17 height 17
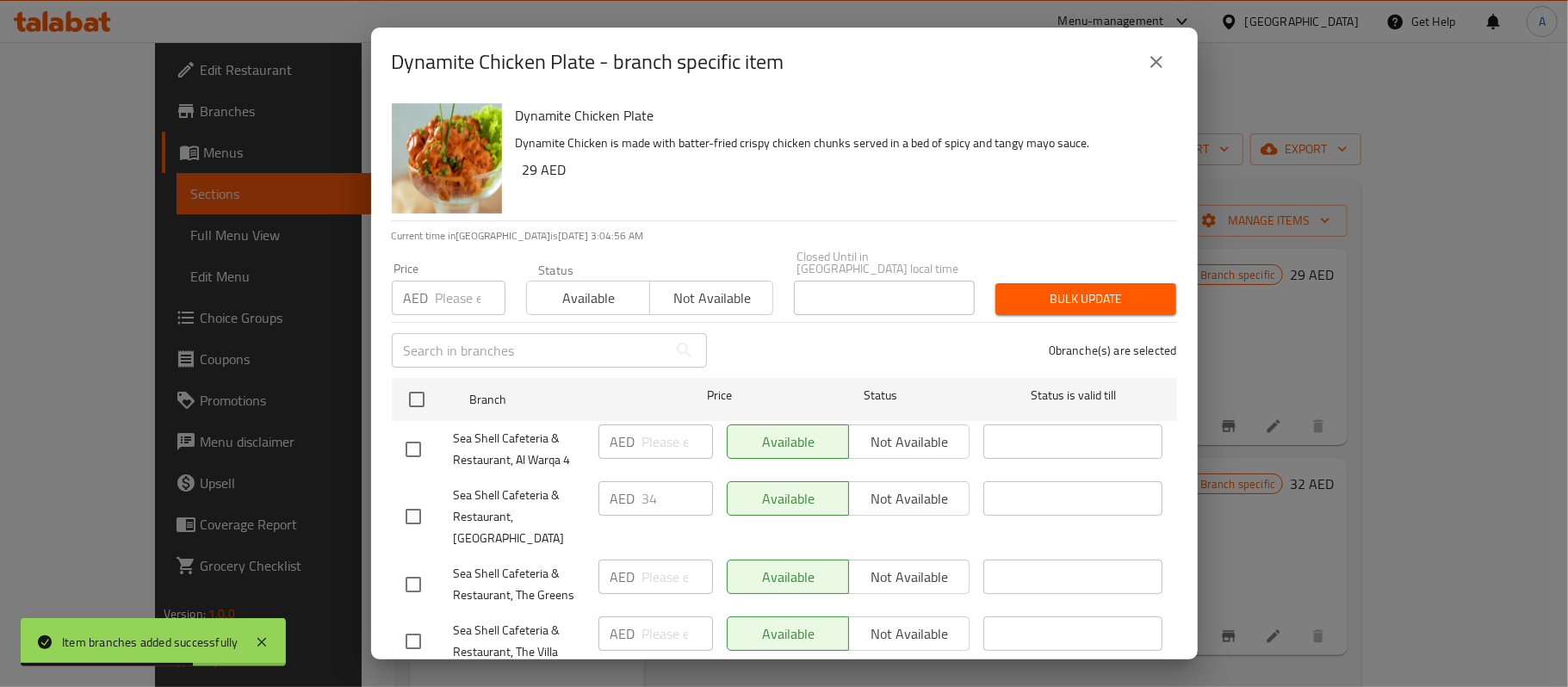
click at [754, 350] on div "0 branche(s) are selected" at bounding box center [953, 350] width 470 height 62
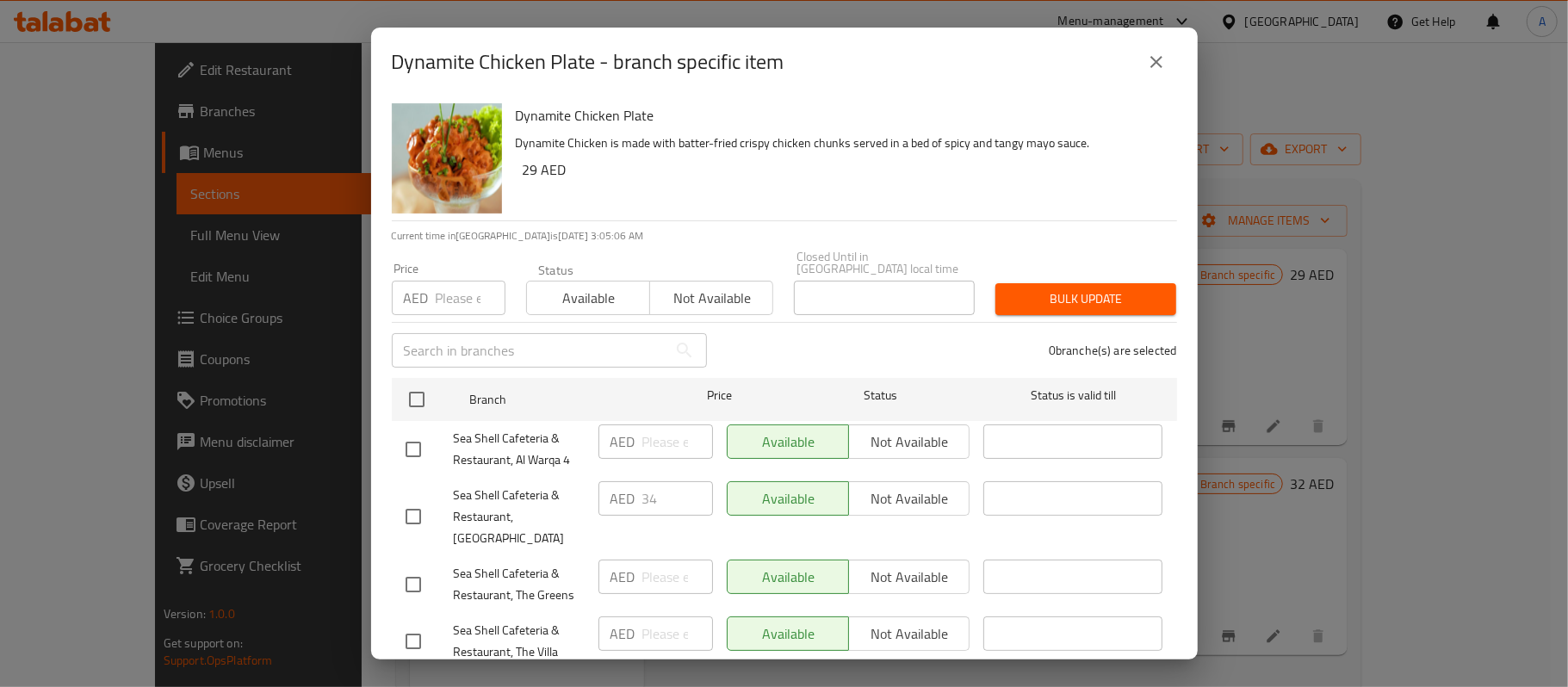
click at [1155, 66] on icon "close" at bounding box center [1156, 61] width 21 height 21
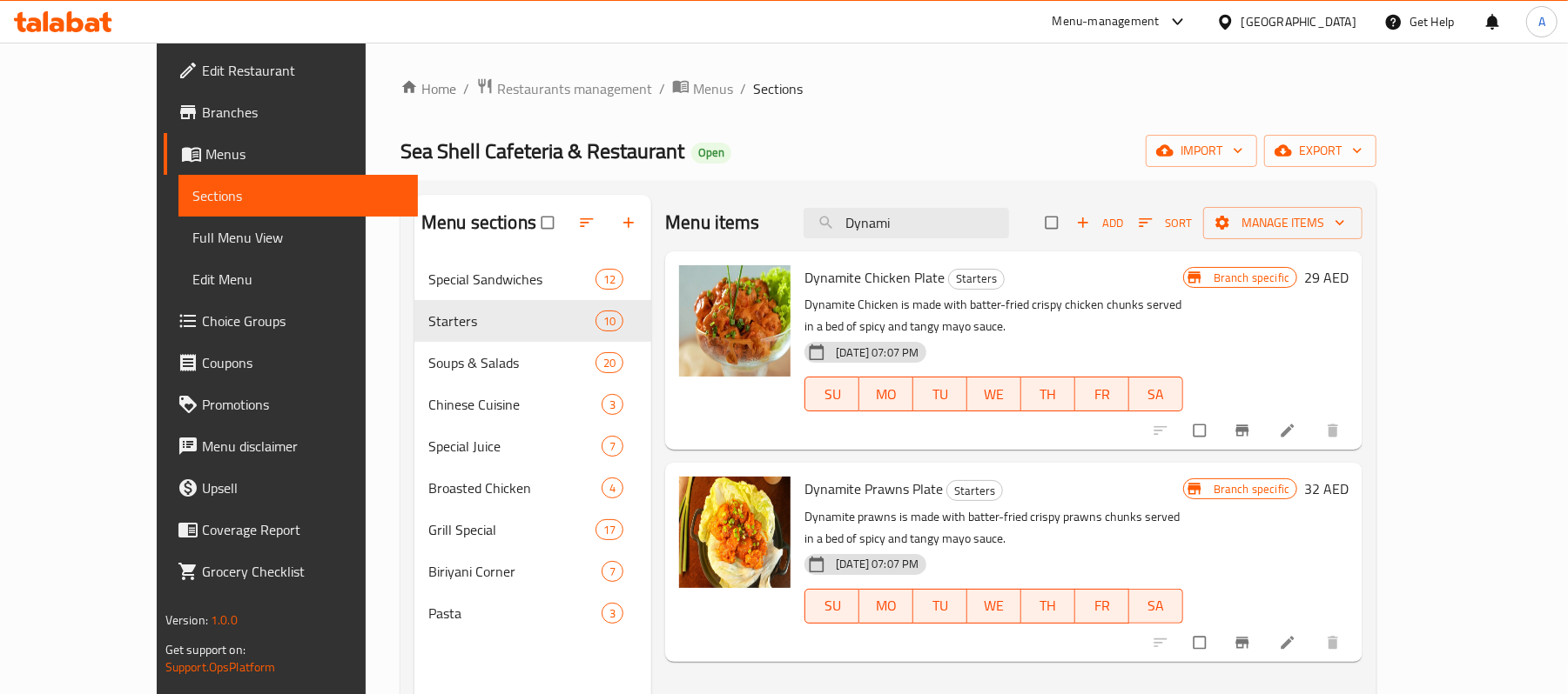
click at [1249, 637] on icon "Branch-specific-item" at bounding box center [1243, 642] width 13 height 11
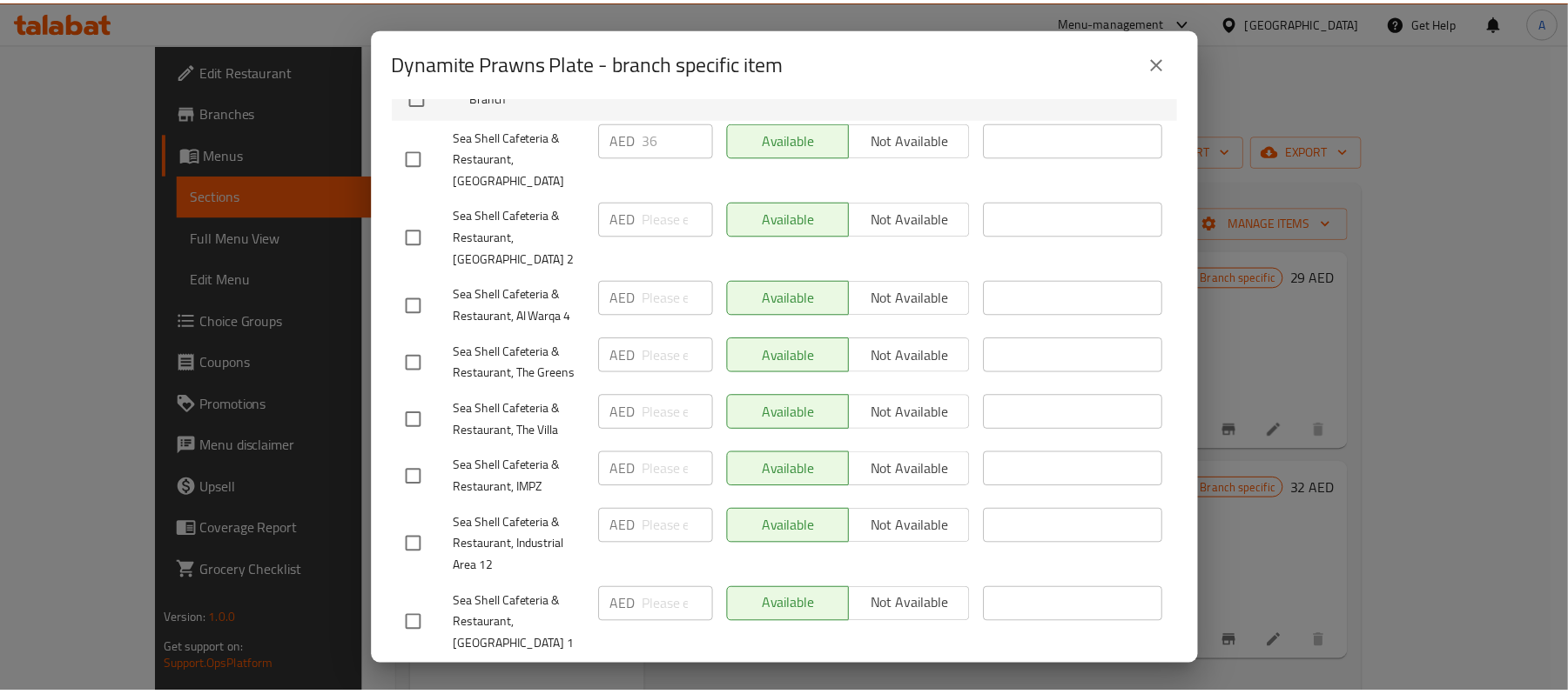
scroll to position [191, 0]
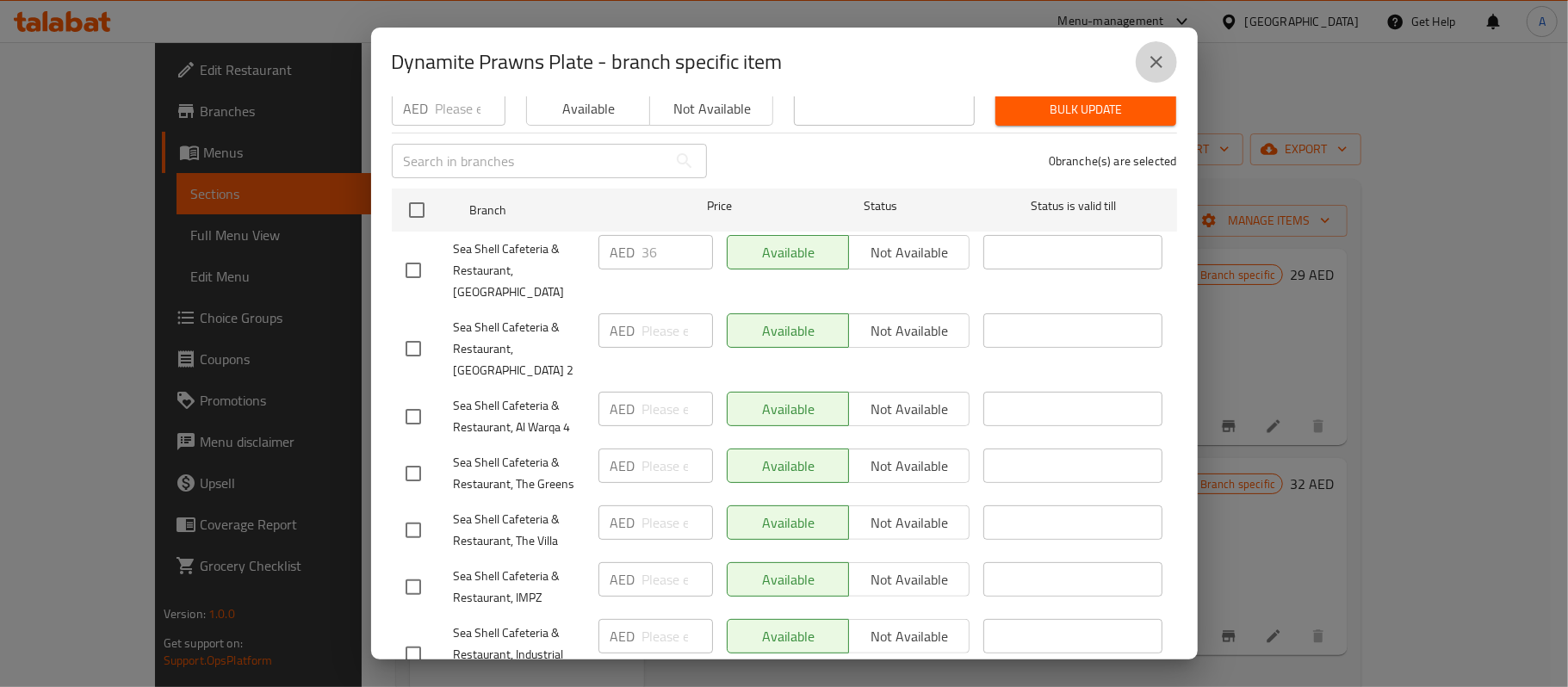
click at [1165, 66] on icon "close" at bounding box center [1156, 61] width 21 height 21
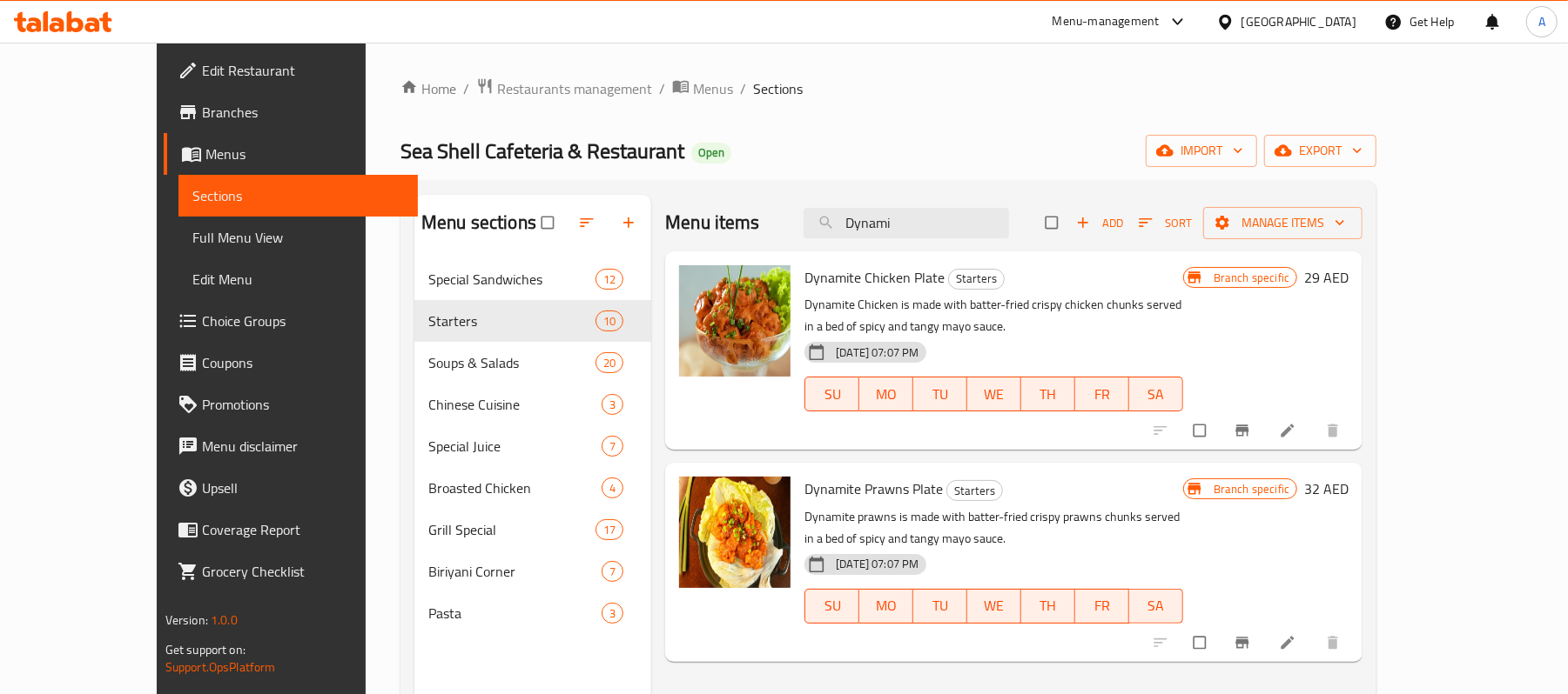
click at [1184, 281] on h6 "Dynamite Chicken Plate Starters" at bounding box center [994, 277] width 379 height 25
click at [1112, 481] on div "Dynamite Prawns Plate Starters Dynamite prawns is made with batter-fried crispy…" at bounding box center [993, 562] width 393 height 185
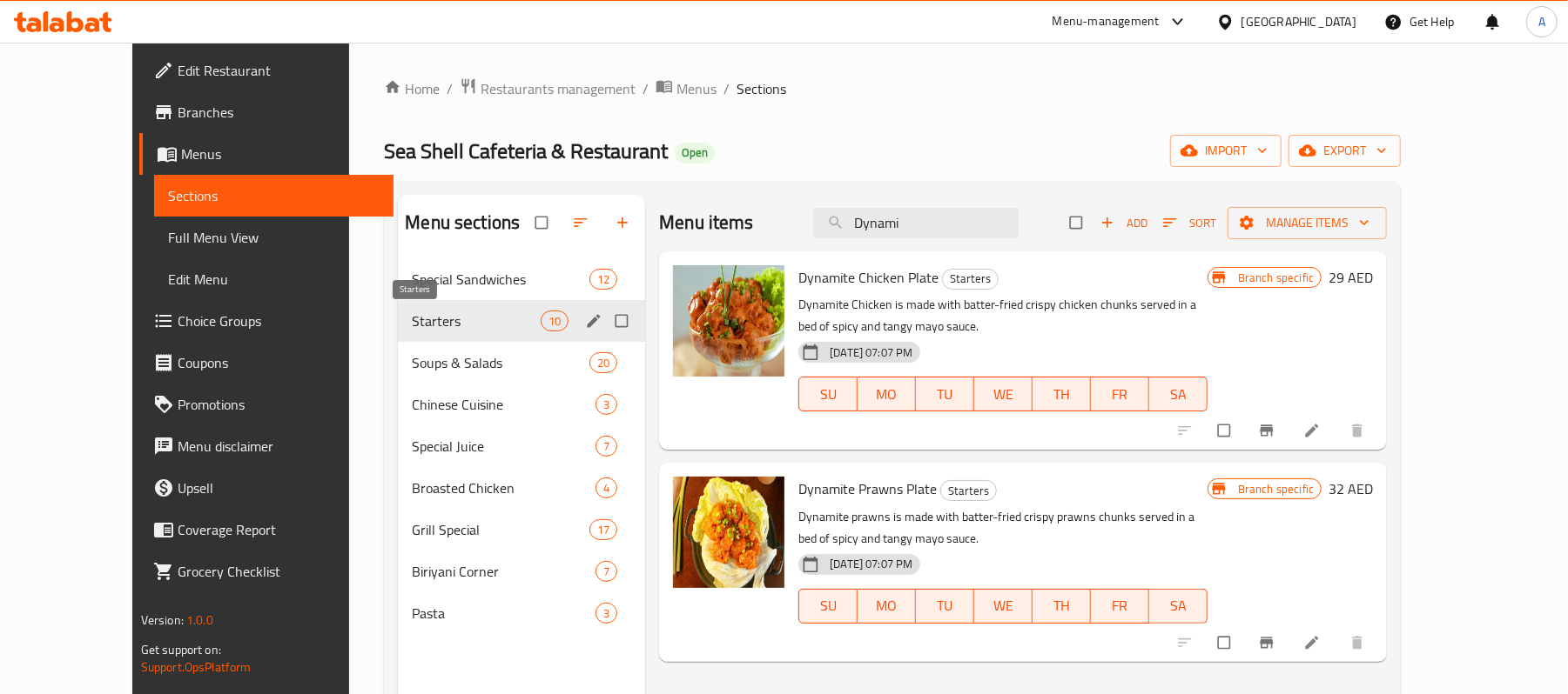
click at [412, 329] on span "Starters" at bounding box center [476, 321] width 128 height 21
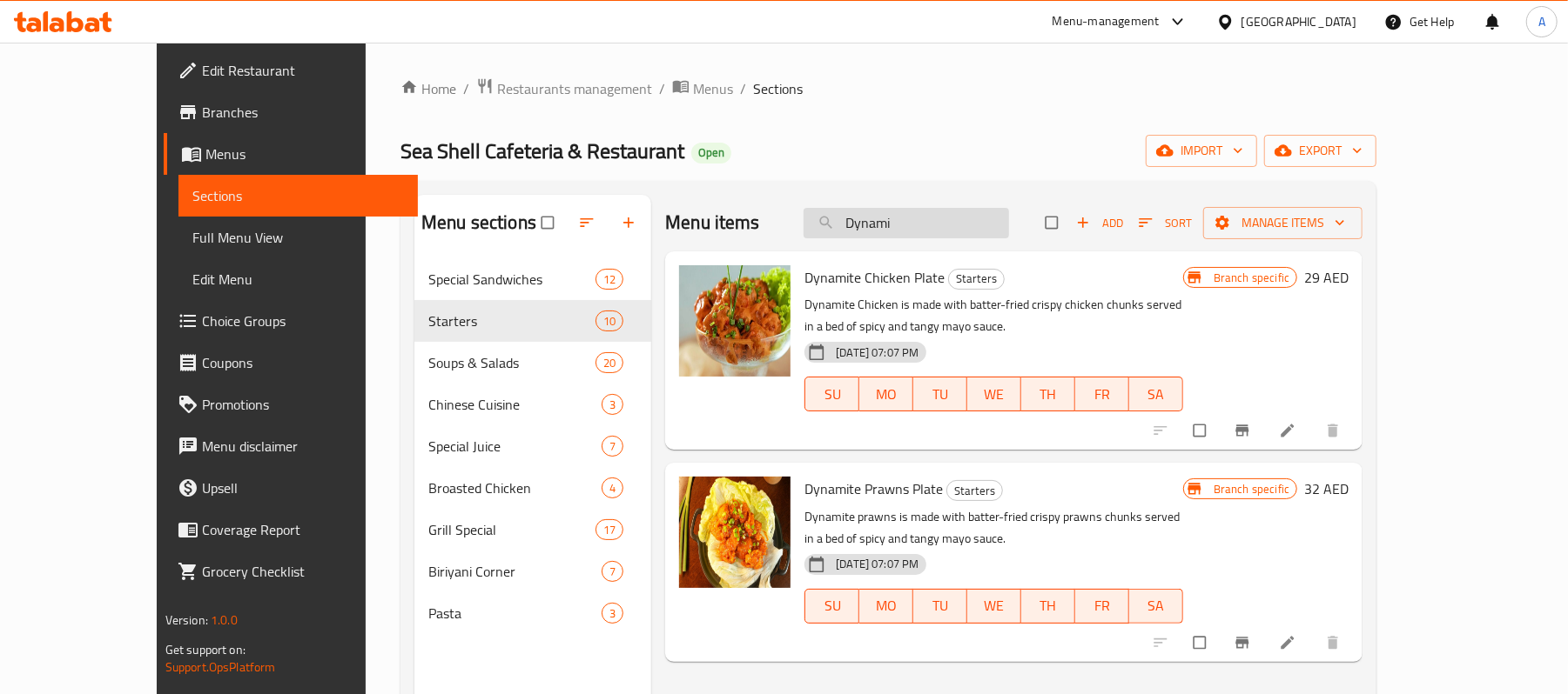
click at [994, 213] on input "Dynami" at bounding box center [906, 222] width 205 height 30
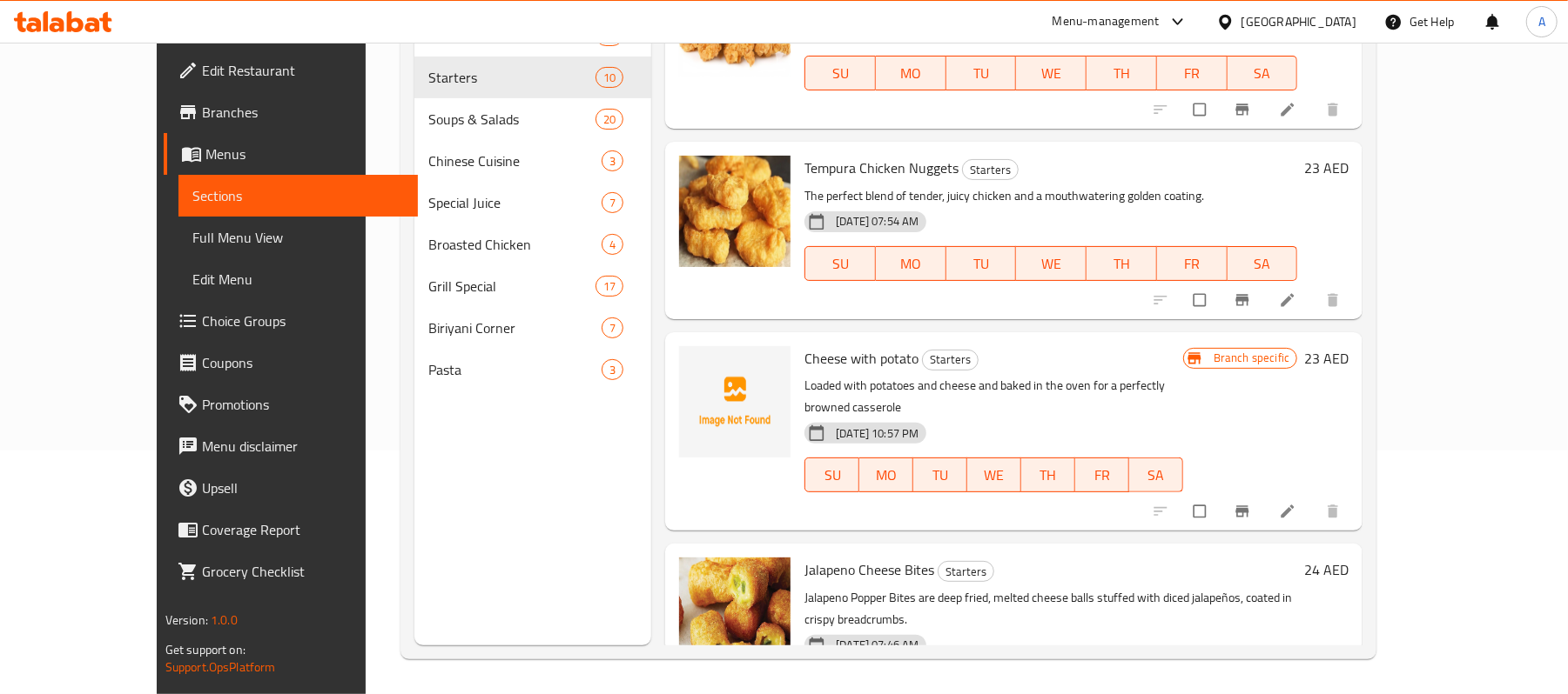
scroll to position [0, 0]
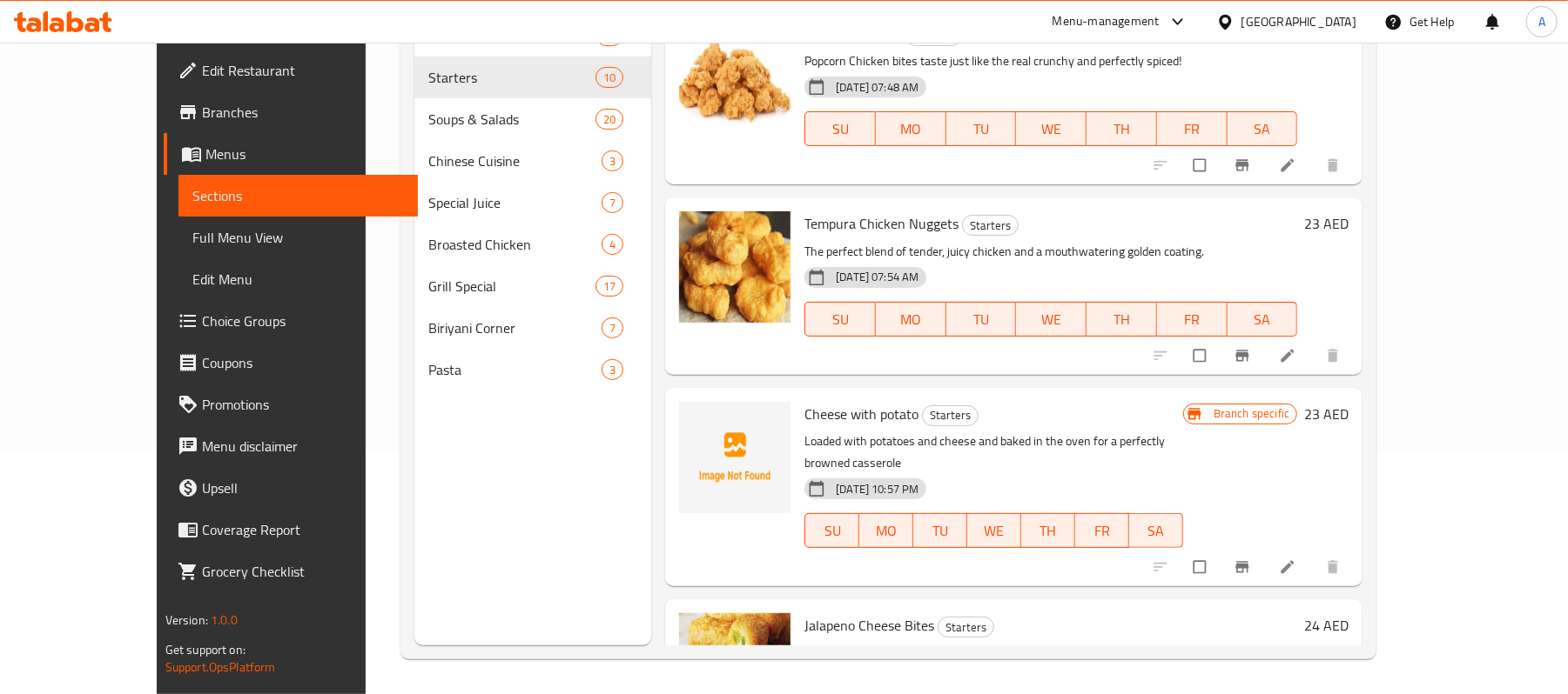
click at [1032, 599] on div "Jalapeno Cheese Bites Starters Jalapeno Popper Bites are deep fried, melted che…" at bounding box center [1013, 699] width 697 height 199
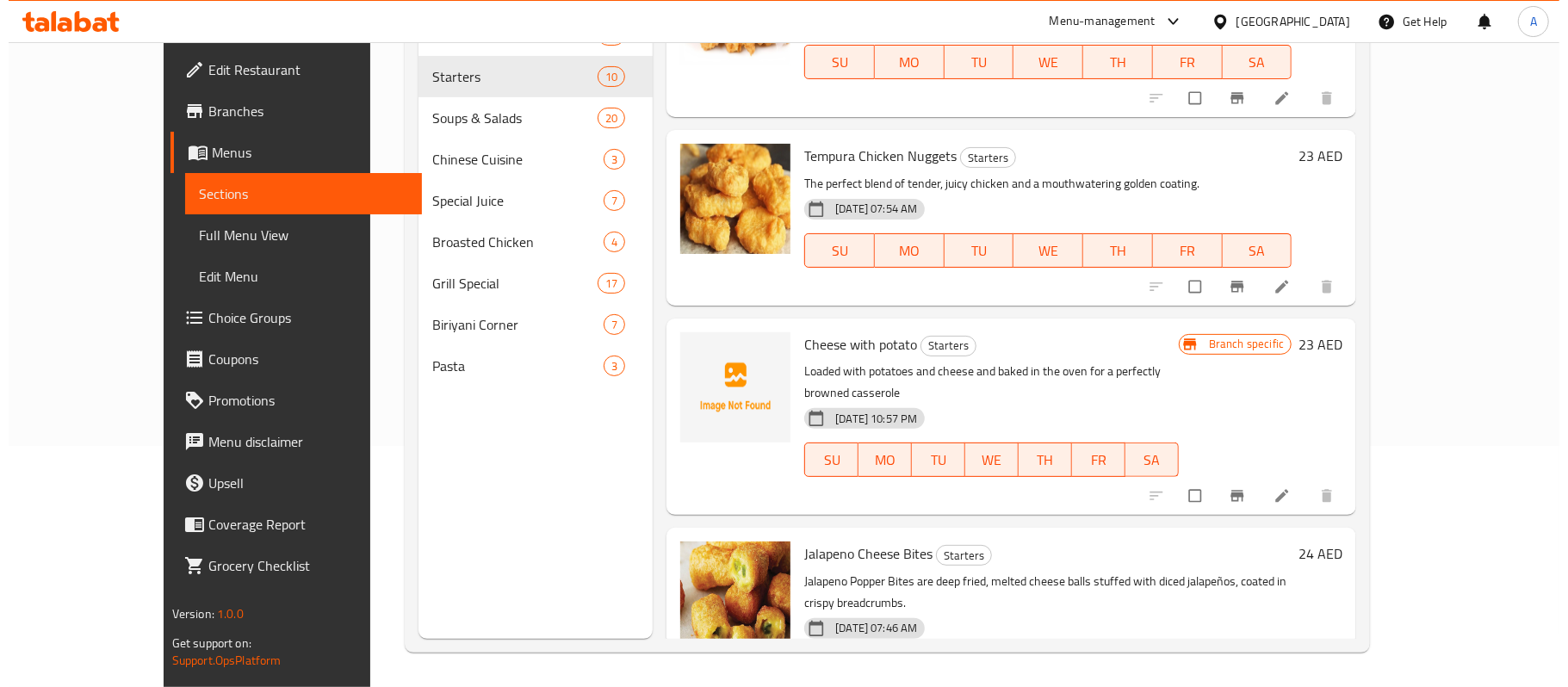
scroll to position [114, 0]
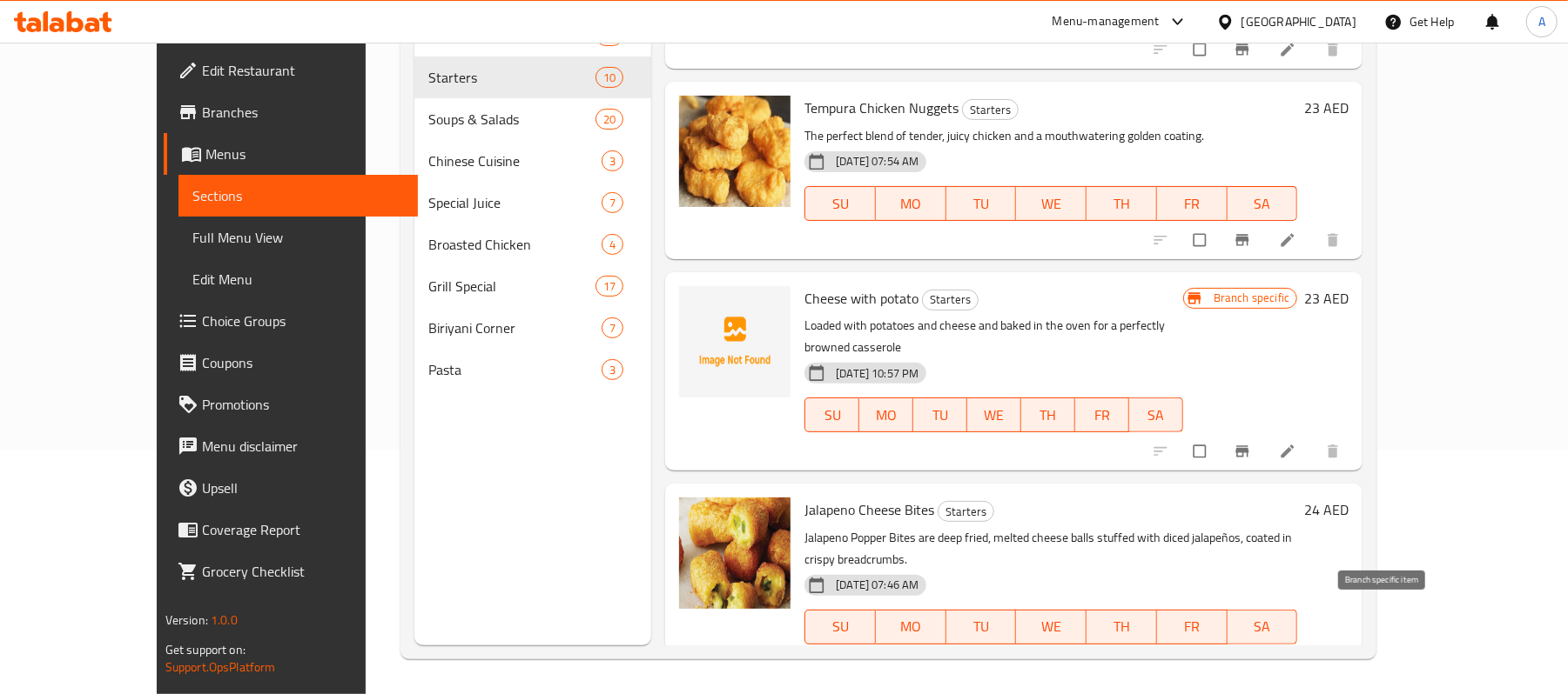
click at [1249, 658] on icon "Branch-specific-item" at bounding box center [1243, 663] width 13 height 11
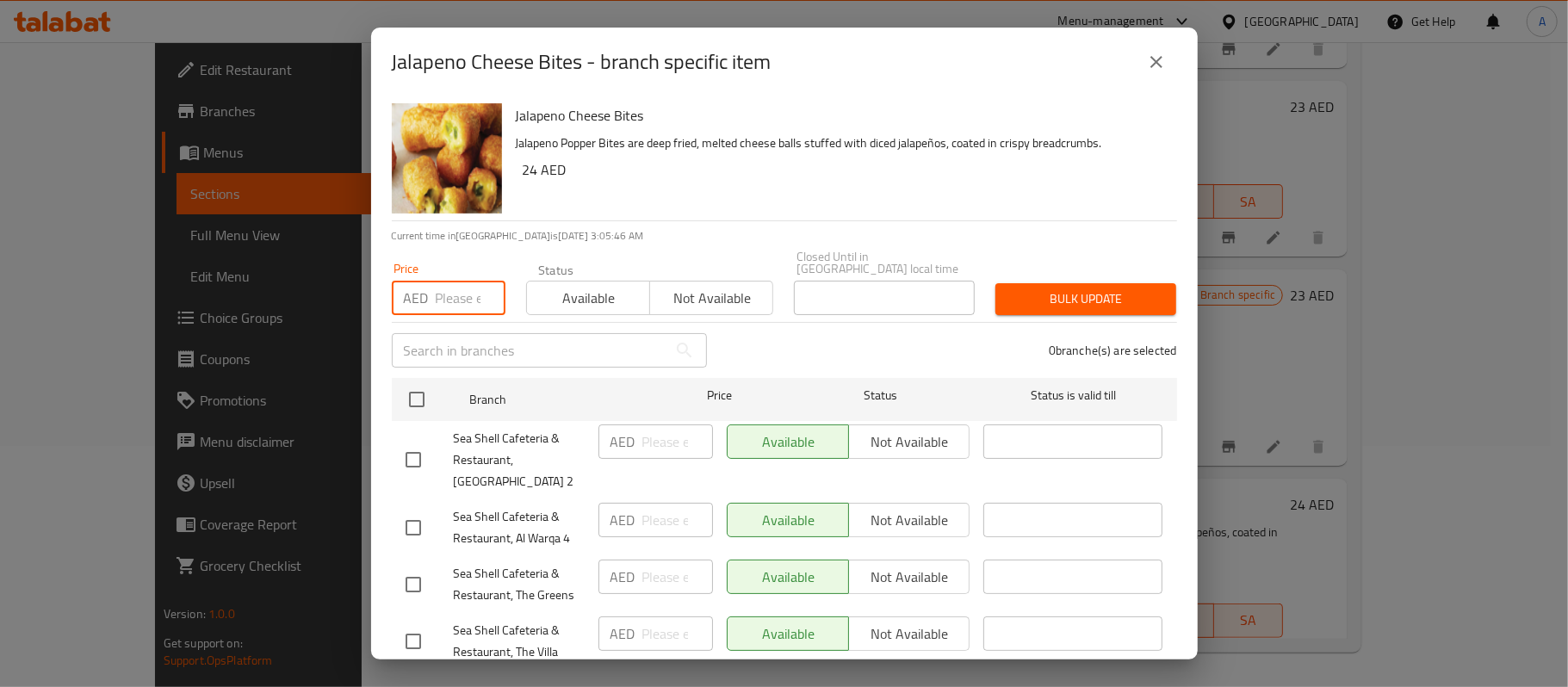
click at [458, 298] on input "number" at bounding box center [469, 298] width 69 height 34
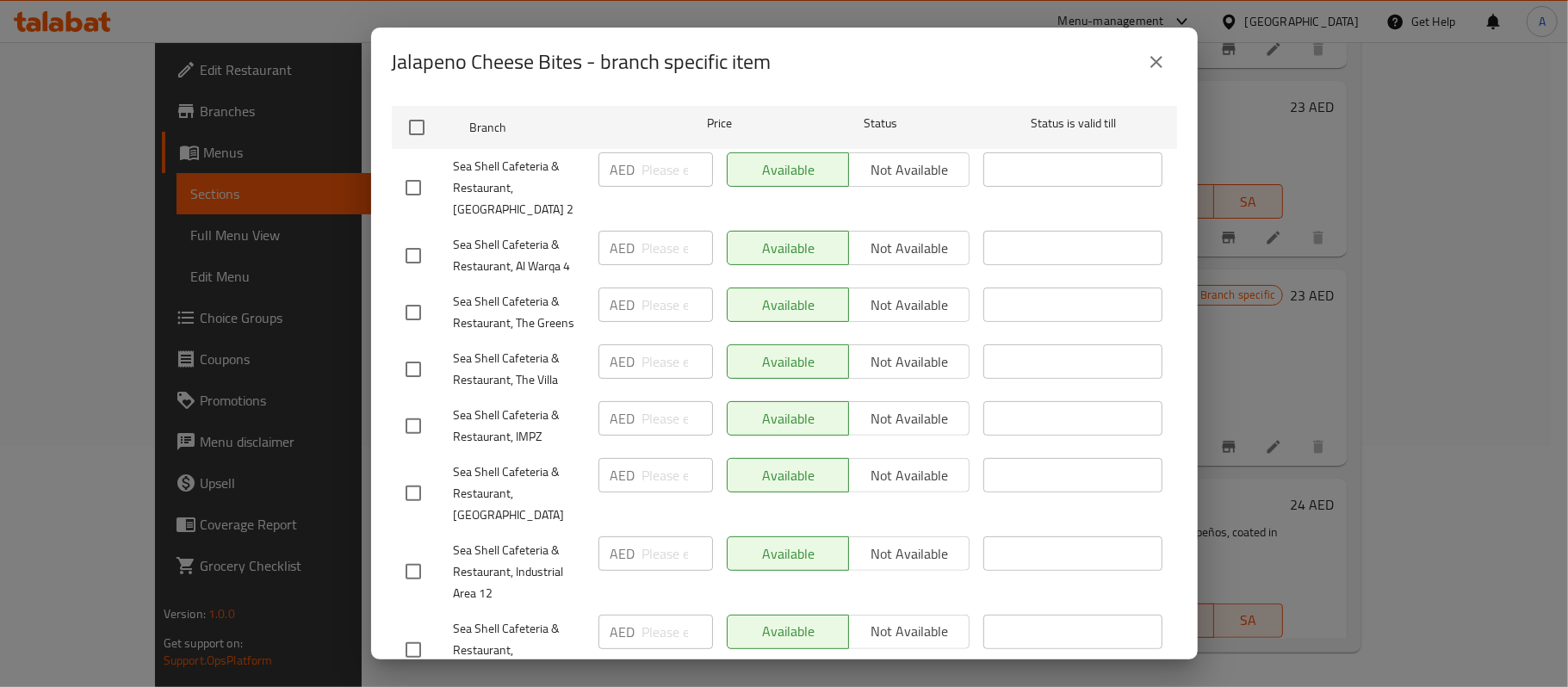
scroll to position [304, 0]
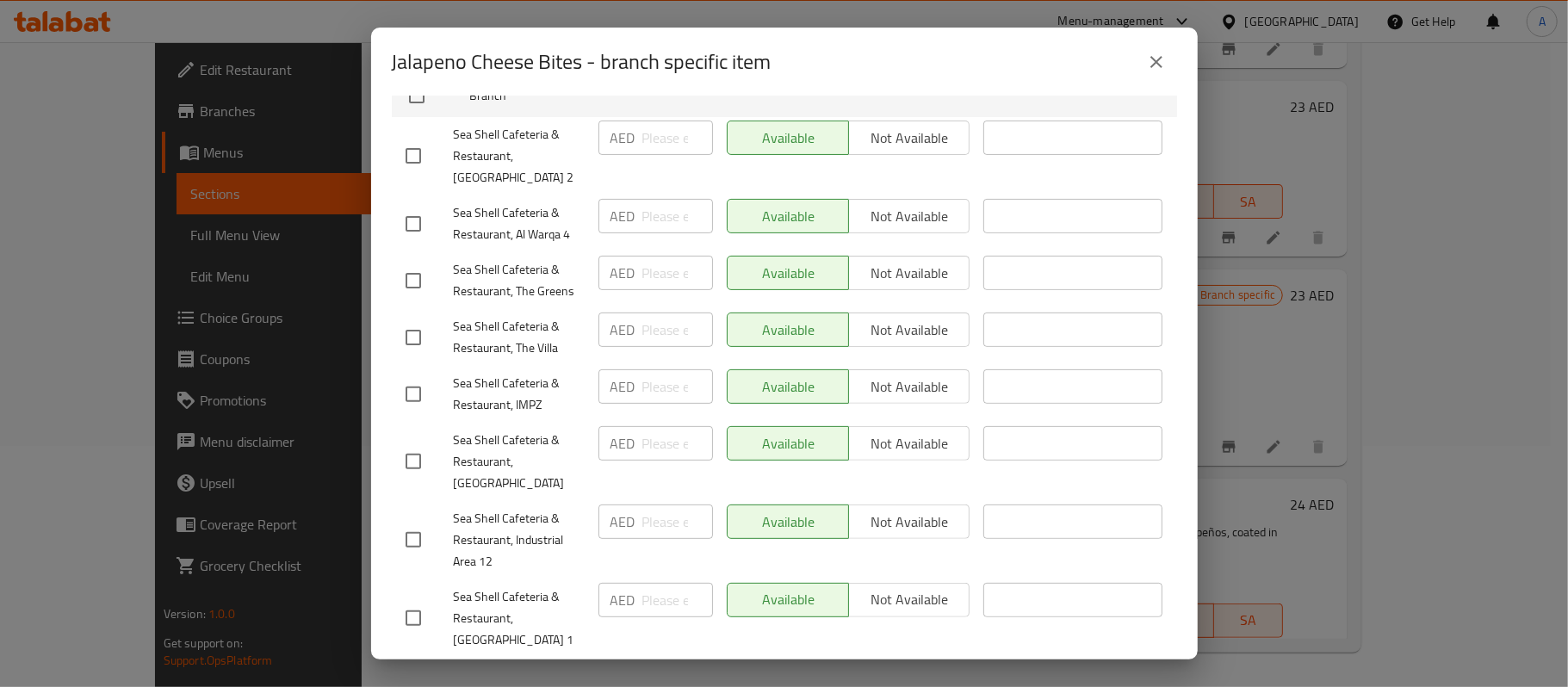
type input "23"
click at [414, 448] on input "checkbox" at bounding box center [414, 462] width 36 height 36
checkbox input "true"
click at [656, 435] on input "number" at bounding box center [678, 444] width 70 height 34
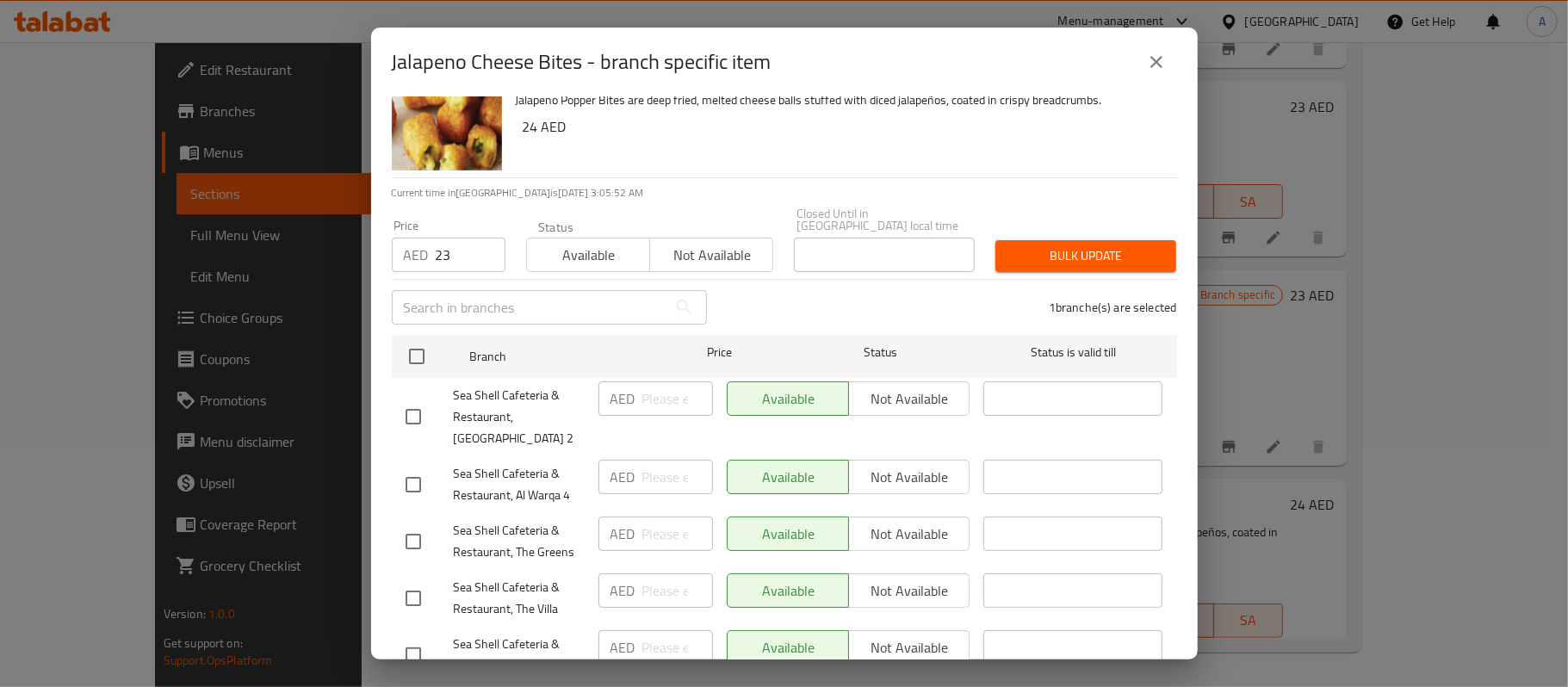
scroll to position [0, 0]
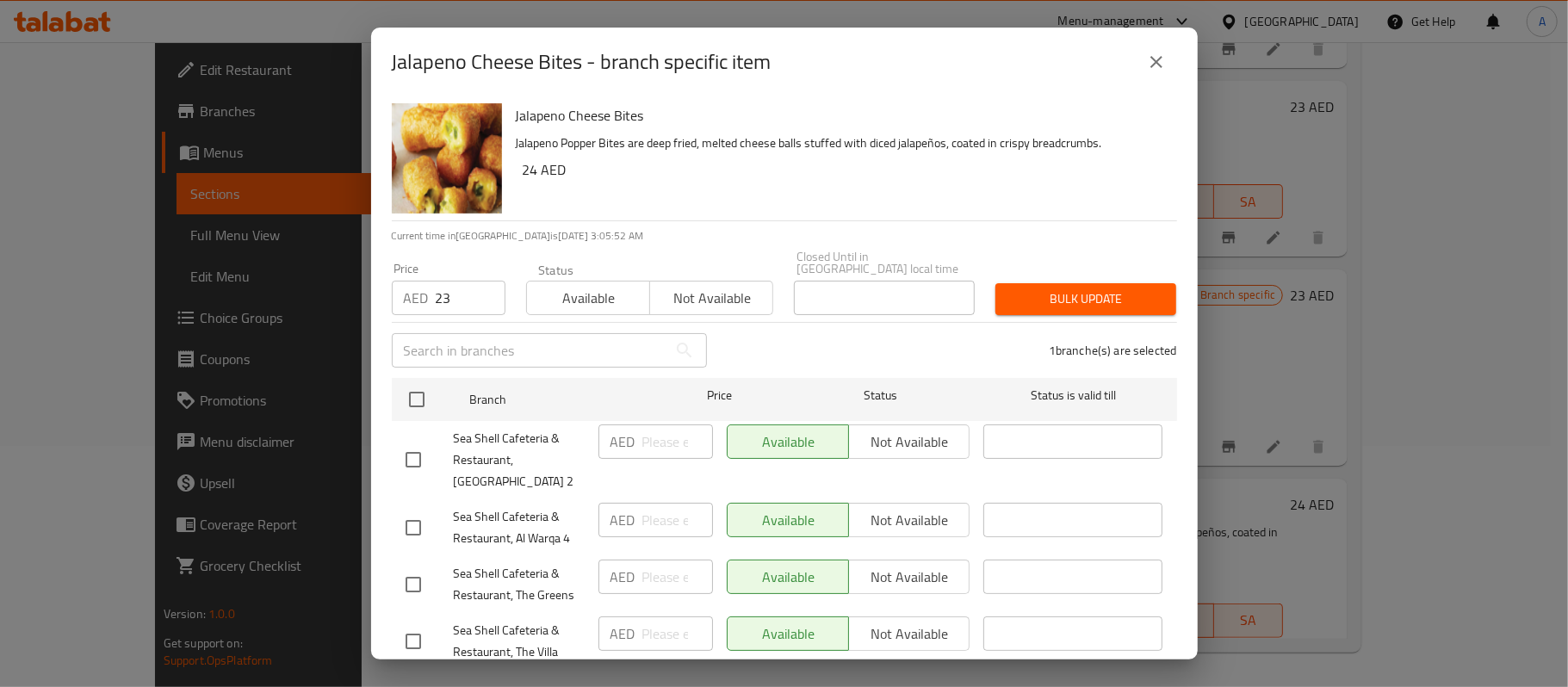
type input "23"
click at [1014, 303] on span "Bulk update" at bounding box center [1086, 299] width 153 height 22
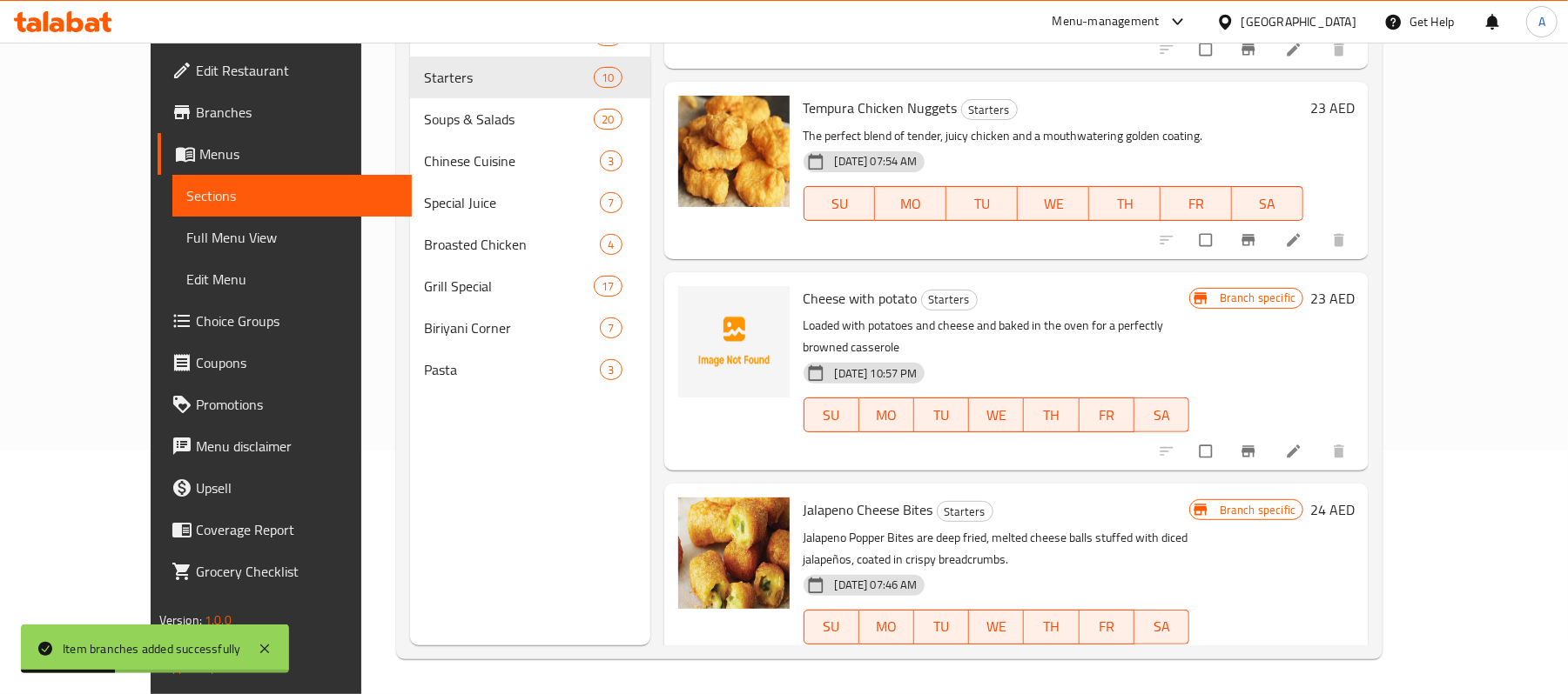
click at [1126, 498] on h6 "Jalapeno Cheese Bites Starters" at bounding box center [996, 510] width 385 height 25
click at [1255, 658] on icon "Branch-specific-item" at bounding box center [1249, 663] width 13 height 11
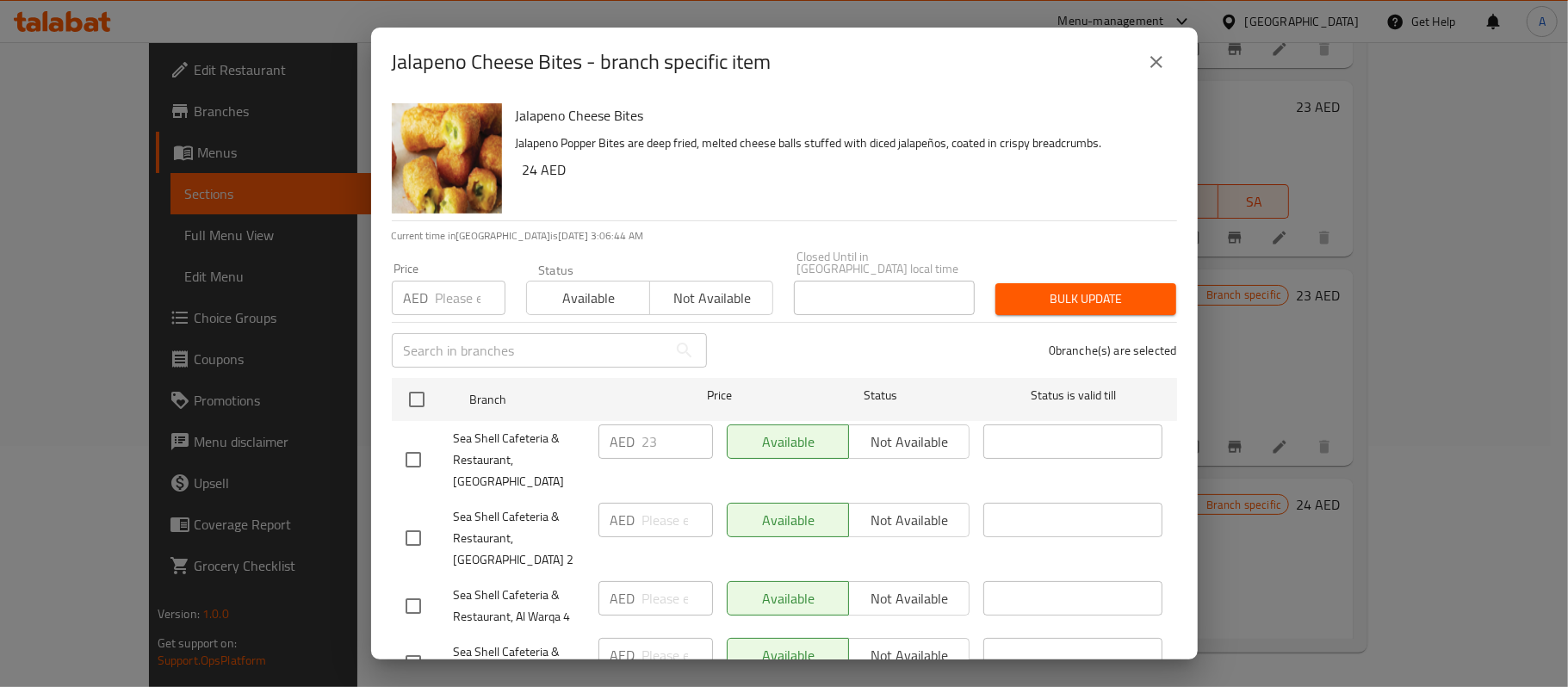
click at [772, 342] on div "0 branche(s) are selected" at bounding box center [953, 350] width 470 height 62
click at [1158, 63] on icon "close" at bounding box center [1156, 61] width 12 height 12
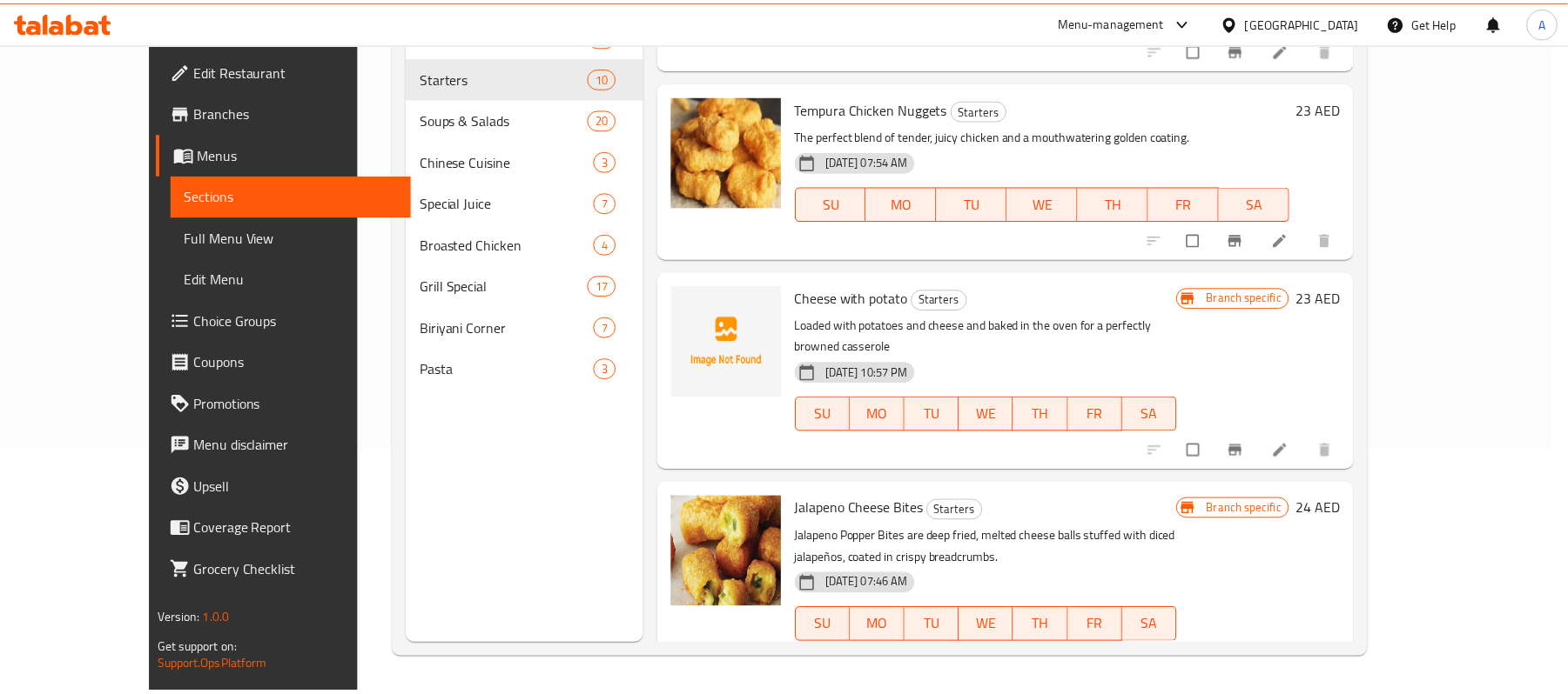
scroll to position [130, 0]
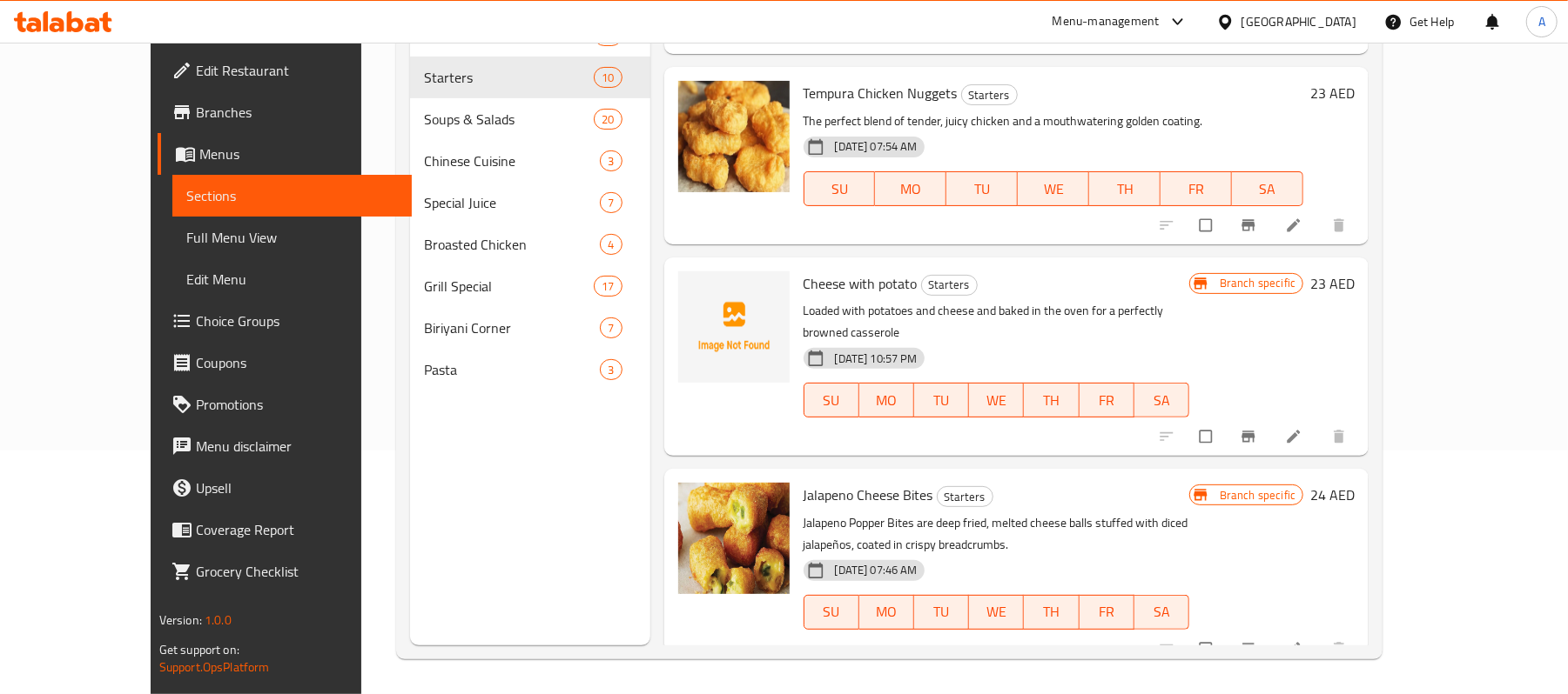
click at [1030, 298] on div "Cheese with potato Starters Loaded with potatoes and cheese and baked in the ov…" at bounding box center [996, 356] width 400 height 185
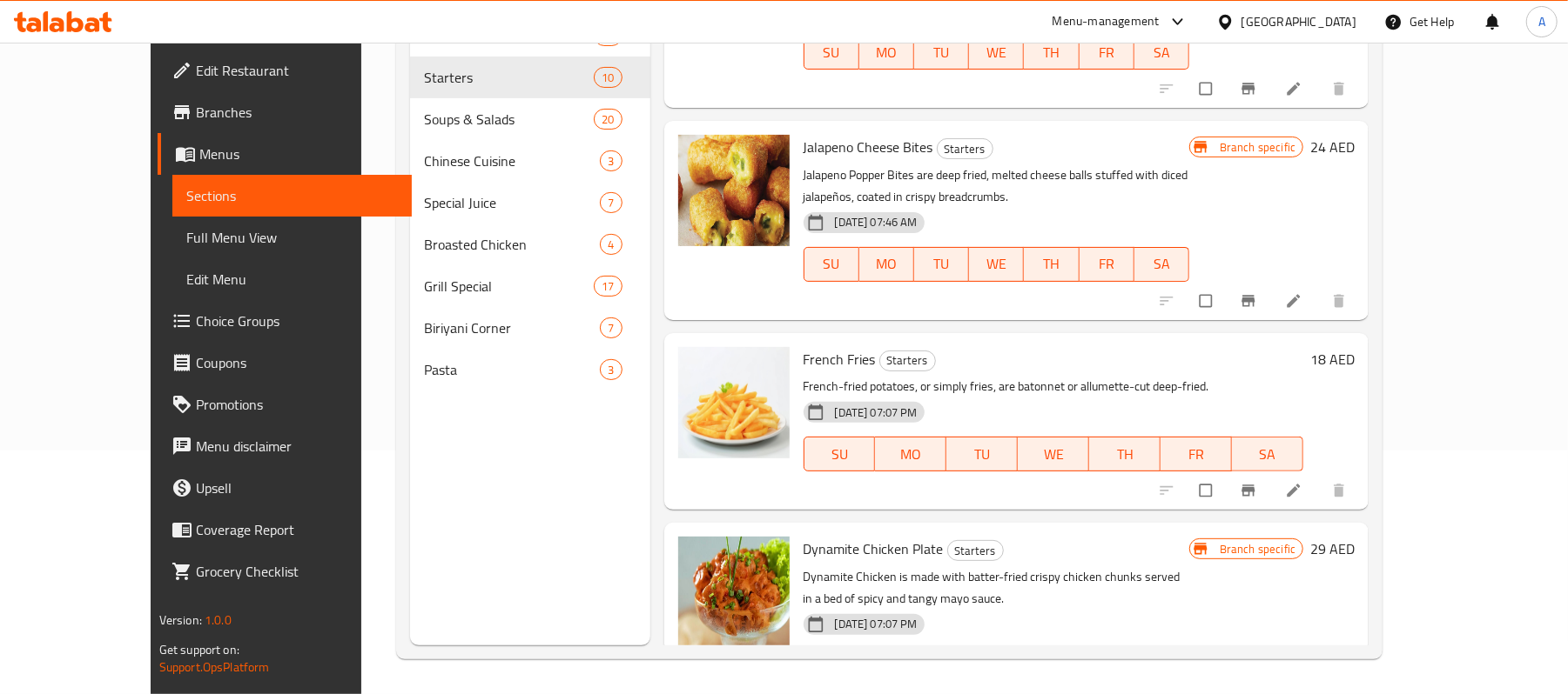
scroll to position [827, 0]
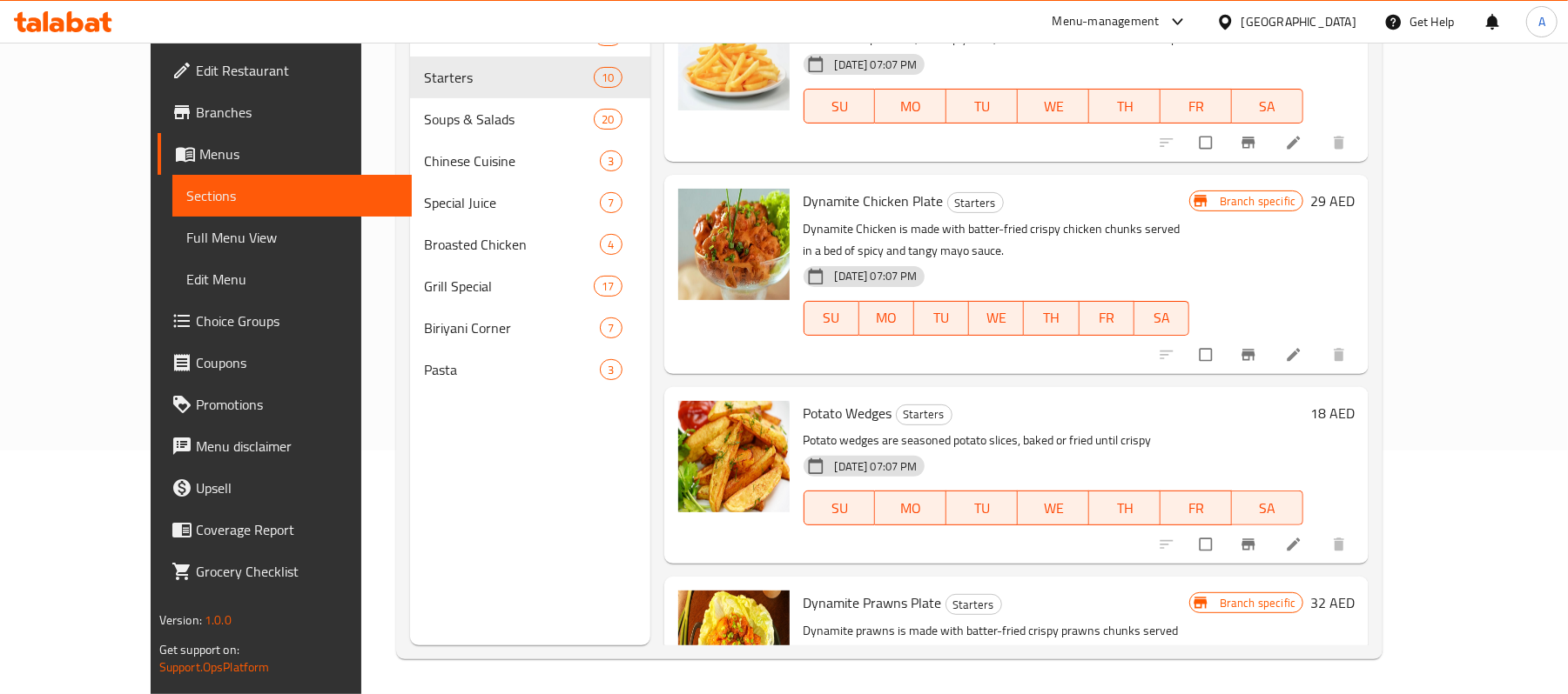
click at [1021, 449] on div "[DATE] 07:07 PM SU MO TU WE TH FR SA" at bounding box center [1053, 495] width 515 height 94
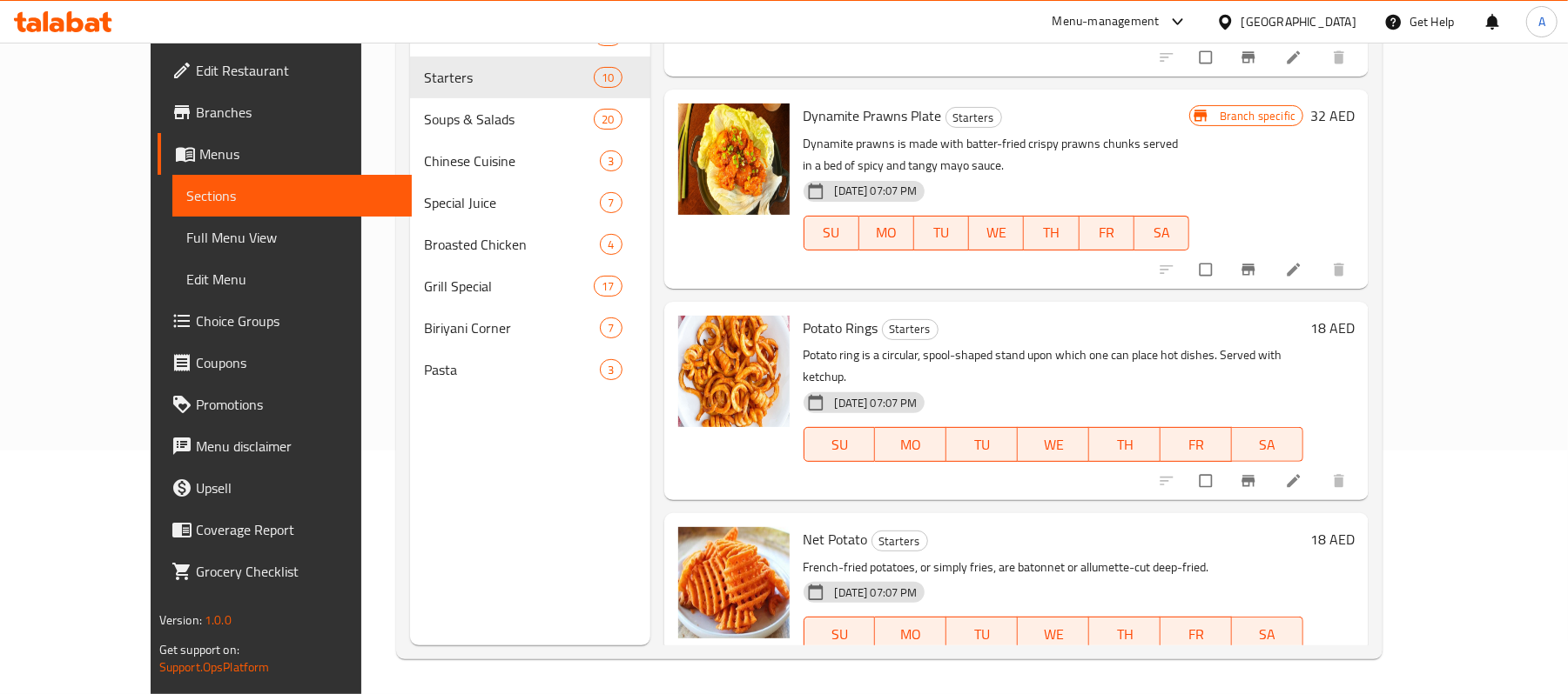
click at [1014, 344] on p "Potato ring is a circular, spool-shaped stand upon which one can place hot dish…" at bounding box center [1053, 366] width 500 height 44
click at [1084, 514] on div "Net Potato Starters French-fried potatoes, or simply fries, are batonnet or all…" at bounding box center [1017, 602] width 705 height 177
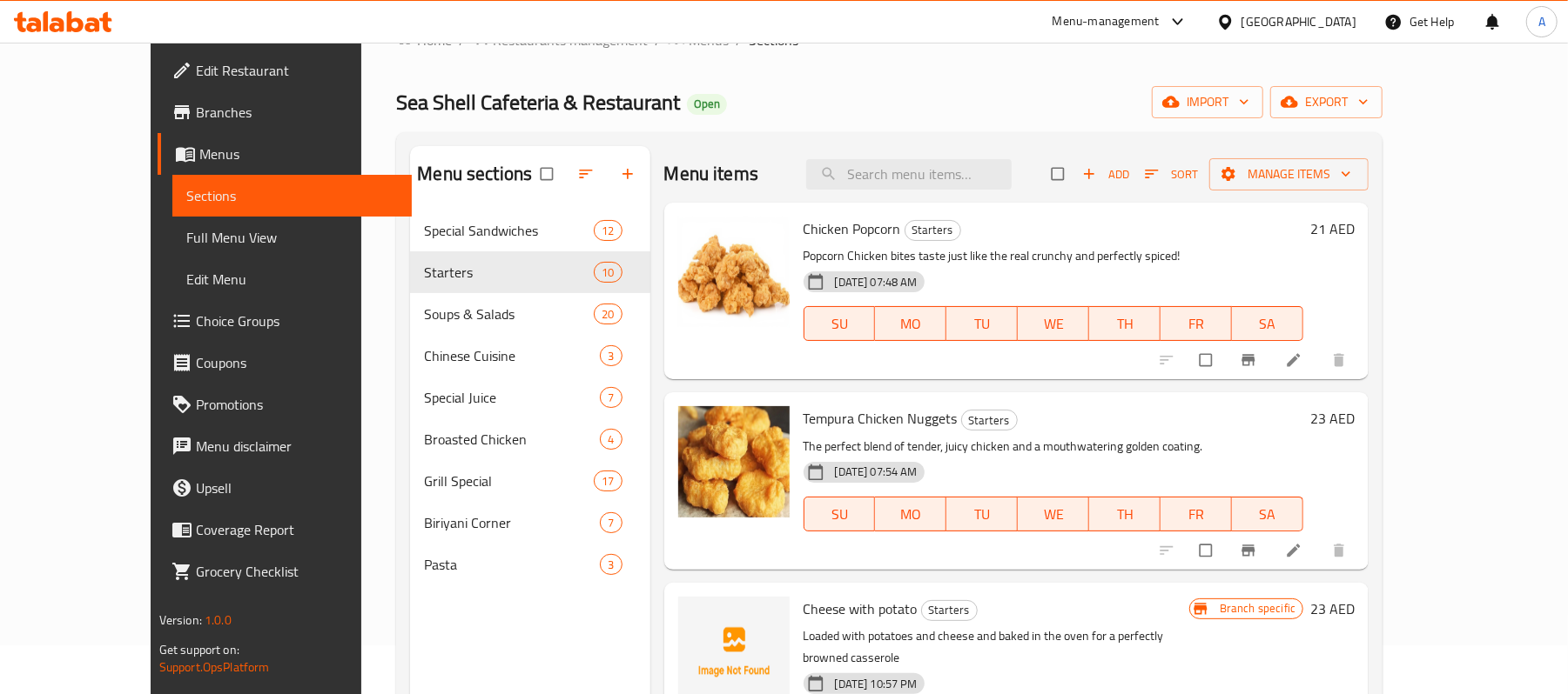
scroll to position [0, 0]
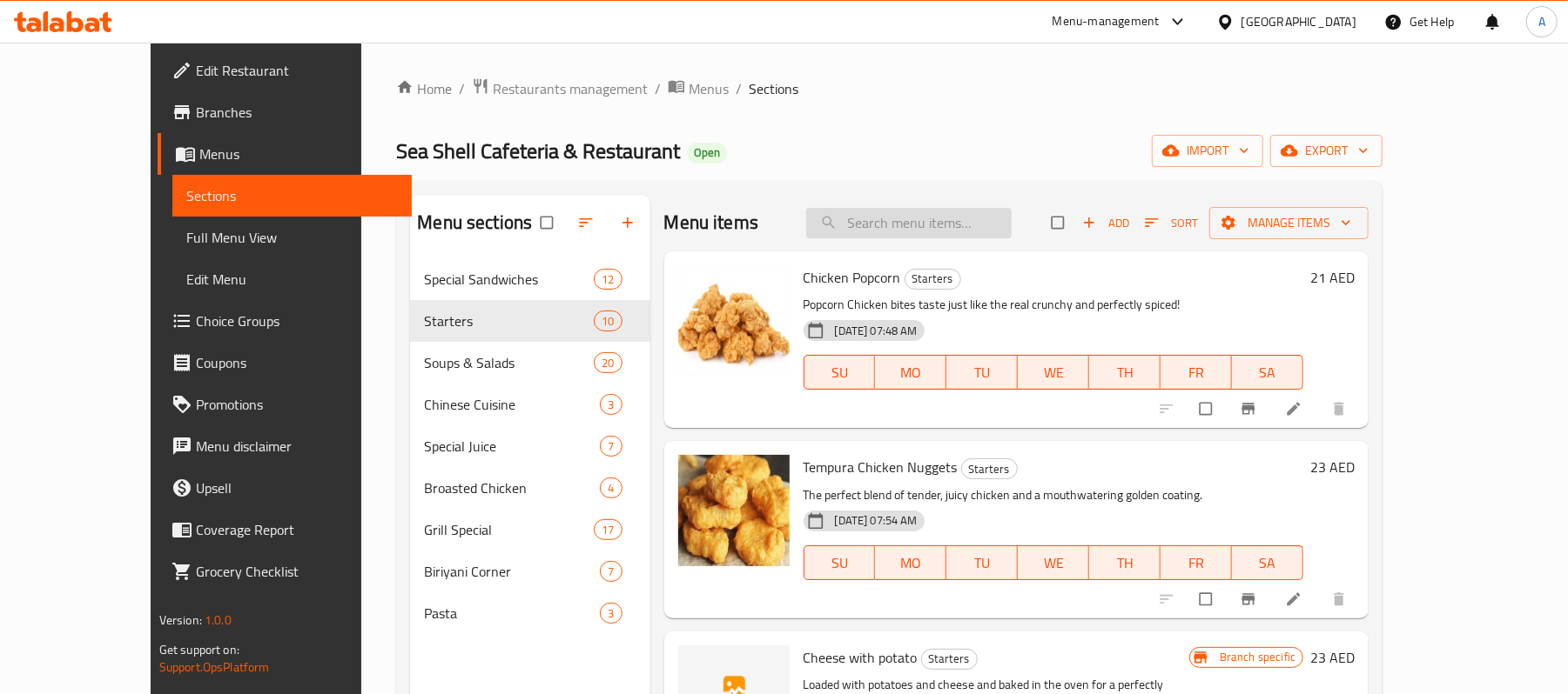
click at [973, 218] on input "search" at bounding box center [908, 222] width 205 height 30
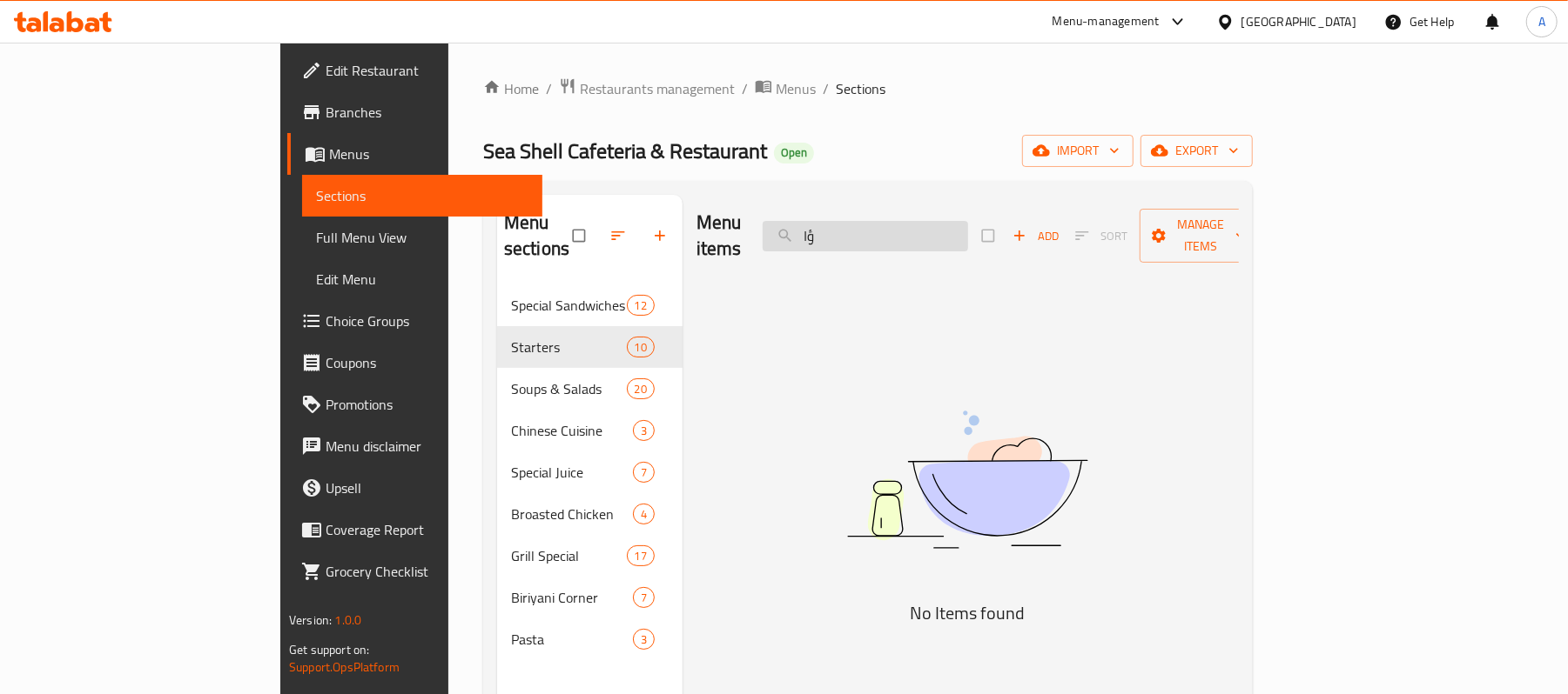
type input "ؤ"
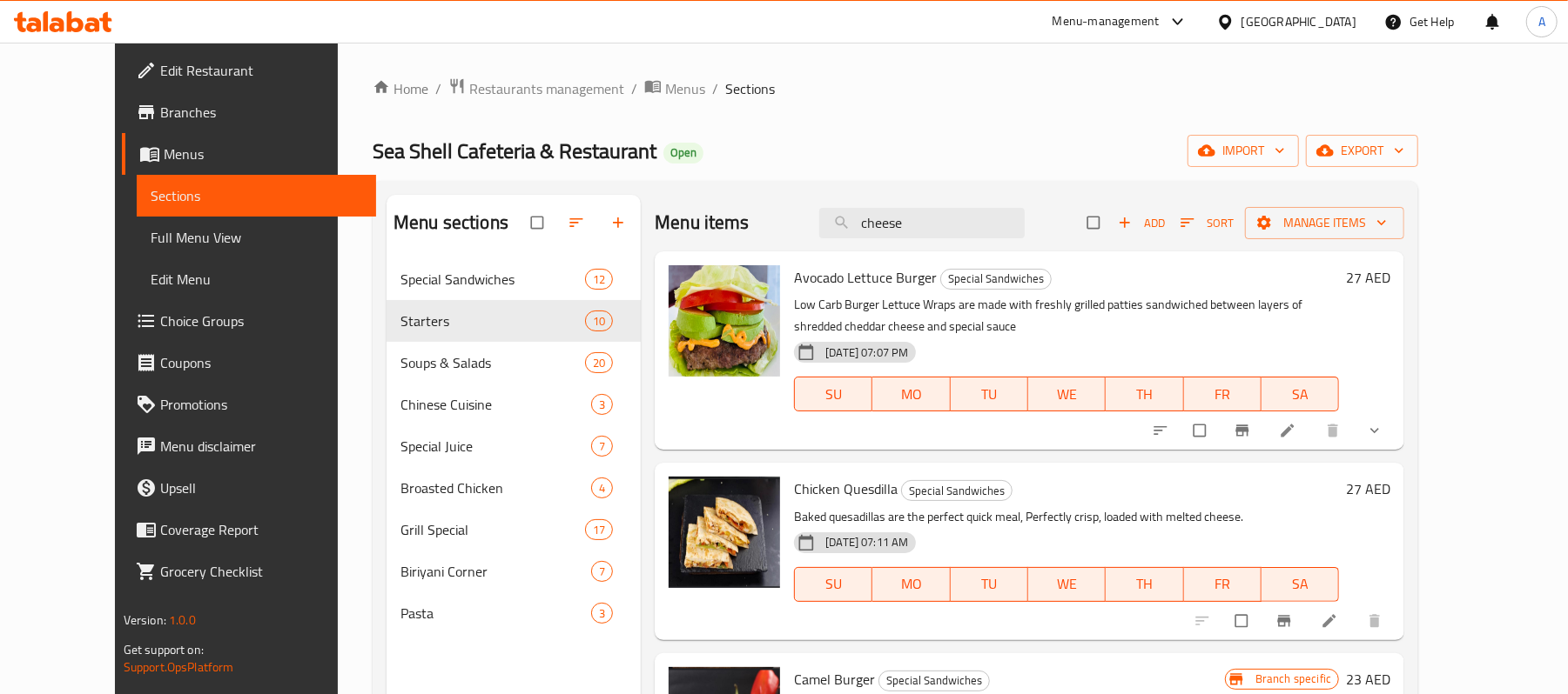
type input "cheese"
click at [1010, 129] on div "Home / Restaurants management / Menus / Sections Sea Shell Cafeteria & Restaura…" at bounding box center [896, 490] width 1046 height 826
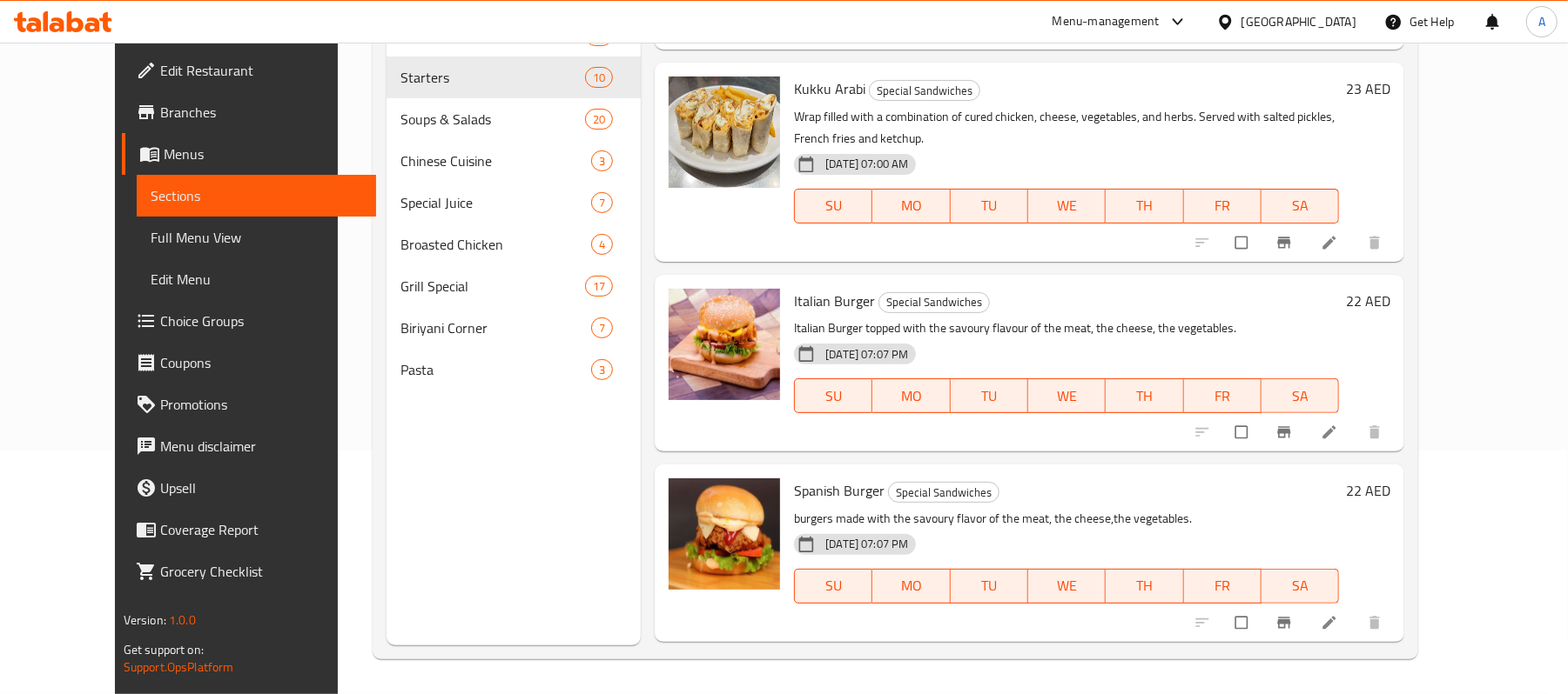
scroll to position [592, 0]
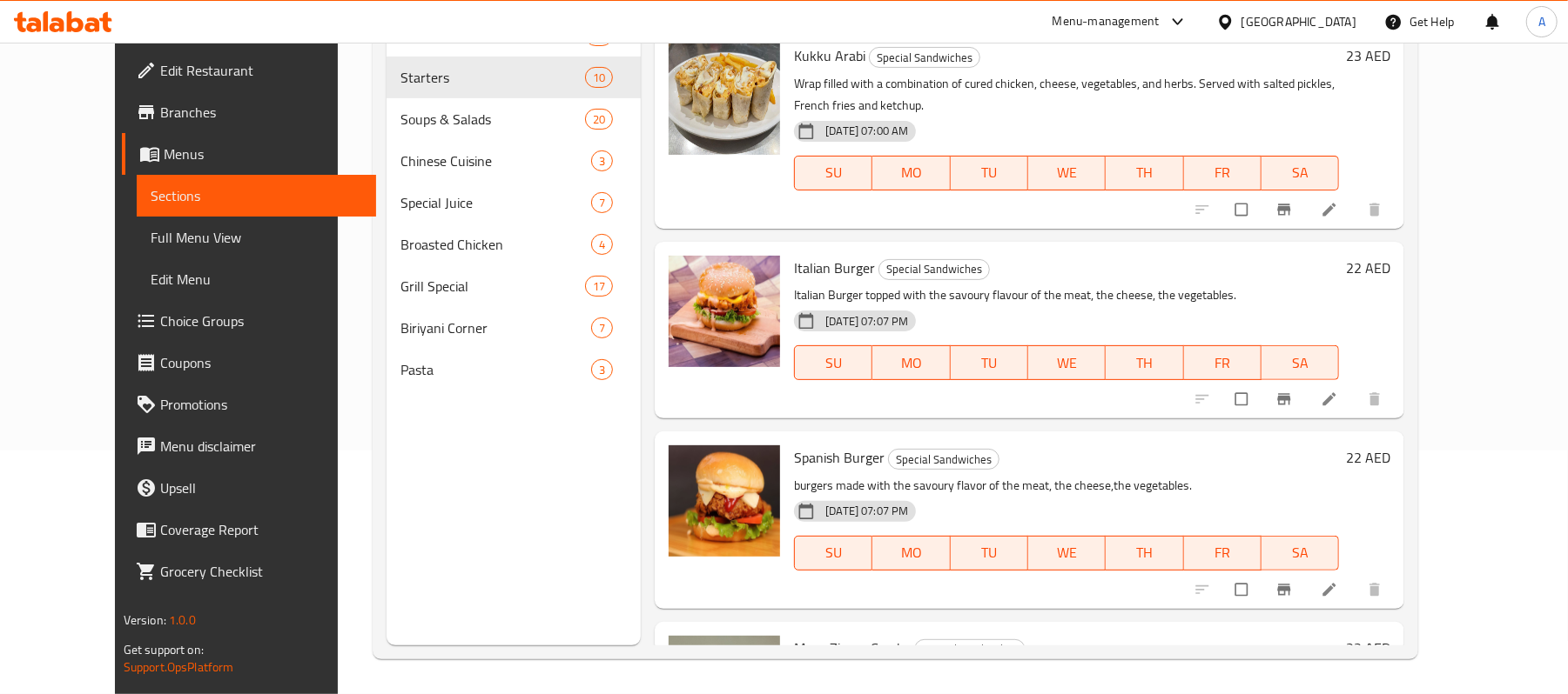
click at [1055, 475] on p "burgers made with the savoury flavor of the meat, the cheese,the vegetables." at bounding box center [1066, 486] width 545 height 22
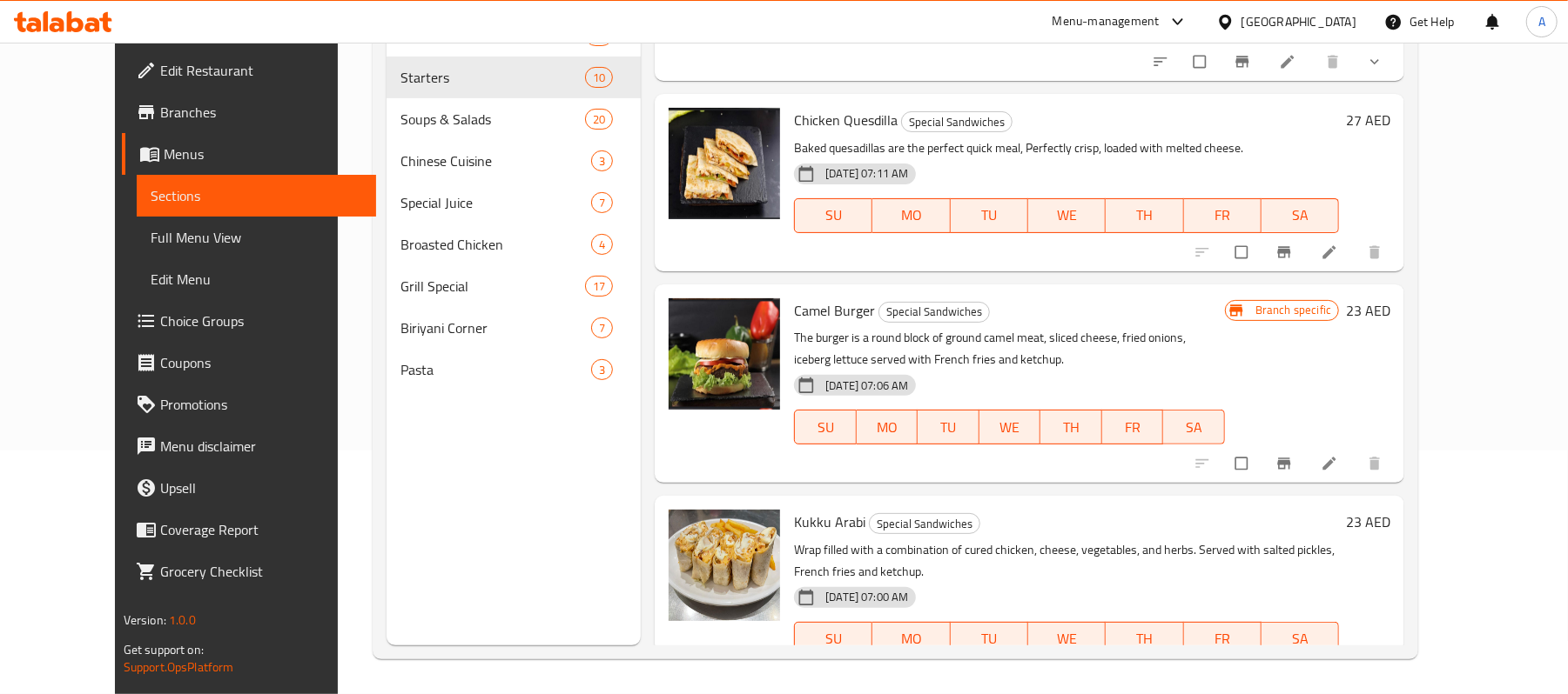
scroll to position [0, 0]
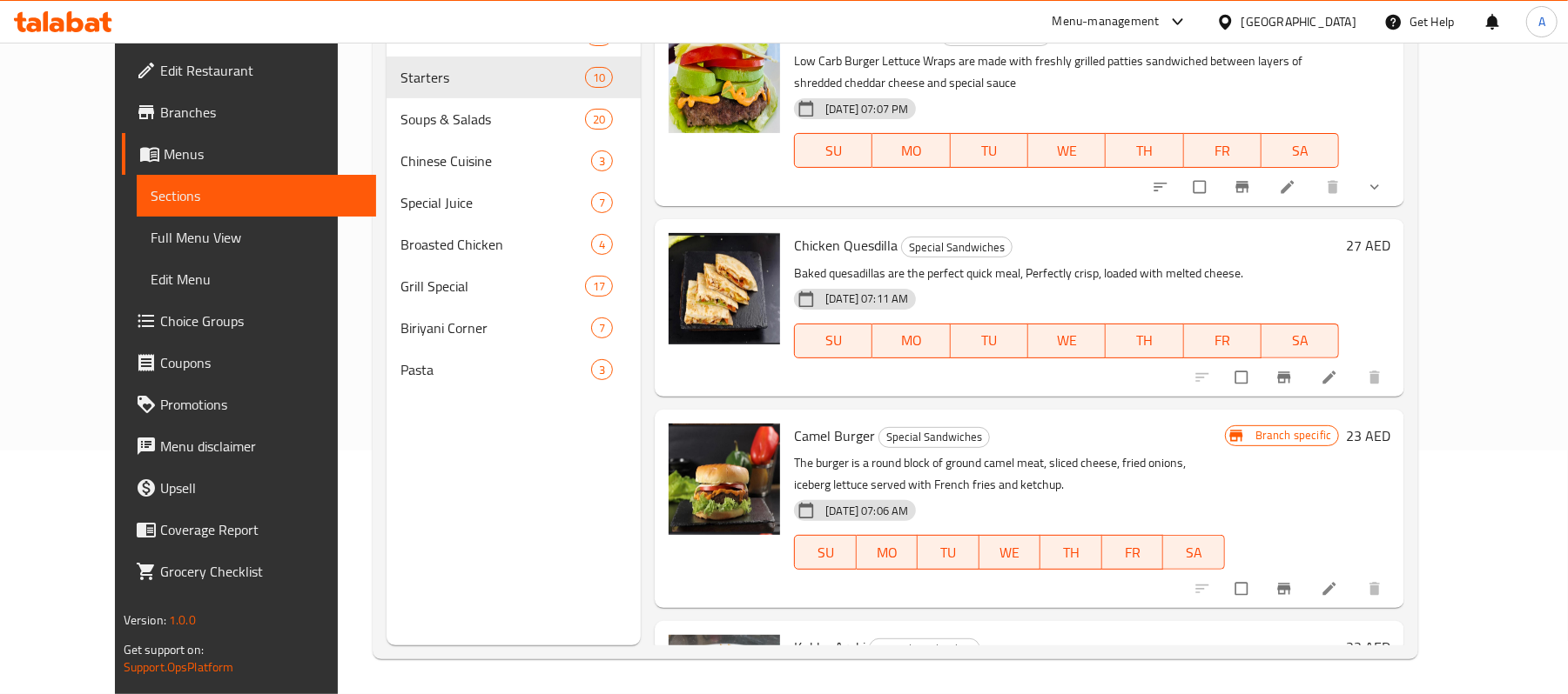
click at [1024, 468] on p "The burger is a round block of ground camel meat, sliced cheese, fried onions, …" at bounding box center [1009, 475] width 431 height 44
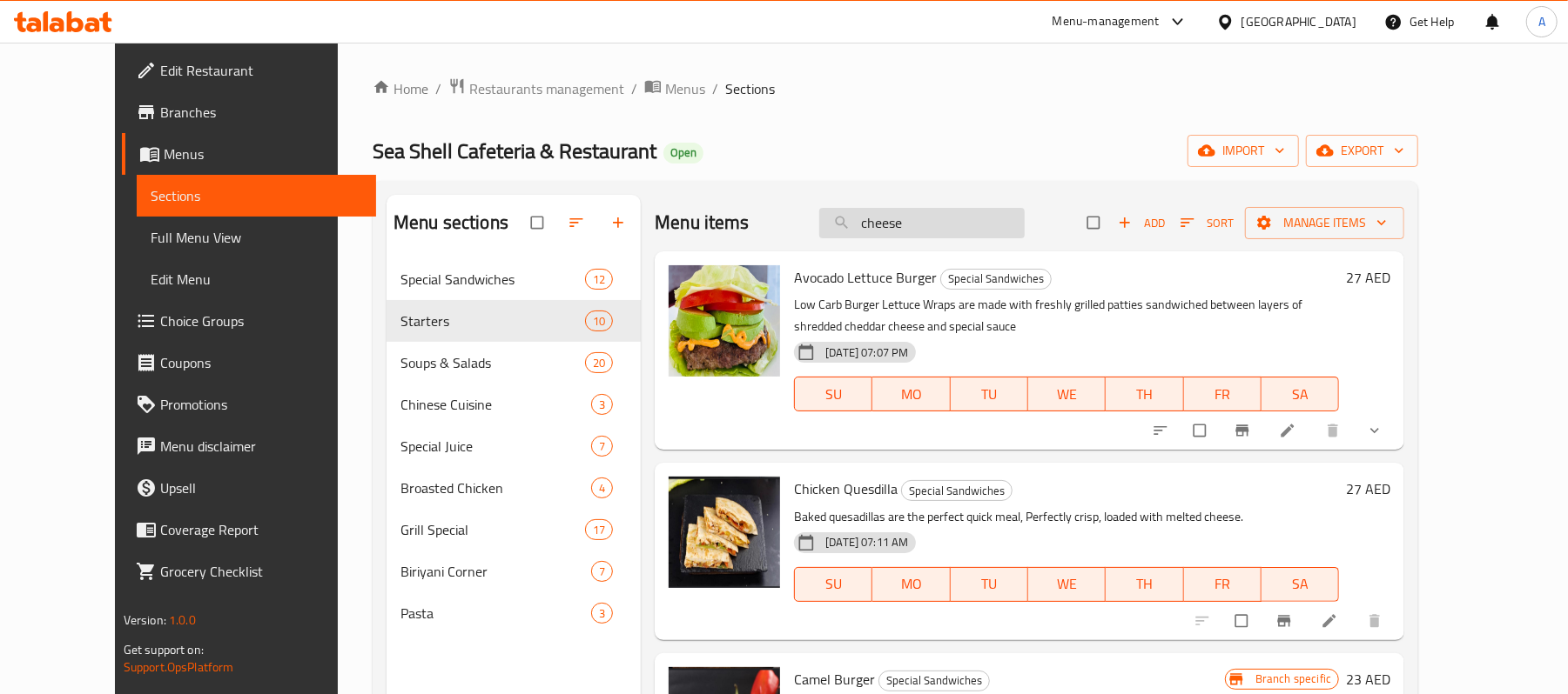
click at [1009, 216] on input "cheese" at bounding box center [921, 222] width 205 height 30
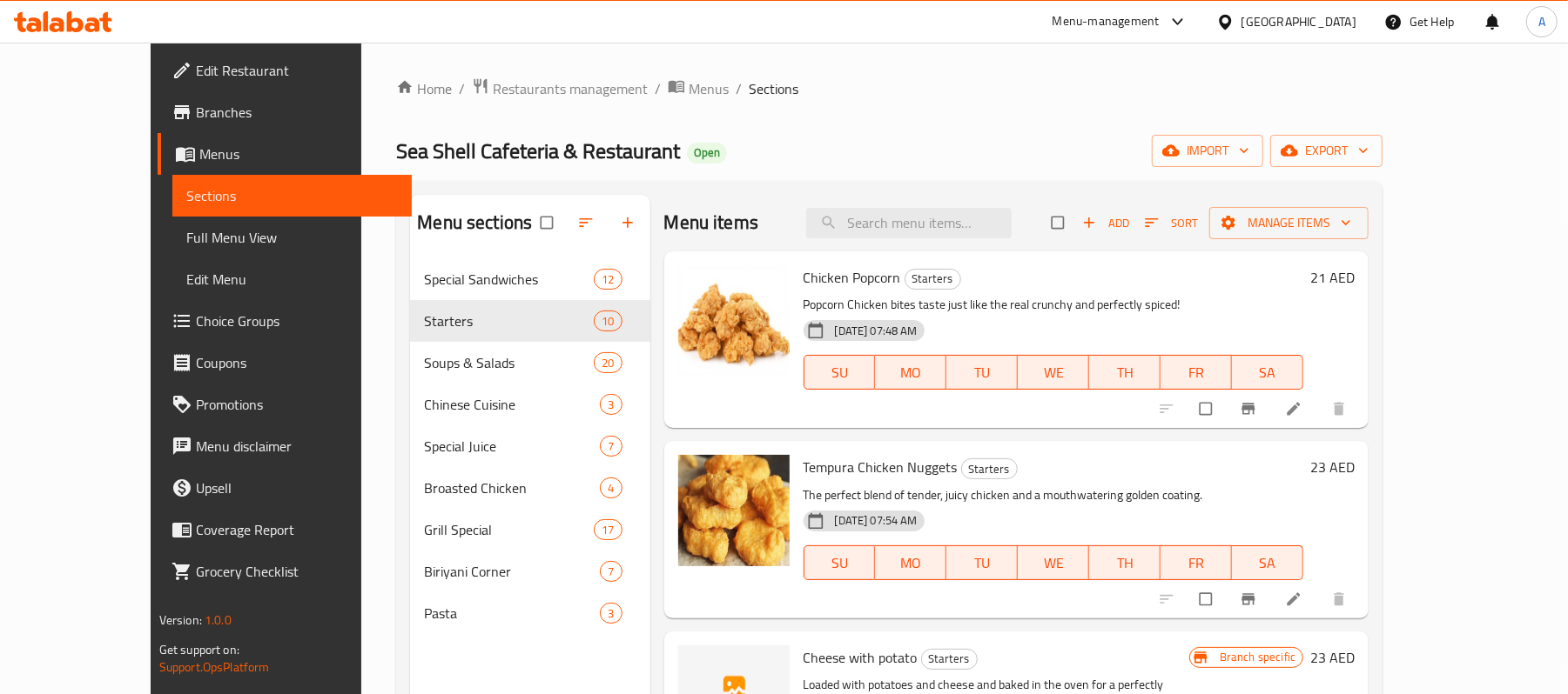
click at [1029, 307] on p "Popcorn Chicken bites taste just like the real crunchy and perfectly spiced!" at bounding box center [1053, 305] width 500 height 22
click at [1027, 308] on p "Popcorn Chicken bites taste just like the real crunchy and perfectly spiced!" at bounding box center [1053, 305] width 500 height 22
click at [1026, 308] on p "Popcorn Chicken bites taste just like the real crunchy and perfectly spiced!" at bounding box center [1053, 305] width 500 height 22
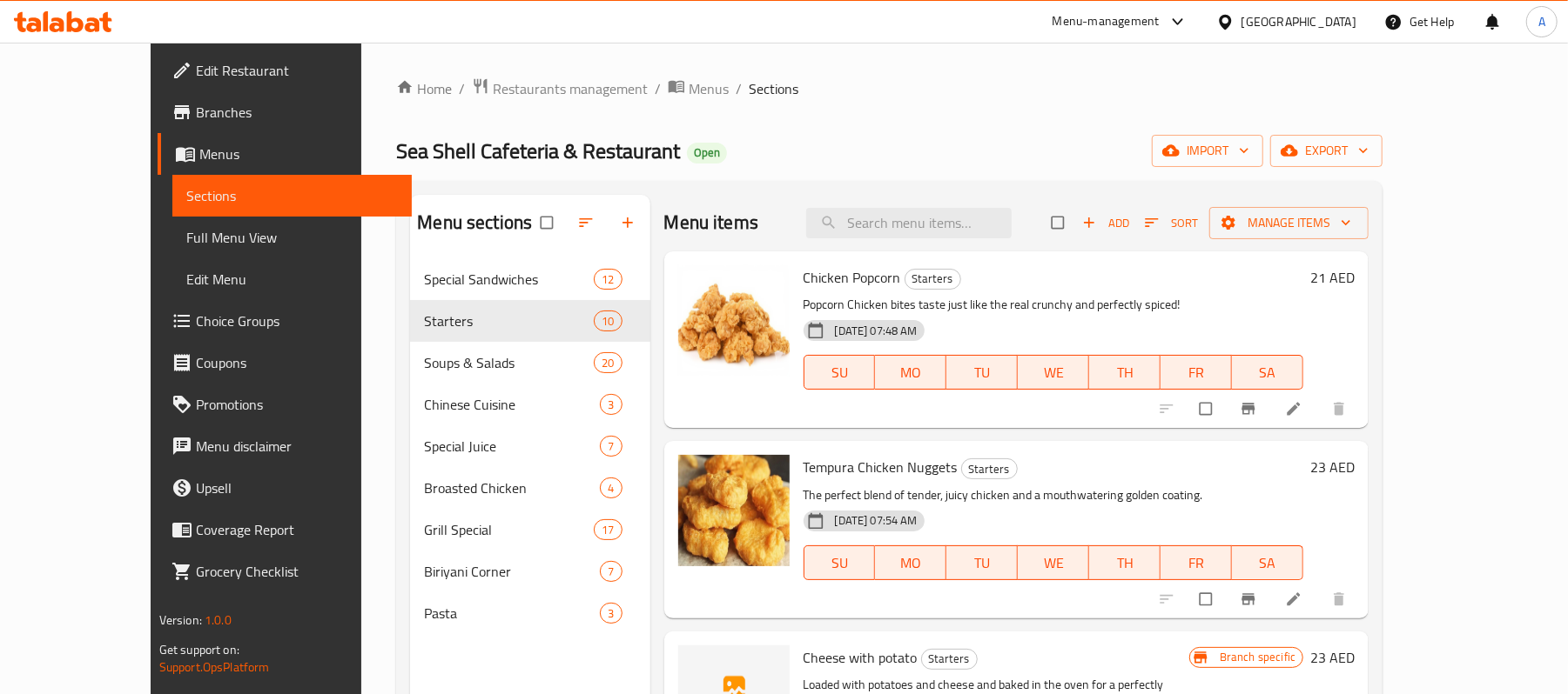
click at [1098, 224] on icon "button" at bounding box center [1089, 222] width 17 height 17
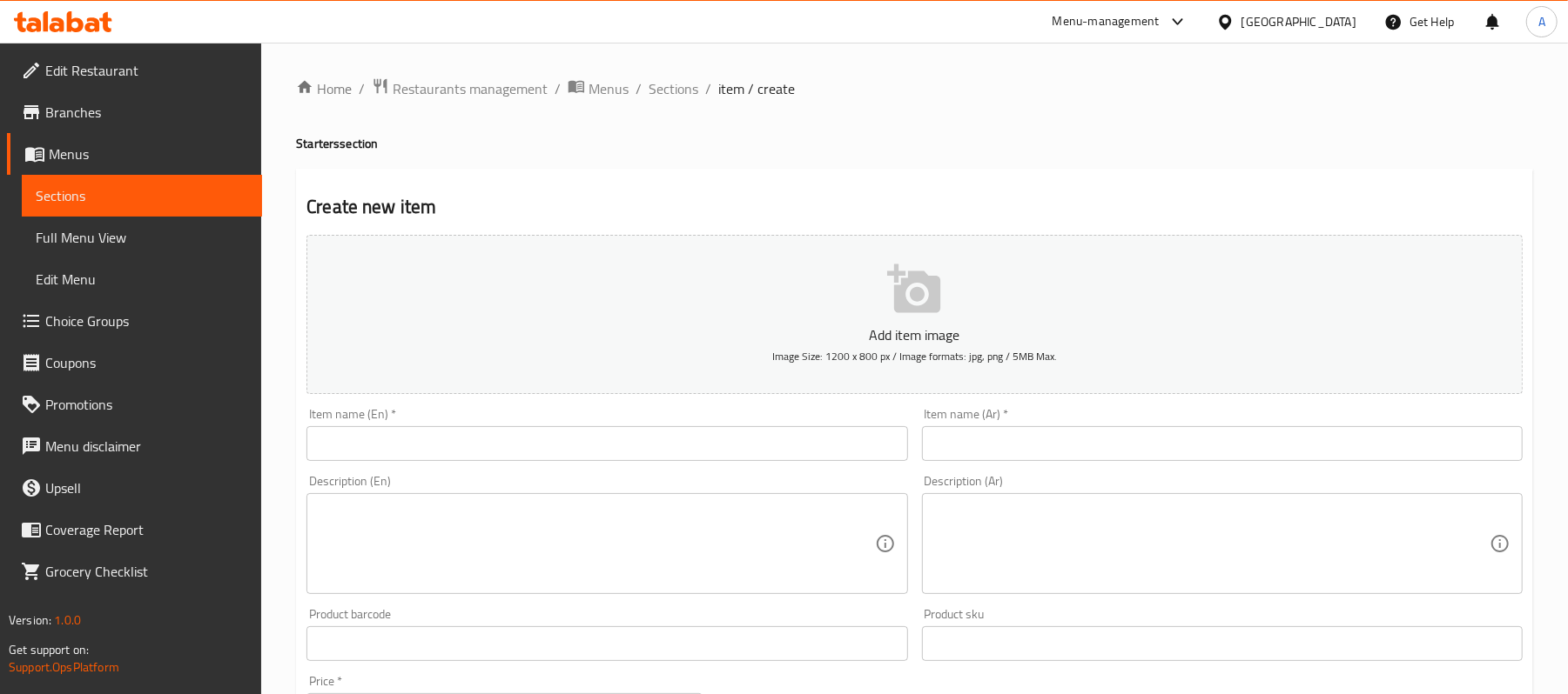
click at [701, 454] on input "text" at bounding box center [606, 444] width 600 height 35
paste input "Mozzarella cheese sticks"
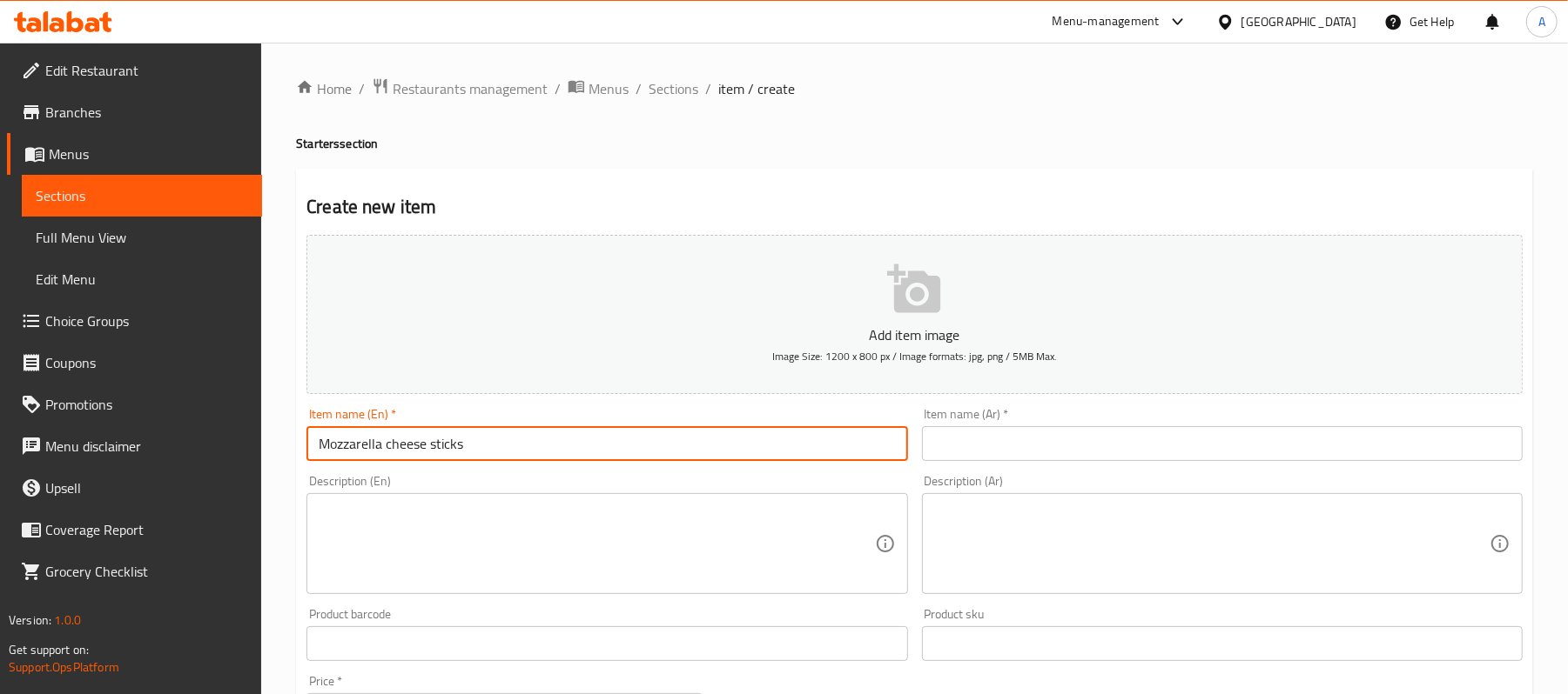
type input "Mozzarella cheese sticks"
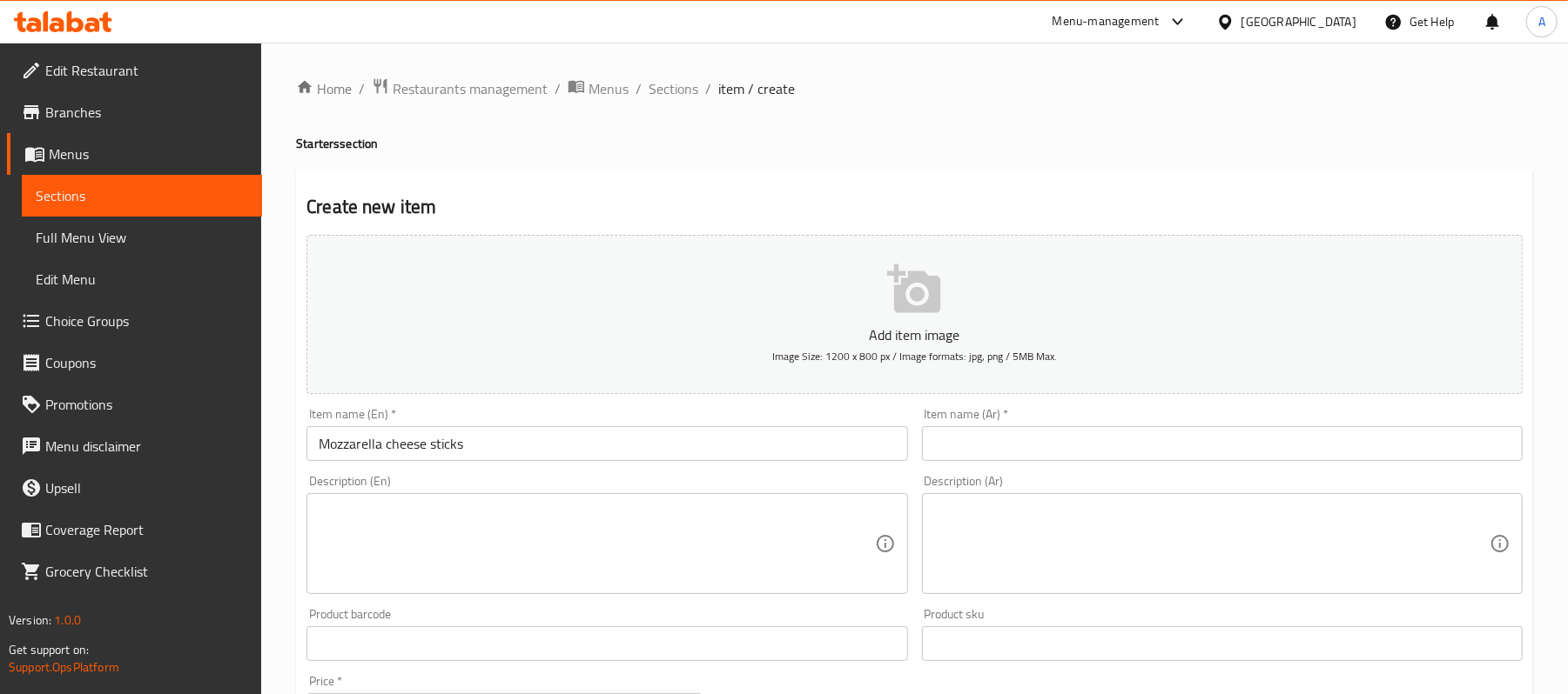
click at [383, 499] on div "Description (En)" at bounding box center [606, 544] width 600 height 101
paste textarea "Filled with Canadian mozzarella and coated with a crispy breading"
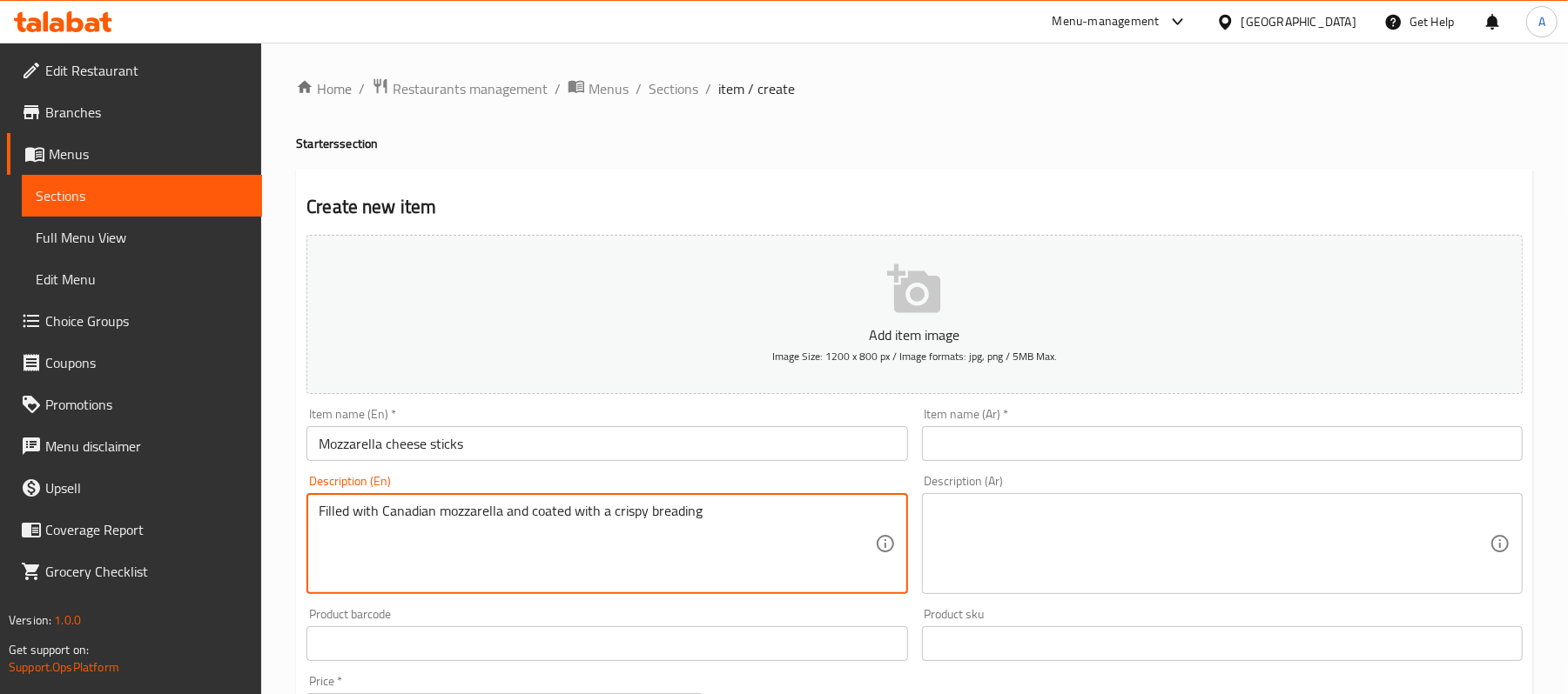
click at [691, 541] on textarea "Filled with Canadian mozzarella and coated with a crispy breading" at bounding box center [597, 544] width 556 height 83
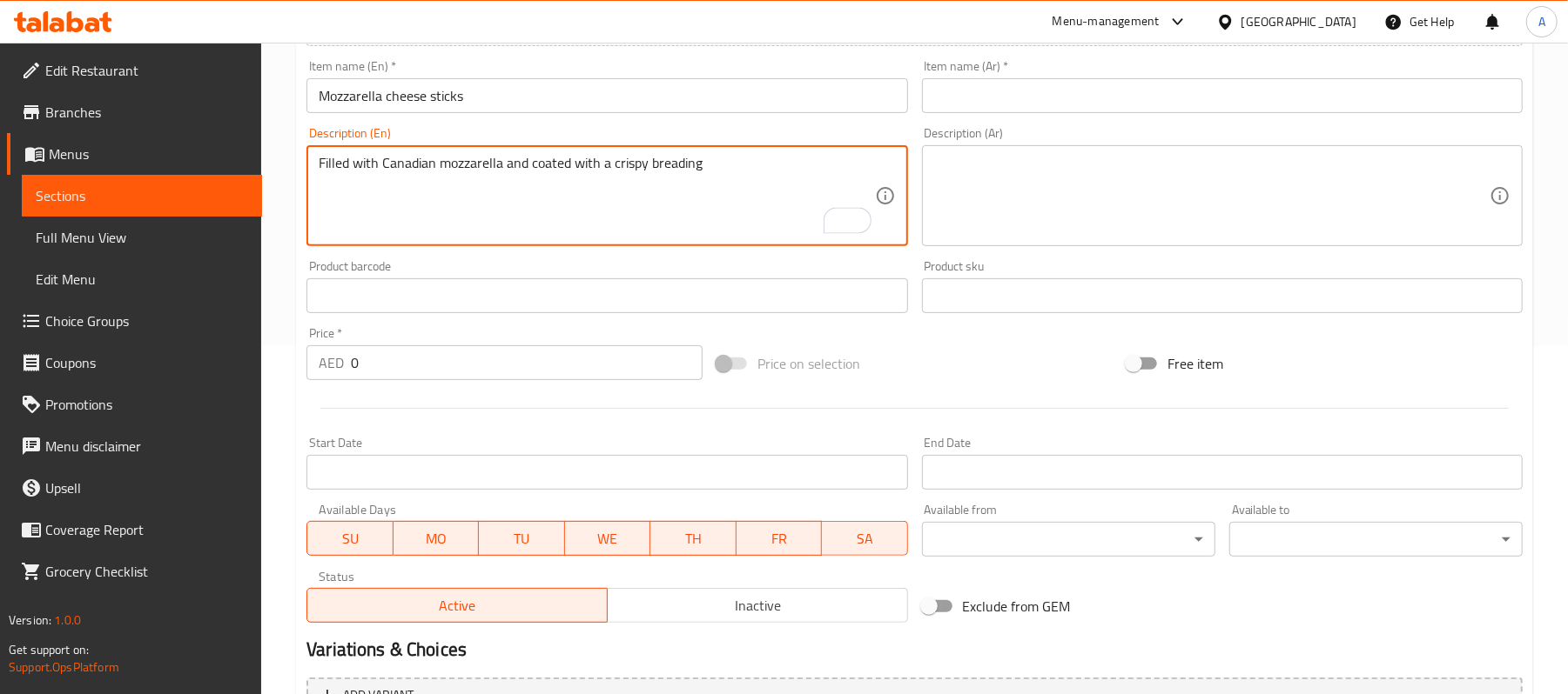
type textarea "Filled with Canadian mozzarella and coated with a crispy breading"
click at [407, 359] on input "0" at bounding box center [527, 362] width 352 height 35
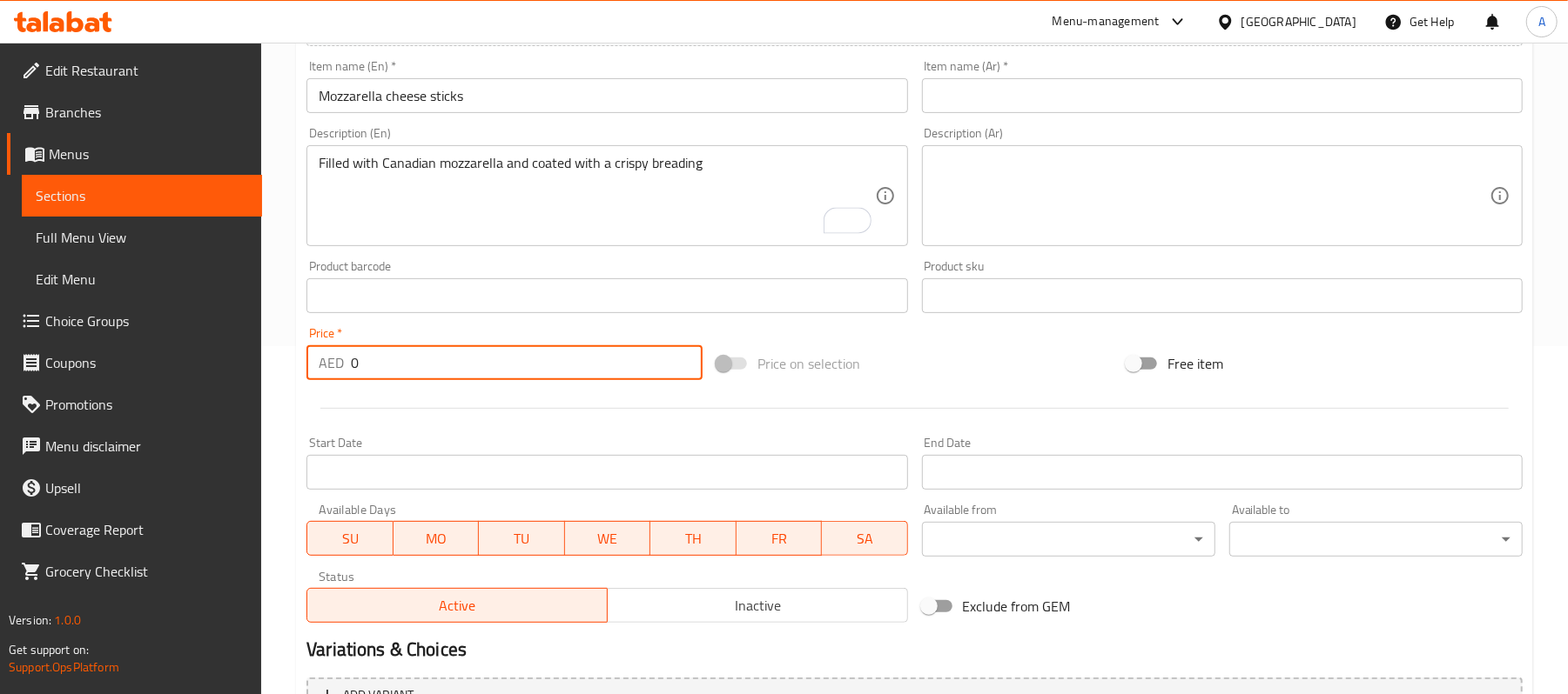
click at [407, 359] on input "0" at bounding box center [527, 362] width 352 height 35
type input "23"
click at [463, 434] on div "Start Date Start Date" at bounding box center [607, 464] width 615 height 67
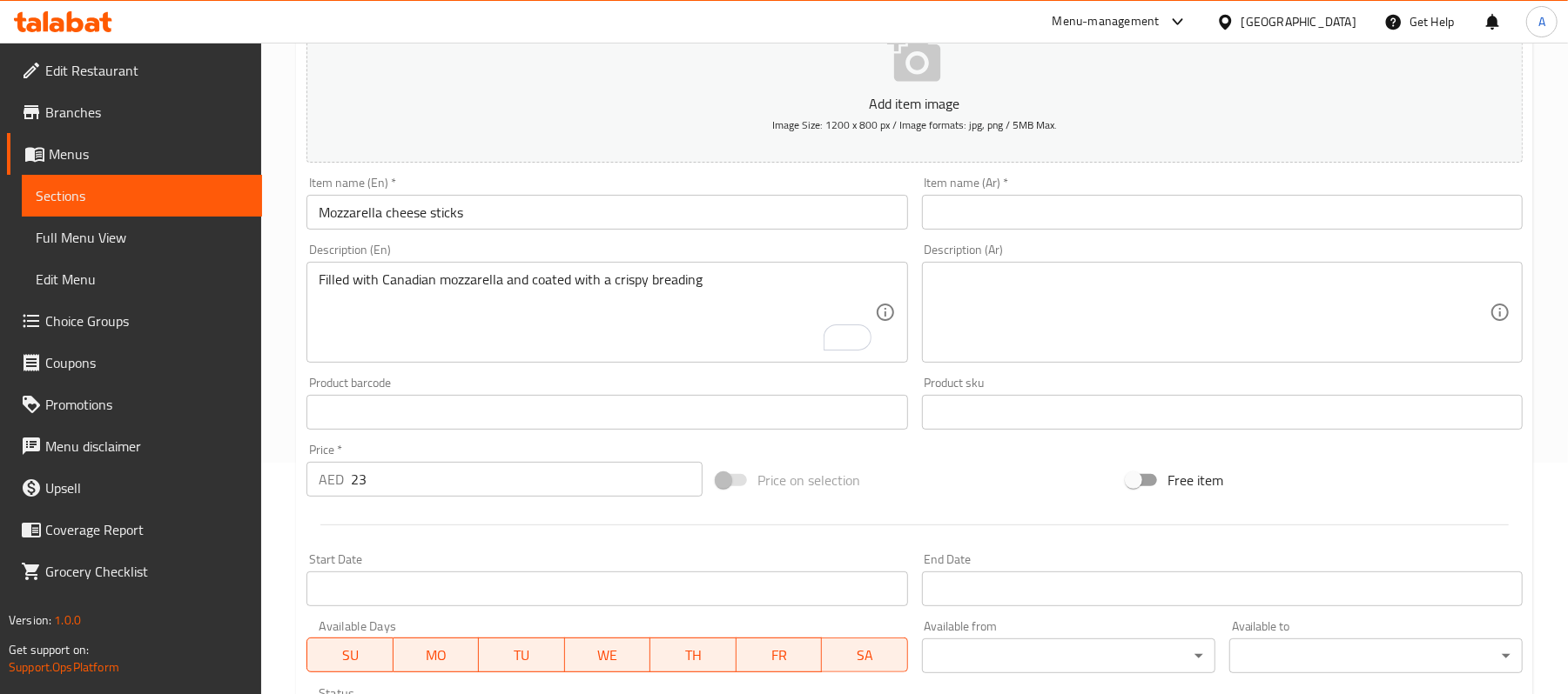
click at [1143, 279] on textarea at bounding box center [1212, 312] width 556 height 83
paste textarea "محشوة بموزاريلا كندية ومغطاة بطبقة مقرمشة من الخبز"
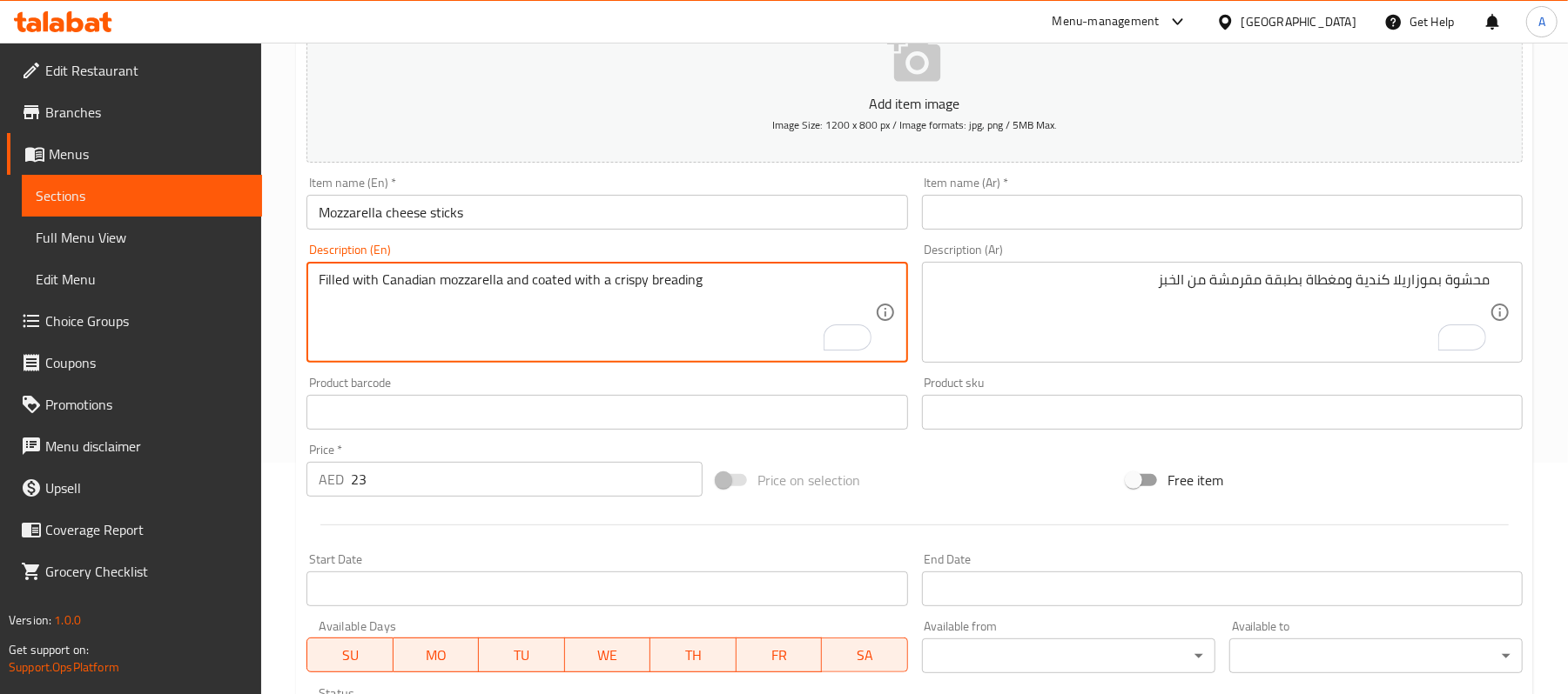
click at [673, 286] on textarea "Filled with Canadian mozzarella and coated with a crispy breading" at bounding box center [597, 312] width 556 height 83
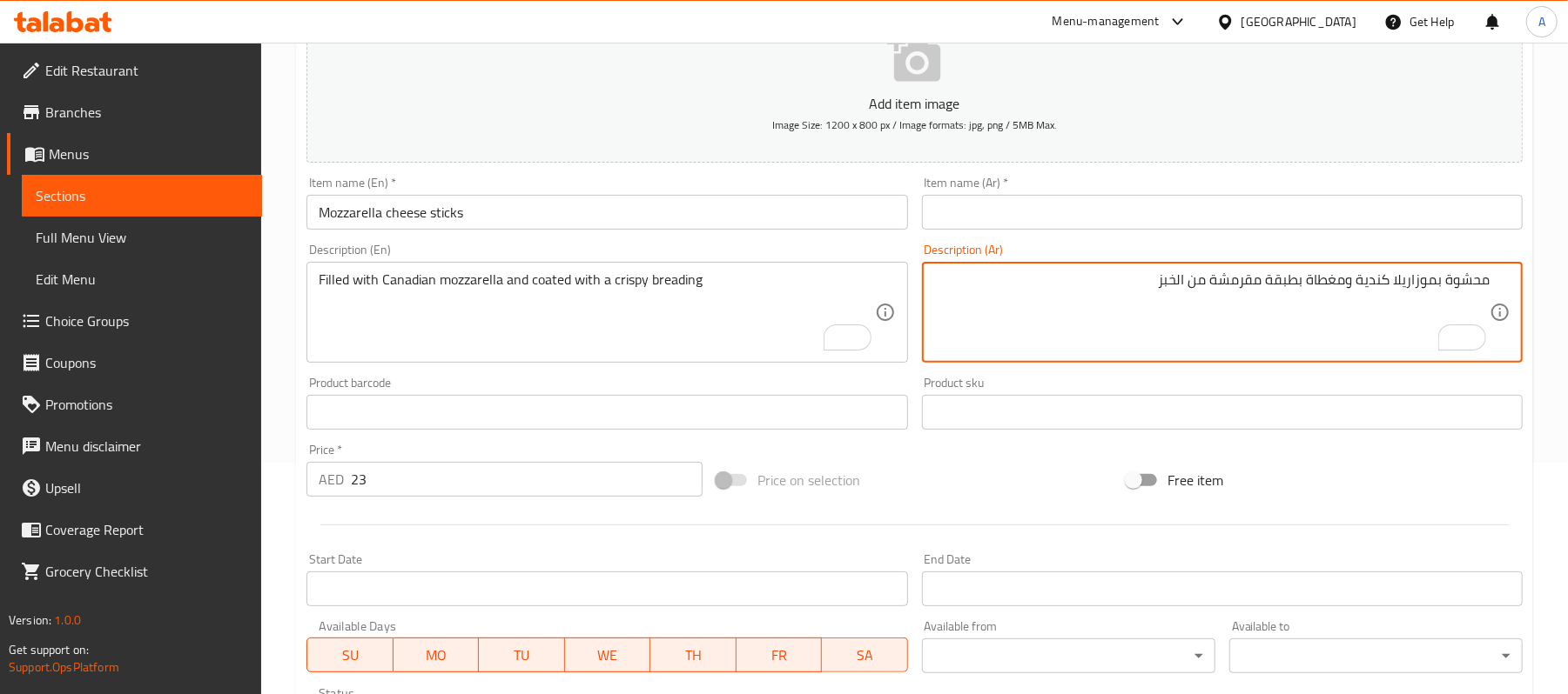
click at [1168, 283] on textarea "محشوة بموزاريلا كندية ومغطاة بطبقة مقرمشة من الخبز" at bounding box center [1212, 312] width 556 height 83
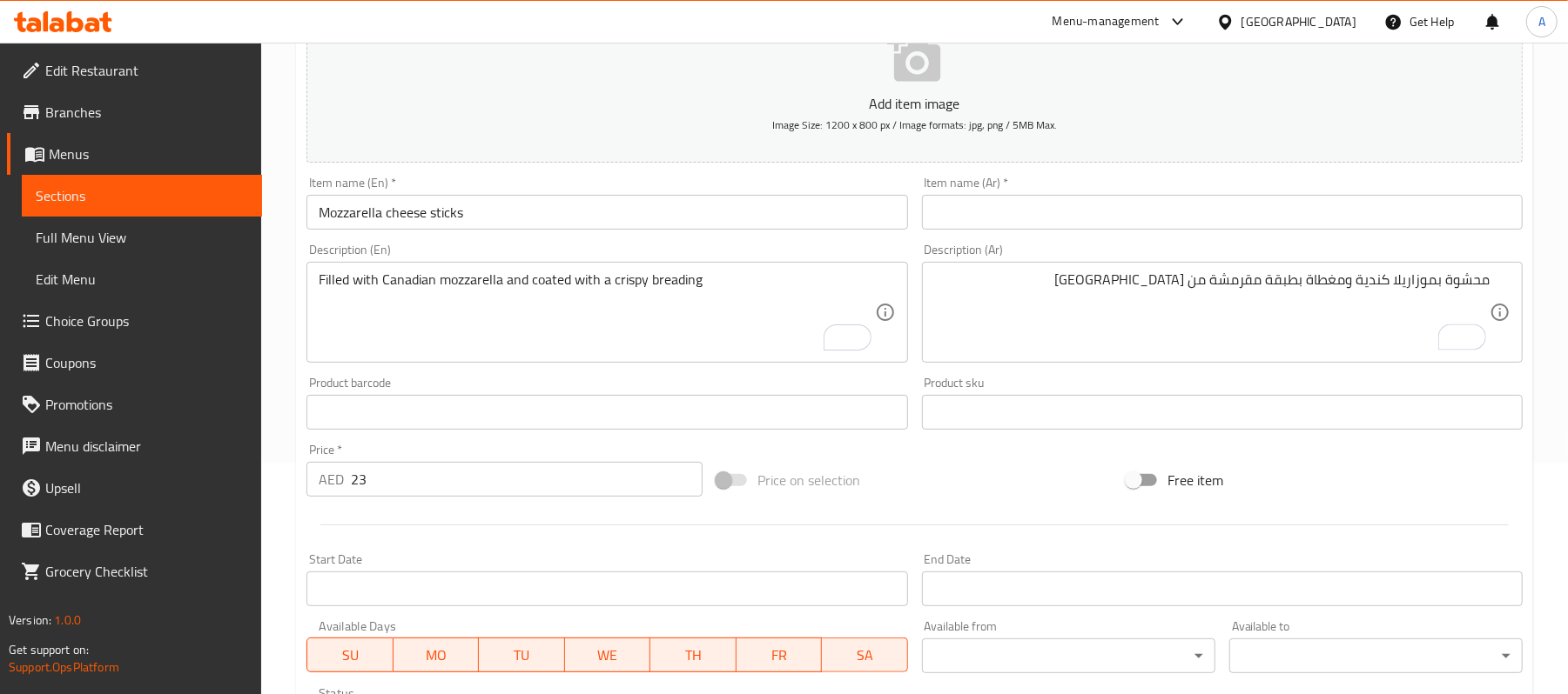
click at [712, 373] on div "Product barcode Product barcode" at bounding box center [607, 403] width 615 height 67
click at [1168, 265] on div "محشوة بموزاريلا كندية ومغطاة بطبقة مقرمشة من [GEOGRAPHIC_DATA] Description (Ar)" at bounding box center [1222, 312] width 600 height 101
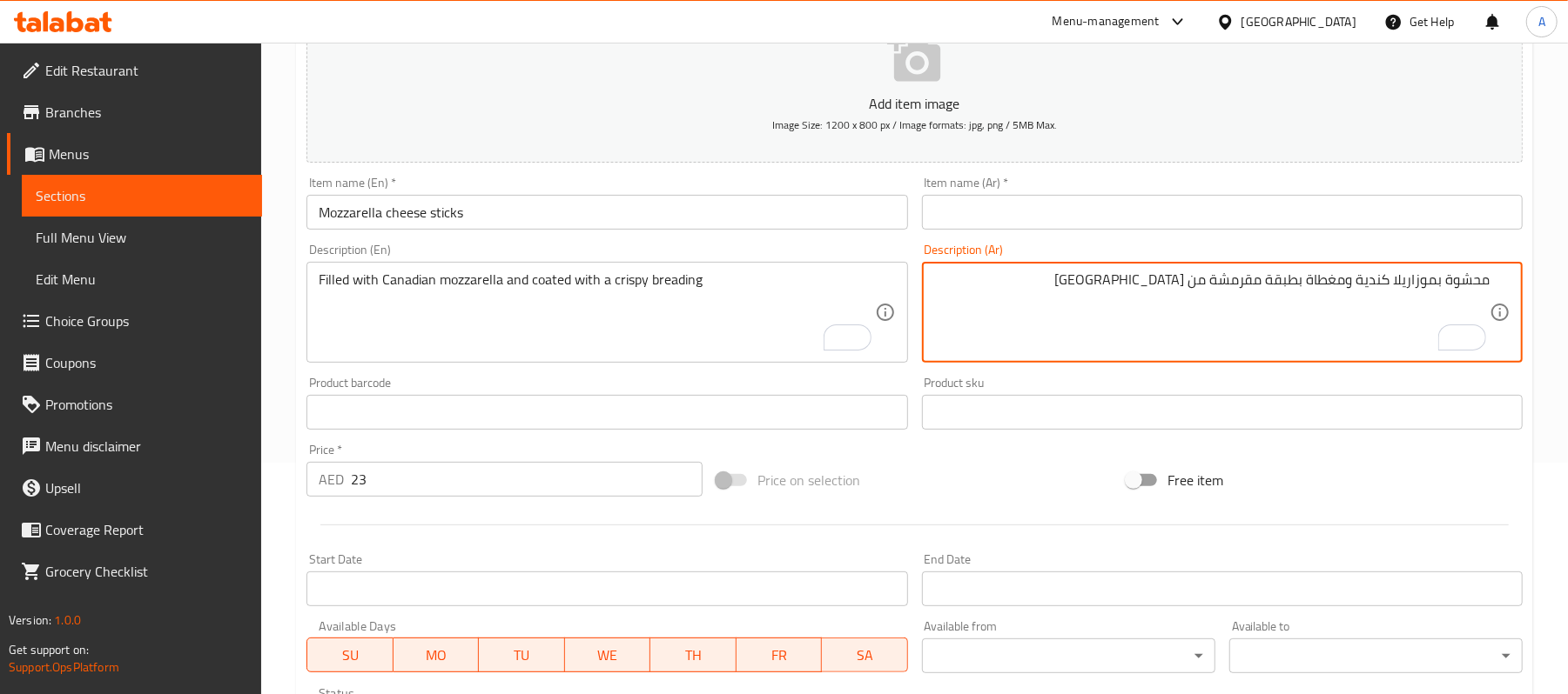
click at [1168, 266] on div "محشوة بموزاريلا كندية ومغطاة بطبقة مقرمشة من [GEOGRAPHIC_DATA] Description (Ar)" at bounding box center [1222, 312] width 600 height 101
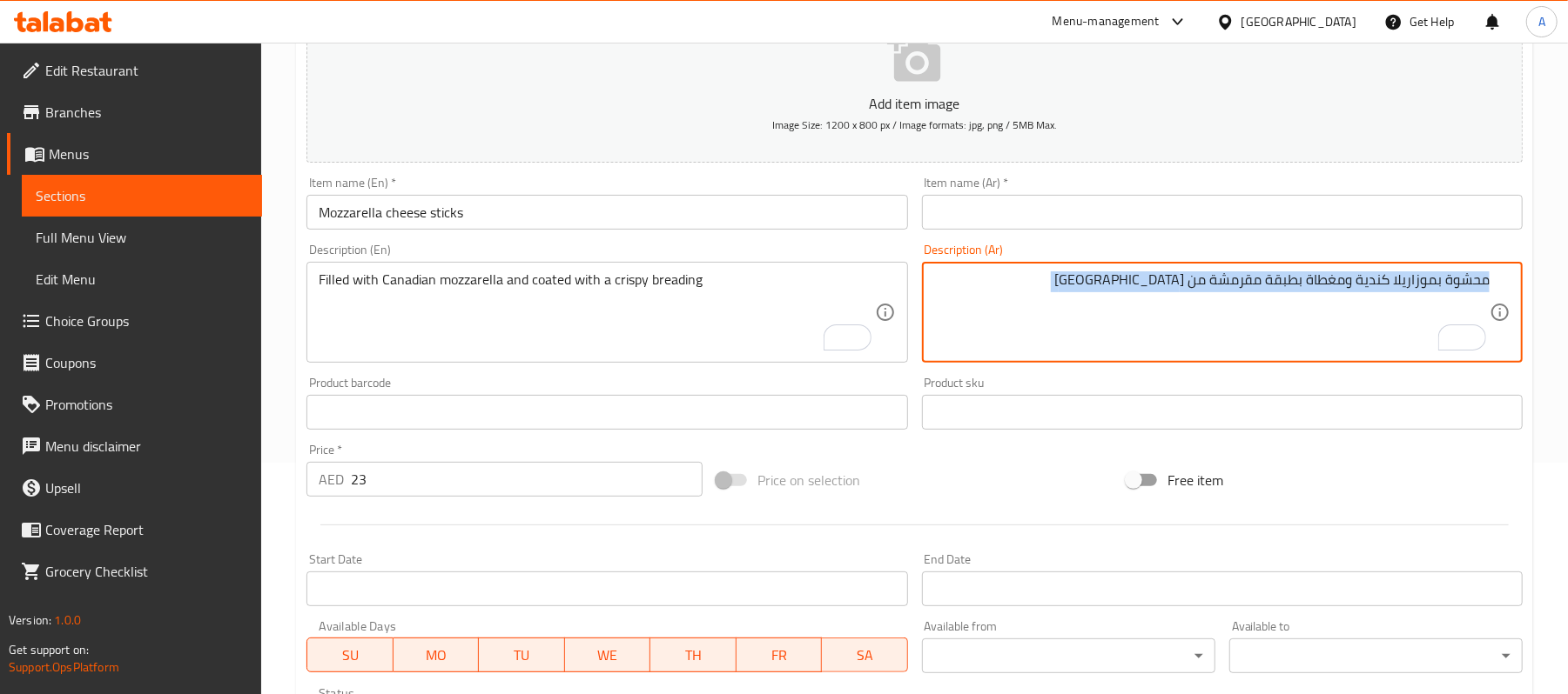
click at [1168, 266] on div "محشوة بموزاريلا كندية ومغطاة بطبقة مقرمشة من [GEOGRAPHIC_DATA] Description (Ar)" at bounding box center [1222, 312] width 600 height 101
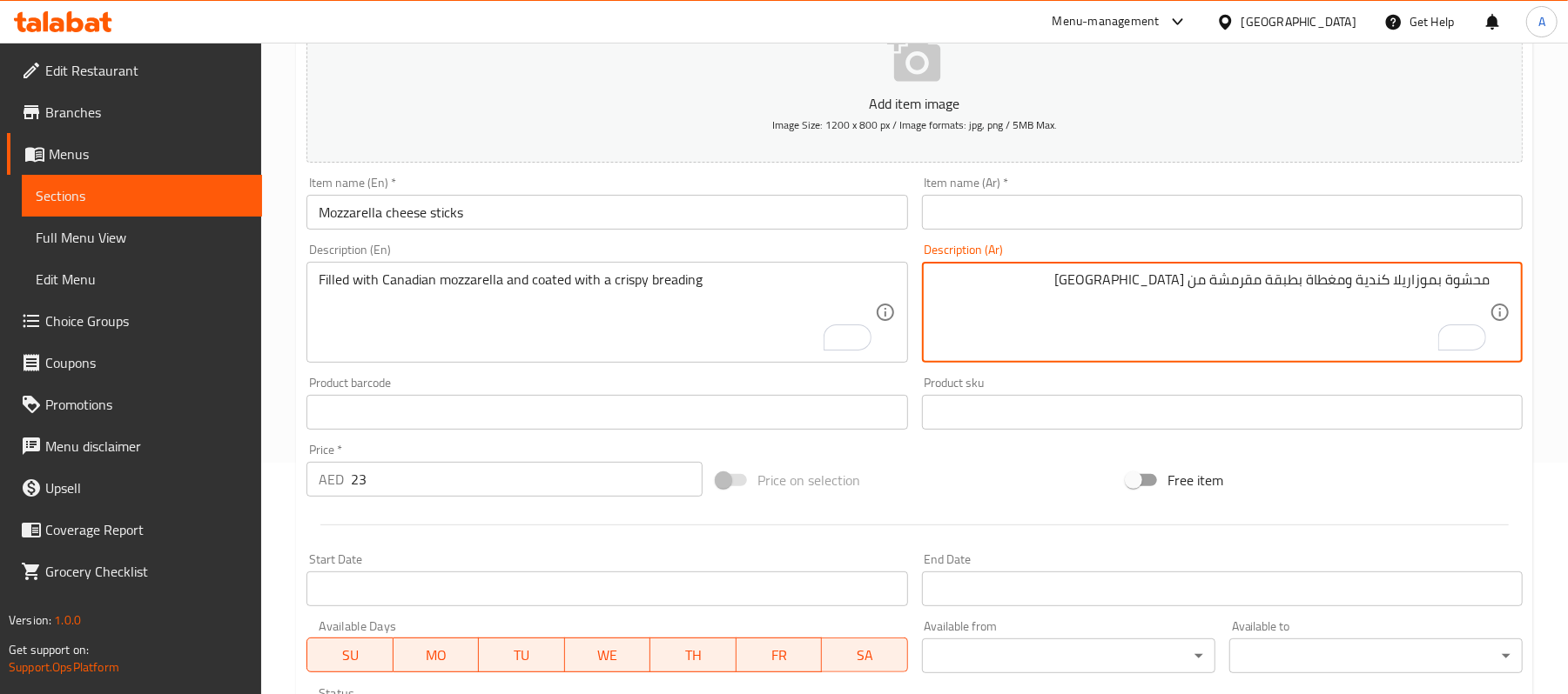
click at [1168, 285] on textarea "محشوة بموزاريلا كندية ومغطاة بطبقة مقرمشة من [GEOGRAPHIC_DATA]" at bounding box center [1212, 312] width 556 height 83
type textarea "محشوة بموزاريلا كندية ومغطاة بطبقة مقرمشة من الخبز"
click at [1087, 485] on div "Price on selection" at bounding box center [915, 481] width 410 height 47
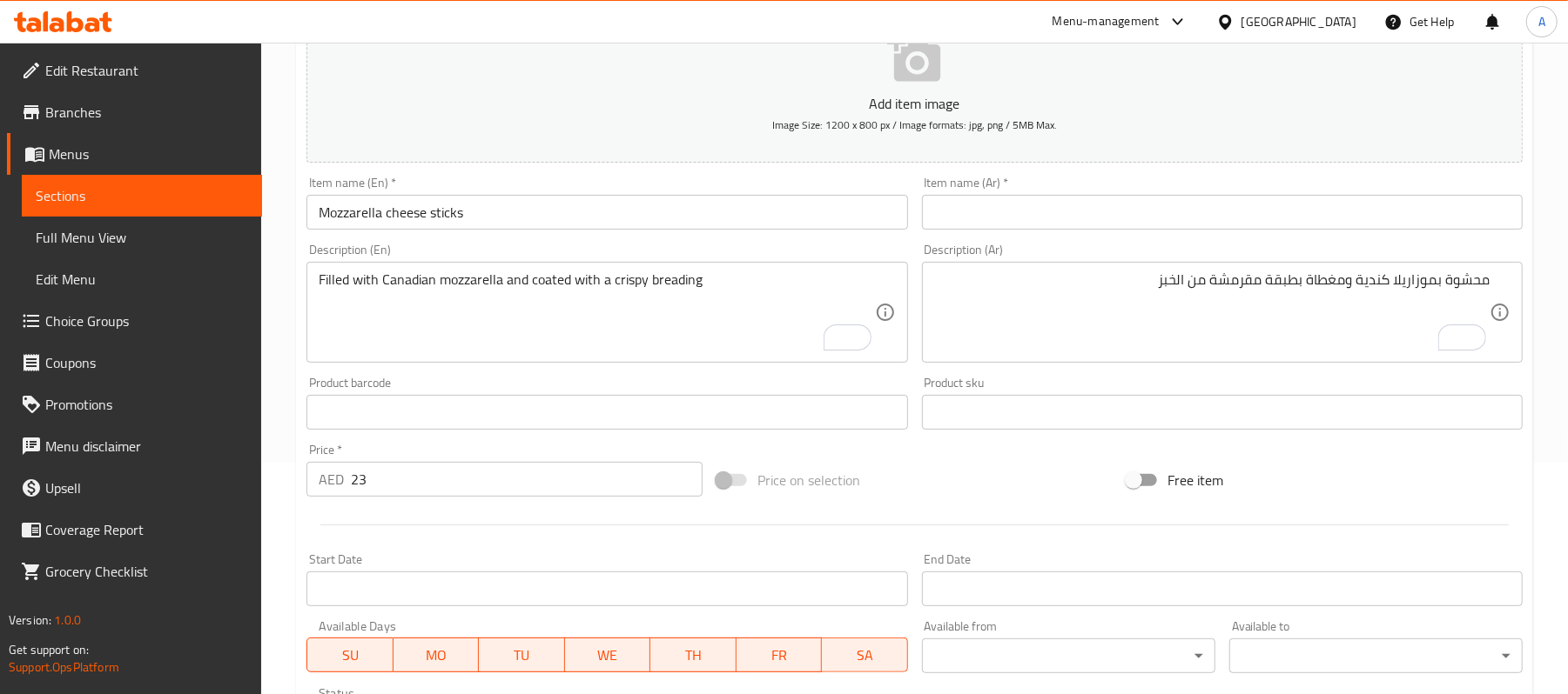
click at [415, 218] on input "Mozzarella cheese sticks" at bounding box center [606, 212] width 600 height 35
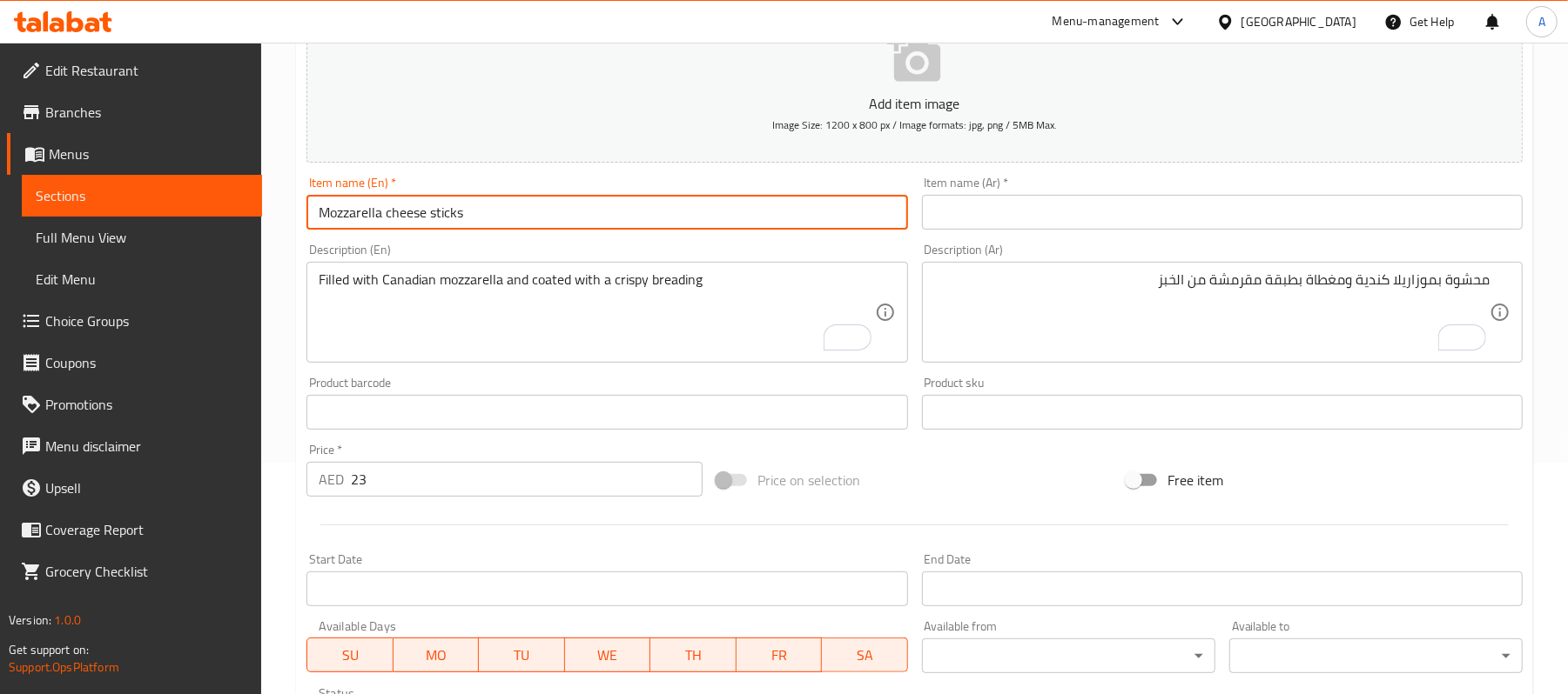
click at [415, 218] on input "Mozzarella cheese sticks" at bounding box center [606, 212] width 600 height 35
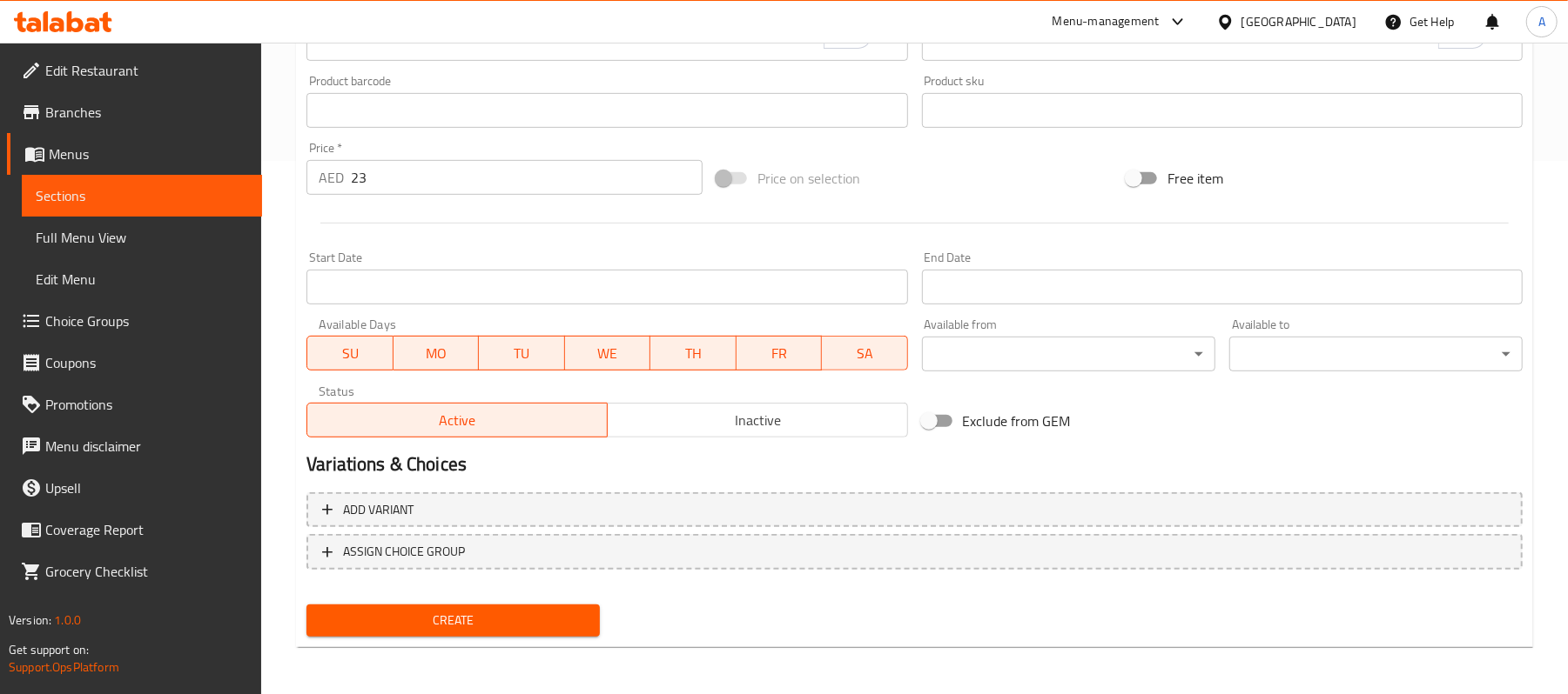
click at [381, 620] on span "Create" at bounding box center [453, 621] width 265 height 22
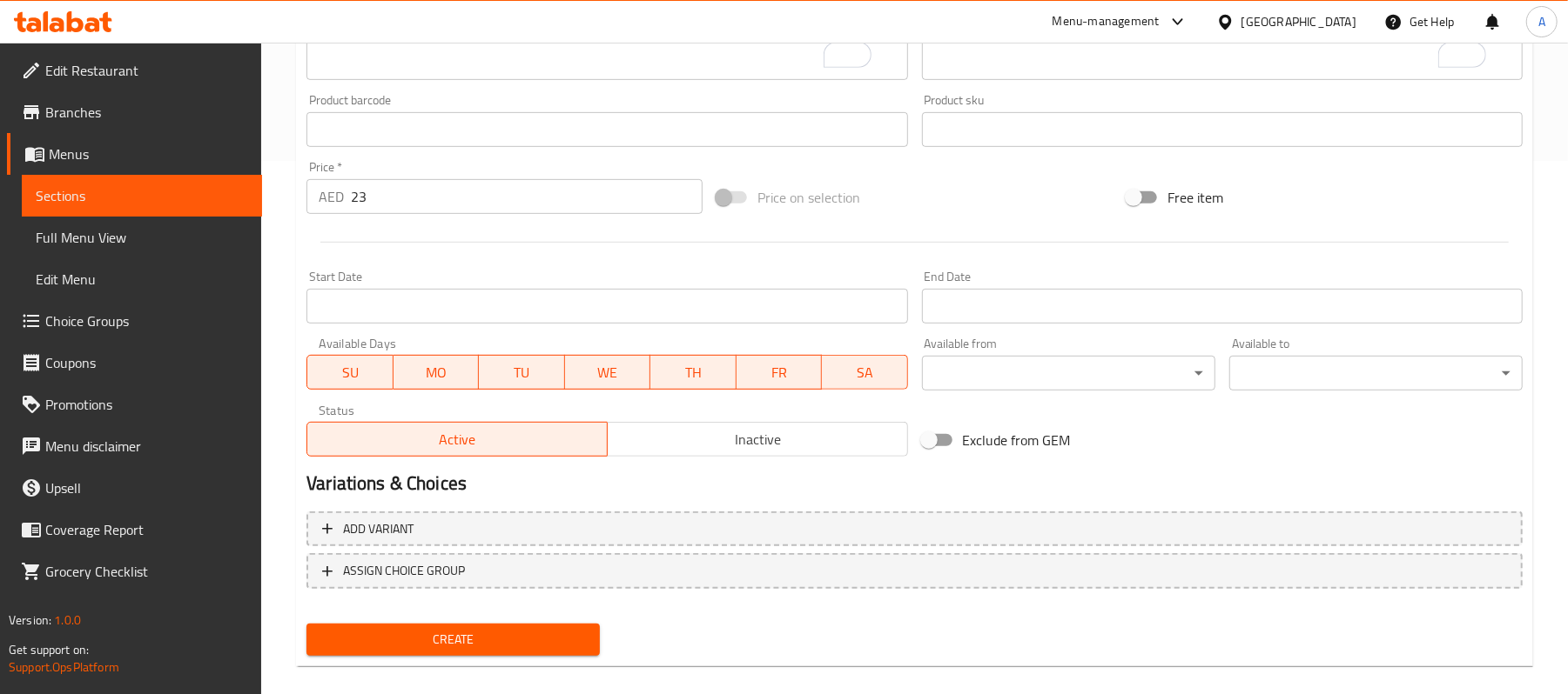
scroll to position [98, 0]
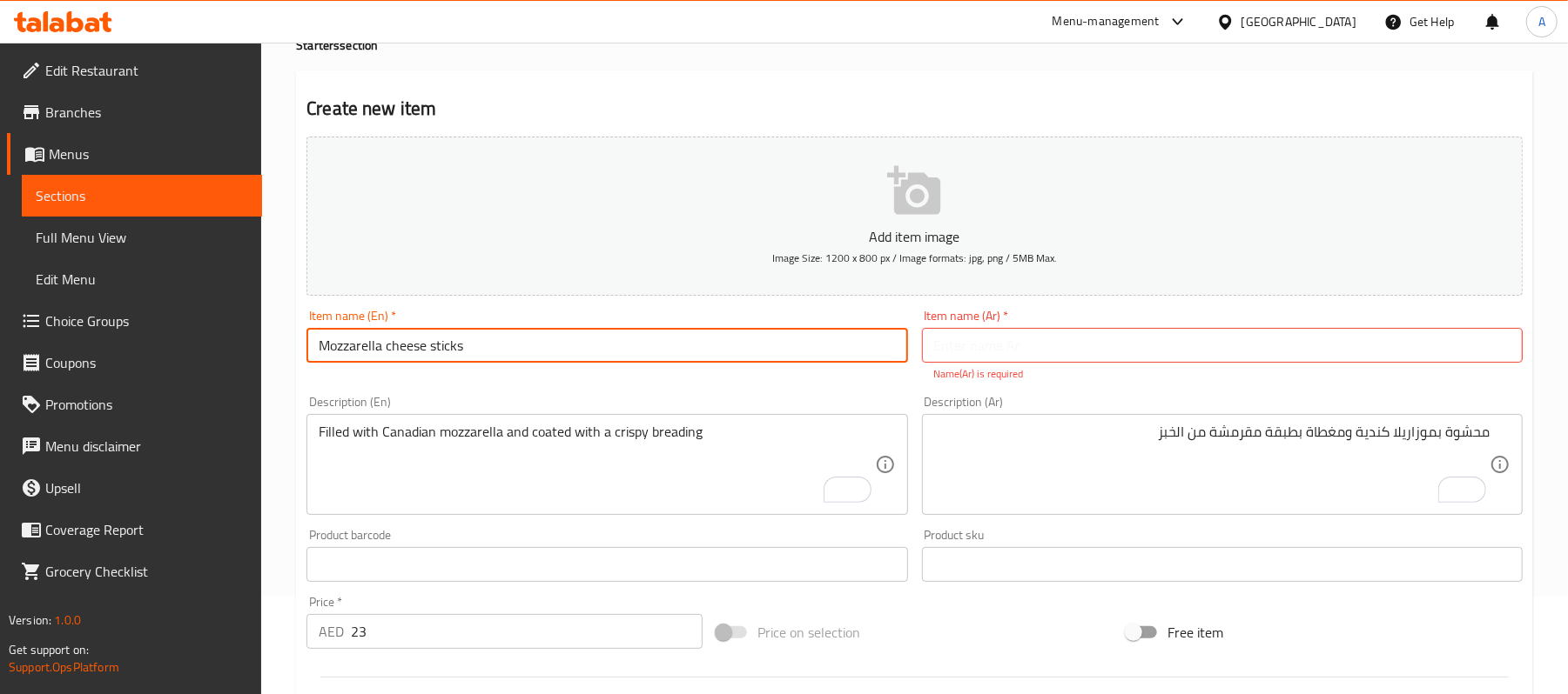
drag, startPoint x: 432, startPoint y: 350, endPoint x: 323, endPoint y: 342, distance: 109.3
click at [323, 342] on input "Mozzarella cheese sticks" at bounding box center [606, 345] width 600 height 35
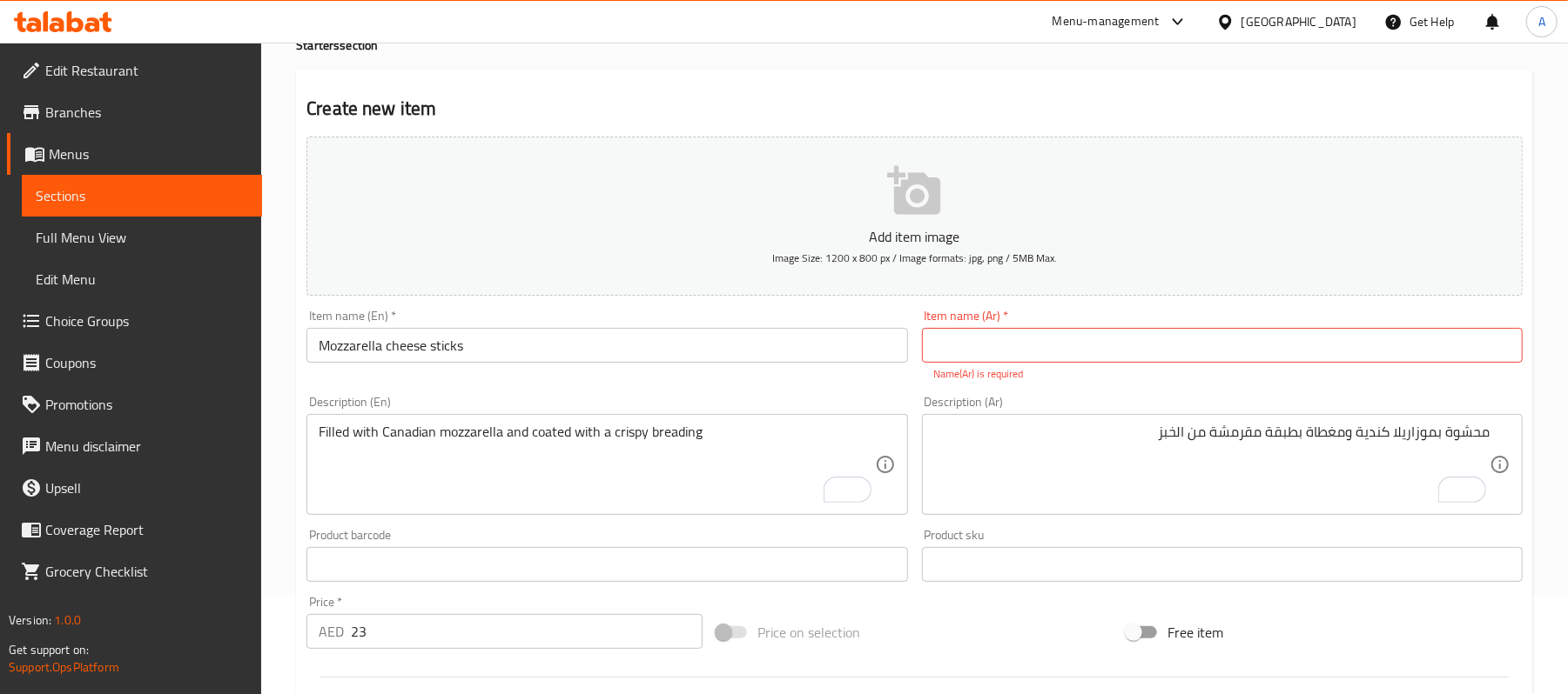
click at [1208, 342] on input "text" at bounding box center [1222, 345] width 600 height 35
paste input "جبنة [PERSON_NAME]"
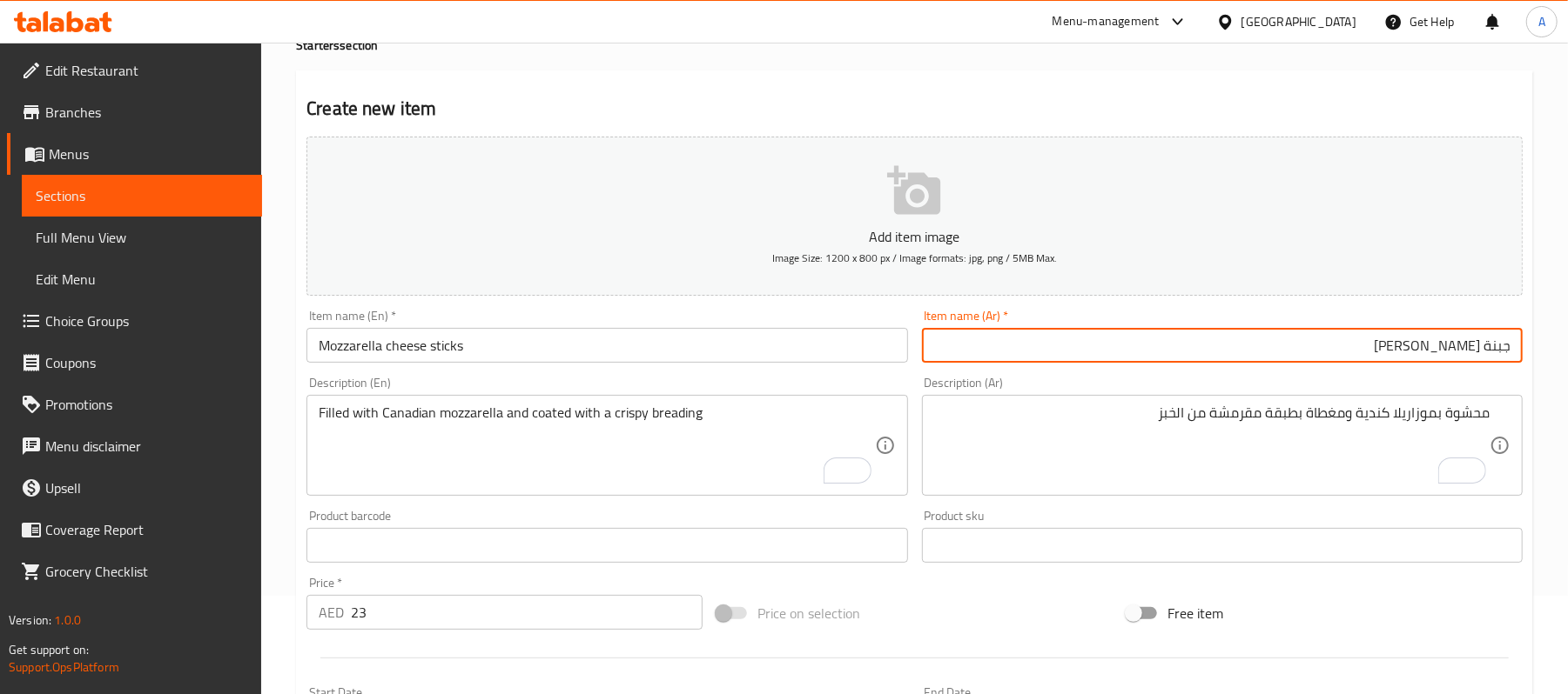
click at [1459, 353] on input "جبنة [PERSON_NAME]" at bounding box center [1222, 345] width 600 height 35
click at [437, 350] on input "Mozzarella cheese sticks" at bounding box center [606, 345] width 600 height 35
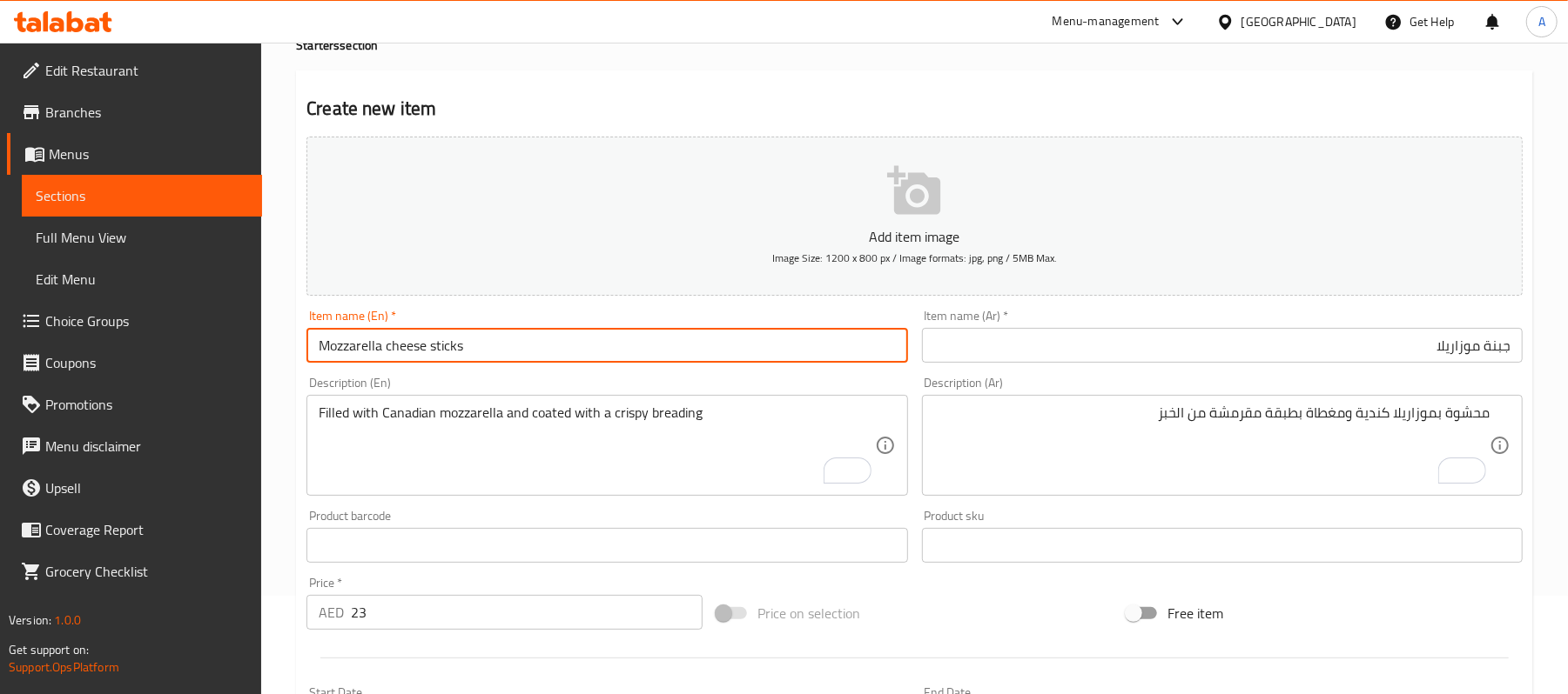
click at [437, 350] on input "Mozzarella cheese sticks" at bounding box center [606, 345] width 600 height 35
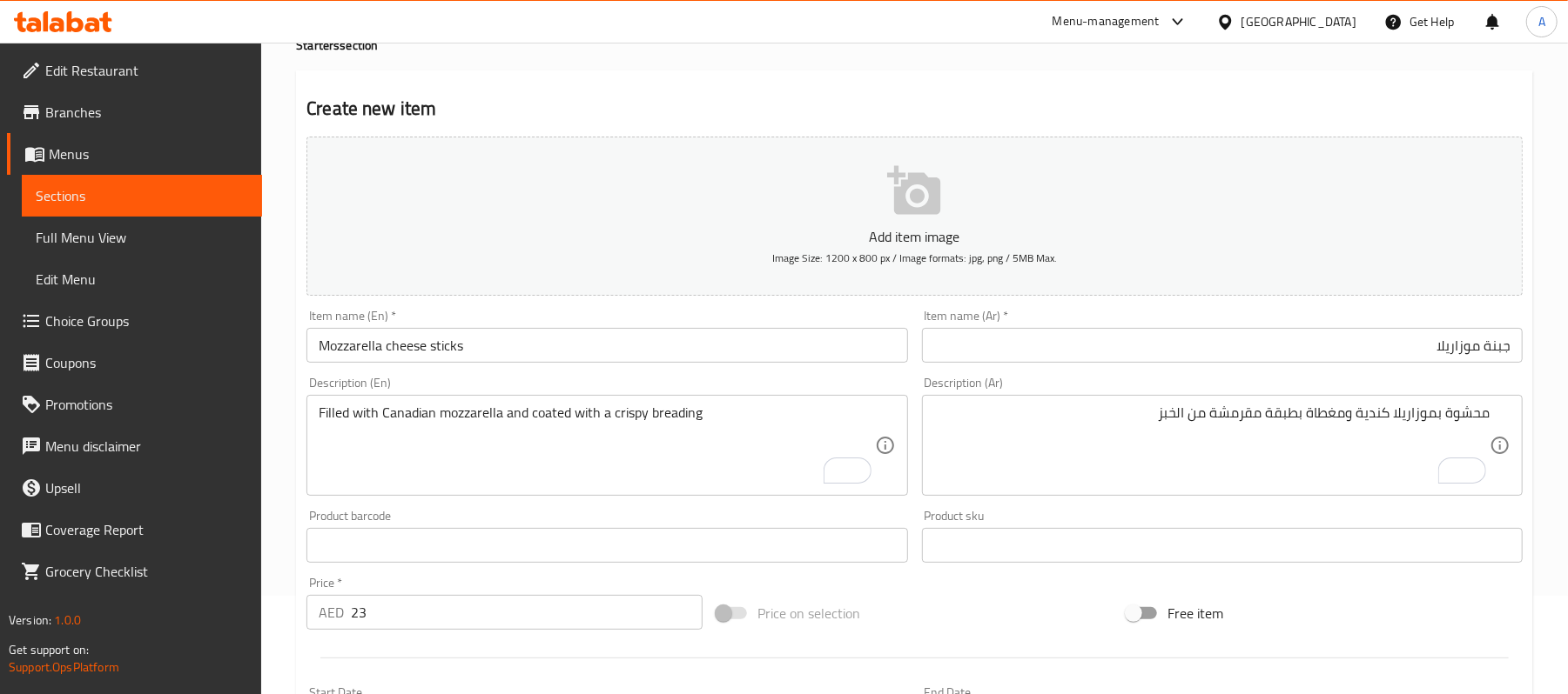
click at [1512, 348] on input "جبنة موزاريلا" at bounding box center [1222, 345] width 600 height 35
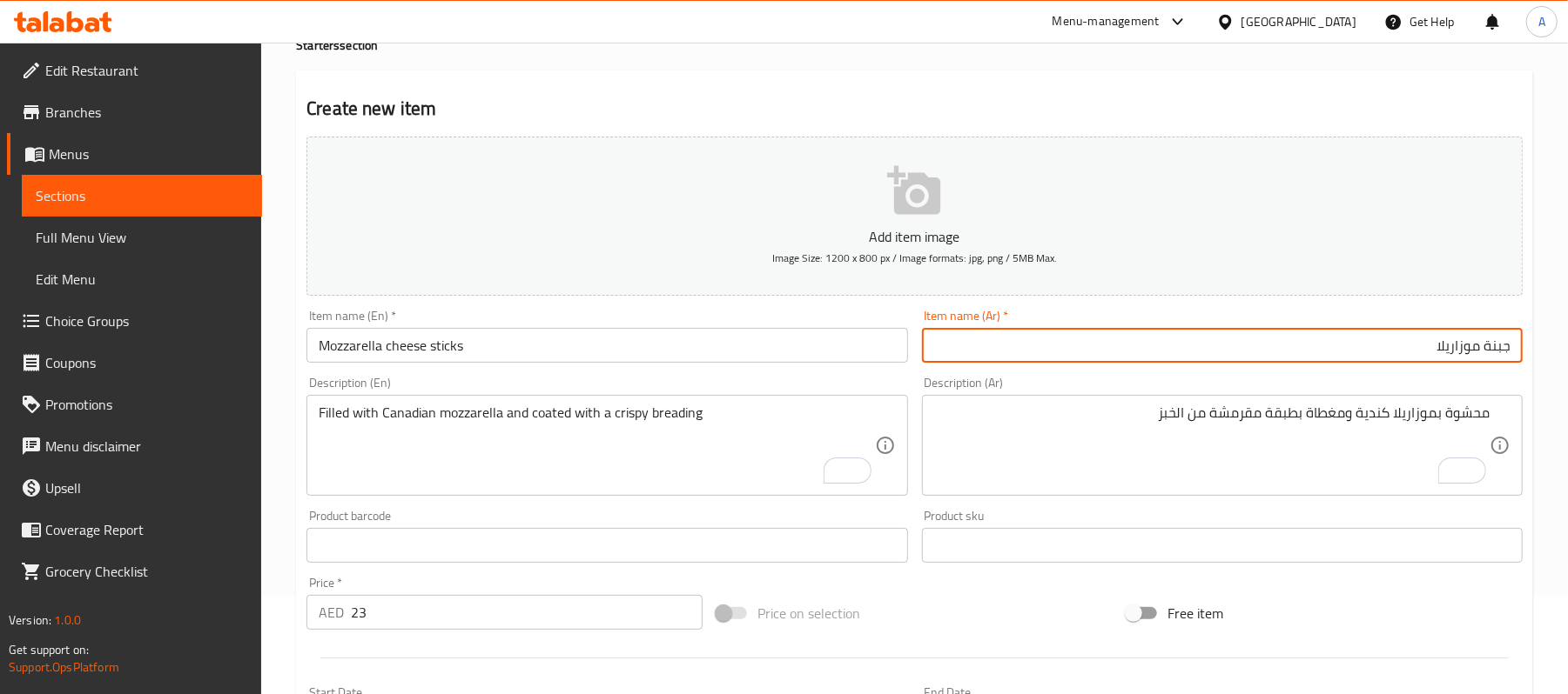
paste input "أصابع"
type input "أصابع جبنة موزاريلا"
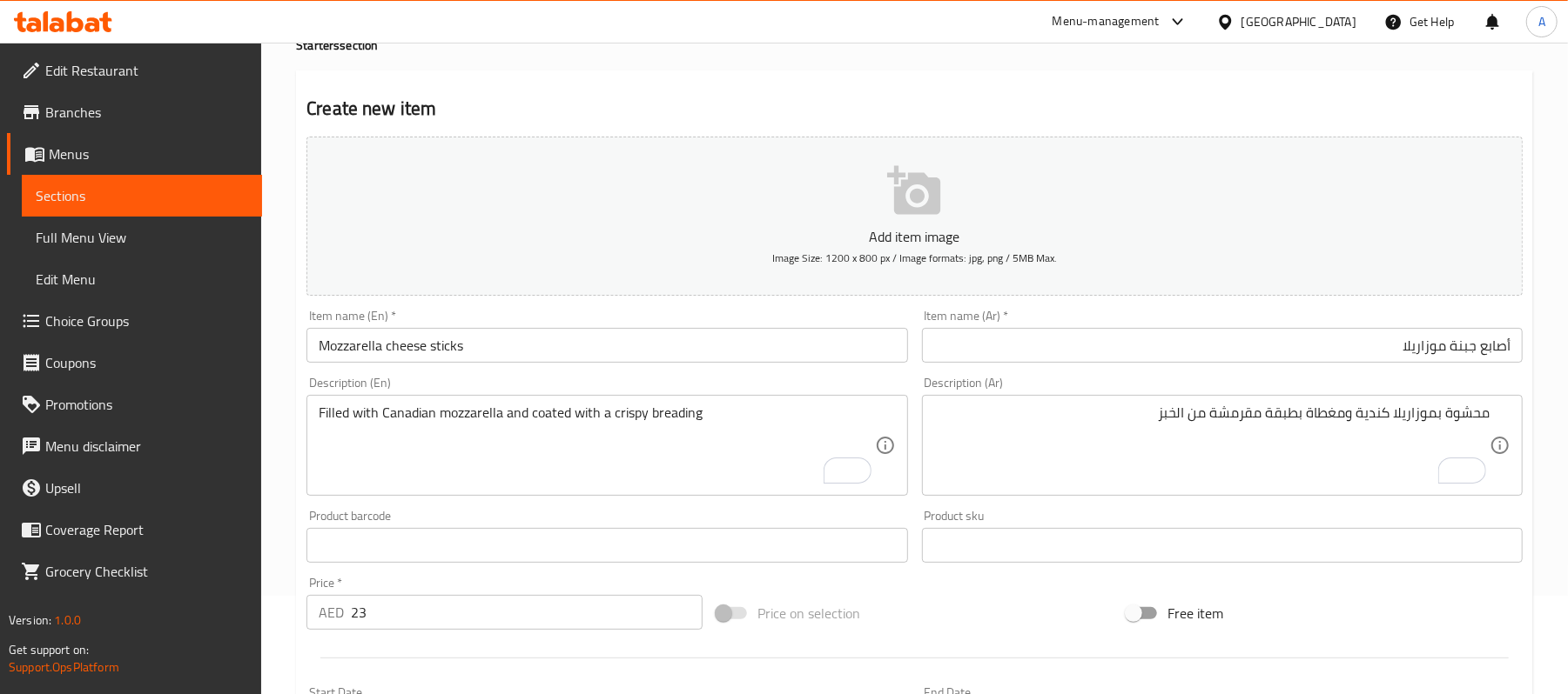
click at [1477, 382] on div "Description (Ar) محشوة بموزاريلا كندية ومغطاة بطبقة مقرمشة من الخبز Description…" at bounding box center [1222, 436] width 600 height 119
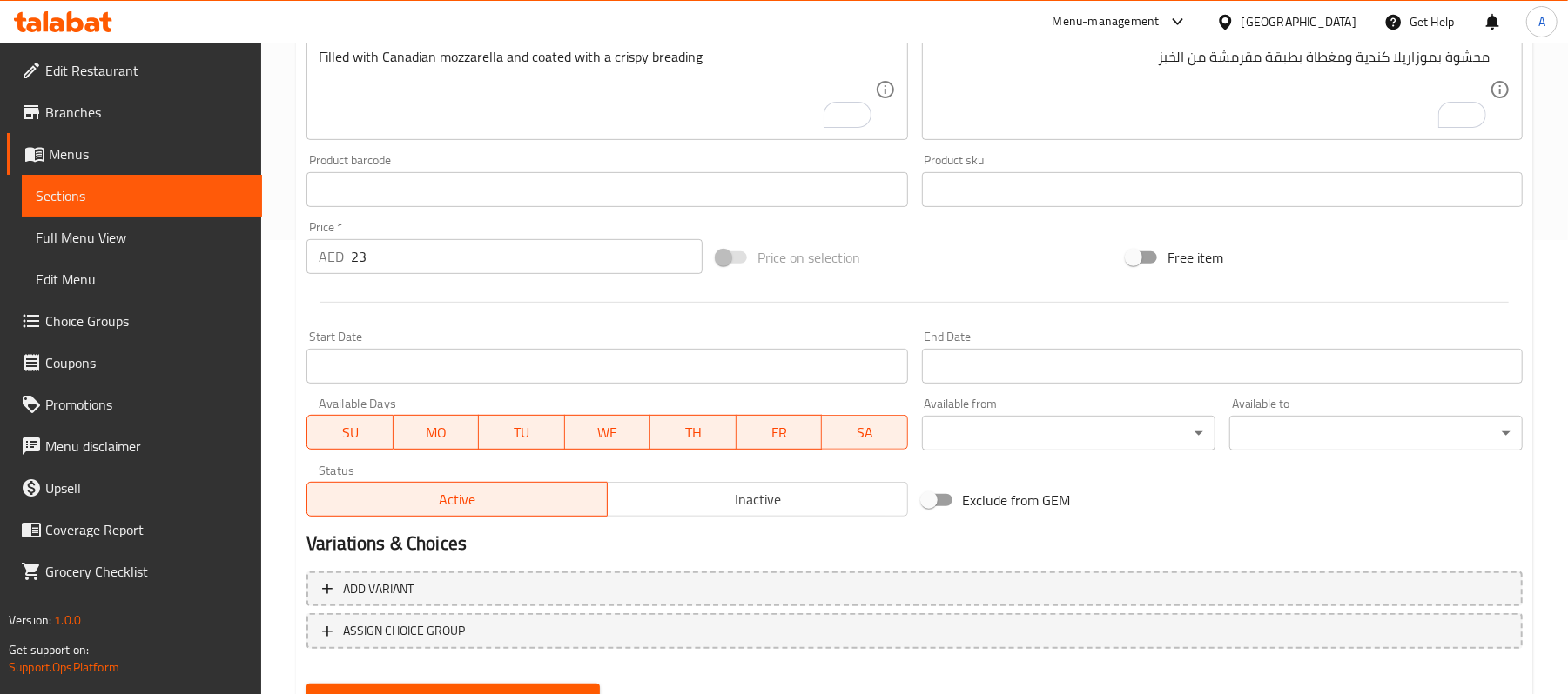
scroll to position [534, 0]
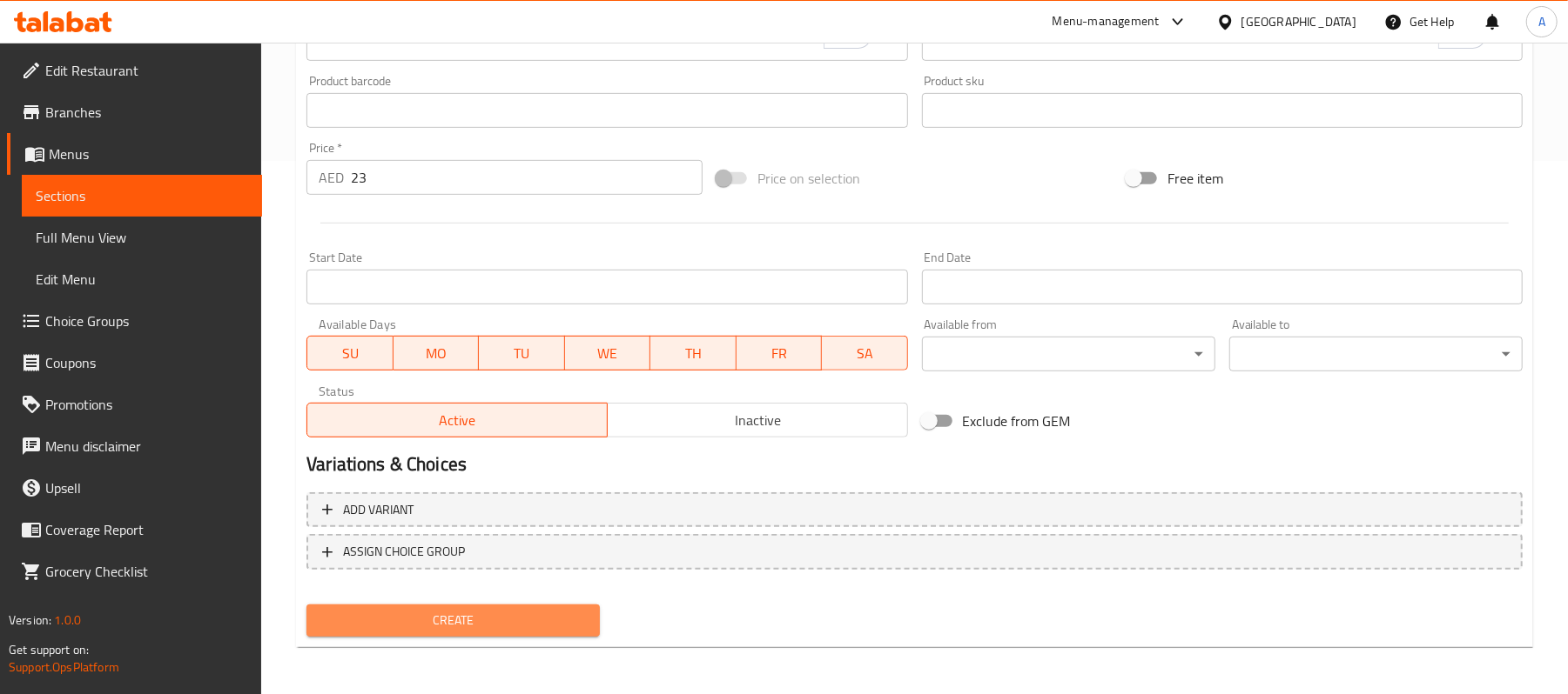
drag, startPoint x: 436, startPoint y: 617, endPoint x: 437, endPoint y: 442, distance: 175.0
click at [436, 619] on span "Create" at bounding box center [453, 621] width 265 height 22
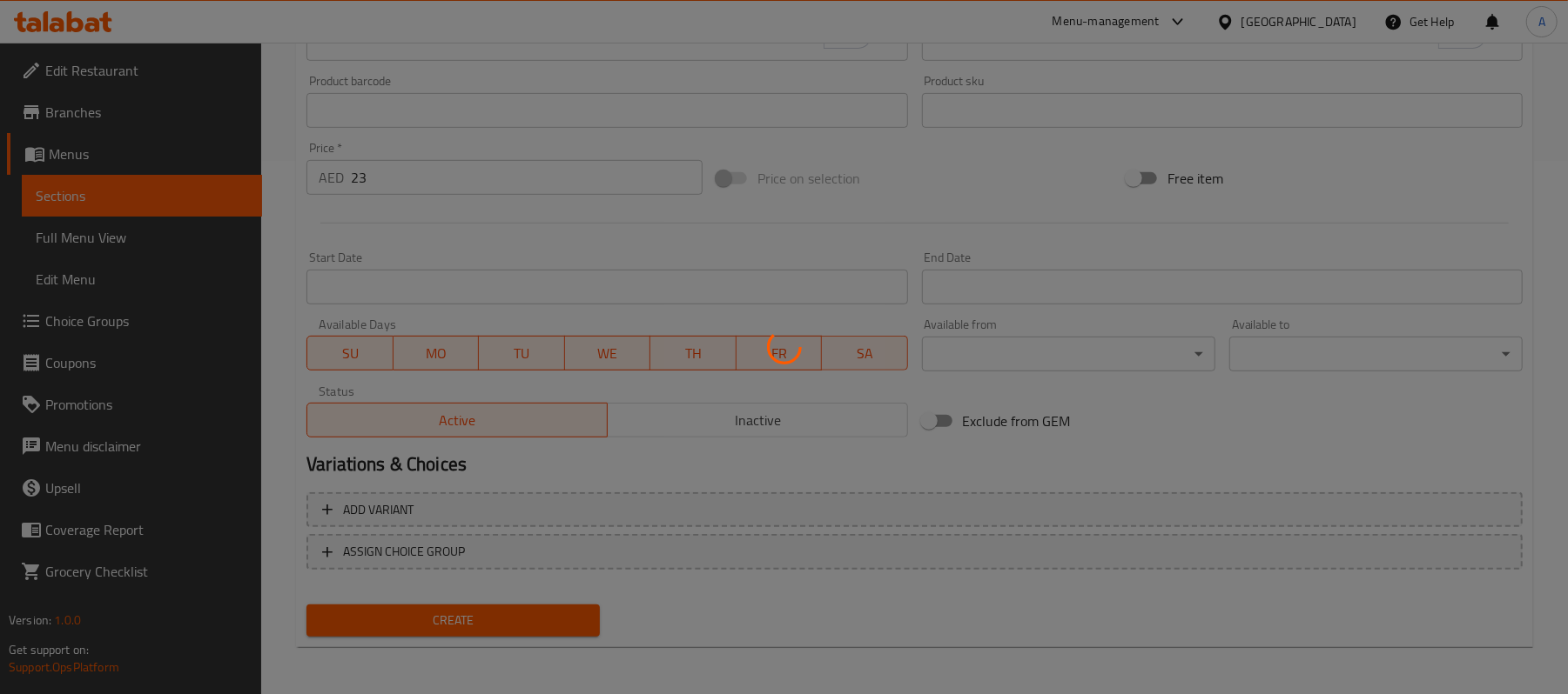
type input "0"
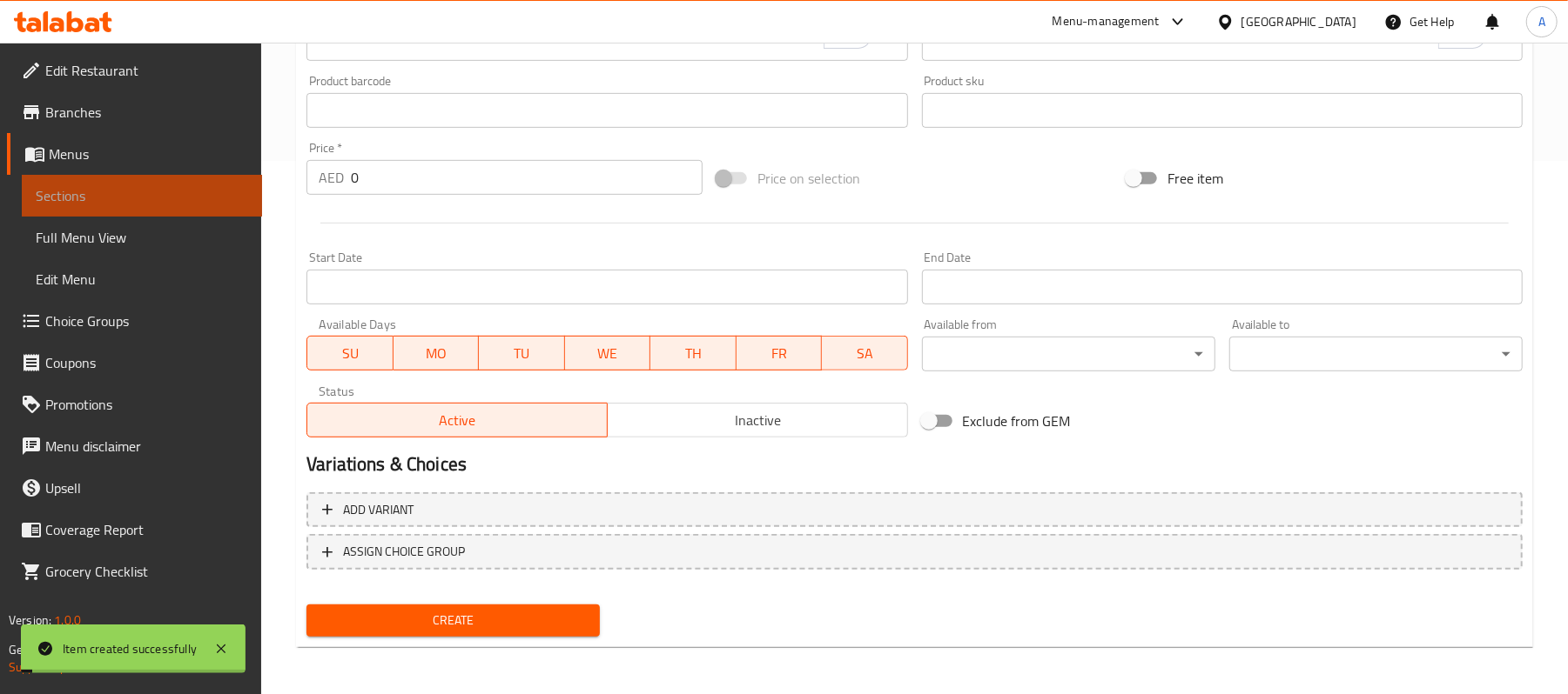
click at [92, 203] on span "Sections" at bounding box center [141, 196] width 212 height 21
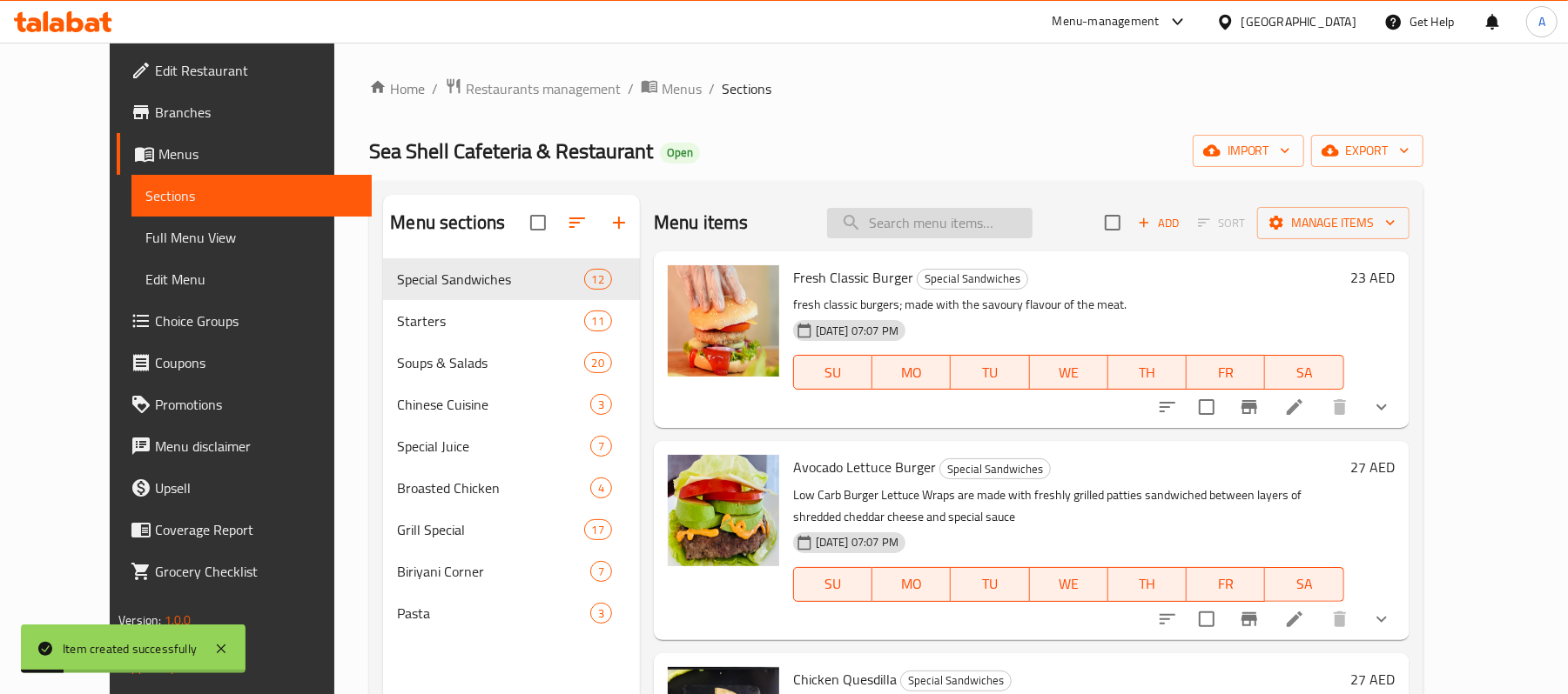
click at [968, 219] on input "search" at bounding box center [929, 222] width 205 height 30
paste input "Mozzarella cheese sticks"
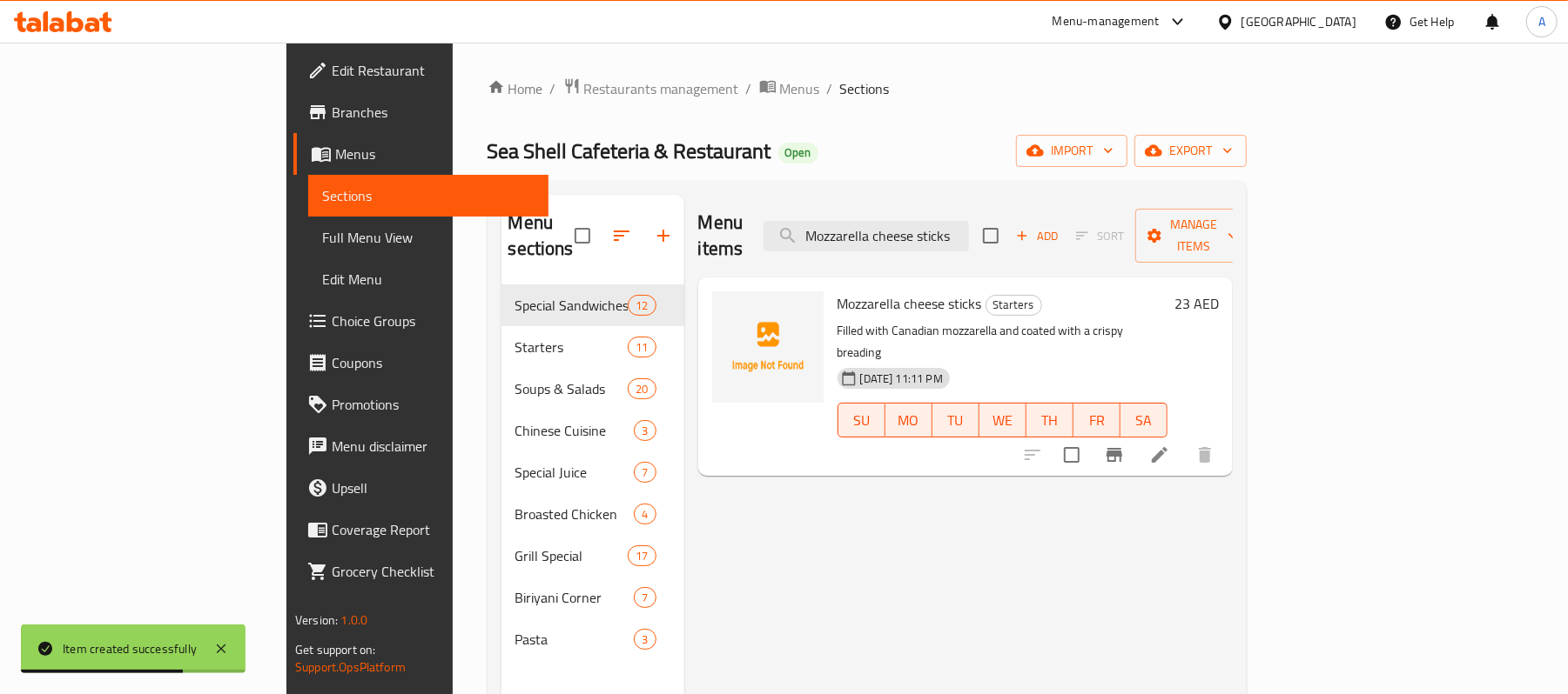
type input "Mozzarella cheese sticks"
click at [1122, 448] on icon "Branch-specific-item" at bounding box center [1113, 454] width 15 height 14
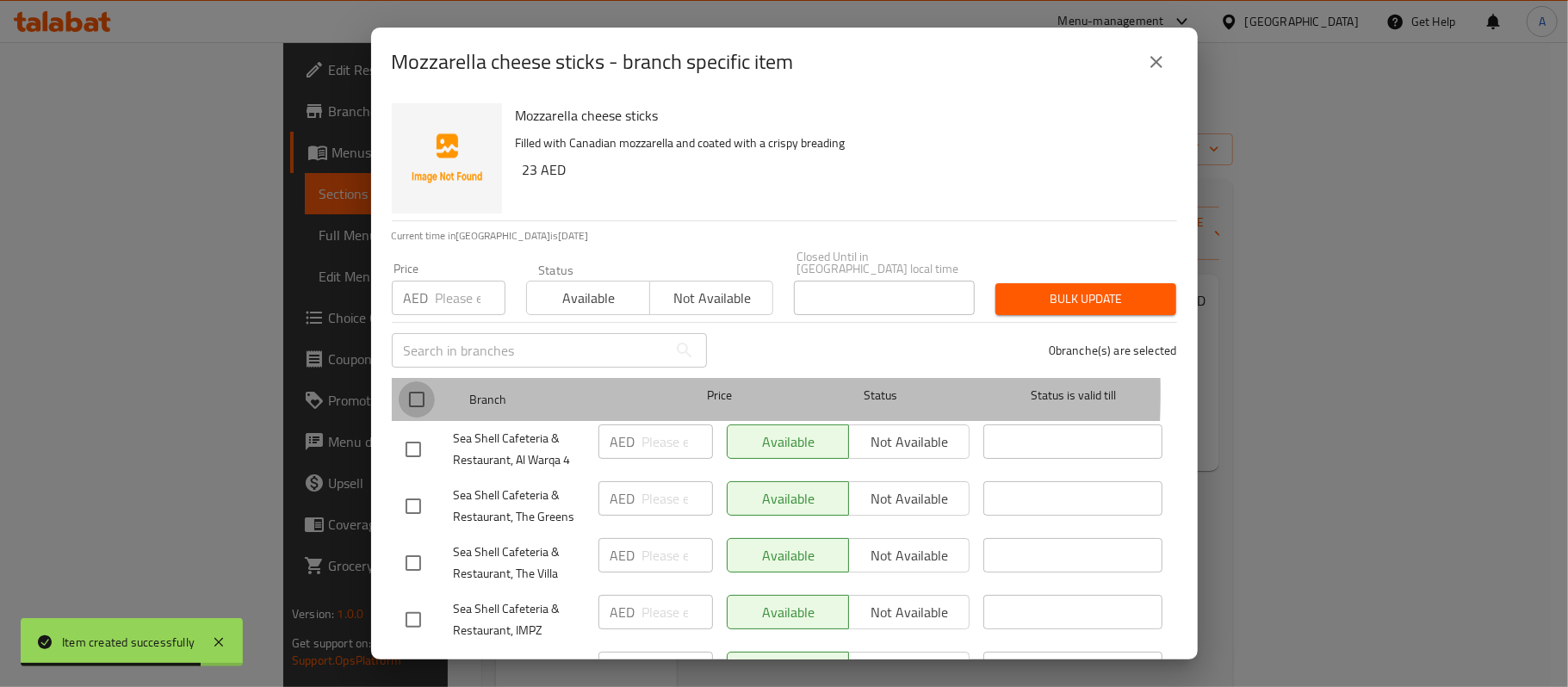
click at [422, 393] on input "checkbox" at bounding box center [416, 399] width 36 height 36
checkbox input "true"
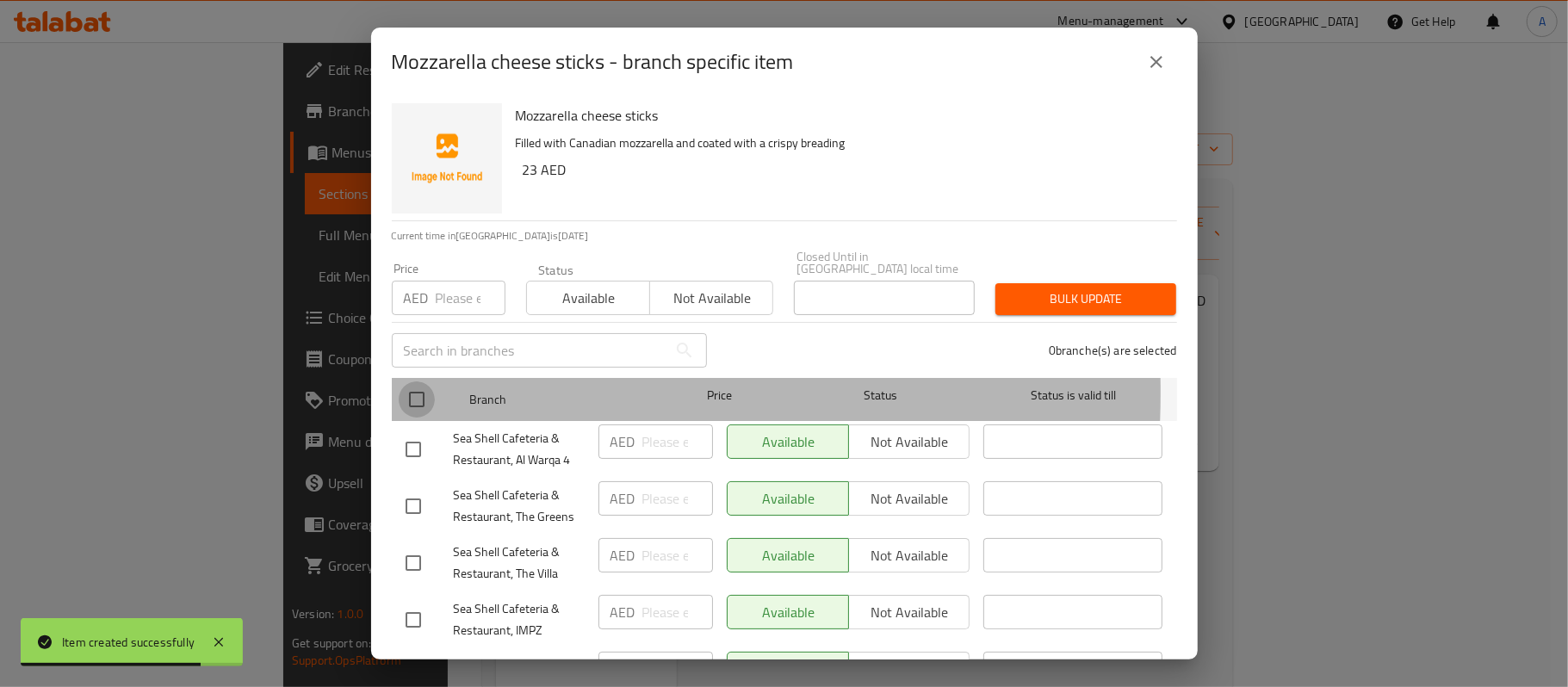
checkbox input "true"
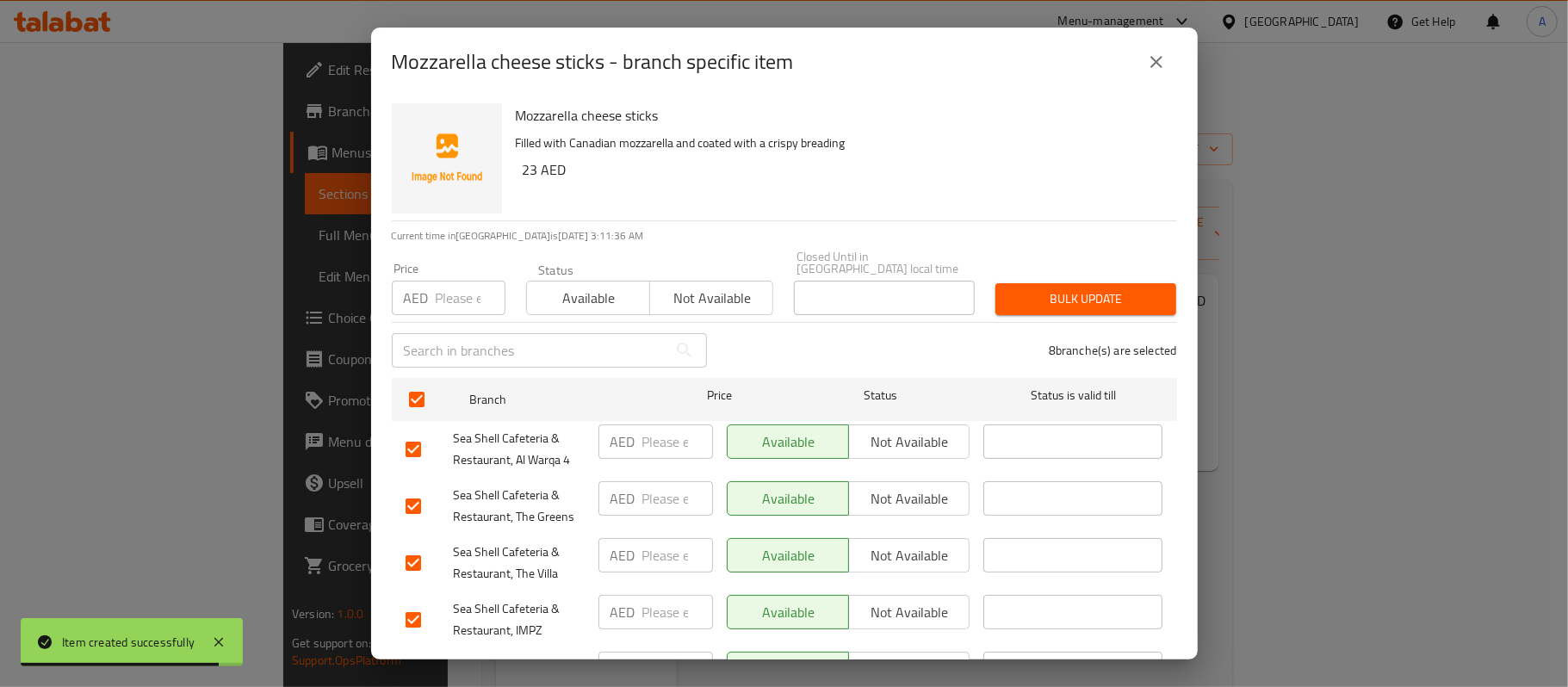
click at [687, 293] on span "Not available" at bounding box center [711, 298] width 109 height 25
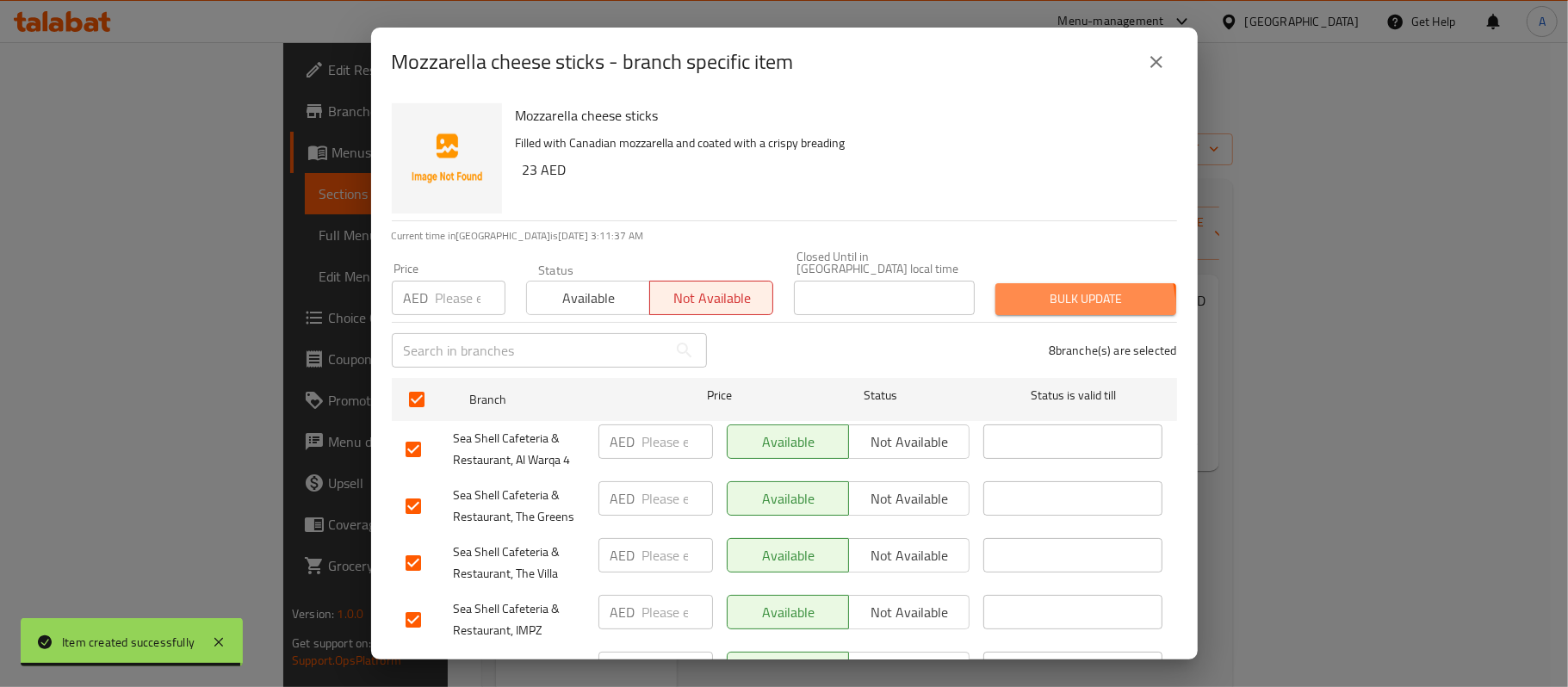
click at [1044, 311] on button "Bulk update" at bounding box center [1086, 298] width 181 height 32
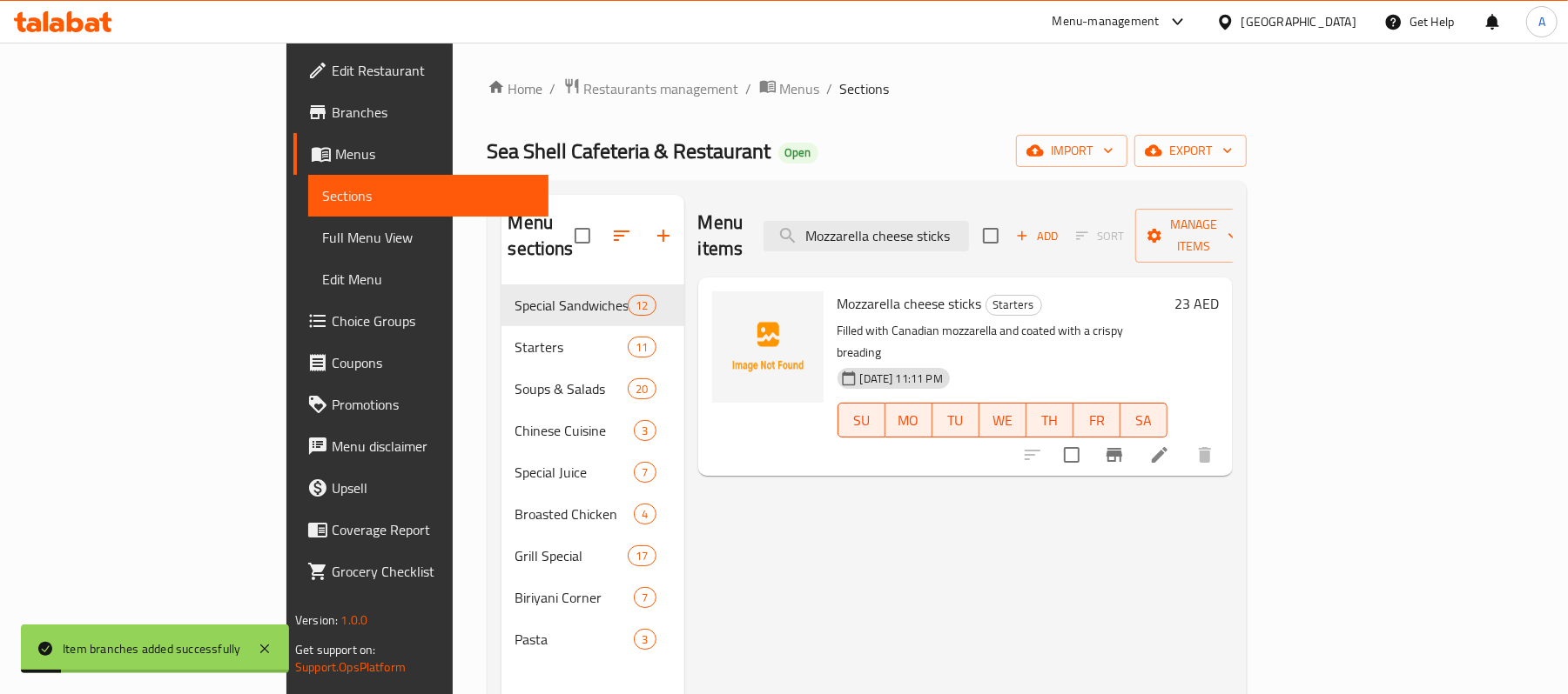
click at [1125, 444] on icon "Branch-specific-item" at bounding box center [1114, 454] width 21 height 21
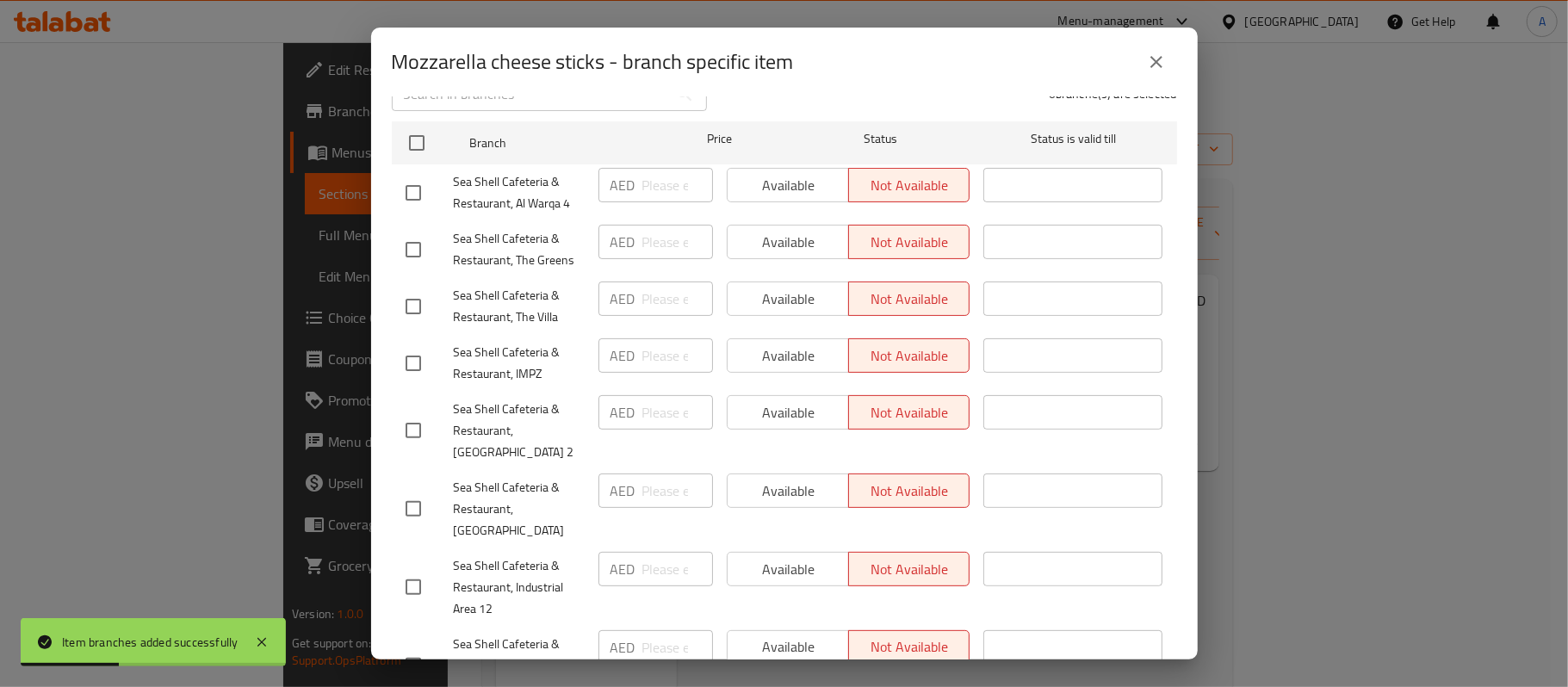
scroll to position [304, 0]
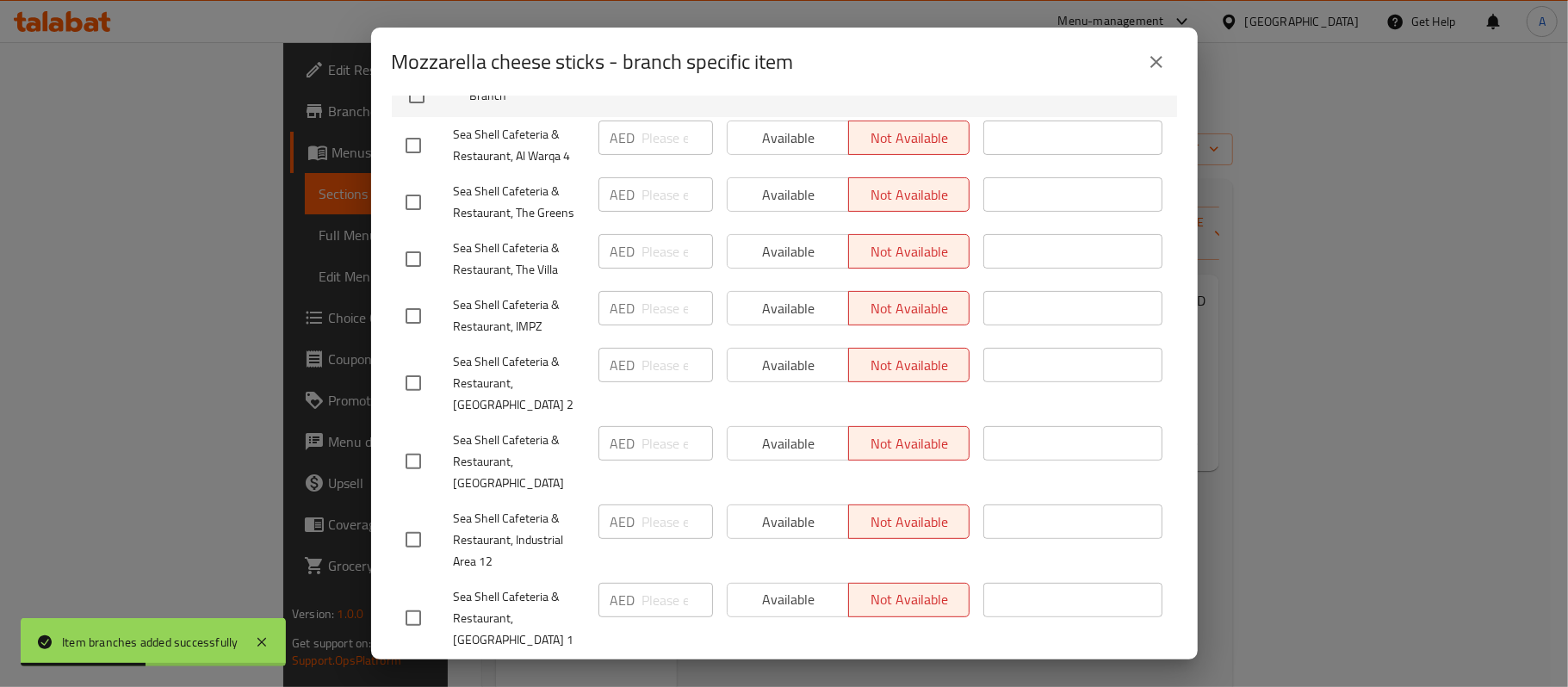
click at [403, 444] on input "checkbox" at bounding box center [414, 462] width 36 height 36
checkbox input "true"
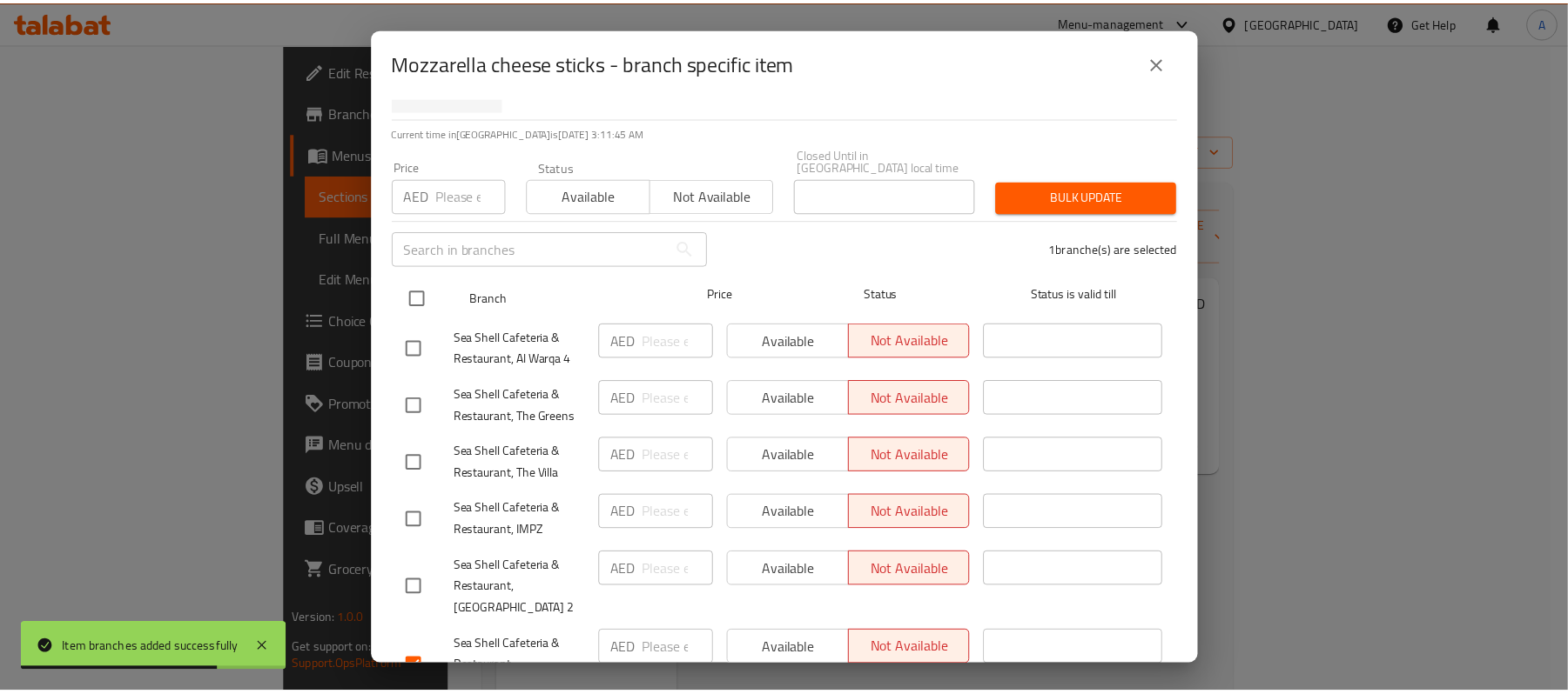
scroll to position [0, 0]
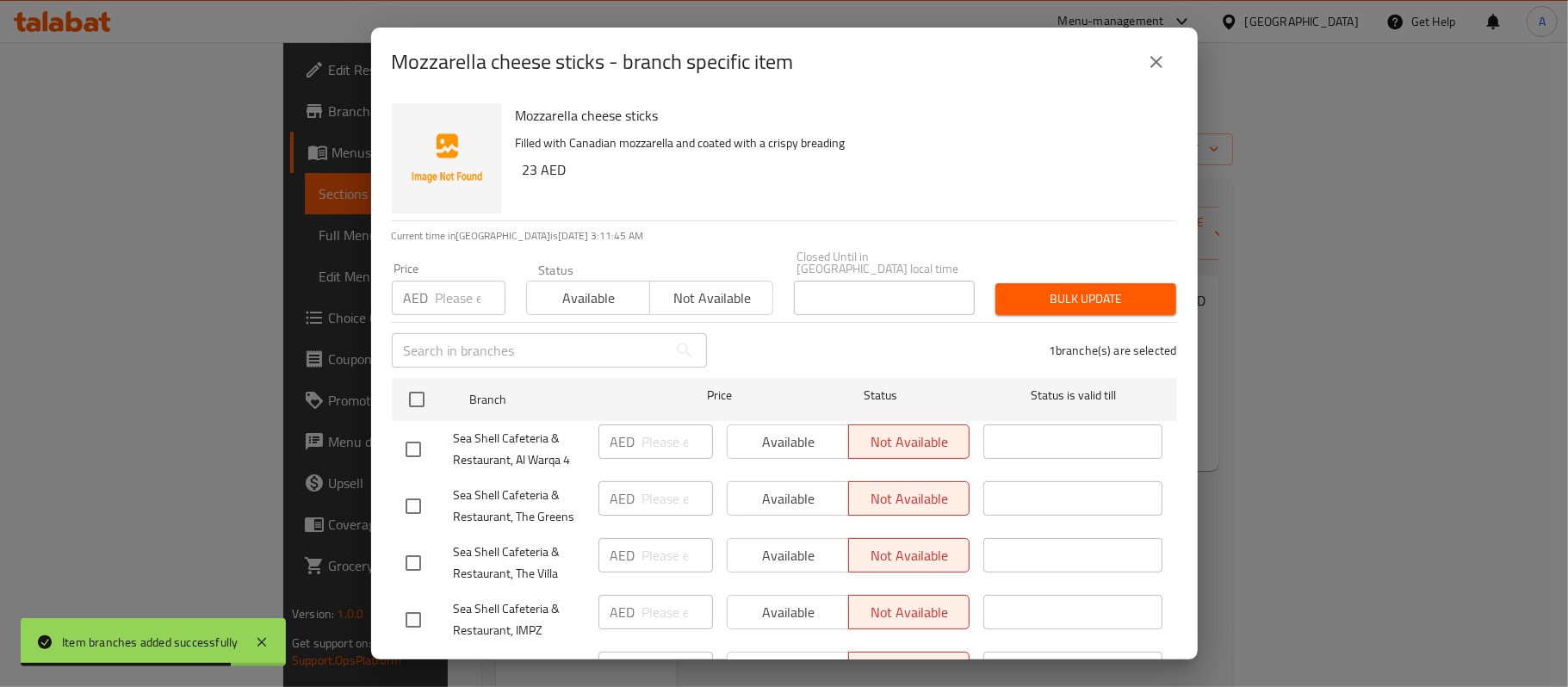
click at [571, 293] on span "Available" at bounding box center [588, 298] width 109 height 25
click at [1009, 297] on span "Bulk update" at bounding box center [1086, 299] width 153 height 22
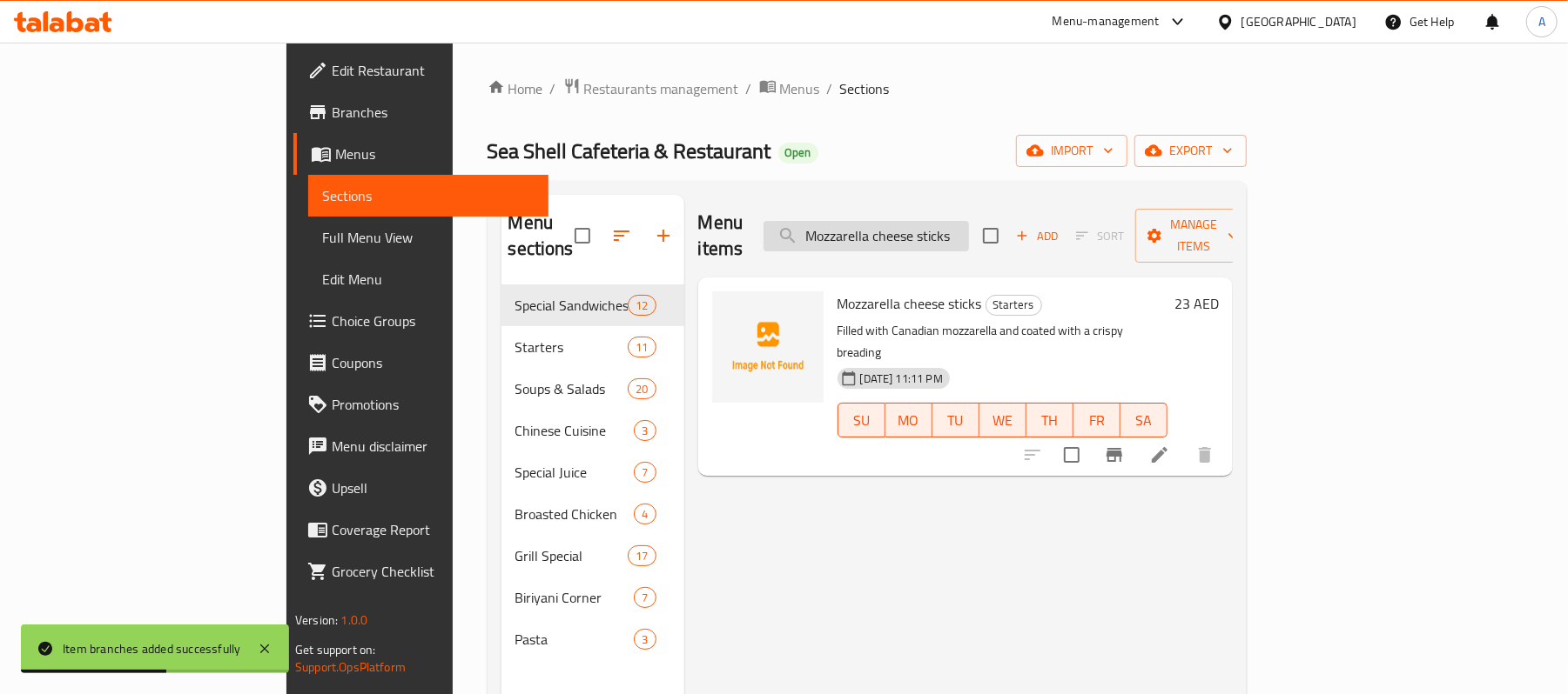
click at [968, 227] on input "Mozzarella cheese sticks" at bounding box center [866, 236] width 205 height 30
paste input "onion ring"
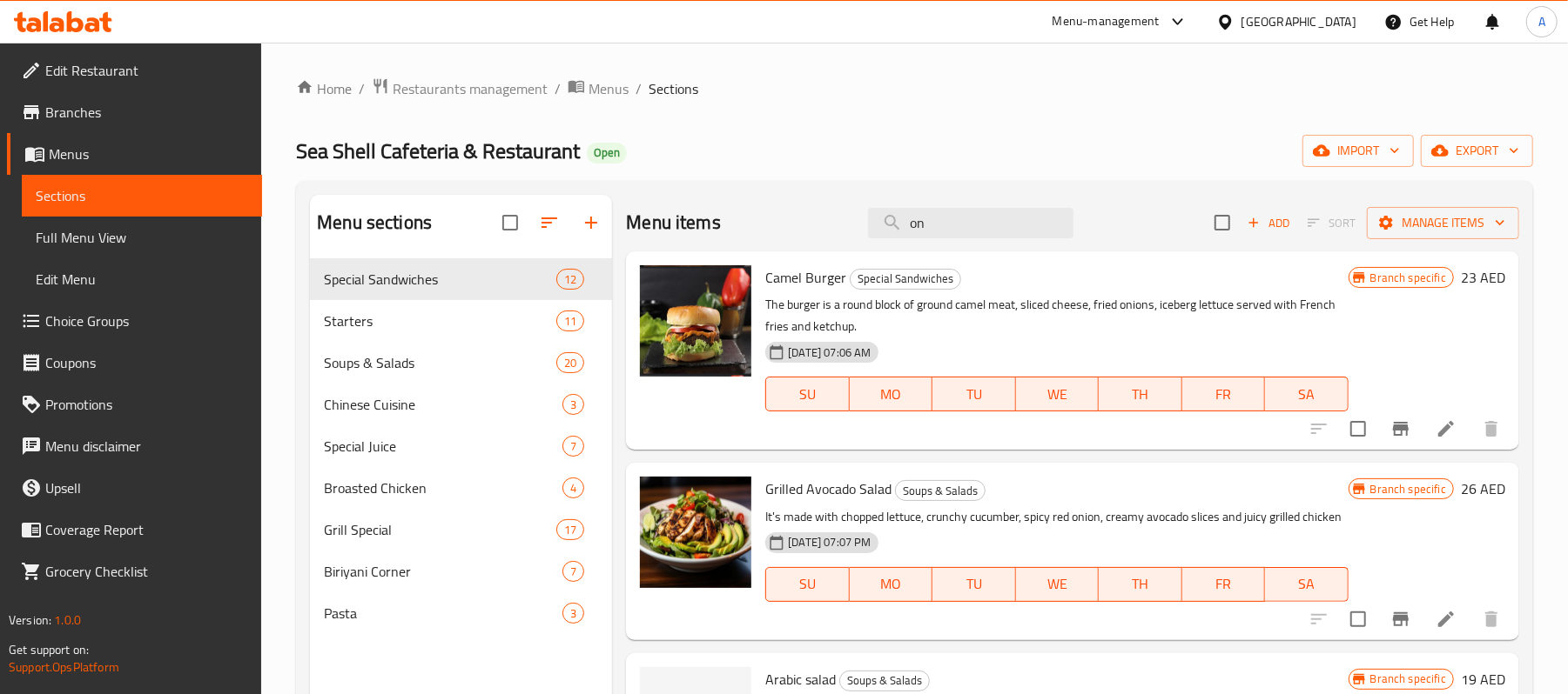
type input "o"
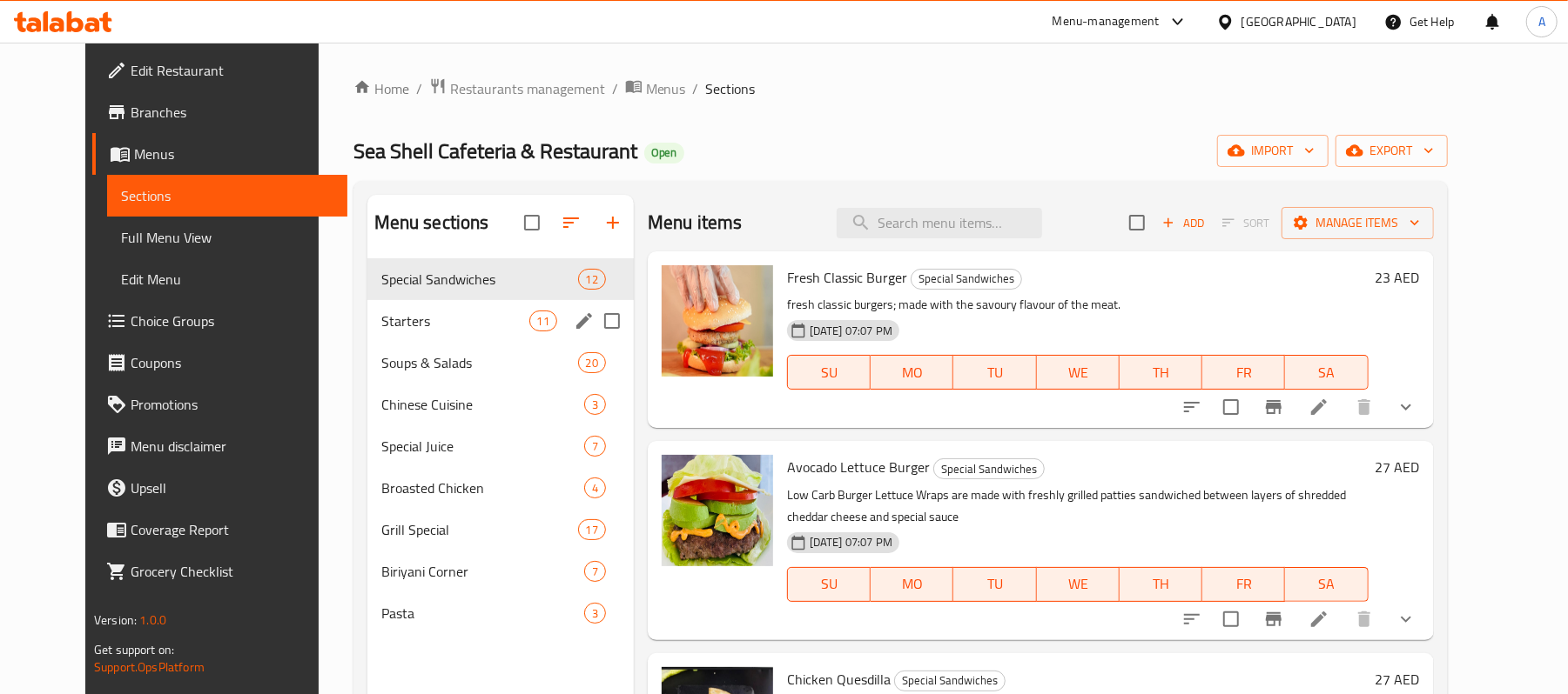
click at [481, 321] on span "Starters" at bounding box center [456, 321] width 148 height 21
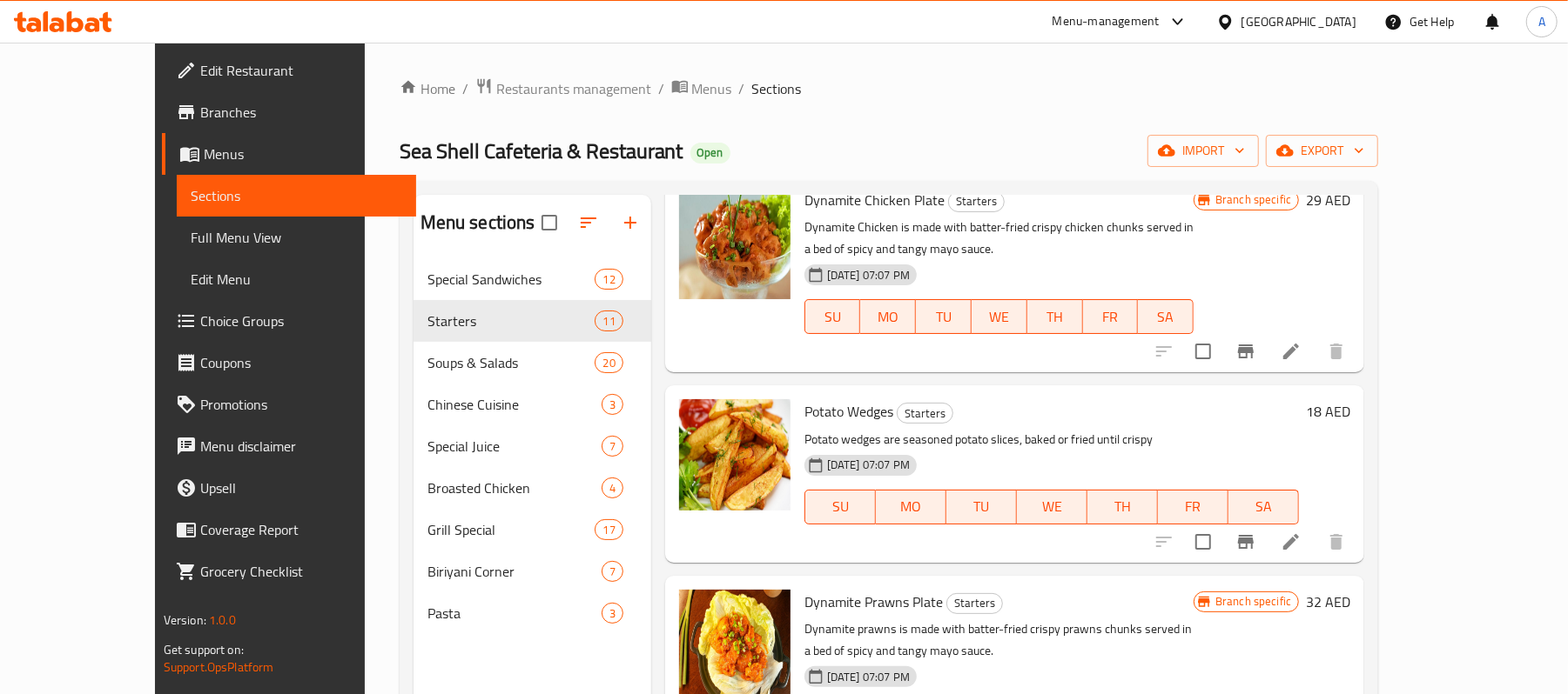
scroll to position [1393, 0]
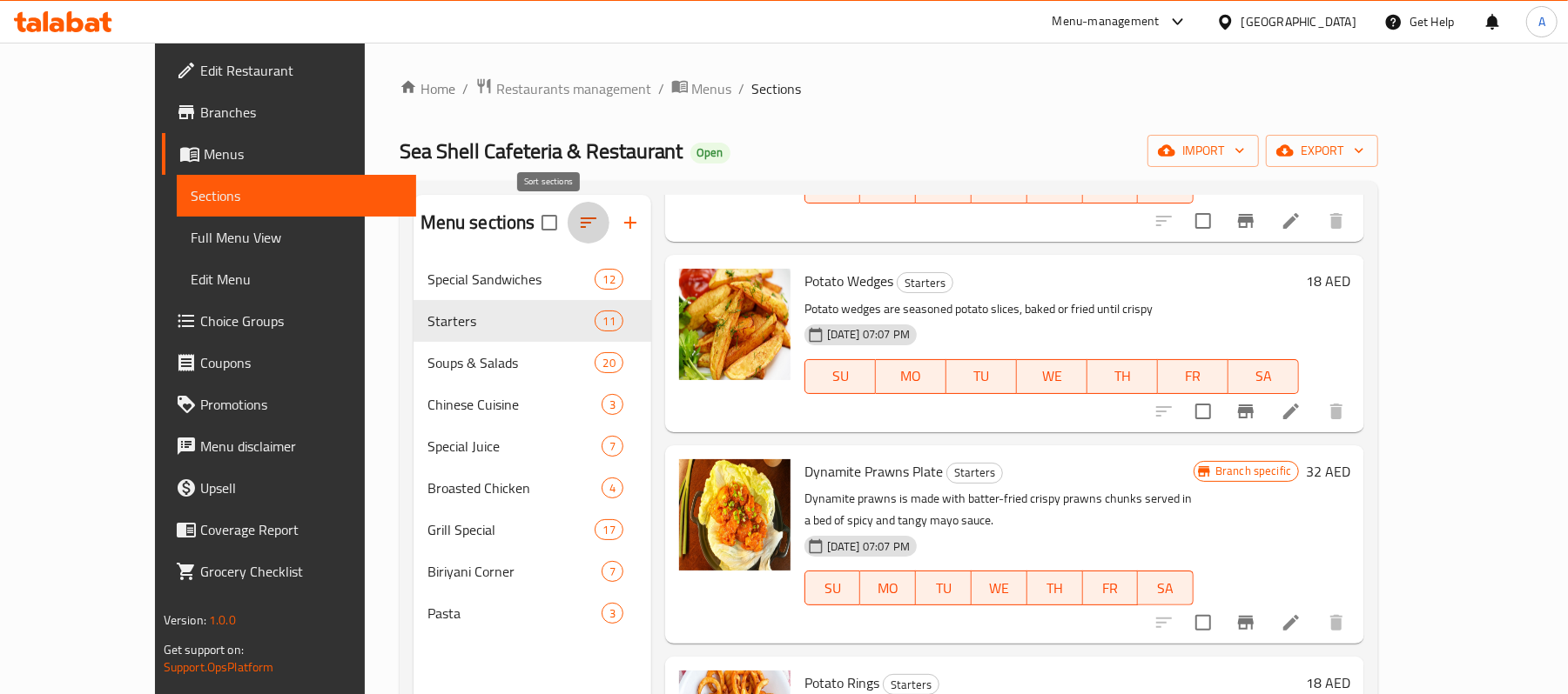
click at [578, 227] on icon "button" at bounding box center [588, 222] width 21 height 21
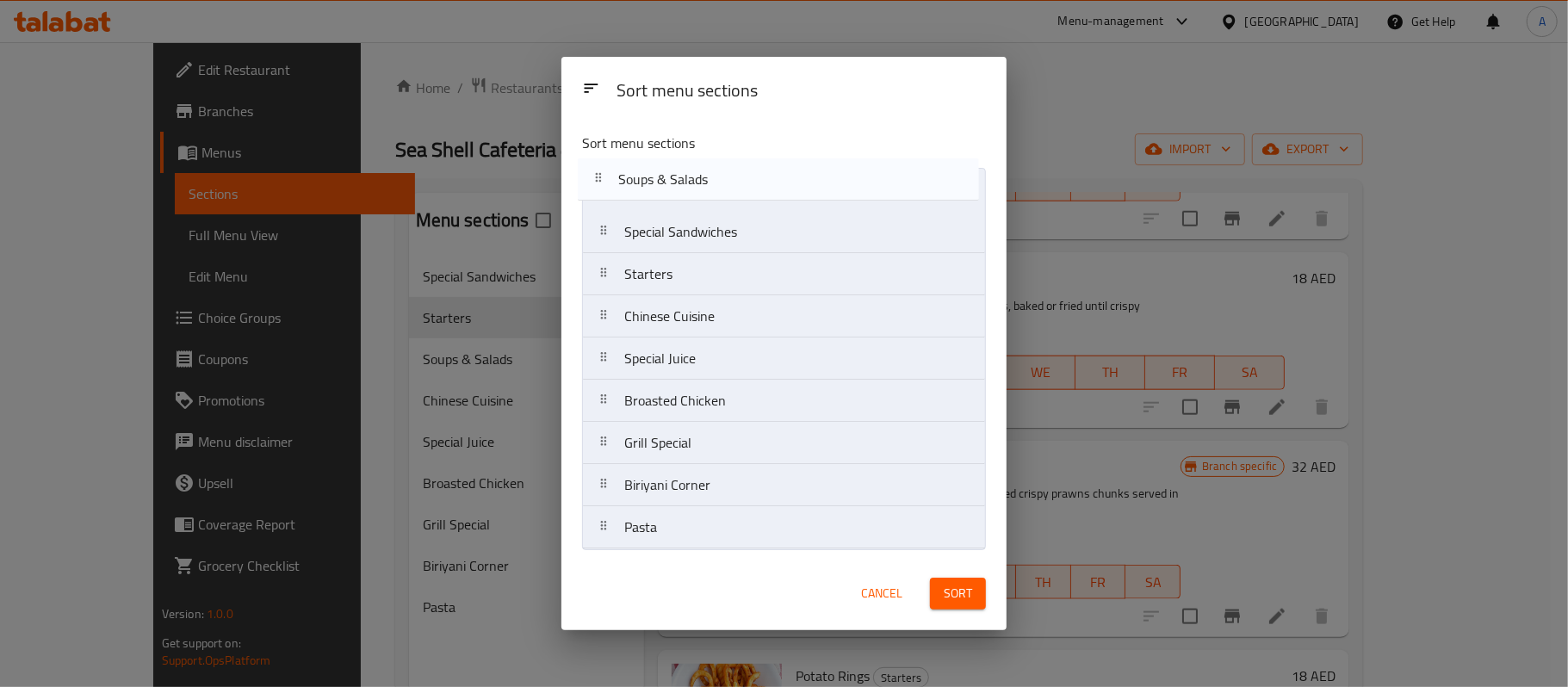
drag, startPoint x: 601, startPoint y: 279, endPoint x: 597, endPoint y: 179, distance: 100.1
click at [599, 179] on nav "Special Sandwiches Starters Soups & Salads Chinese Cuisine Special Juice Broast…" at bounding box center [784, 358] width 404 height 381
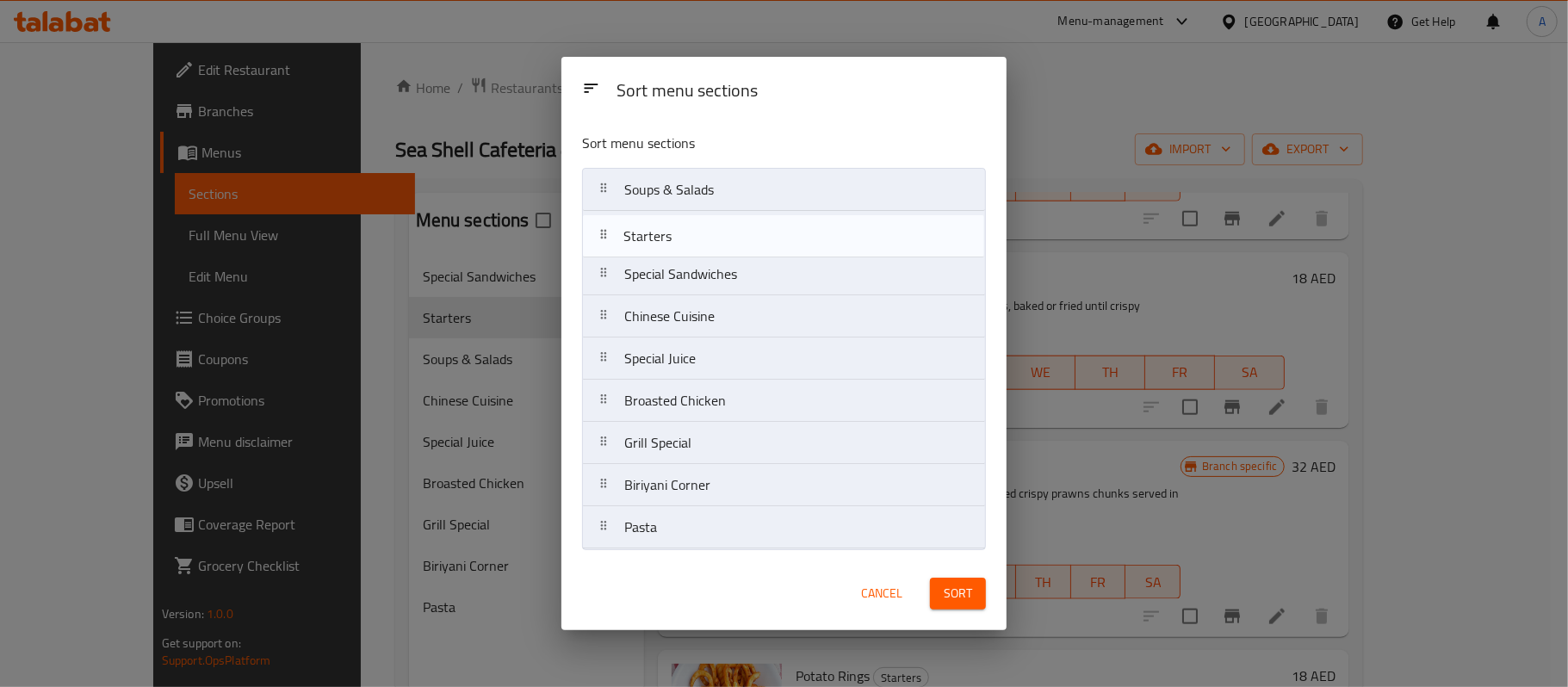
drag, startPoint x: 606, startPoint y: 276, endPoint x: 604, endPoint y: 229, distance: 47.0
click at [604, 229] on nav "Soups & Salads Special Sandwiches Starters Chinese Cuisine Special Juice Broast…" at bounding box center [784, 358] width 404 height 381
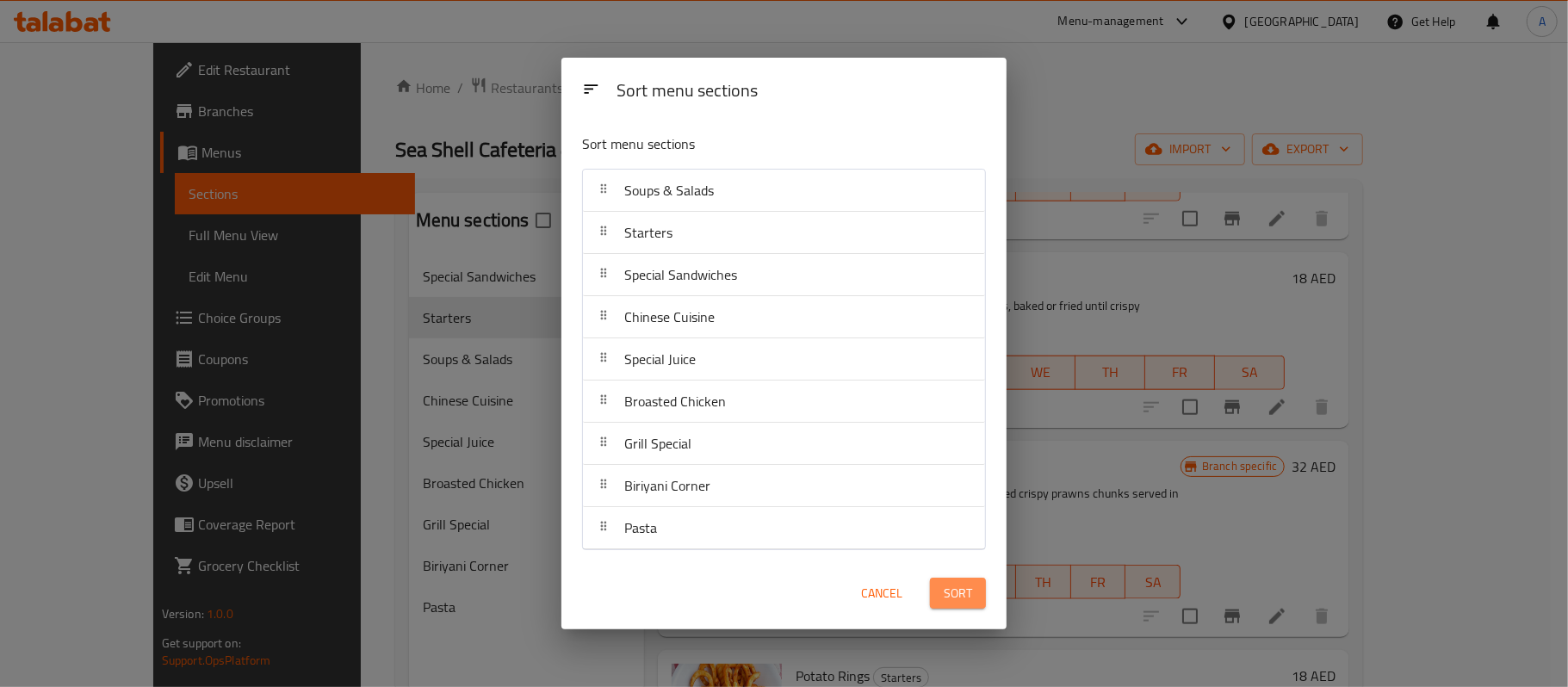
click at [948, 593] on span "Sort" at bounding box center [958, 594] width 29 height 22
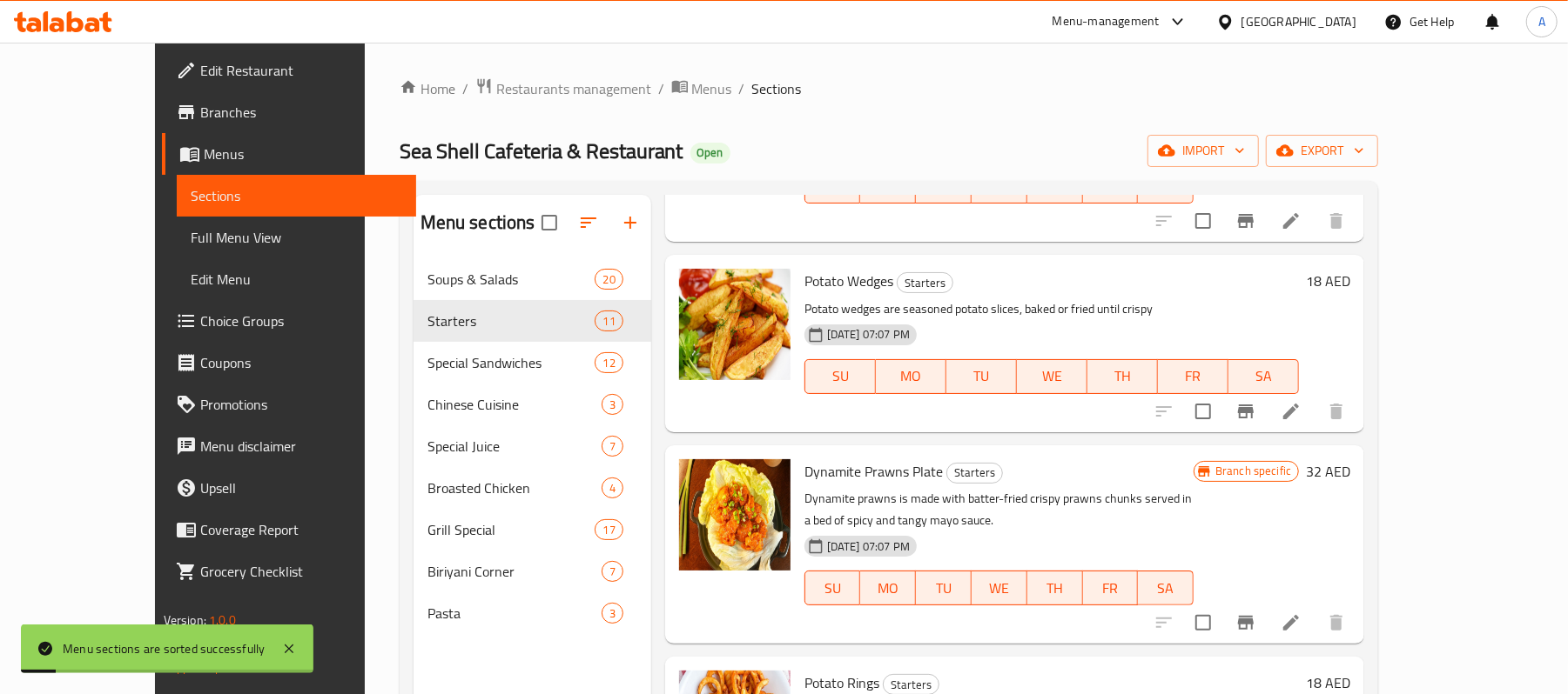
click at [1073, 460] on h6 "Dynamite Prawns Plate Starters" at bounding box center [999, 472] width 389 height 25
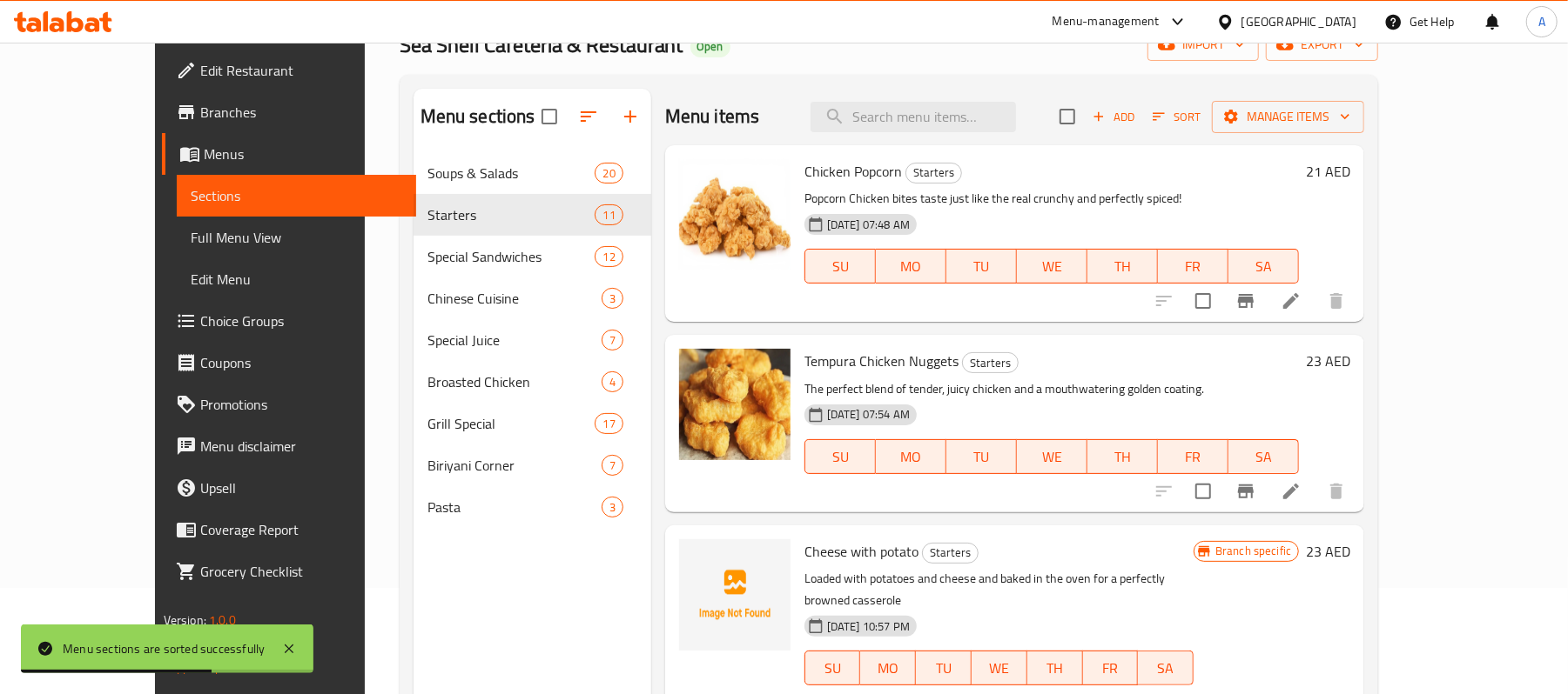
scroll to position [0, 0]
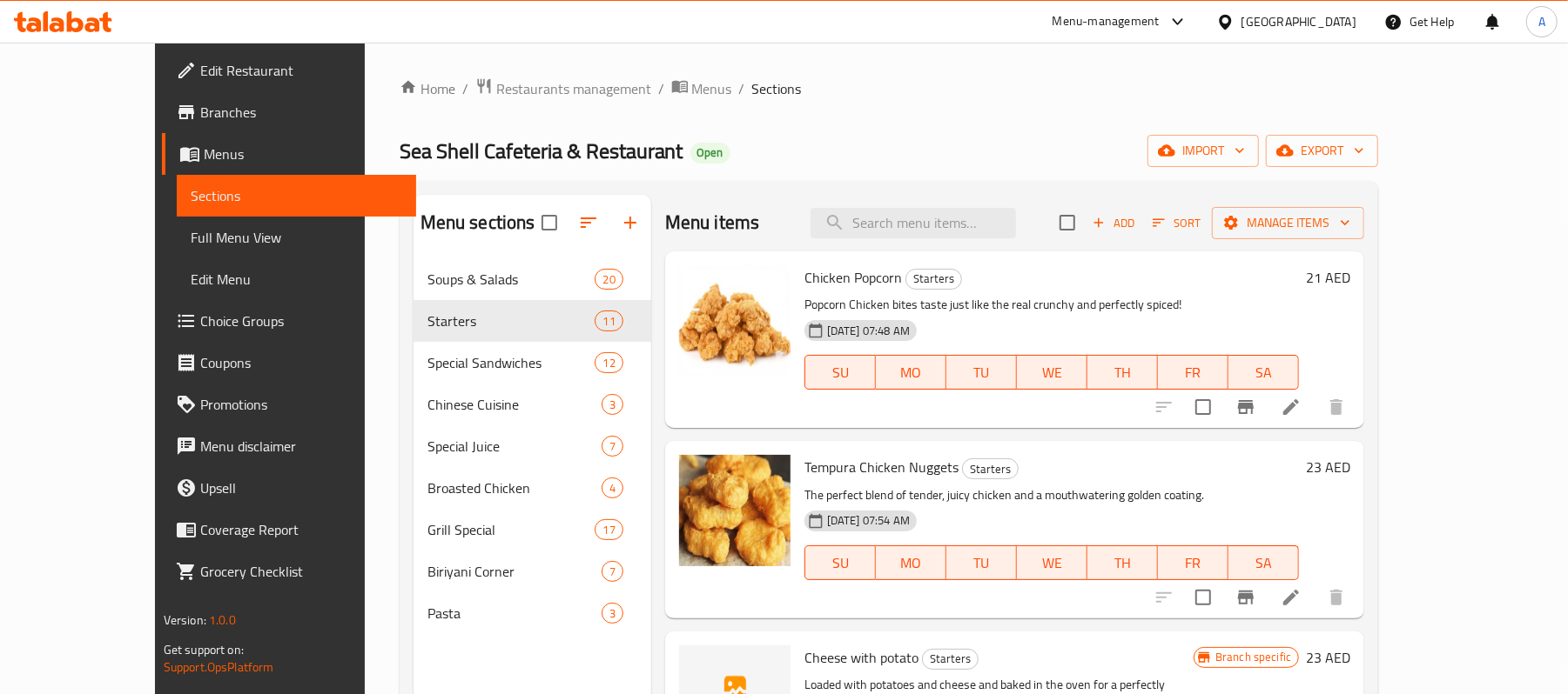
click at [1081, 336] on div "25-01-2024 07:48 AM SU MO TU WE TH FR SA" at bounding box center [1051, 360] width 508 height 94
click at [1137, 233] on span "Add" at bounding box center [1113, 223] width 47 height 20
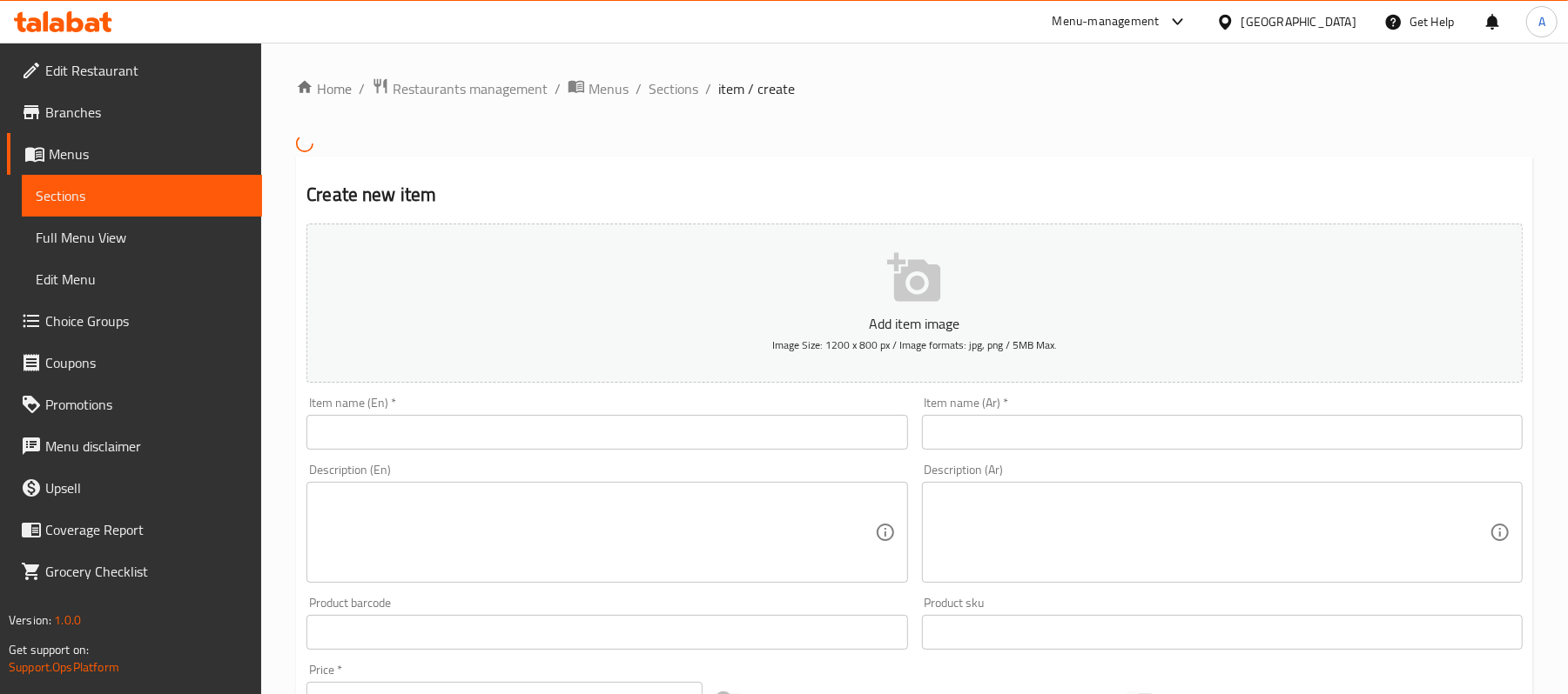
click at [579, 437] on input "text" at bounding box center [606, 433] width 600 height 35
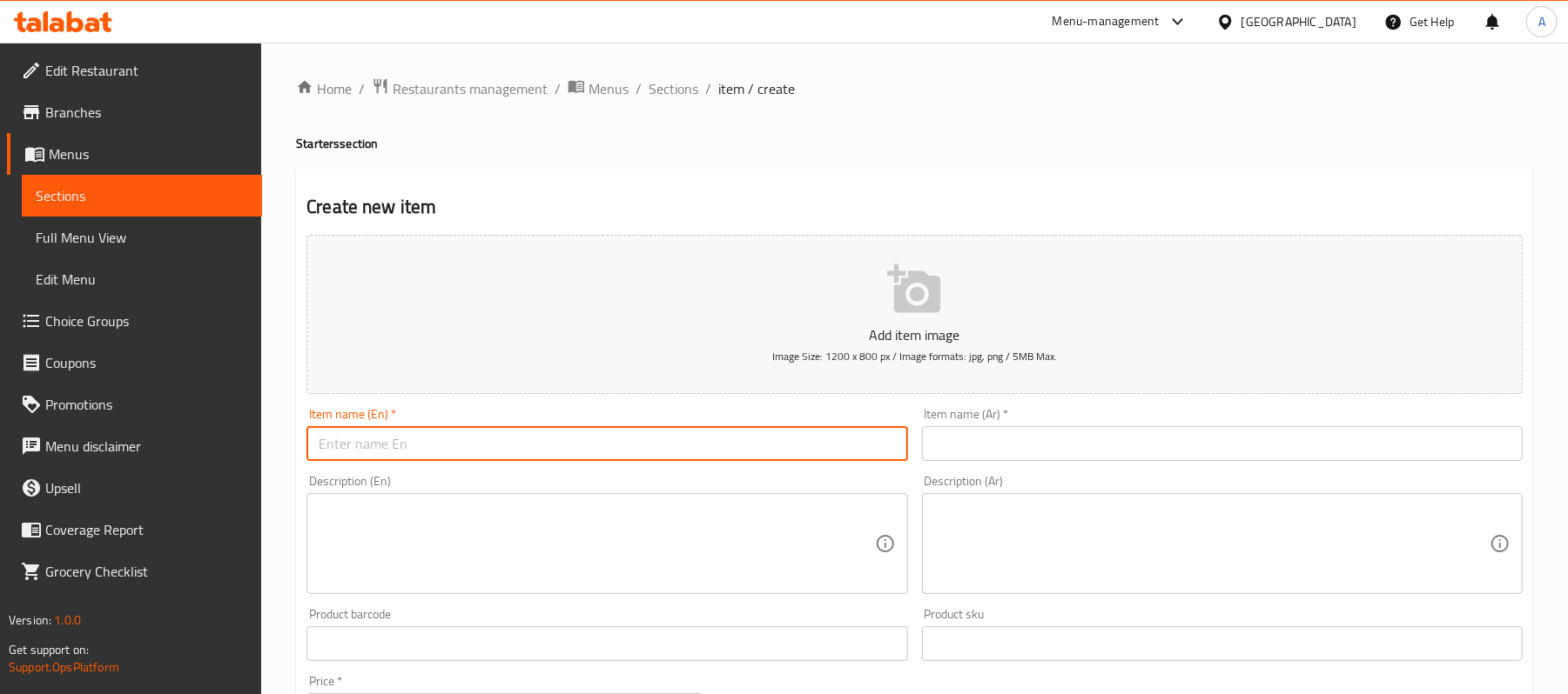
paste input "onion rings"
type input "onion rings"
click at [600, 478] on div "Description (En) Description (En)" at bounding box center [606, 535] width 600 height 119
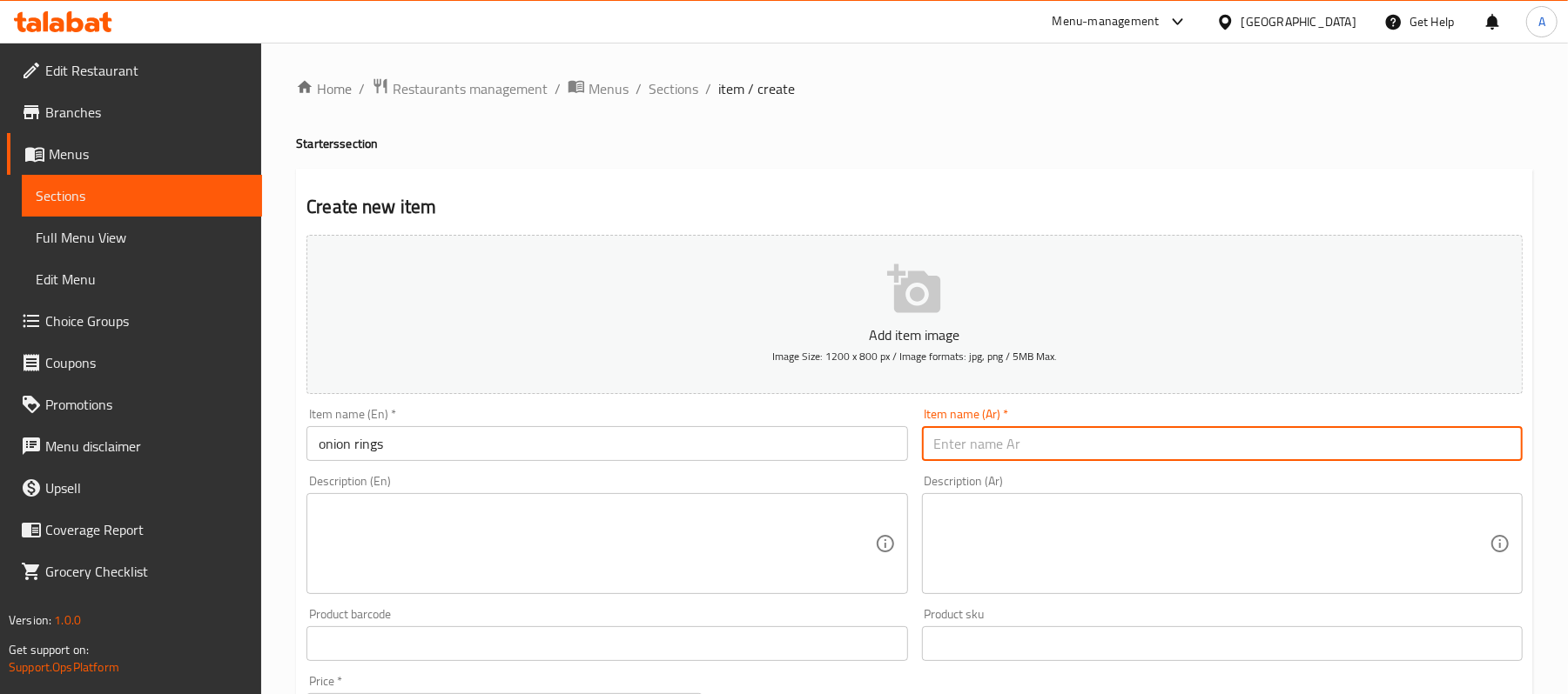
click at [1144, 433] on input "text" at bounding box center [1222, 444] width 600 height 35
paste input "بصل"
type input "حلقات بصل"
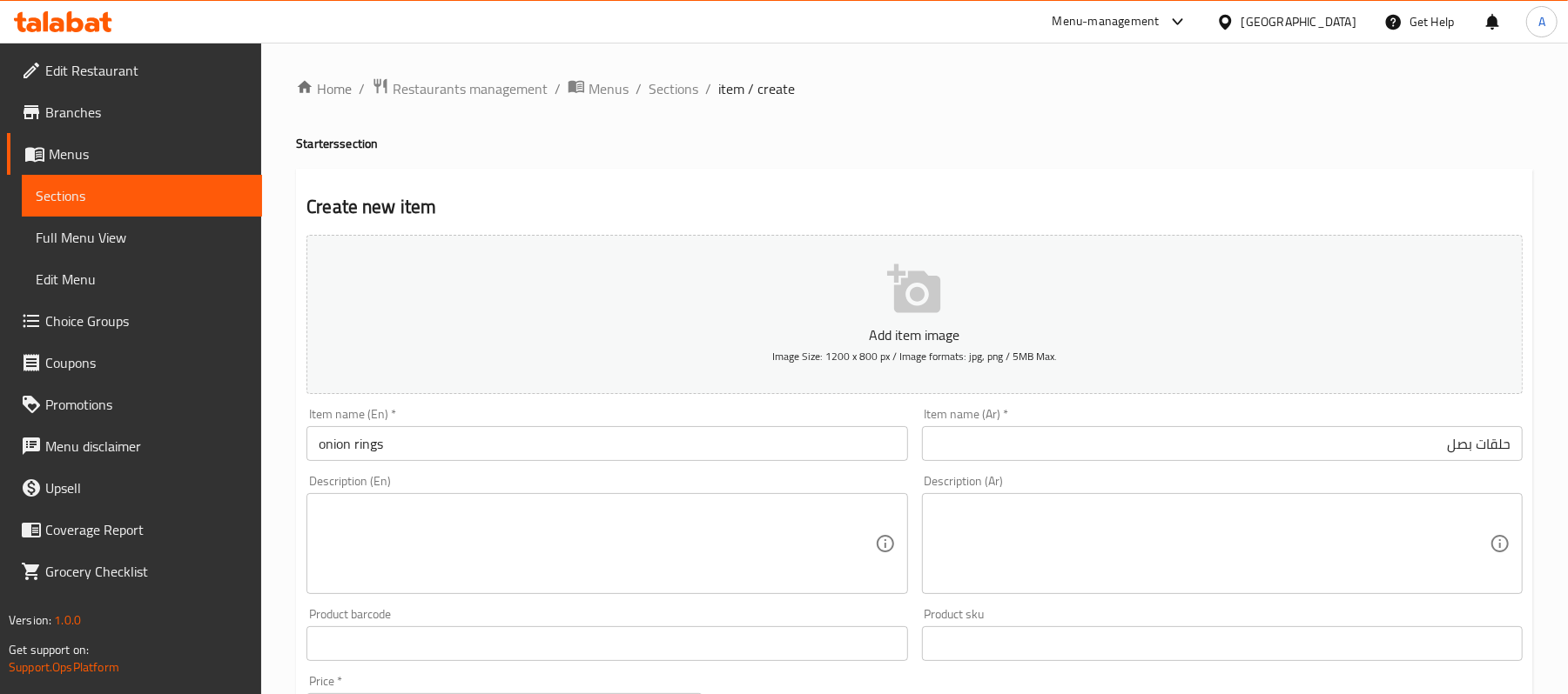
click at [698, 567] on textarea at bounding box center [597, 544] width 556 height 83
paste textarea "Onion rings are sliced onions that are dipped in a batter, and deep fried until…"
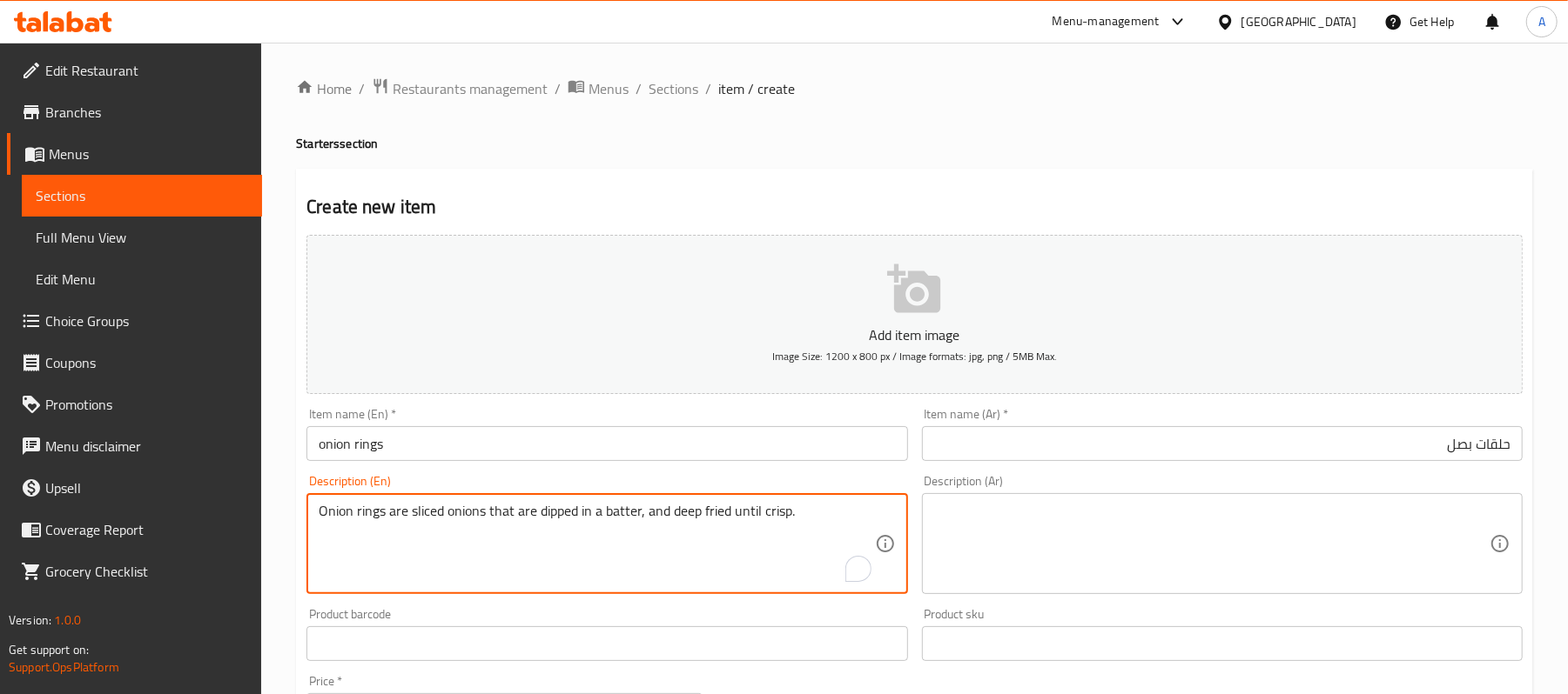
type textarea "Onion rings are sliced onions that are dipped in a batter, and deep fried until…"
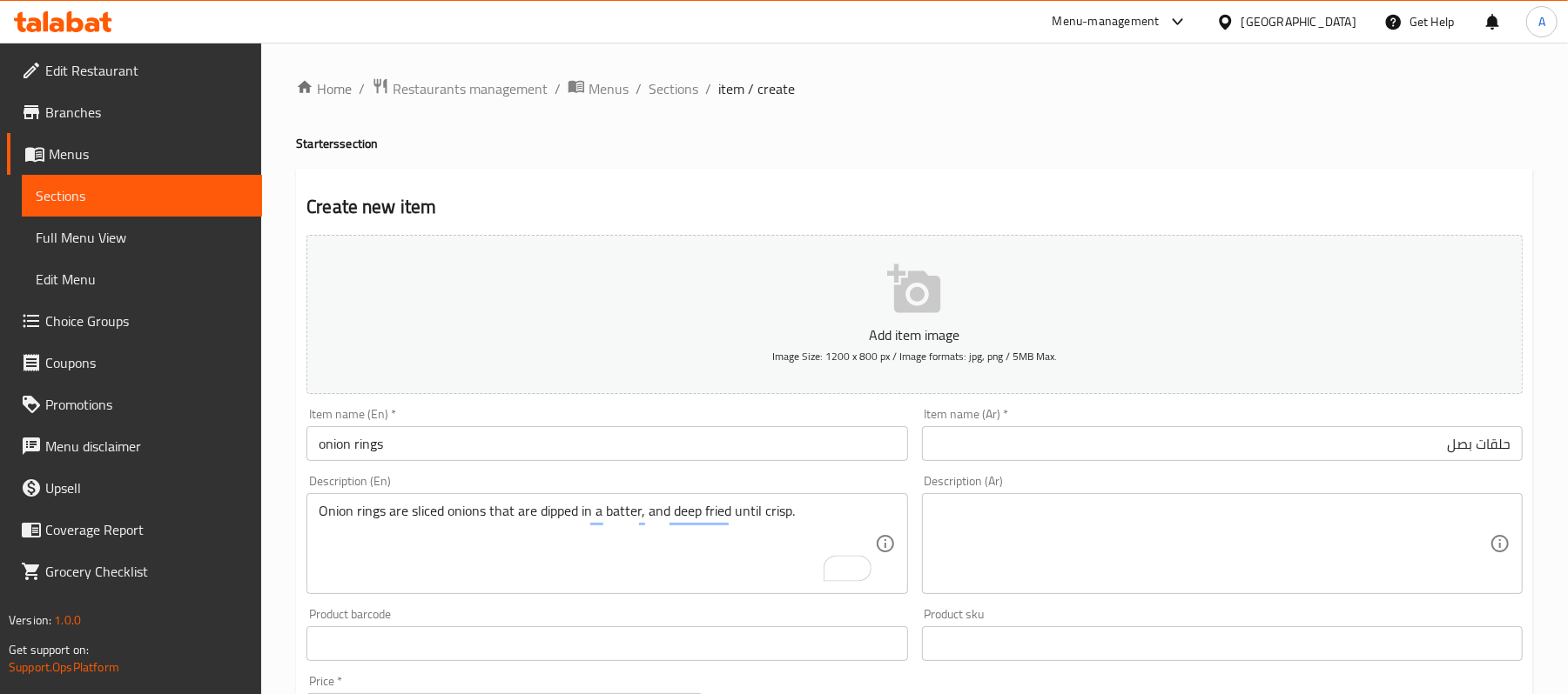
scroll to position [534, 0]
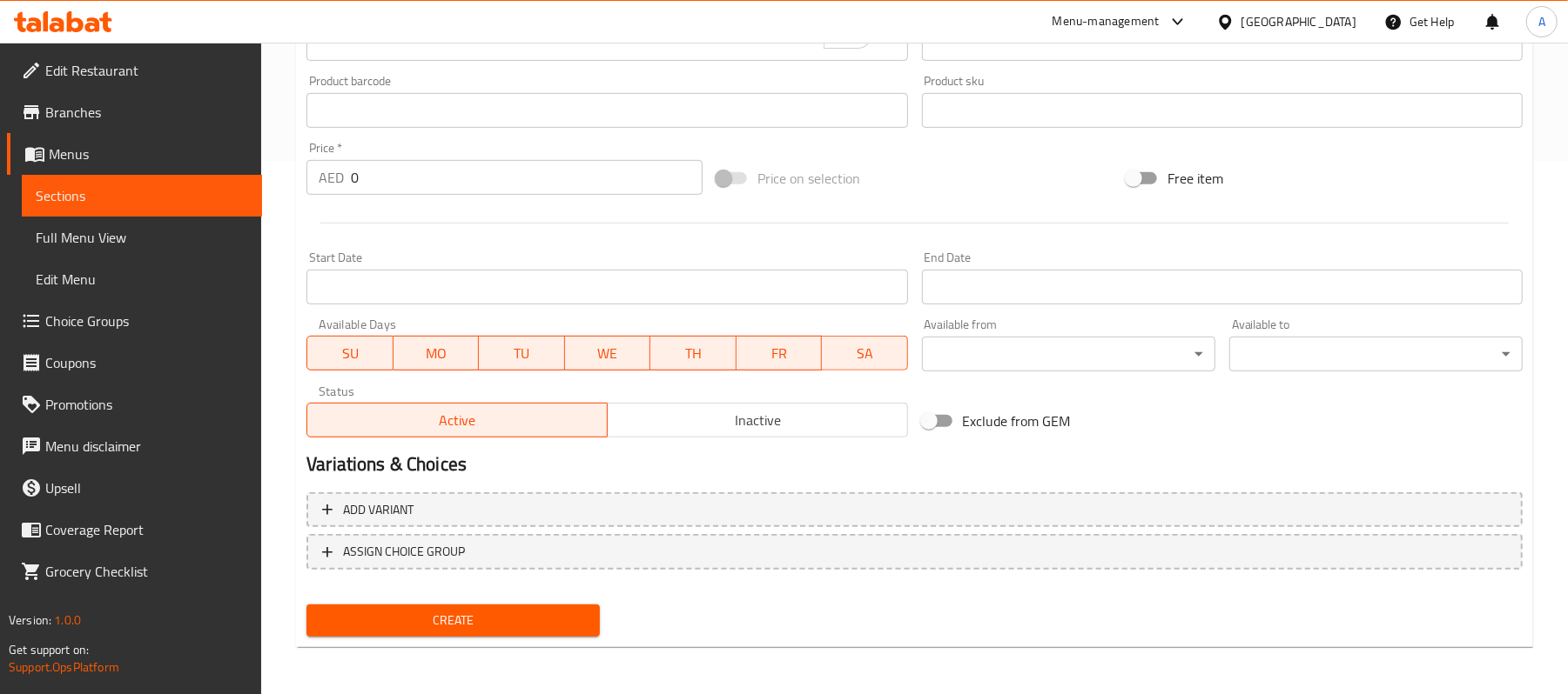
click at [436, 191] on input "0" at bounding box center [527, 178] width 352 height 35
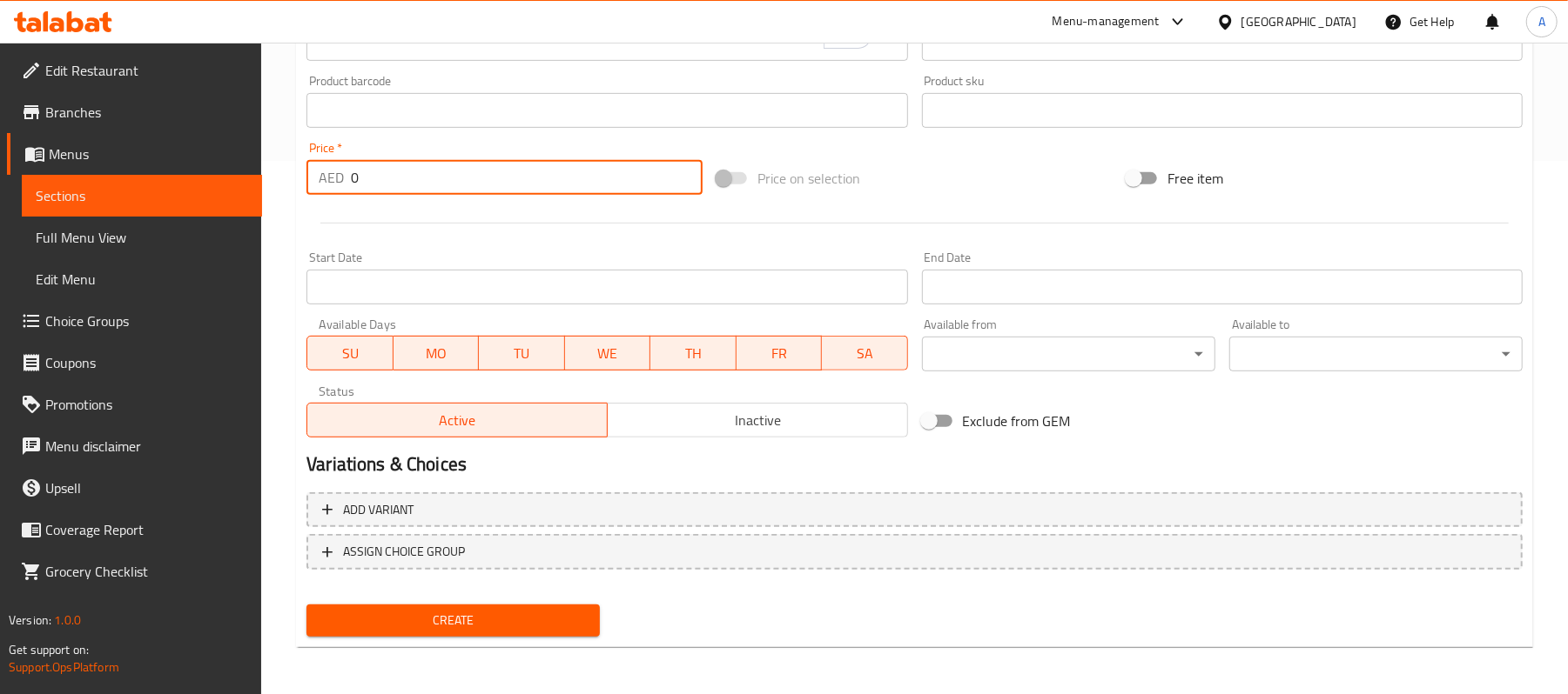
click at [436, 191] on input "0" at bounding box center [527, 178] width 352 height 35
click at [433, 195] on input "23" at bounding box center [527, 178] width 352 height 35
type input "23"
click at [440, 205] on div at bounding box center [915, 223] width 1230 height 43
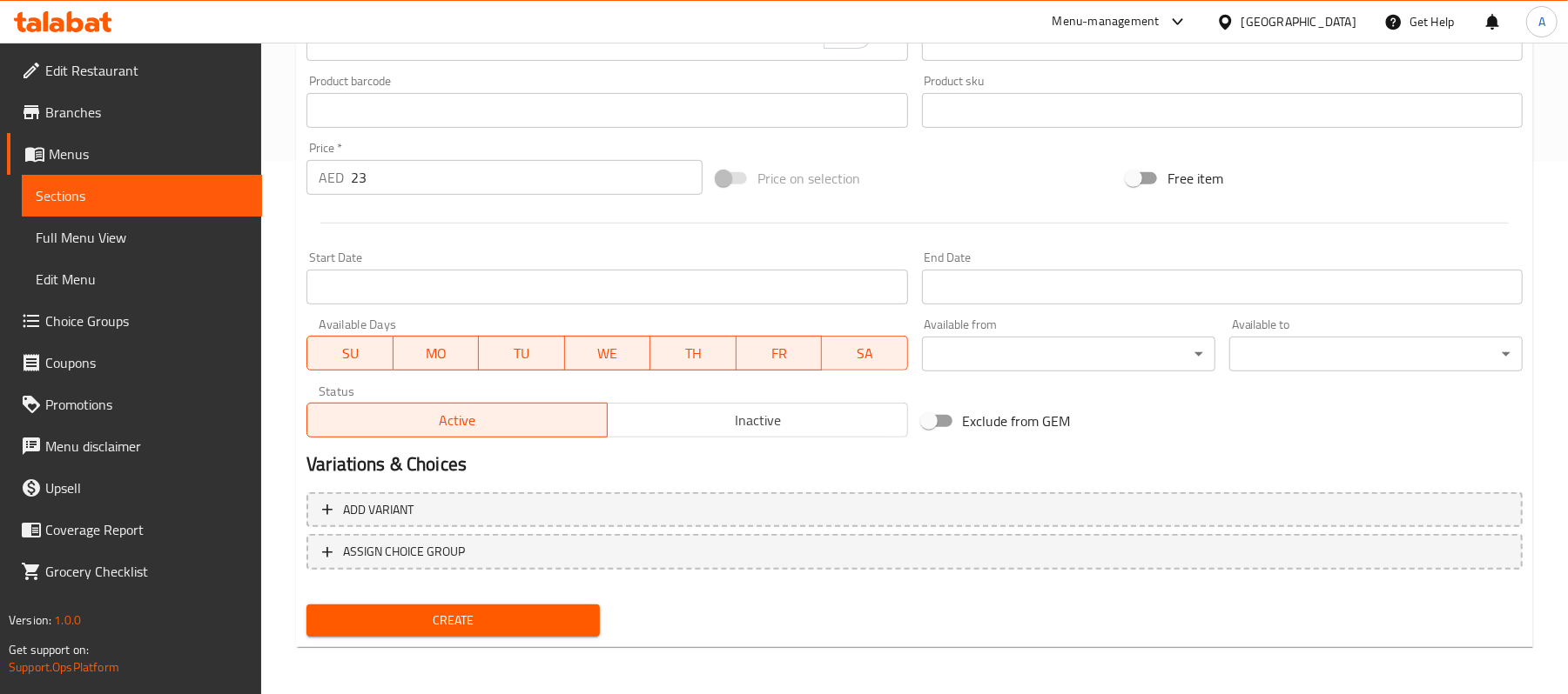
scroll to position [0, 0]
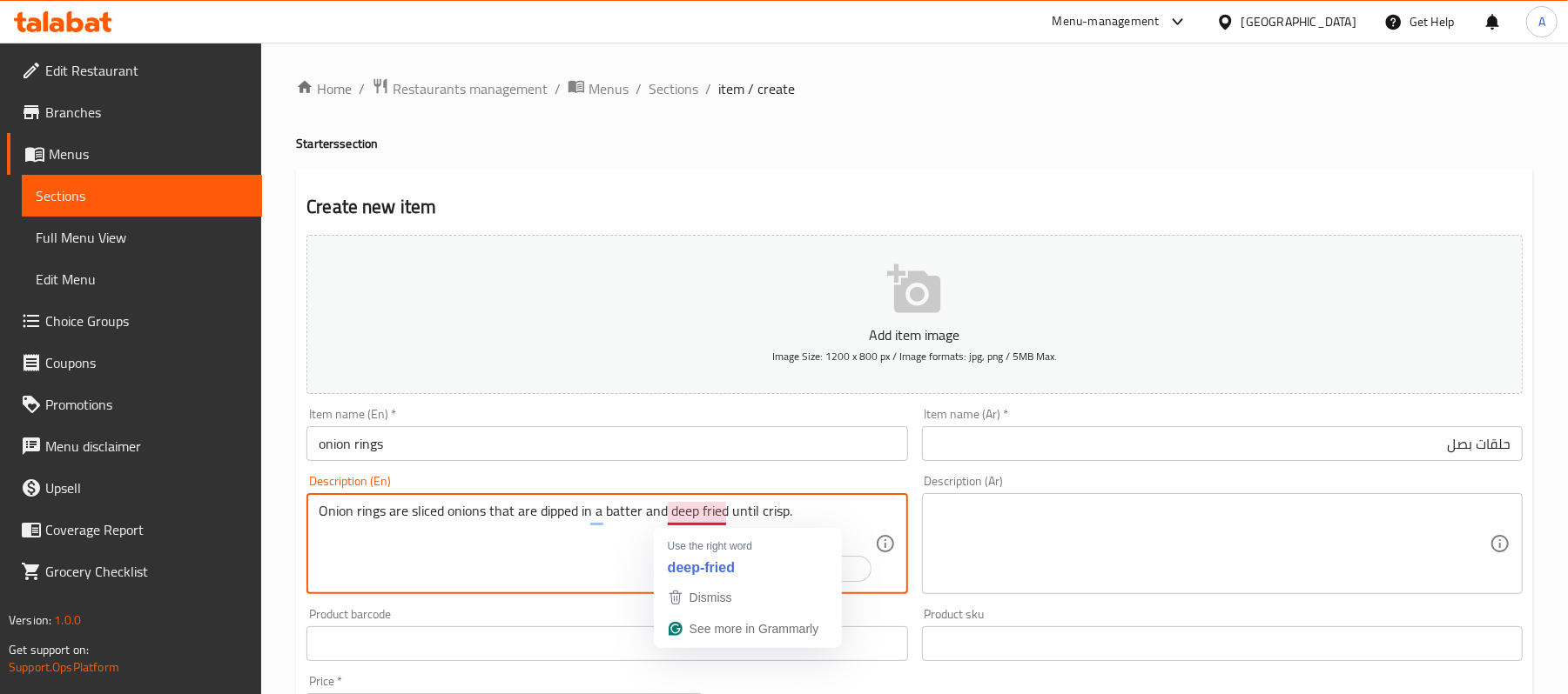
click at [578, 551] on textarea "Onion rings are sliced onions that are dipped in a batter and deep fried until …" at bounding box center [597, 544] width 556 height 83
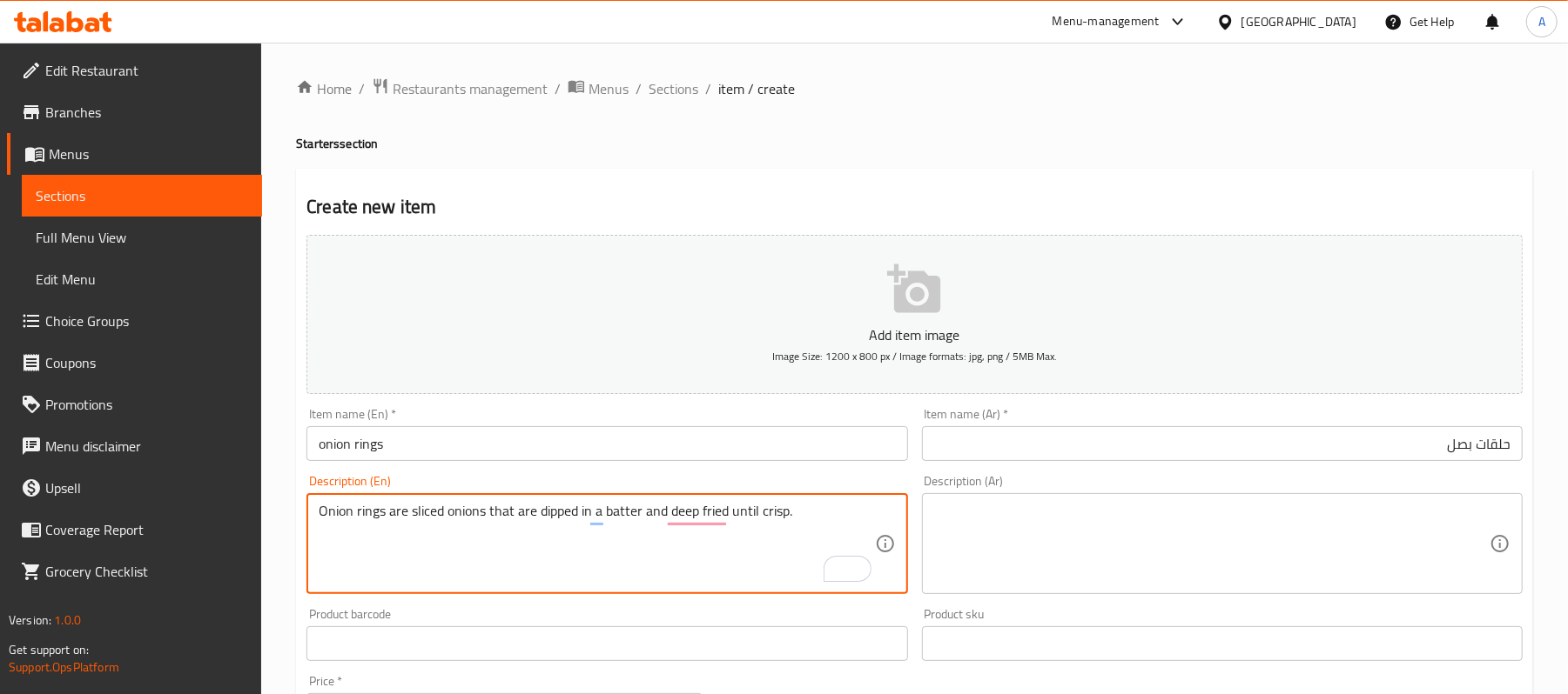
click at [581, 505] on textarea "Onion rings are sliced onions that are dipped in a batter and deep fried until …" at bounding box center [597, 544] width 556 height 83
type textarea "Onion rings are sliced onions that are dipped in a batter and deep fried until …"
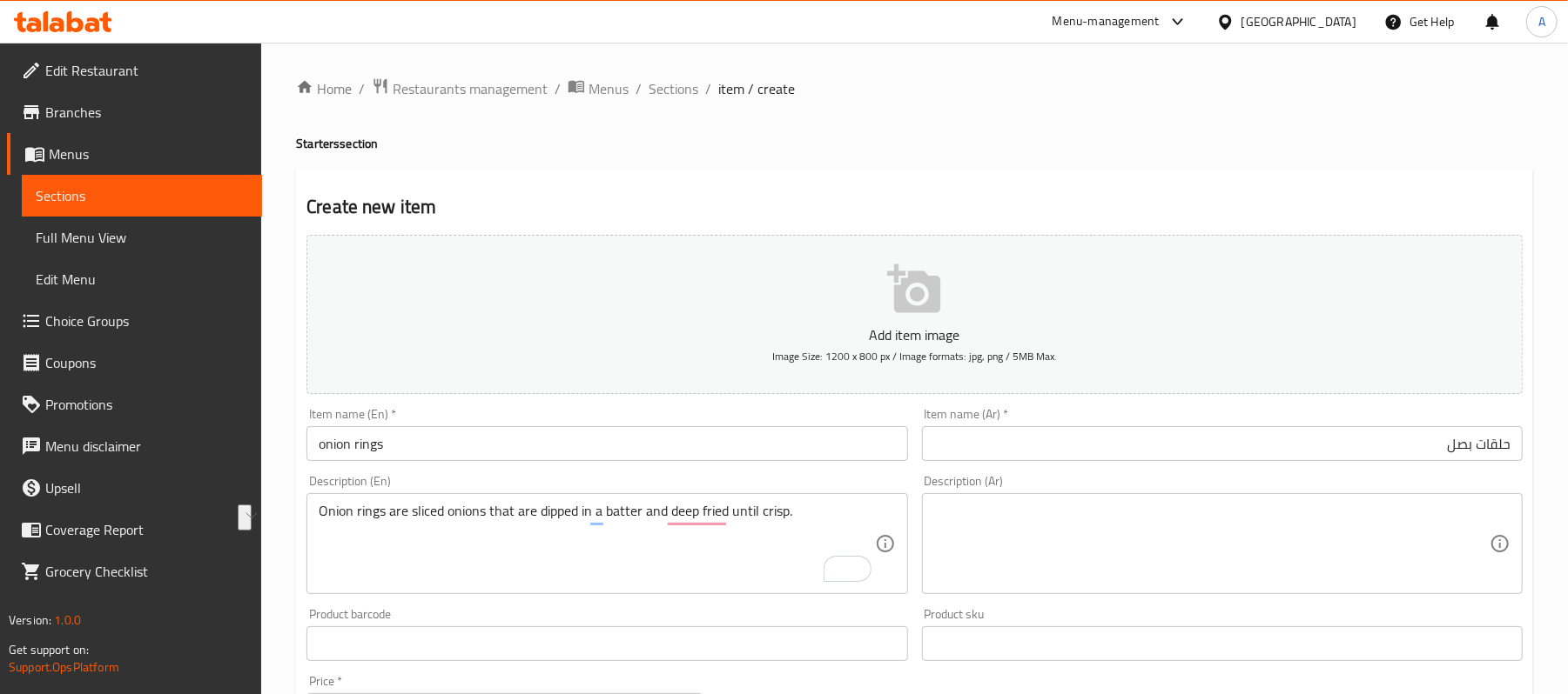
click at [1077, 572] on textarea at bounding box center [1212, 544] width 556 height 83
paste textarea "حلقات البصل عبارة عن شرائح من البصل يتم غمسها في العجين ثم تقليتها حتى تصبح مقر…"
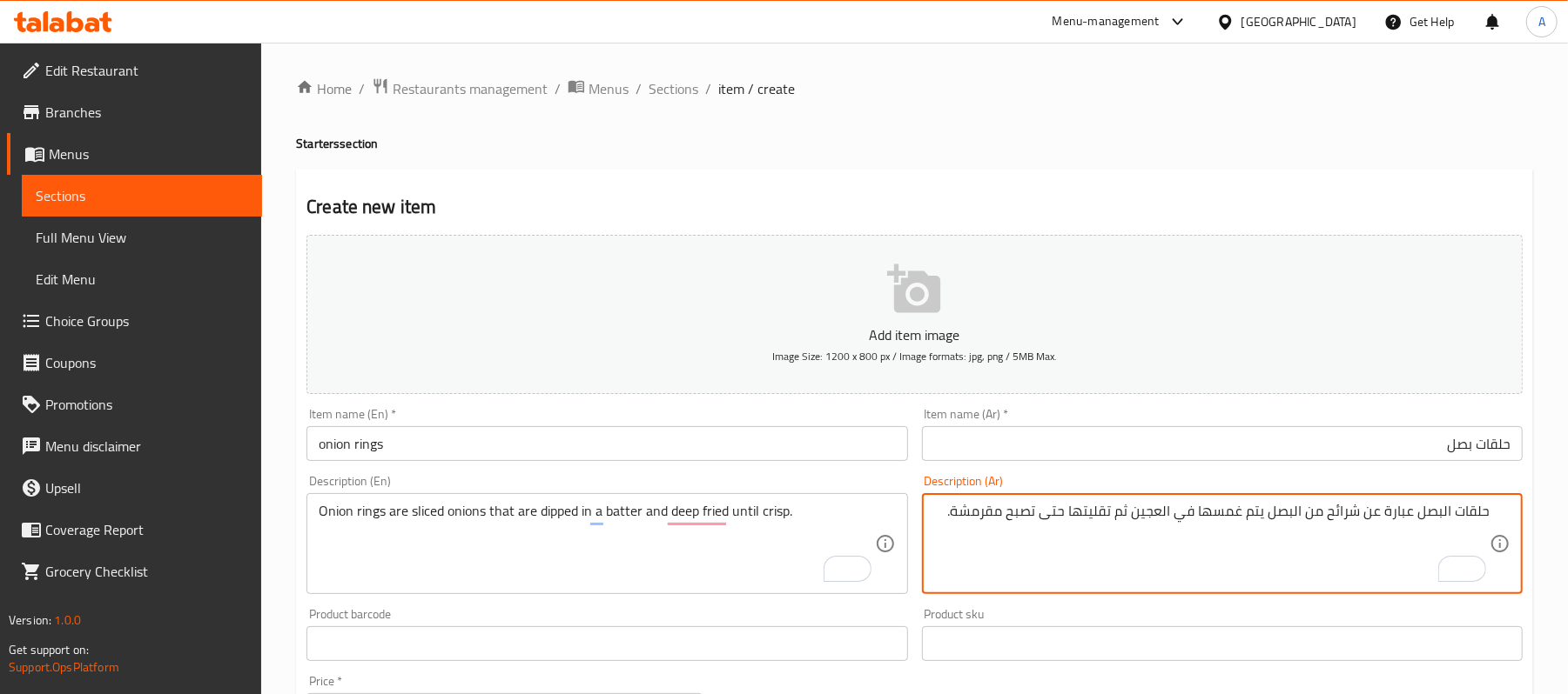
type textarea "حلقات البصل عبارة عن شرائح من البصل يتم غمسها في العجين ثم تقليتها حتى تصبح مقر…"
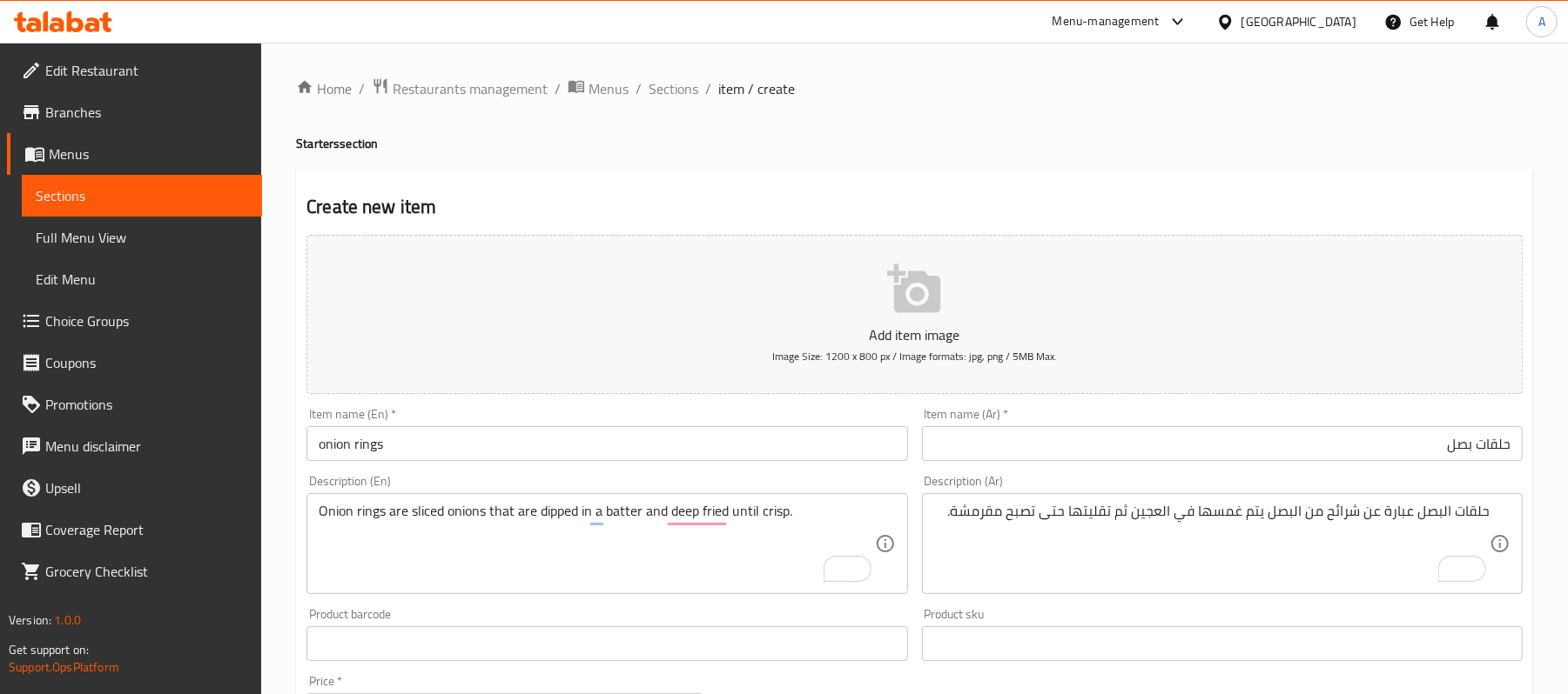
click at [1301, 600] on div "Description (Ar) حلقات البصل عبارة عن شرائح من البصل يتم غمسها في العجين ثم تقل…" at bounding box center [1222, 535] width 615 height 133
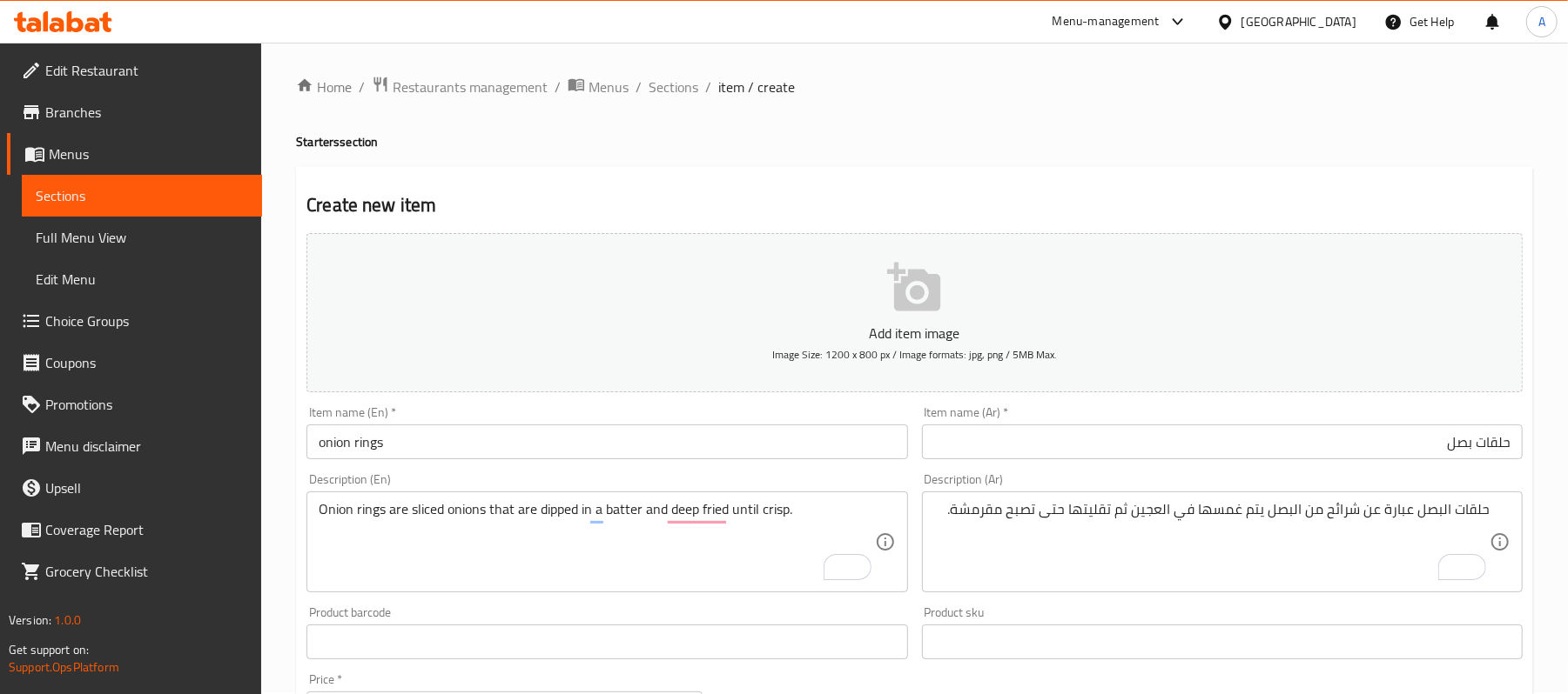
click at [1062, 603] on div "Product sku Product sku" at bounding box center [1222, 633] width 615 height 67
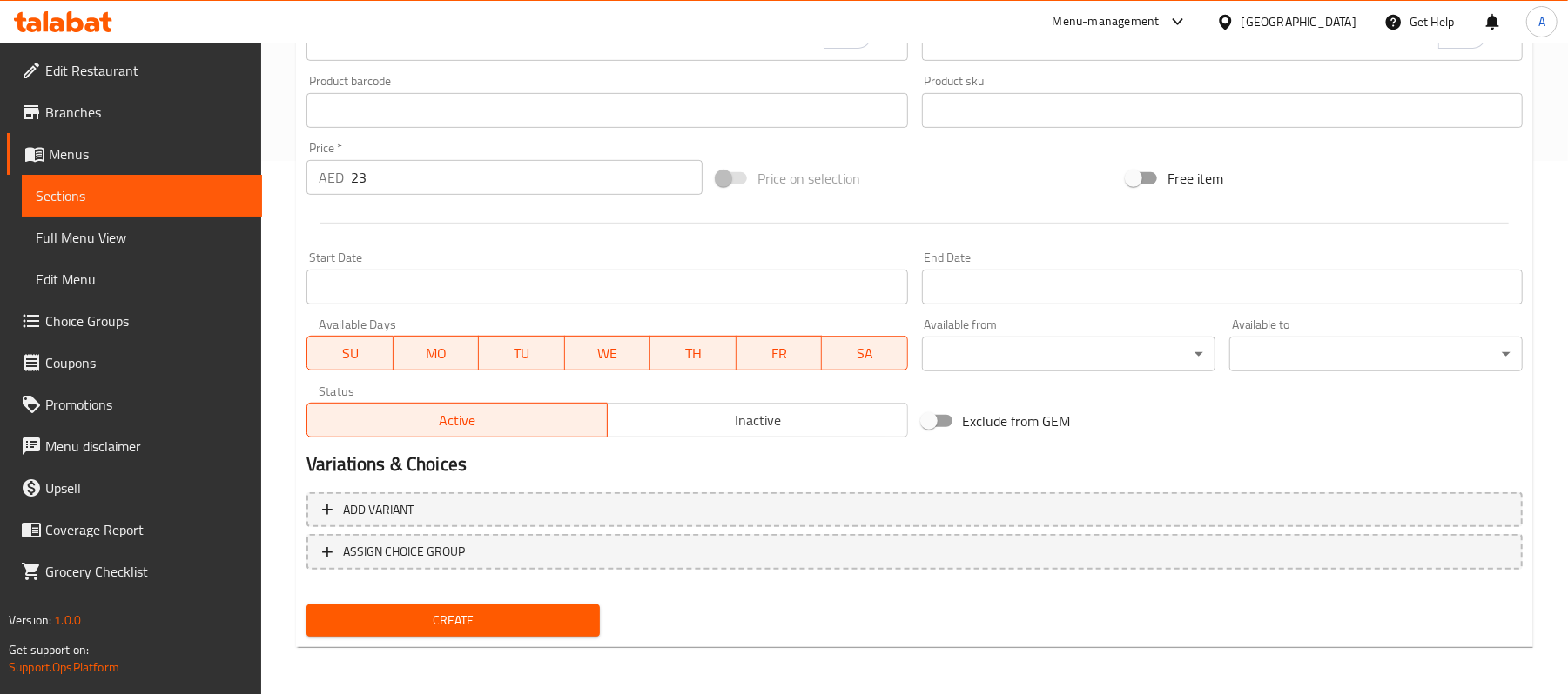
click at [630, 460] on h2 "Variations & Choices" at bounding box center [914, 464] width 1216 height 26
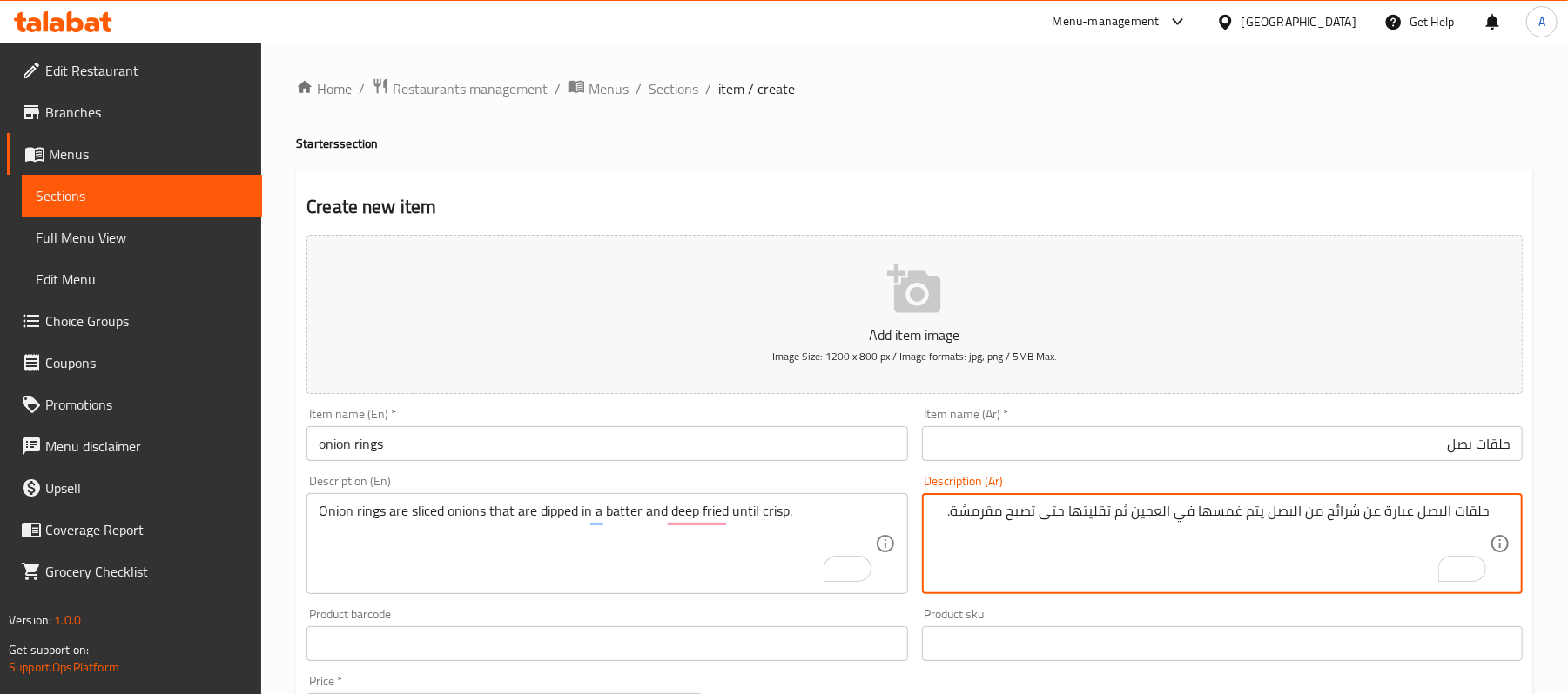
click at [971, 573] on textarea "حلقات البصل عبارة عن شرائح من البصل يتم غمسها في العجين ثم تقليتها حتى تصبح مقر…" at bounding box center [1212, 544] width 556 height 83
click at [917, 613] on div "Product sku Product sku" at bounding box center [1222, 635] width 615 height 67
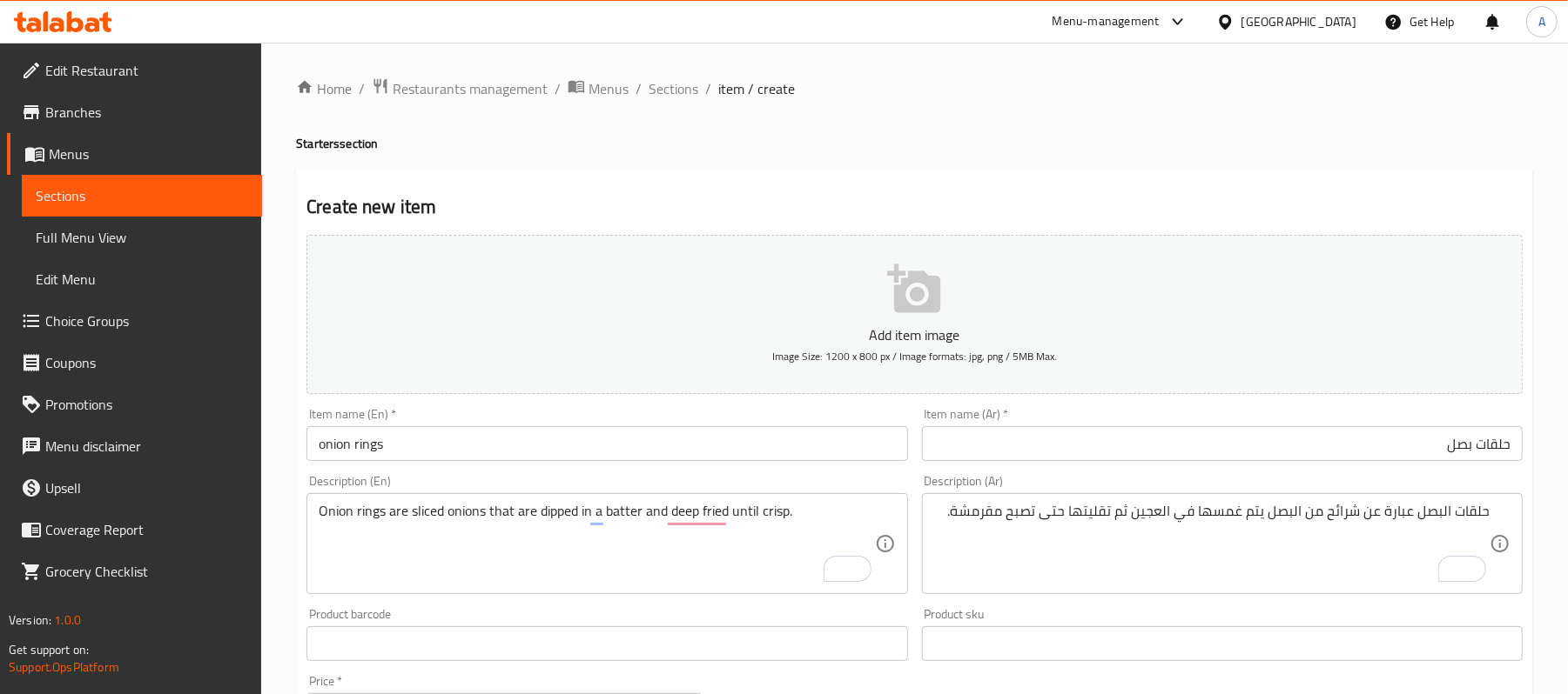
click at [915, 616] on div "Product sku Product sku" at bounding box center [1222, 635] width 615 height 67
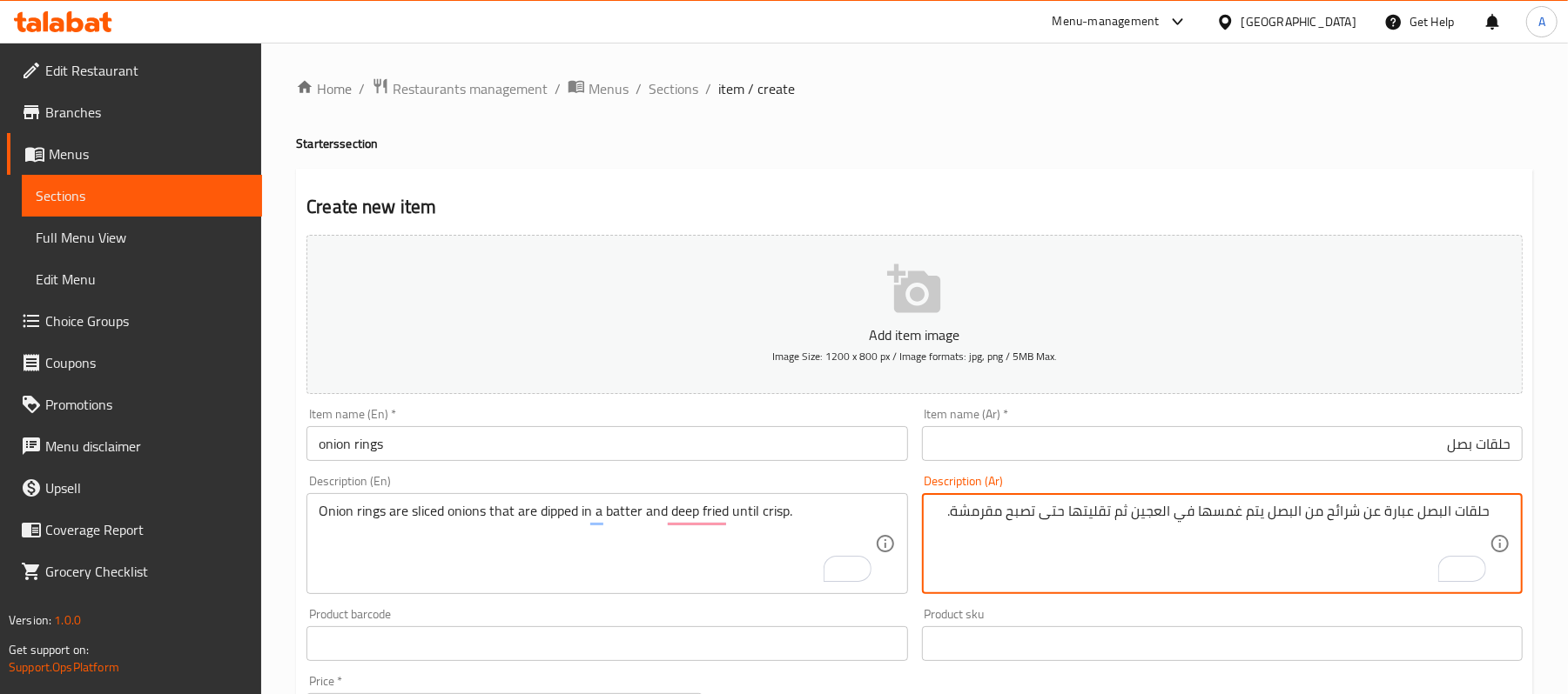
click at [913, 610] on div "Product barcode Product barcode" at bounding box center [607, 635] width 615 height 67
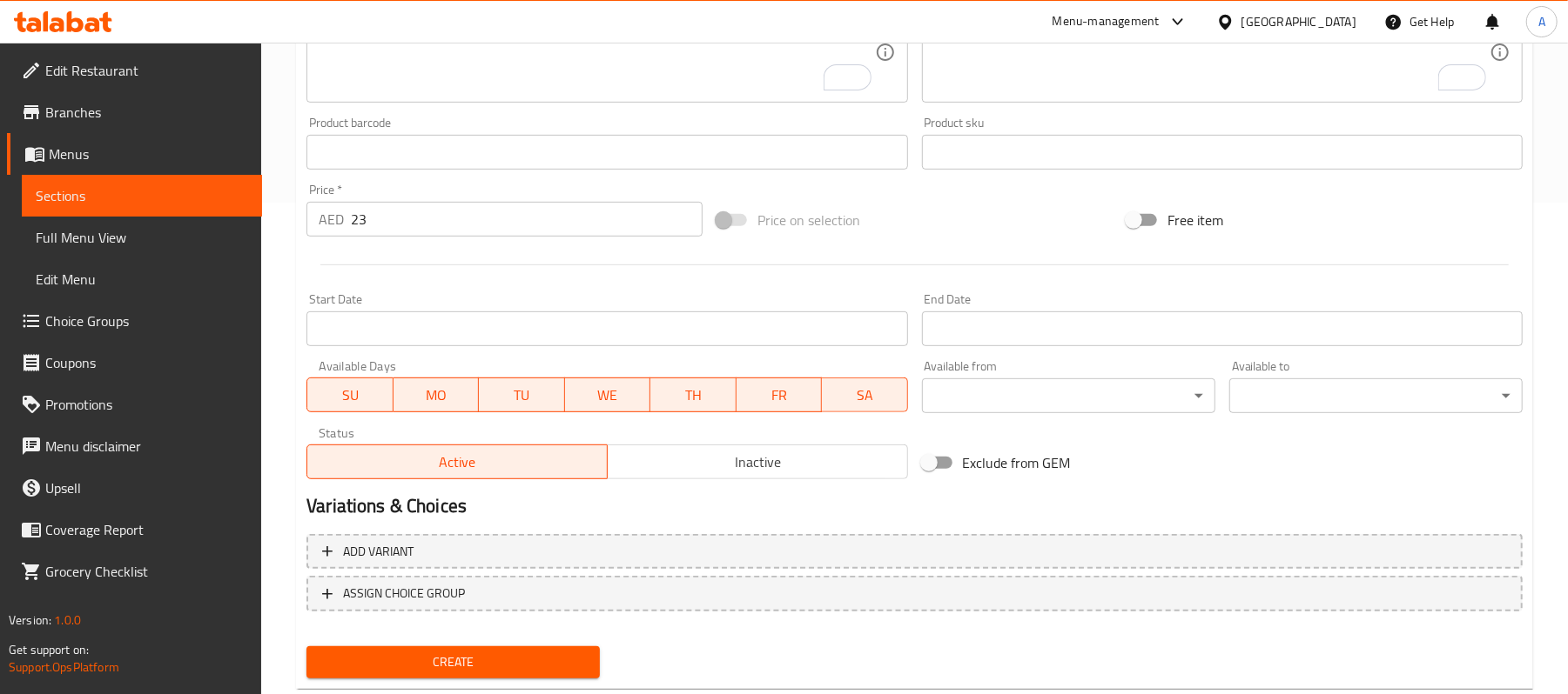
scroll to position [534, 0]
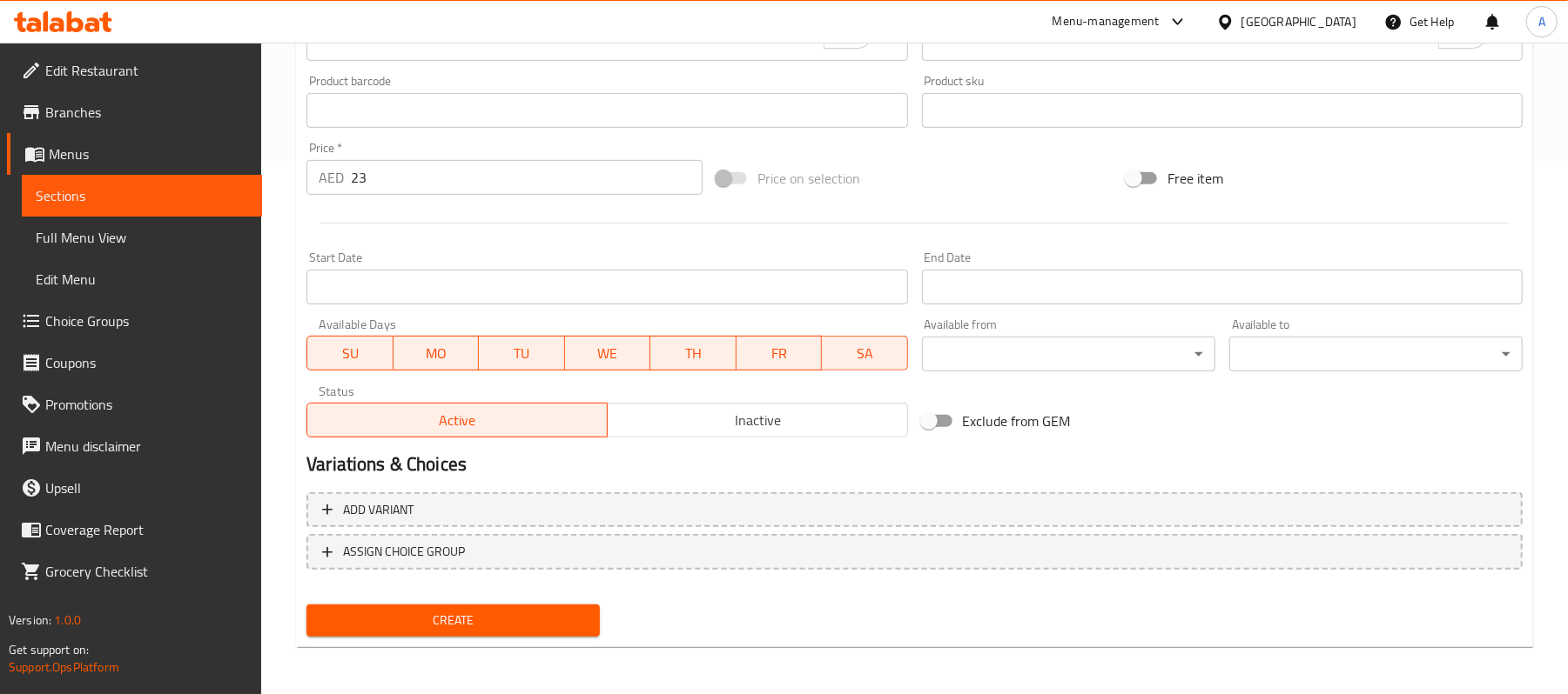
click at [497, 621] on span "Create" at bounding box center [453, 621] width 265 height 22
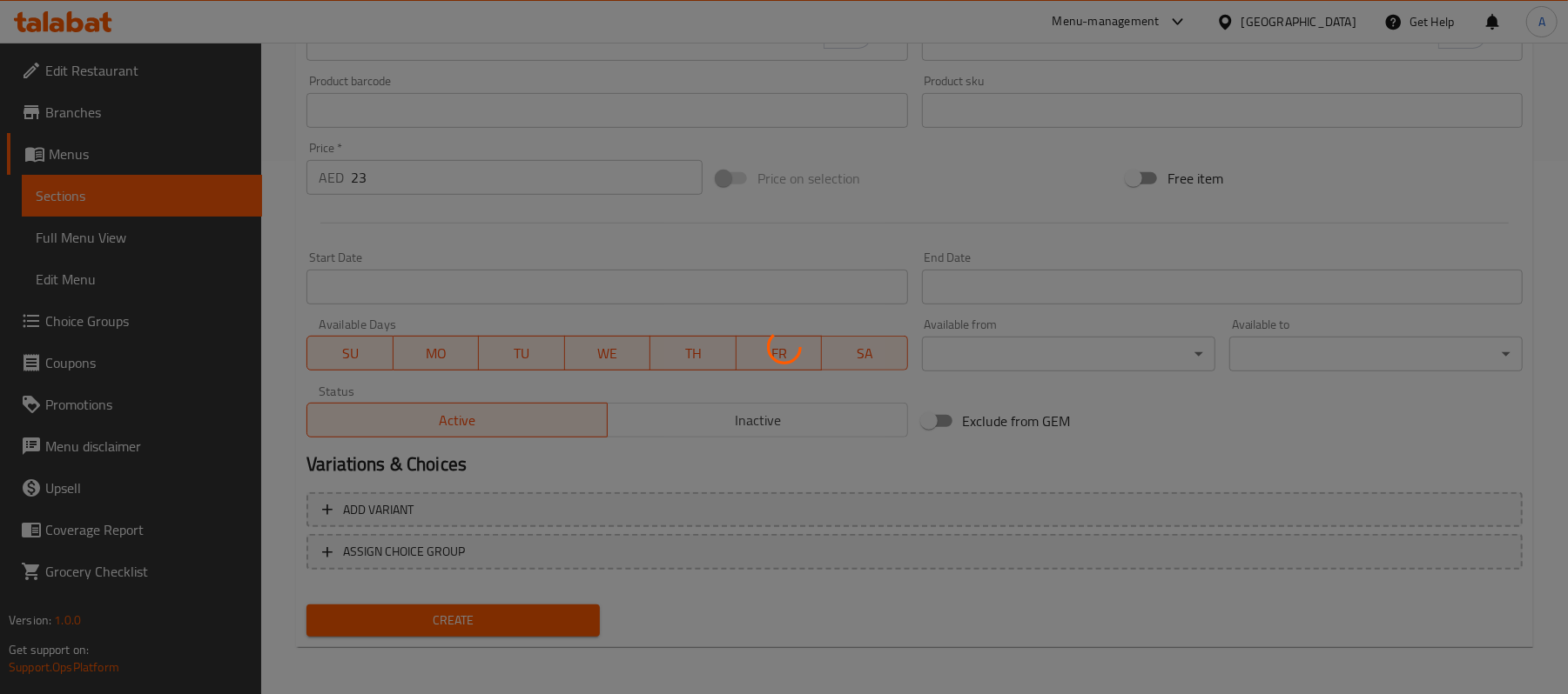
type input "0"
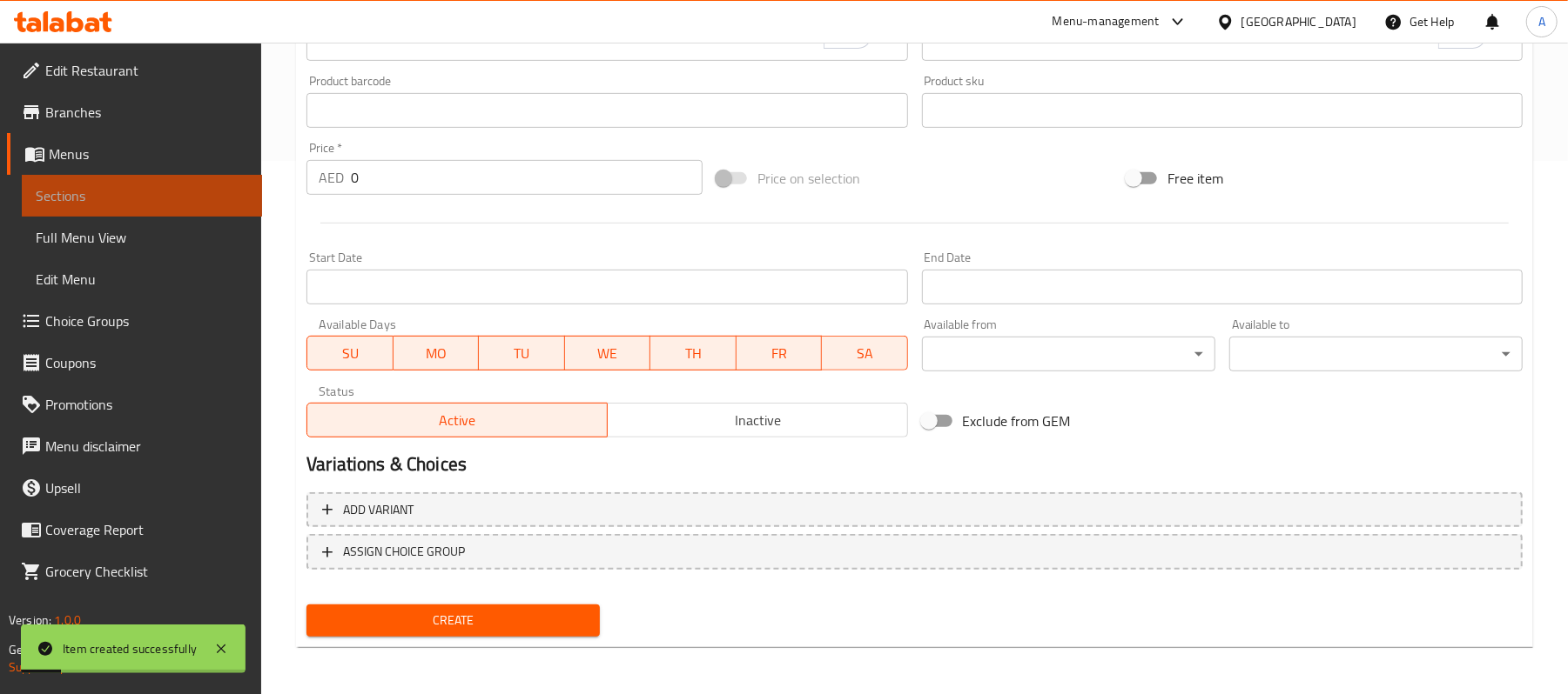
drag, startPoint x: 111, startPoint y: 206, endPoint x: 150, endPoint y: 181, distance: 46.3
click at [111, 206] on link "Sections" at bounding box center [142, 196] width 241 height 42
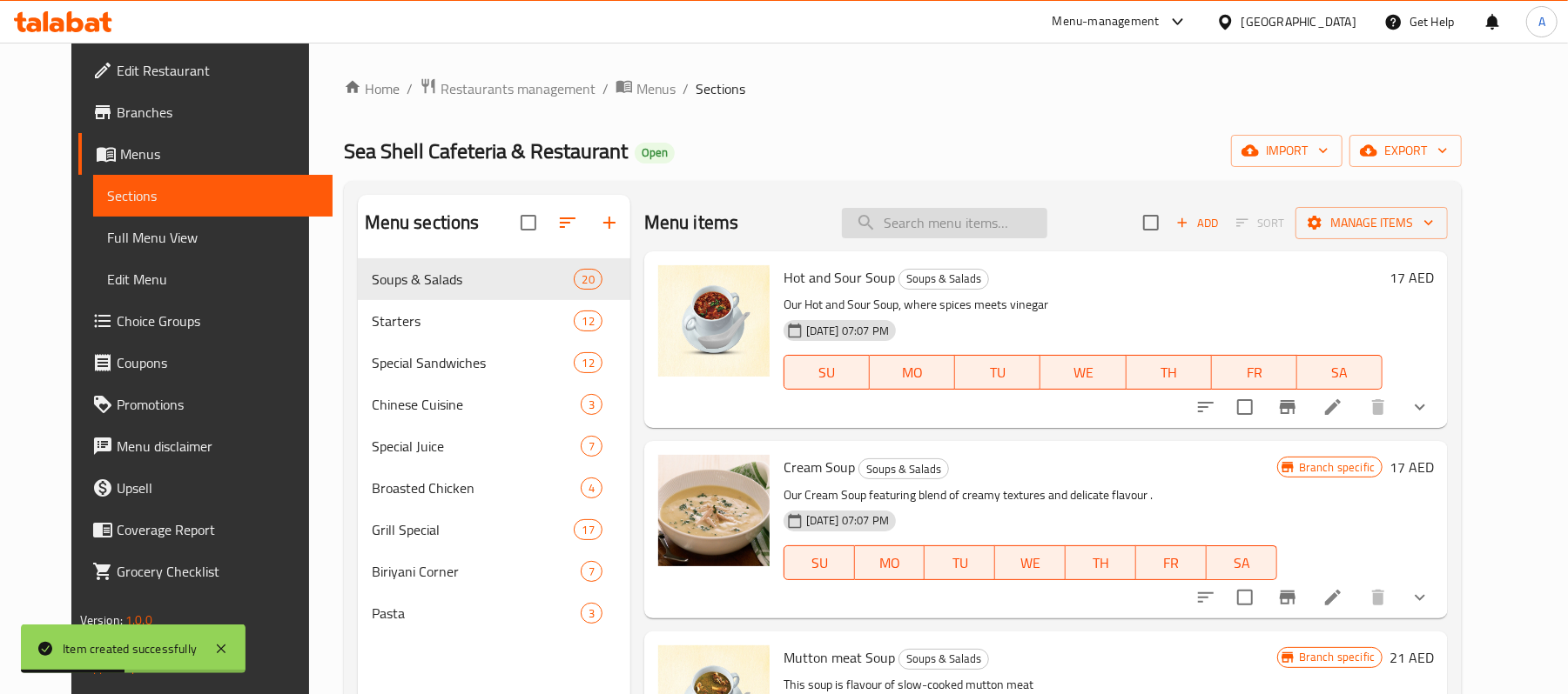
click at [937, 219] on input "search" at bounding box center [944, 222] width 205 height 30
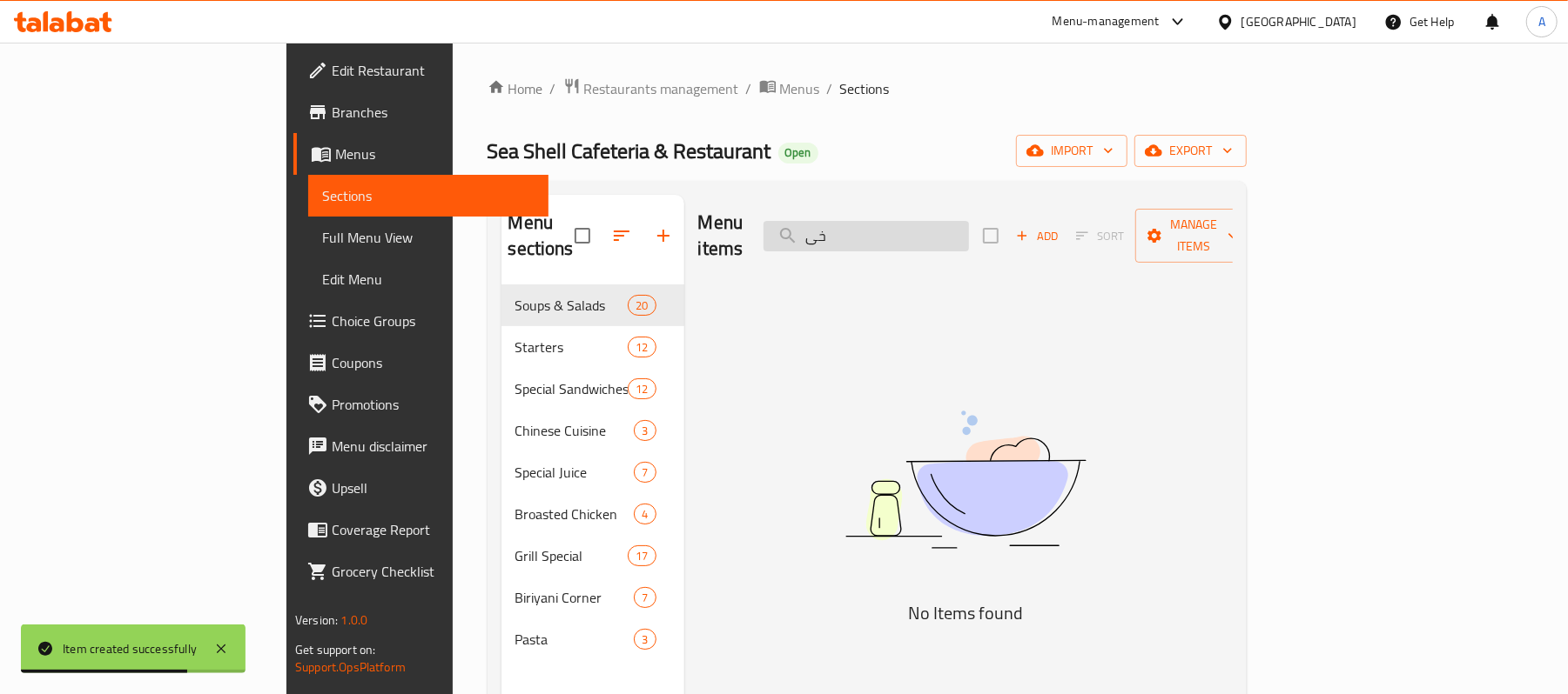
type input "خ"
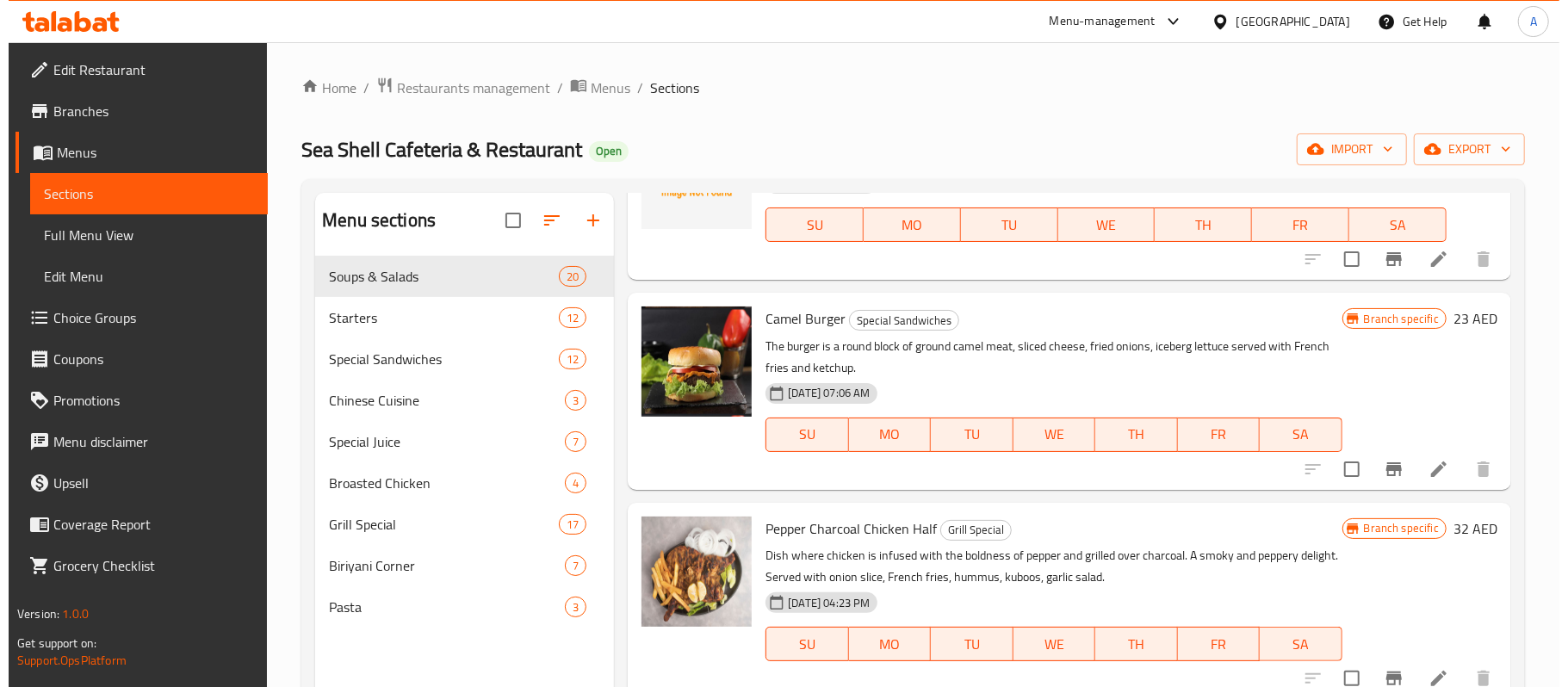
scroll to position [803, 0]
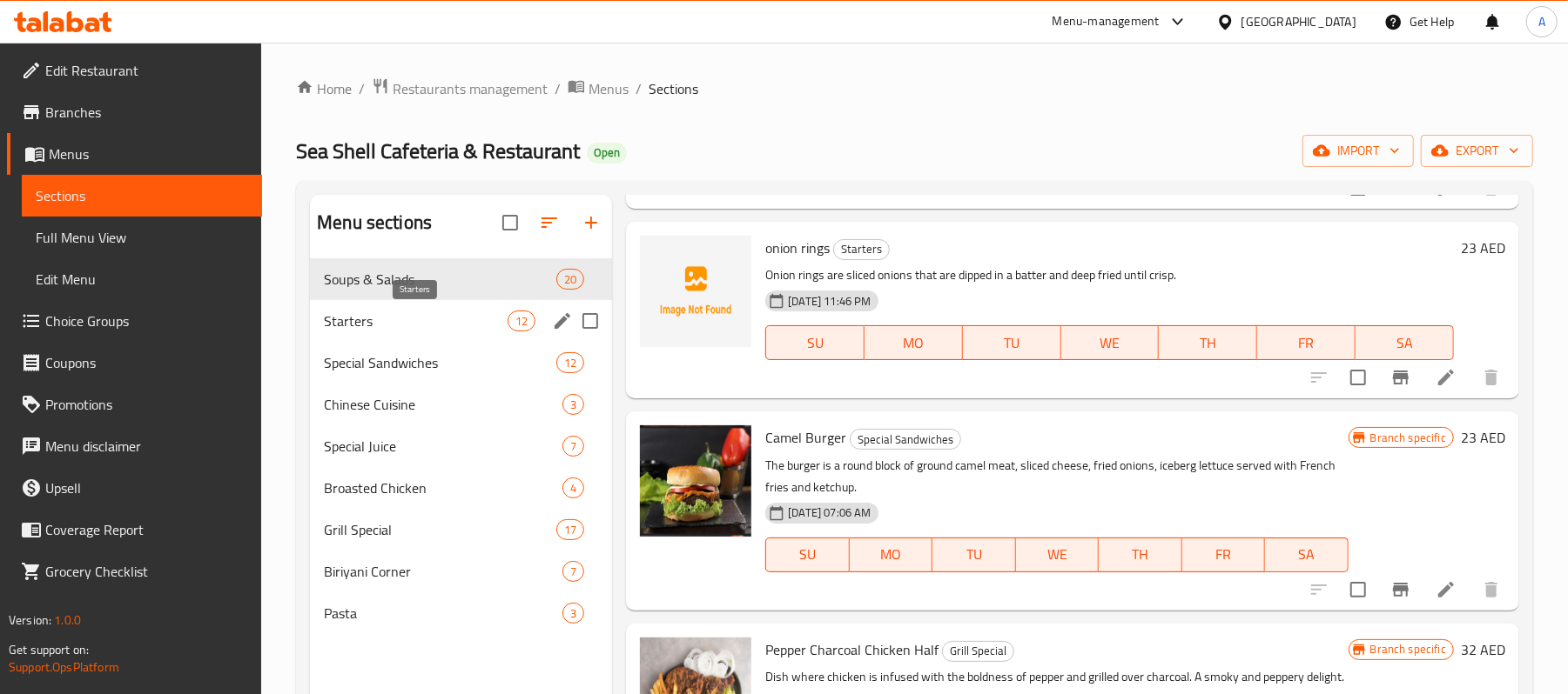
type input "onion"
click at [405, 317] on span "Starters" at bounding box center [415, 321] width 184 height 21
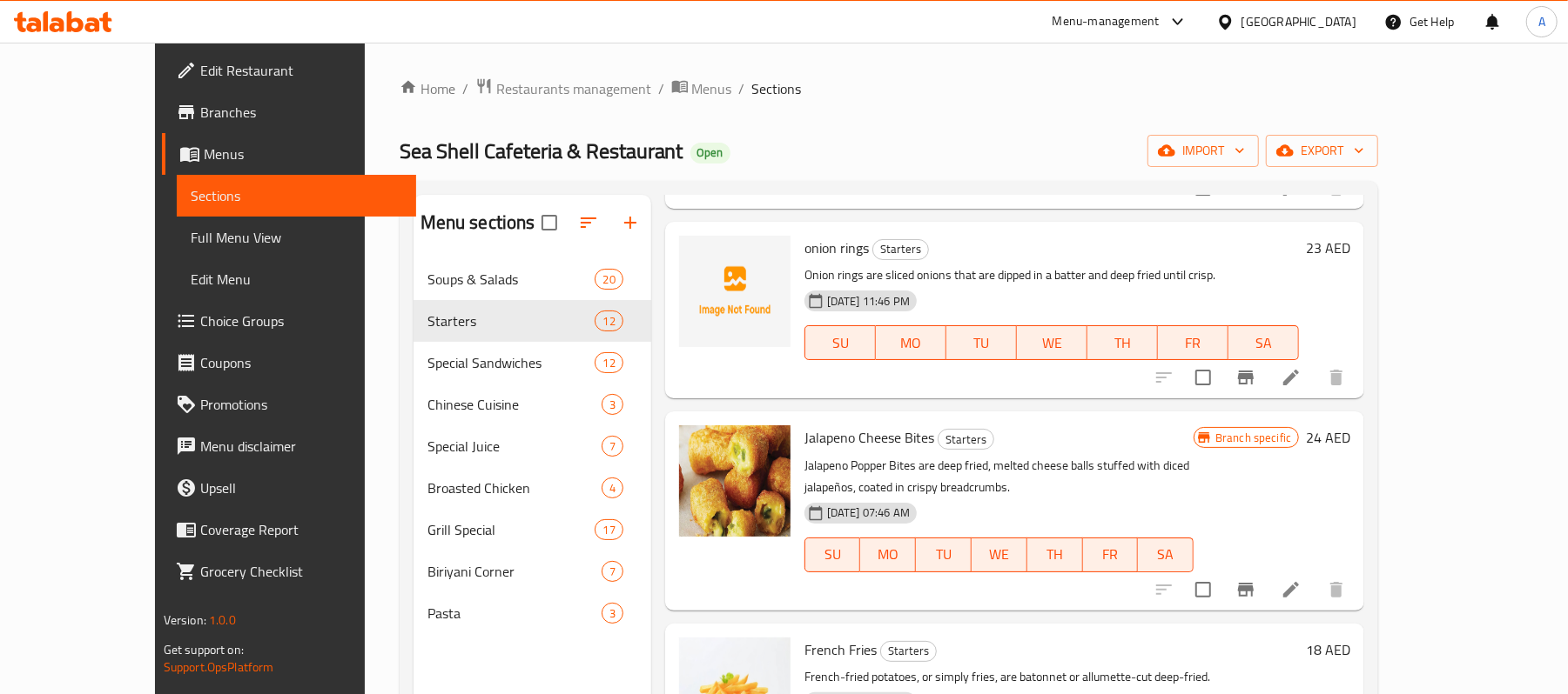
click at [1256, 367] on icon "Branch-specific-item" at bounding box center [1245, 377] width 21 height 21
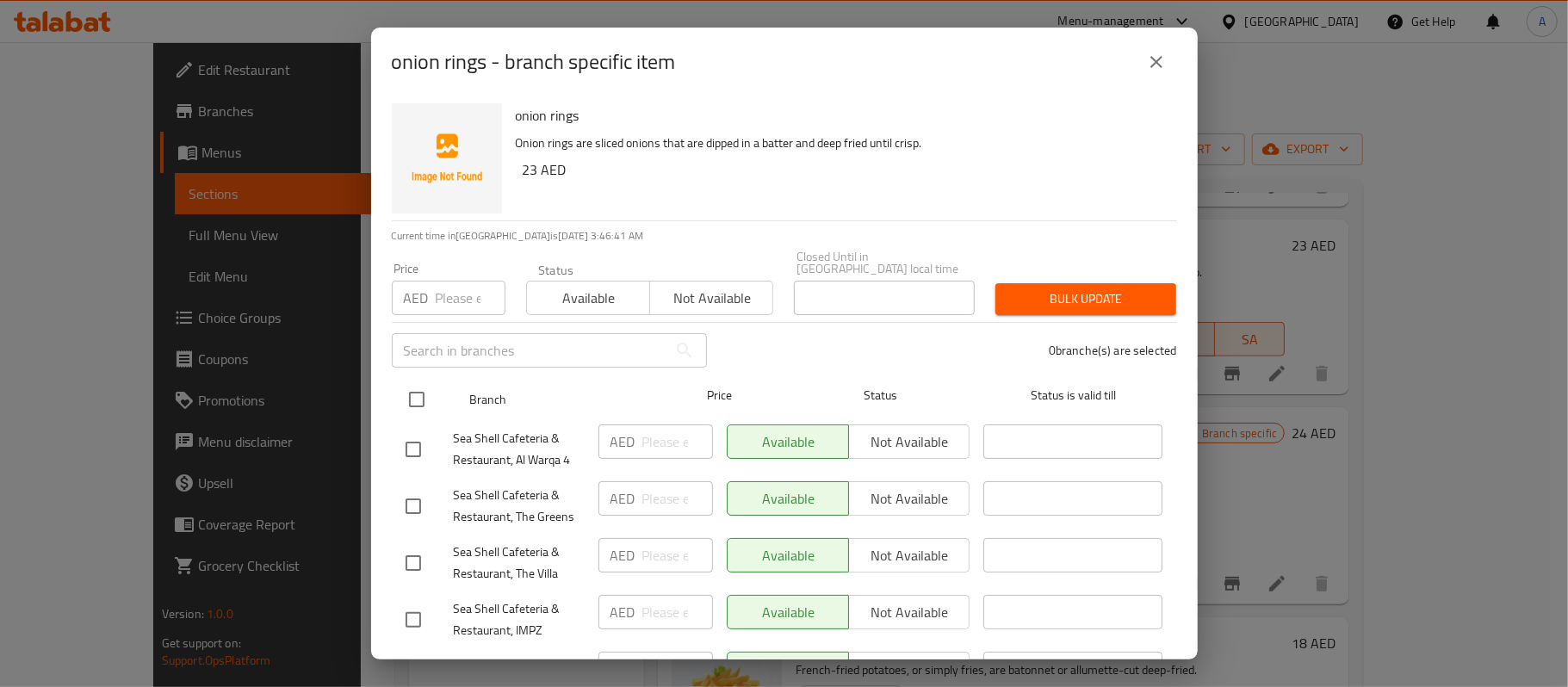
click at [427, 390] on input "checkbox" at bounding box center [416, 399] width 36 height 36
checkbox input "true"
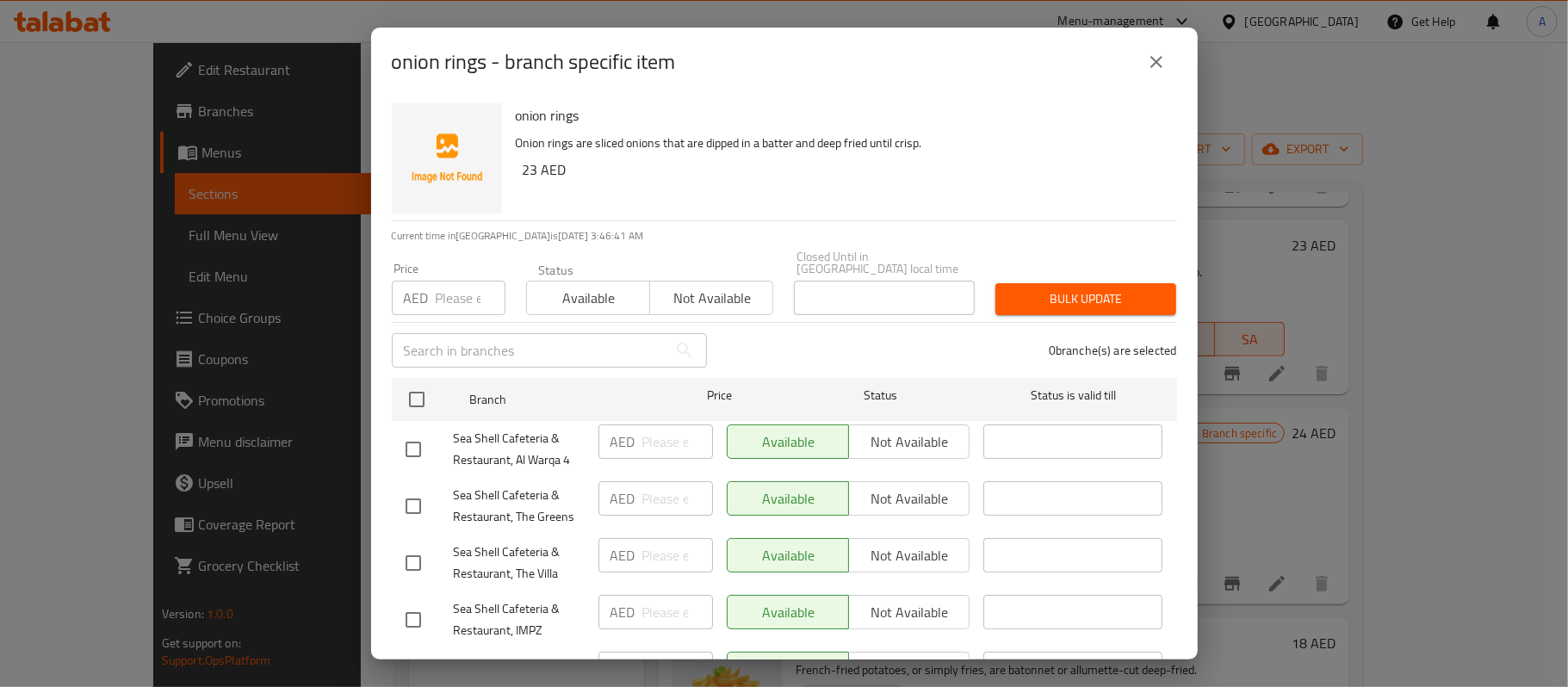
checkbox input "true"
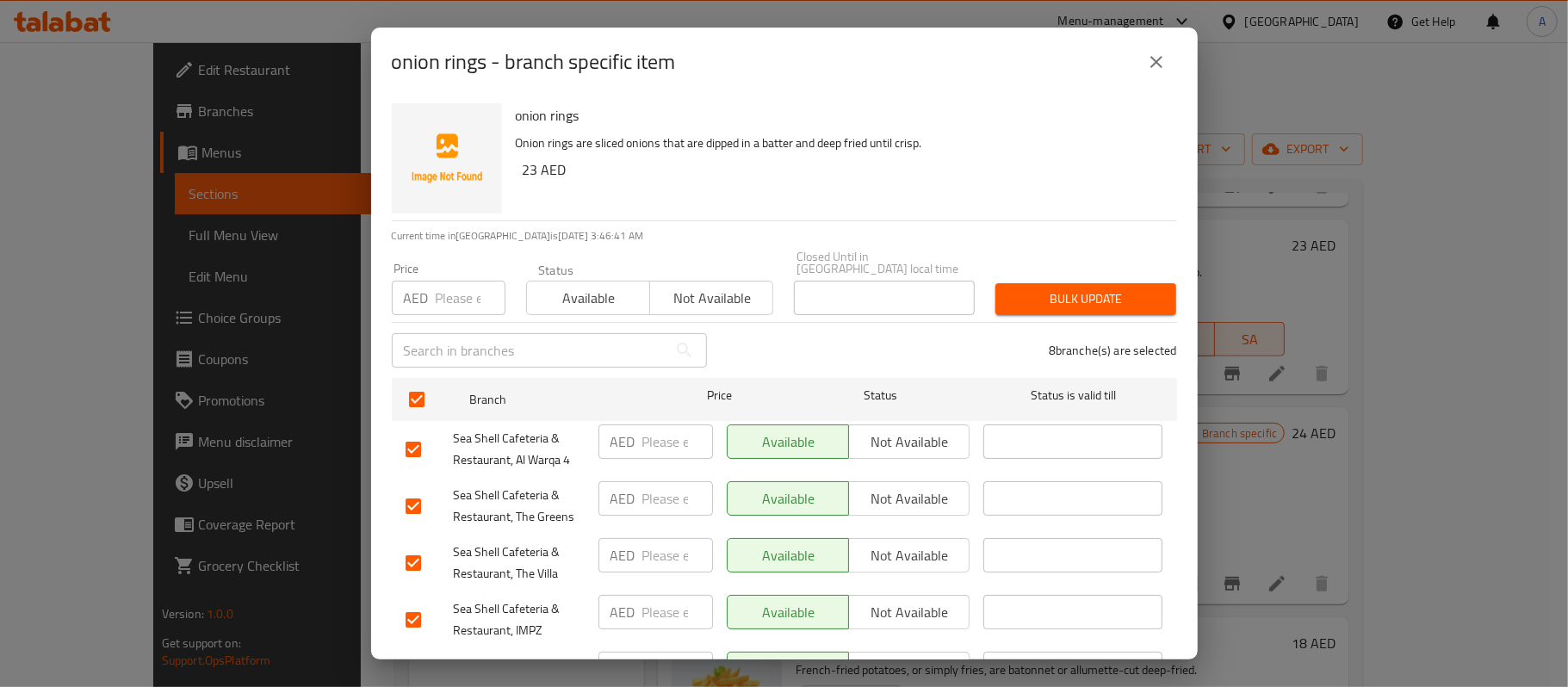
click at [665, 273] on div "Available Not available" at bounding box center [650, 289] width 248 height 51
click at [671, 282] on button "Not available" at bounding box center [711, 298] width 124 height 34
click at [1117, 304] on span "Bulk update" at bounding box center [1086, 299] width 153 height 22
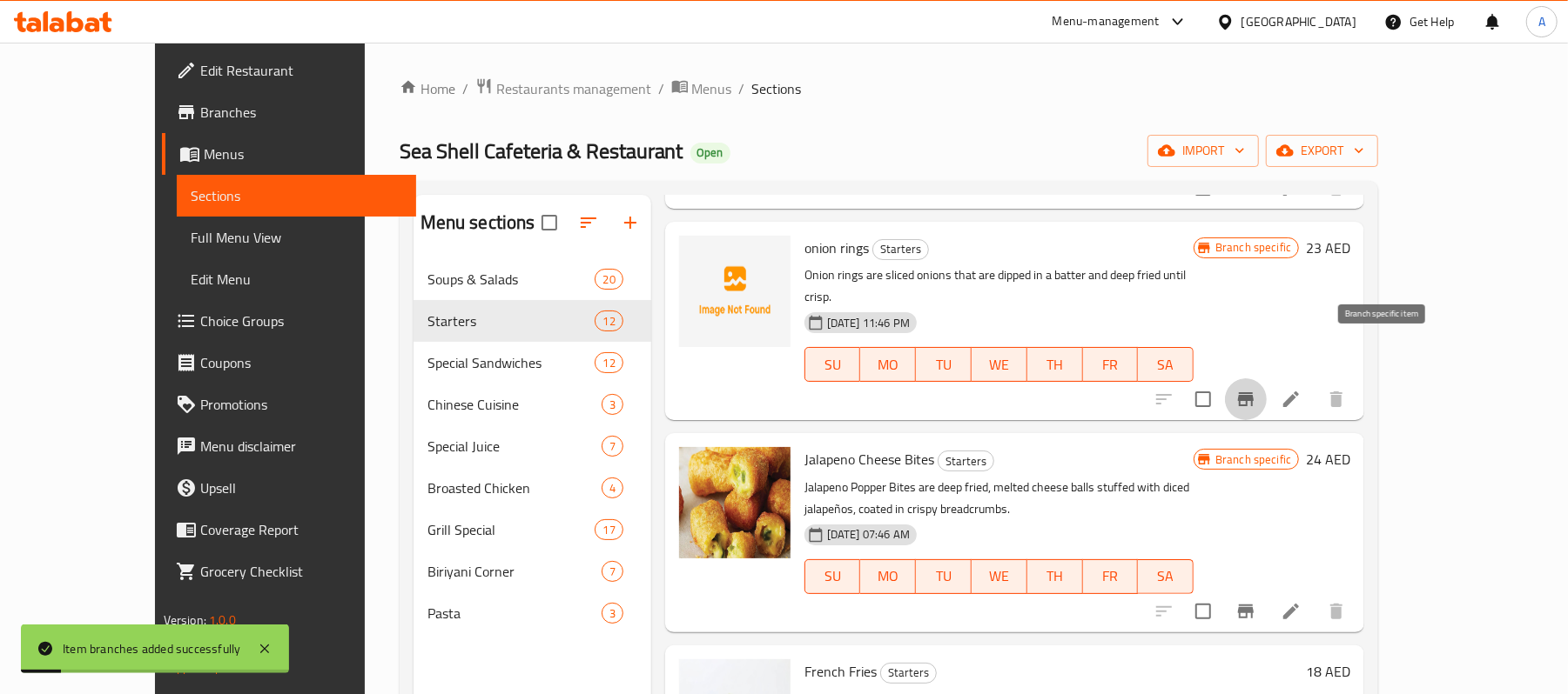
click at [1256, 389] on icon "Branch-specific-item" at bounding box center [1245, 399] width 21 height 21
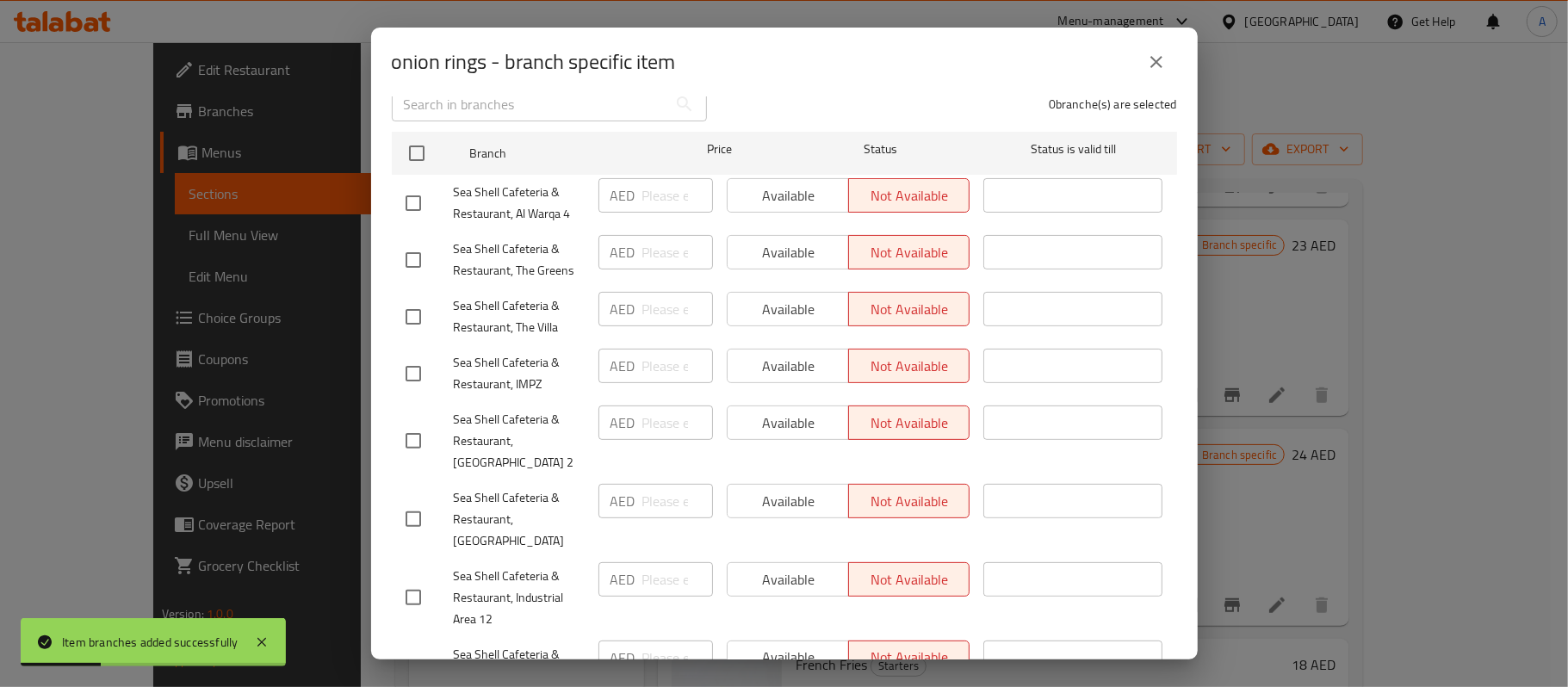
scroll to position [304, 0]
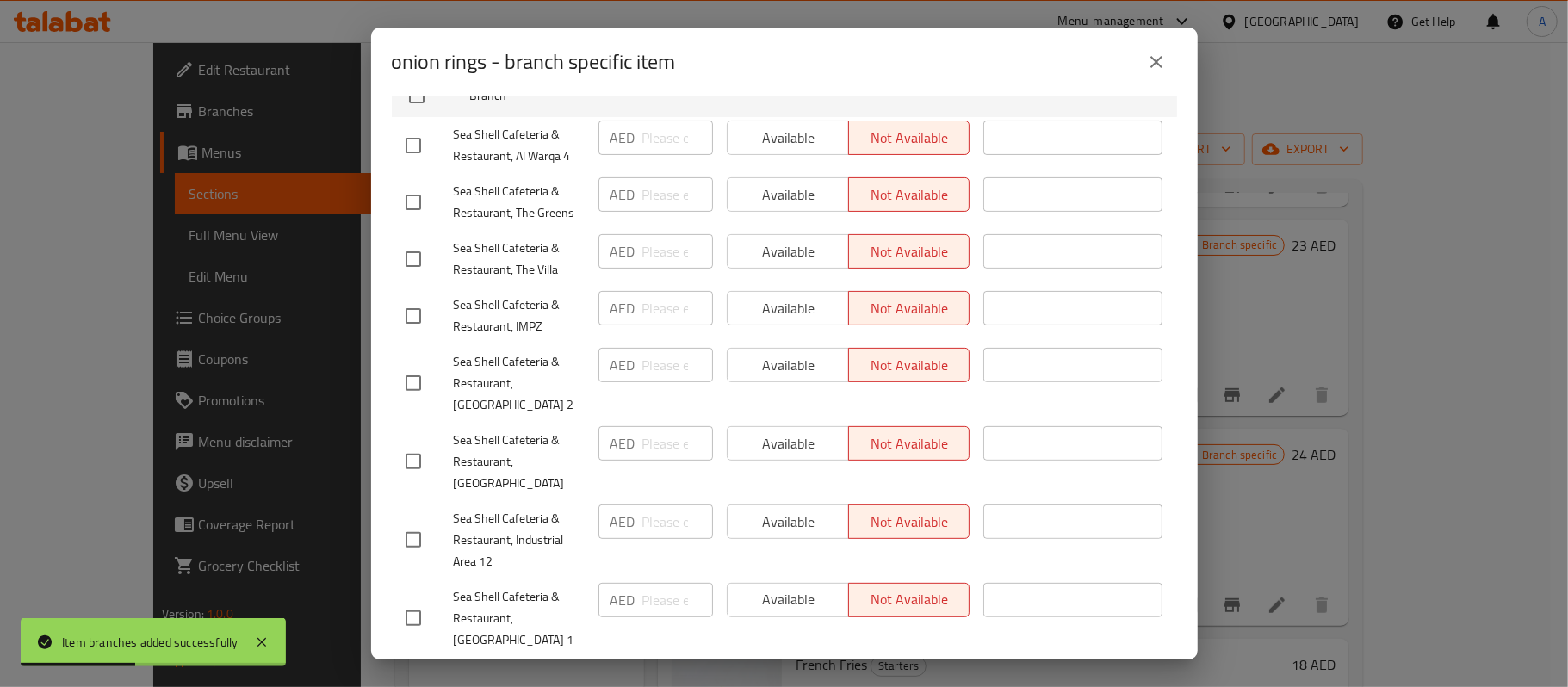
click at [390, 435] on div "onion rings Onion rings are sliced onions that are dipped in a batter and deep …" at bounding box center [784, 378] width 826 height 563
click at [406, 446] on input "checkbox" at bounding box center [414, 462] width 36 height 36
checkbox input "true"
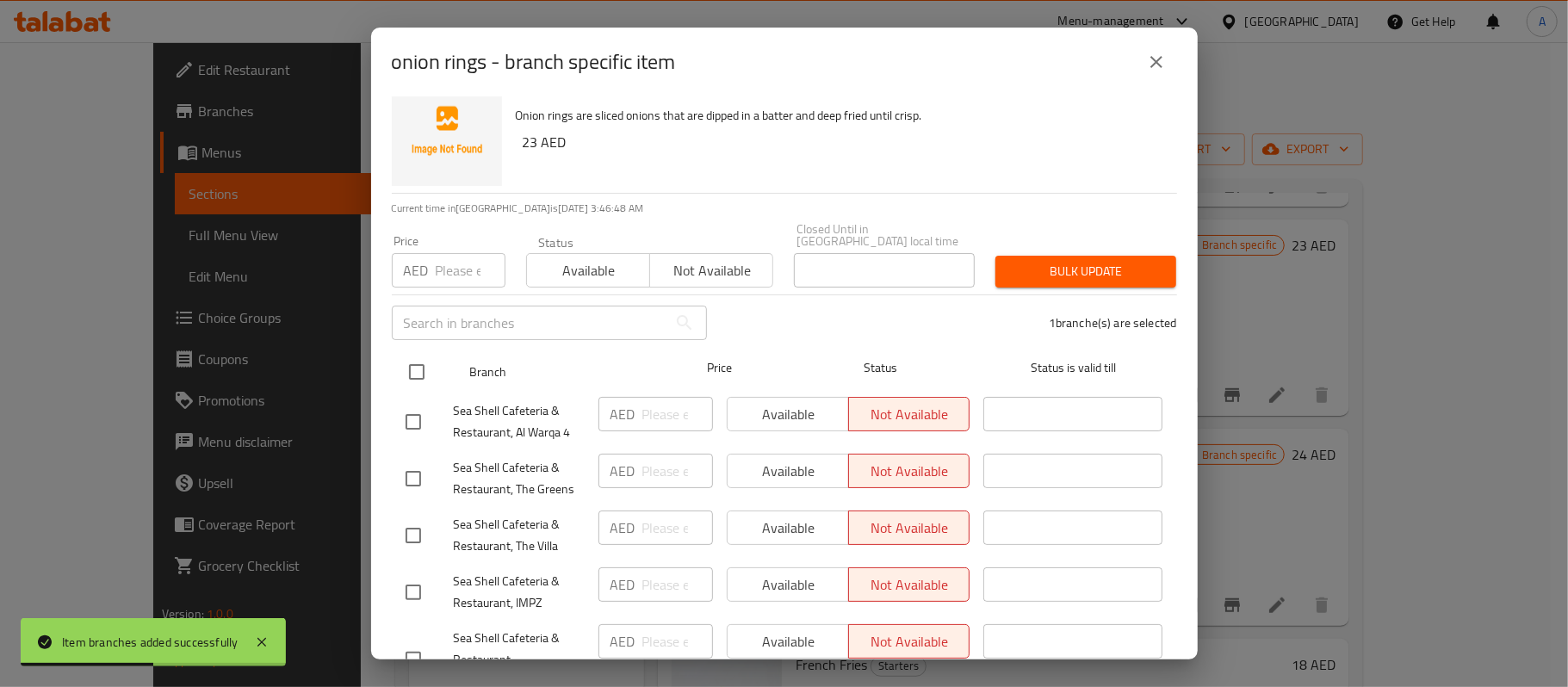
scroll to position [0, 0]
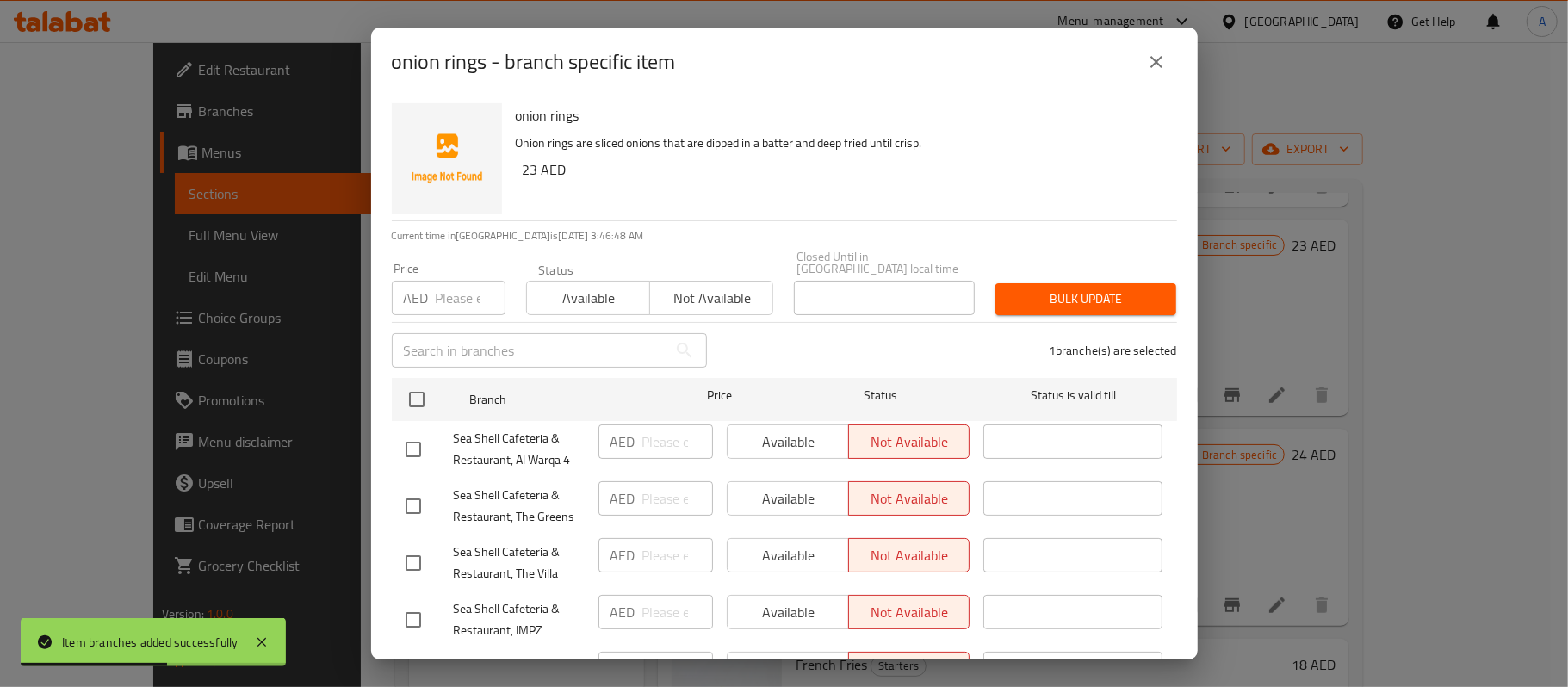
click at [621, 305] on span "Available" at bounding box center [588, 298] width 109 height 25
click at [1047, 279] on div "Bulk update" at bounding box center [1086, 299] width 202 height 52
click at [1054, 291] on span "Bulk update" at bounding box center [1086, 299] width 153 height 22
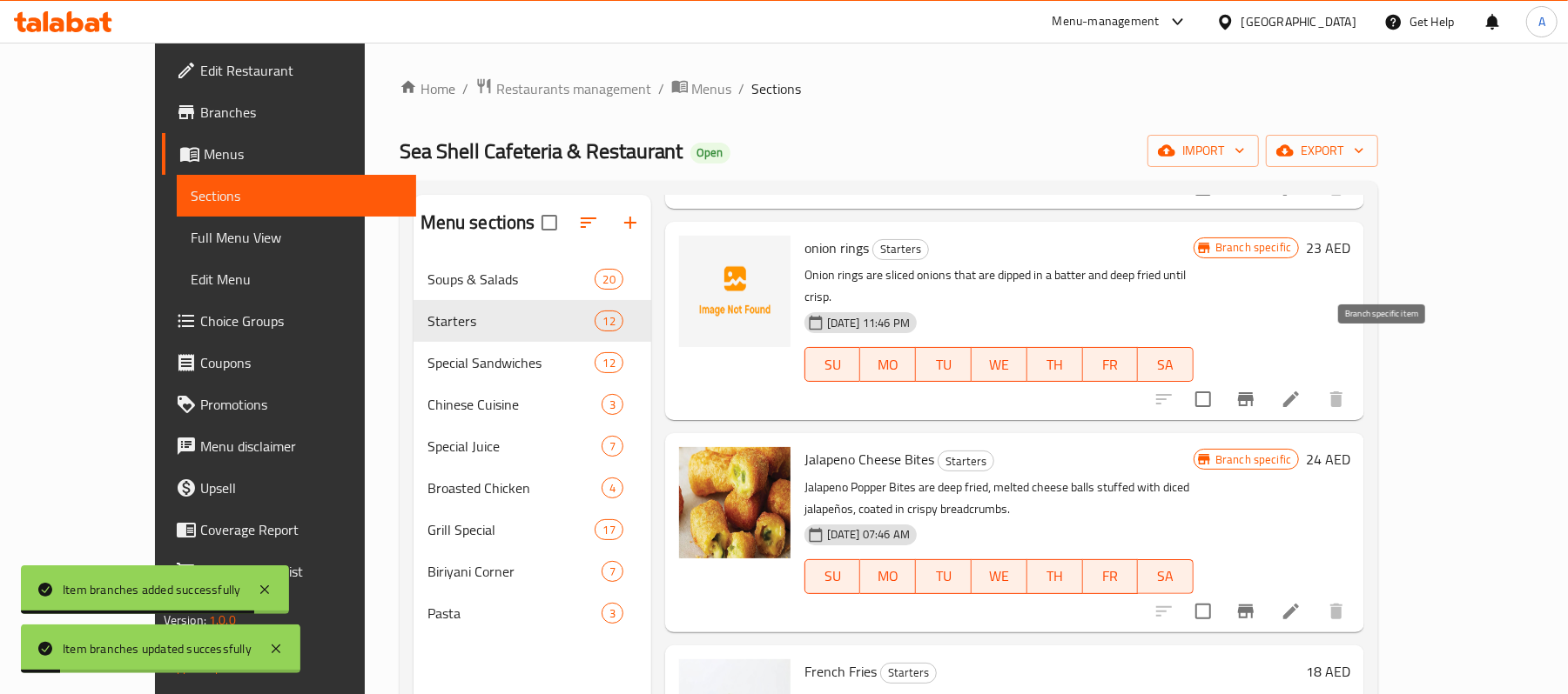
click at [1266, 379] on button "Branch-specific-item" at bounding box center [1245, 400] width 42 height 42
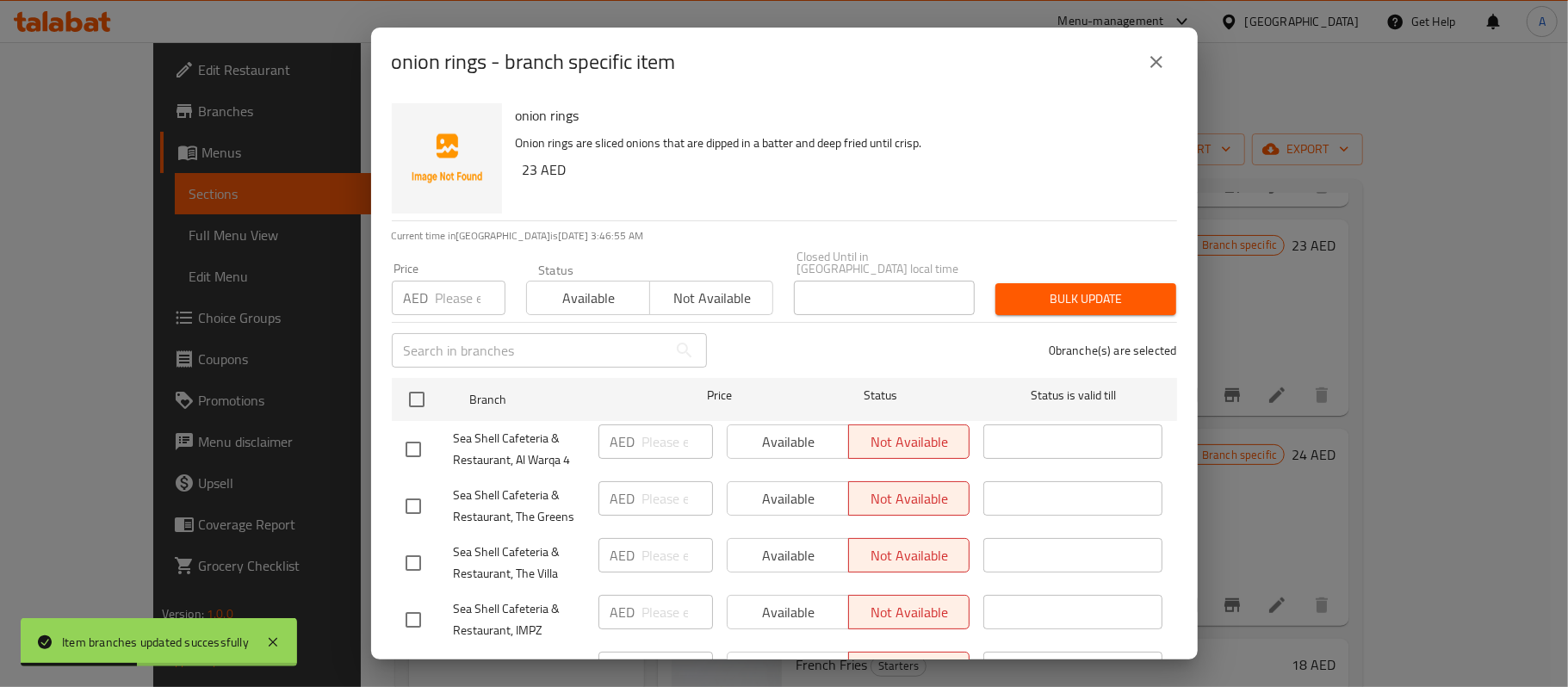
click at [1151, 67] on icon "close" at bounding box center [1156, 61] width 12 height 12
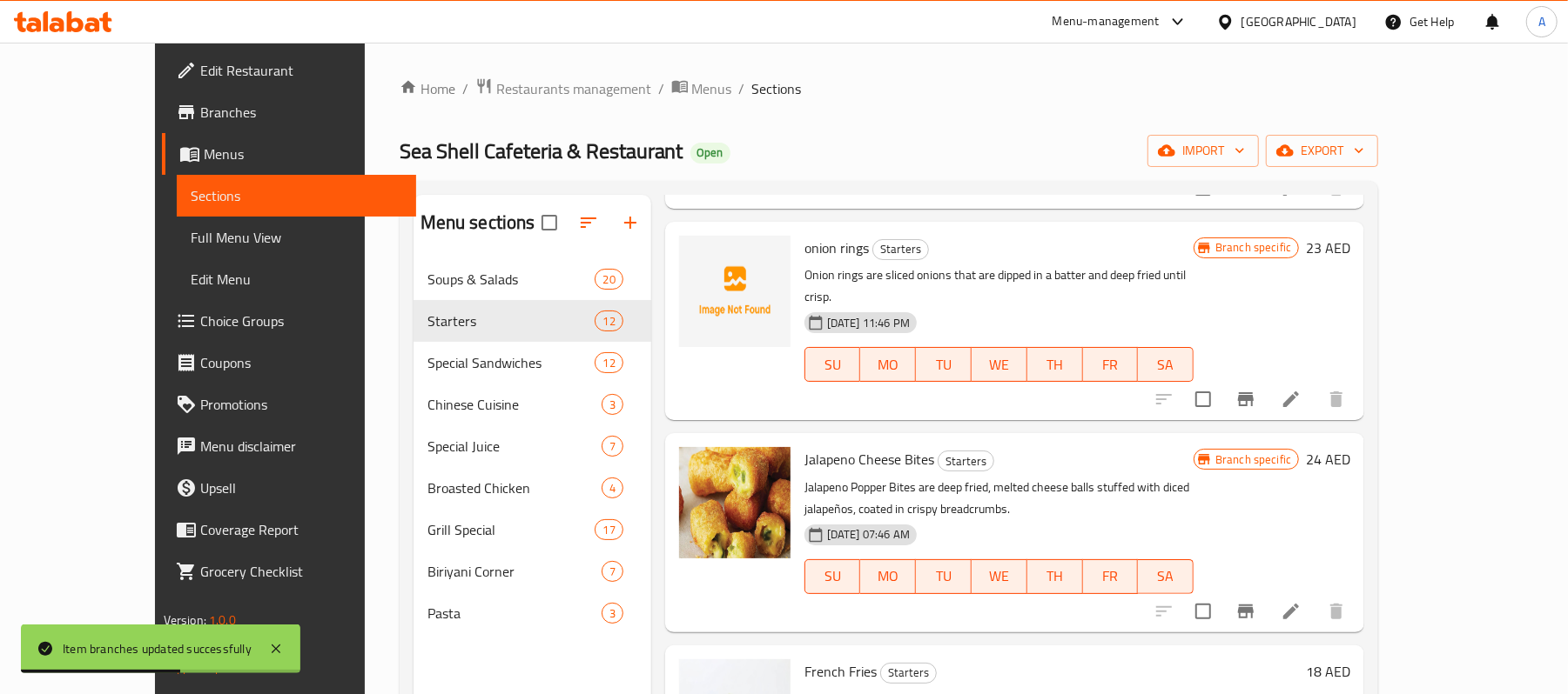
click at [1035, 236] on h6 "onion rings Starters" at bounding box center [999, 248] width 389 height 25
click at [1299, 392] on icon at bounding box center [1290, 399] width 15 height 15
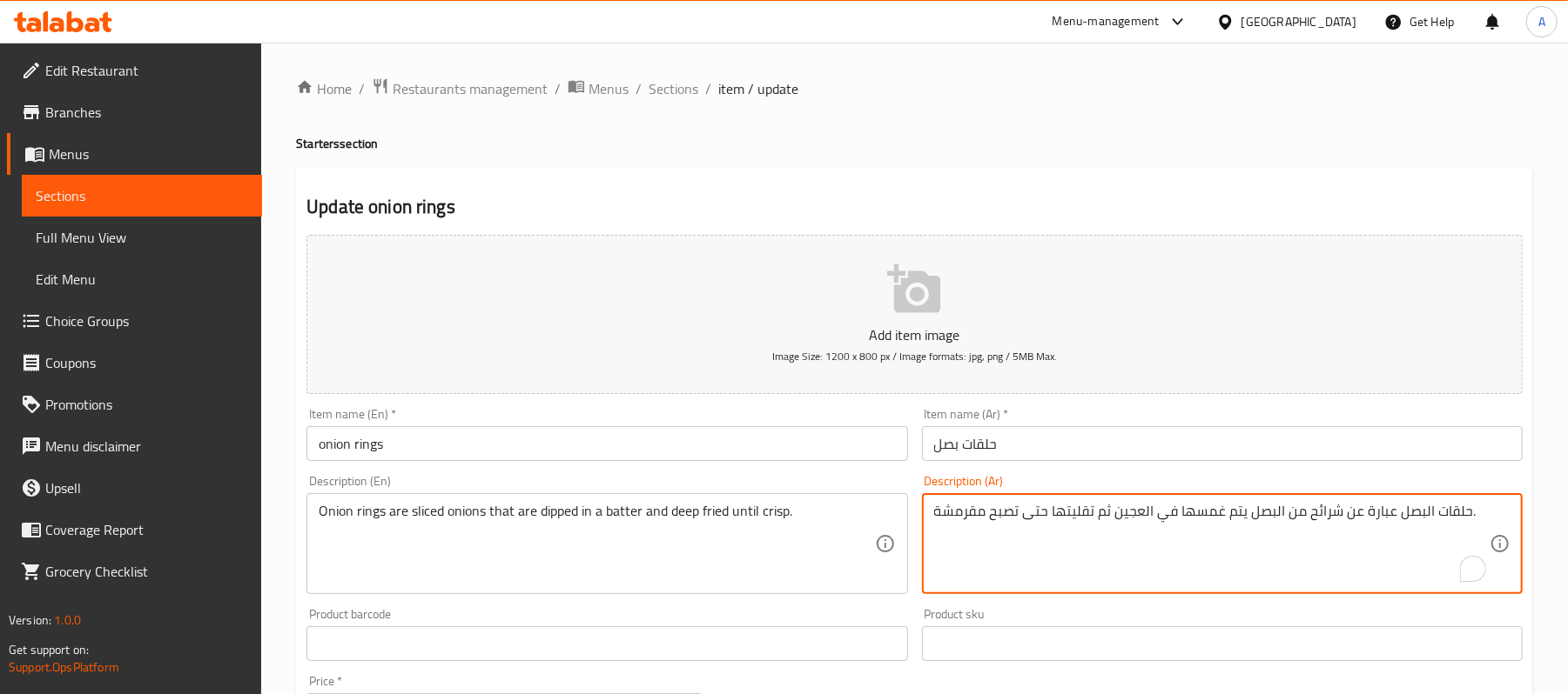
click at [1070, 510] on textarea "حلقات البصل عبارة عن شرائح من البصل يتم غمسها في العجين ثم تقليتها حتى تصبح مقر…" at bounding box center [1212, 544] width 556 height 83
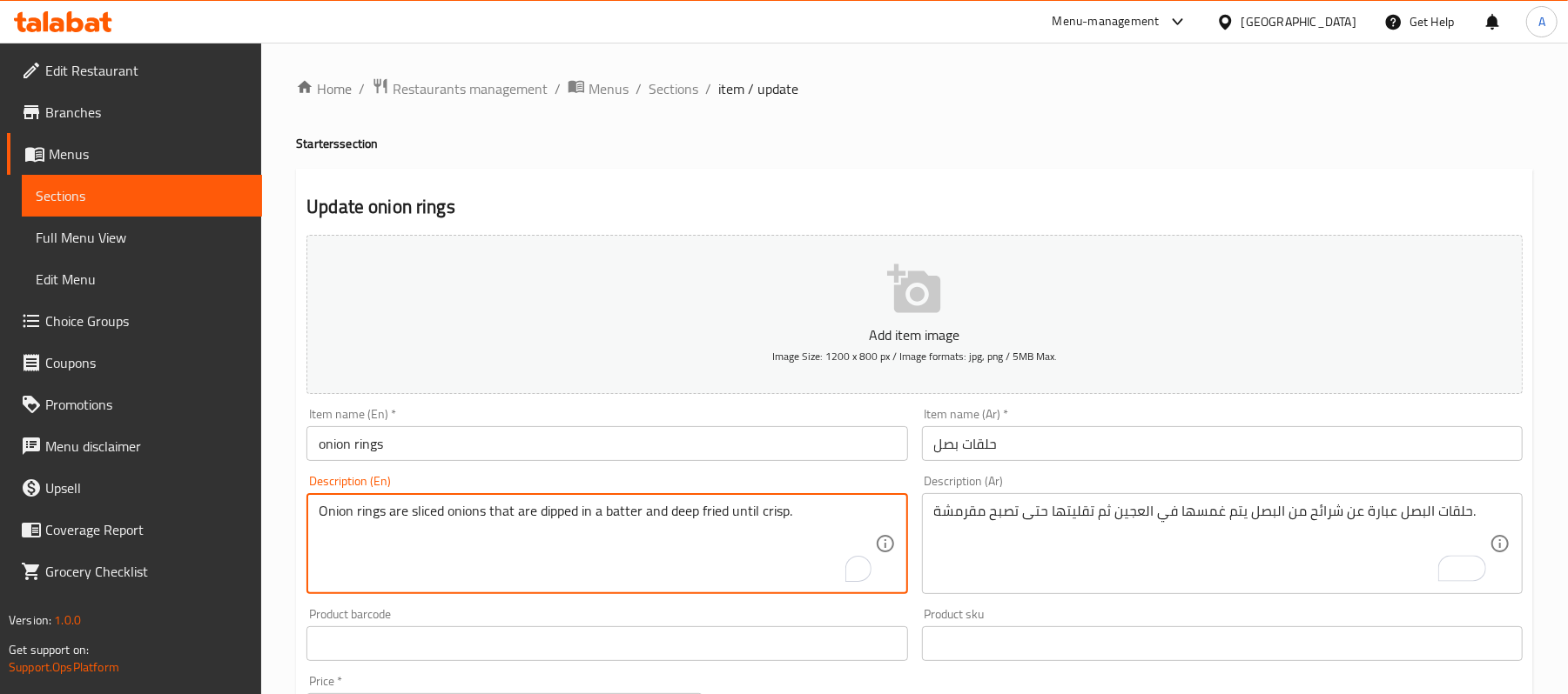
click at [717, 509] on textarea "Onion rings are sliced onions that are dipped in a batter and deep fried until …" at bounding box center [597, 544] width 556 height 83
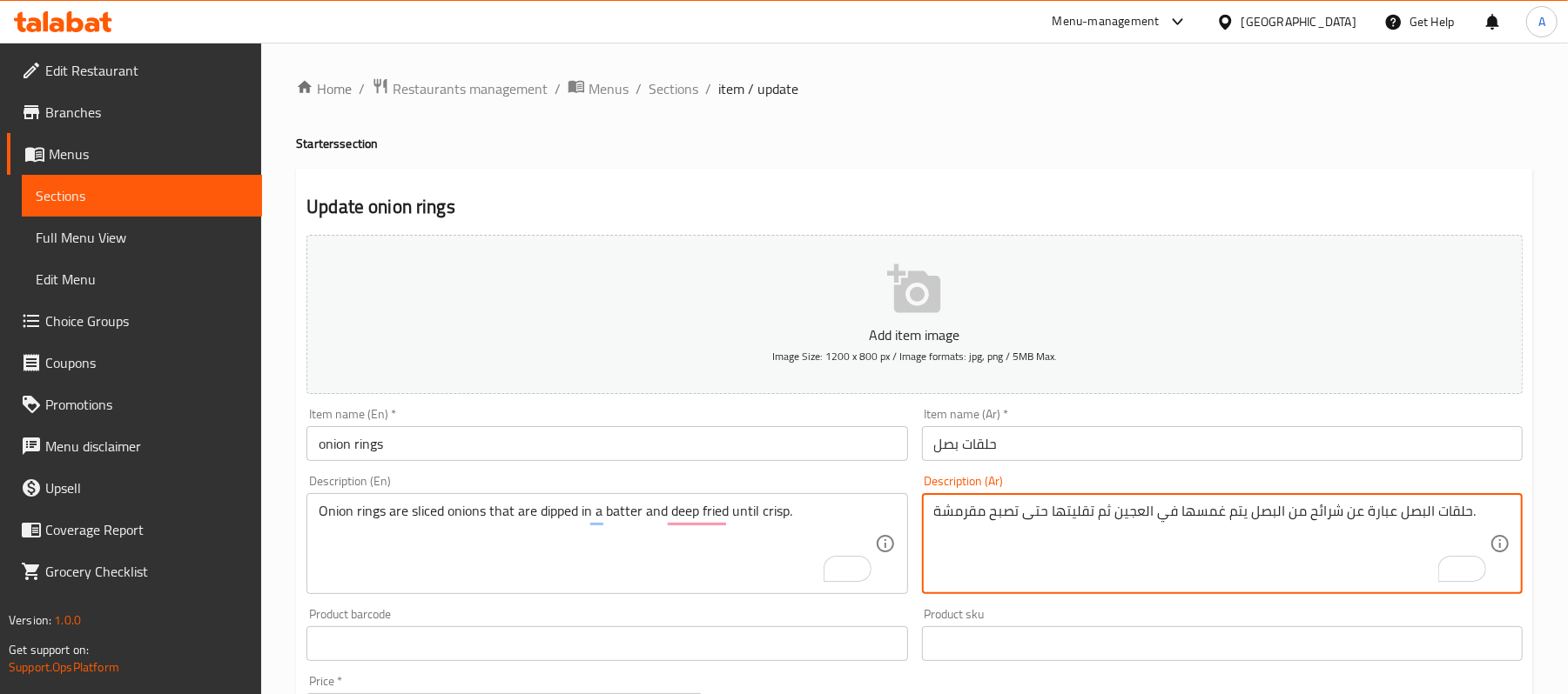
click at [1078, 516] on textarea "حلقات البصل عبارة عن شرائح من البصل يتم غمسها في العجين ثم تقليتها حتى تصبح مقر…" at bounding box center [1212, 544] width 556 height 83
click at [1099, 514] on textarea "حلقات البصل عبارة عن شرائح من البصل يتم غمسها في العجين ثم تقليتها حتى تصبح مقر…" at bounding box center [1212, 544] width 556 height 83
type textarea "حلقات البصل عبارة عن شرائح من البصل يتم غمسها في العجين ثم مقلي دييب حتى تصبح م…"
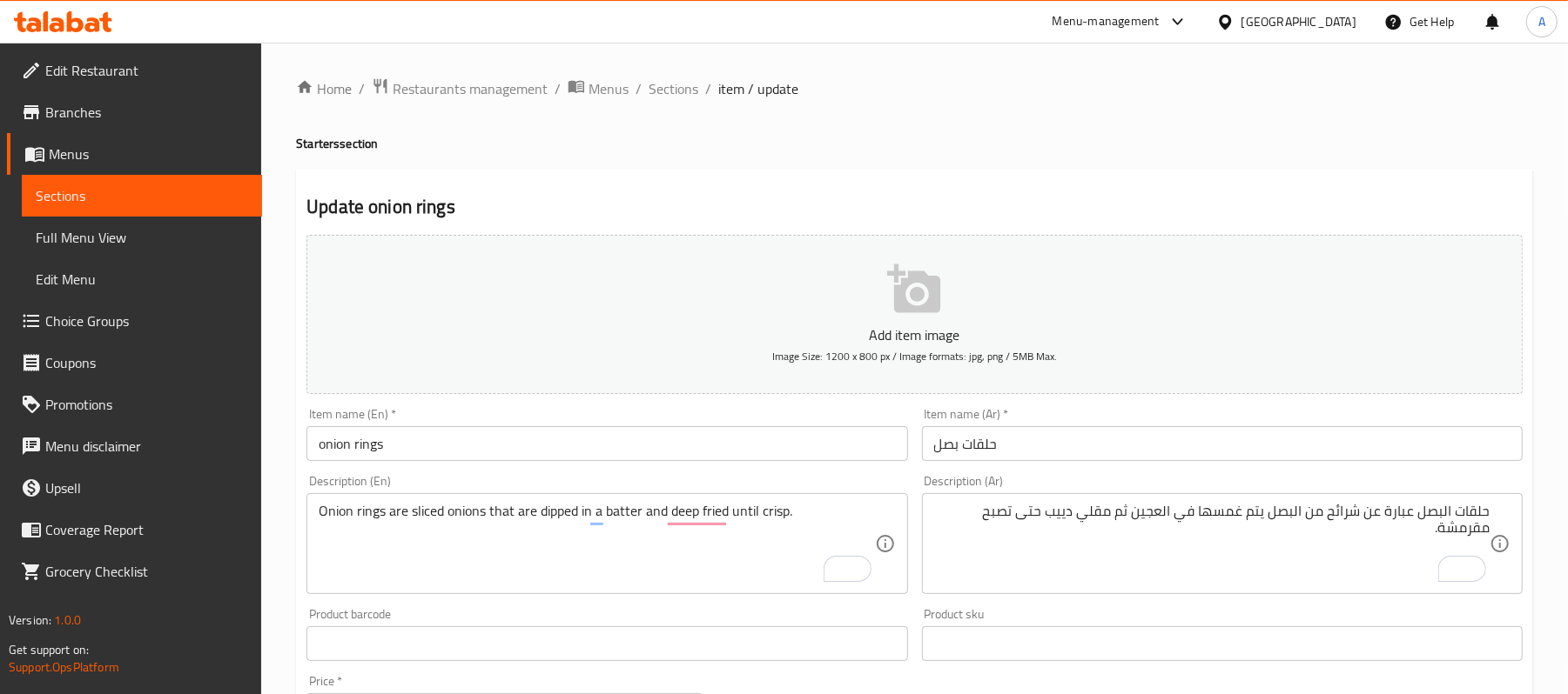
click at [1261, 607] on div "Product sku Product sku" at bounding box center [1222, 635] width 615 height 67
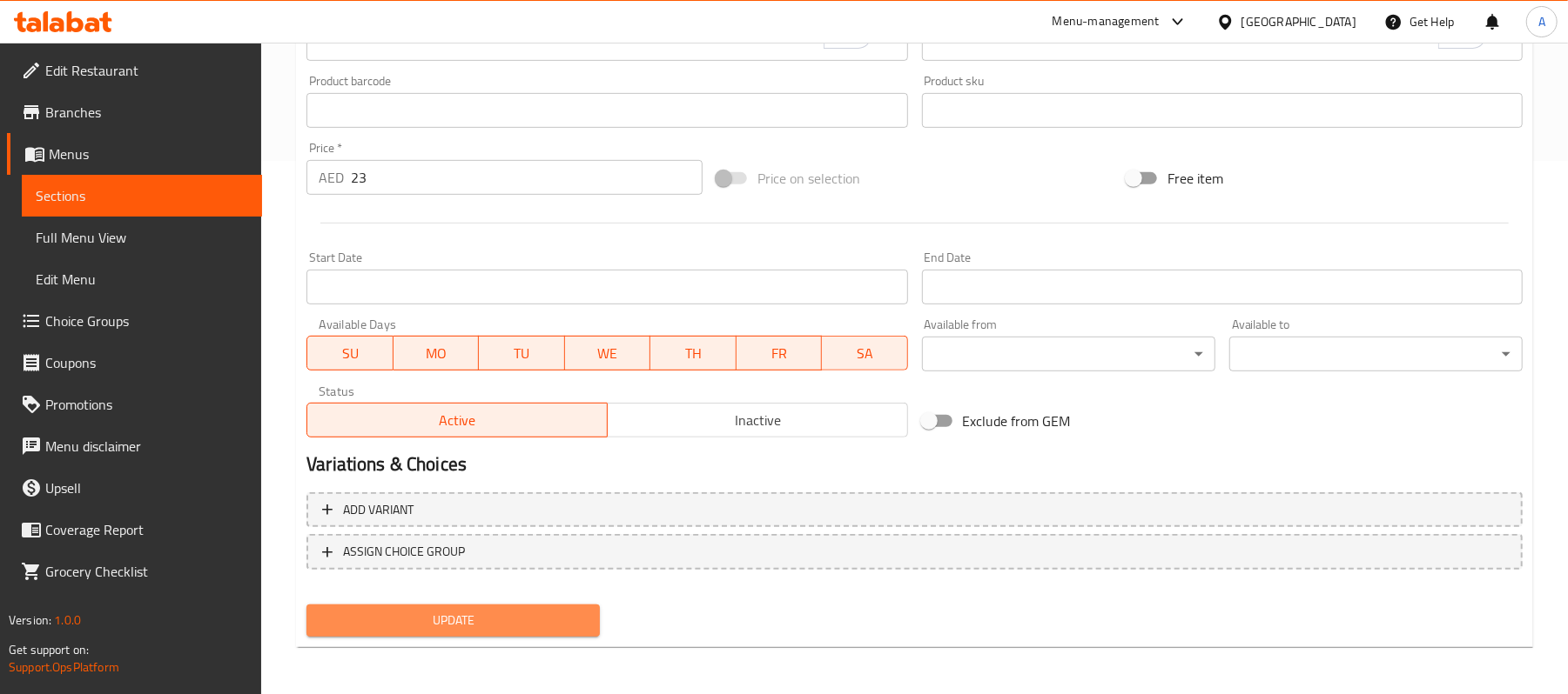
drag, startPoint x: 465, startPoint y: 620, endPoint x: 460, endPoint y: 607, distance: 13.9
click at [464, 620] on span "Update" at bounding box center [453, 621] width 265 height 22
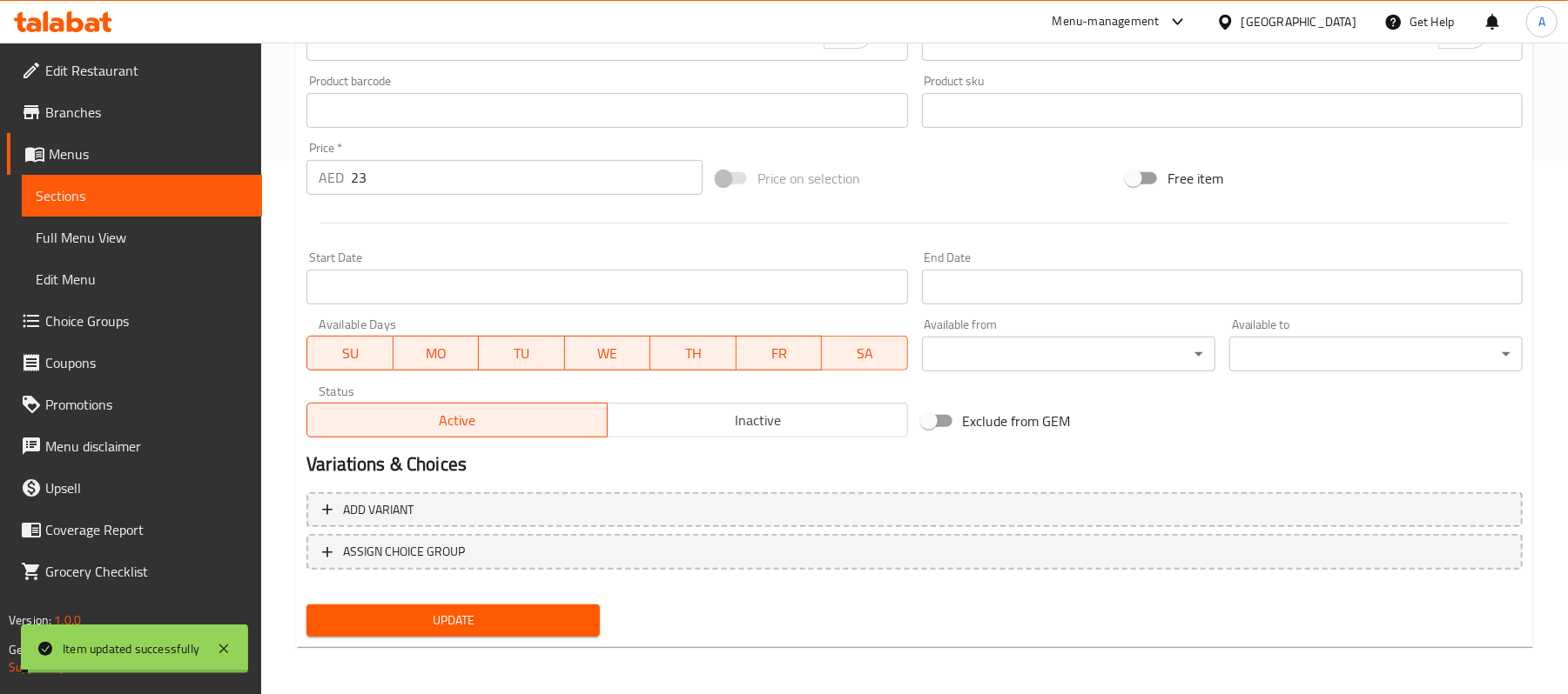
click at [150, 200] on span "Sections" at bounding box center [141, 196] width 212 height 21
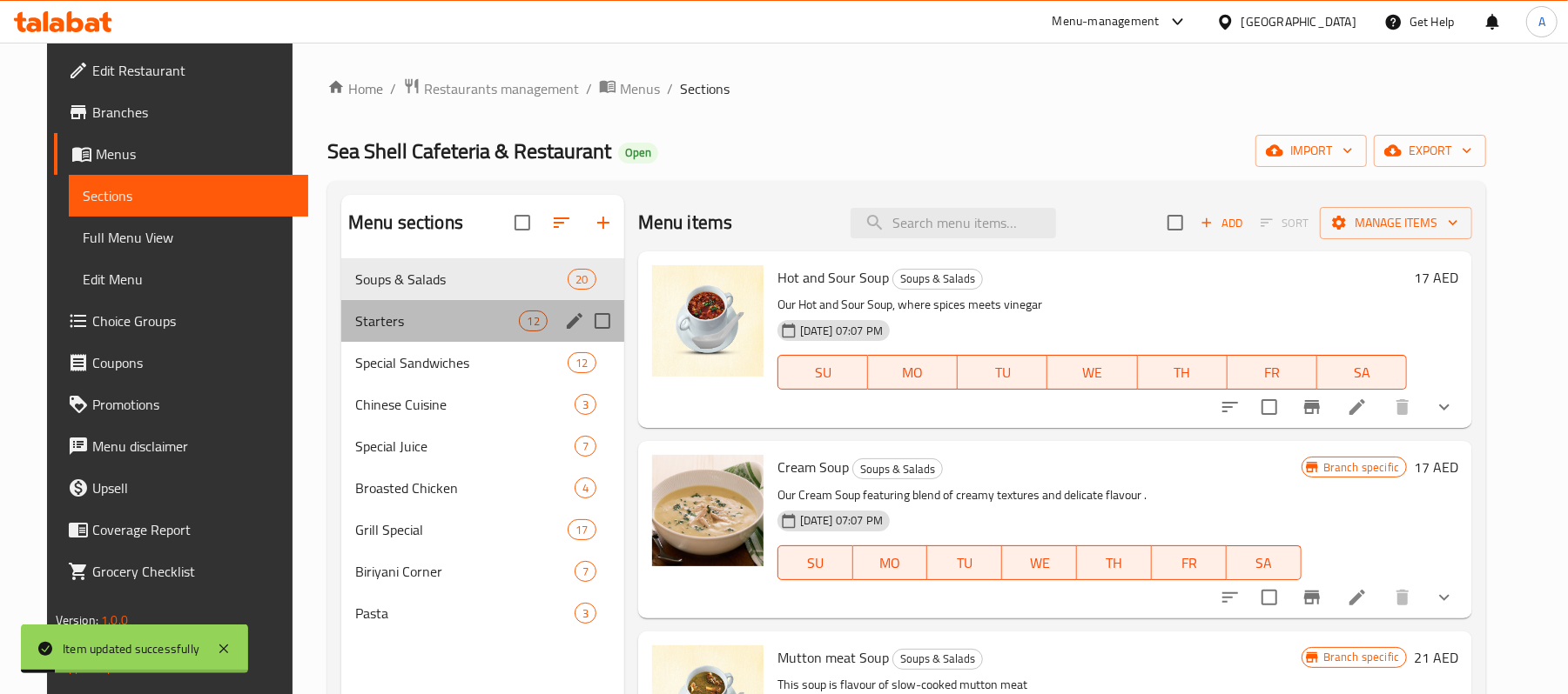
click at [437, 335] on div "Starters 12" at bounding box center [483, 321] width 283 height 42
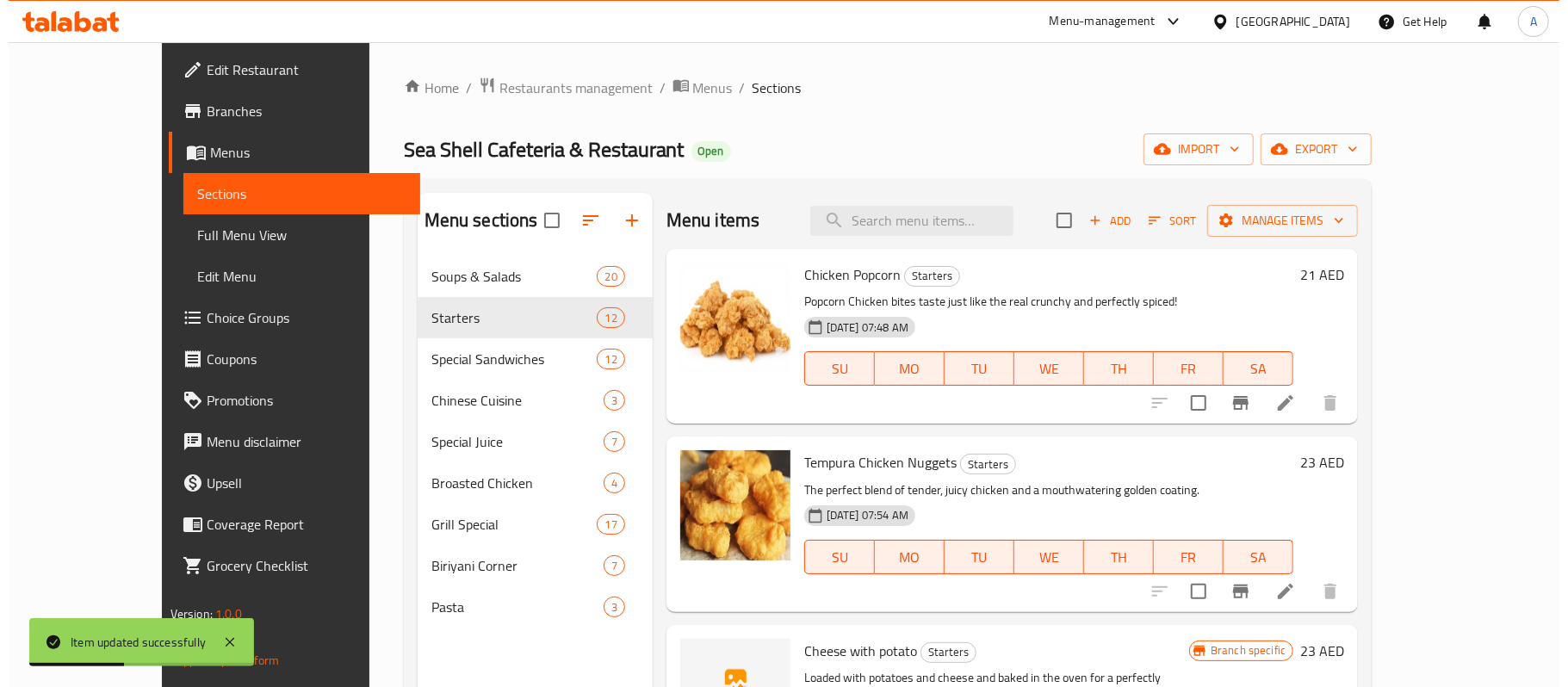
scroll to position [803, 0]
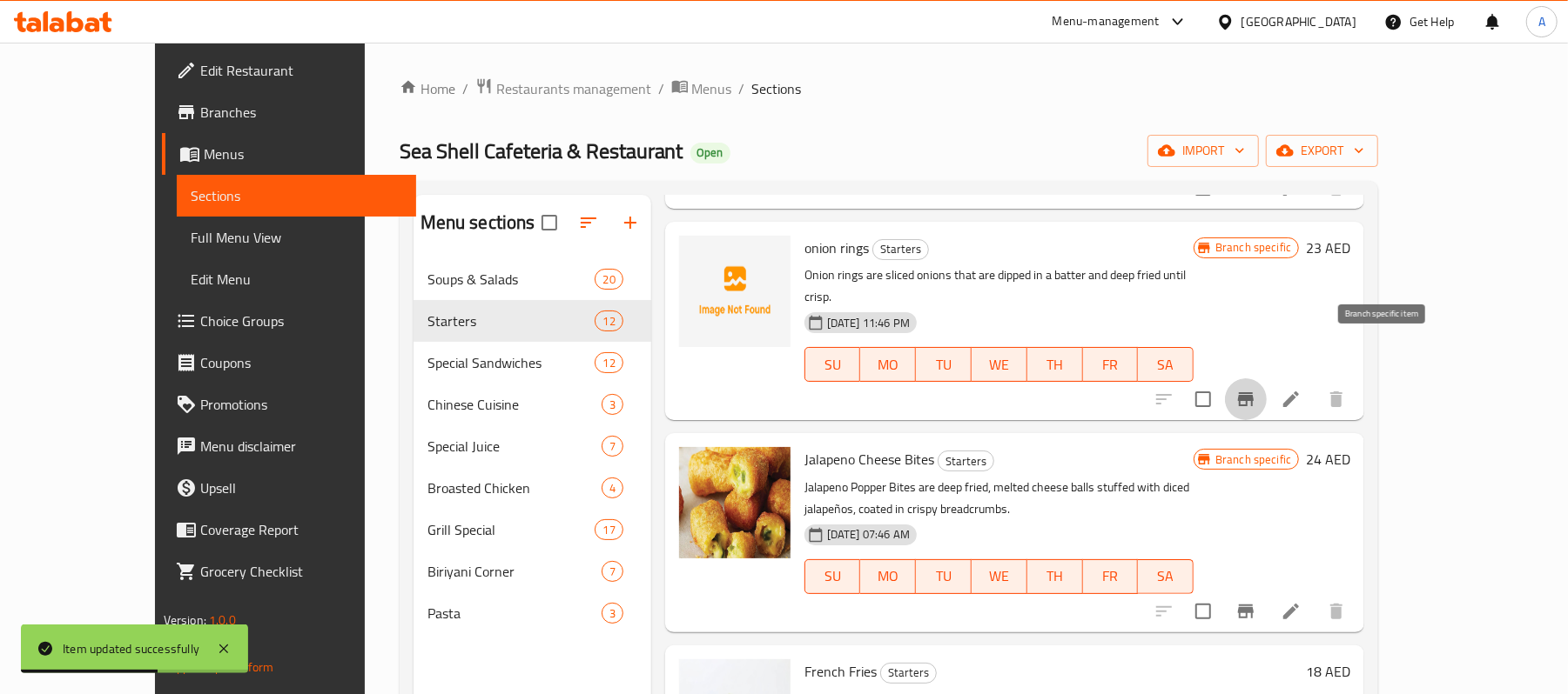
click at [1254, 393] on icon "Branch-specific-item" at bounding box center [1245, 399] width 15 height 14
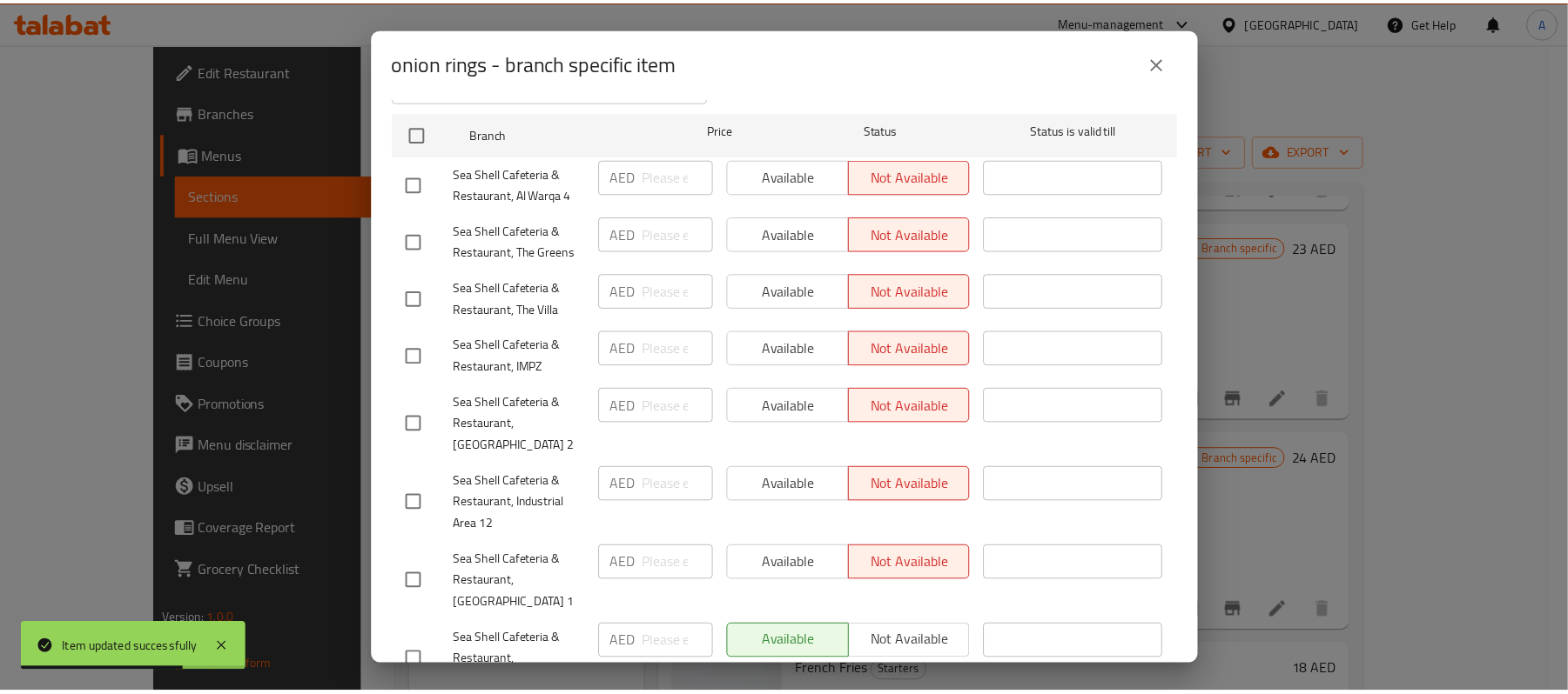
scroll to position [307, 0]
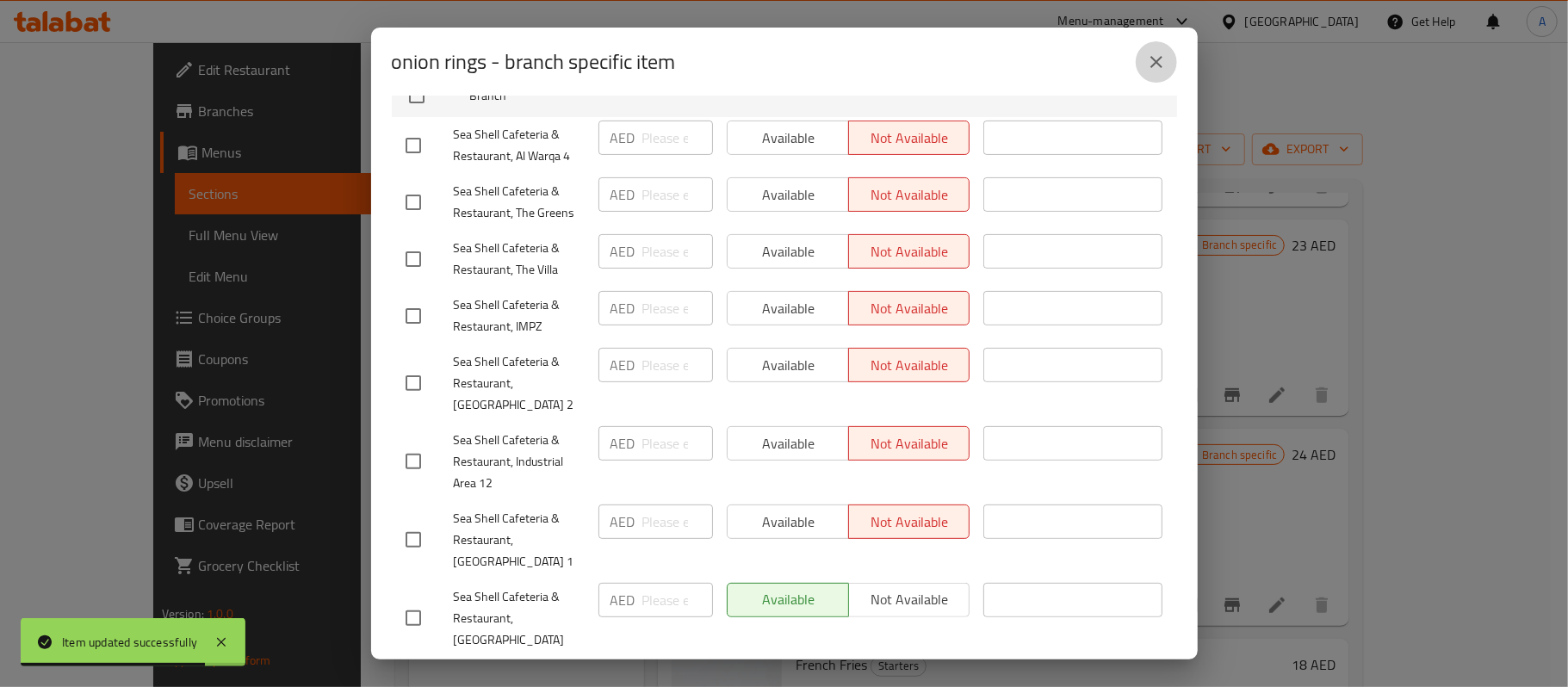
click at [1158, 69] on icon "close" at bounding box center [1156, 61] width 21 height 21
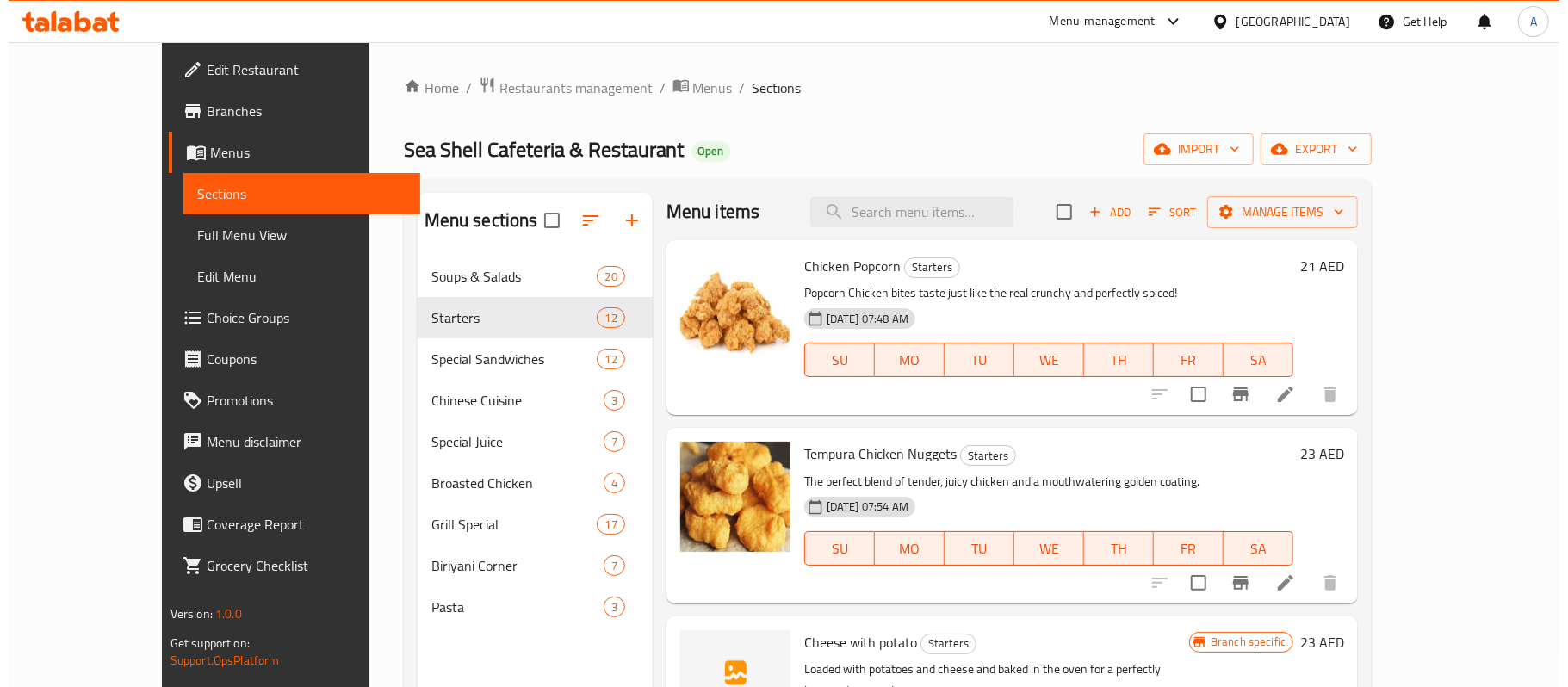
scroll to position [0, 0]
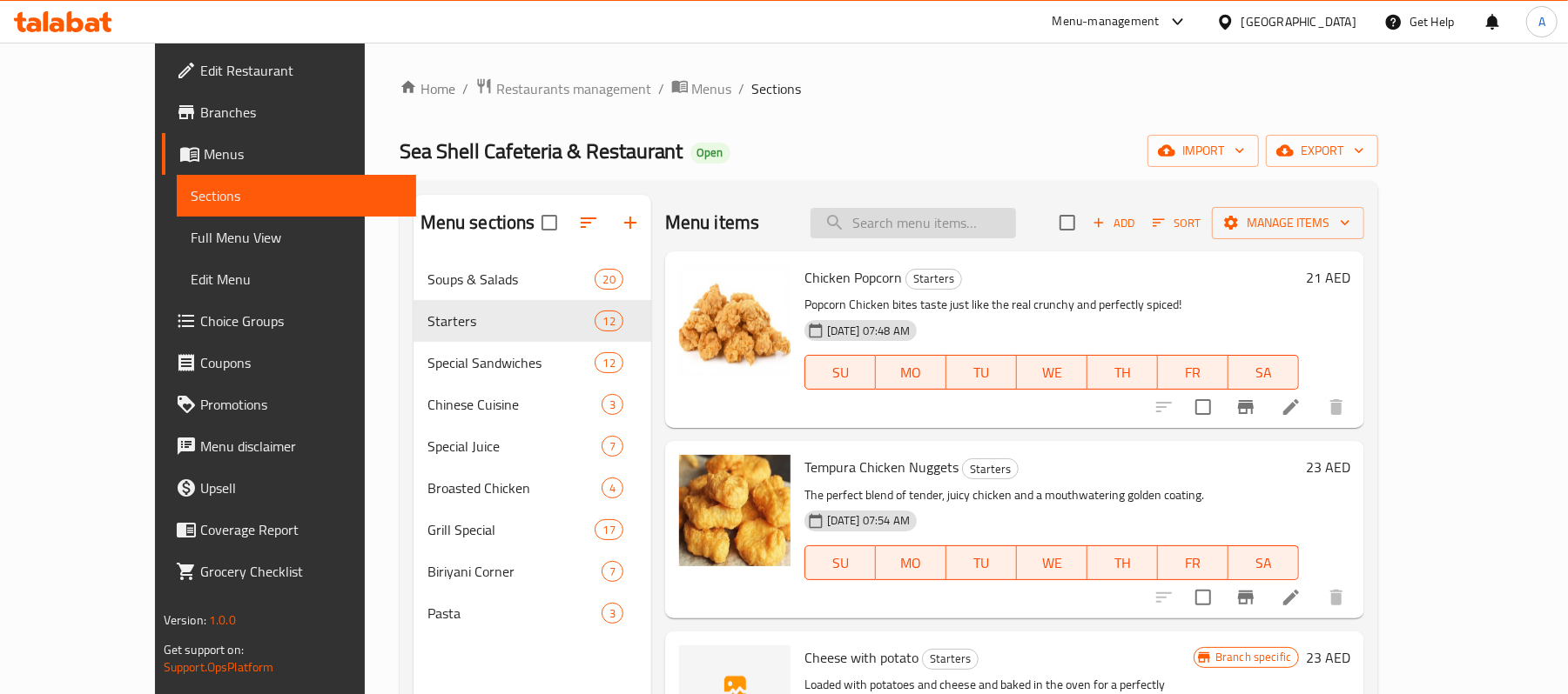
click at [997, 231] on input "search" at bounding box center [913, 222] width 205 height 30
paste input "Chicken popcorn"
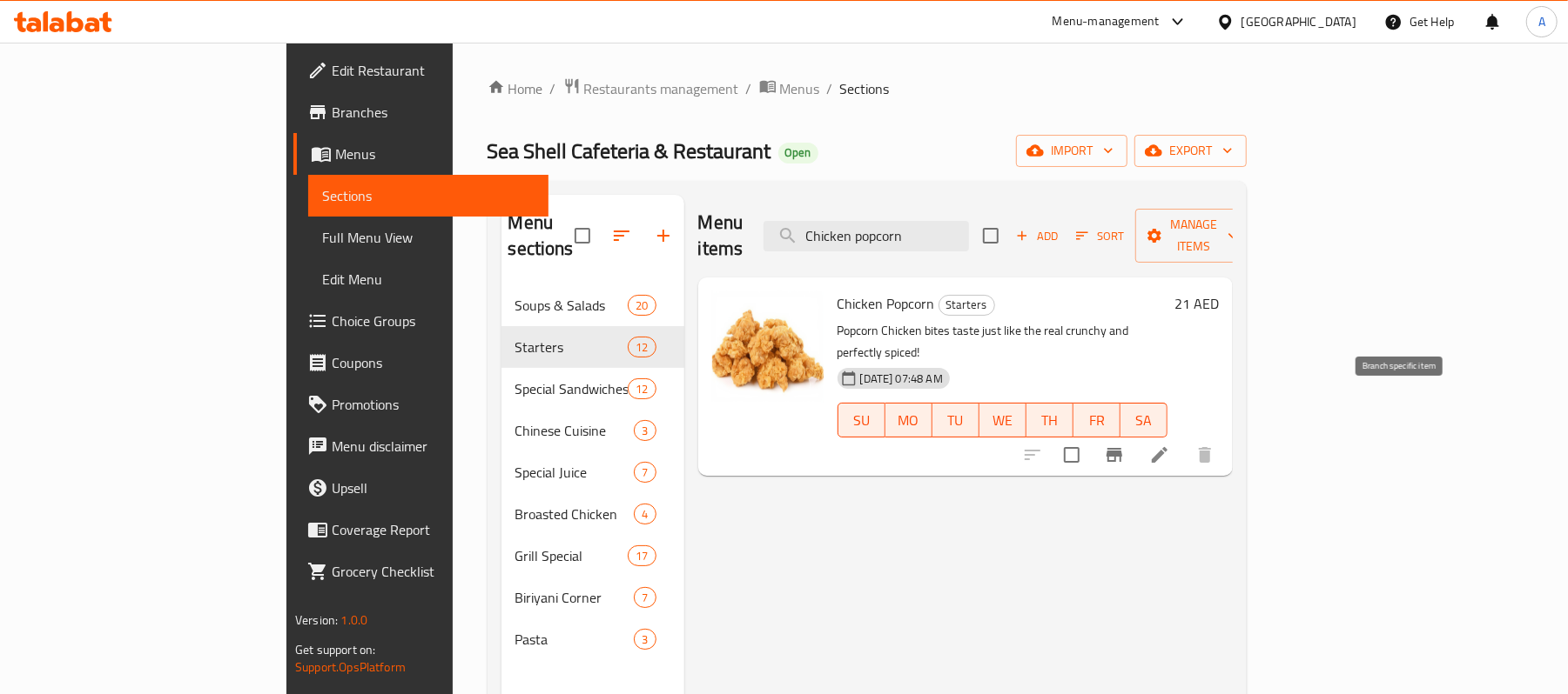
type input "Chicken popcorn"
click at [1125, 444] on icon "Branch-specific-item" at bounding box center [1114, 454] width 21 height 21
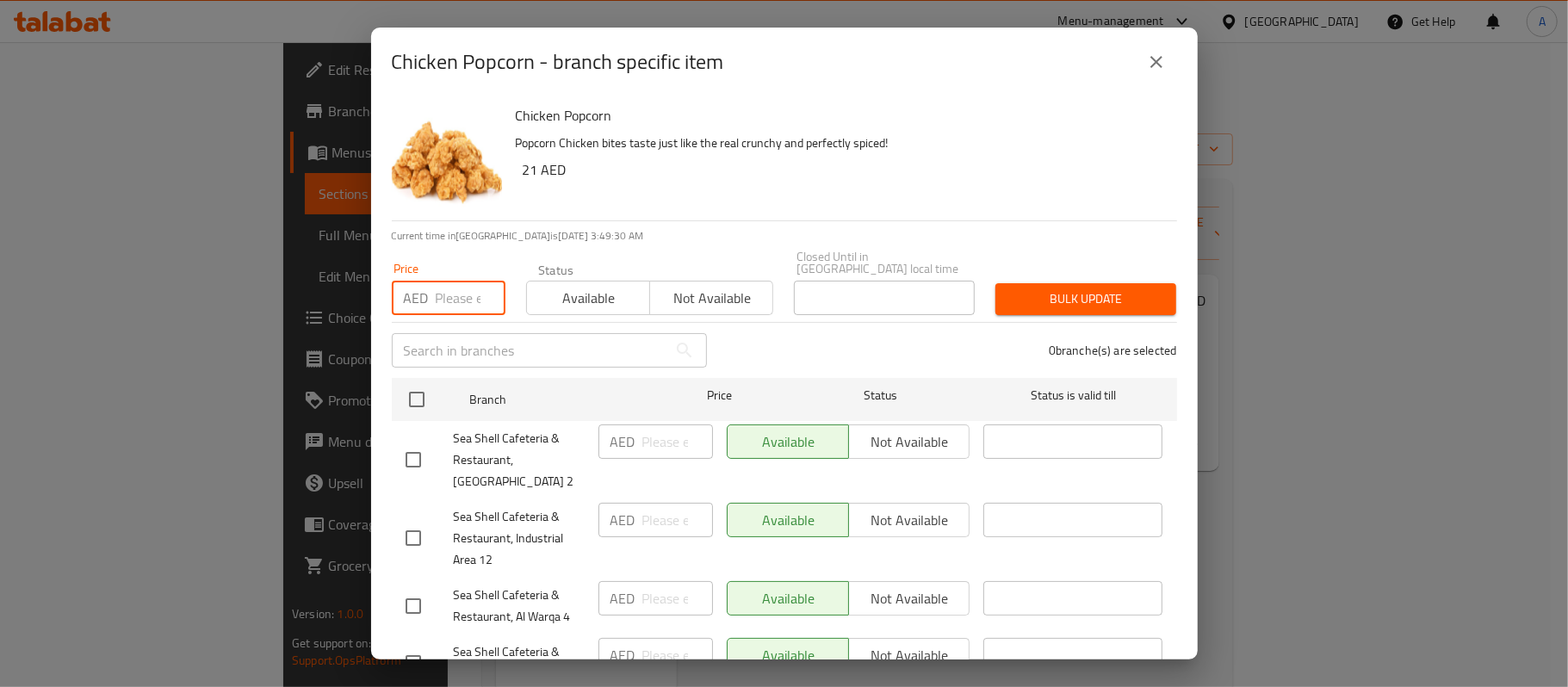
click at [453, 294] on input "number" at bounding box center [469, 298] width 69 height 34
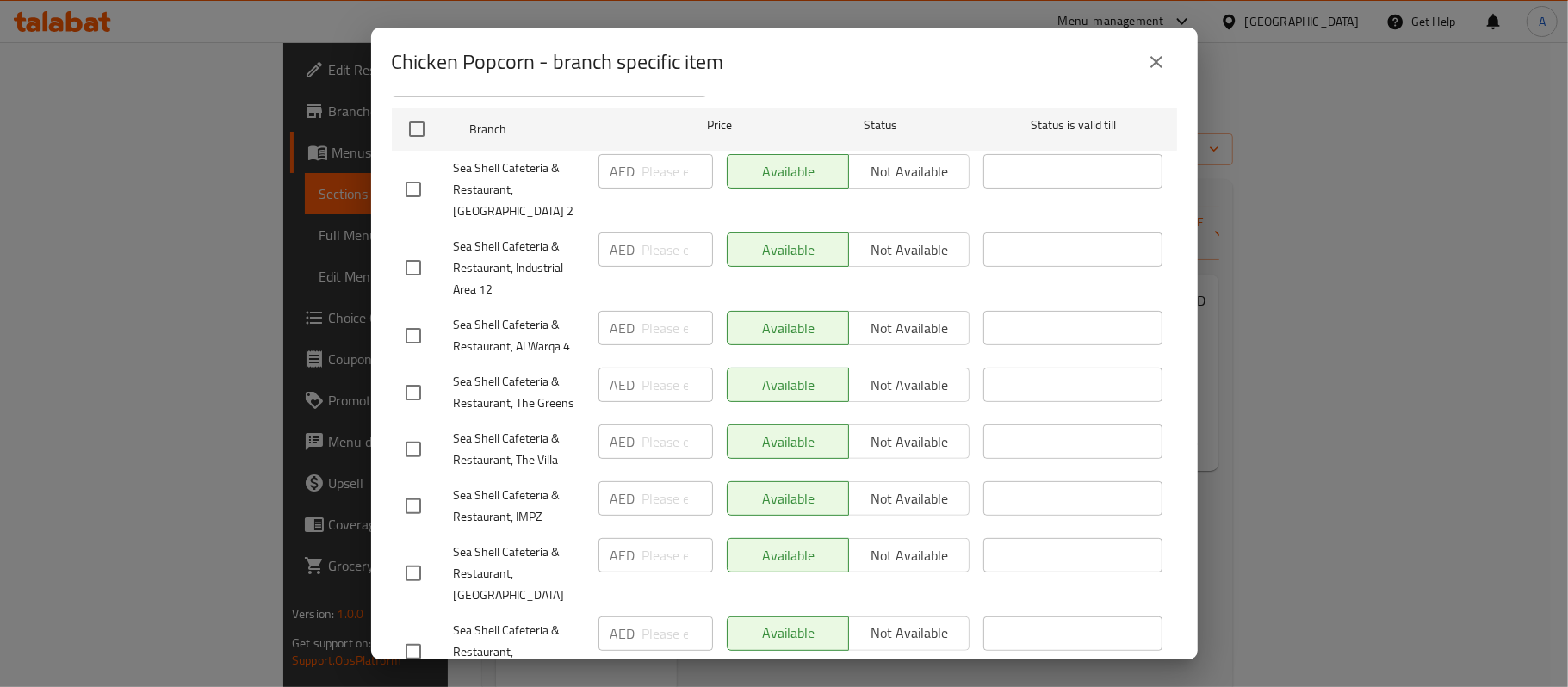
scroll to position [304, 0]
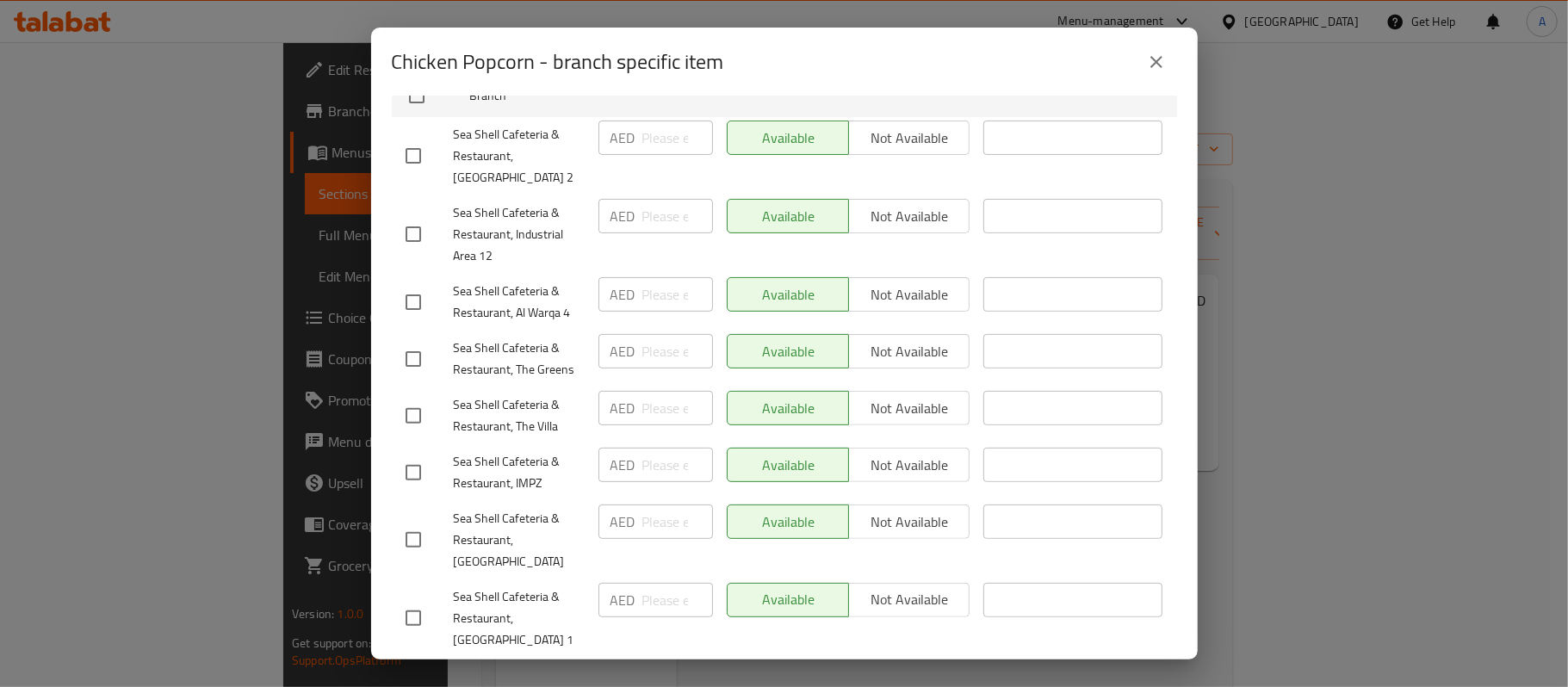
type input "22"
click at [418, 538] on input "checkbox" at bounding box center [414, 540] width 36 height 36
checkbox input "true"
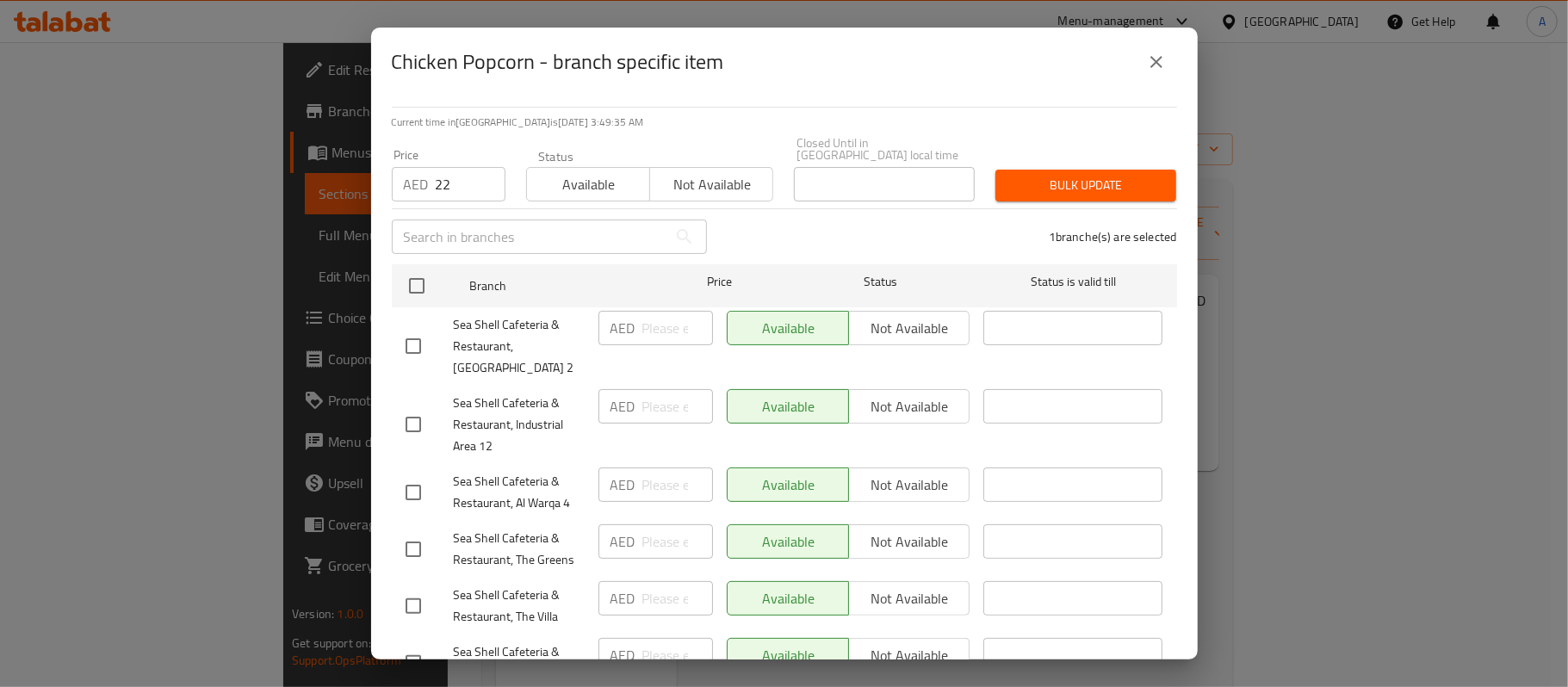
scroll to position [0, 0]
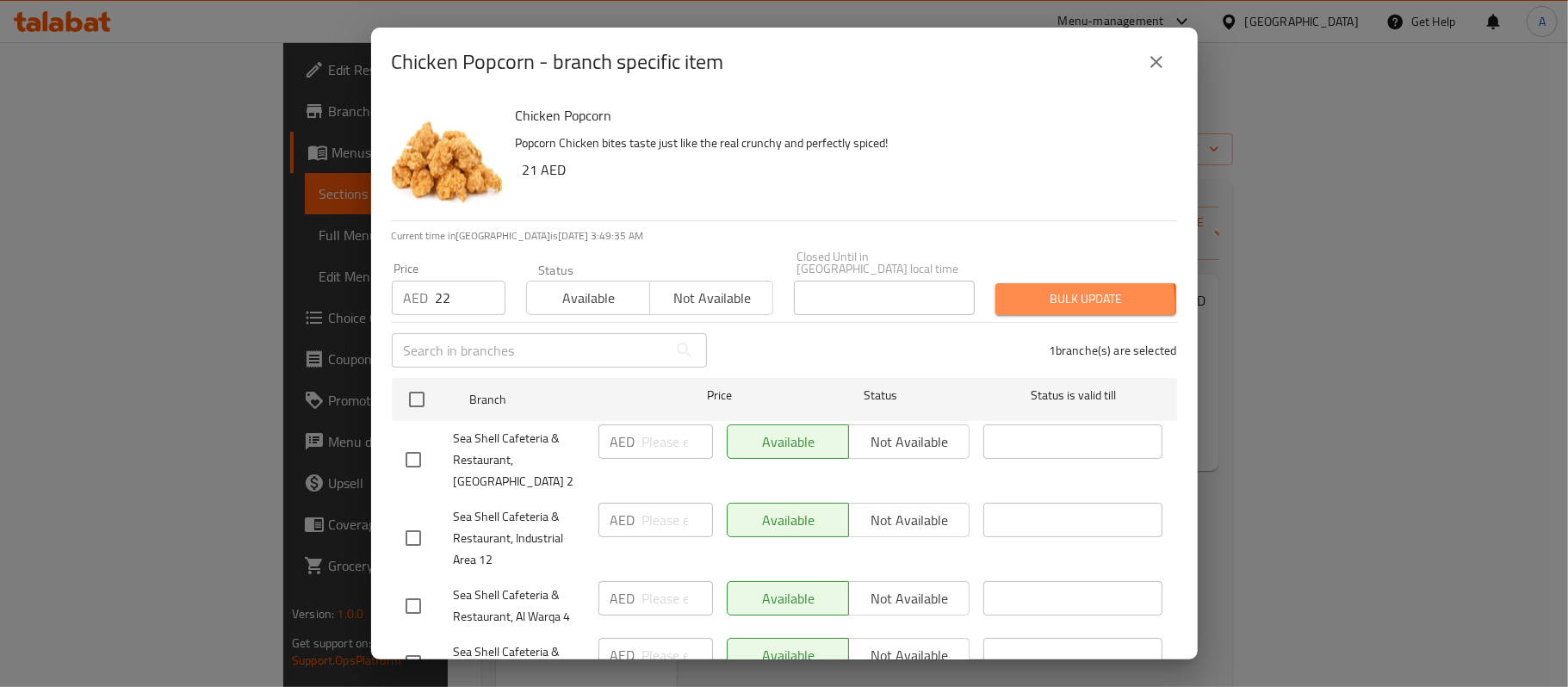
click at [1057, 305] on span "Bulk update" at bounding box center [1086, 299] width 153 height 22
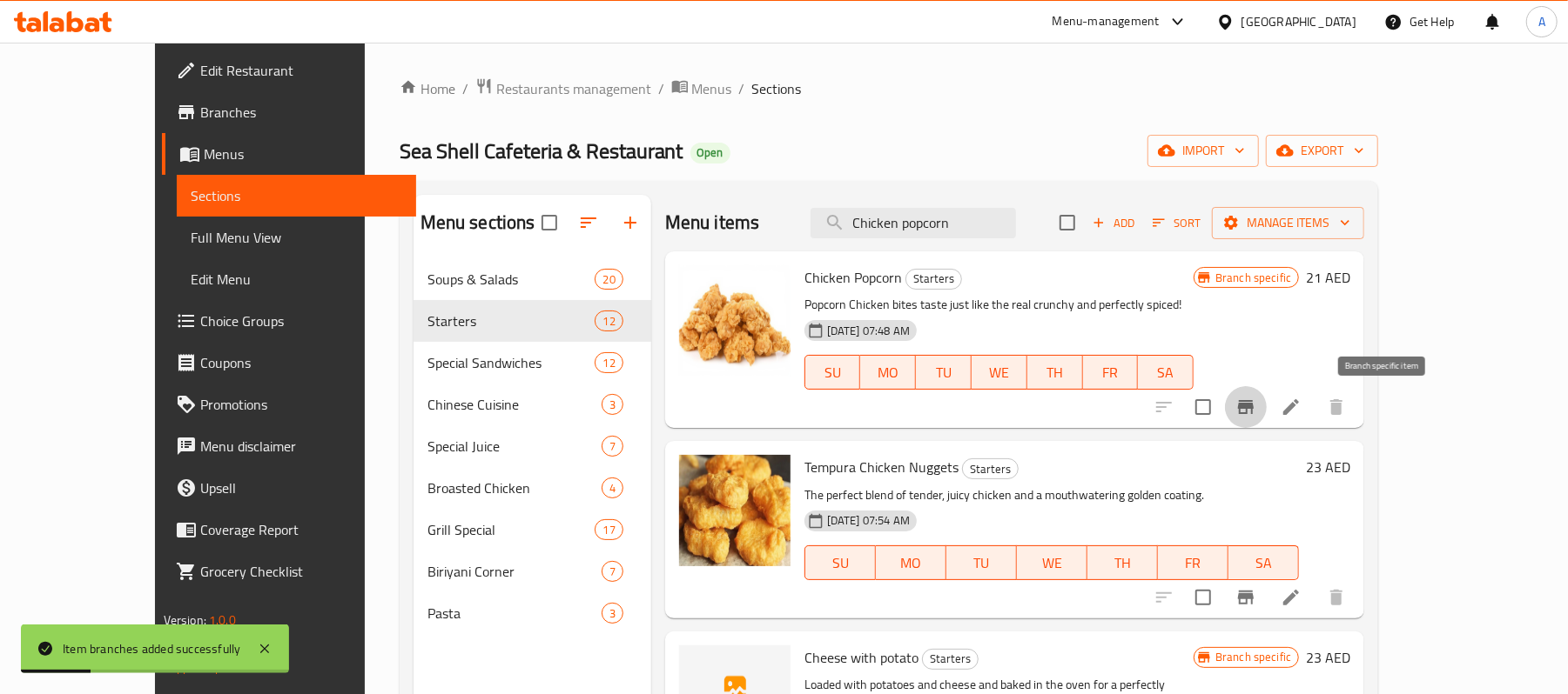
click at [1256, 411] on icon "Branch-specific-item" at bounding box center [1245, 407] width 21 height 21
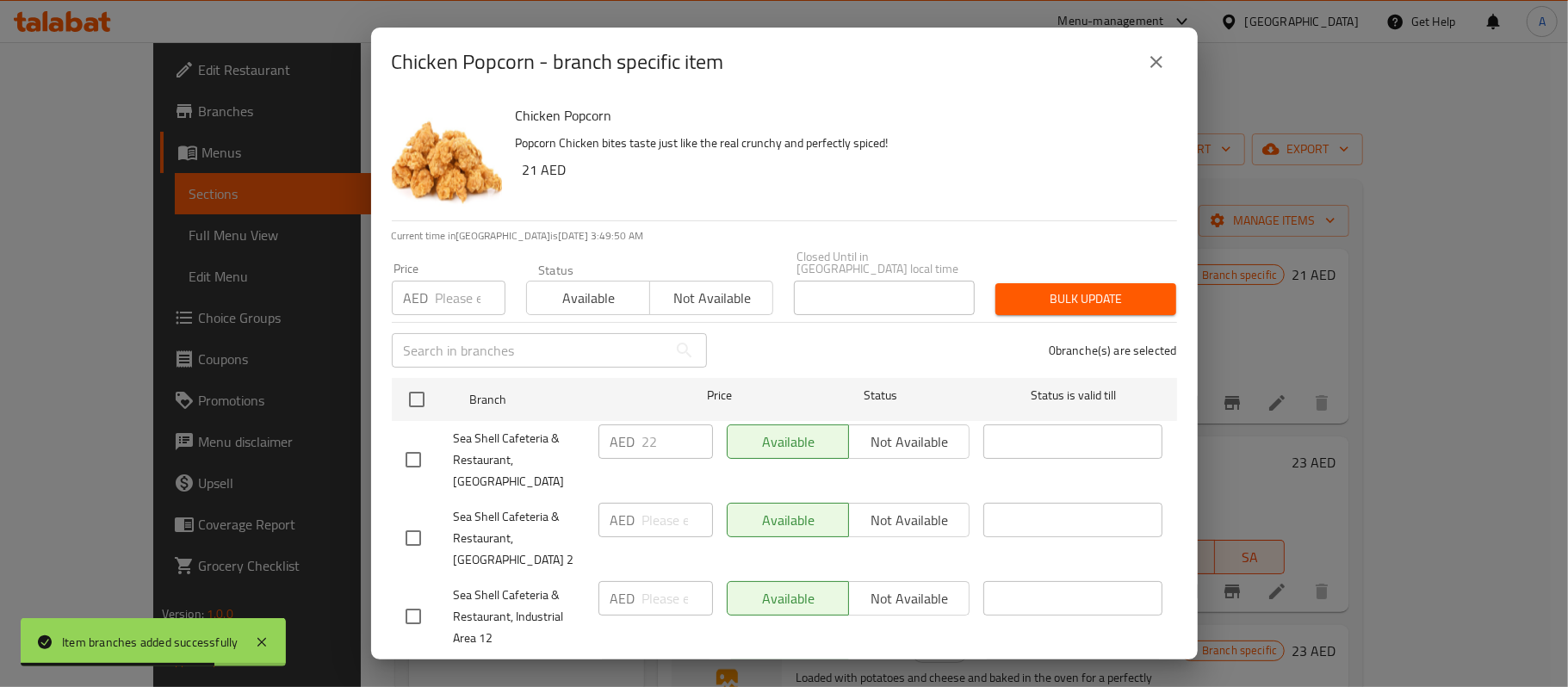
click at [406, 445] on input "checkbox" at bounding box center [414, 460] width 36 height 36
checkbox input "true"
click at [438, 295] on input "number" at bounding box center [469, 298] width 69 height 34
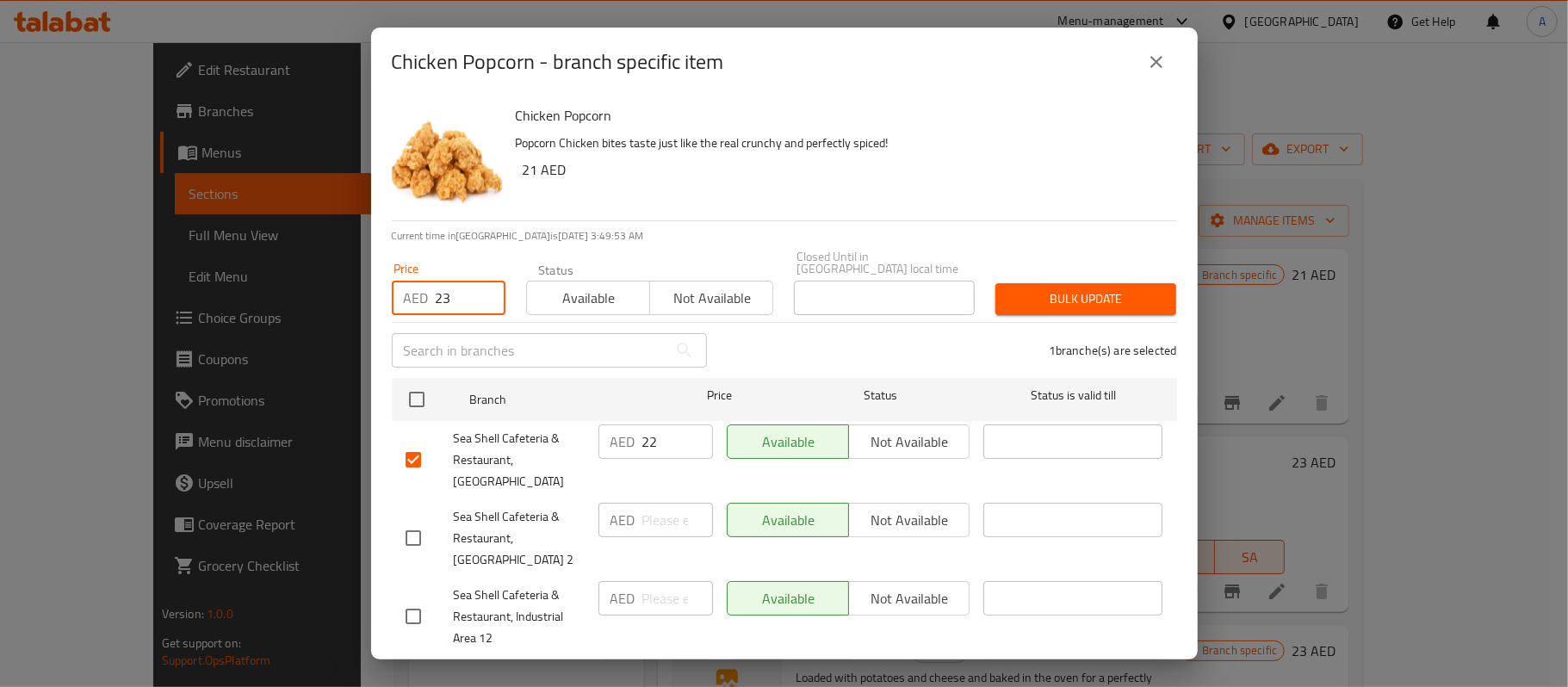
type input "23"
click at [648, 442] on input "22" at bounding box center [678, 442] width 70 height 34
type input "23"
click at [803, 366] on div "1 branche(s) are selected" at bounding box center [953, 350] width 470 height 62
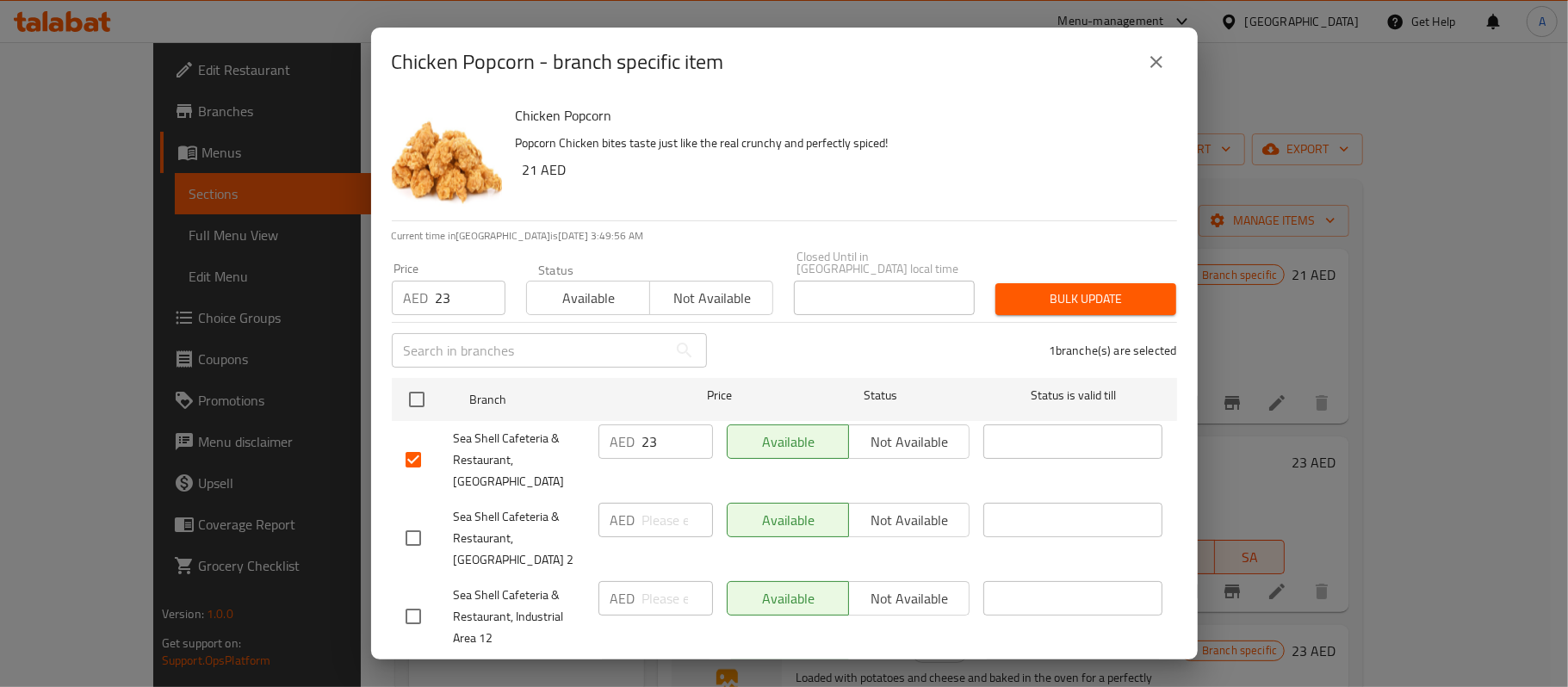
click at [1086, 307] on span "Bulk update" at bounding box center [1086, 299] width 153 height 22
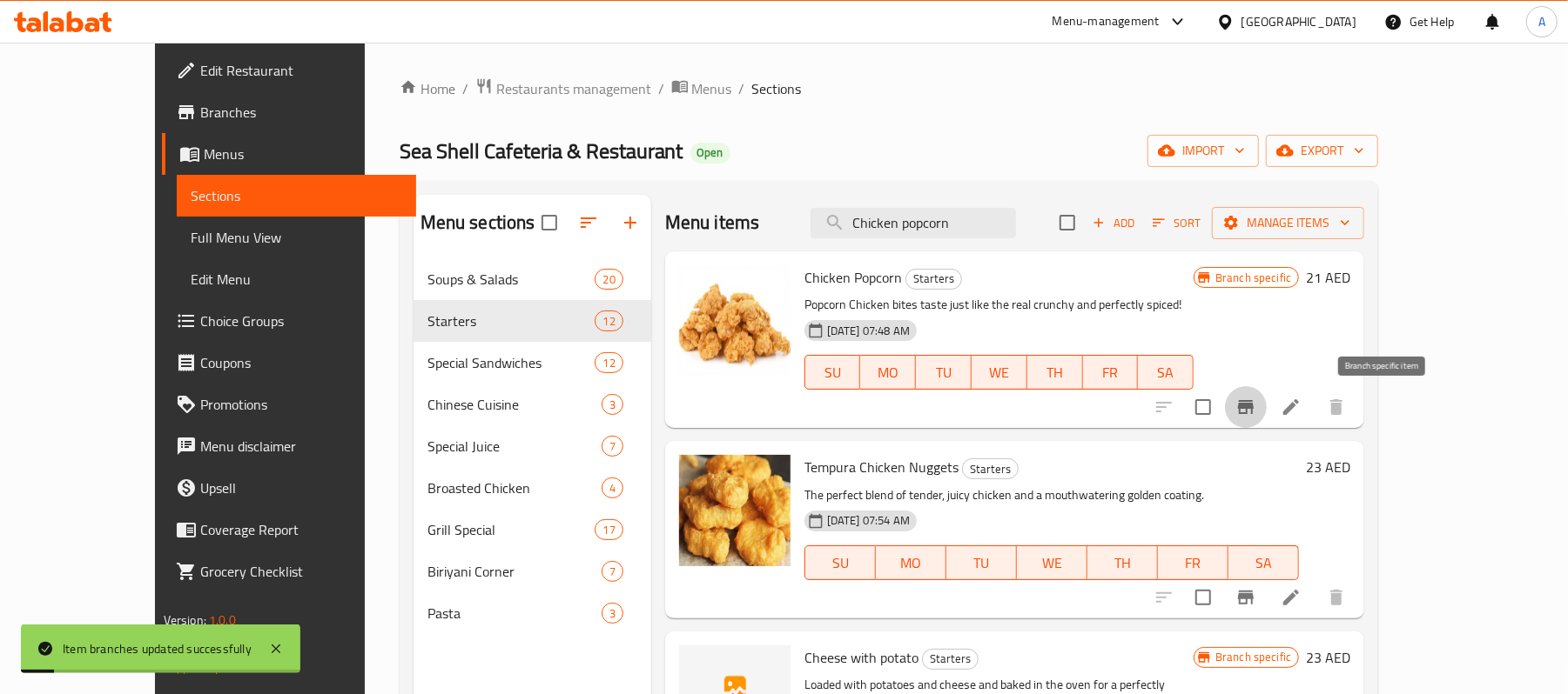
click at [1256, 418] on icon "Branch-specific-item" at bounding box center [1245, 407] width 21 height 21
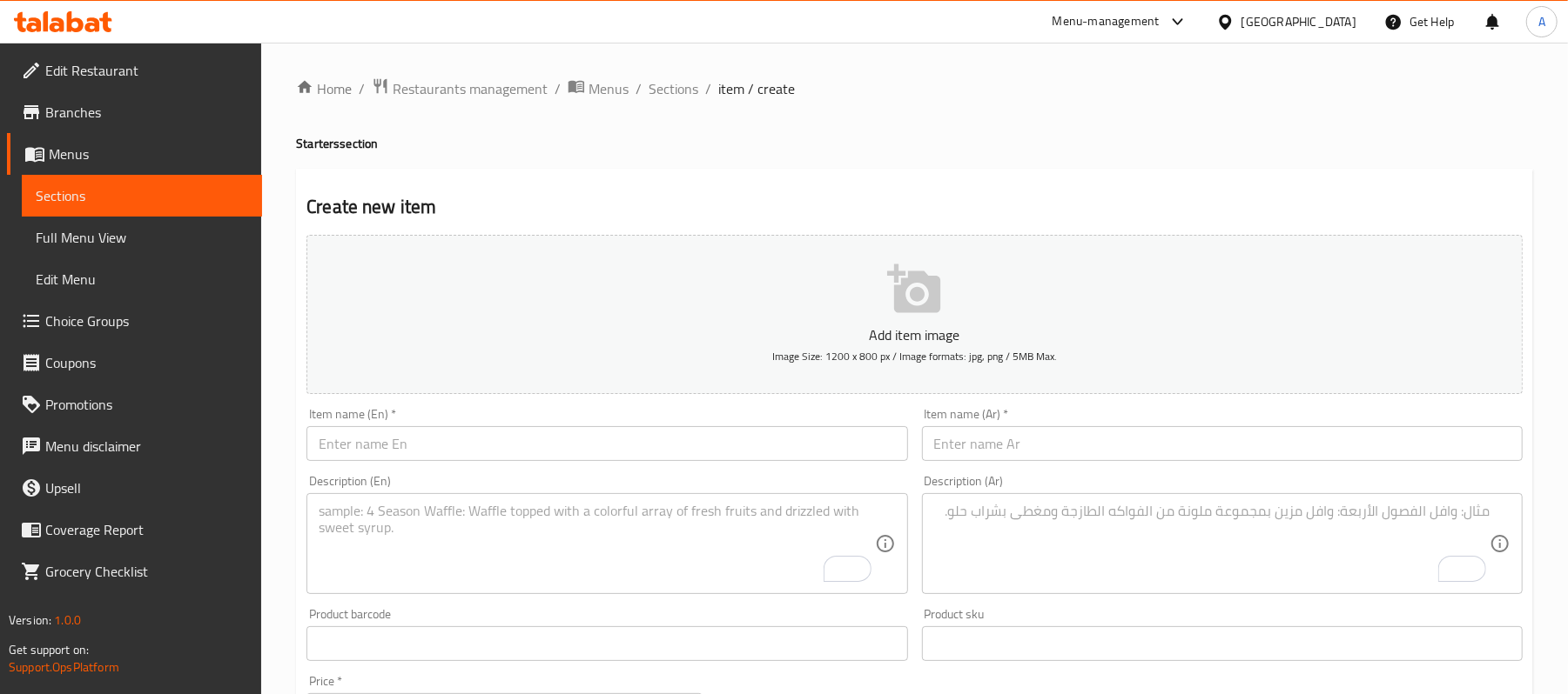
click at [207, 196] on span "Sections" at bounding box center [141, 196] width 212 height 21
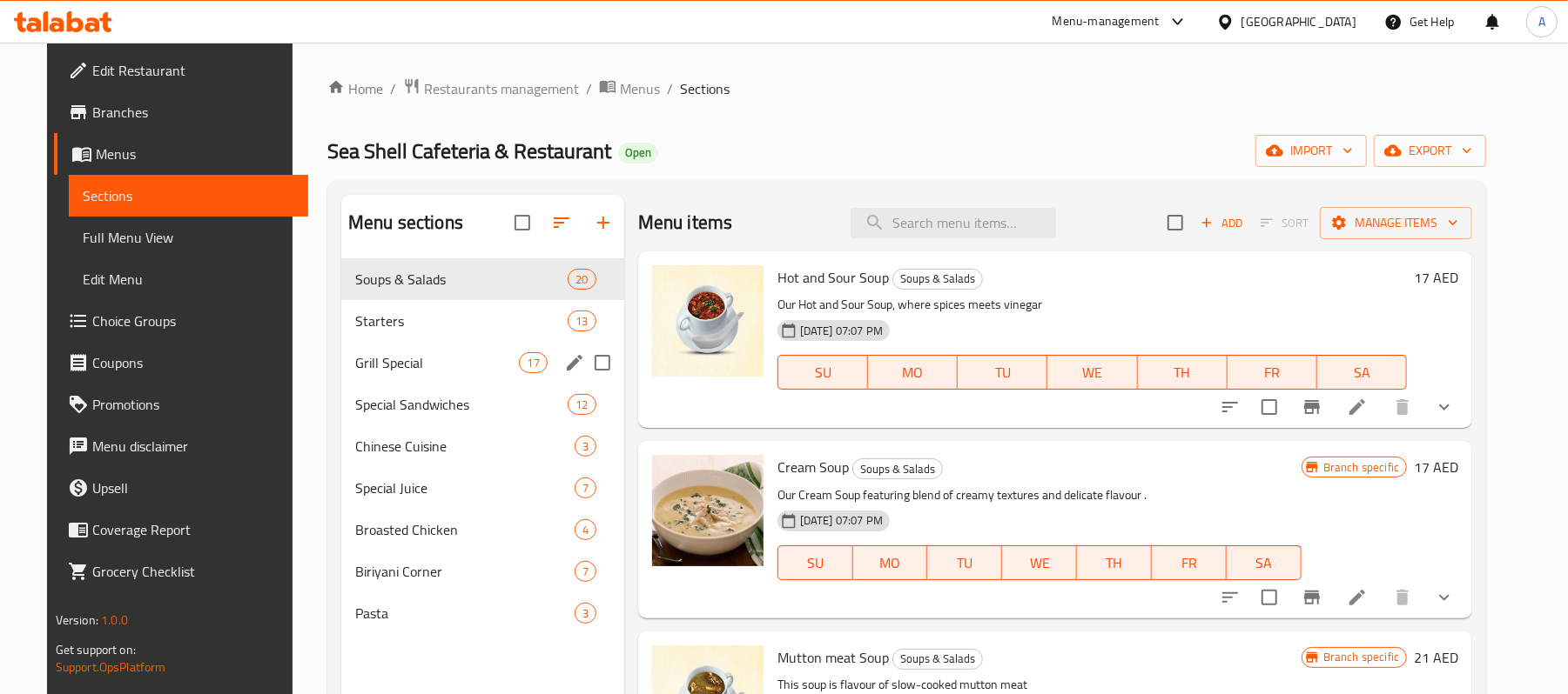
click at [446, 373] on span "Grill Special" at bounding box center [437, 362] width 165 height 21
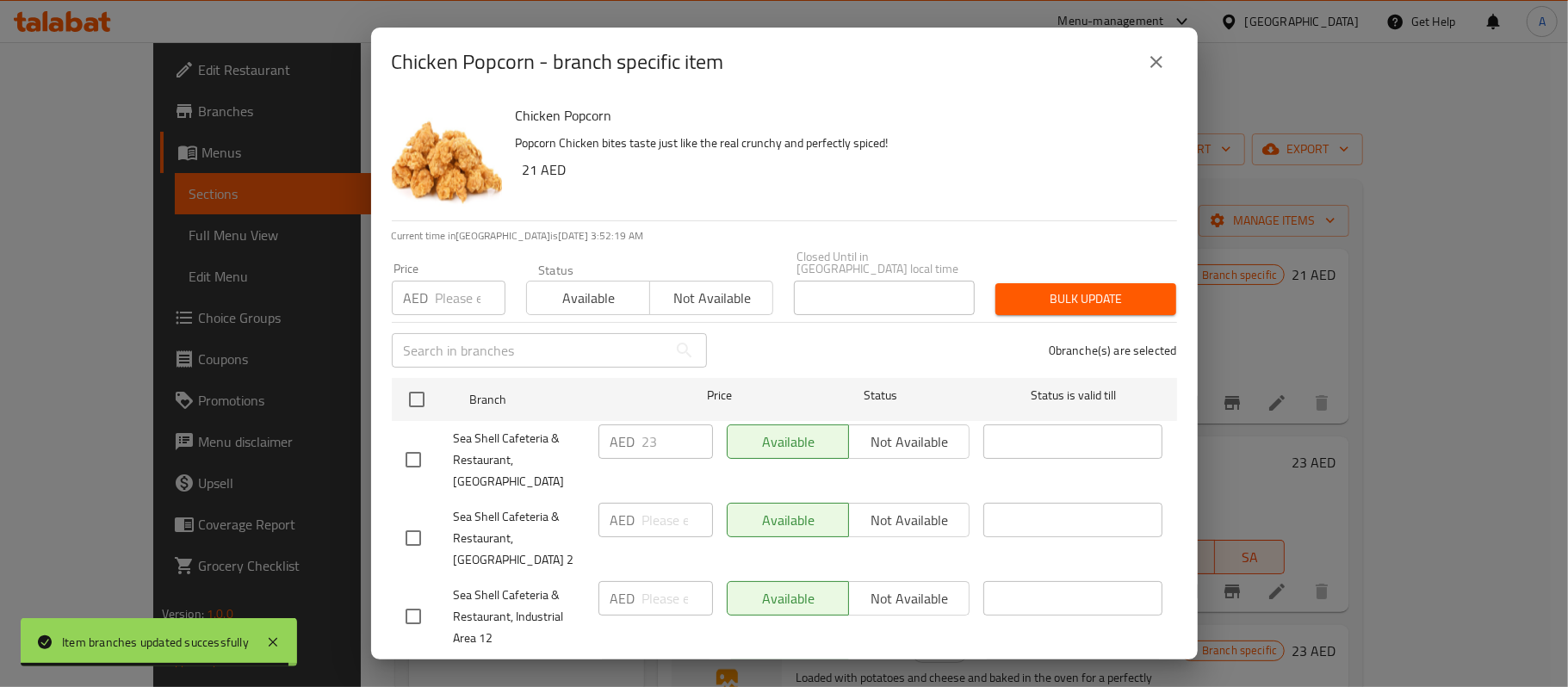
click at [1162, 63] on icon "close" at bounding box center [1156, 61] width 21 height 21
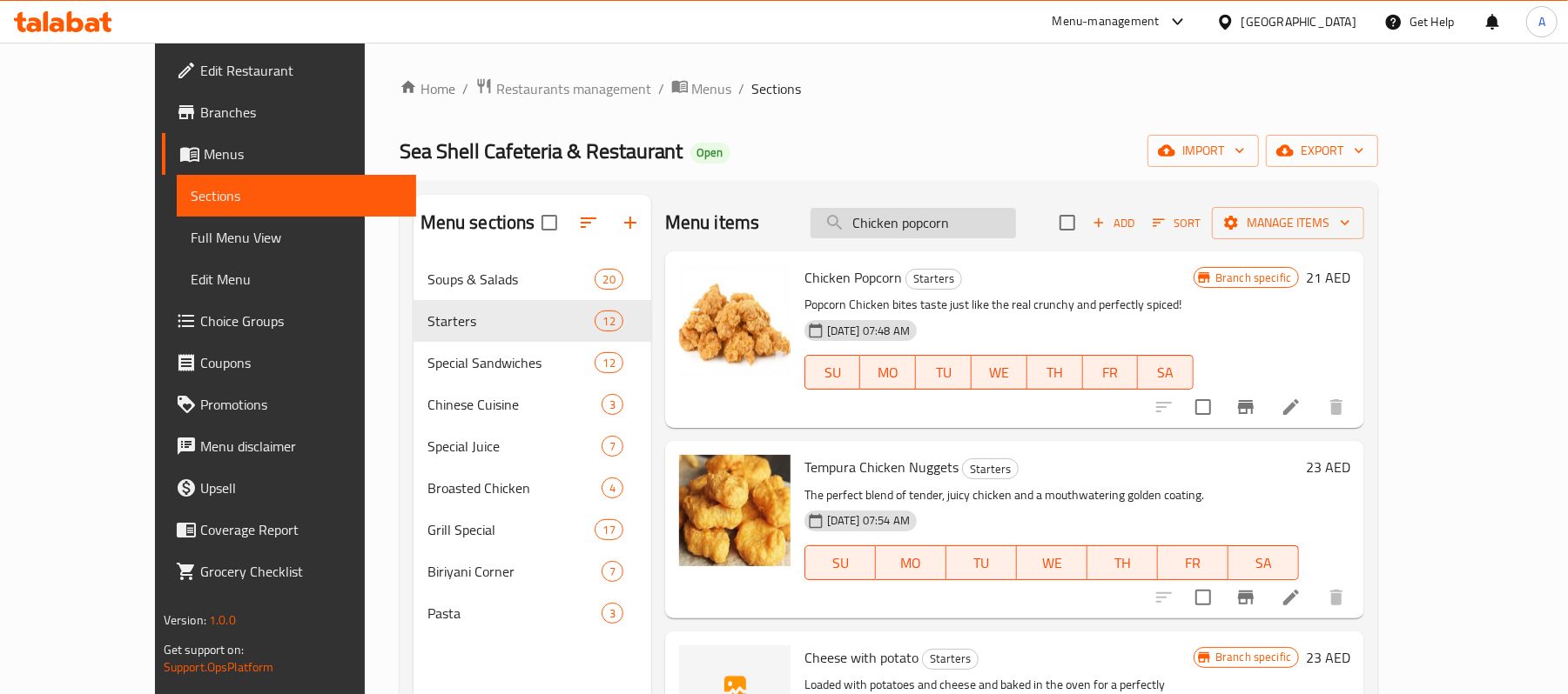
click at [1016, 224] on input "Chicken popcorn" at bounding box center [913, 222] width 205 height 30
paste input "Tempura chicken nuggets"
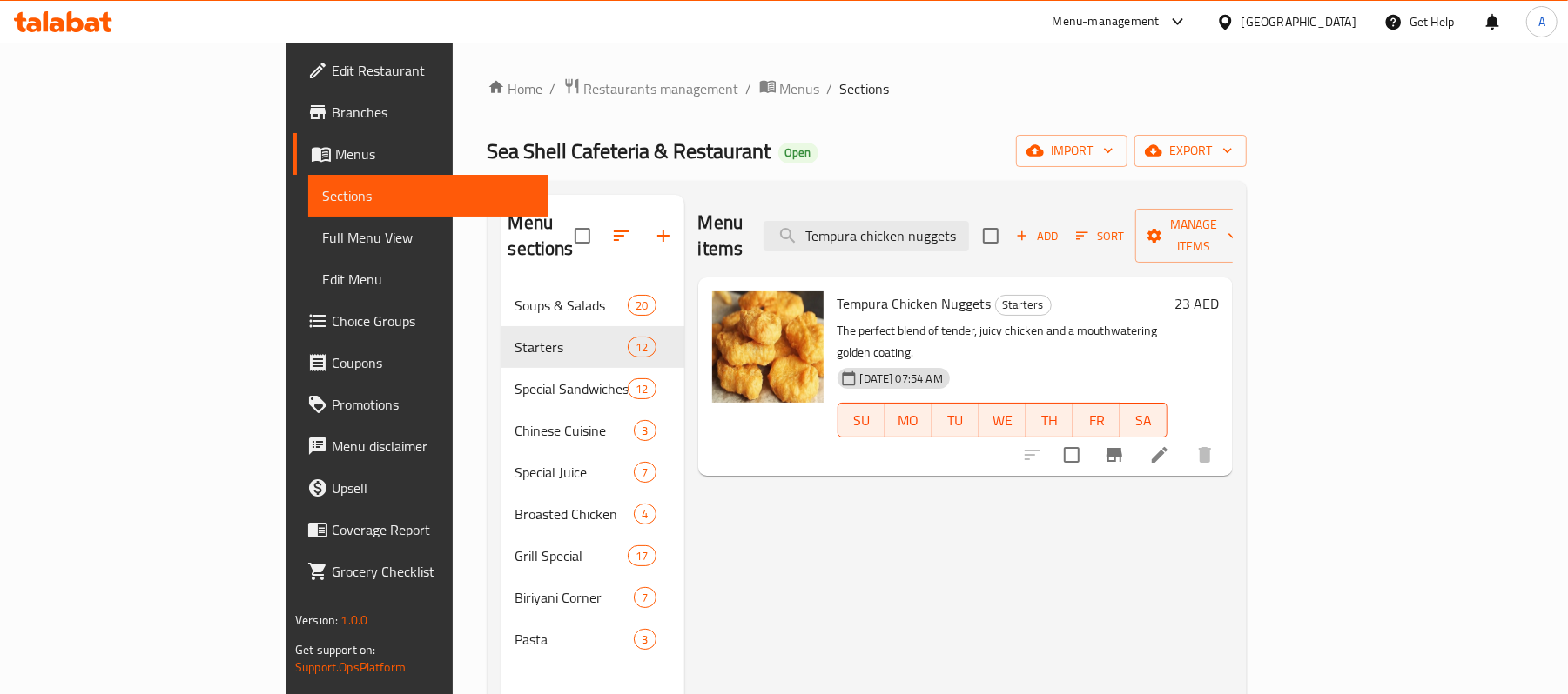
type input "Tempura chicken nuggets"
click at [1122, 448] on icon "Branch-specific-item" at bounding box center [1113, 454] width 15 height 14
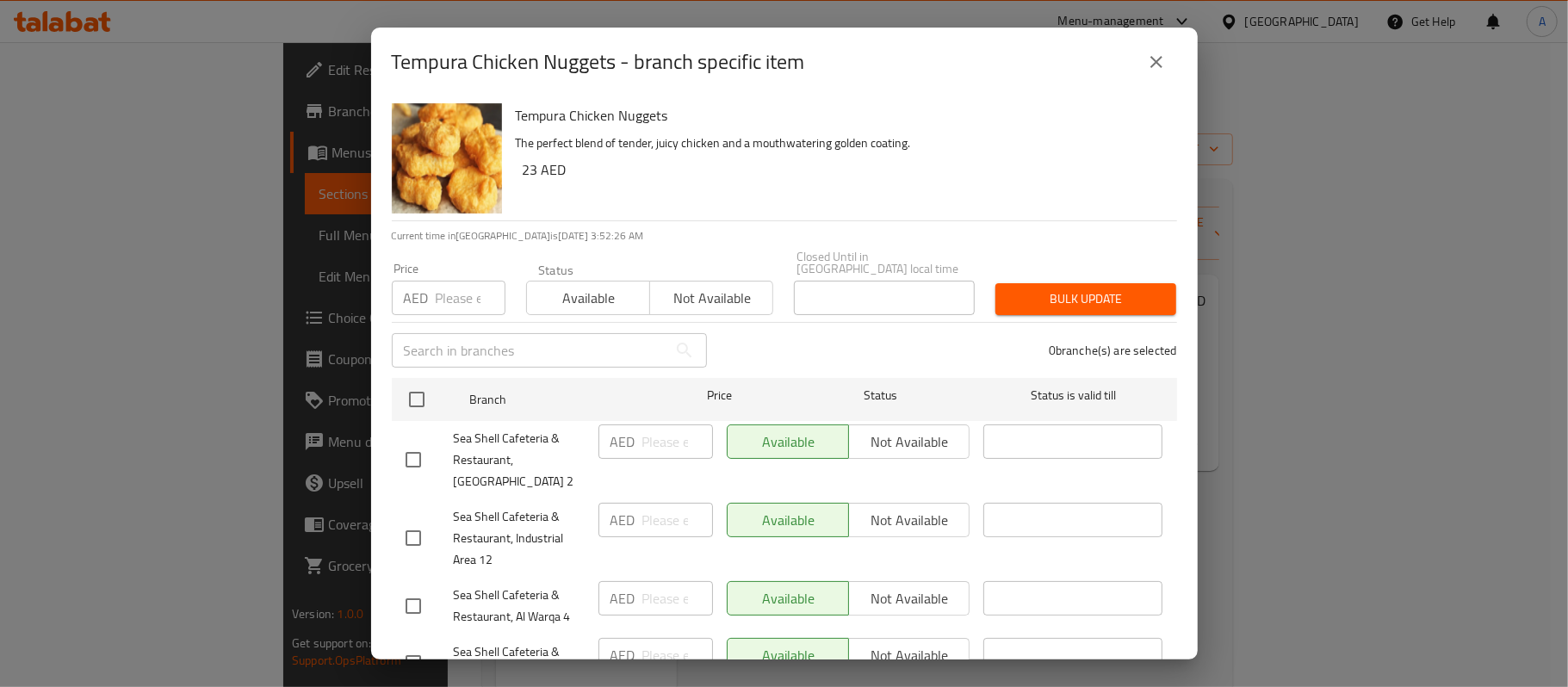
click at [459, 312] on input "number" at bounding box center [469, 298] width 69 height 34
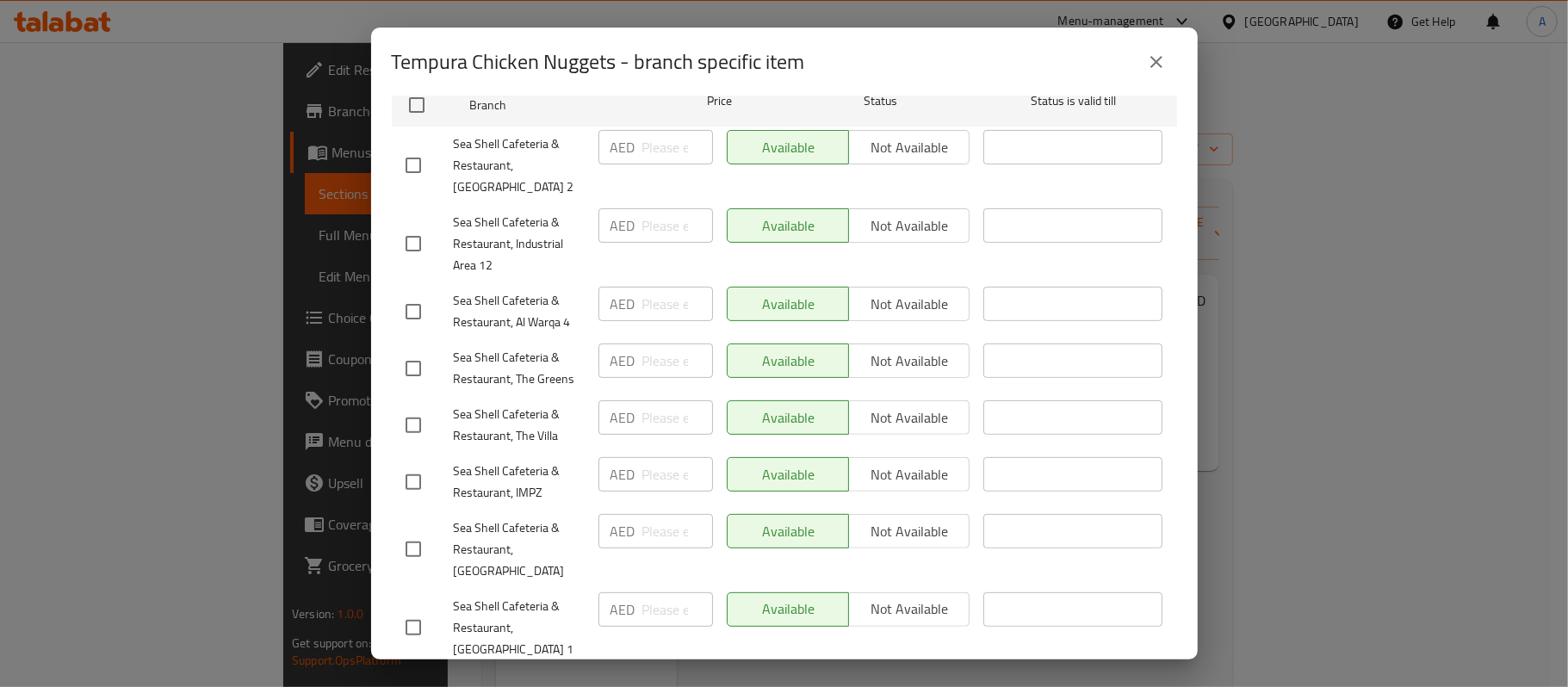
scroll to position [304, 0]
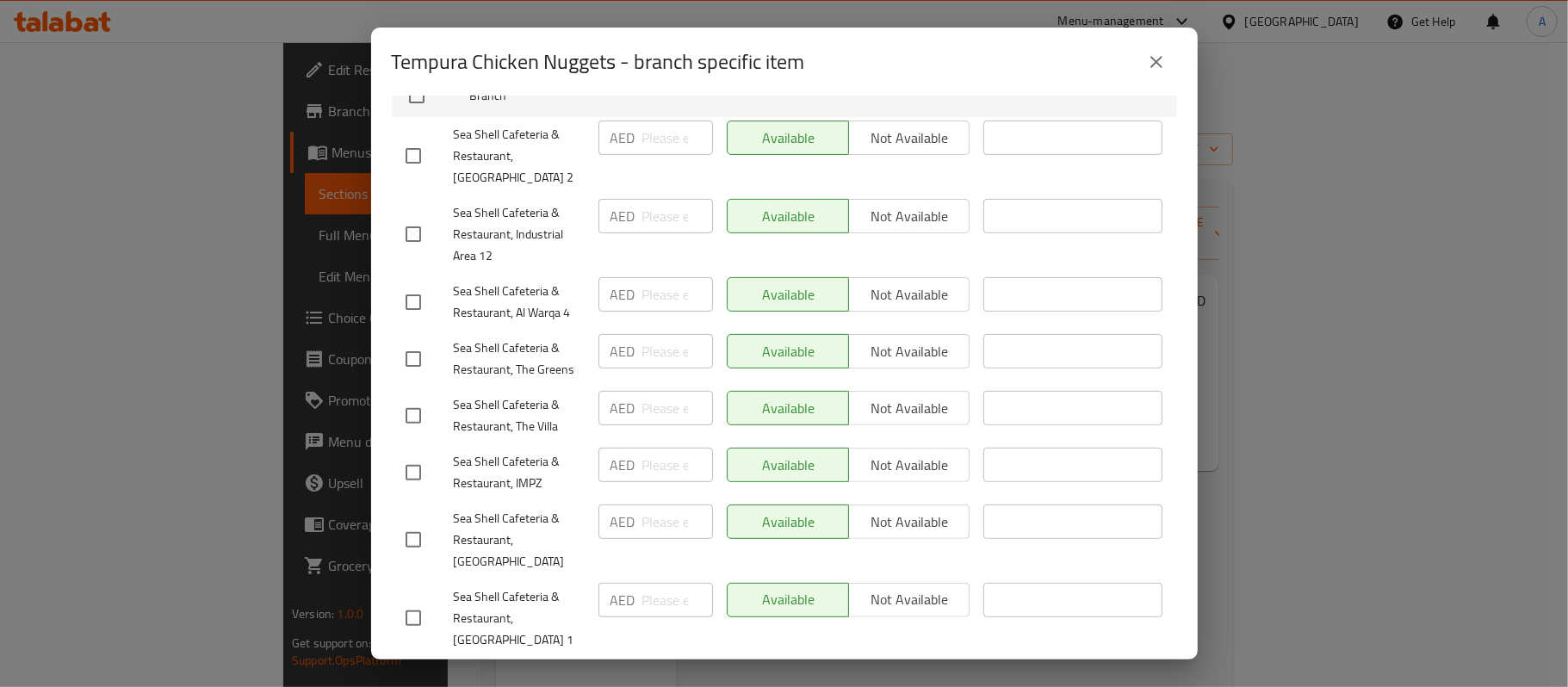
type input "23"
drag, startPoint x: 408, startPoint y: 522, endPoint x: 634, endPoint y: 522, distance: 226.0
click at [410, 522] on input "checkbox" at bounding box center [414, 540] width 36 height 36
checkbox input "true"
click at [663, 517] on input "number" at bounding box center [678, 522] width 70 height 34
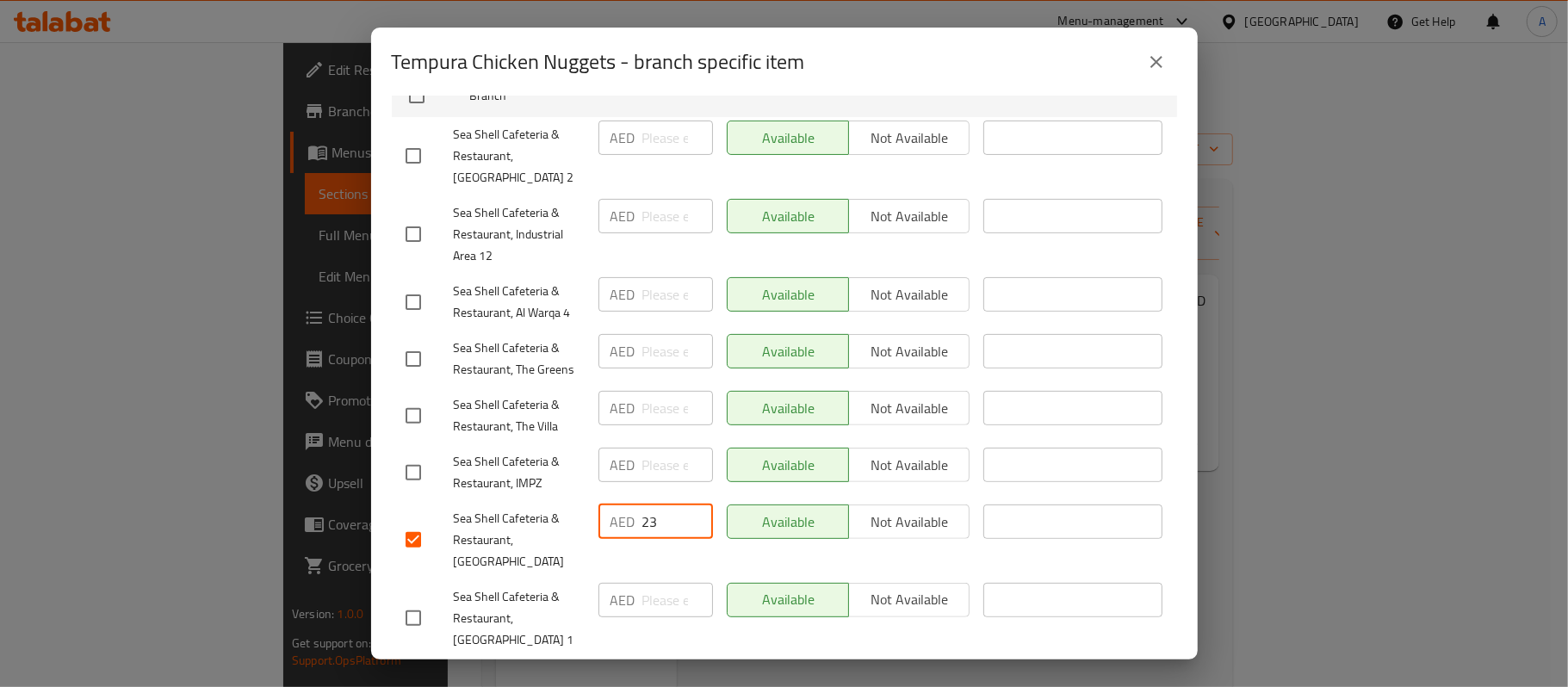
type input "23"
click at [655, 545] on div "AED 23 ​" at bounding box center [655, 540] width 128 height 86
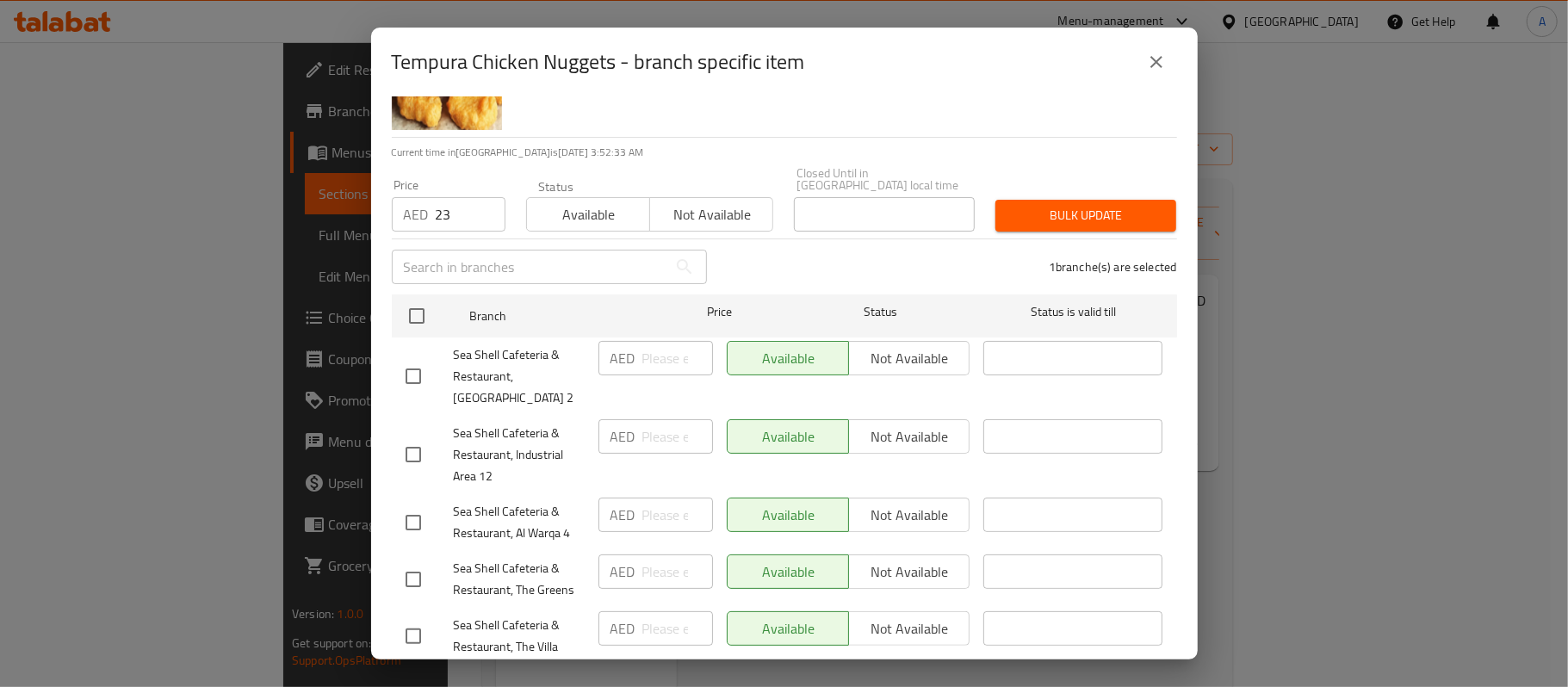
scroll to position [0, 0]
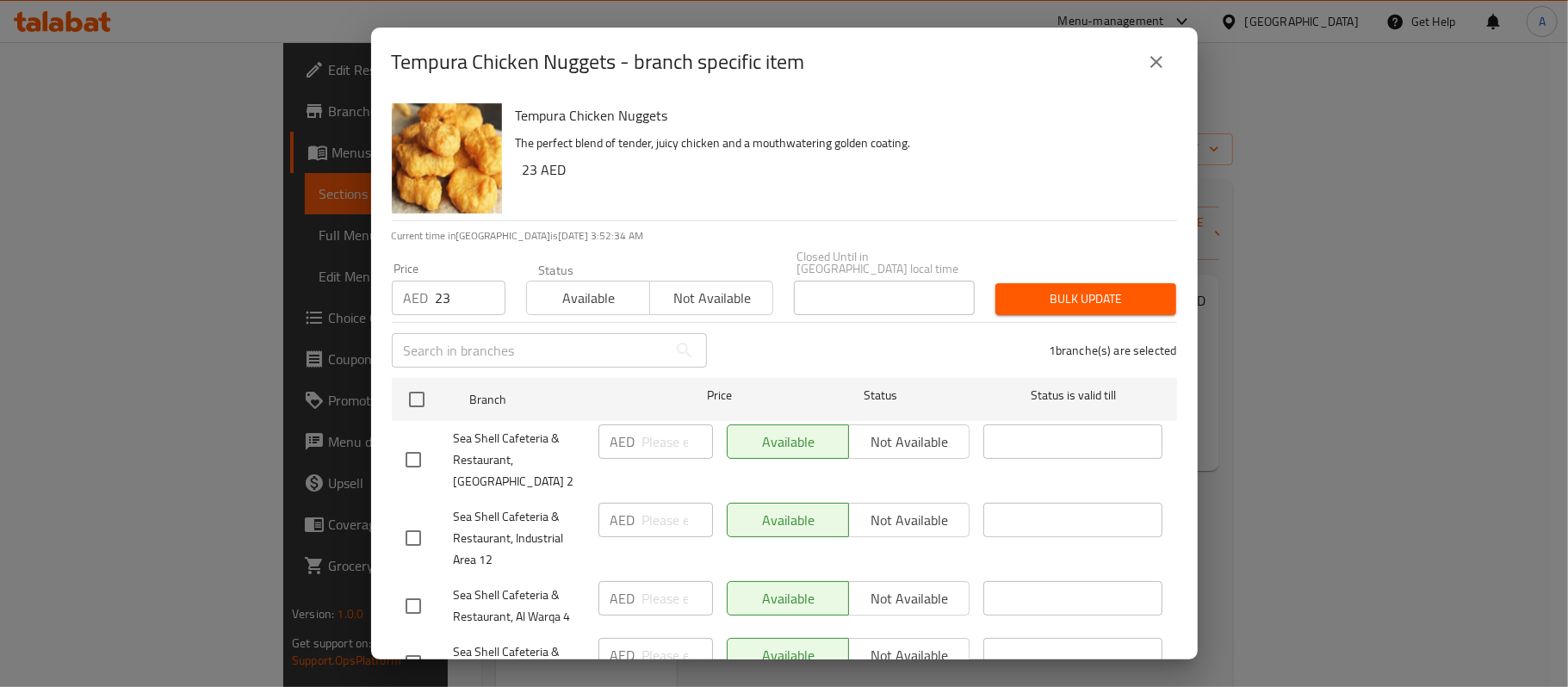
click at [1036, 300] on span "Bulk update" at bounding box center [1086, 299] width 153 height 22
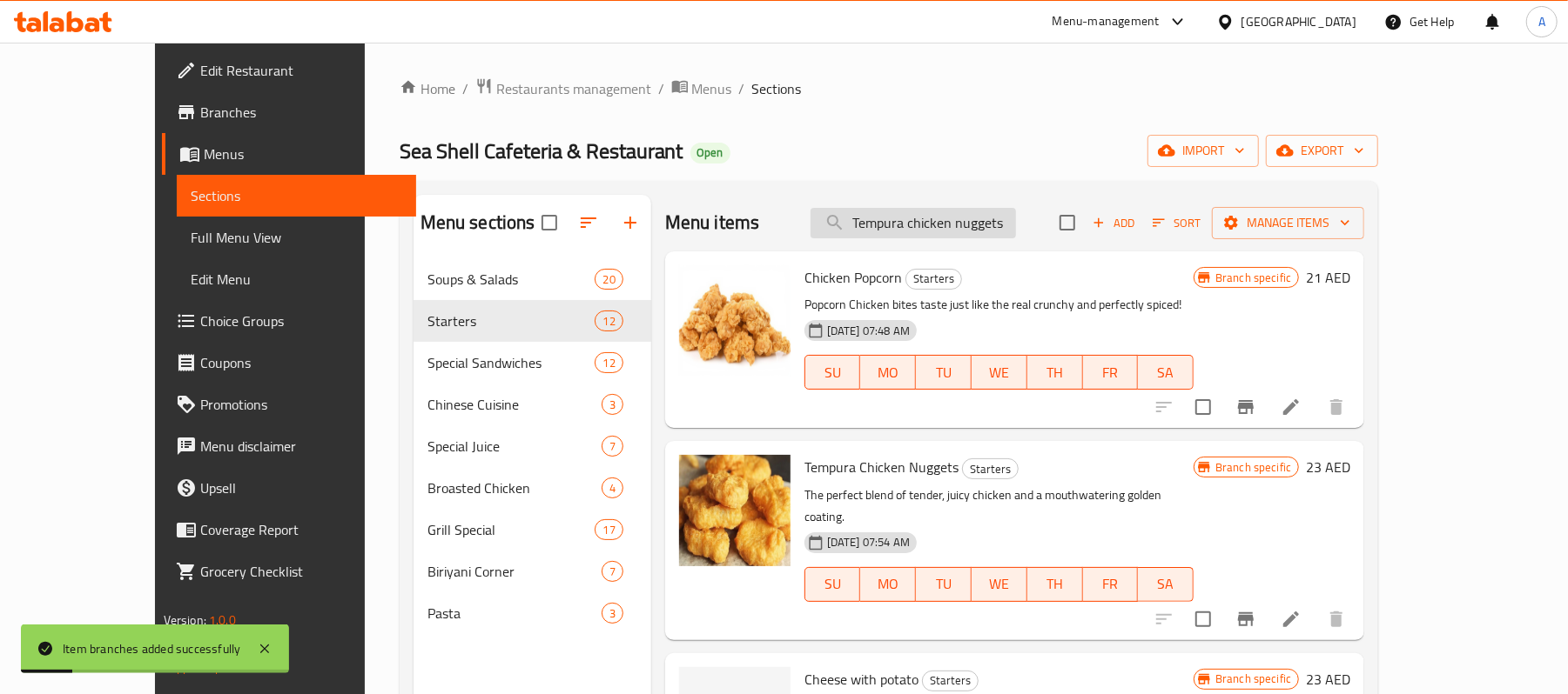
click at [1016, 225] on input "Tempura chicken nuggets" at bounding box center [913, 222] width 205 height 30
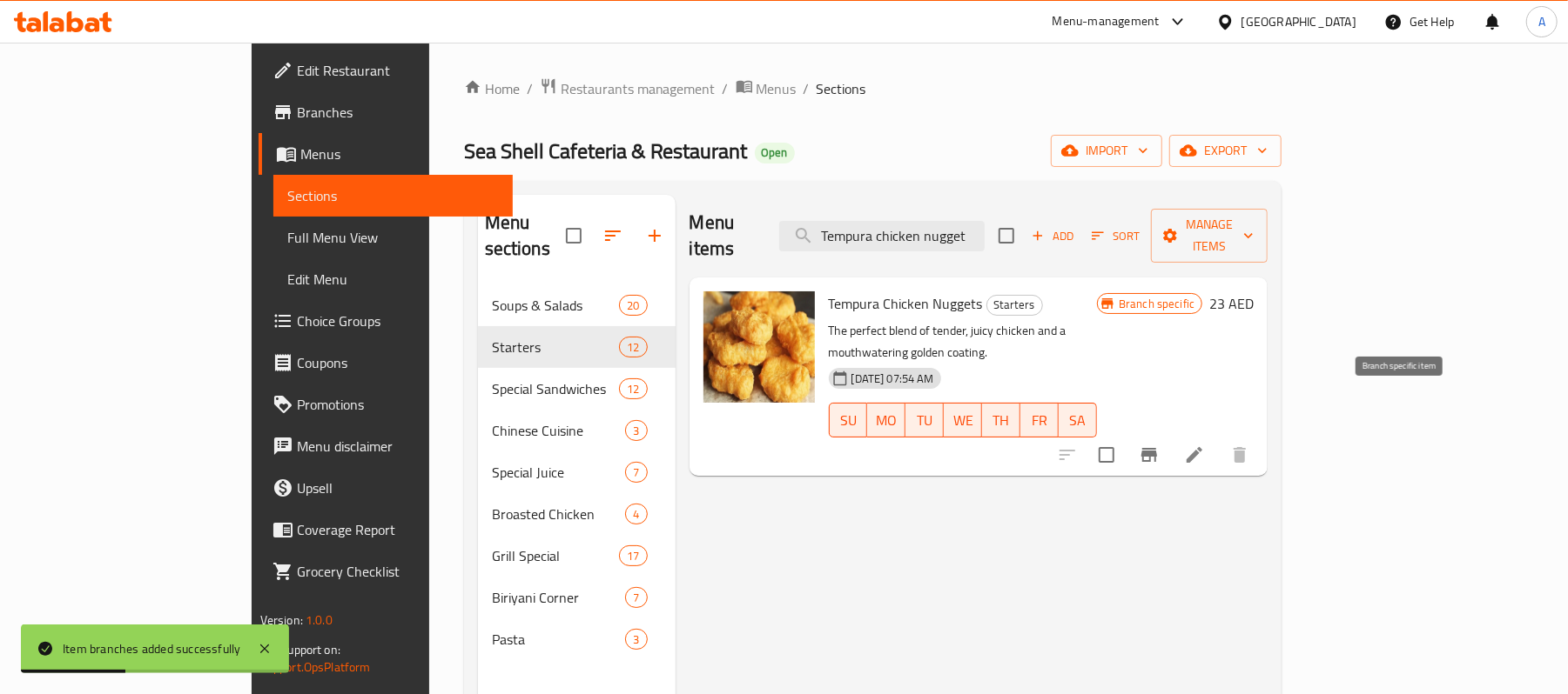
click at [1160, 444] on icon "Branch-specific-item" at bounding box center [1149, 454] width 21 height 21
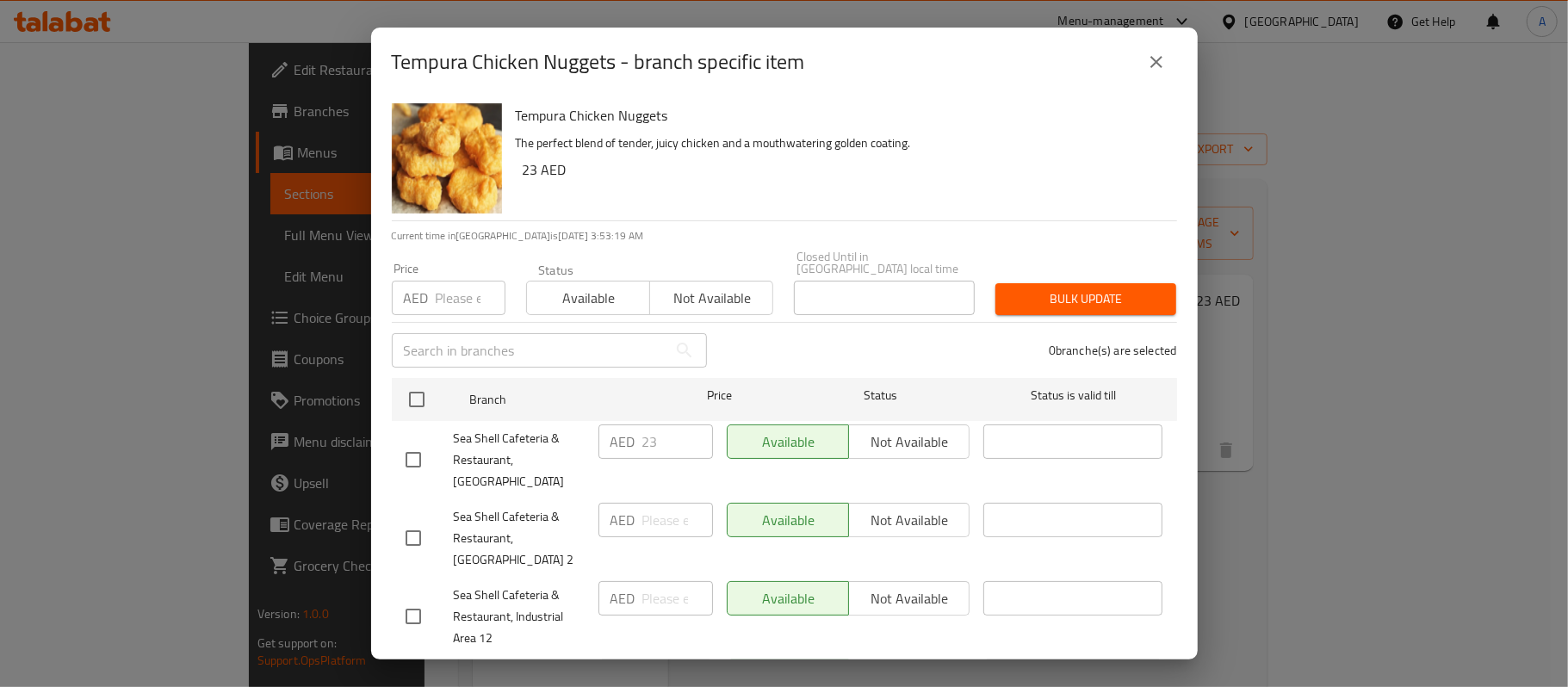
click at [877, 353] on div "0 branche(s) are selected" at bounding box center [953, 350] width 470 height 62
click at [1157, 69] on icon "close" at bounding box center [1156, 61] width 21 height 21
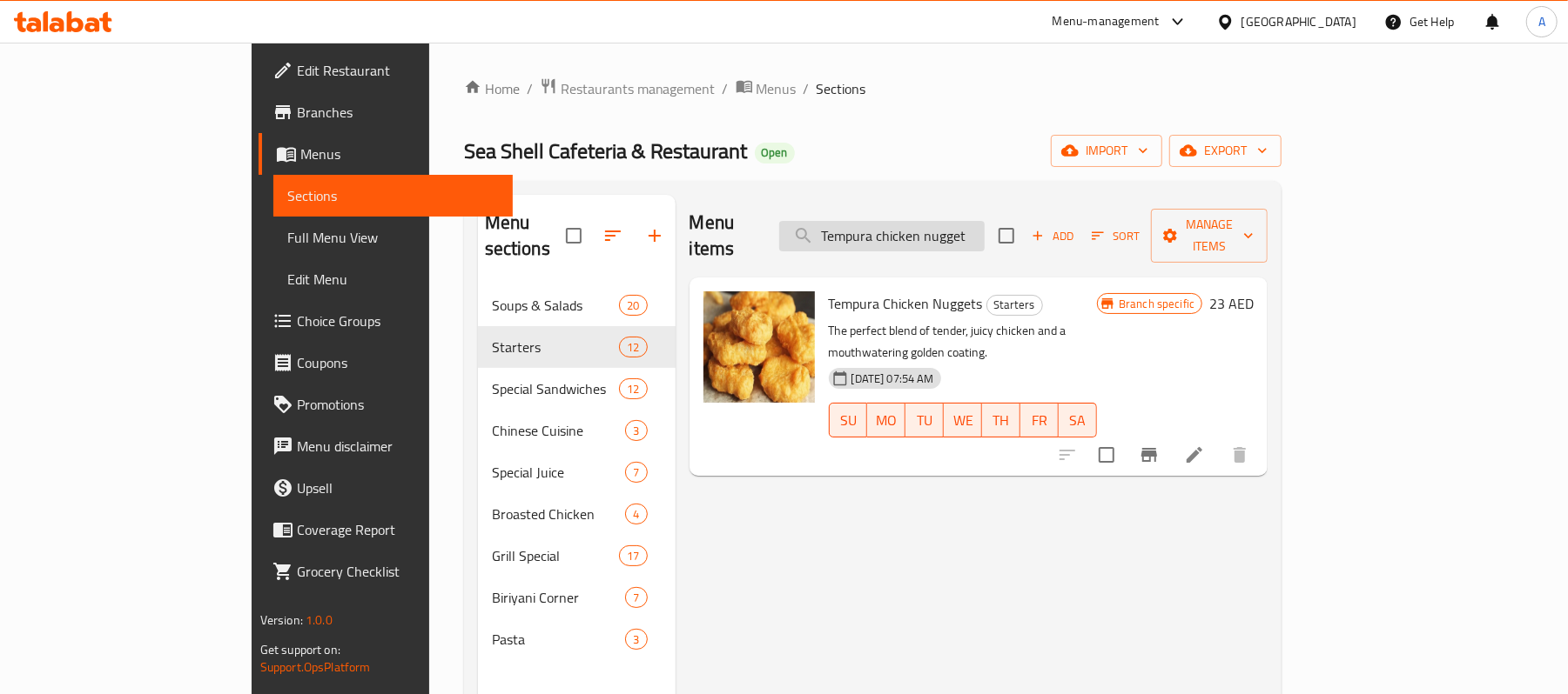
click at [985, 228] on input "Tempura chicken nugget" at bounding box center [881, 236] width 205 height 30
paste input "Dynamite chicken popcorn"
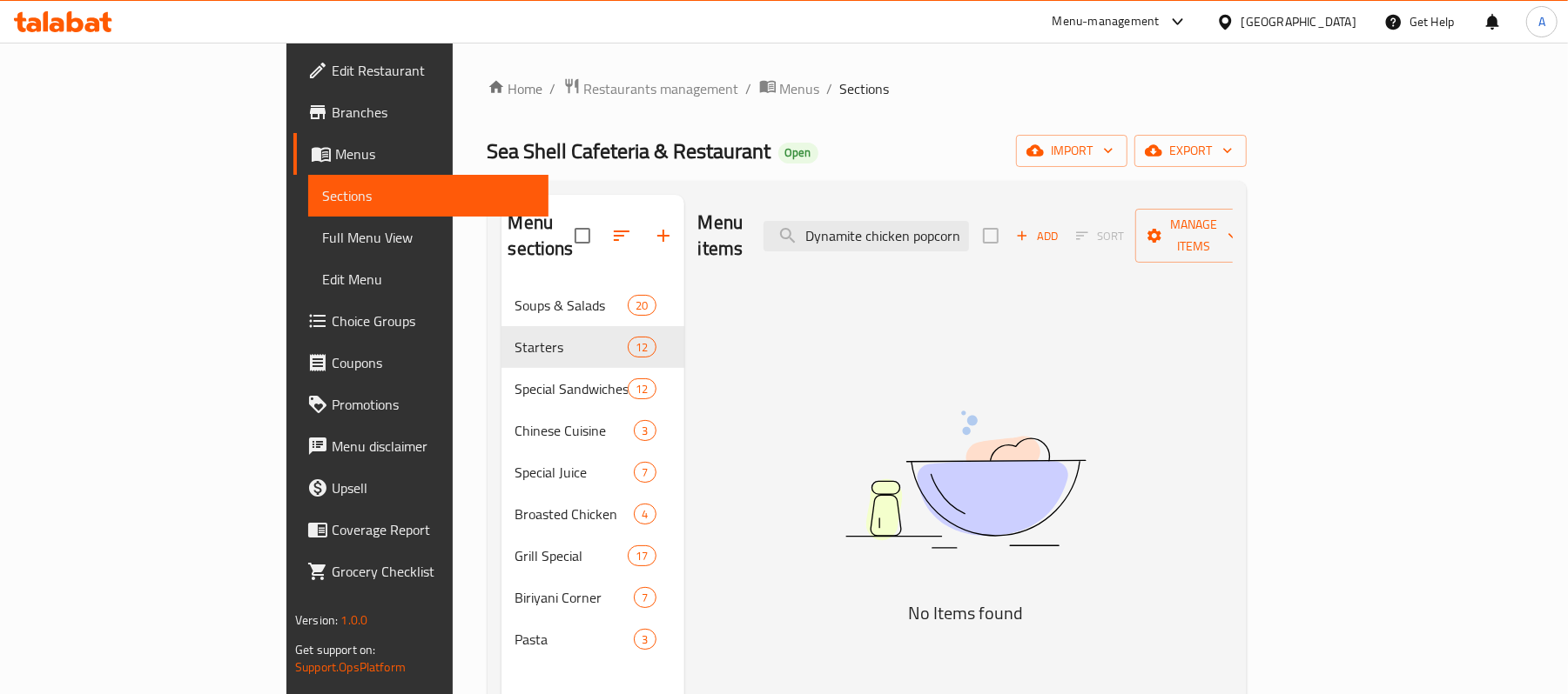
drag, startPoint x: 1071, startPoint y: 226, endPoint x: 1143, endPoint y: 226, distance: 72.0
click at [1143, 226] on div "Menu items Dynamite chicken popcorn Add Sort Manage items" at bounding box center [965, 236] width 535 height 83
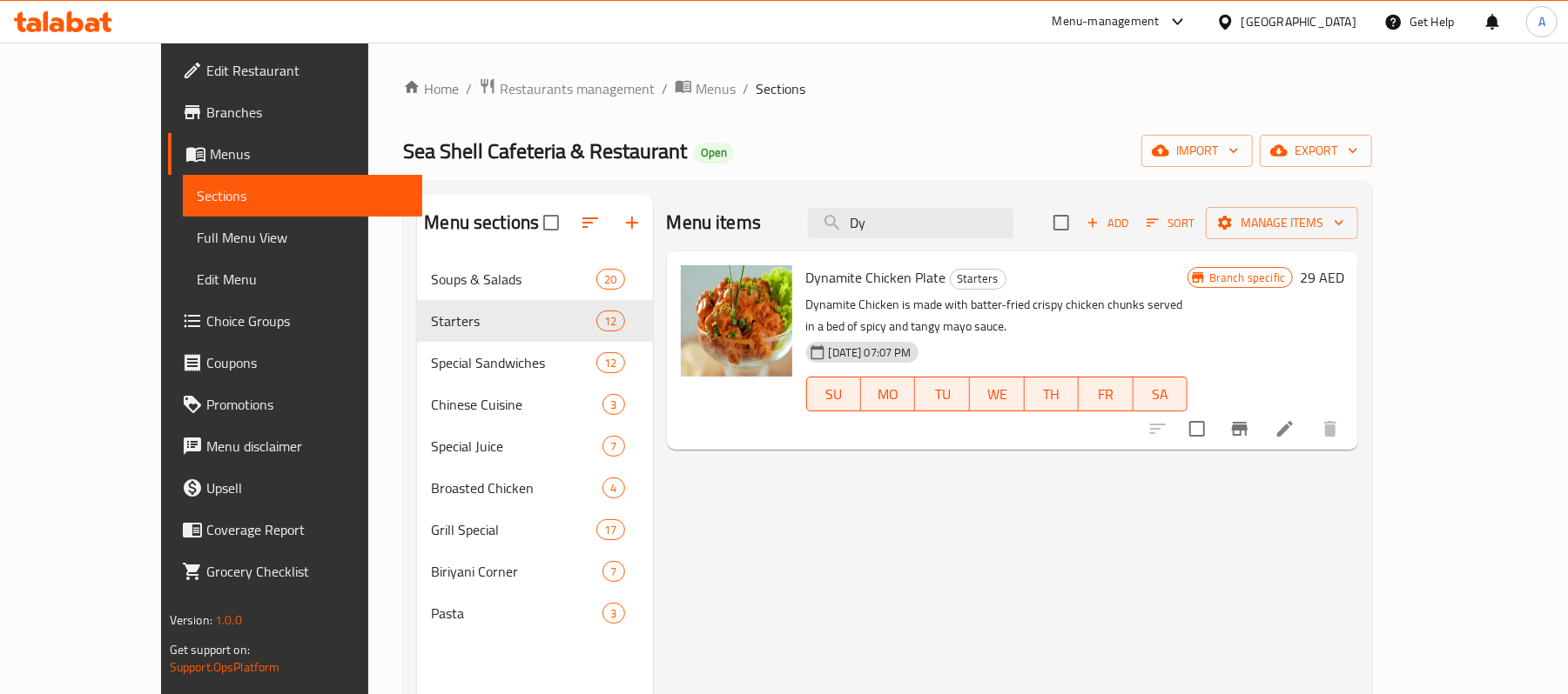
type input "D"
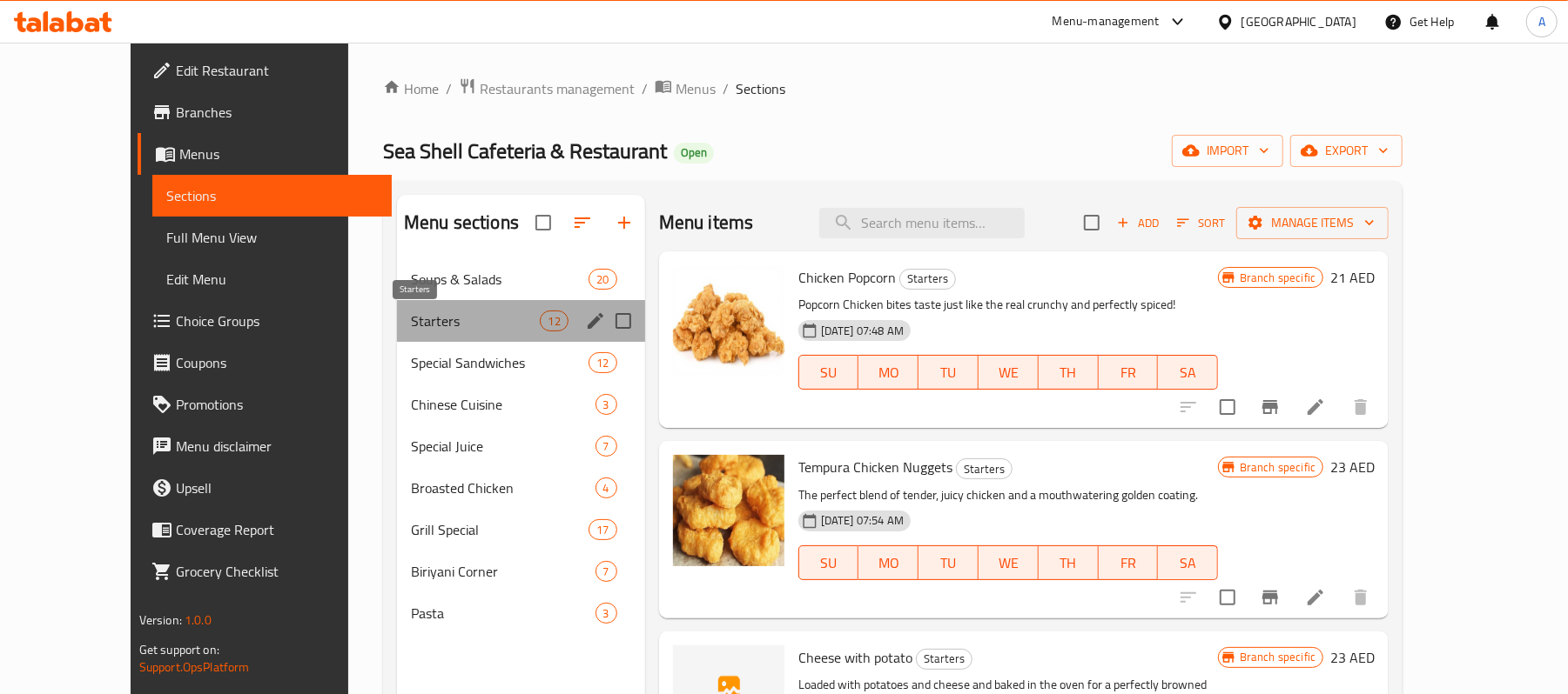
click at [501, 327] on span "Starters" at bounding box center [476, 321] width 129 height 21
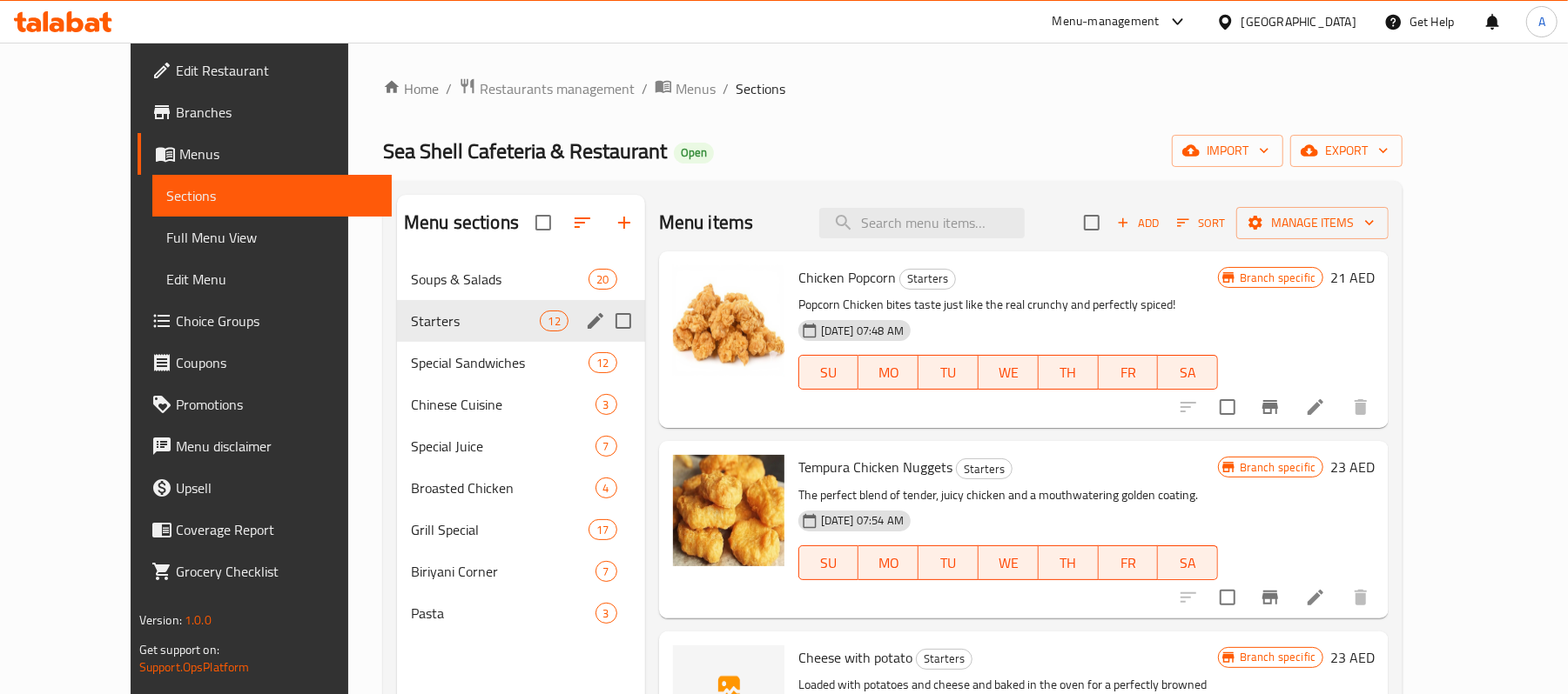
click at [453, 336] on div "Starters 12" at bounding box center [521, 321] width 248 height 42
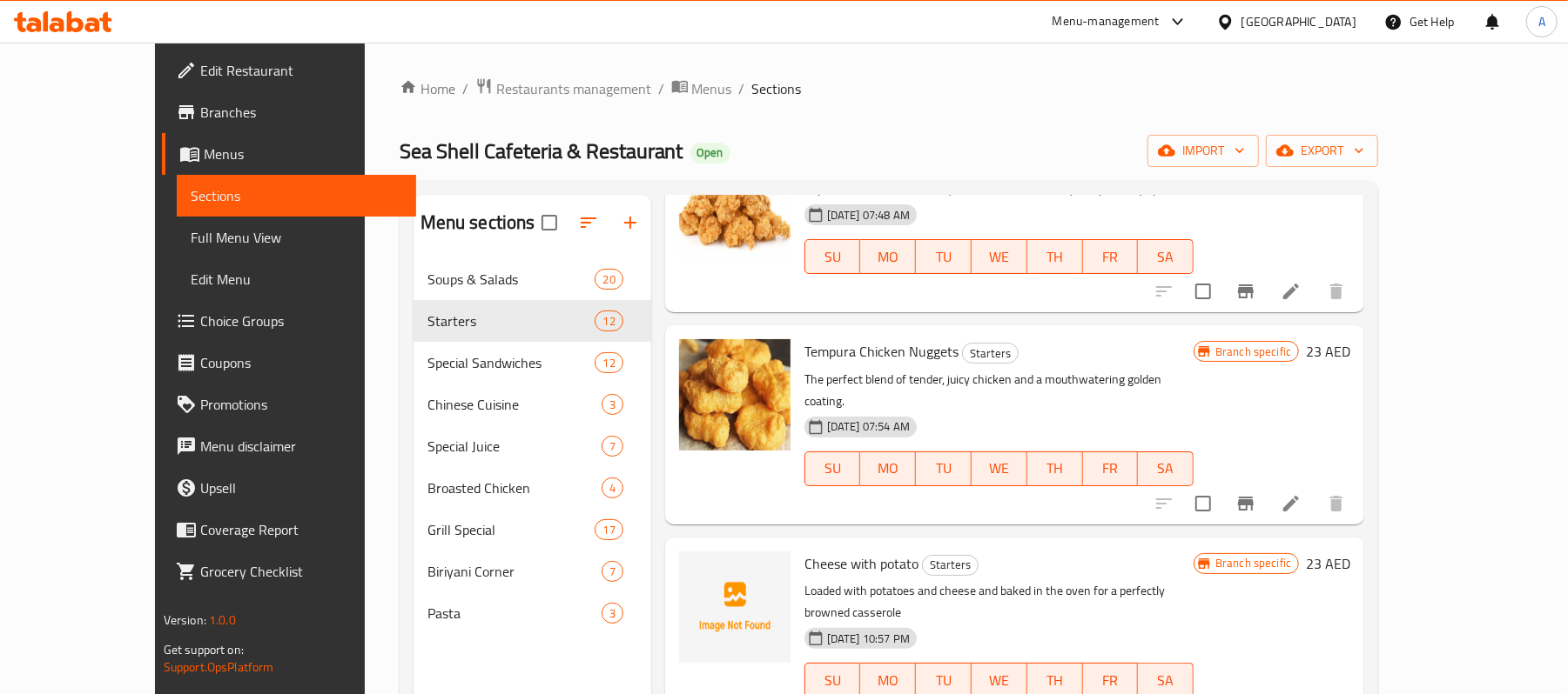
scroll to position [811, 0]
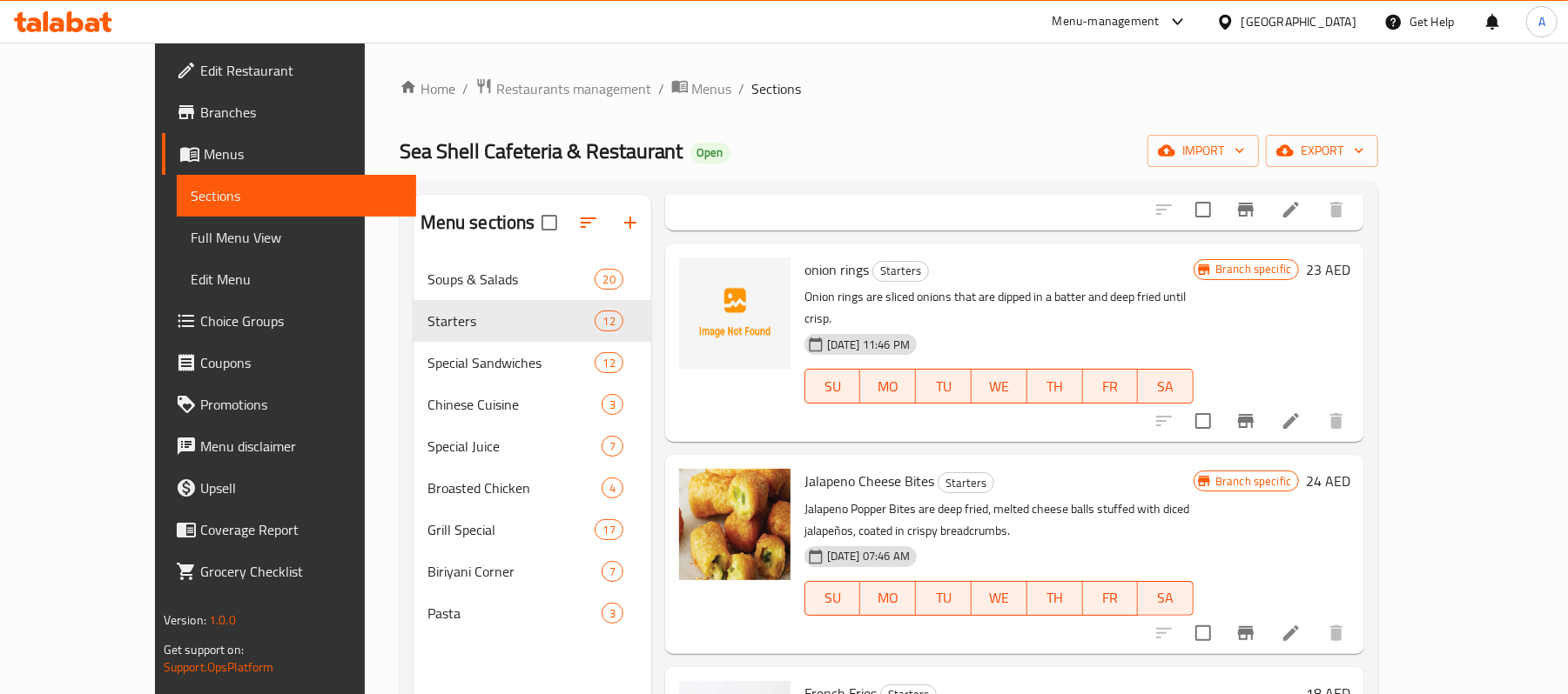
click at [992, 499] on p "Jalapeno Popper Bites are deep fried, melted cheese balls stuffed with diced ja…" at bounding box center [999, 521] width 389 height 44
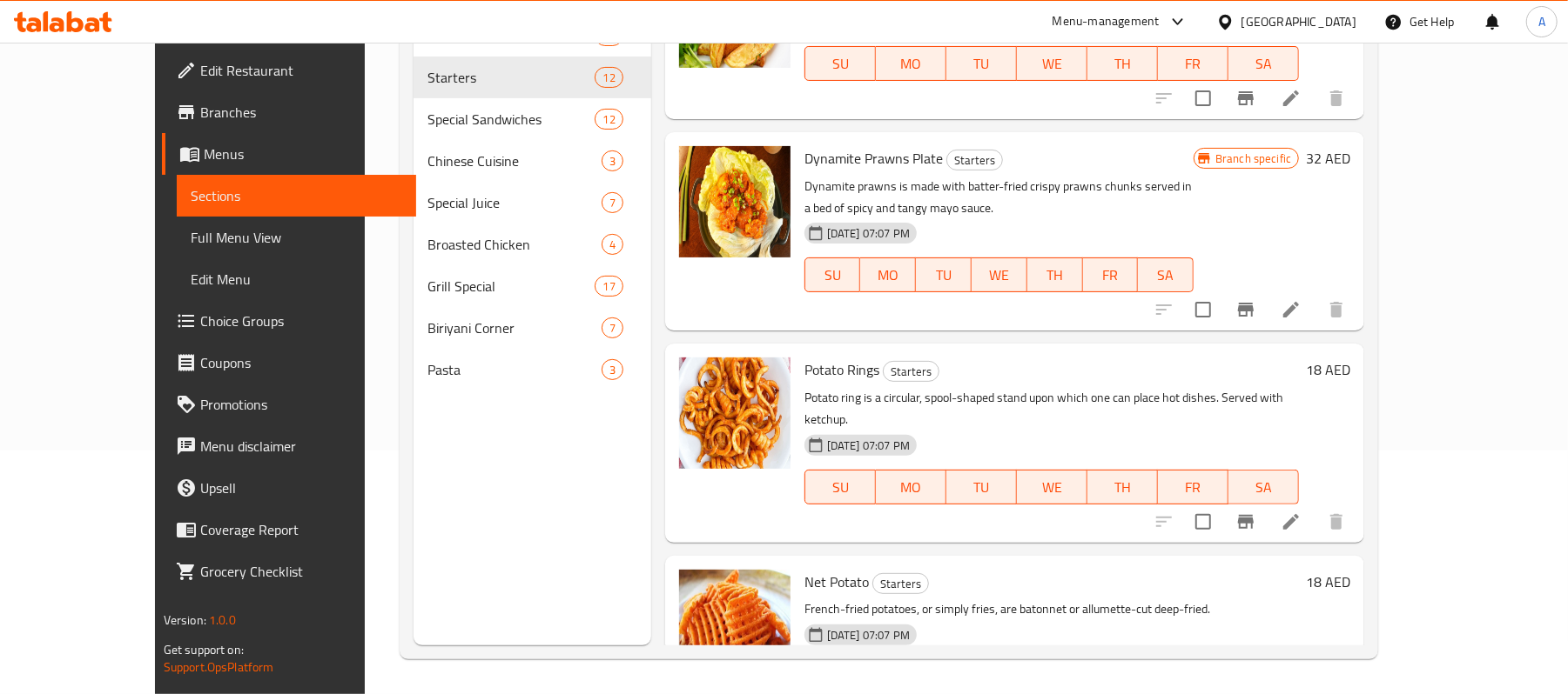
scroll to position [999, 0]
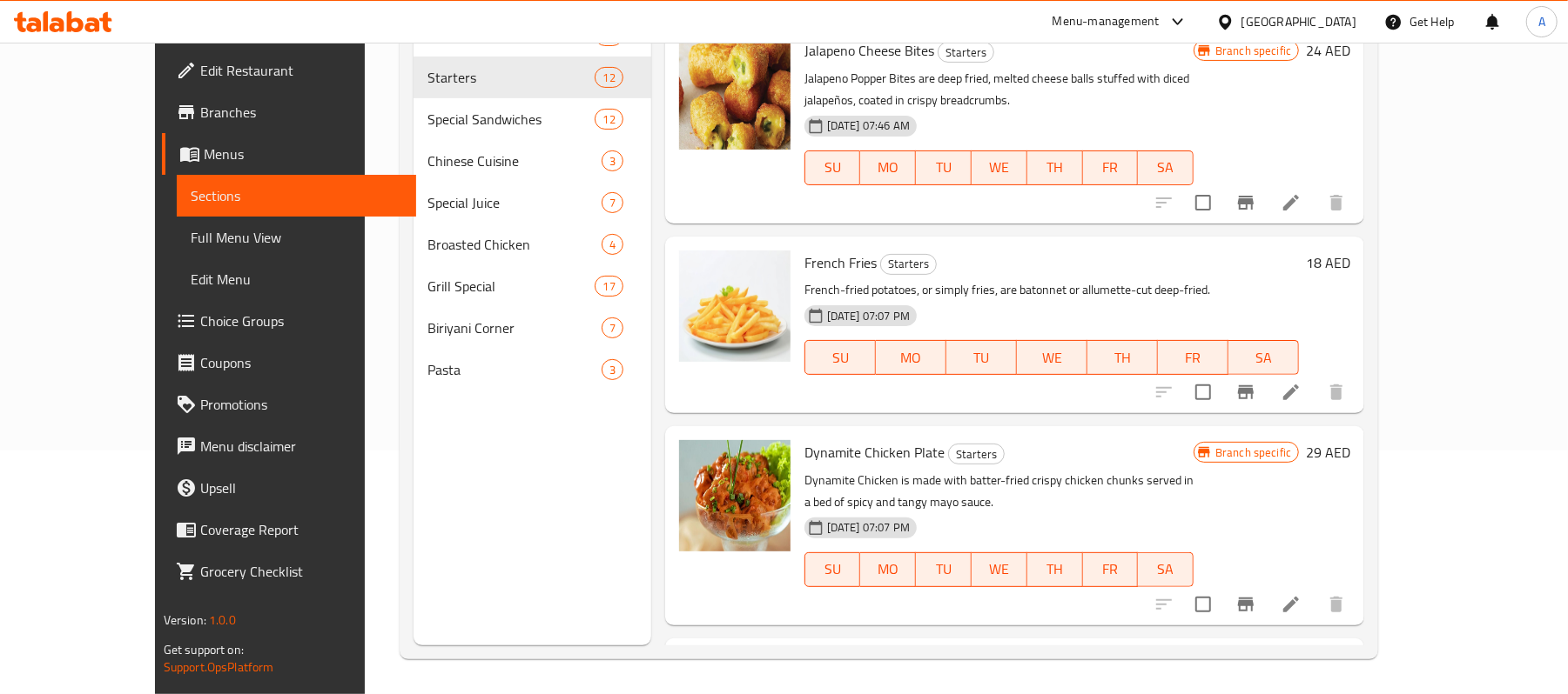
click at [1008, 470] on p "Dynamite Chicken is made with batter-fried crispy chicken chunks served in a be…" at bounding box center [999, 492] width 389 height 44
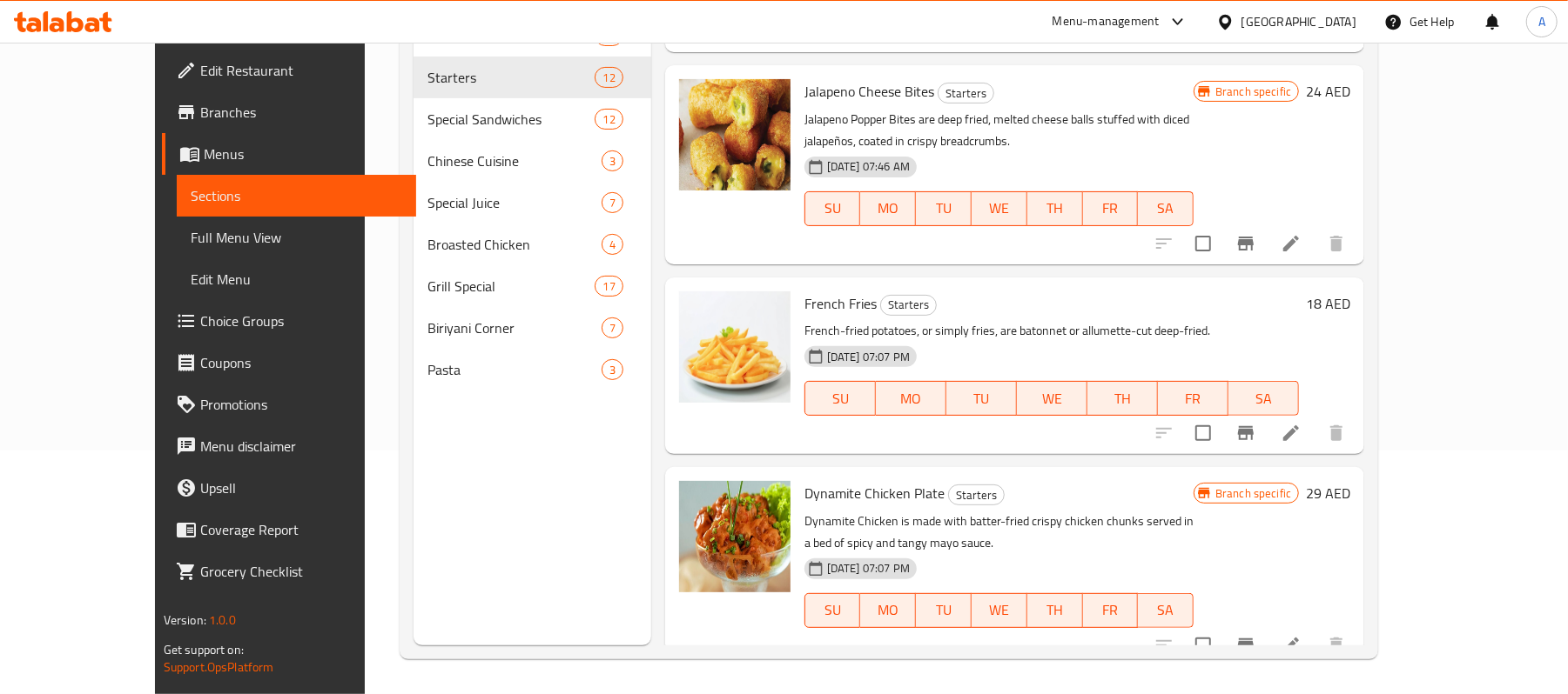
scroll to position [0, 0]
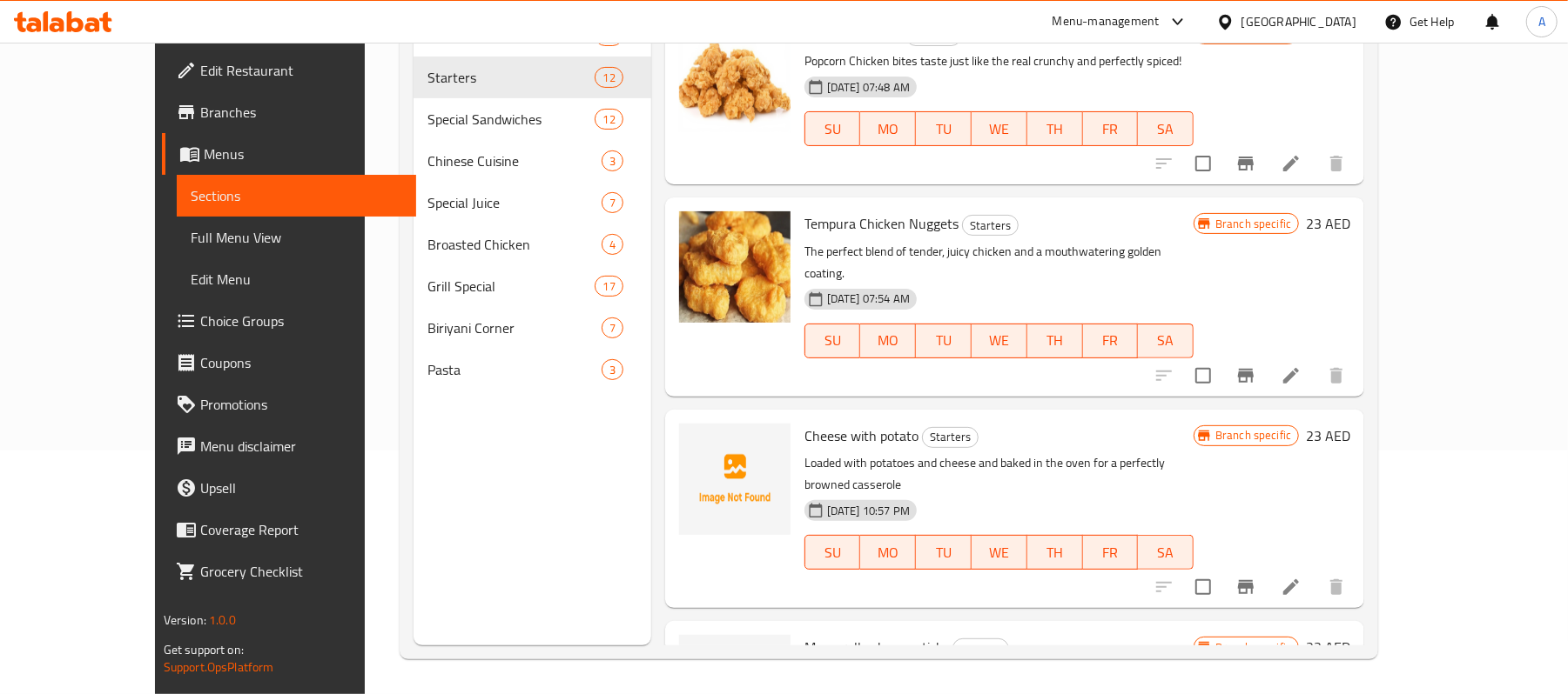
click at [968, 453] on p "Loaded with potatoes and cheese and baked in the oven for a perfectly browned c…" at bounding box center [999, 475] width 389 height 44
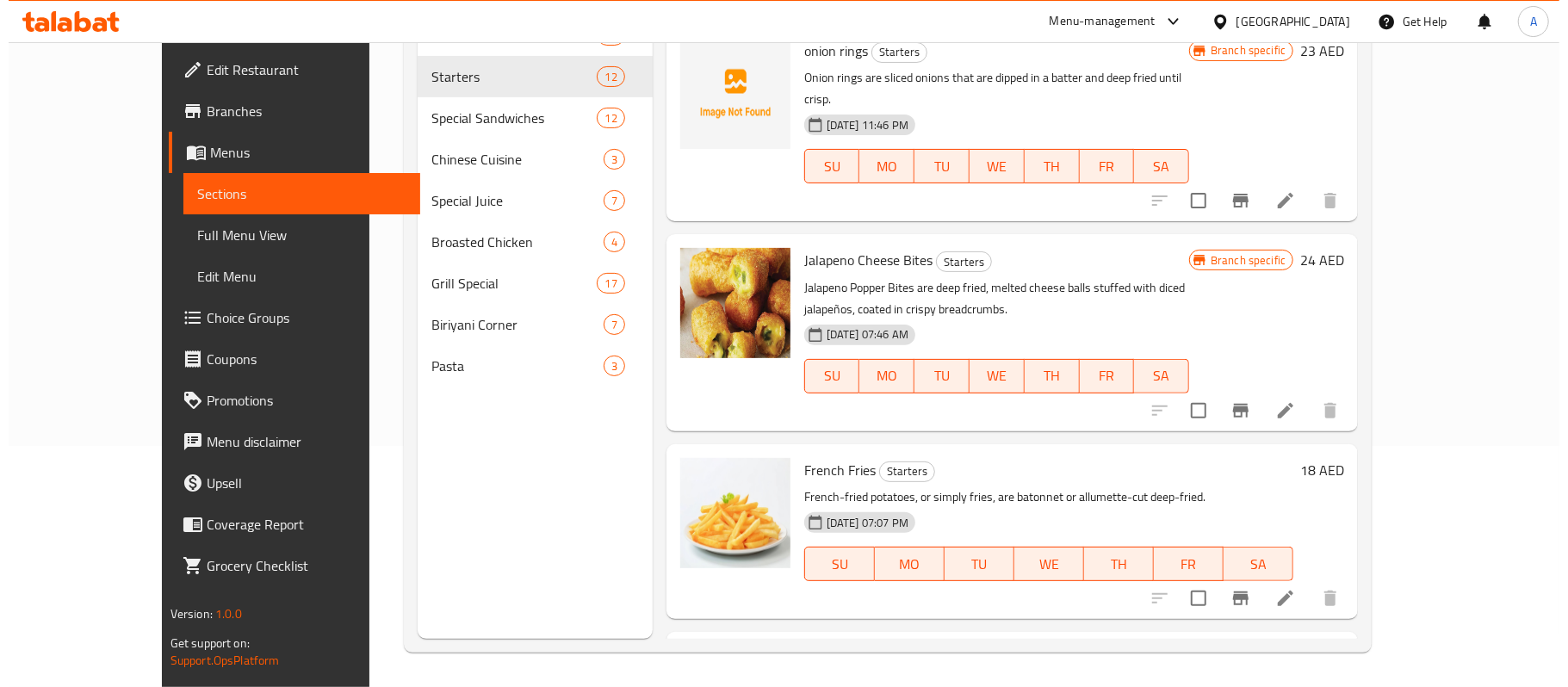
scroll to position [897, 0]
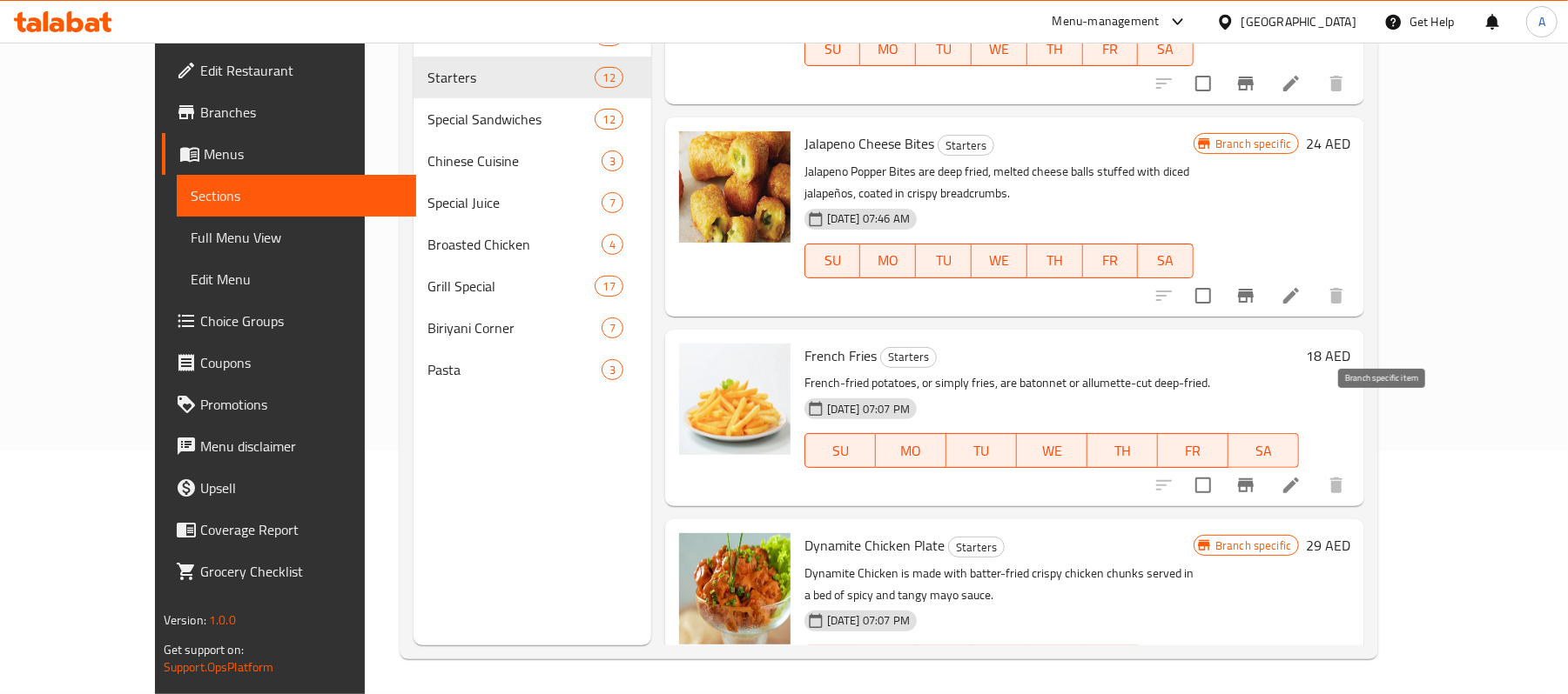
click at [1256, 475] on icon "Branch-specific-item" at bounding box center [1245, 485] width 21 height 21
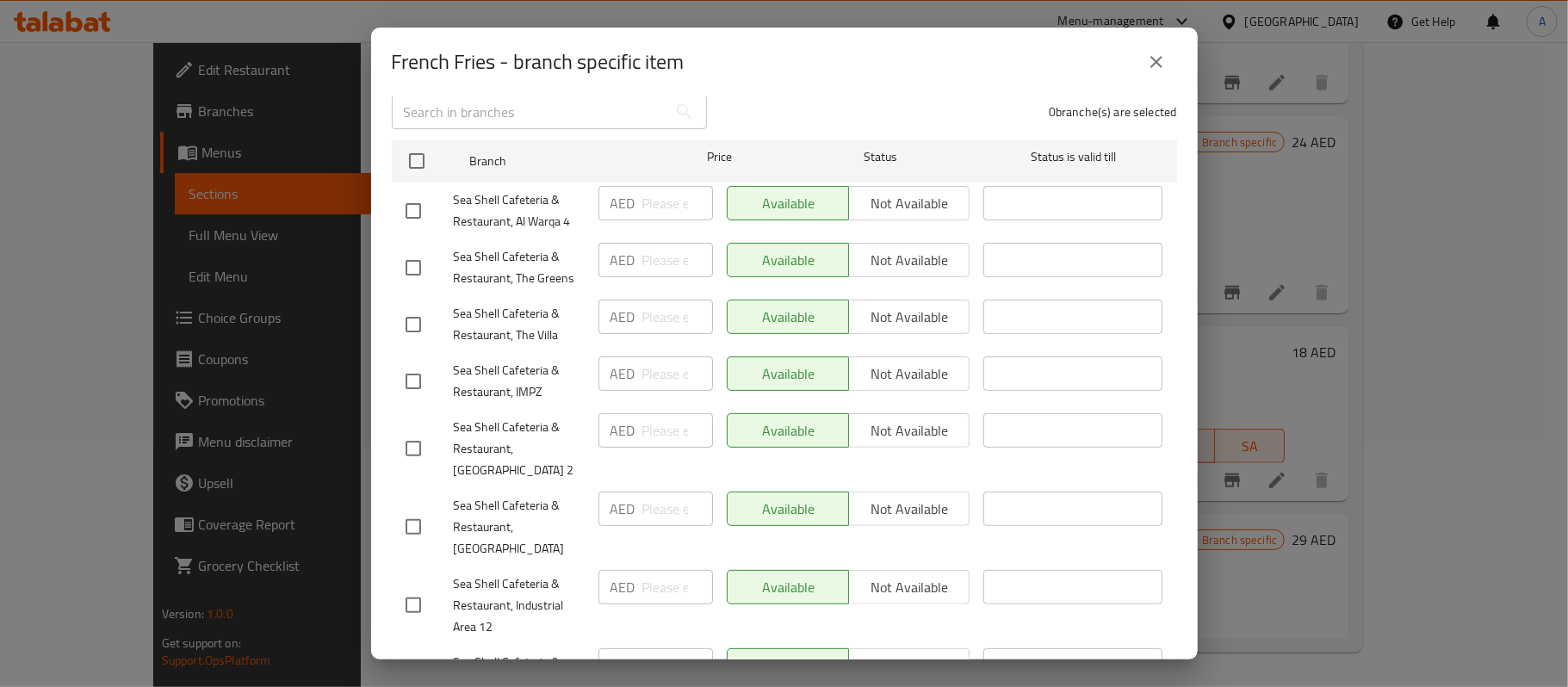
scroll to position [304, 0]
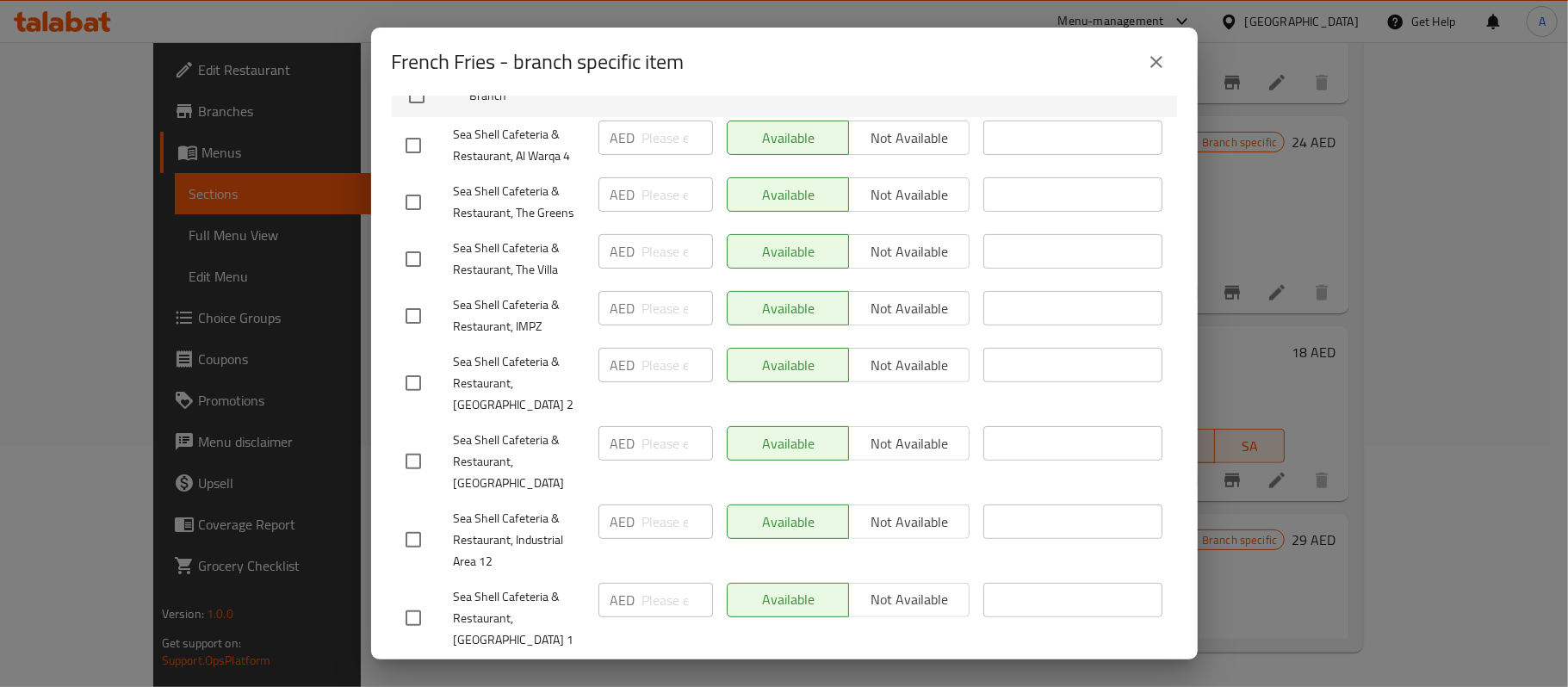
click at [411, 455] on input "checkbox" at bounding box center [414, 462] width 36 height 36
checkbox input "true"
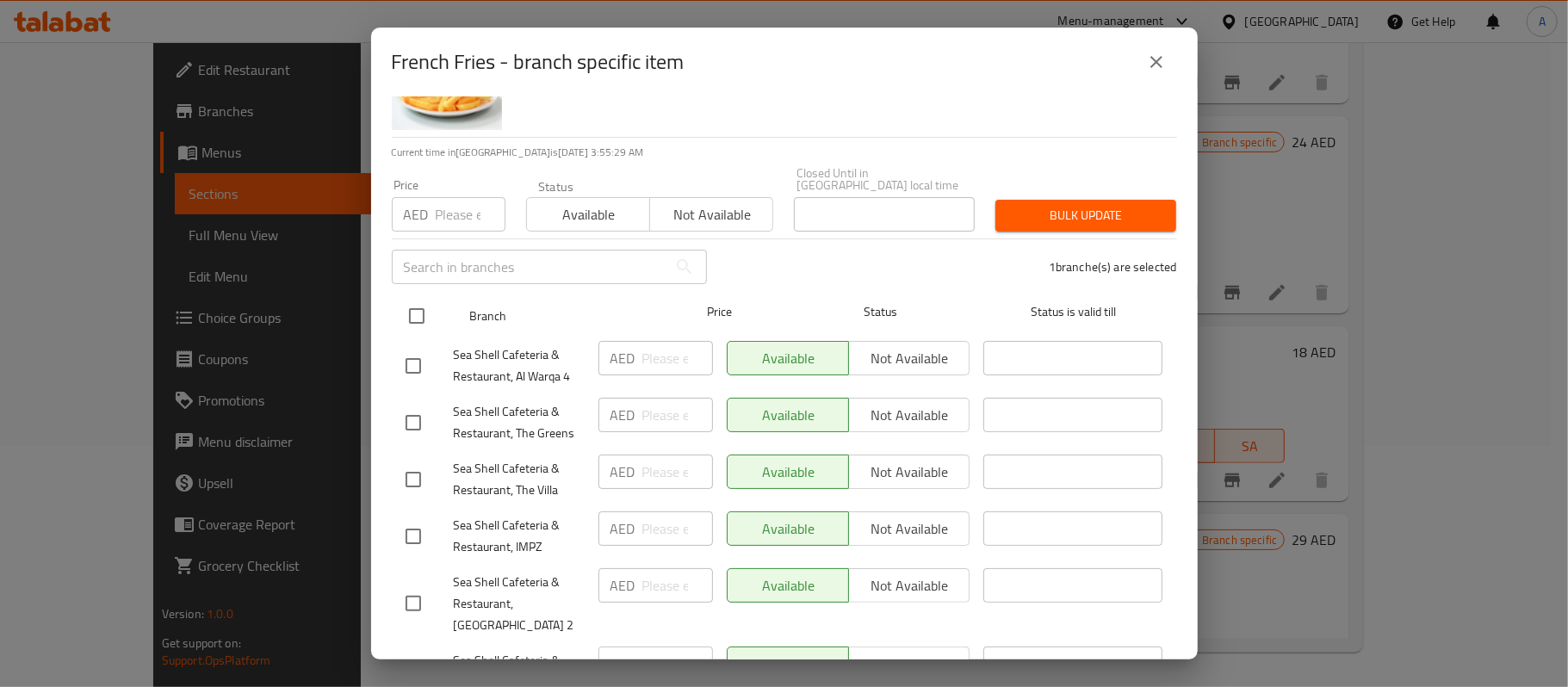
scroll to position [0, 0]
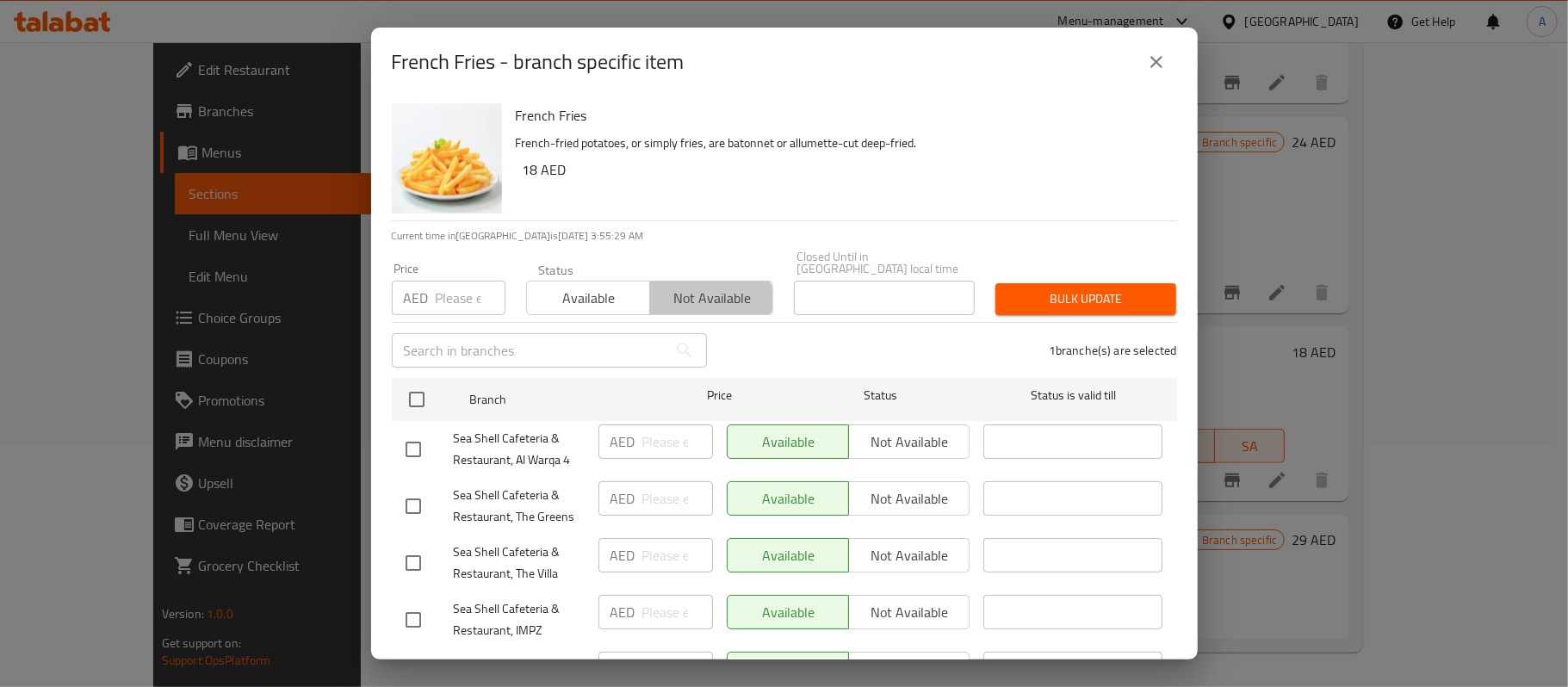
click at [684, 300] on span "Not available" at bounding box center [711, 298] width 109 height 25
click at [1074, 300] on span "Bulk update" at bounding box center [1086, 299] width 153 height 22
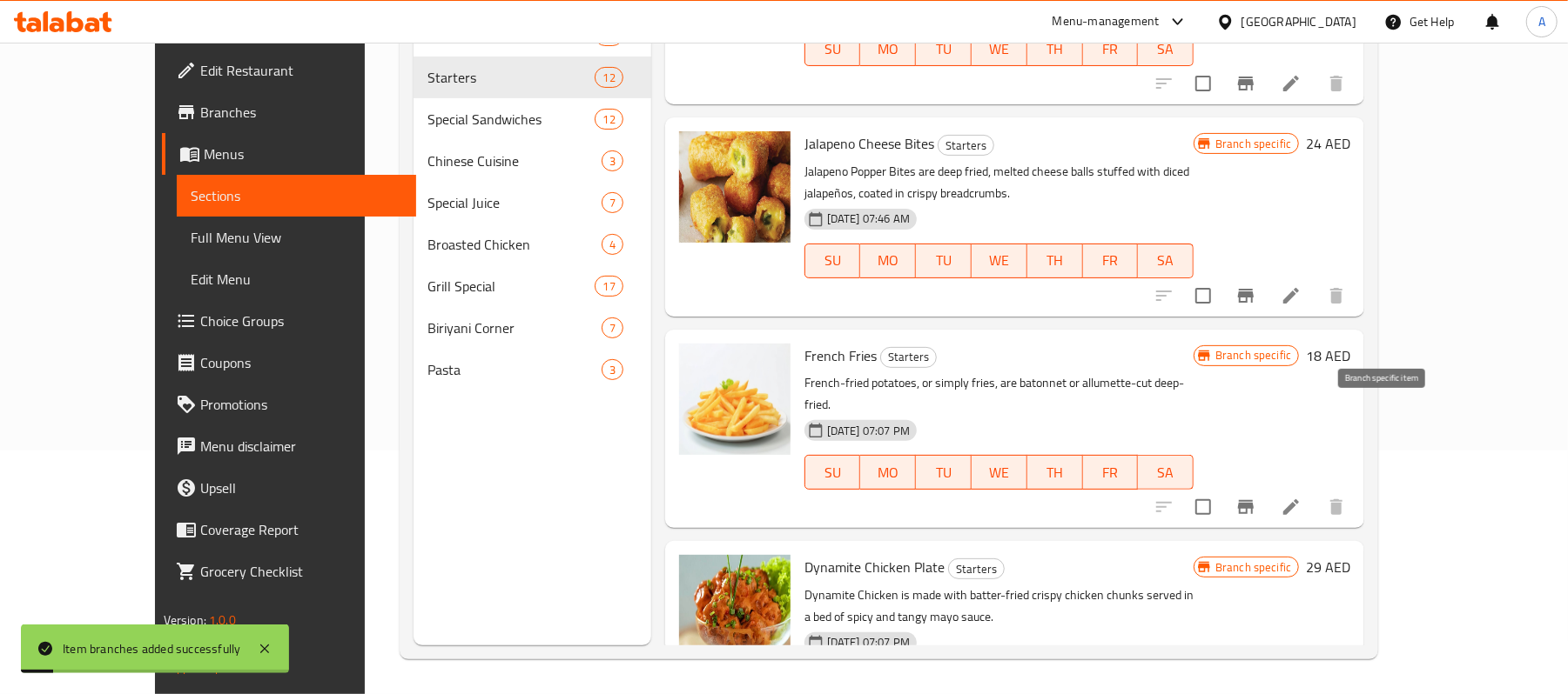
click at [1256, 497] on icon "Branch-specific-item" at bounding box center [1245, 507] width 21 height 21
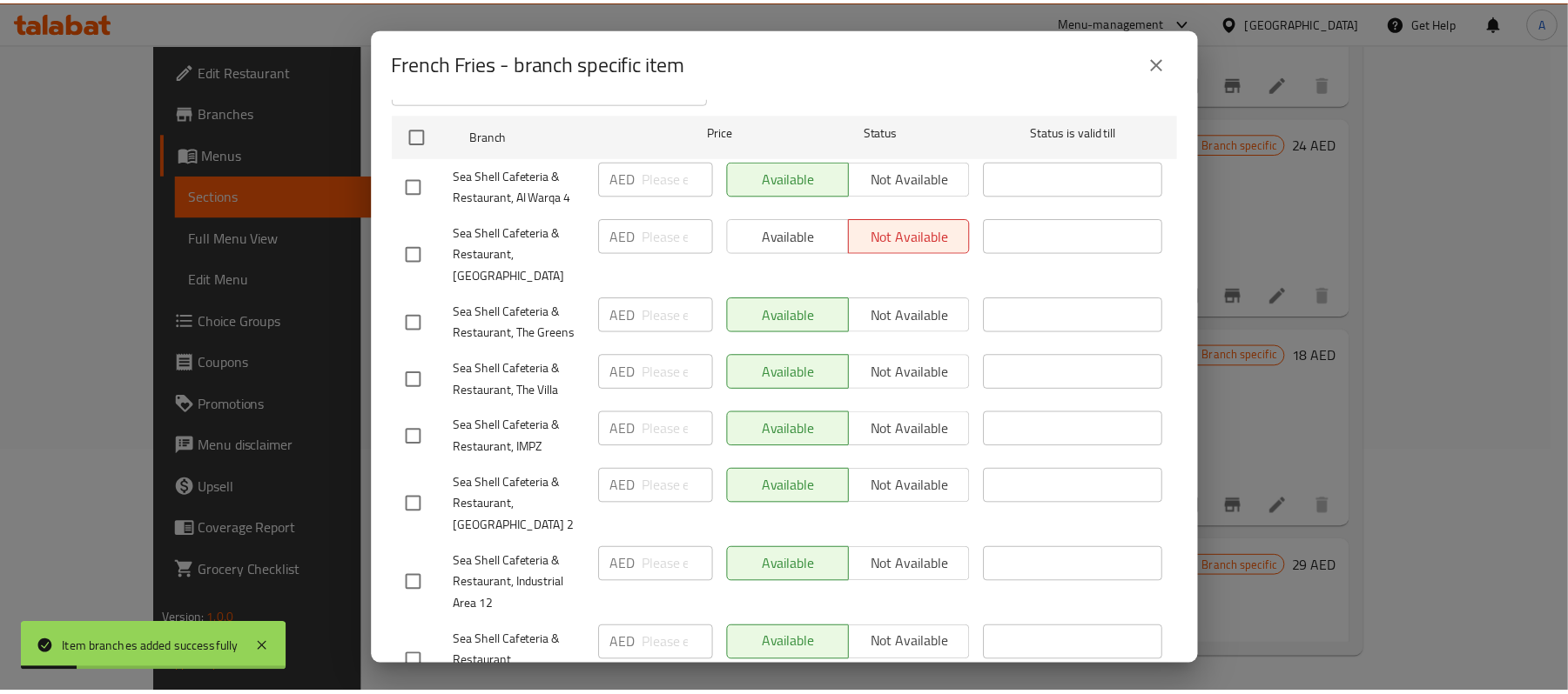
scroll to position [307, 0]
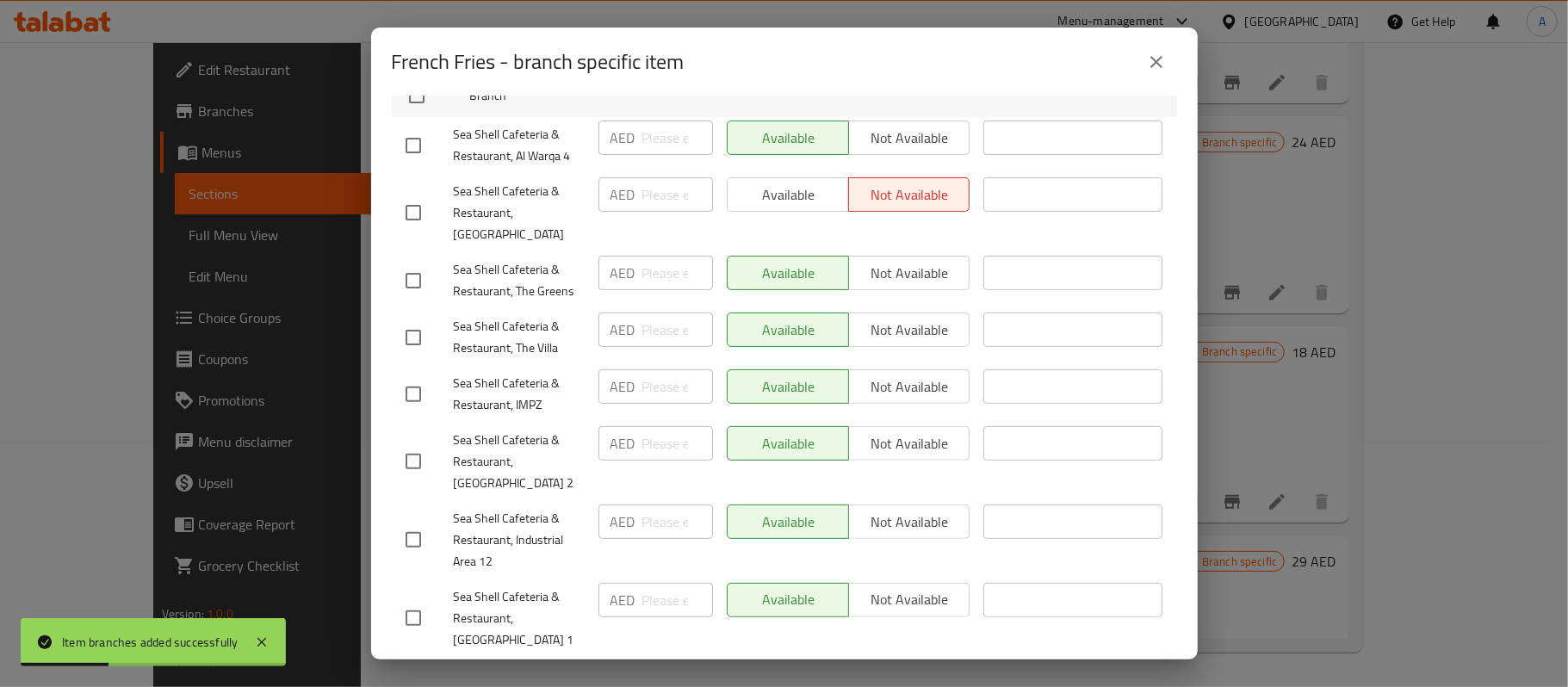
click at [1159, 62] on icon "close" at bounding box center [1156, 61] width 21 height 21
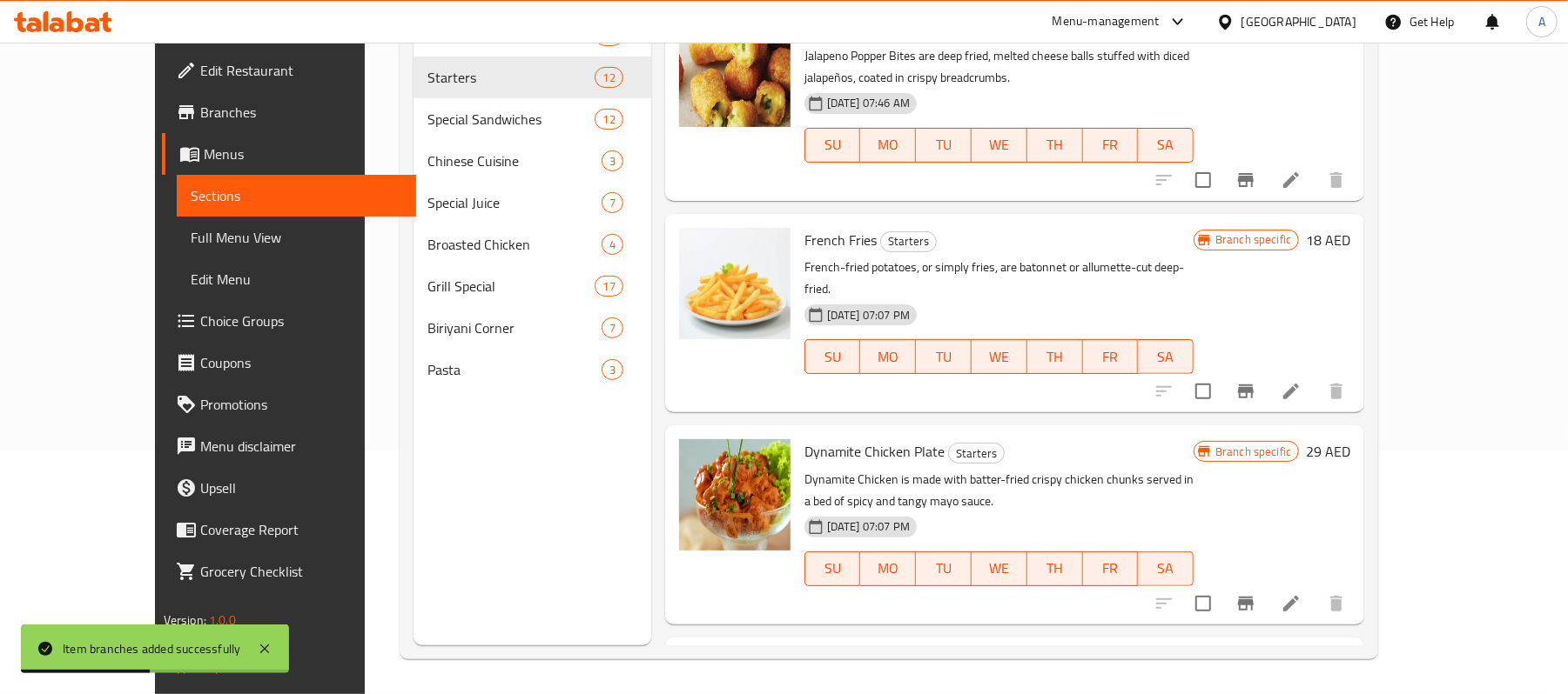
click at [986, 469] on p "Dynamite Chicken is made with batter-fried crispy chicken chunks served in a be…" at bounding box center [999, 491] width 389 height 44
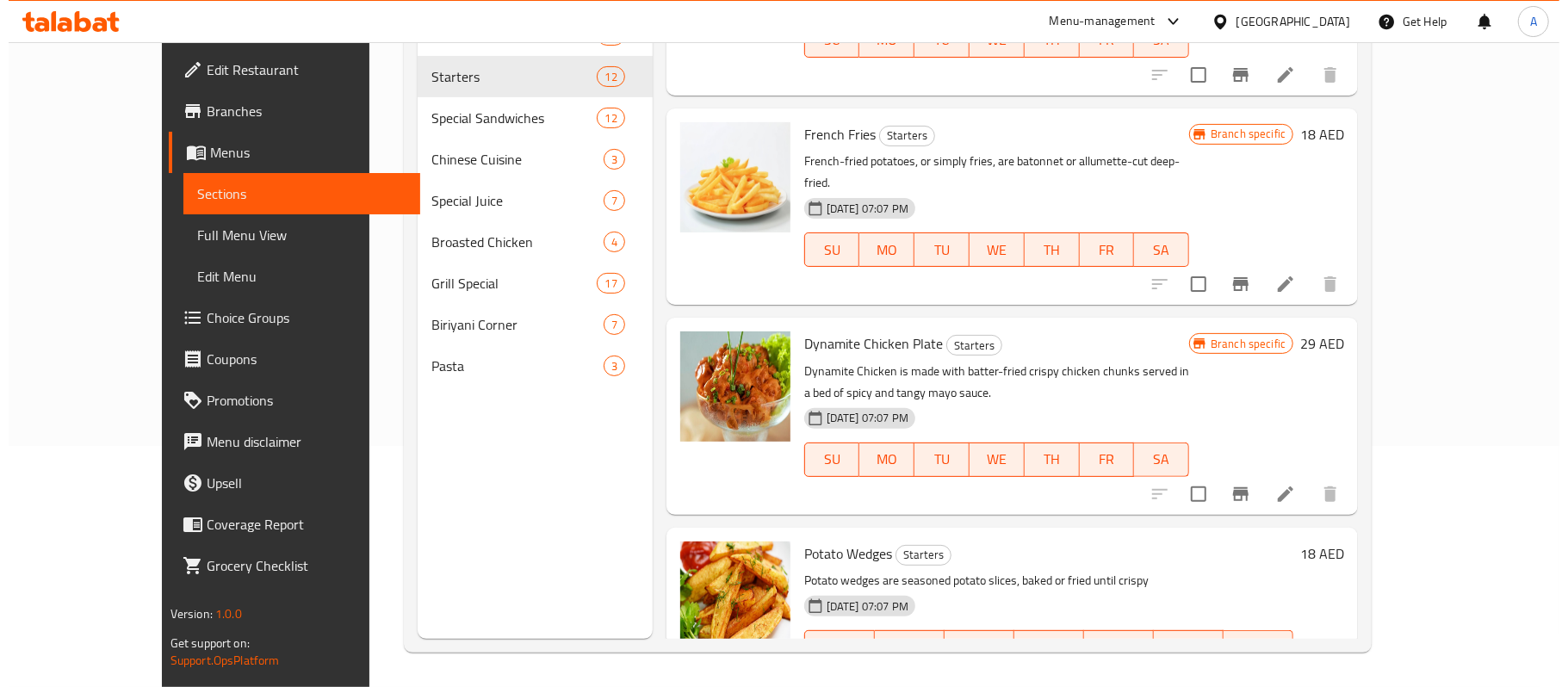
scroll to position [1150, 0]
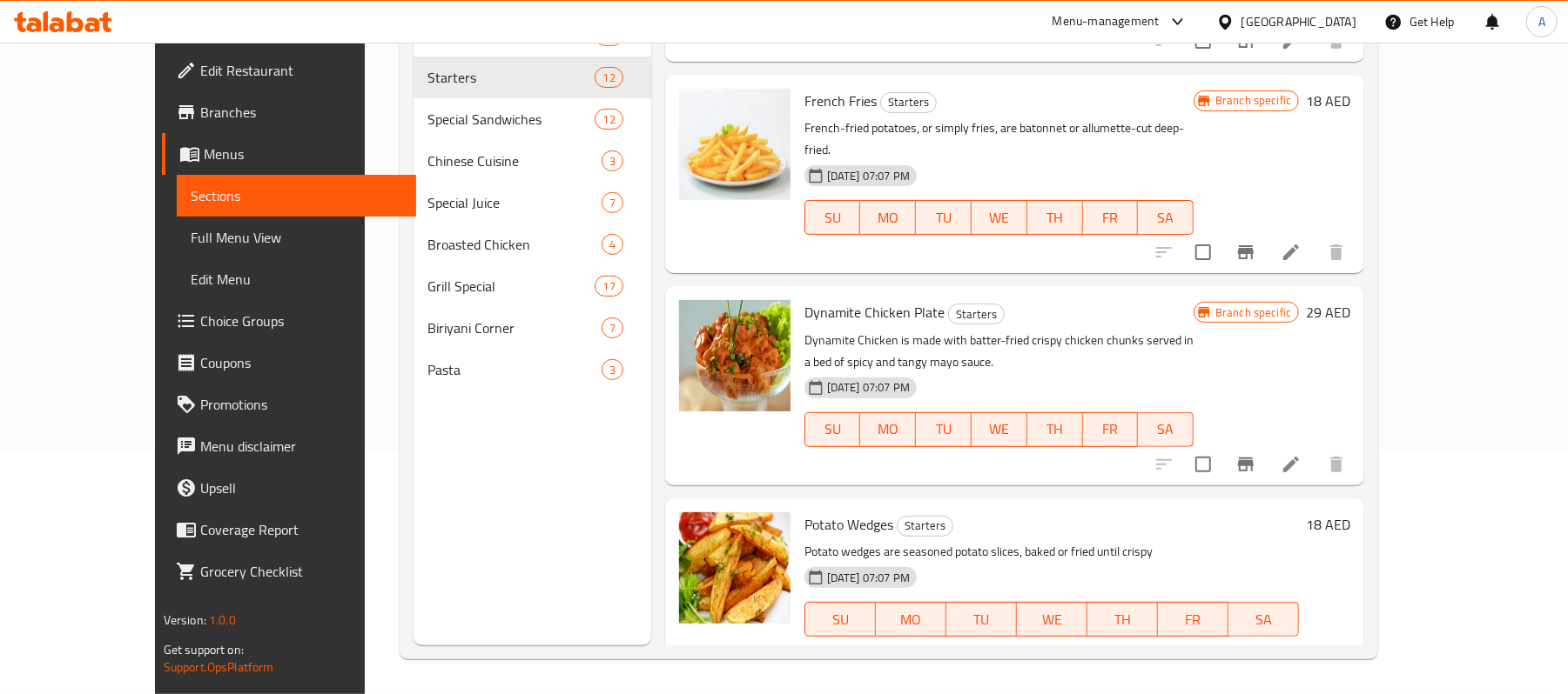
click at [819, 512] on span "Potato Wedges" at bounding box center [848, 525] width 88 height 26
copy h6 "Potato Wedges"
click at [1256, 644] on icon "Branch-specific-item" at bounding box center [1245, 654] width 21 height 21
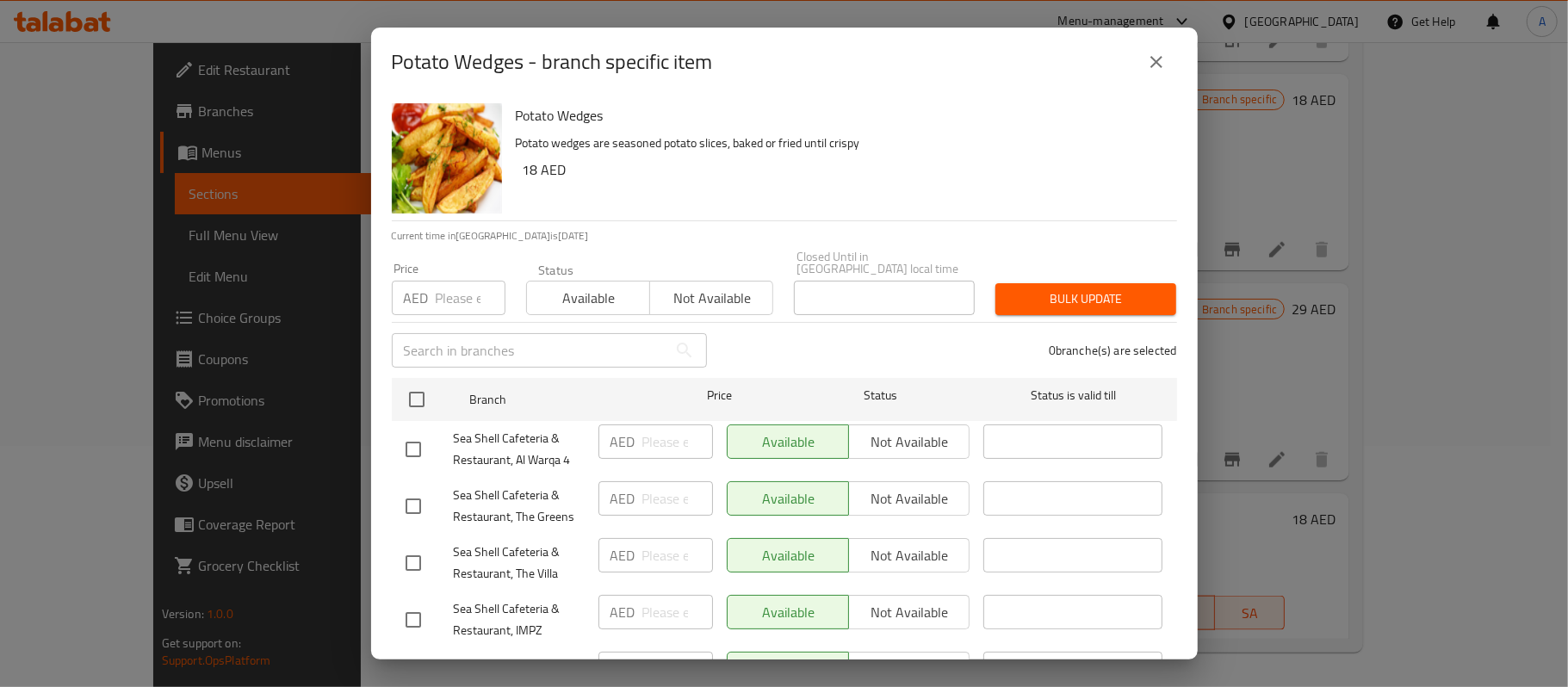
scroll to position [304, 0]
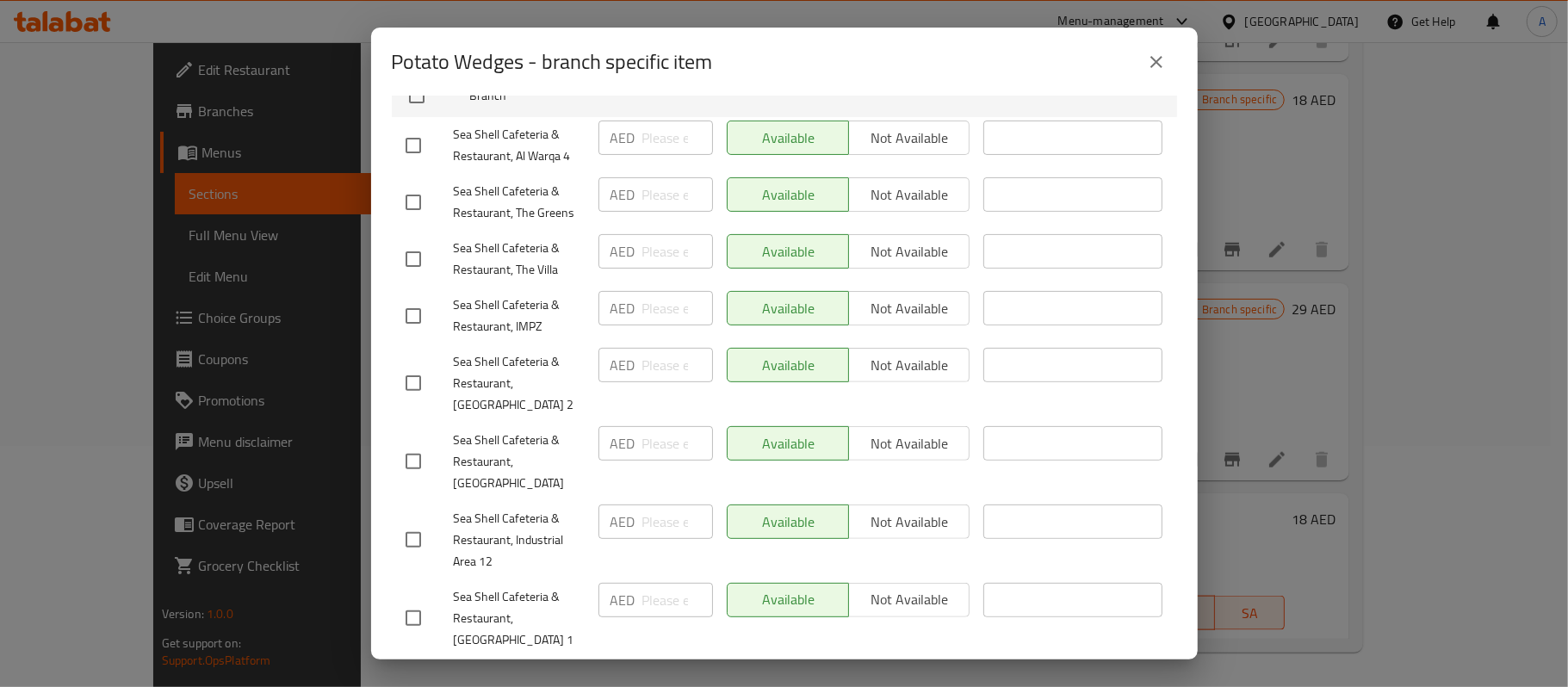
click at [403, 455] on input "checkbox" at bounding box center [414, 462] width 36 height 36
checkbox input "true"
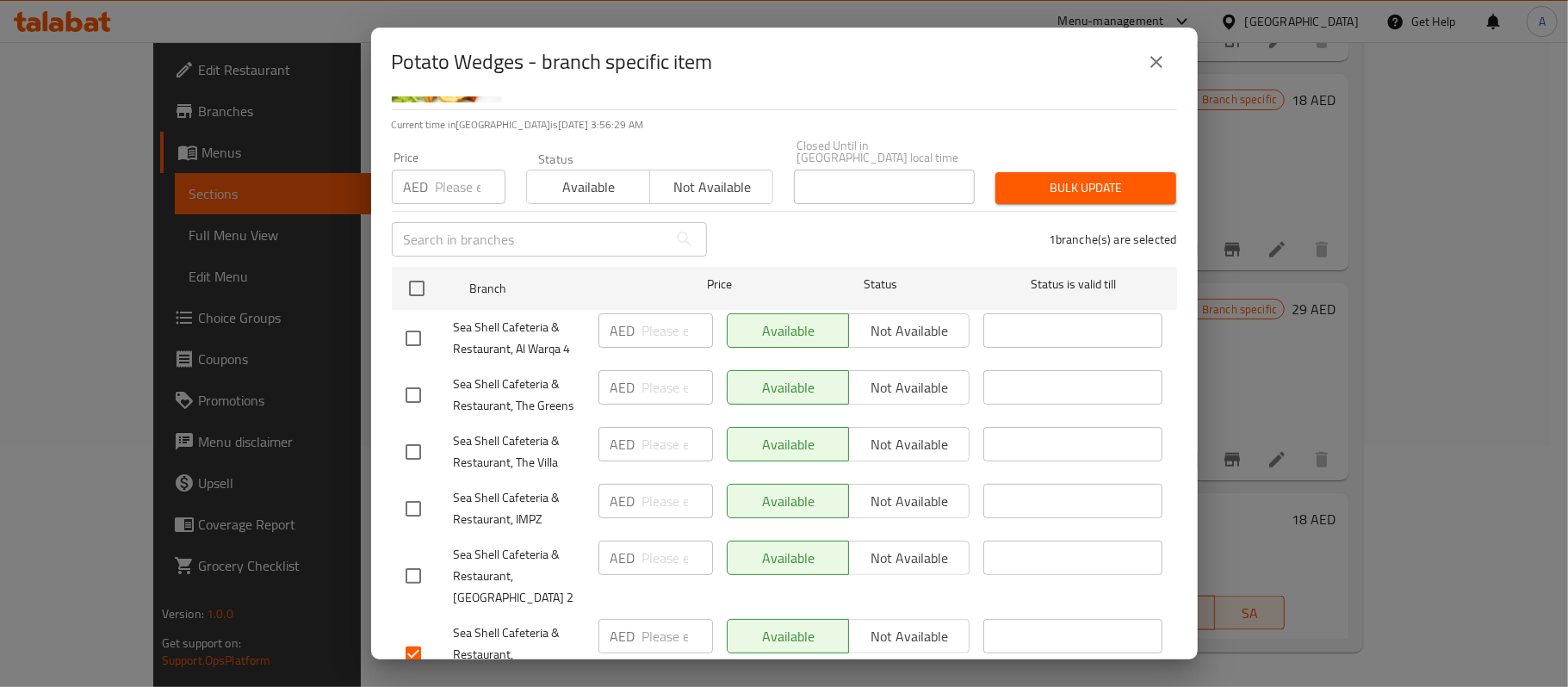
scroll to position [0, 0]
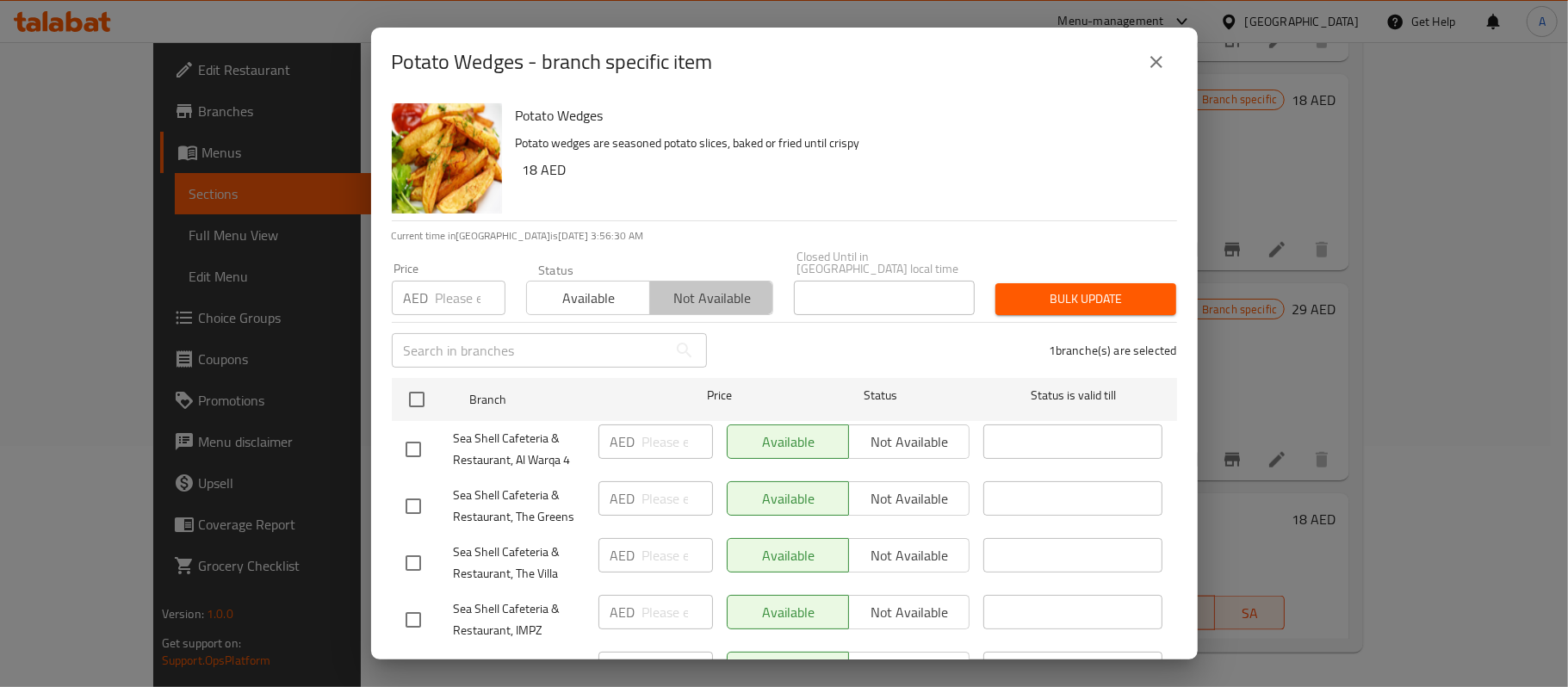
click at [735, 287] on span "Not available" at bounding box center [711, 298] width 109 height 25
click at [1047, 290] on span "Bulk update" at bounding box center [1086, 299] width 153 height 22
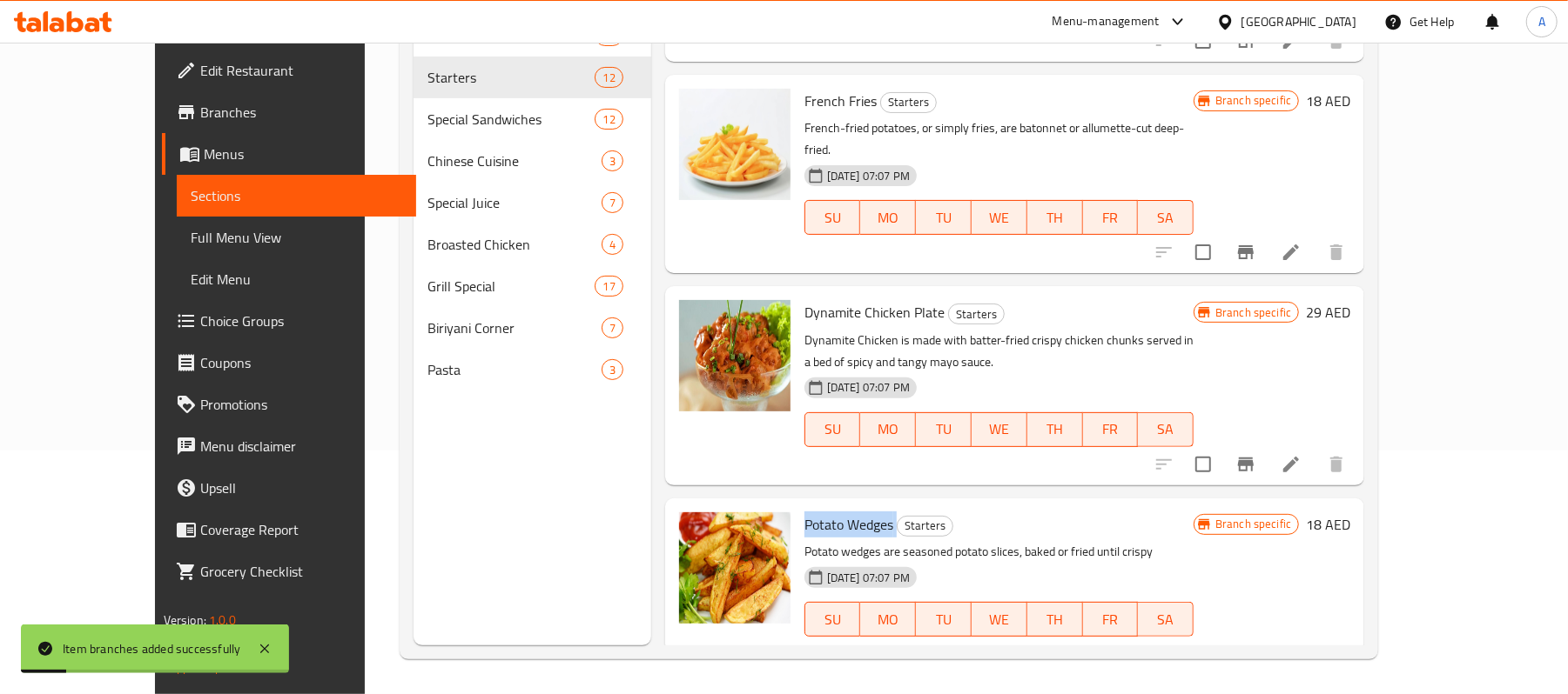
drag, startPoint x: 1404, startPoint y: 561, endPoint x: 1393, endPoint y: 562, distance: 11.0
click at [1358, 634] on div at bounding box center [1250, 655] width 214 height 42
click at [1256, 644] on icon "Branch-specific-item" at bounding box center [1245, 654] width 21 height 21
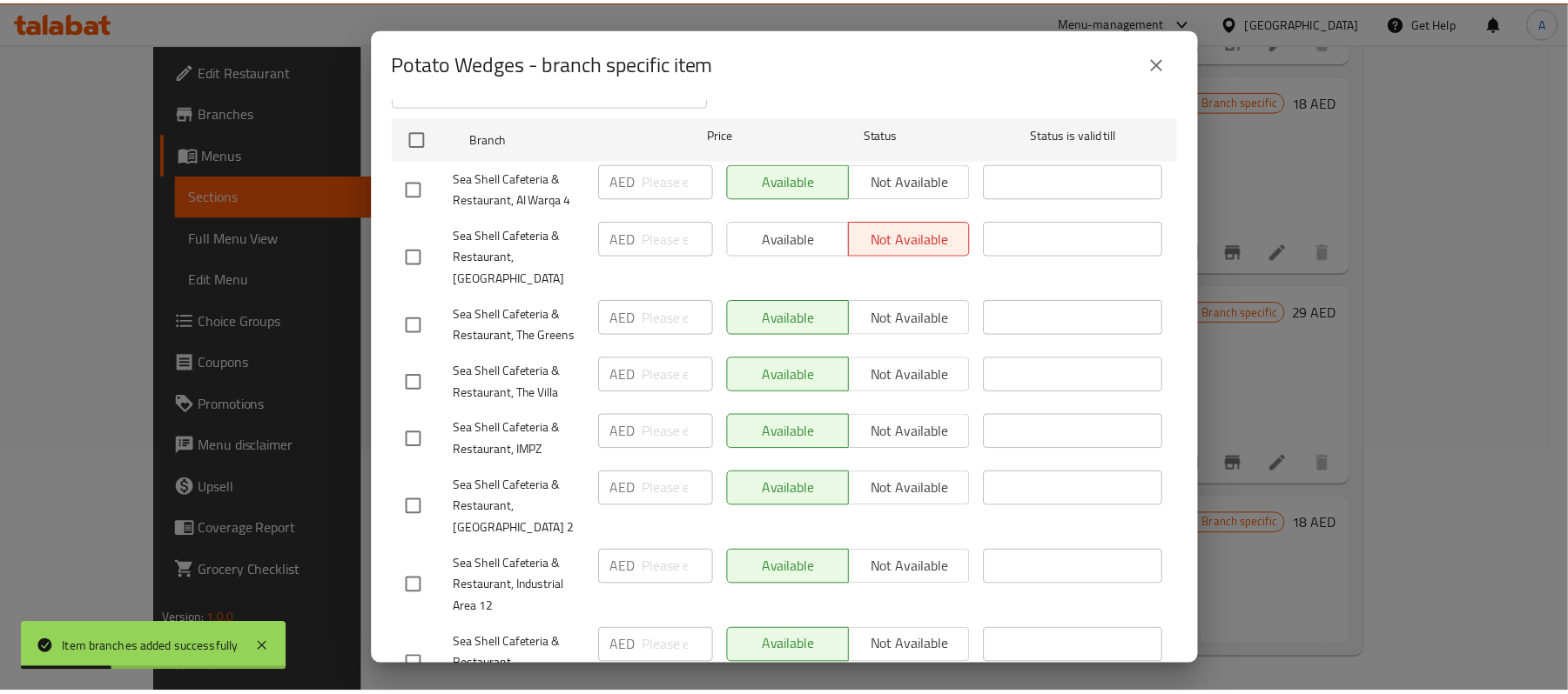
scroll to position [307, 0]
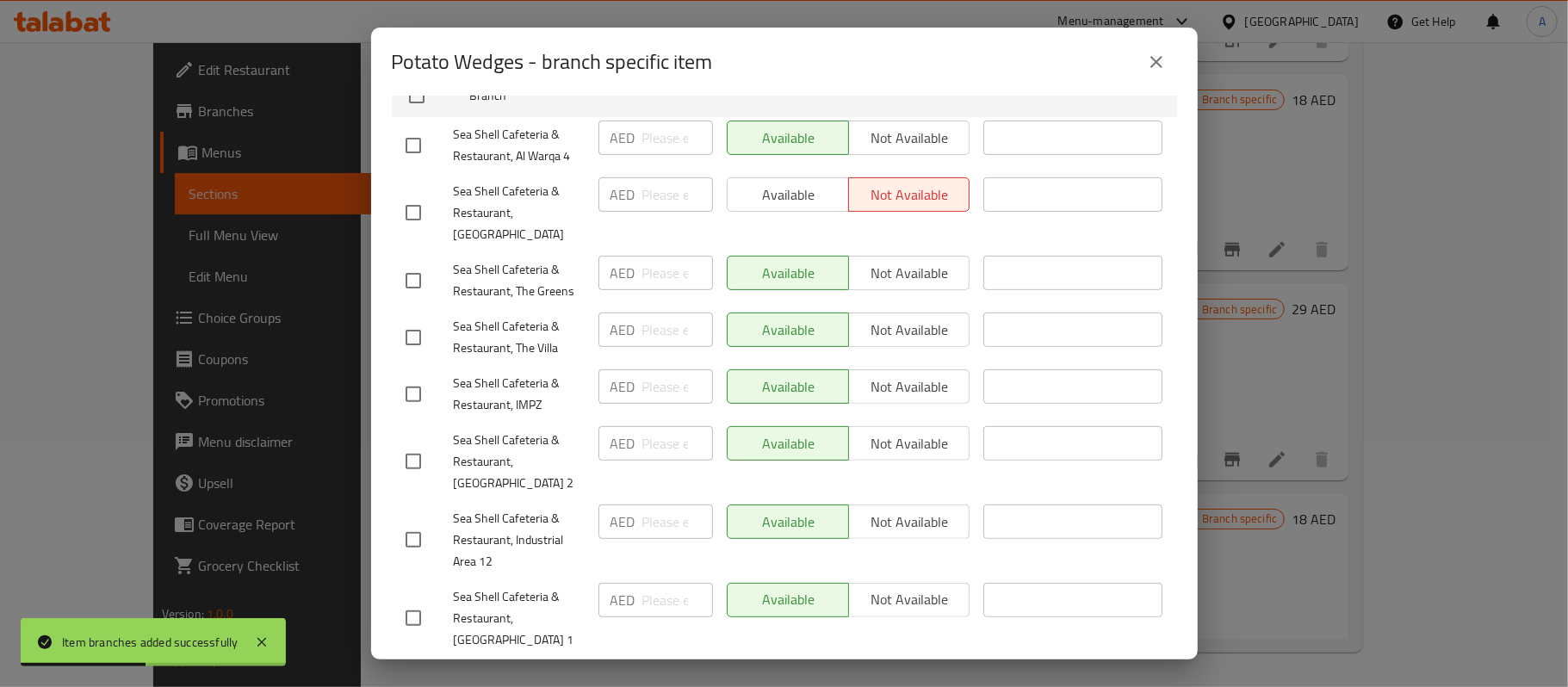
click at [1152, 55] on icon "close" at bounding box center [1156, 61] width 21 height 21
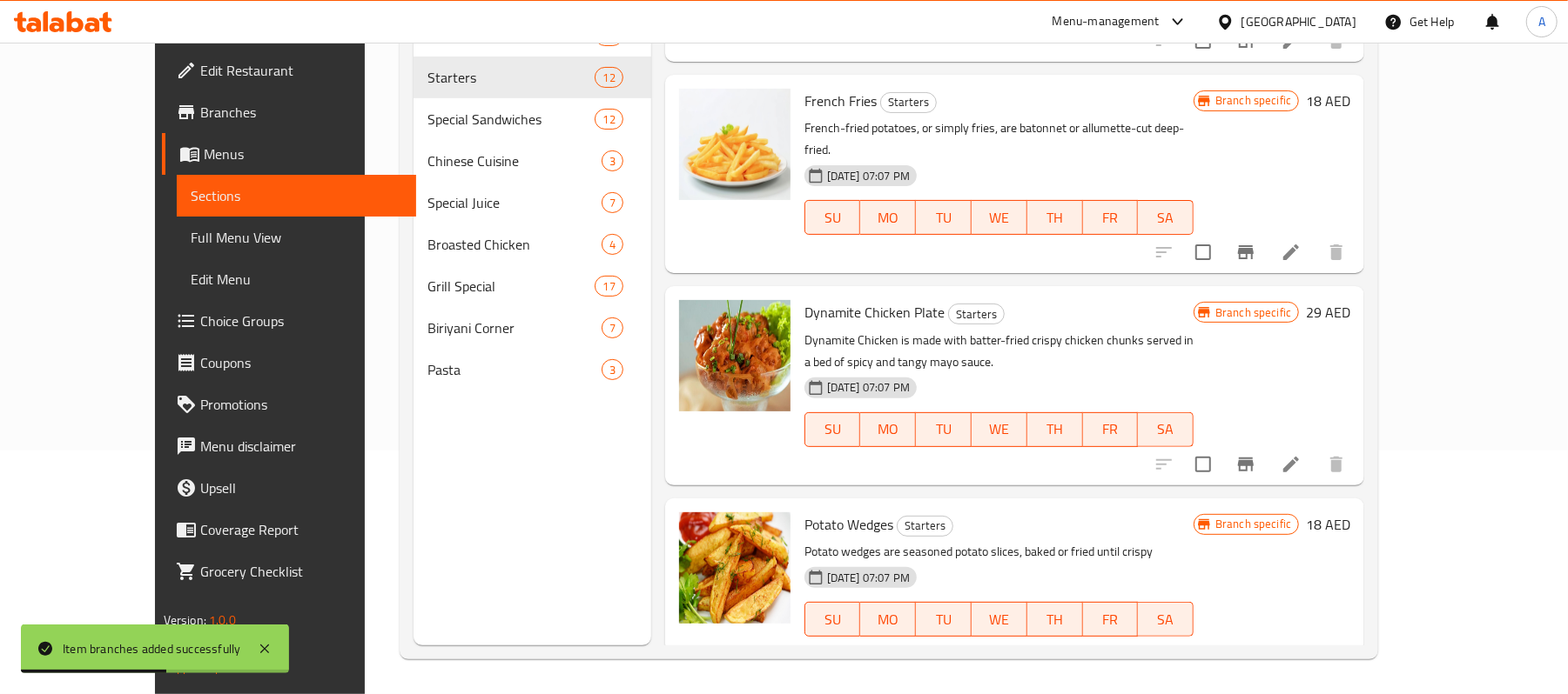
click at [1150, 560] on div "[DATE] 07:07 PM SU MO TU WE TH FR SA" at bounding box center [999, 607] width 403 height 94
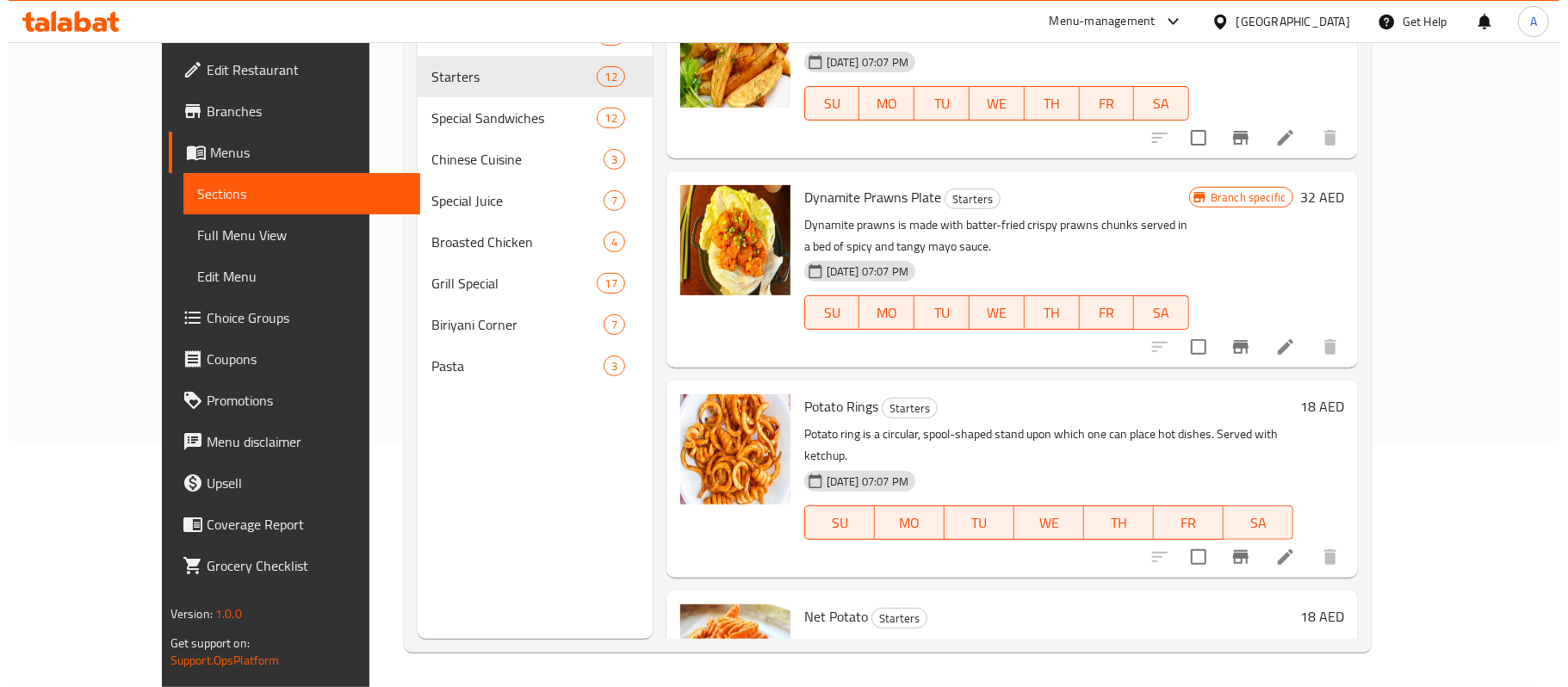
scroll to position [1678, 0]
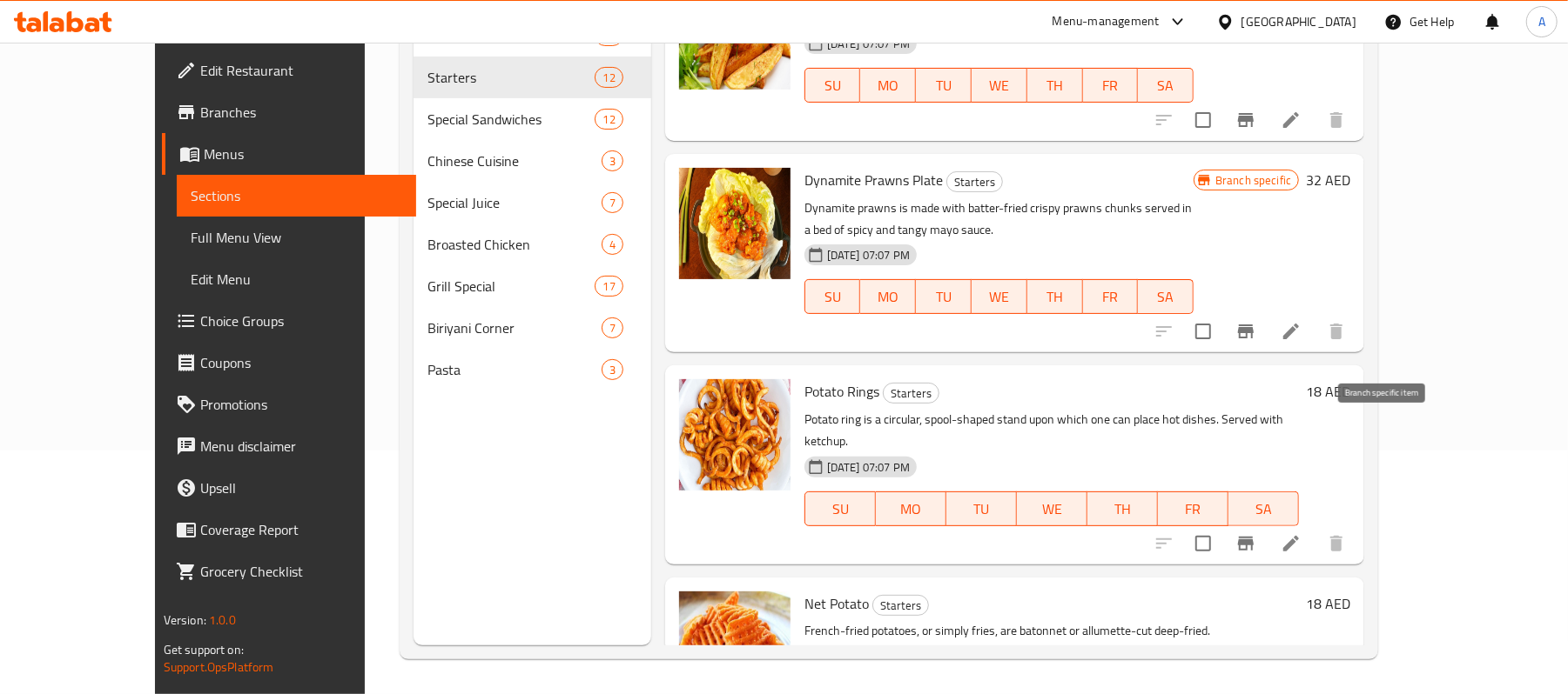
click at [1256, 534] on icon "Branch-specific-item" at bounding box center [1245, 544] width 21 height 21
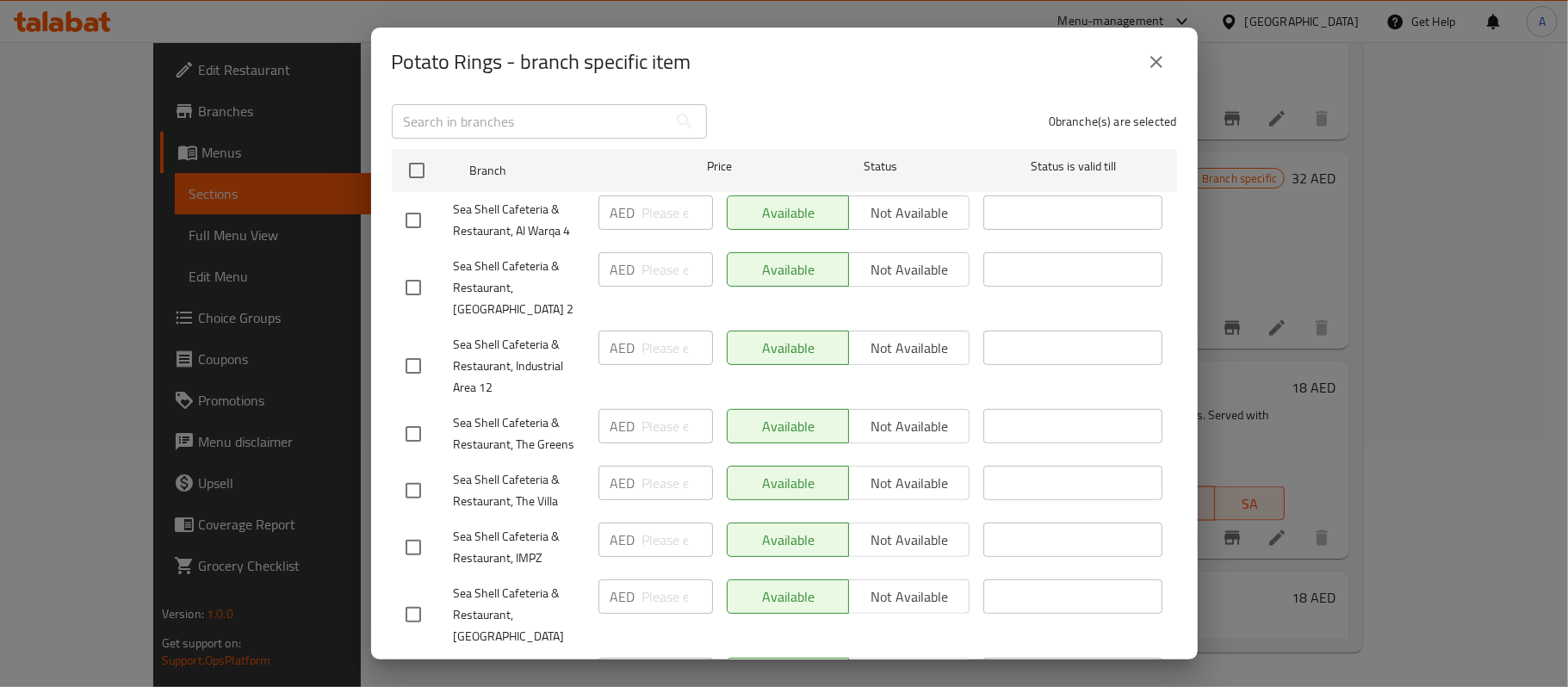
scroll to position [304, 0]
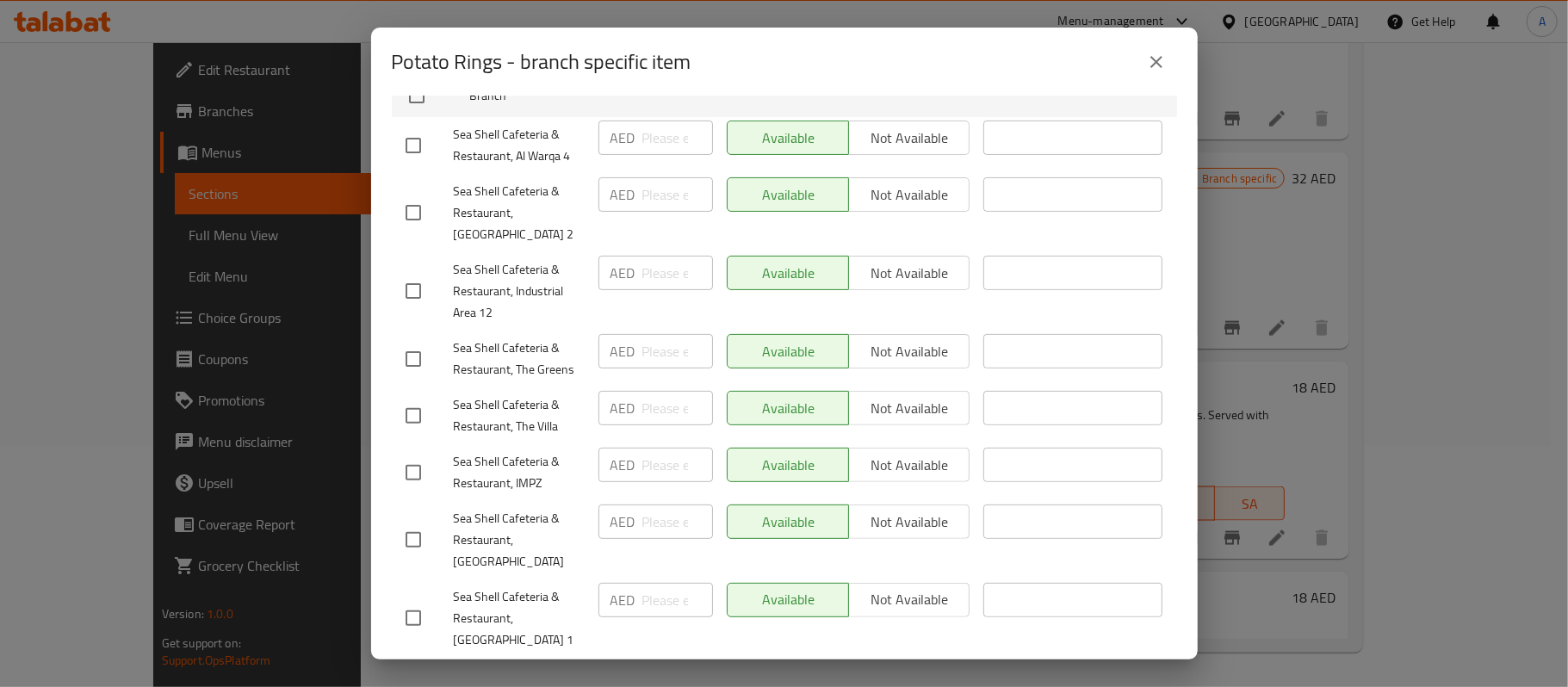
click at [410, 524] on input "checkbox" at bounding box center [414, 540] width 36 height 36
checkbox input "true"
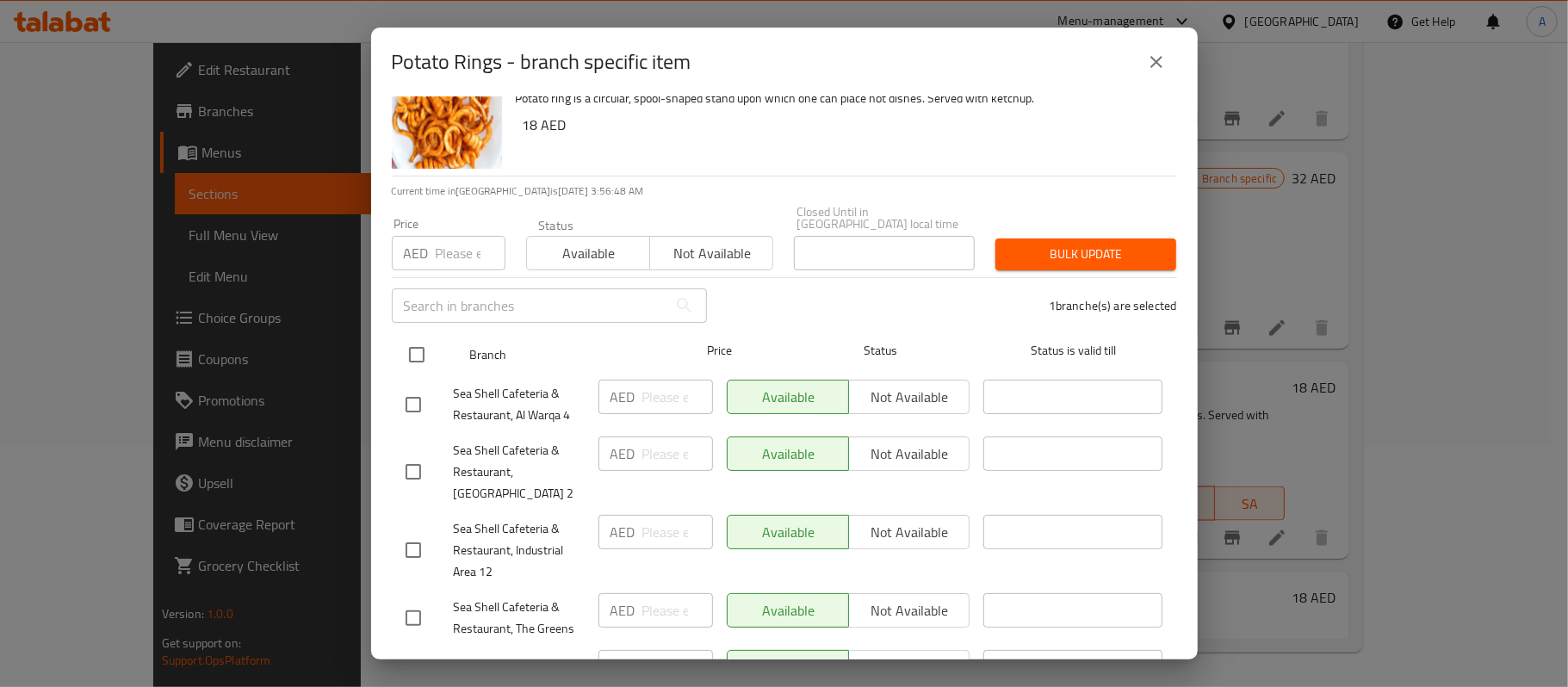
scroll to position [0, 0]
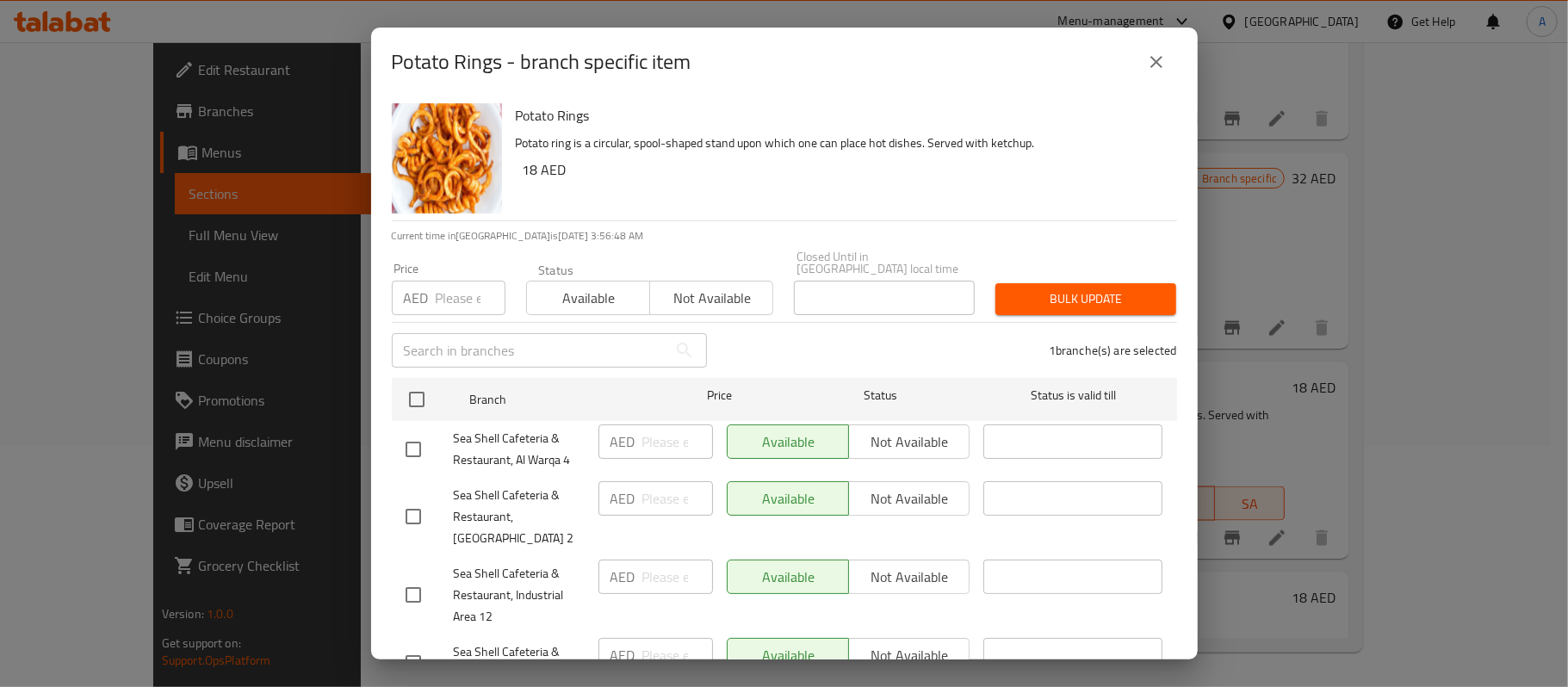
click at [694, 280] on div "Available Not available" at bounding box center [650, 289] width 248 height 51
click at [679, 308] on span "Not available" at bounding box center [711, 298] width 109 height 25
click at [1097, 301] on span "Bulk update" at bounding box center [1086, 299] width 153 height 22
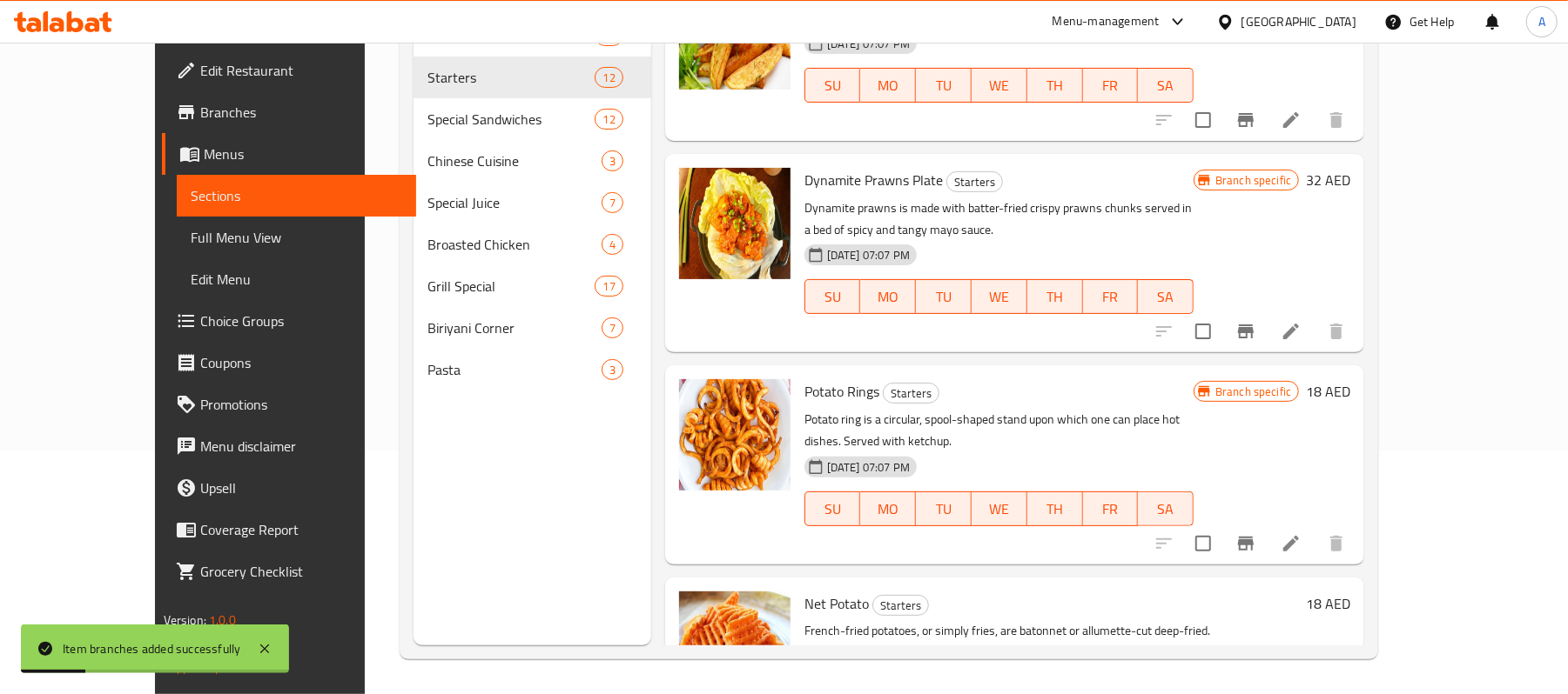
click at [1237, 639] on div "[DATE] 07:07 PM SU MO TU WE TH FR SA" at bounding box center [1051, 686] width 508 height 94
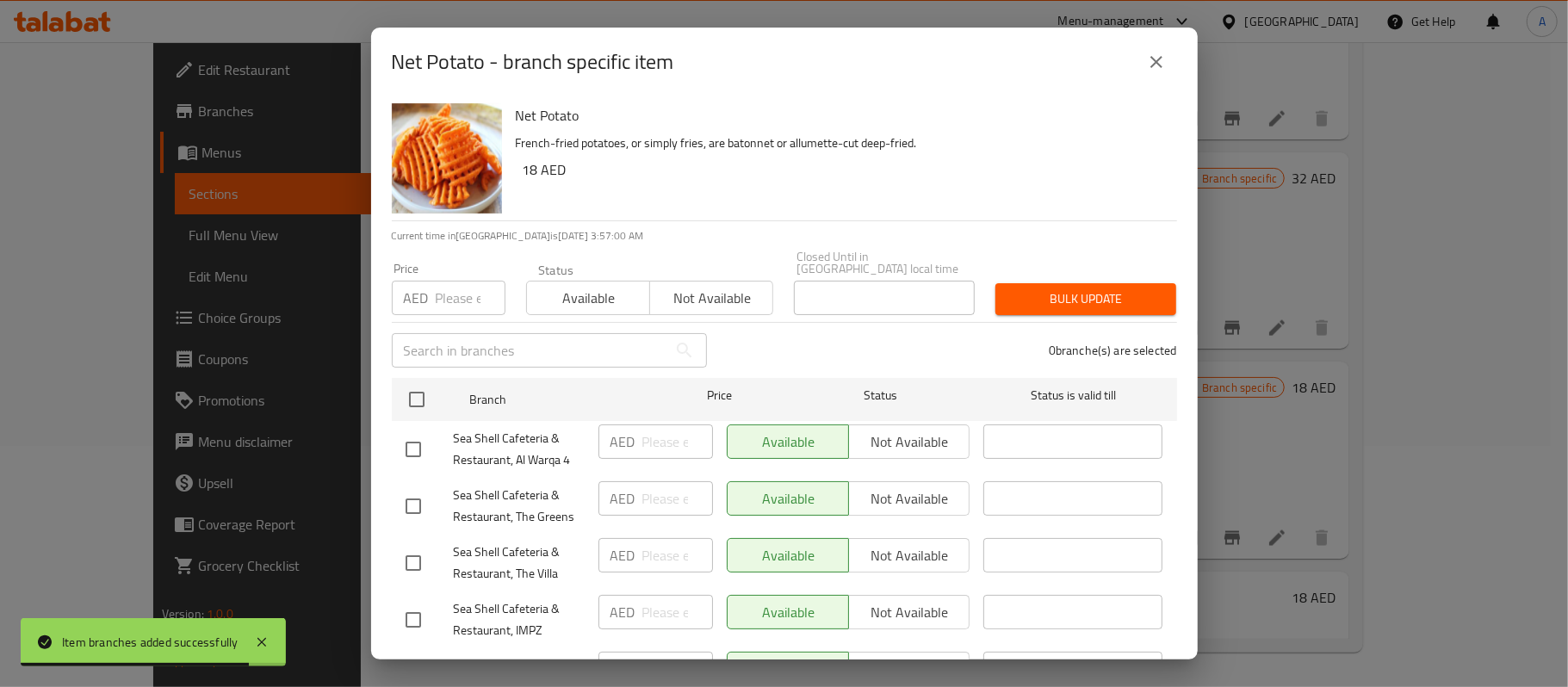
click at [704, 288] on span "Not available" at bounding box center [711, 298] width 109 height 25
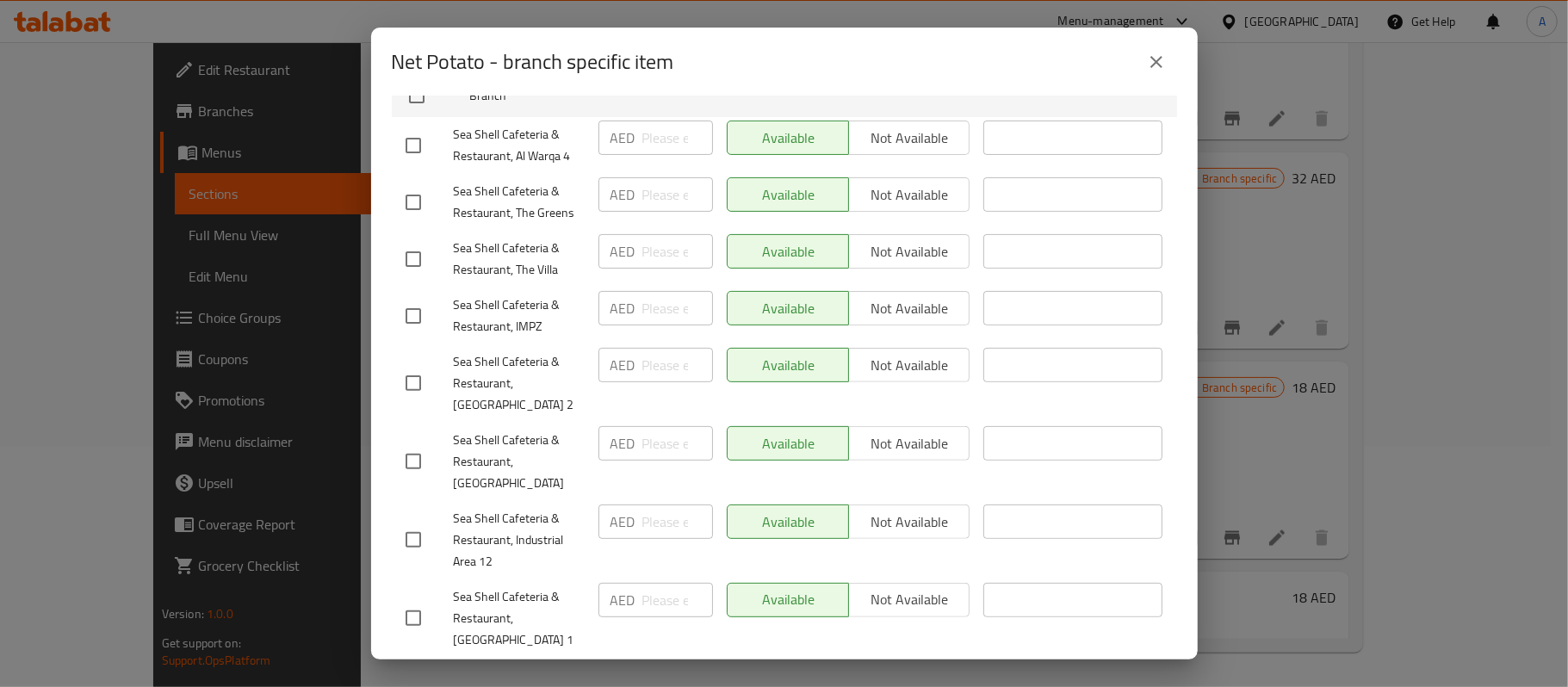
click at [424, 448] on input "checkbox" at bounding box center [414, 462] width 36 height 36
checkbox input "true"
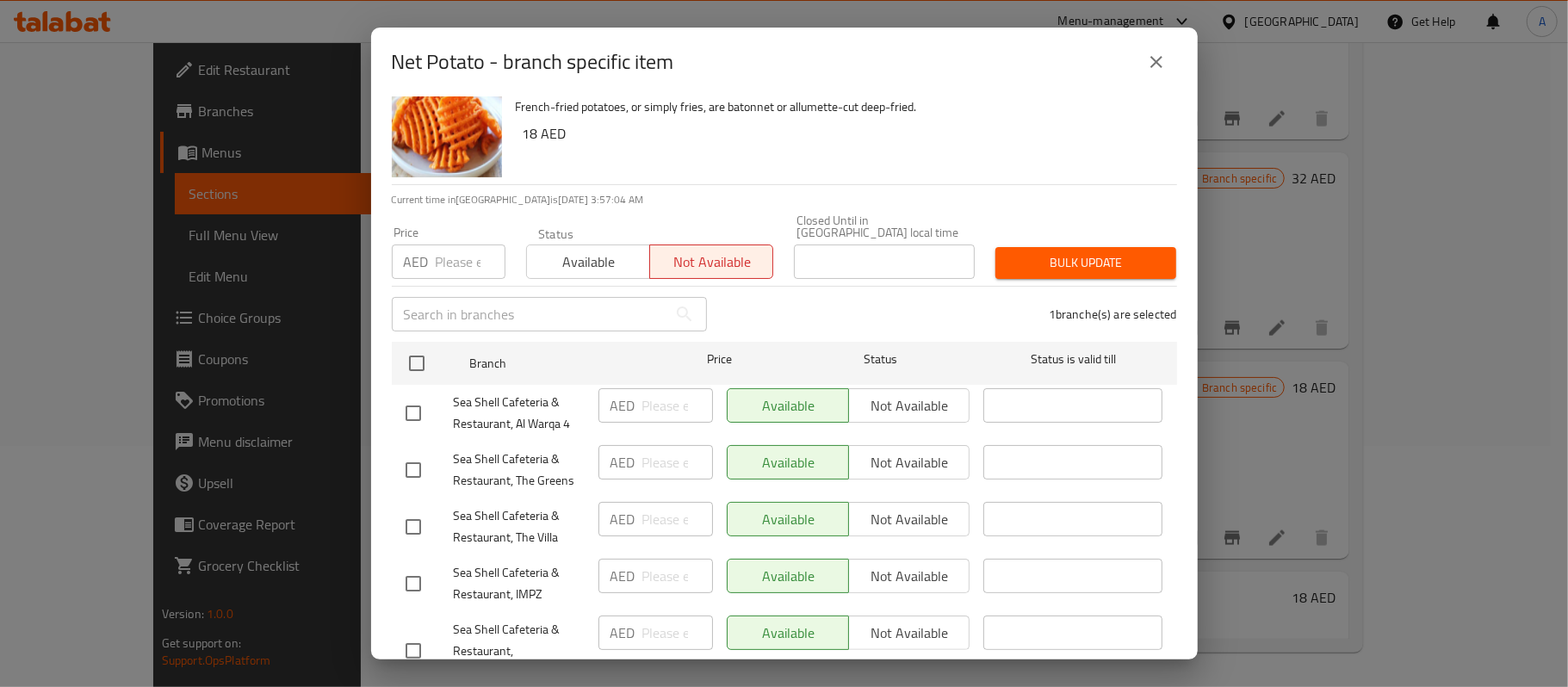
scroll to position [0, 0]
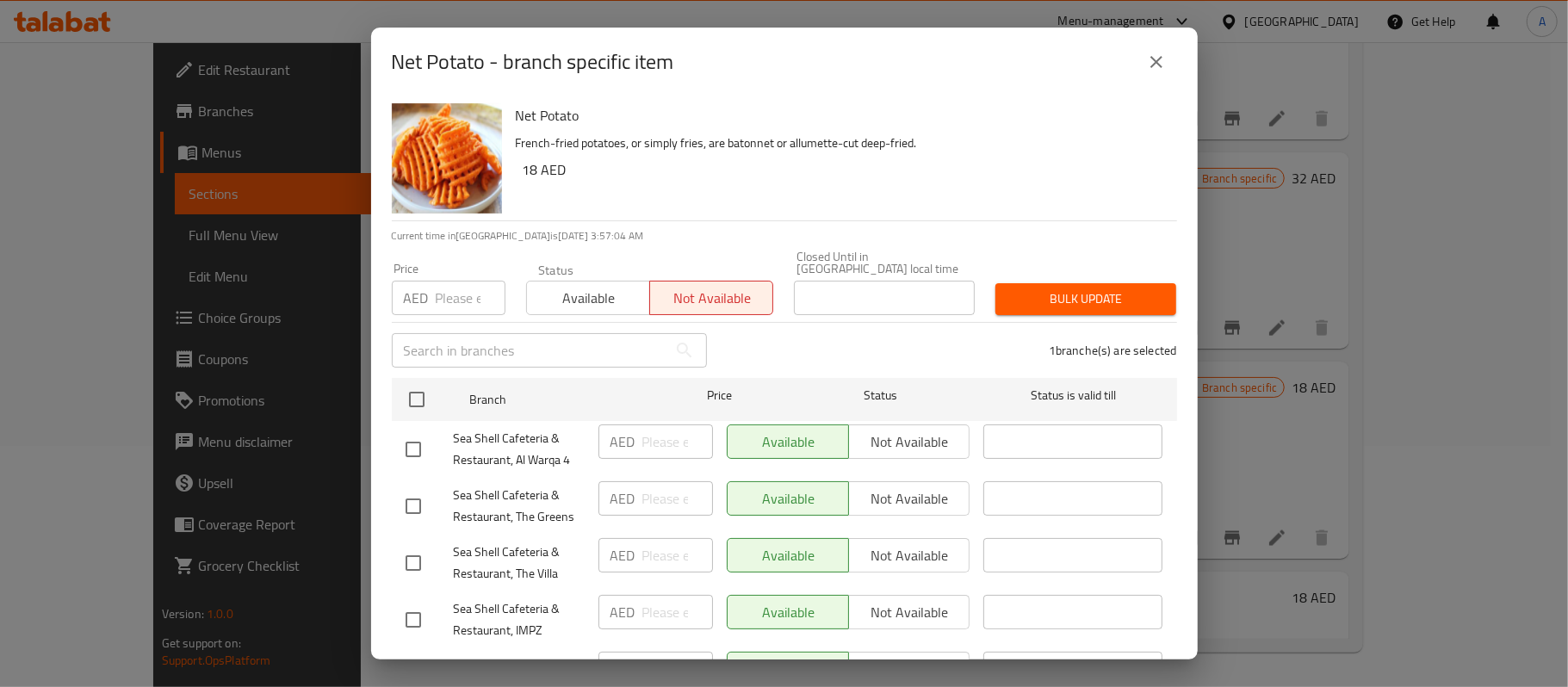
click at [1021, 308] on span "Bulk update" at bounding box center [1086, 299] width 153 height 22
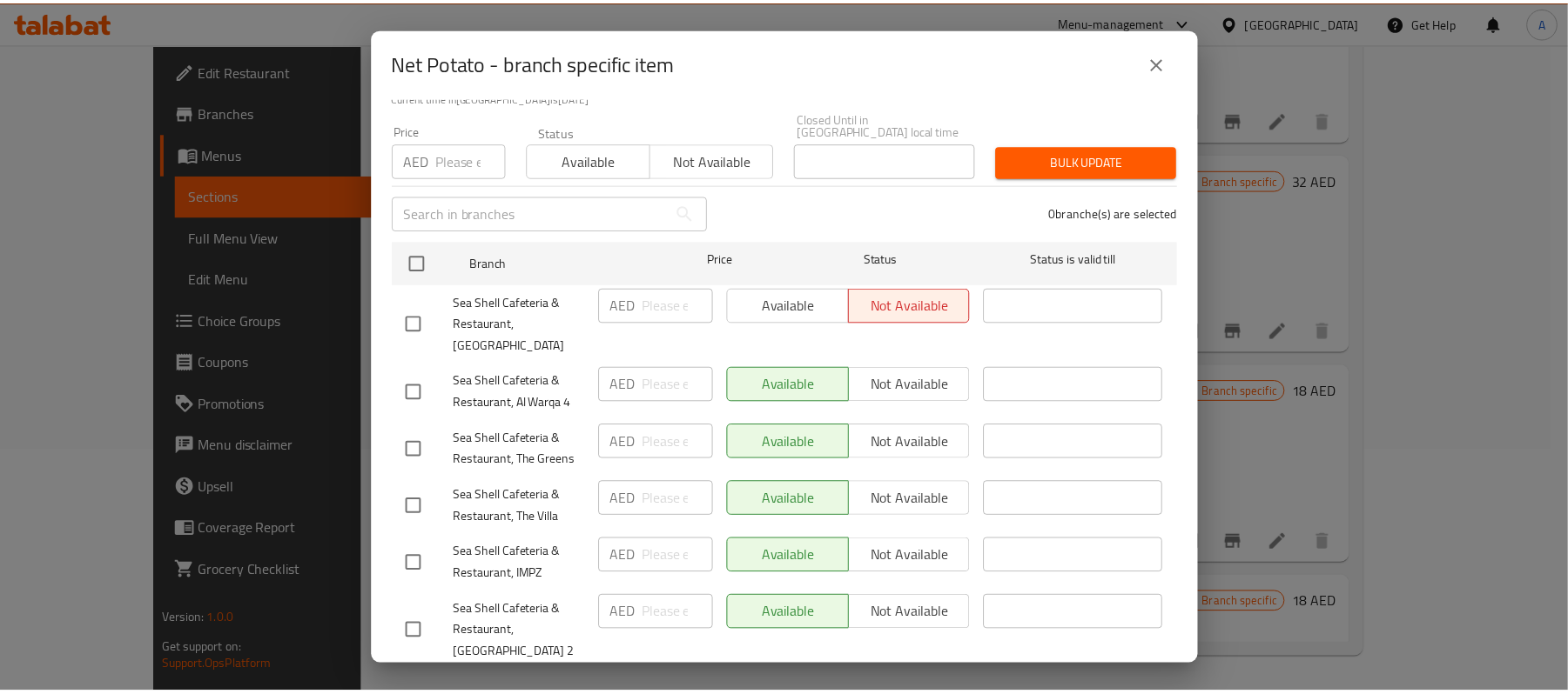
scroll to position [307, 0]
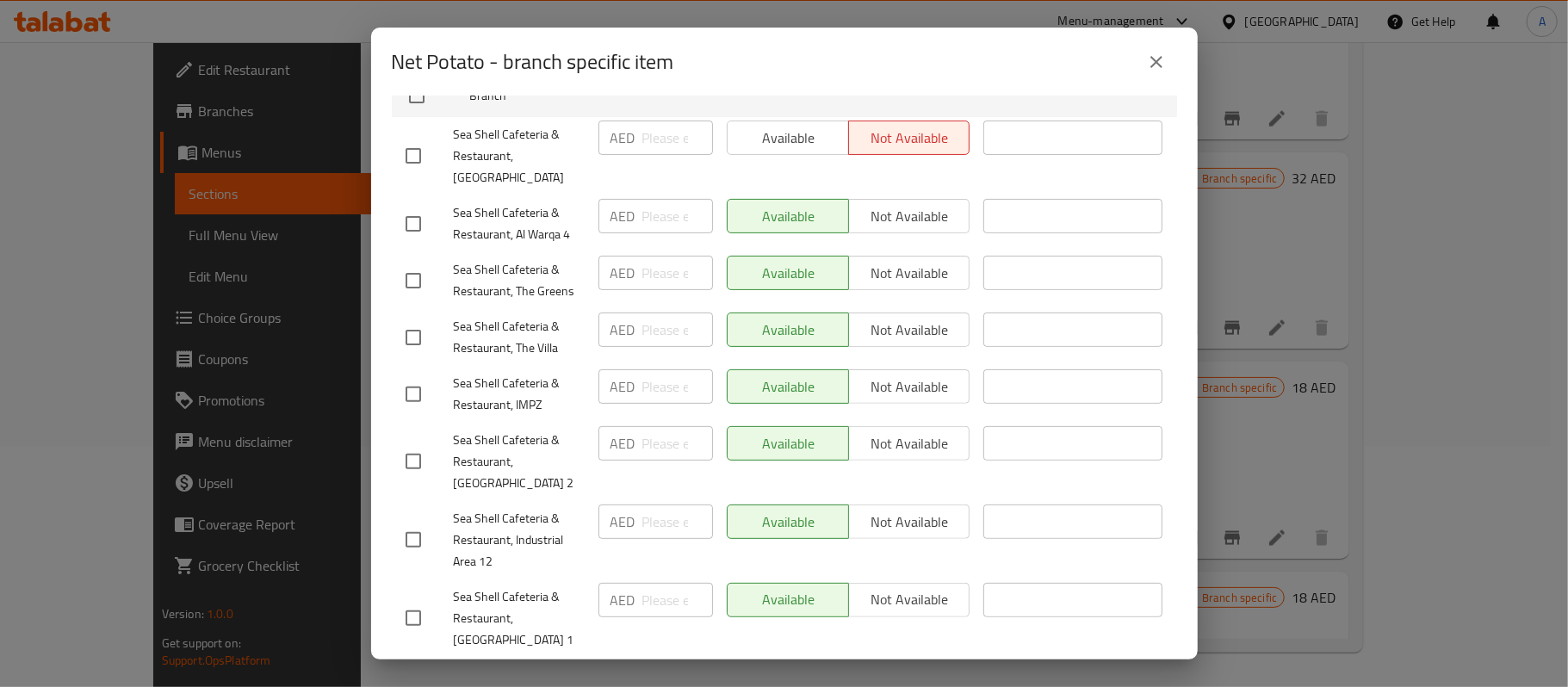
click at [1152, 51] on icon "close" at bounding box center [1156, 61] width 21 height 21
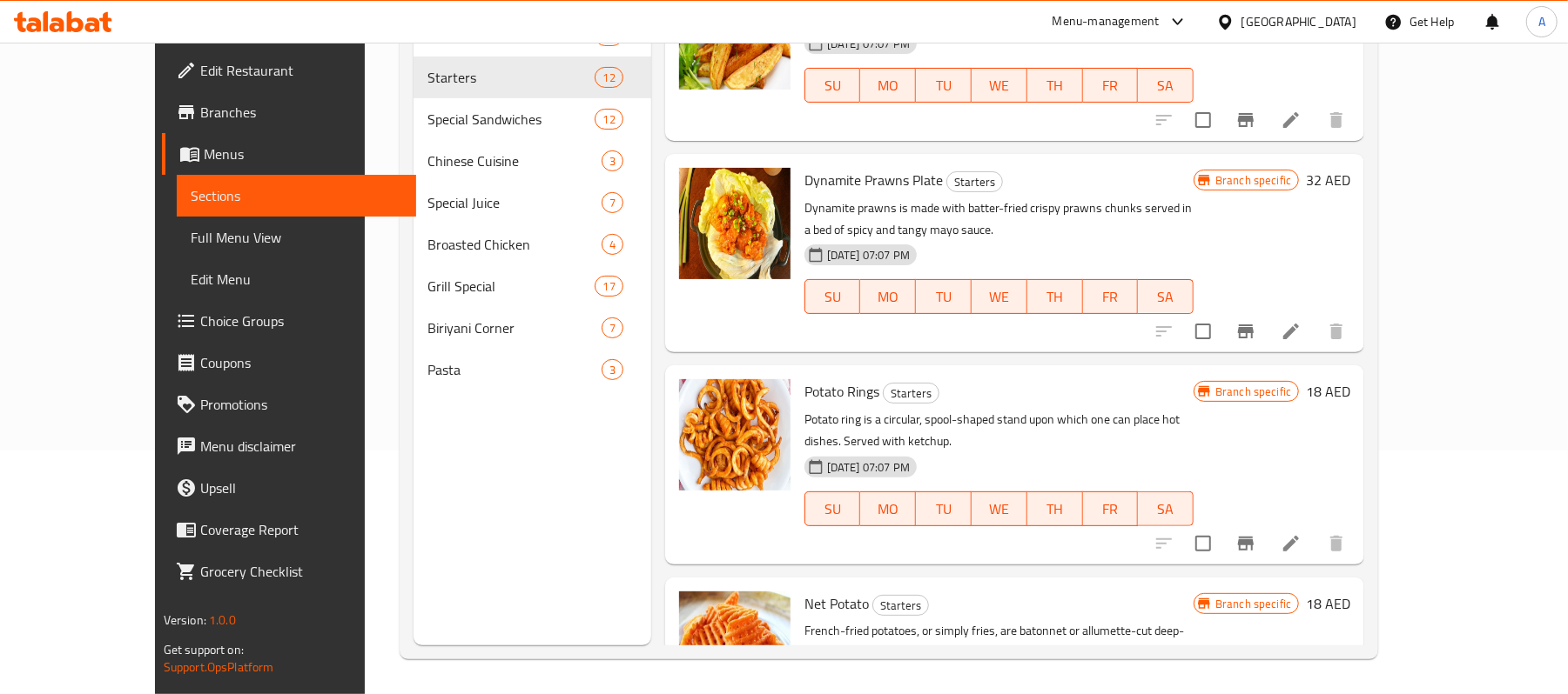
click at [1194, 620] on p "French-fried potatoes, or simply fries, are batonnet or allumette-cut deep-frie…" at bounding box center [999, 642] width 389 height 44
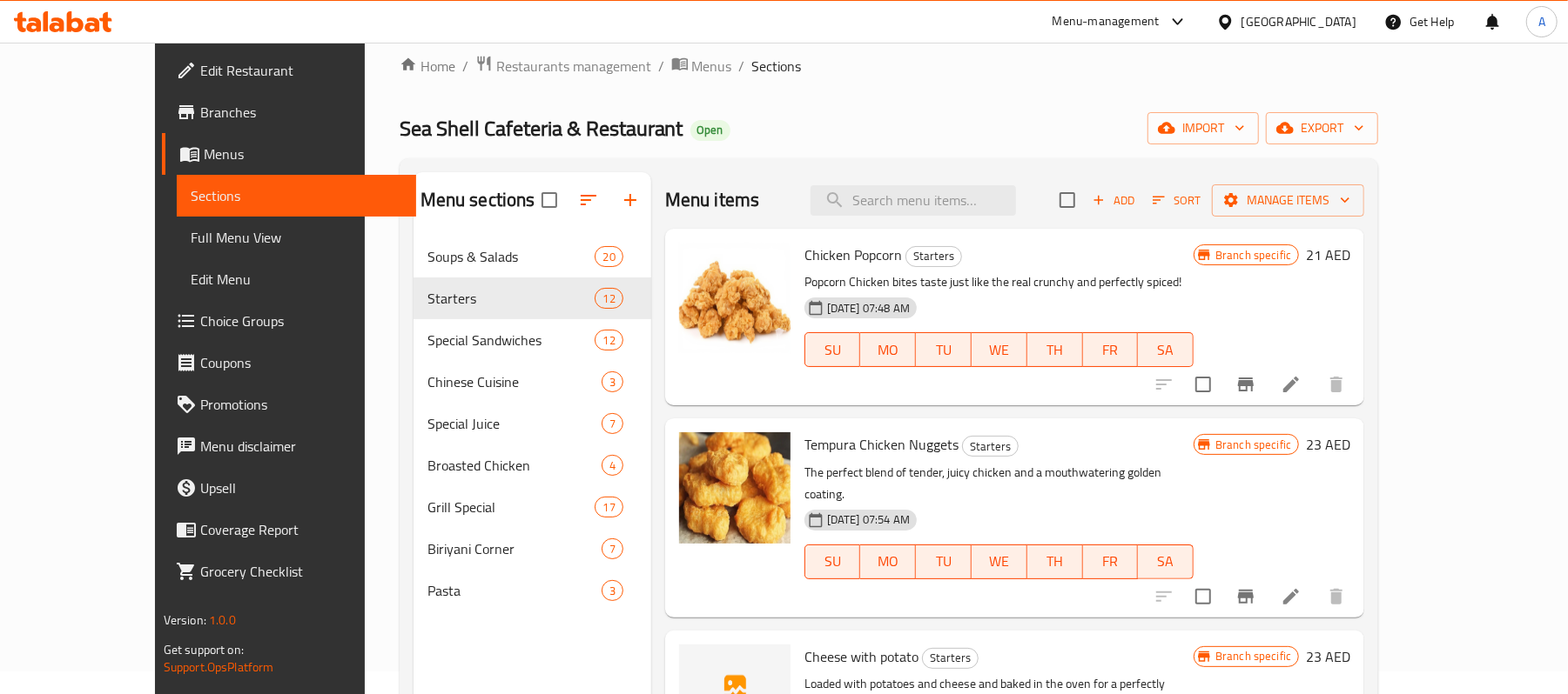
scroll to position [0, 0]
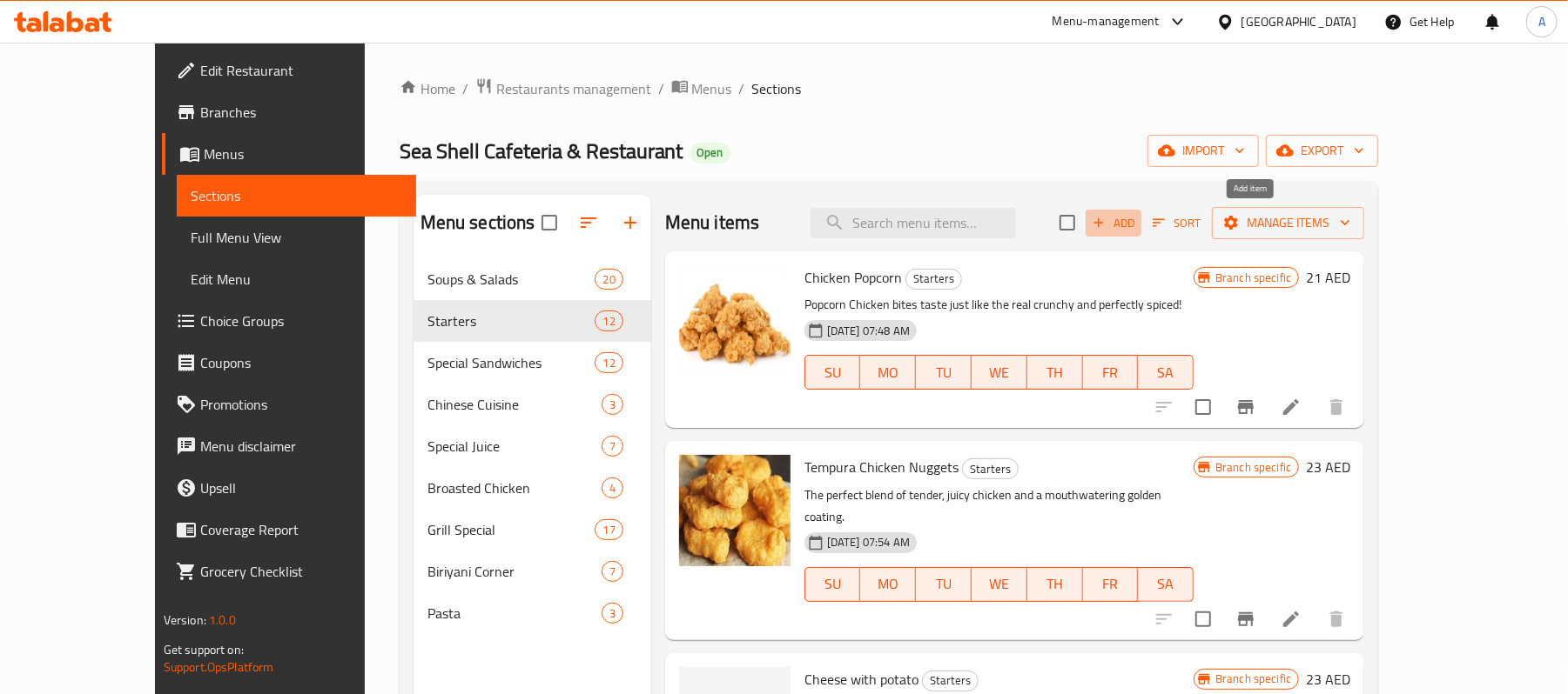
click at [1137, 233] on span "Add" at bounding box center [1113, 223] width 47 height 20
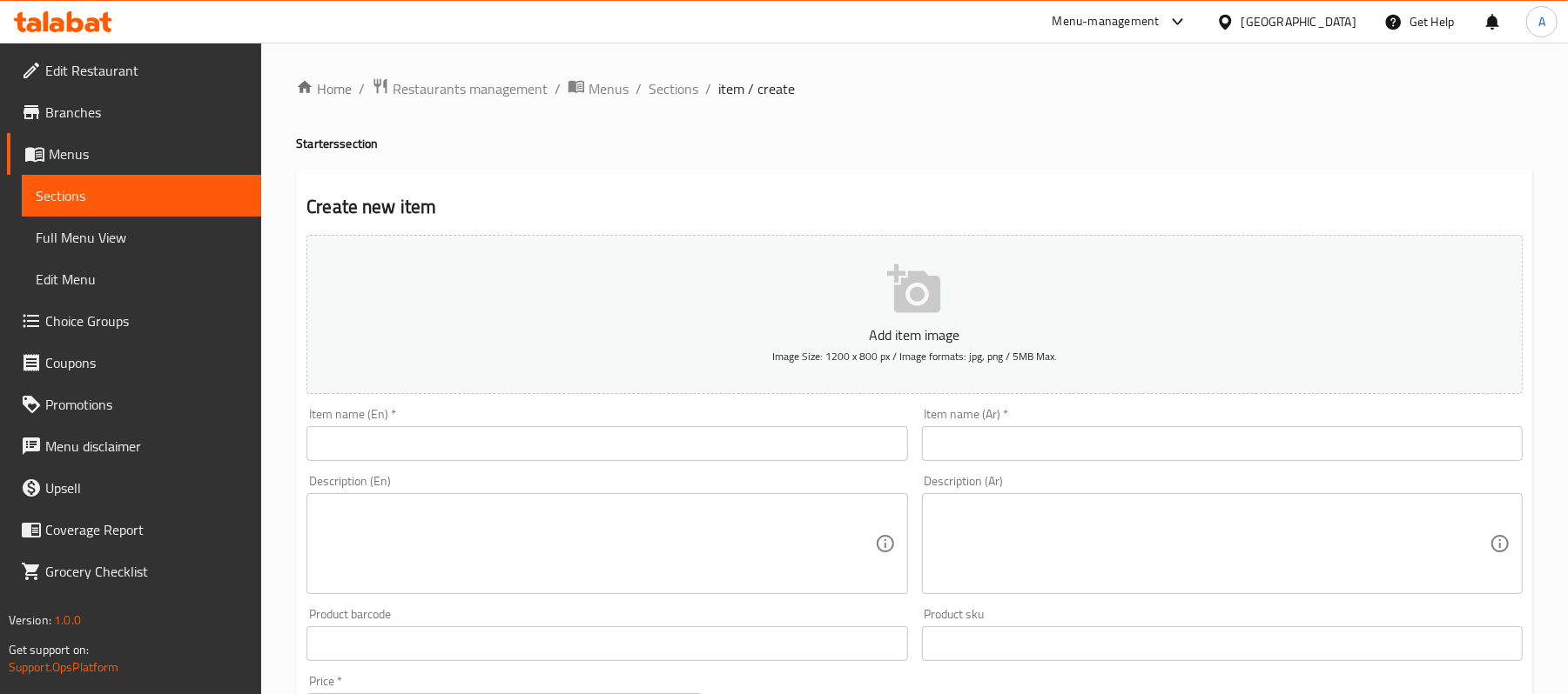
click at [600, 443] on input "text" at bounding box center [606, 444] width 600 height 35
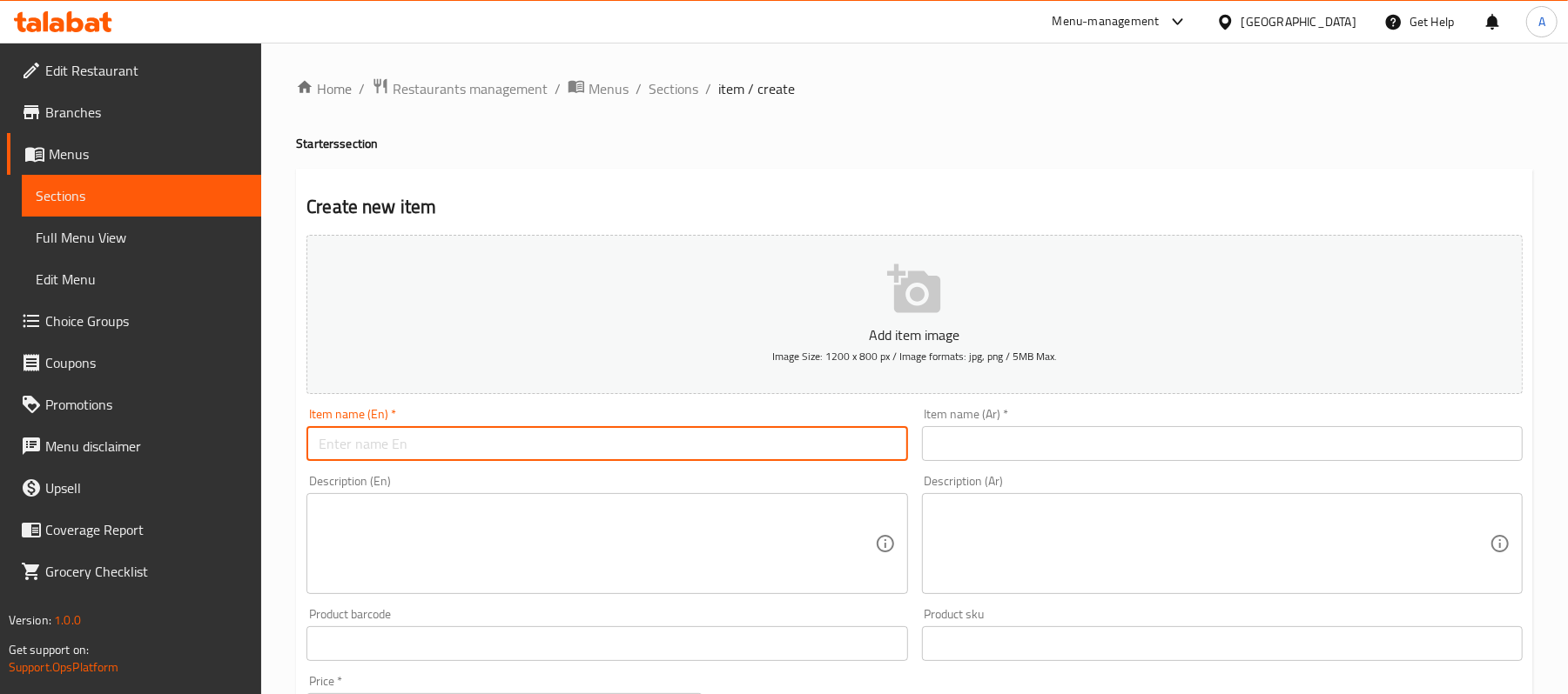
paste input "Dynamite chicken popcorn"
type input "Dynamite chicken popcorn"
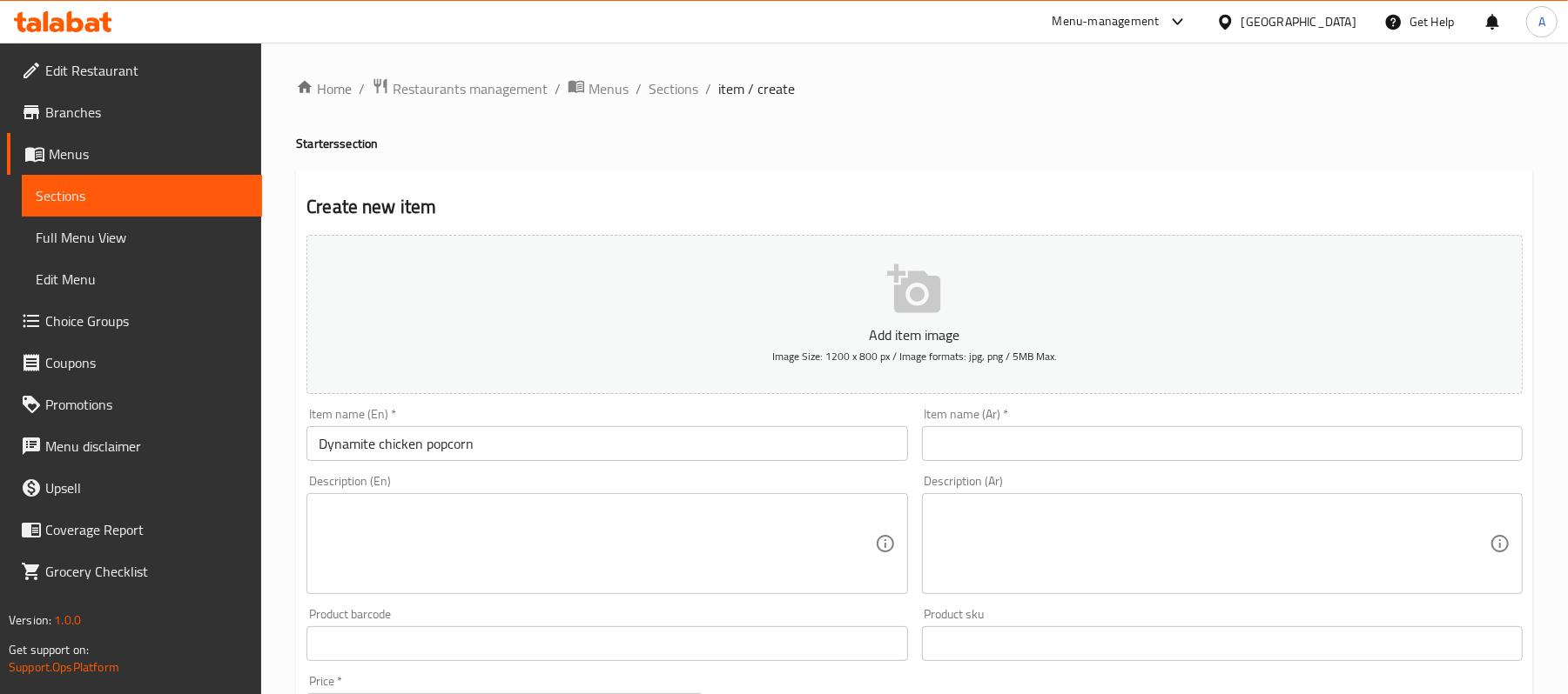
click at [1252, 454] on input "text" at bounding box center [1222, 444] width 600 height 35
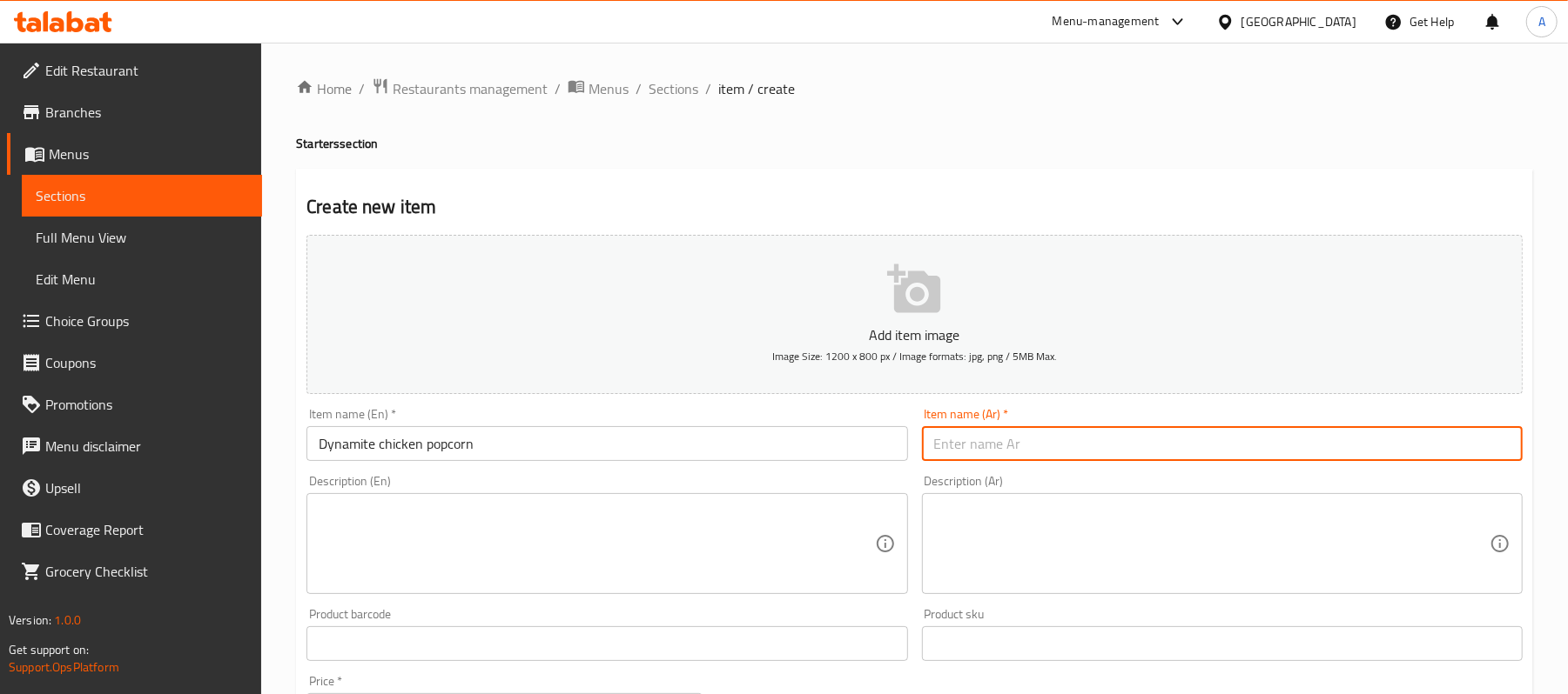
paste input "فشار دجاج ديناميت"
click at [1501, 447] on input "فشار دجاج ديناميت" at bounding box center [1222, 444] width 600 height 35
click at [1488, 446] on input "بوبكورندجاج ديناميت" at bounding box center [1222, 444] width 600 height 35
click at [1458, 446] on input "بوب كورندجاج ديناميت" at bounding box center [1222, 444] width 600 height 35
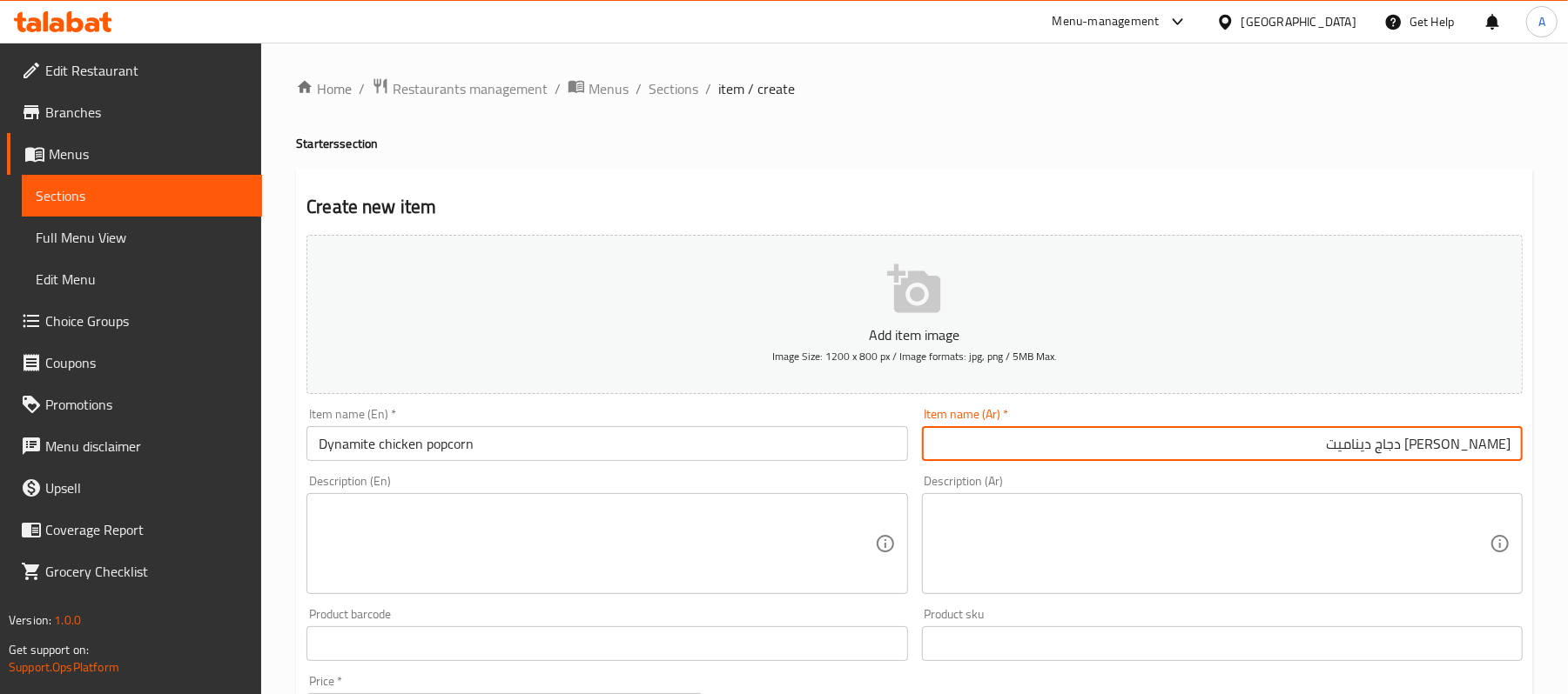
type input "[PERSON_NAME] دجاج ديناميت"
click at [1478, 482] on div "Description (Ar) Description (Ar)" at bounding box center [1222, 535] width 600 height 119
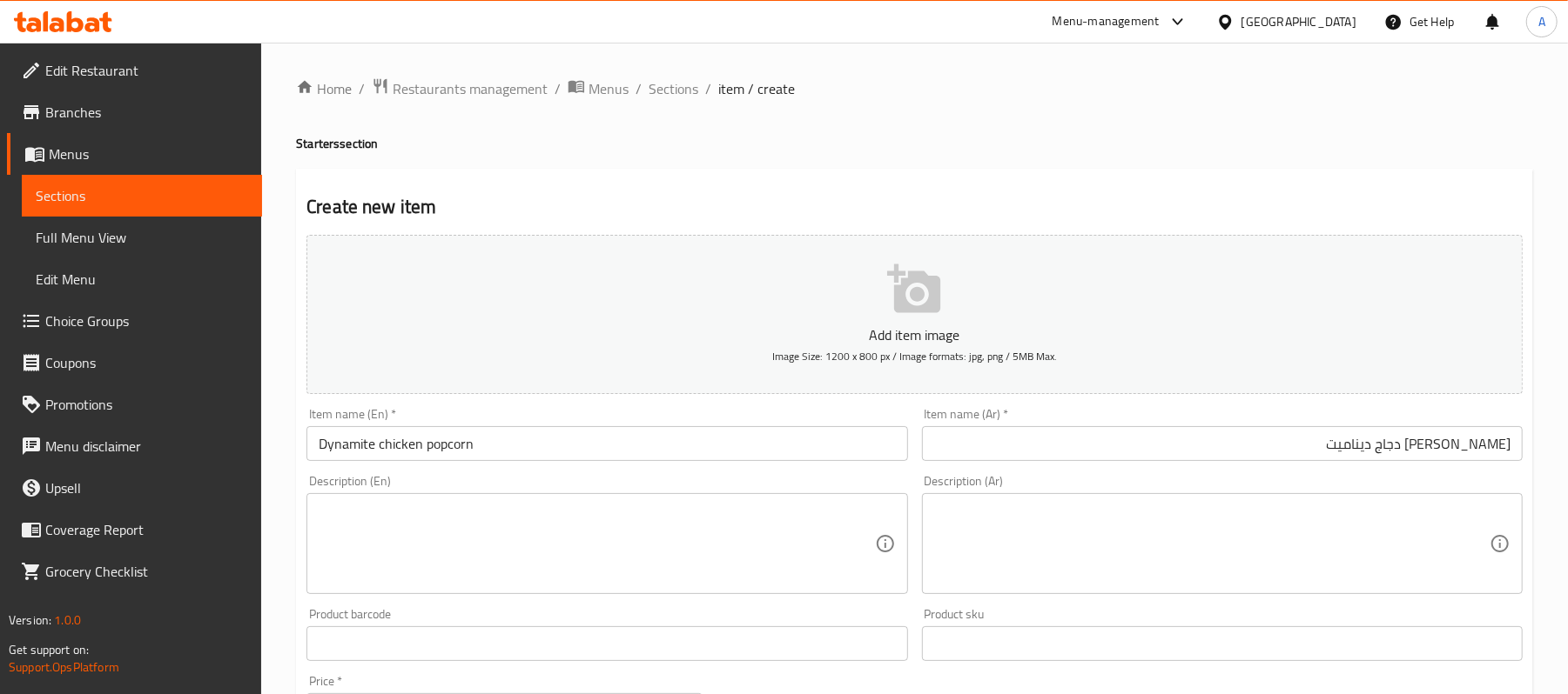
click at [419, 581] on textarea at bounding box center [597, 544] width 556 height 83
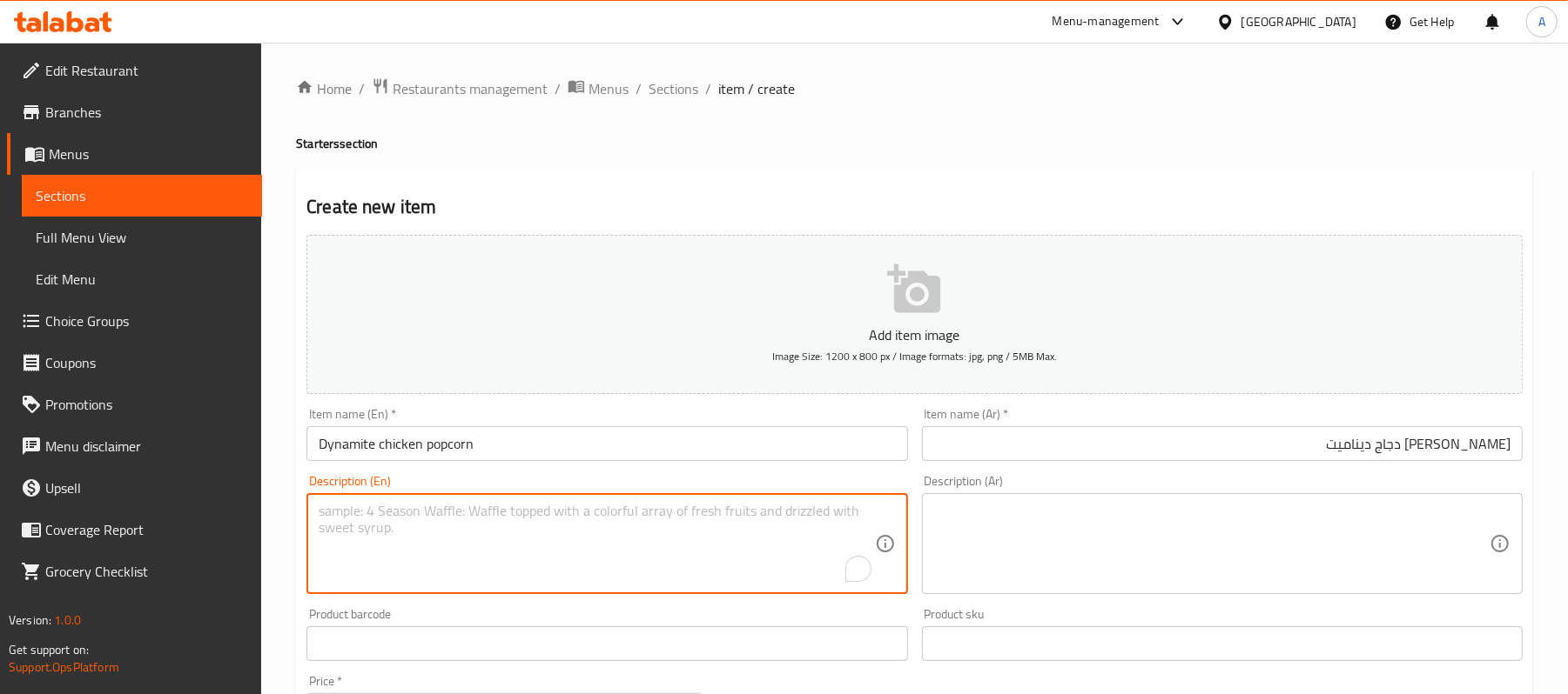
paste textarea "Coated with a flavorful, spicy dynamite seasoning. - Crispy texture with tender…"
type textarea "Coated with a flavorful, spicy dynamite seasoning. - Crispy texture with tender…"
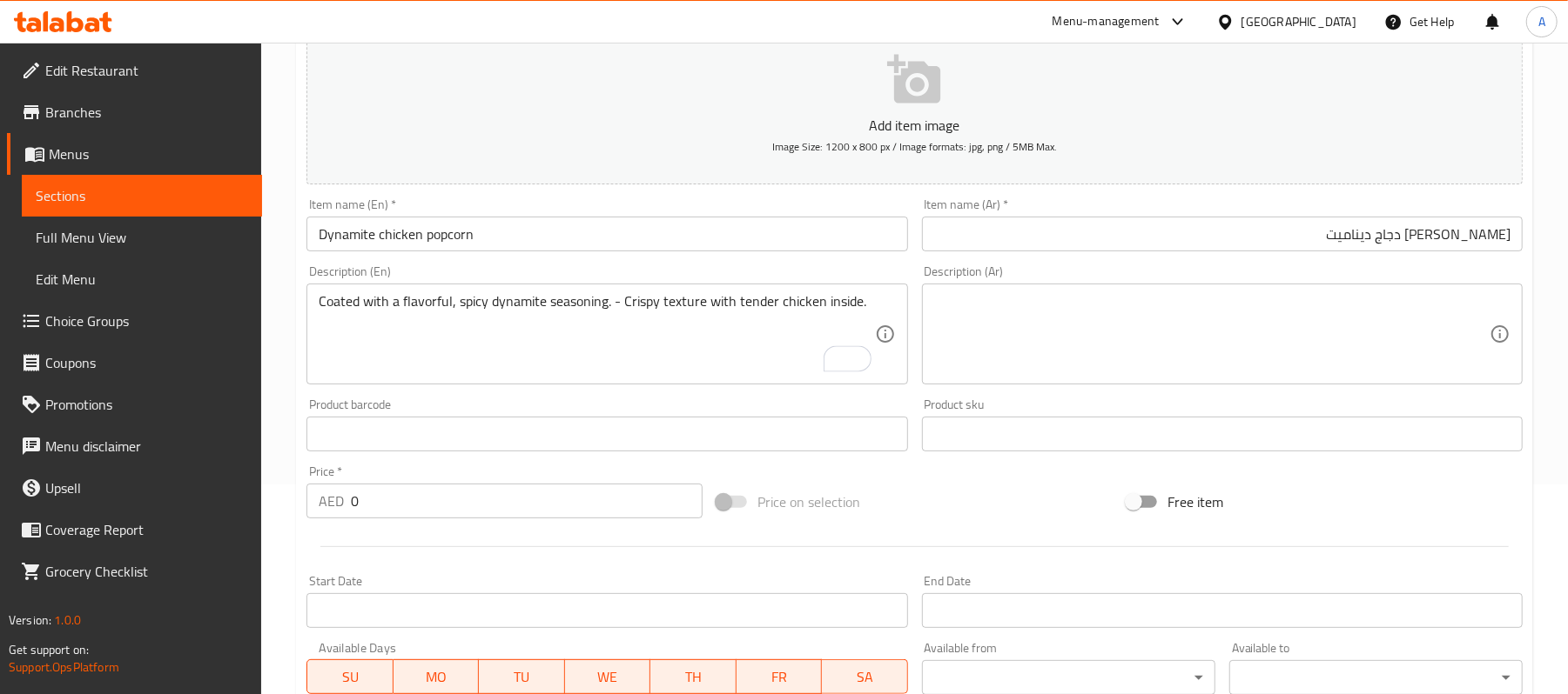
scroll to position [348, 0]
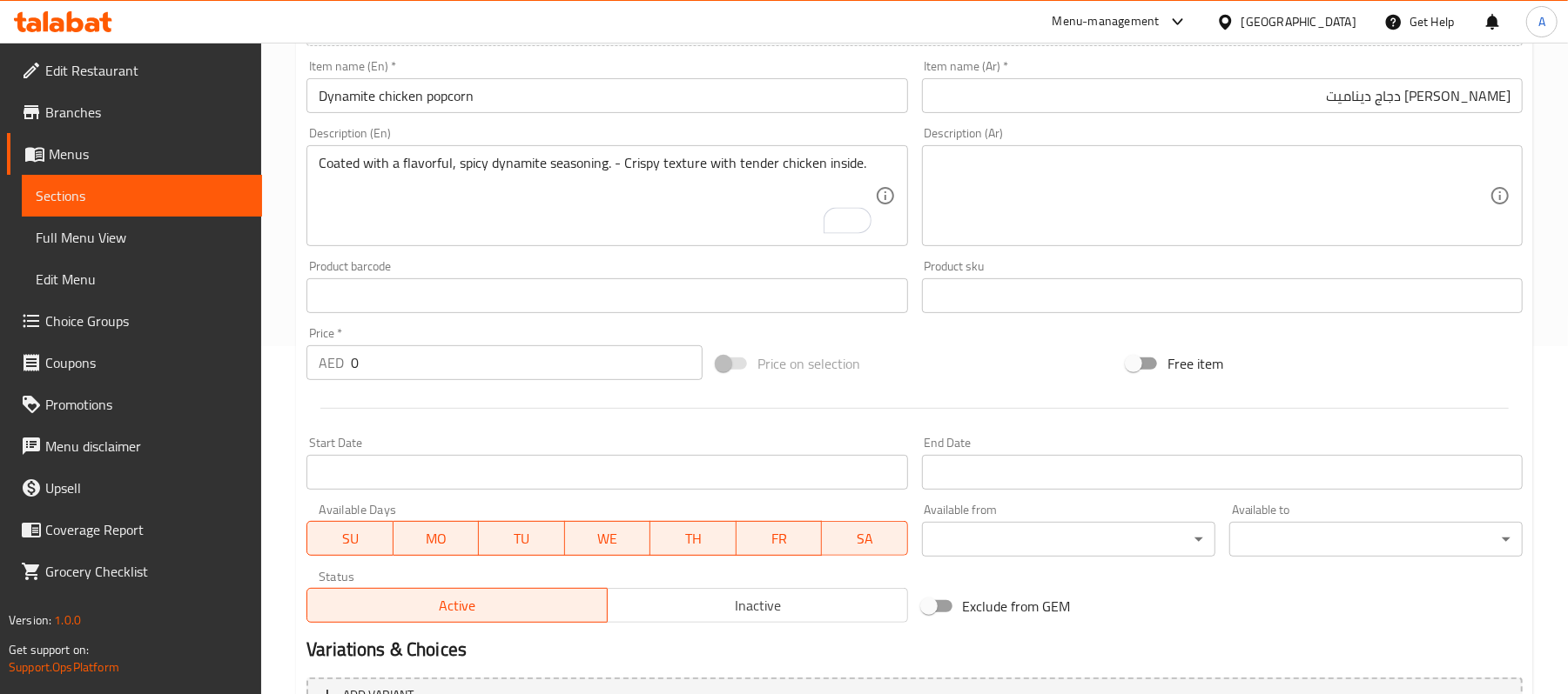
click at [397, 377] on input "0" at bounding box center [527, 362] width 352 height 35
type input "23"
click at [415, 439] on div "Start Date Start Date" at bounding box center [606, 464] width 600 height 53
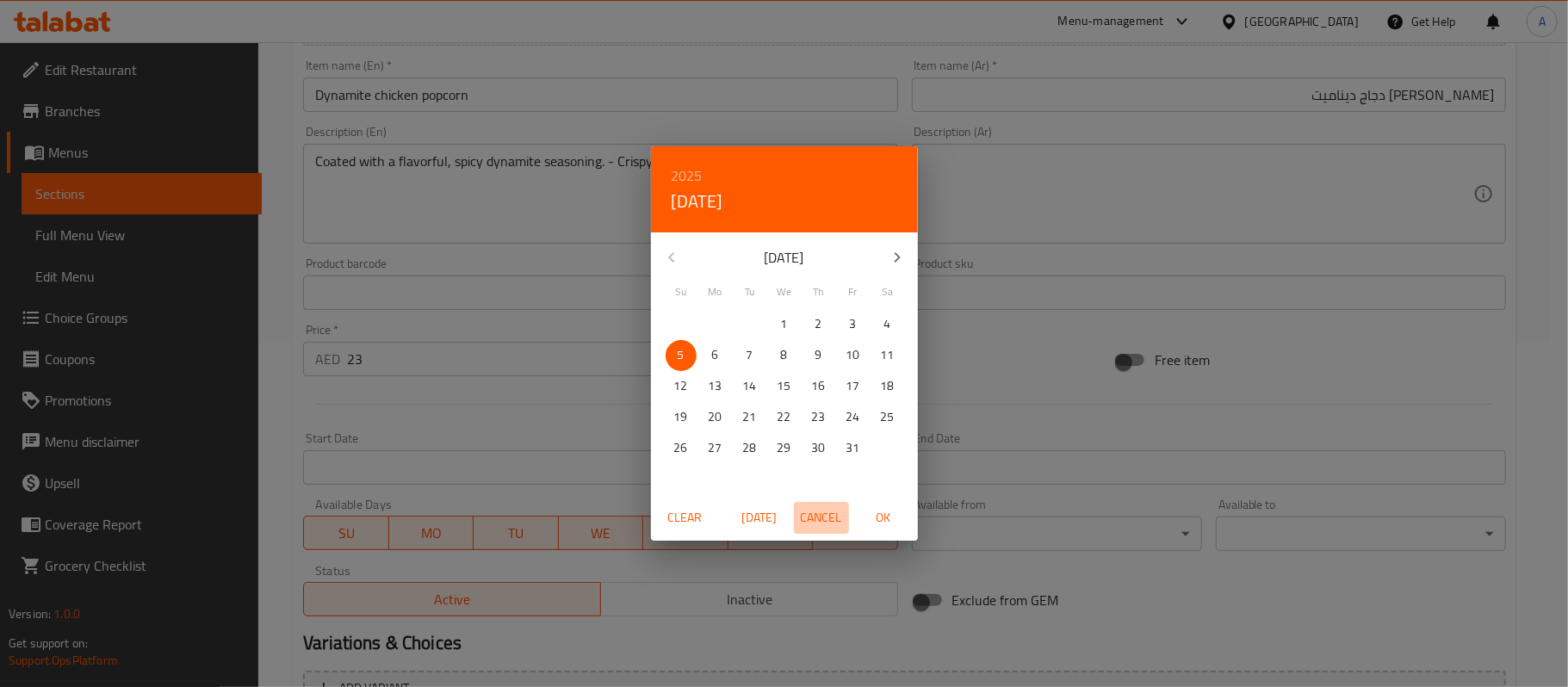
click at [830, 522] on span "Cancel" at bounding box center [822, 518] width 41 height 22
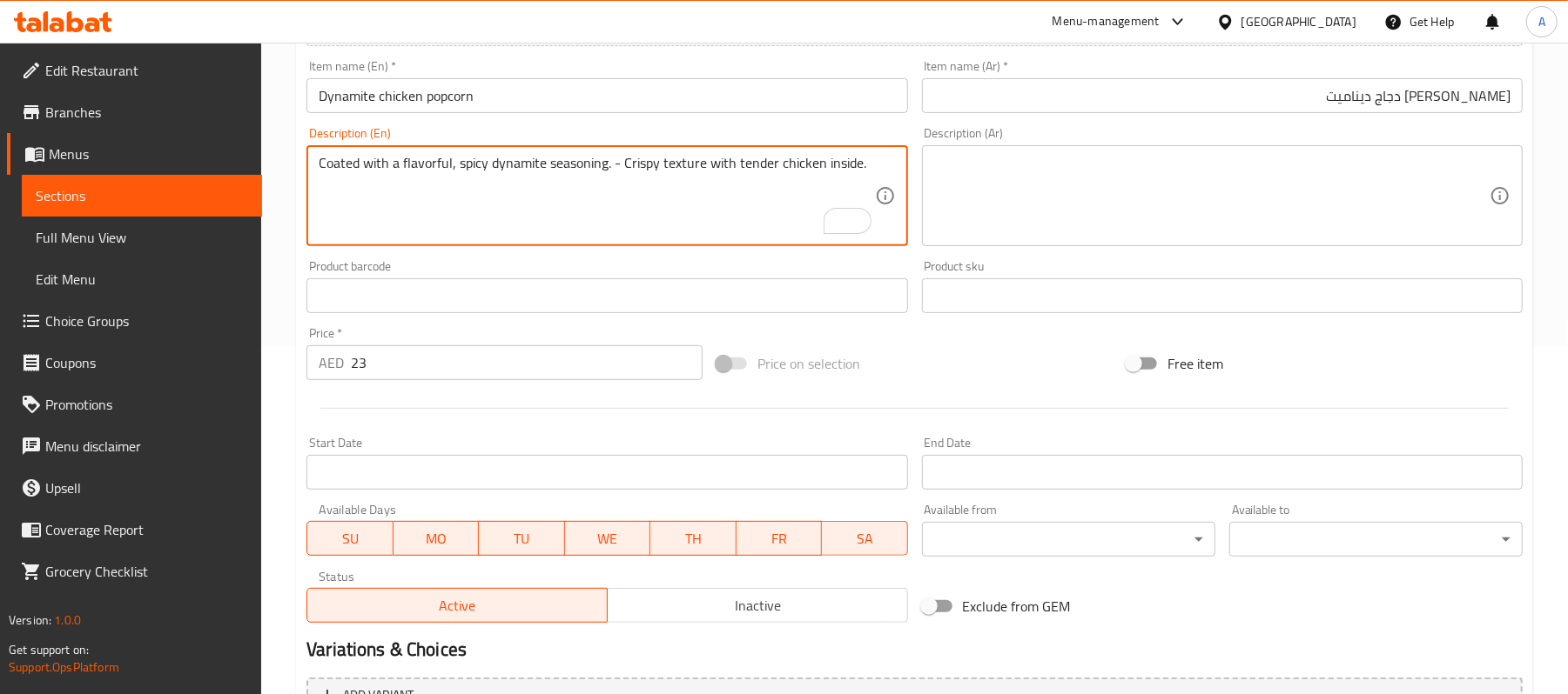
click at [810, 158] on textarea "Coated with a flavorful, spicy dynamite seasoning. - Crispy texture with tender…" at bounding box center [597, 196] width 556 height 83
click at [1048, 188] on textarea at bounding box center [1212, 196] width 556 height 83
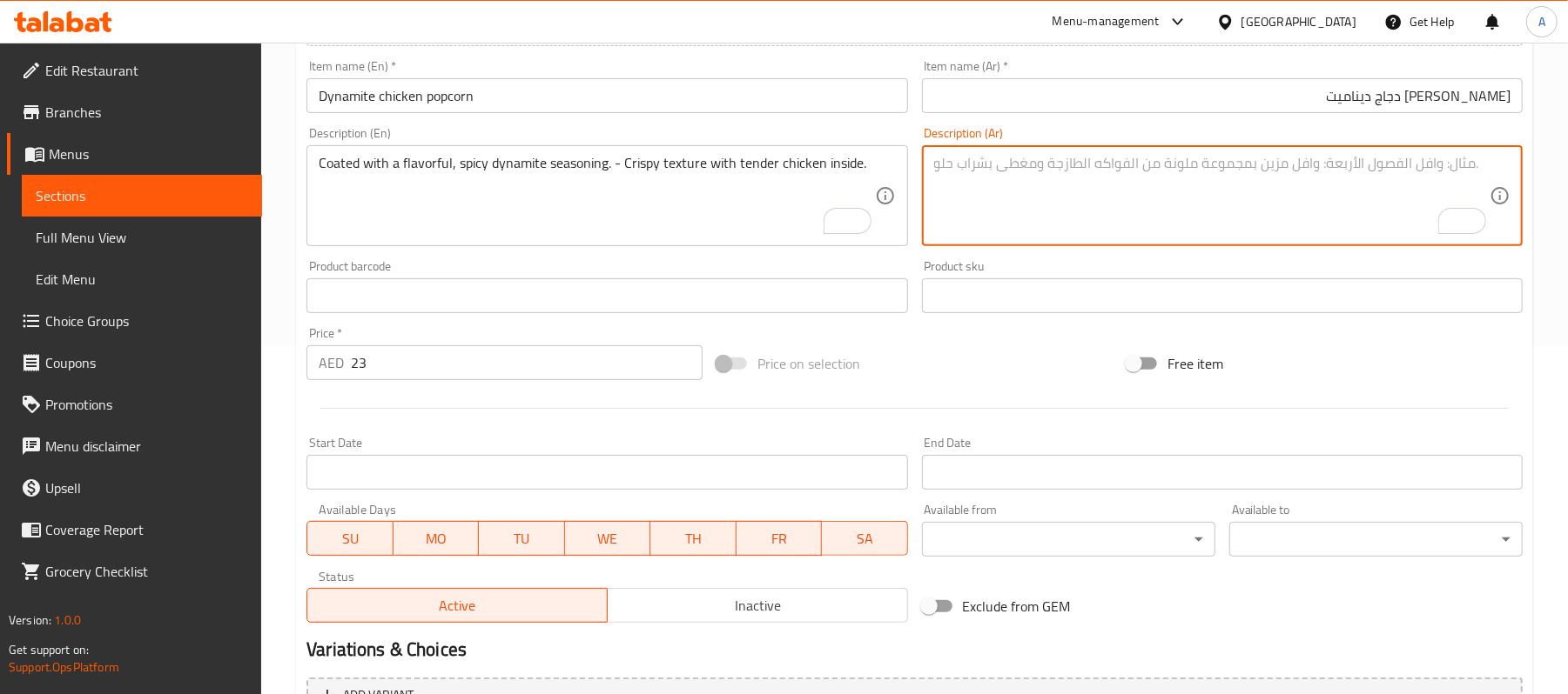
click at [1268, 166] on textarea "To enrich screen reader interactions, please activate Accessibility in Grammarl…" at bounding box center [1212, 196] width 556 height 83
paste textarea "مغلفة بتوابل الديناميت اللذيذة والحارة. - نسيج مقرمش مع دجاج طري بالداخل."
click at [1342, 203] on textarea "مغلفة بتوابل الديناميت اللذيذة والحارة. - نسيج مقرمش مع دجاج طري بالداخل." at bounding box center [1212, 196] width 556 height 83
click at [1241, 164] on textarea "مغلفة بتوابل الديناميت اللذيذة والحارة. - نسيج مقرمش مع دجاج طري بالداخل." at bounding box center [1212, 196] width 556 height 83
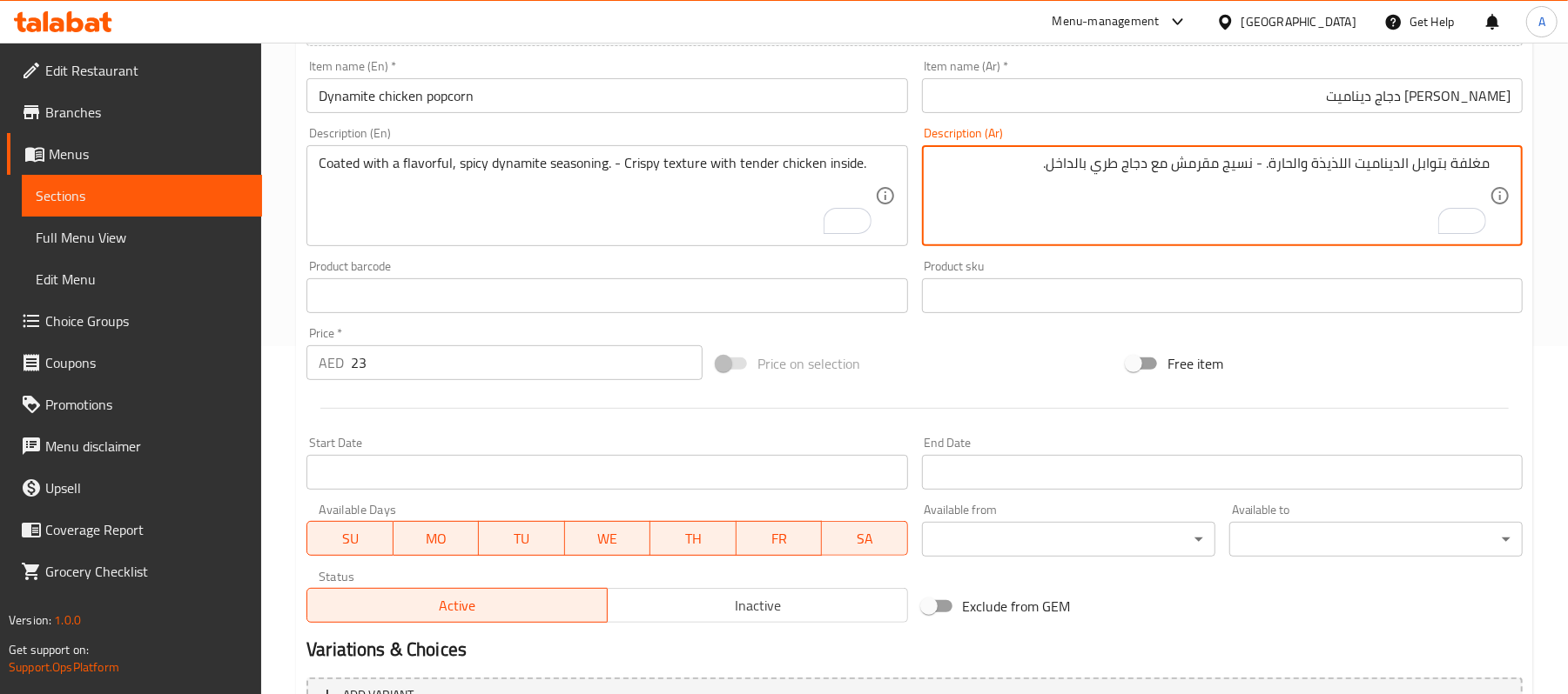
click at [1109, 165] on textarea "مغلفة بتوابل الديناميت اللذيذة والحارة. - نسيج مقرمش مع دجاج طري بالداخل." at bounding box center [1212, 196] width 556 height 83
click at [1027, 188] on textarea "مغلفة بتوابل الديناميت اللذيذة والحارة. - نسيج مقرمش مع دجاج تندر بالداخل." at bounding box center [1212, 196] width 556 height 83
click at [1230, 174] on textarea "مغلفة بتوابل الديناميت اللذيذة والحارة. - نسيج مقرمش مع دجاج تندر بالداخل." at bounding box center [1212, 196] width 556 height 83
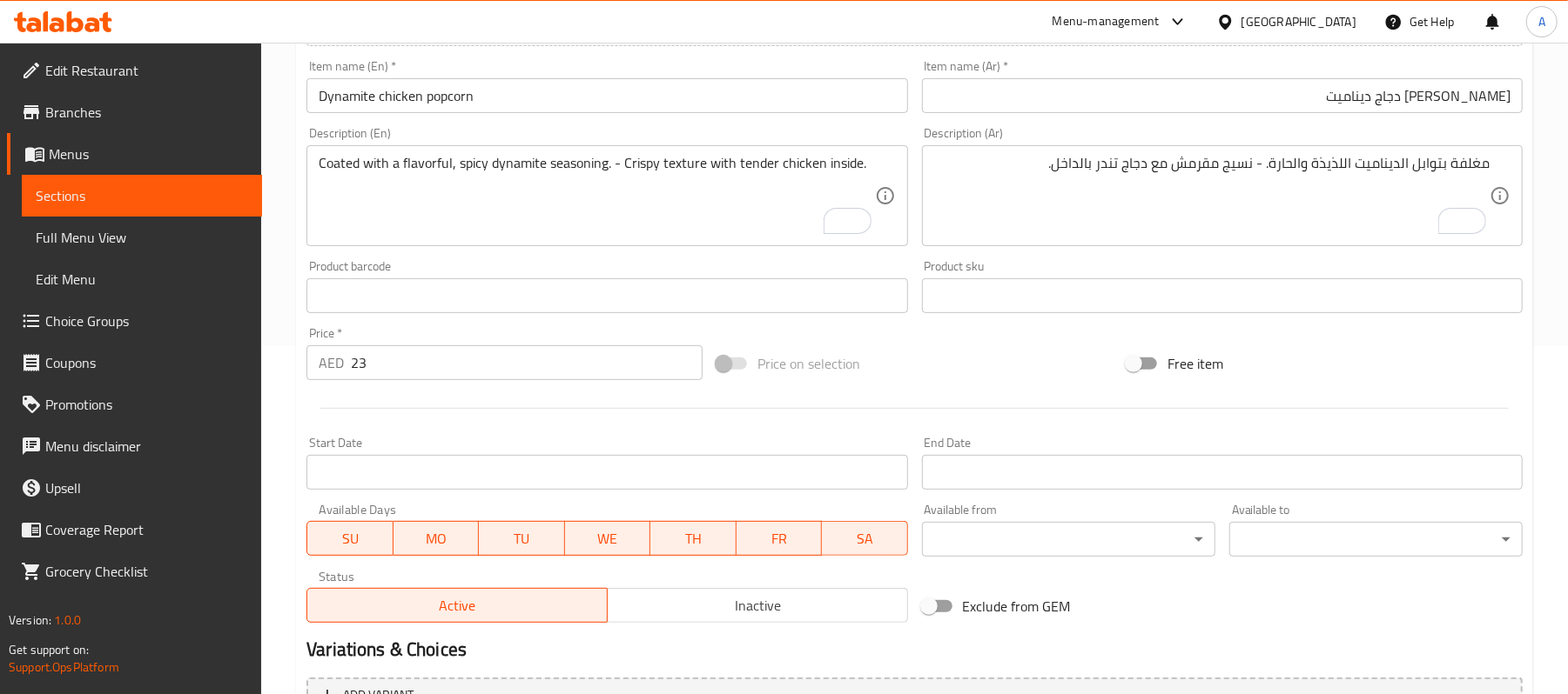
click at [1191, 268] on div "Product sku Product sku" at bounding box center [1222, 287] width 600 height 53
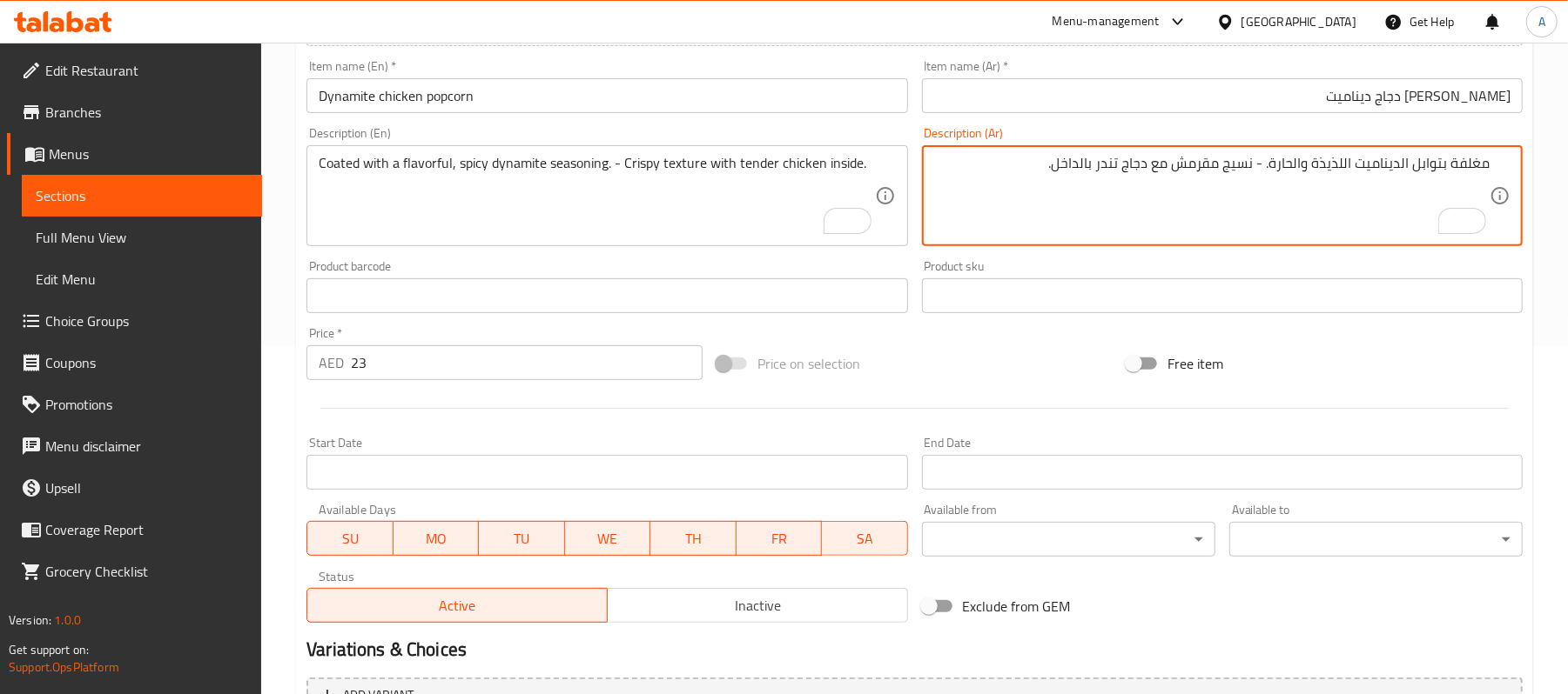
click at [1231, 160] on textarea "مغلفة بتوابل الديناميت اللذيذة والحارة. - نسيج مقرمش مع دجاج تندر بالداخل." at bounding box center [1212, 196] width 556 height 83
type textarea "مغلفة بتوابل الديناميت اللذيذة والحارة. - تكستشر مقرمش مع دجاج تندر بالداخل."
click at [1294, 367] on div "Free item" at bounding box center [1325, 364] width 410 height 47
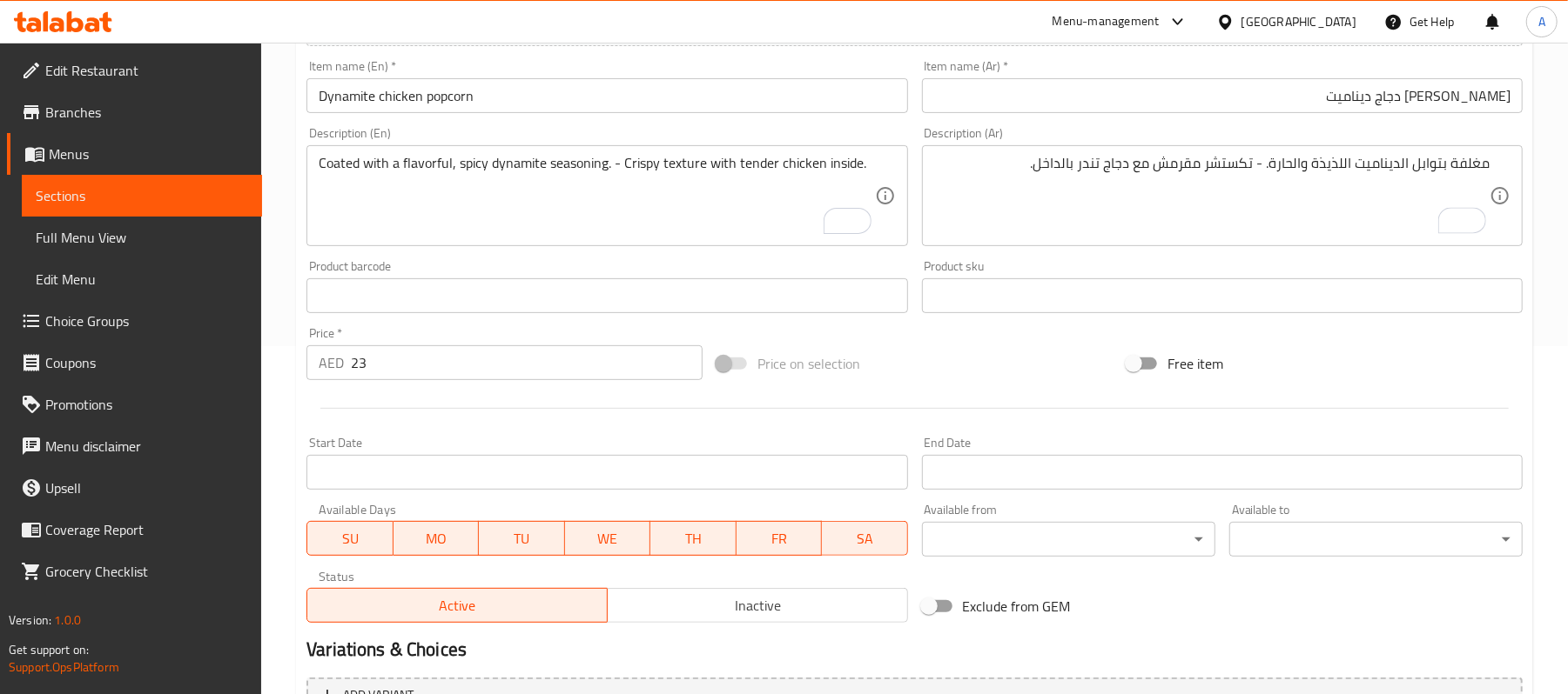
click at [1064, 350] on div "Price on selection" at bounding box center [915, 364] width 410 height 47
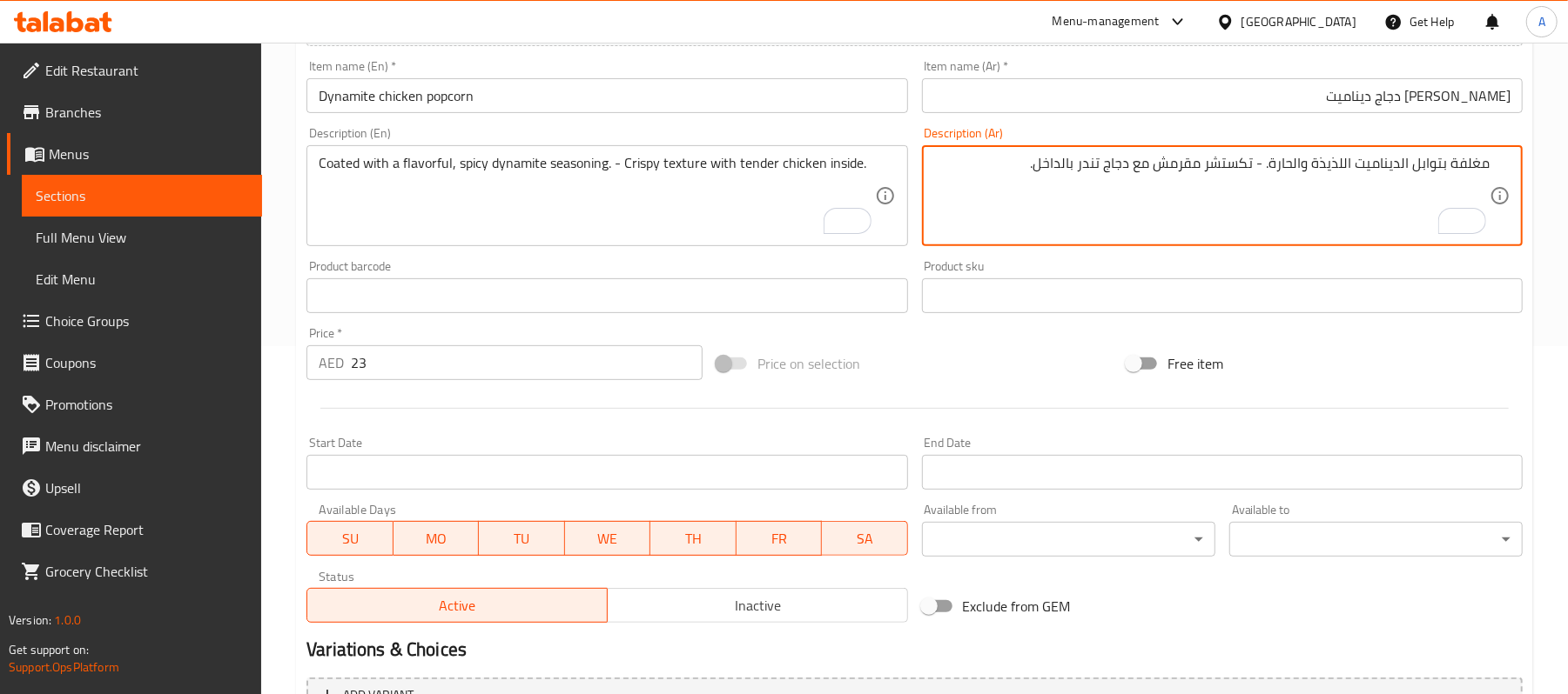
click at [1060, 392] on div at bounding box center [915, 408] width 1230 height 43
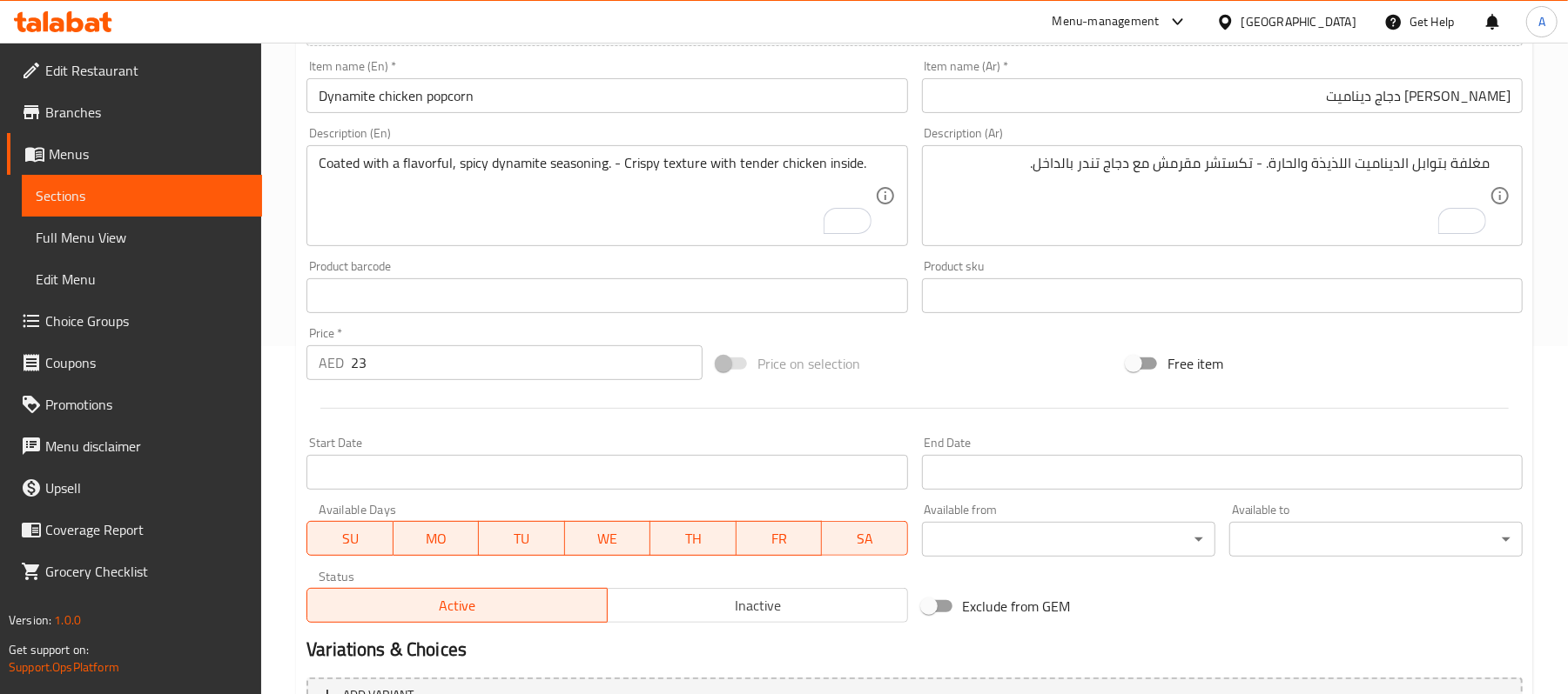
click at [644, 414] on div at bounding box center [915, 408] width 1230 height 43
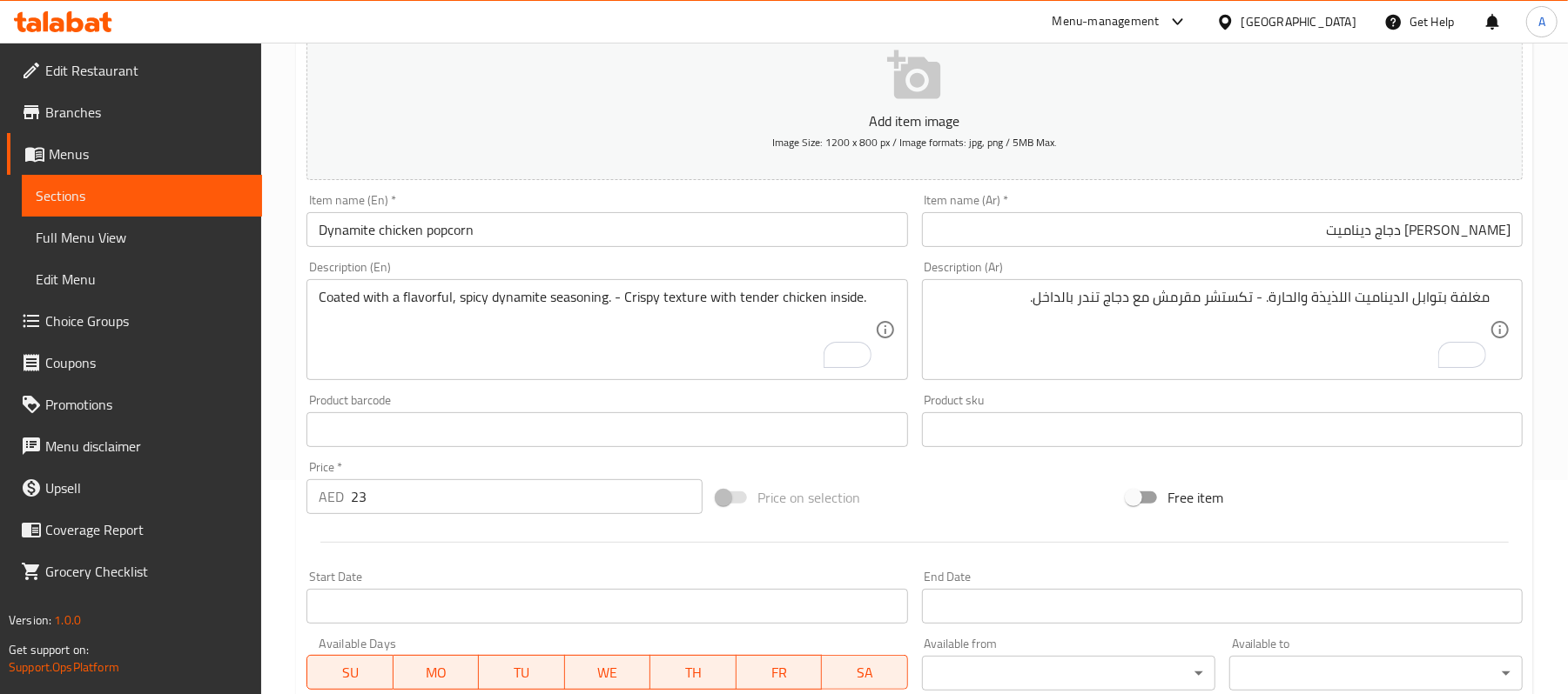
scroll to position [0, 0]
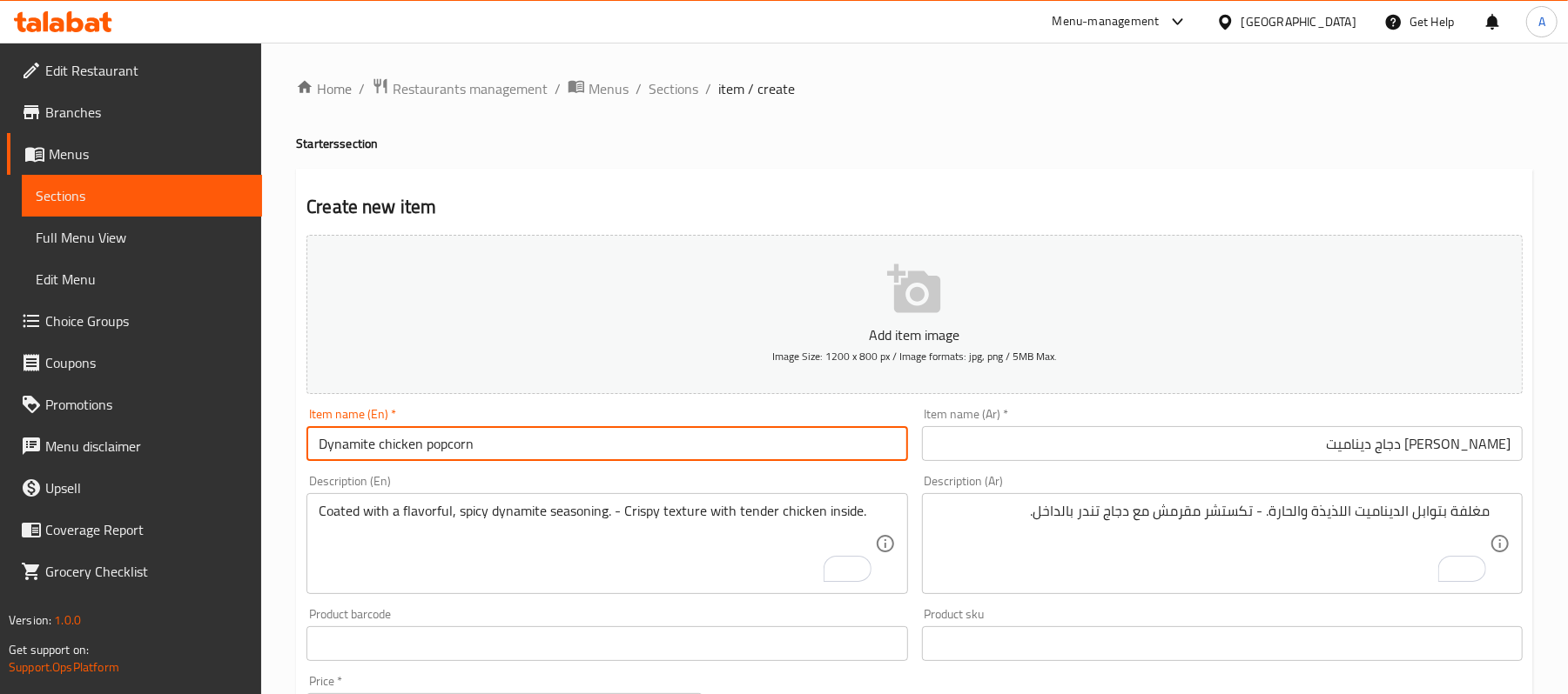
click at [458, 444] on input "Dynamite chicken popcorn" at bounding box center [606, 444] width 600 height 35
click at [535, 479] on div "Description (En) Coated with a flavorful, spicy dynamite seasoning. - Crispy te…" at bounding box center [606, 535] width 600 height 119
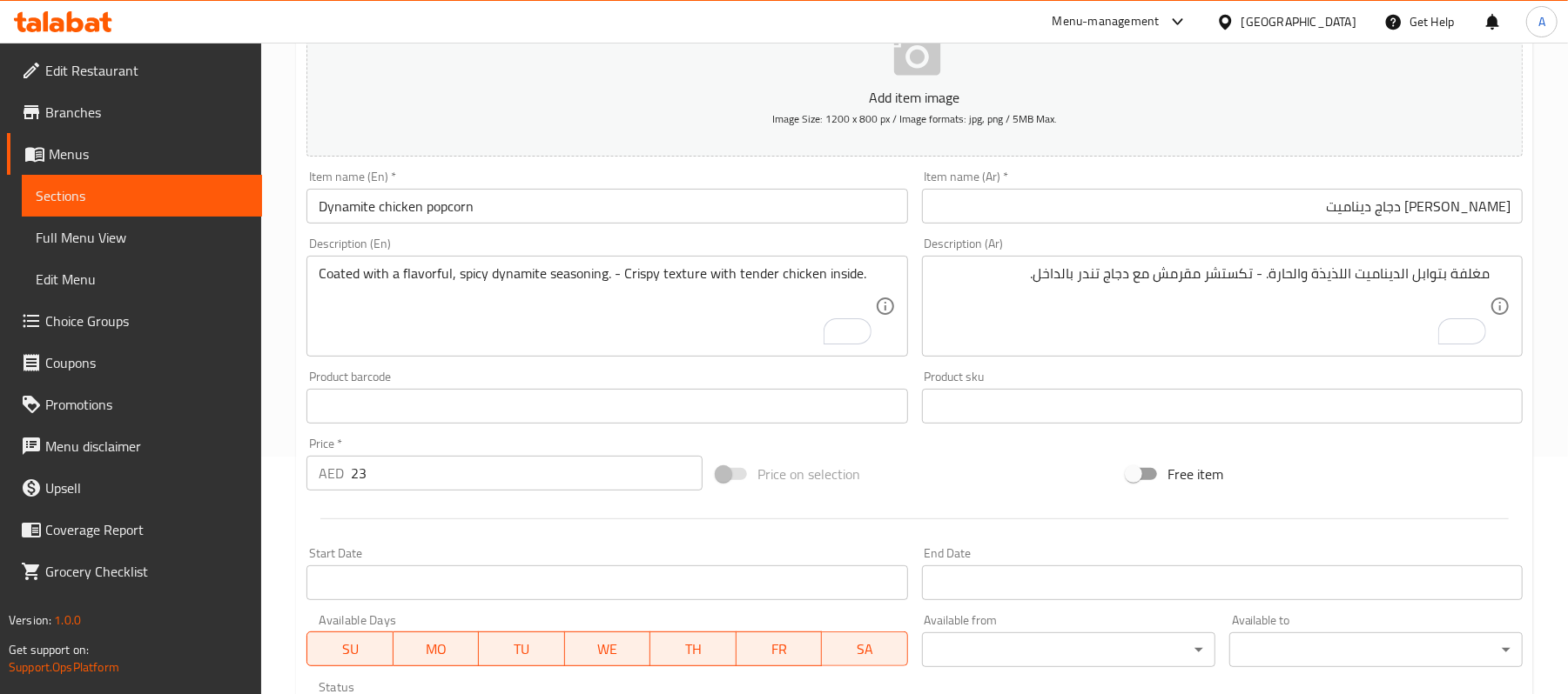
scroll to position [464, 0]
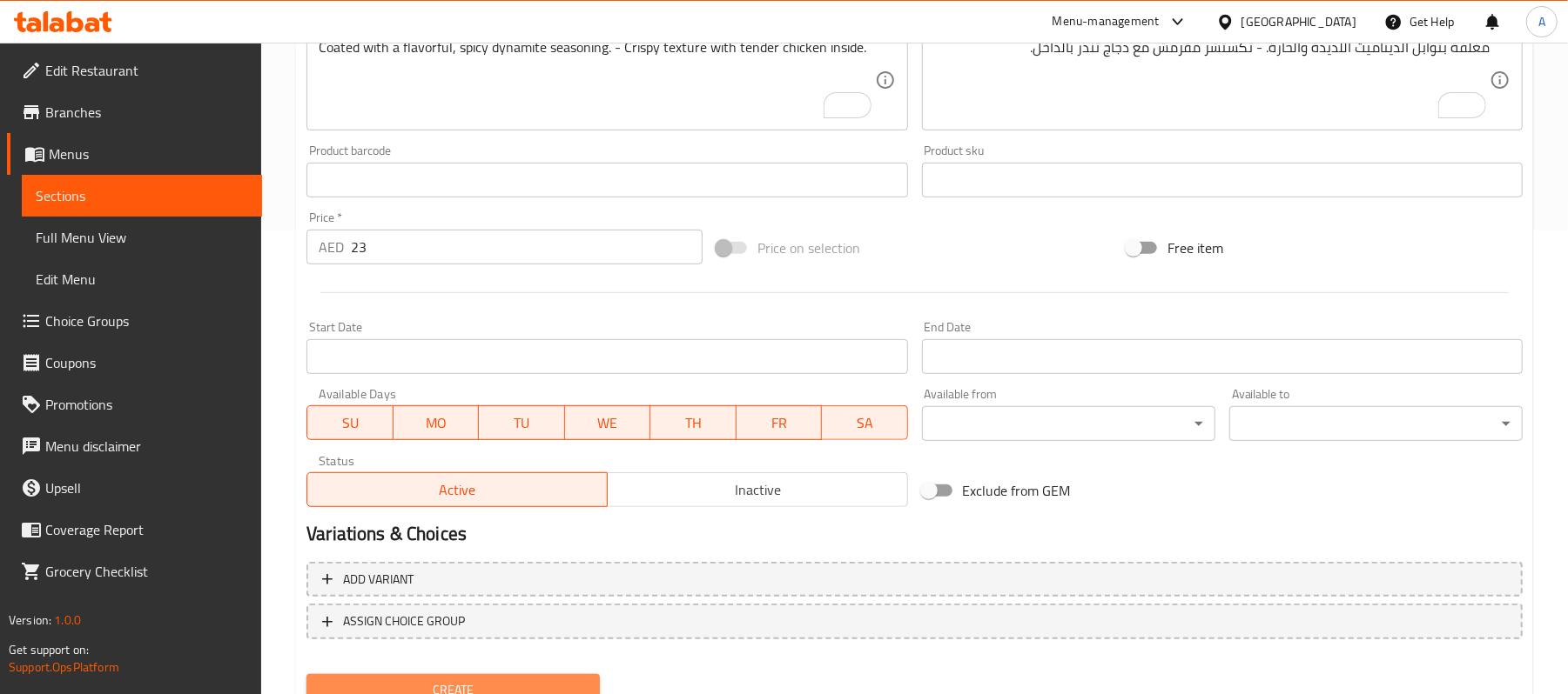
click at [476, 686] on span "Create" at bounding box center [453, 690] width 265 height 22
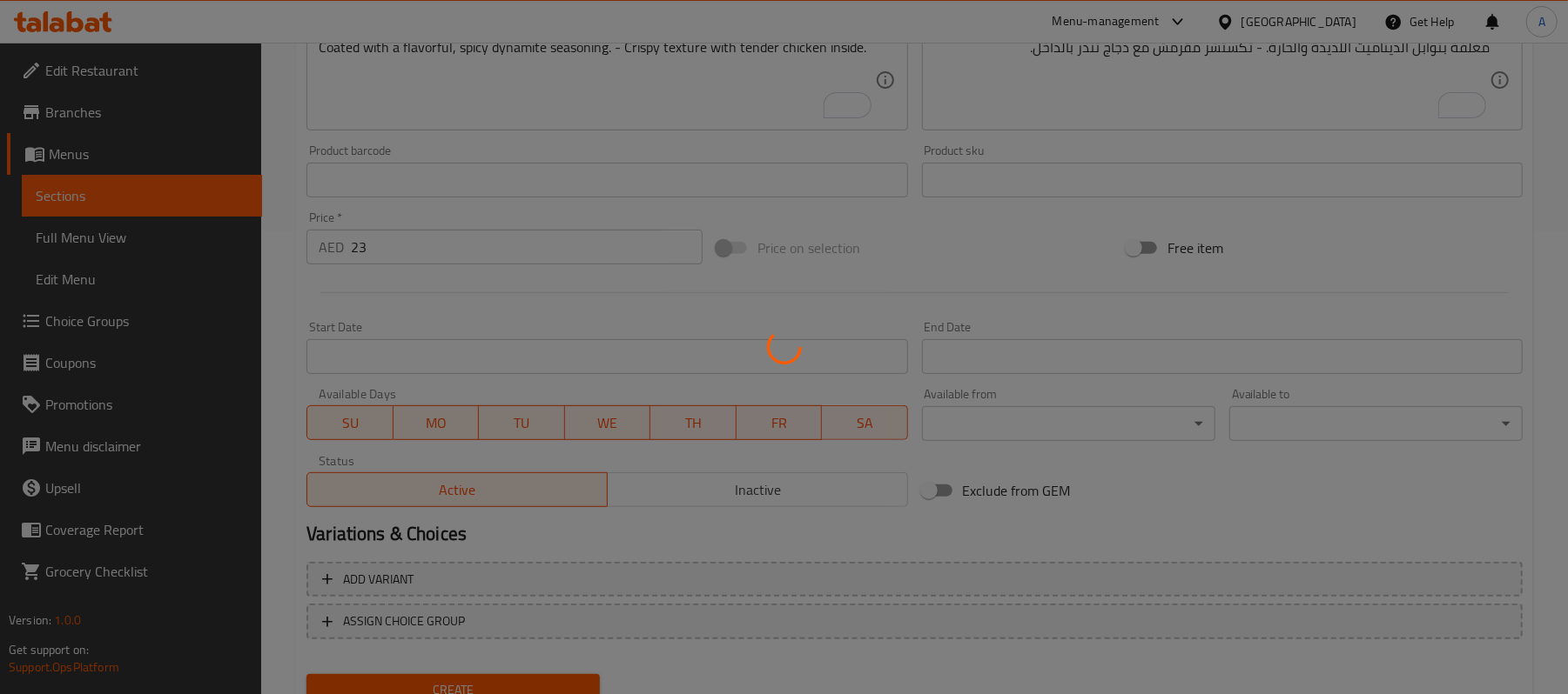
type input "0"
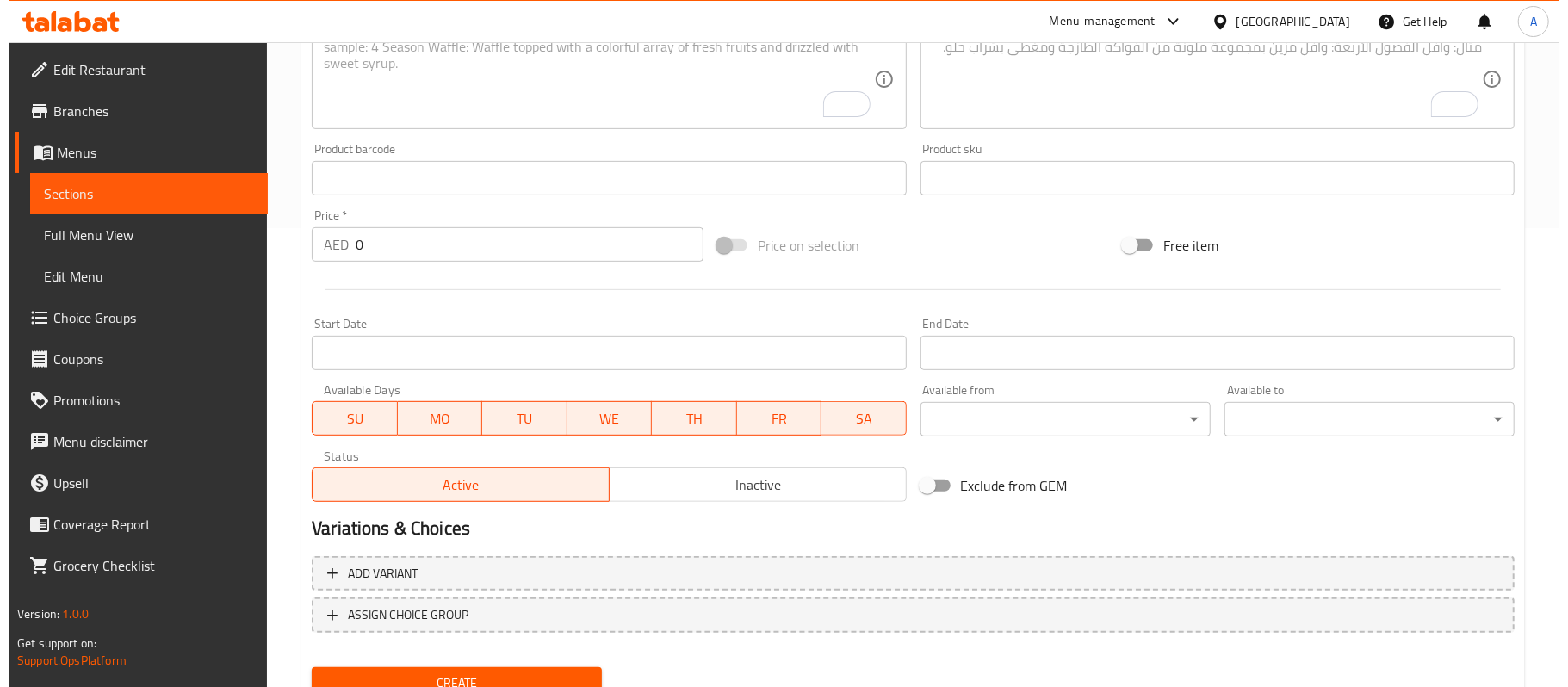
scroll to position [0, 0]
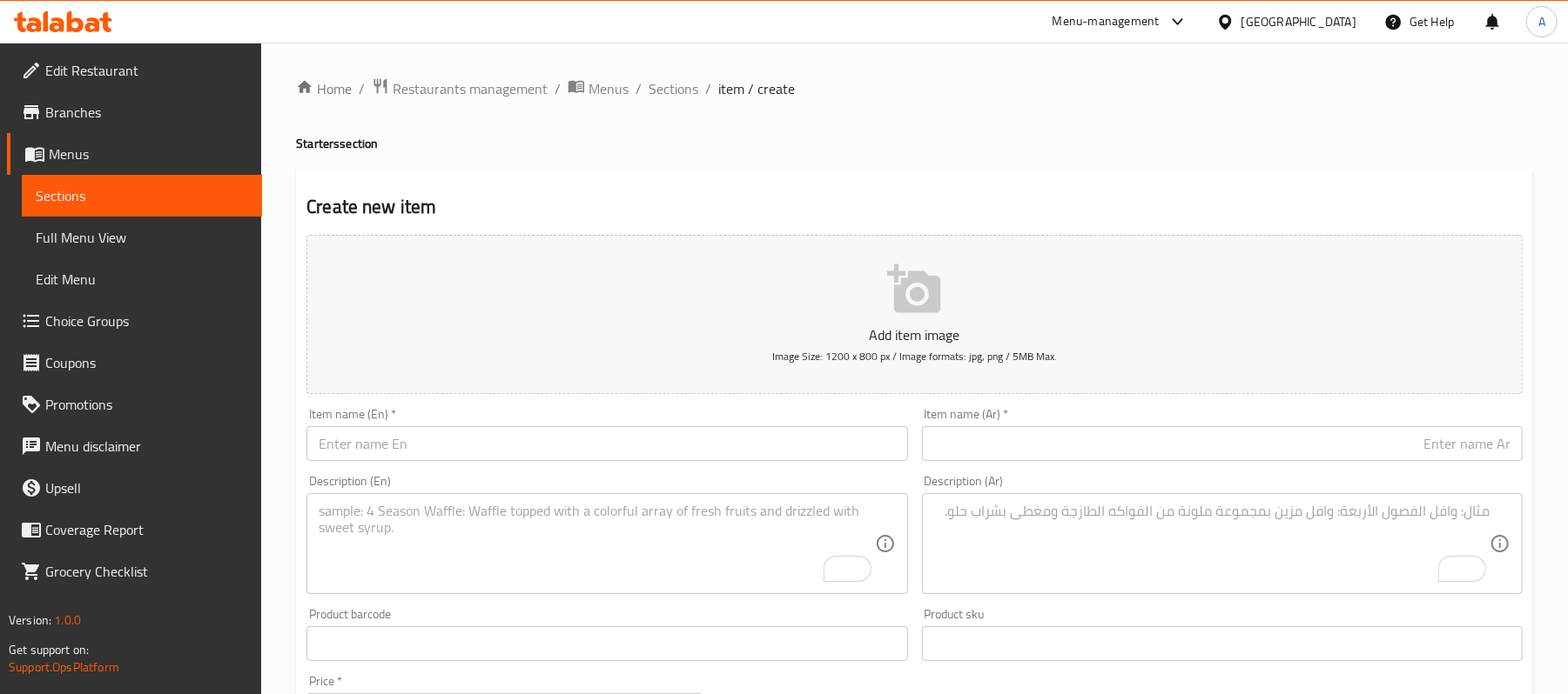
click at [77, 206] on span "Sections" at bounding box center [141, 196] width 212 height 21
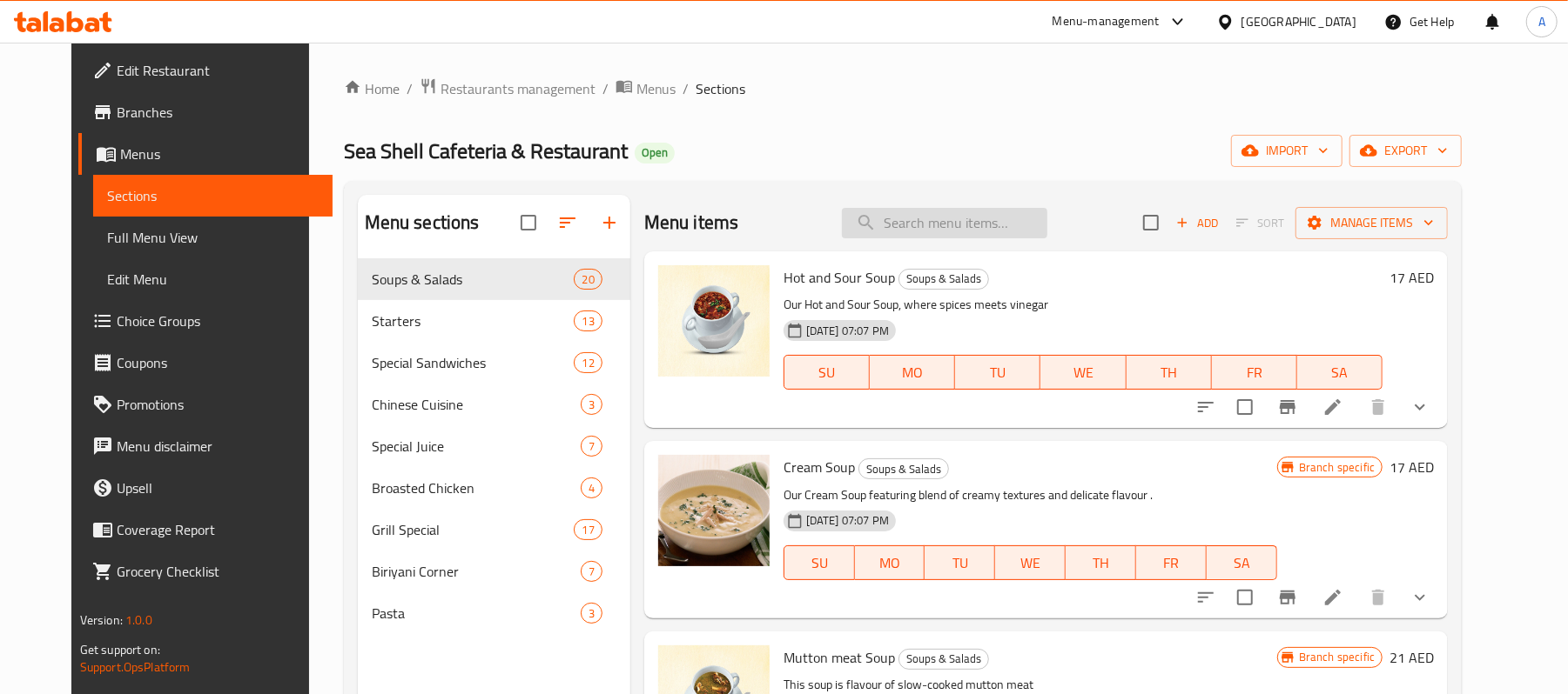
click at [937, 227] on input "search" at bounding box center [944, 222] width 205 height 30
paste input "Dynamite chicken popcorn"
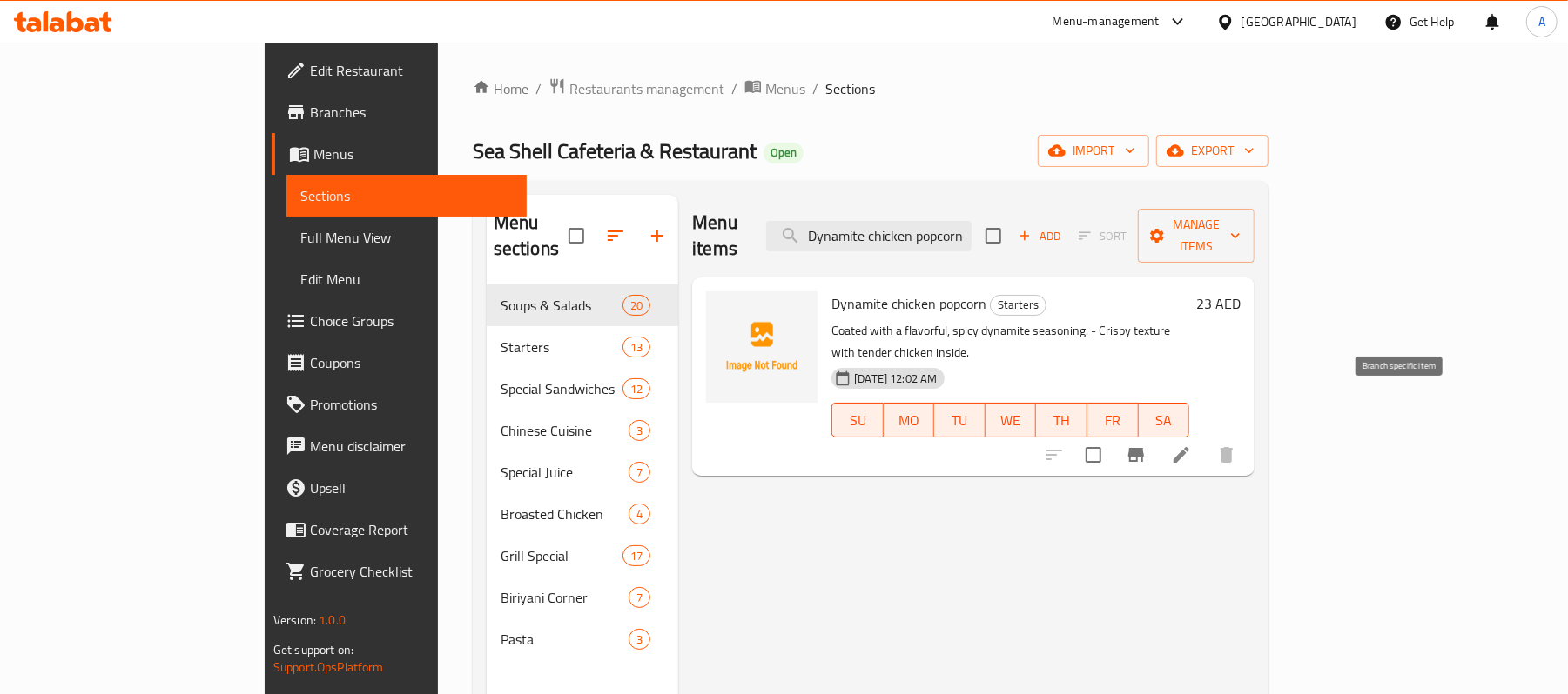
type input "Dynamite chicken popcorn"
click at [1146, 444] on icon "Branch-specific-item" at bounding box center [1135, 454] width 21 height 21
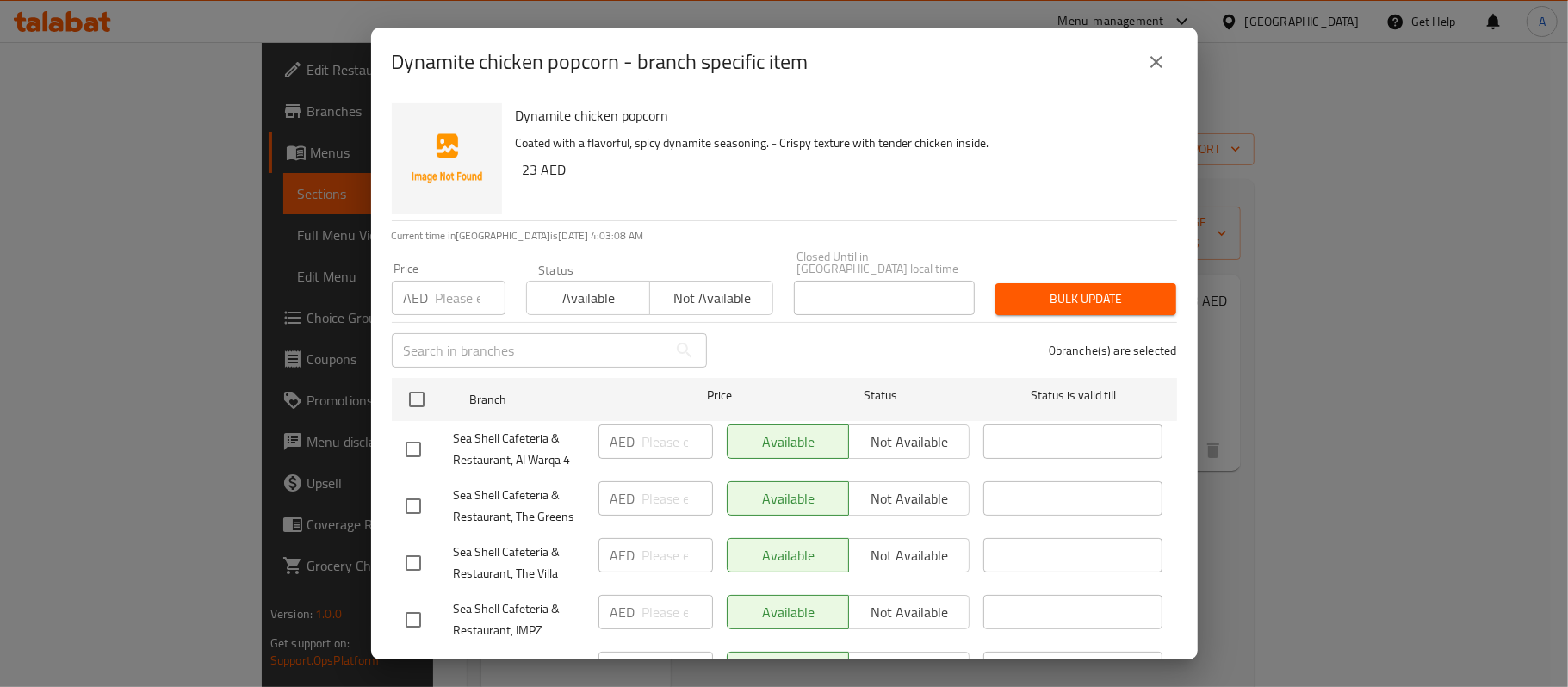
click at [461, 298] on input "number" at bounding box center [469, 298] width 69 height 34
type input "23"
click at [1162, 69] on icon "close" at bounding box center [1156, 61] width 21 height 21
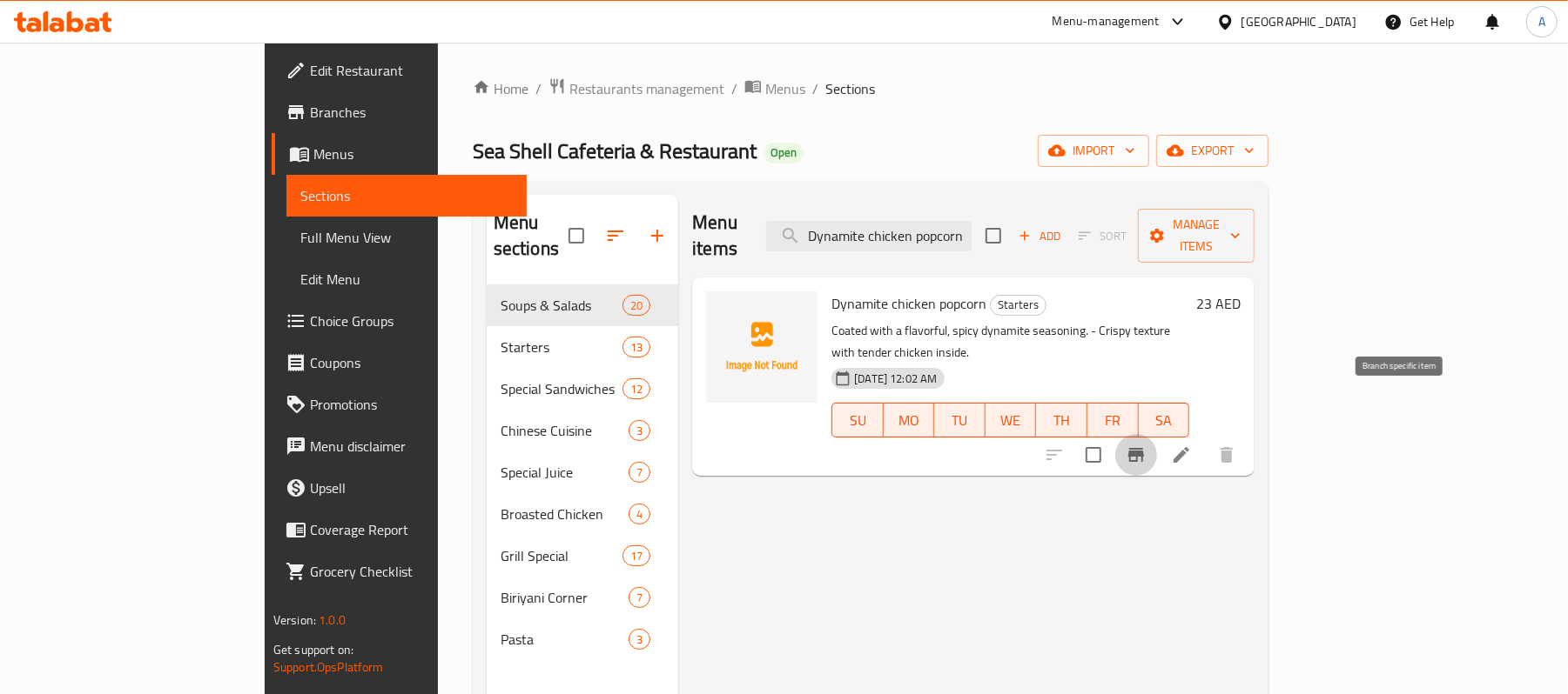
click at [1146, 444] on icon "Branch-specific-item" at bounding box center [1135, 454] width 21 height 21
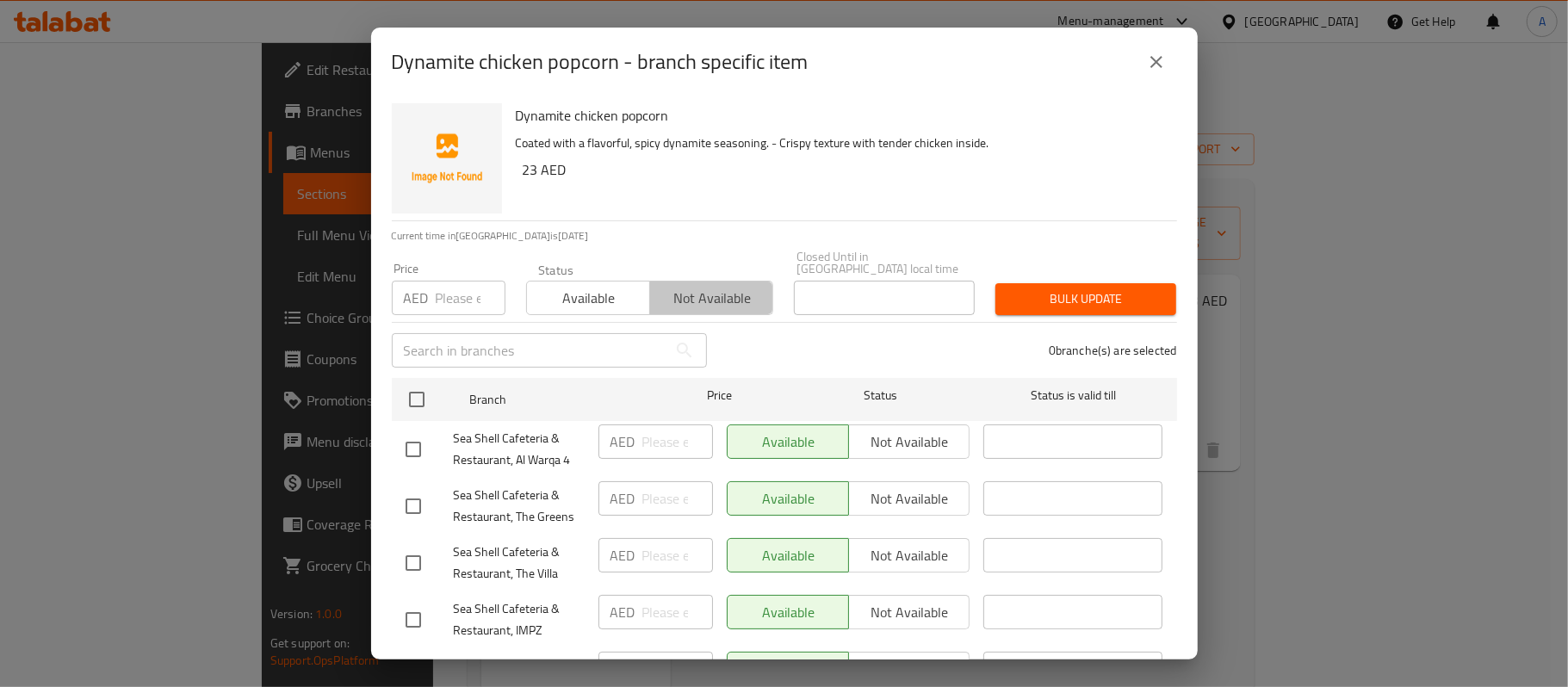
click at [721, 295] on span "Not available" at bounding box center [711, 298] width 109 height 25
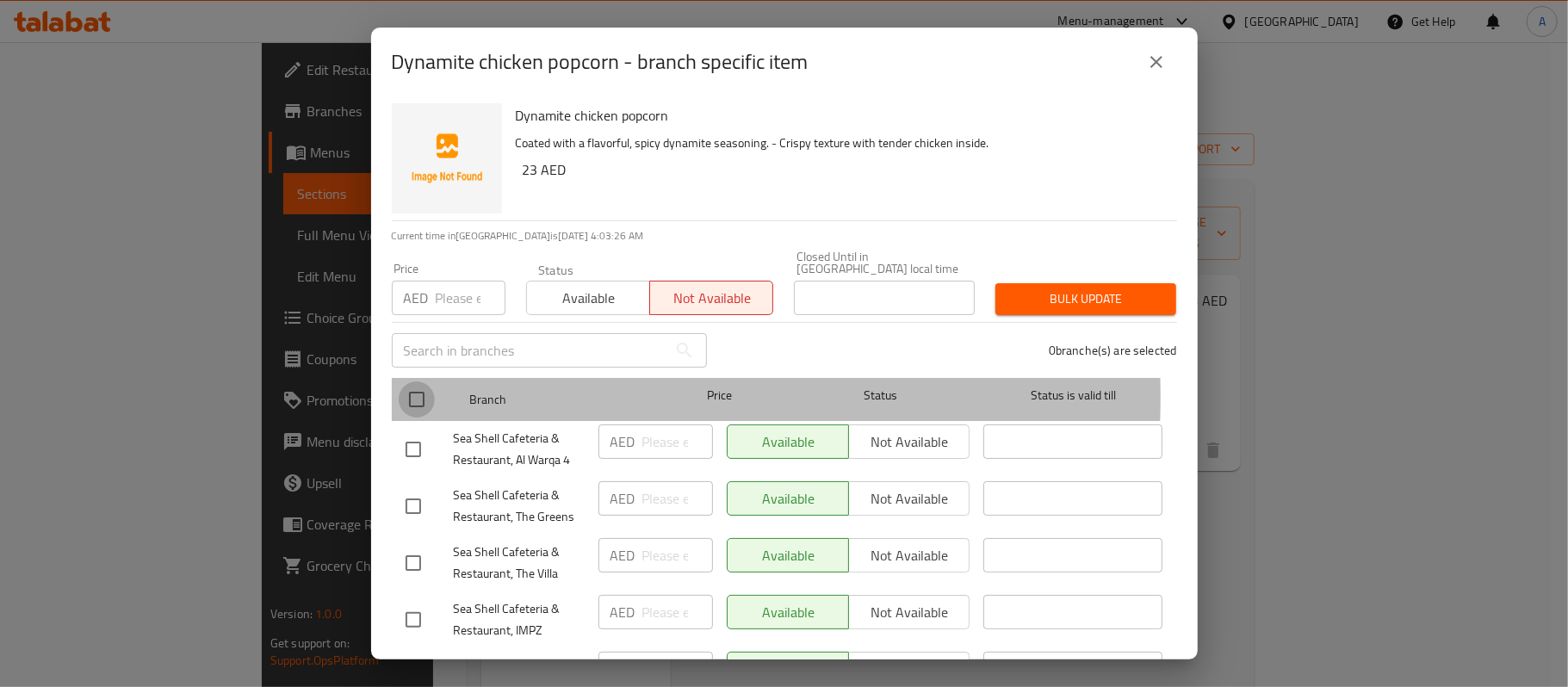
click at [418, 397] on input "checkbox" at bounding box center [416, 399] width 36 height 36
checkbox input "true"
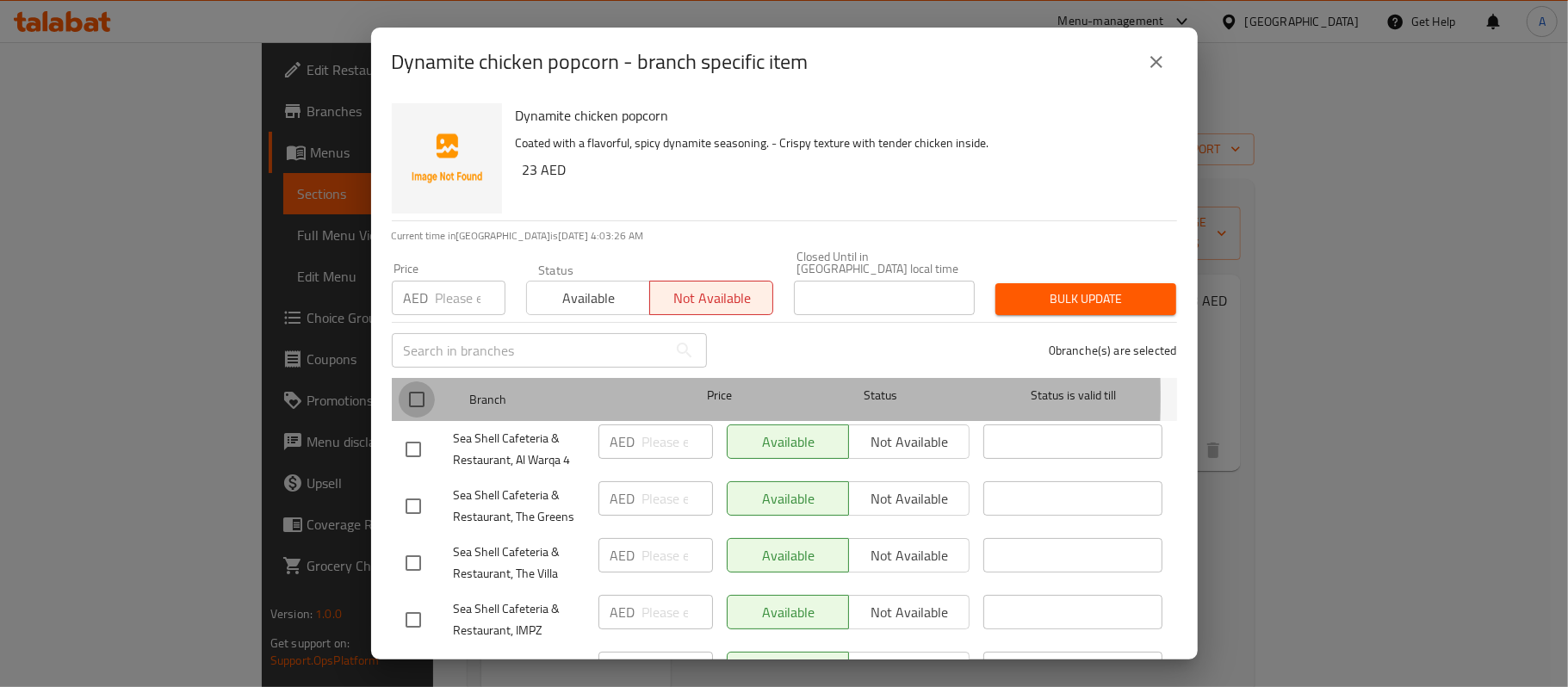
checkbox input "true"
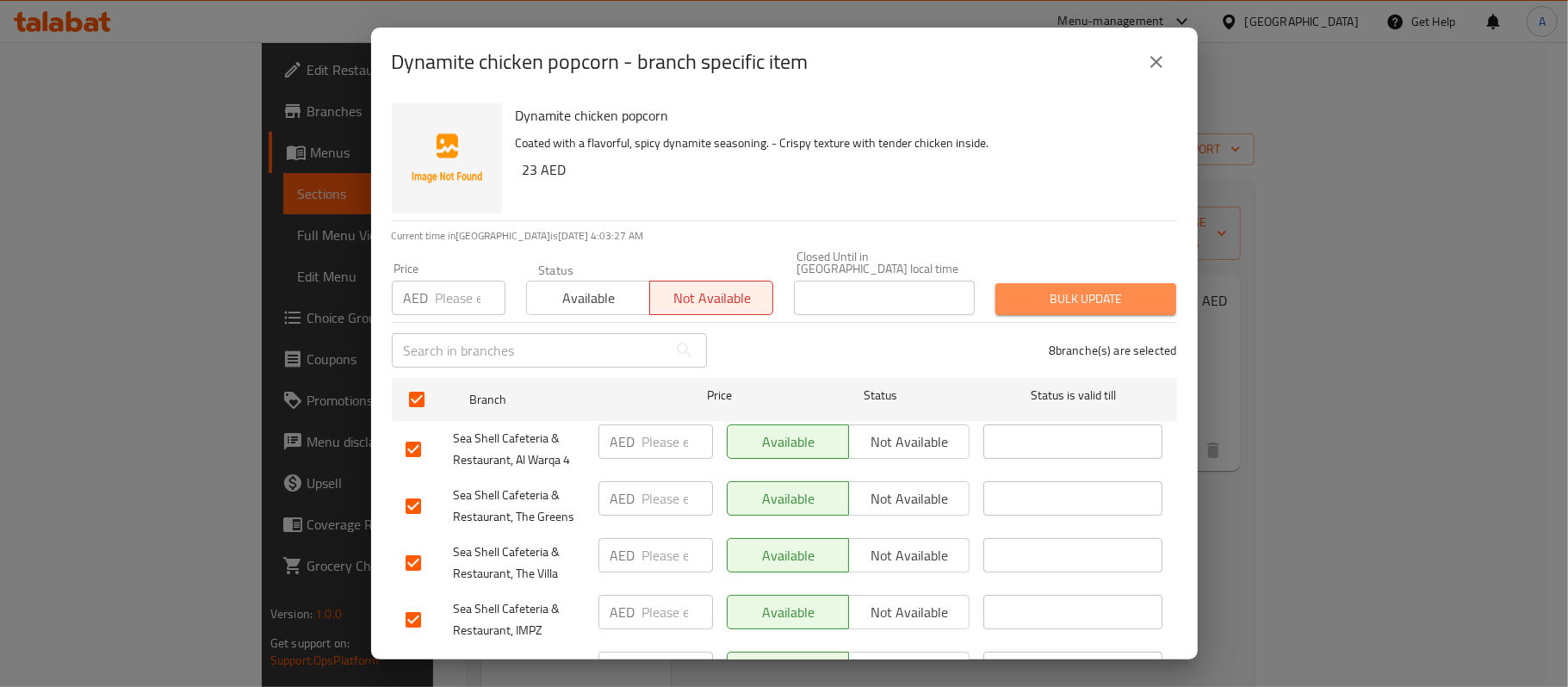
click at [1085, 289] on span "Bulk update" at bounding box center [1086, 299] width 153 height 22
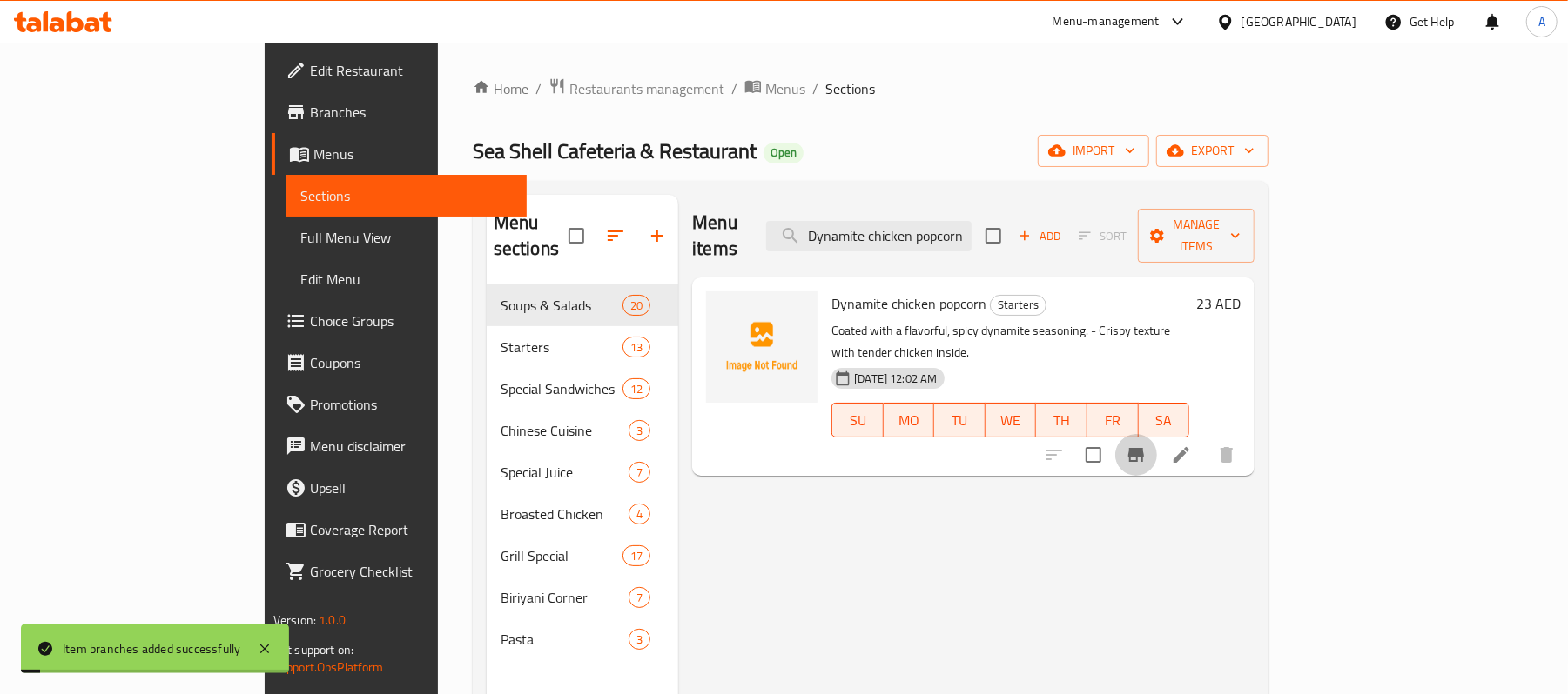
click at [1146, 444] on icon "Branch-specific-item" at bounding box center [1135, 454] width 21 height 21
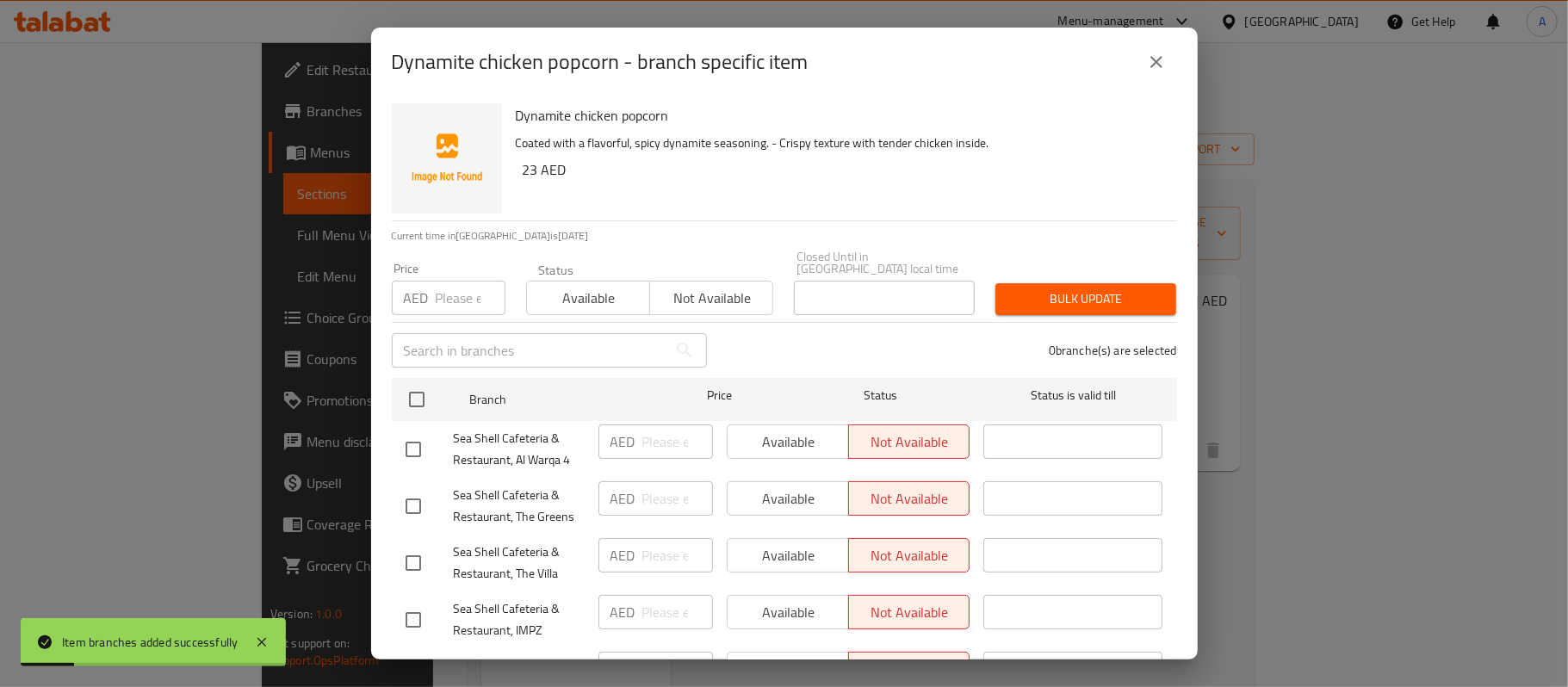
type input "-1"
click at [476, 308] on input "-1" at bounding box center [469, 298] width 69 height 34
click at [458, 305] on input "-1" at bounding box center [469, 298] width 69 height 34
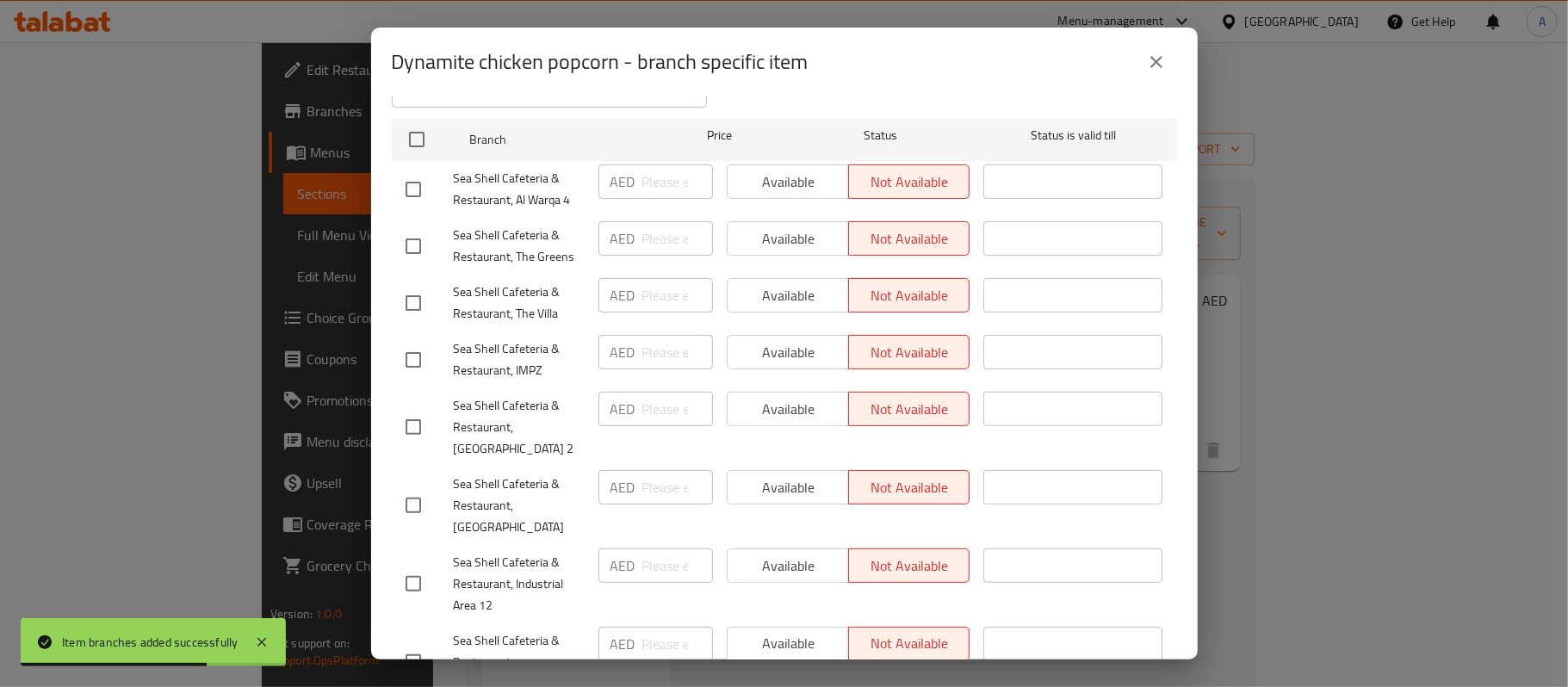
scroll to position [304, 0]
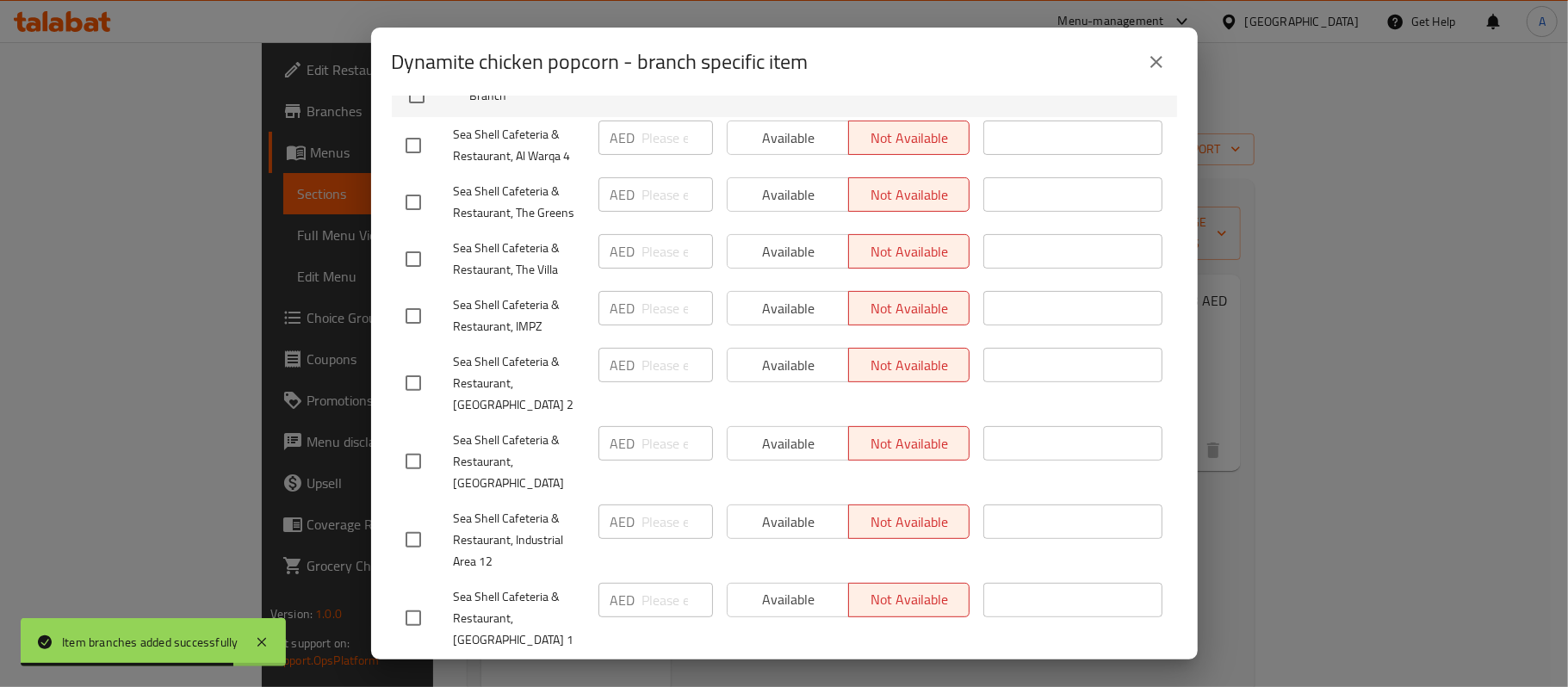
type input "23"
click at [410, 460] on input "checkbox" at bounding box center [414, 462] width 36 height 36
checkbox input "true"
click at [665, 443] on input "number" at bounding box center [678, 444] width 70 height 34
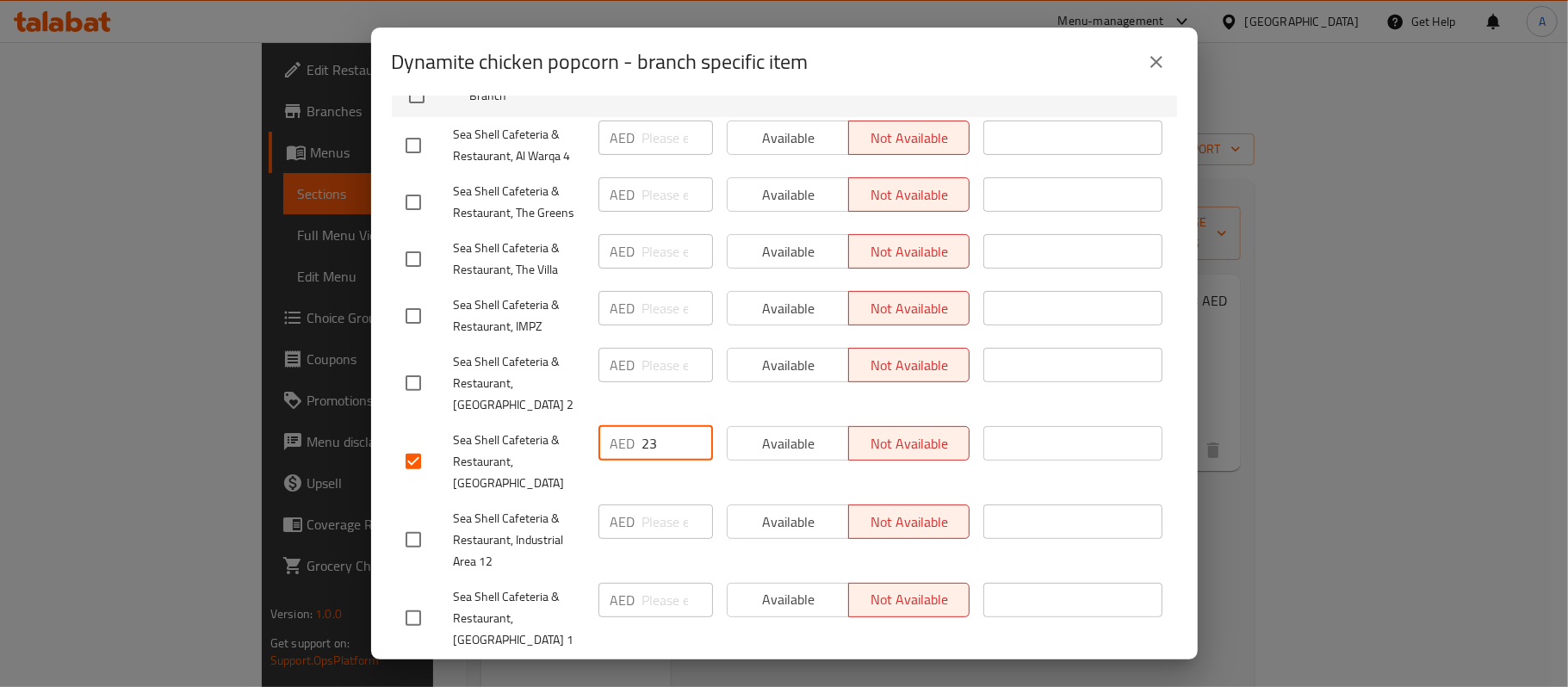
type input "23"
click at [634, 410] on div "AED ​" at bounding box center [655, 383] width 128 height 86
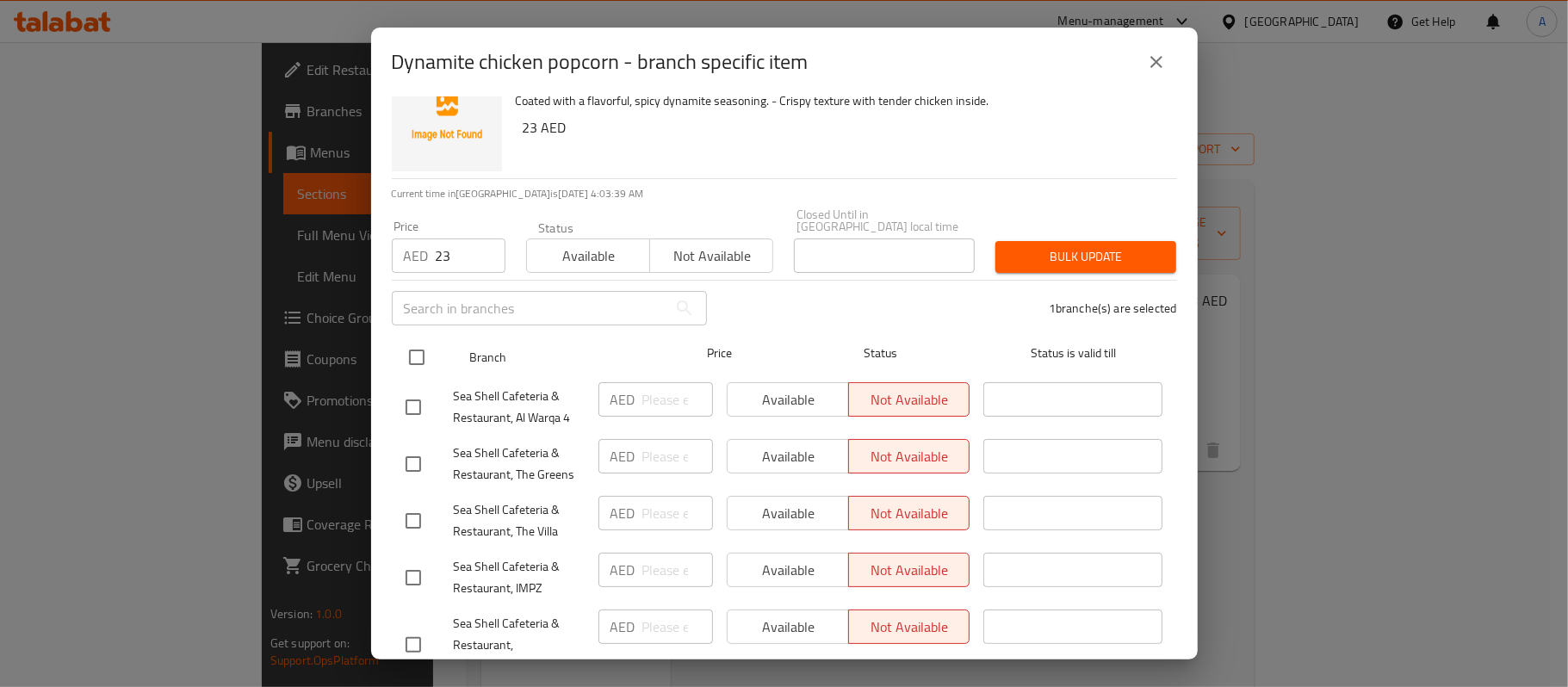
scroll to position [0, 0]
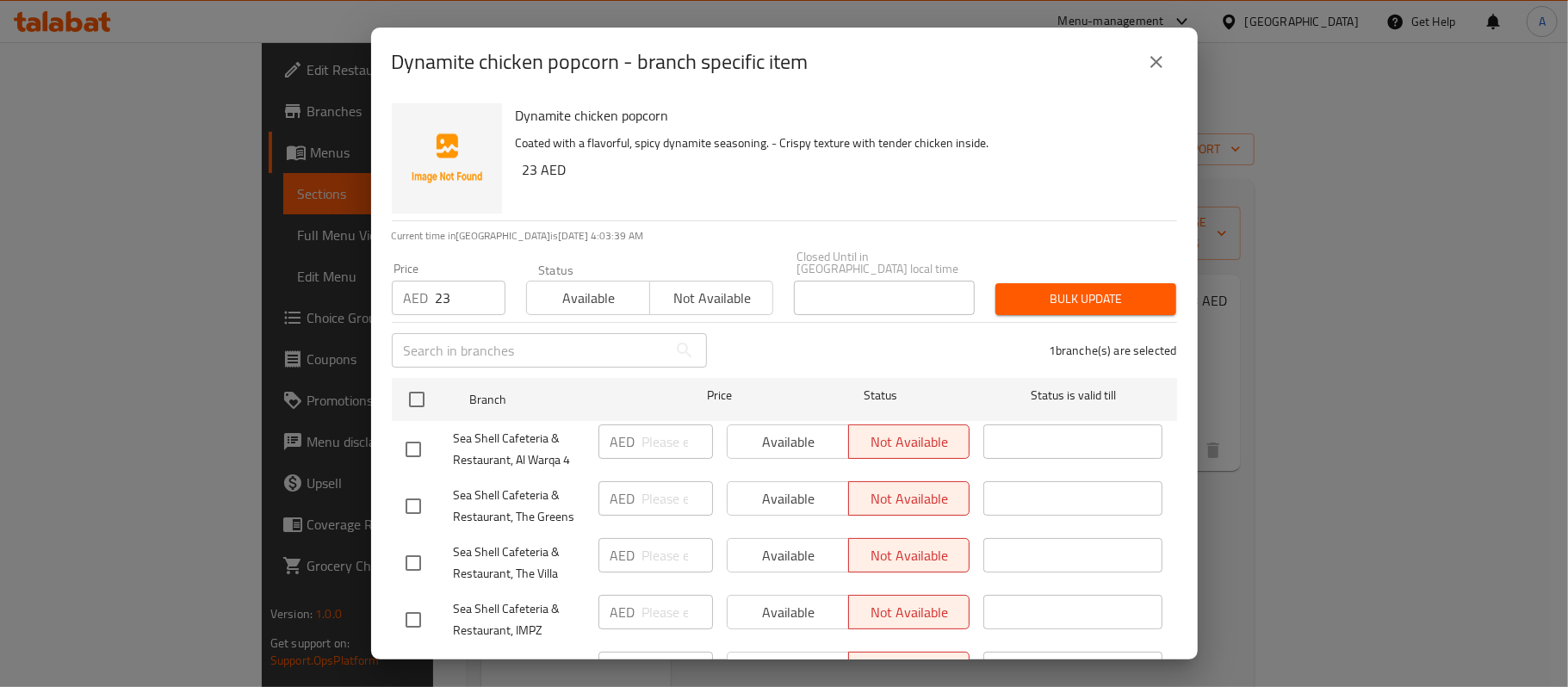
click at [1061, 304] on span "Bulk update" at bounding box center [1086, 299] width 153 height 22
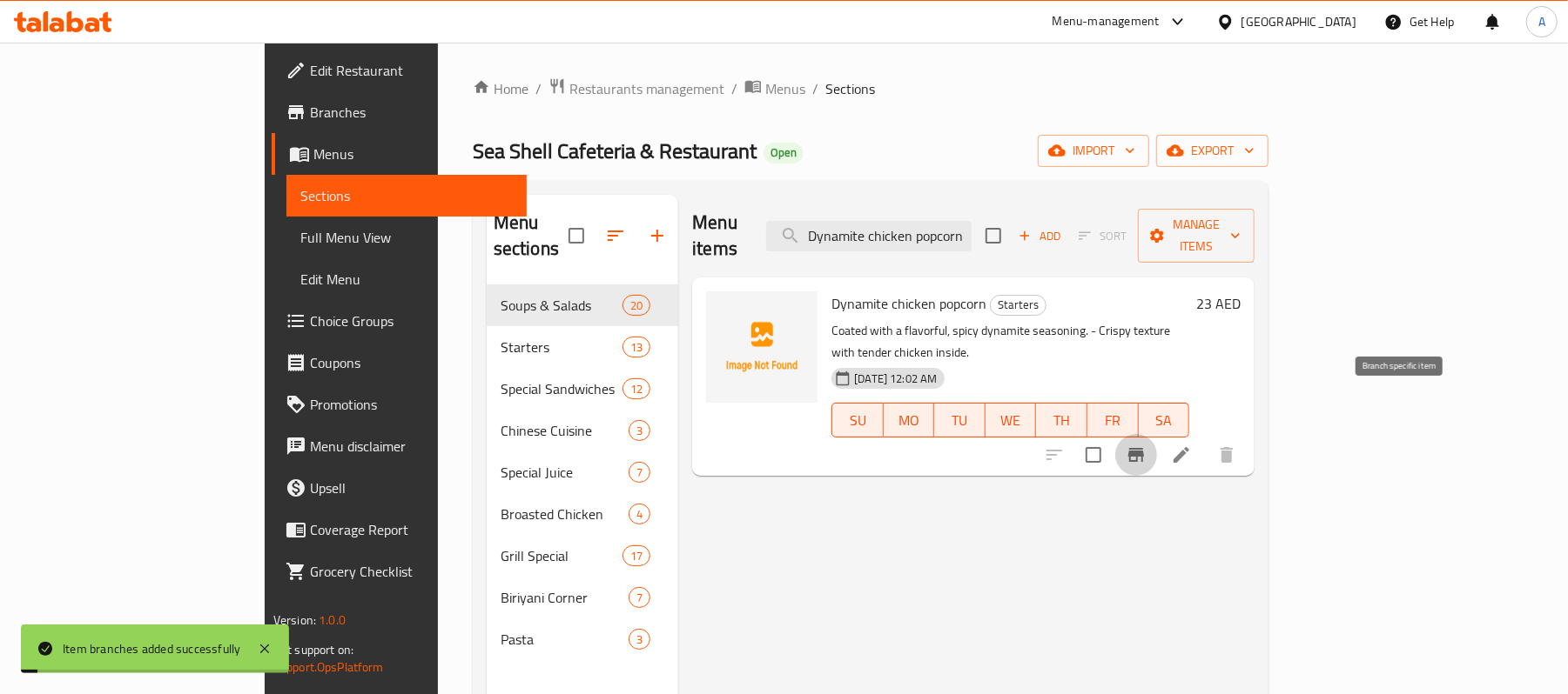
click at [1146, 444] on icon "Branch-specific-item" at bounding box center [1135, 454] width 21 height 21
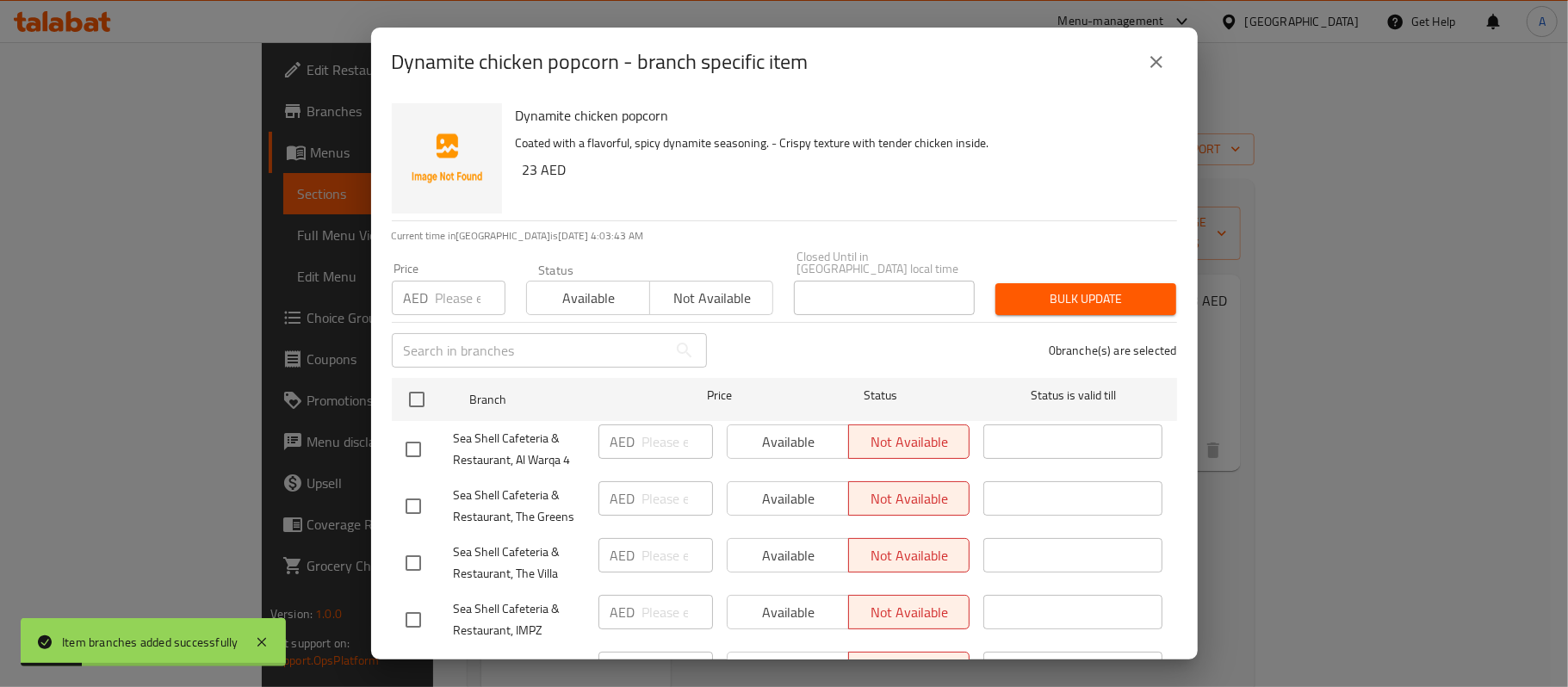
click at [586, 297] on span "Available" at bounding box center [588, 298] width 109 height 25
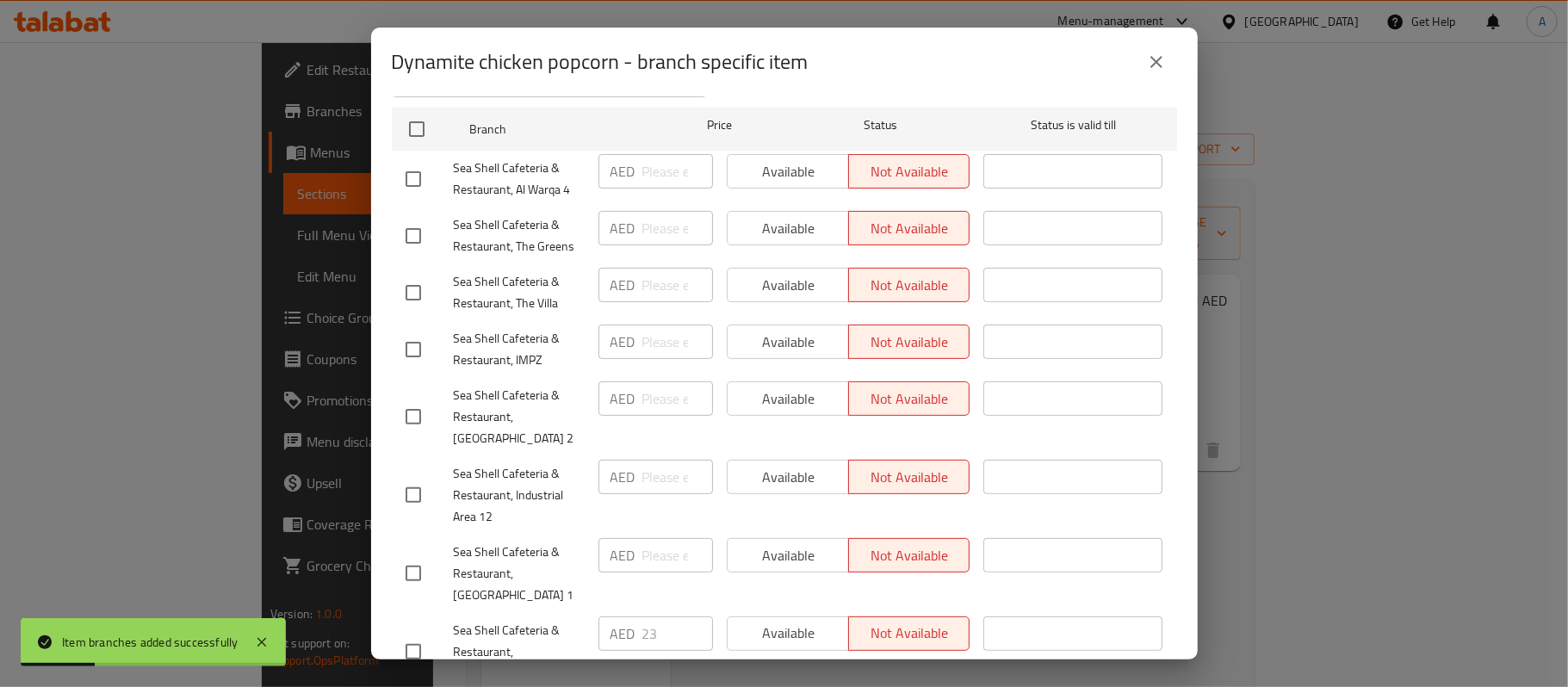
scroll to position [304, 0]
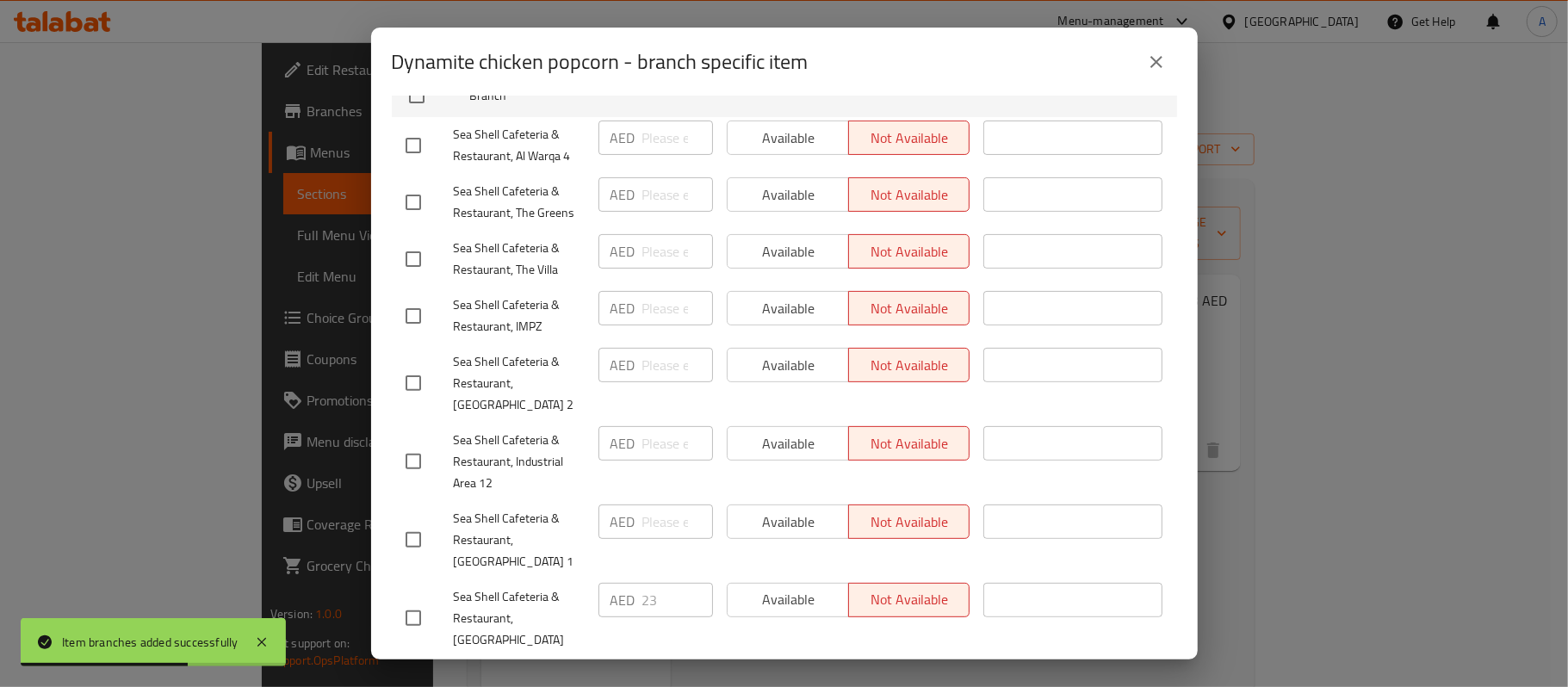
click at [415, 600] on input "checkbox" at bounding box center [414, 618] width 36 height 36
checkbox input "true"
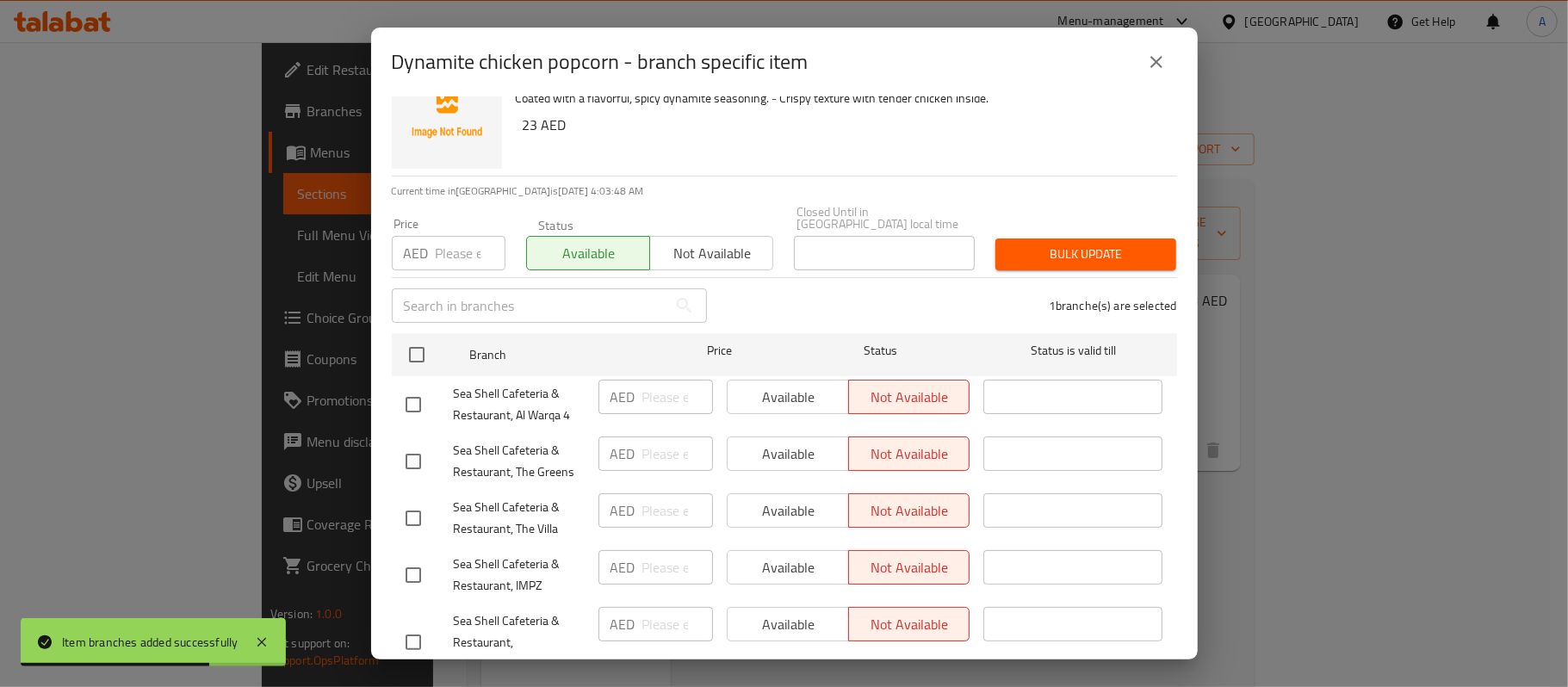
scroll to position [0, 0]
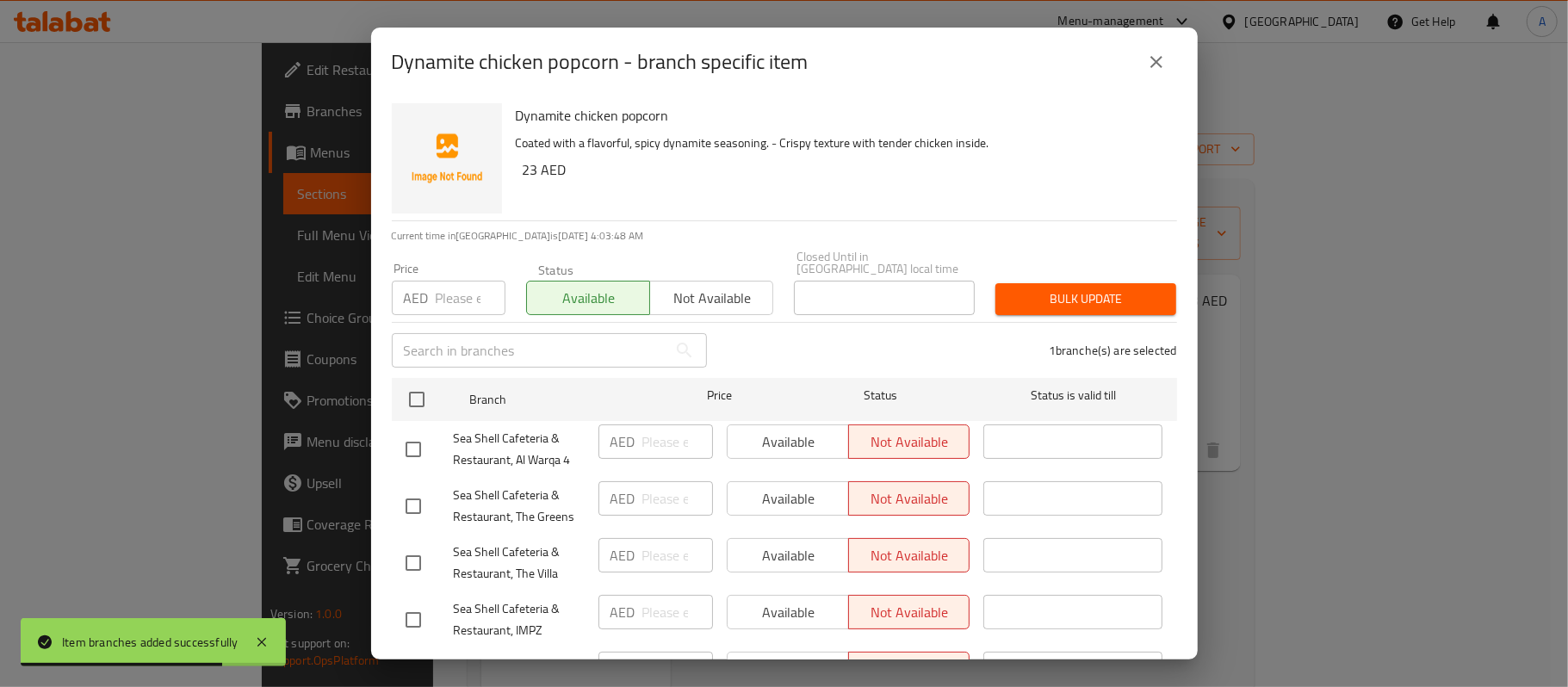
click at [1026, 295] on span "Bulk update" at bounding box center [1086, 299] width 153 height 22
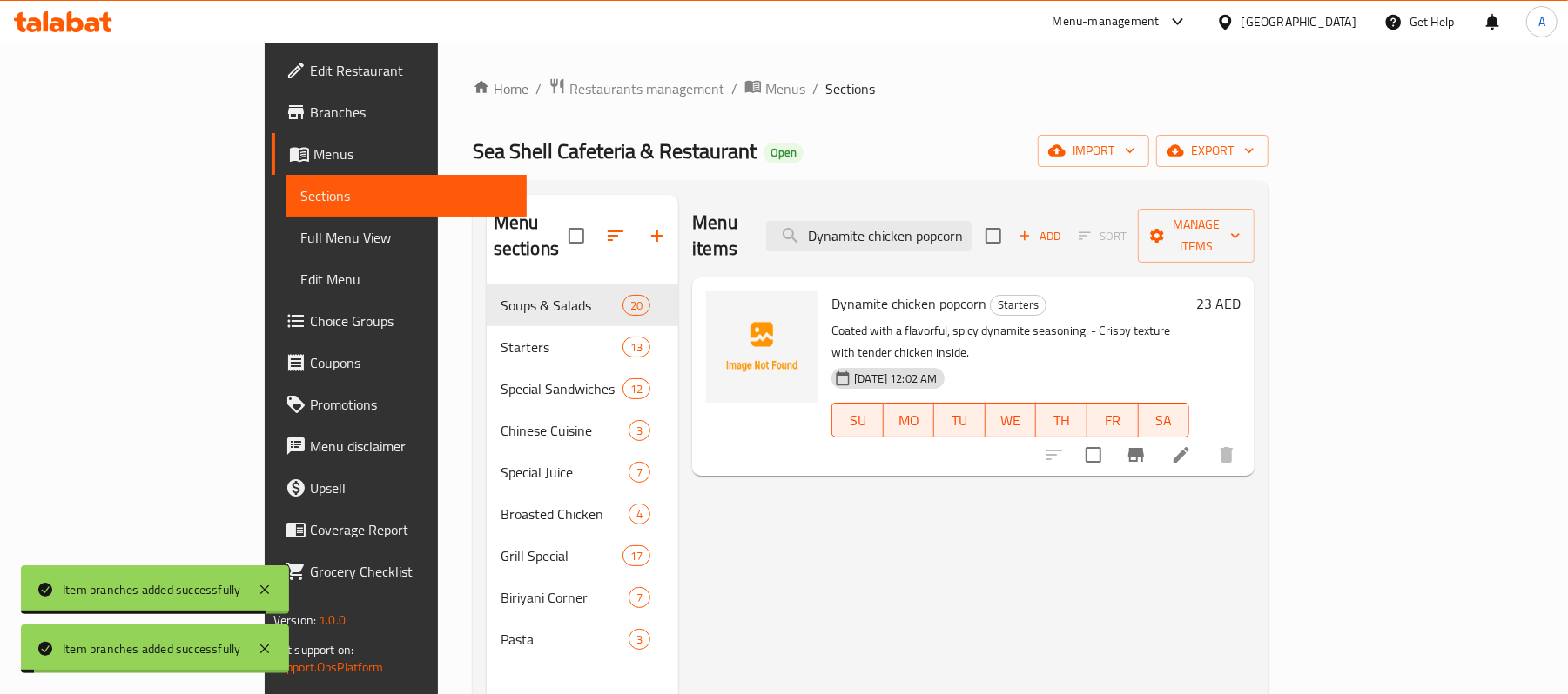
click at [1146, 444] on icon "Branch-specific-item" at bounding box center [1135, 454] width 21 height 21
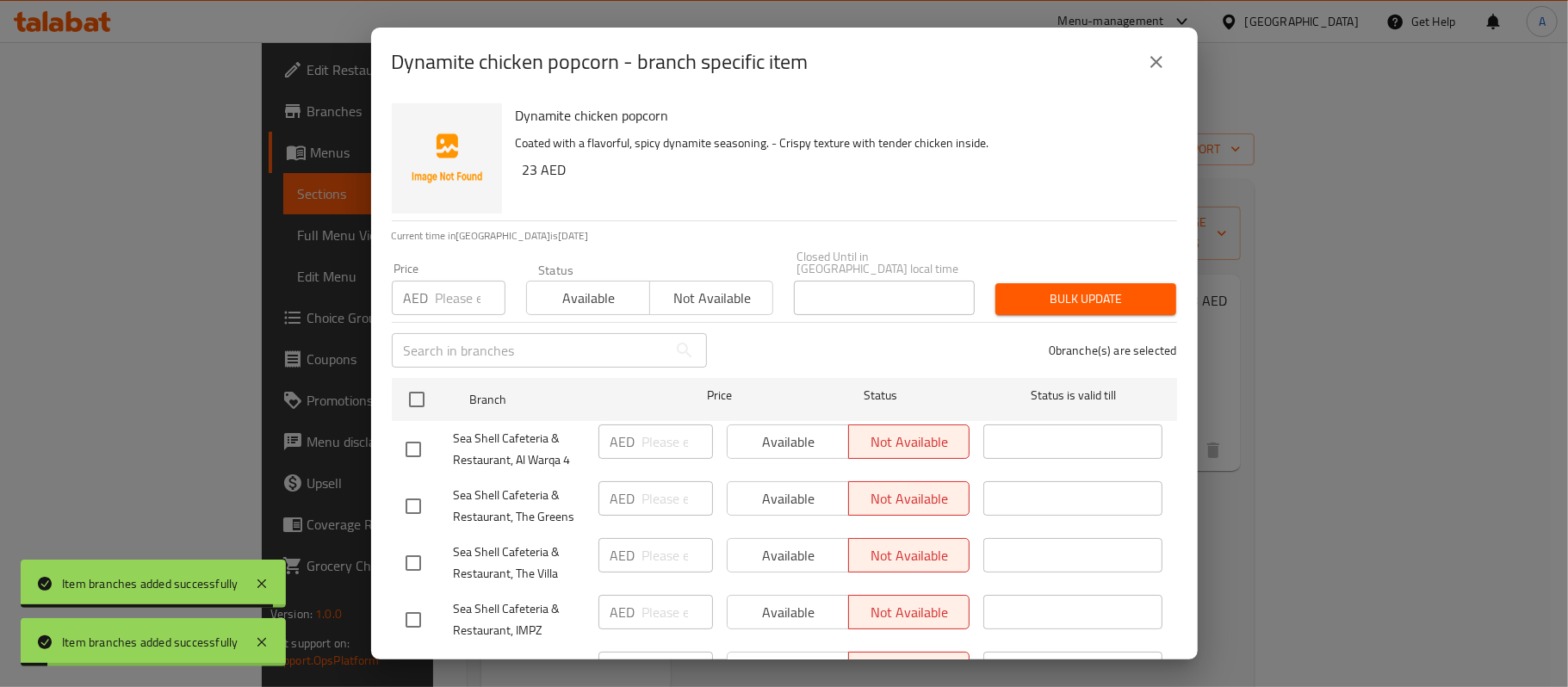
scroll to position [304, 0]
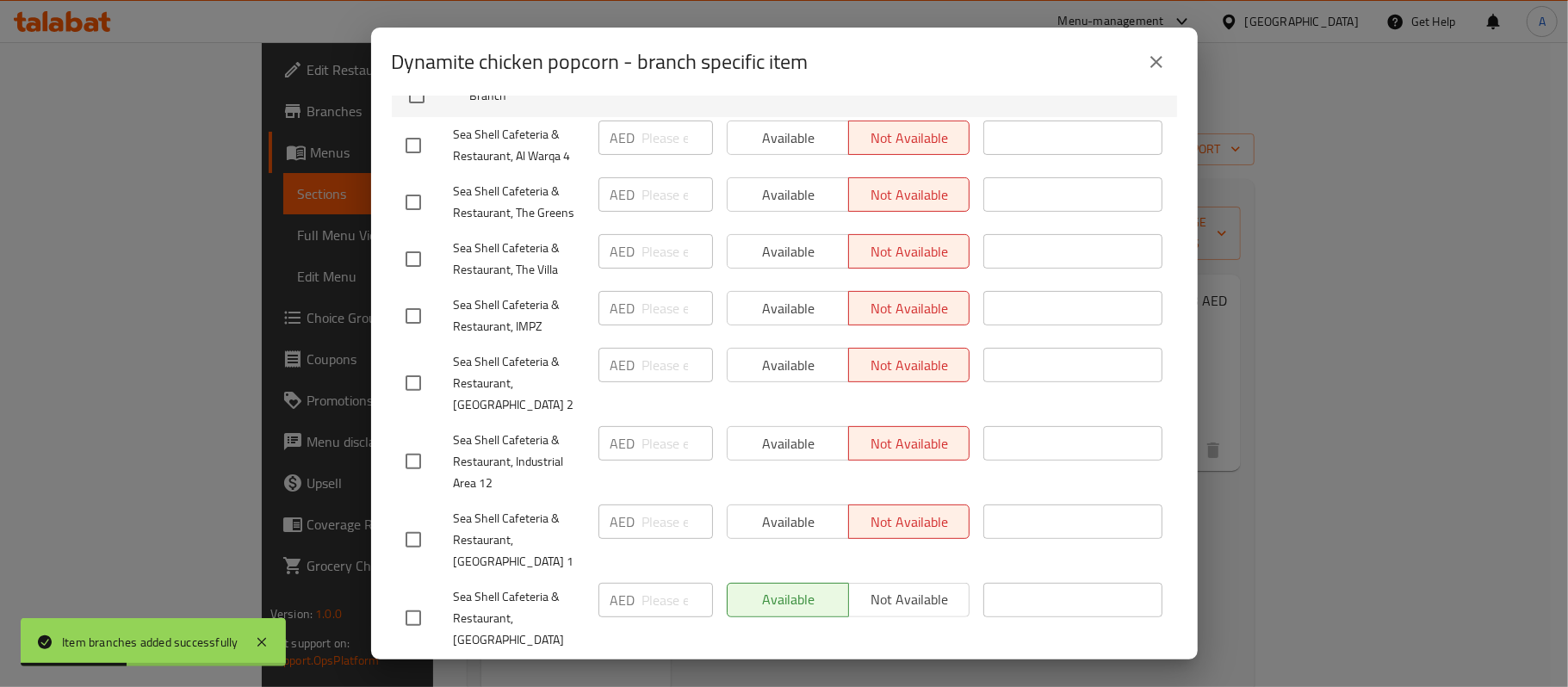
click at [417, 600] on input "checkbox" at bounding box center [414, 618] width 36 height 36
checkbox input "true"
click at [660, 583] on input "number" at bounding box center [678, 600] width 70 height 34
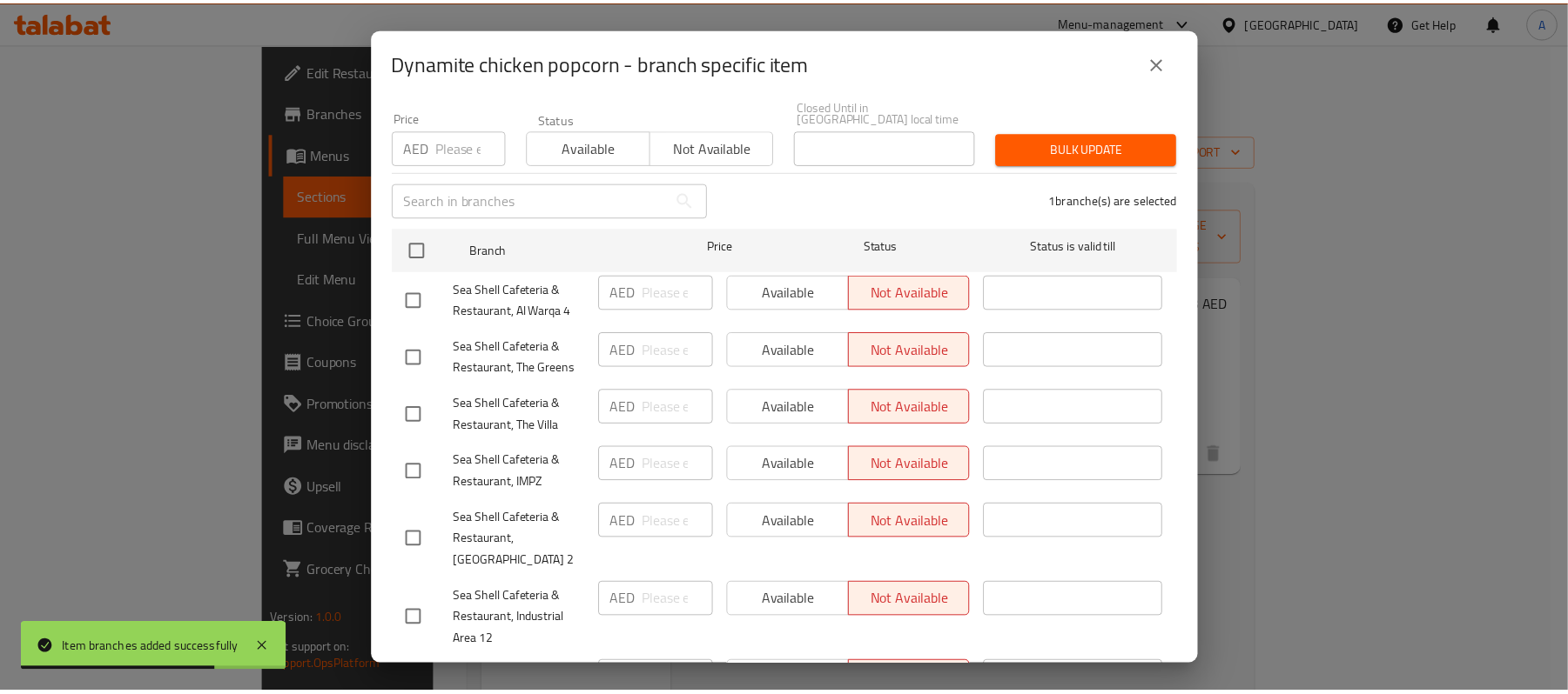
scroll to position [0, 0]
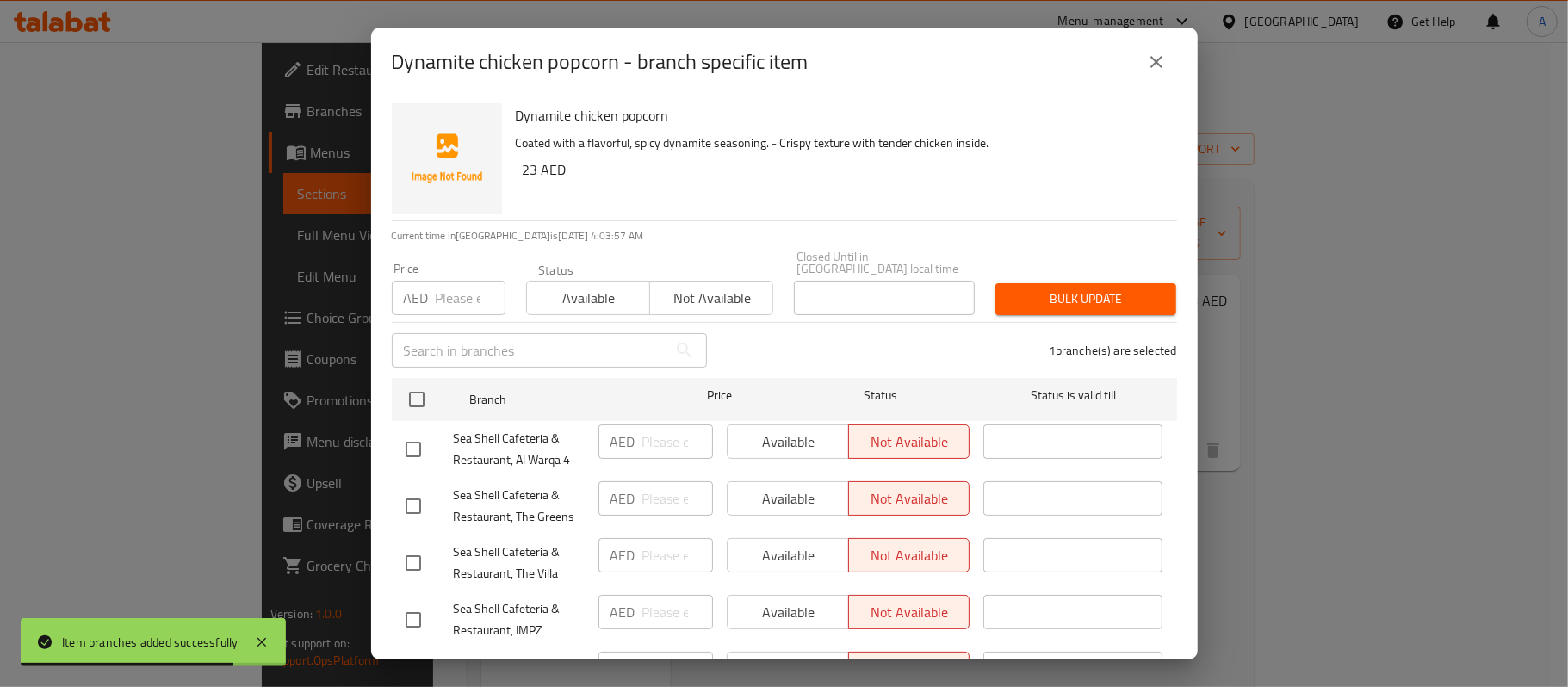
type input "23"
click at [448, 307] on input "number" at bounding box center [469, 298] width 69 height 34
type input "23"
click at [1009, 301] on span "Bulk update" at bounding box center [1086, 299] width 153 height 22
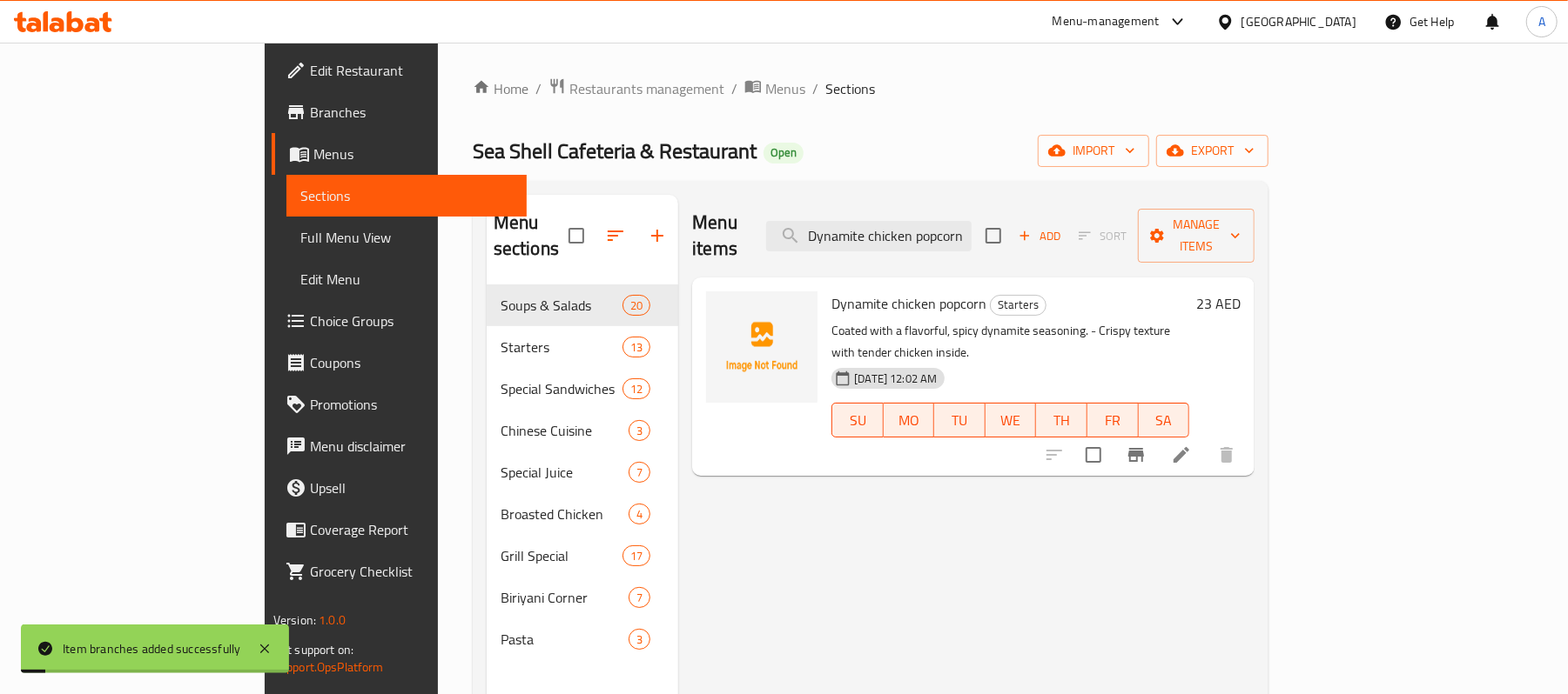
click at [907, 291] on span "Dynamite chicken popcorn" at bounding box center [909, 303] width 155 height 26
copy h6 "Dynamite chicken popcorn"
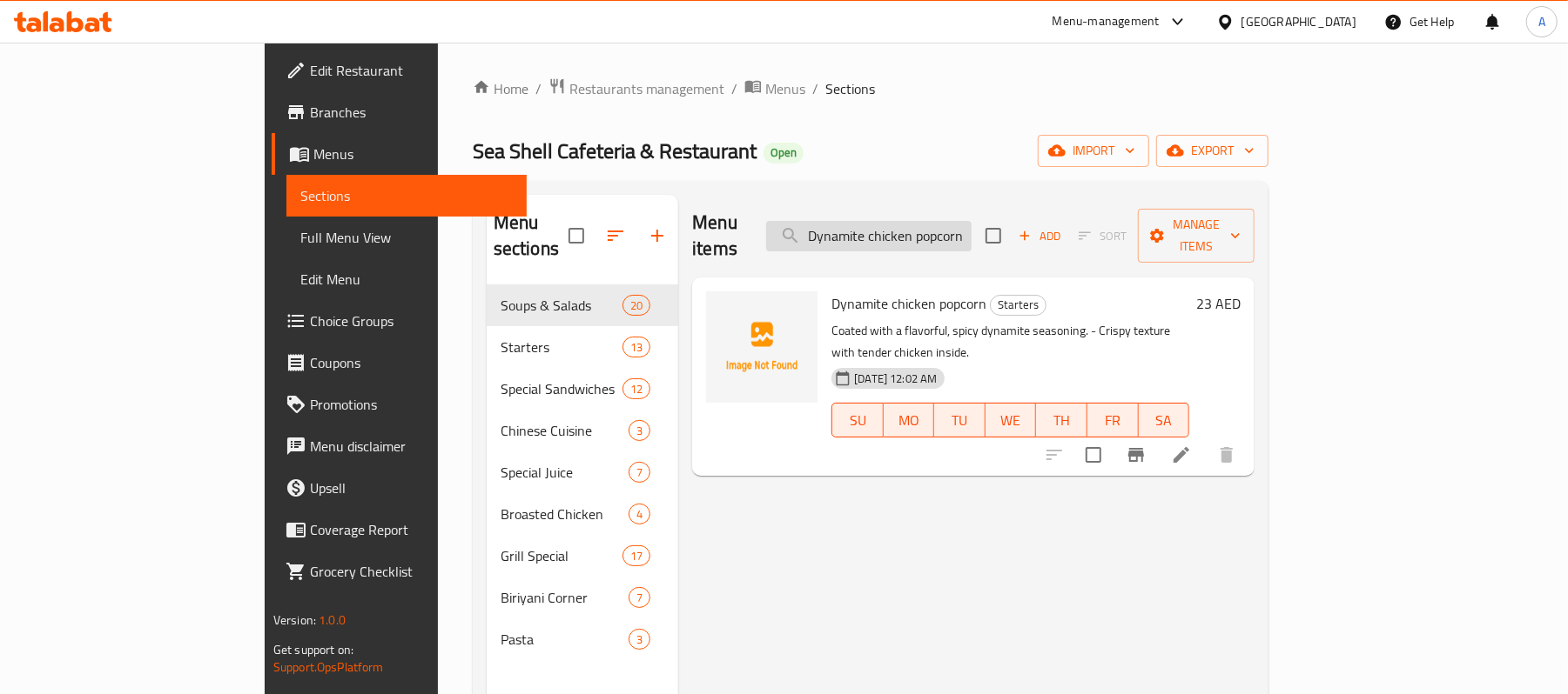
click at [971, 226] on input "Dynamite chicken popcorn" at bounding box center [868, 236] width 205 height 30
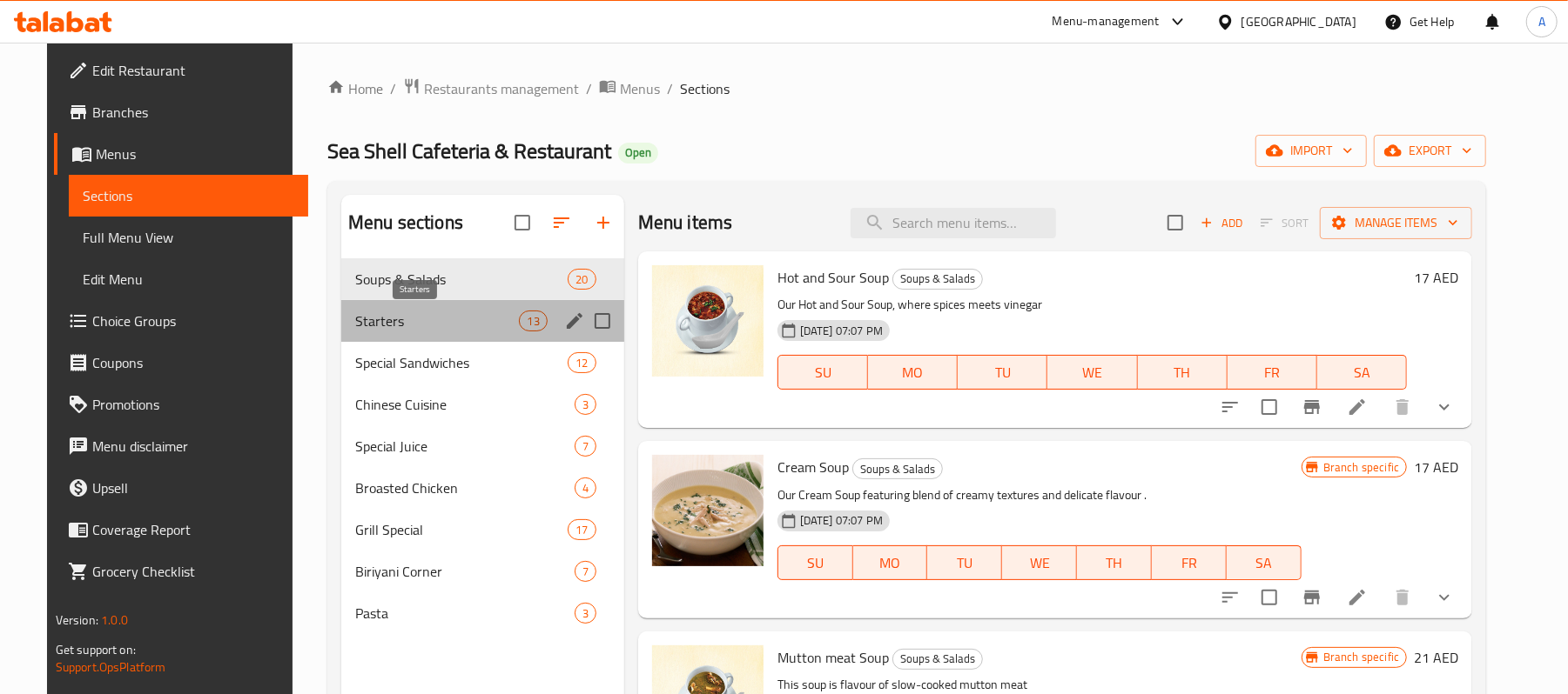
click at [421, 321] on span "Starters" at bounding box center [437, 321] width 165 height 21
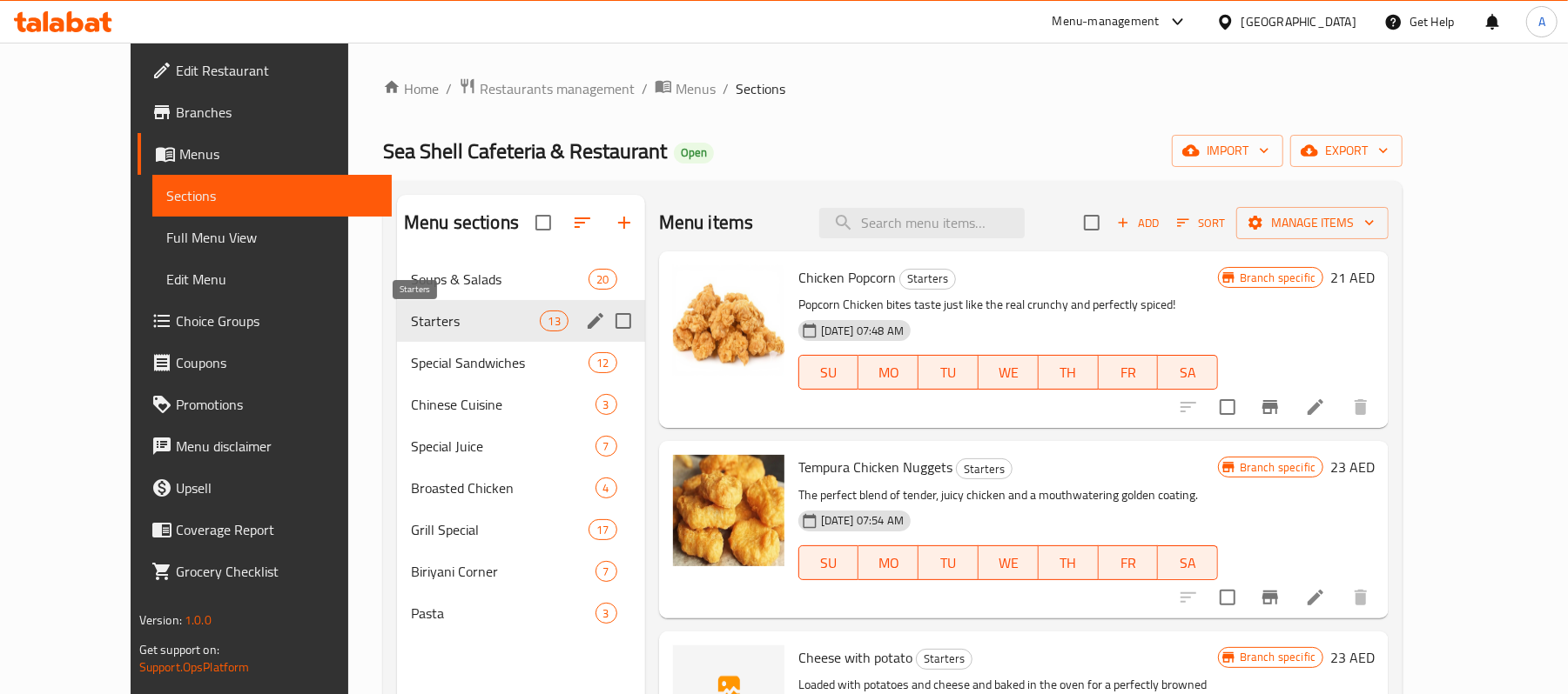
click at [421, 321] on span "Starters" at bounding box center [476, 321] width 129 height 21
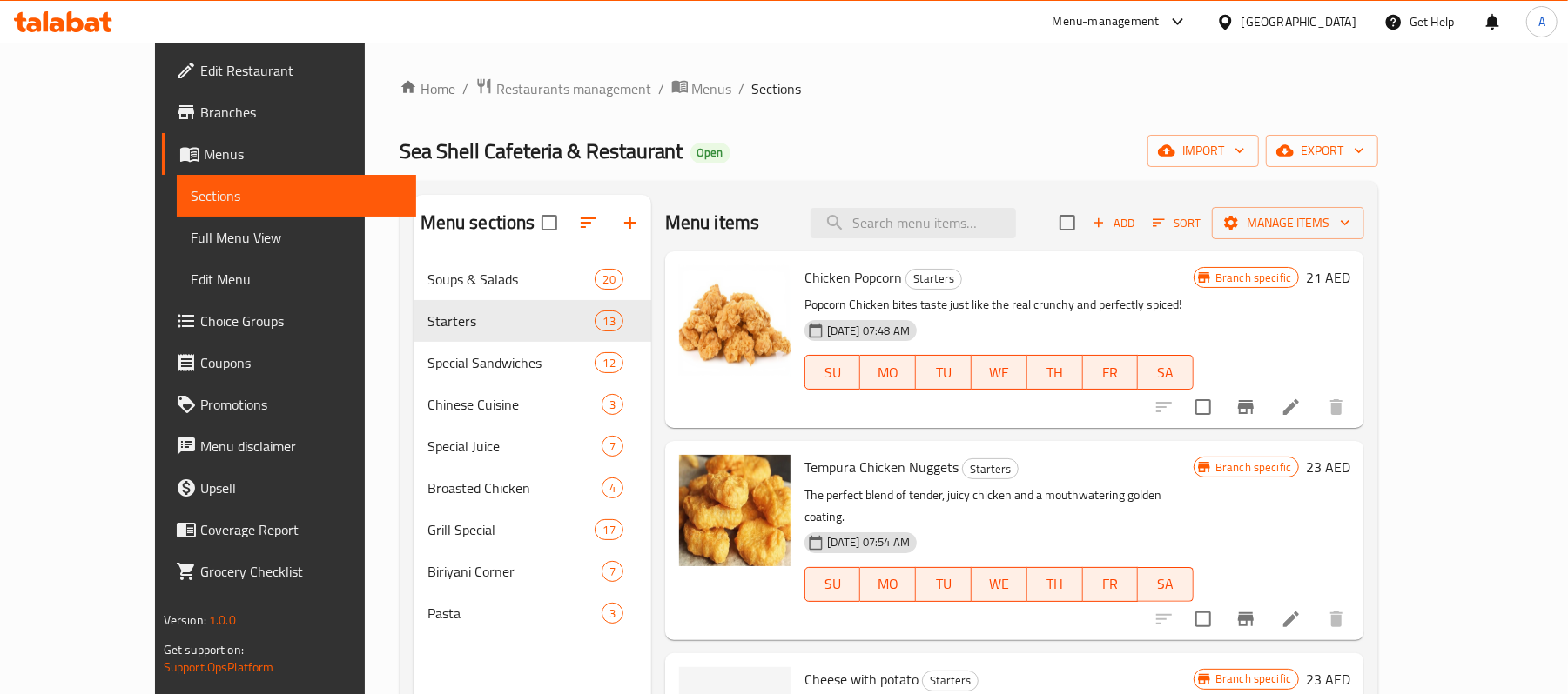
click at [793, 70] on div "Home / Restaurants management / Menus / Sections Sea Shell Cafeteria & Restaura…" at bounding box center [888, 490] width 1049 height 895
click at [979, 226] on input "search" at bounding box center [913, 222] width 205 height 30
paste input "Chicken popcorn"
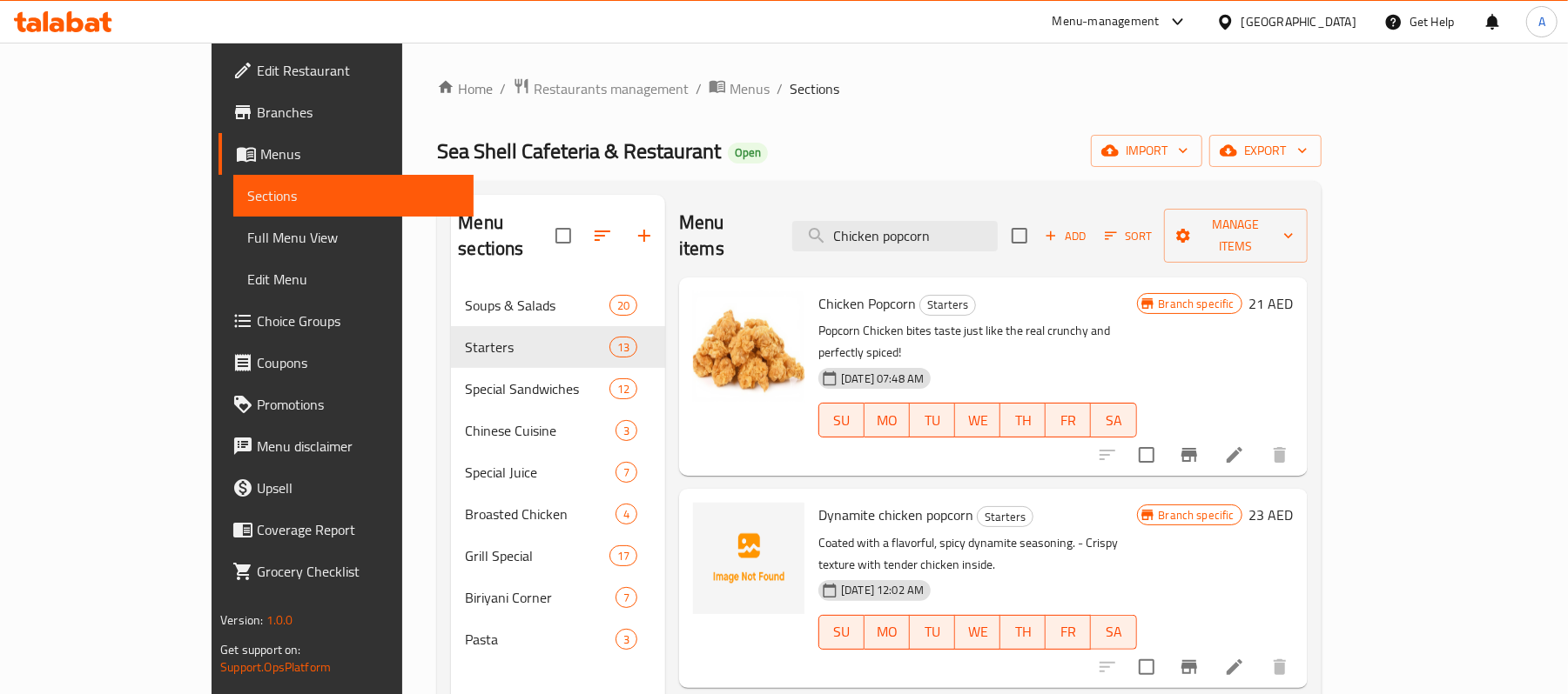
type input "Chicken popcorn"
click at [1087, 503] on h6 "Dynamite chicken popcorn Starters" at bounding box center [977, 515] width 318 height 25
click at [1210, 434] on button "Branch-specific-item" at bounding box center [1189, 455] width 42 height 42
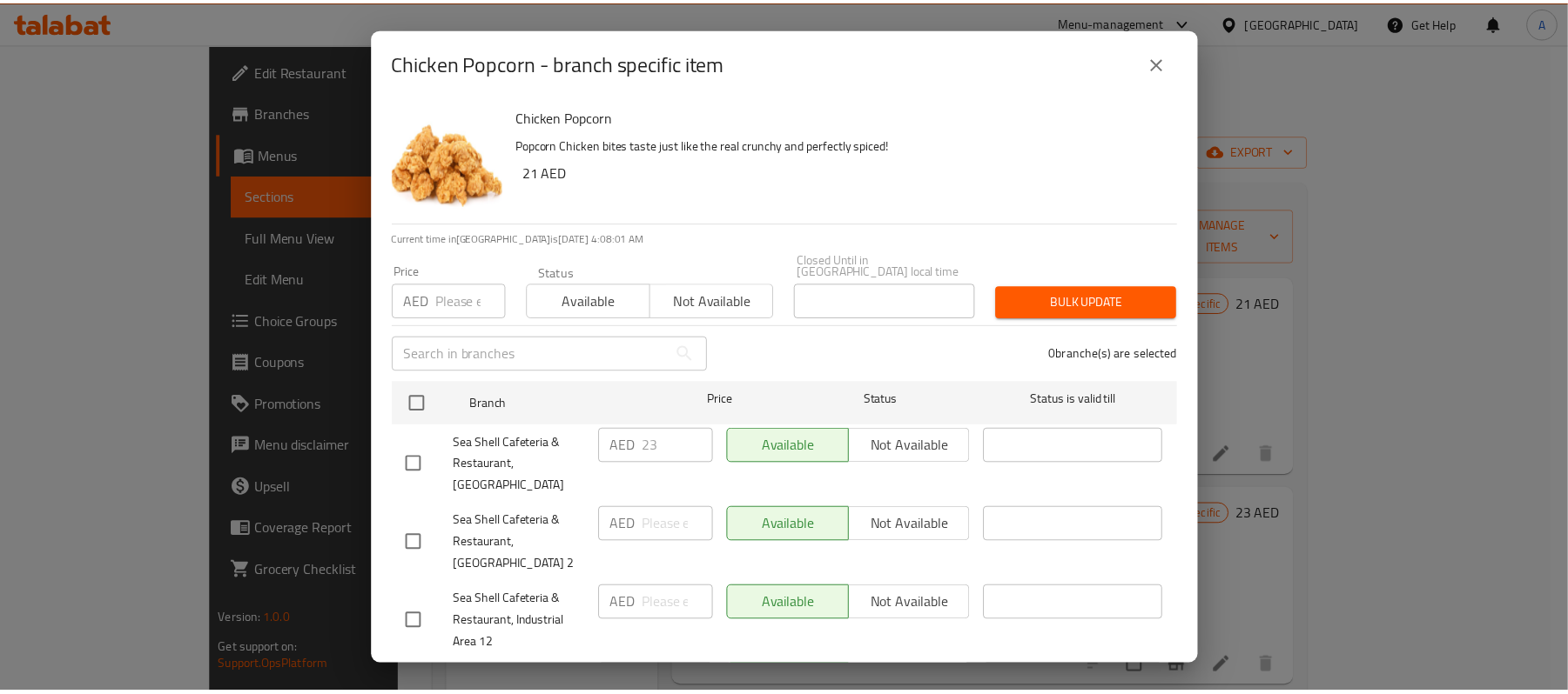
scroll to position [307, 0]
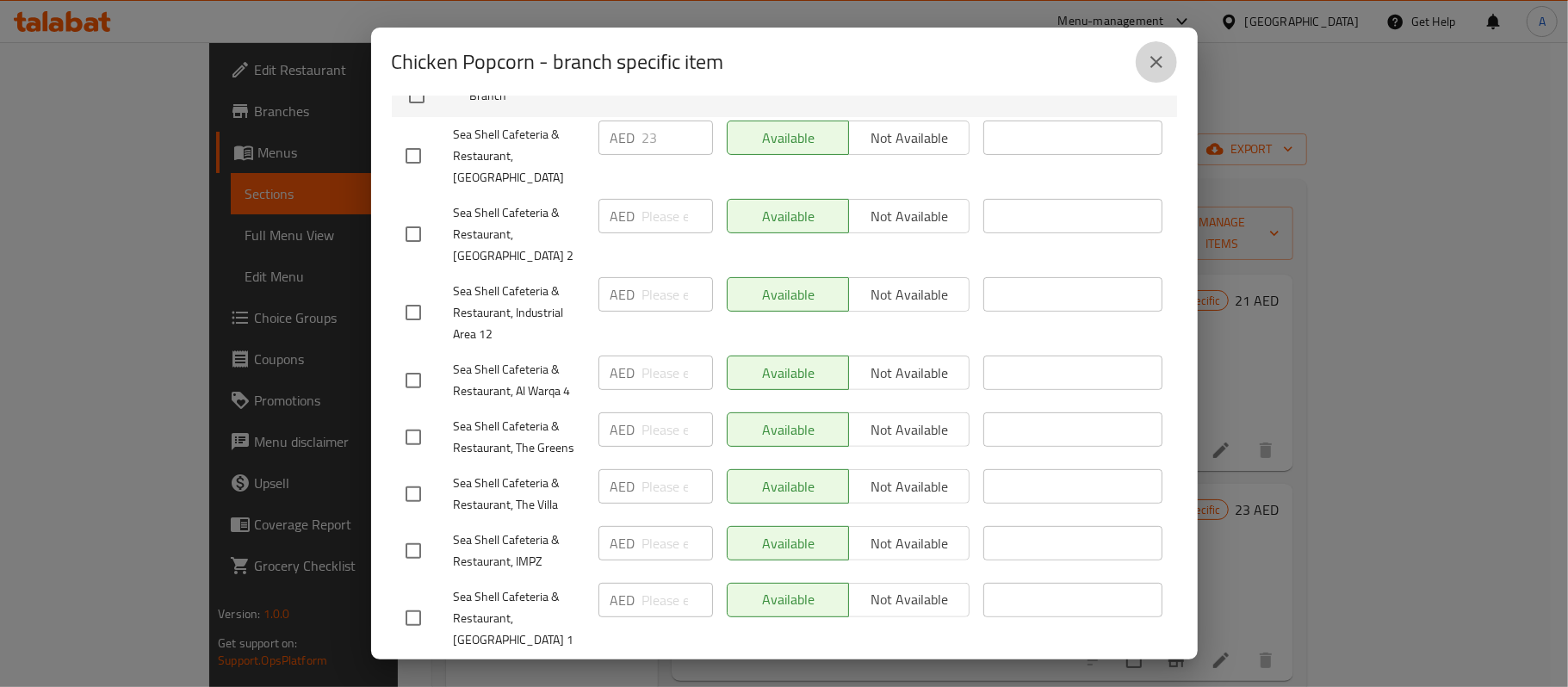
click at [1152, 73] on button "close" at bounding box center [1156, 62] width 41 height 41
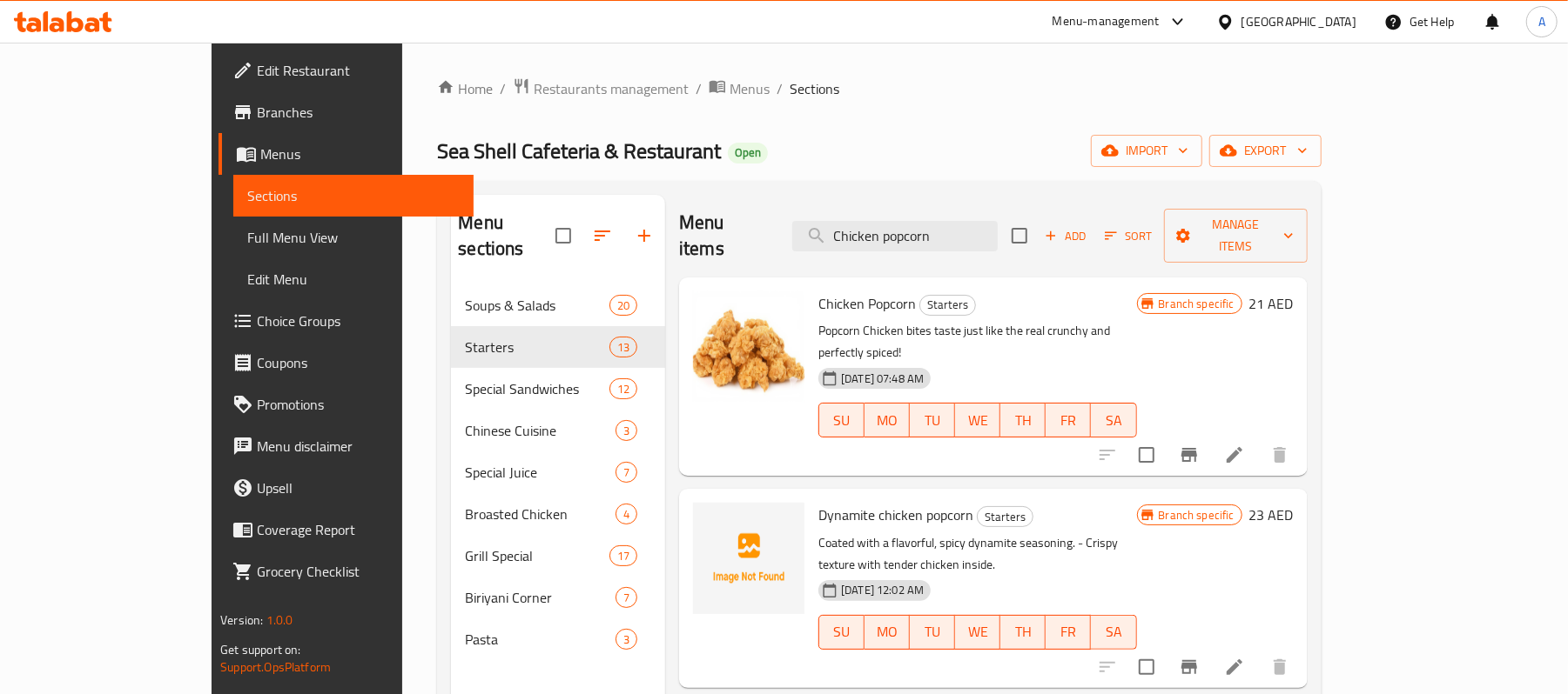
click at [1168, 75] on div "Home / Restaurants management / Menus / Sections Sea Shell Cafeteria & Restaura…" at bounding box center [878, 490] width 953 height 895
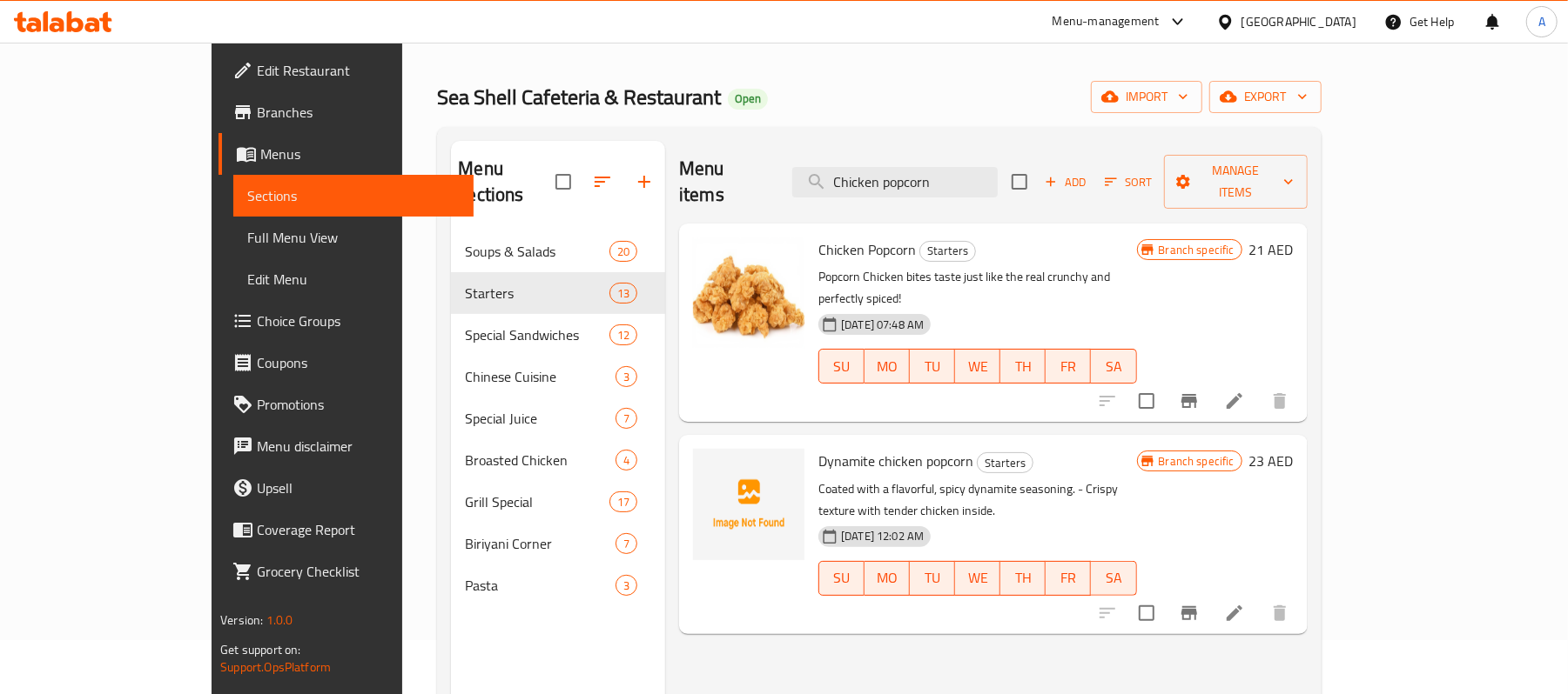
scroll to position [0, 0]
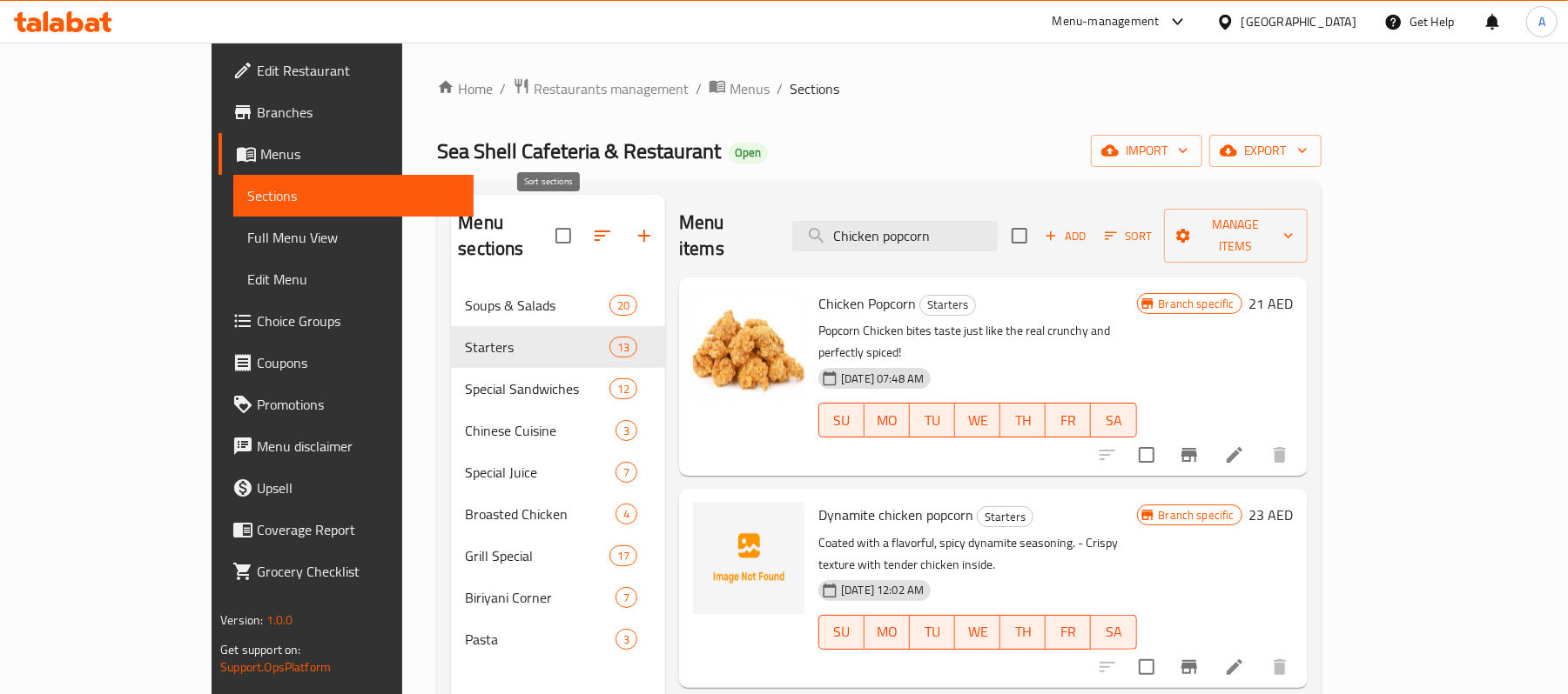
click at [592, 234] on icon "button" at bounding box center [602, 235] width 21 height 21
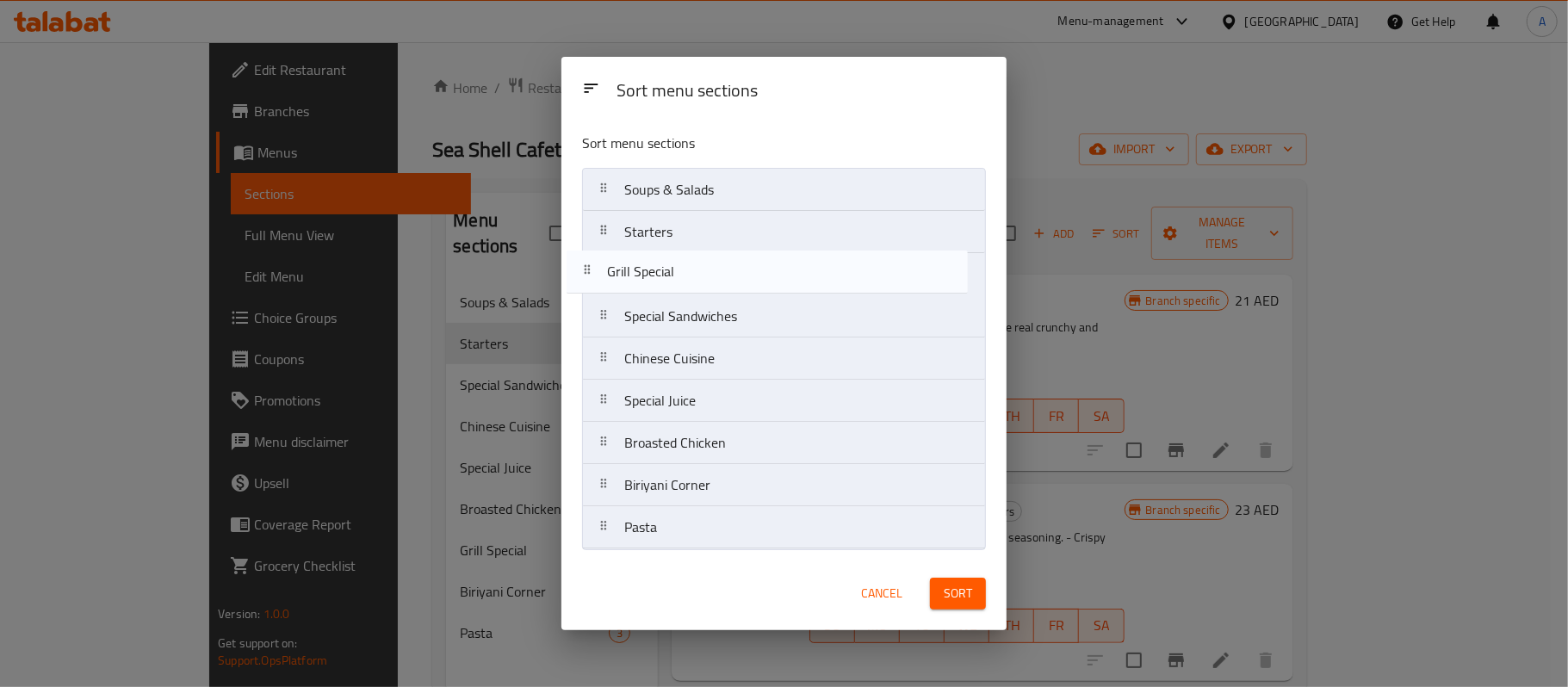
drag, startPoint x: 606, startPoint y: 453, endPoint x: 590, endPoint y: 276, distance: 177.7
click at [590, 276] on nav "Soups & Salads Starters Special Sandwiches Chinese Cuisine Special Juice Broast…" at bounding box center [784, 358] width 404 height 381
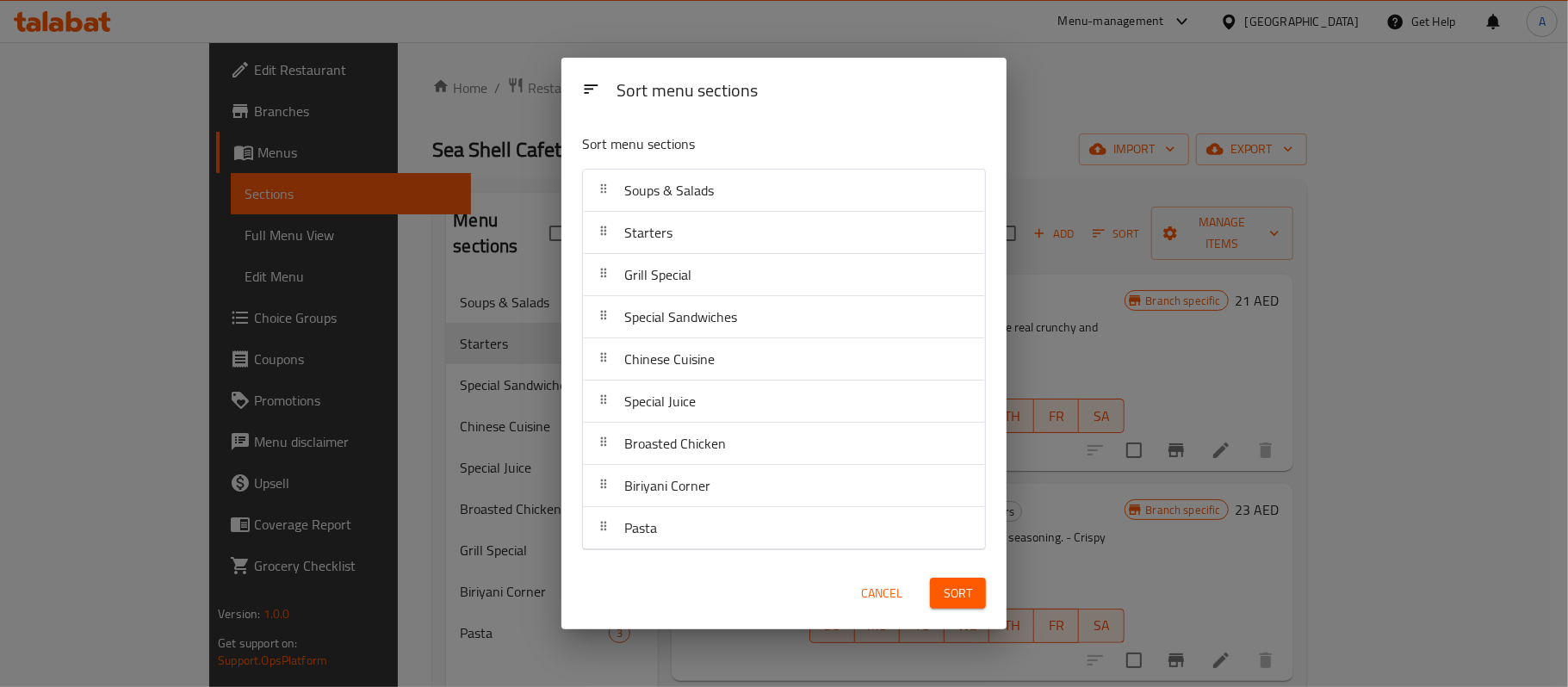
click at [953, 596] on span "Sort" at bounding box center [958, 594] width 29 height 22
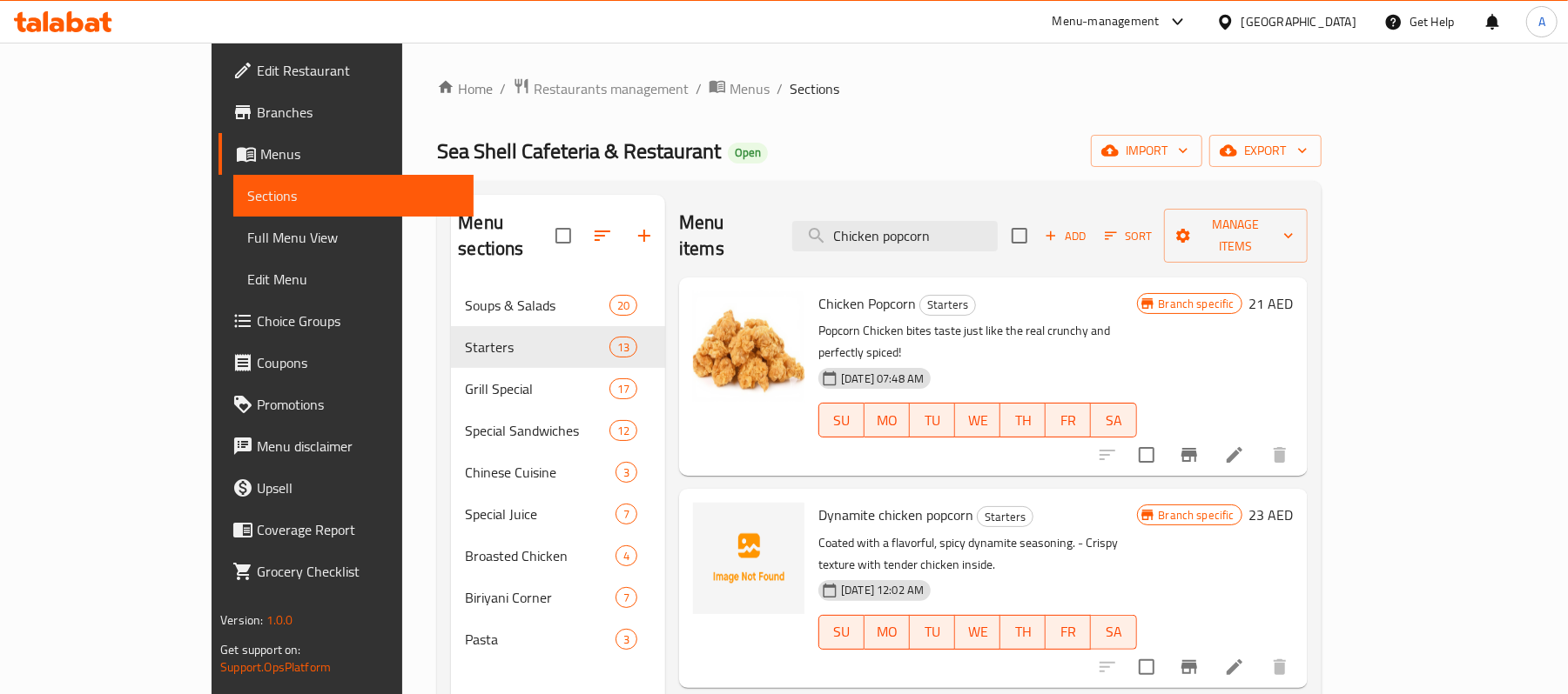
click at [830, 106] on div "Home / Restaurants management / Menus / Sections Sea Shell Cafeteria & Restaura…" at bounding box center [879, 490] width 884 height 826
